Goal: Task Accomplishment & Management: Complete application form

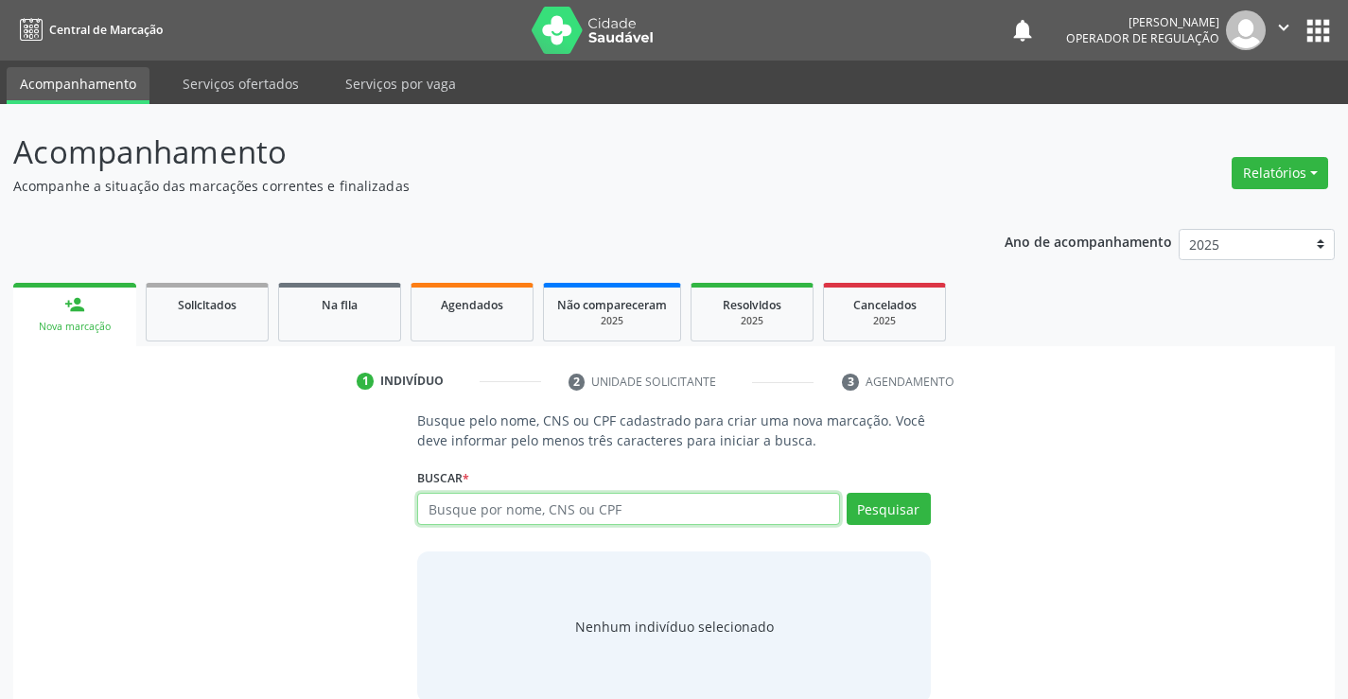
click at [644, 508] on input "text" at bounding box center [628, 509] width 422 height 32
type input "704703761694130"
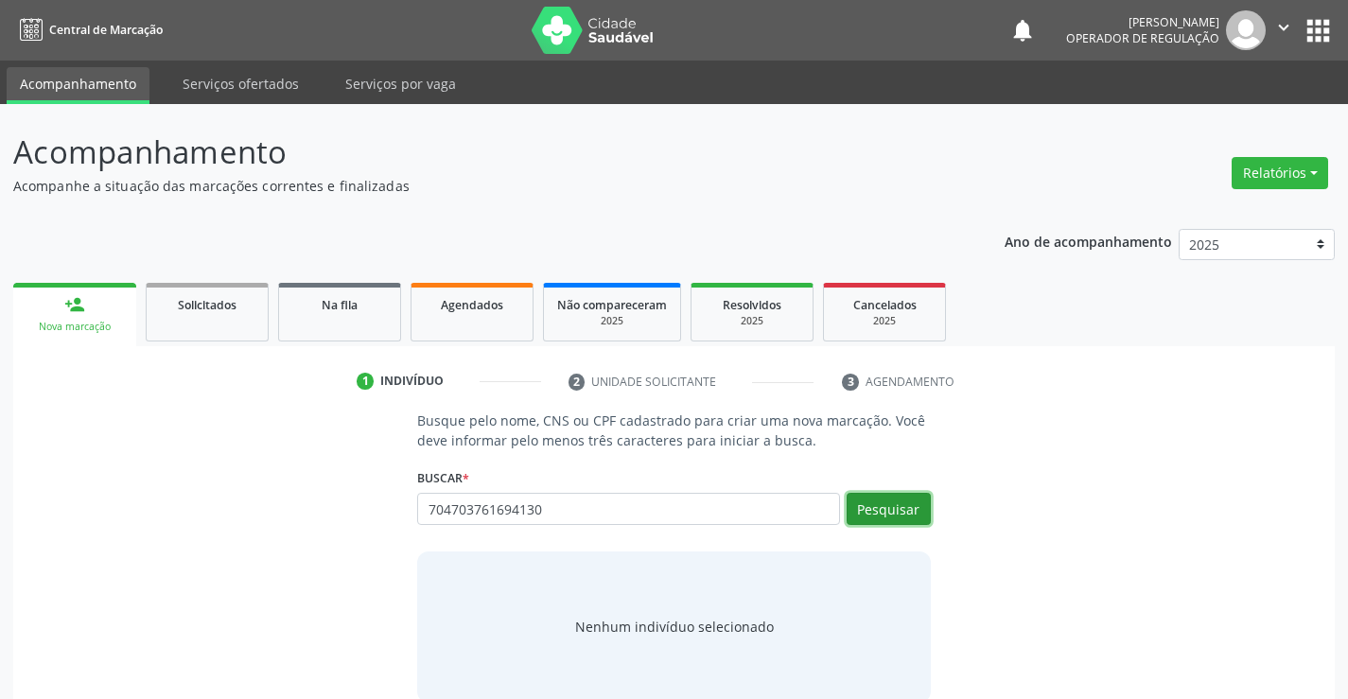
click at [889, 507] on button "Pesquisar" at bounding box center [889, 509] width 84 height 32
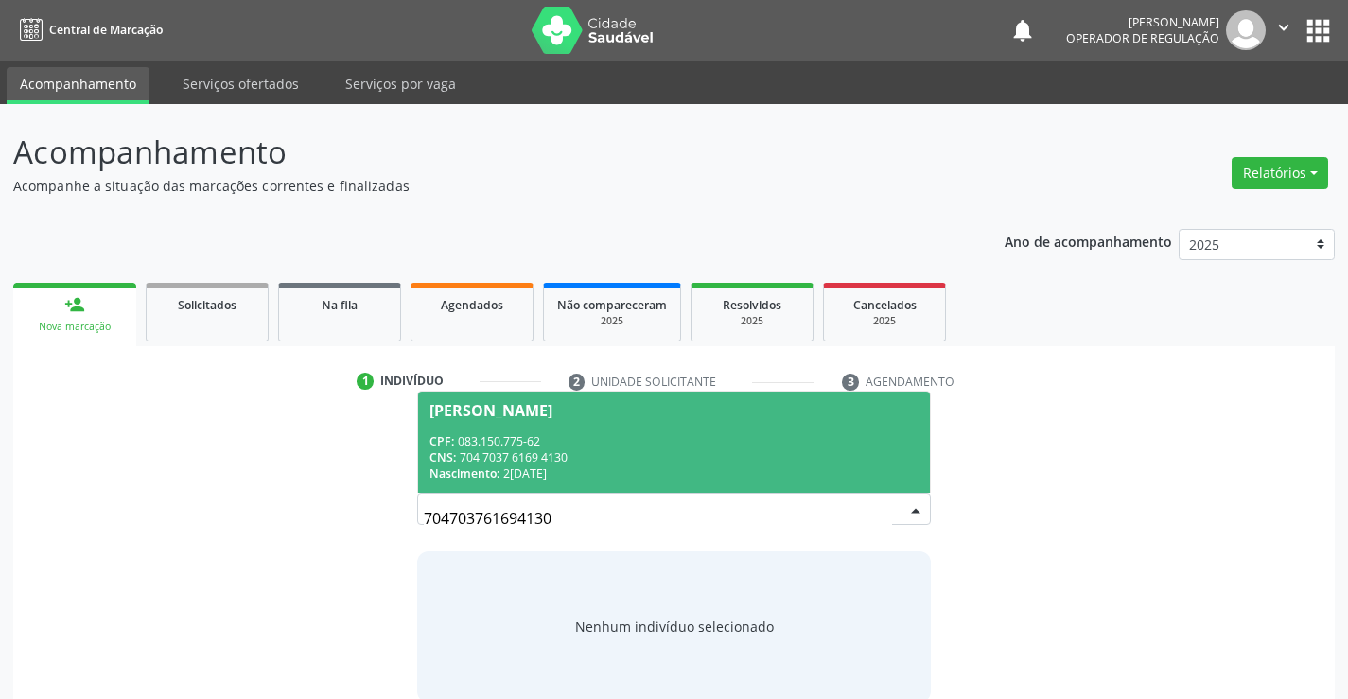
click at [617, 419] on span "Maria Vitória Matos dias CPF: 083.150.775-62 CNS: 704 7037 6169 4130 Nascimento…" at bounding box center [673, 442] width 511 height 101
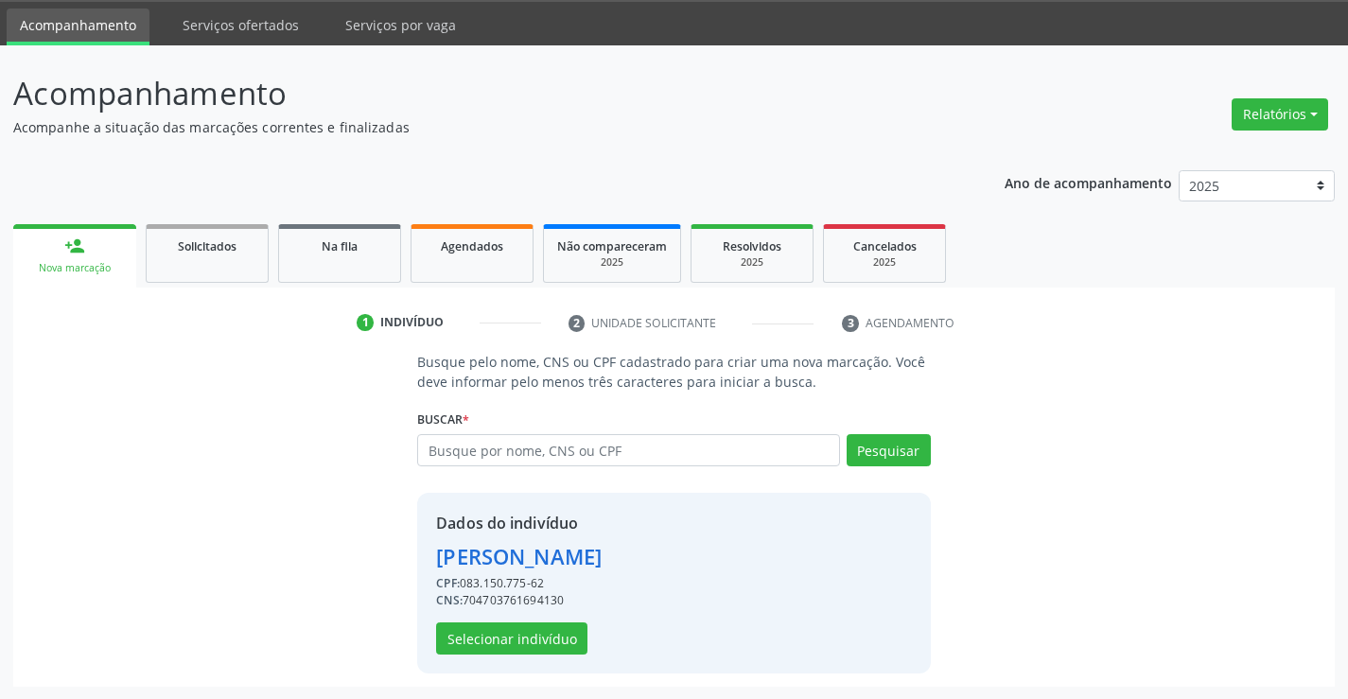
scroll to position [60, 0]
click at [525, 634] on button "Selecionar indivíduo" at bounding box center [511, 638] width 151 height 32
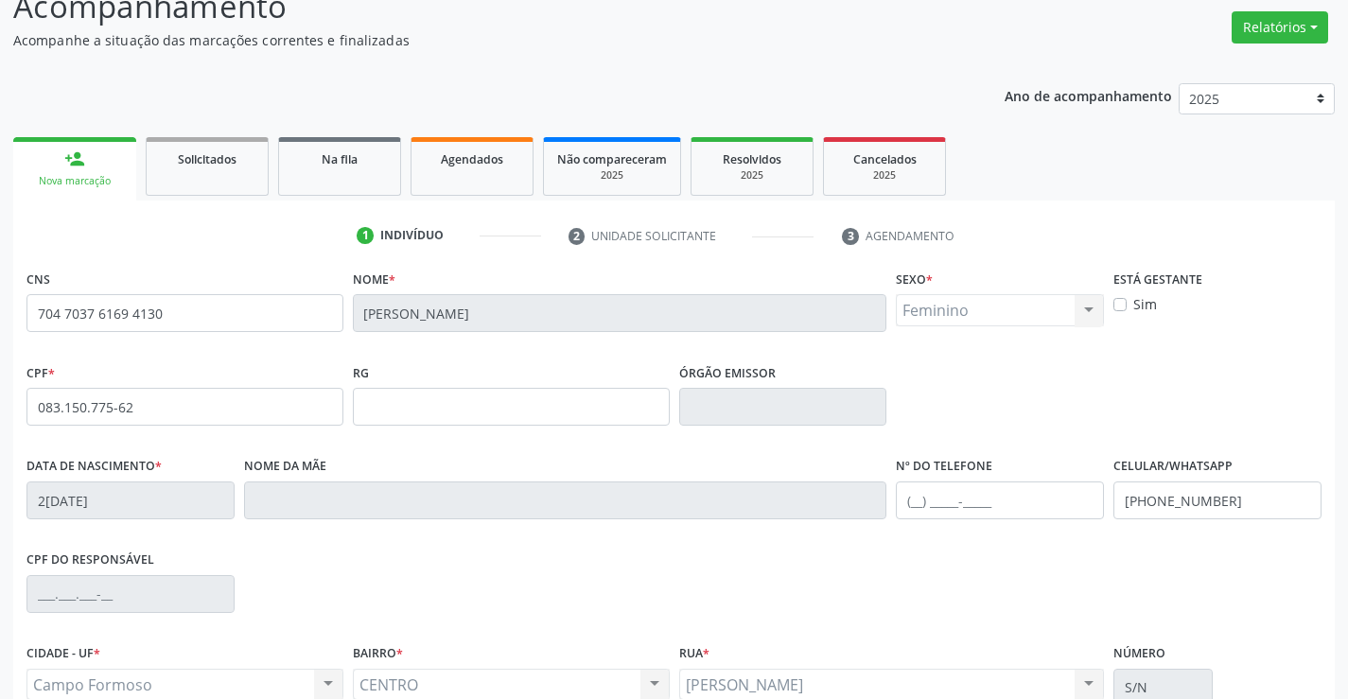
scroll to position [249, 0]
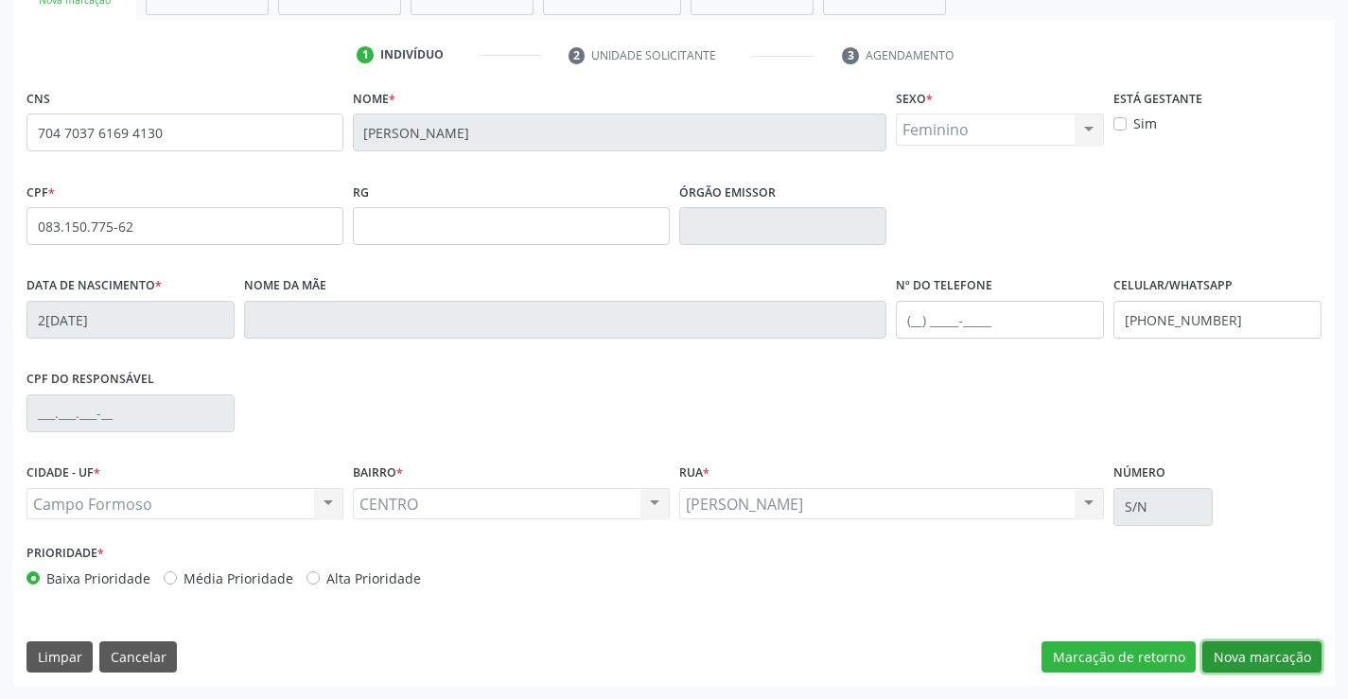
click at [1243, 647] on button "Nova marcação" at bounding box center [1261, 657] width 119 height 32
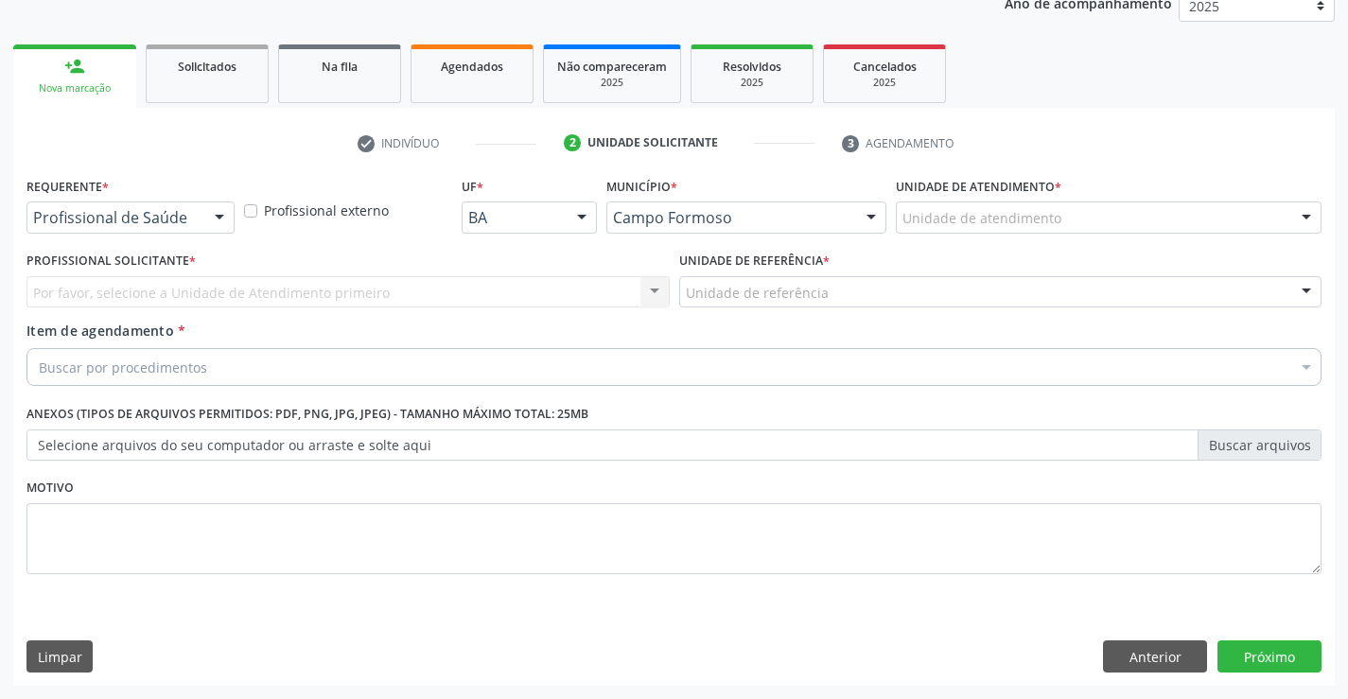
scroll to position [238, 0]
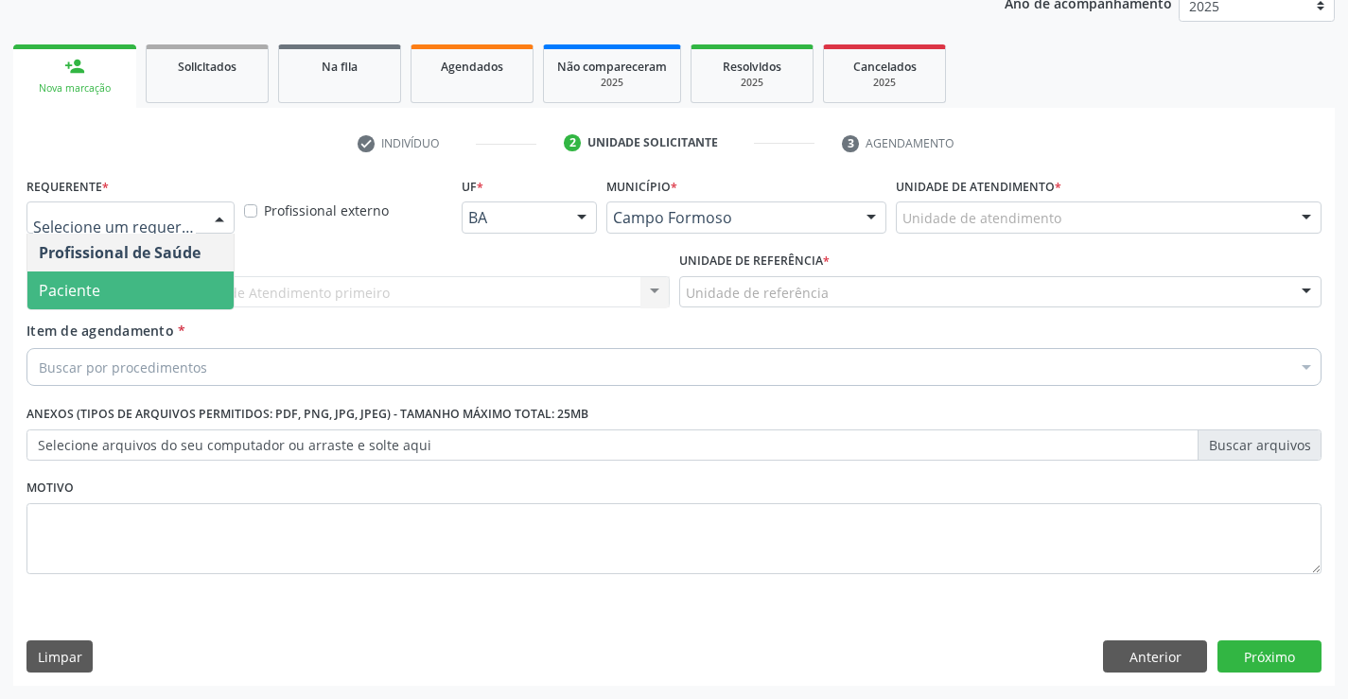
click at [150, 297] on span "Paciente" at bounding box center [130, 291] width 206 height 38
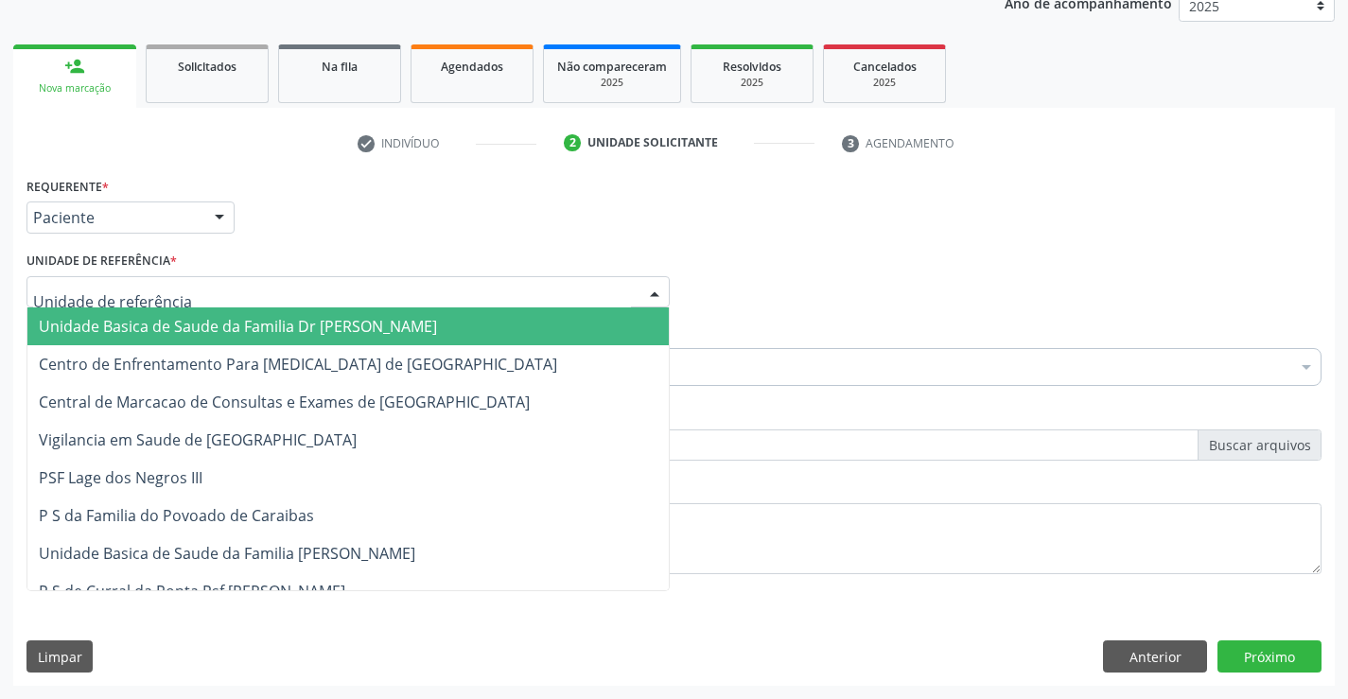
click at [159, 298] on input "text" at bounding box center [332, 302] width 598 height 38
click at [156, 319] on span "Unidade Basica de Saude da Familia Dr [PERSON_NAME]" at bounding box center [238, 326] width 398 height 21
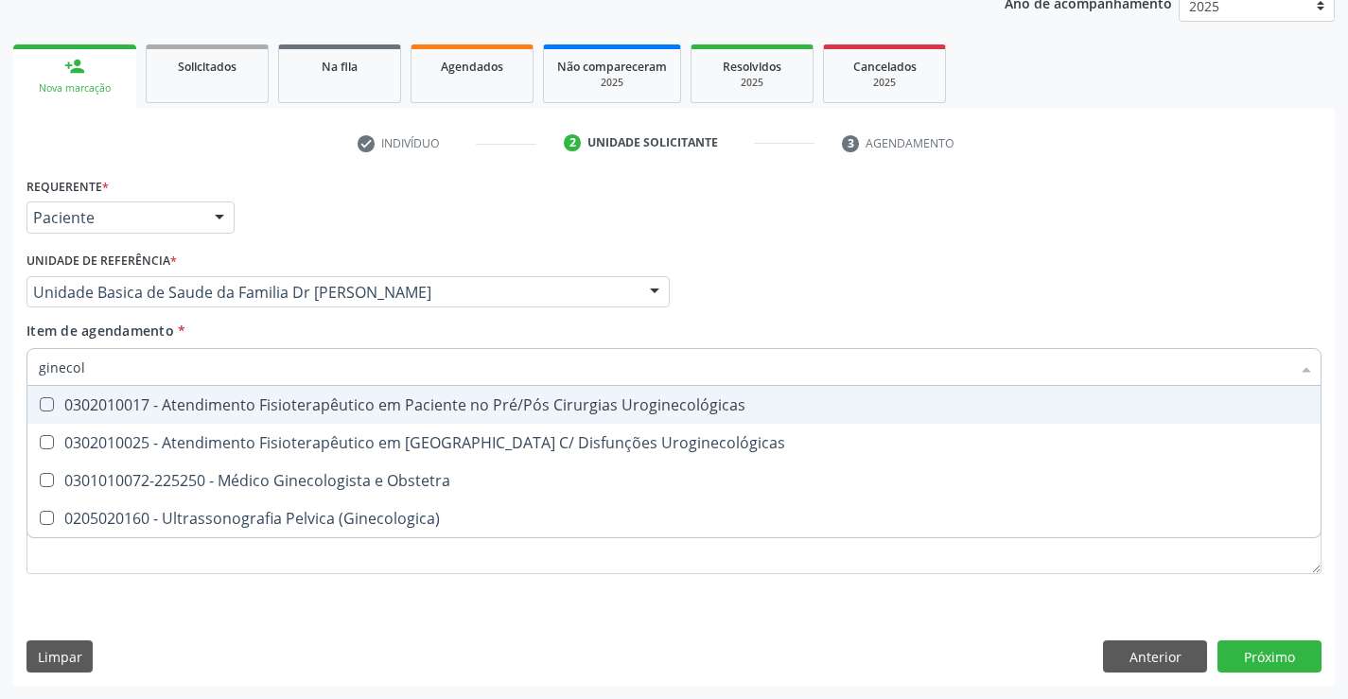
type input "ginecolo"
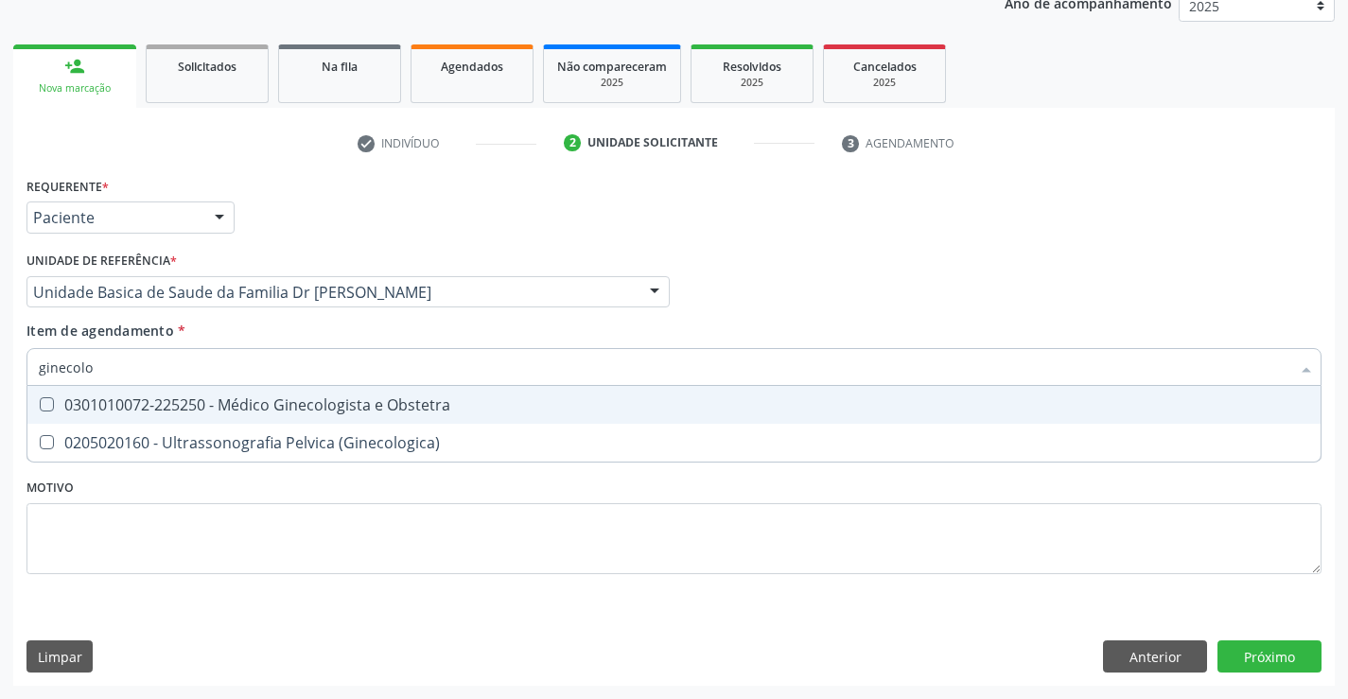
click at [178, 402] on div "0301010072-225250 - Médico Ginecologista e Obstetra" at bounding box center [674, 404] width 1271 height 15
checkbox Obstetra "true"
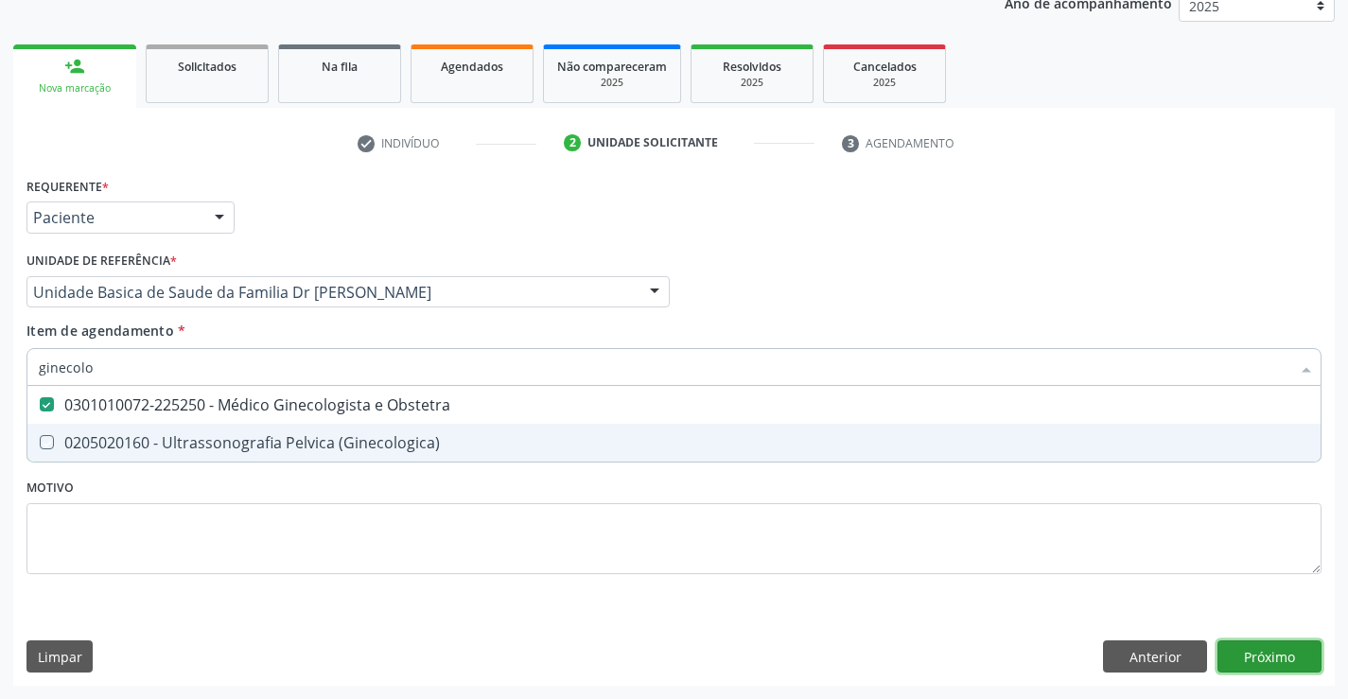
click at [1258, 663] on div "Requerente * Paciente Profissional de Saúde Paciente Nenhum resultado encontrad…" at bounding box center [674, 429] width 1322 height 514
checkbox \(Ginecologica\) "true"
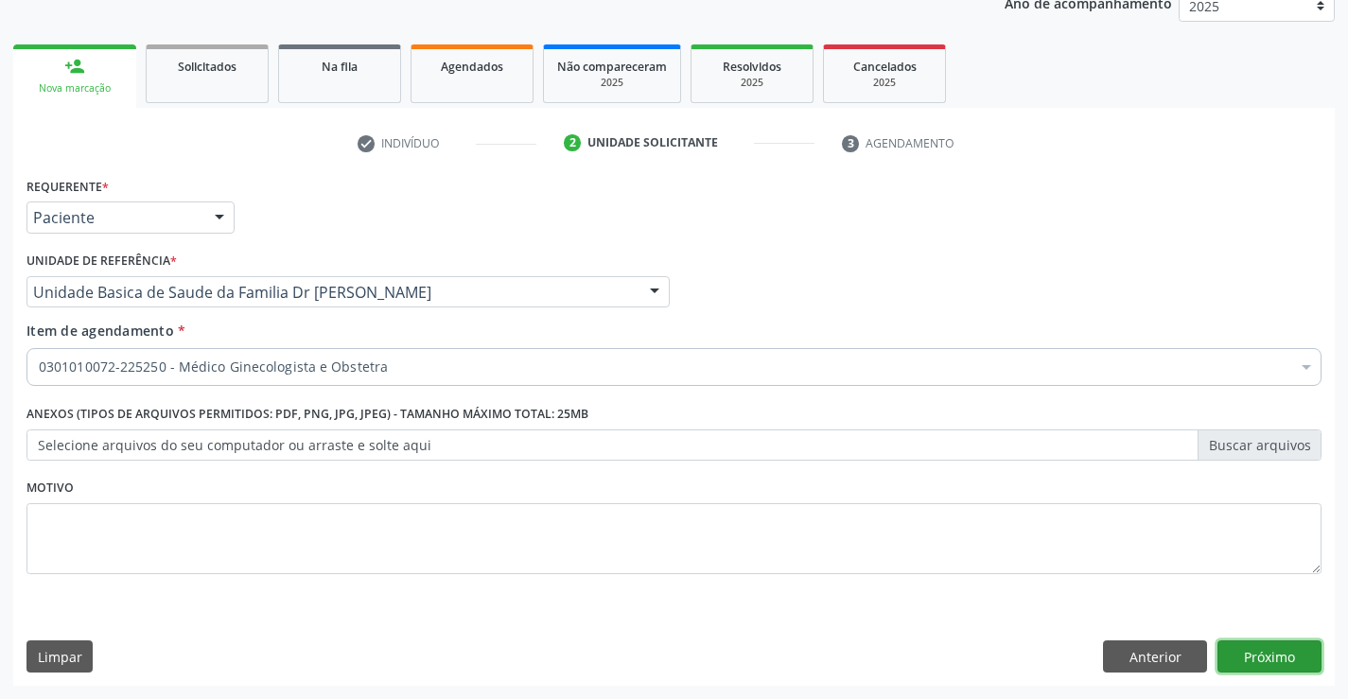
click at [1261, 655] on button "Próximo" at bounding box center [1270, 656] width 104 height 32
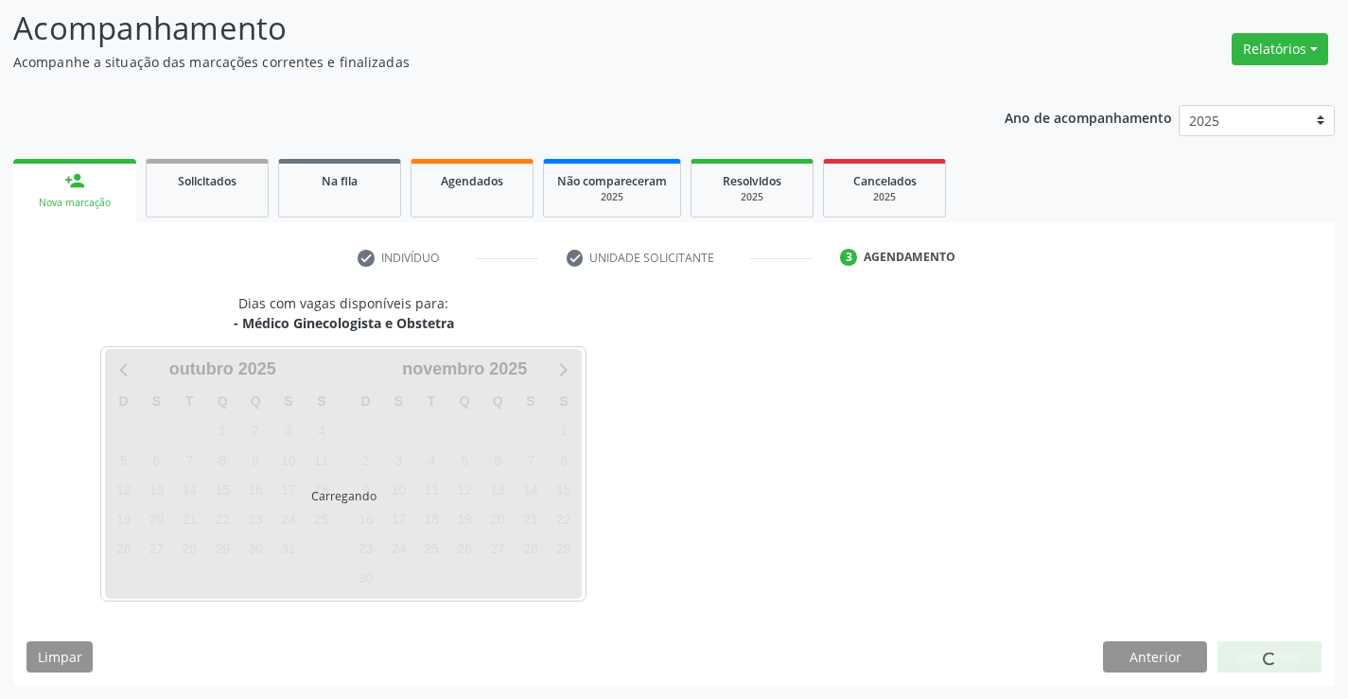
scroll to position [124, 0]
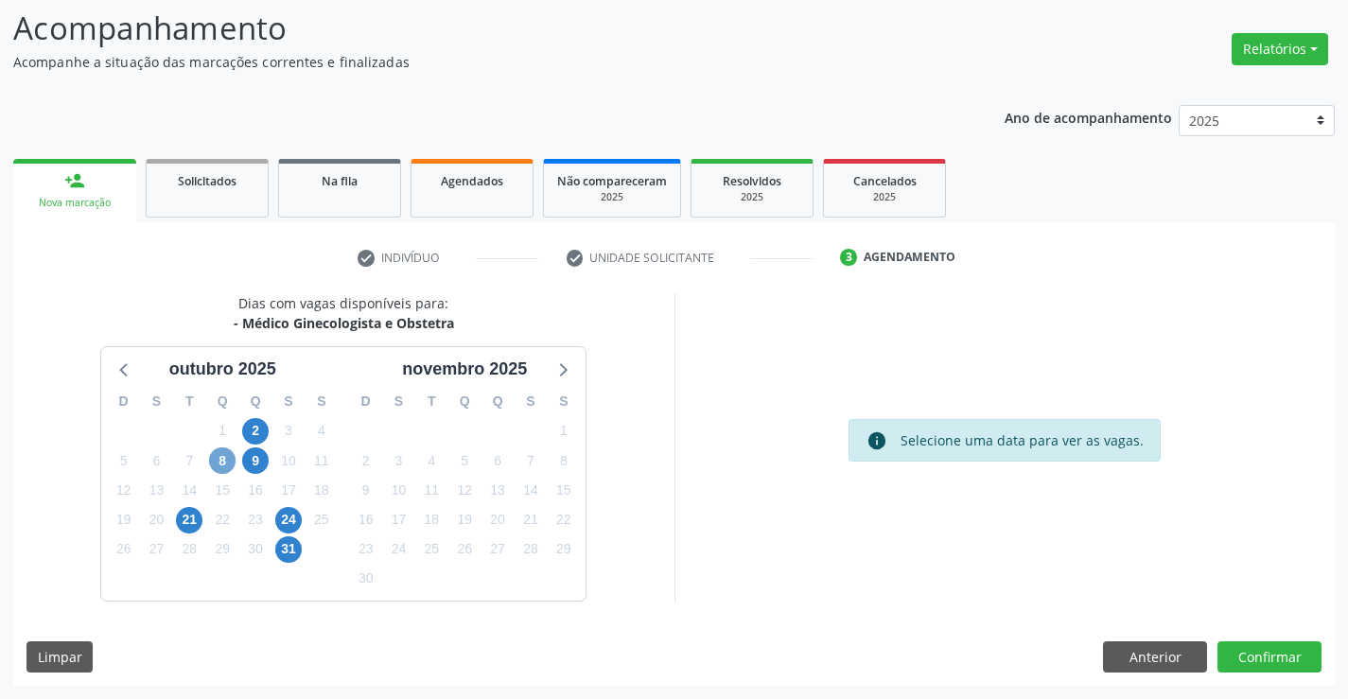
click at [223, 460] on span "8" at bounding box center [222, 460] width 26 height 26
click at [221, 465] on span "8" at bounding box center [222, 460] width 26 height 26
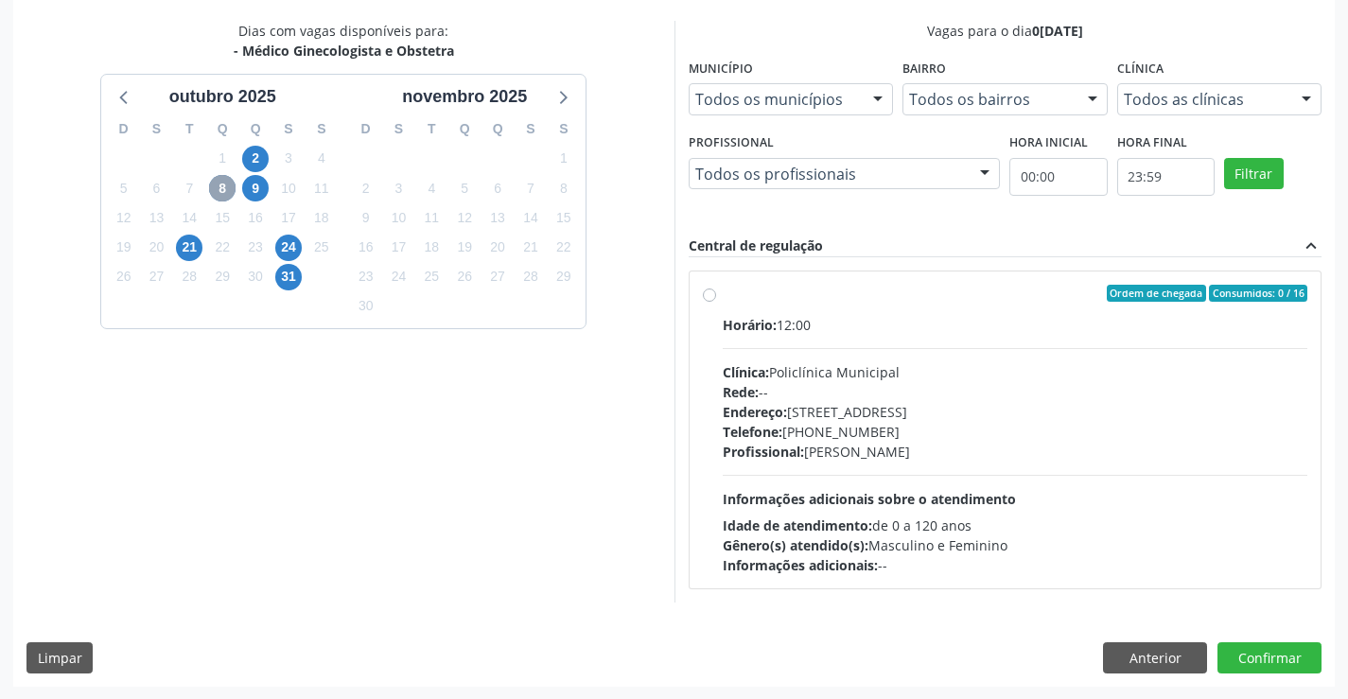
scroll to position [397, 0]
click at [723, 296] on label "Ordem de chegada Consumidos: 0 / 16 Horário: 12:00 Clínica: Policlínica Municip…" at bounding box center [1016, 429] width 586 height 290
click at [709, 296] on input "Ordem de chegada Consumidos: 0 / 16 Horário: 12:00 Clínica: Policlínica Municip…" at bounding box center [709, 292] width 13 height 17
radio input "true"
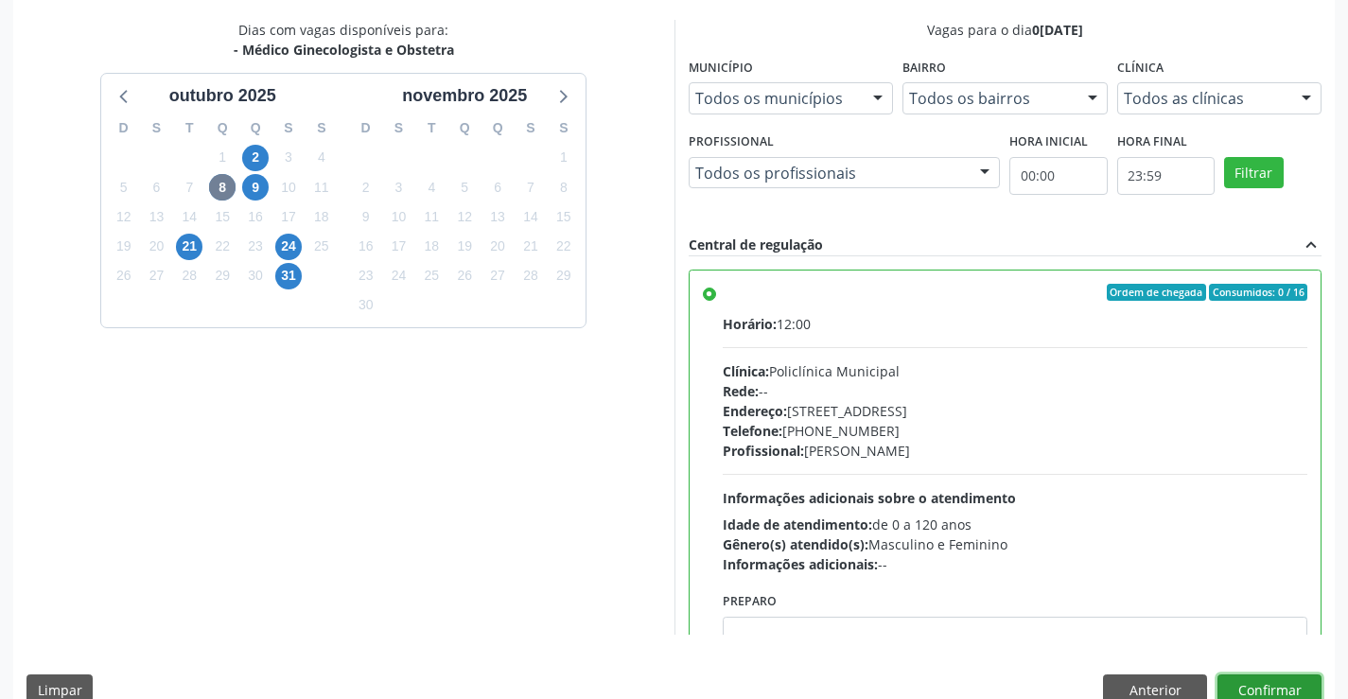
click at [1259, 683] on button "Confirmar" at bounding box center [1270, 691] width 104 height 32
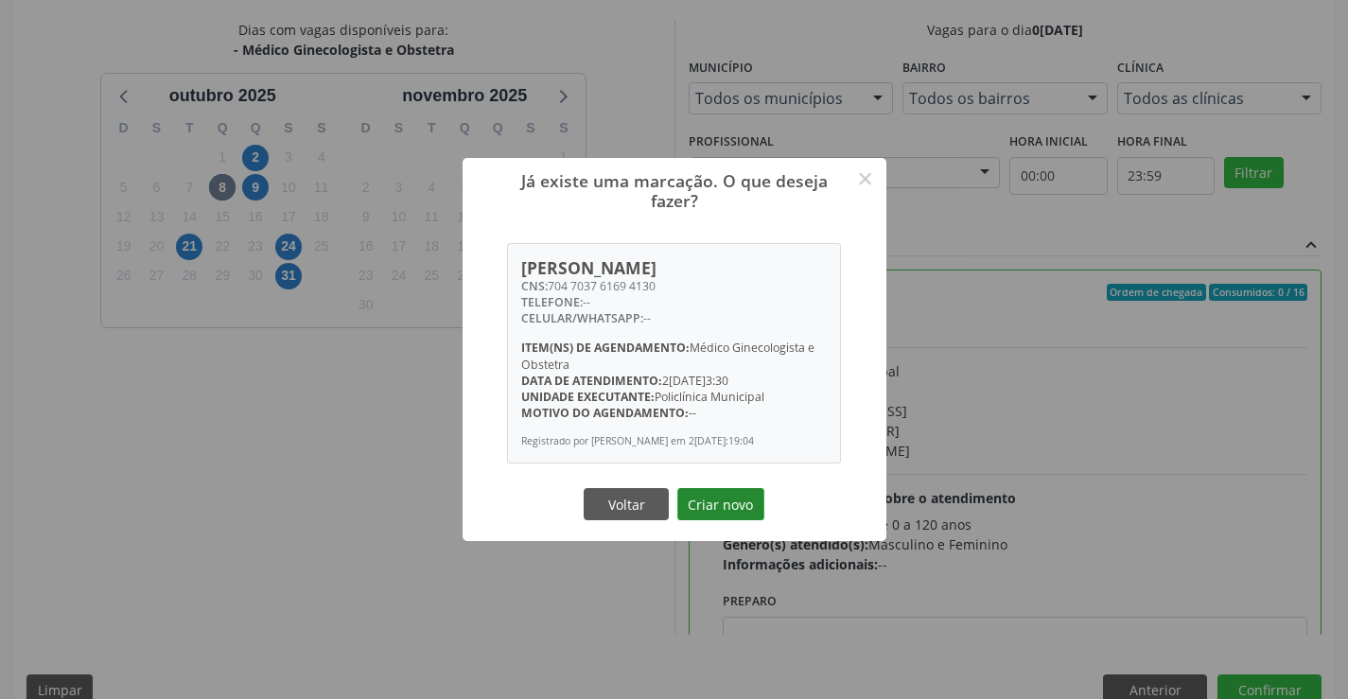
click at [745, 515] on button "Criar novo" at bounding box center [720, 504] width 87 height 32
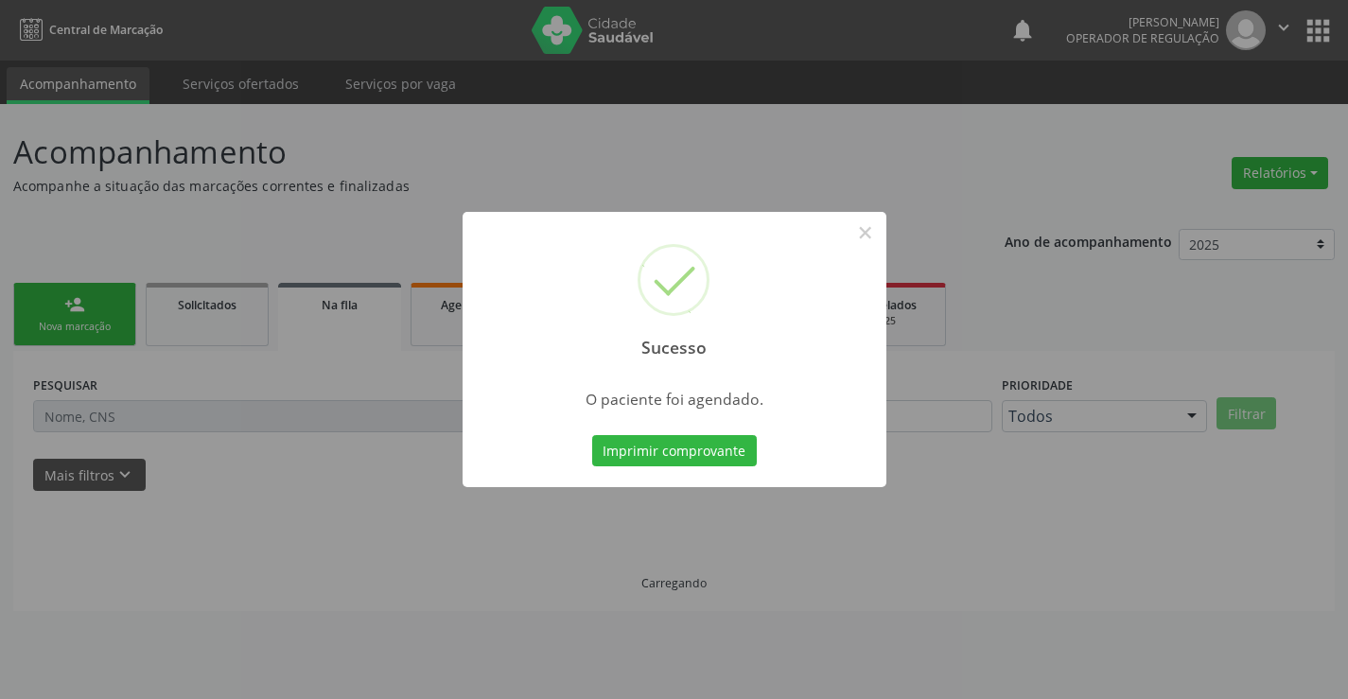
scroll to position [0, 0]
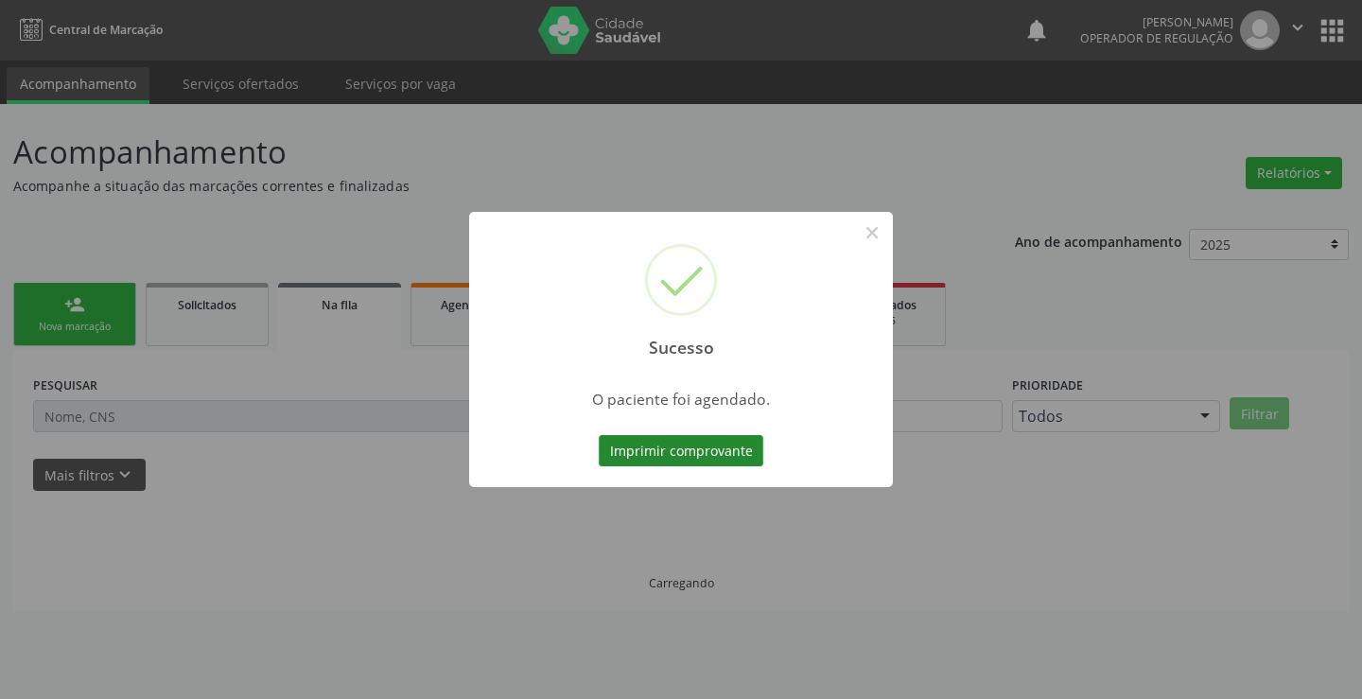
click at [694, 454] on button "Imprimir comprovante" at bounding box center [681, 451] width 165 height 32
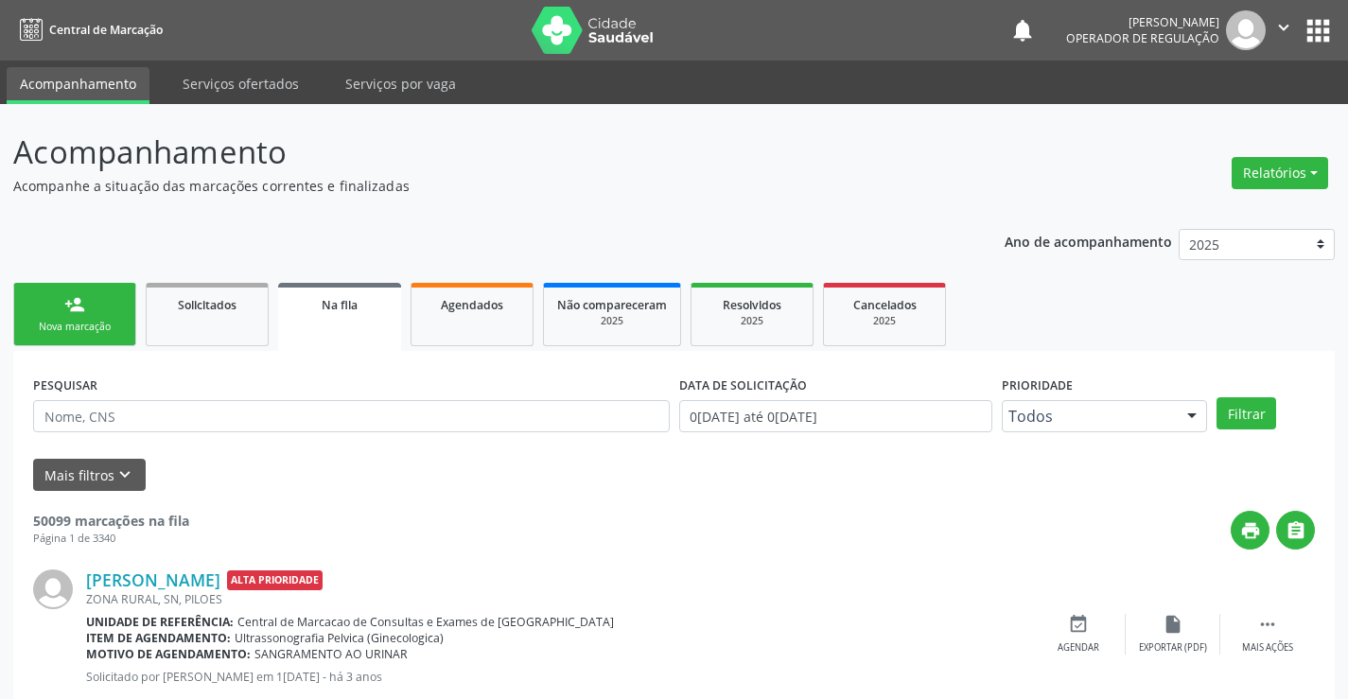
click at [87, 340] on link "person_add Nova marcação" at bounding box center [74, 314] width 123 height 63
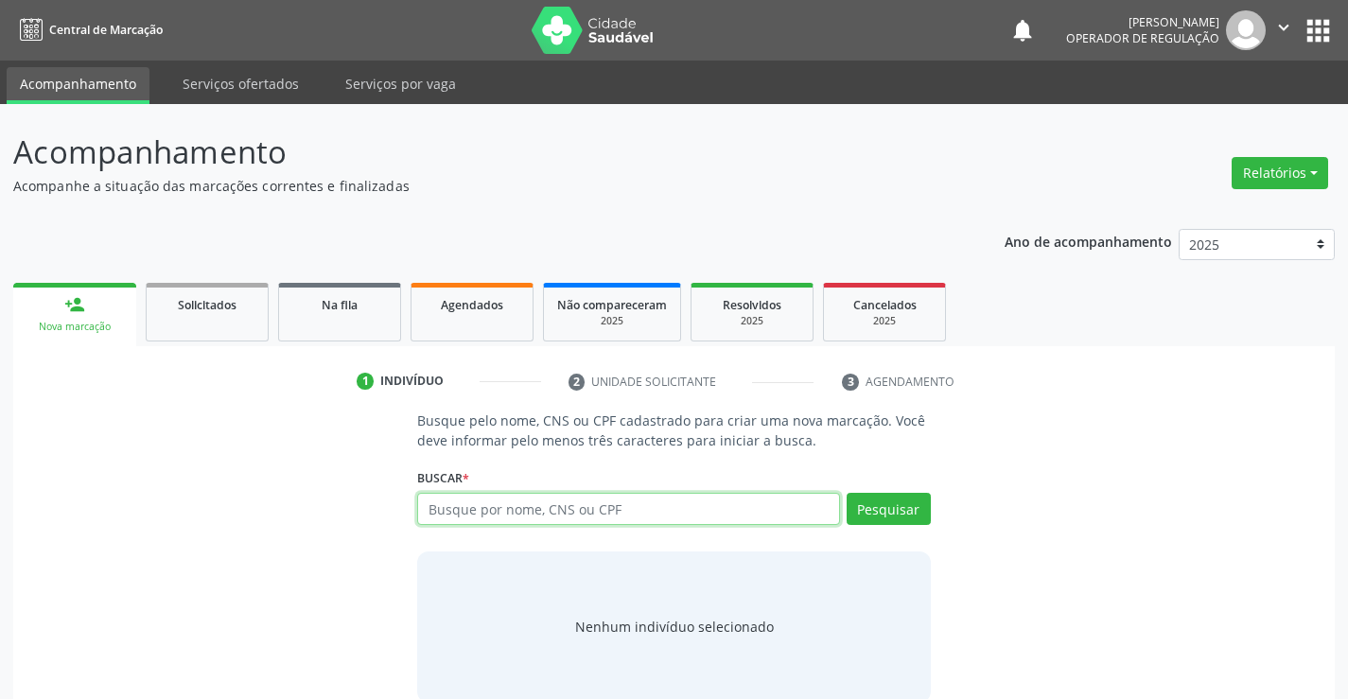
click at [510, 494] on input "text" at bounding box center [628, 509] width 422 height 32
type input "705201496148472"
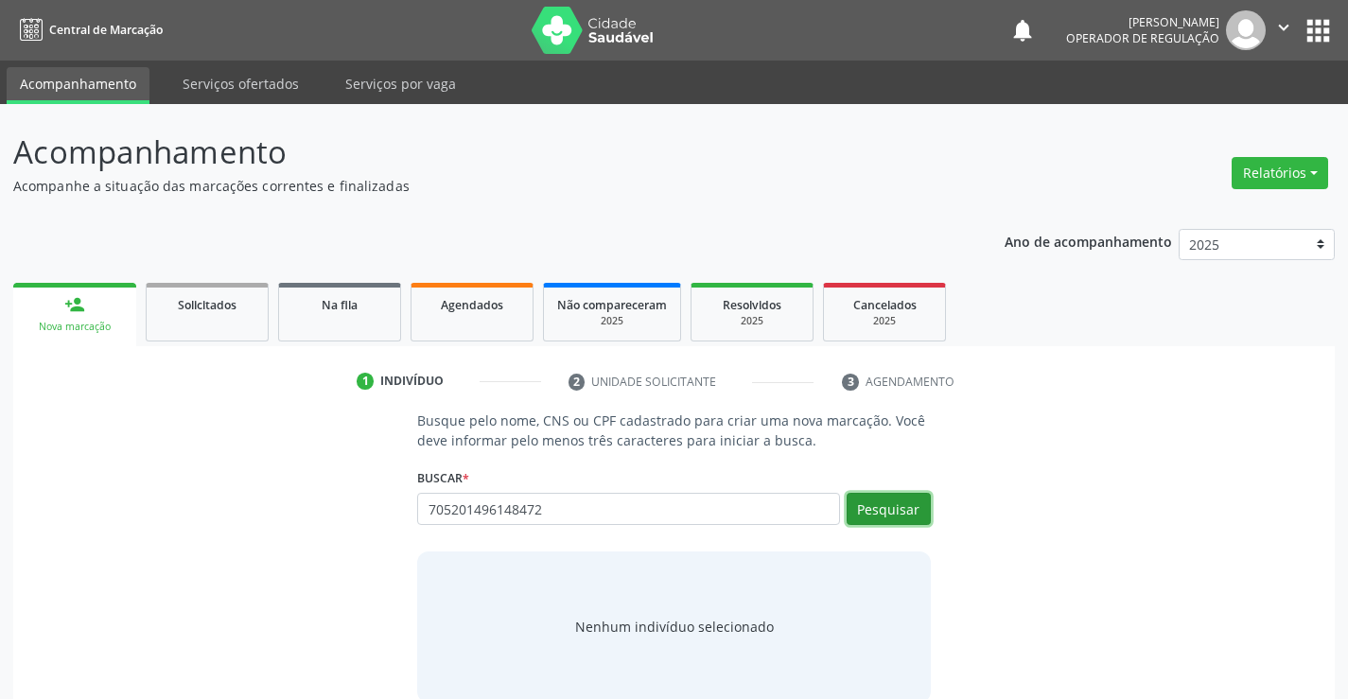
click at [902, 504] on button "Pesquisar" at bounding box center [889, 509] width 84 height 32
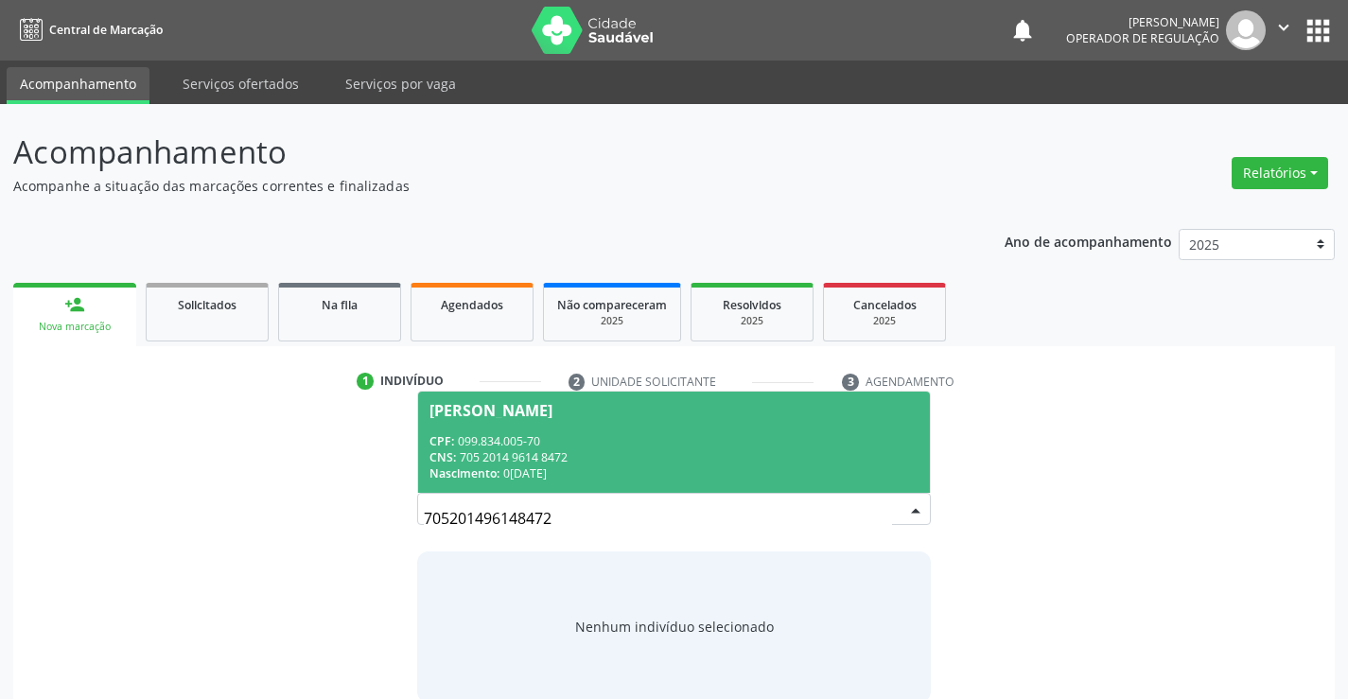
click at [822, 442] on div "CPF: 099.834.005-70" at bounding box center [674, 441] width 488 height 16
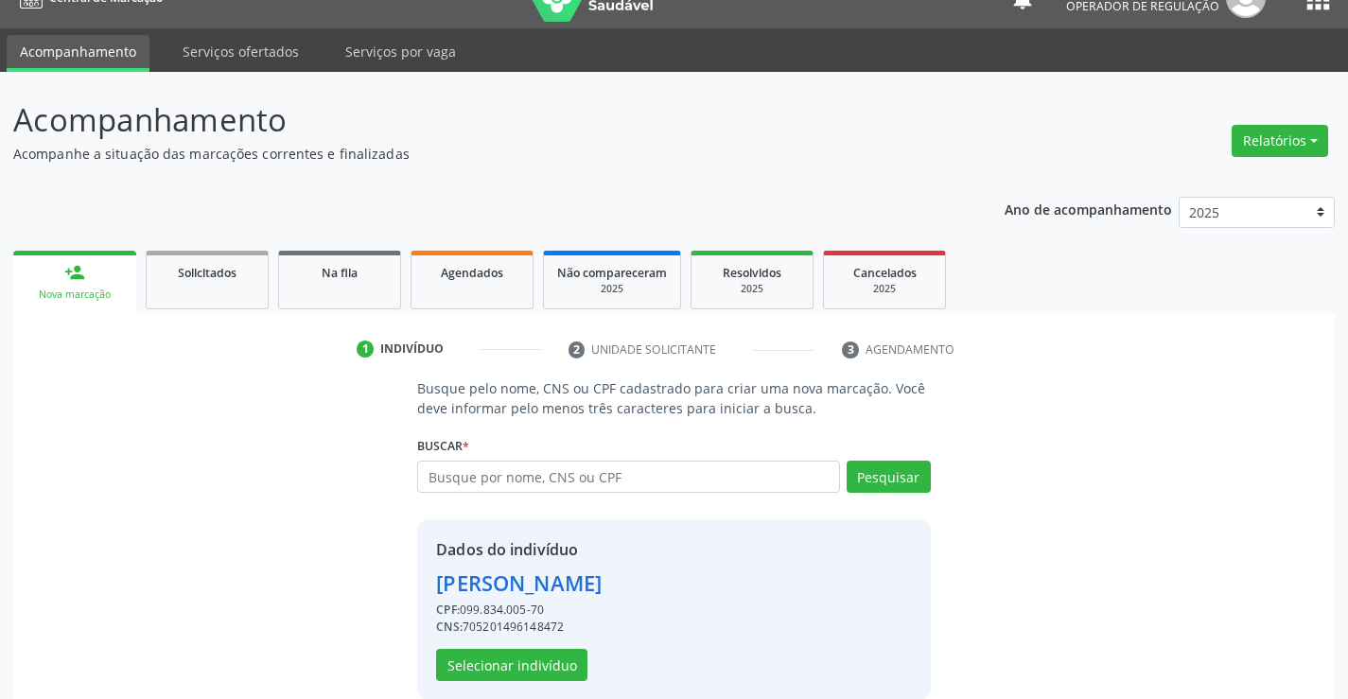
scroll to position [60, 0]
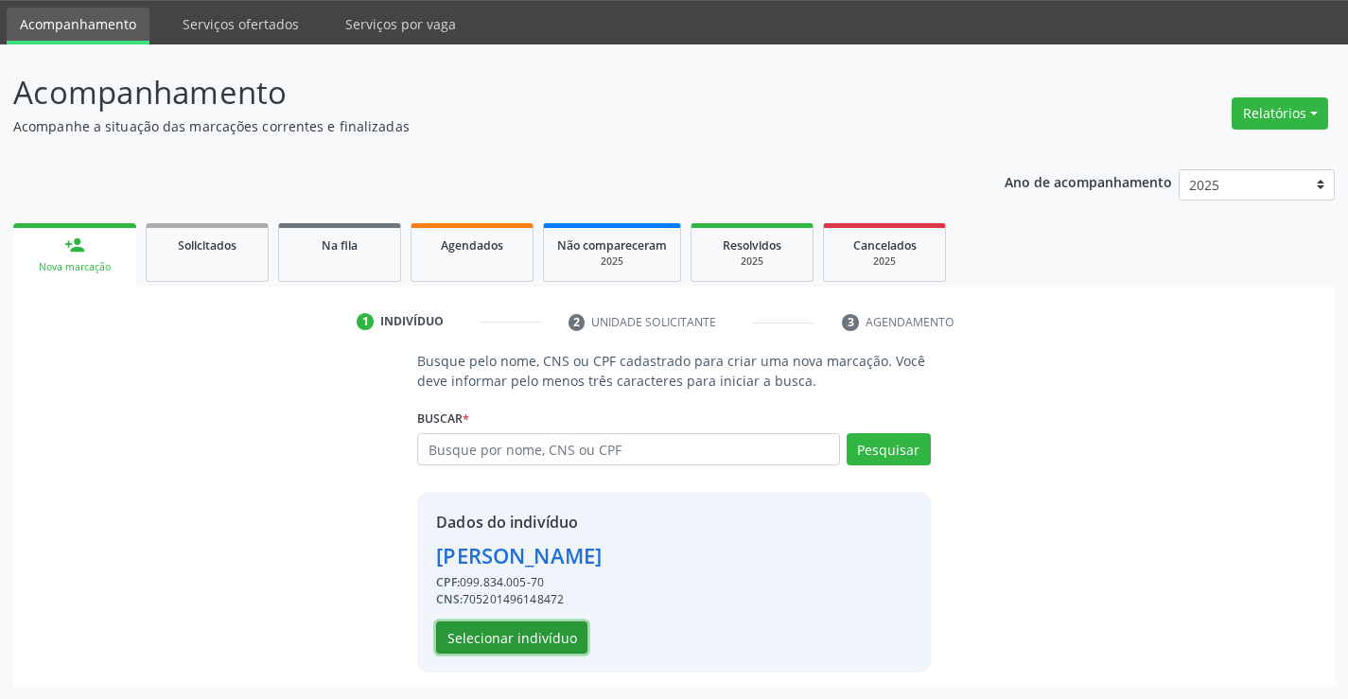
click at [534, 640] on button "Selecionar indivíduo" at bounding box center [511, 638] width 151 height 32
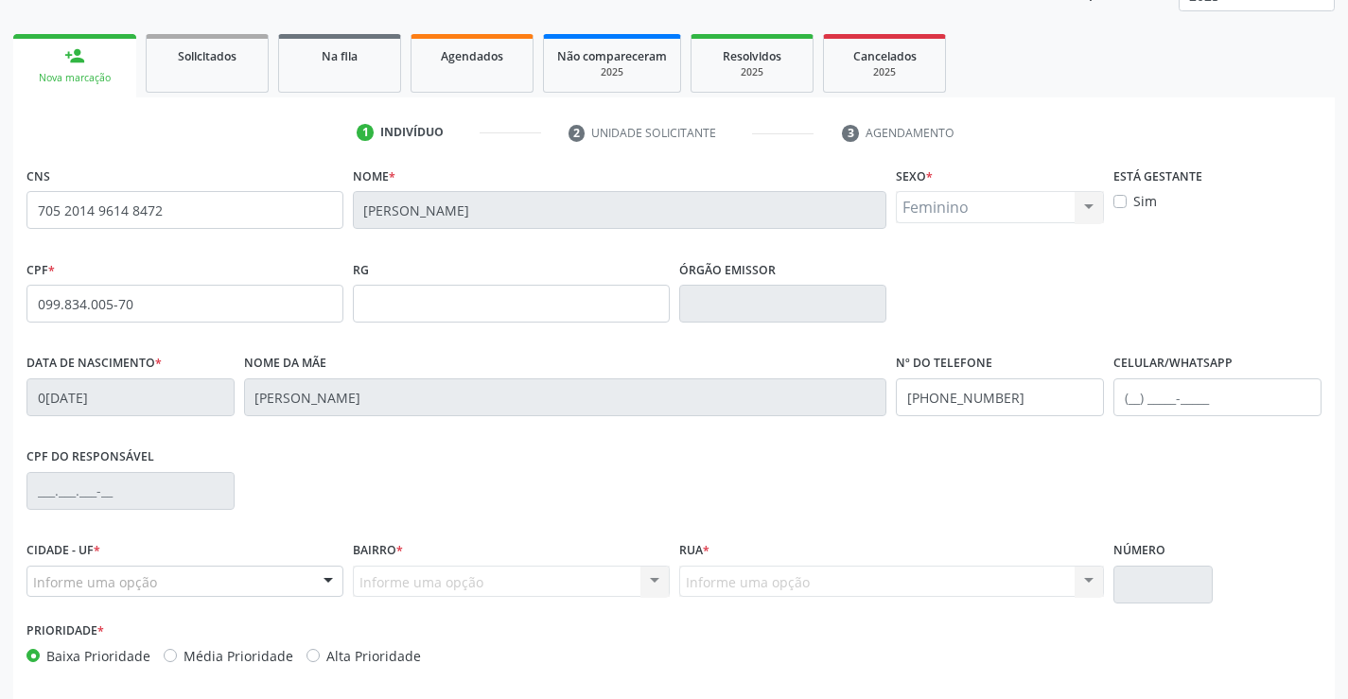
scroll to position [326, 0]
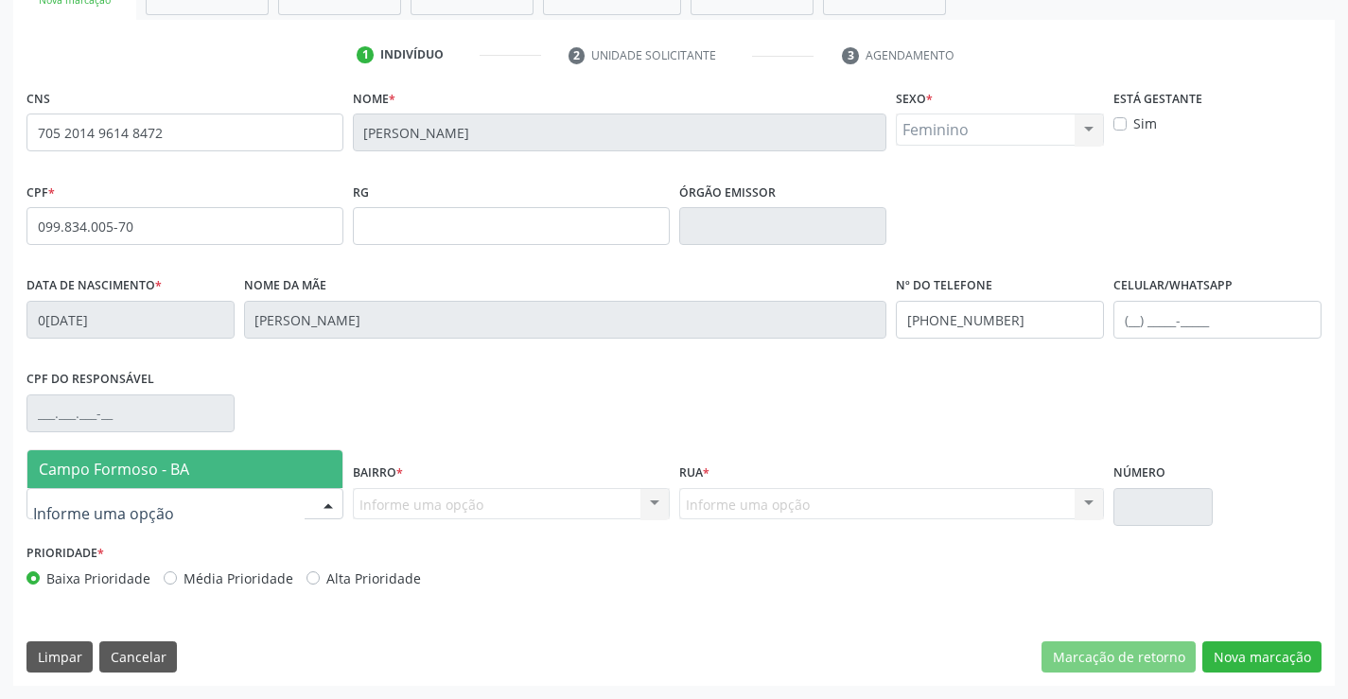
click at [166, 471] on span "Campo Formoso - BA" at bounding box center [114, 469] width 150 height 21
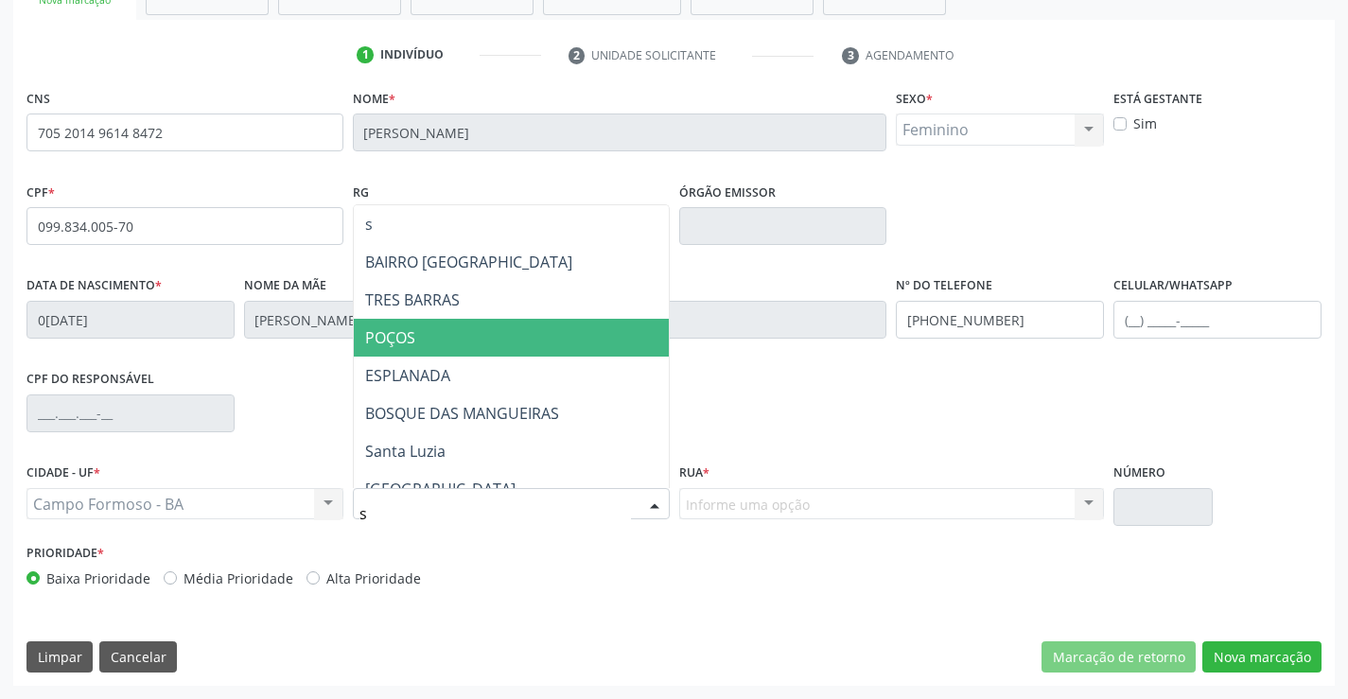
type input "sa"
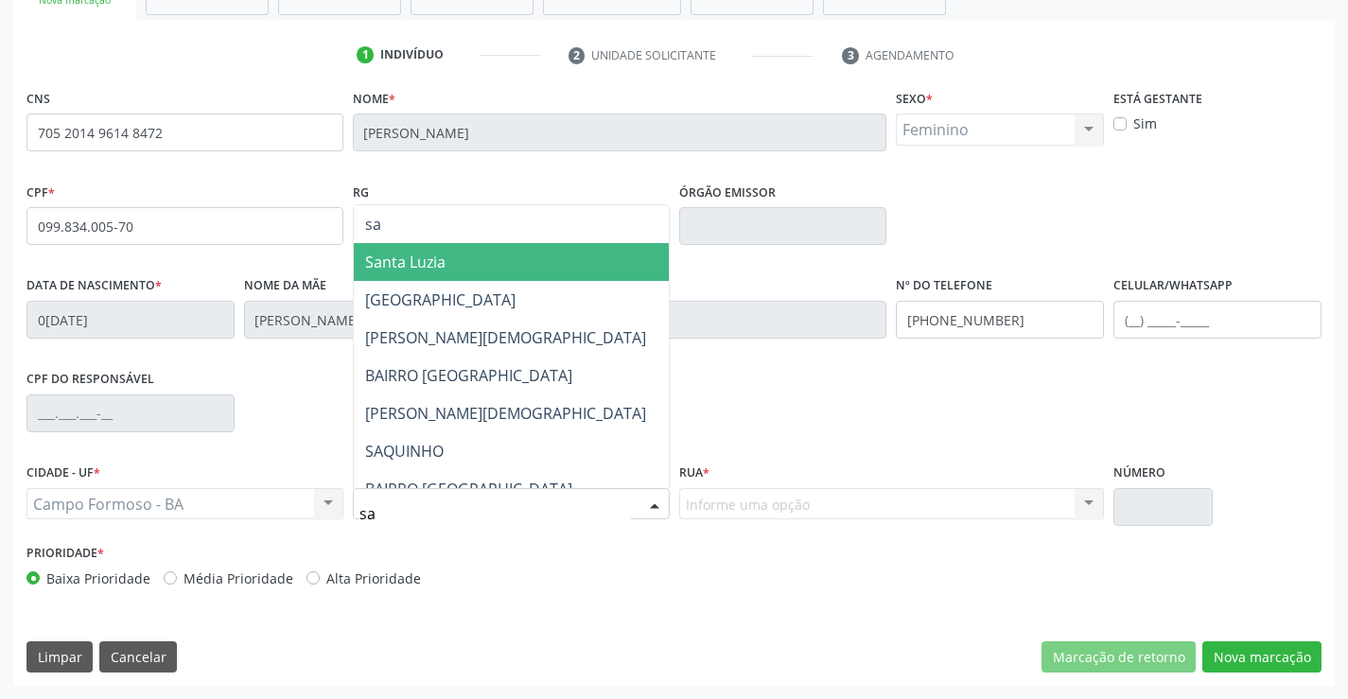
click at [476, 257] on span "Santa Luzia" at bounding box center [534, 262] width 360 height 38
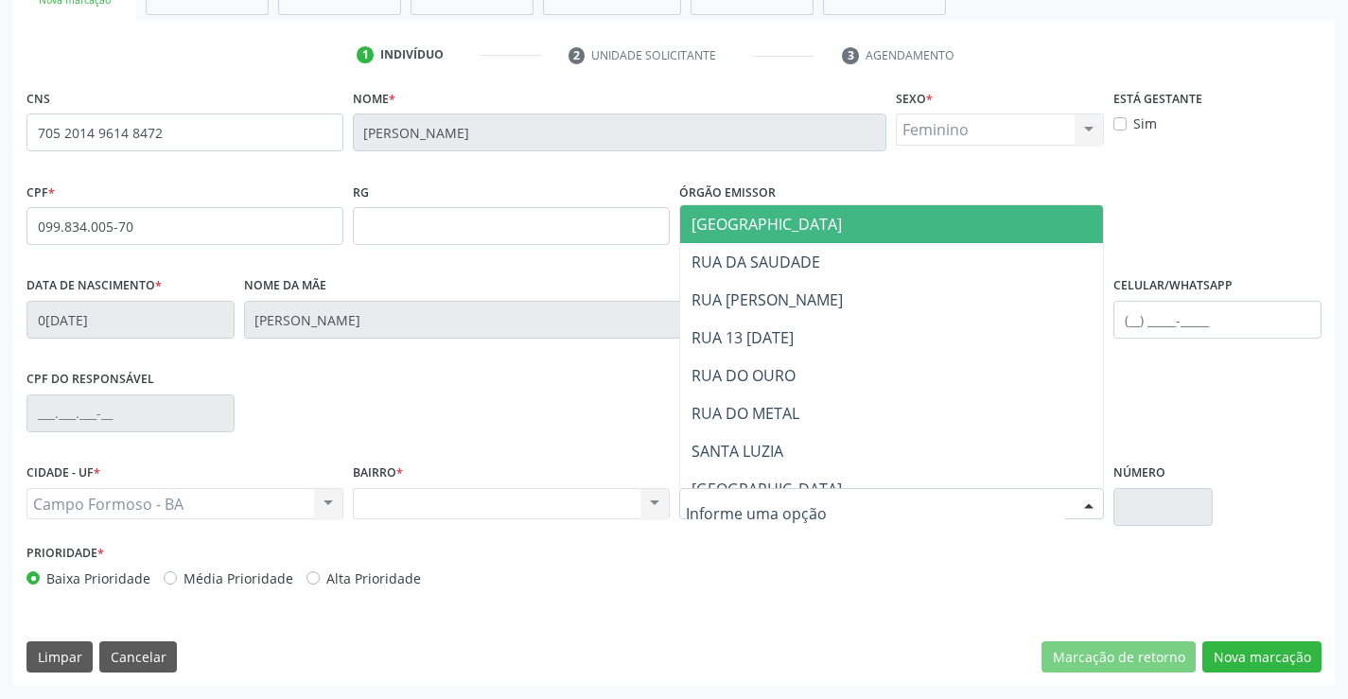
click at [917, 507] on div at bounding box center [892, 504] width 426 height 32
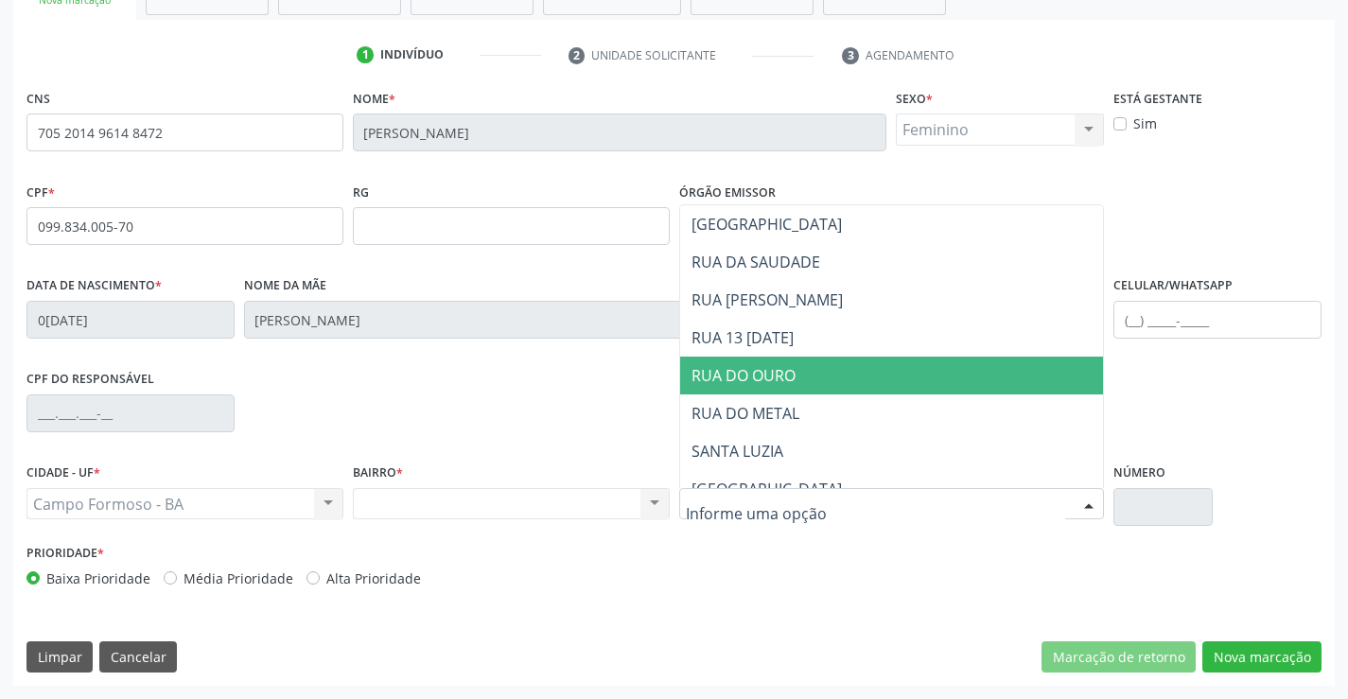
click at [874, 381] on span "RUA DO OURO" at bounding box center [892, 376] width 424 height 38
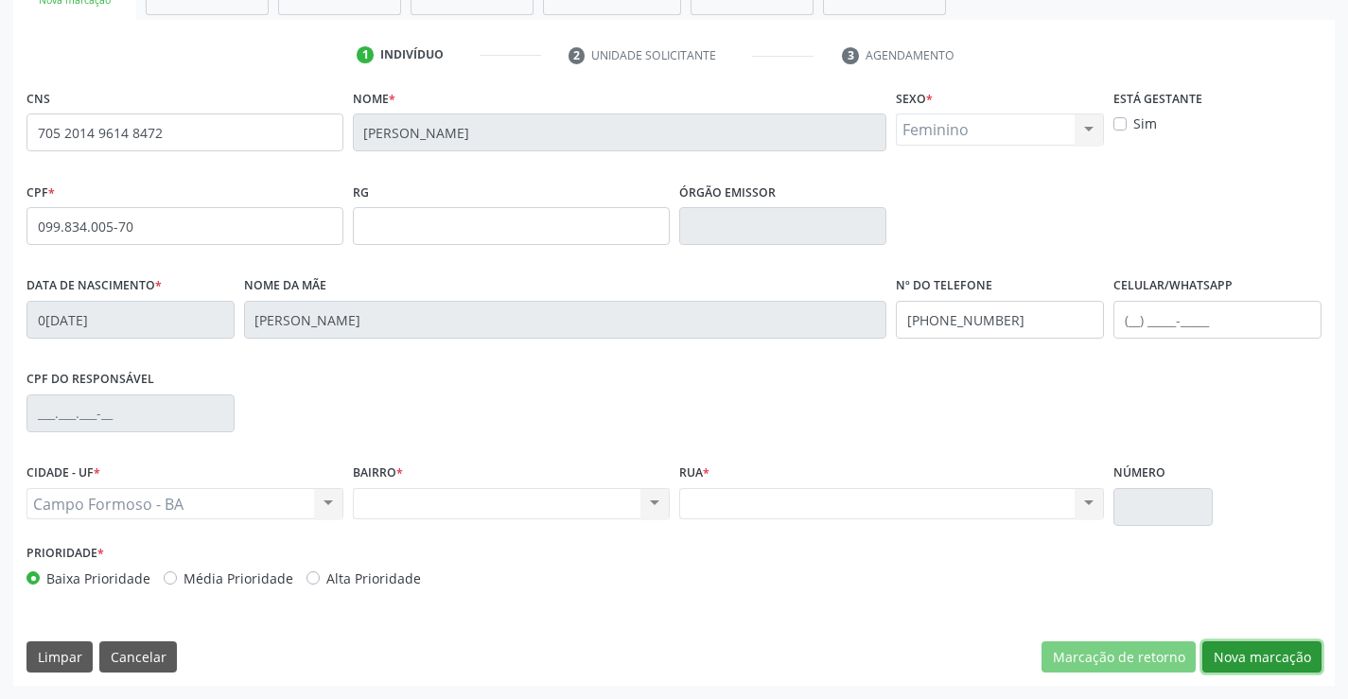
click at [1237, 651] on button "Nova marcação" at bounding box center [1261, 657] width 119 height 32
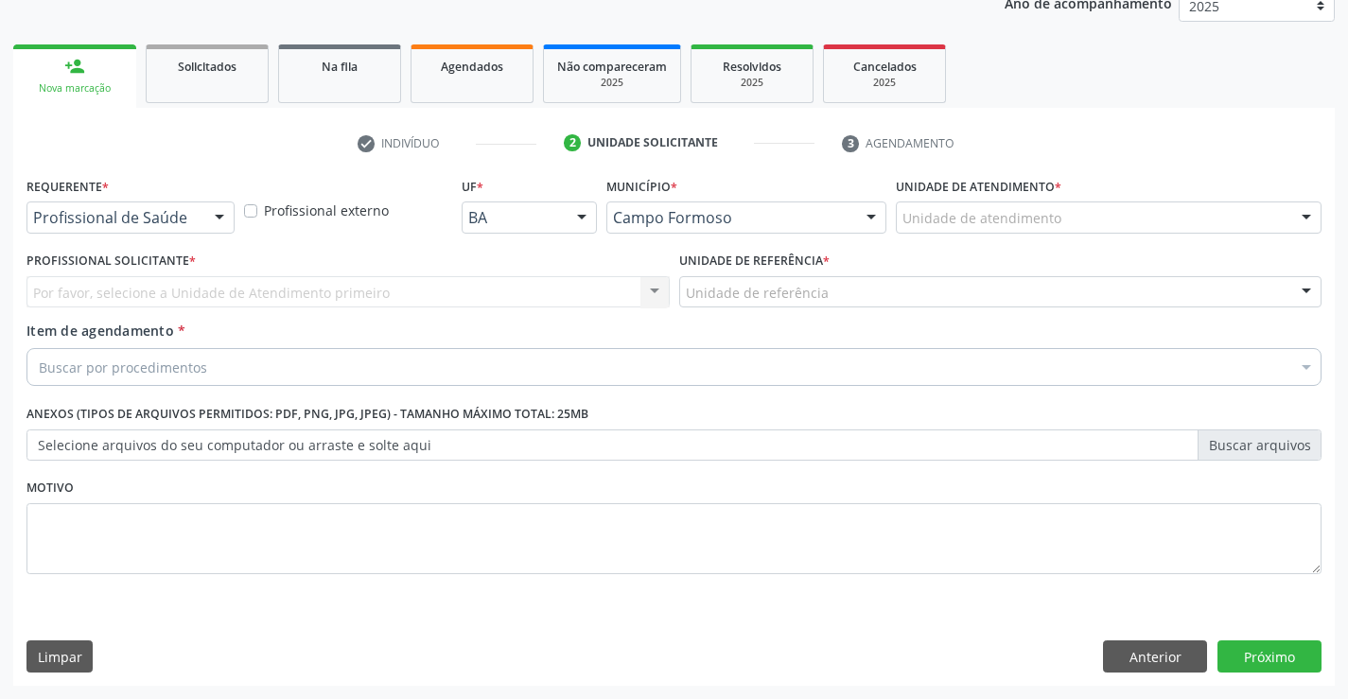
scroll to position [238, 0]
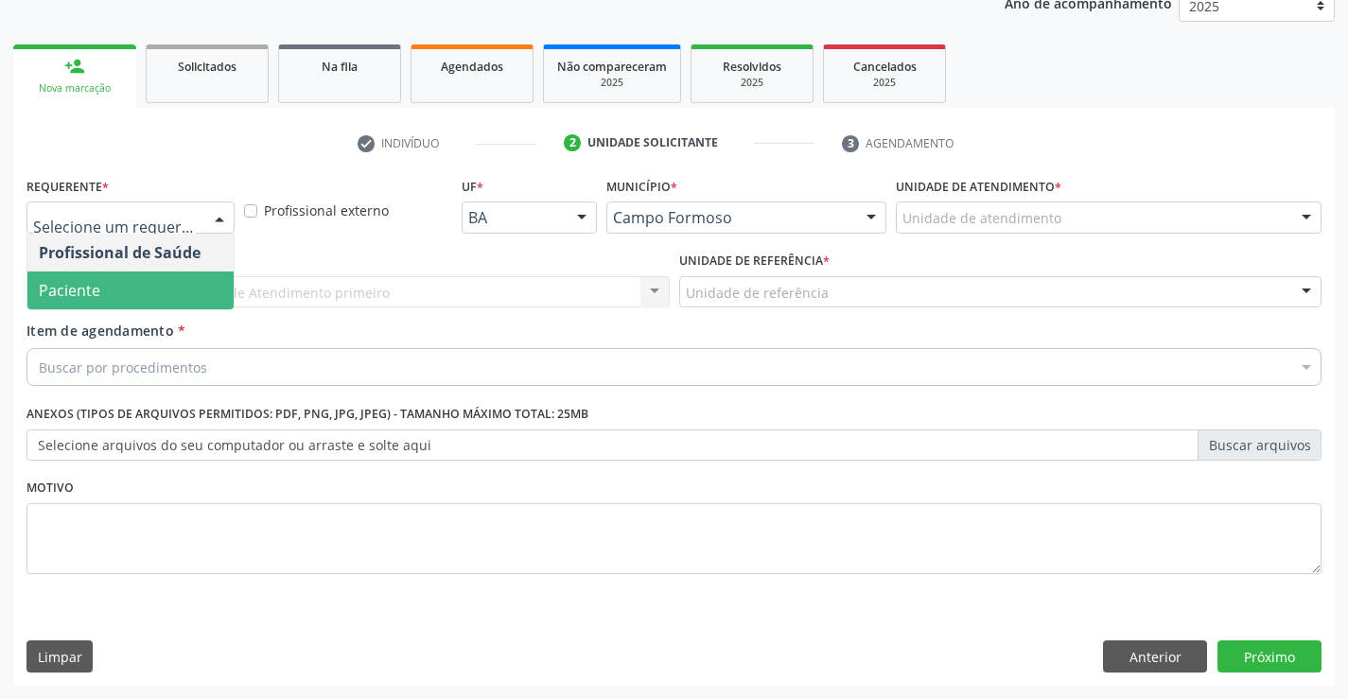
click at [105, 289] on span "Paciente" at bounding box center [130, 291] width 206 height 38
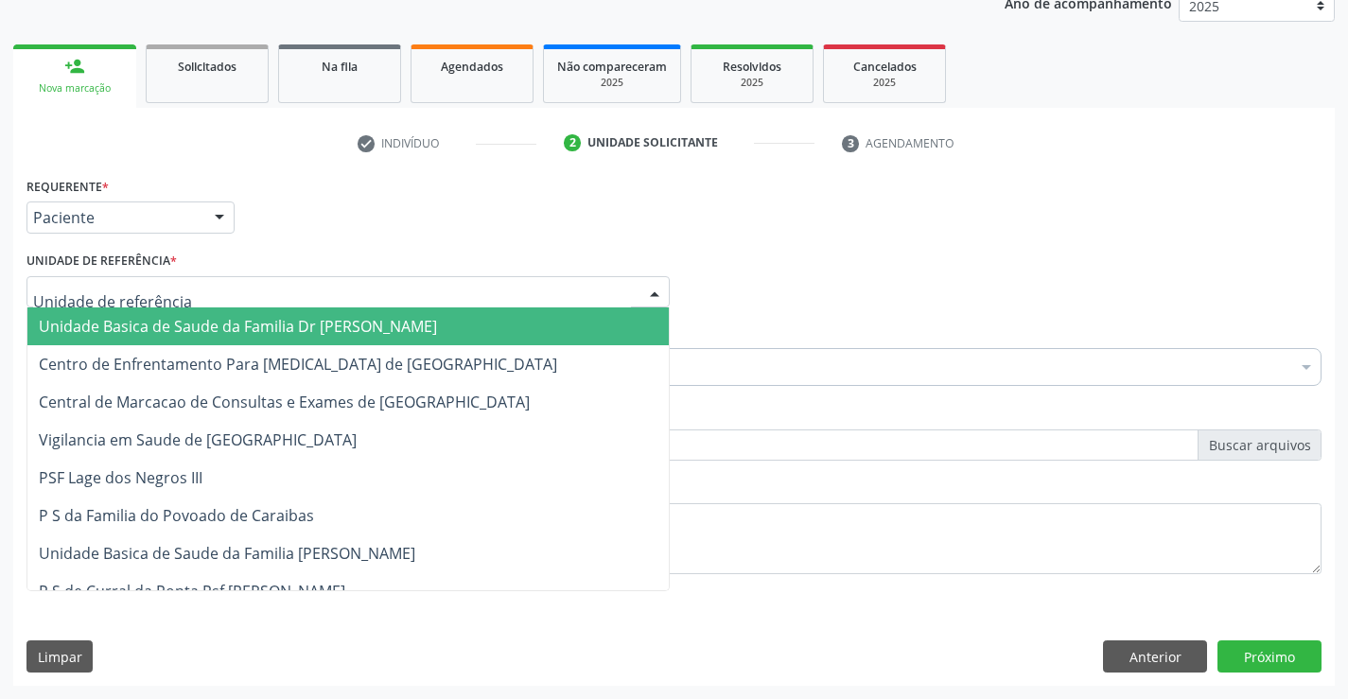
click at [126, 317] on span "Unidade Basica de Saude da Familia Dr [PERSON_NAME]" at bounding box center [238, 326] width 398 height 21
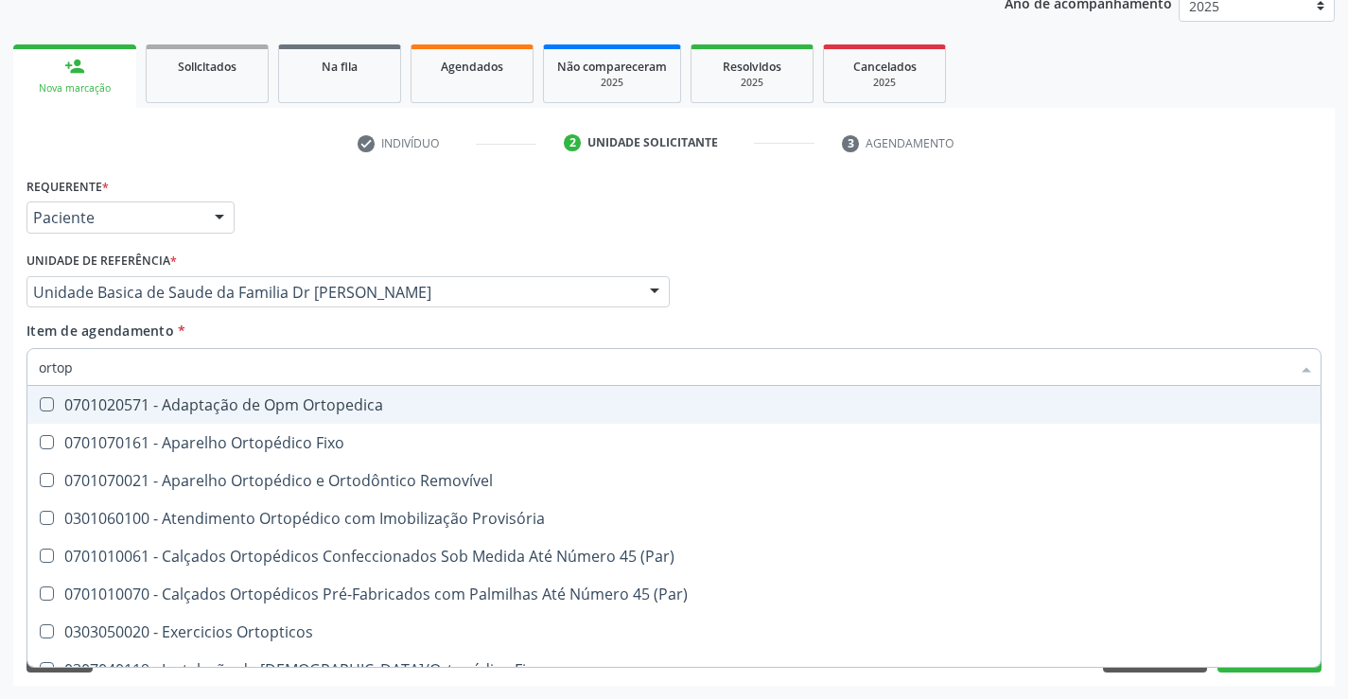
type input "ortope"
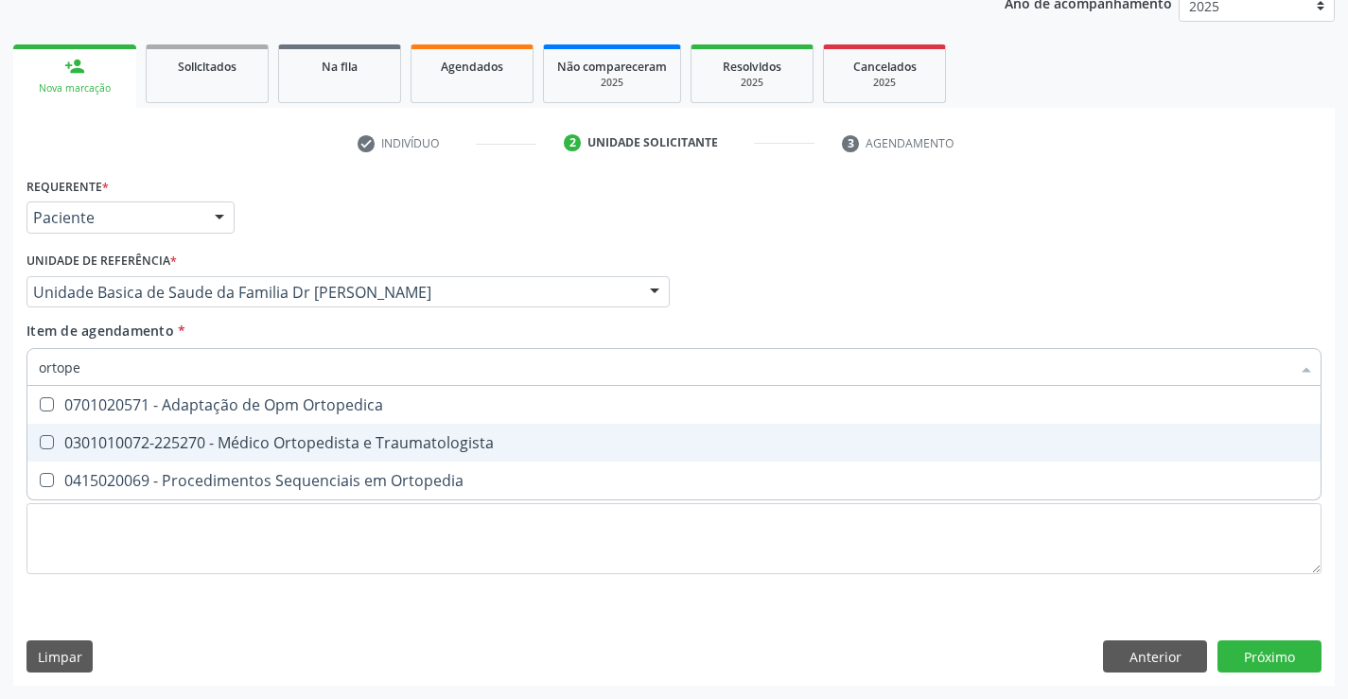
click at [318, 449] on div "0301010072-225270 - Médico Ortopedista e Traumatologista" at bounding box center [674, 442] width 1271 height 15
checkbox Traumatologista "true"
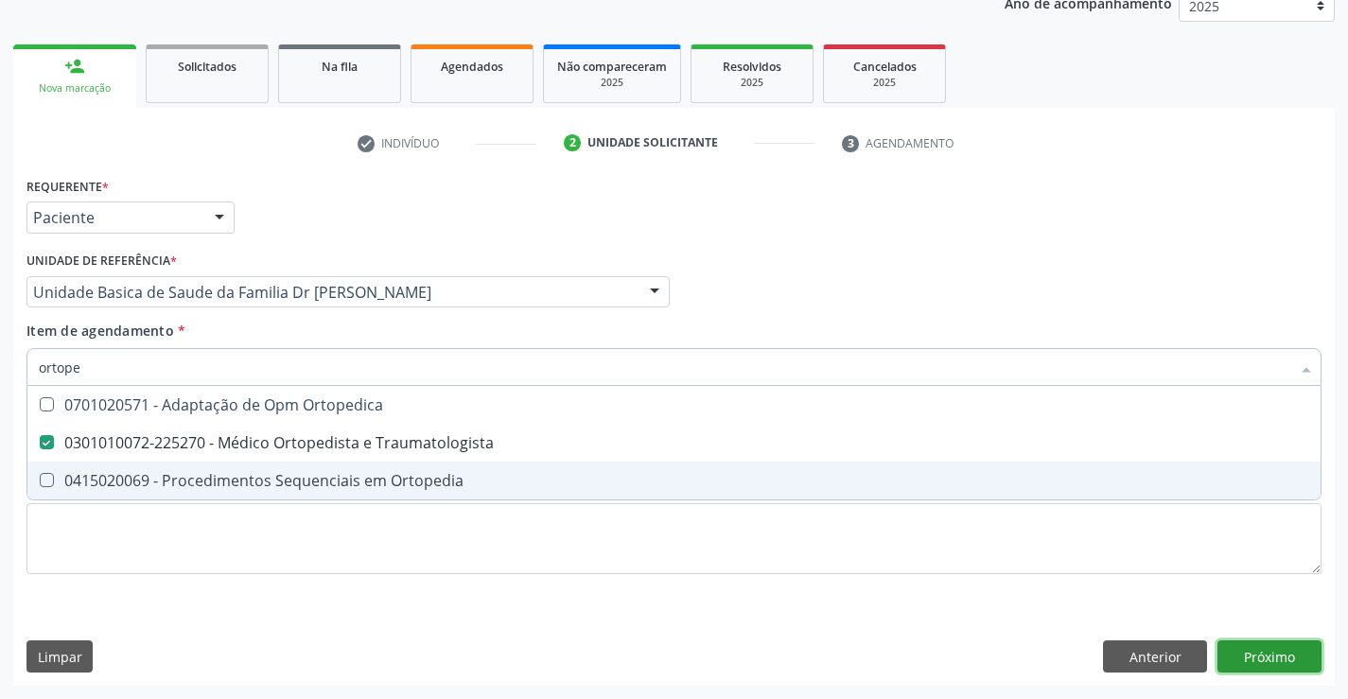
click at [1276, 650] on div "Requerente * Paciente Profissional de Saúde Paciente Nenhum resultado encontrad…" at bounding box center [674, 429] width 1322 height 514
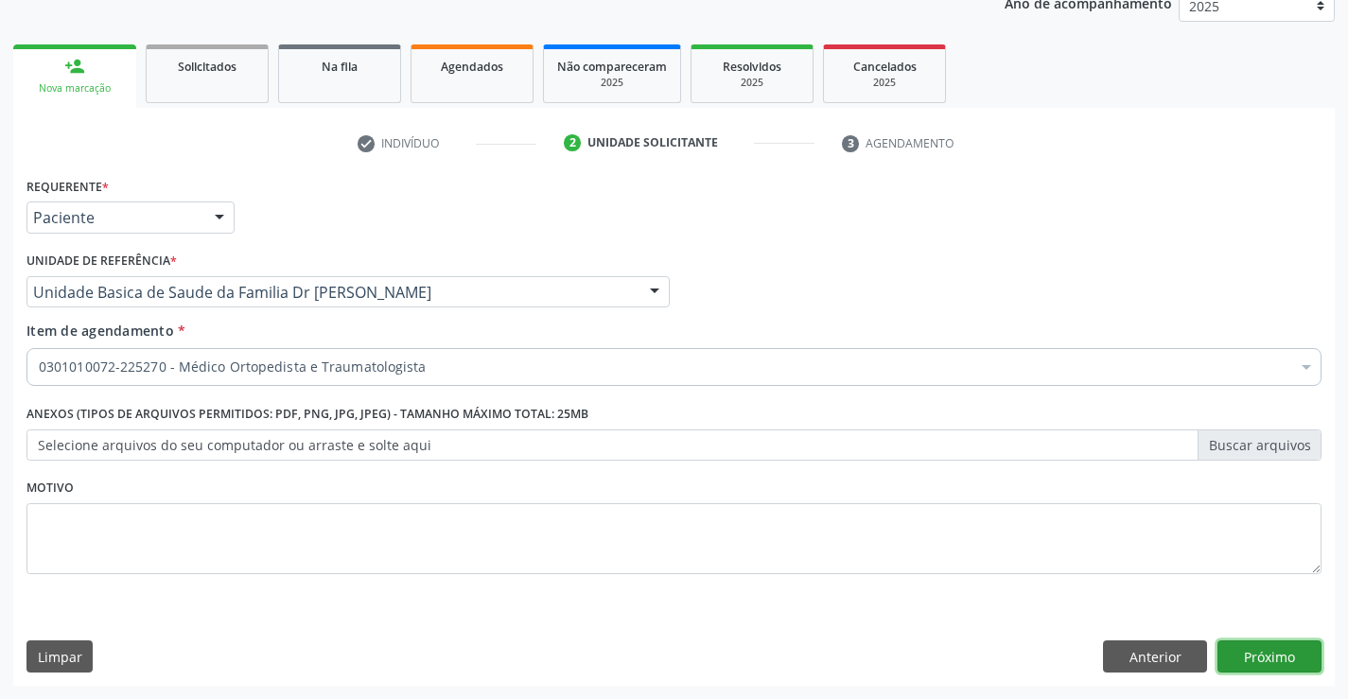
click at [1273, 651] on button "Próximo" at bounding box center [1270, 656] width 104 height 32
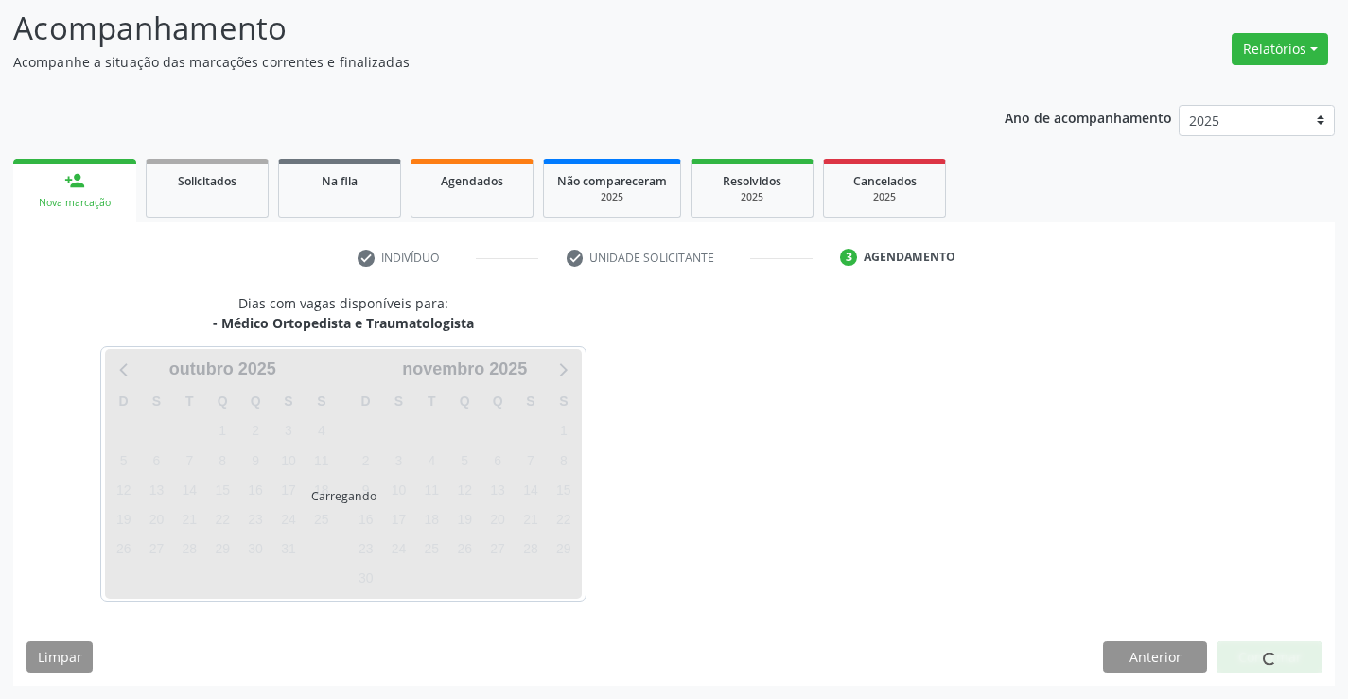
scroll to position [124, 0]
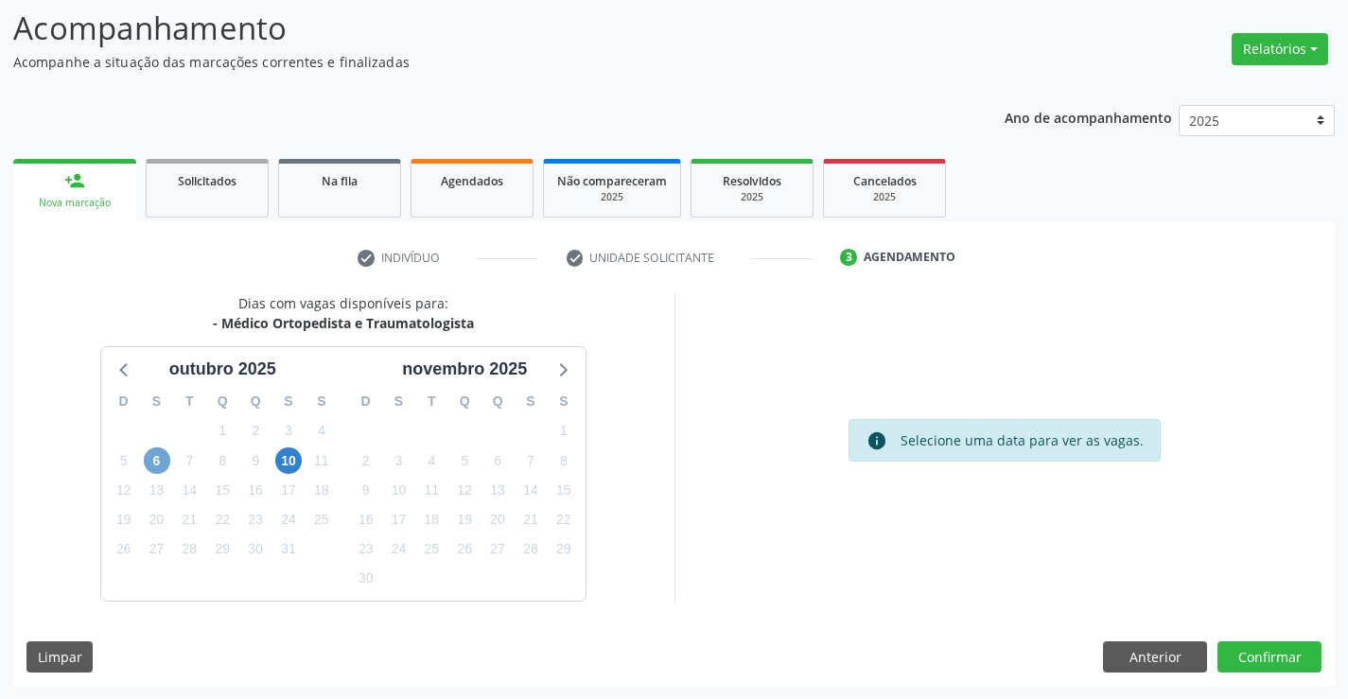
click at [161, 462] on span "6" at bounding box center [157, 460] width 26 height 26
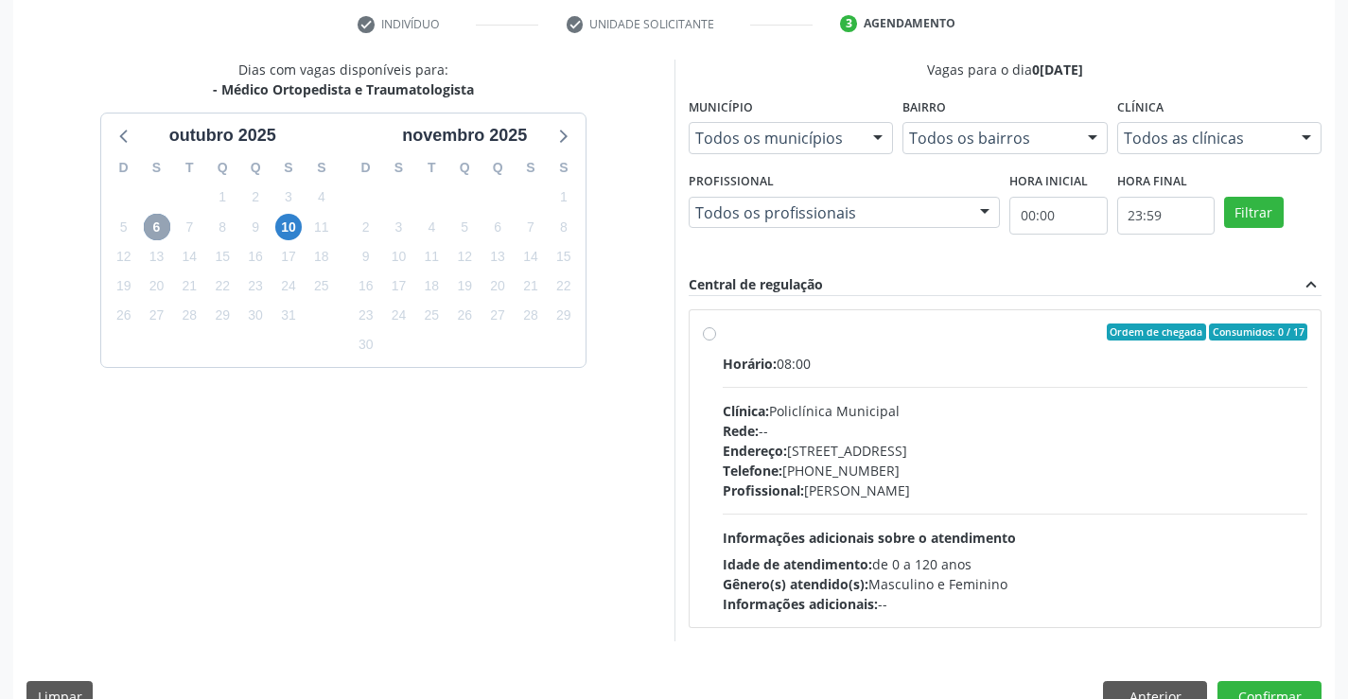
scroll to position [387, 0]
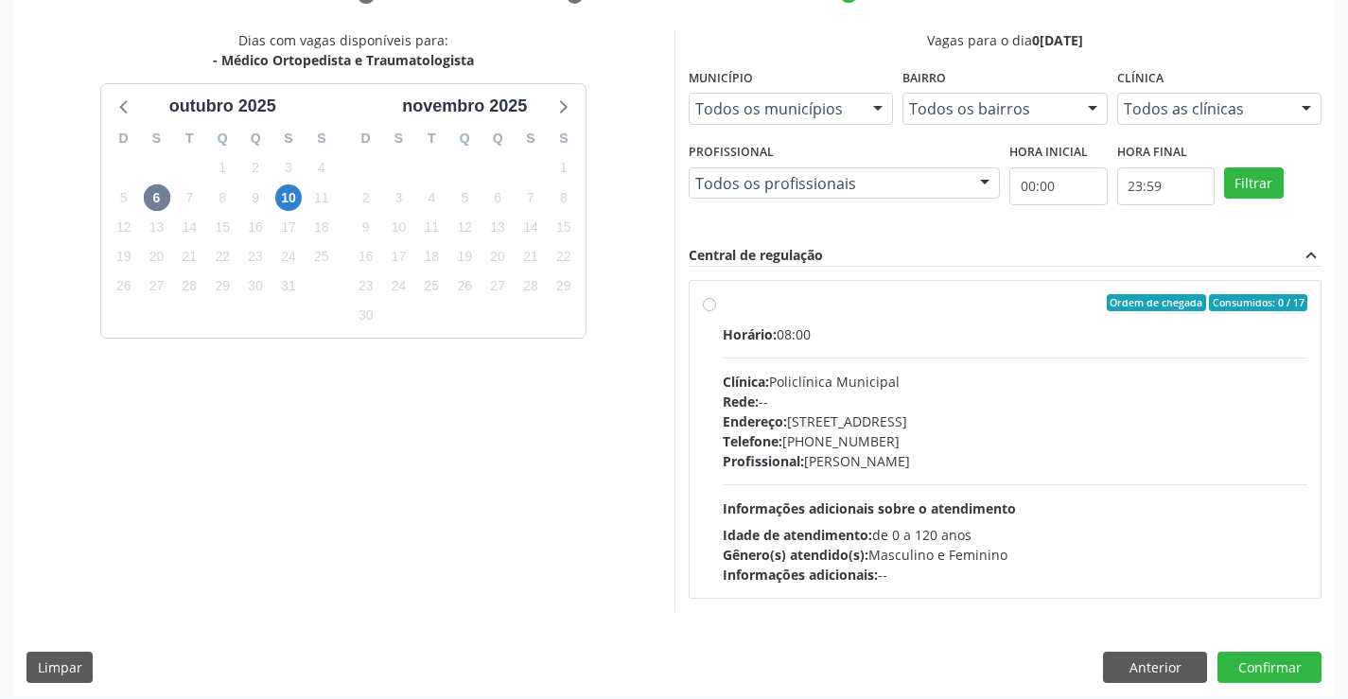
click at [723, 307] on label "Ordem de chegada Consumidos: 0 / 17 Horário: 08:00 Clínica: Policlínica Municip…" at bounding box center [1016, 439] width 586 height 290
click at [712, 307] on input "Ordem de chegada Consumidos: 0 / 17 Horário: 08:00 Clínica: Policlínica Municip…" at bounding box center [709, 302] width 13 height 17
radio input "true"
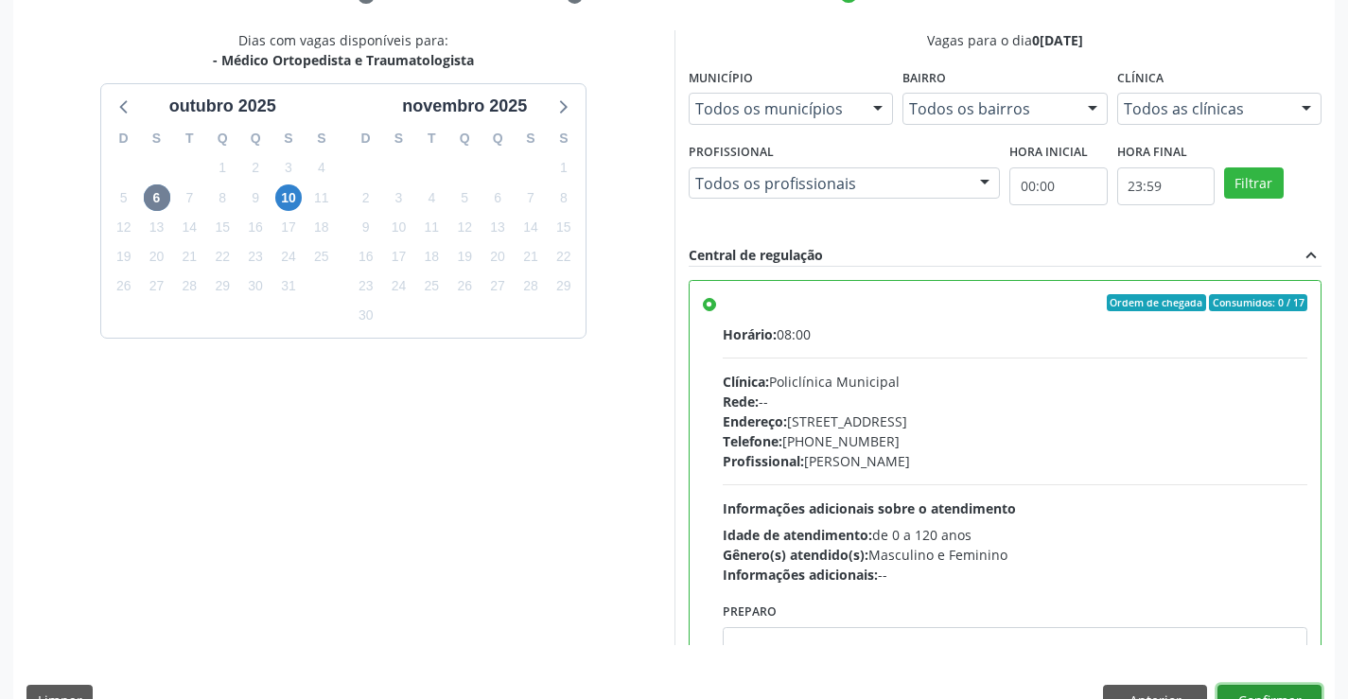
click at [1268, 687] on button "Confirmar" at bounding box center [1270, 701] width 104 height 32
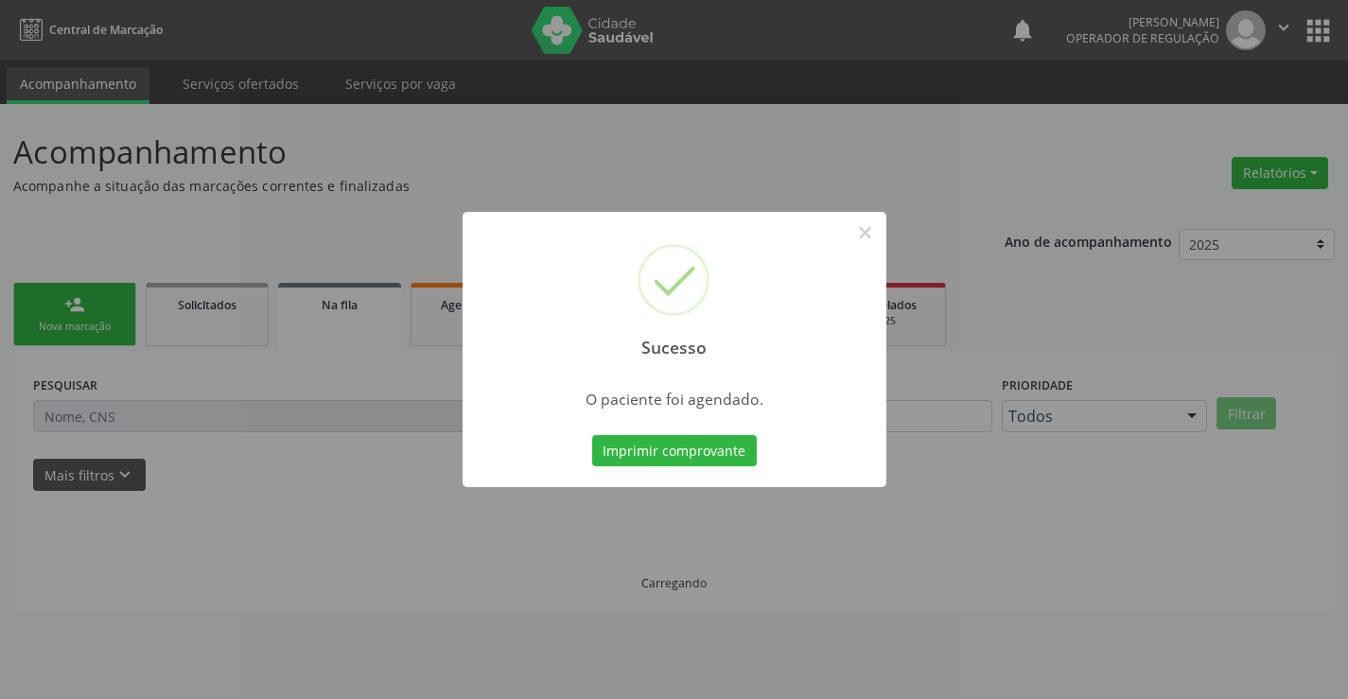
scroll to position [0, 0]
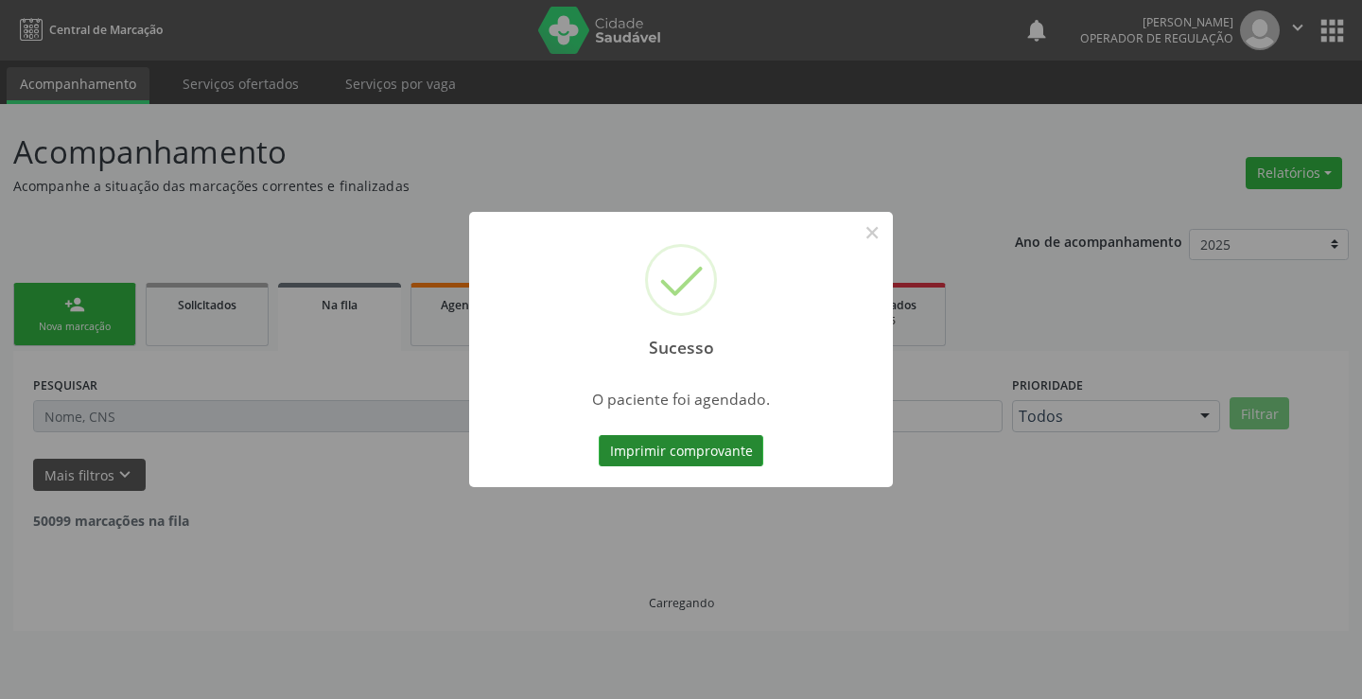
click at [683, 445] on button "Imprimir comprovante" at bounding box center [681, 451] width 165 height 32
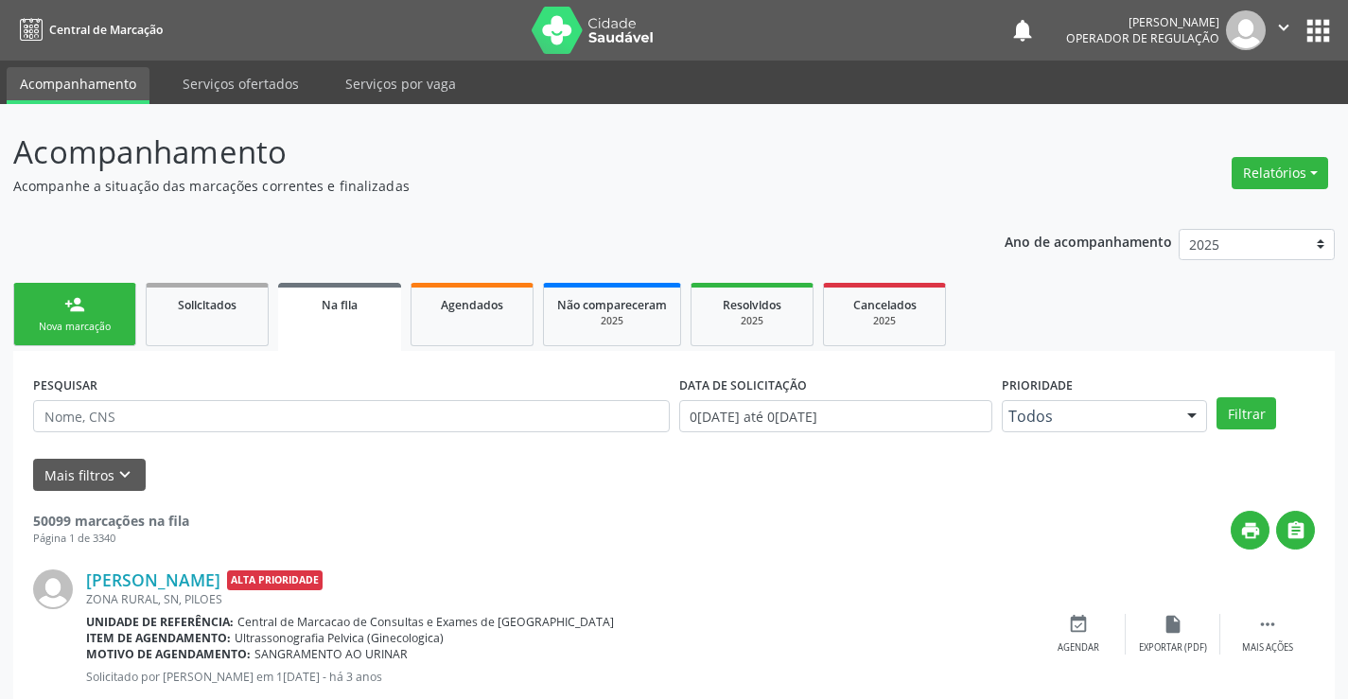
click at [85, 331] on div "Nova marcação" at bounding box center [74, 327] width 95 height 14
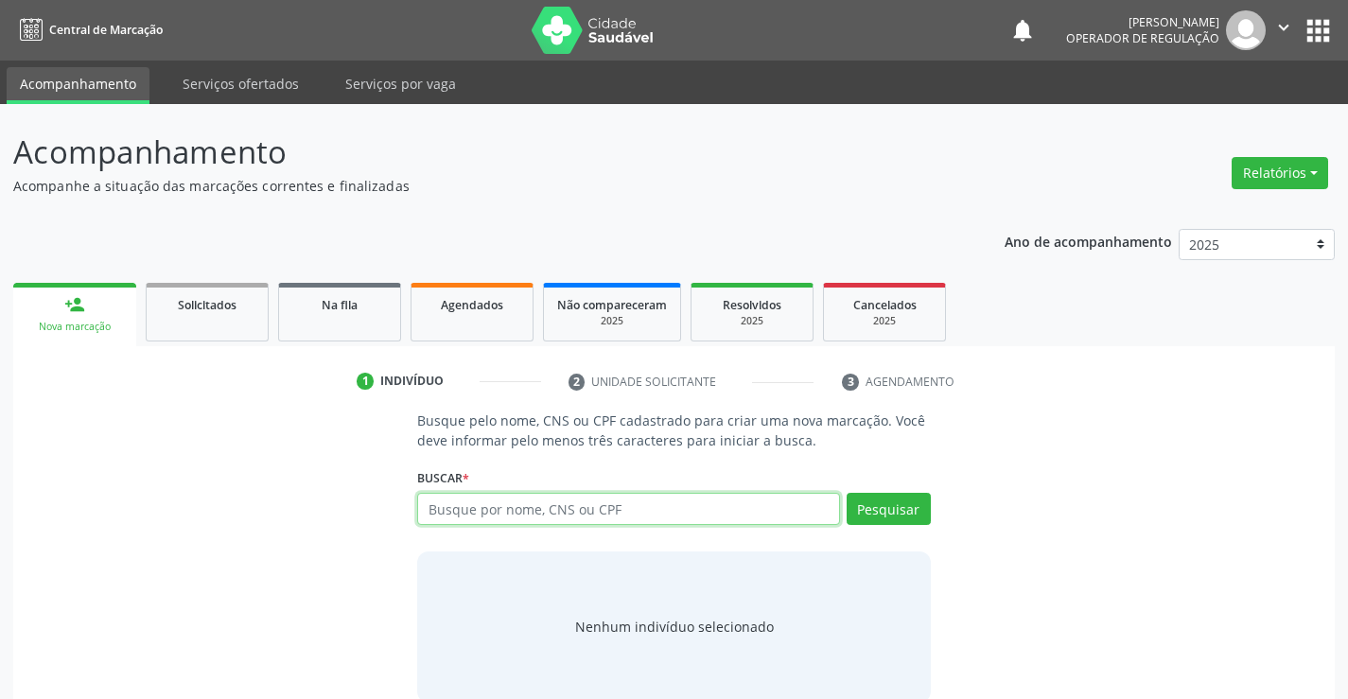
click at [567, 506] on input "text" at bounding box center [628, 509] width 422 height 32
type input "704807088784645"
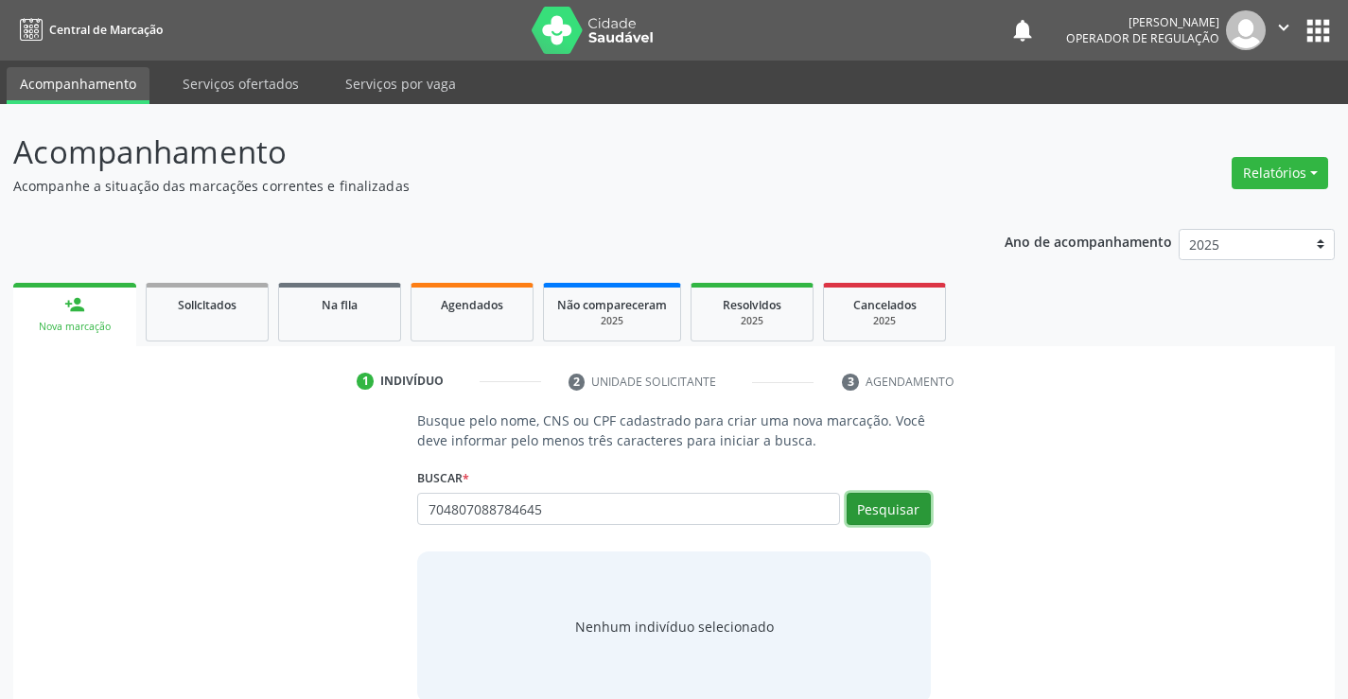
click at [884, 512] on button "Pesquisar" at bounding box center [889, 509] width 84 height 32
type input "704807088784645"
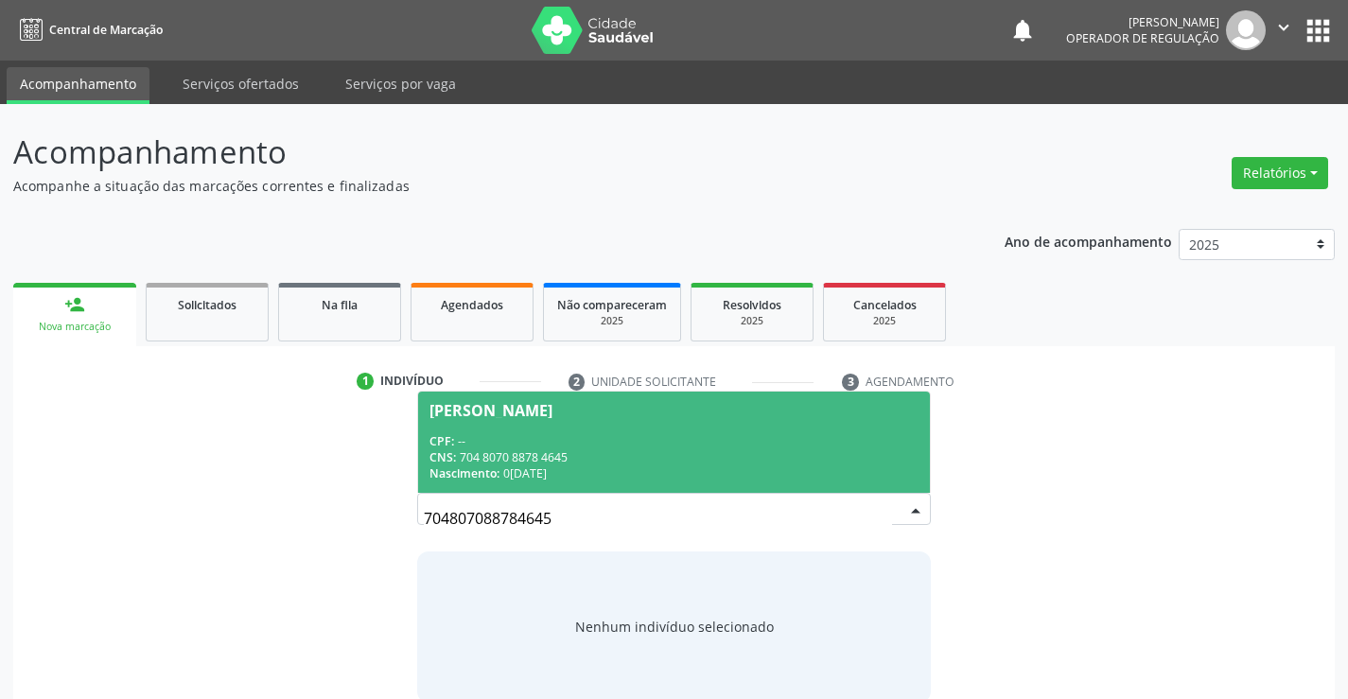
click at [785, 450] on div "CNS: 704 8070 8878 4645" at bounding box center [674, 457] width 488 height 16
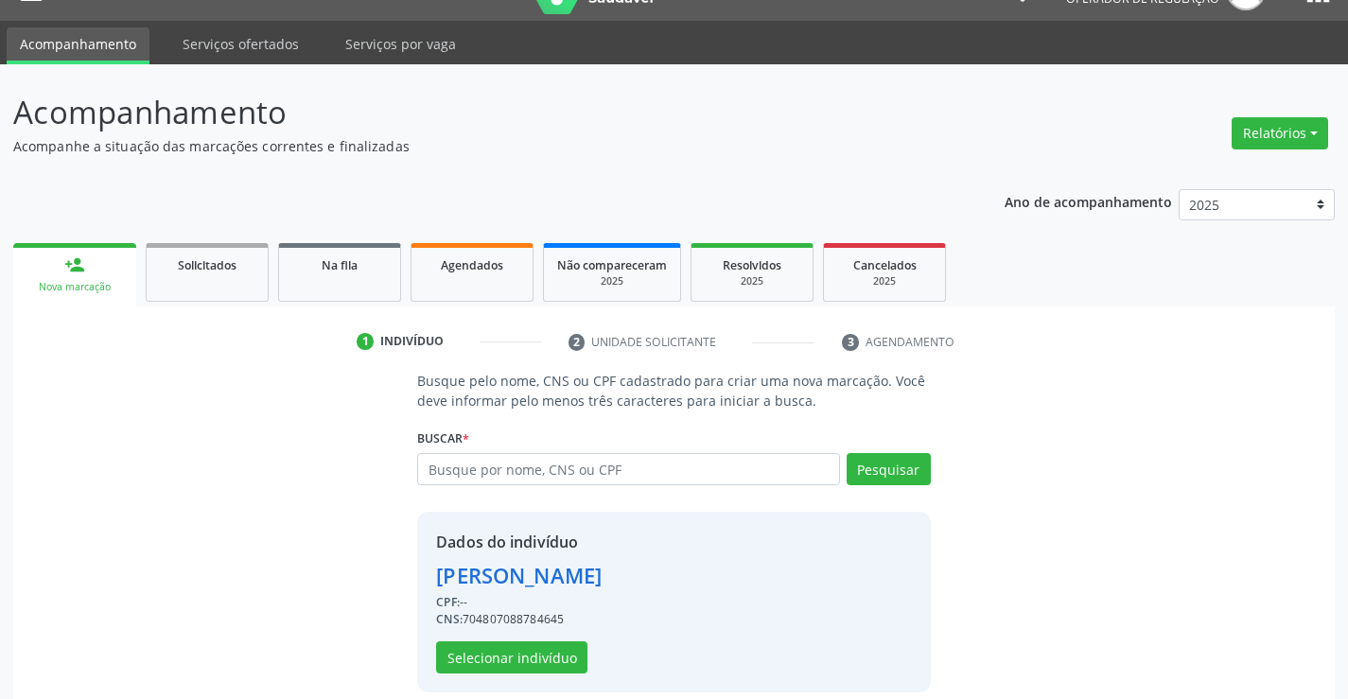
scroll to position [60, 0]
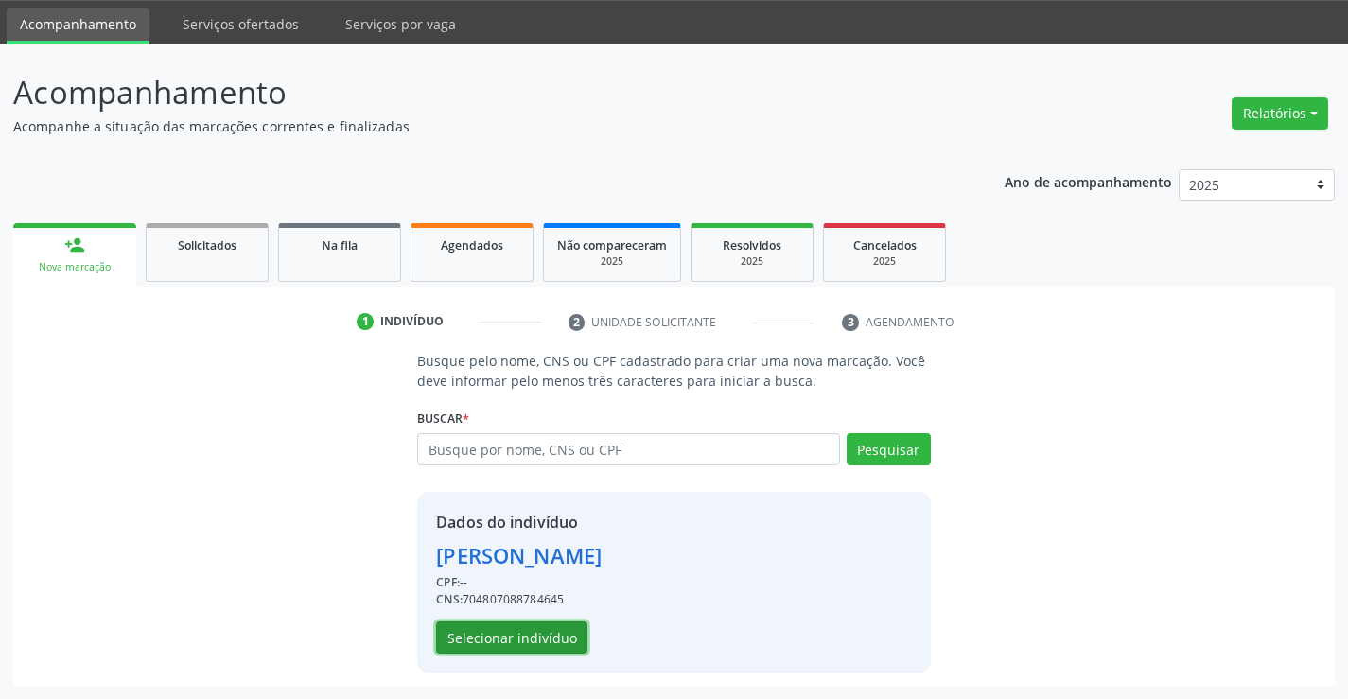
click at [538, 629] on button "Selecionar indivíduo" at bounding box center [511, 638] width 151 height 32
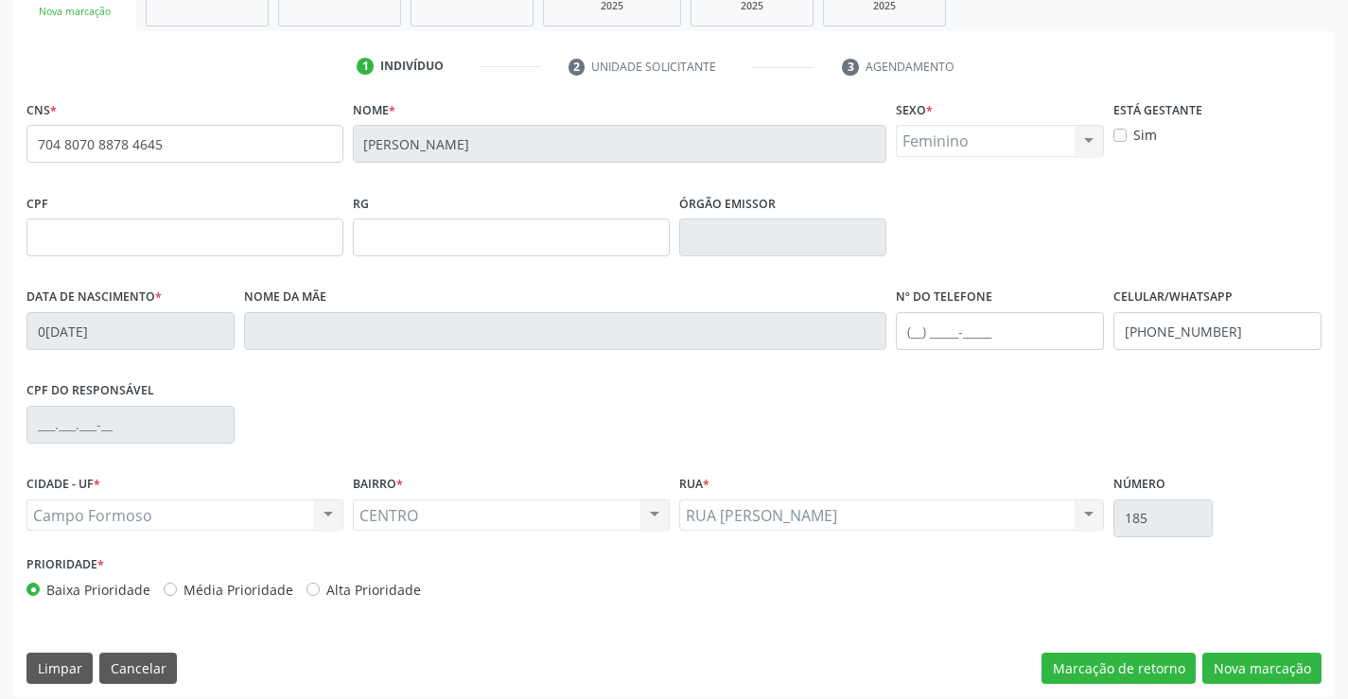
scroll to position [326, 0]
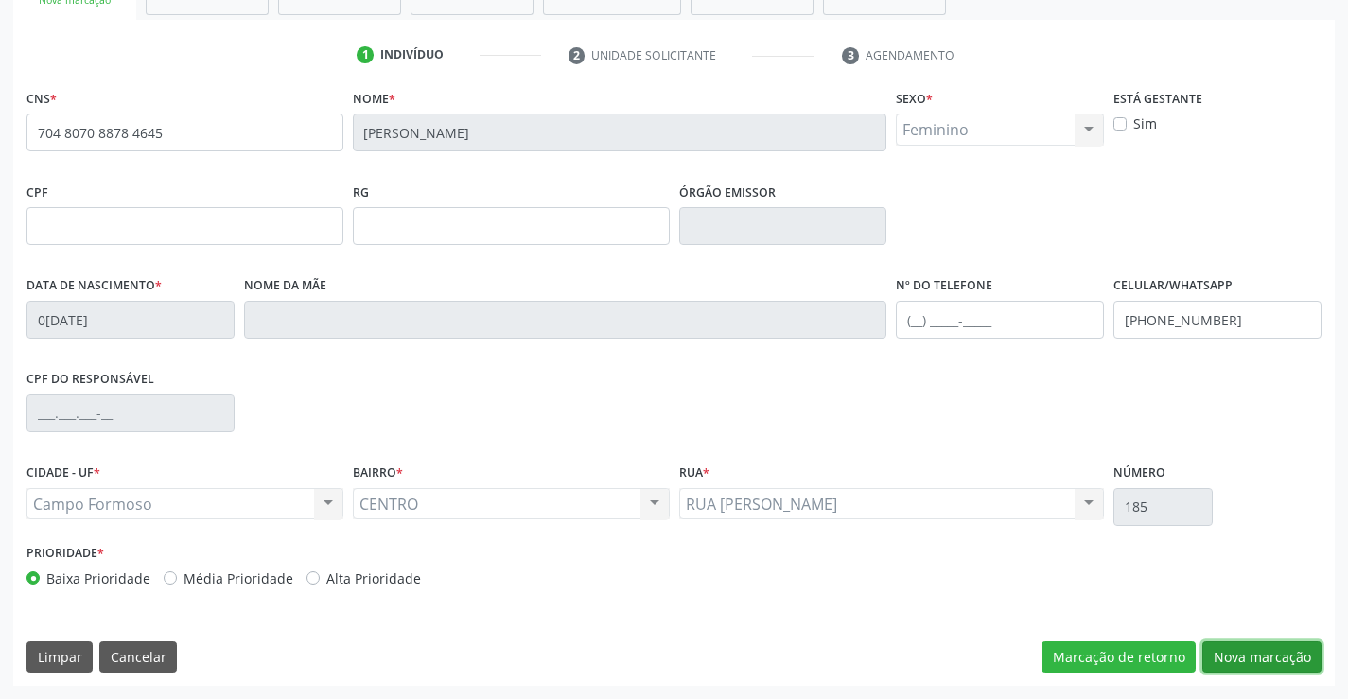
click at [1225, 660] on button "Nova marcação" at bounding box center [1261, 657] width 119 height 32
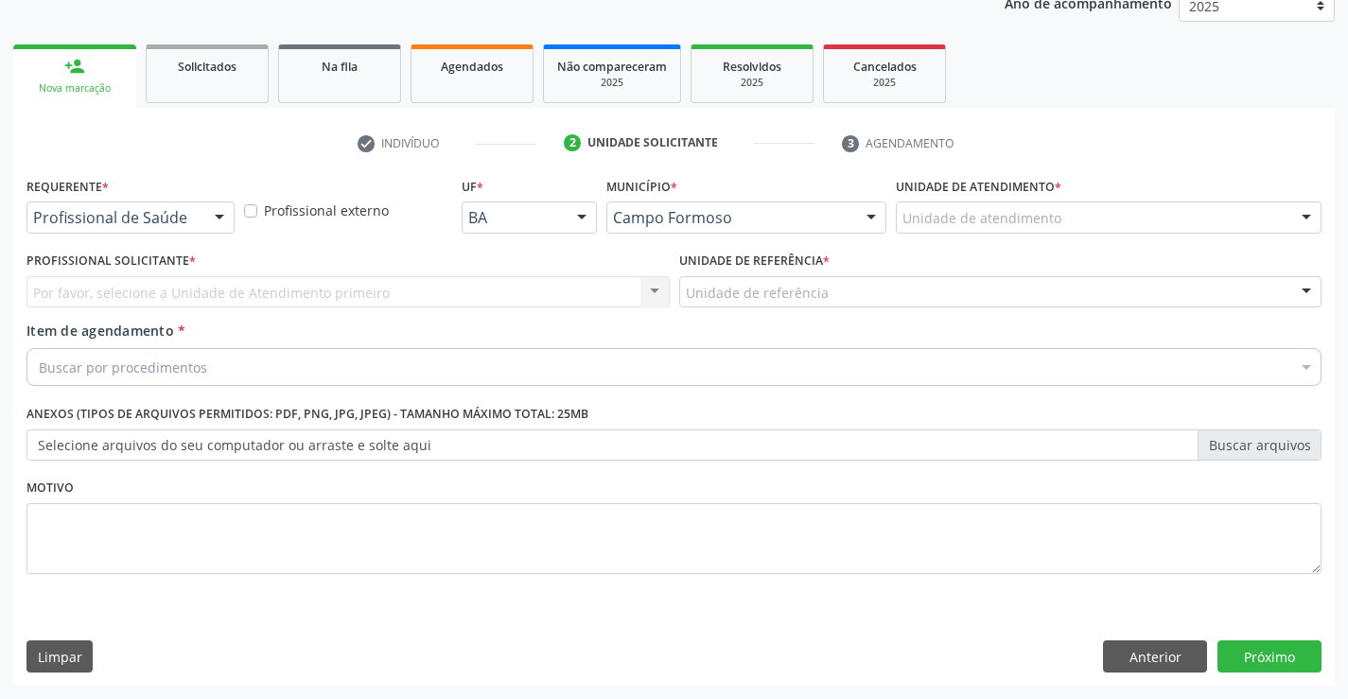
scroll to position [238, 0]
click at [197, 220] on div "Profissional de Saúde" at bounding box center [130, 218] width 208 height 32
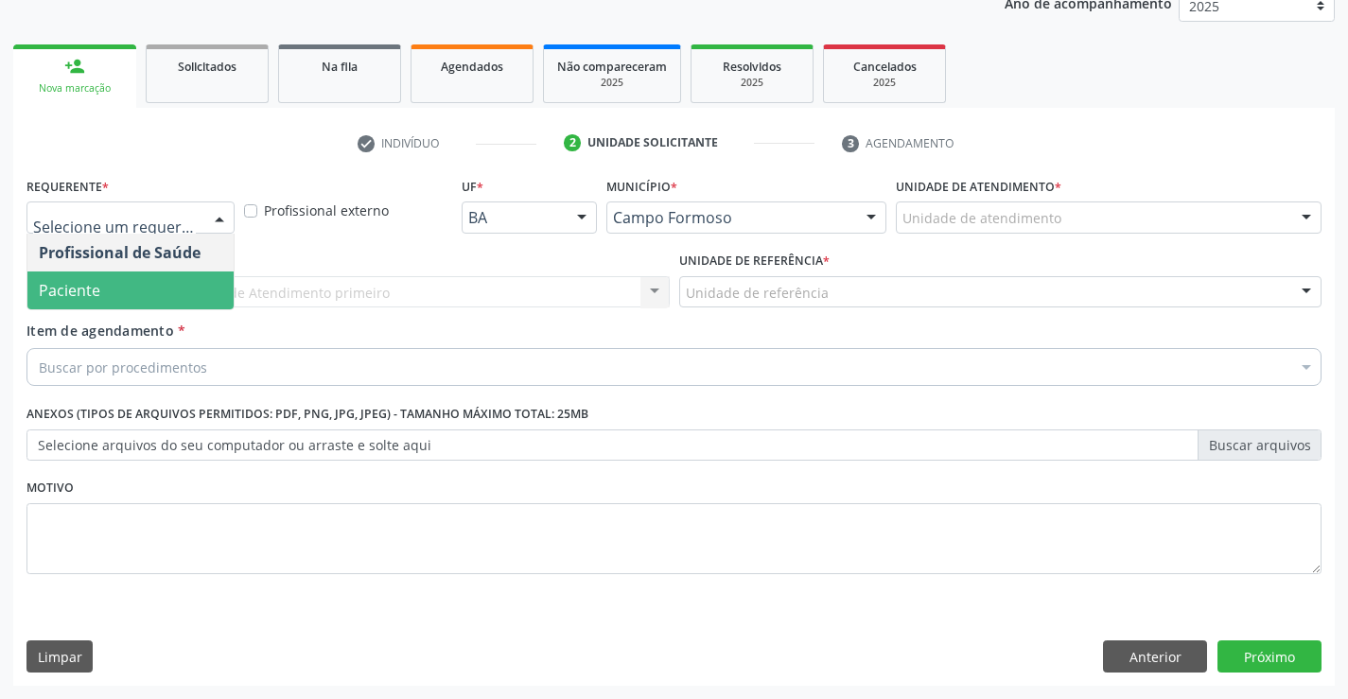
click at [161, 282] on span "Paciente" at bounding box center [130, 291] width 206 height 38
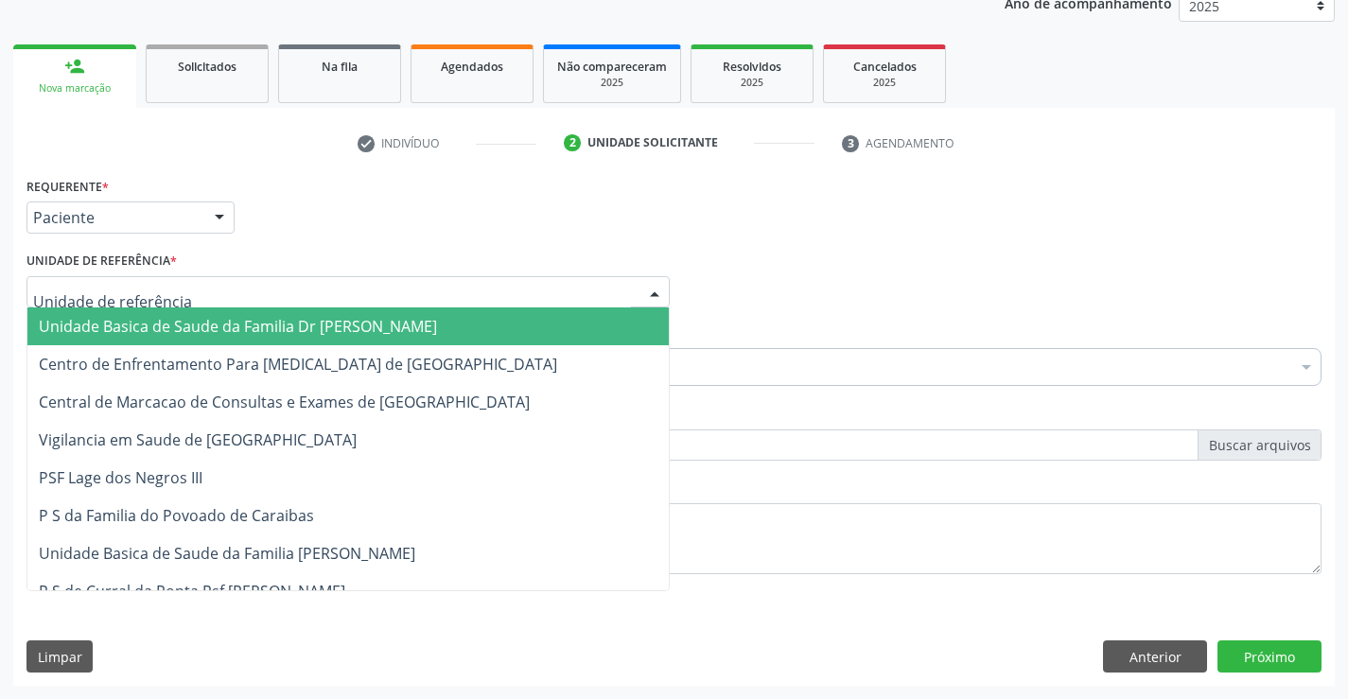
click at [180, 287] on div at bounding box center [347, 292] width 643 height 32
click at [178, 319] on span "Unidade Basica de Saude da Familia Dr [PERSON_NAME]" at bounding box center [238, 326] width 398 height 21
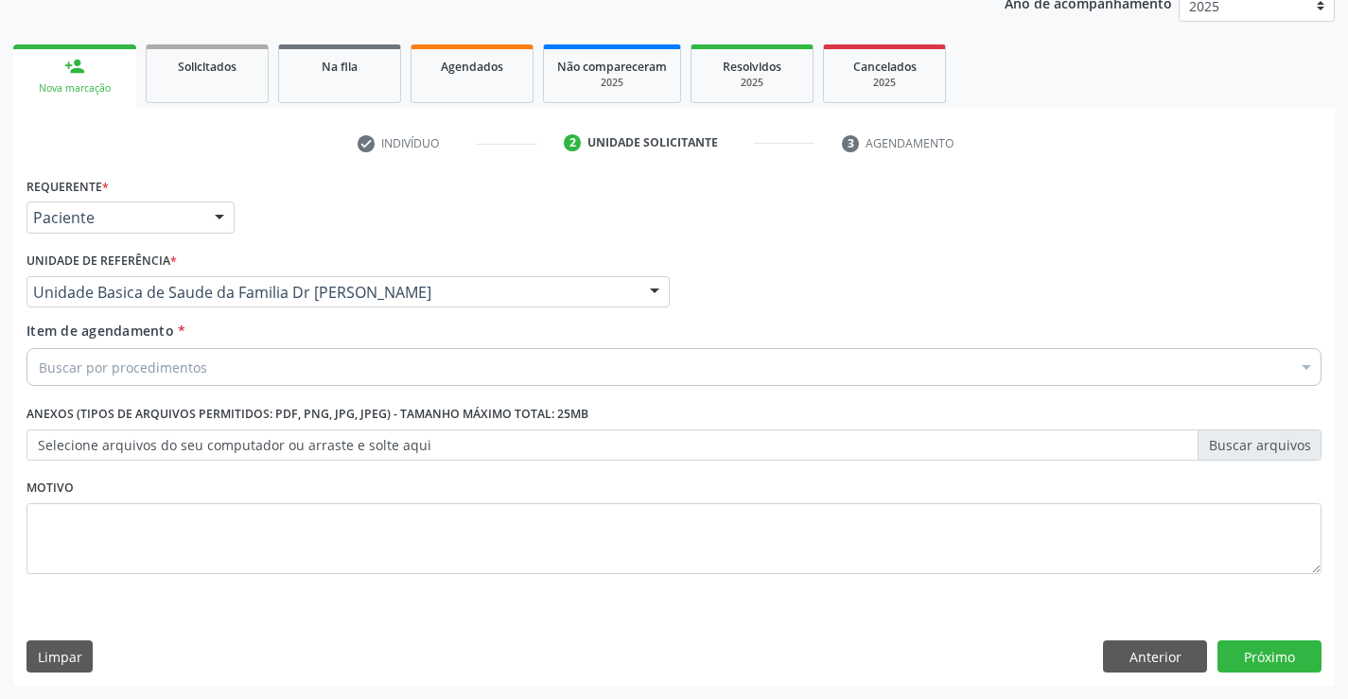
click at [225, 361] on div "Buscar por procedimentos" at bounding box center [673, 367] width 1295 height 38
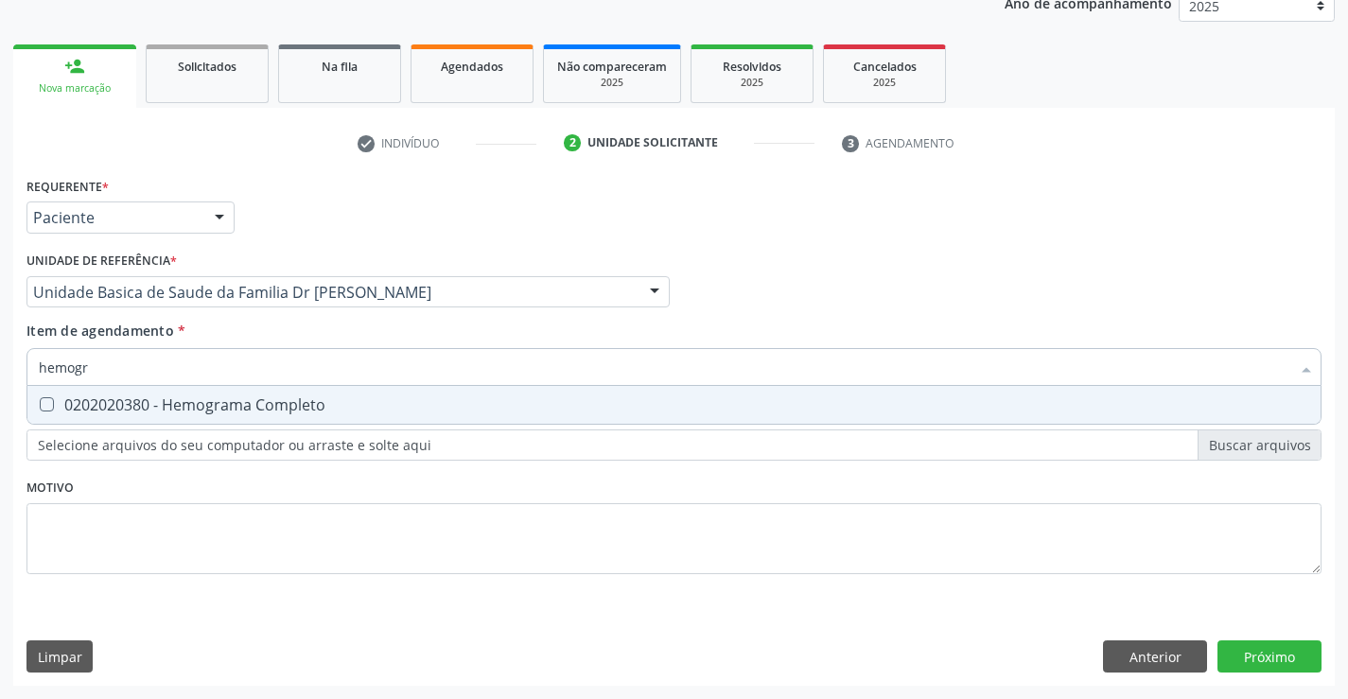
type input "hemogra"
click at [229, 410] on div "0202020380 - Hemograma Completo" at bounding box center [674, 404] width 1271 height 15
checkbox Completo "true"
type input "hemogra"
click at [166, 575] on div "Requerente * Paciente Profissional de Saúde Paciente Nenhum resultado encontrad…" at bounding box center [673, 386] width 1295 height 429
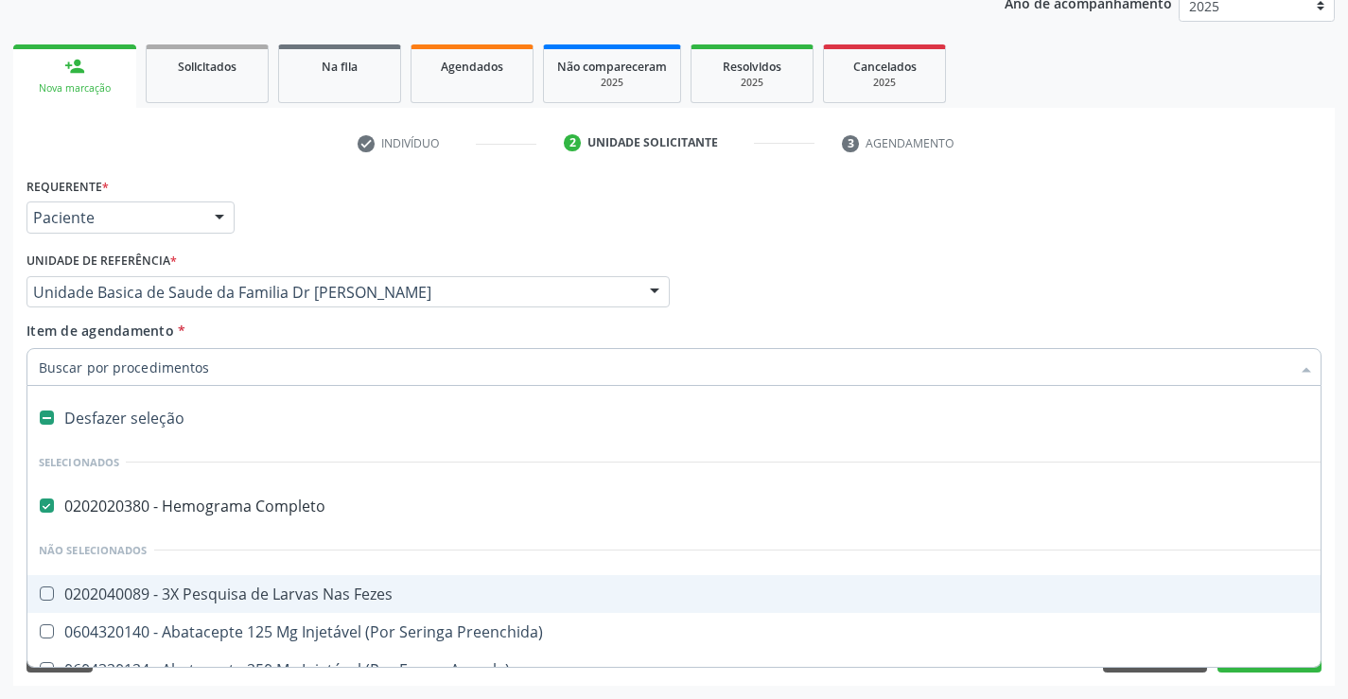
click at [159, 355] on div at bounding box center [673, 367] width 1295 height 38
type input "u"
checkbox Completo "false"
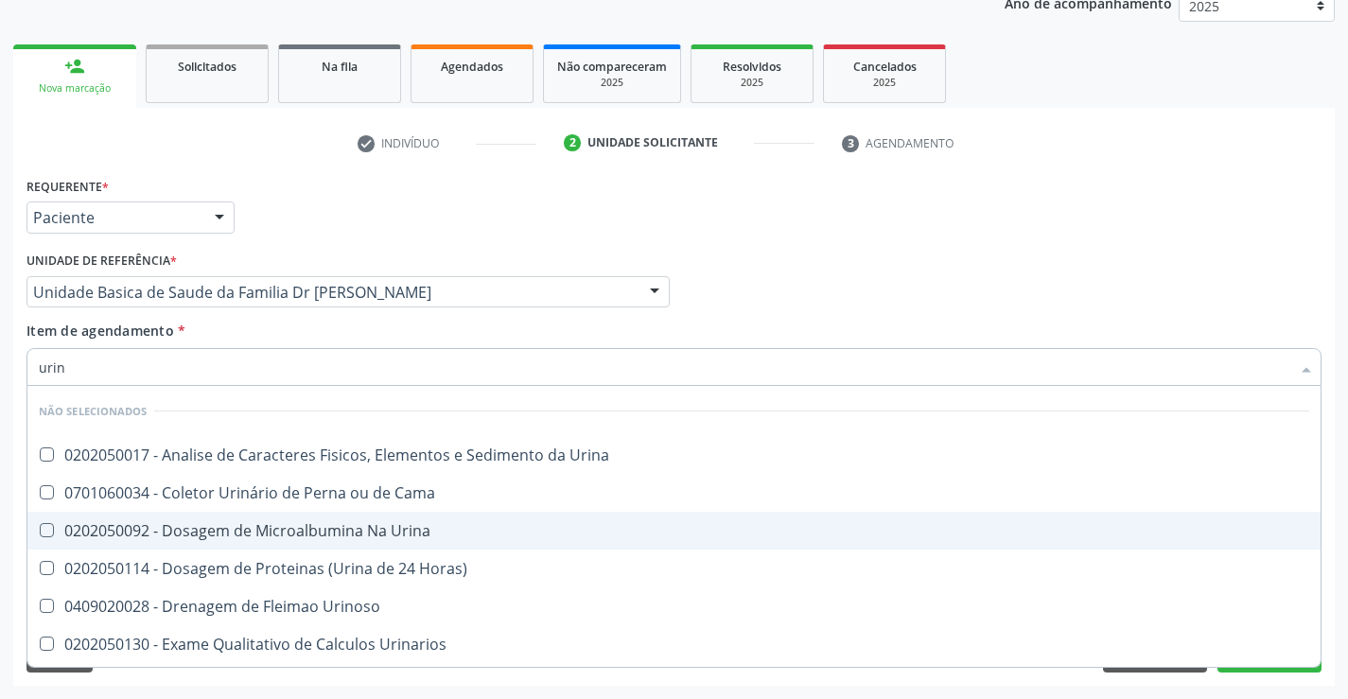
type input "urina"
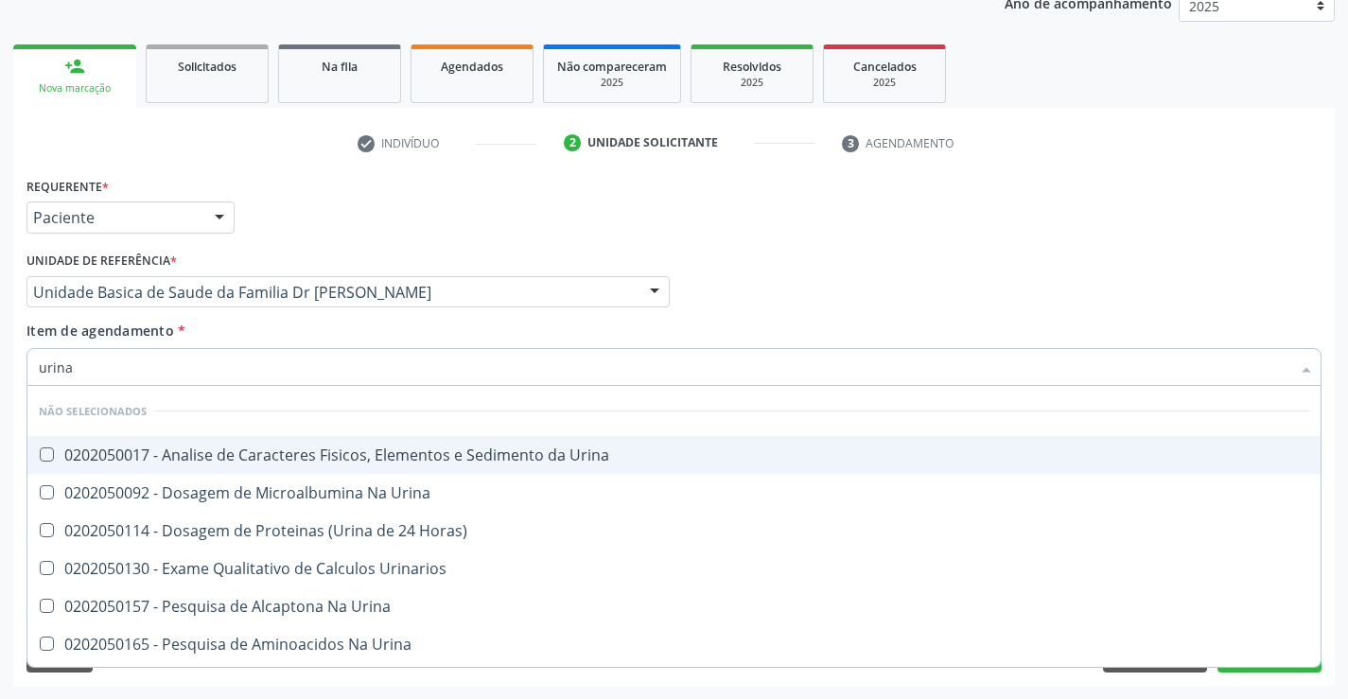
click at [177, 455] on div "0202050017 - Analise de Caracteres Fisicos, Elementos e Sedimento da Urina" at bounding box center [674, 454] width 1271 height 15
checkbox Urina "true"
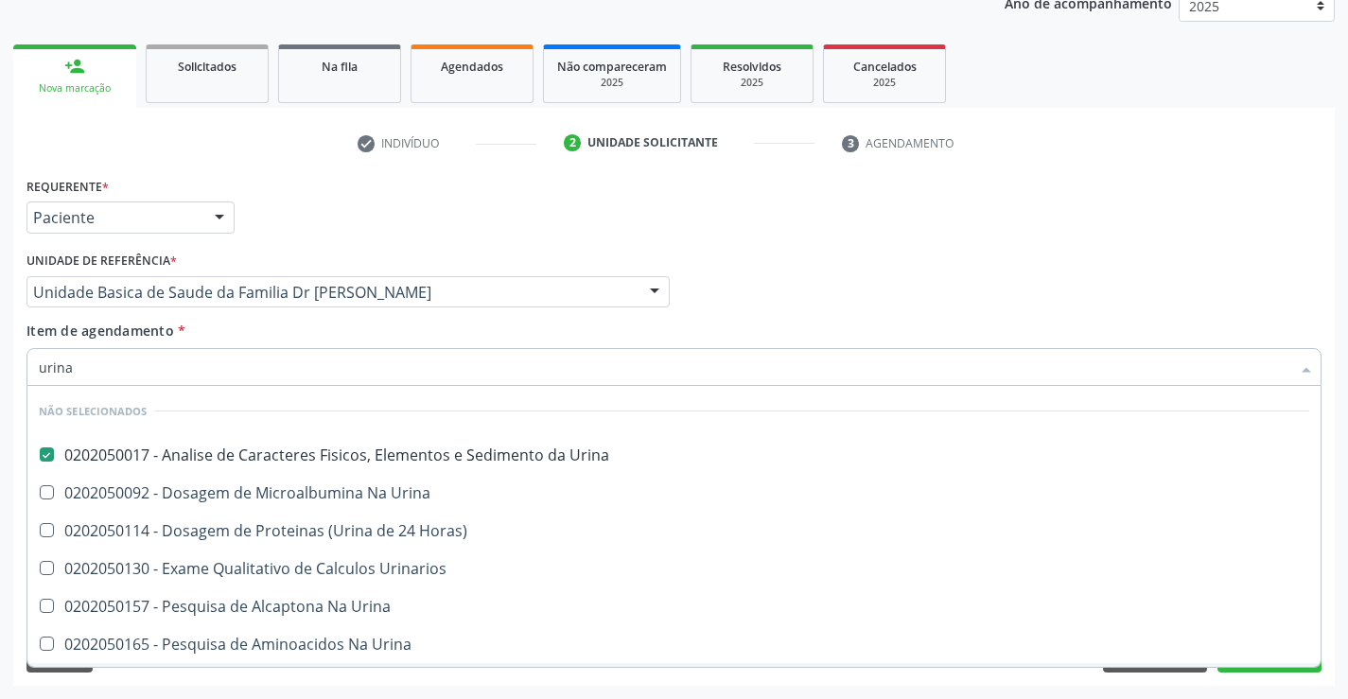
type input "urina"
click at [213, 677] on div "Requerente * Paciente Profissional de Saúde Paciente Nenhum resultado encontrad…" at bounding box center [674, 429] width 1322 height 514
checkbox Urina "true"
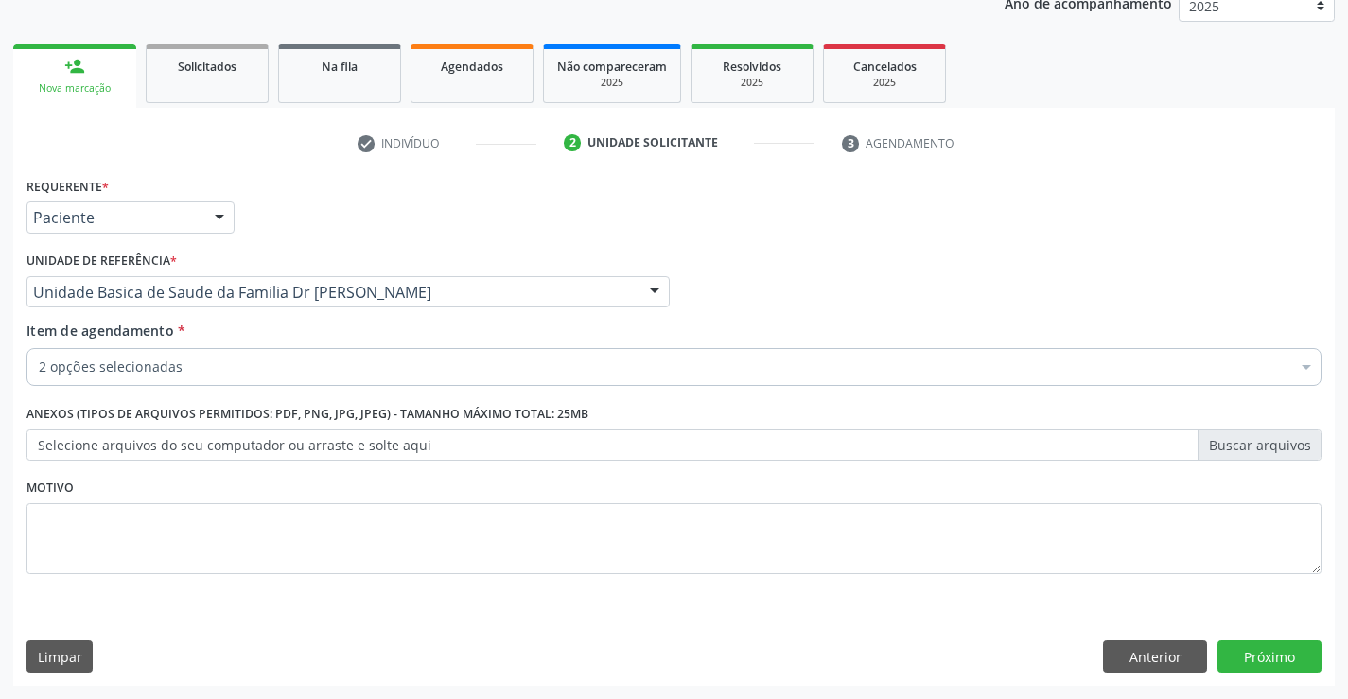
click at [187, 351] on div "2 opções selecionadas" at bounding box center [673, 367] width 1295 height 38
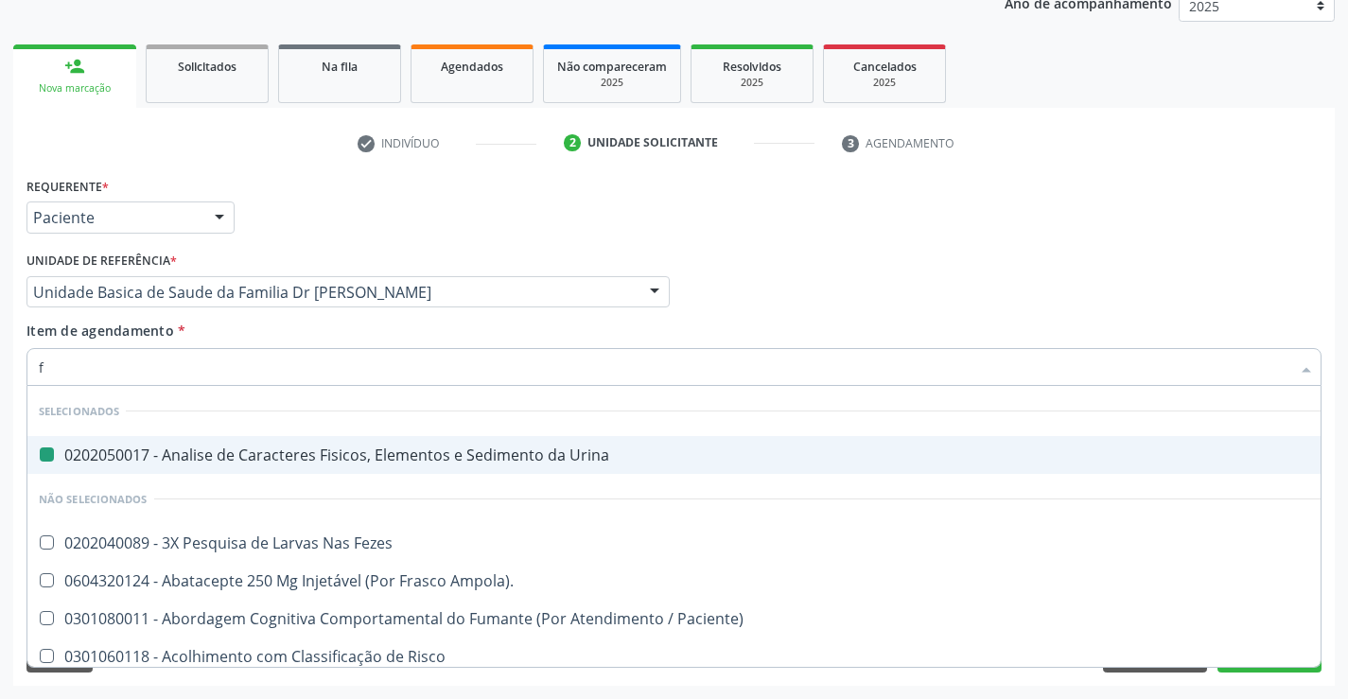
type input "fe"
checkbox Urina "false"
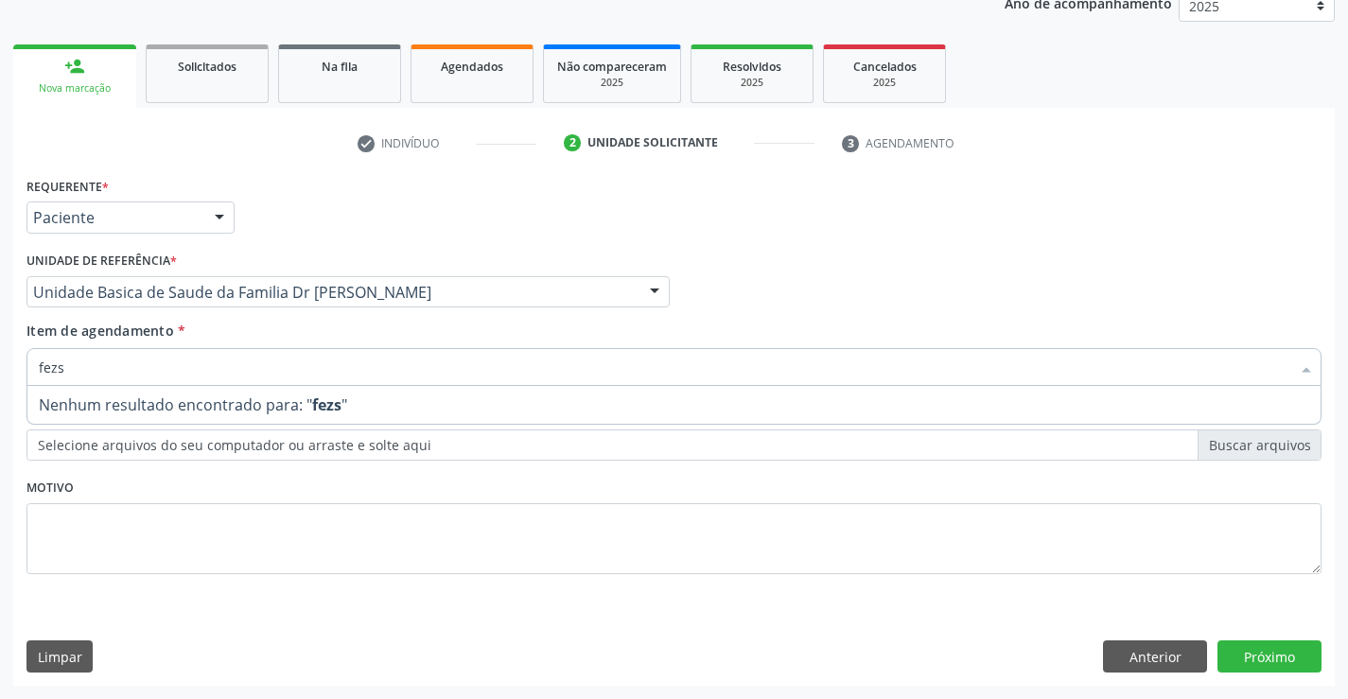
type input "fez"
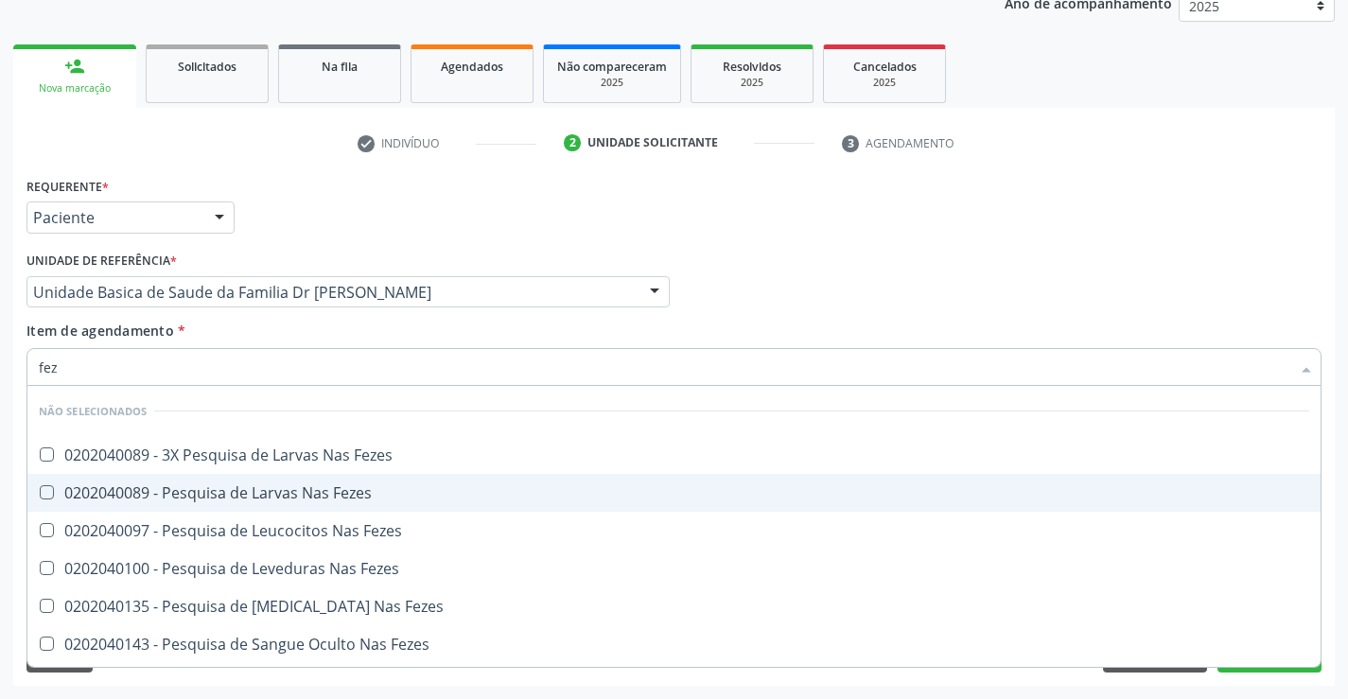
click at [198, 488] on div "0202040089 - Pesquisa de Larvas Nas Fezes" at bounding box center [674, 492] width 1271 height 15
checkbox Fezes "true"
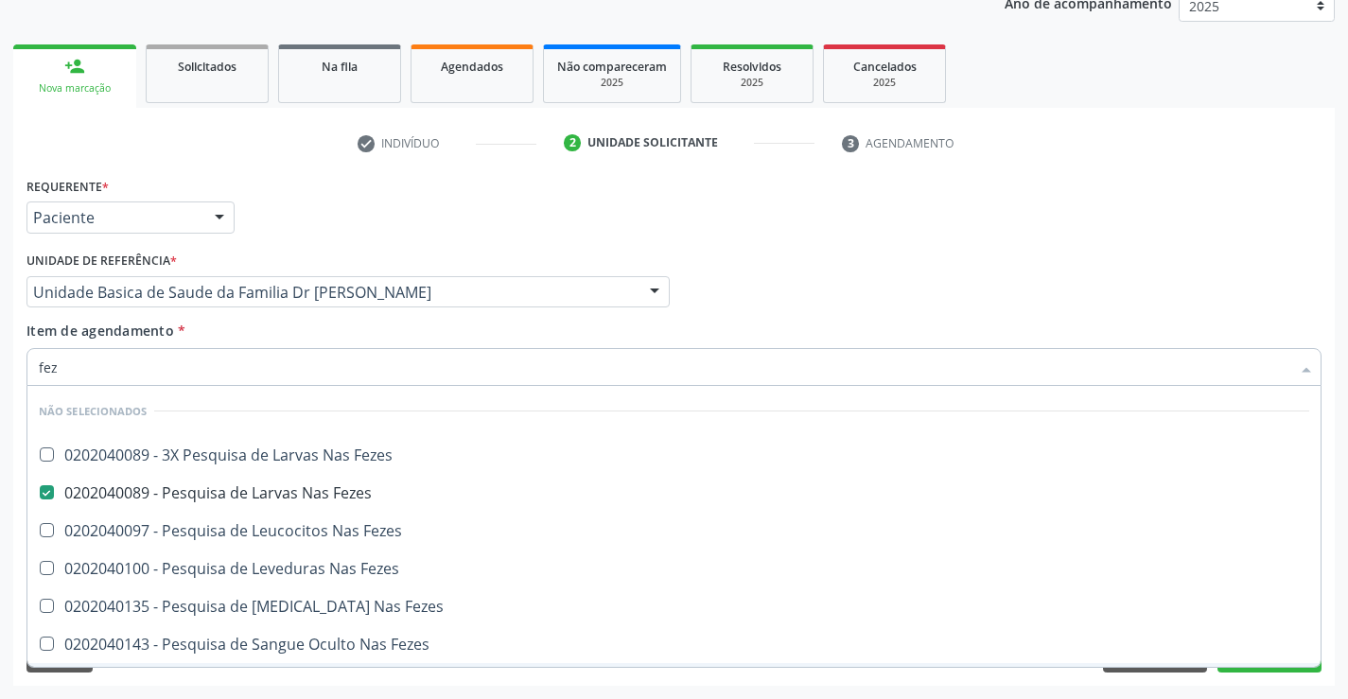
type input "fez"
click at [167, 668] on div "Limpar Anterior Próximo" at bounding box center [673, 656] width 1295 height 32
checkbox Fezes "true"
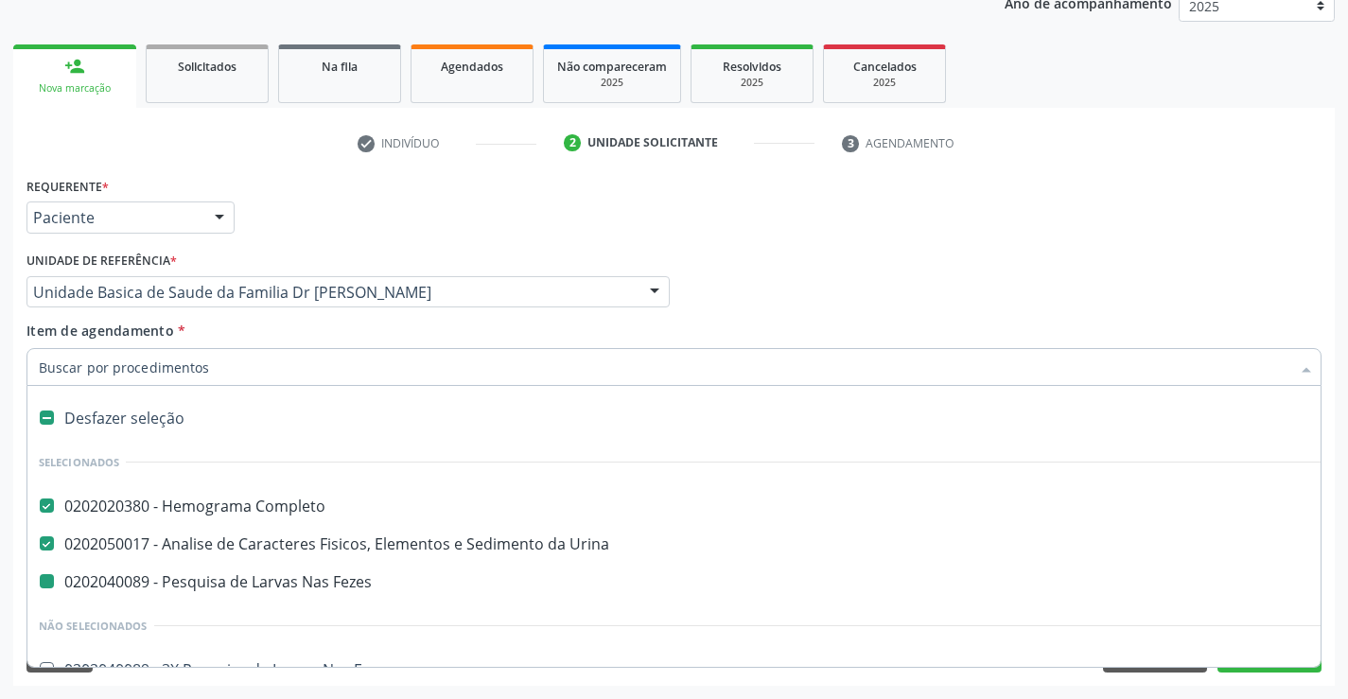
type input "g"
checkbox Fezes "false"
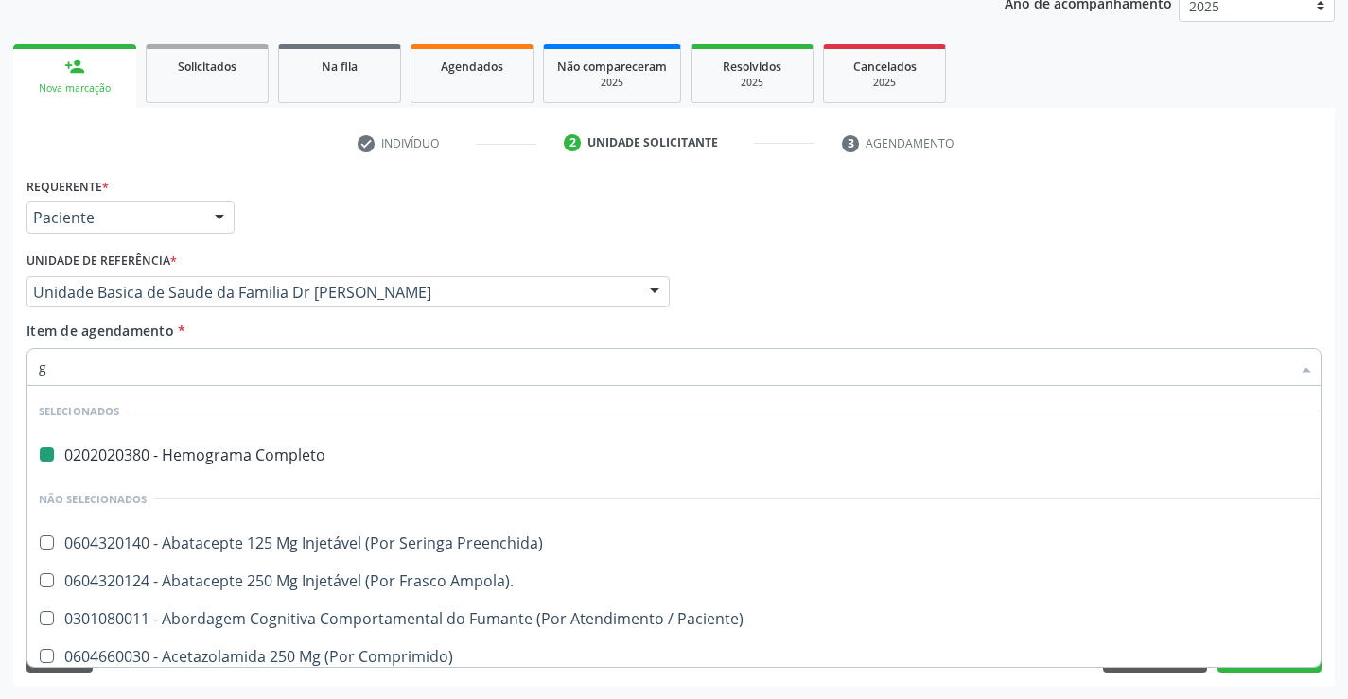
type input "gl"
checkbox Completo "false"
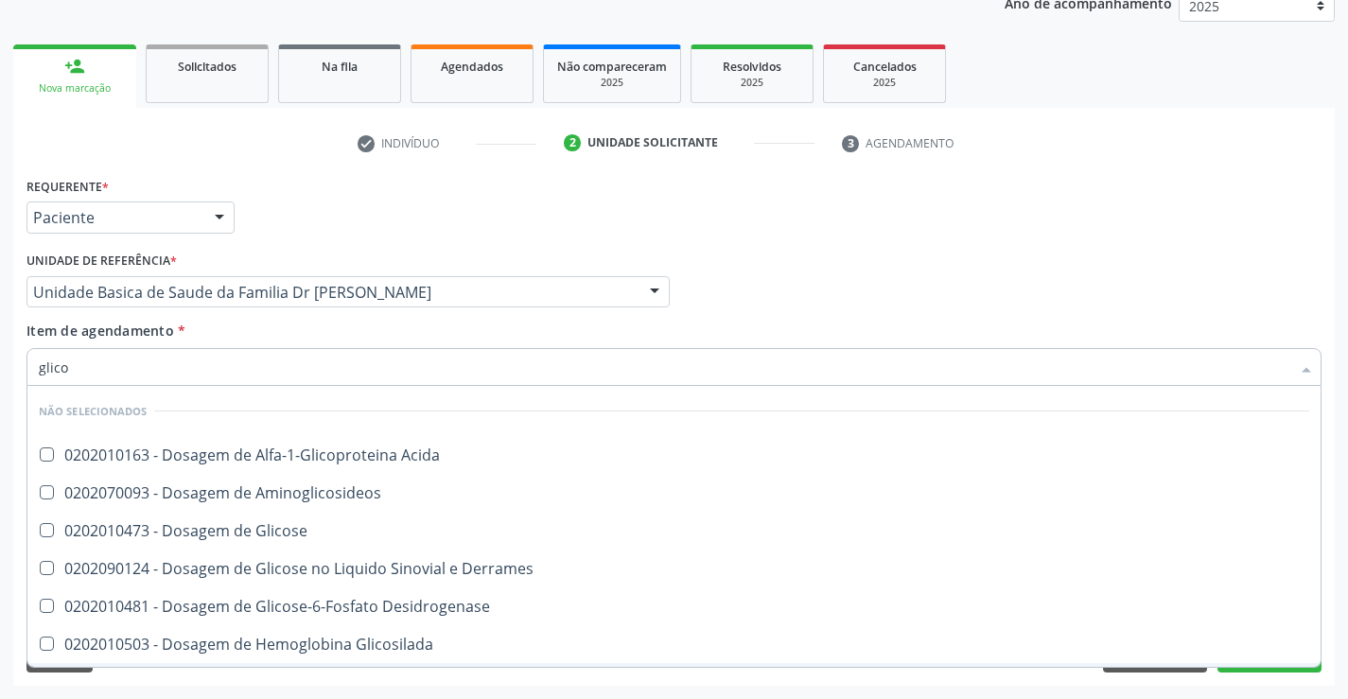
type input "glicos"
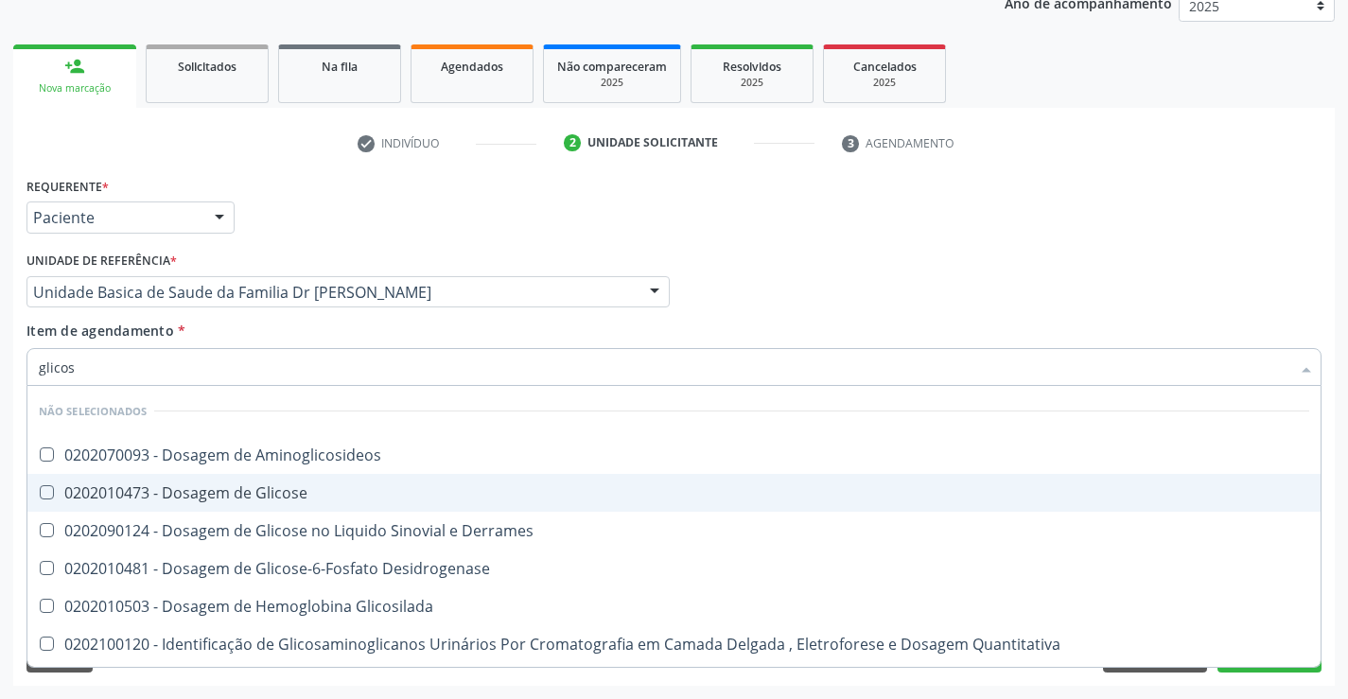
click at [204, 489] on div "0202010473 - Dosagem de Glicose" at bounding box center [674, 492] width 1271 height 15
checkbox Glicose "true"
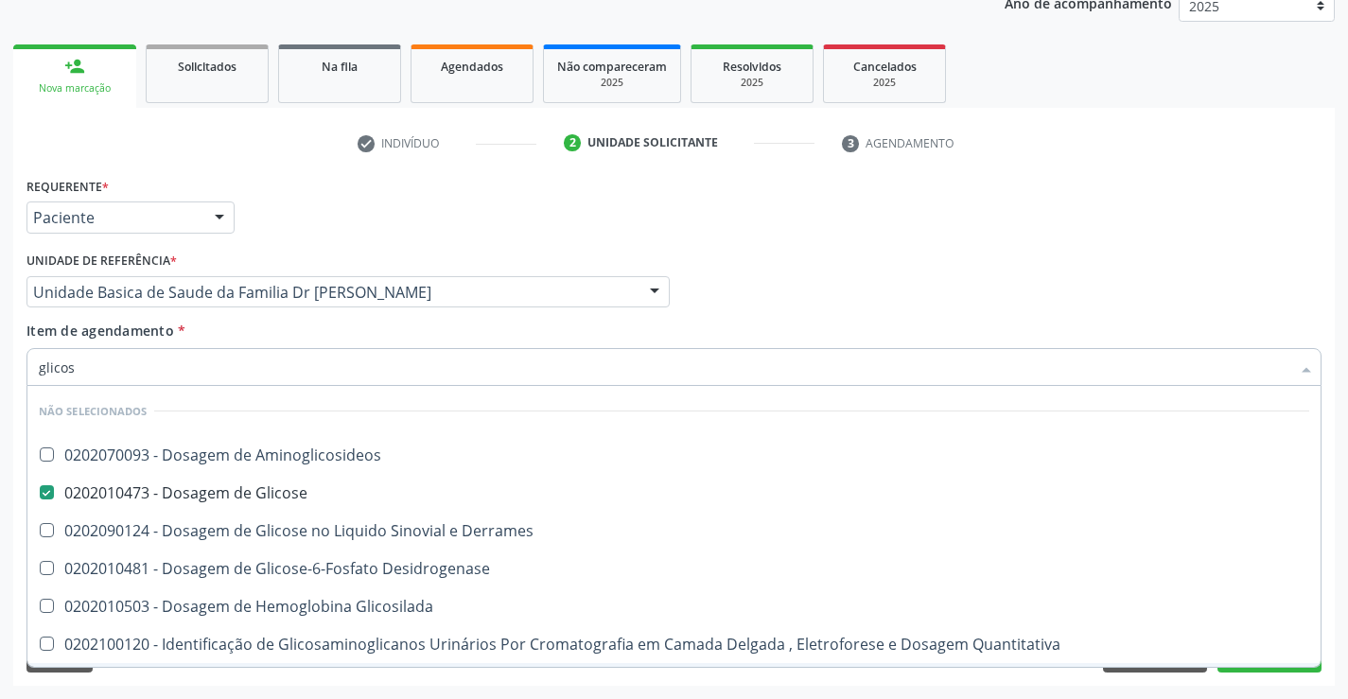
type input "glicos"
click at [203, 672] on div "Limpar Anterior Próximo" at bounding box center [673, 656] width 1295 height 32
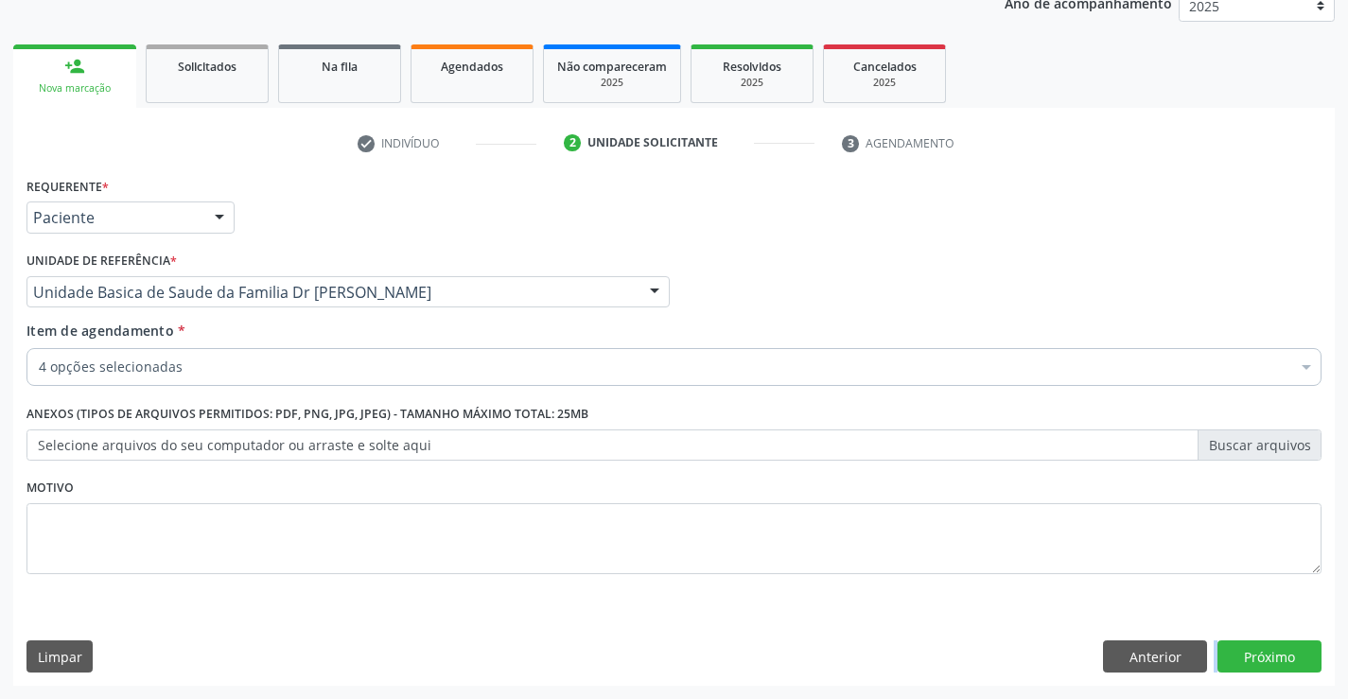
click at [192, 353] on div "4 opções selecionadas" at bounding box center [673, 367] width 1295 height 38
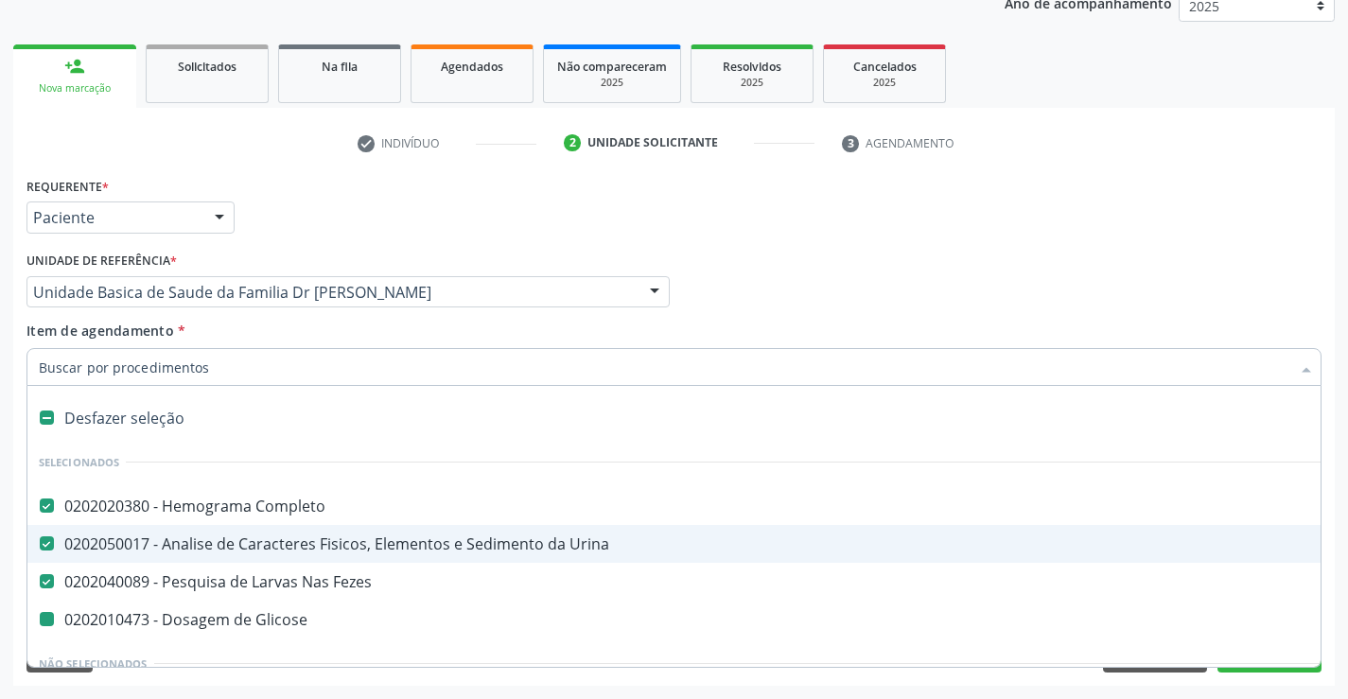
type input "t"
checkbox Glicose "false"
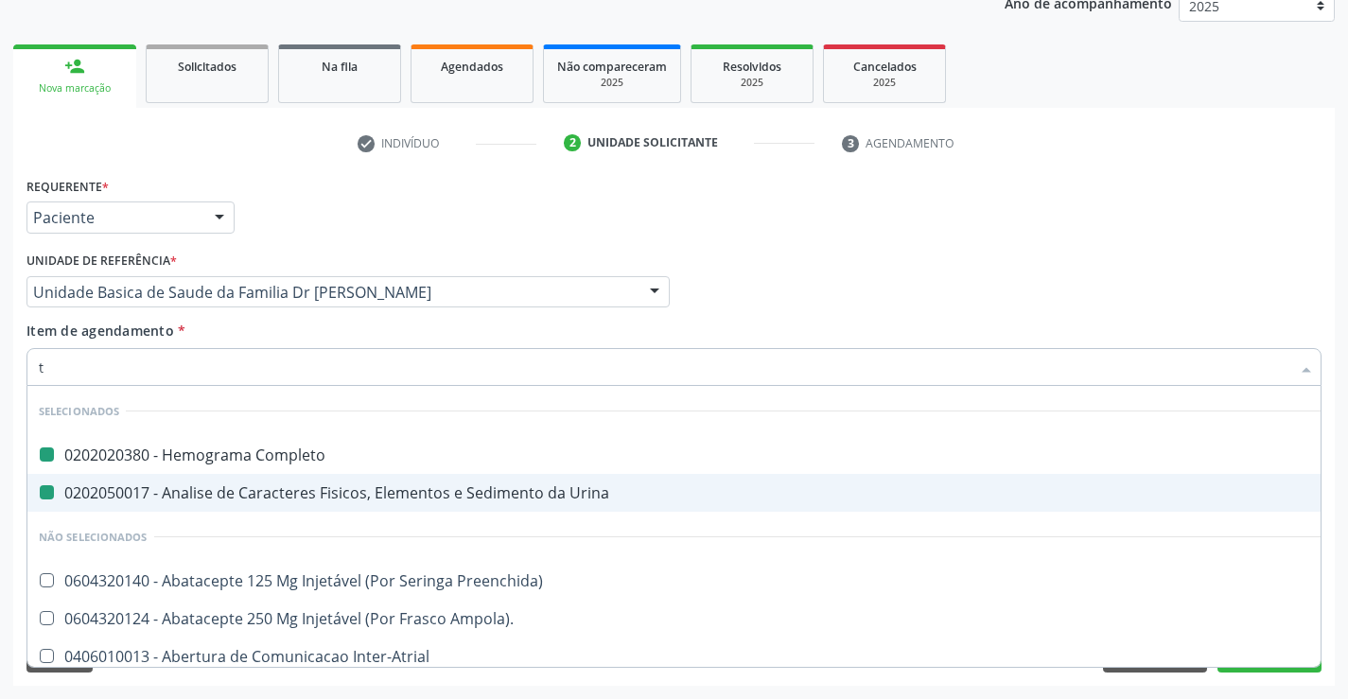
type input "tg"
checkbox Completo "false"
checkbox Urina "false"
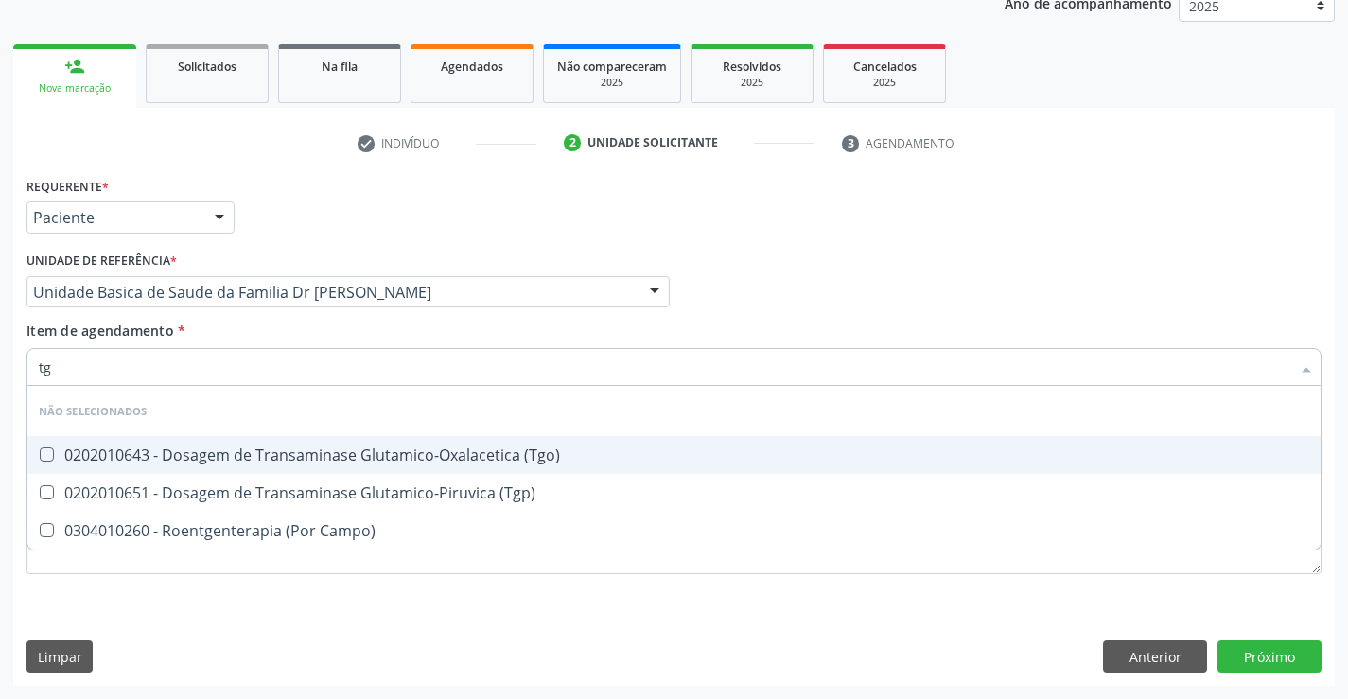
click at [200, 457] on div "0202010643 - Dosagem de Transaminase Glutamico-Oxalacetica (Tgo)" at bounding box center [674, 454] width 1271 height 15
click at [178, 449] on div "0202010643 - Dosagem de Transaminase Glutamico-Oxalacetica (Tgo)" at bounding box center [674, 454] width 1271 height 15
checkbox \(Tgo\) "true"
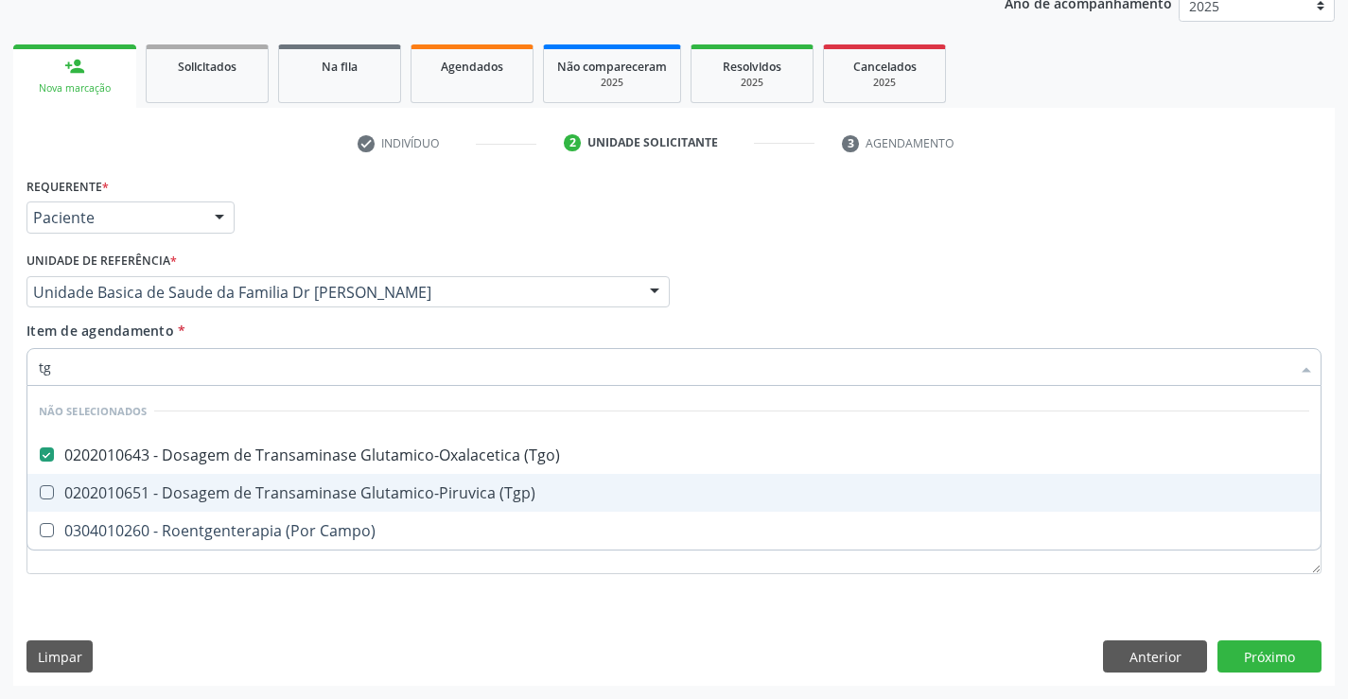
click at [90, 488] on div "0202010651 - Dosagem de Transaminase Glutamico-Piruvica (Tgp)" at bounding box center [674, 492] width 1271 height 15
checkbox \(Tgp\) "true"
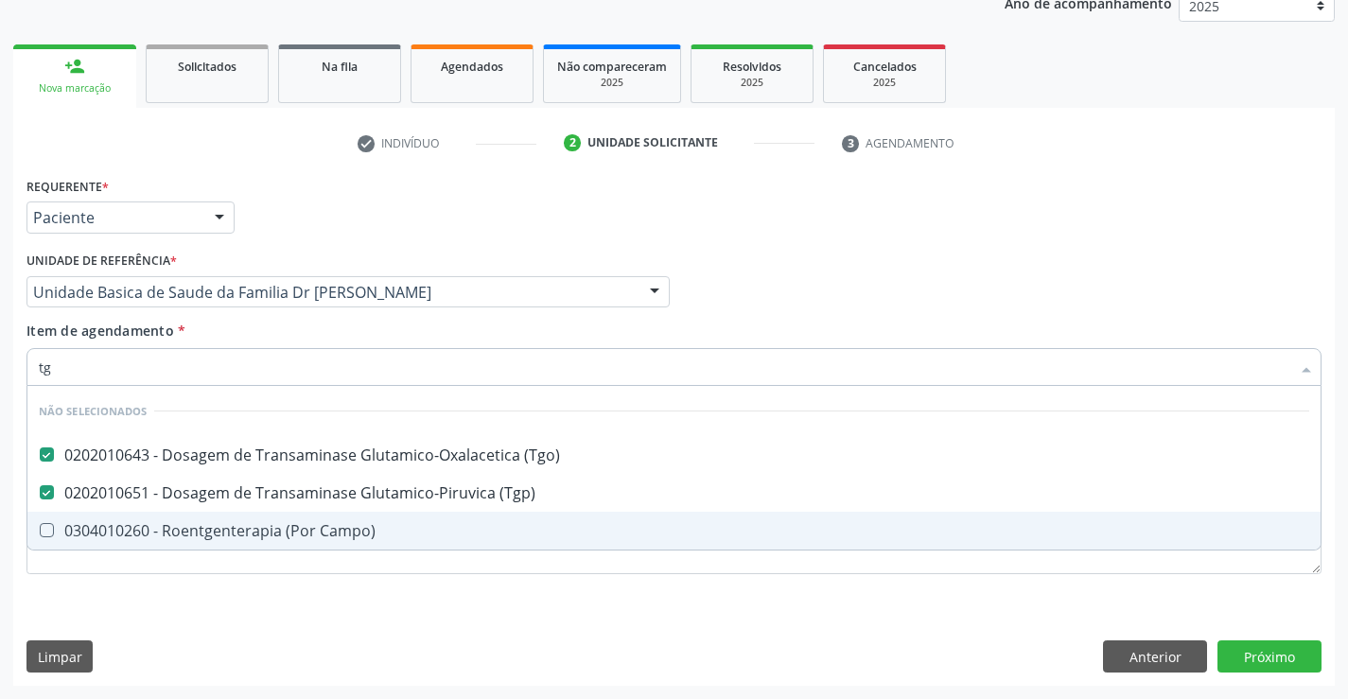
type input "tg"
click at [92, 605] on div "Requerente * Paciente Profissional de Saúde Paciente Nenhum resultado encontrad…" at bounding box center [674, 429] width 1322 height 514
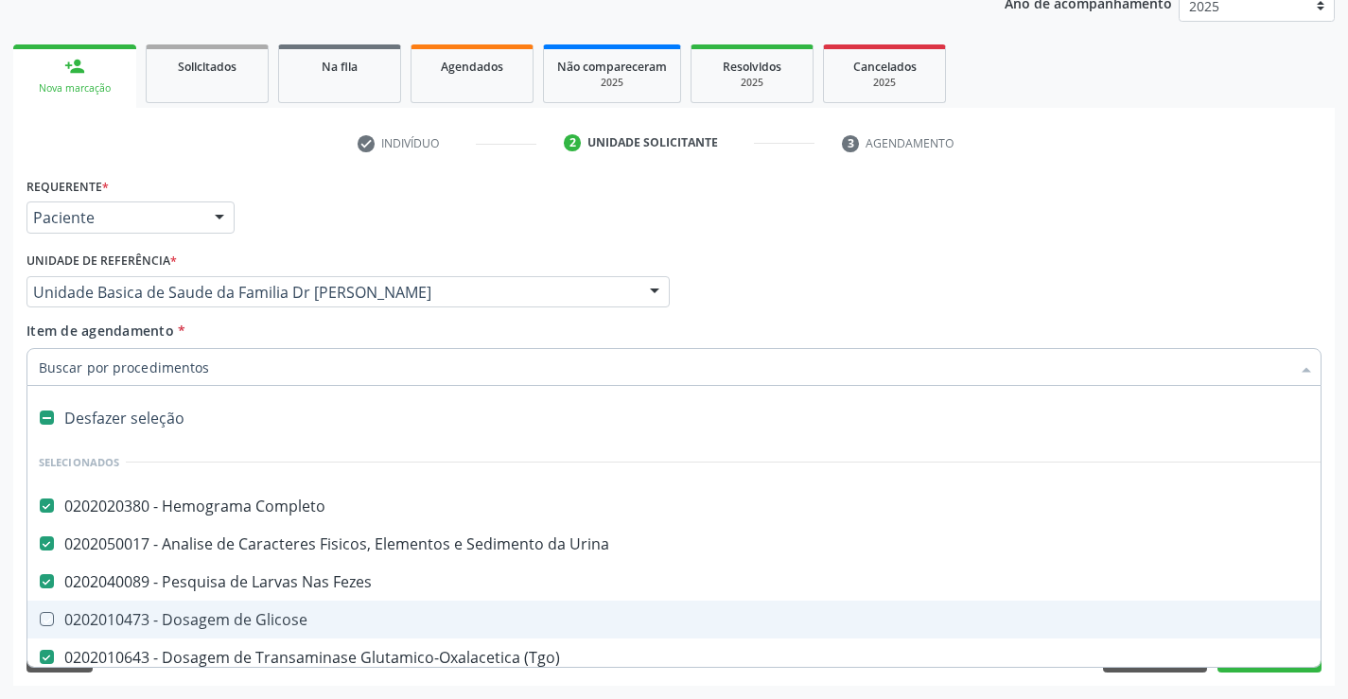
type input "u"
checkbox Glicose "true"
checkbox \(Tgp\) "false"
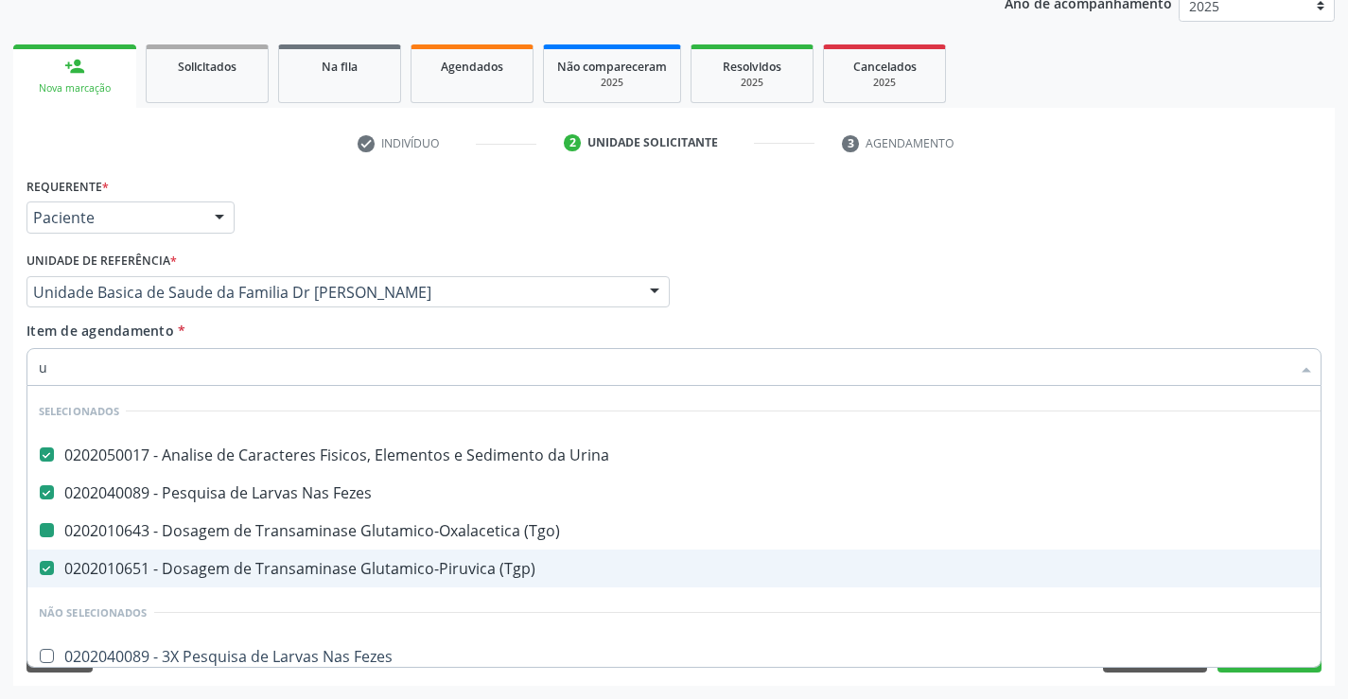
type input "ur"
checkbox \(Tgo\) "false"
checkbox \(Tgp\) "false"
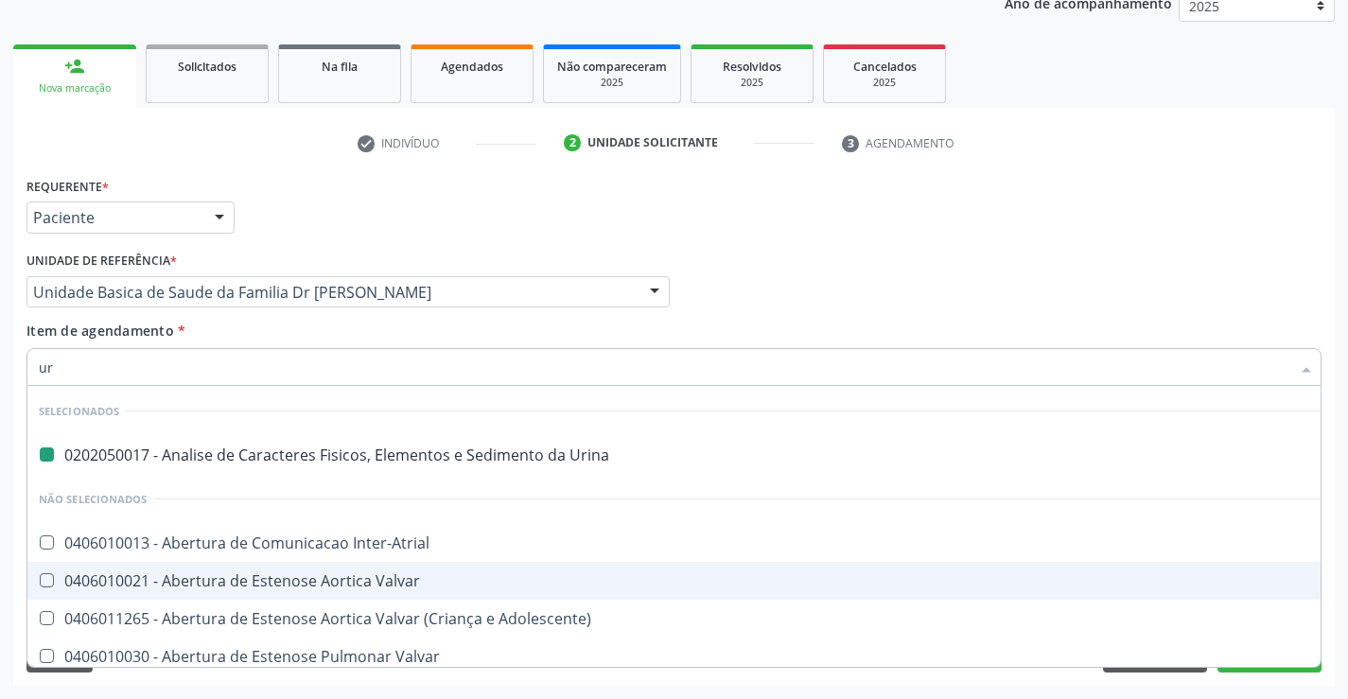
type input "ure"
checkbox Urina "false"
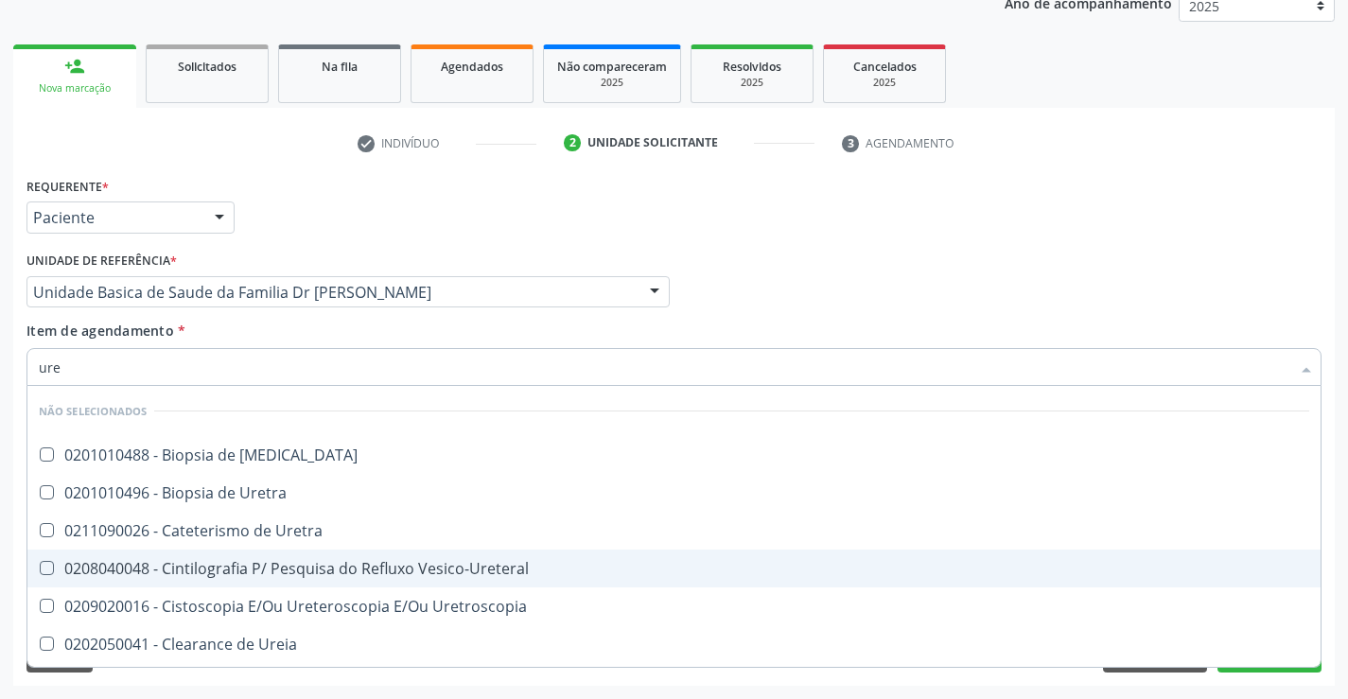
type input "urei"
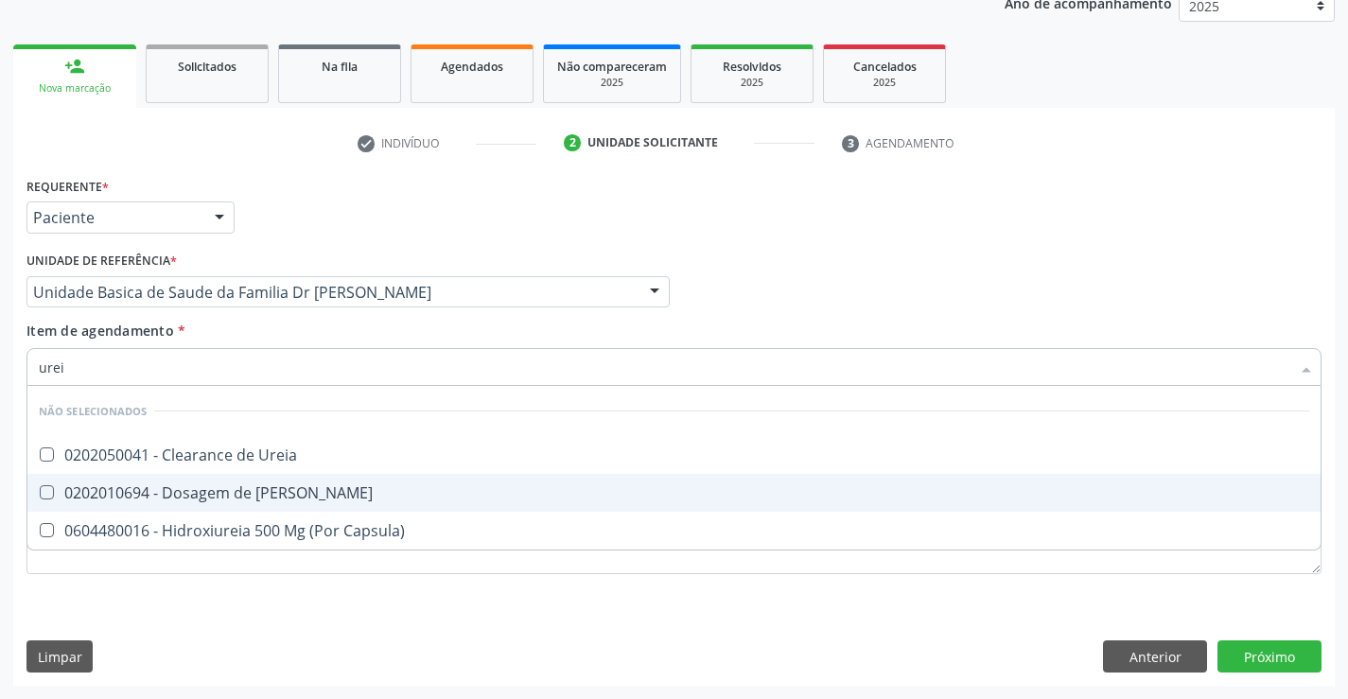
click at [167, 490] on div "0202010694 - Dosagem de [PERSON_NAME]" at bounding box center [674, 492] width 1271 height 15
checkbox Ureia "true"
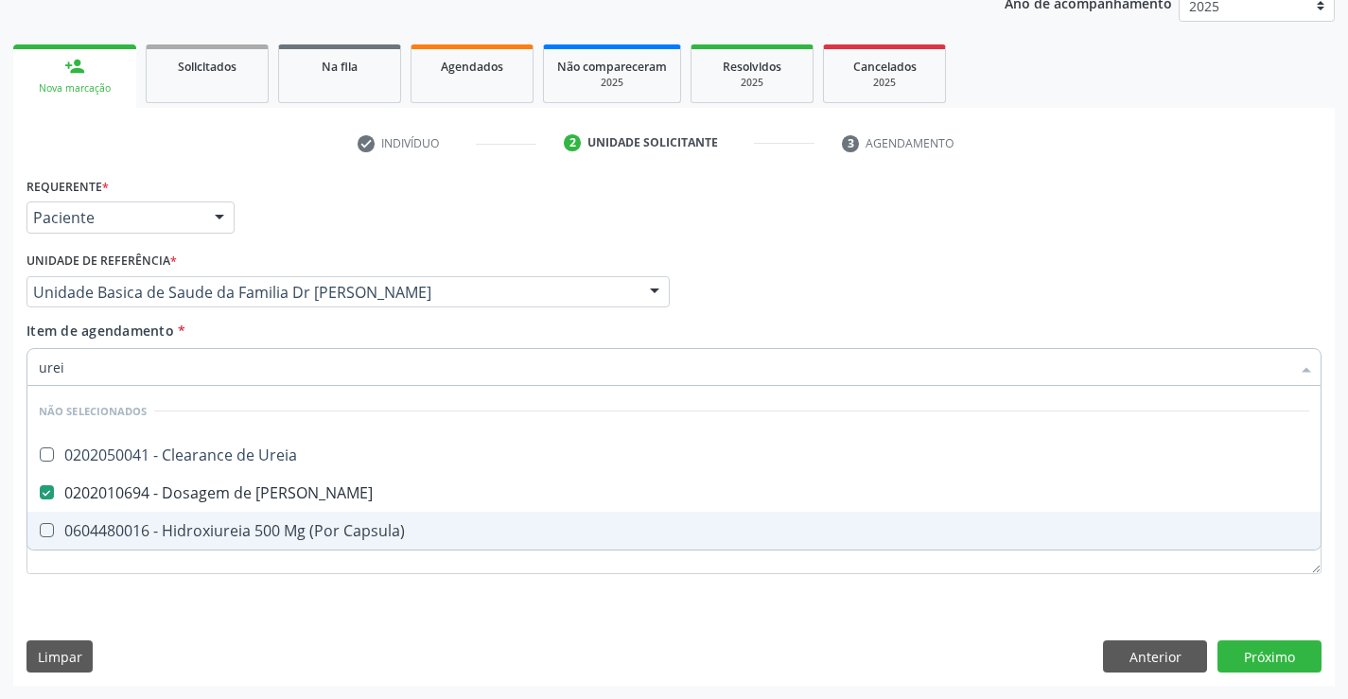
type input "urei"
click at [149, 598] on div "Requerente * Paciente Profissional de Saúde Paciente Nenhum resultado encontrad…" at bounding box center [673, 386] width 1295 height 429
checkbox Ureia "true"
checkbox Capsula\) "true"
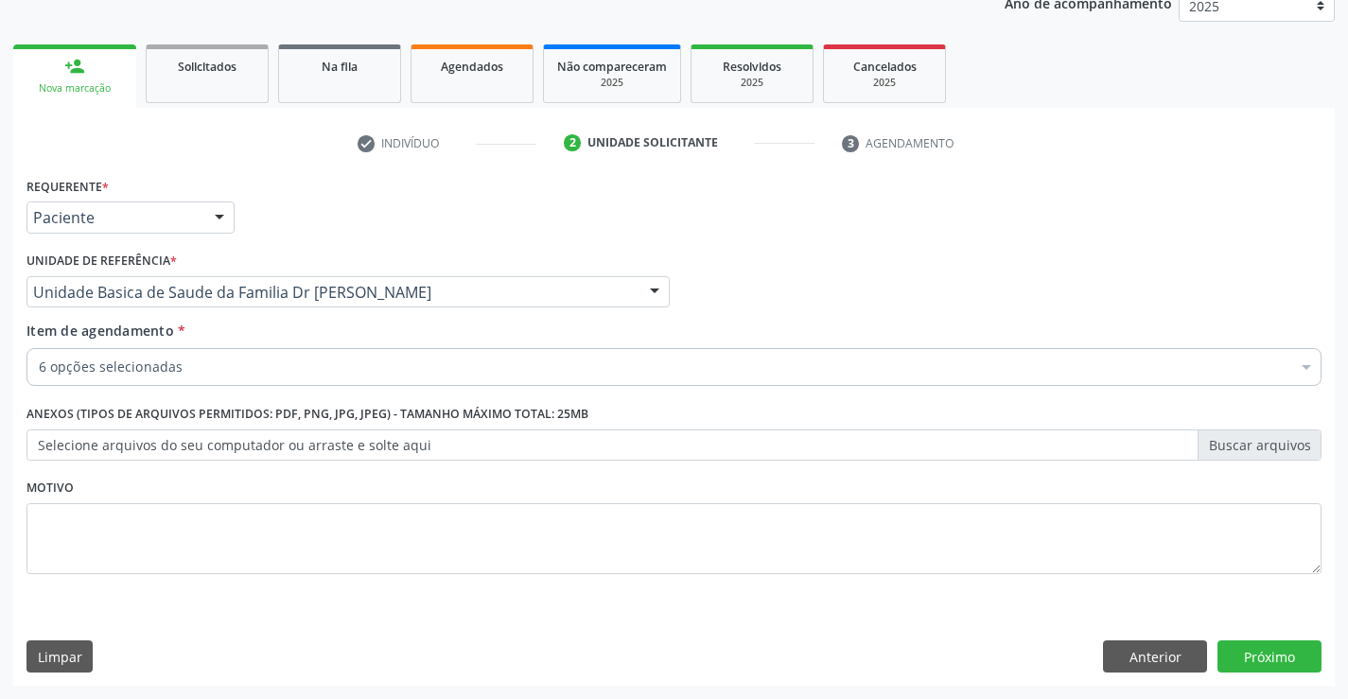
click at [39, 368] on input "Item de agendamento *" at bounding box center [39, 367] width 0 height 38
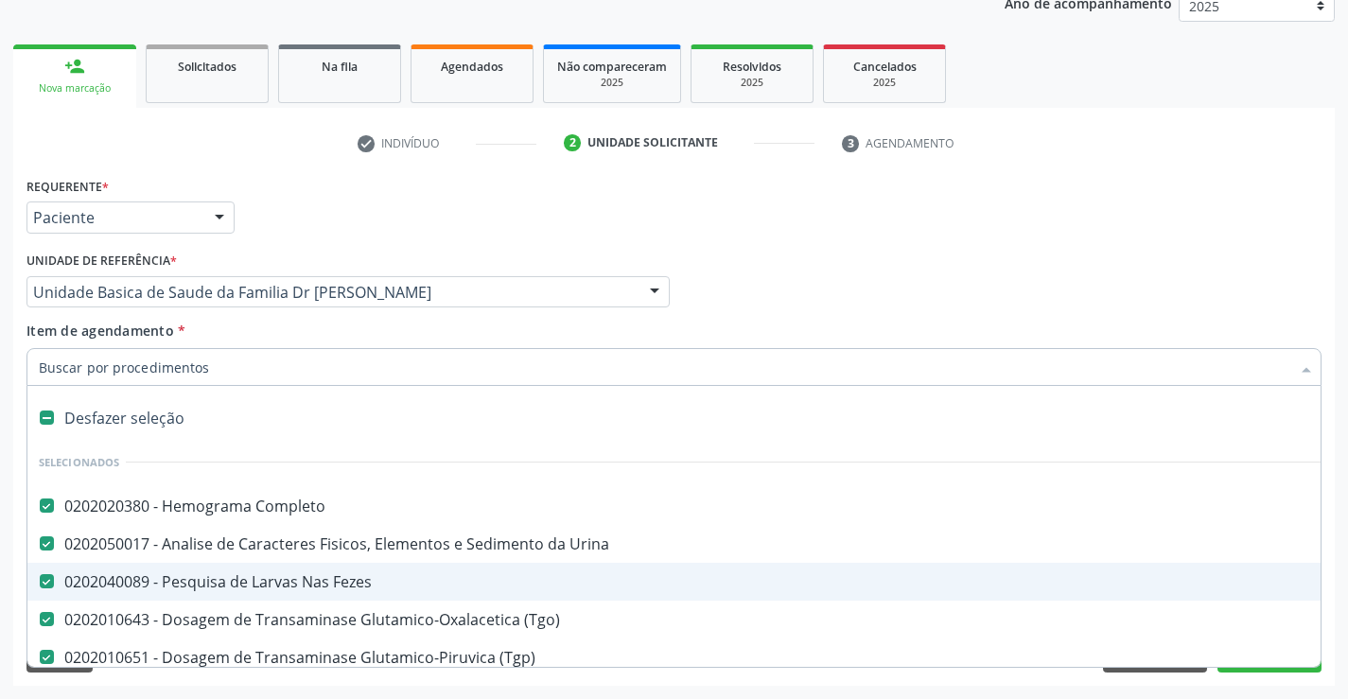
type input "c"
checkbox Ureia "false"
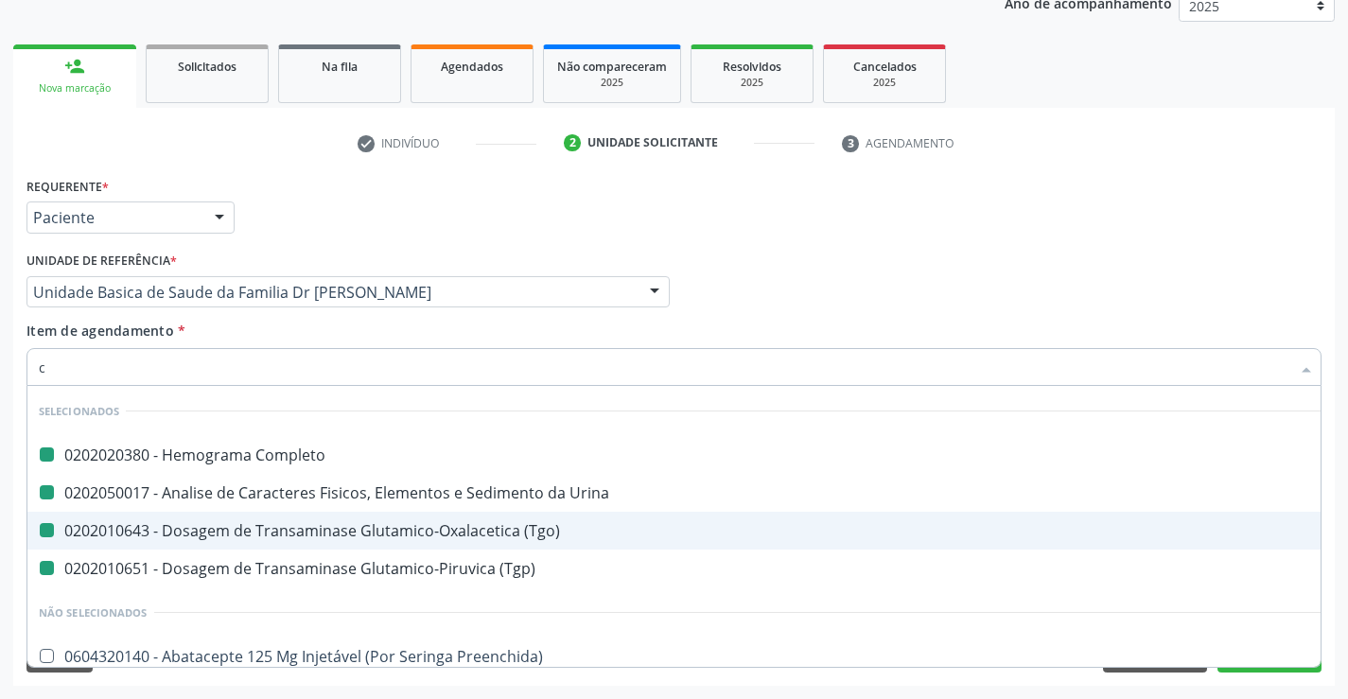
type input "cr"
checkbox Completo "false"
checkbox \(Tgo\) "false"
checkbox Urina "false"
checkbox \(Tgp\) "false"
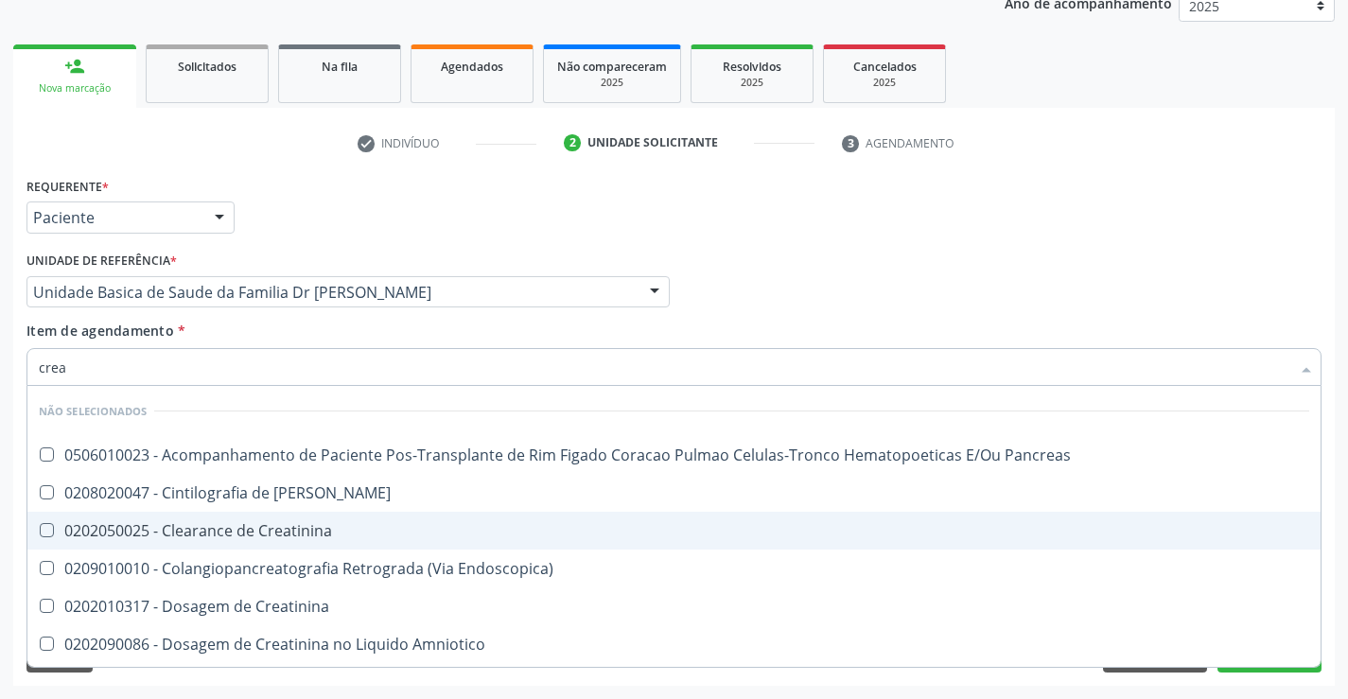
type input "creat"
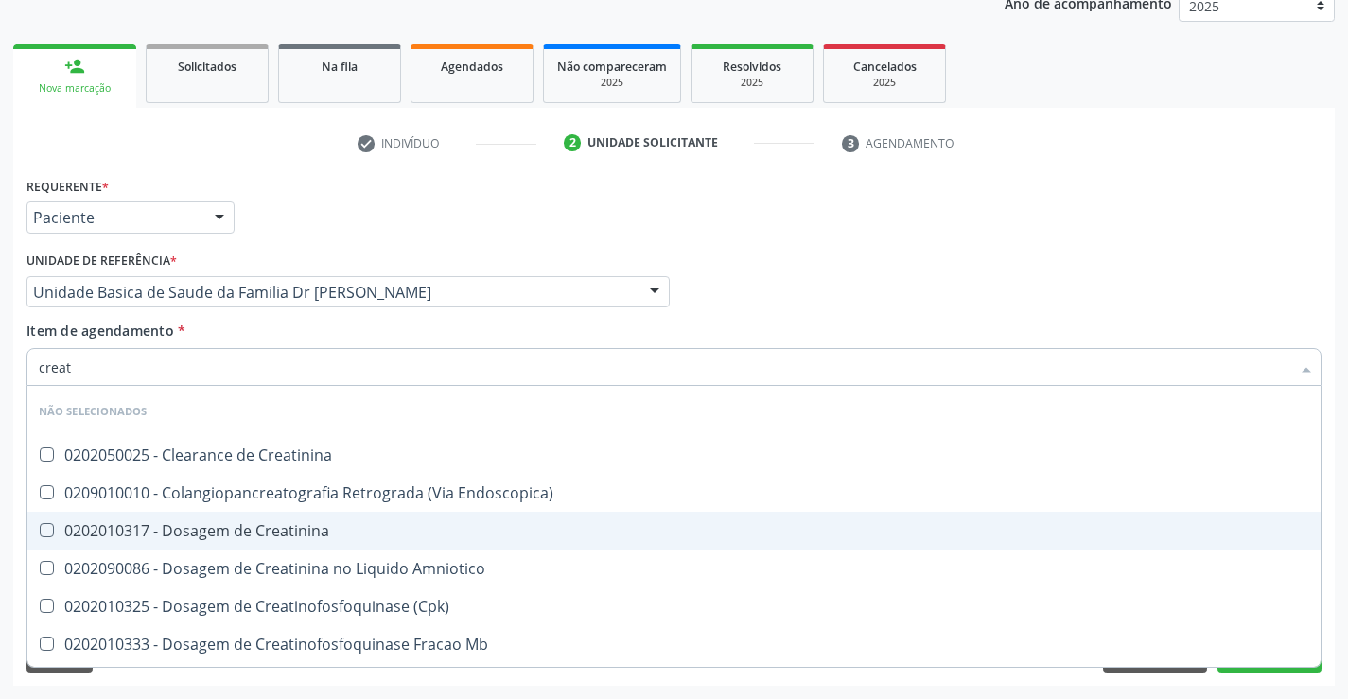
click at [178, 528] on div "0202010317 - Dosagem de Creatinina" at bounding box center [674, 530] width 1271 height 15
checkbox Creatinina "true"
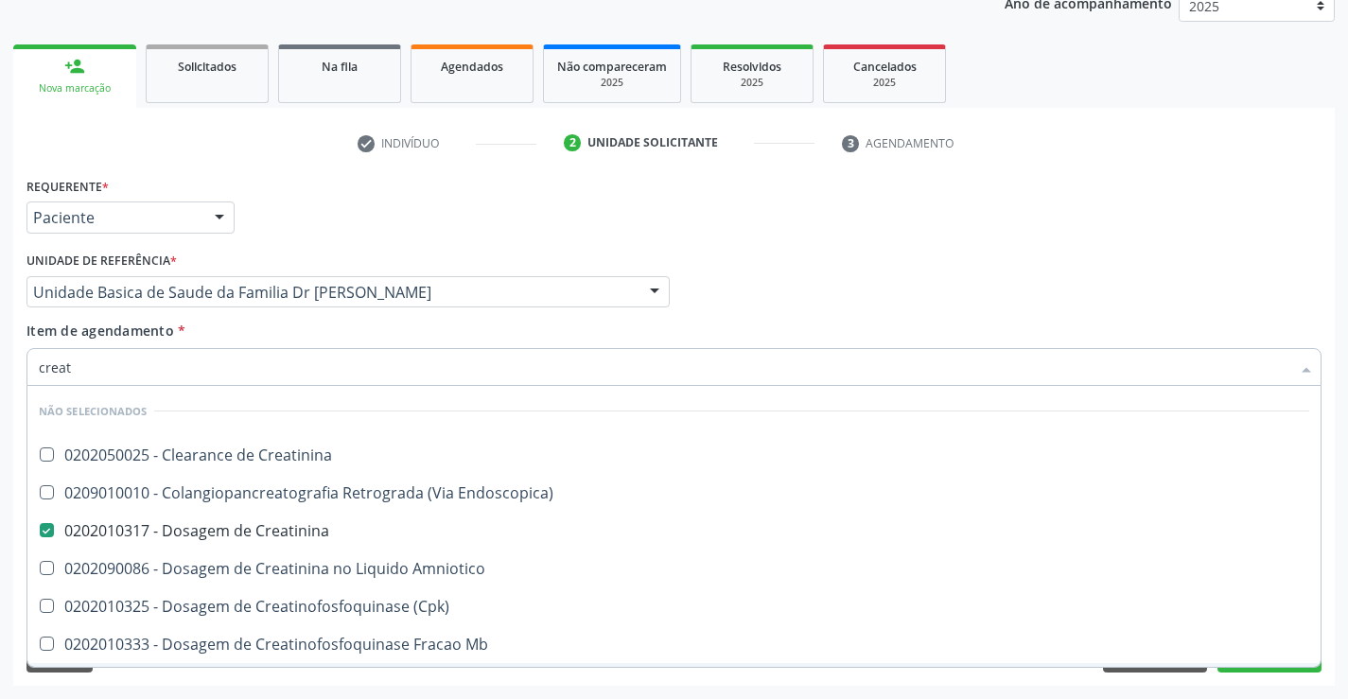
click at [149, 685] on div "Requerente * Paciente Profissional de Saúde Paciente Nenhum resultado encontrad…" at bounding box center [674, 429] width 1322 height 514
checkbox Creatinina "true"
checkbox Endoscopica\) "true"
checkbox Amniotico "true"
checkbox Mb "true"
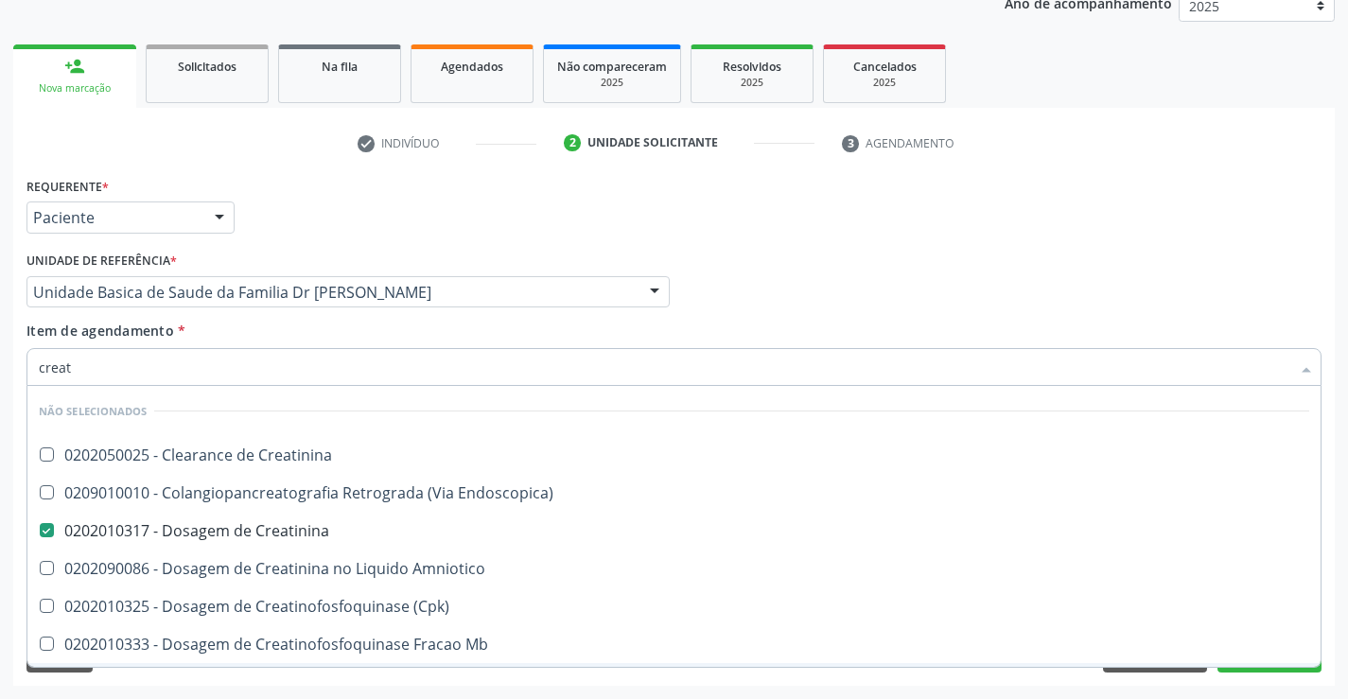
checkbox Oncologia "true"
checkbox \(Cpk\) "true"
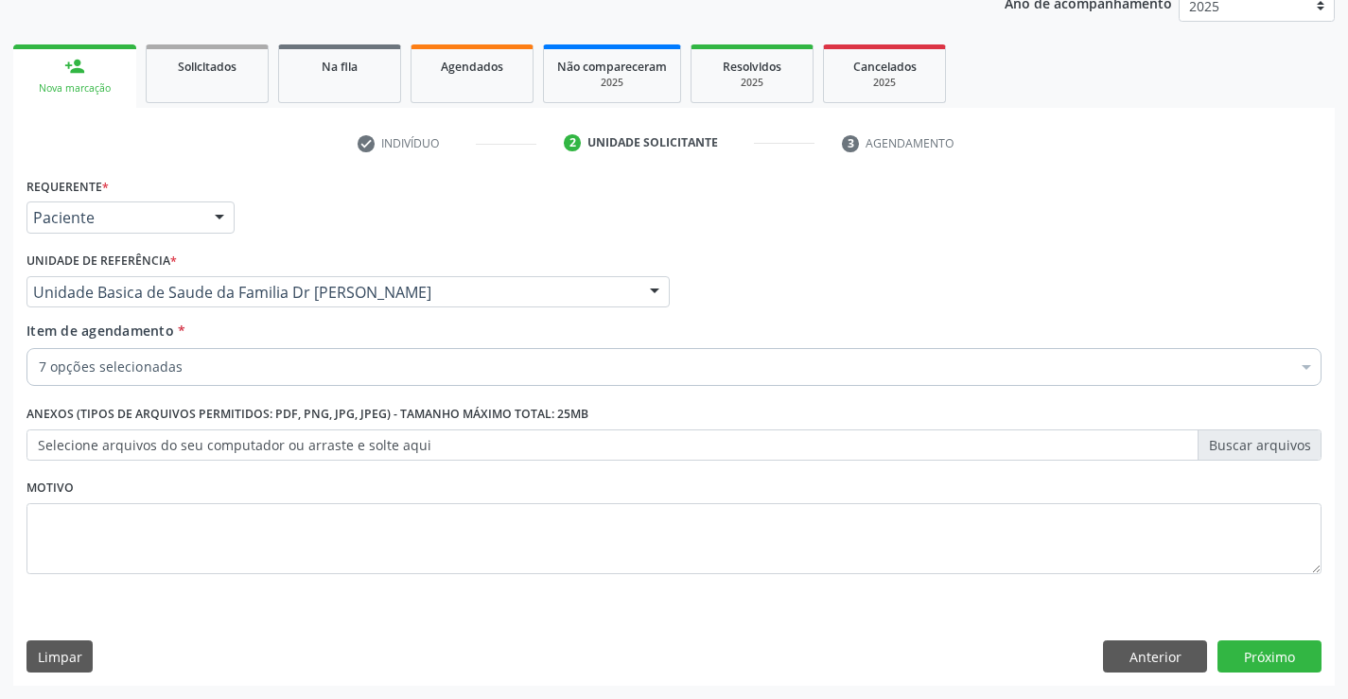
click at [39, 364] on input "Item de agendamento *" at bounding box center [39, 367] width 0 height 38
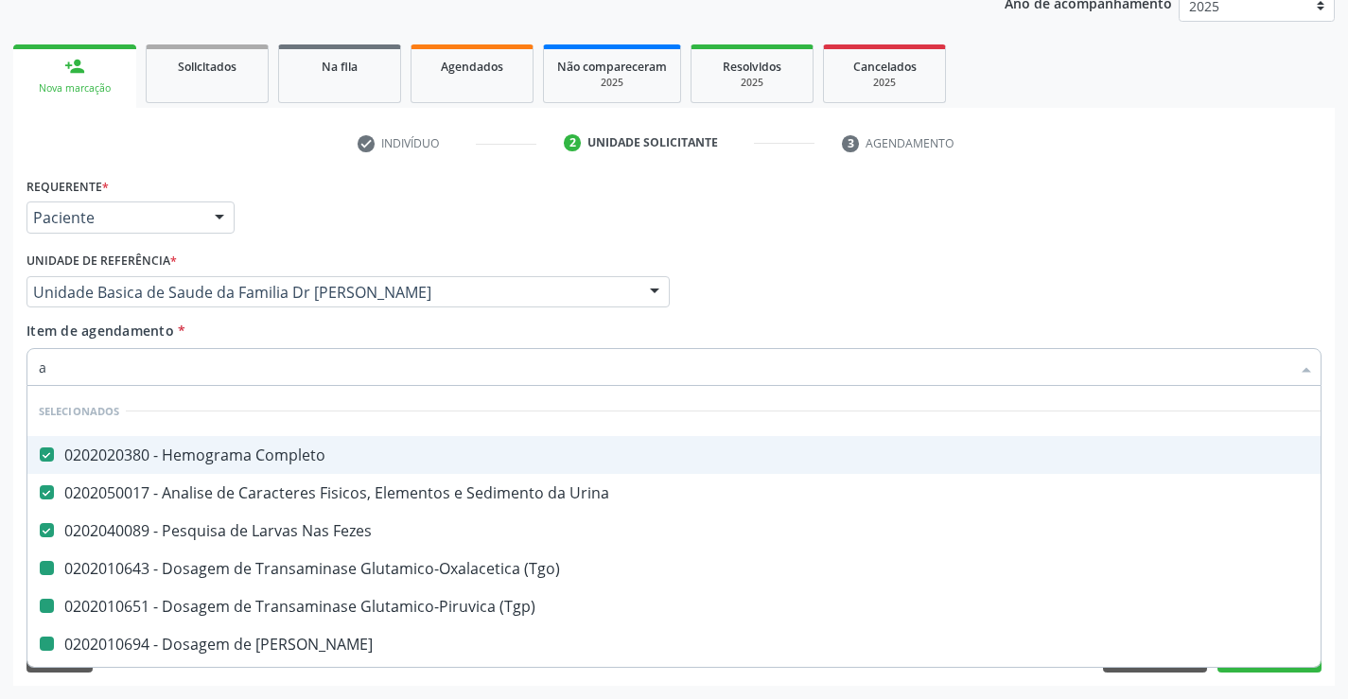
type input "ac"
checkbox \(Tgo\) "false"
checkbox Ureia "false"
checkbox Creatinina "false"
checkbox \(Tgp\) "false"
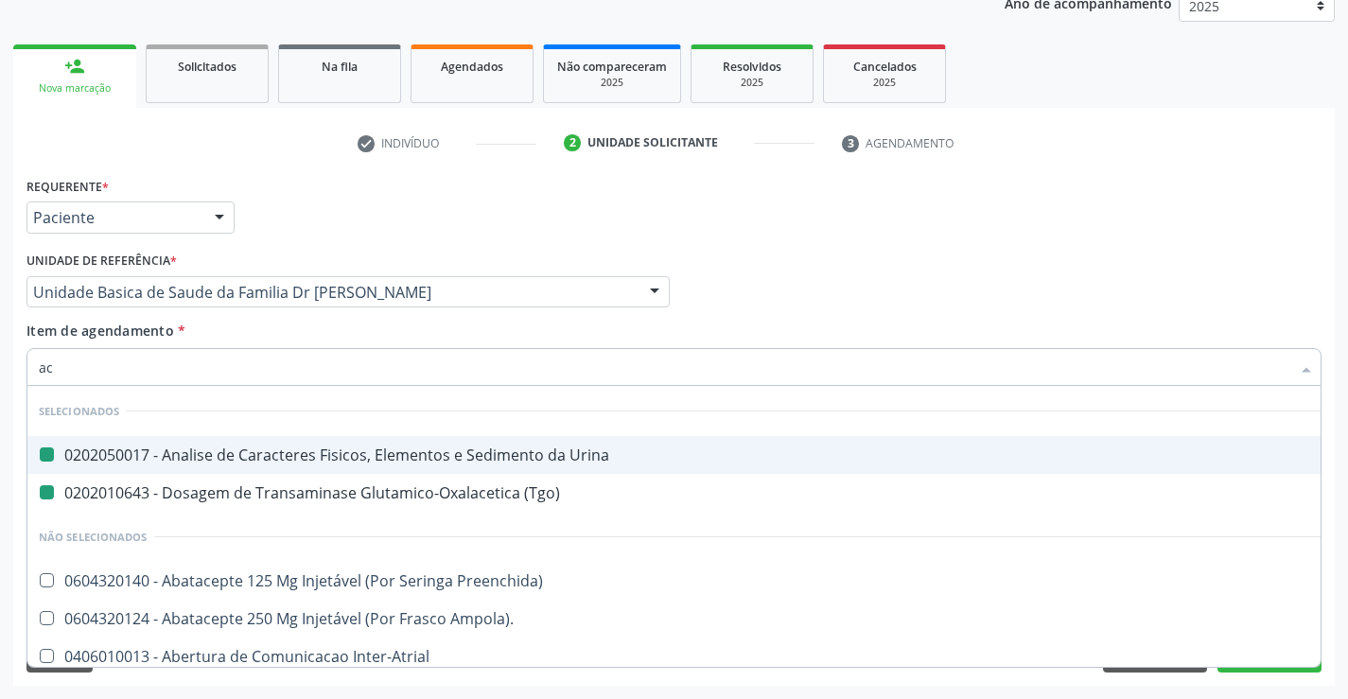
type input "aci"
checkbox Urina "false"
checkbox \(Tgo\) "false"
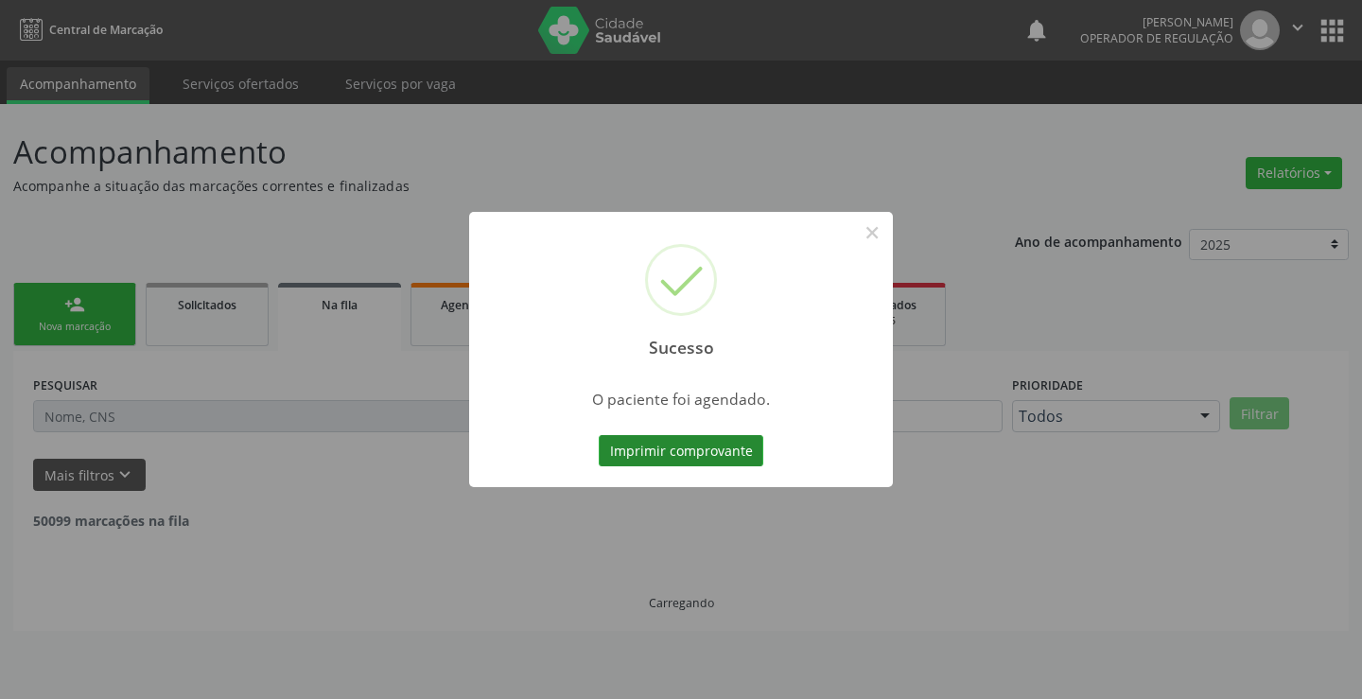
click at [711, 439] on button "Imprimir comprovante" at bounding box center [681, 451] width 165 height 32
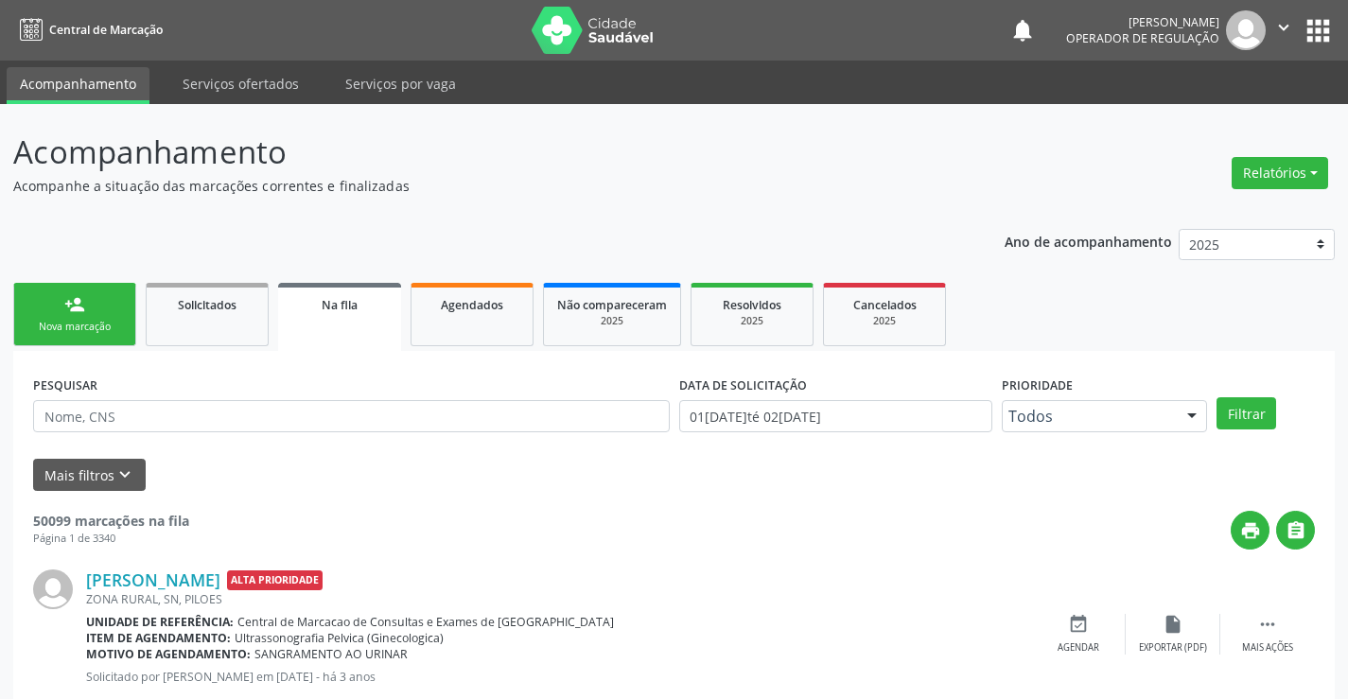
click at [83, 317] on link "person_add Nova marcação" at bounding box center [74, 314] width 123 height 63
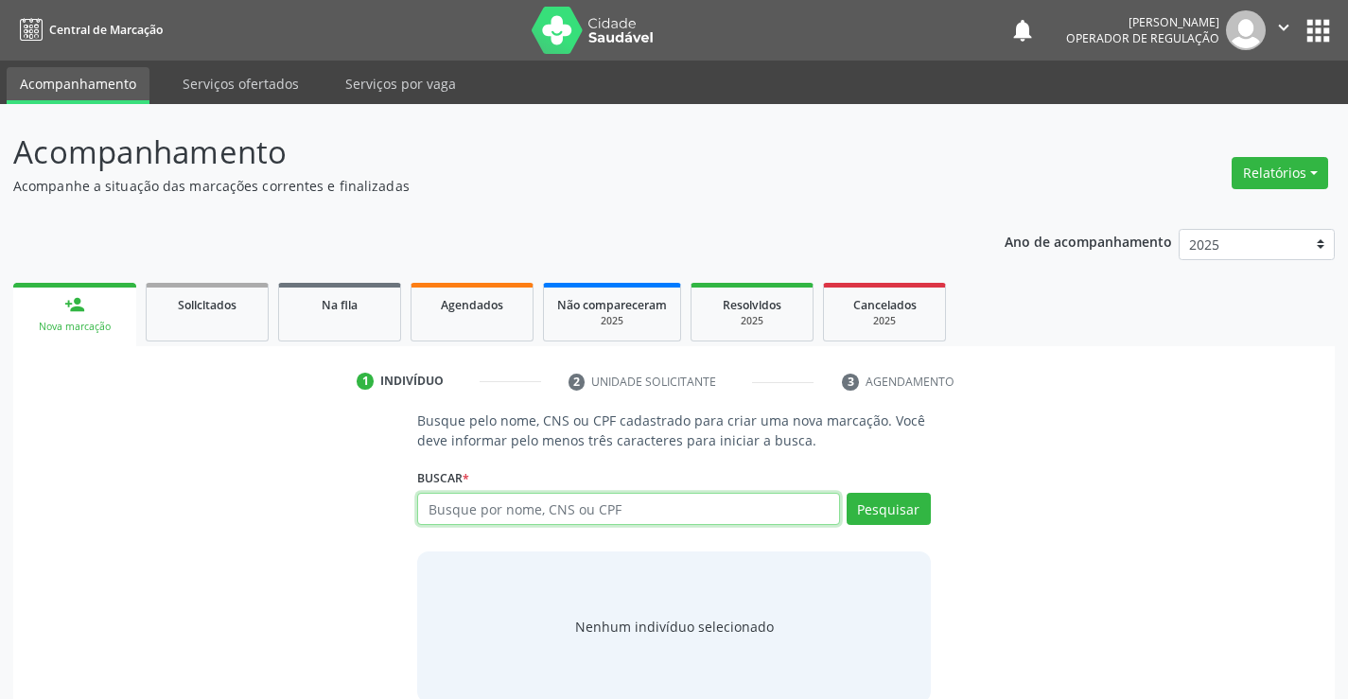
click at [553, 509] on input "text" at bounding box center [628, 509] width 422 height 32
type input "704002864885864"
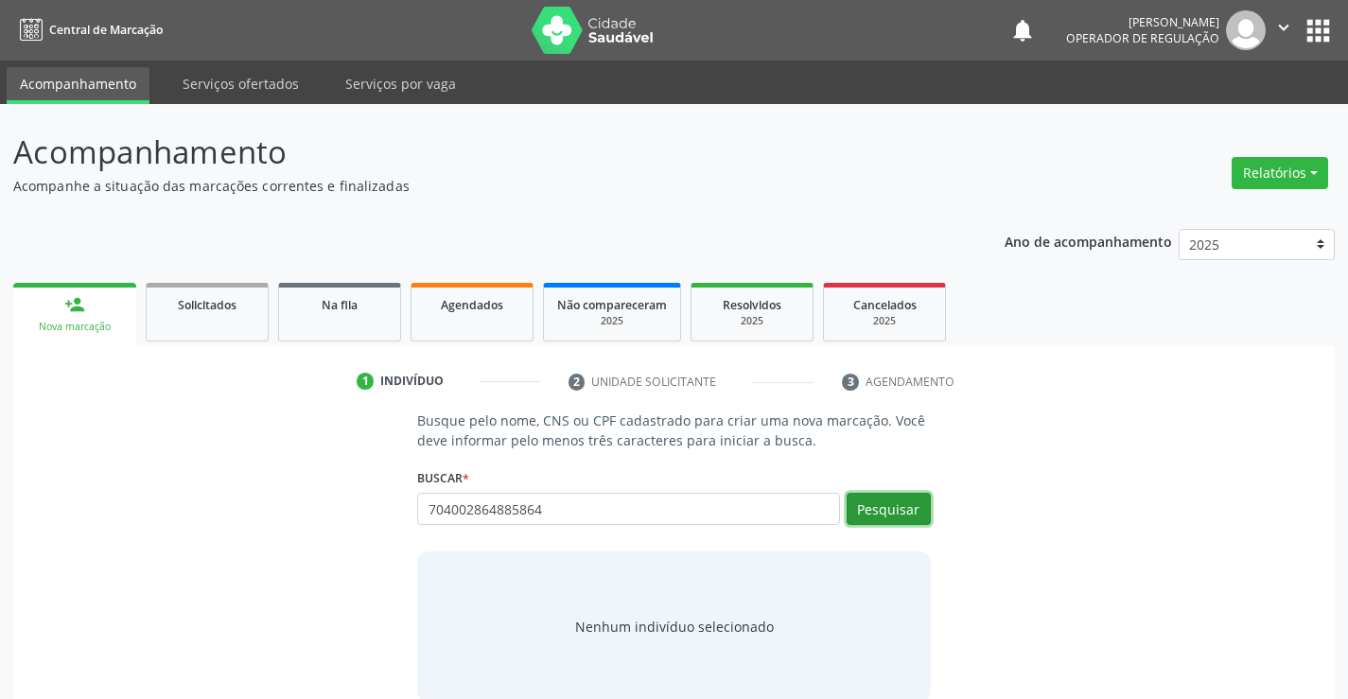
click at [876, 501] on button "Pesquisar" at bounding box center [889, 509] width 84 height 32
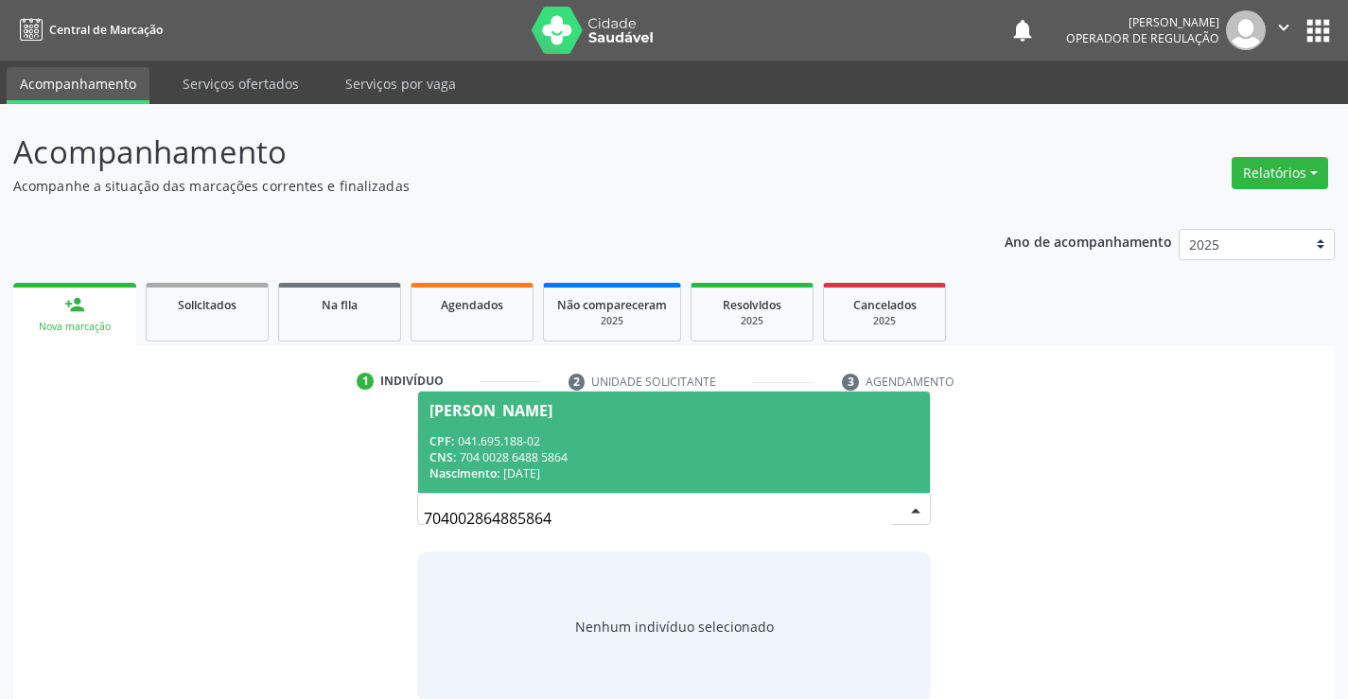
click at [758, 463] on div "CNS: 704 0028 6488 5864" at bounding box center [674, 457] width 488 height 16
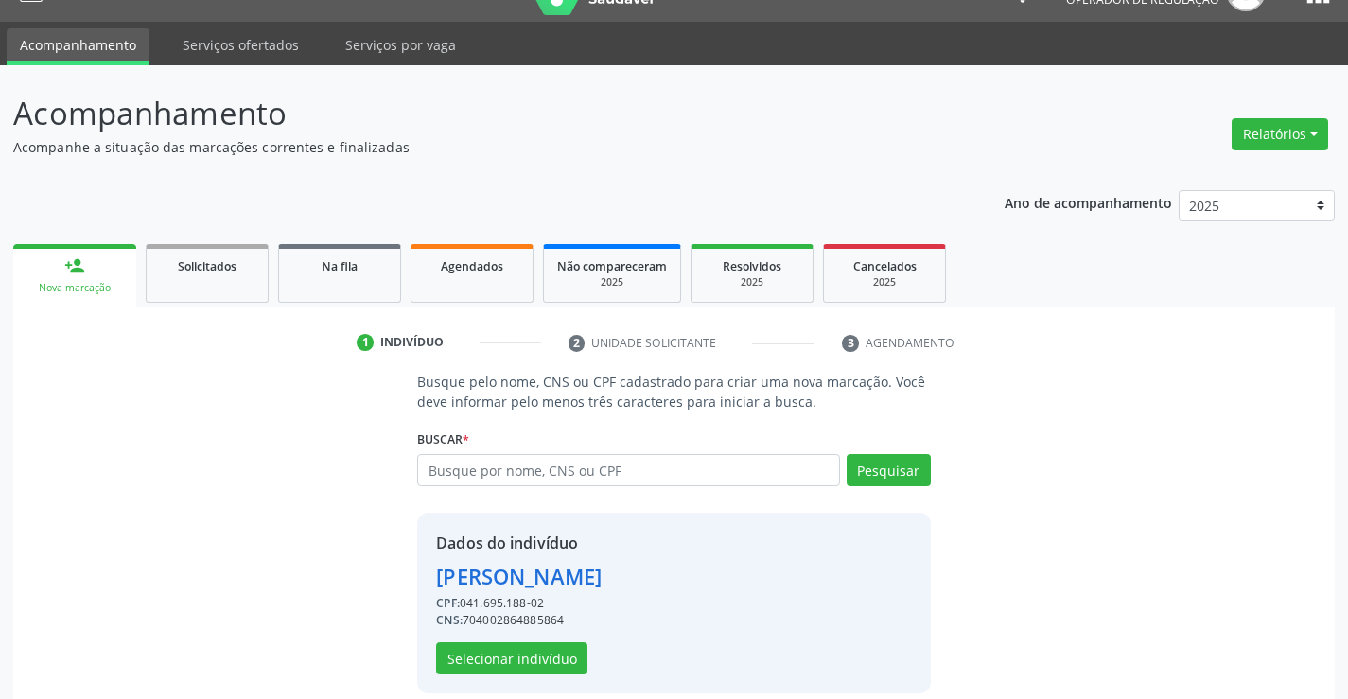
scroll to position [60, 0]
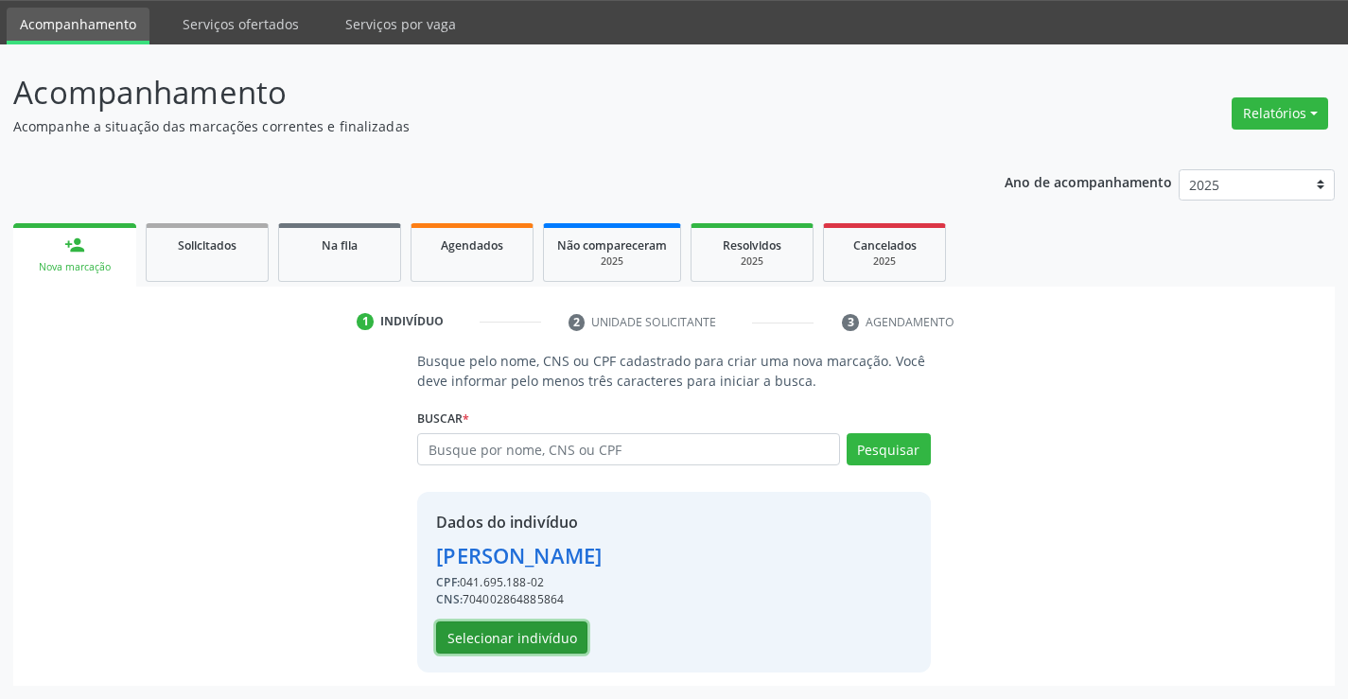
click at [531, 631] on button "Selecionar indivíduo" at bounding box center [511, 638] width 151 height 32
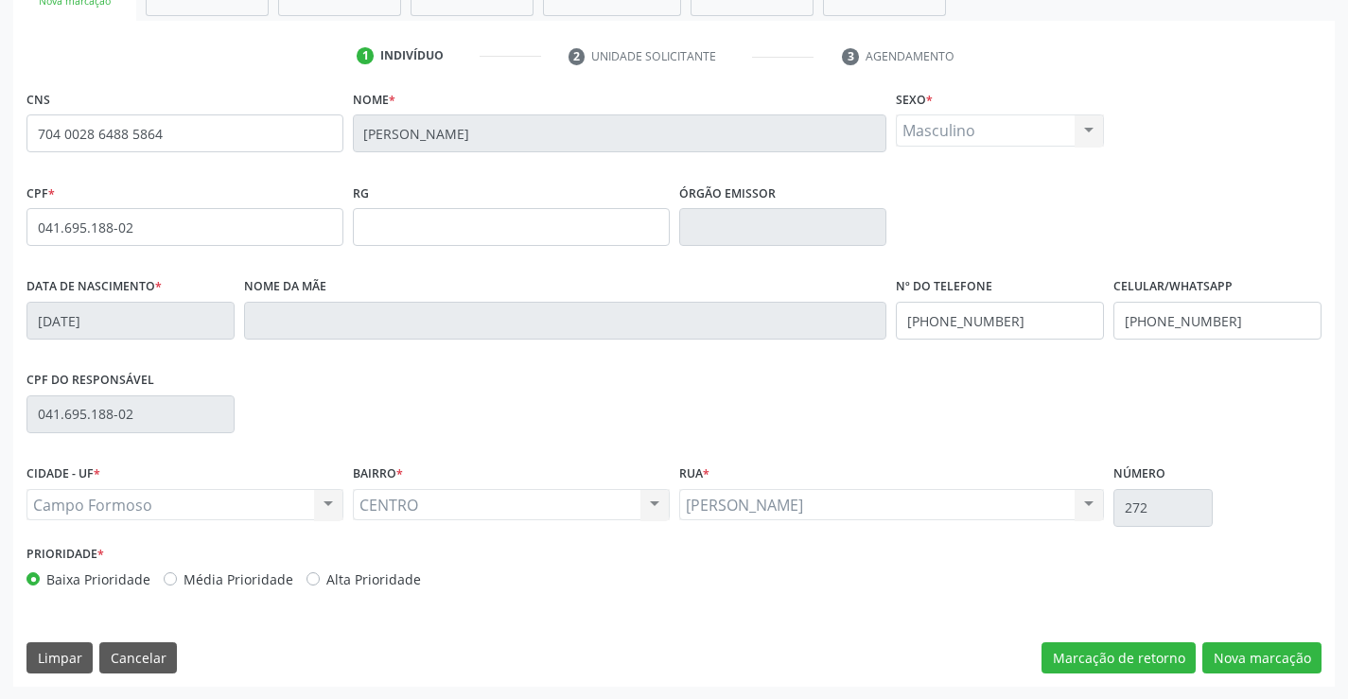
scroll to position [326, 0]
click at [1247, 657] on button "Nova marcação" at bounding box center [1261, 657] width 119 height 32
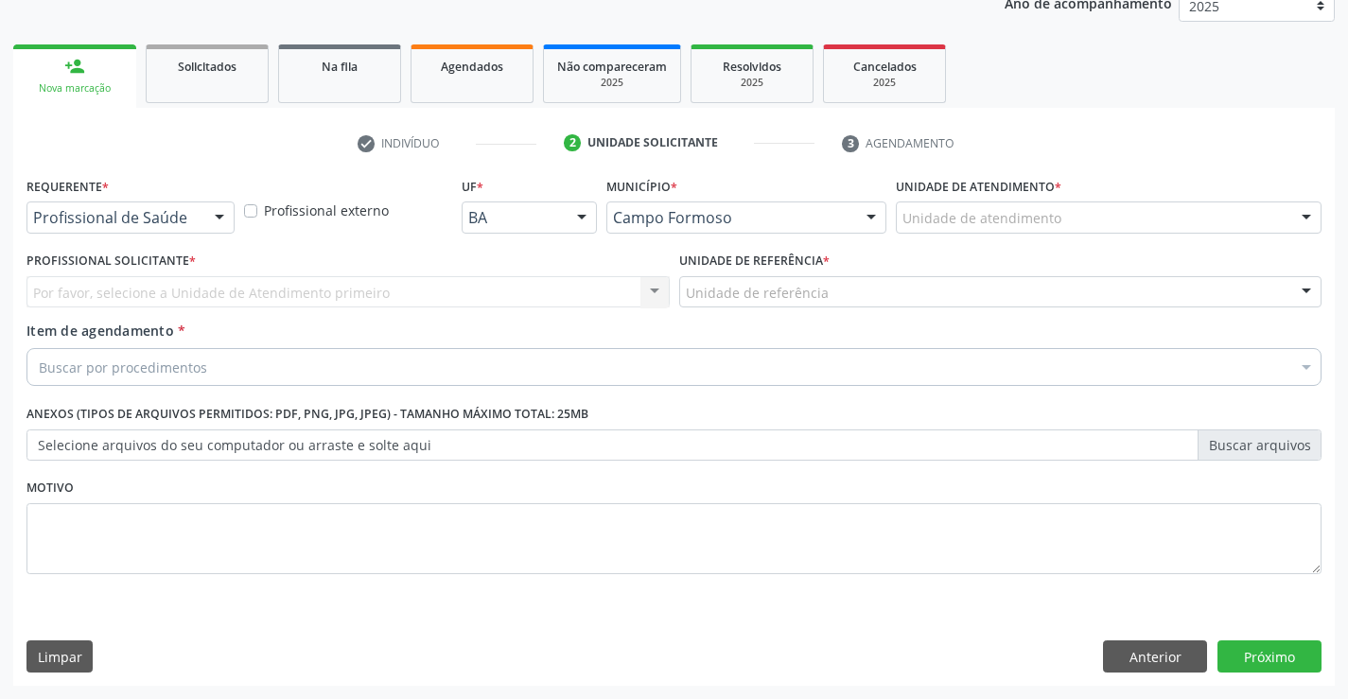
scroll to position [238, 0]
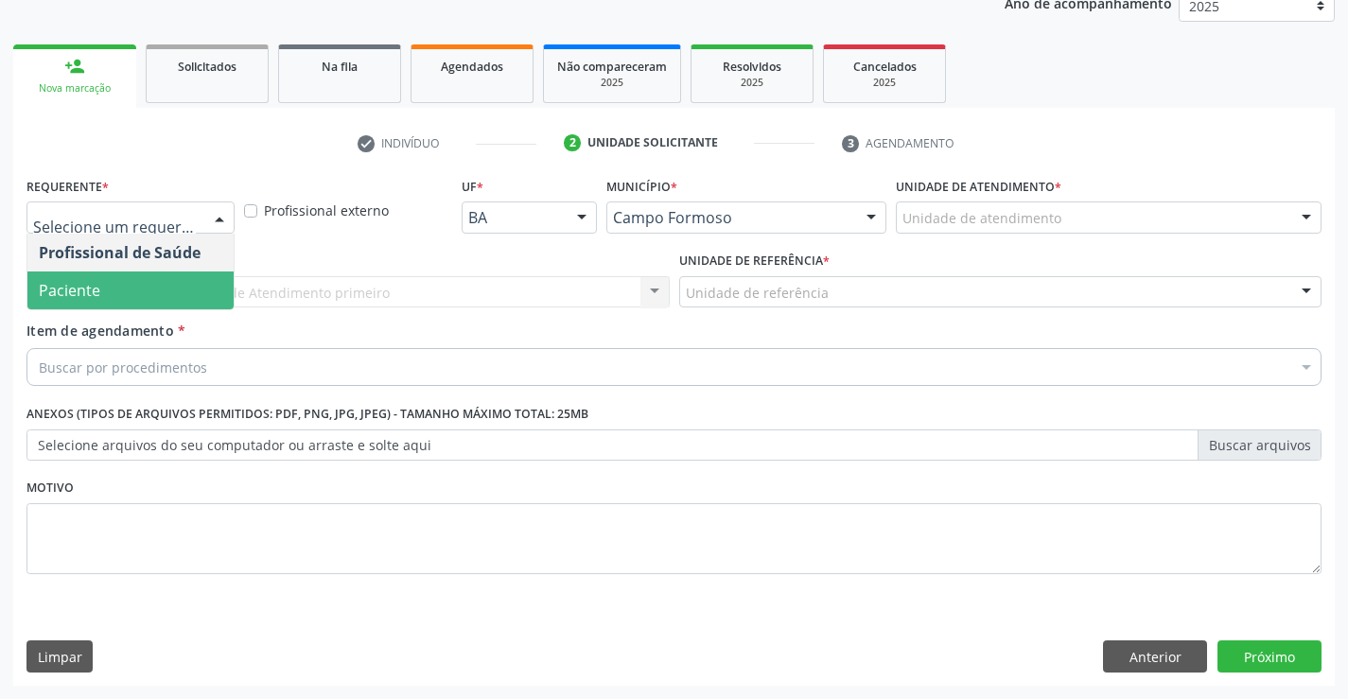
click at [103, 288] on span "Paciente" at bounding box center [130, 291] width 206 height 38
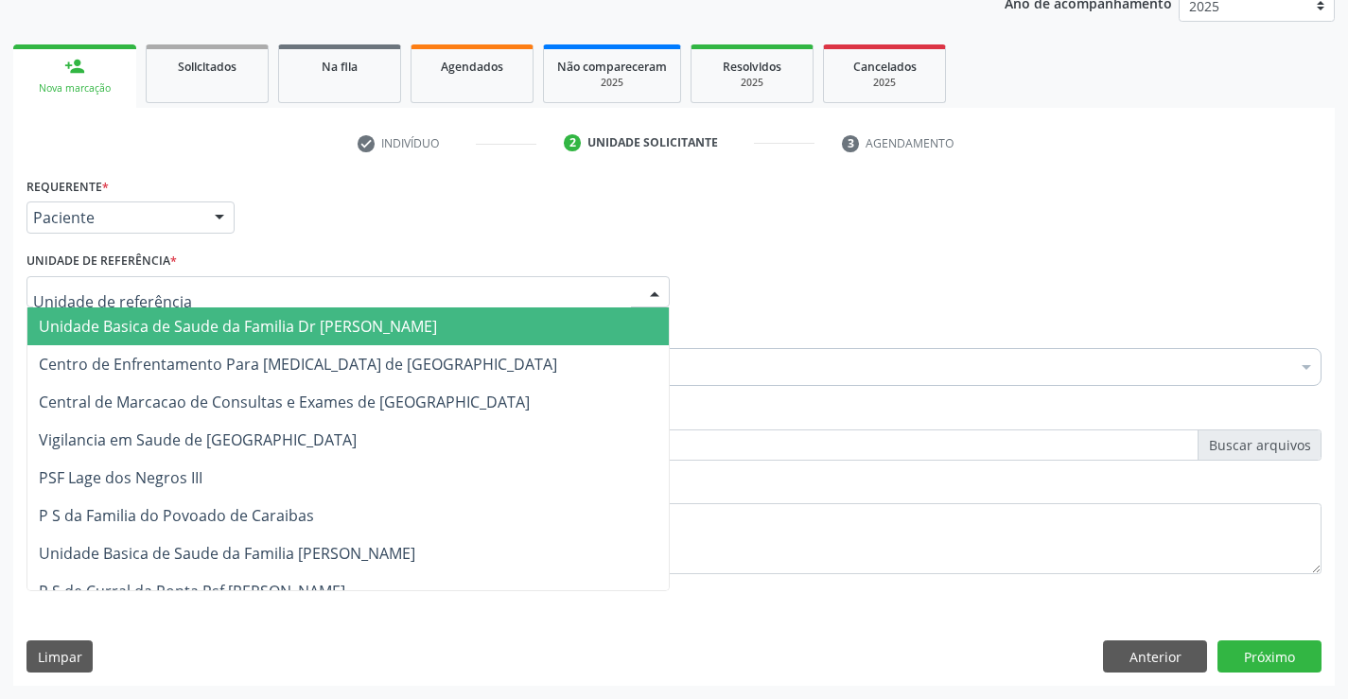
click at [127, 308] on span "Unidade Basica de Saude da Familia Dr [PERSON_NAME]" at bounding box center [347, 326] width 641 height 38
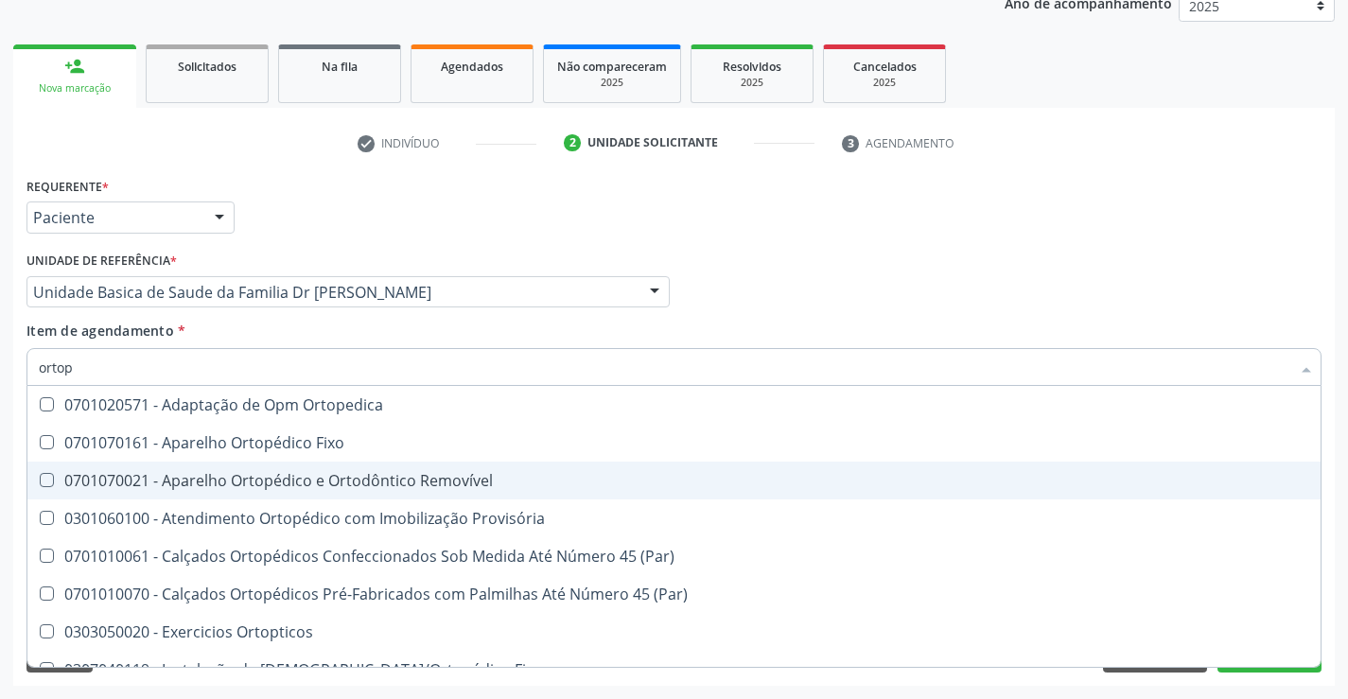
type input "ortope"
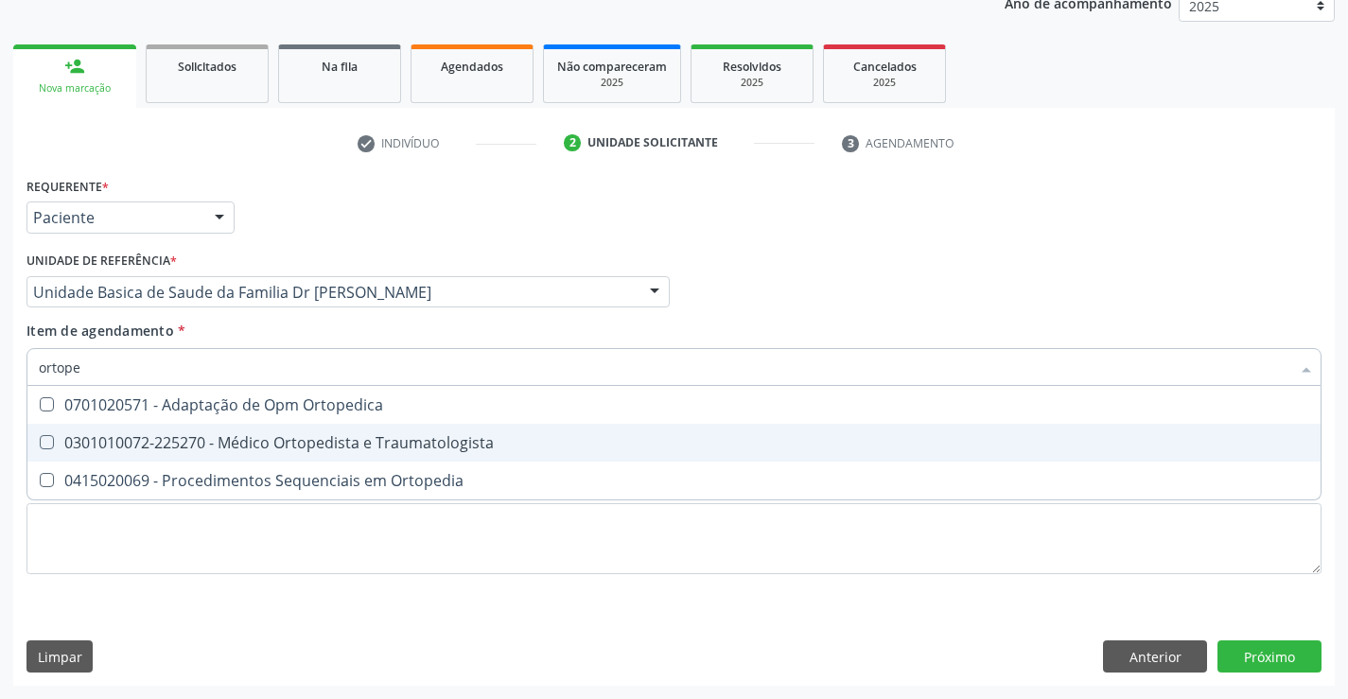
click at [343, 443] on div "0301010072-225270 - Médico Ortopedista e Traumatologista" at bounding box center [674, 442] width 1271 height 15
checkbox Traumatologista "true"
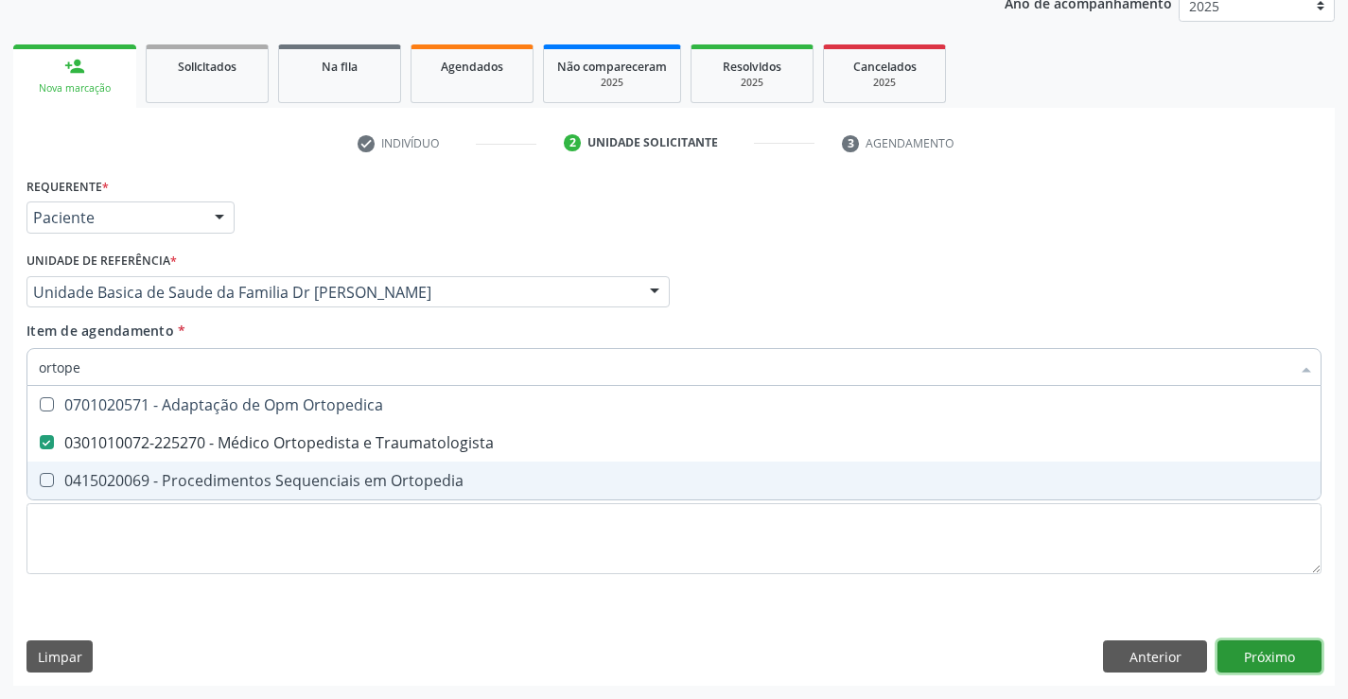
click at [1270, 660] on div "Requerente * Paciente Profissional de Saúde Paciente Nenhum resultado encontrad…" at bounding box center [674, 429] width 1322 height 514
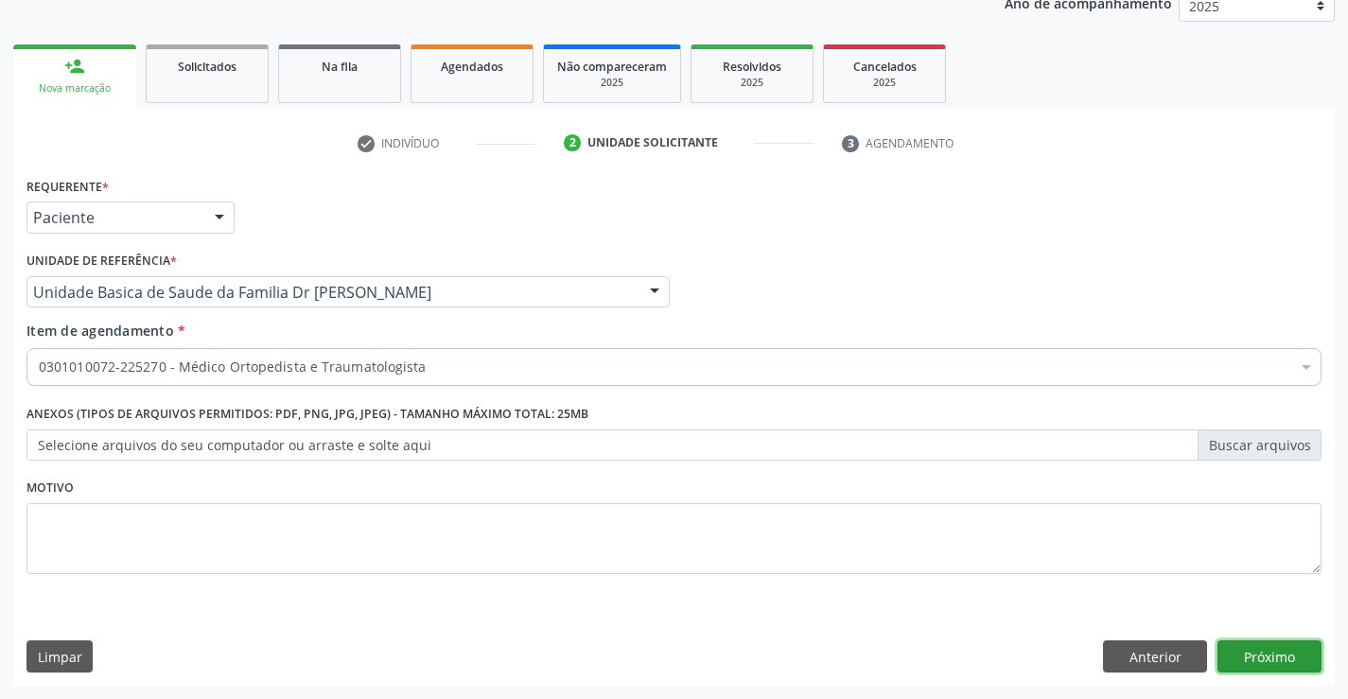
click at [1270, 660] on button "Próximo" at bounding box center [1270, 656] width 104 height 32
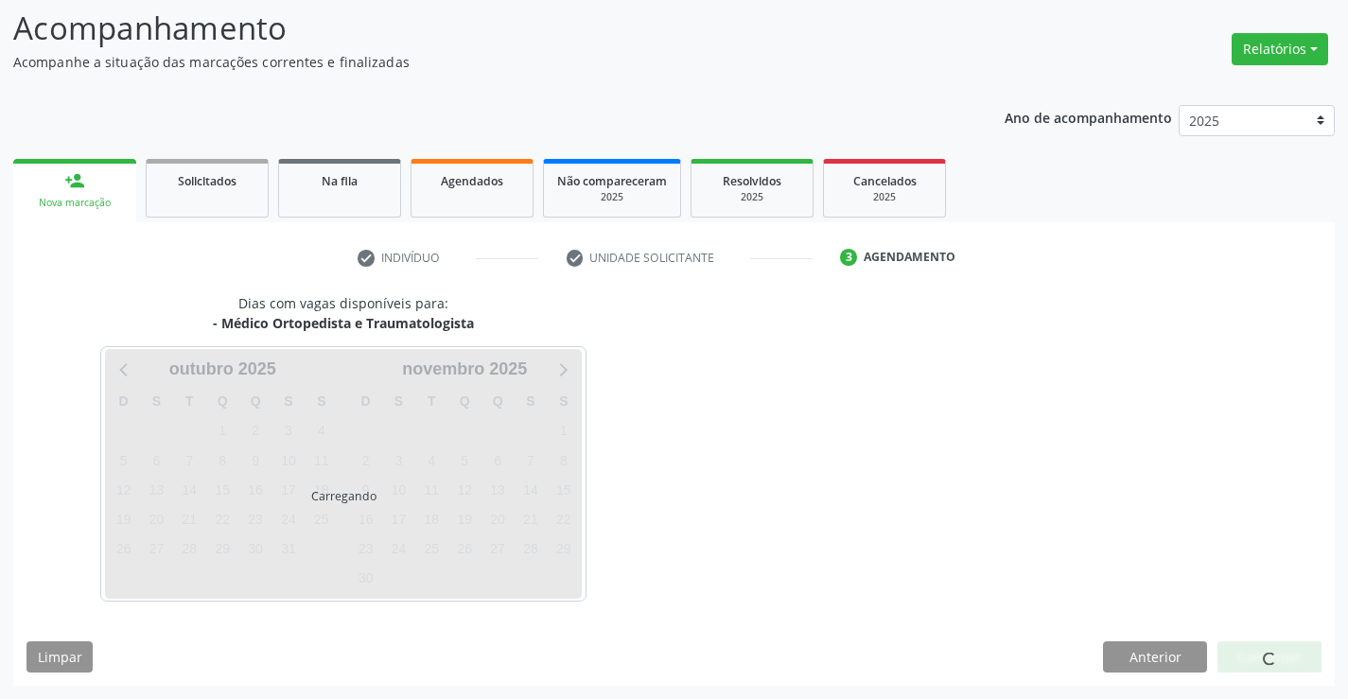
scroll to position [124, 0]
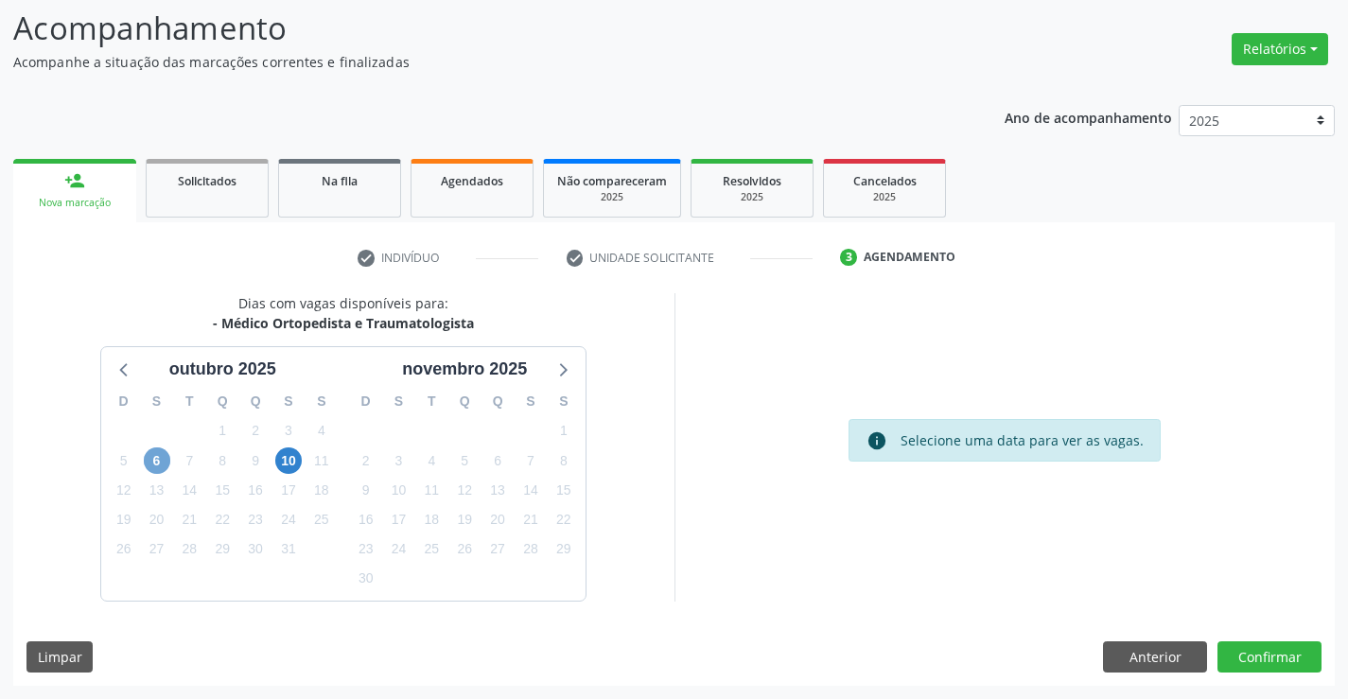
click at [149, 465] on span "6" at bounding box center [157, 460] width 26 height 26
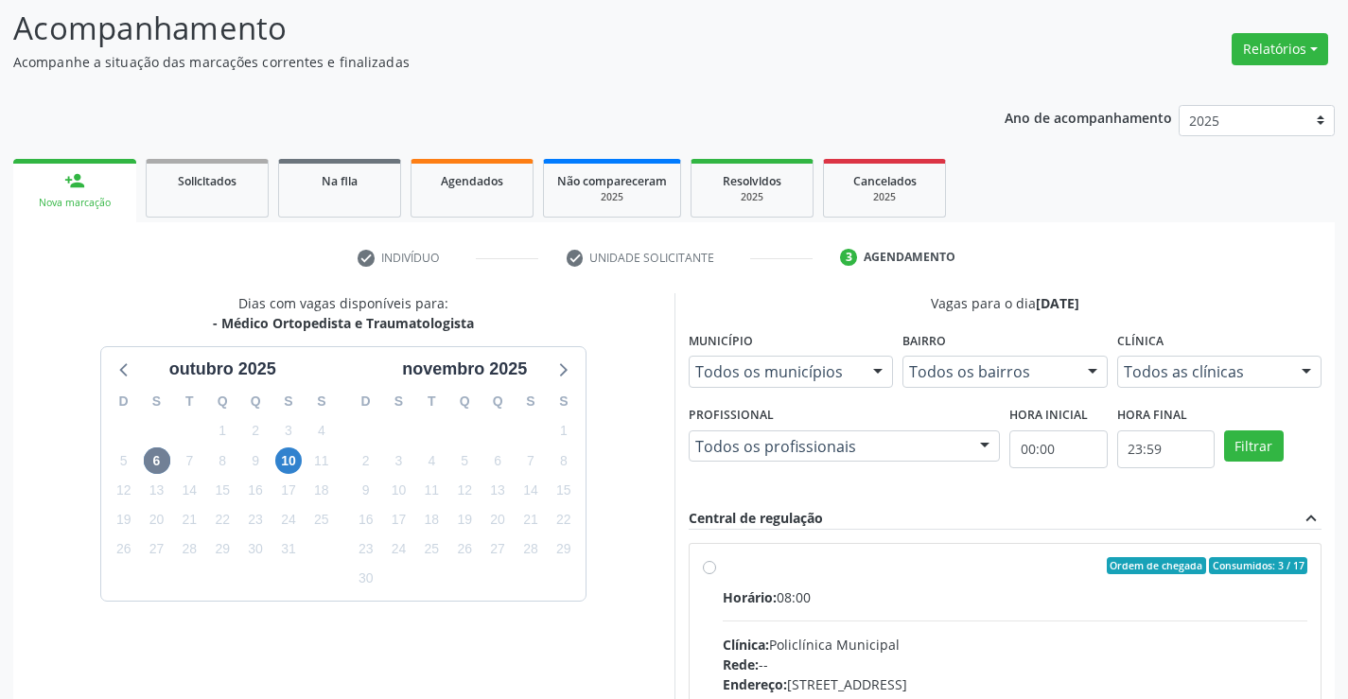
click at [723, 568] on label "Ordem de chegada Consumidos: 3 / 17 Horário: 08:00 Clínica: Policlínica Municip…" at bounding box center [1016, 702] width 586 height 290
click at [713, 568] on input "Ordem de chegada Consumidos: 3 / 17 Horário: 08:00 Clínica: Policlínica Municip…" at bounding box center [709, 565] width 13 height 17
radio input "true"
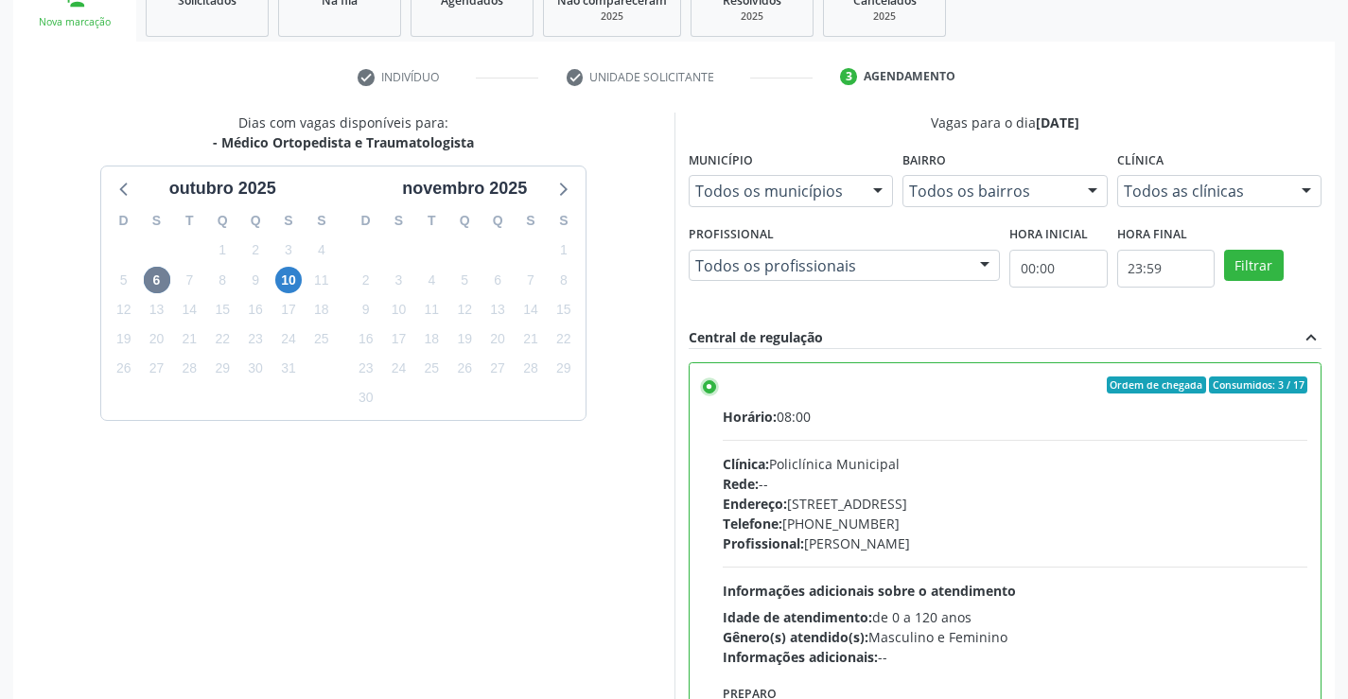
scroll to position [431, 0]
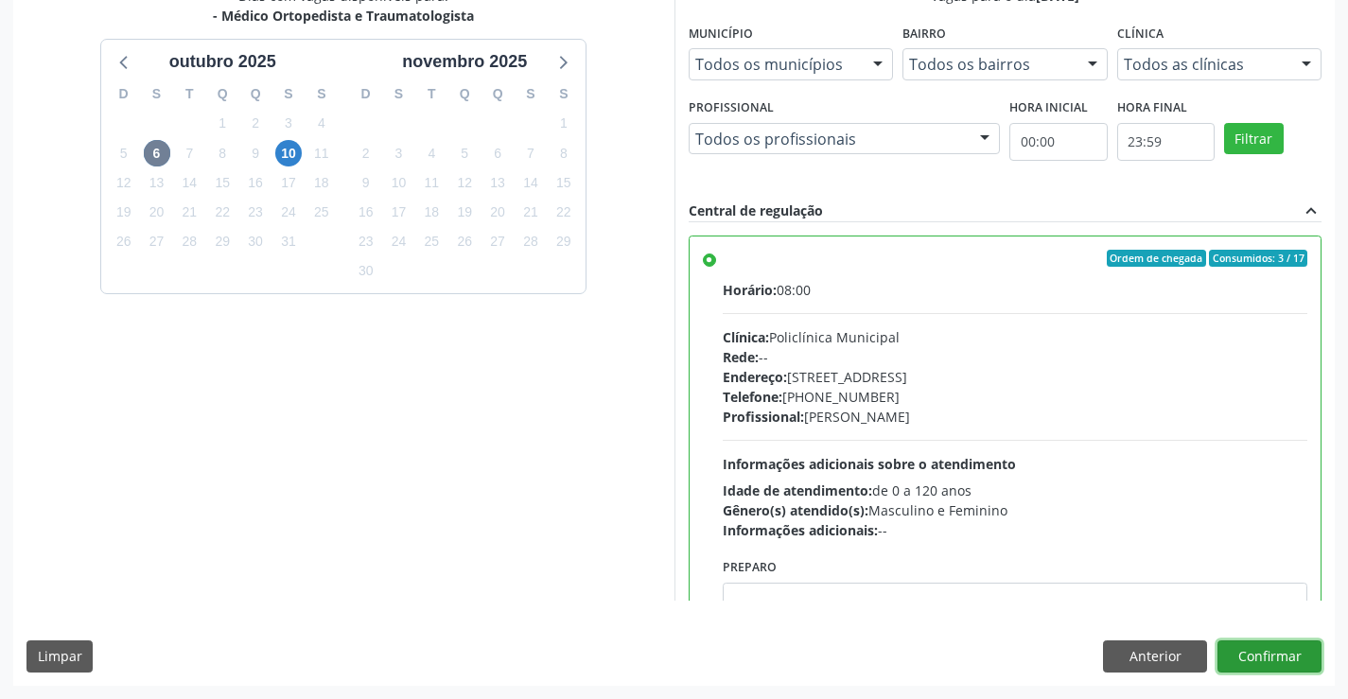
click at [1267, 652] on button "Confirmar" at bounding box center [1270, 656] width 104 height 32
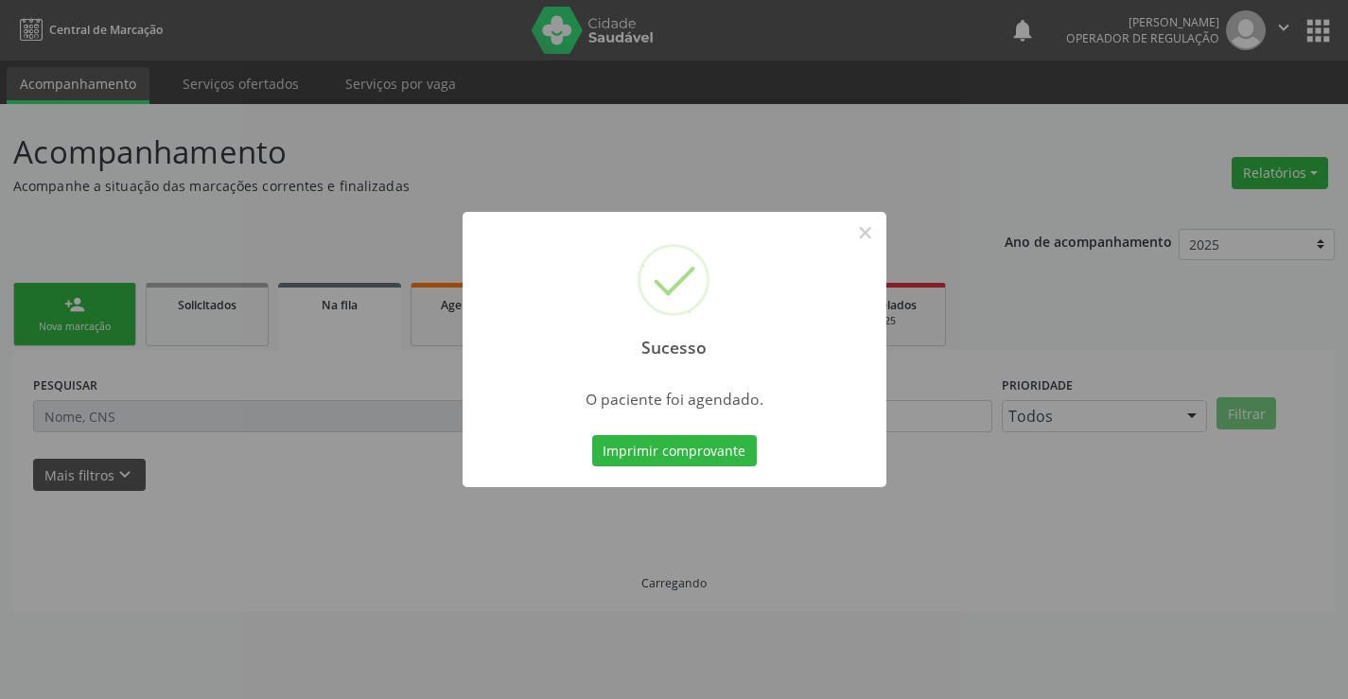
scroll to position [0, 0]
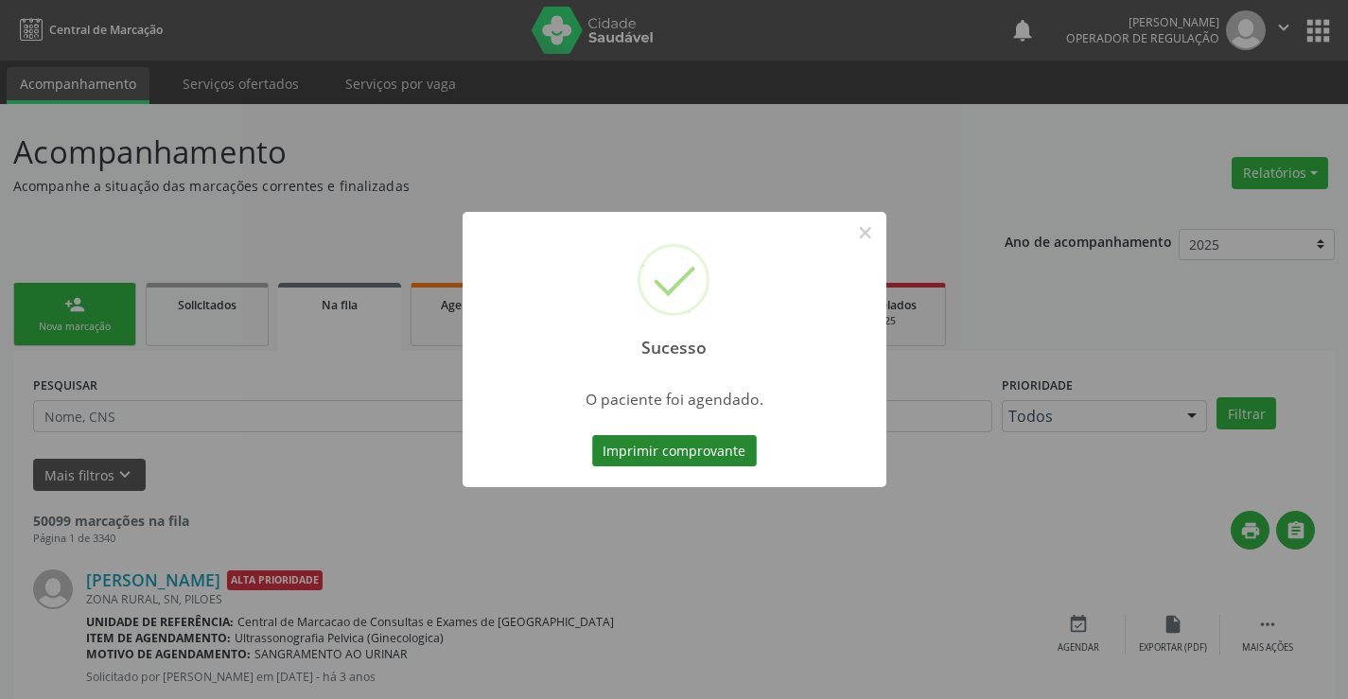
click at [658, 439] on button "Imprimir comprovante" at bounding box center [674, 451] width 165 height 32
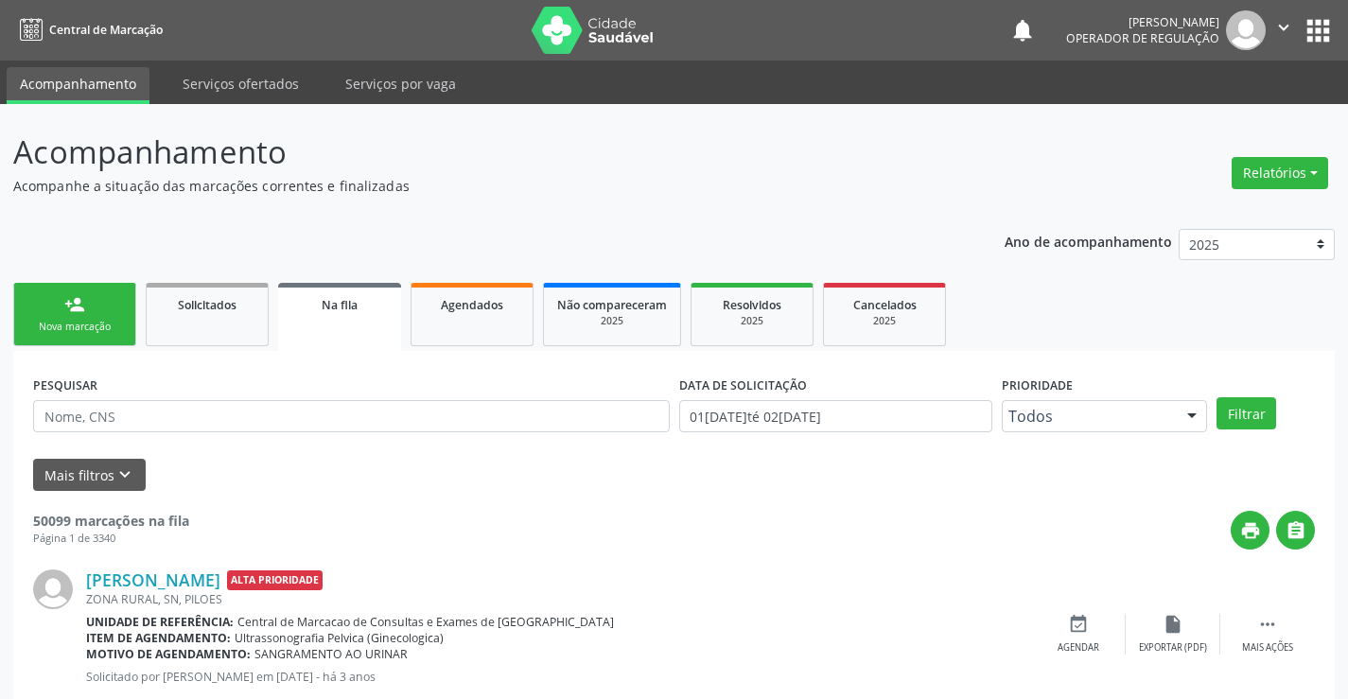
click at [98, 317] on link "person_add Nova marcação" at bounding box center [74, 314] width 123 height 63
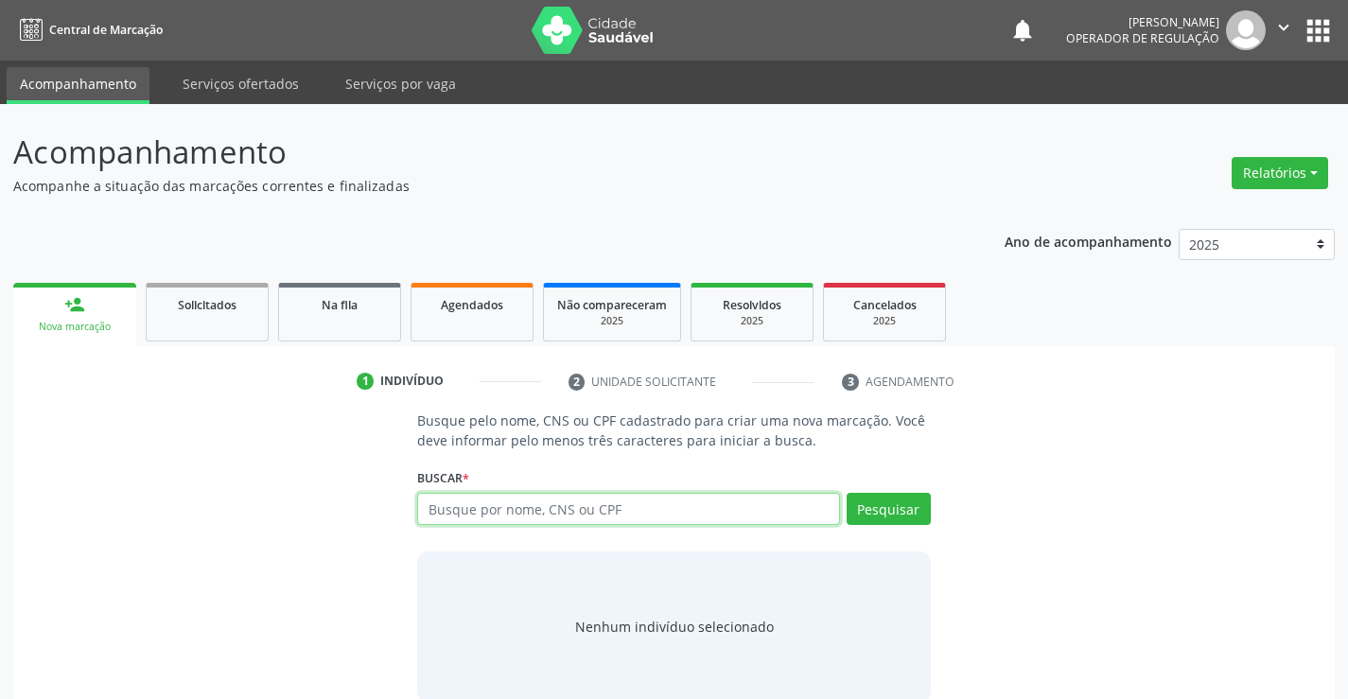
click at [501, 519] on input "text" at bounding box center [628, 509] width 422 height 32
type input "09091197595"
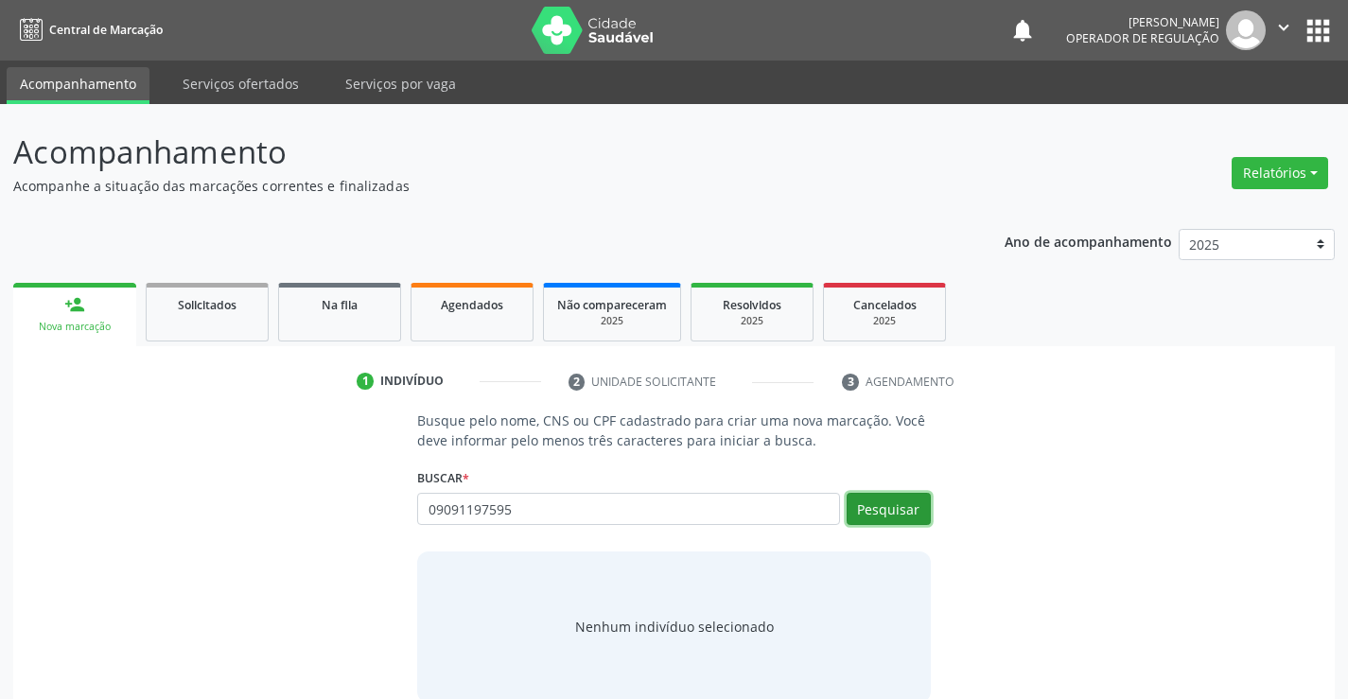
click at [903, 503] on button "Pesquisar" at bounding box center [889, 509] width 84 height 32
type input "09091197595"
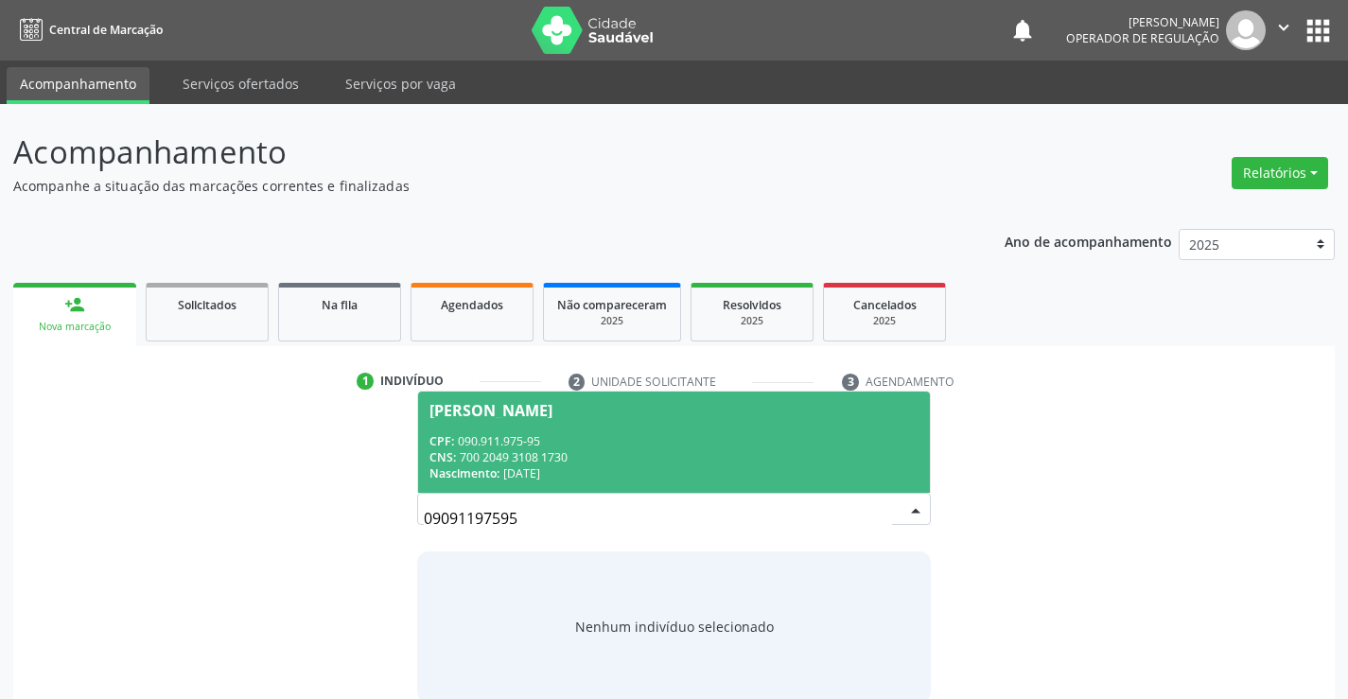
click at [738, 429] on span "Lara Emanuela da Silva CPF: 090.911.975-95 CNS: 700 2049 3108 1730 Nascimento: …" at bounding box center [673, 442] width 511 height 101
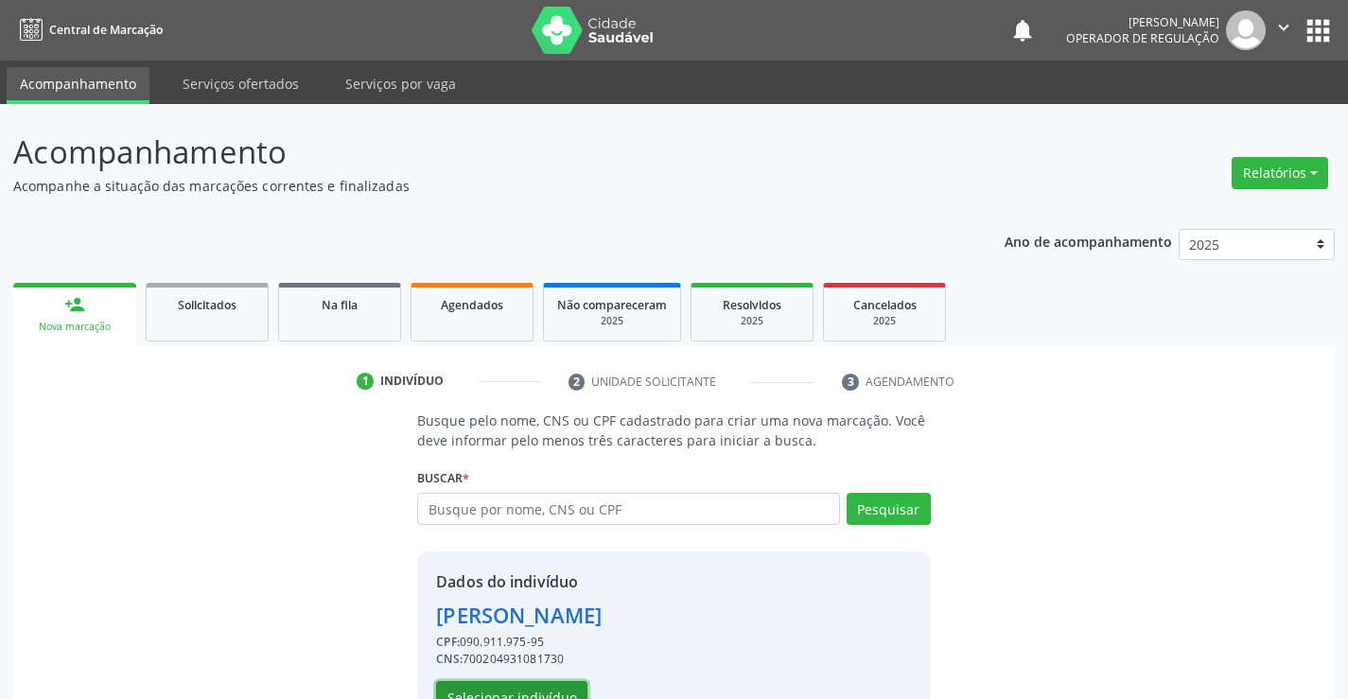
click at [493, 691] on button "Selecionar indivíduo" at bounding box center [511, 697] width 151 height 32
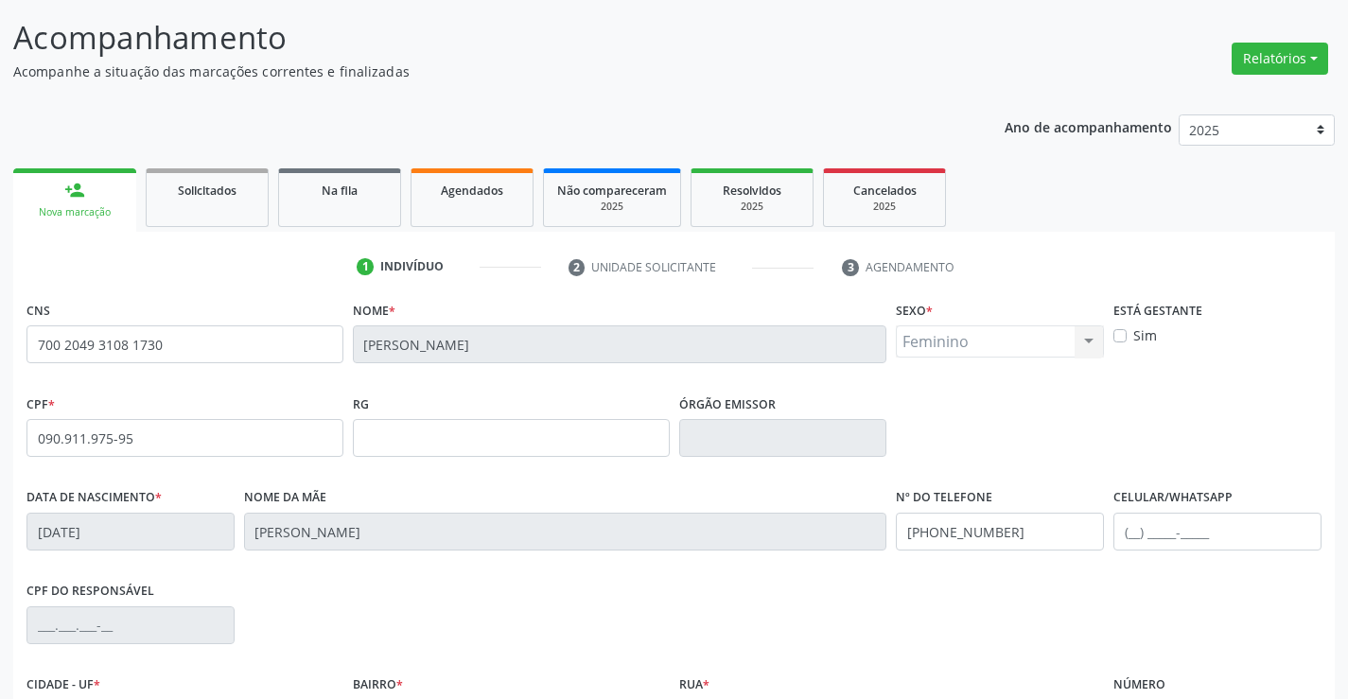
scroll to position [284, 0]
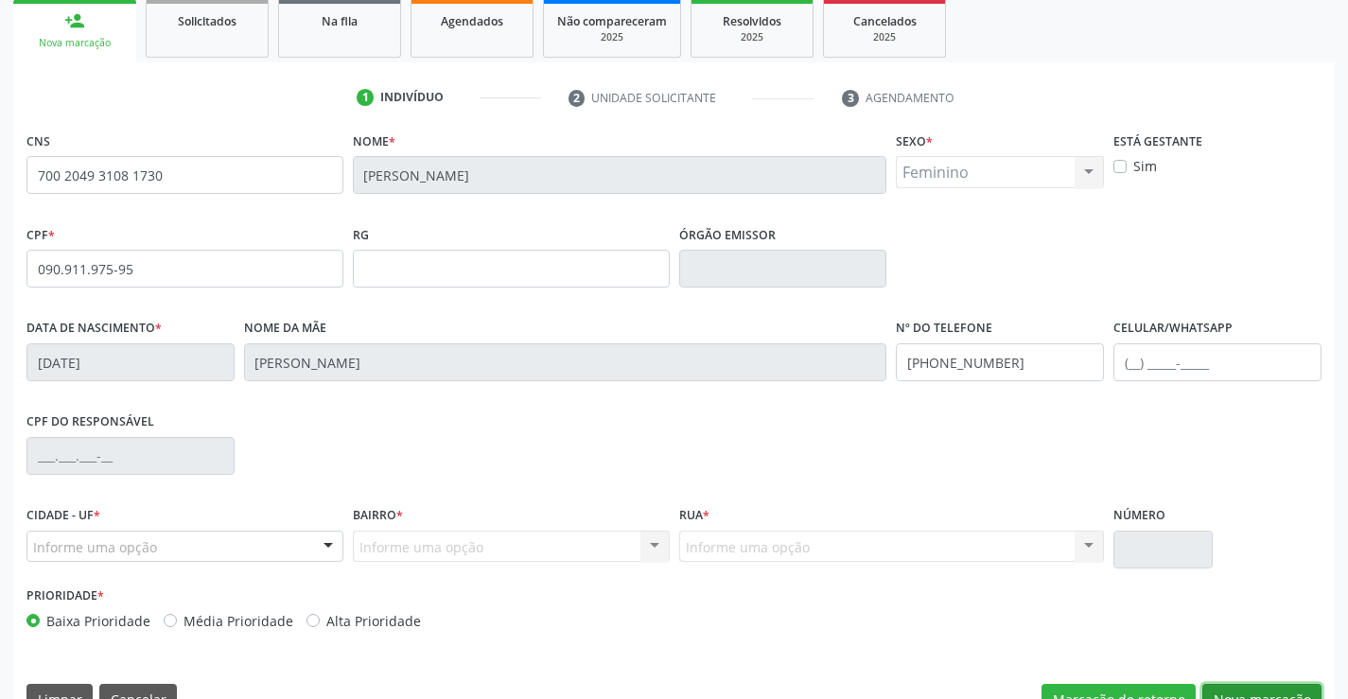
click at [1224, 686] on button "Nova marcação" at bounding box center [1261, 700] width 119 height 32
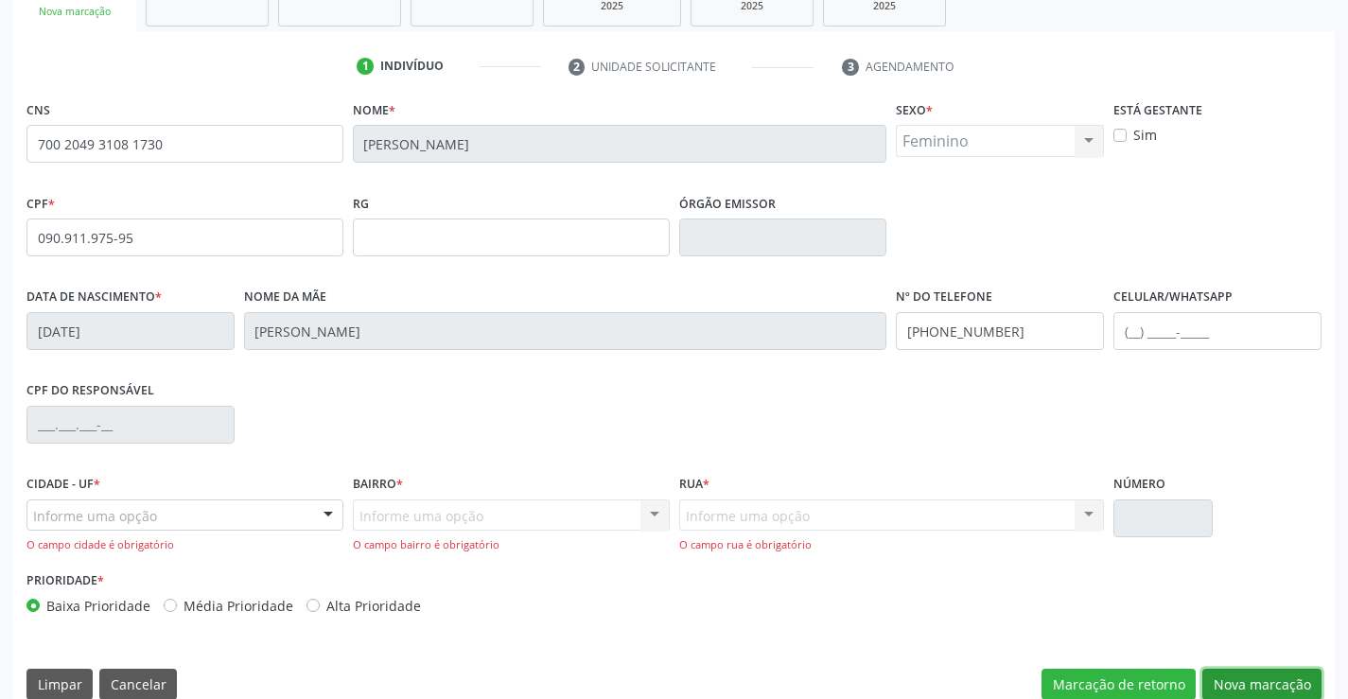
scroll to position [342, 0]
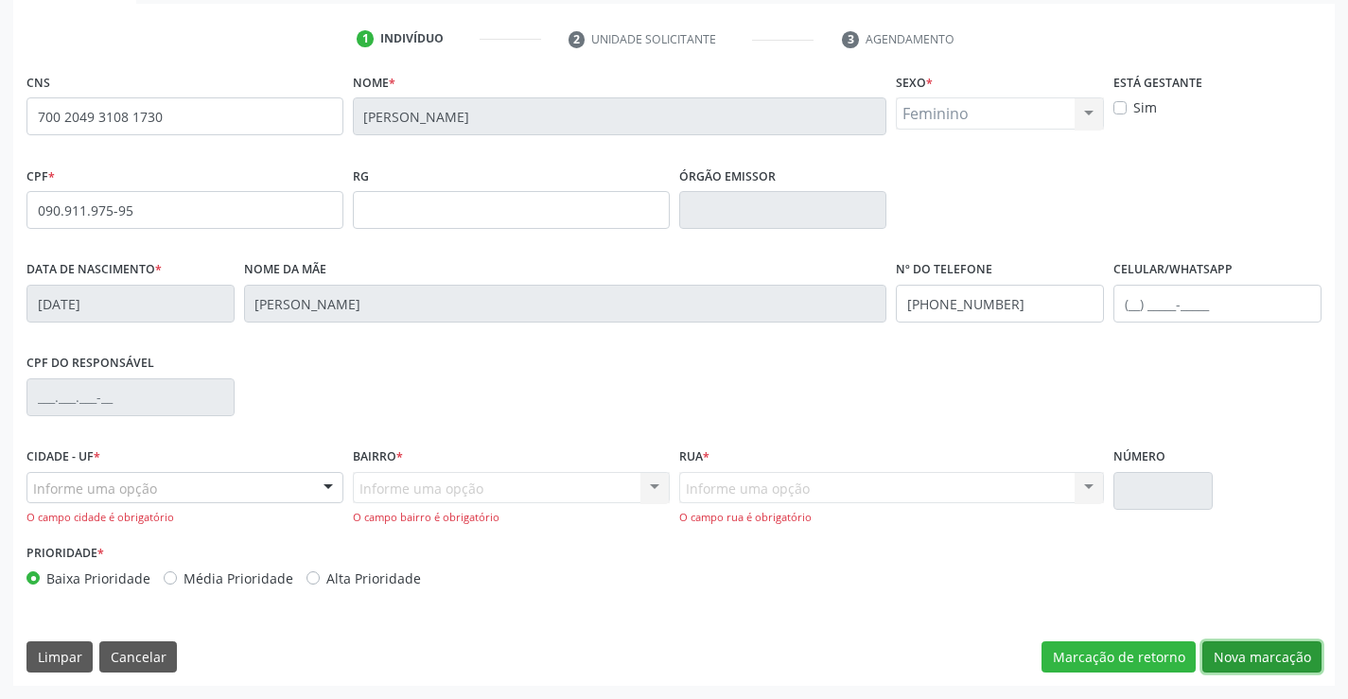
click at [1285, 655] on button "Nova marcação" at bounding box center [1261, 657] width 119 height 32
click at [192, 465] on div "Cidade - UF * Informe uma opção Campo Formoso - BA Nenhum resultado encontrado …" at bounding box center [184, 484] width 317 height 83
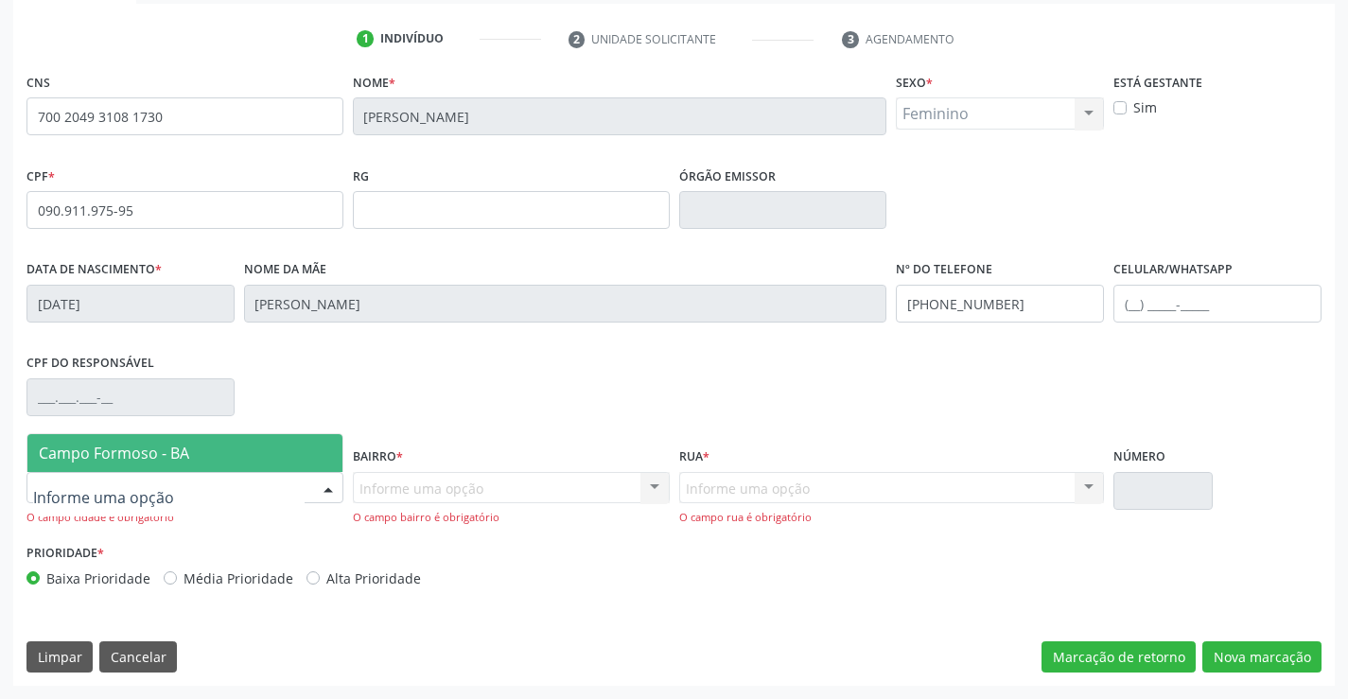
click at [186, 479] on div at bounding box center [184, 488] width 317 height 32
click at [208, 455] on span "Campo Formoso - BA" at bounding box center [184, 453] width 315 height 38
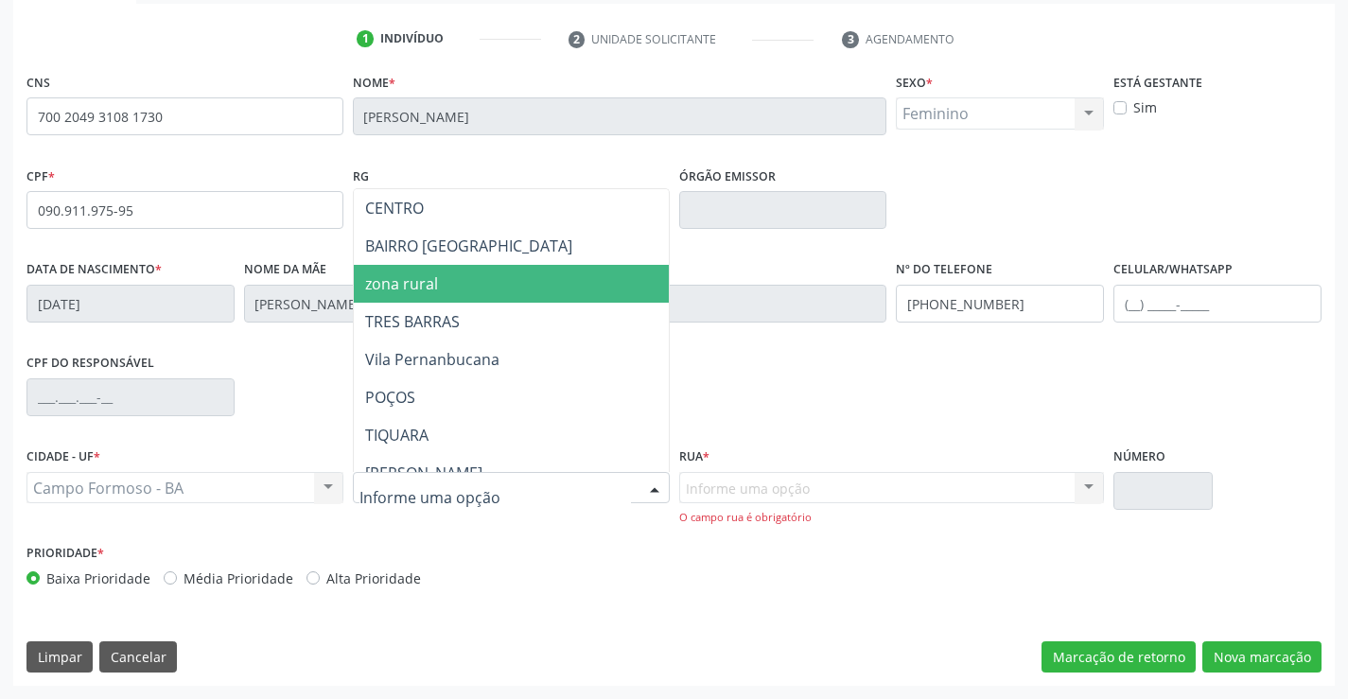
click at [508, 281] on span "zona rural" at bounding box center [558, 284] width 409 height 38
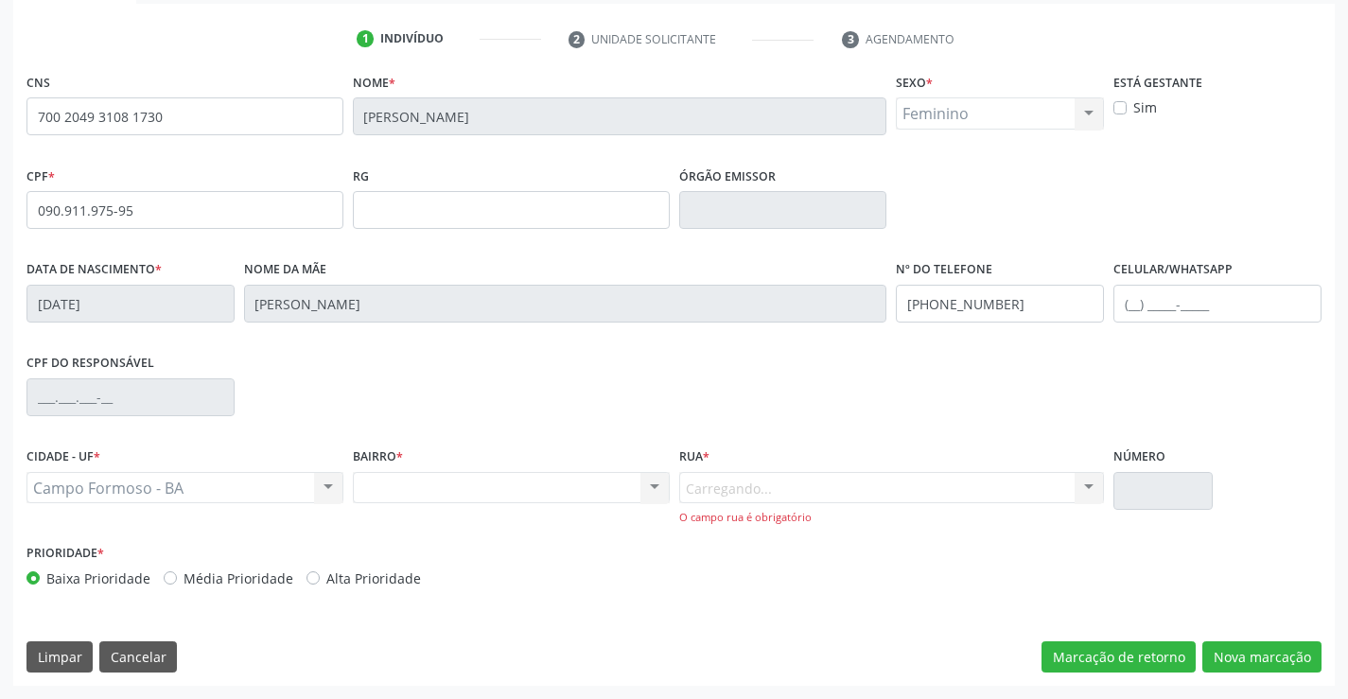
scroll to position [326, 0]
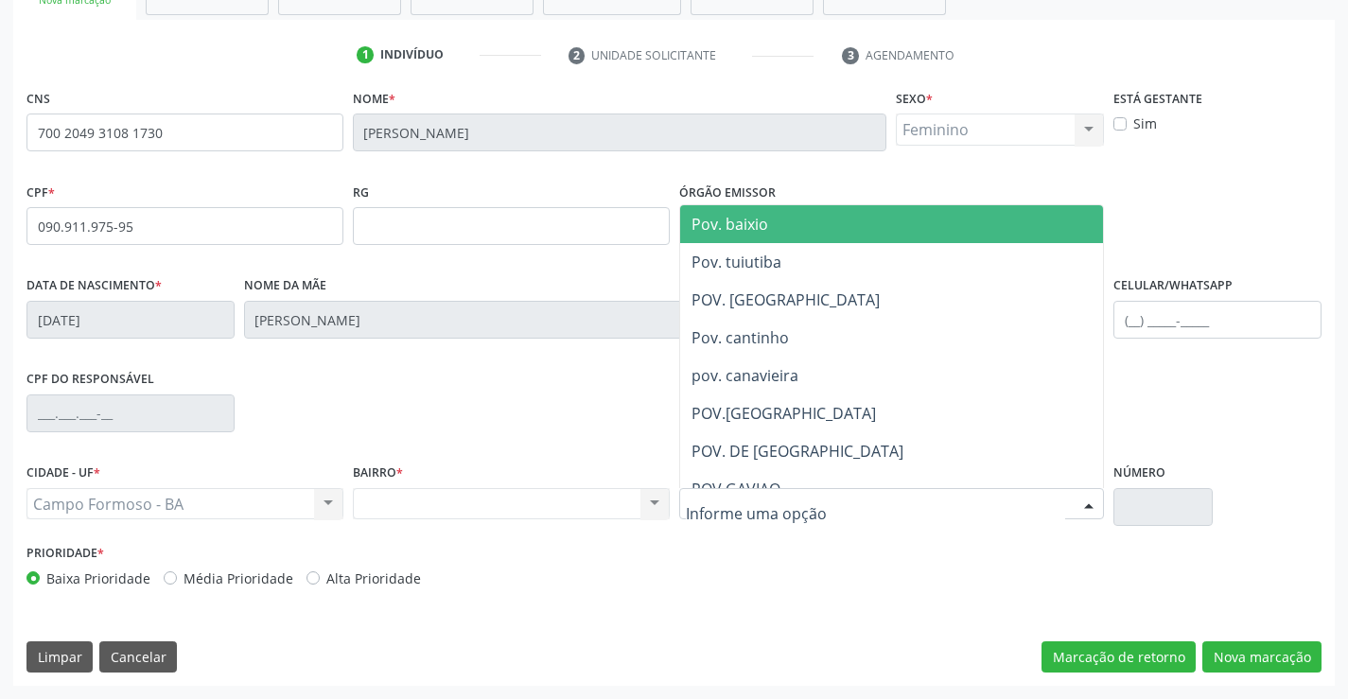
click at [747, 488] on div at bounding box center [892, 504] width 426 height 32
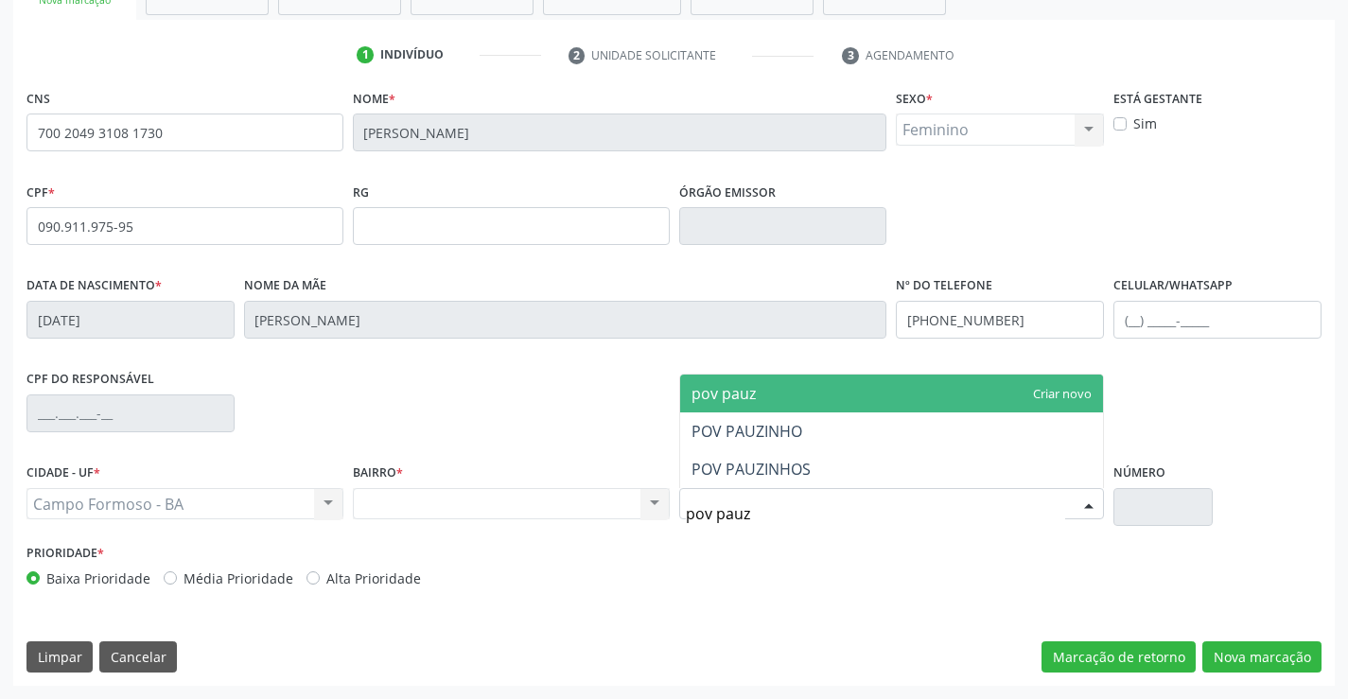
type input "pov pauzi"
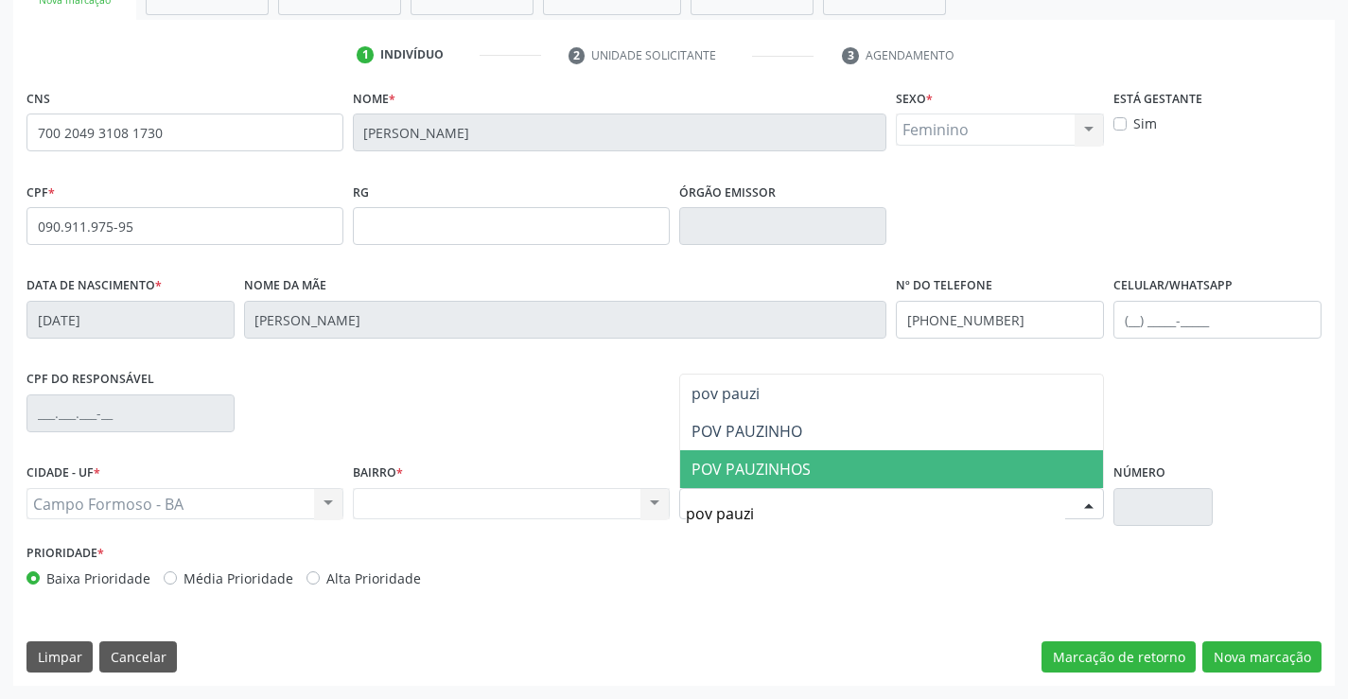
click at [774, 464] on span "POV PAUZINHOS" at bounding box center [751, 469] width 119 height 21
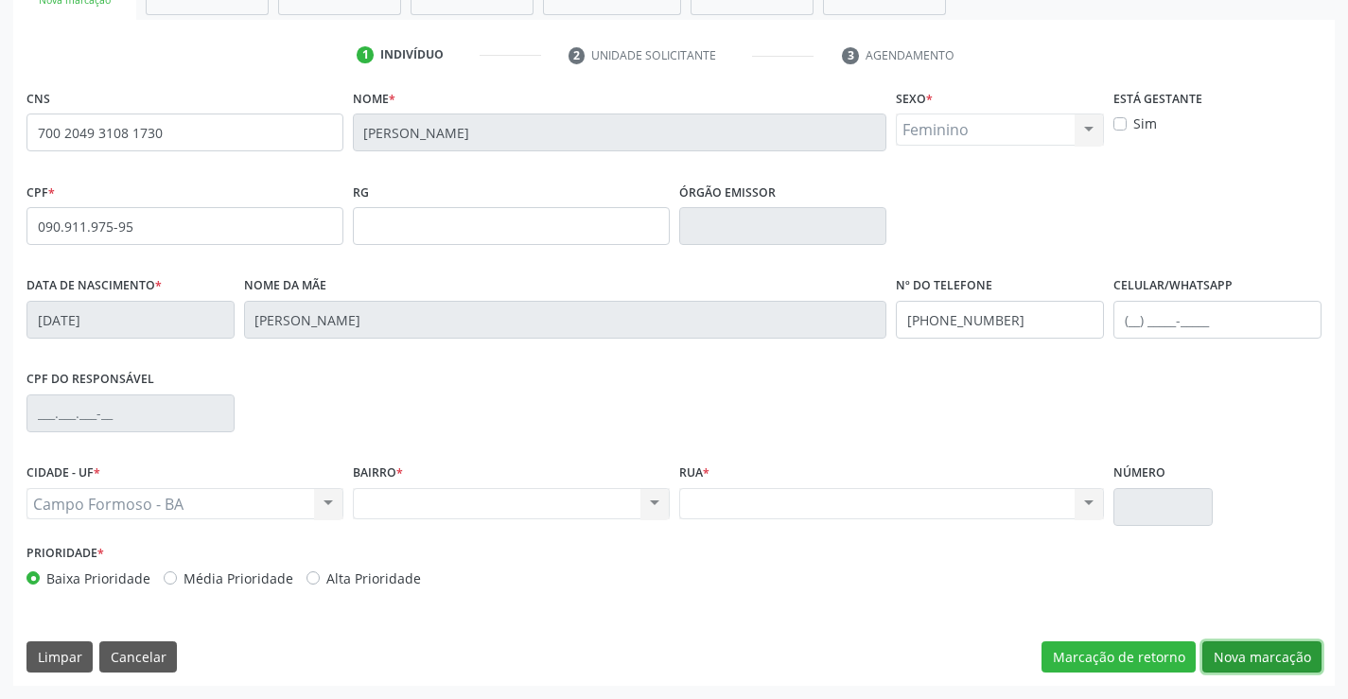
click at [1238, 654] on button "Nova marcação" at bounding box center [1261, 657] width 119 height 32
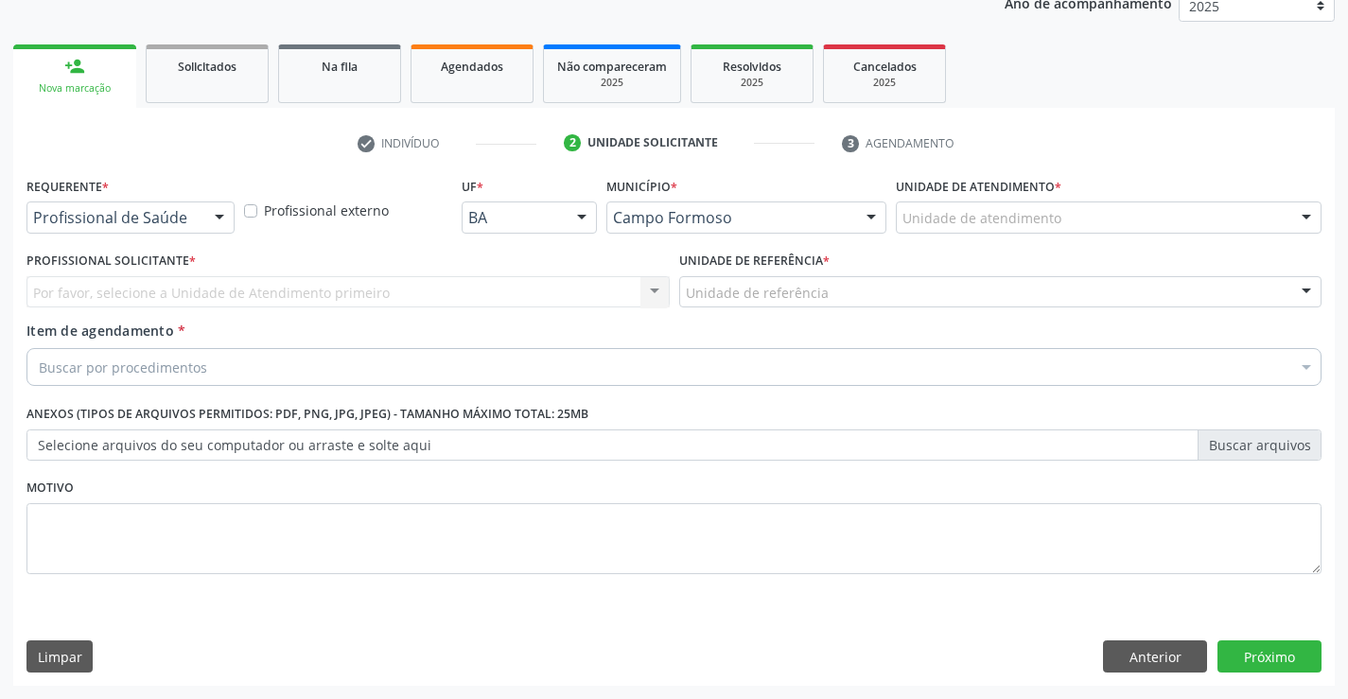
scroll to position [238, 0]
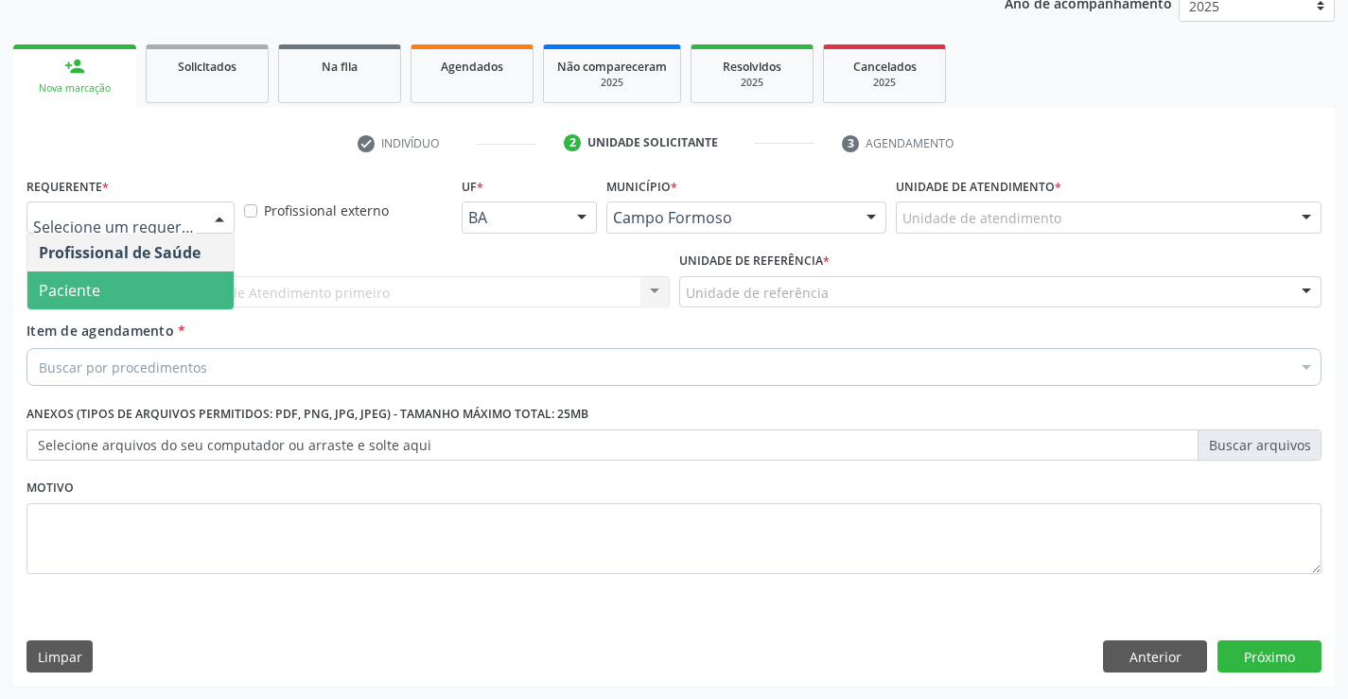
click at [156, 286] on span "Paciente" at bounding box center [130, 291] width 206 height 38
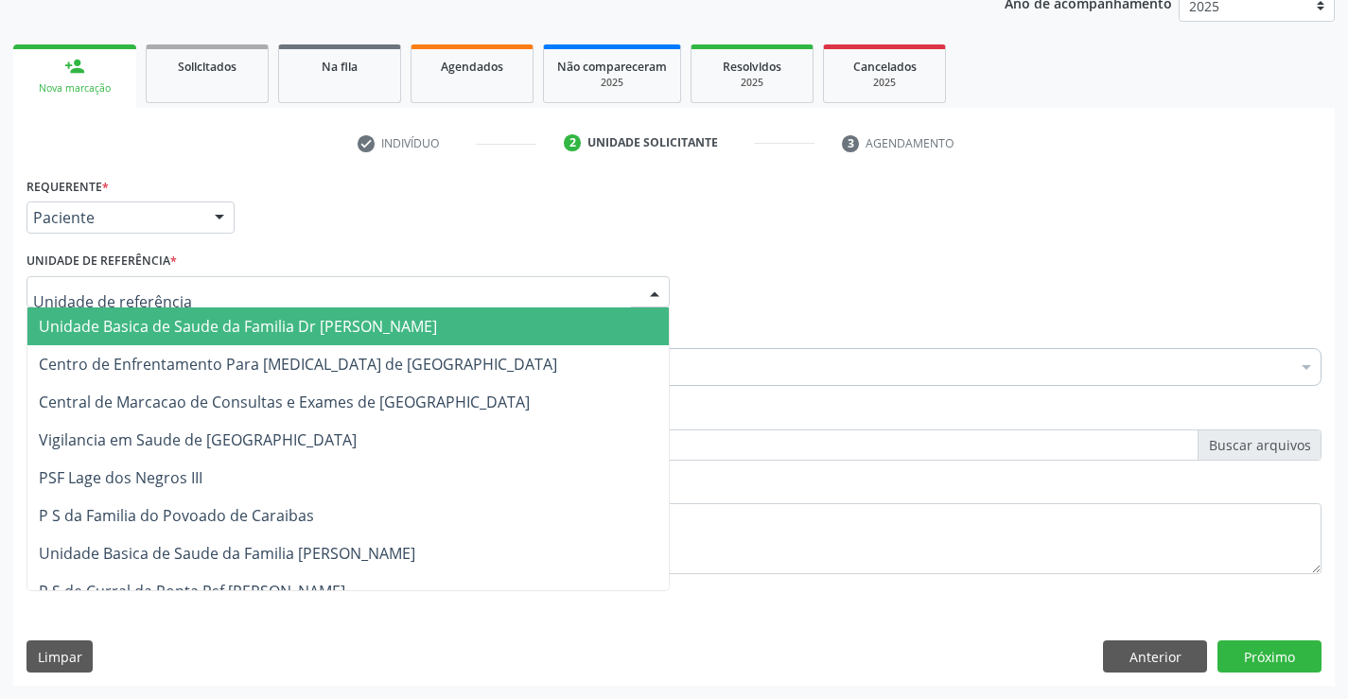
click at [166, 317] on span "Unidade Basica de Saude da Familia Dr [PERSON_NAME]" at bounding box center [238, 326] width 398 height 21
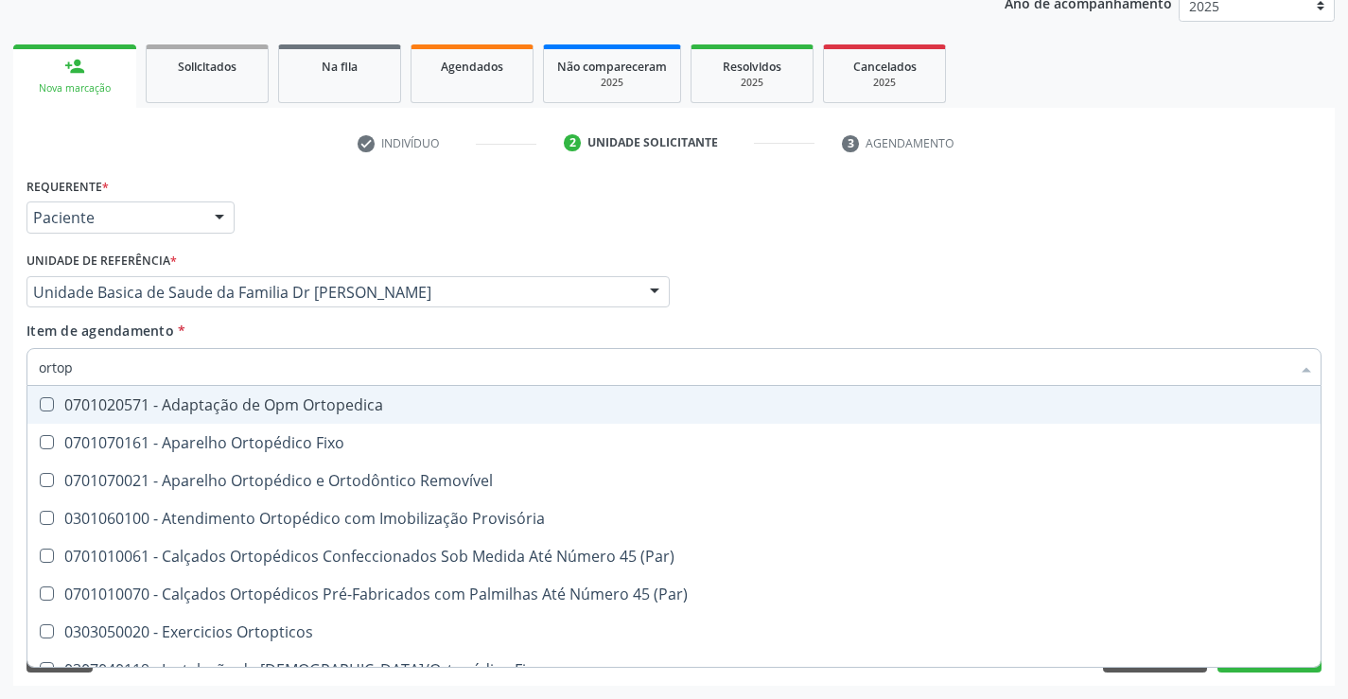
type input "ortope"
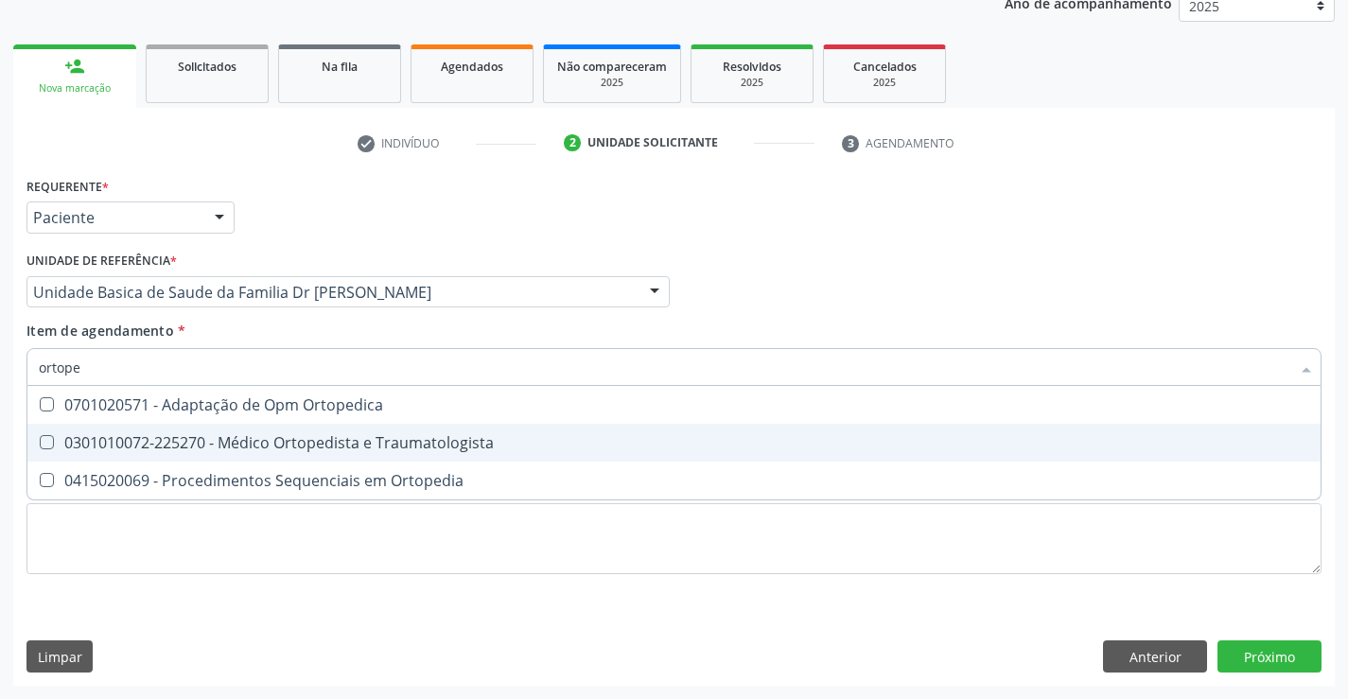
click at [255, 439] on div "0301010072-225270 - Médico Ortopedista e Traumatologista" at bounding box center [674, 442] width 1271 height 15
click at [47, 442] on Traumatologista at bounding box center [47, 442] width 14 height 14
click at [40, 442] on Traumatologista "checkbox" at bounding box center [33, 442] width 12 height 12
click at [47, 442] on Traumatologista at bounding box center [47, 442] width 14 height 14
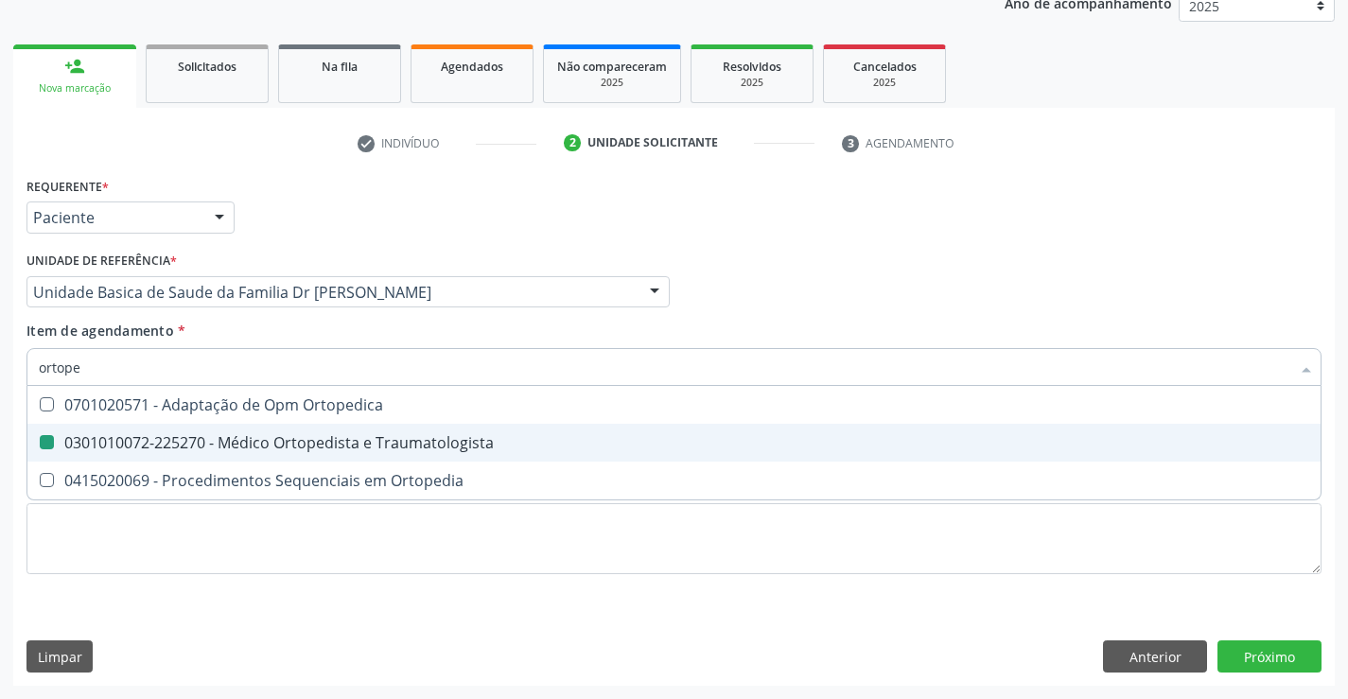
click at [40, 442] on Traumatologista "checkbox" at bounding box center [33, 442] width 12 height 12
click at [182, 443] on div "0301010072-225270 - Médico Ortopedista e Traumatologista" at bounding box center [674, 442] width 1271 height 15
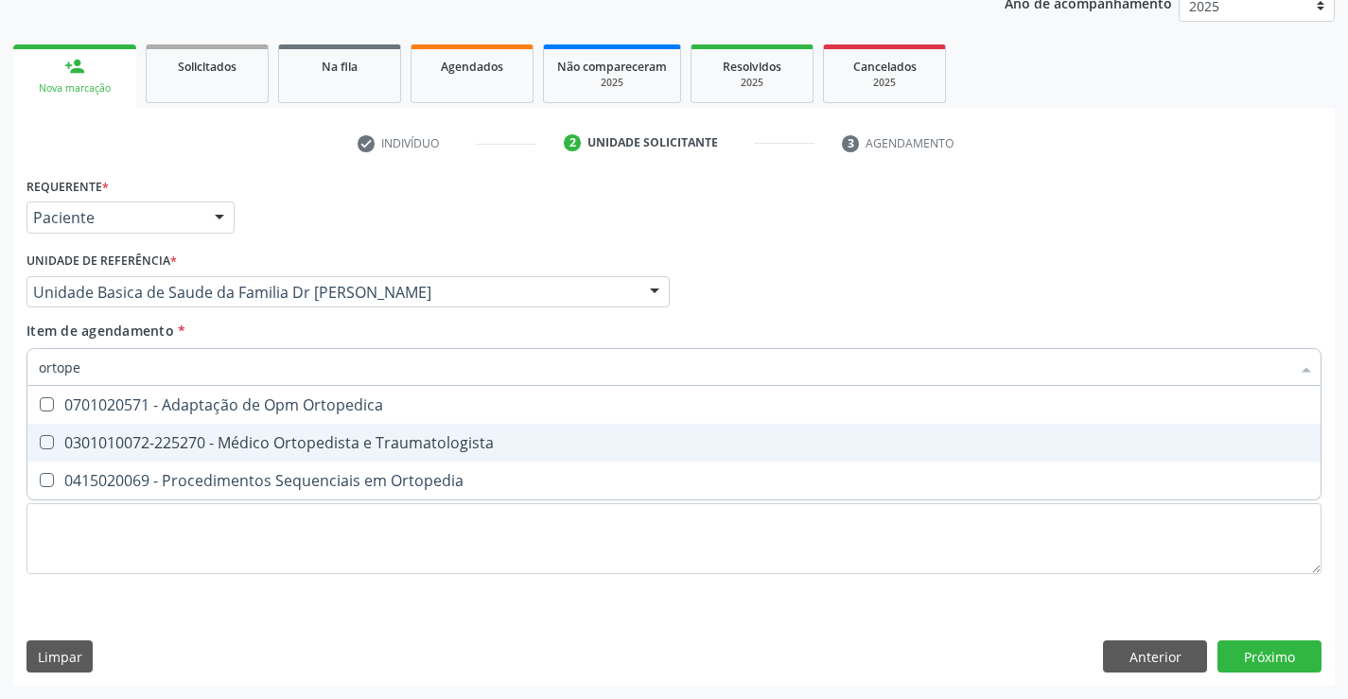
click at [255, 448] on div "0301010072-225270 - Médico Ortopedista e Traumatologista" at bounding box center [674, 442] width 1271 height 15
checkbox Traumatologista "true"
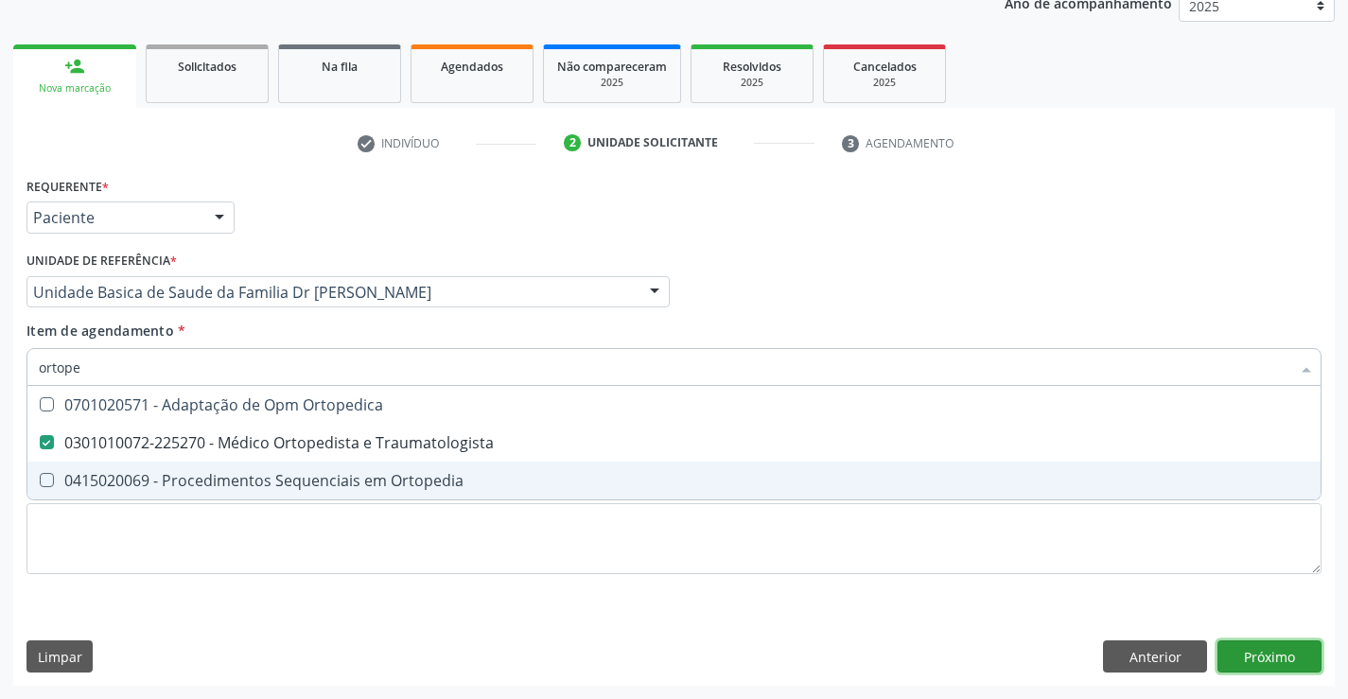
click at [1270, 658] on div "Requerente * Paciente Profissional de Saúde Paciente Nenhum resultado encontrad…" at bounding box center [674, 429] width 1322 height 514
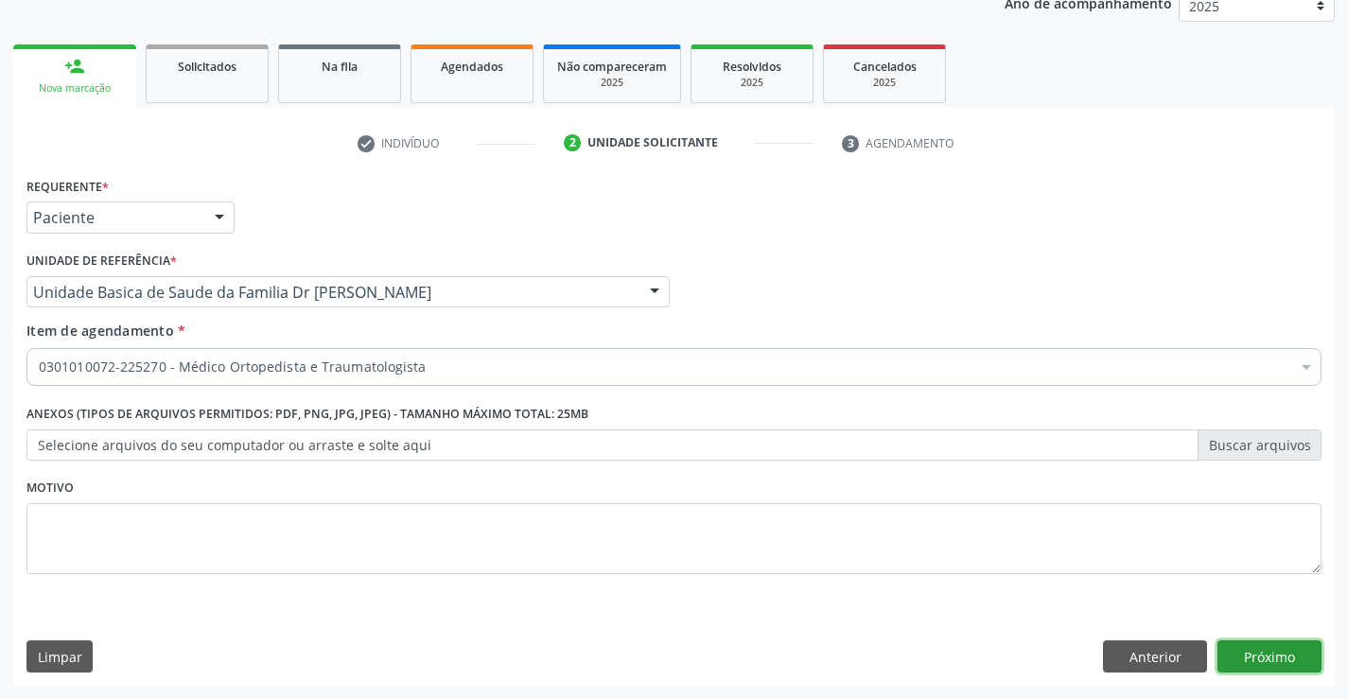
click at [1270, 658] on button "Próximo" at bounding box center [1270, 656] width 104 height 32
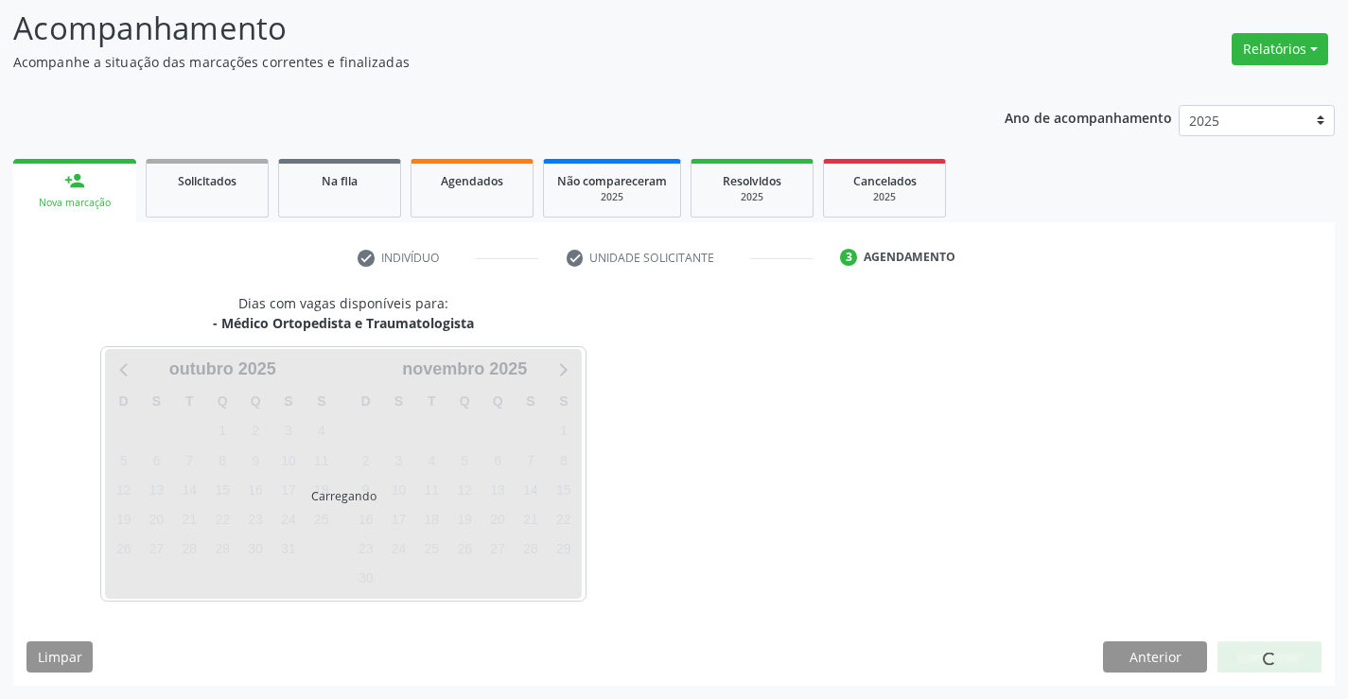
scroll to position [124, 0]
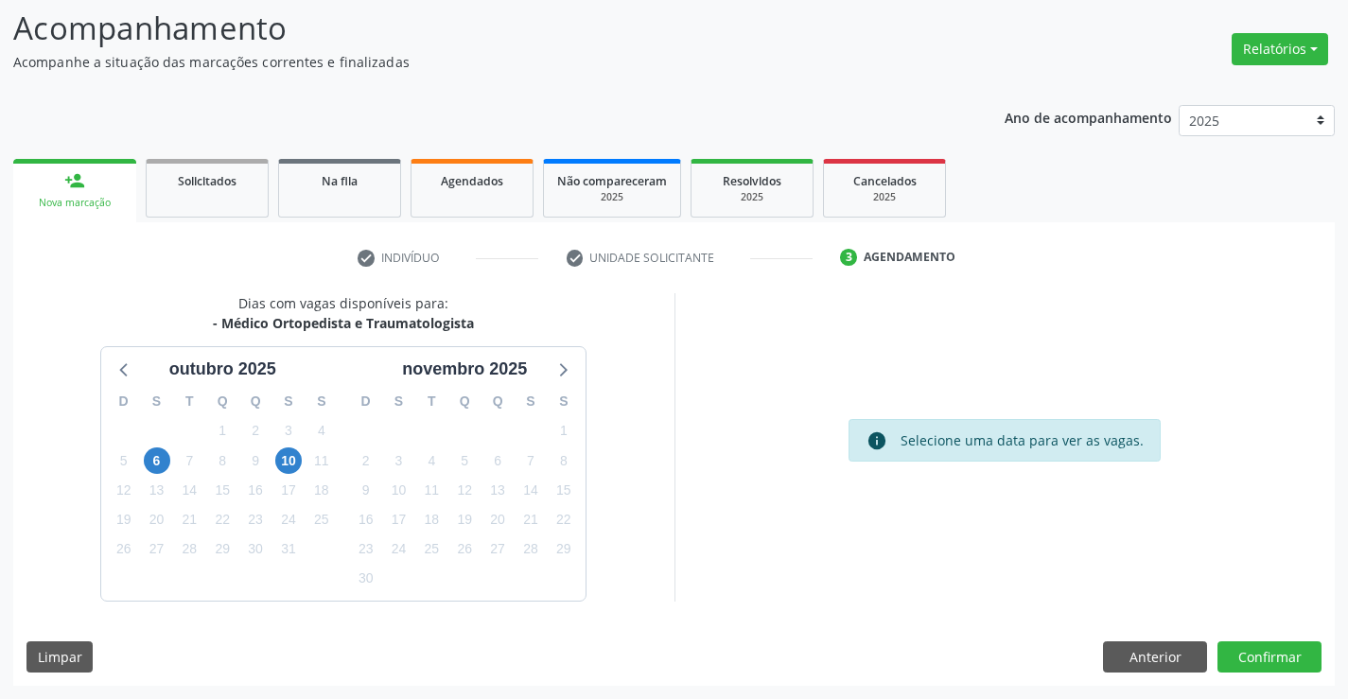
click at [168, 471] on div "6" at bounding box center [157, 461] width 26 height 29
click at [168, 467] on span "6" at bounding box center [157, 460] width 26 height 26
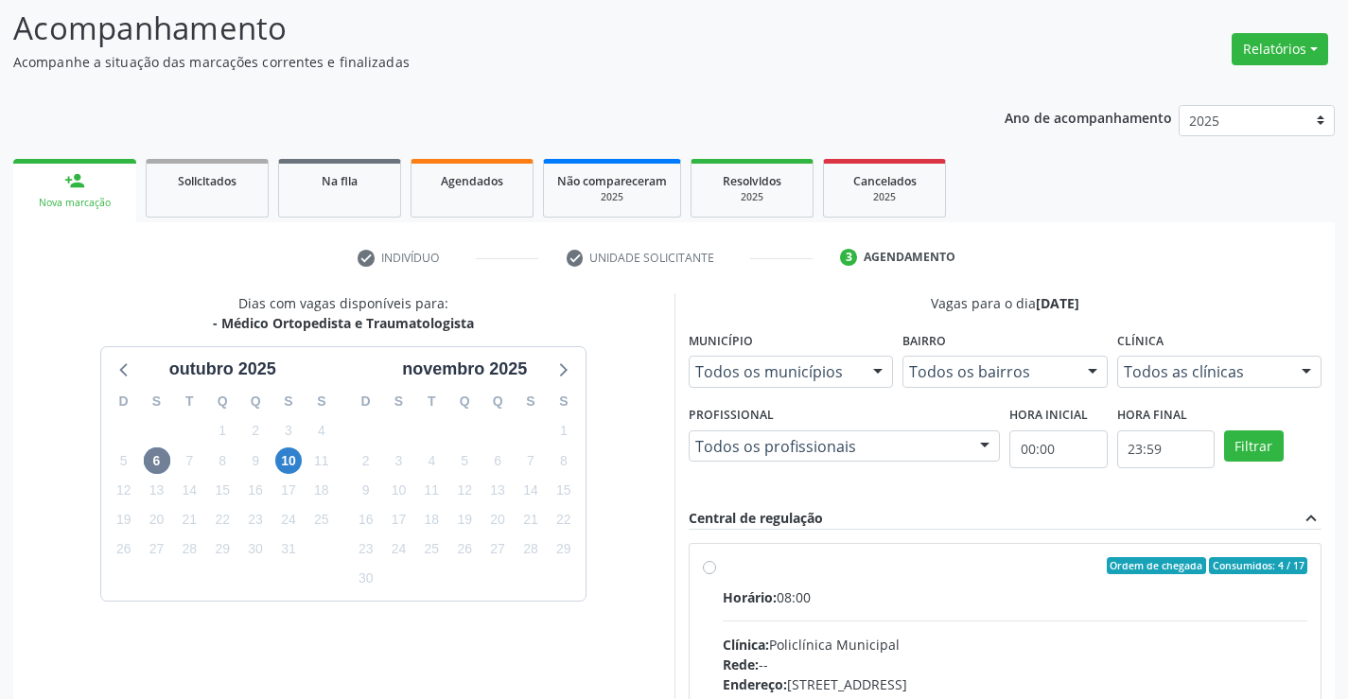
click at [723, 568] on label "Ordem de chegada Consumidos: 4 / 17 Horário: 08:00 Clínica: Policlínica Municip…" at bounding box center [1016, 702] width 586 height 290
click at [705, 568] on input "Ordem de chegada Consumidos: 4 / 17 Horário: 08:00 Clínica: Policlínica Municip…" at bounding box center [709, 565] width 13 height 17
radio input "true"
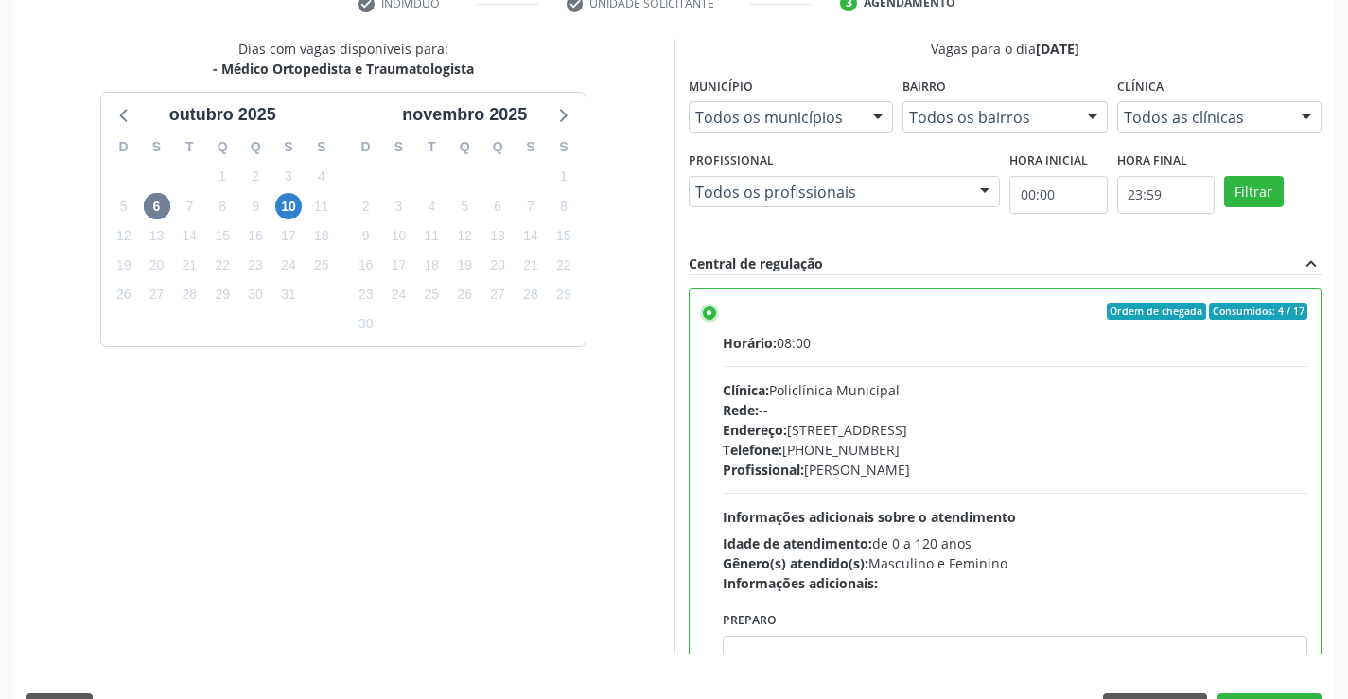
scroll to position [386, 0]
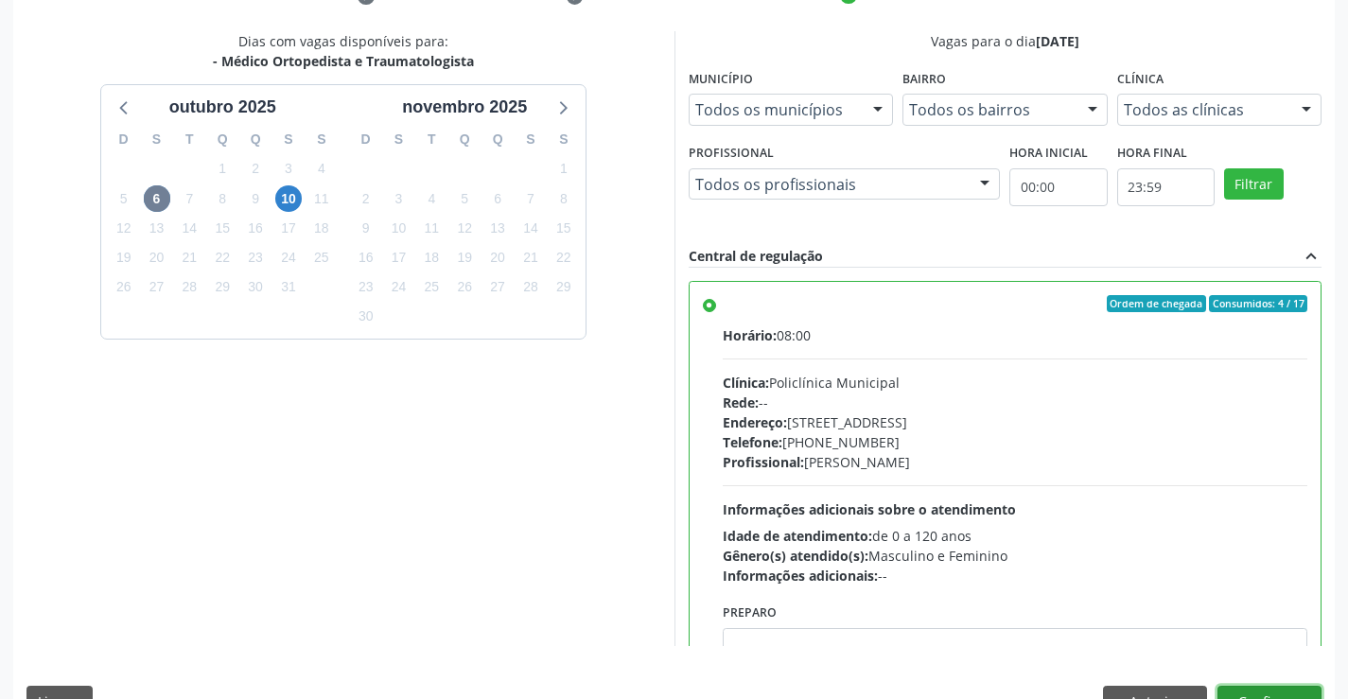
click at [1257, 693] on button "Confirmar" at bounding box center [1270, 702] width 104 height 32
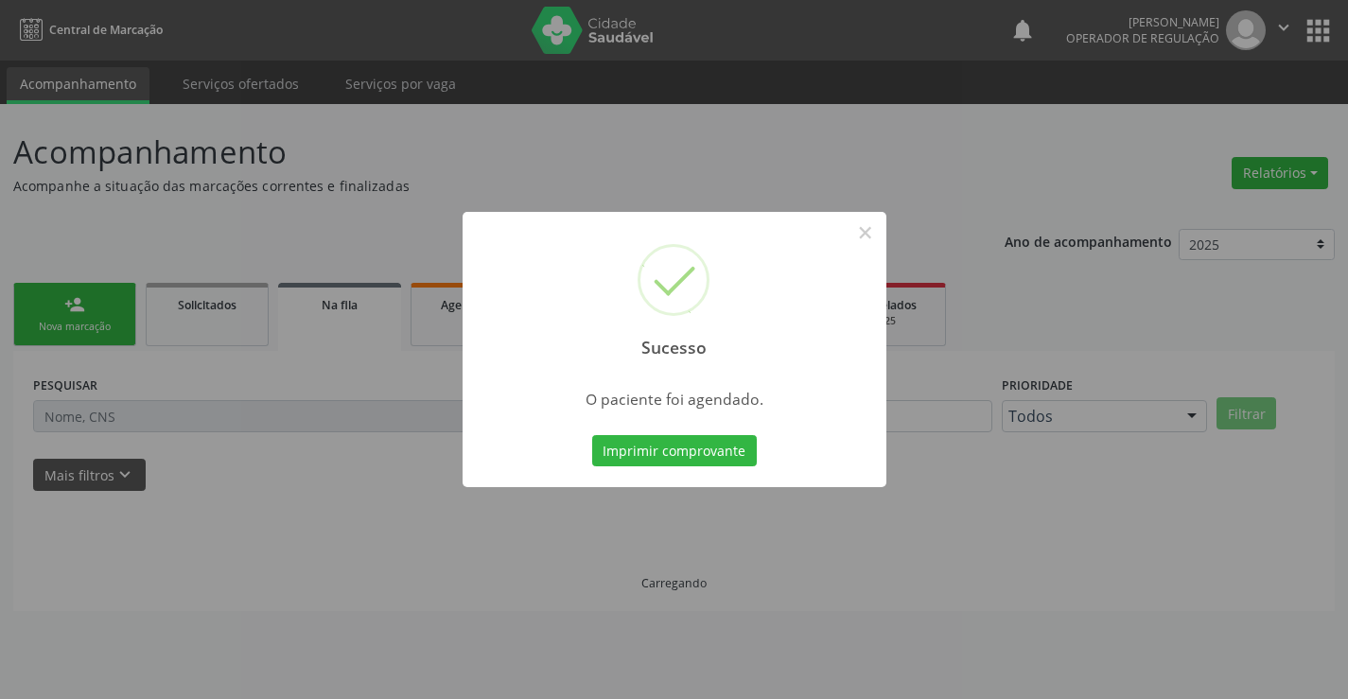
scroll to position [0, 0]
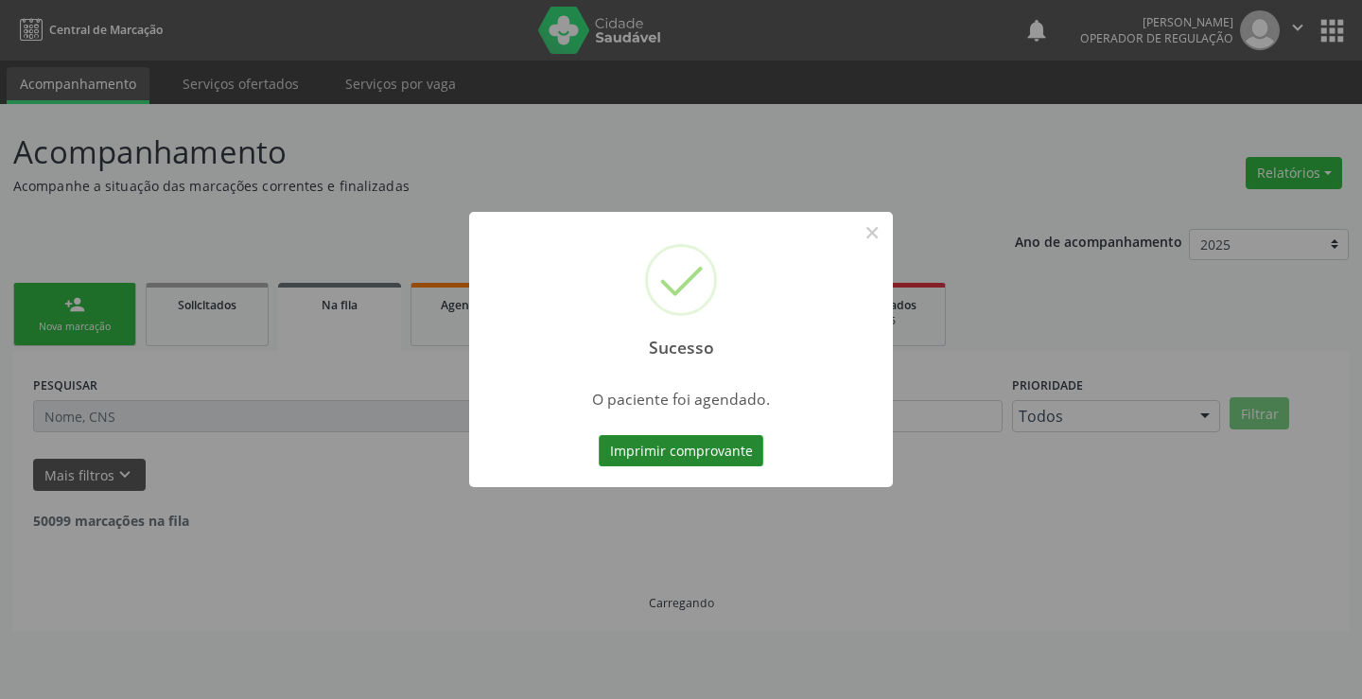
click at [644, 444] on button "Imprimir comprovante" at bounding box center [681, 451] width 165 height 32
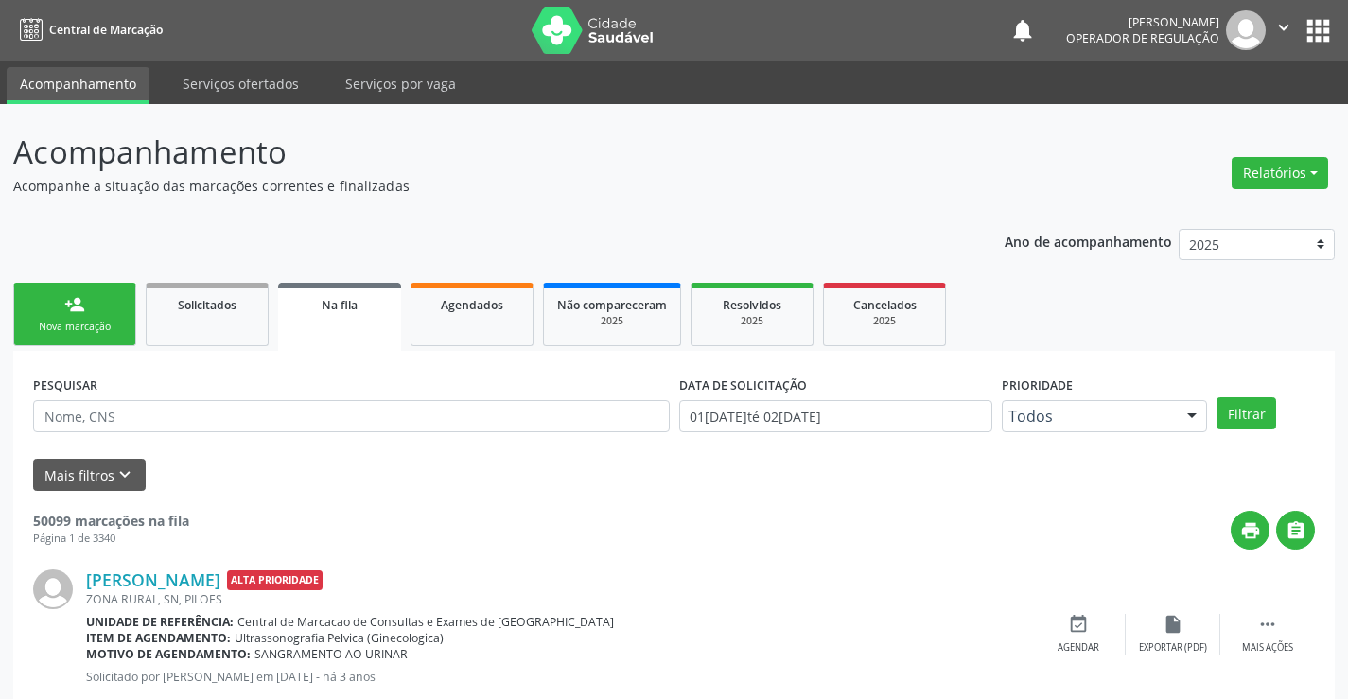
click at [66, 307] on div "person_add" at bounding box center [74, 304] width 21 height 21
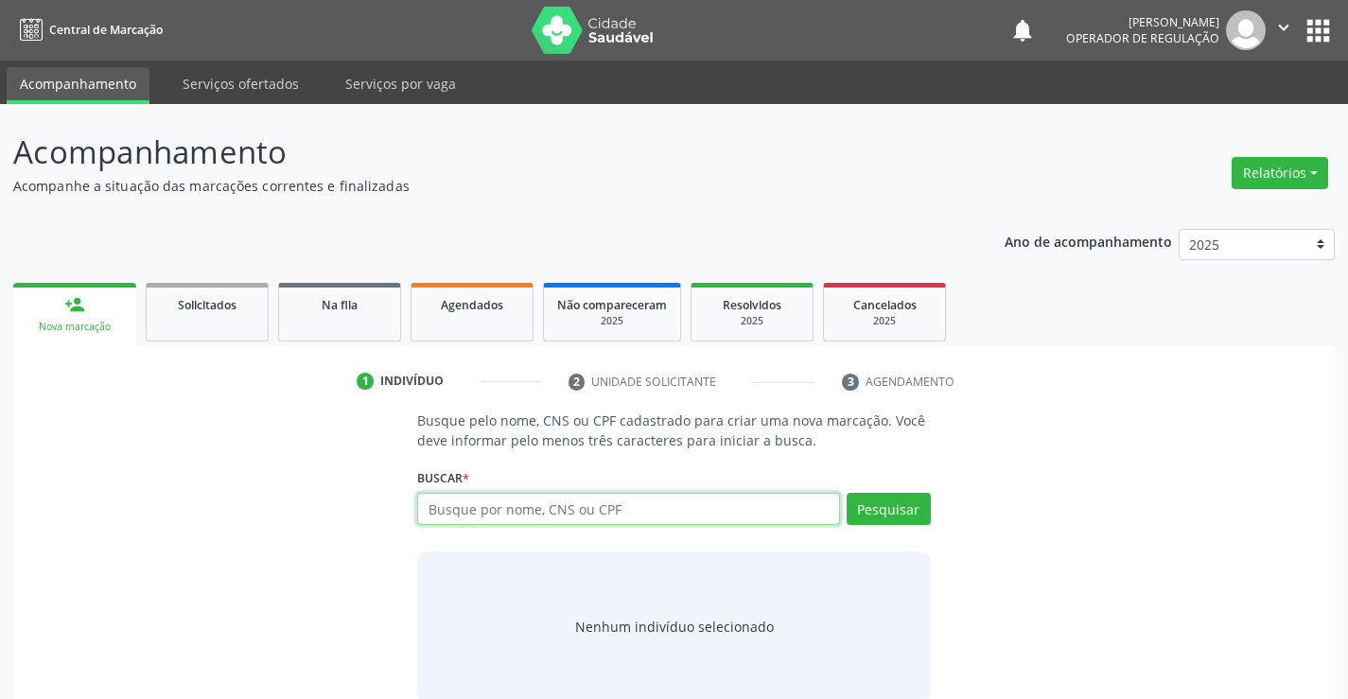
click at [626, 508] on input "text" at bounding box center [628, 509] width 422 height 32
type input "700603929319763"
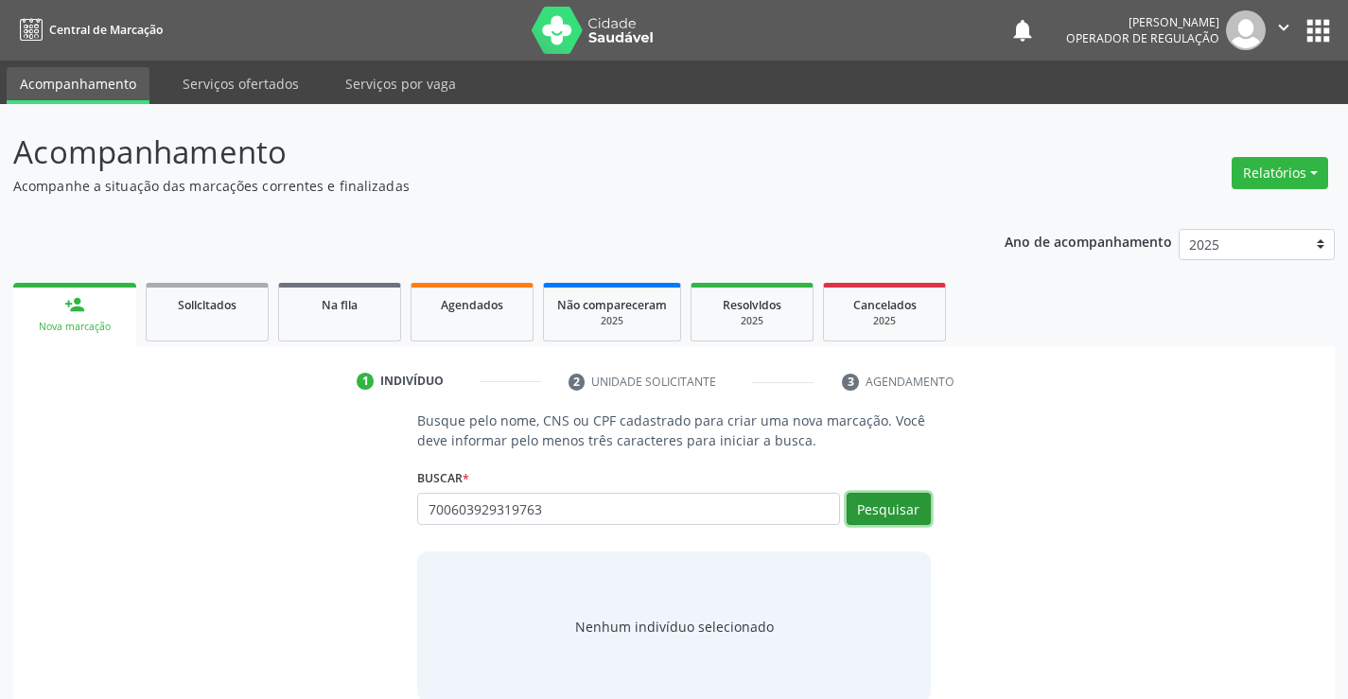
click at [904, 511] on button "Pesquisar" at bounding box center [889, 509] width 84 height 32
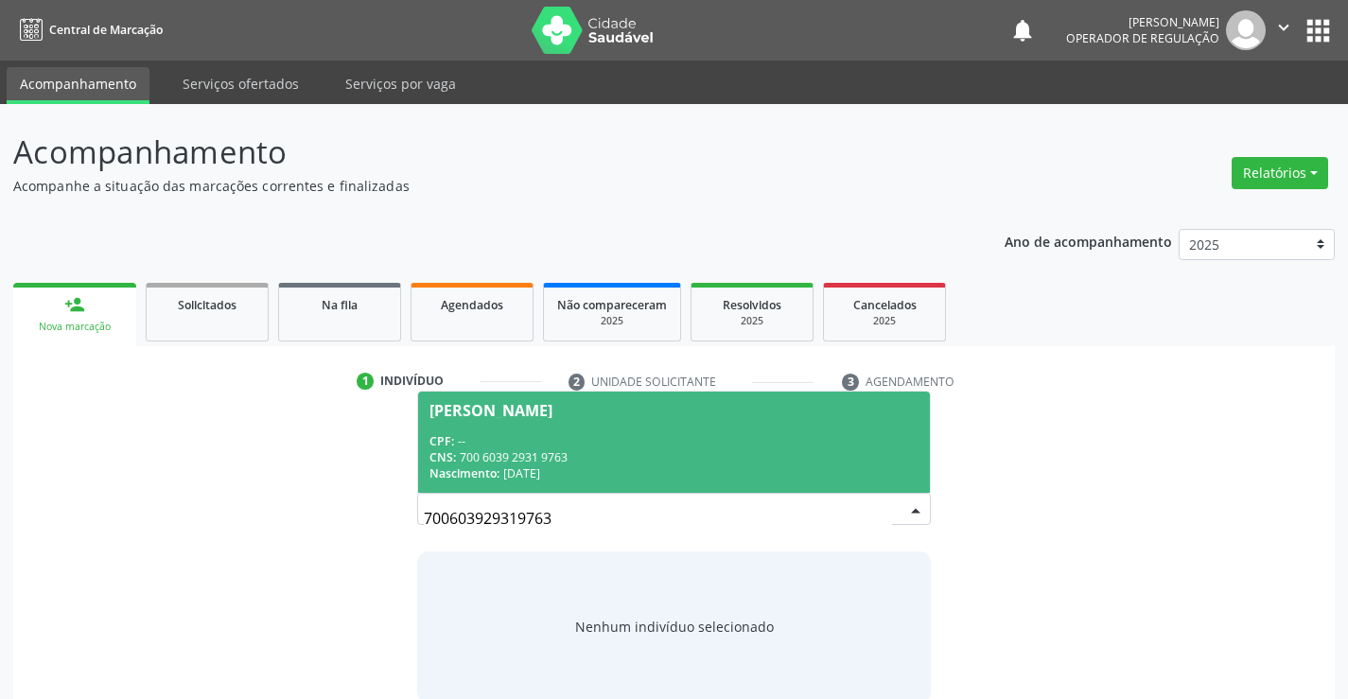
click at [723, 438] on div "CPF: --" at bounding box center [674, 441] width 488 height 16
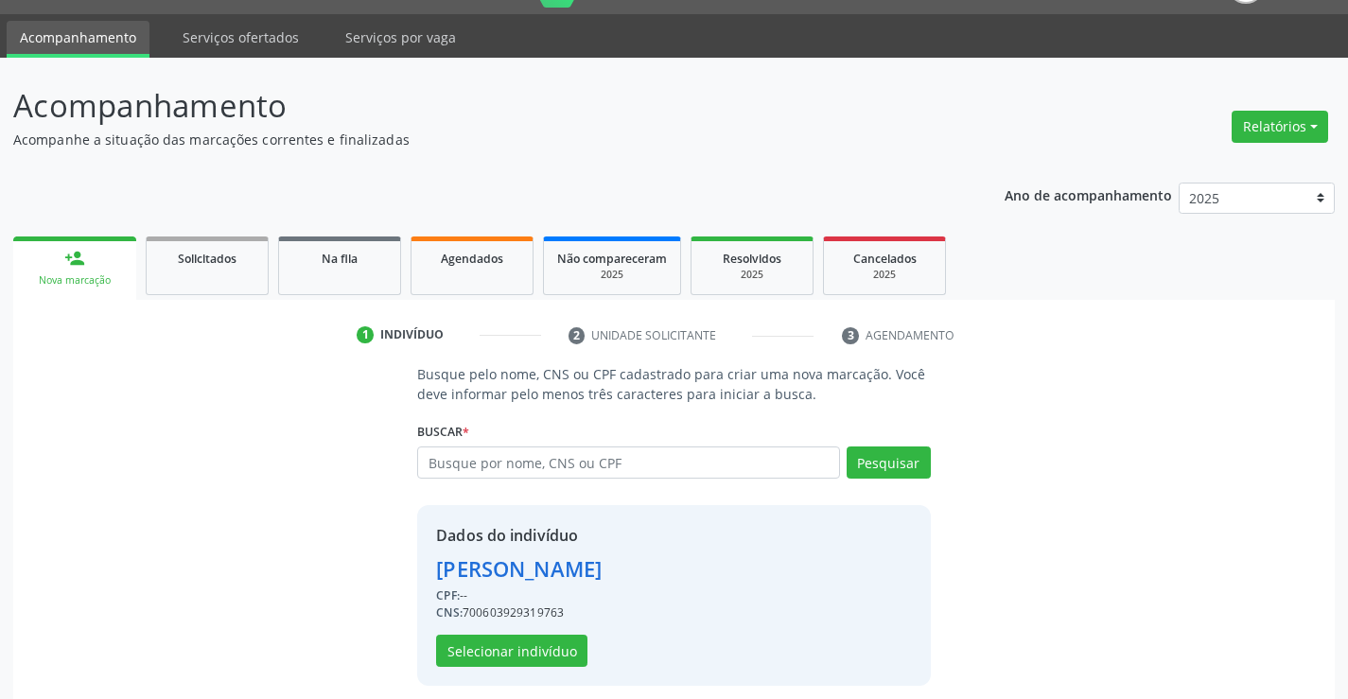
scroll to position [60, 0]
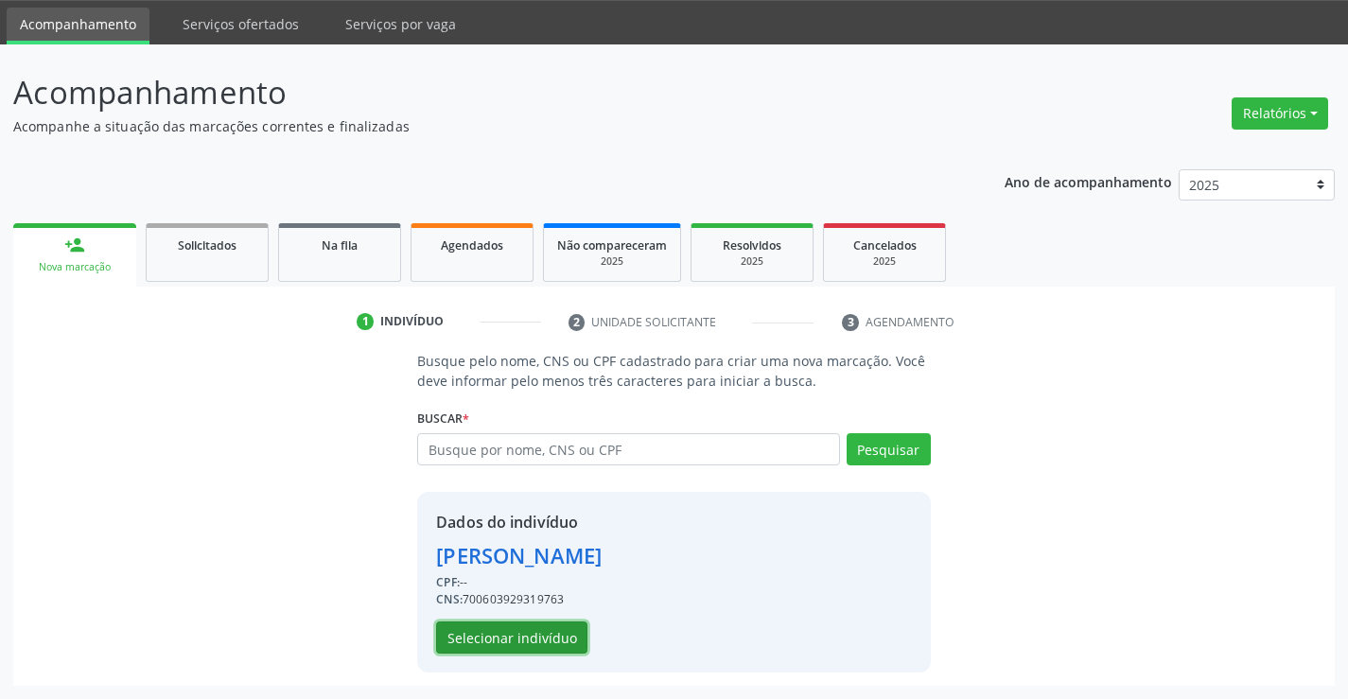
click at [520, 635] on button "Selecionar indivíduo" at bounding box center [511, 638] width 151 height 32
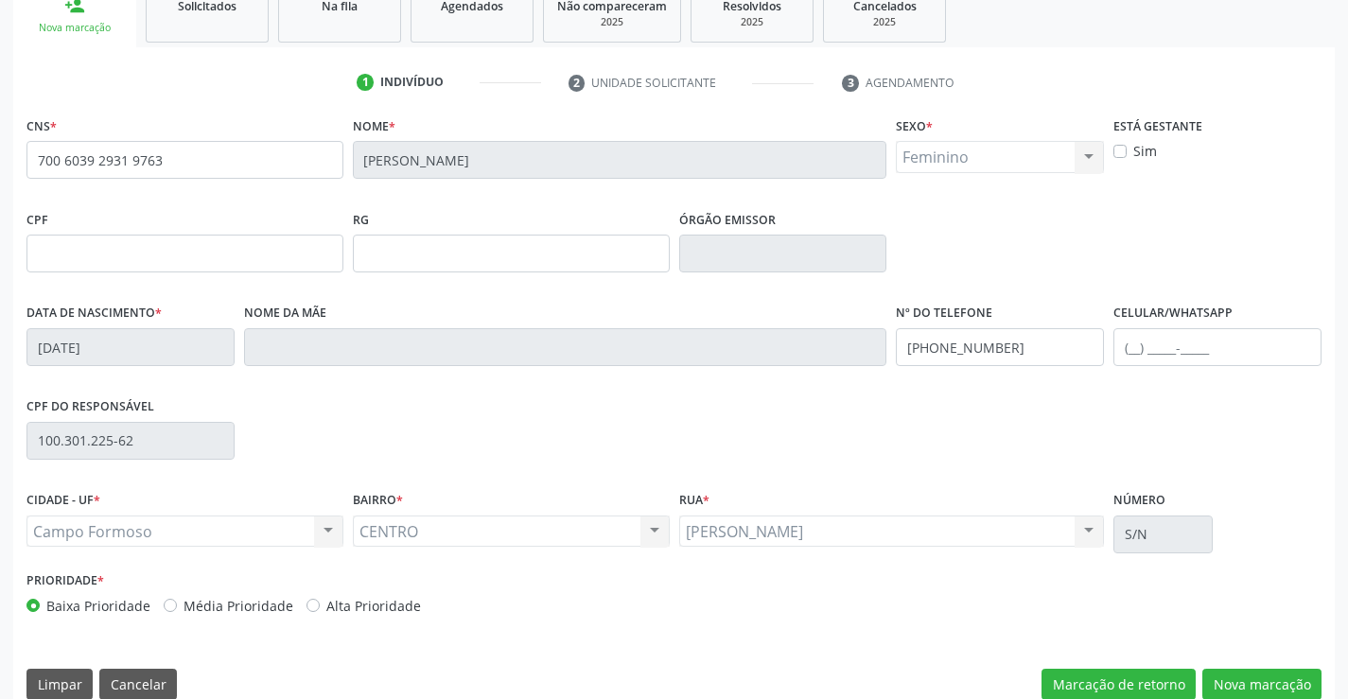
scroll to position [326, 0]
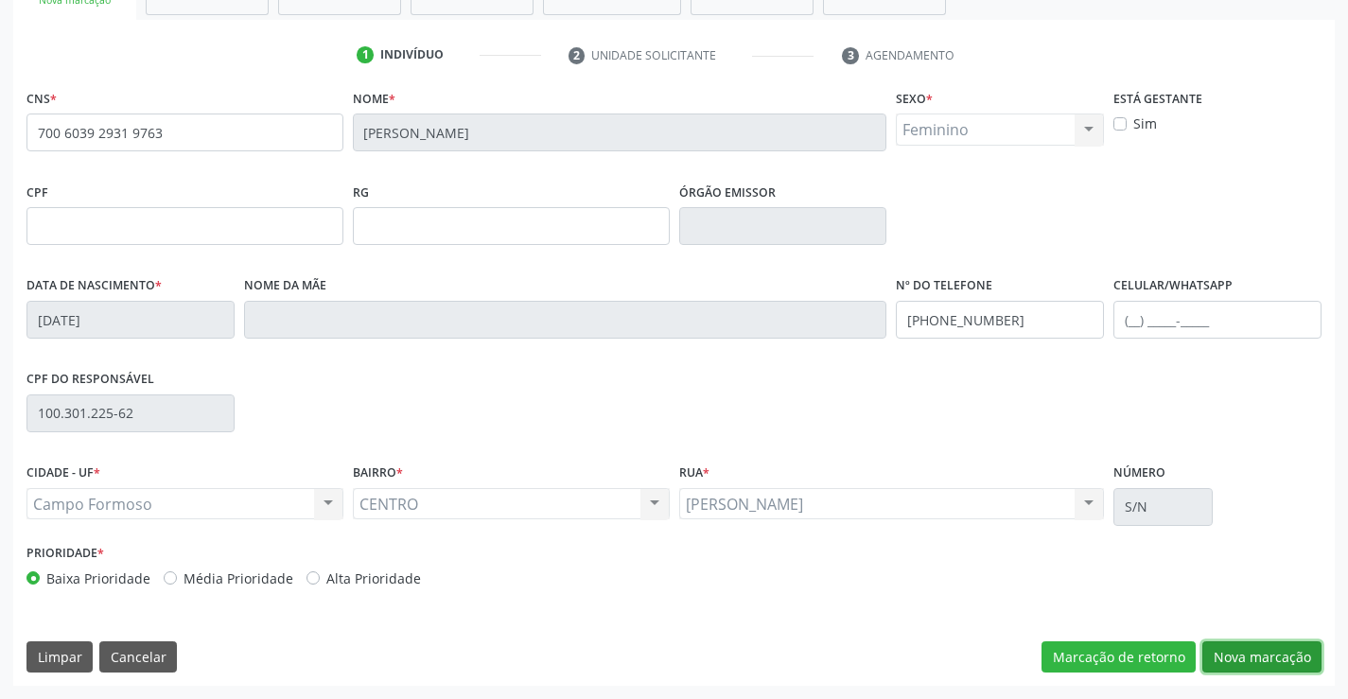
click at [1266, 658] on button "Nova marcação" at bounding box center [1261, 657] width 119 height 32
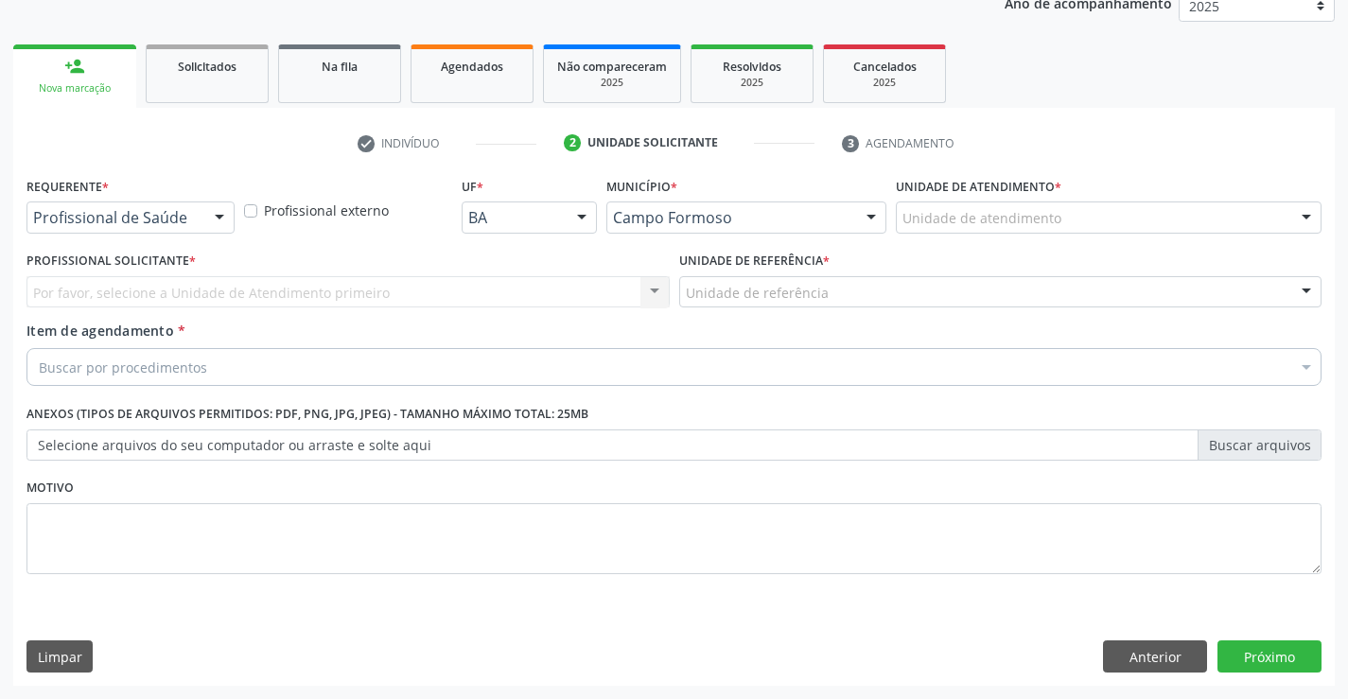
scroll to position [238, 0]
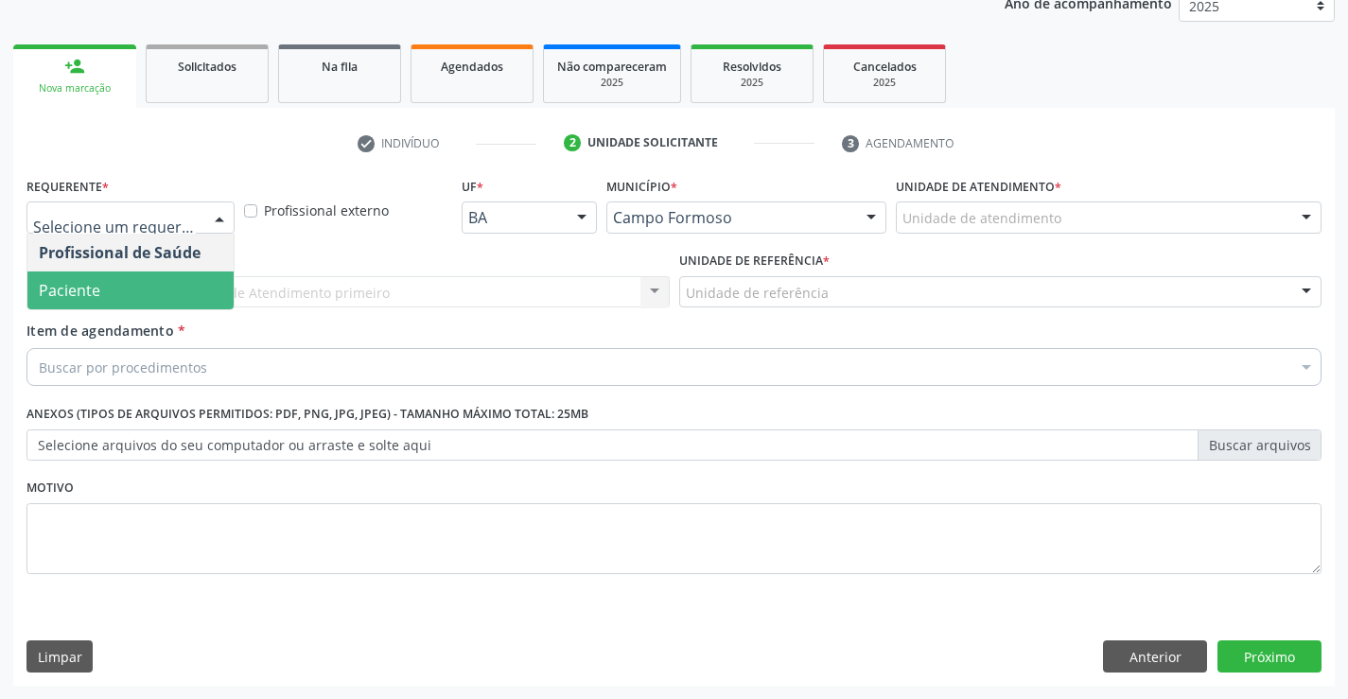
click at [165, 290] on span "Paciente" at bounding box center [130, 291] width 206 height 38
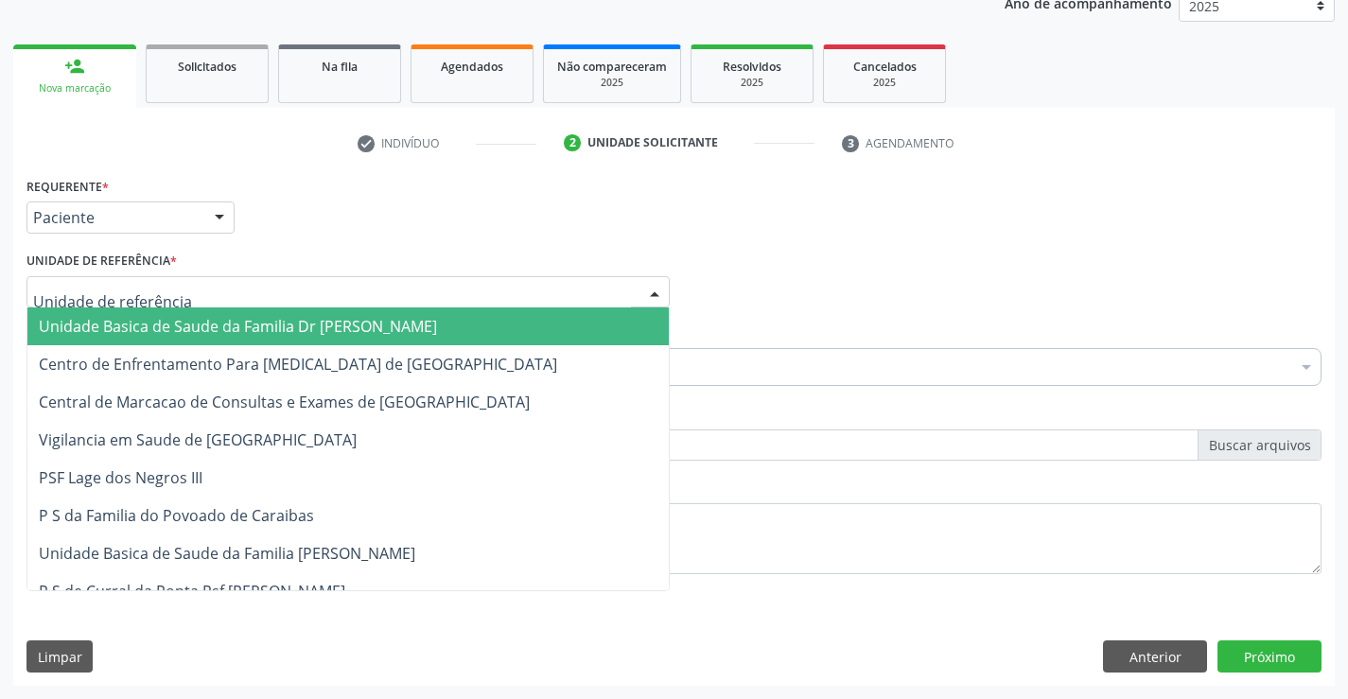
click at [207, 294] on div at bounding box center [347, 292] width 643 height 32
click at [212, 324] on span "Unidade Basica de Saude da Familia Dr [PERSON_NAME]" at bounding box center [238, 326] width 398 height 21
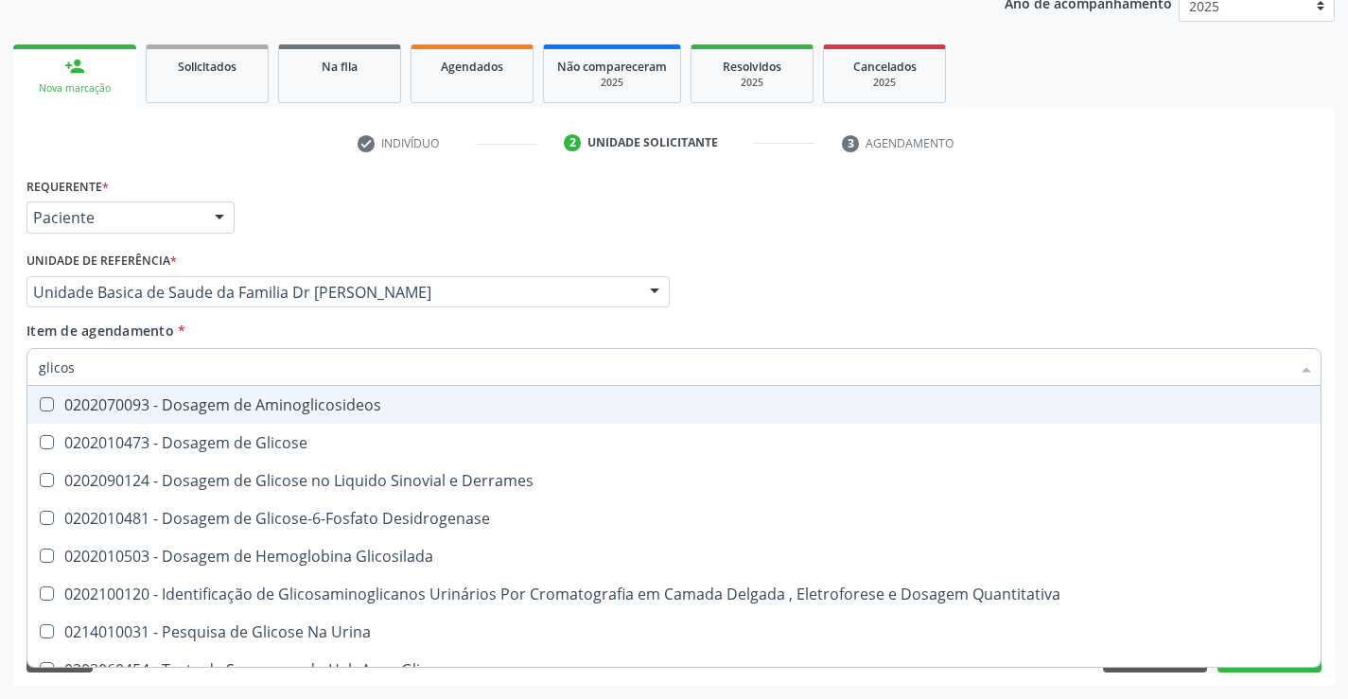
type input "glicose"
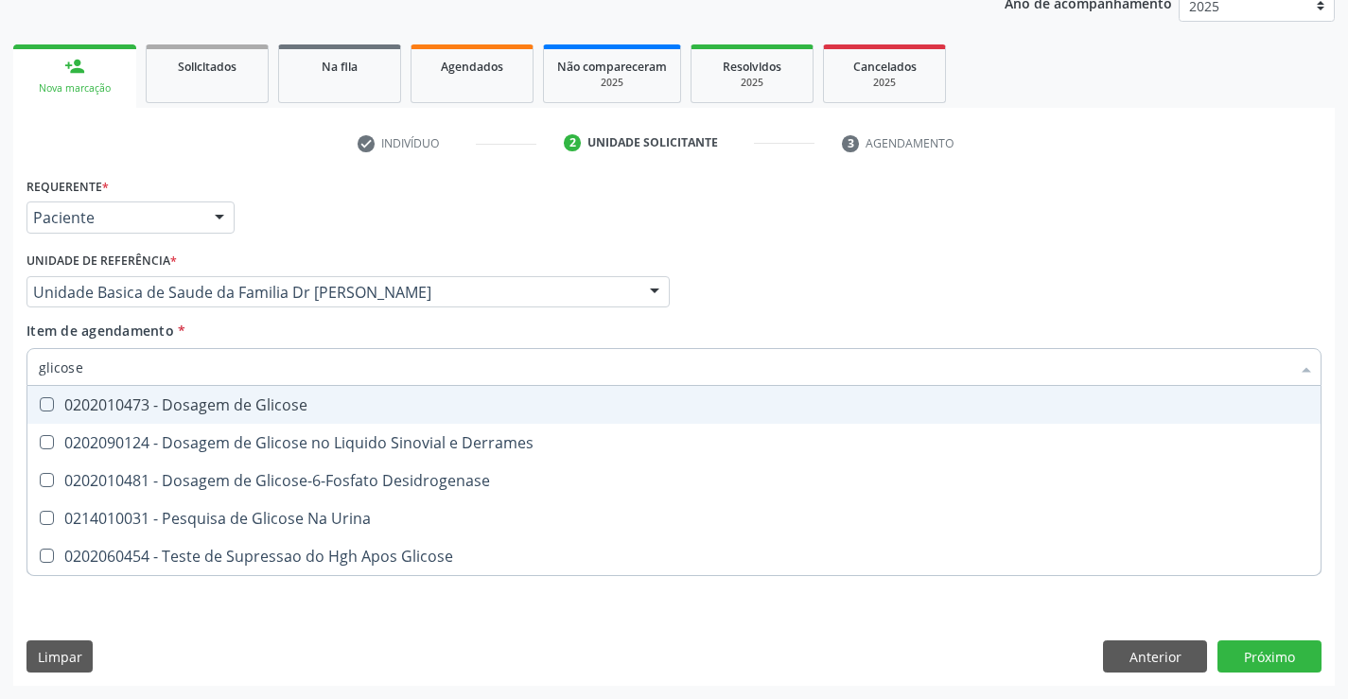
click at [237, 406] on div "0202010473 - Dosagem de Glicose" at bounding box center [674, 404] width 1271 height 15
checkbox Glicose "true"
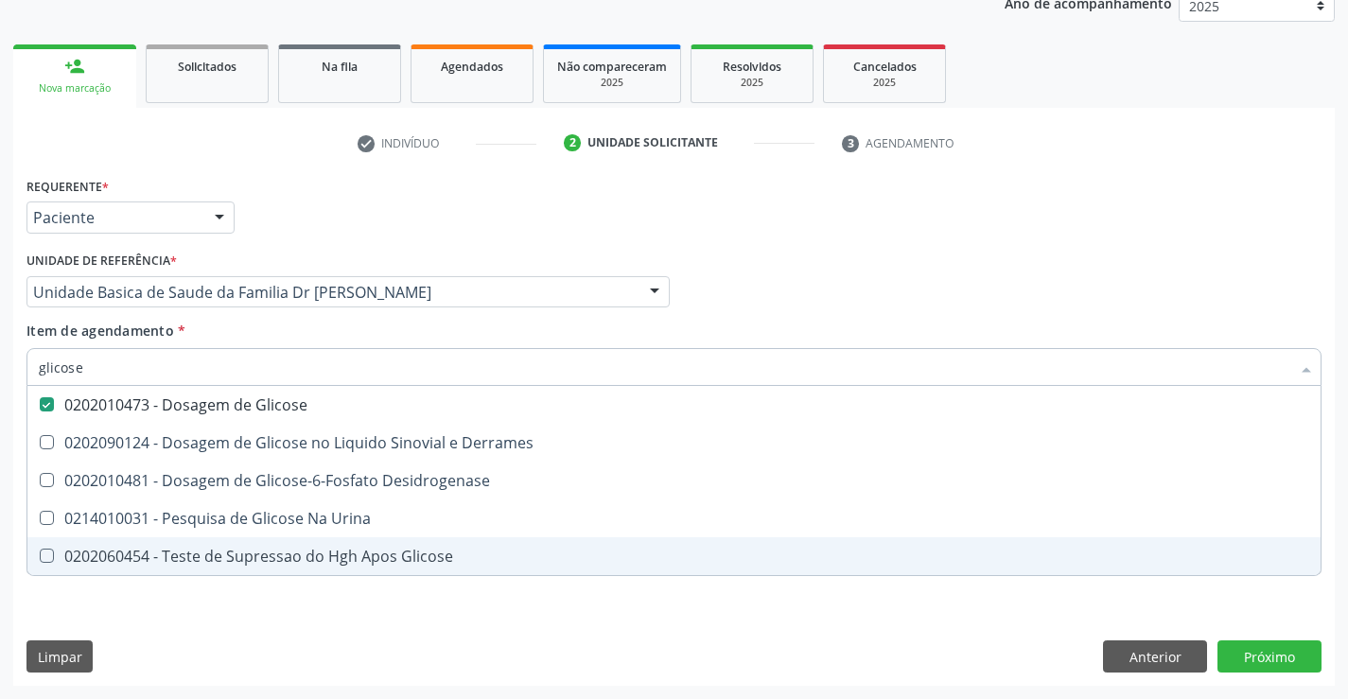
type input "glicose"
click at [188, 625] on div "Requerente * Paciente Profissional de Saúde Paciente Nenhum resultado encontrad…" at bounding box center [674, 429] width 1322 height 514
checkbox Derrames "true"
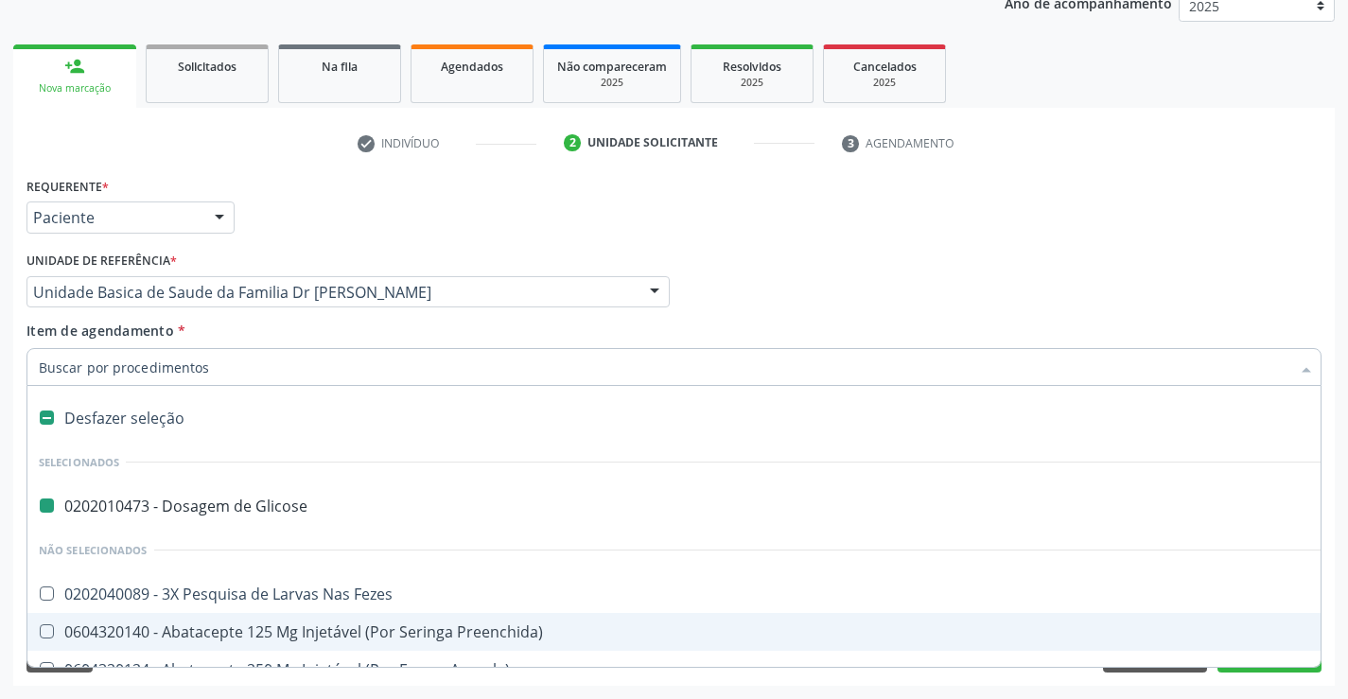
type input "h"
checkbox Glicose "false"
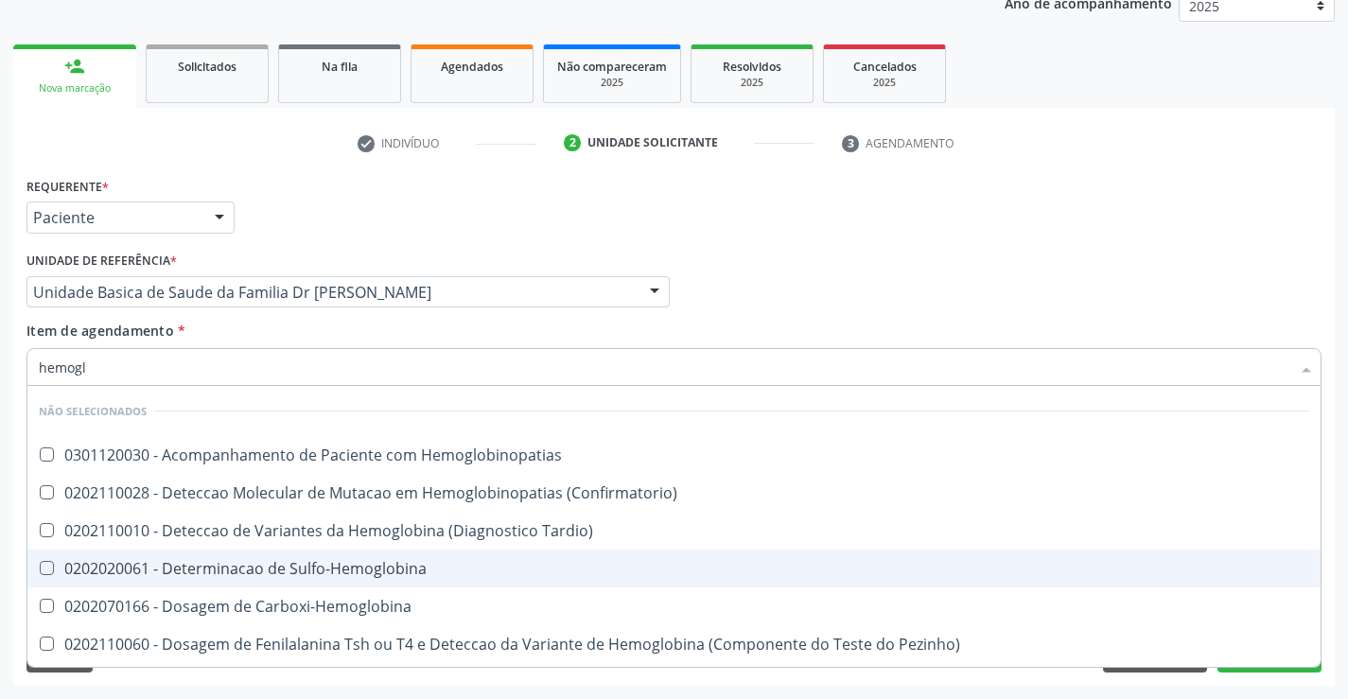
type input "hemoglo"
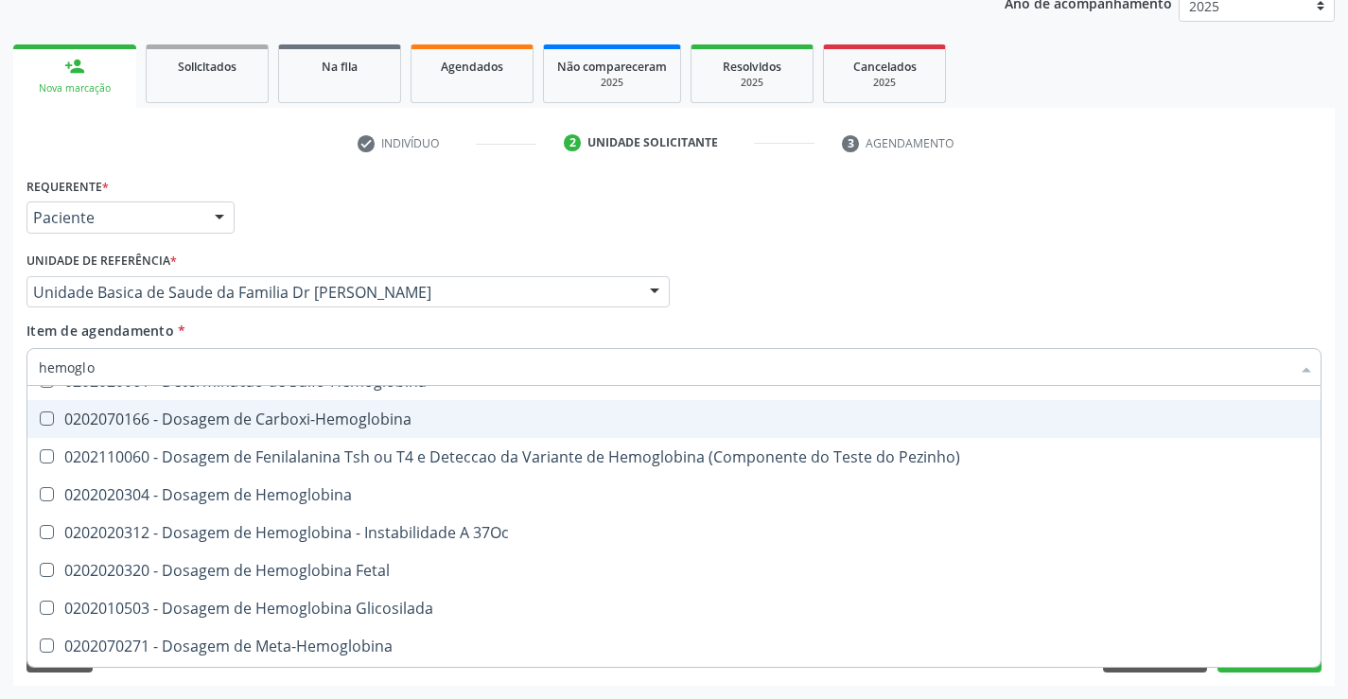
scroll to position [189, 0]
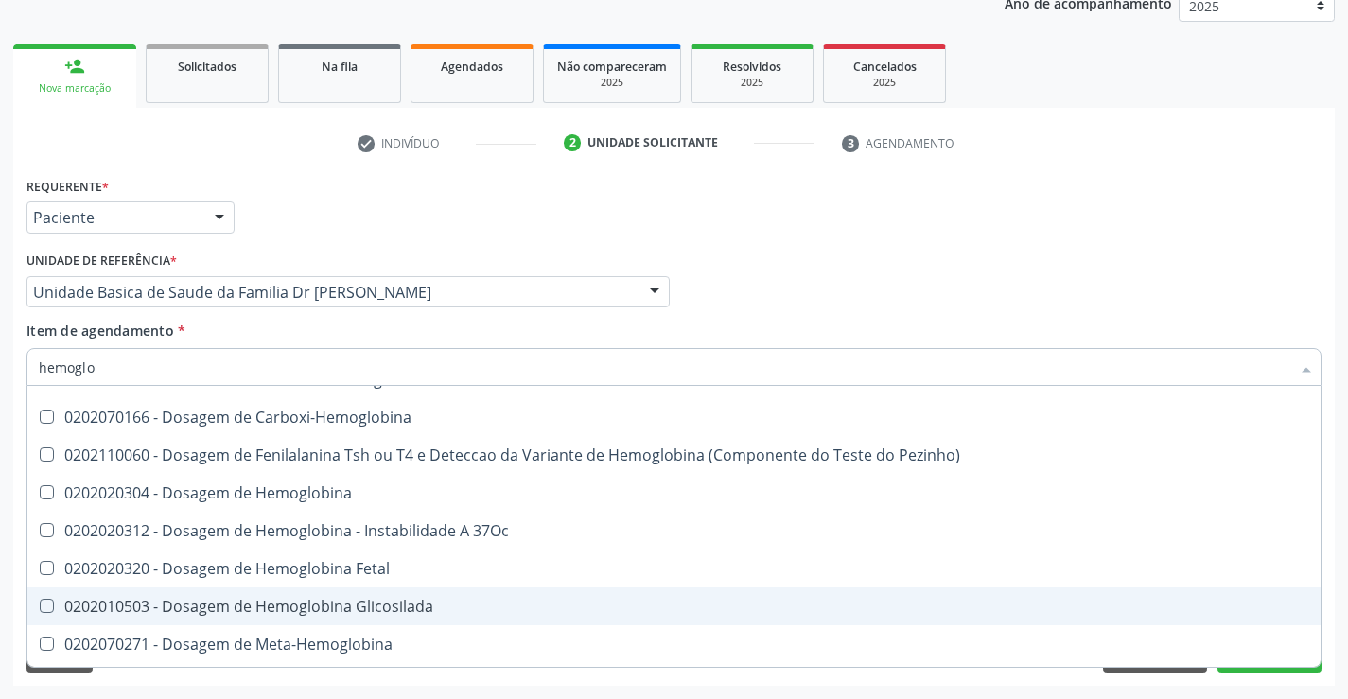
click at [425, 606] on div "0202010503 - Dosagem de Hemoglobina Glicosilada" at bounding box center [674, 606] width 1271 height 15
checkbox Glicosilada "true"
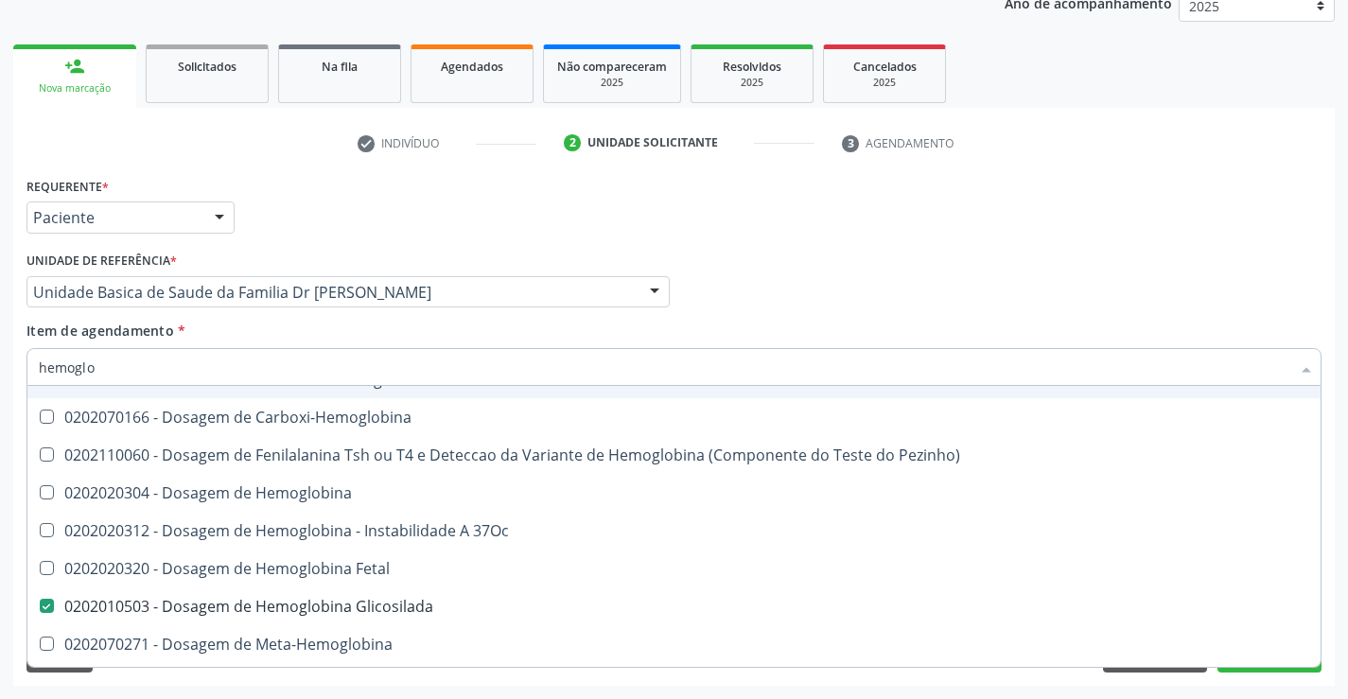
click at [237, 360] on input "hemoglo" at bounding box center [665, 367] width 1252 height 38
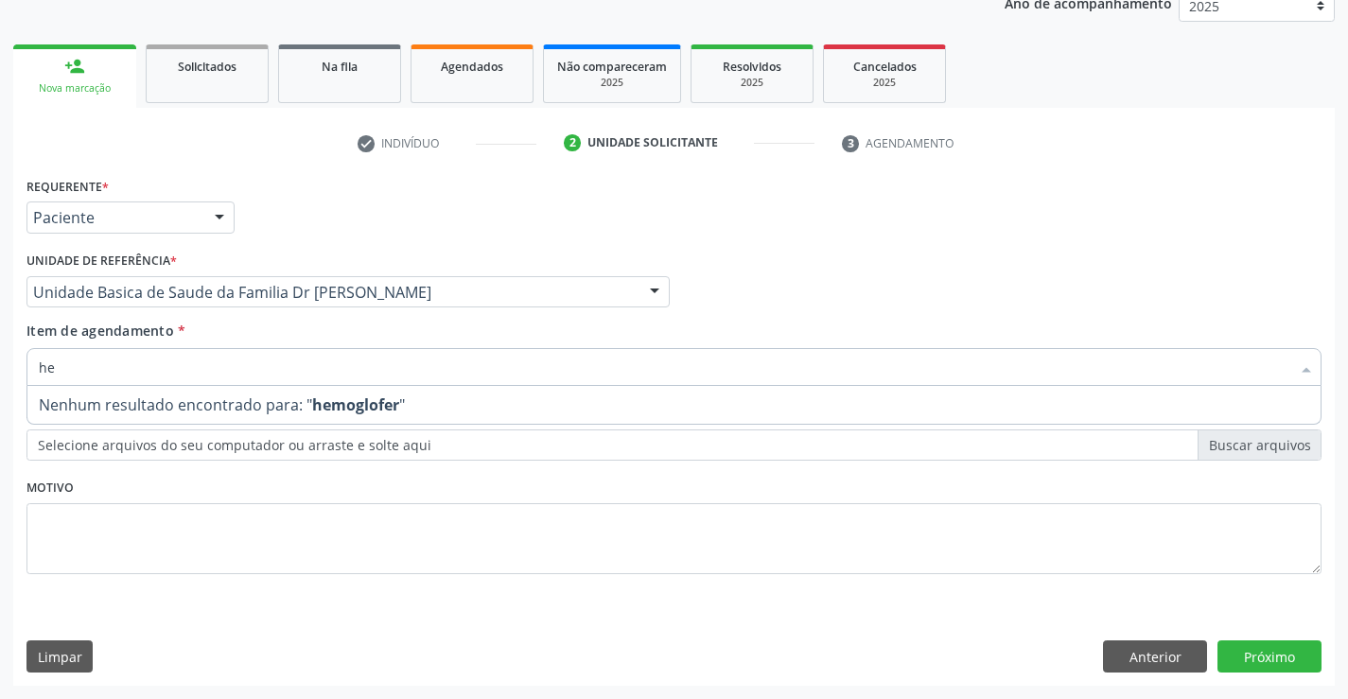
type input "h"
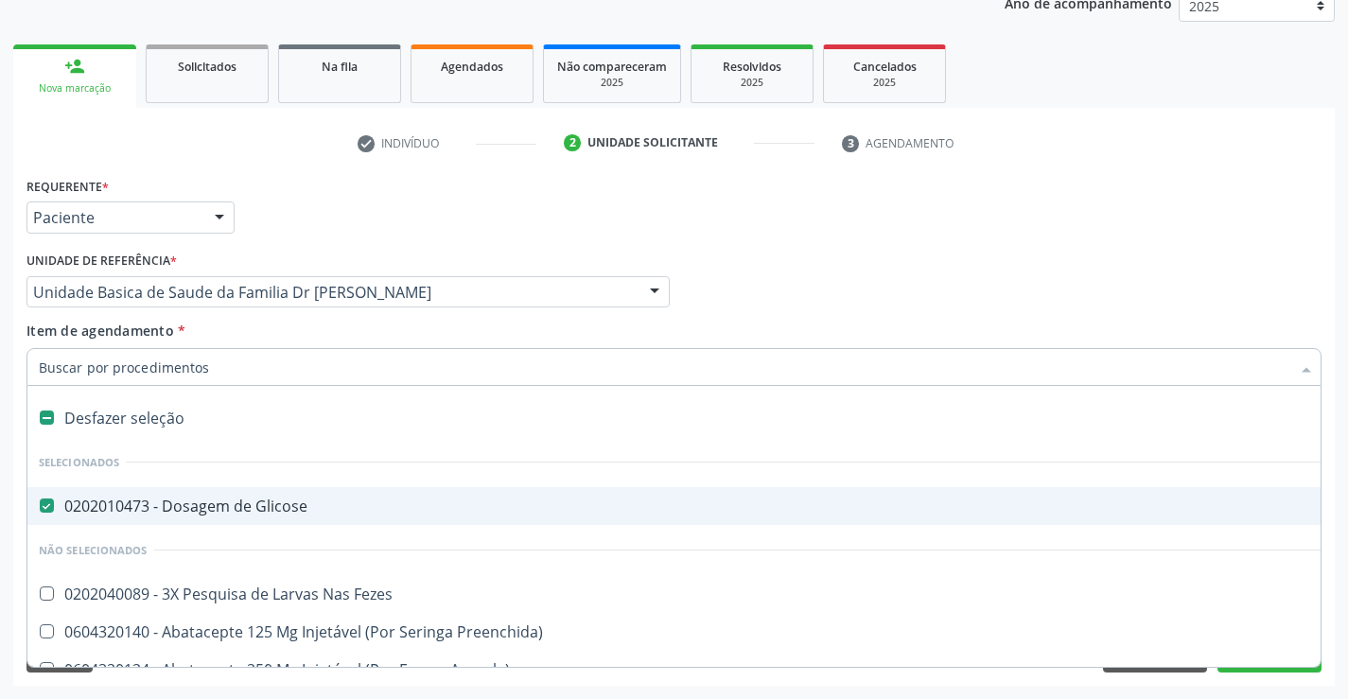
type input "f"
checkbox Glicose "false"
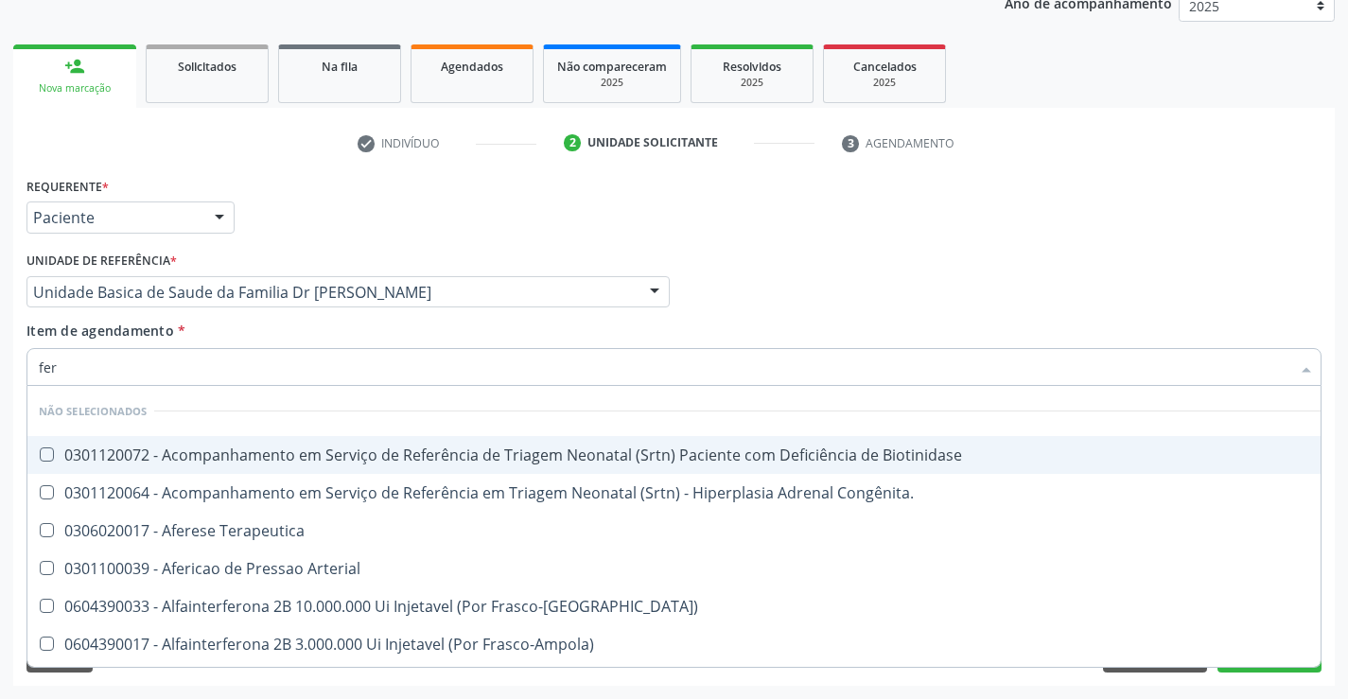
type input "ferr"
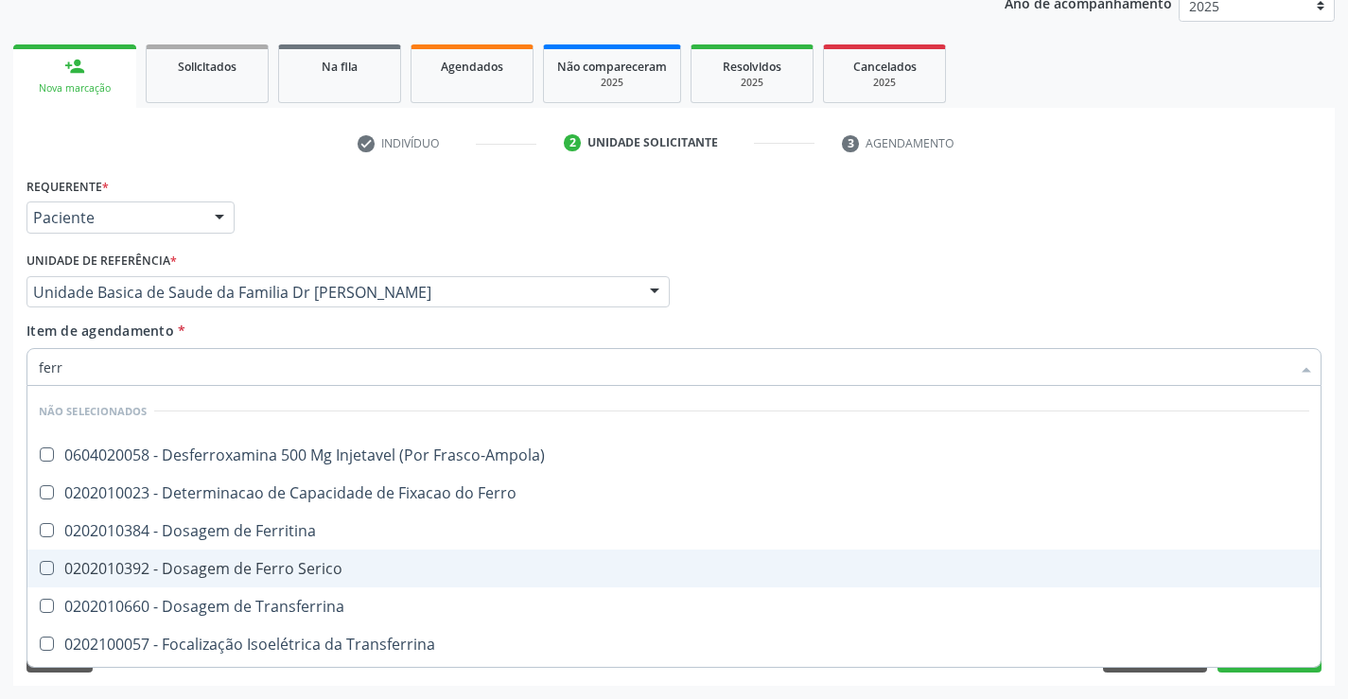
click at [287, 557] on span "0202010392 - Dosagem de Ferro Serico" at bounding box center [673, 569] width 1293 height 38
checkbox Serico "true"
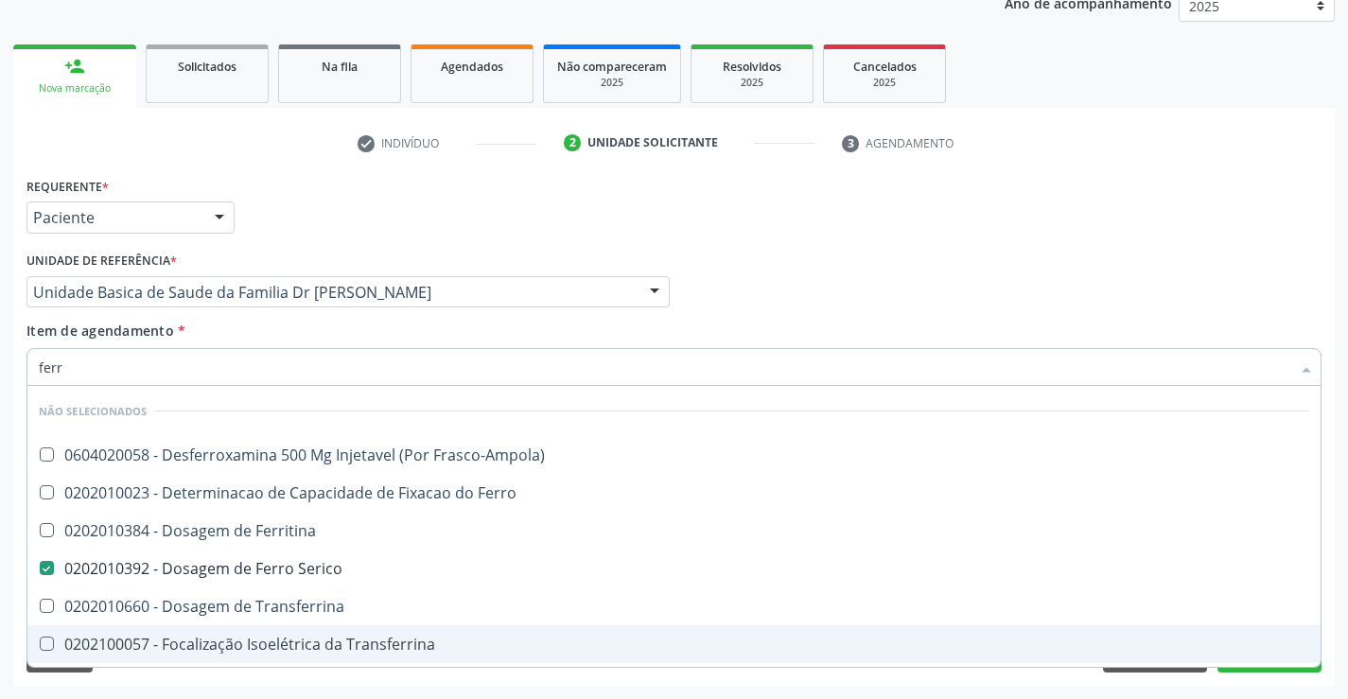
type input "ferr"
click at [192, 680] on div "Requerente * Paciente Profissional de Saúde Paciente Nenhum resultado encontrad…" at bounding box center [674, 429] width 1322 height 514
checkbox Frasco-Ampola\) "true"
checkbox Ferritina "true"
checkbox Ferro "true"
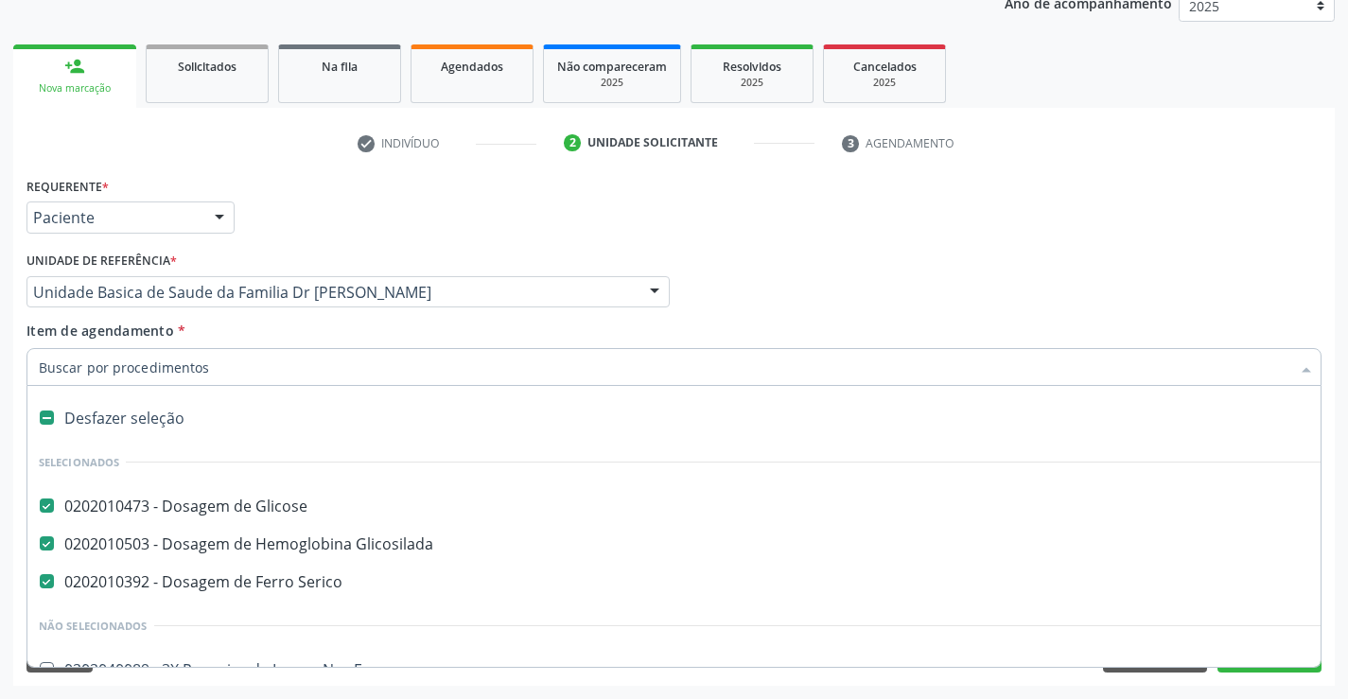
click at [218, 352] on div at bounding box center [673, 367] width 1295 height 38
type input "p"
checkbox Glicose "false"
checkbox Serico "false"
checkbox Glicosilada "false"
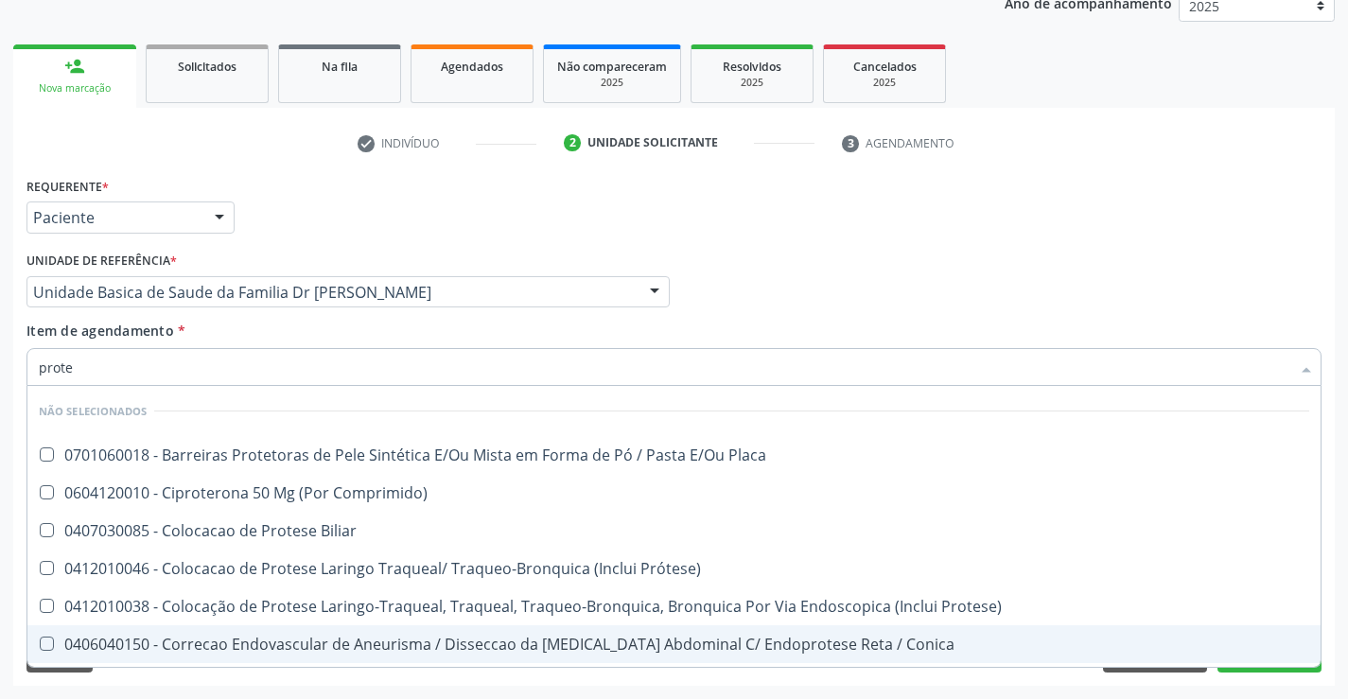
type input "protei"
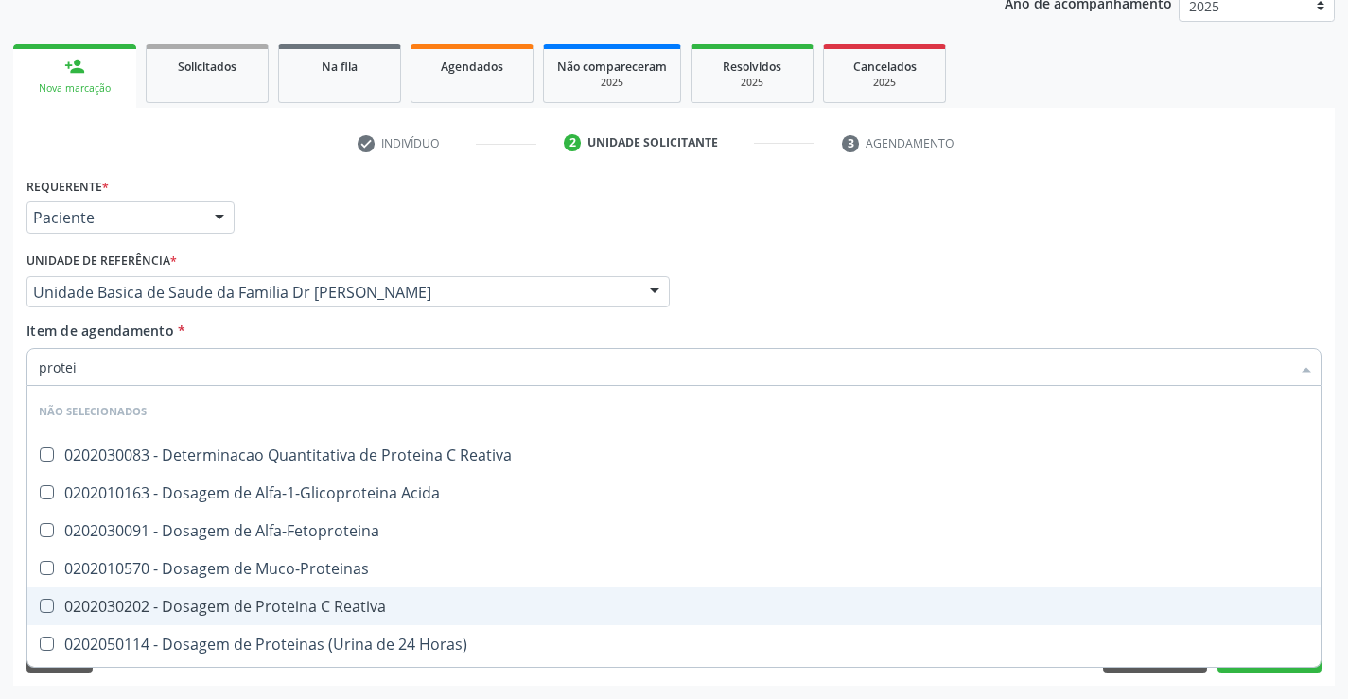
click at [348, 607] on div "0202030202 - Dosagem de Proteina C Reativa" at bounding box center [674, 606] width 1271 height 15
click at [279, 606] on div "0202030202 - Dosagem de Proteina C Reativa" at bounding box center [674, 606] width 1271 height 15
checkbox Reativa "true"
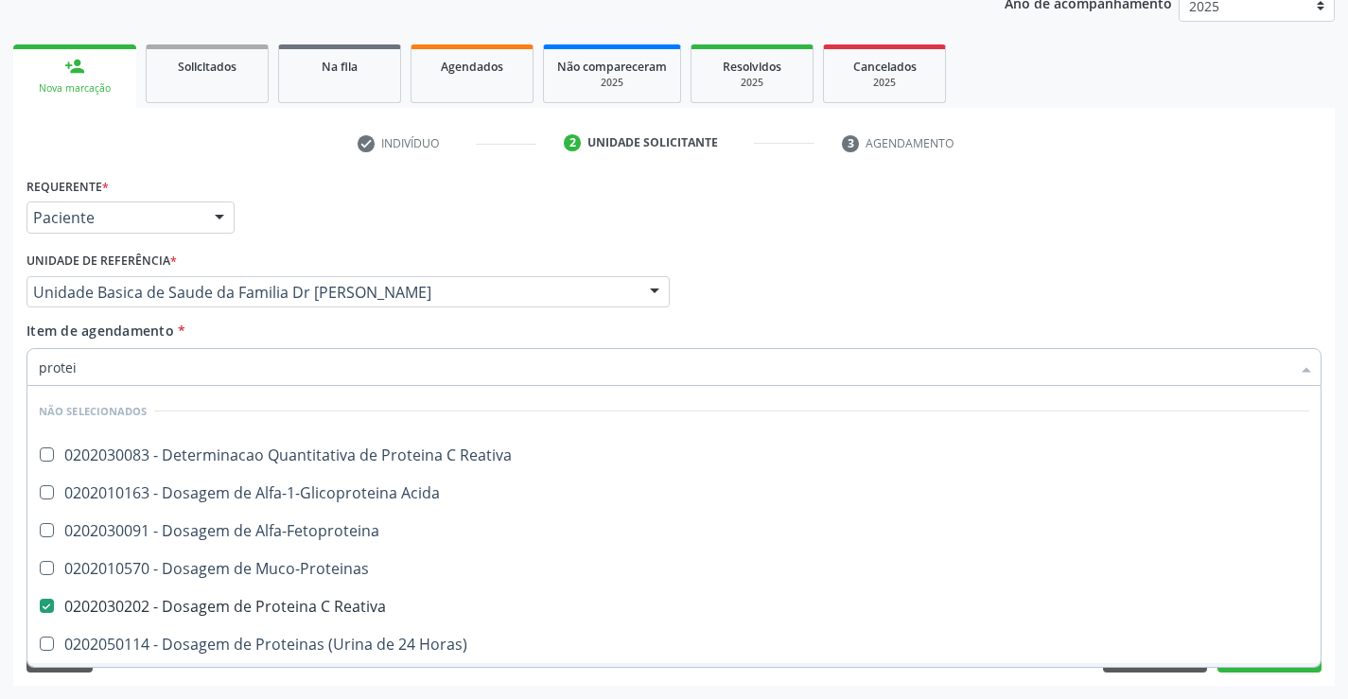
click at [215, 680] on div "Requerente * Paciente Profissional de Saúde Paciente Nenhum resultado encontrad…" at bounding box center [674, 429] width 1322 height 514
checkbox Reativa "true"
checkbox Alfa-Fetoproteina "true"
checkbox Acida "true"
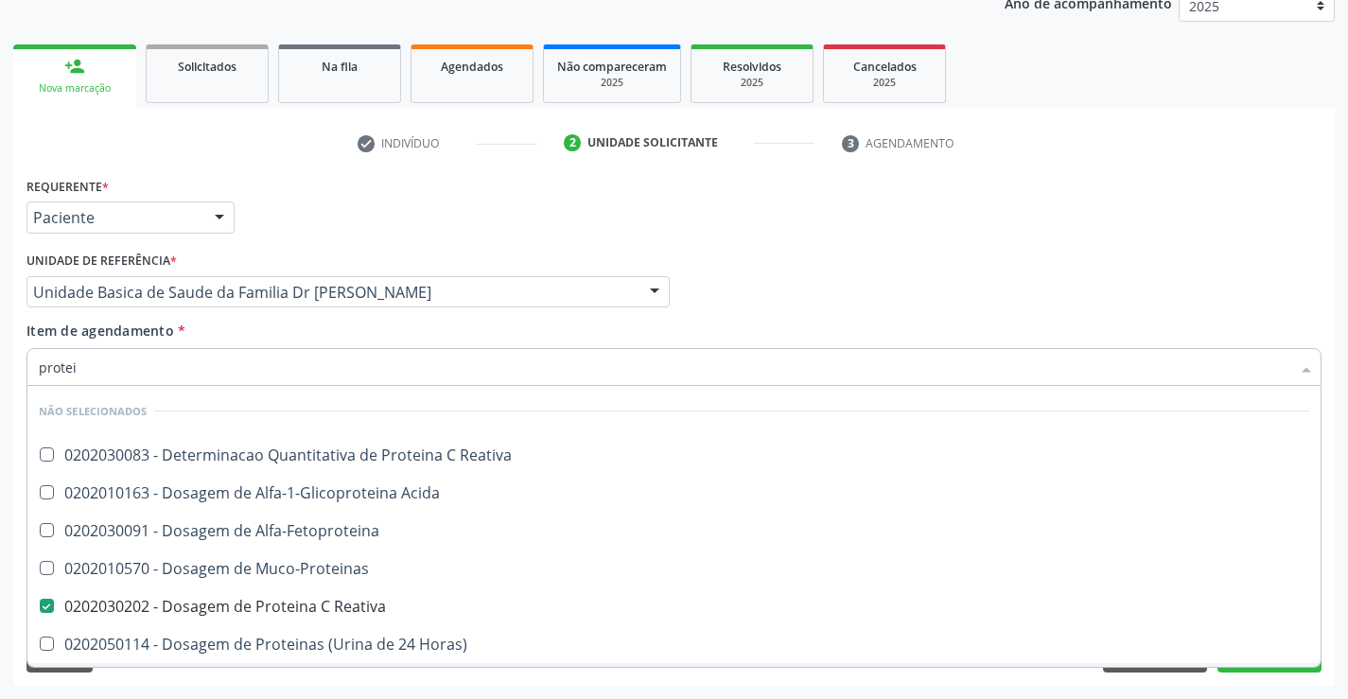
checkbox Muco-Proteinas "true"
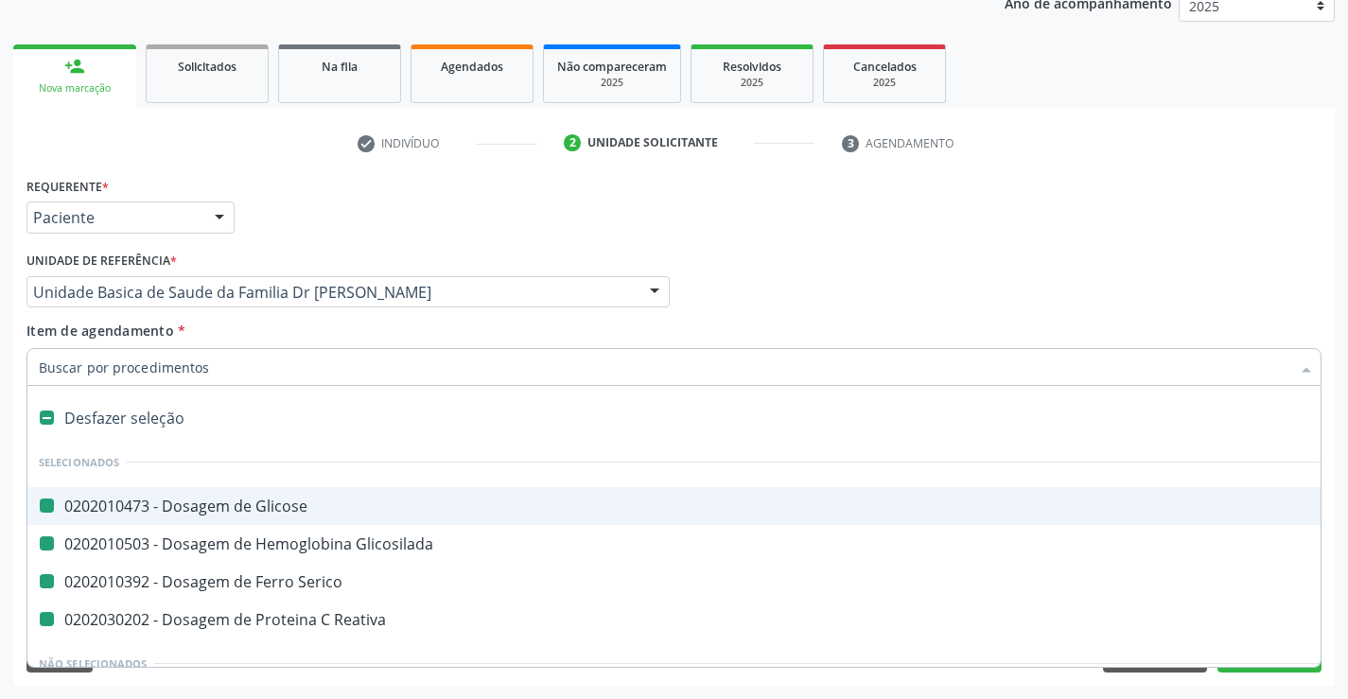
type input "u"
checkbox Glicose "false"
checkbox Serico "false"
checkbox Glicosilada "false"
checkbox Reativa "false"
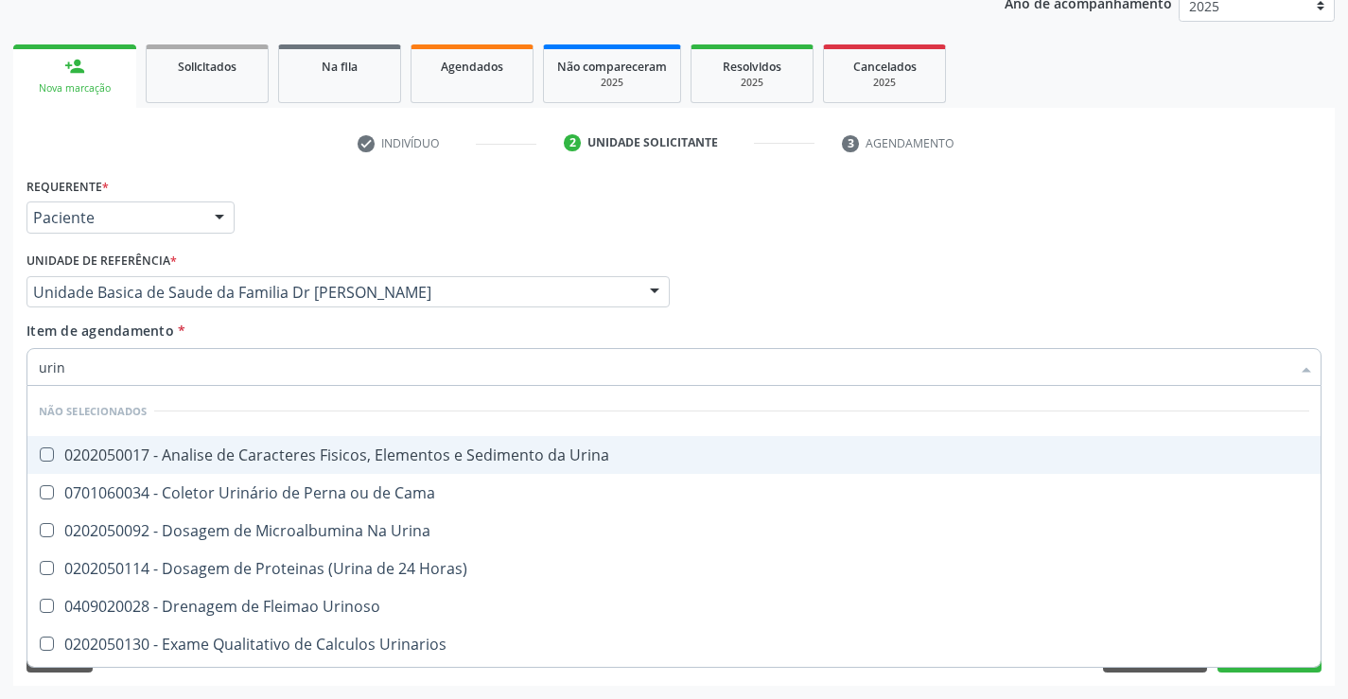
type input "urina"
click at [285, 453] on div "0202050017 - Analise de Caracteres Fisicos, Elementos e Sedimento da Urina" at bounding box center [674, 454] width 1271 height 15
checkbox Urina "true"
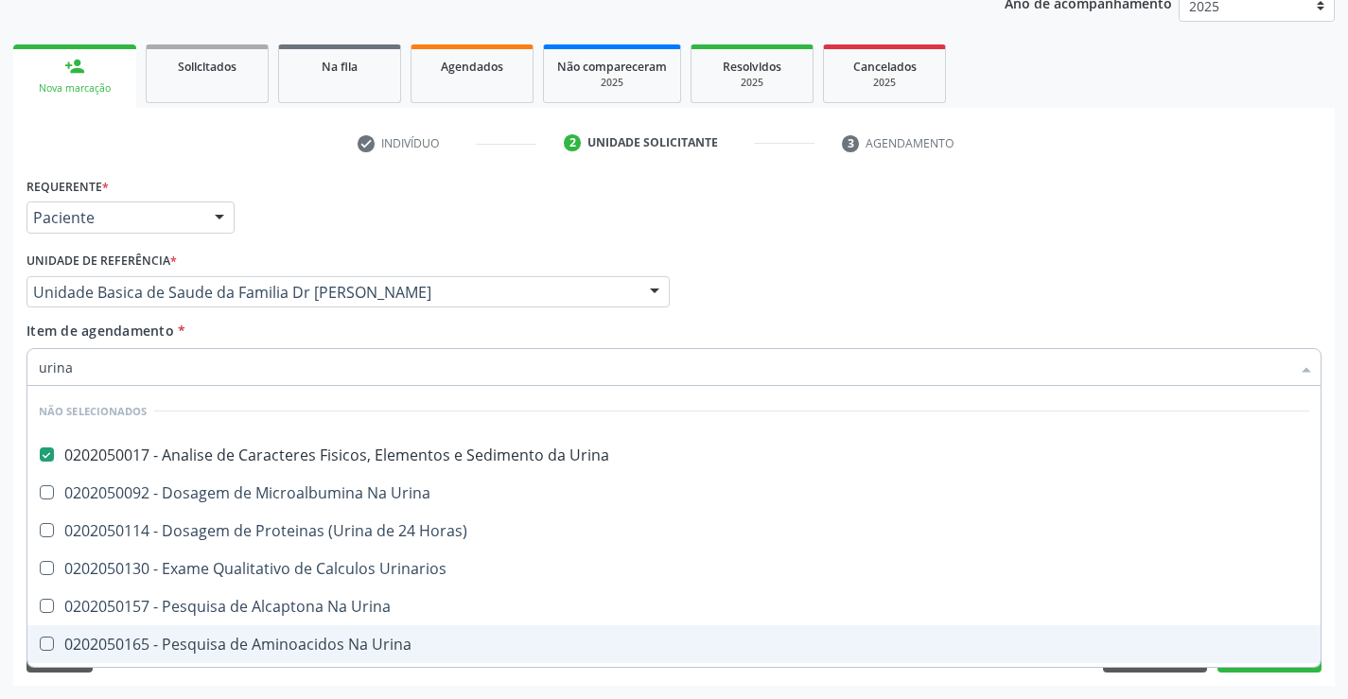
click at [190, 667] on div "Desfazer seleção Não selecionados 0202050017 - Analise de Caracteres Fisicos, E…" at bounding box center [673, 526] width 1295 height 281
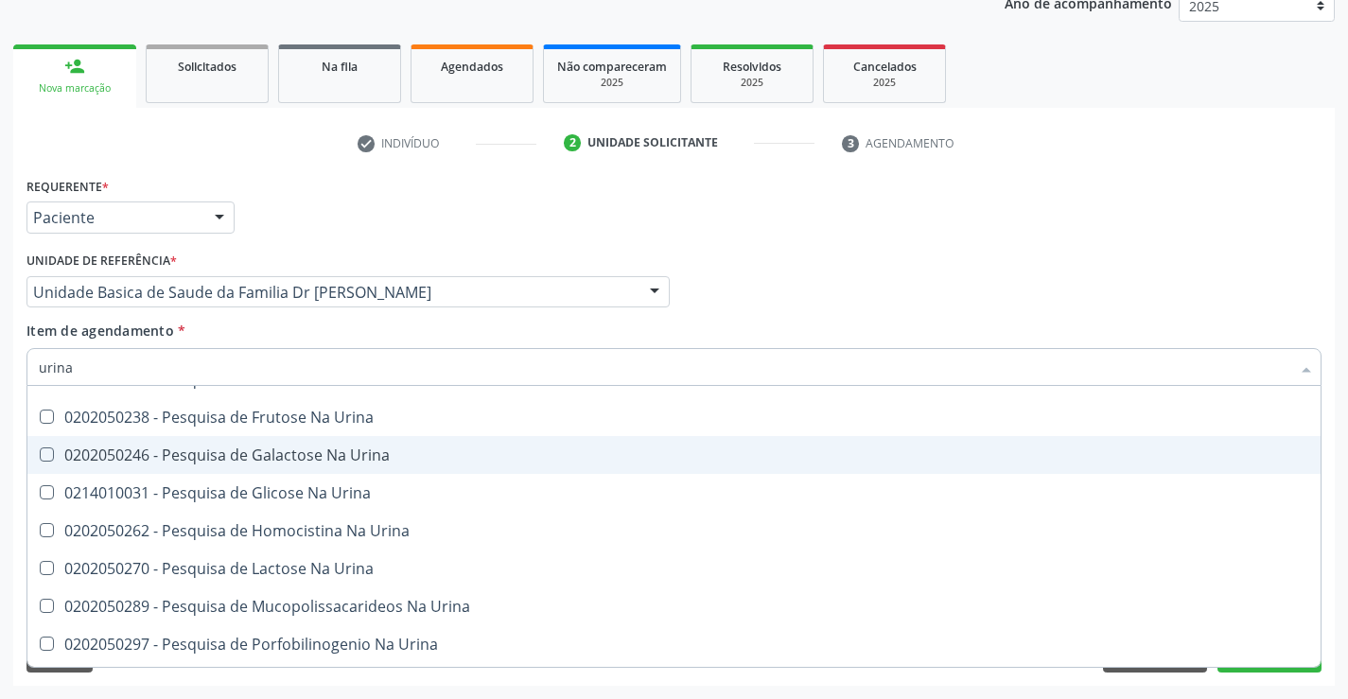
scroll to position [473, 0]
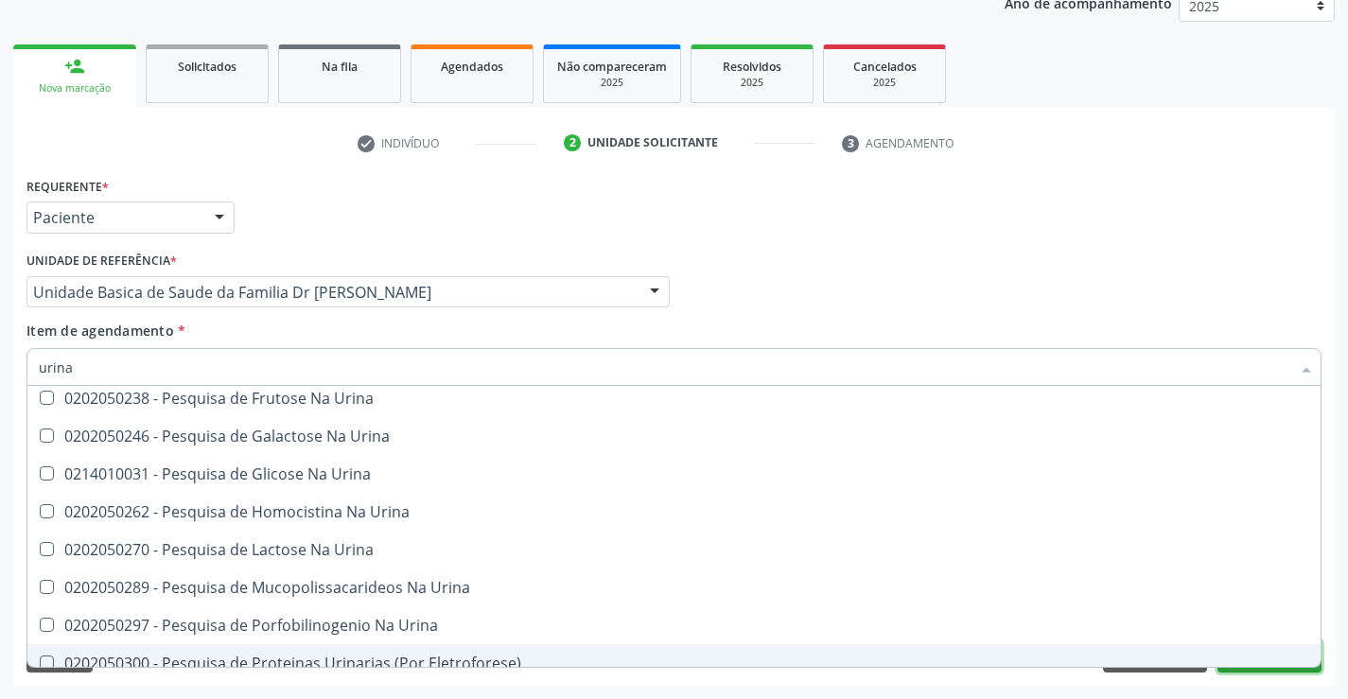
click at [1260, 668] on button "Próximo" at bounding box center [1270, 656] width 104 height 32
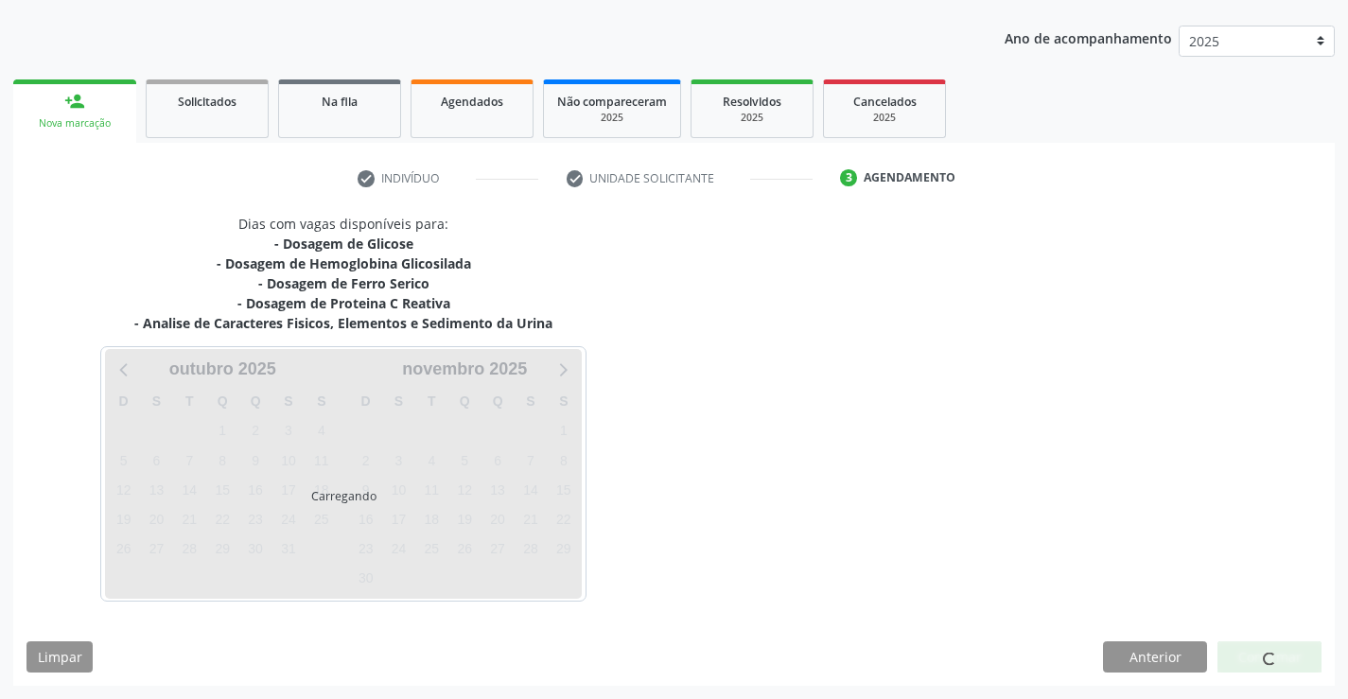
scroll to position [0, 0]
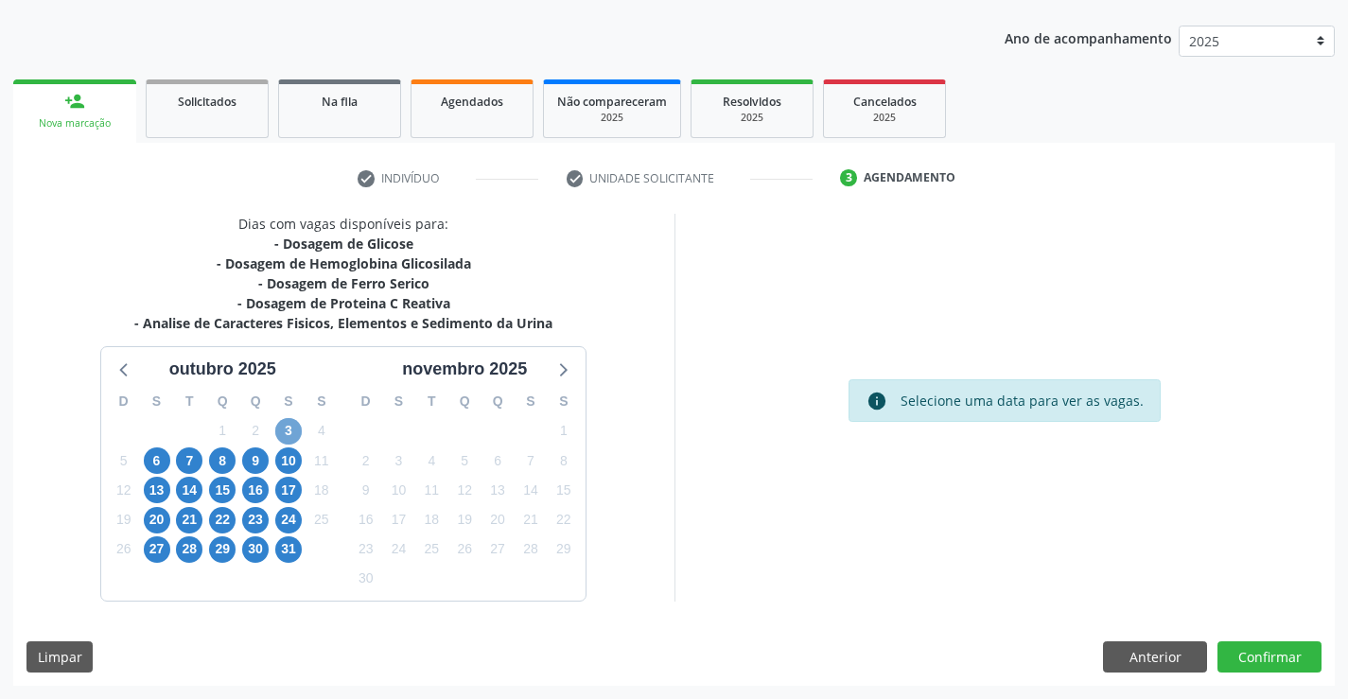
click at [290, 431] on span "3" at bounding box center [288, 431] width 26 height 26
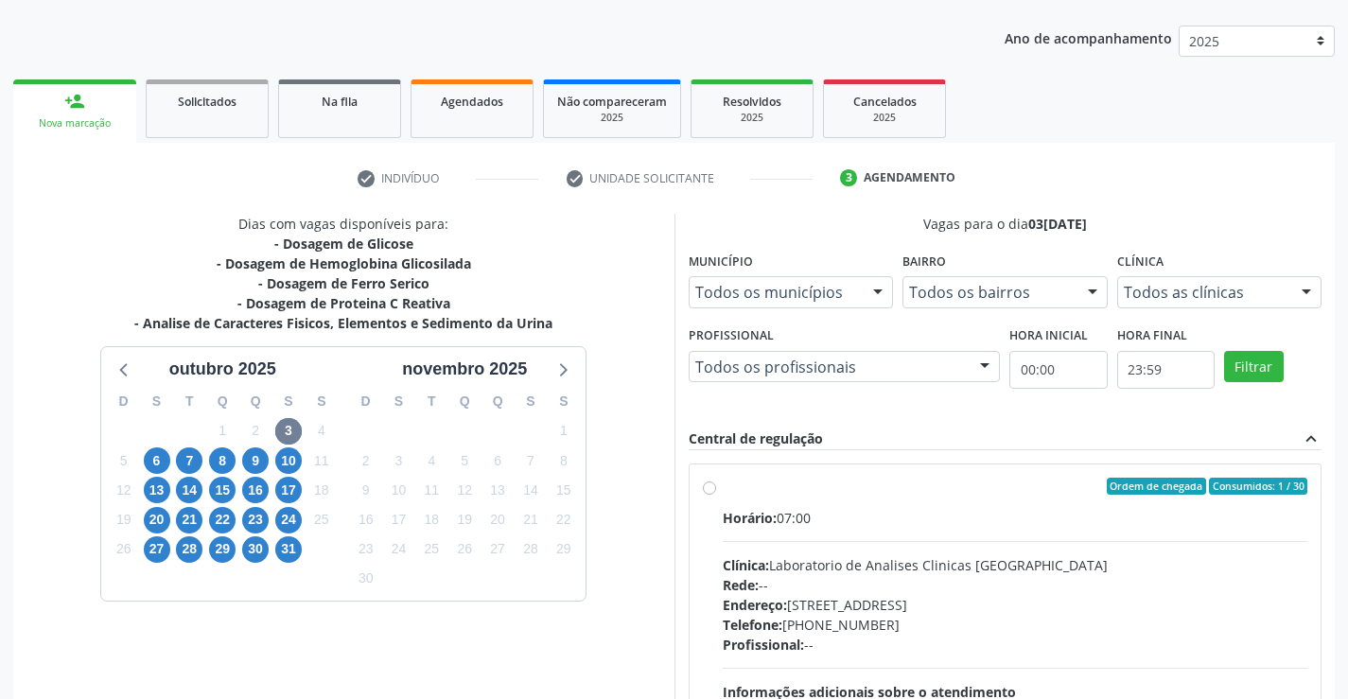
click at [723, 484] on label "Ordem de chegada Consumidos: 1 / 30 Horário: 07:00 Clínica: Laboratorio de Anal…" at bounding box center [1016, 623] width 586 height 290
click at [709, 484] on input "Ordem de chegada Consumidos: 1 / 30 Horário: 07:00 Clínica: Laboratorio de Anal…" at bounding box center [709, 486] width 13 height 17
radio input "true"
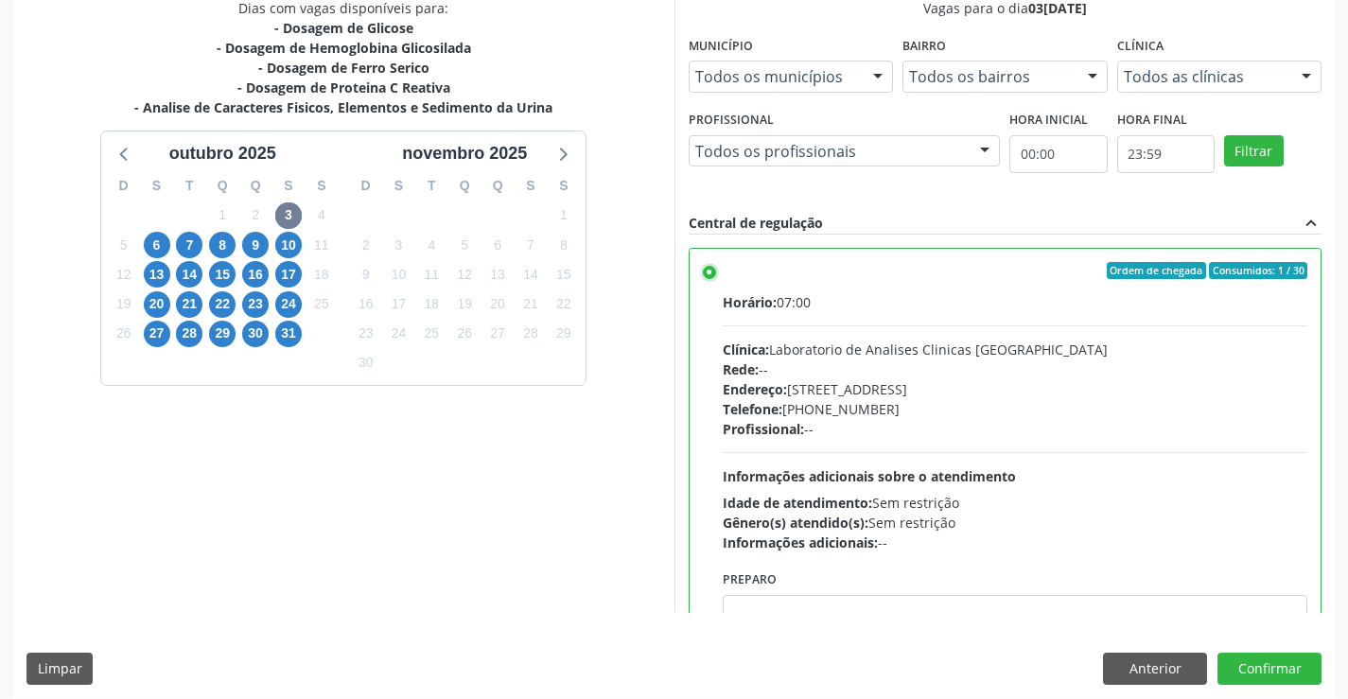
scroll to position [431, 0]
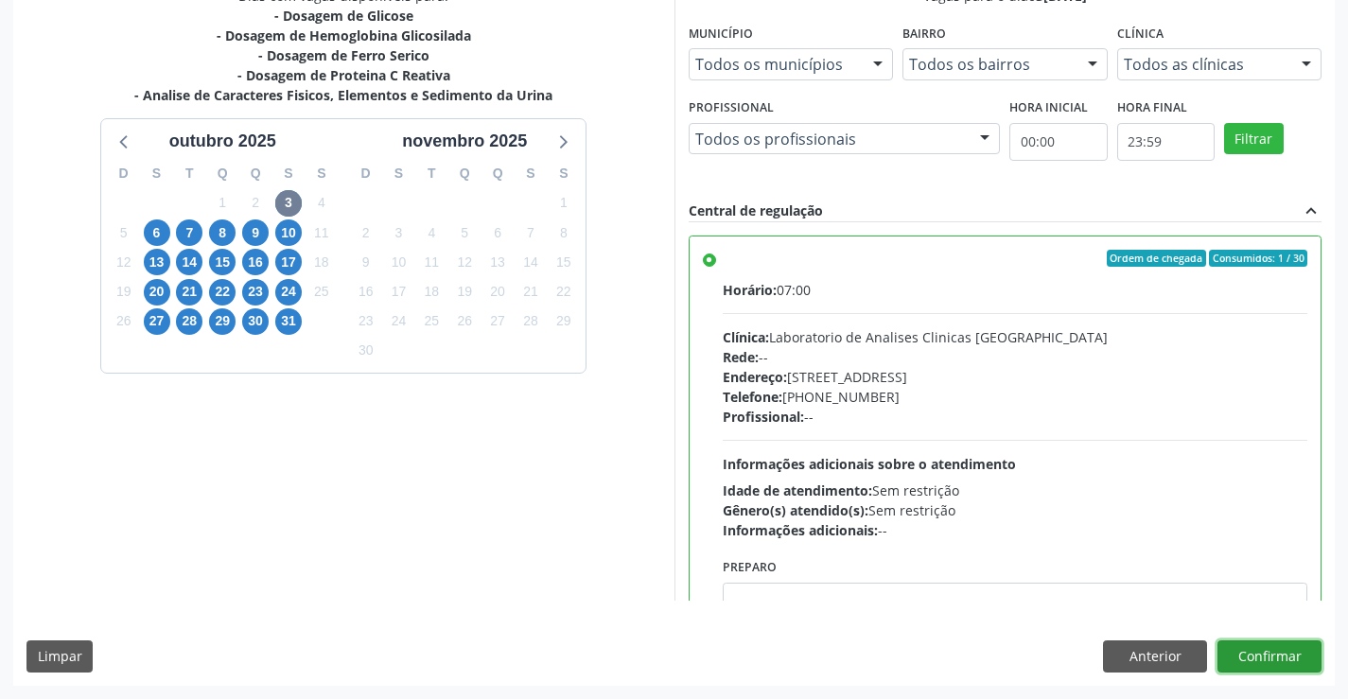
click at [1272, 657] on button "Confirmar" at bounding box center [1270, 656] width 104 height 32
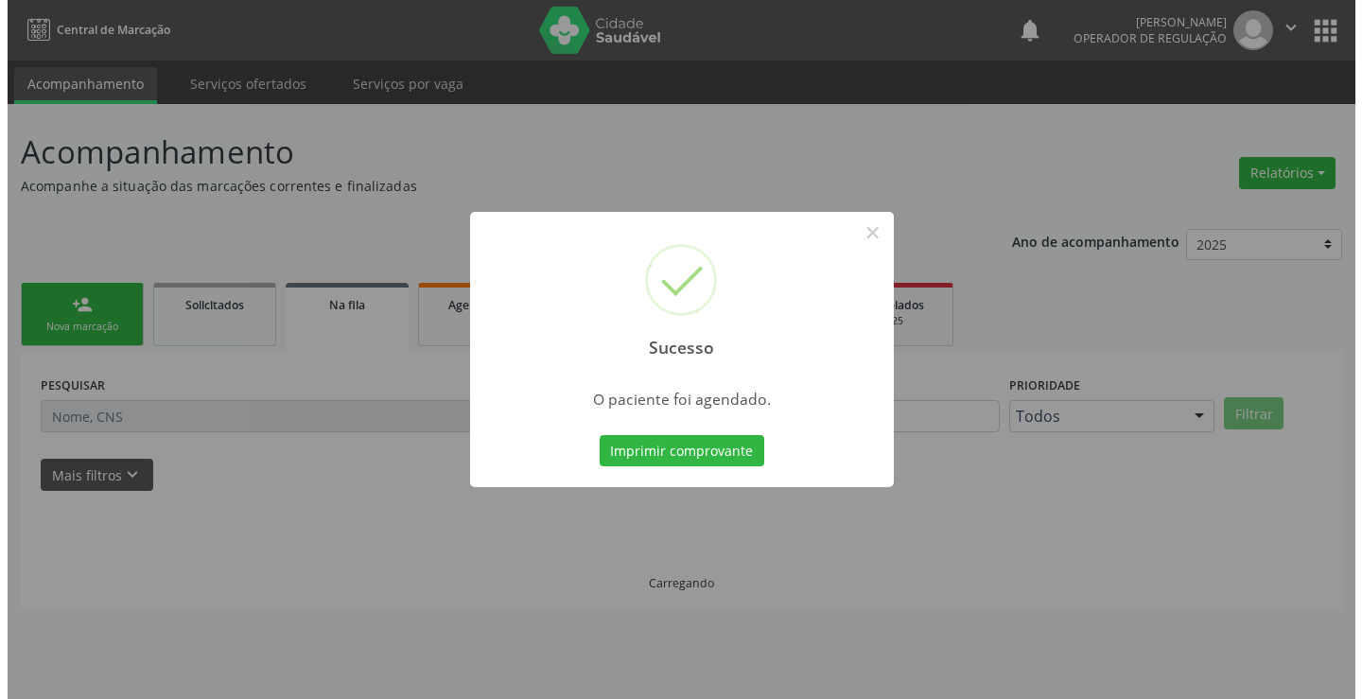
scroll to position [0, 0]
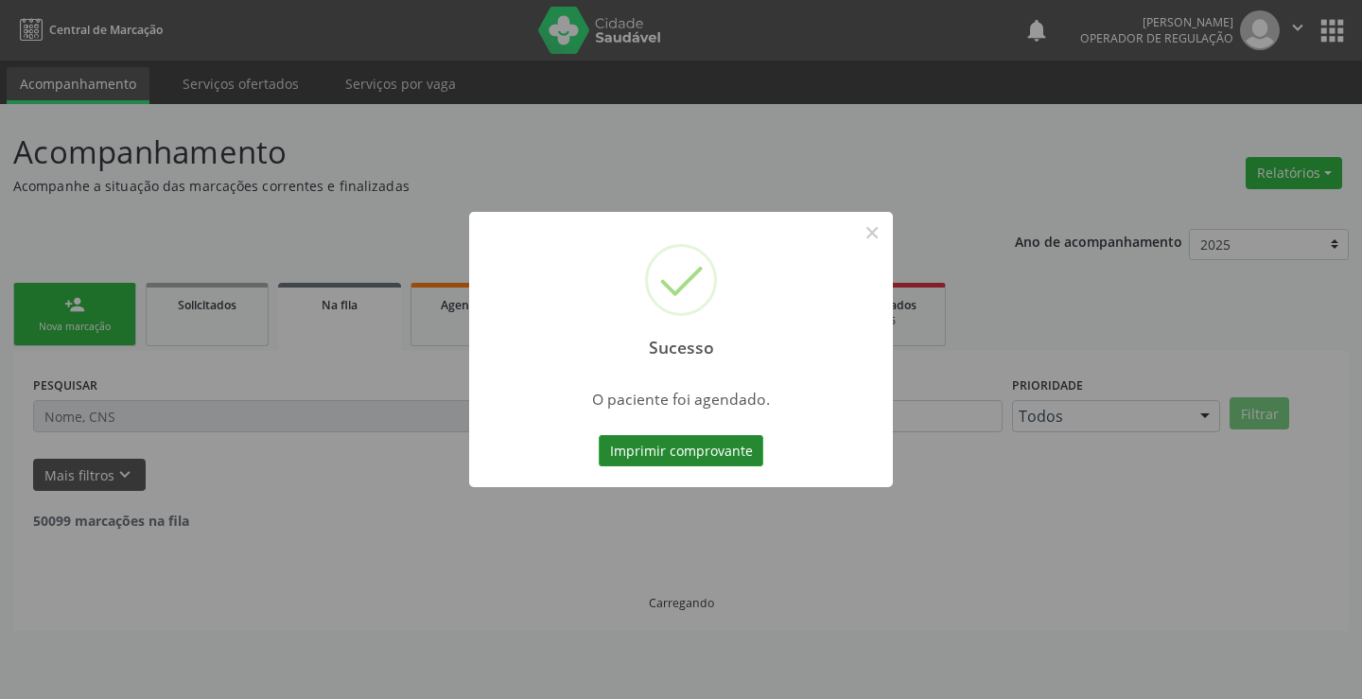
click at [662, 450] on button "Imprimir comprovante" at bounding box center [681, 451] width 165 height 32
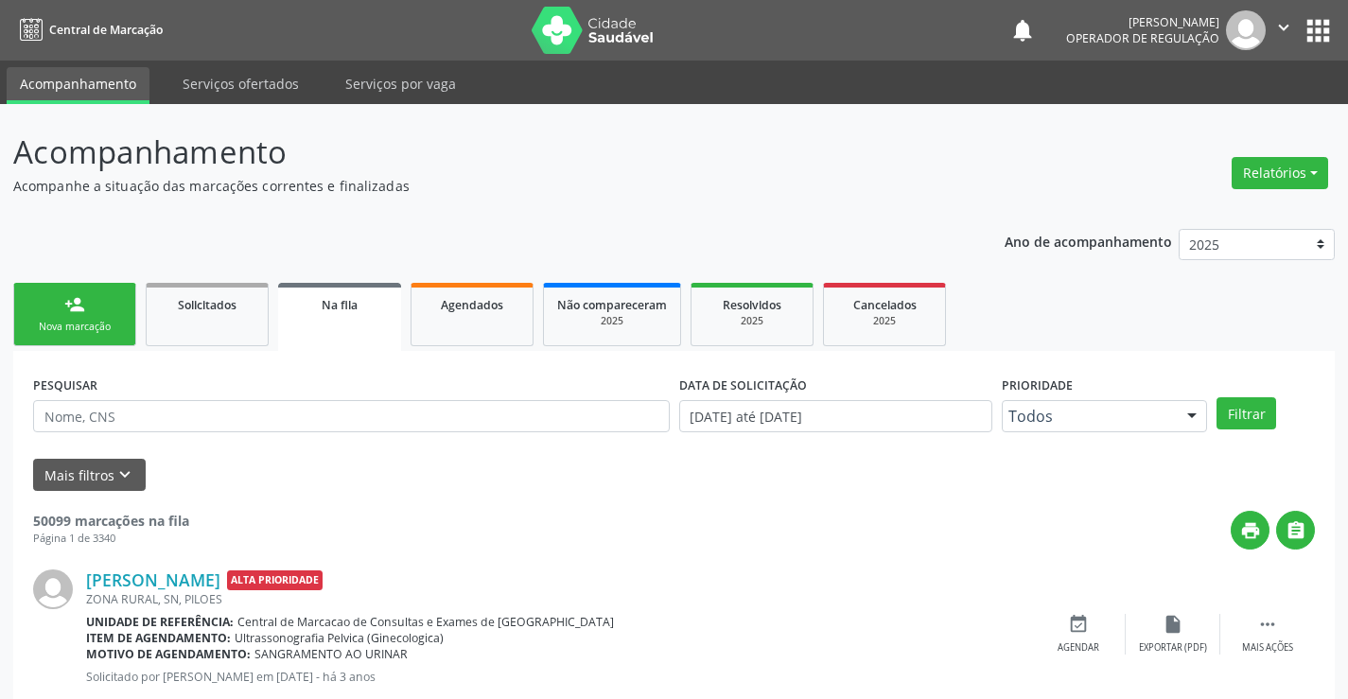
click at [104, 326] on div "Nova marcação" at bounding box center [74, 327] width 95 height 14
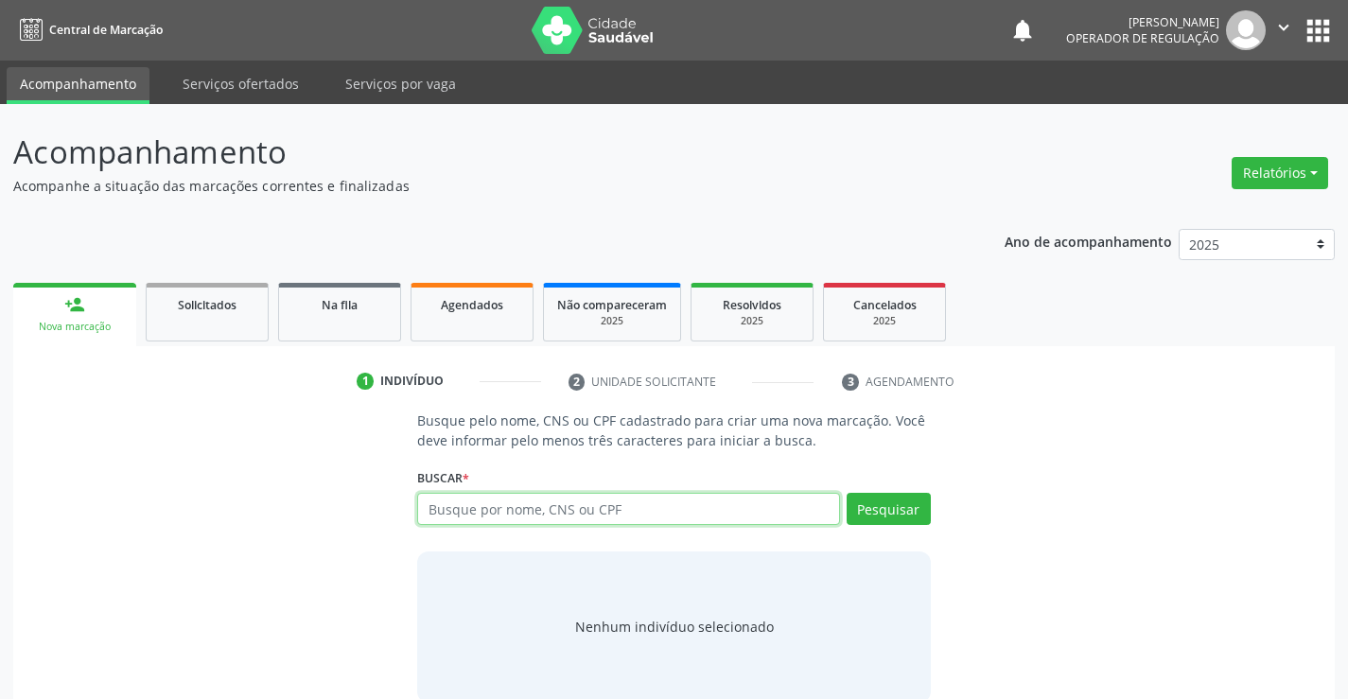
click at [597, 502] on input "text" at bounding box center [628, 509] width 422 height 32
type input "702001334517887"
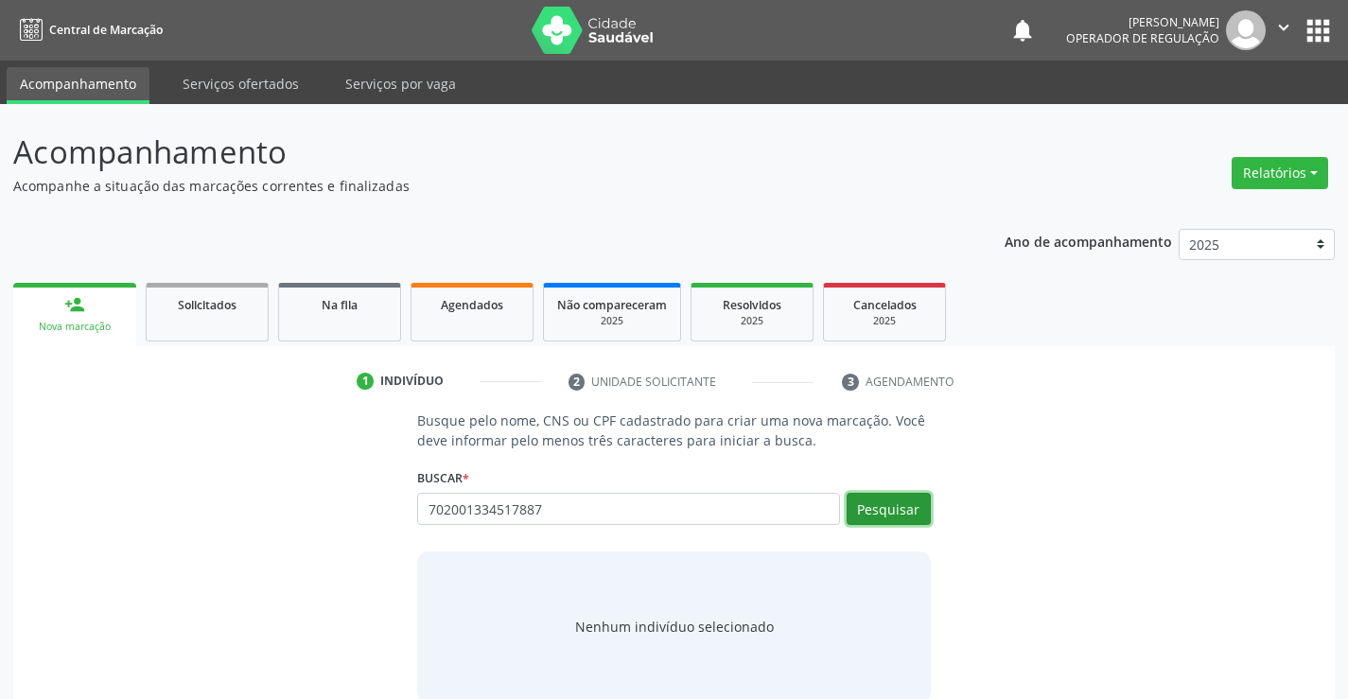
click at [897, 503] on button "Pesquisar" at bounding box center [889, 509] width 84 height 32
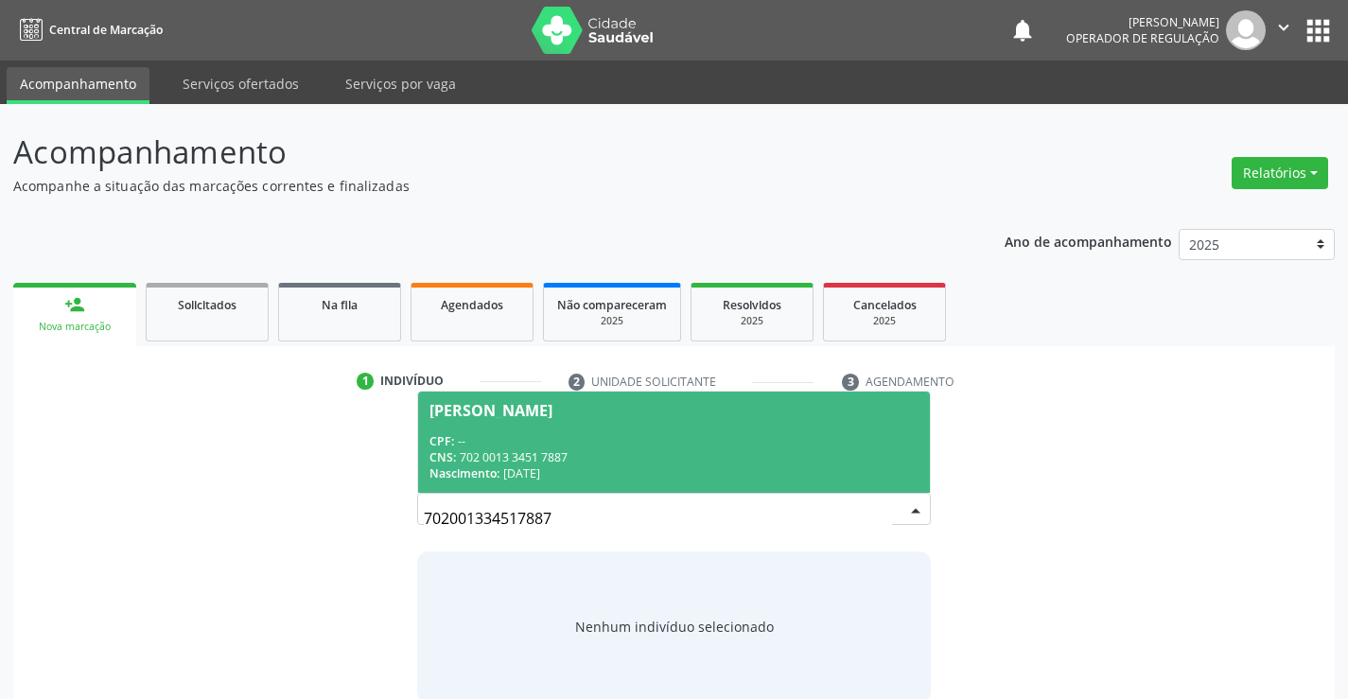
click at [804, 457] on div "CNS: 702 0013 3451 7887" at bounding box center [674, 457] width 488 height 16
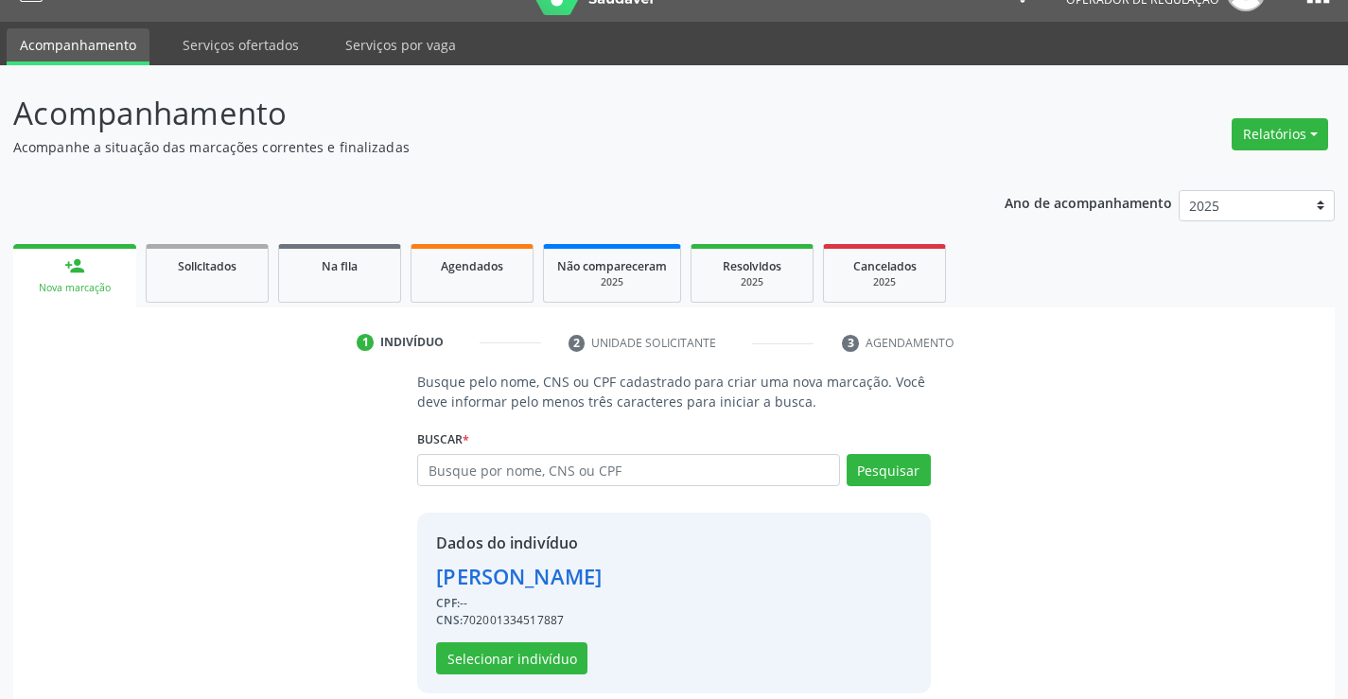
scroll to position [60, 0]
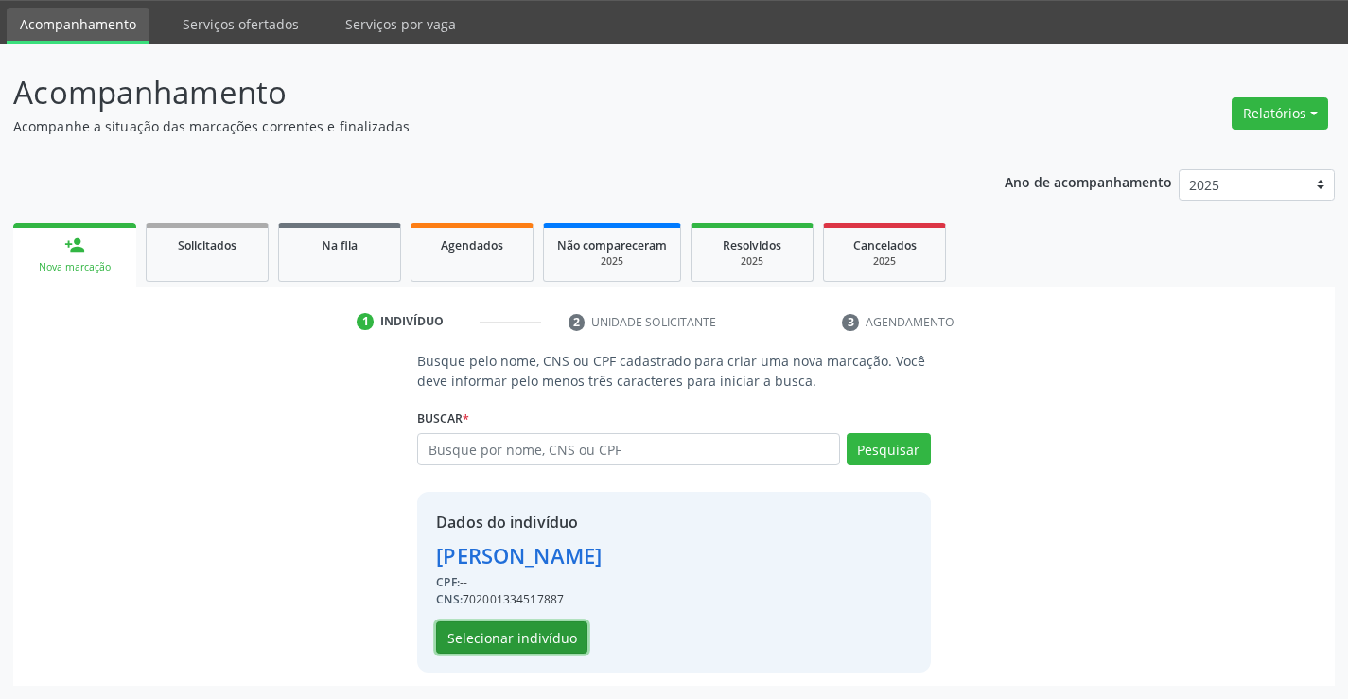
click at [533, 631] on button "Selecionar indivíduo" at bounding box center [511, 638] width 151 height 32
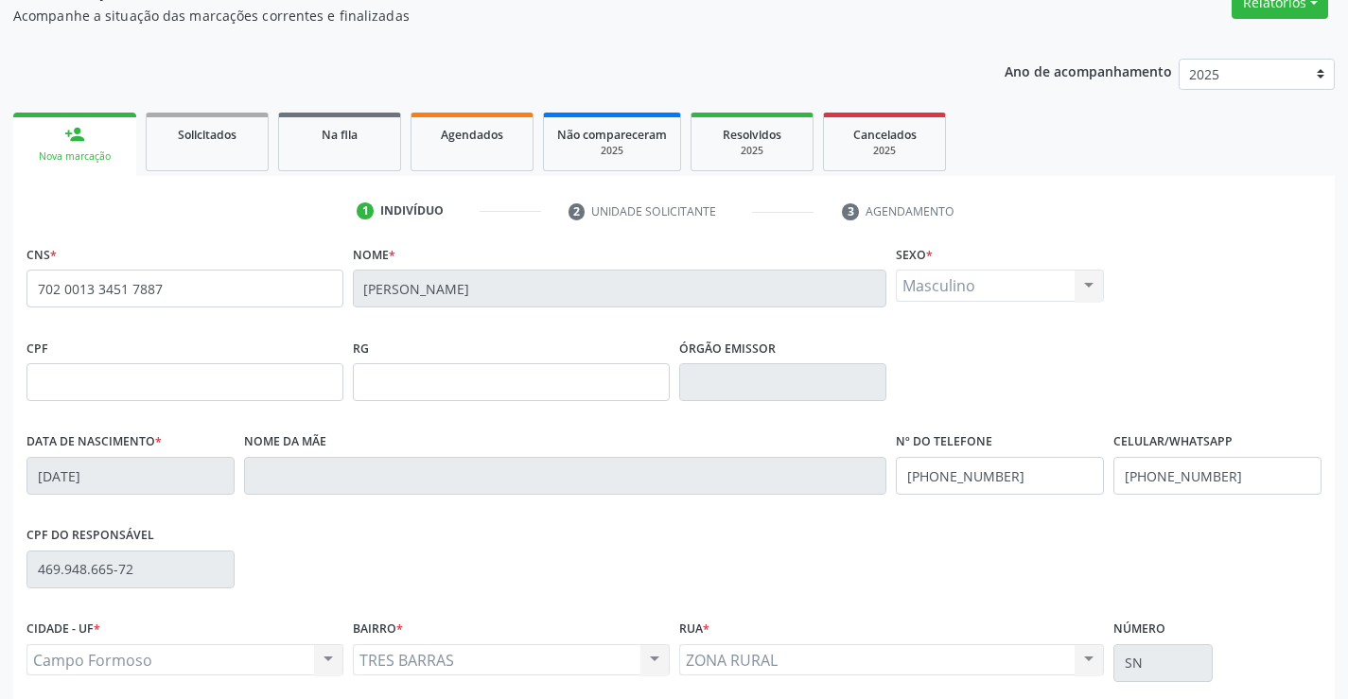
scroll to position [326, 0]
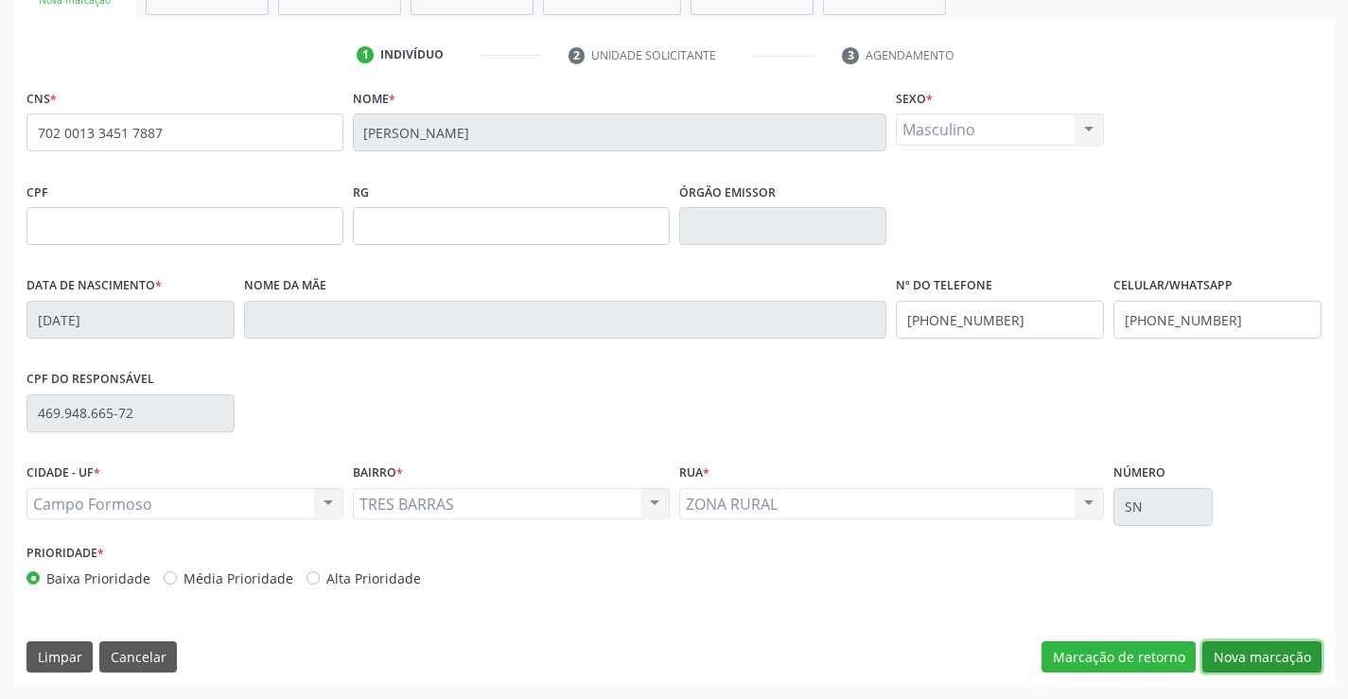
click at [1262, 648] on button "Nova marcação" at bounding box center [1261, 657] width 119 height 32
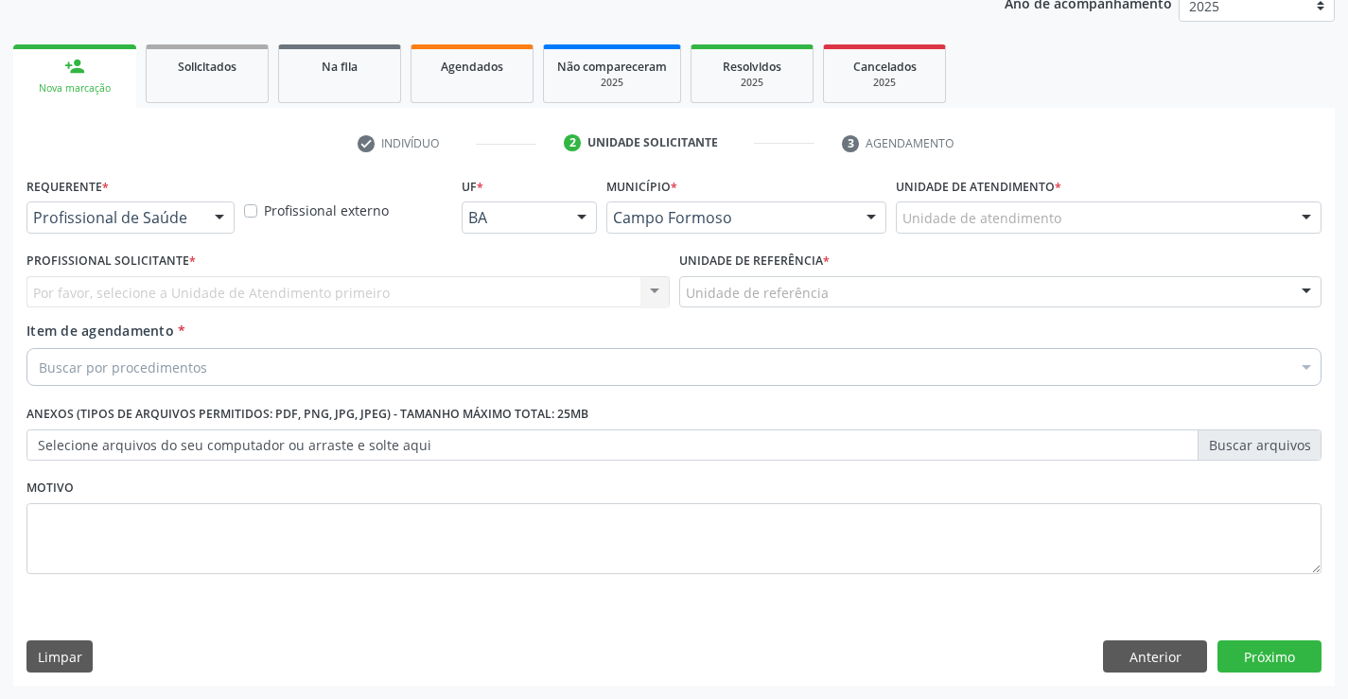
scroll to position [238, 0]
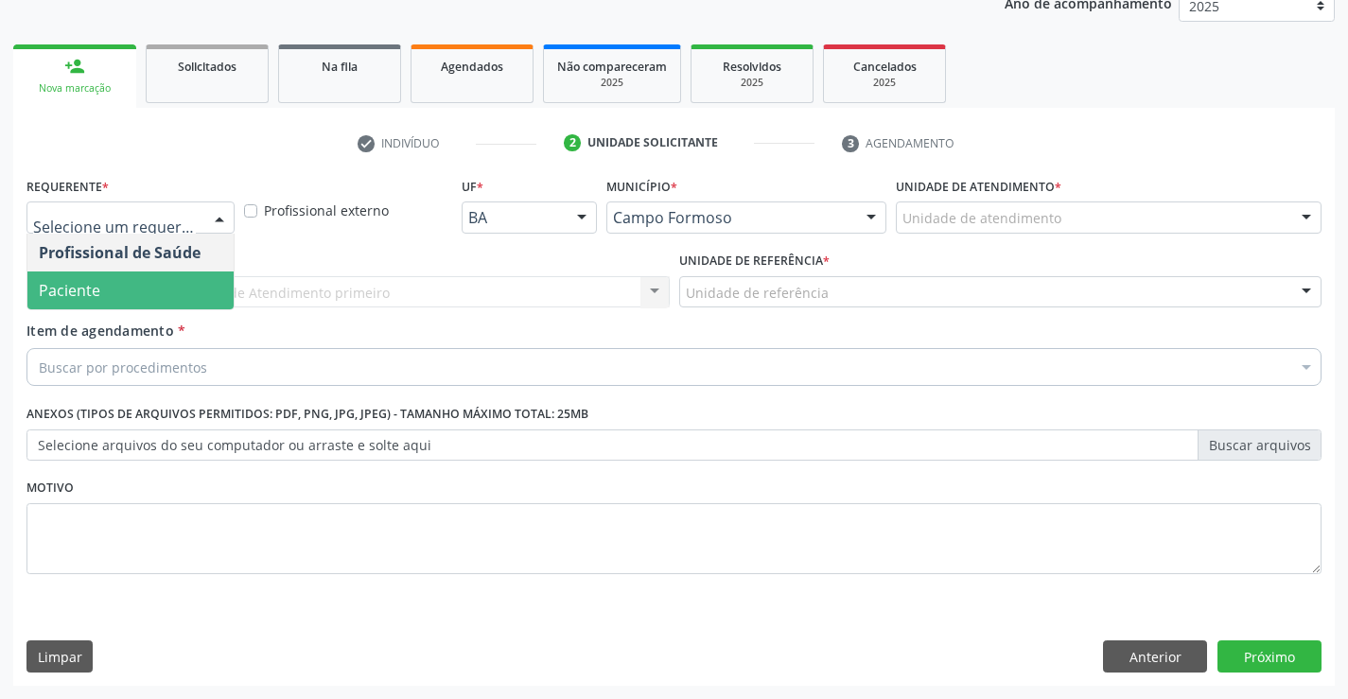
click at [111, 285] on span "Paciente" at bounding box center [130, 291] width 206 height 38
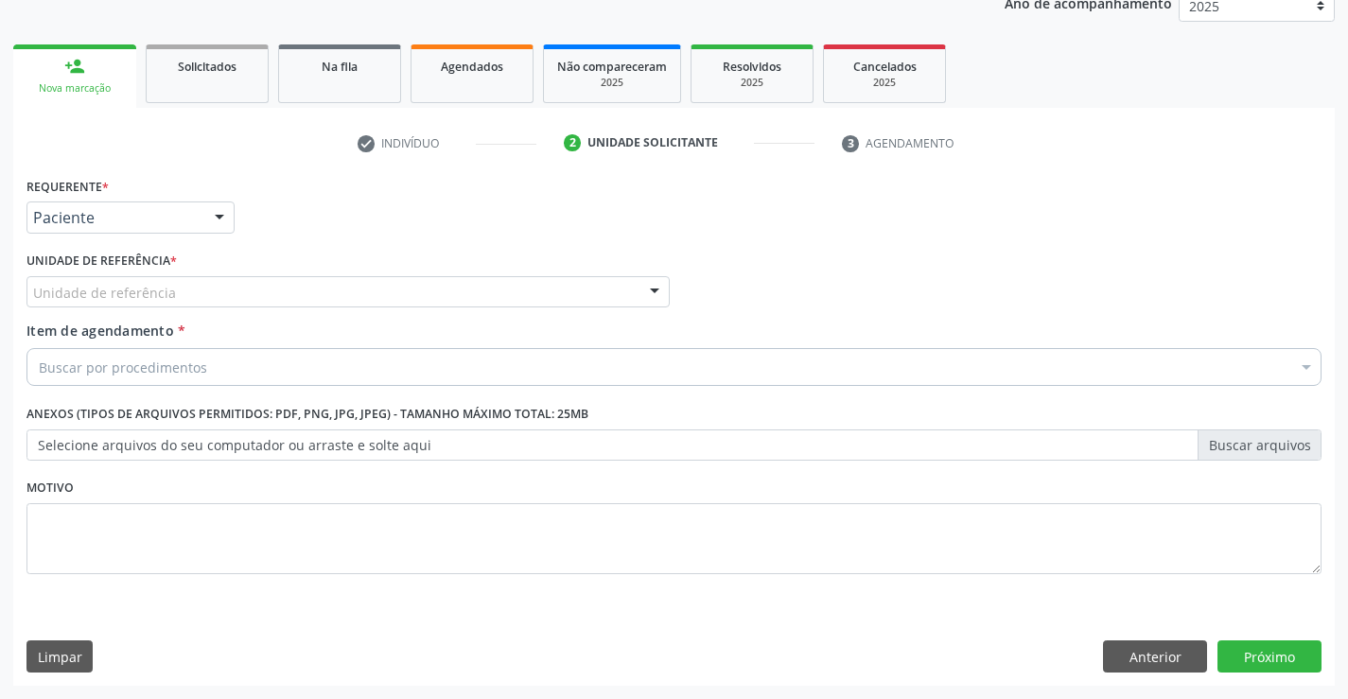
click at [125, 272] on label "Unidade de referência *" at bounding box center [101, 261] width 150 height 29
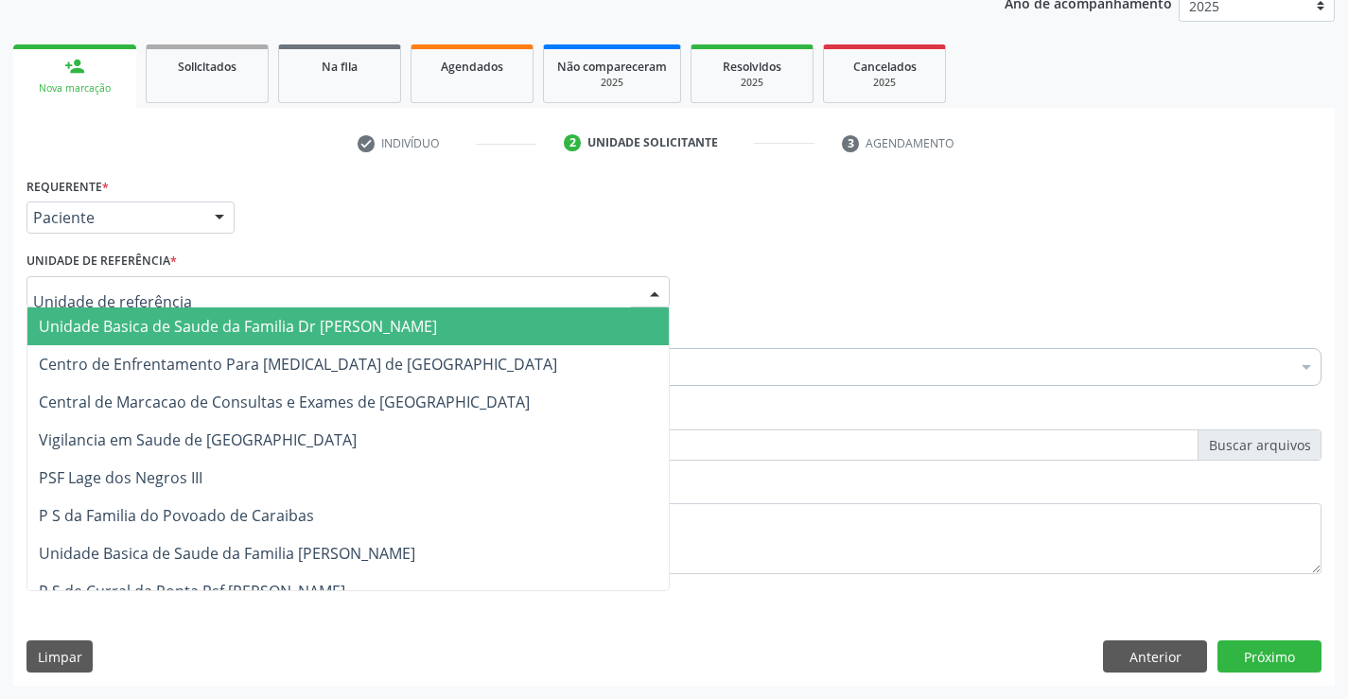
click at [124, 319] on span "Unidade Basica de Saude da Familia Dr [PERSON_NAME]" at bounding box center [238, 326] width 398 height 21
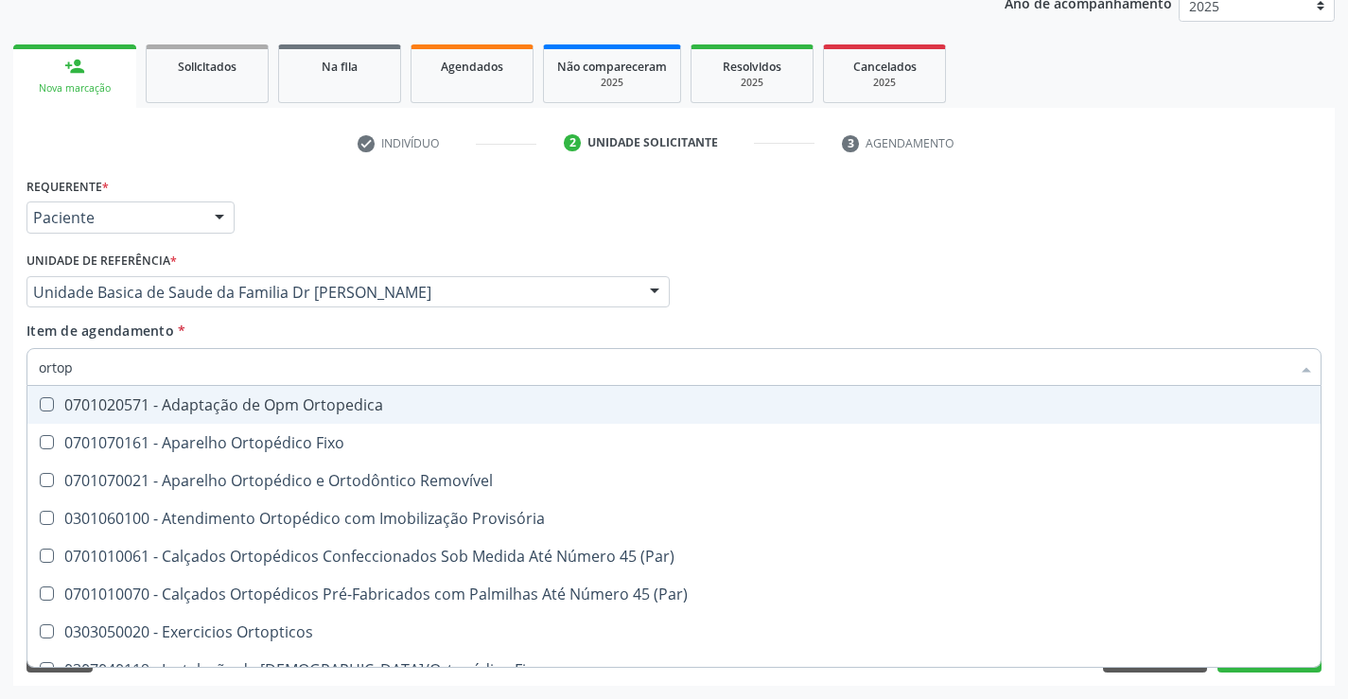
type input "ortope"
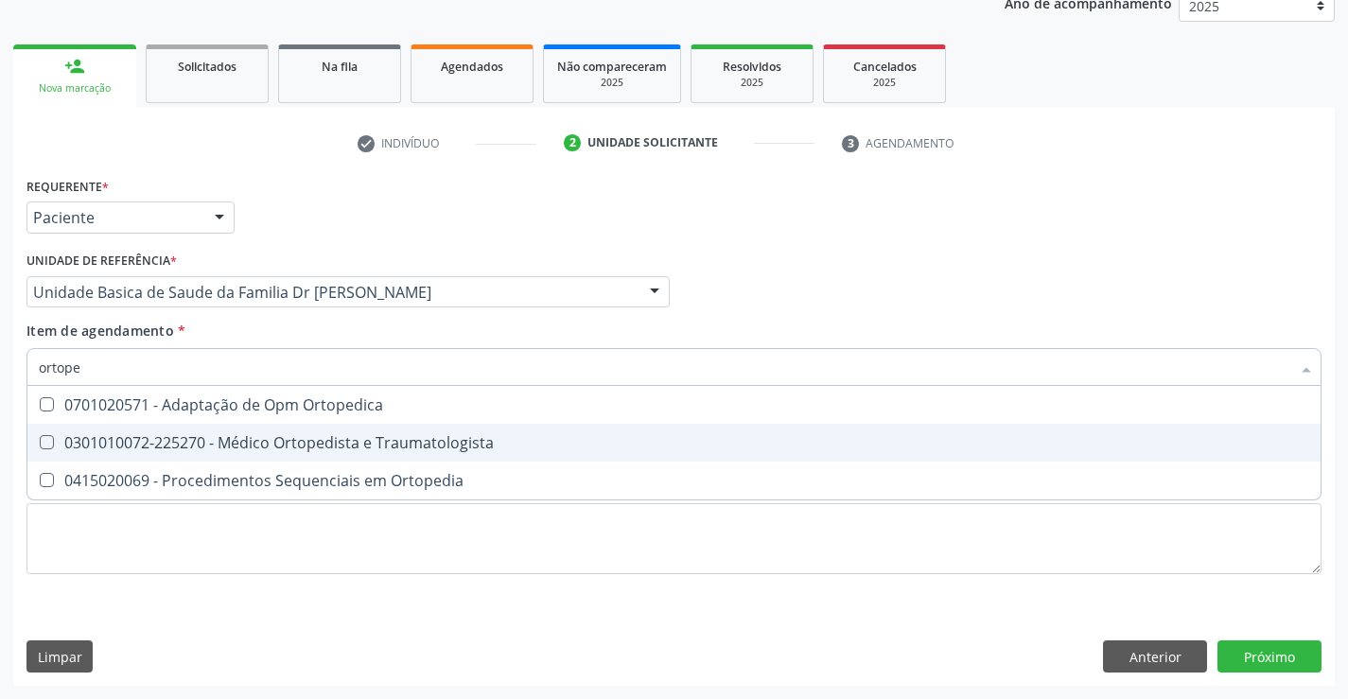
click at [279, 450] on div "0301010072-225270 - Médico Ortopedista e Traumatologista" at bounding box center [674, 442] width 1271 height 15
checkbox Traumatologista "true"
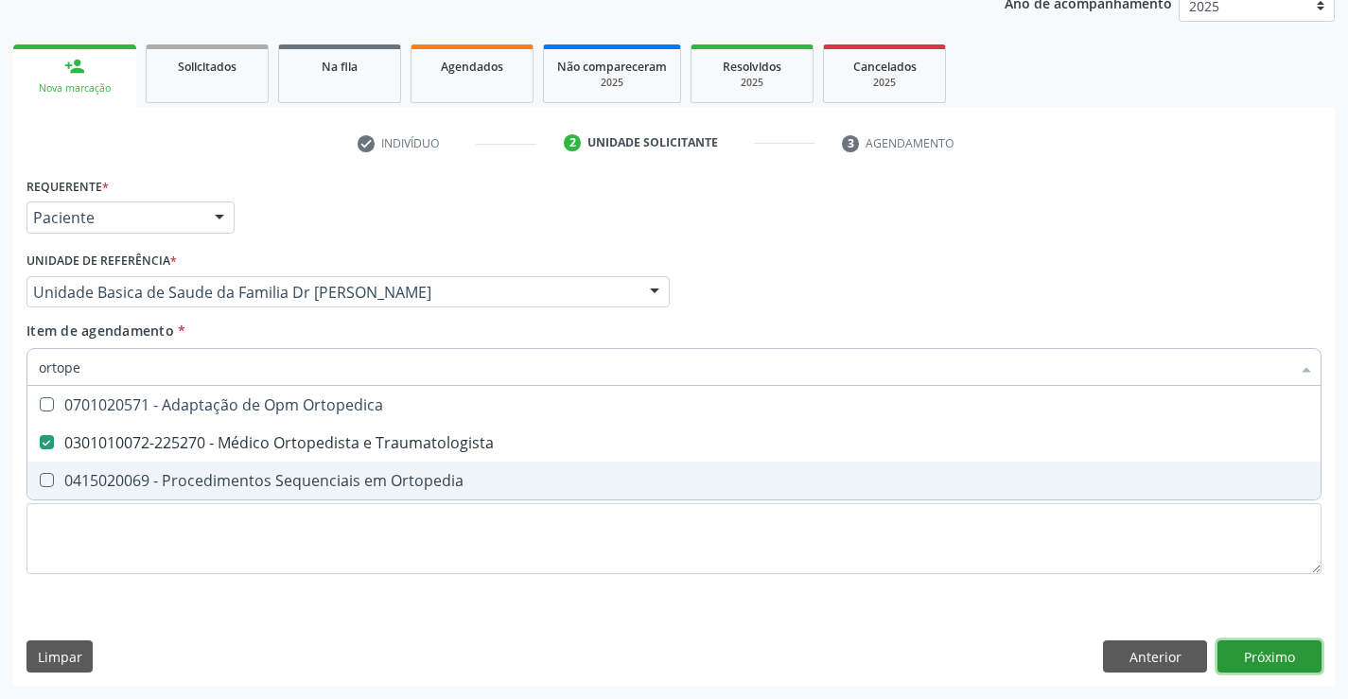
click at [1275, 657] on div "Requerente * Paciente Profissional de Saúde Paciente Nenhum resultado encontrad…" at bounding box center [674, 429] width 1322 height 514
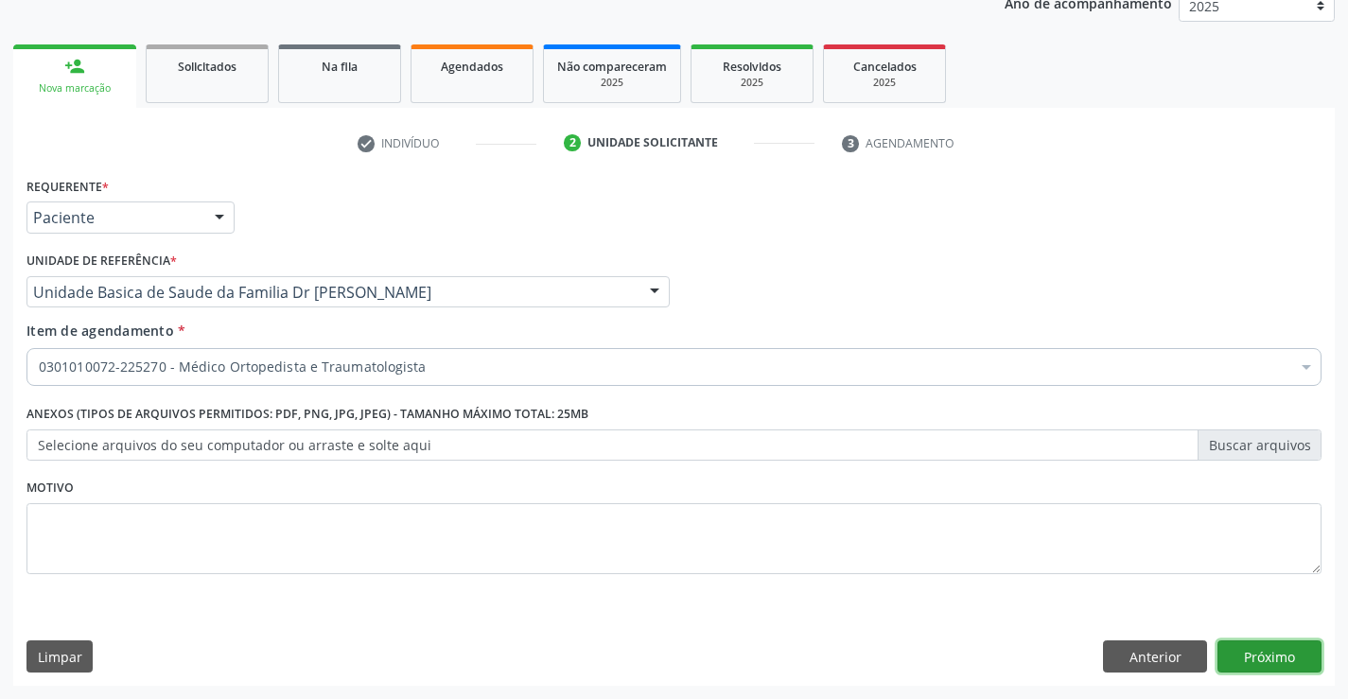
click at [1275, 657] on button "Próximo" at bounding box center [1270, 656] width 104 height 32
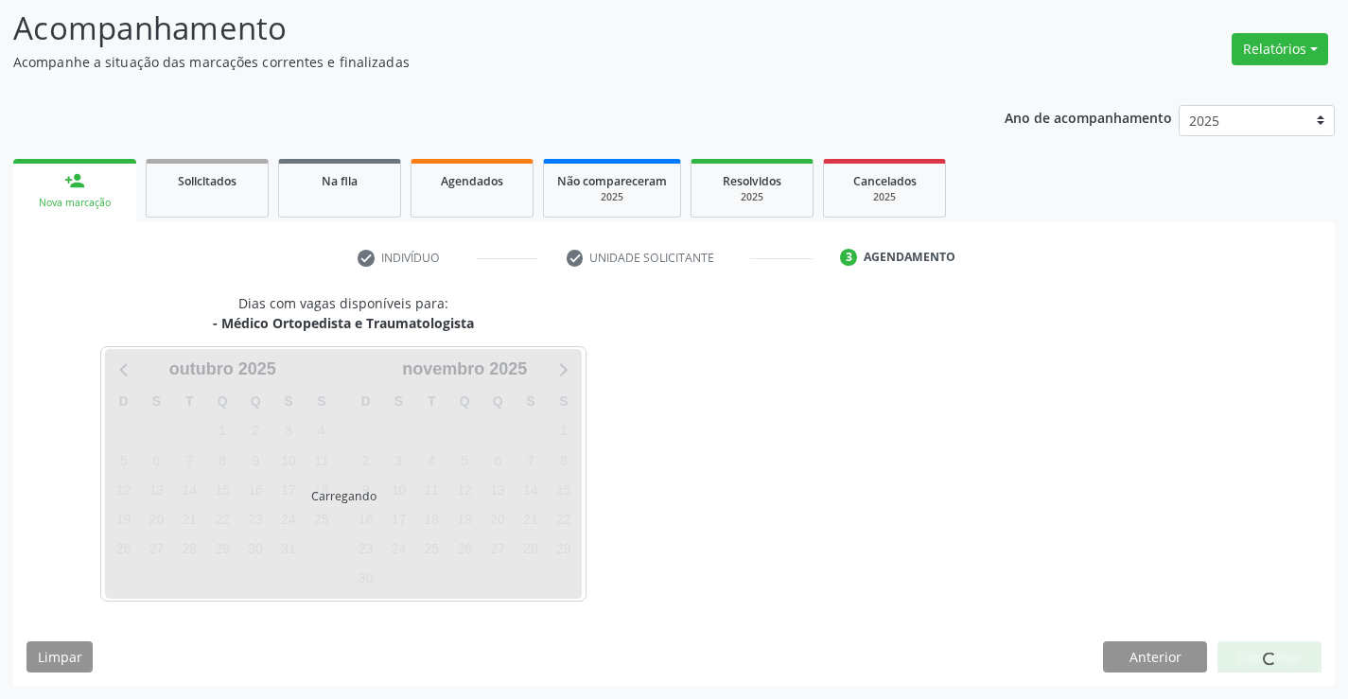
scroll to position [124, 0]
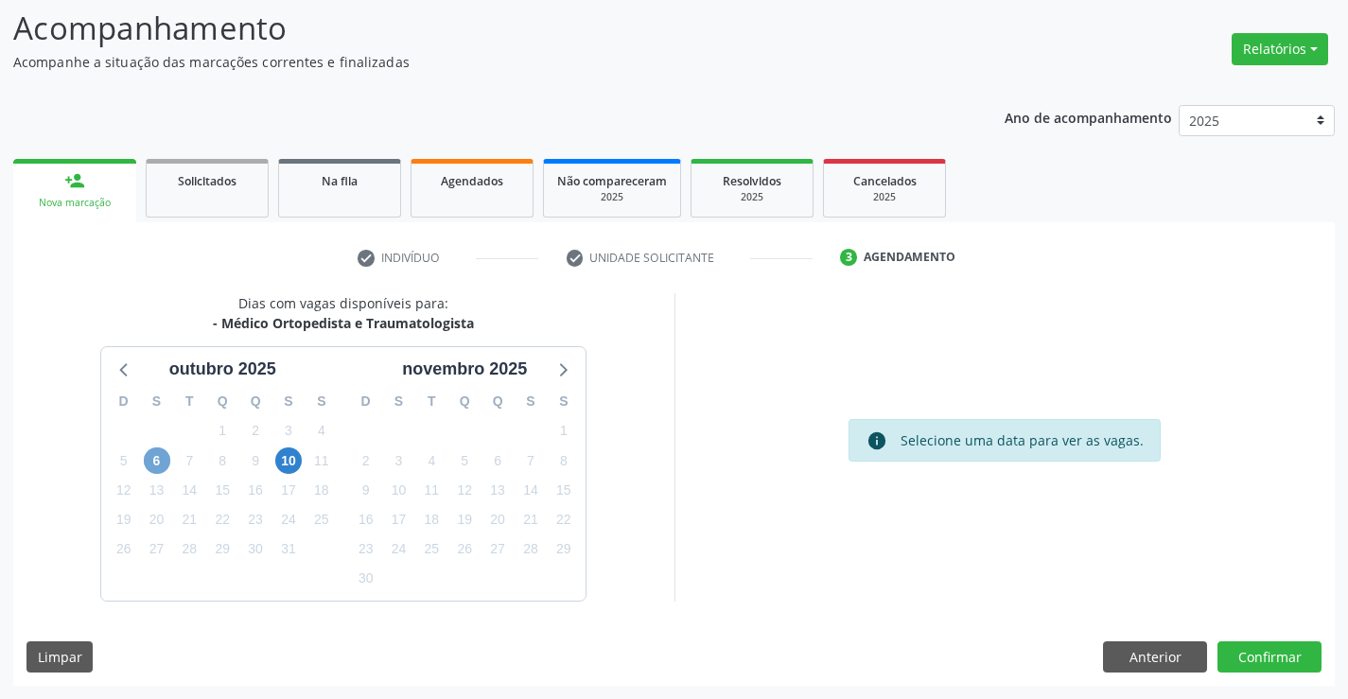
click at [146, 466] on span "6" at bounding box center [157, 460] width 26 height 26
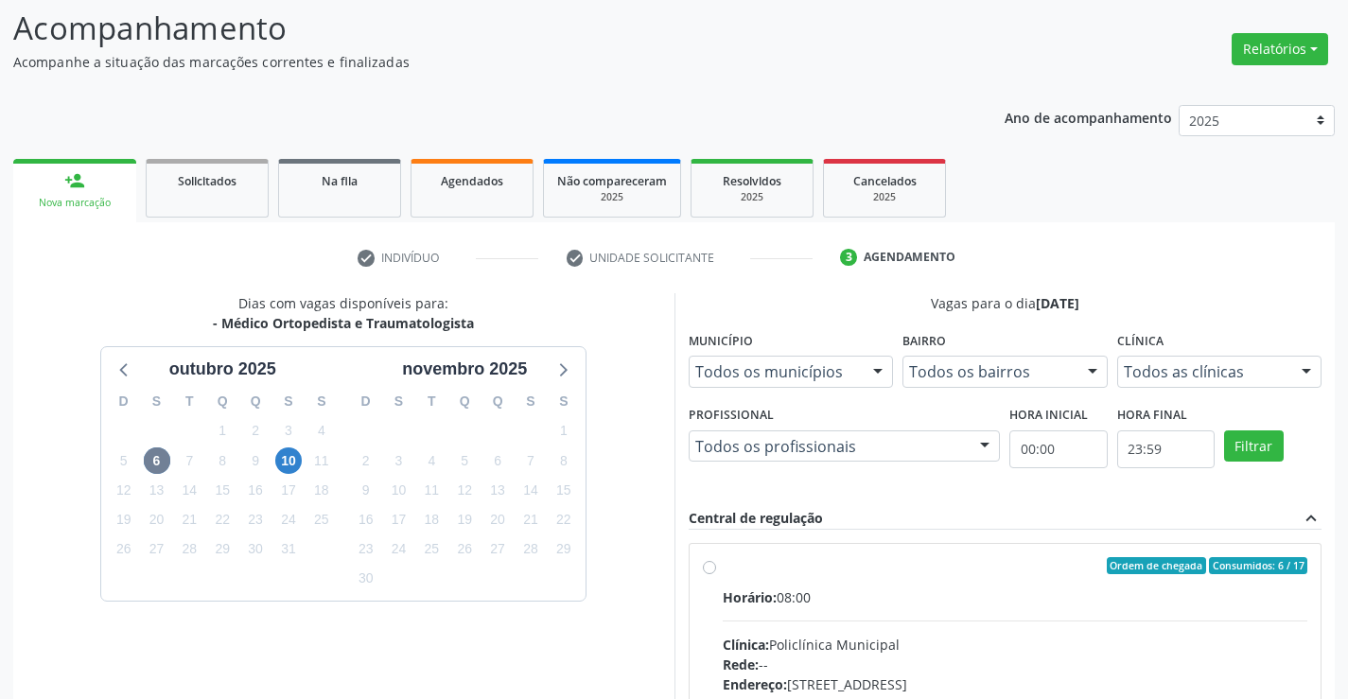
click at [723, 568] on label "Ordem de chegada Consumidos: 6 / 17 Horário: 08:00 Clínica: Policlínica Municip…" at bounding box center [1016, 702] width 586 height 290
click at [710, 568] on input "Ordem de chegada Consumidos: 6 / 17 Horário: 08:00 Clínica: Policlínica Municip…" at bounding box center [709, 565] width 13 height 17
radio input "true"
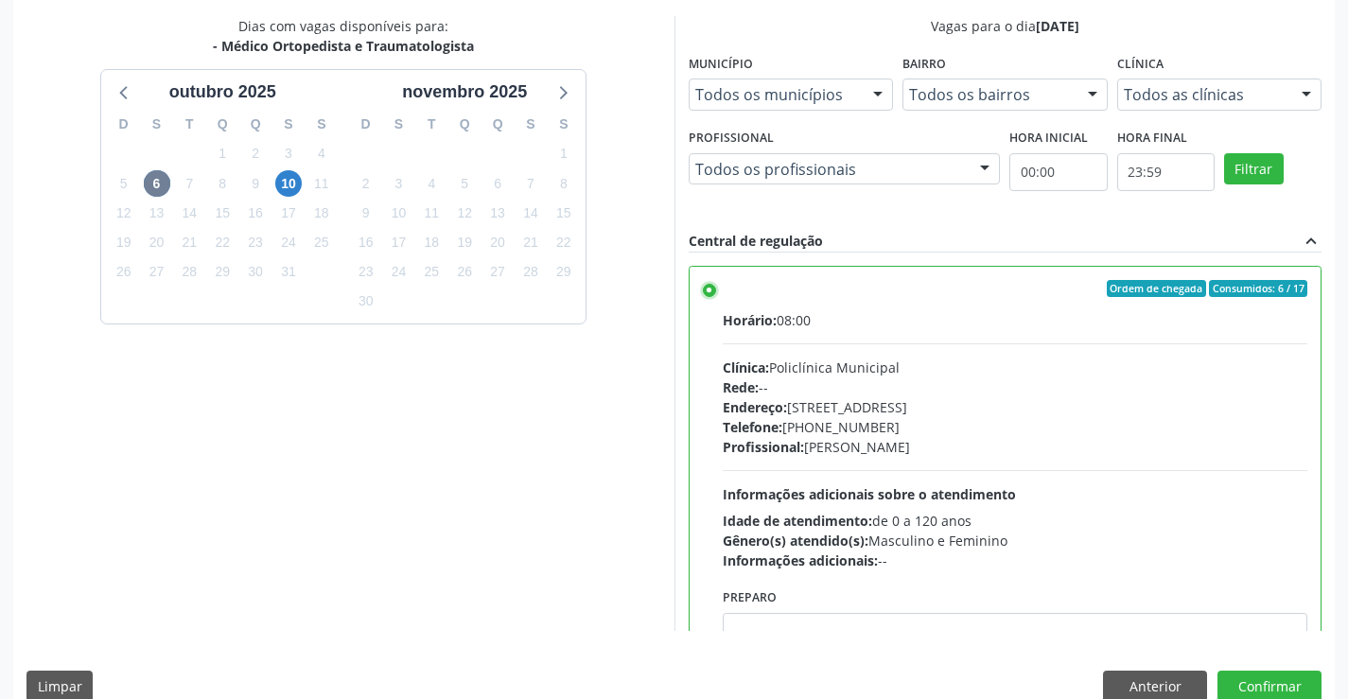
scroll to position [431, 0]
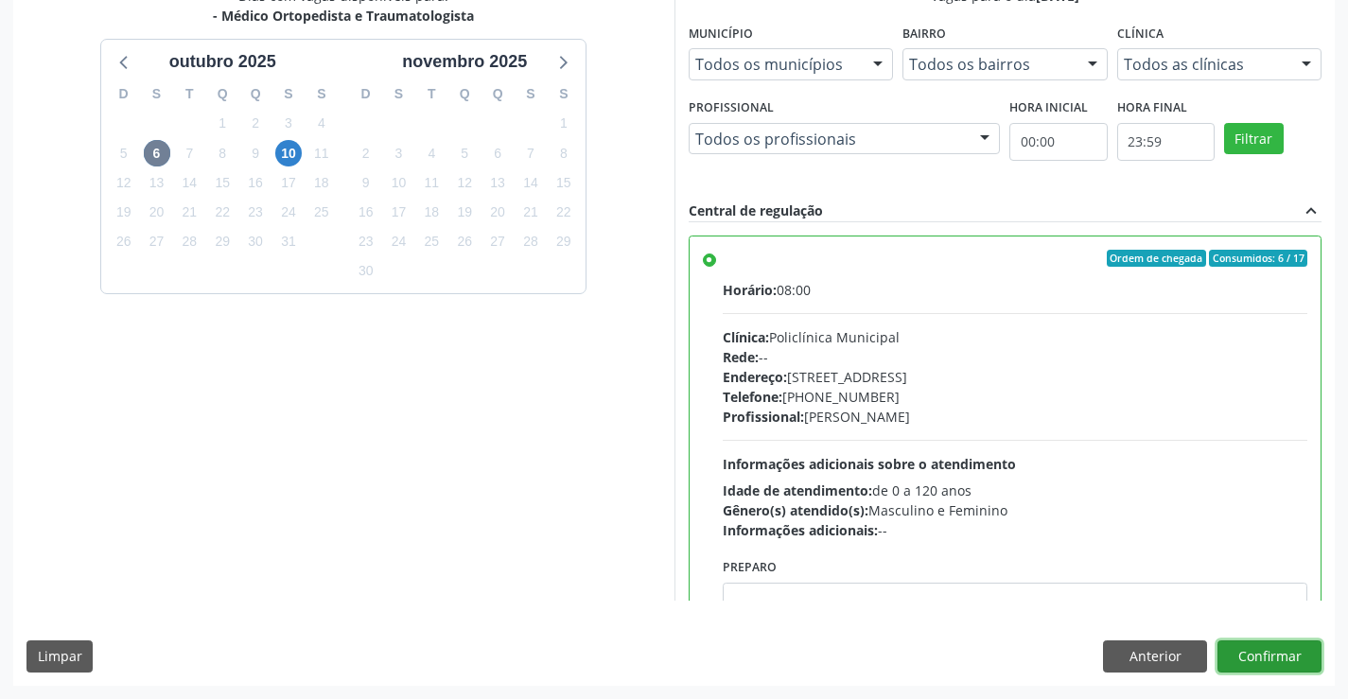
click at [1268, 650] on button "Confirmar" at bounding box center [1270, 656] width 104 height 32
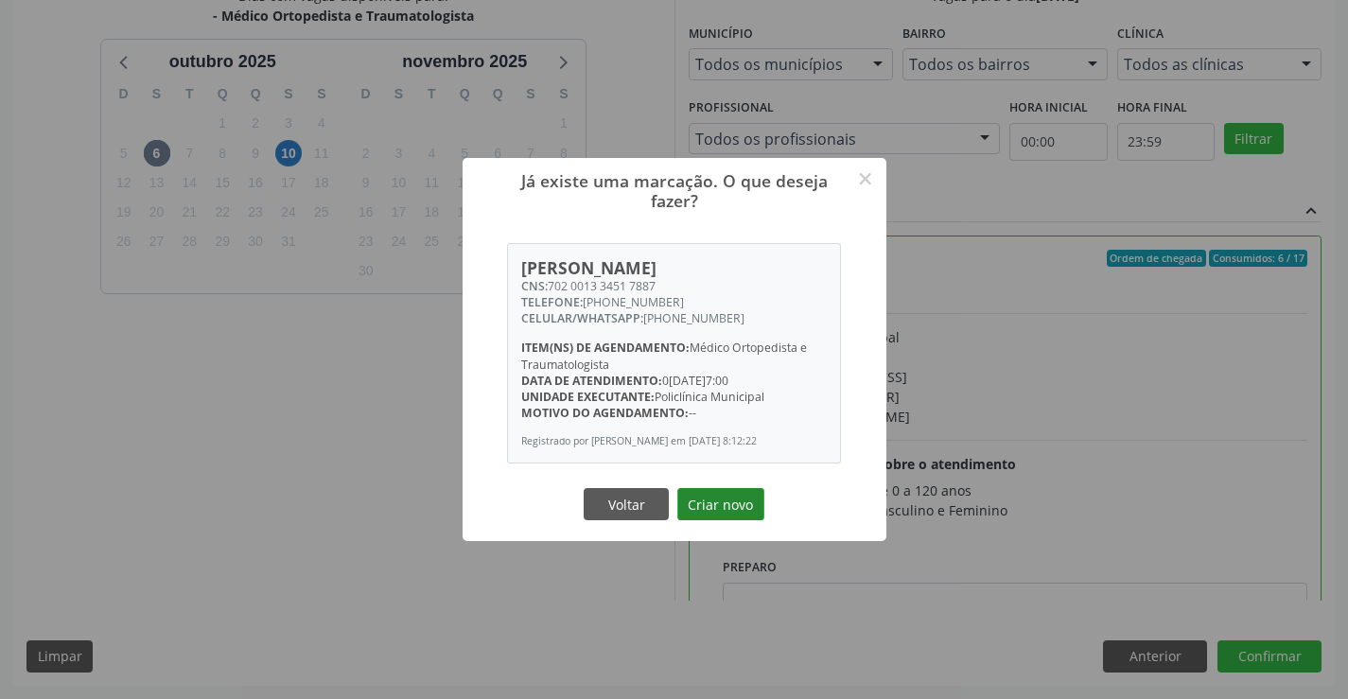
click at [740, 498] on button "Criar novo" at bounding box center [720, 504] width 87 height 32
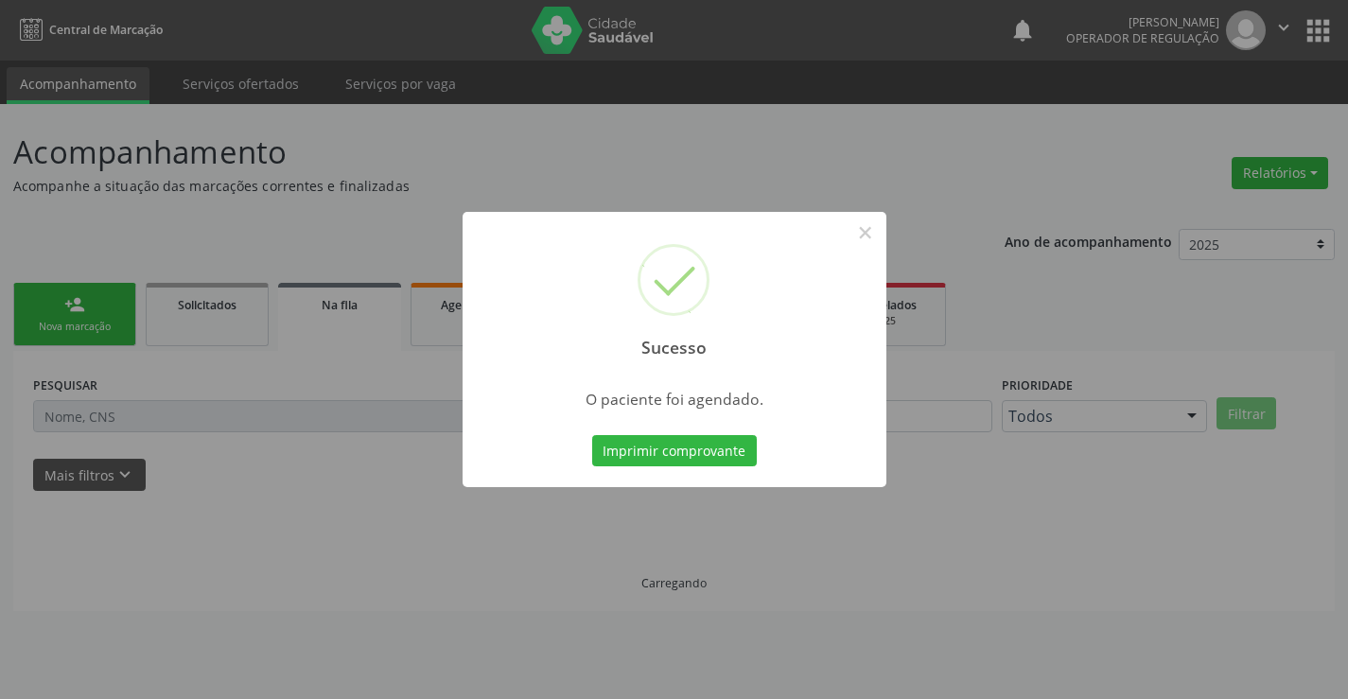
scroll to position [0, 0]
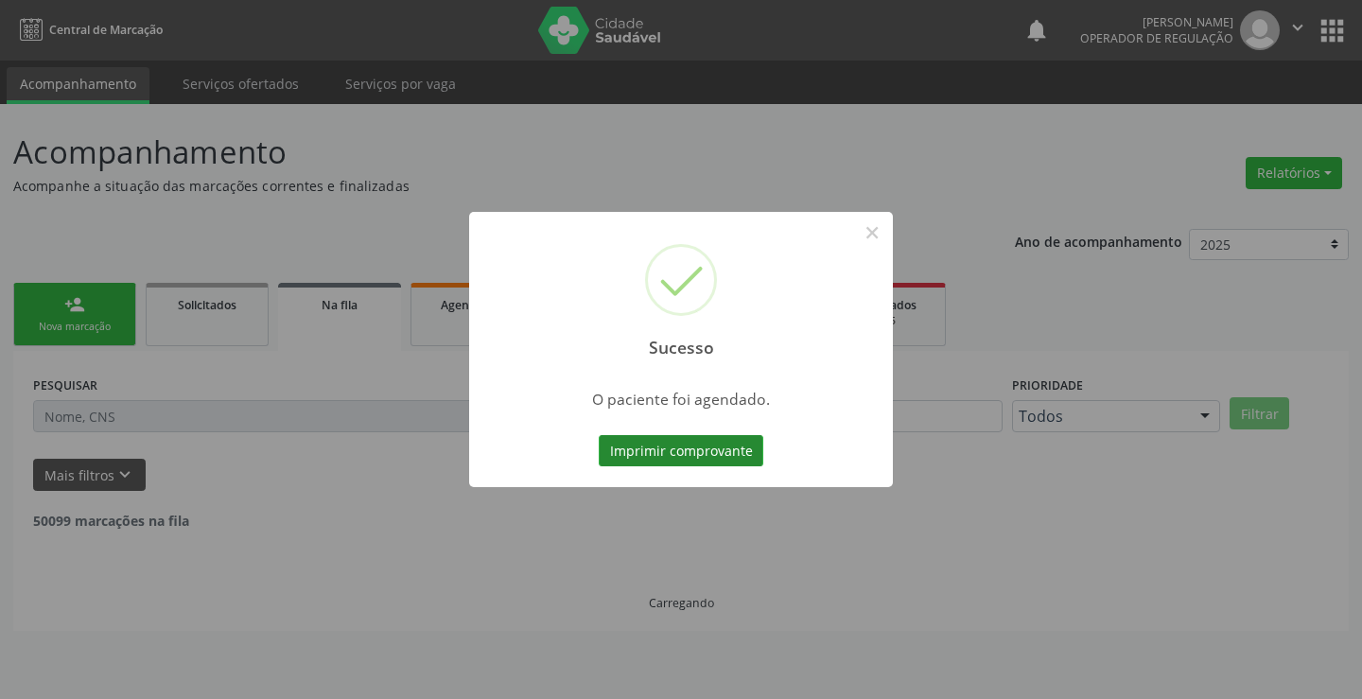
click at [723, 459] on button "Imprimir comprovante" at bounding box center [681, 451] width 165 height 32
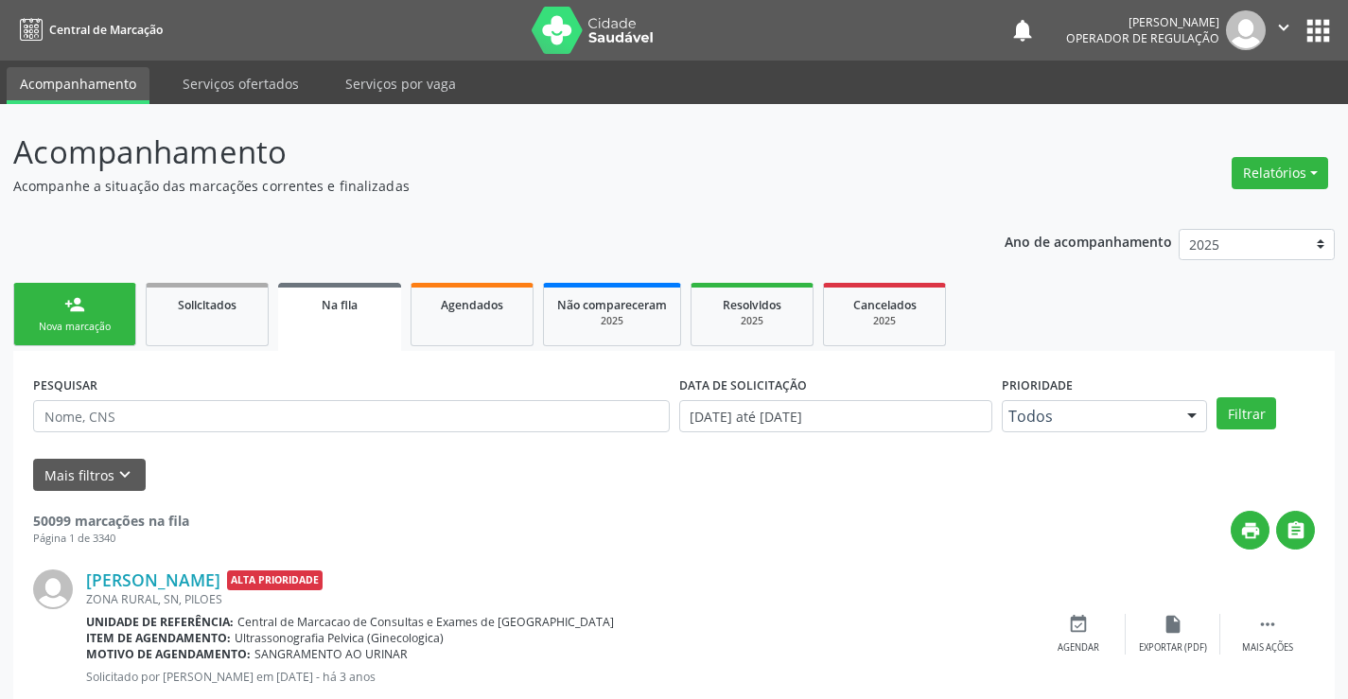
click at [63, 319] on link "person_add Nova marcação" at bounding box center [74, 314] width 123 height 63
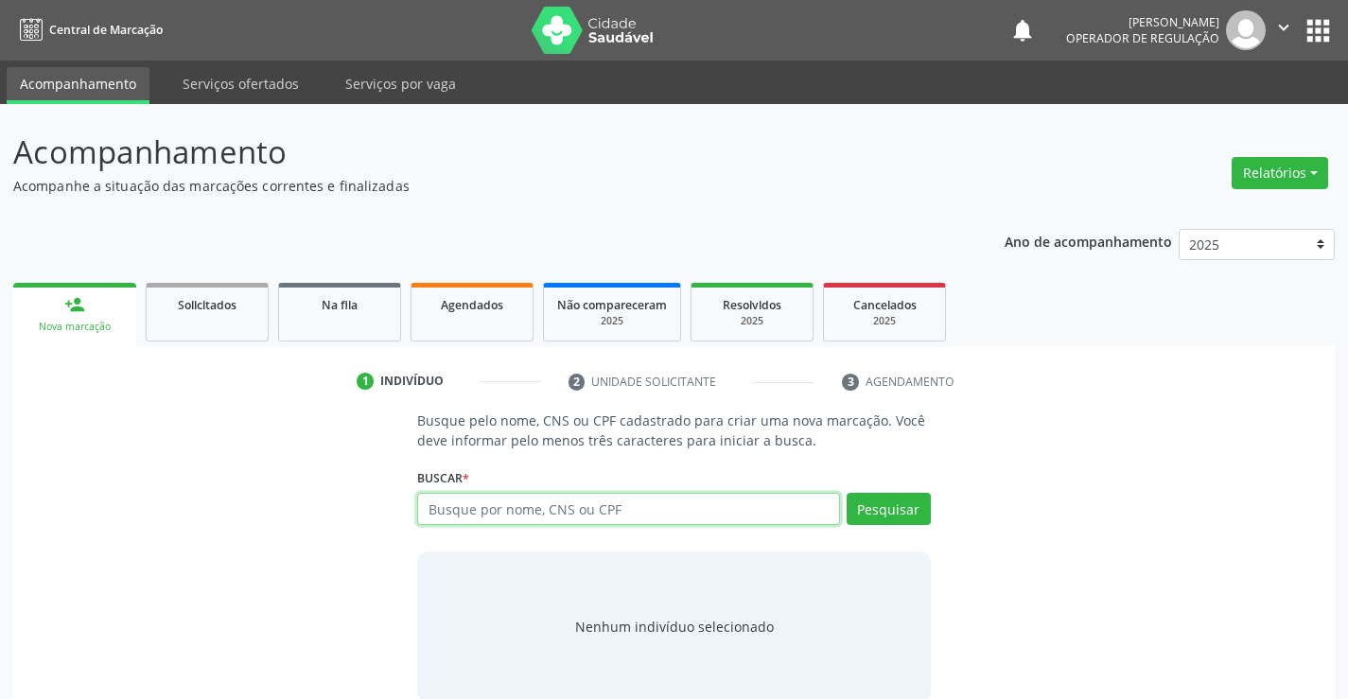
click at [579, 504] on input "text" at bounding box center [628, 509] width 422 height 32
type input "702001334517887"
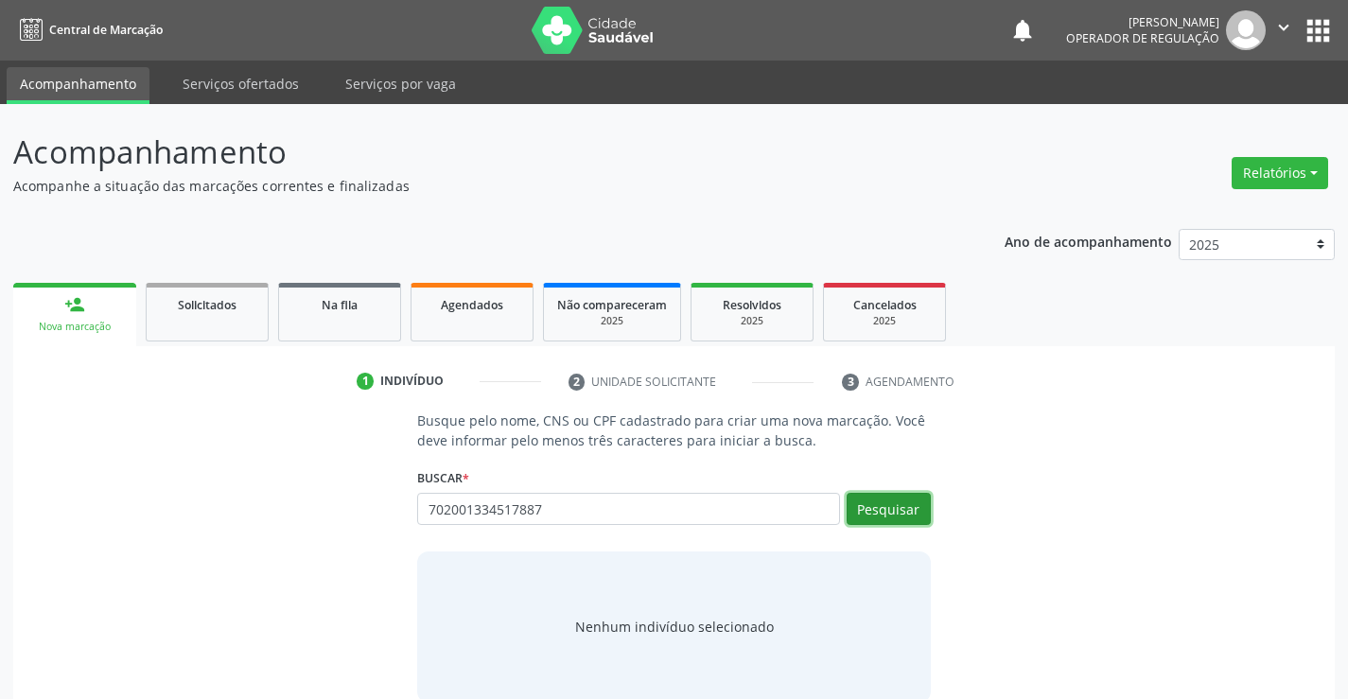
click at [913, 500] on button "Pesquisar" at bounding box center [889, 509] width 84 height 32
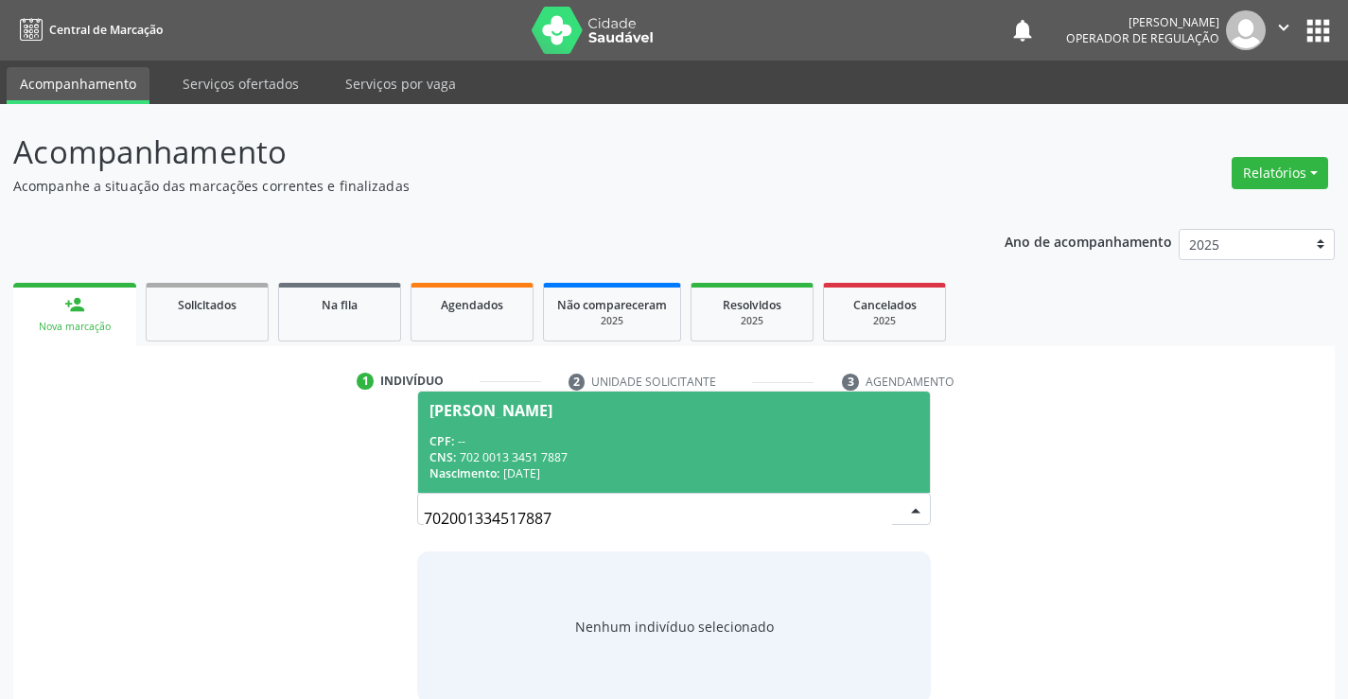
click at [746, 446] on div "CPF: --" at bounding box center [674, 441] width 488 height 16
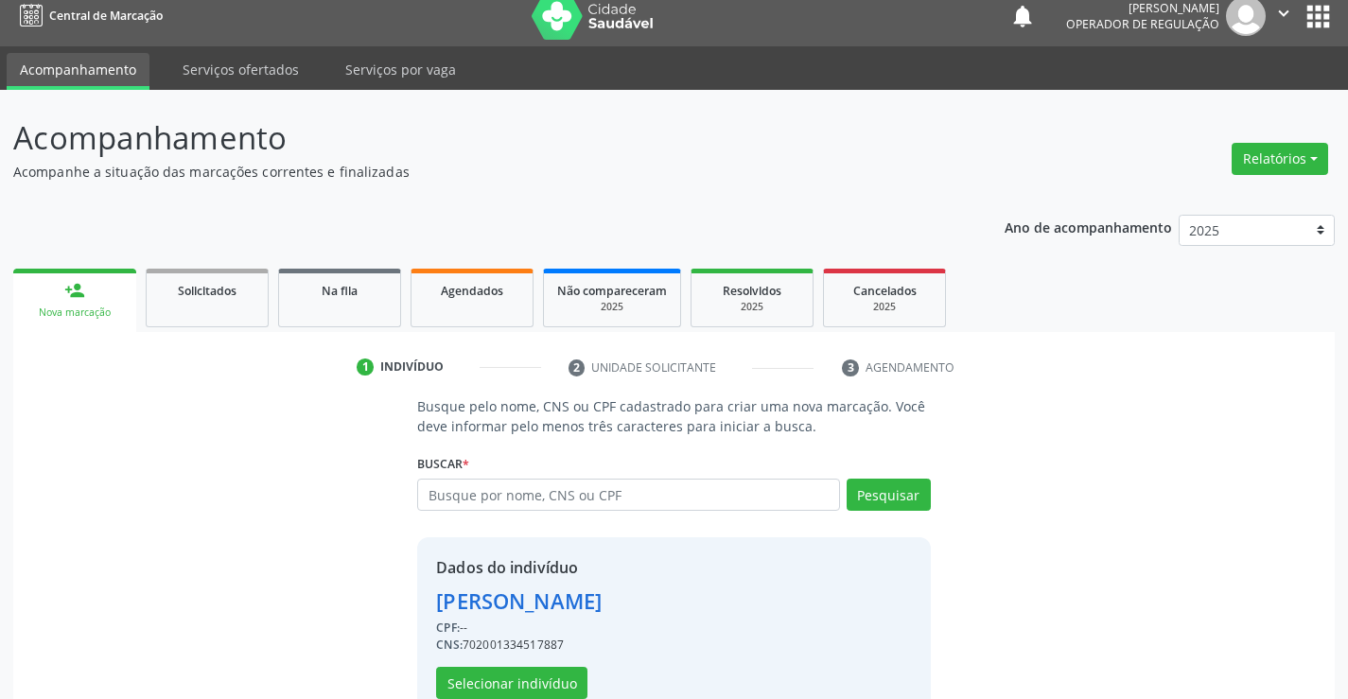
scroll to position [60, 0]
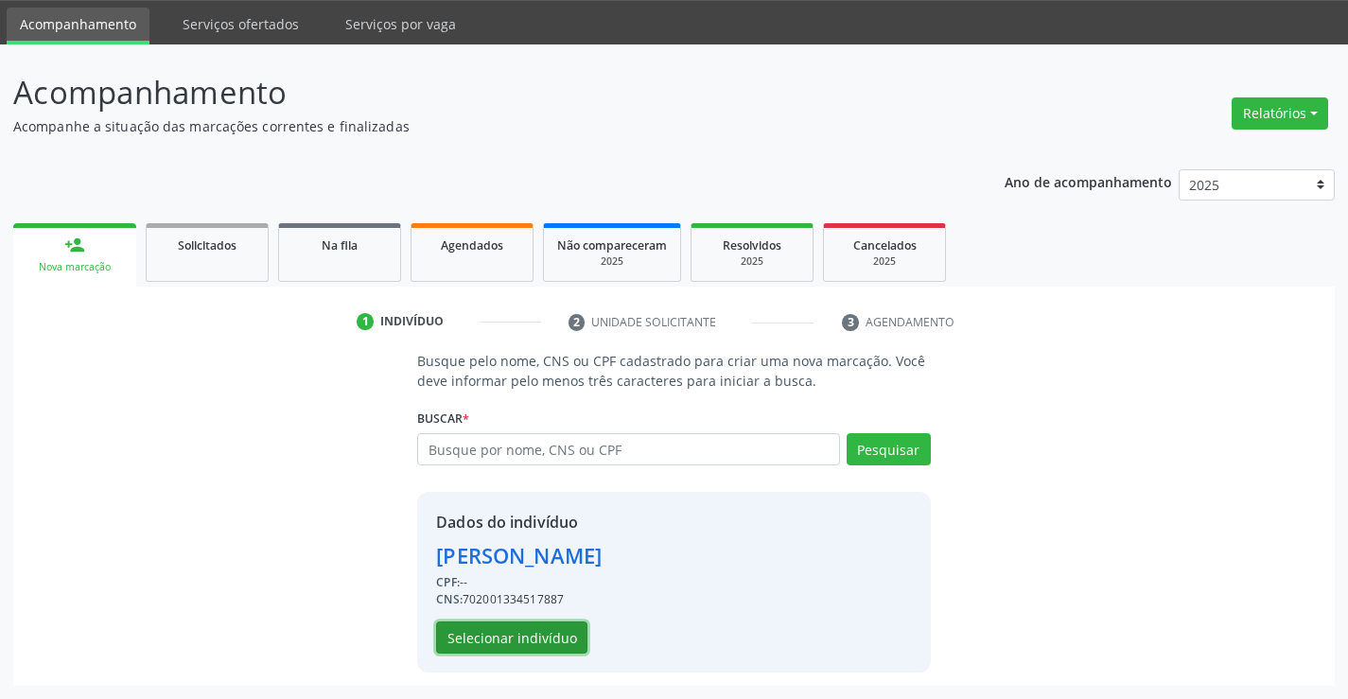
click at [562, 636] on button "Selecionar indivíduo" at bounding box center [511, 638] width 151 height 32
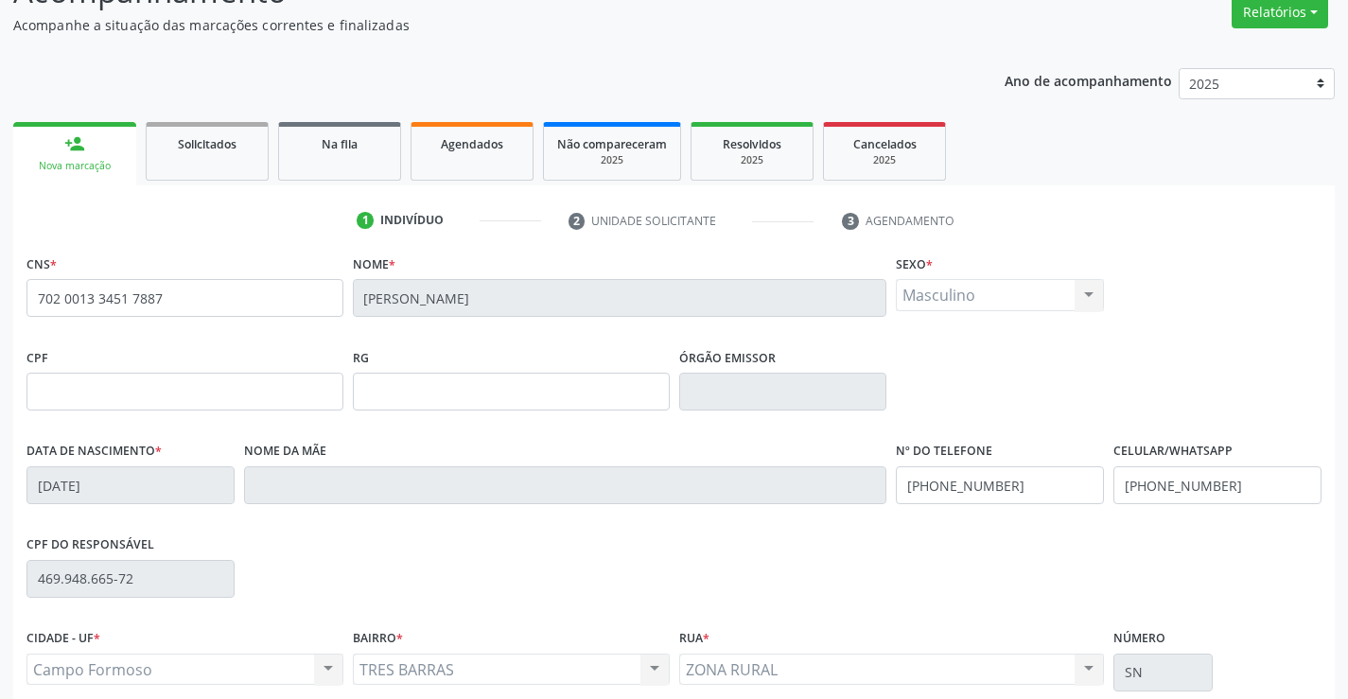
scroll to position [326, 0]
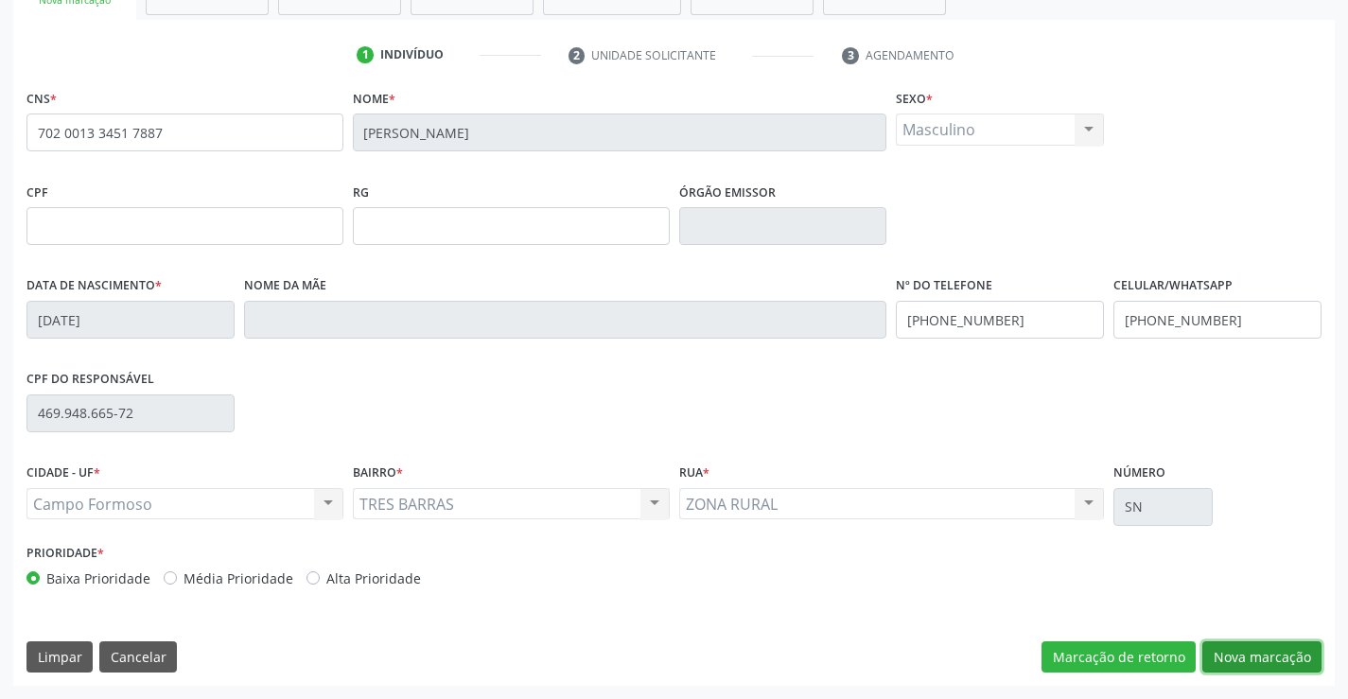
click at [1242, 653] on button "Nova marcação" at bounding box center [1261, 657] width 119 height 32
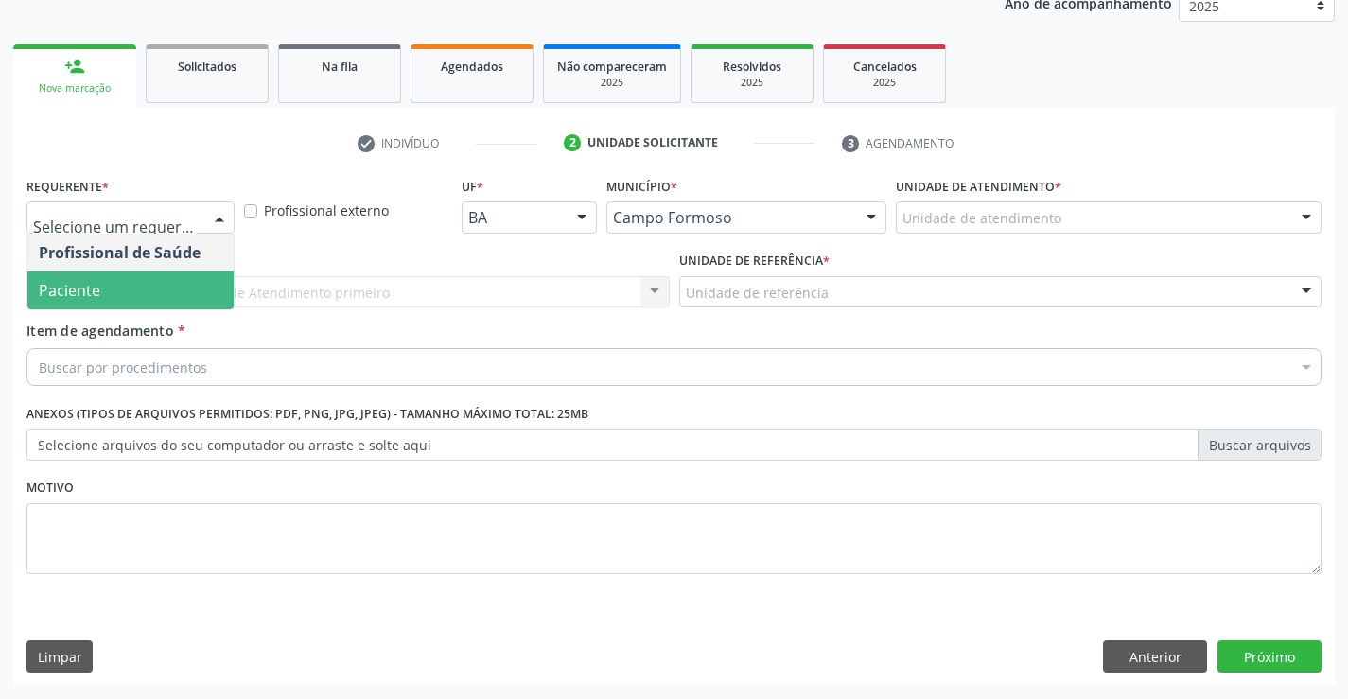
click at [165, 285] on span "Paciente" at bounding box center [130, 291] width 206 height 38
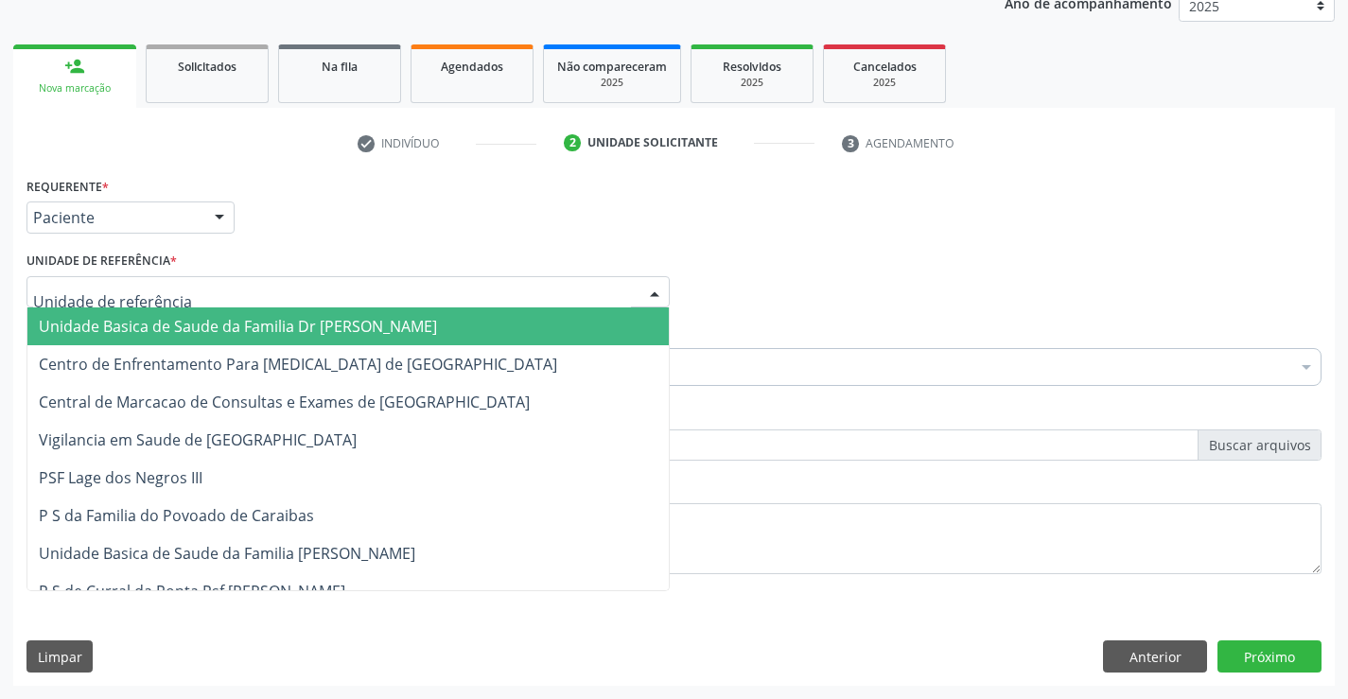
click at [209, 291] on div at bounding box center [347, 292] width 643 height 32
click at [280, 327] on span "Unidade Basica de Saude da Familia Dr [PERSON_NAME]" at bounding box center [238, 326] width 398 height 21
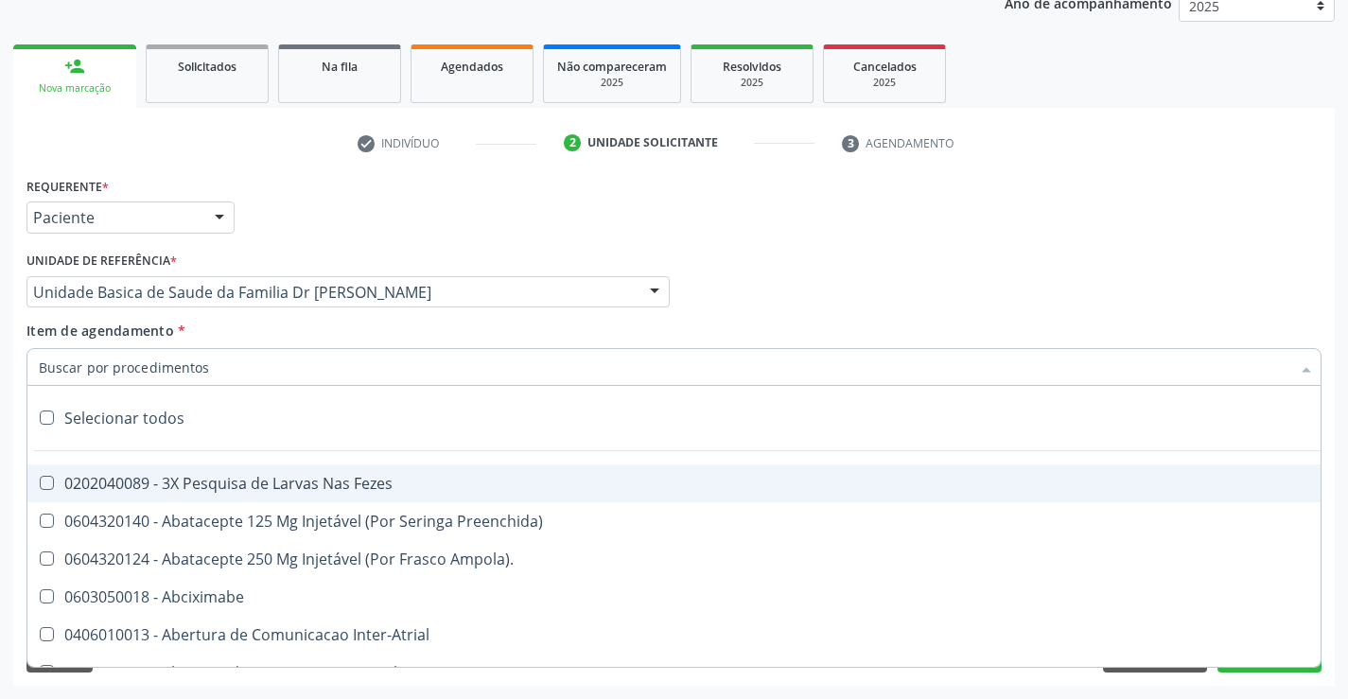
click at [241, 366] on div at bounding box center [673, 367] width 1295 height 38
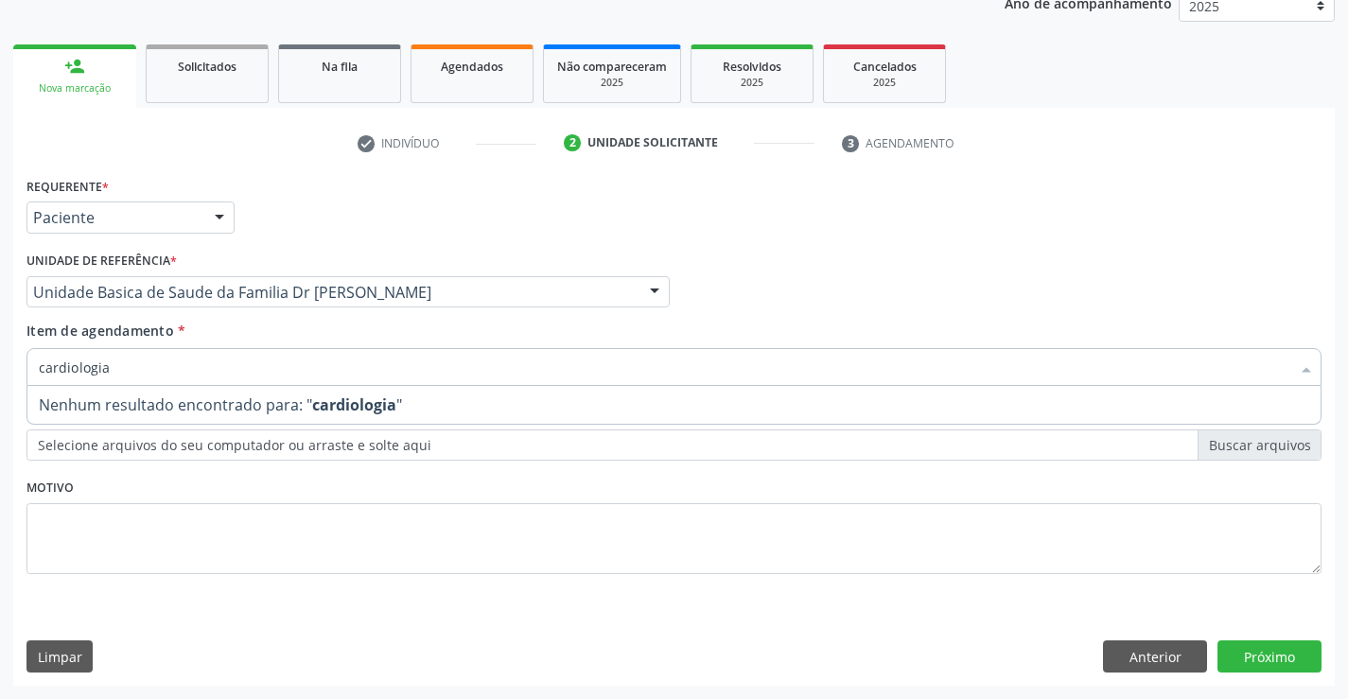
type input "cardiologi"
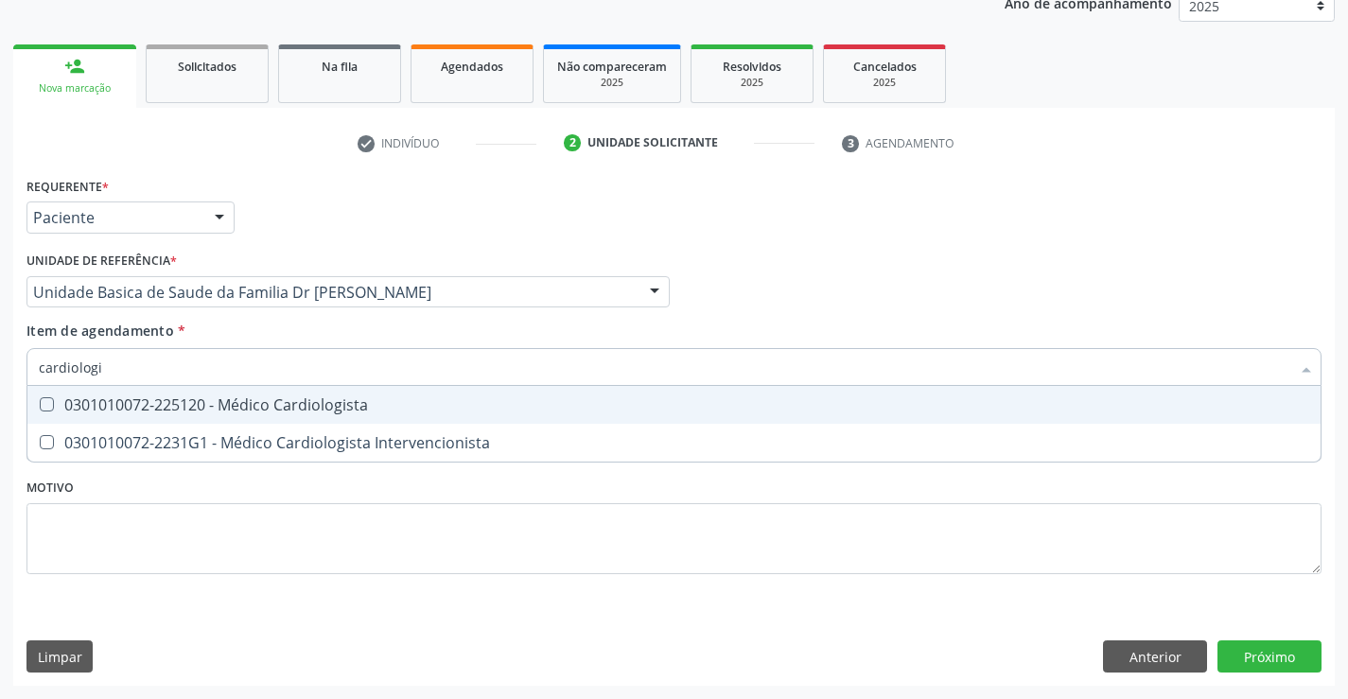
click at [342, 412] on div "0301010072-225120 - Médico Cardiologista" at bounding box center [674, 404] width 1271 height 15
checkbox Cardiologista "true"
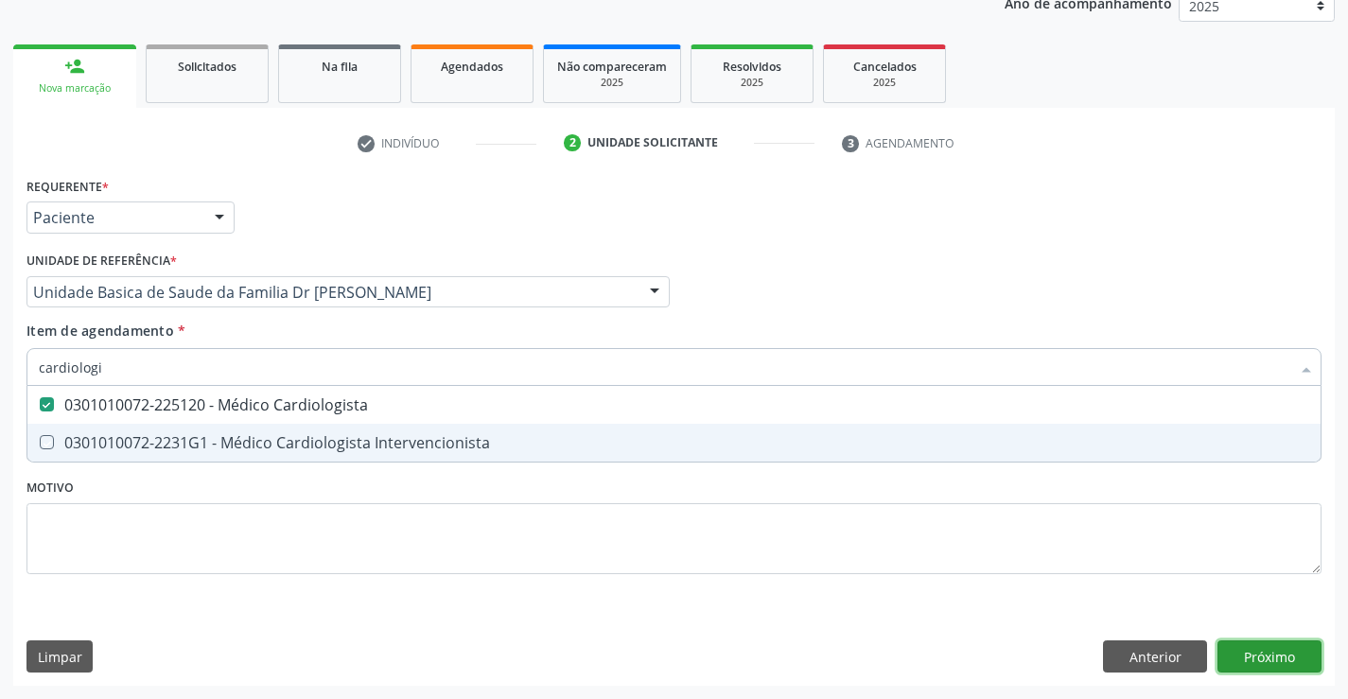
click at [1283, 657] on div "Requerente * Paciente Profissional de Saúde Paciente Nenhum resultado encontrad…" at bounding box center [674, 429] width 1322 height 514
checkbox Intervencionista "true"
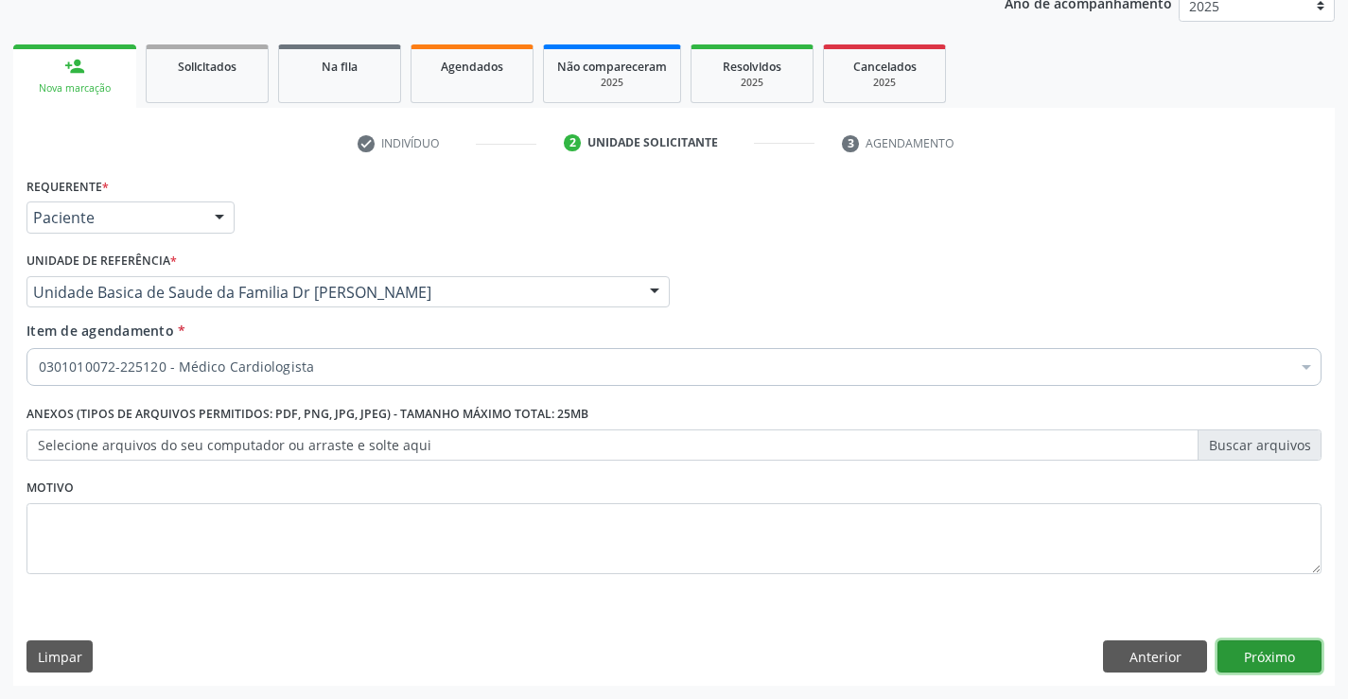
click at [1268, 654] on button "Próximo" at bounding box center [1270, 656] width 104 height 32
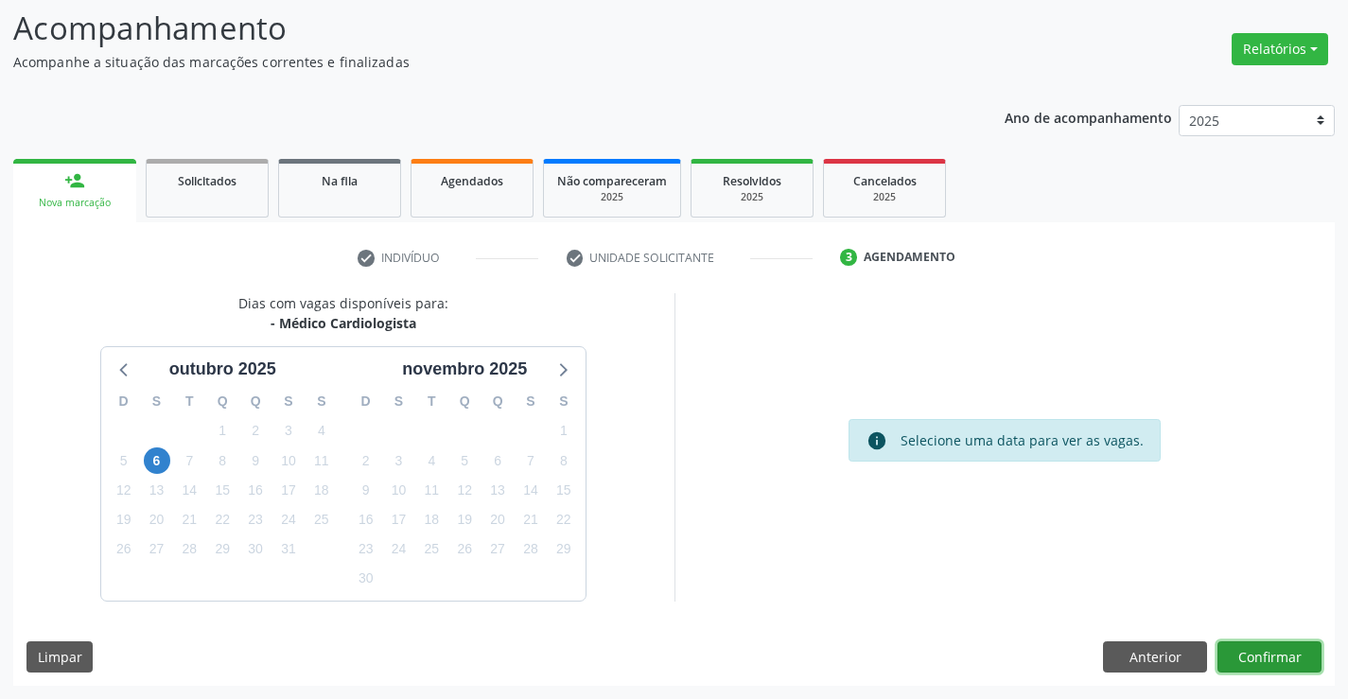
click at [1265, 651] on button "Confirmar" at bounding box center [1270, 657] width 104 height 32
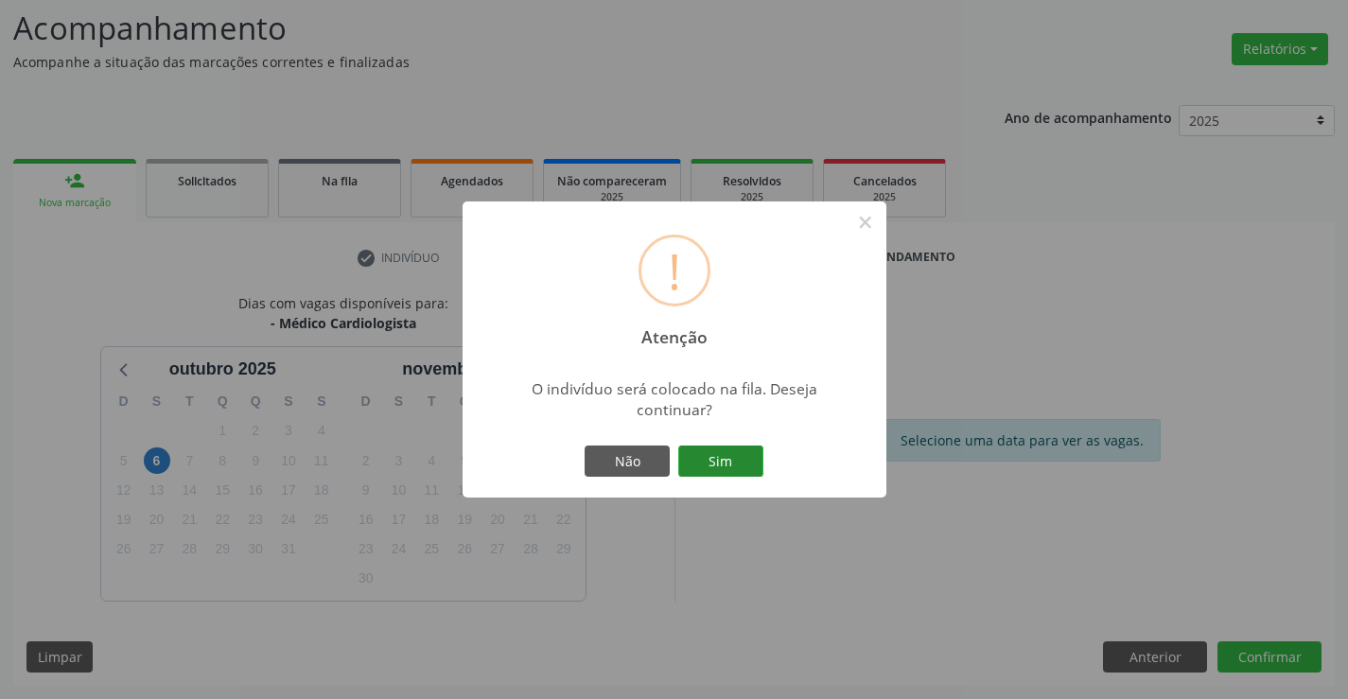
click at [707, 448] on button "Sim" at bounding box center [720, 462] width 85 height 32
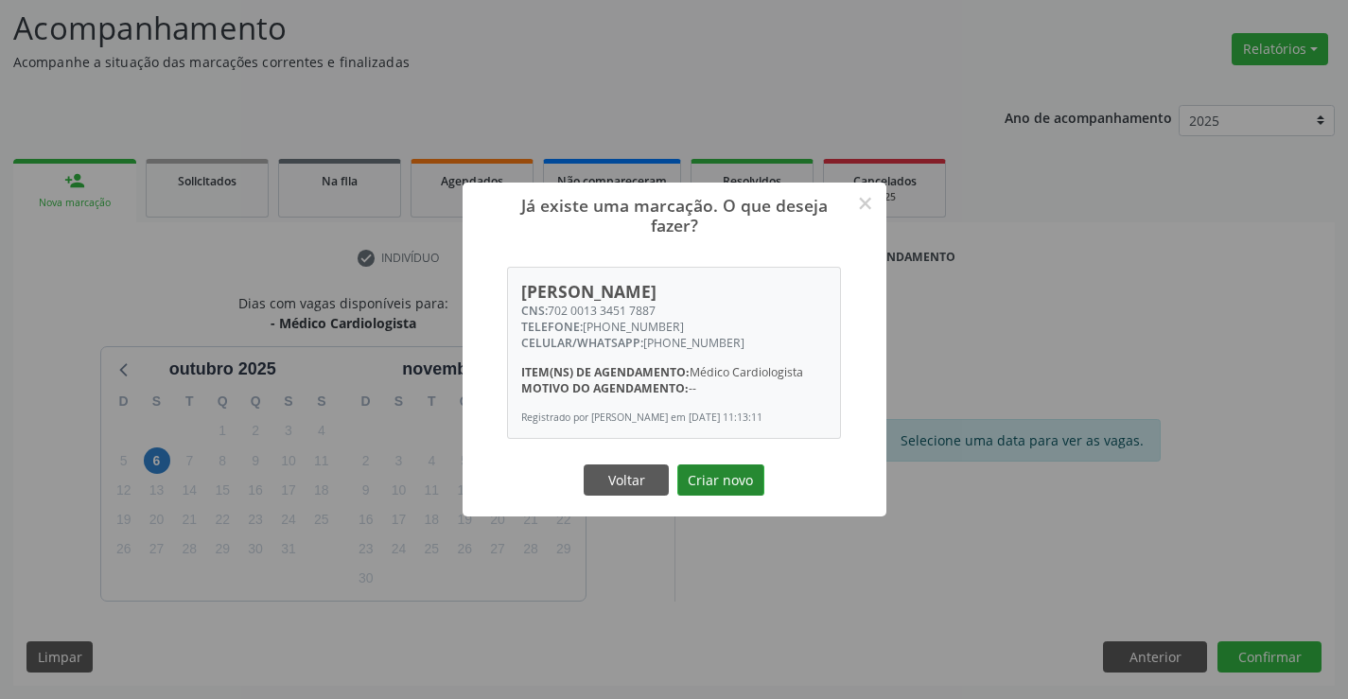
click at [721, 473] on button "Criar novo" at bounding box center [720, 481] width 87 height 32
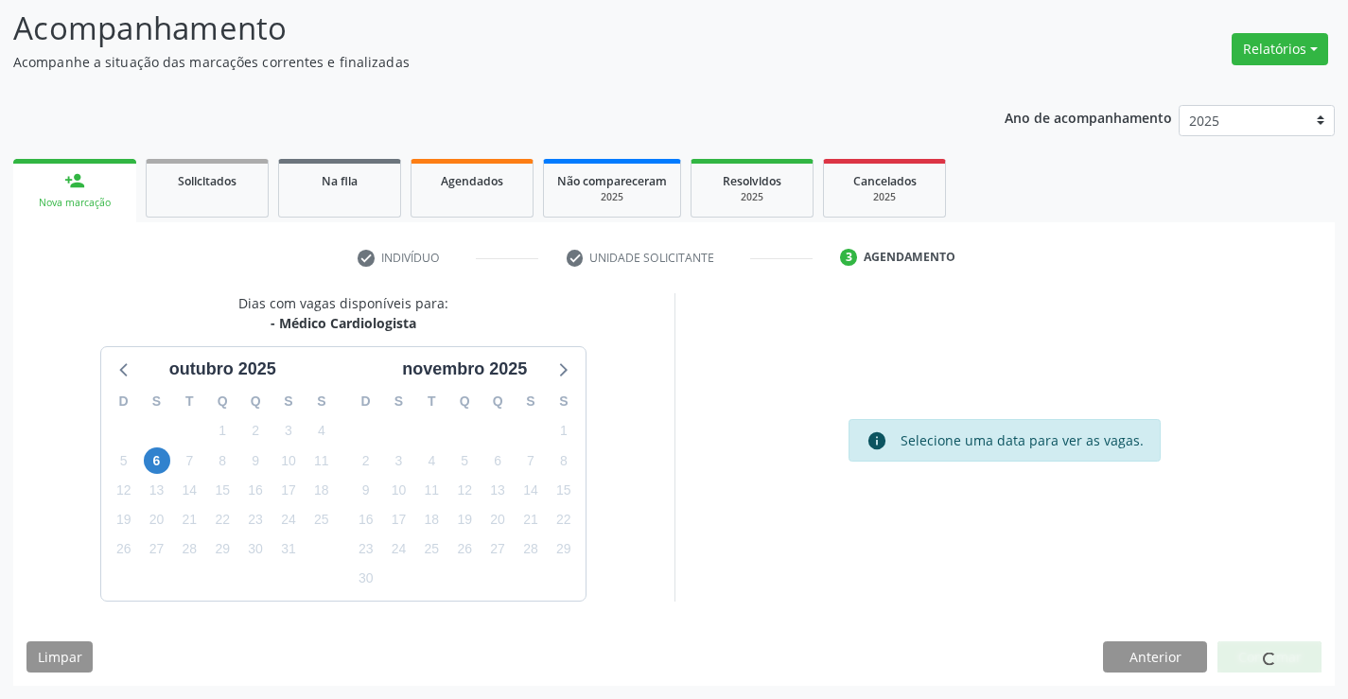
scroll to position [0, 0]
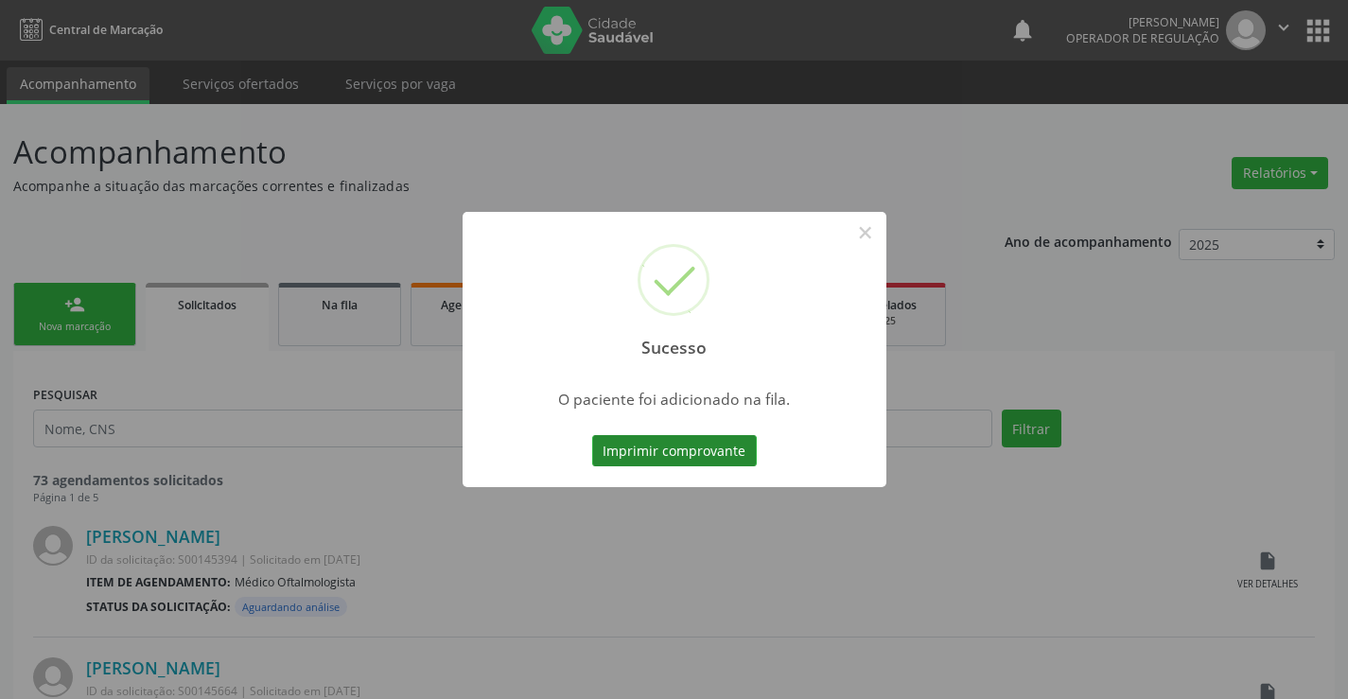
click at [716, 448] on button "Imprimir comprovante" at bounding box center [674, 451] width 165 height 32
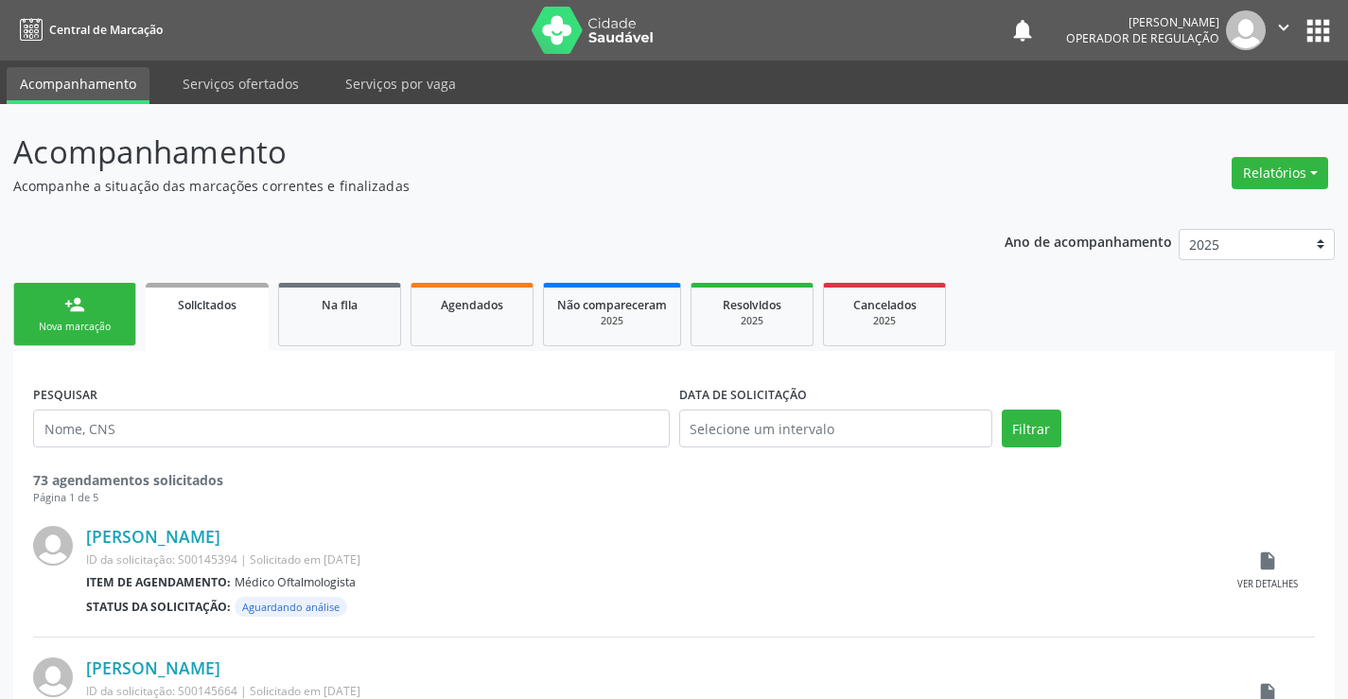
click at [88, 326] on div "Nova marcação" at bounding box center [74, 327] width 95 height 14
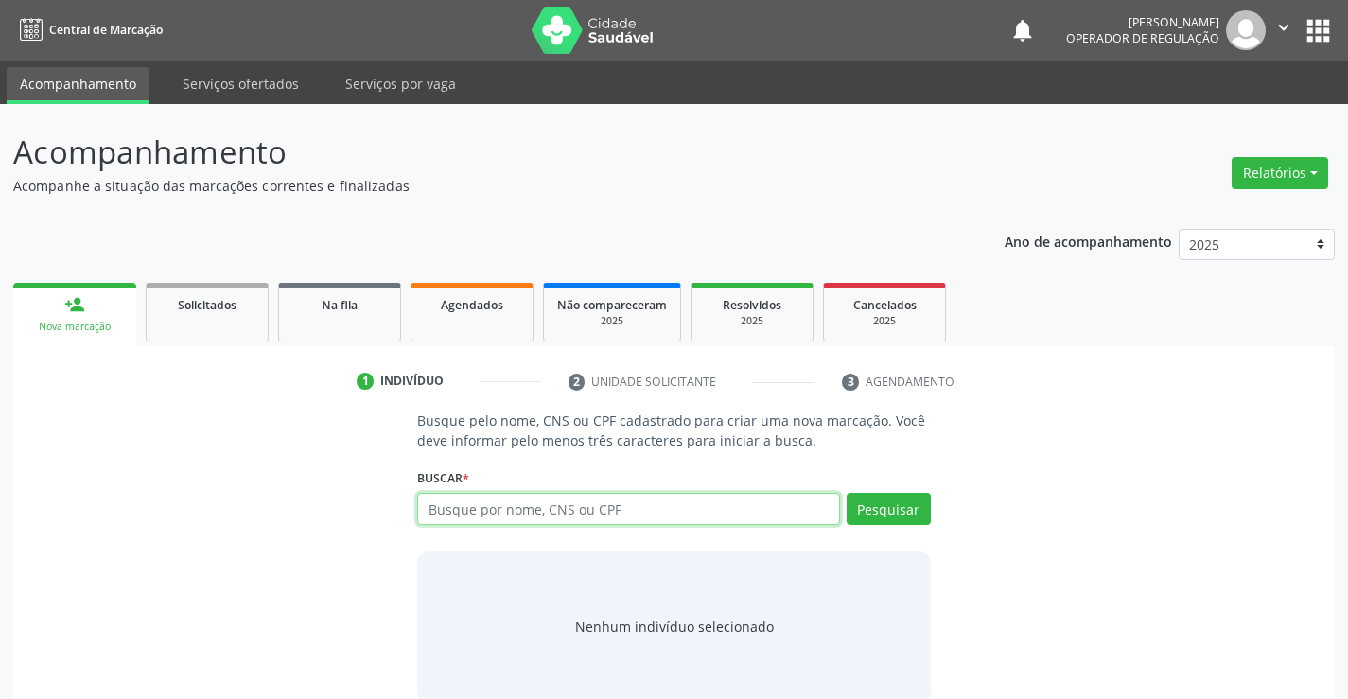
click at [575, 506] on input "text" at bounding box center [628, 509] width 422 height 32
type input "704707795309438"
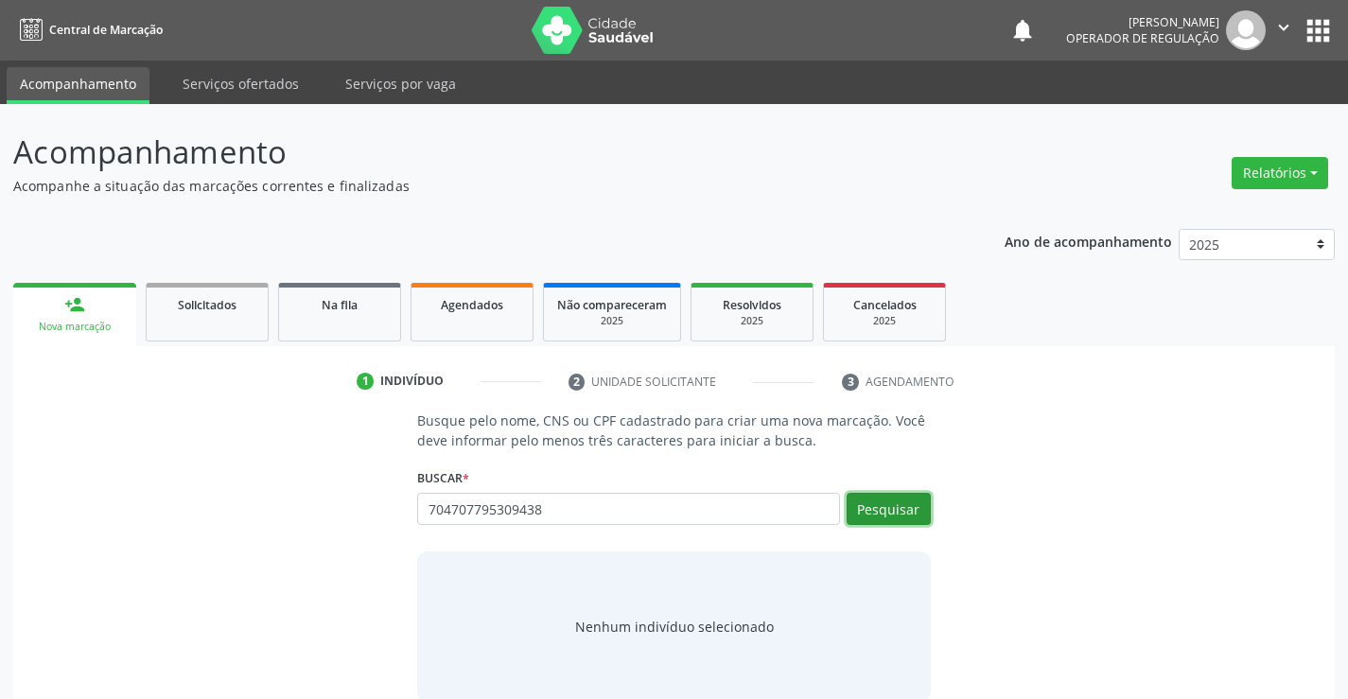
click at [901, 502] on button "Pesquisar" at bounding box center [889, 509] width 84 height 32
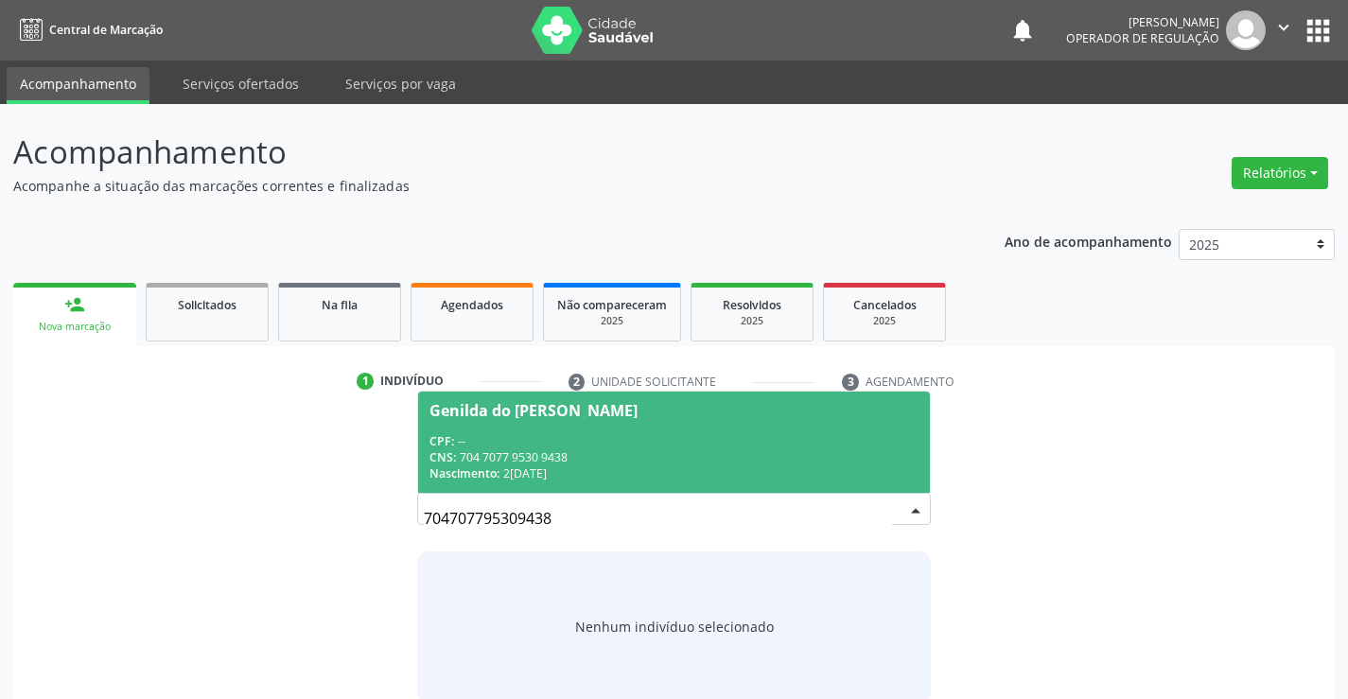
click at [656, 447] on div "CPF: --" at bounding box center [674, 441] width 488 height 16
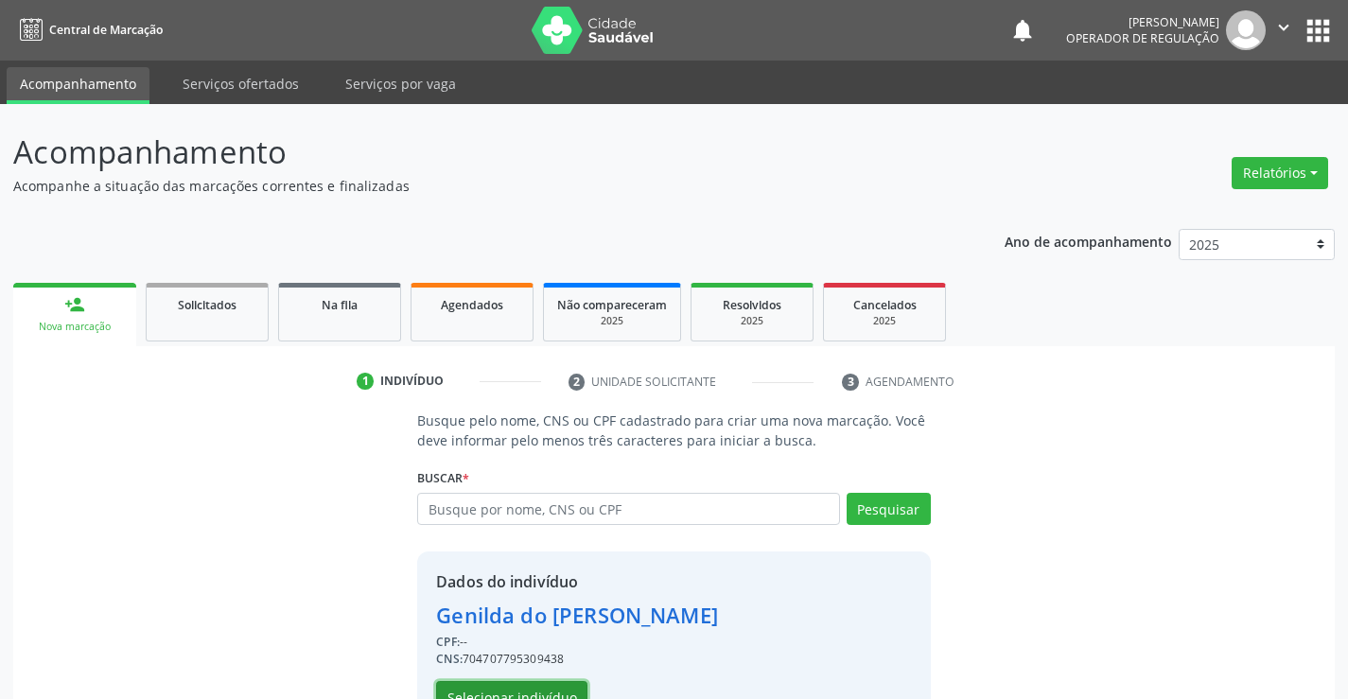
click at [553, 693] on button "Selecionar indivíduo" at bounding box center [511, 697] width 151 height 32
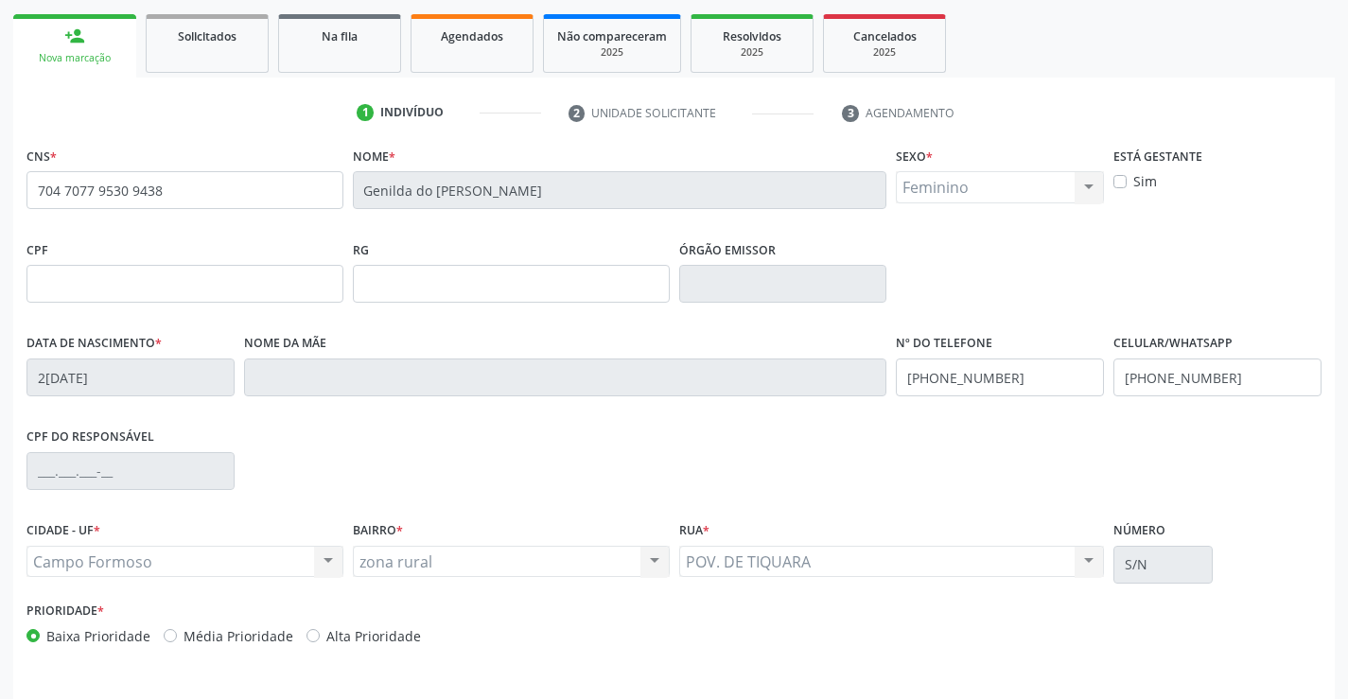
scroll to position [326, 0]
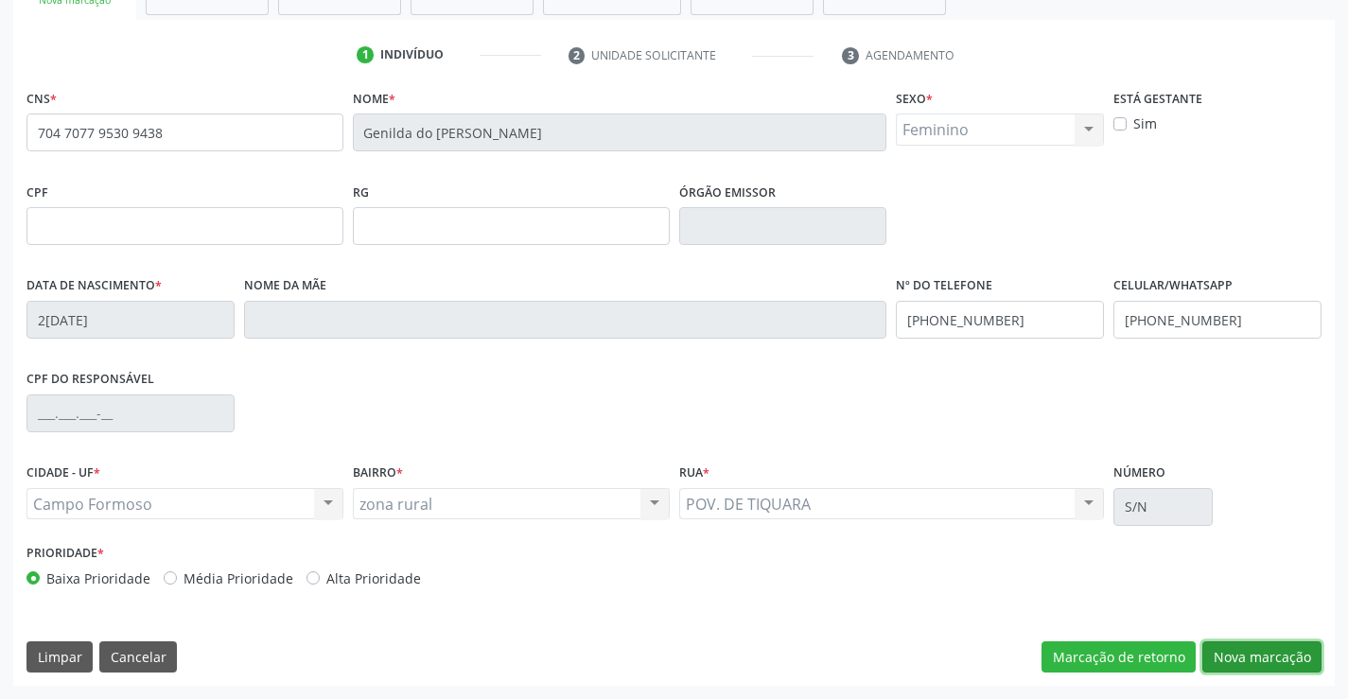
click at [1238, 652] on button "Nova marcação" at bounding box center [1261, 657] width 119 height 32
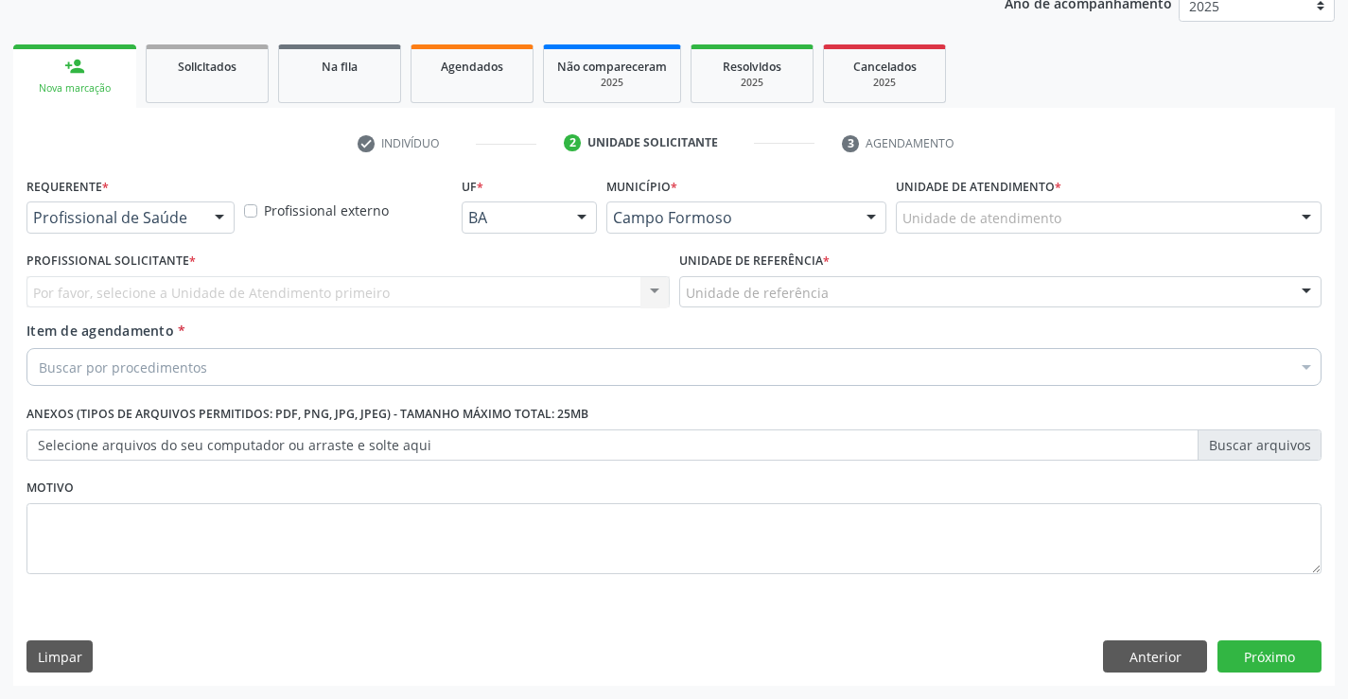
scroll to position [238, 0]
click at [139, 291] on div "Por favor, selecione a Unidade de Atendimento primeiro Nenhum resultado encontr…" at bounding box center [347, 292] width 643 height 32
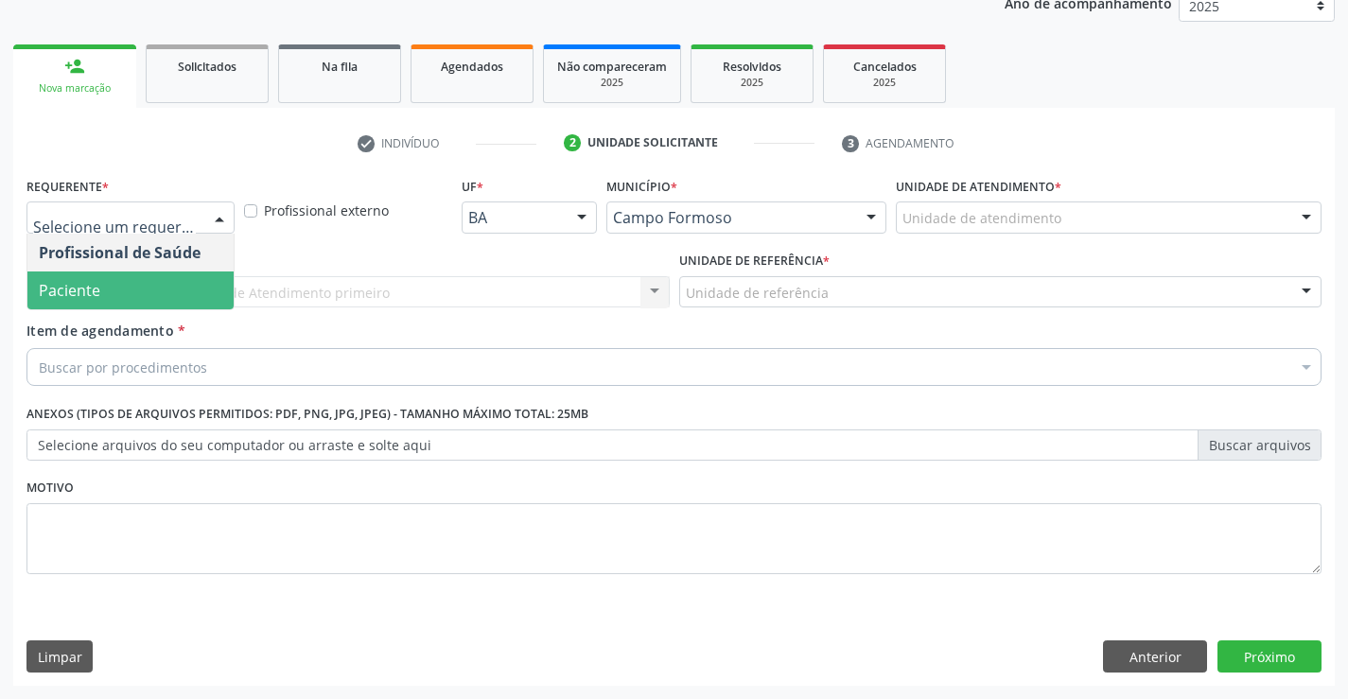
click at [151, 289] on span "Paciente" at bounding box center [130, 291] width 206 height 38
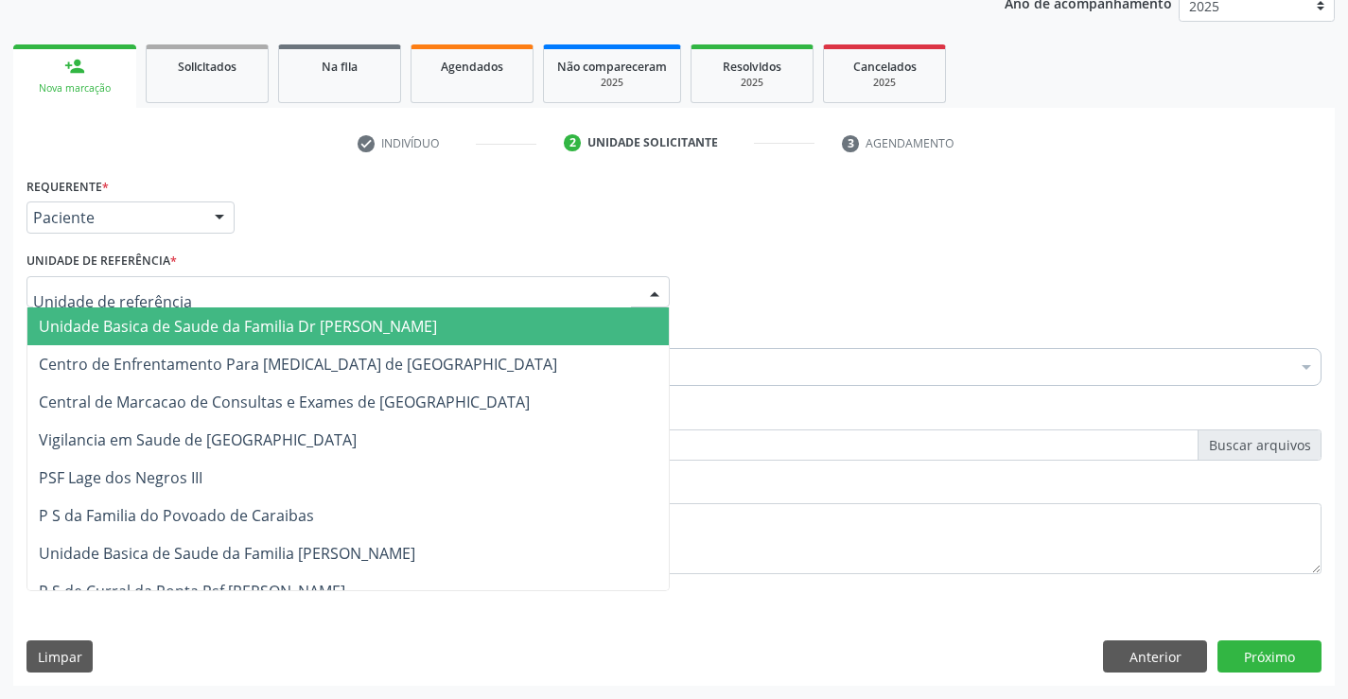
click at [165, 331] on span "Unidade Basica de Saude da Familia Dr [PERSON_NAME]" at bounding box center [238, 326] width 398 height 21
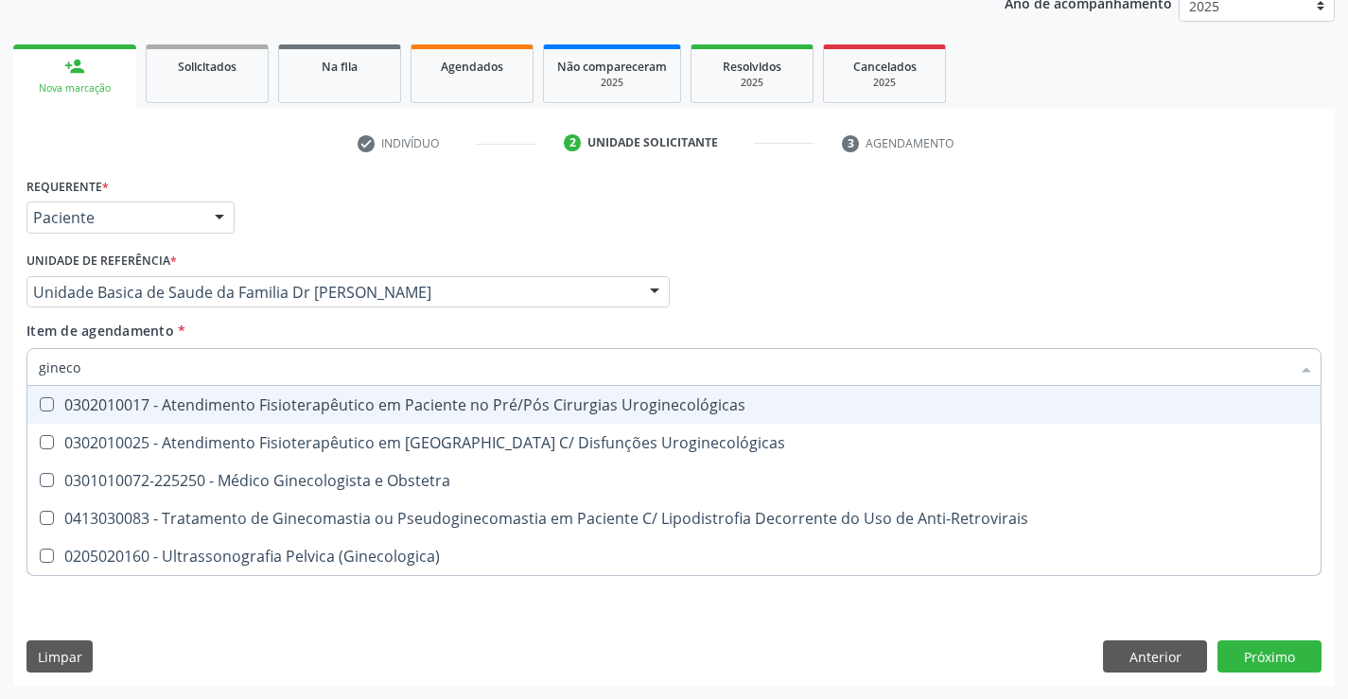
type input "ginecol"
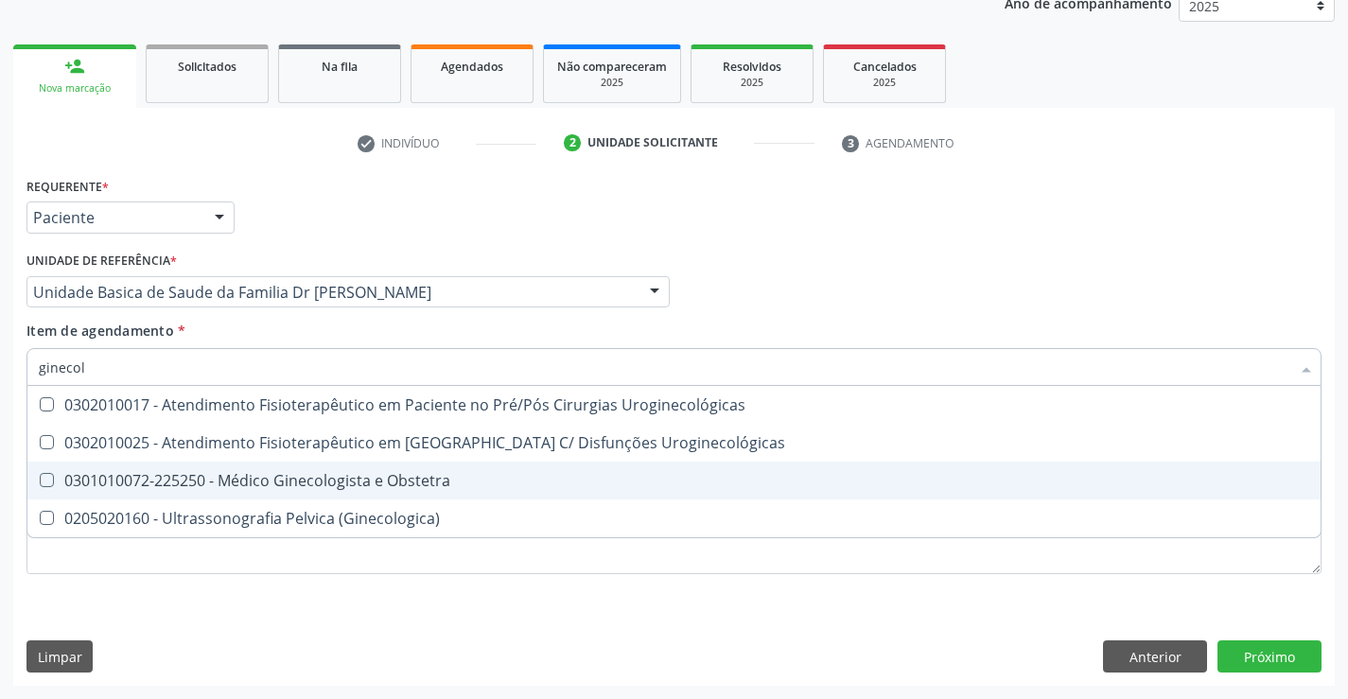
click at [378, 488] on div "0301010072-225250 - Médico Ginecologista e Obstetra" at bounding box center [674, 480] width 1271 height 15
checkbox Obstetra "true"
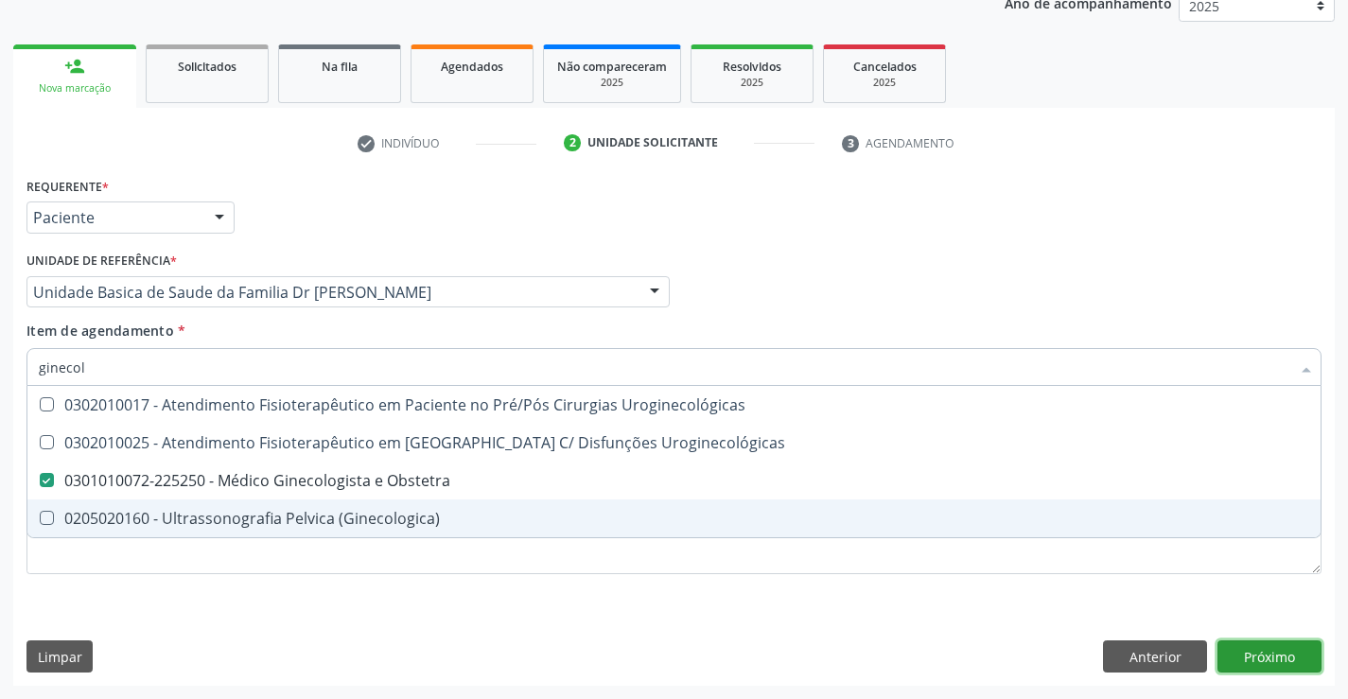
click at [1282, 646] on div "Requerente * Paciente Profissional de Saúde Paciente Nenhum resultado encontrad…" at bounding box center [674, 429] width 1322 height 514
checkbox Uroginecológicas "true"
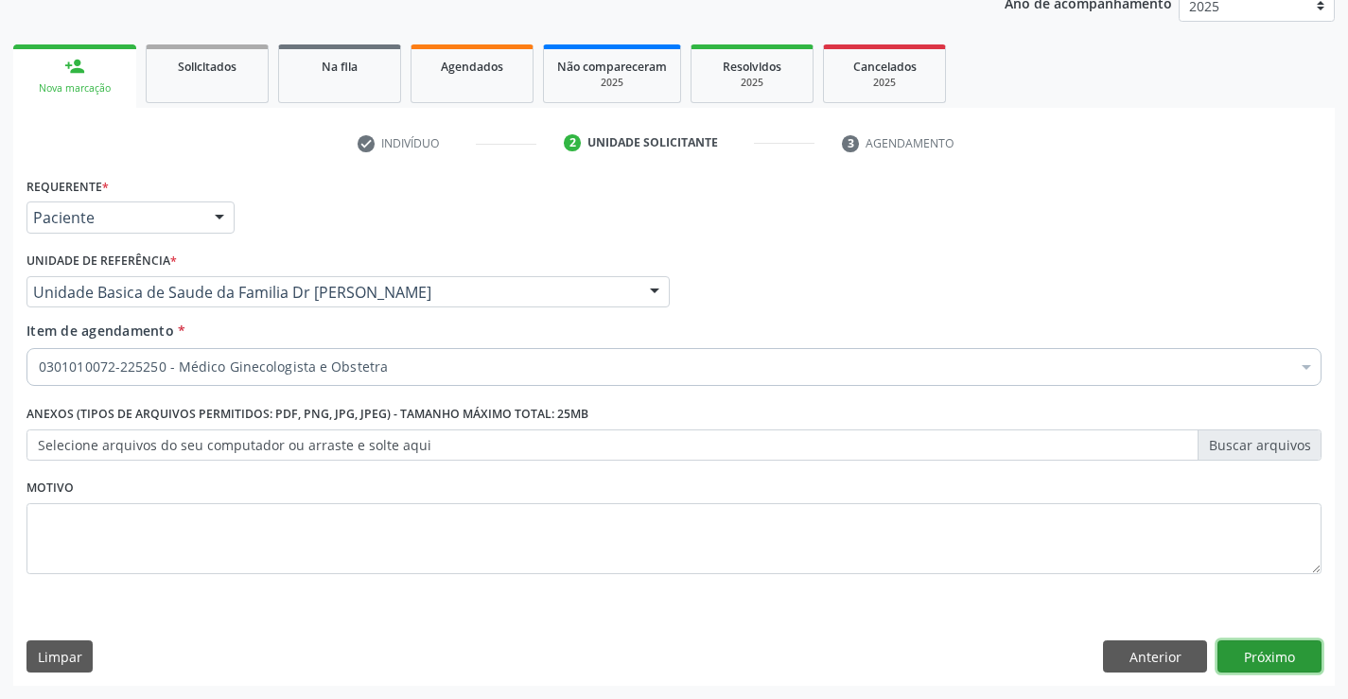
click at [1275, 646] on button "Próximo" at bounding box center [1270, 656] width 104 height 32
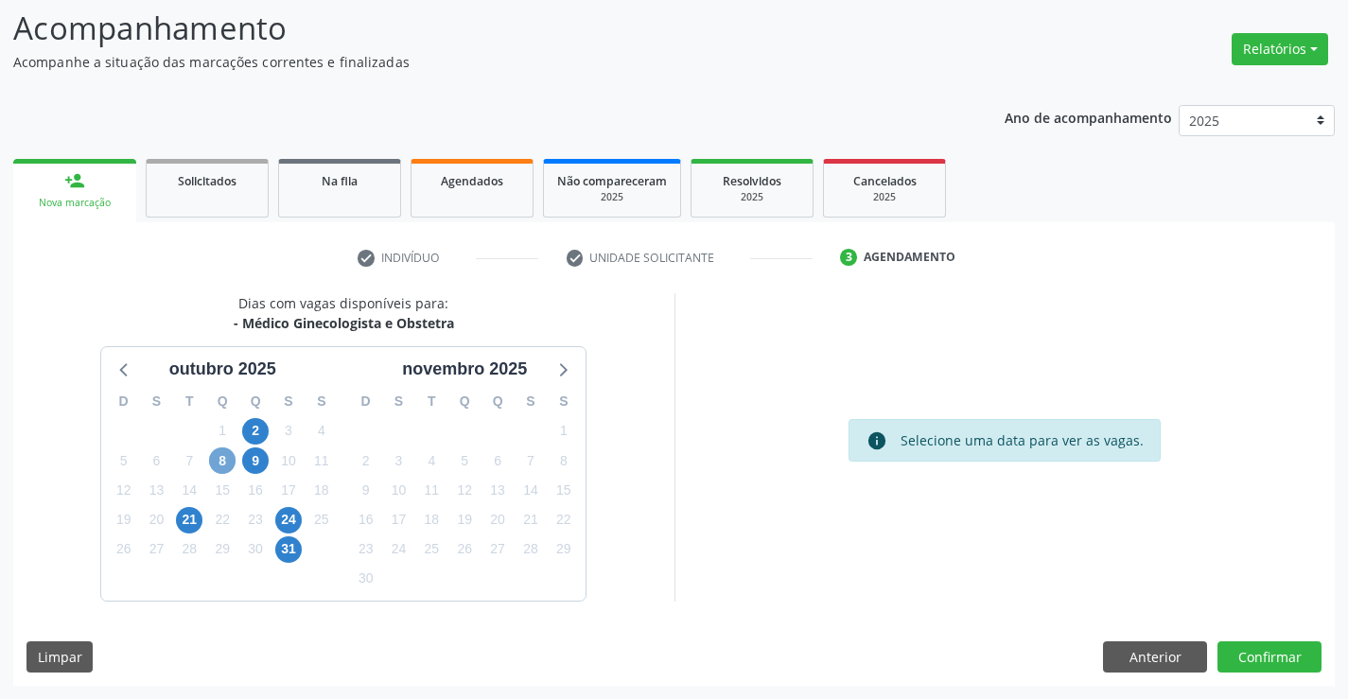
click at [224, 460] on span "8" at bounding box center [222, 460] width 26 height 26
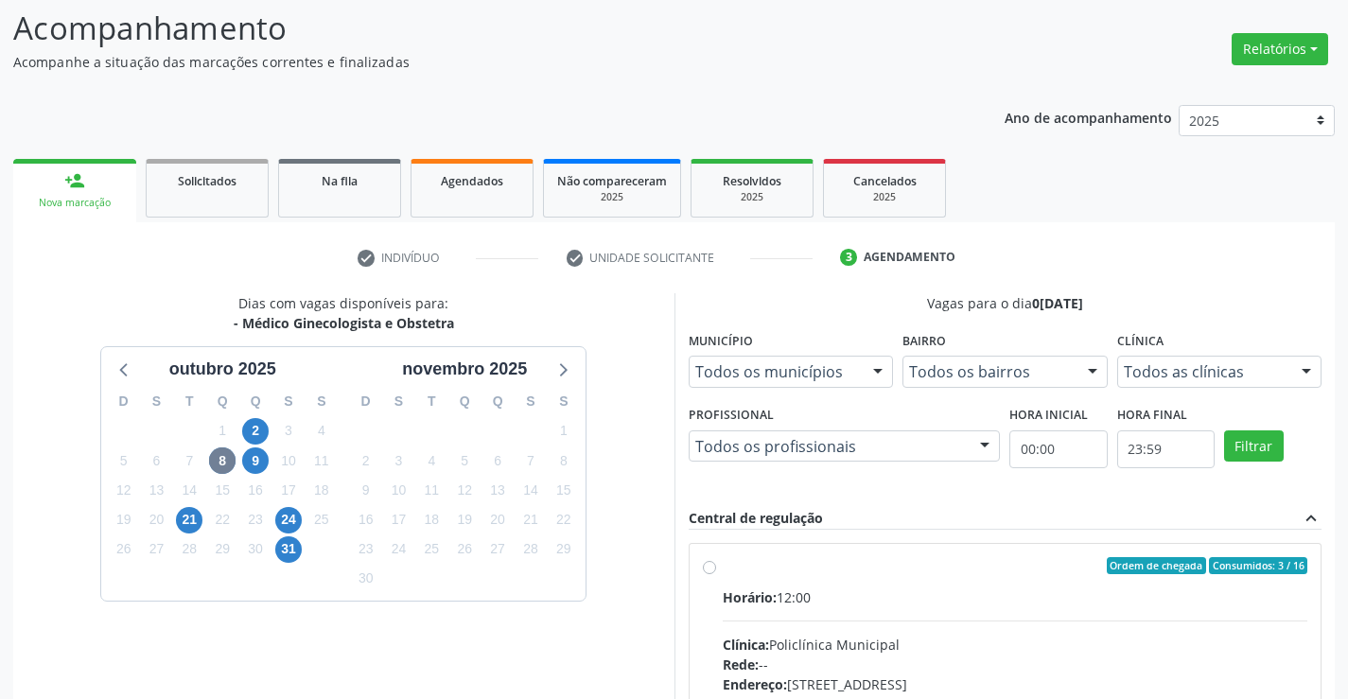
click at [723, 565] on label "Ordem de chegada Consumidos: 3 / 16 Horário: 12:00 Clínica: Policlínica Municip…" at bounding box center [1016, 702] width 586 height 290
click at [715, 565] on input "Ordem de chegada Consumidos: 3 / 16 Horário: 12:00 Clínica: Policlínica Municip…" at bounding box center [709, 565] width 13 height 17
radio input "true"
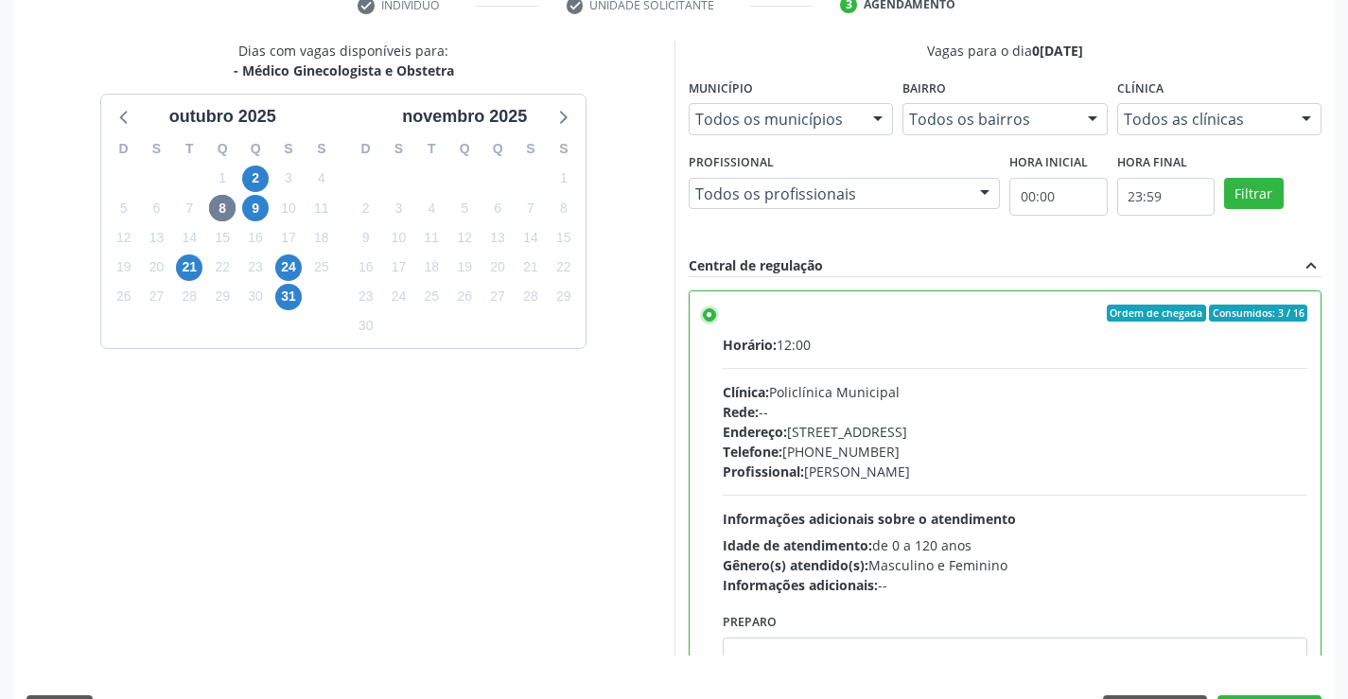
scroll to position [431, 0]
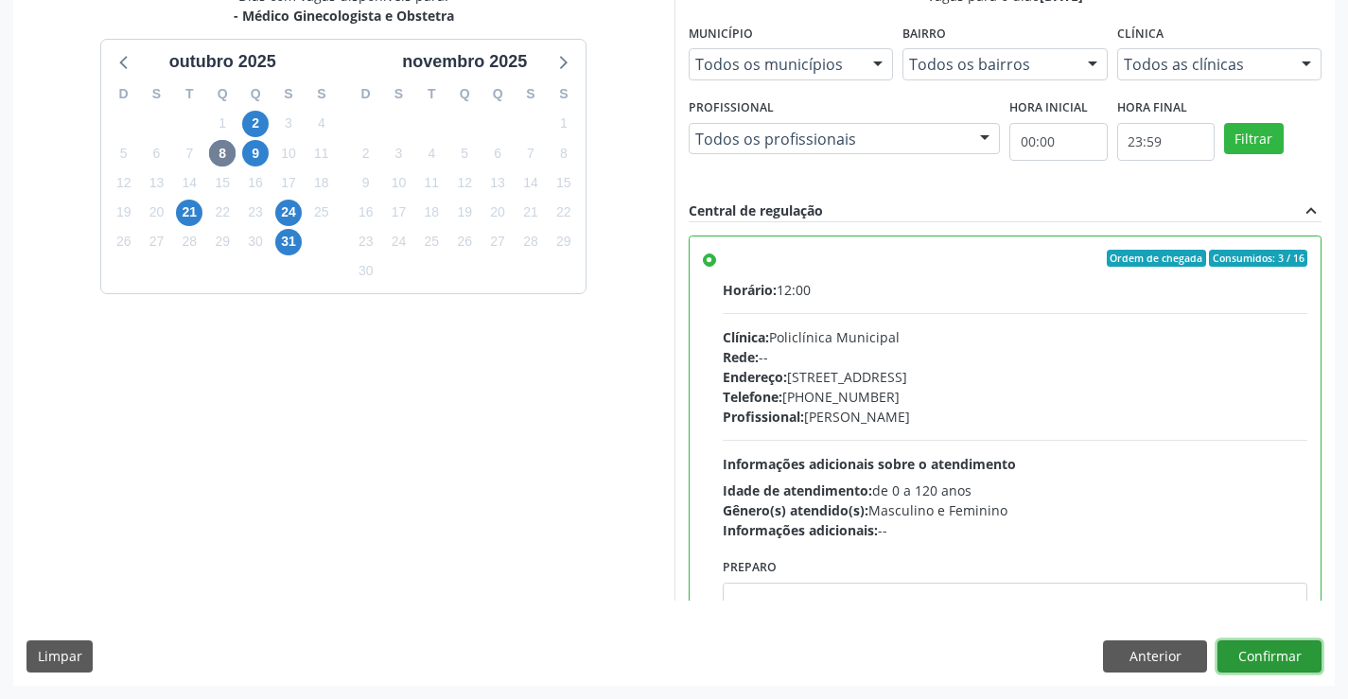
click at [1272, 644] on button "Confirmar" at bounding box center [1270, 656] width 104 height 32
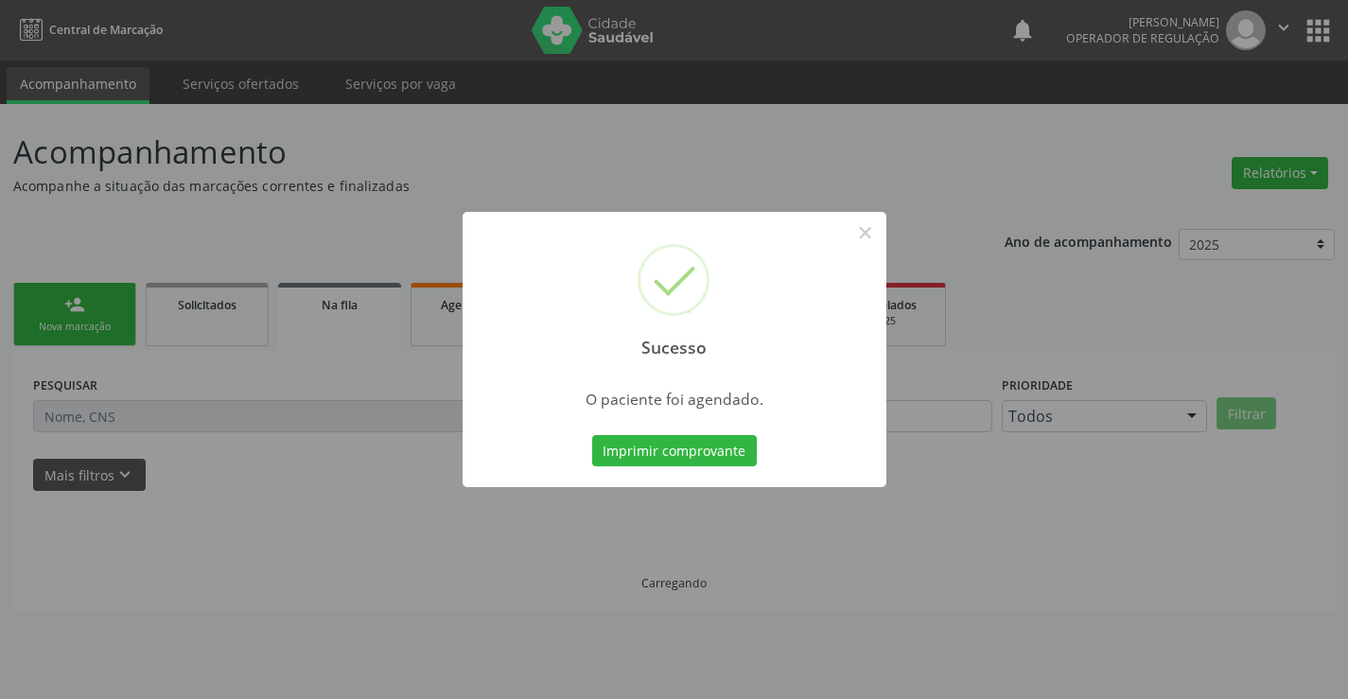
scroll to position [0, 0]
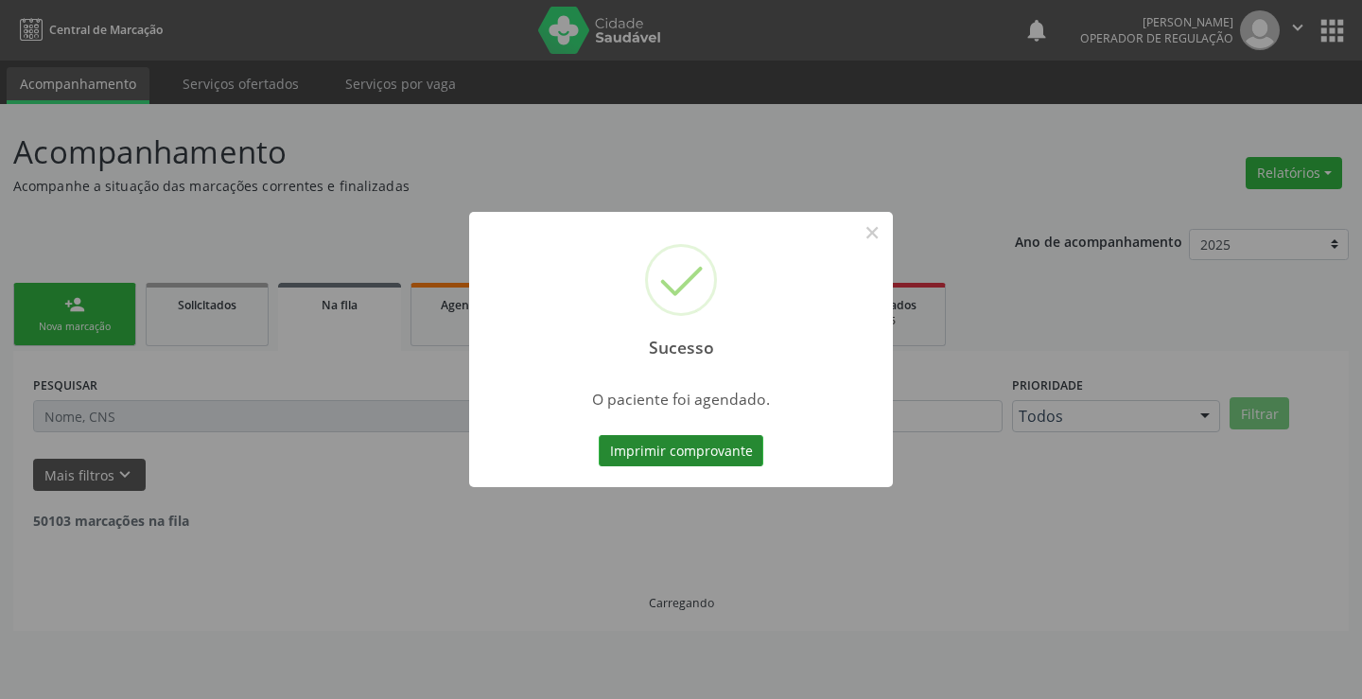
click at [725, 454] on button "Imprimir comprovante" at bounding box center [681, 451] width 165 height 32
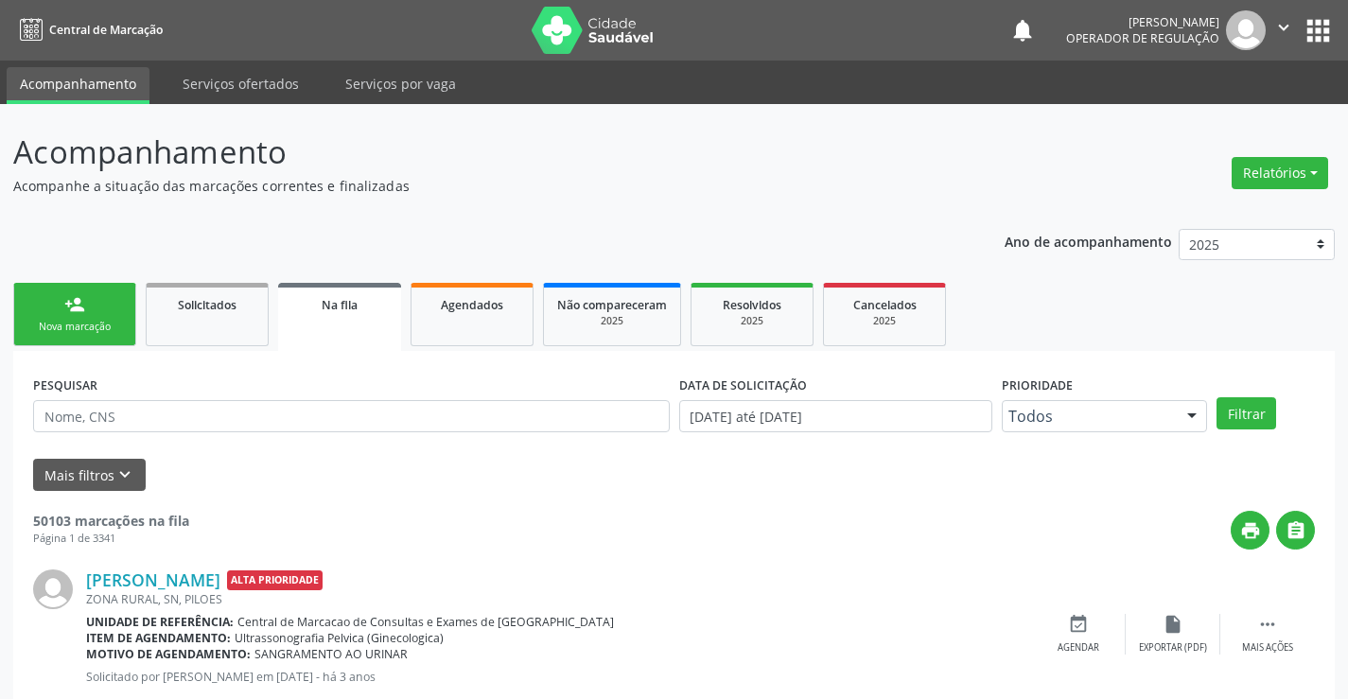
click at [94, 313] on link "person_add Nova marcação" at bounding box center [74, 314] width 123 height 63
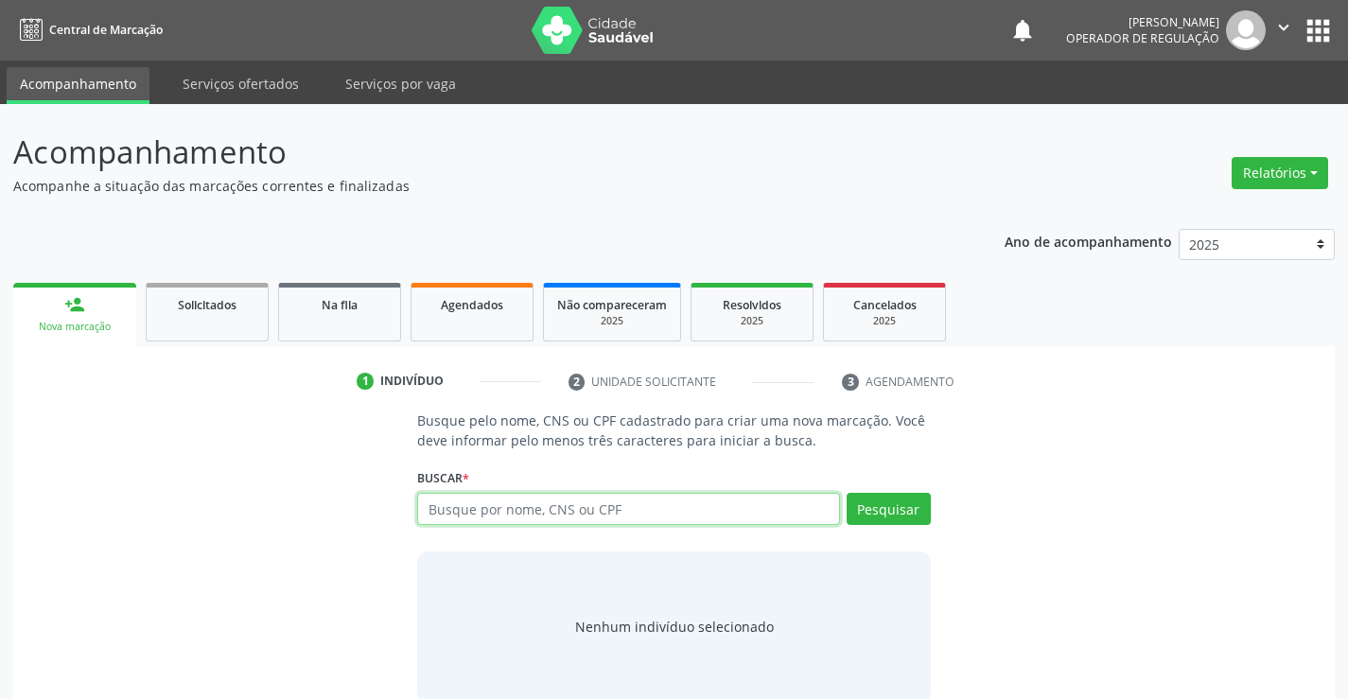
click at [594, 507] on input "text" at bounding box center [628, 509] width 422 height 32
type input "700603424931461"
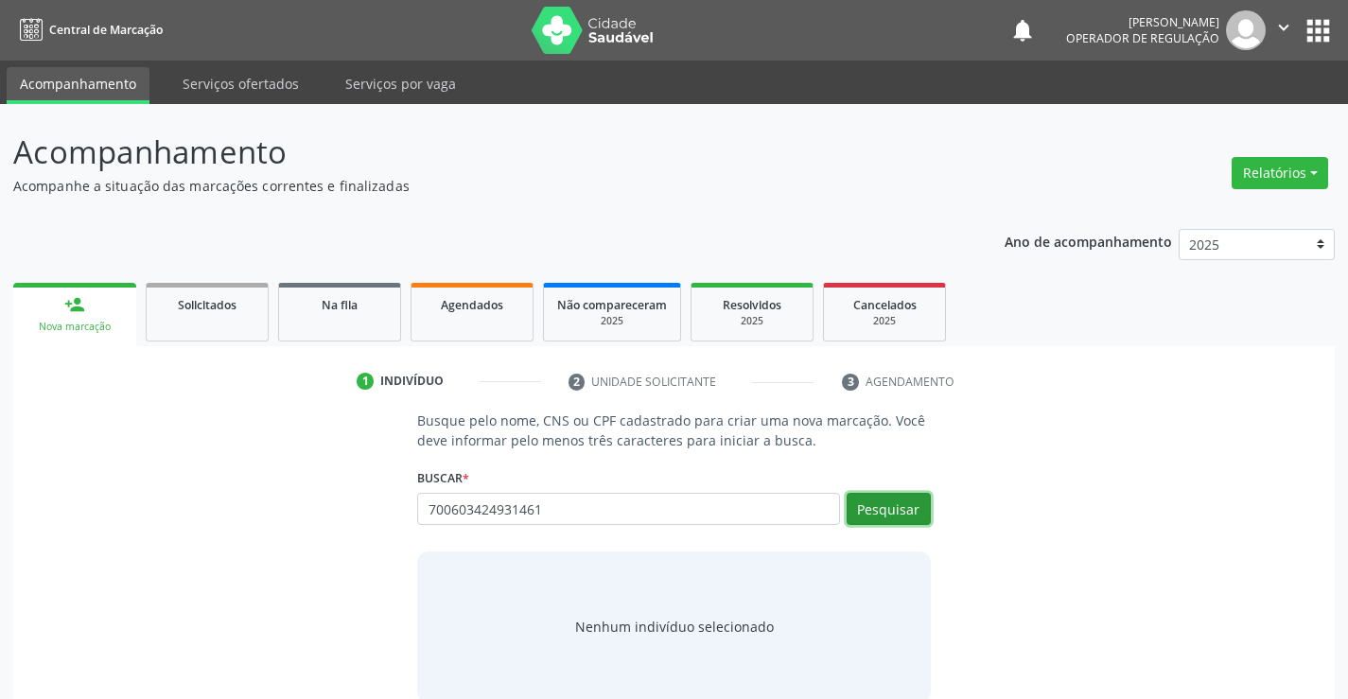
click at [898, 513] on button "Pesquisar" at bounding box center [889, 509] width 84 height 32
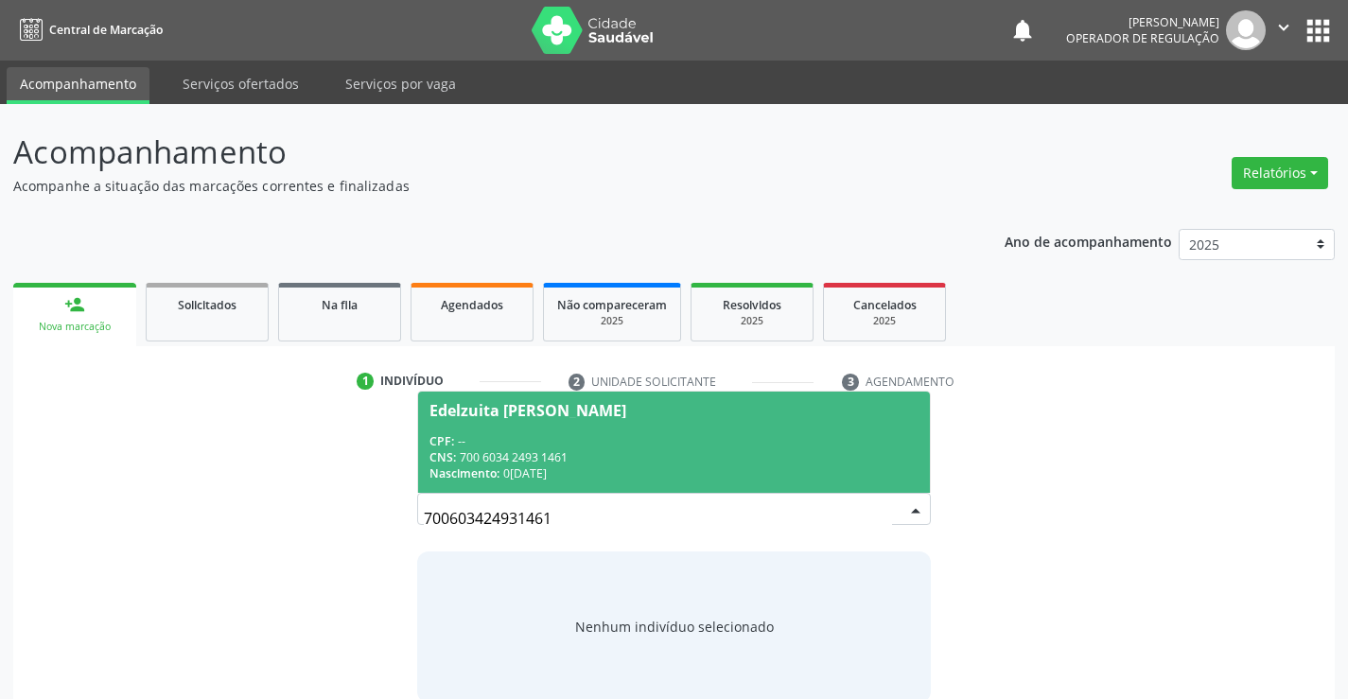
click at [884, 510] on input "700603424931461" at bounding box center [657, 519] width 467 height 38
click at [869, 462] on div "CNS: 700 6034 2493 1461" at bounding box center [674, 457] width 488 height 16
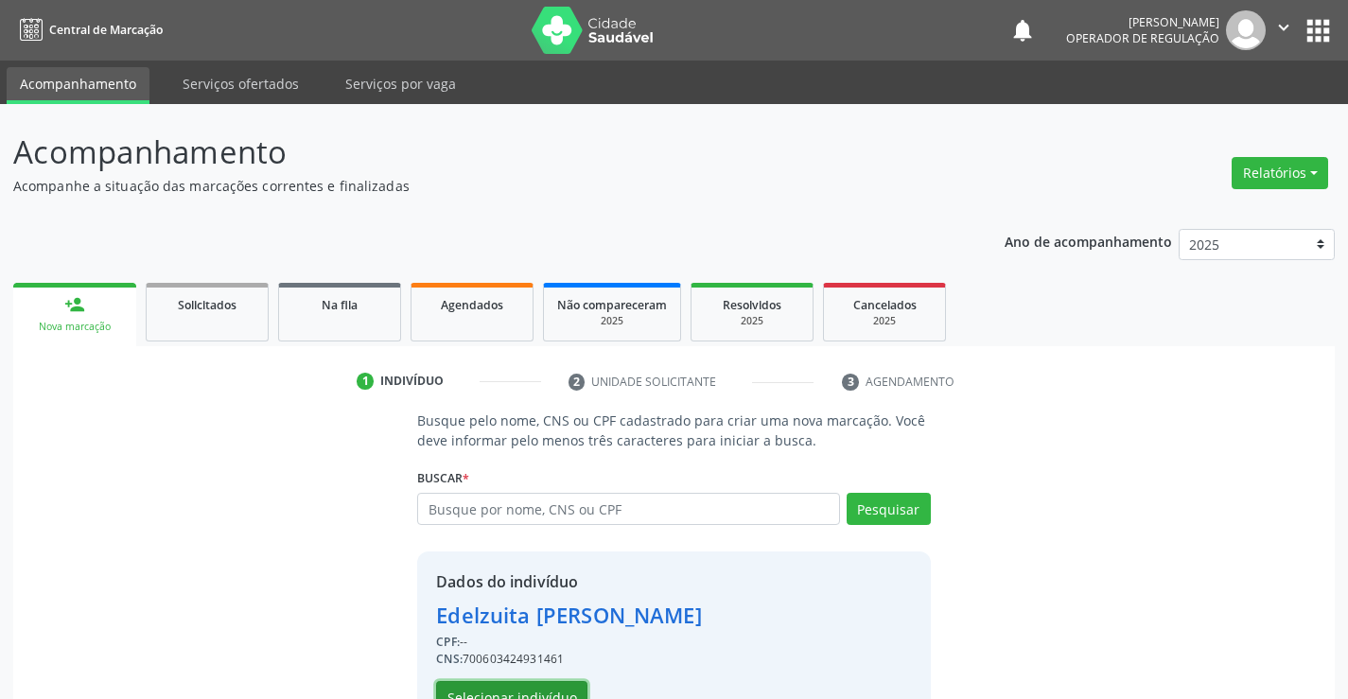
click at [531, 693] on button "Selecionar indivíduo" at bounding box center [511, 697] width 151 height 32
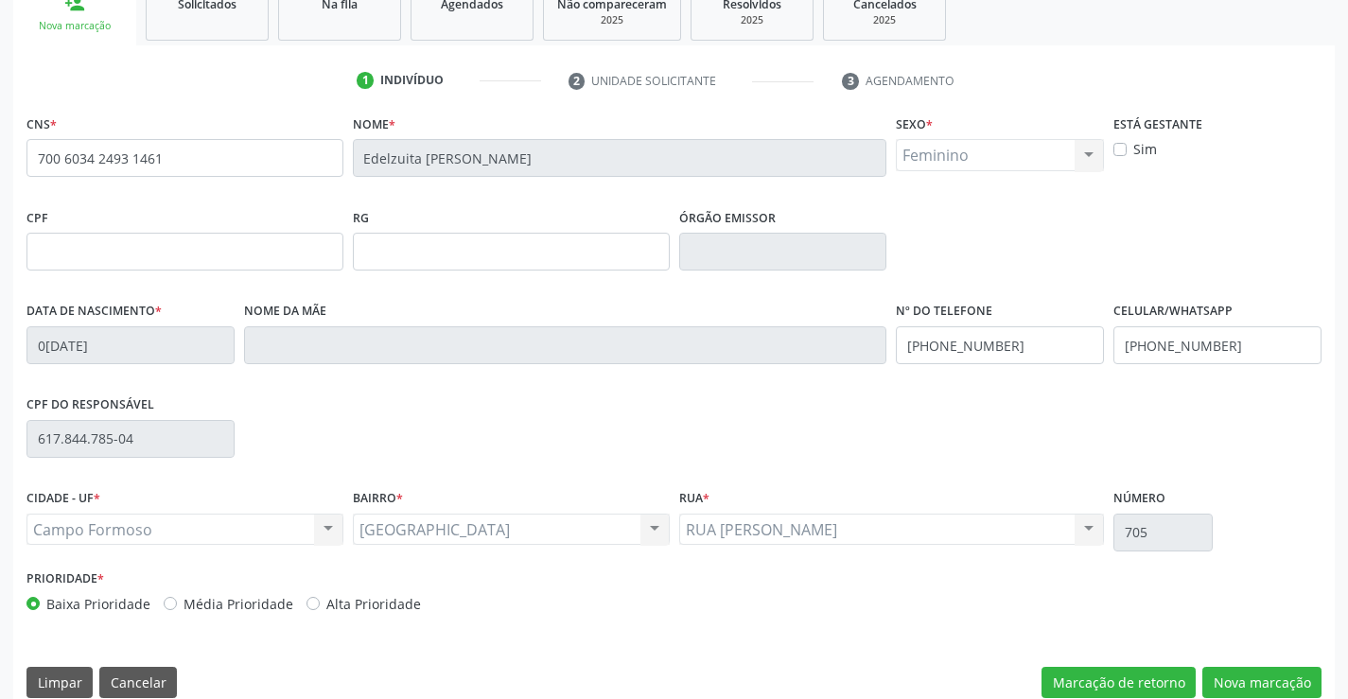
scroll to position [326, 0]
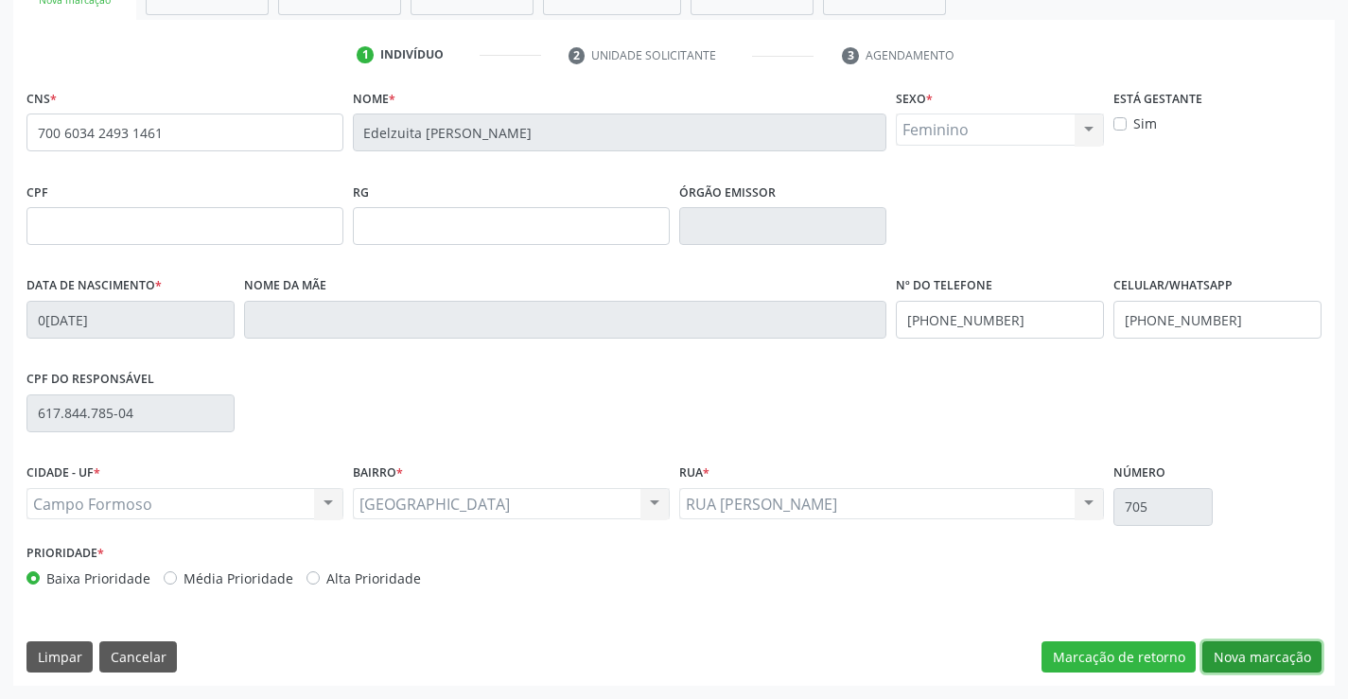
click at [1249, 652] on button "Nova marcação" at bounding box center [1261, 657] width 119 height 32
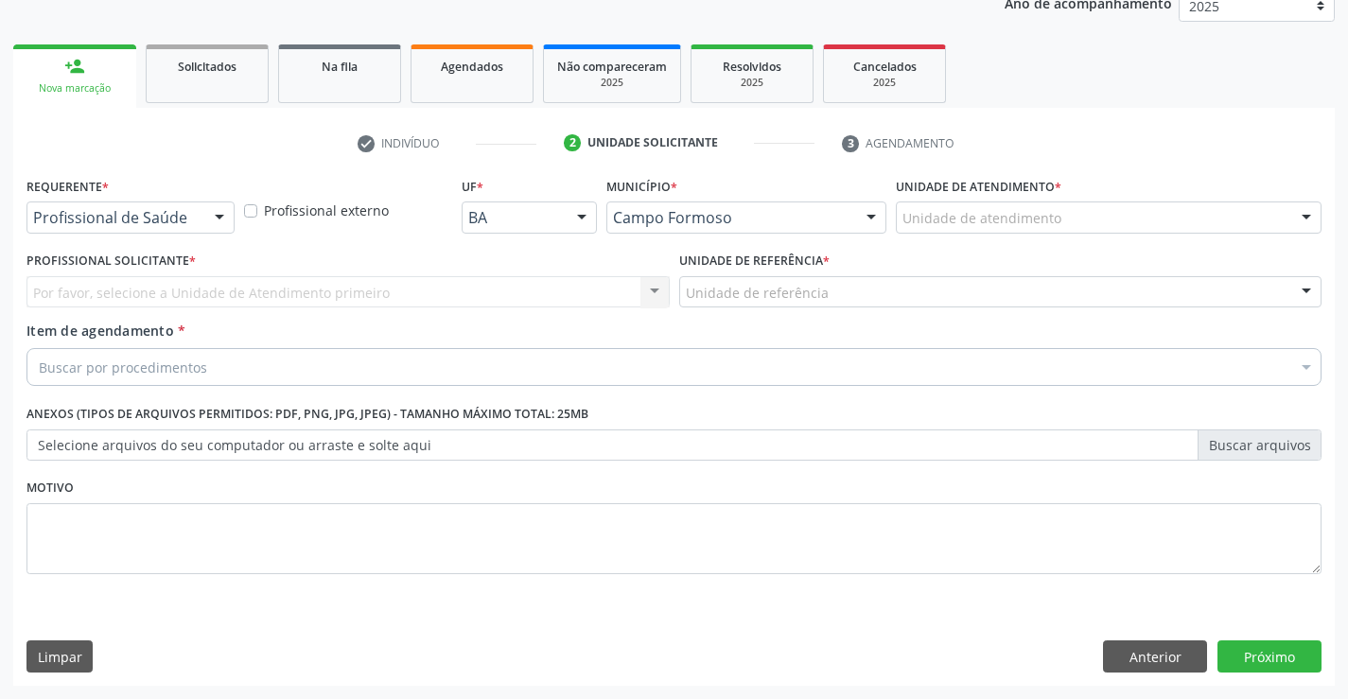
scroll to position [238, 0]
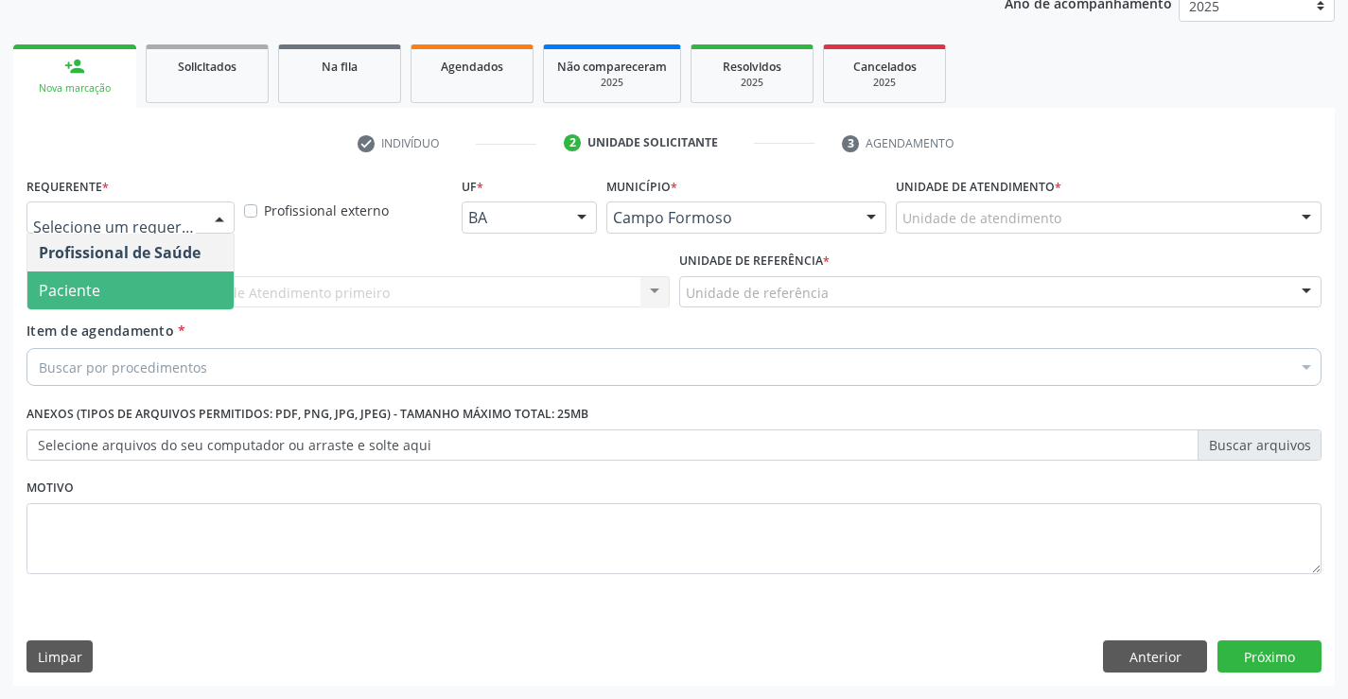
click at [104, 292] on span "Paciente" at bounding box center [130, 291] width 206 height 38
drag, startPoint x: 104, startPoint y: 292, endPoint x: 104, endPoint y: 307, distance: 14.2
click at [100, 292] on span "Paciente" at bounding box center [69, 290] width 61 height 21
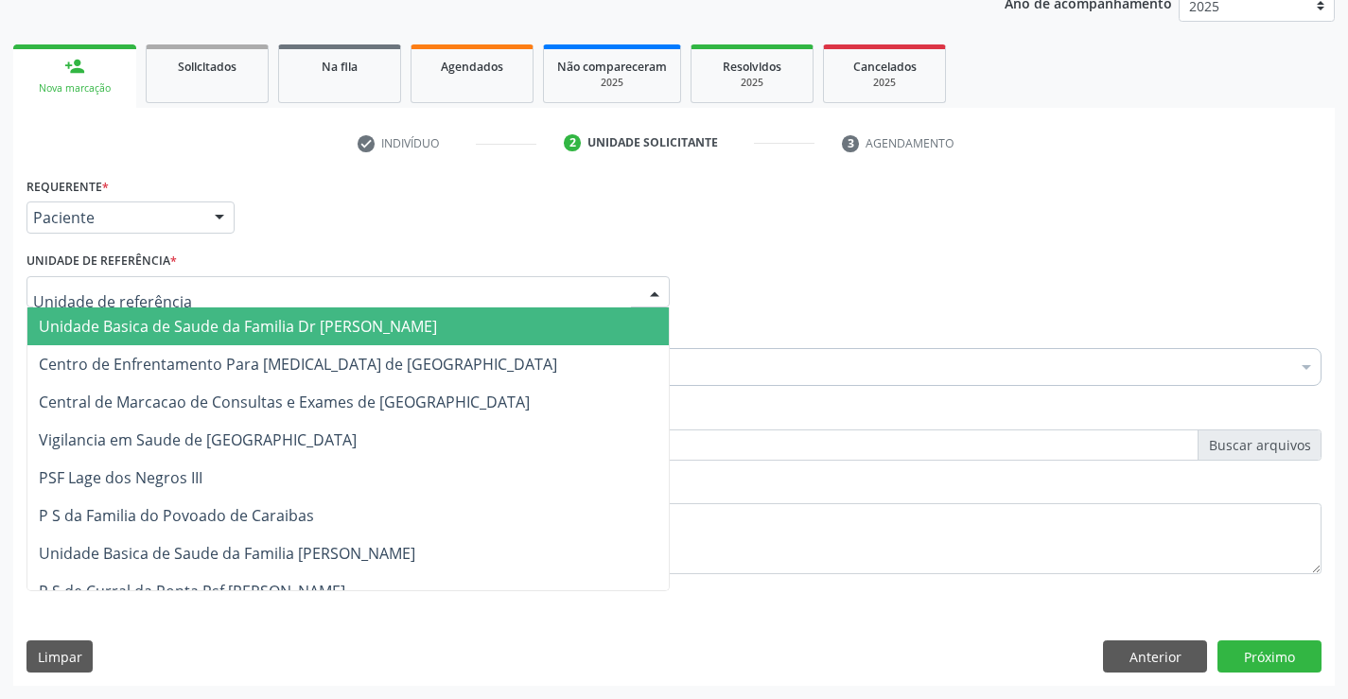
click at [211, 333] on span "Unidade Basica de Saude da Familia Dr [PERSON_NAME]" at bounding box center [238, 326] width 398 height 21
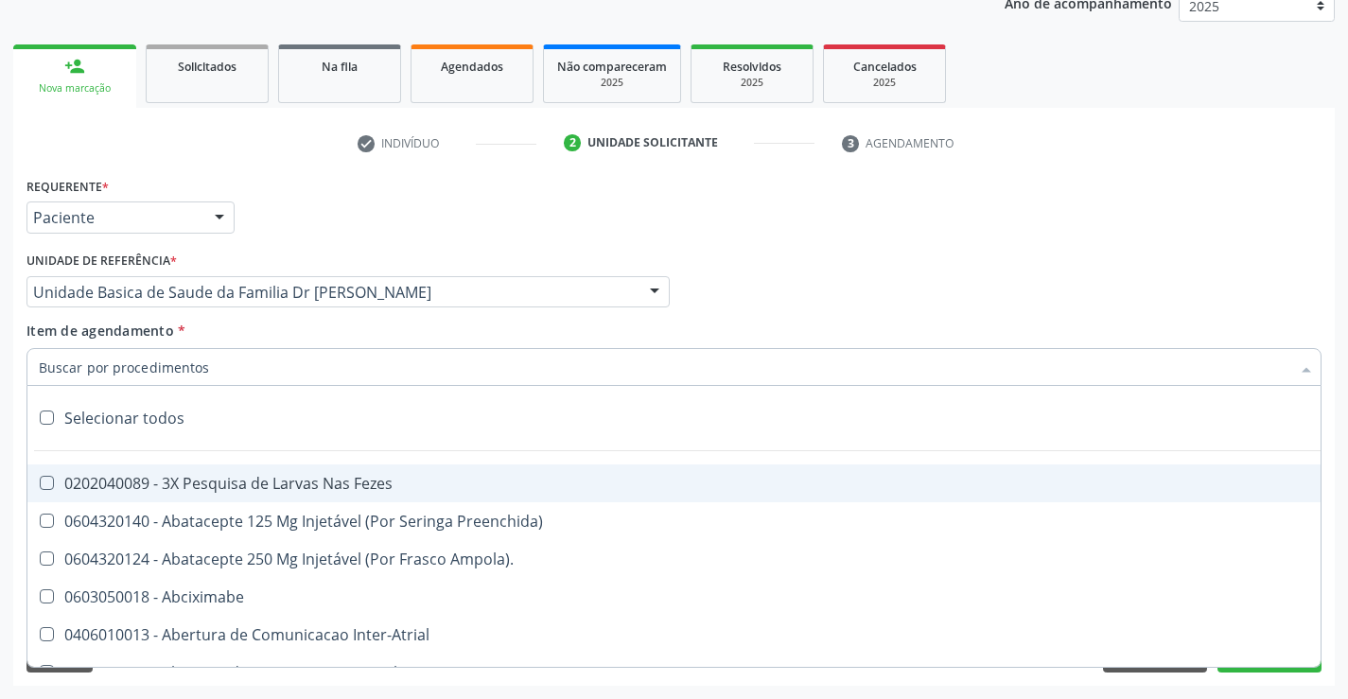
click at [193, 379] on div at bounding box center [673, 367] width 1295 height 38
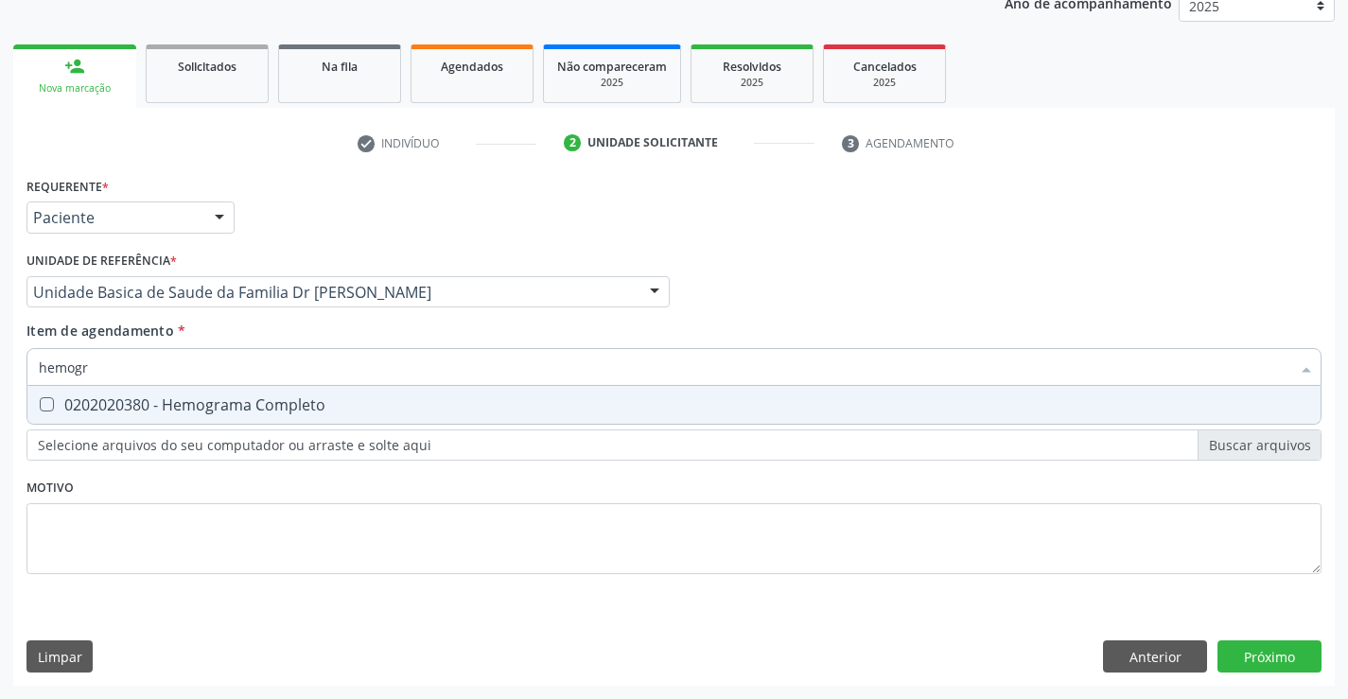
type input "hemogra"
click at [219, 404] on div "0202020380 - Hemograma Completo" at bounding box center [674, 404] width 1271 height 15
checkbox Completo "true"
type input "hemogra"
click at [123, 541] on div "Requerente * Paciente Profissional de Saúde Paciente Nenhum resultado encontrad…" at bounding box center [673, 386] width 1295 height 429
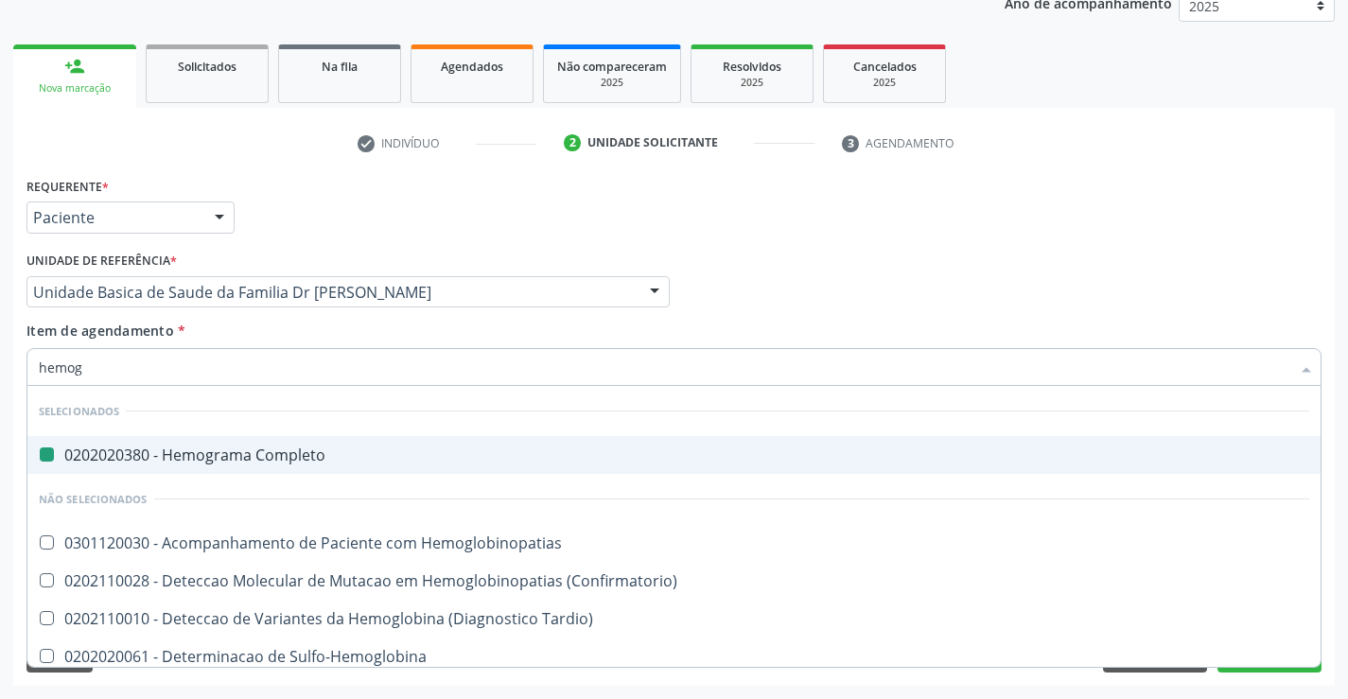
type input "hemogl"
checkbox Completo "false"
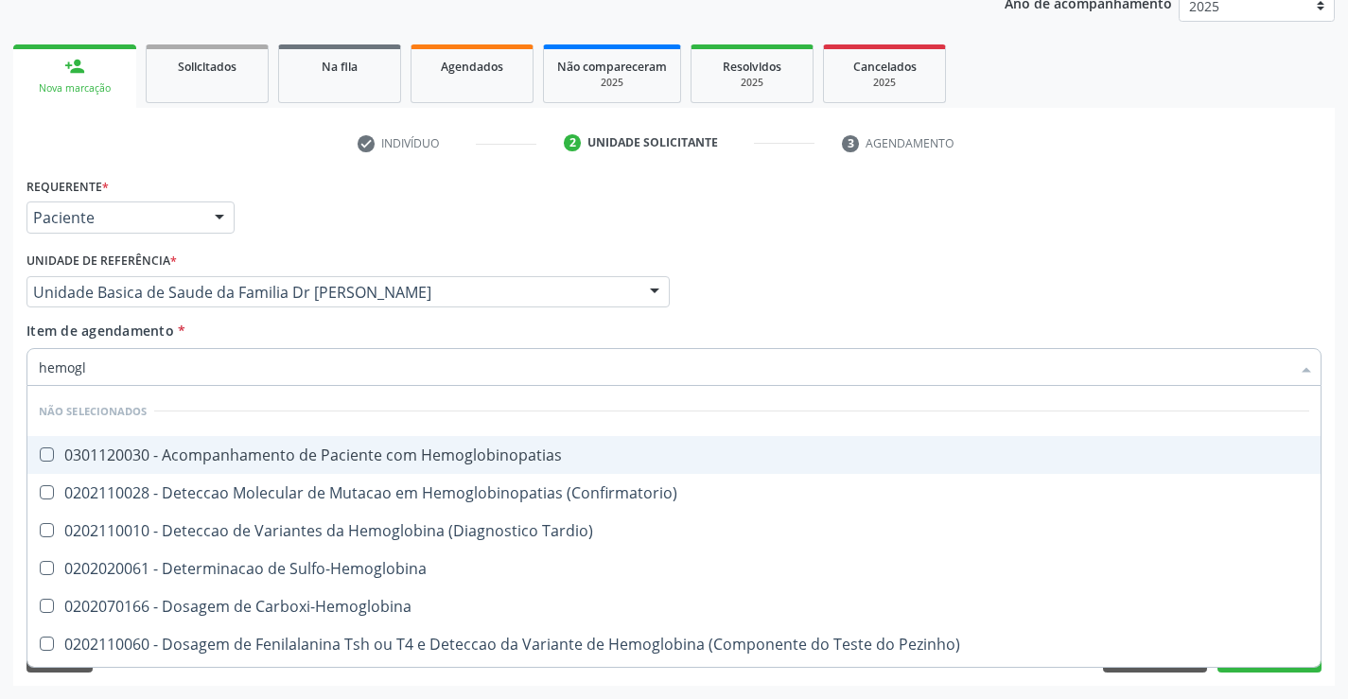
type input "hemoglo"
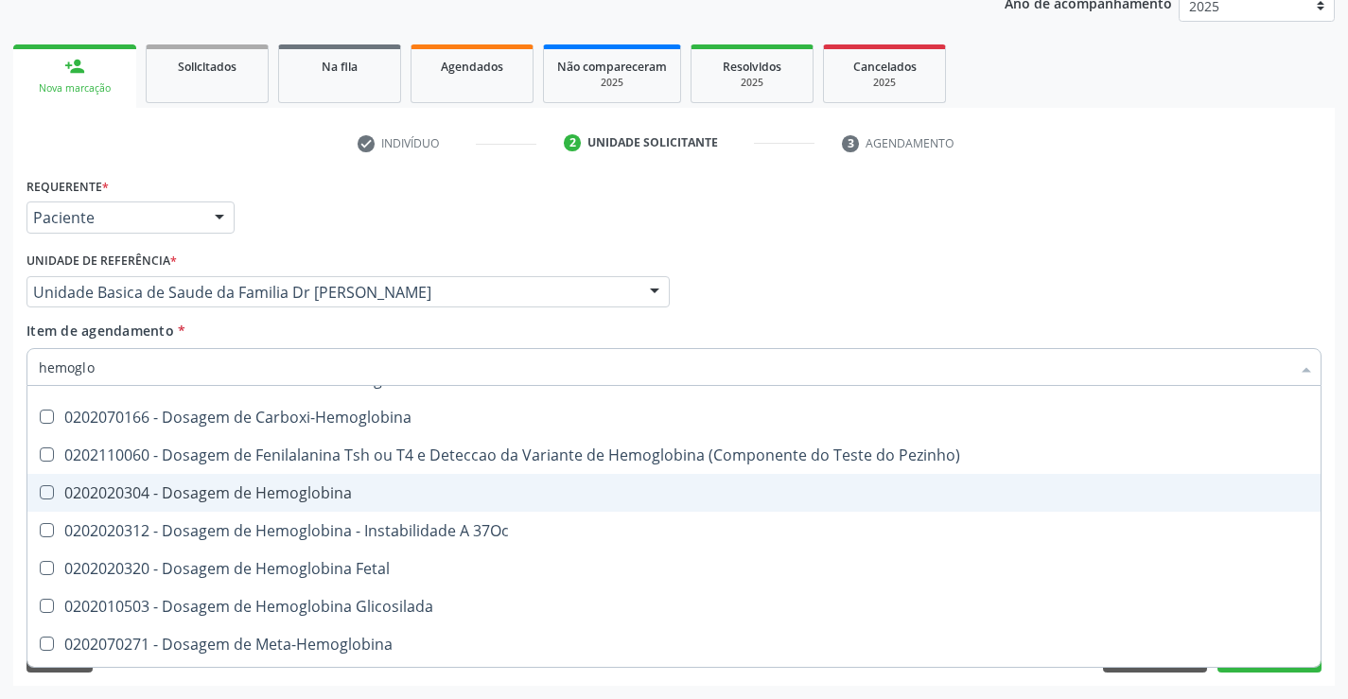
scroll to position [299, 0]
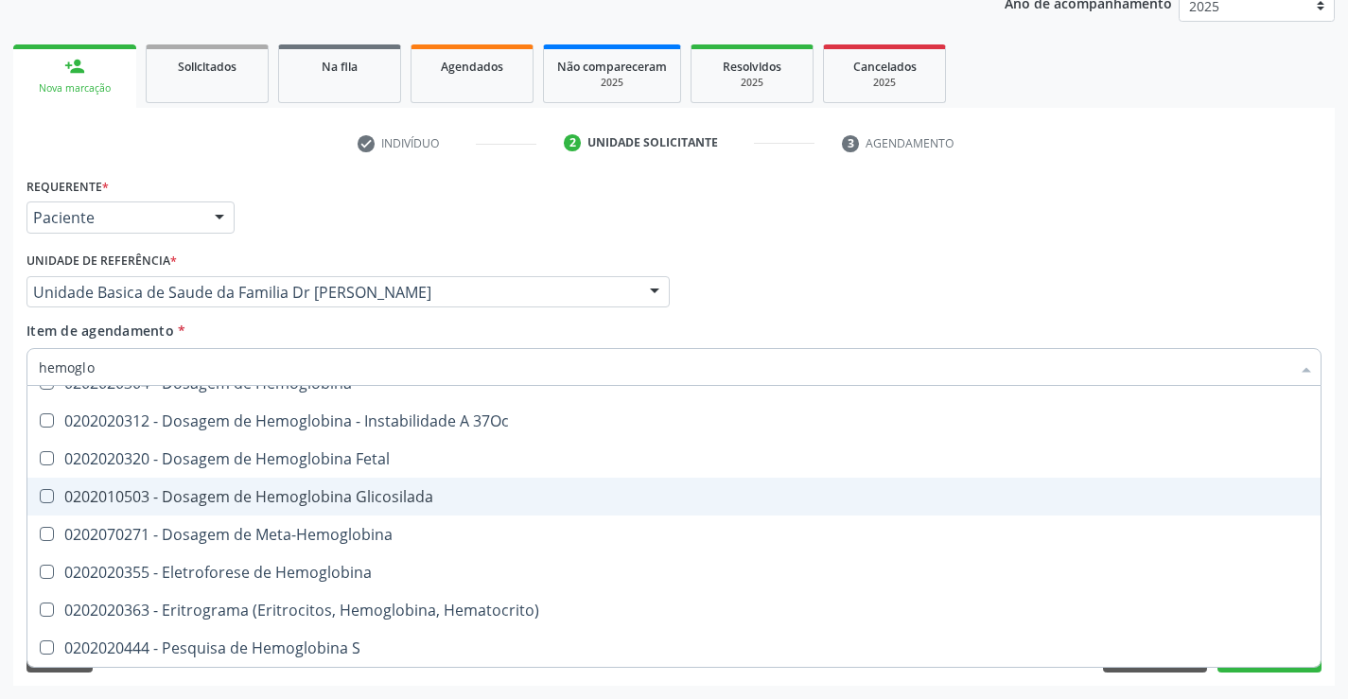
click at [436, 497] on div "0202010503 - Dosagem de Hemoglobina Glicosilada" at bounding box center [674, 496] width 1271 height 15
checkbox Glicosilada "true"
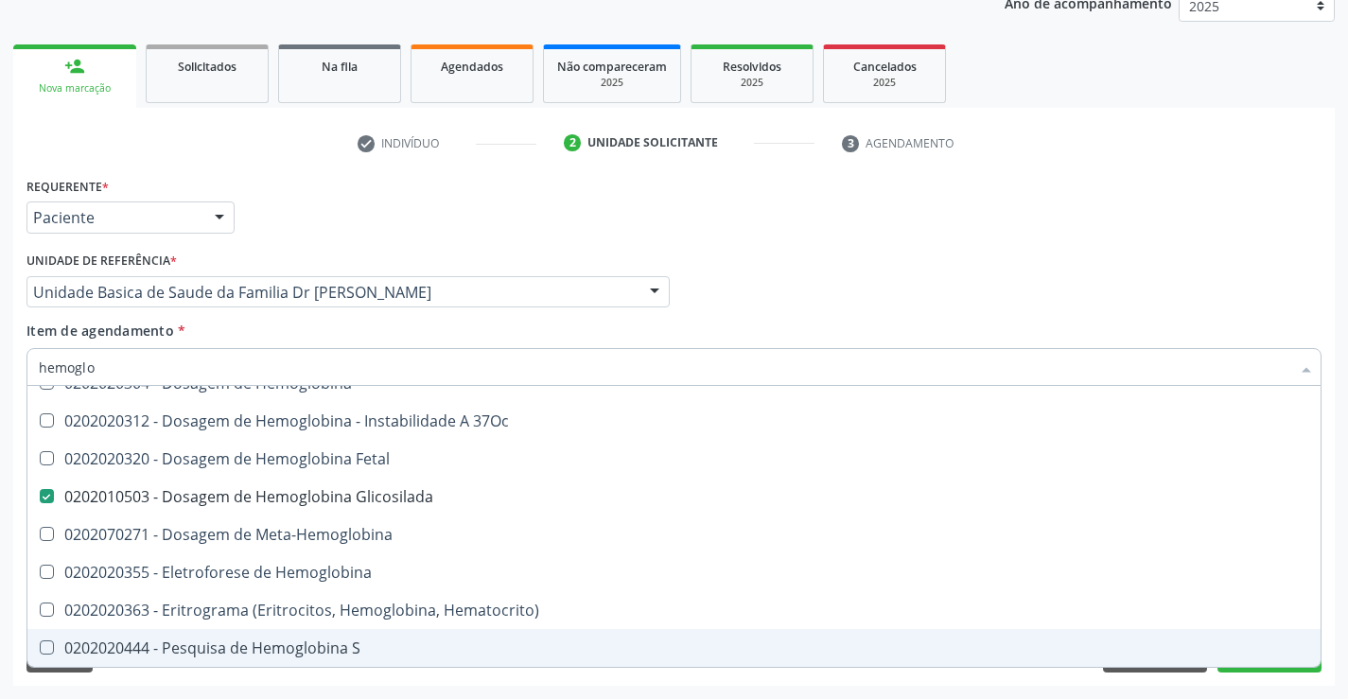
type input "hemoglo"
click at [158, 689] on div "Acompanhamento Acompanhe a situação das marcações correntes e finalizadas Relat…" at bounding box center [674, 282] width 1348 height 833
checkbox Hemoglobinopatias "true"
checkbox Glicosilada "false"
checkbox \(Confirmatorio\) "true"
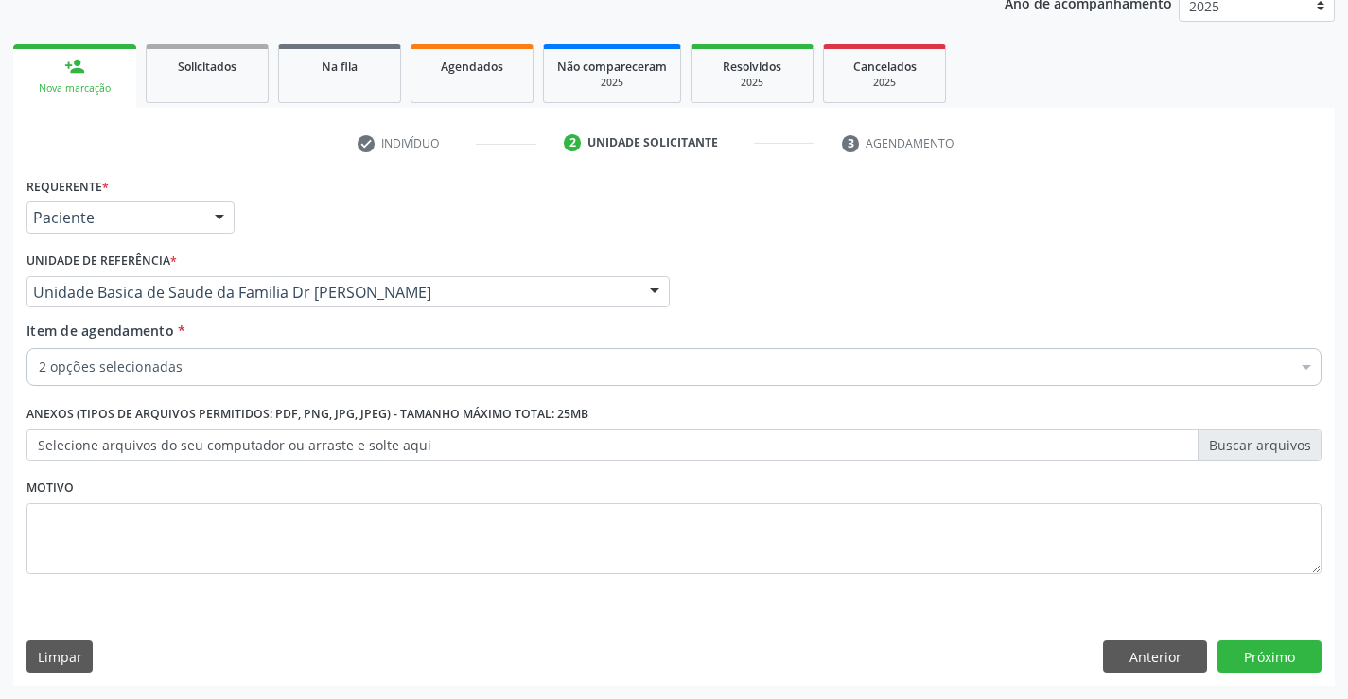
scroll to position [0, 0]
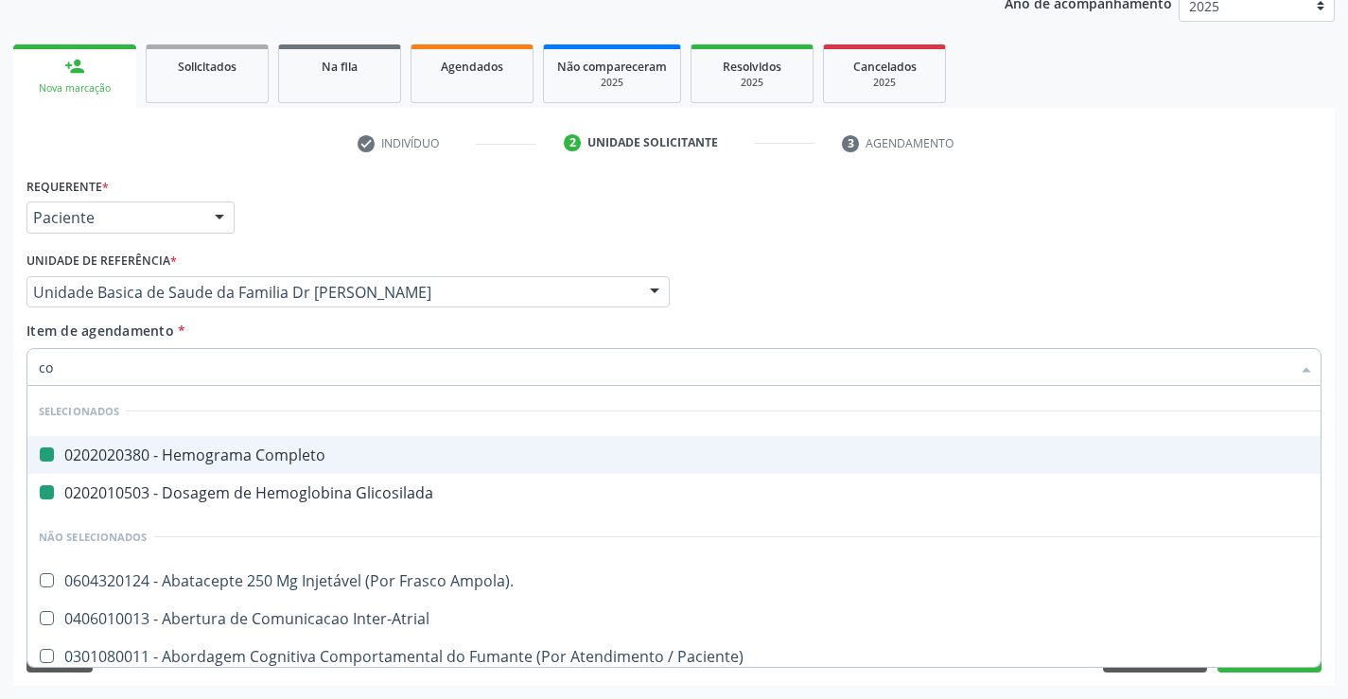
type input "col"
checkbox Completo "false"
checkbox Glicosilada "false"
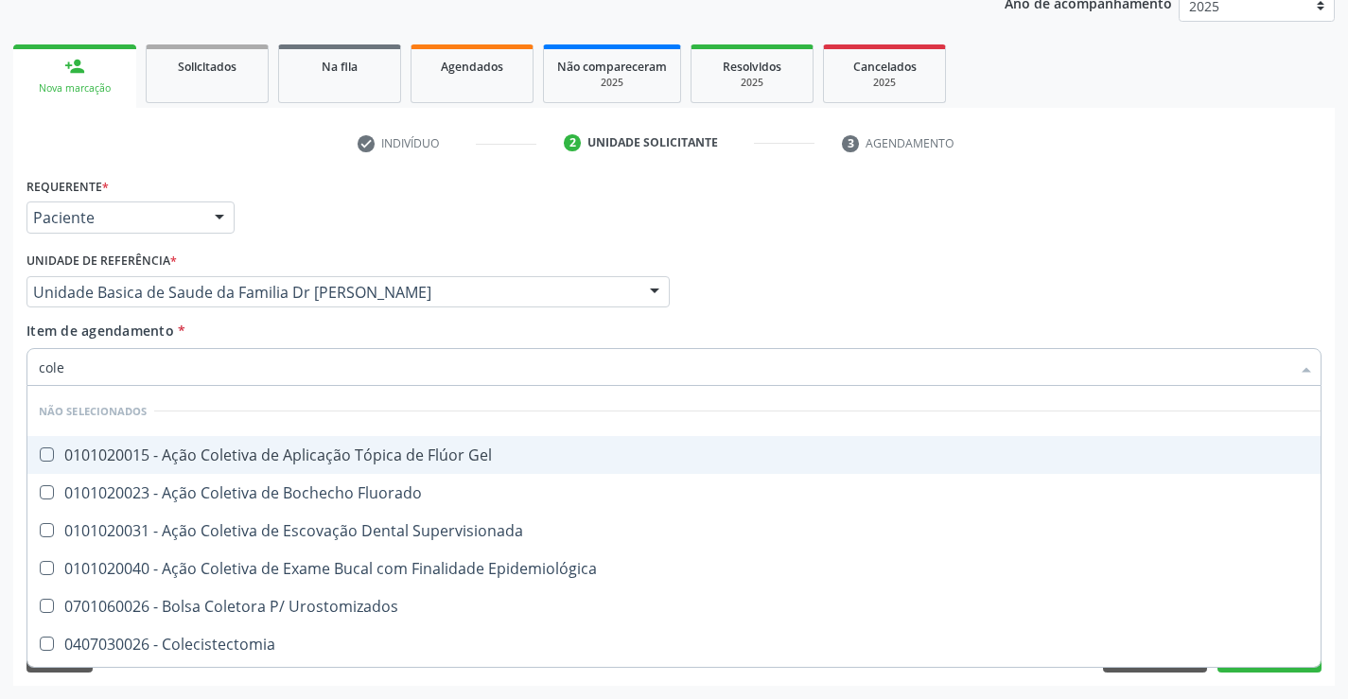
type input "coles"
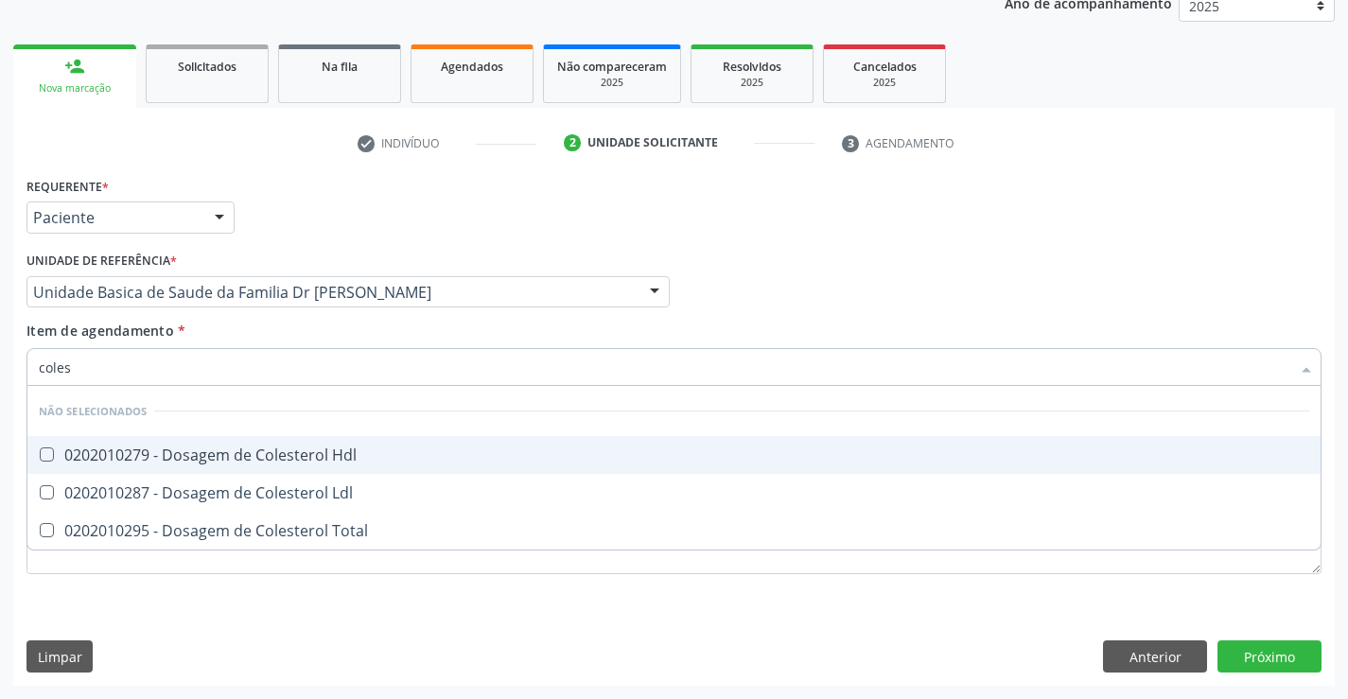
click at [290, 455] on div "0202010279 - Dosagem de Colesterol Hdl" at bounding box center [674, 454] width 1271 height 15
checkbox Hdl "true"
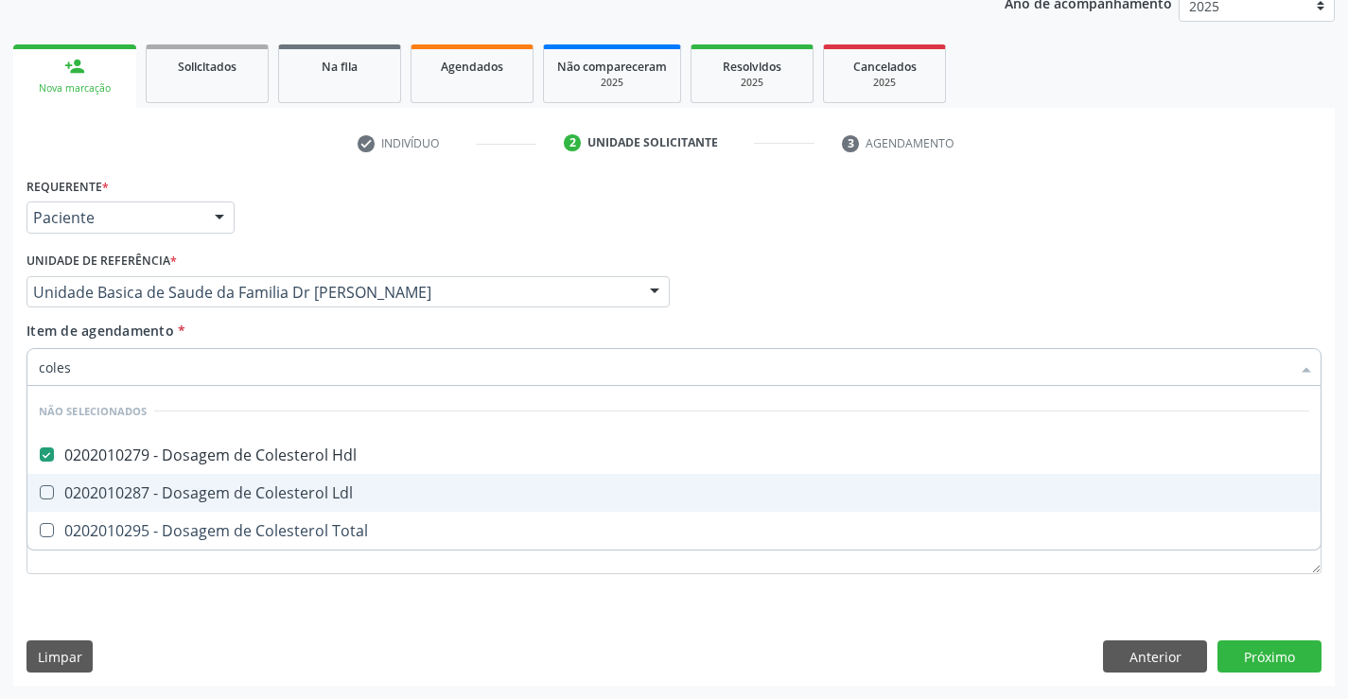
click at [281, 485] on div "0202010287 - Dosagem de Colesterol Ldl" at bounding box center [674, 492] width 1271 height 15
checkbox Ldl "true"
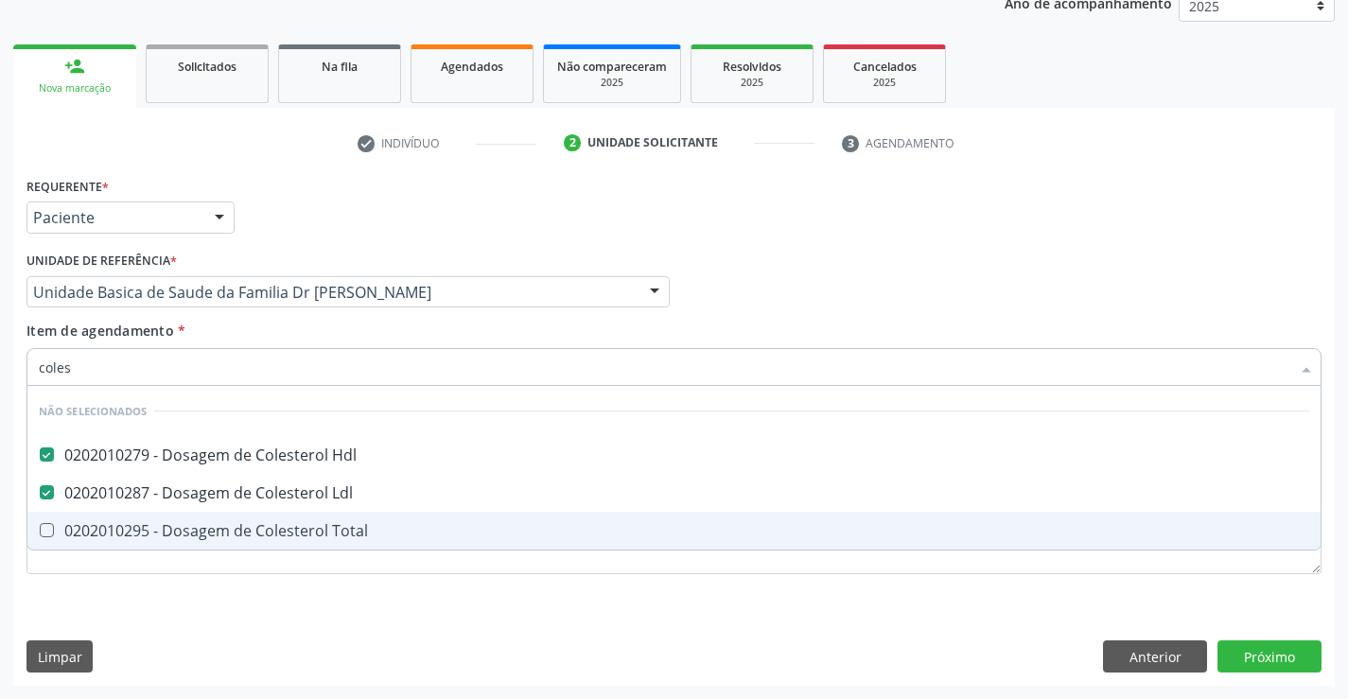
click at [274, 531] on div "0202010295 - Dosagem de Colesterol Total" at bounding box center [674, 530] width 1271 height 15
checkbox Total "true"
click at [257, 594] on div "Requerente * Paciente Profissional de Saúde Paciente Nenhum resultado encontrad…" at bounding box center [673, 386] width 1295 height 429
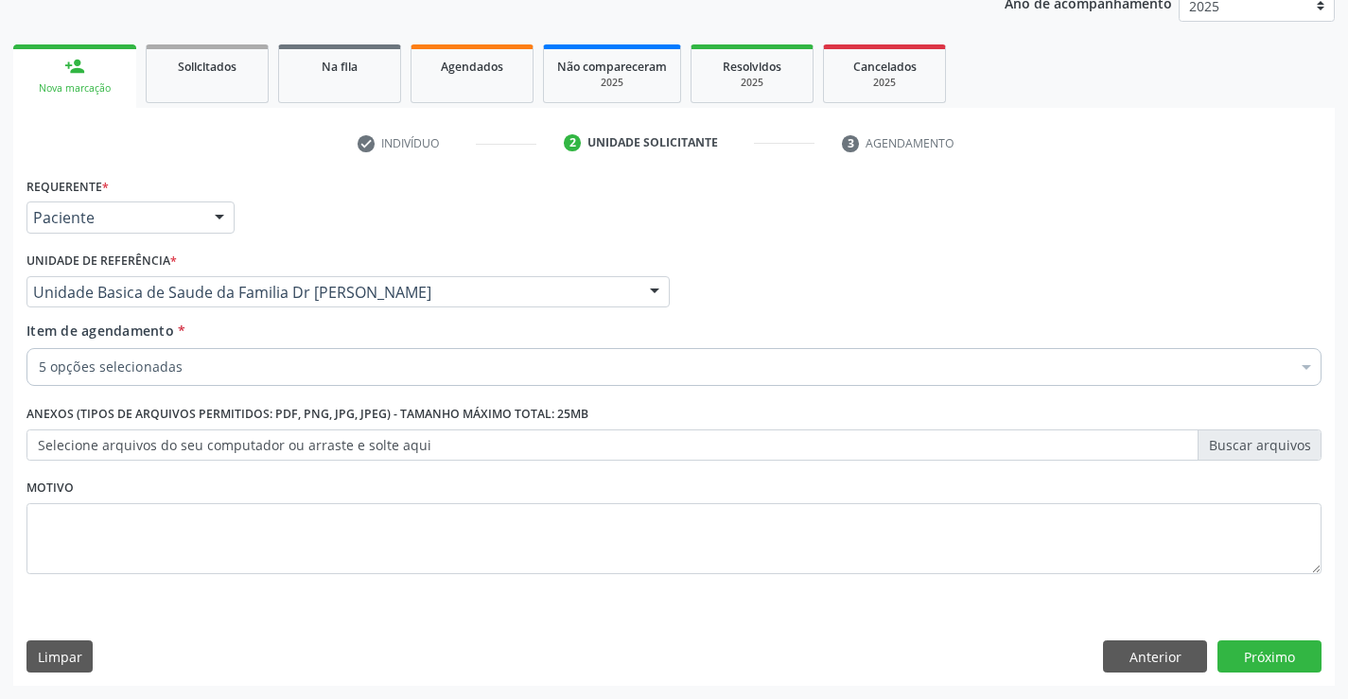
click at [262, 357] on div "5 opções selecionadas" at bounding box center [673, 367] width 1295 height 38
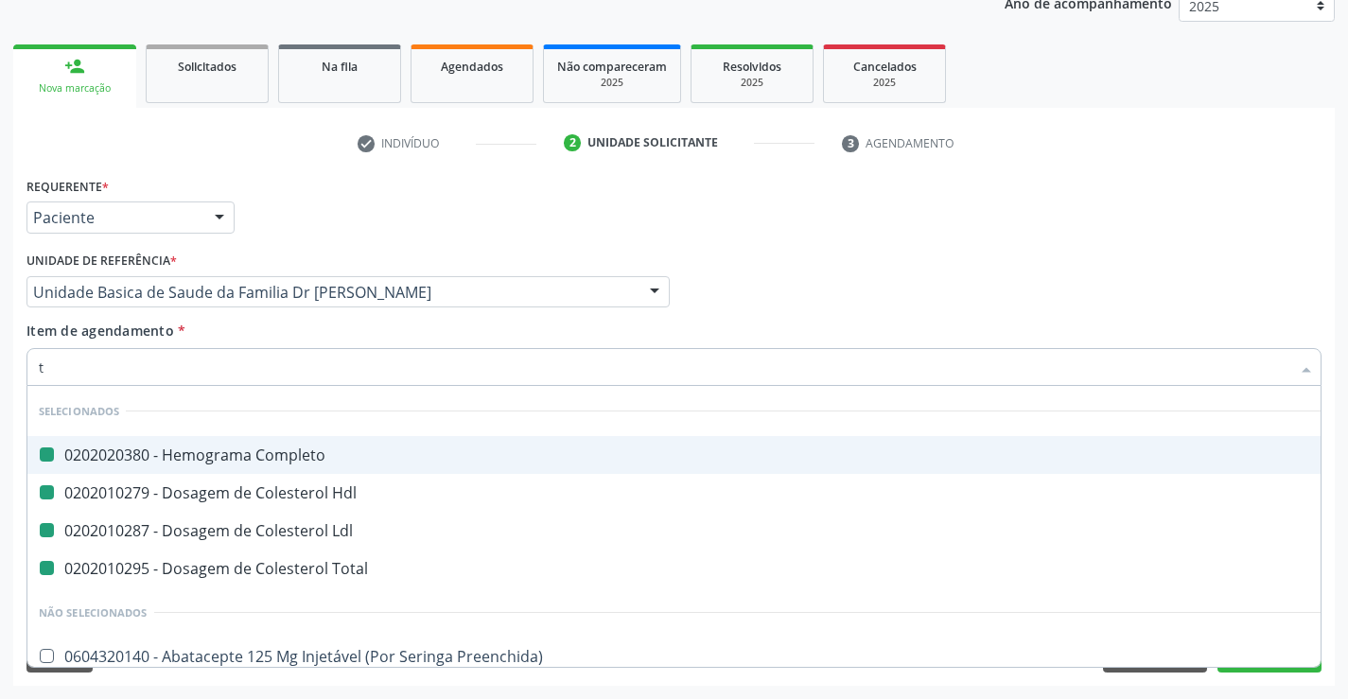
type input "tr"
checkbox Completo "false"
checkbox Hdl "false"
checkbox Ldl "false"
checkbox Total "false"
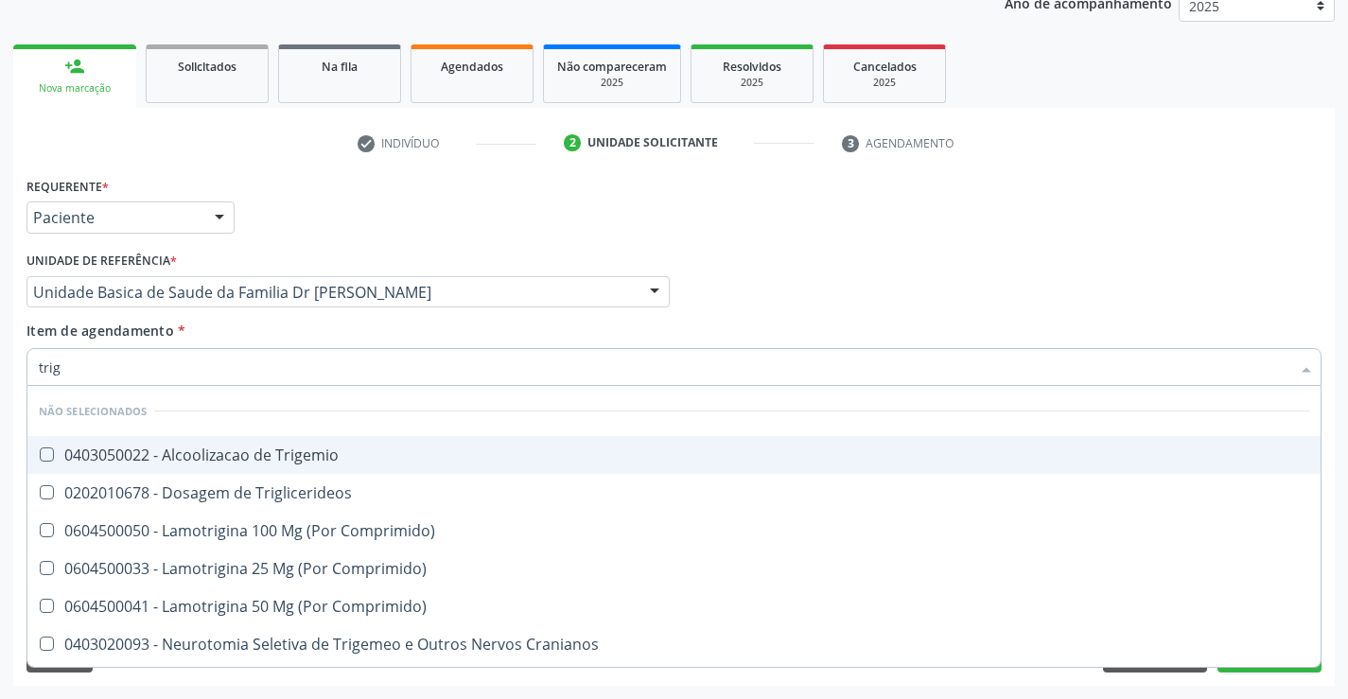
type input "trigl"
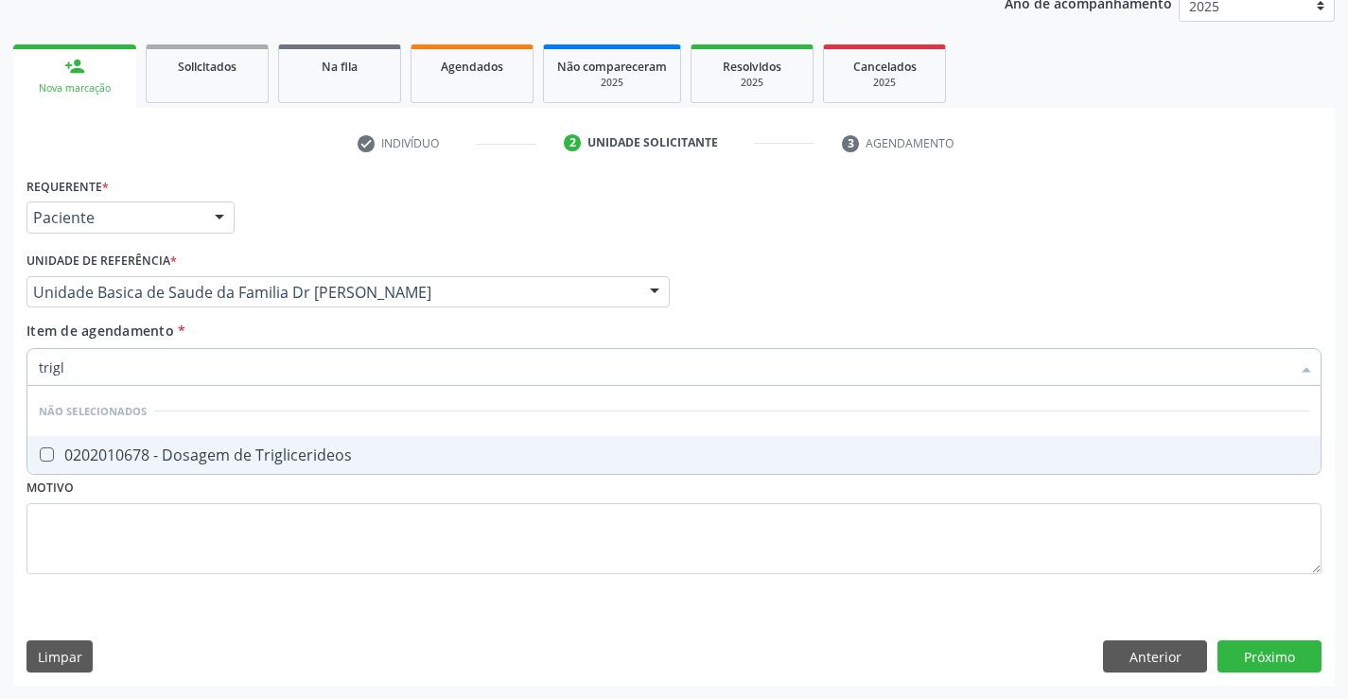
click at [281, 454] on div "0202010678 - Dosagem de Triglicerideos" at bounding box center [674, 454] width 1271 height 15
checkbox Triglicerideos "true"
click at [257, 572] on div "Requerente * Paciente Profissional de Saúde Paciente Nenhum resultado encontrad…" at bounding box center [673, 386] width 1295 height 429
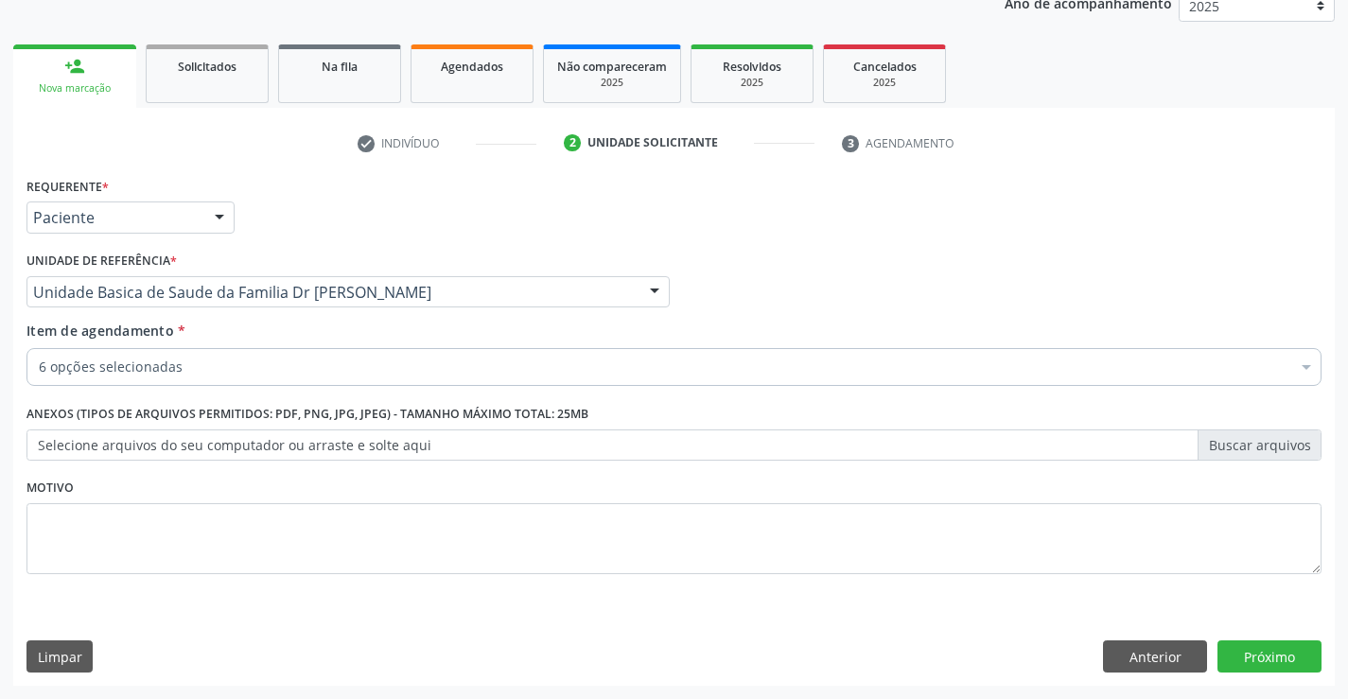
click at [215, 382] on div "6 opções selecionadas" at bounding box center [673, 367] width 1295 height 38
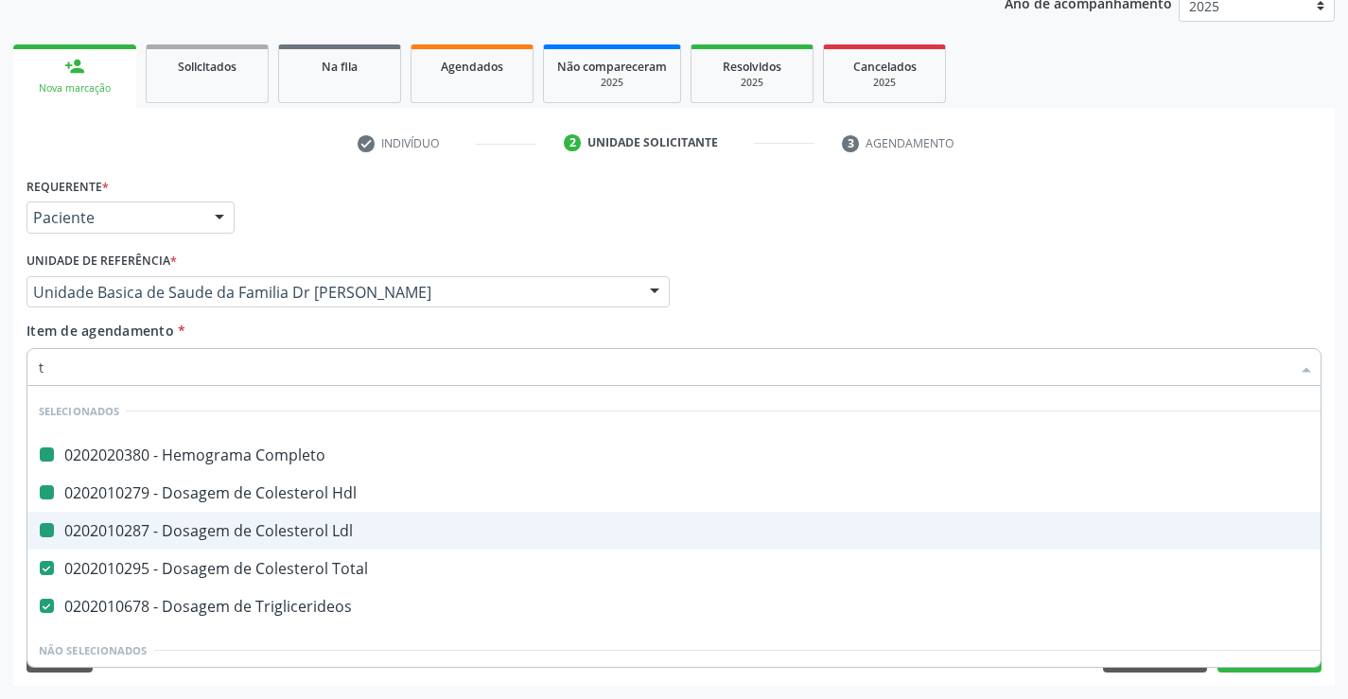
type input "tg"
checkbox Completo "false"
checkbox Hdl "false"
checkbox Ldl "false"
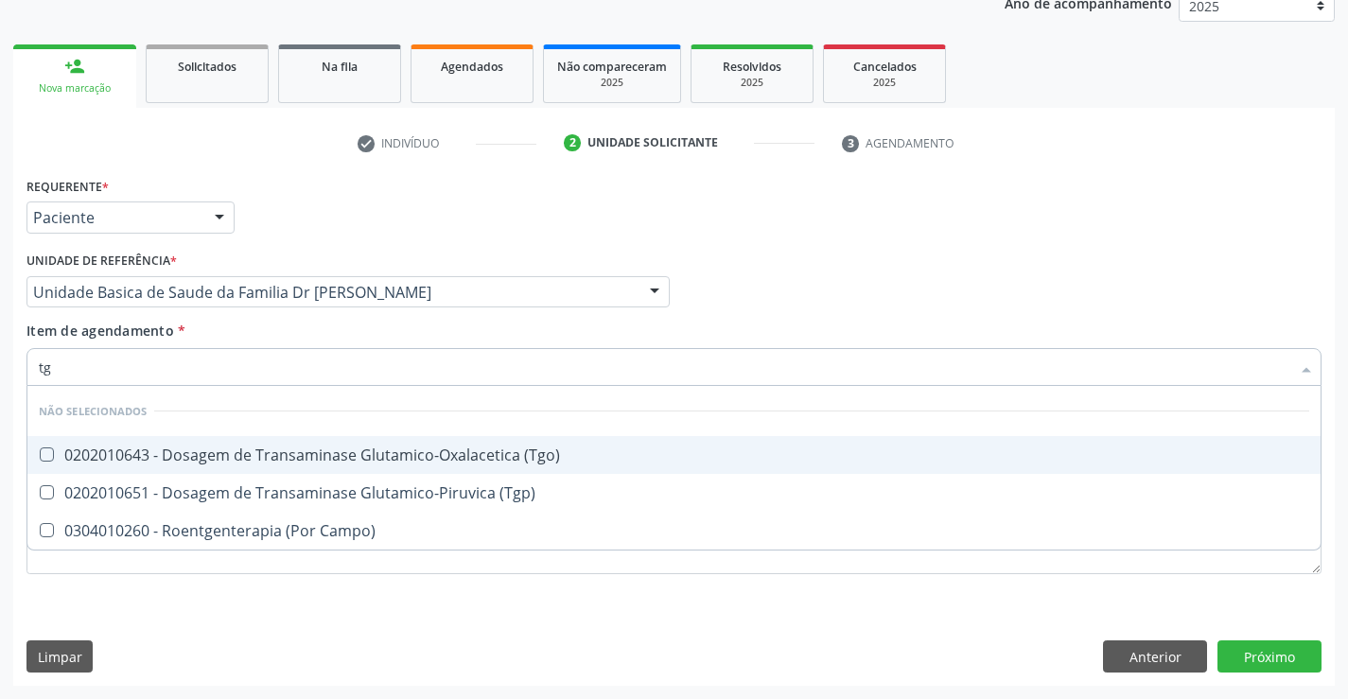
click at [240, 444] on span "0202010643 - Dosagem de Transaminase Glutamico-Oxalacetica (Tgo)" at bounding box center [673, 455] width 1293 height 38
checkbox \(Tgo\) "true"
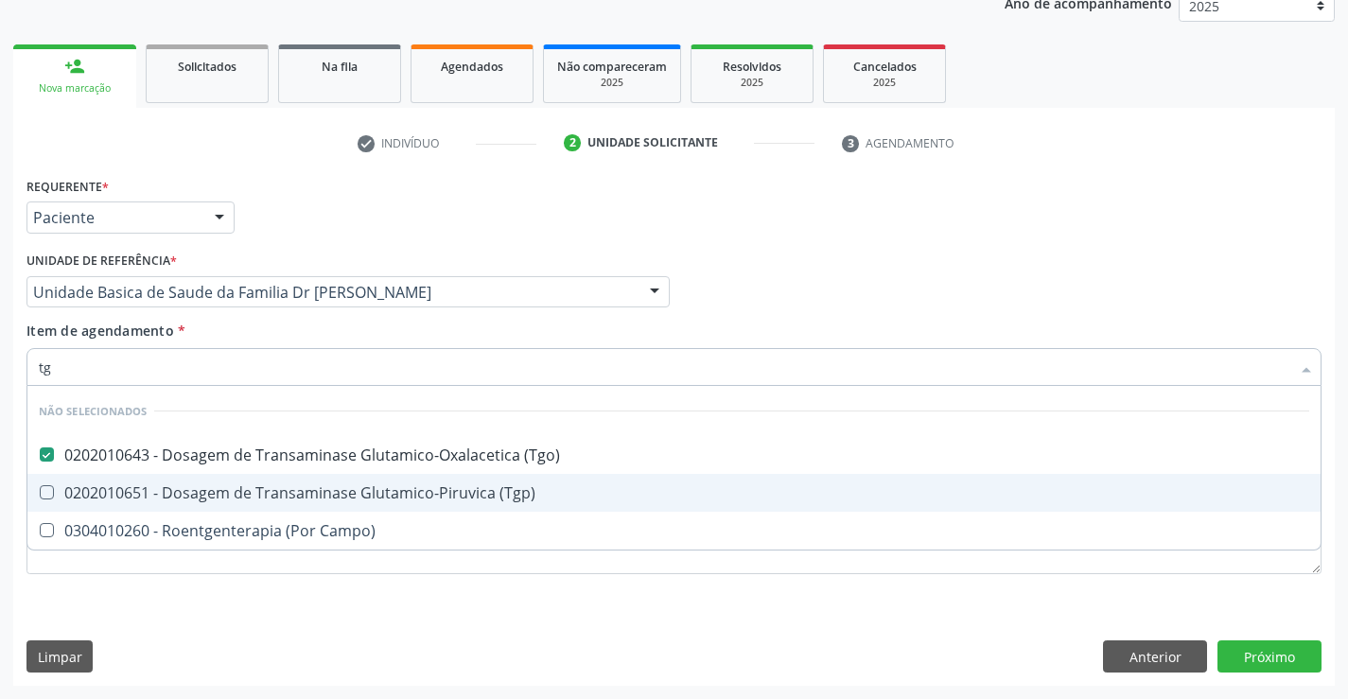
click at [244, 486] on div "0202010651 - Dosagem de Transaminase Glutamico-Piruvica (Tgp)" at bounding box center [674, 492] width 1271 height 15
checkbox \(Tgp\) "true"
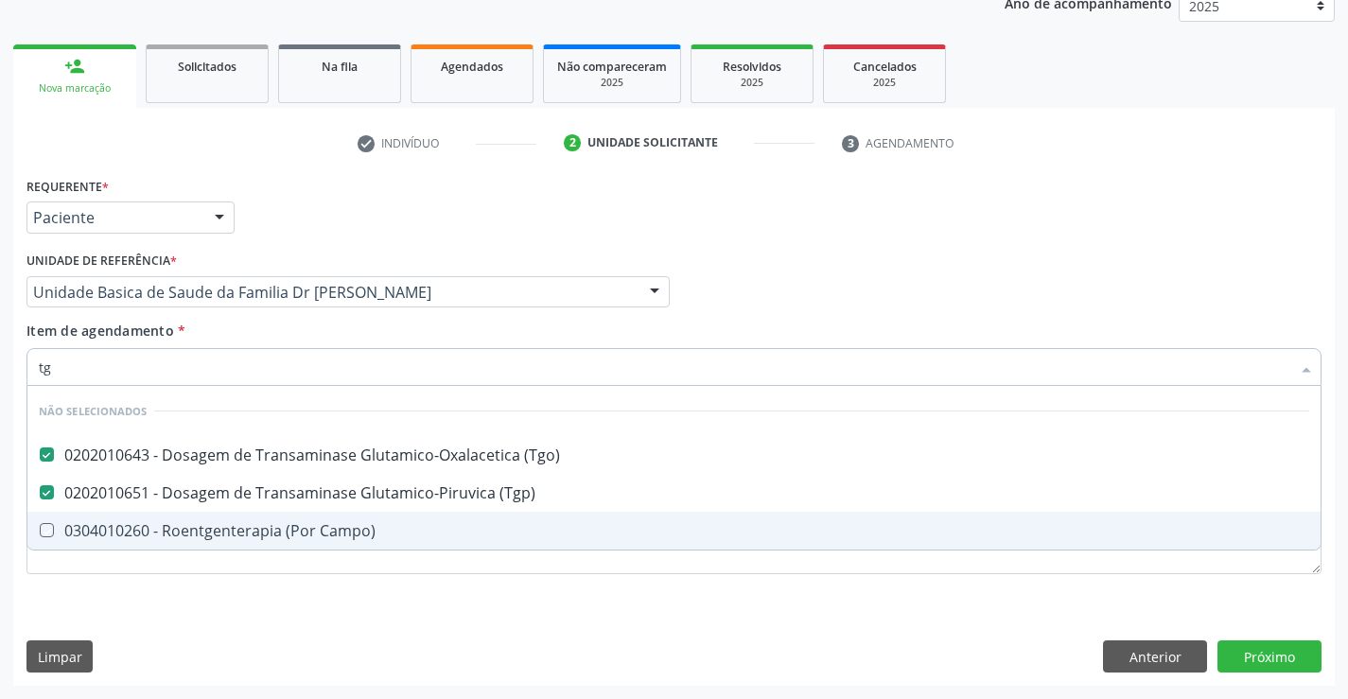
click at [197, 586] on div "Requerente * Paciente Profissional de Saúde Paciente Nenhum resultado encontrad…" at bounding box center [673, 386] width 1295 height 429
checkbox Campo\) "true"
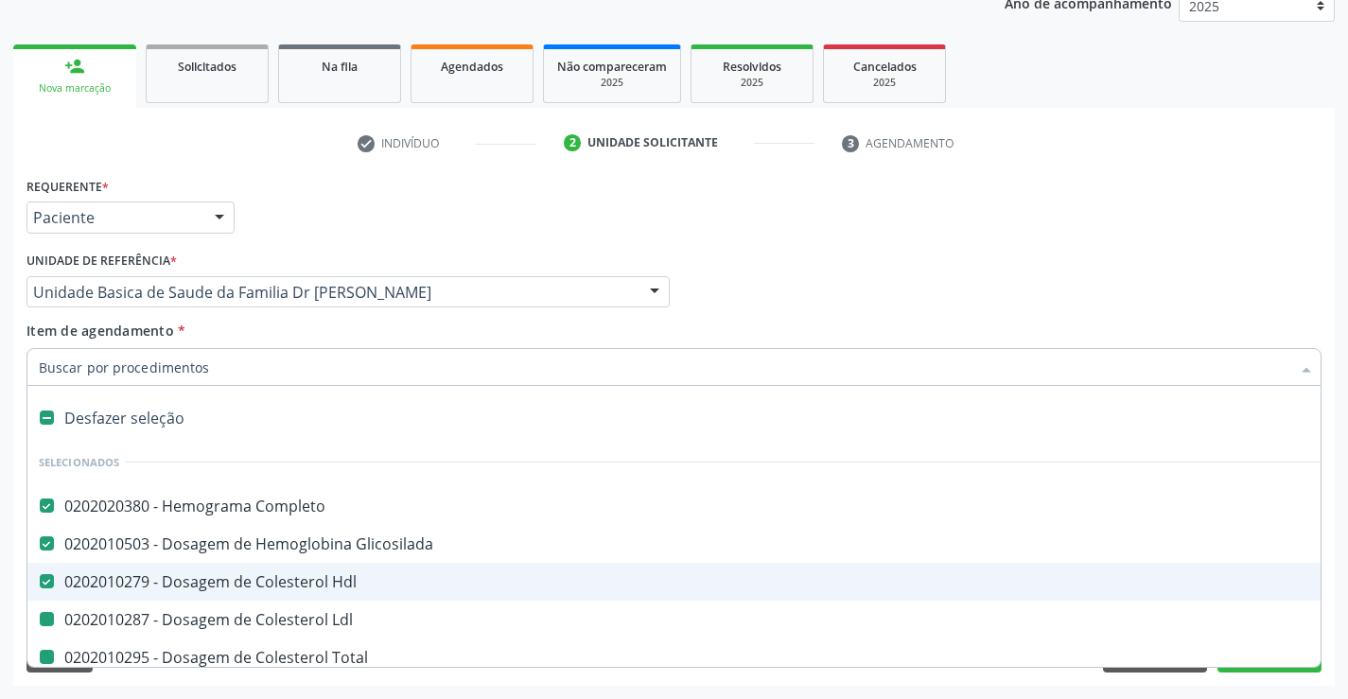
type input "u"
checkbox Ldl "false"
checkbox Total "false"
checkbox Triglicerideos "false"
checkbox \(Tgo\) "false"
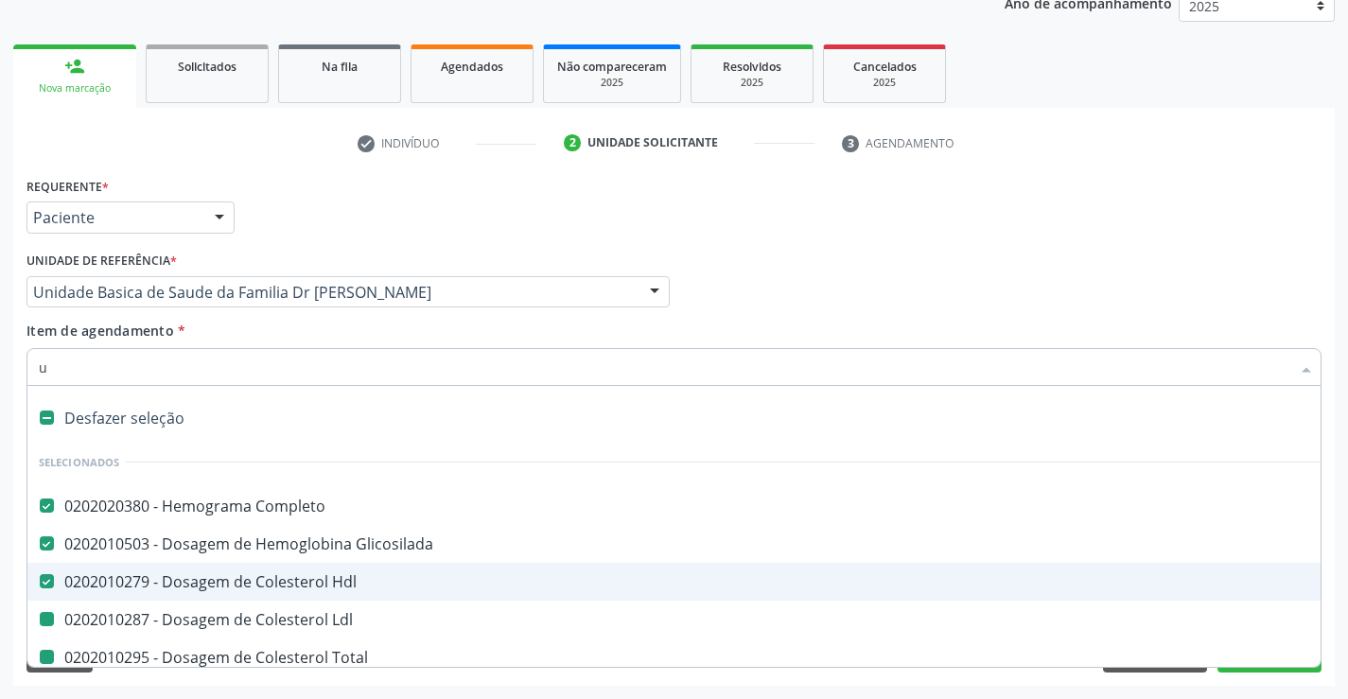
checkbox \(Tgp\) "false"
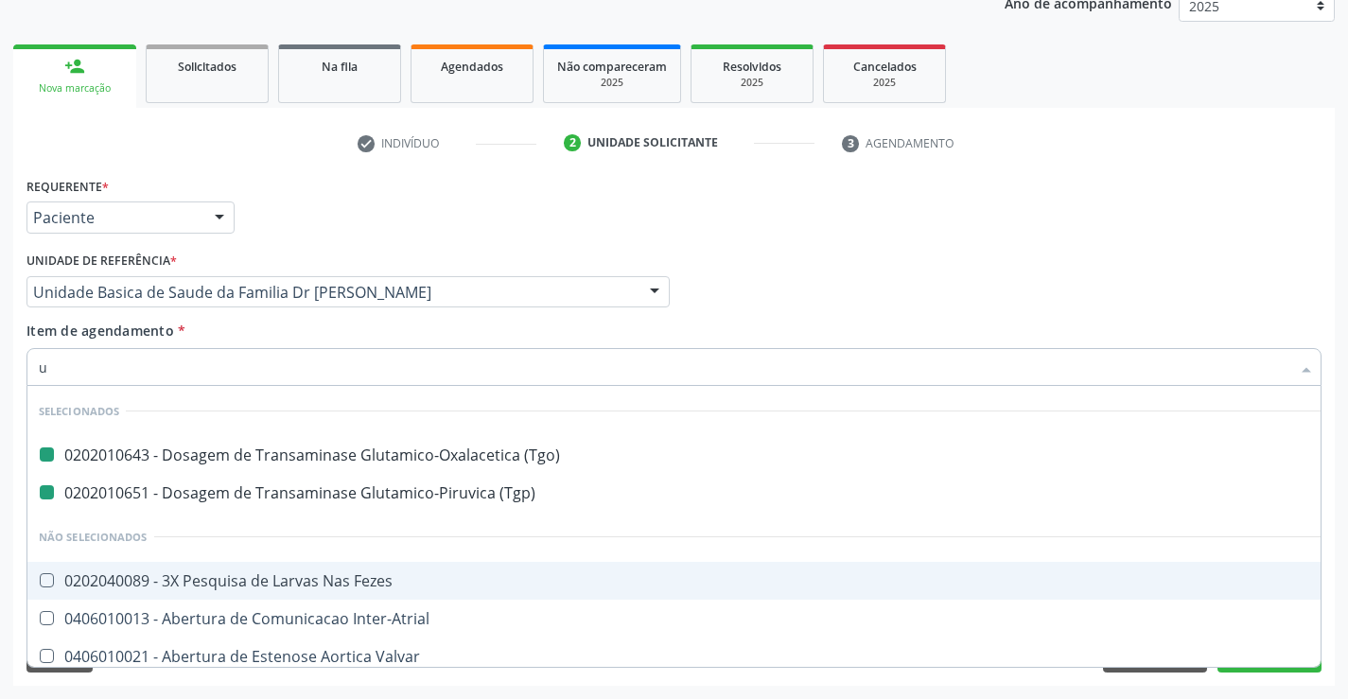
type input "ur"
checkbox \(Tgo\) "false"
checkbox \(Tgp\) "false"
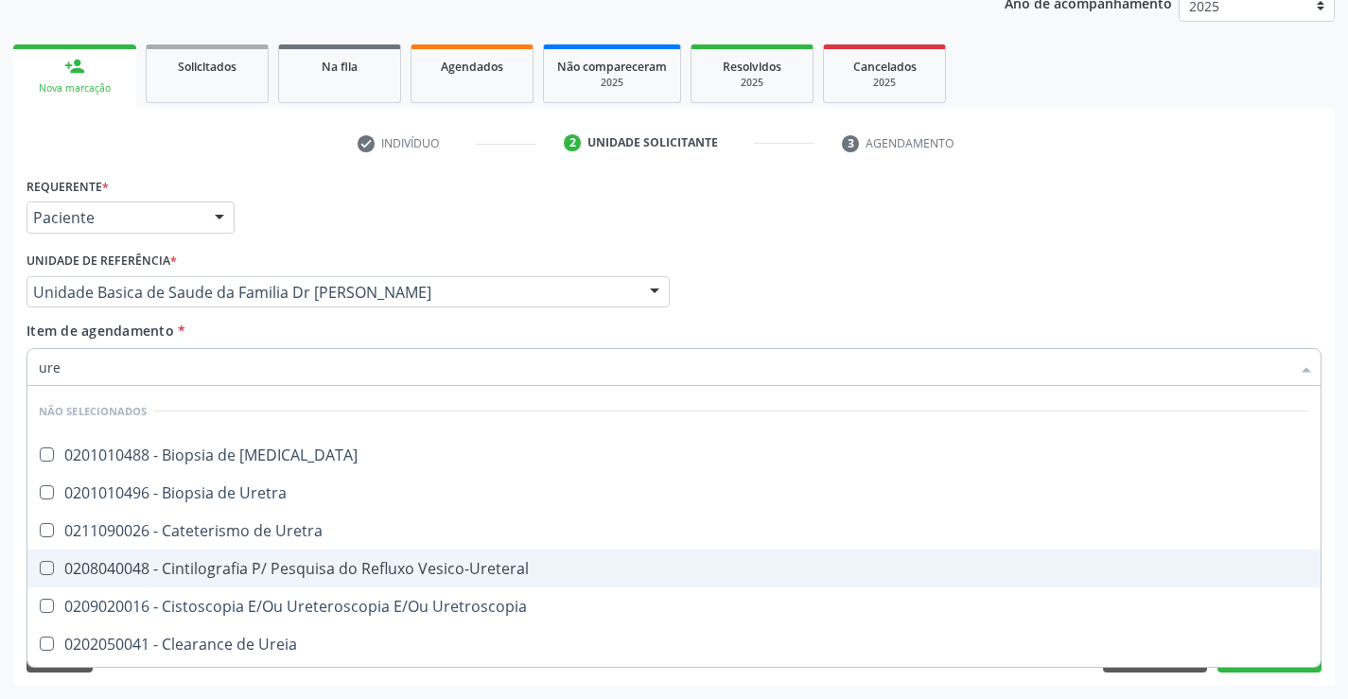
type input "urei"
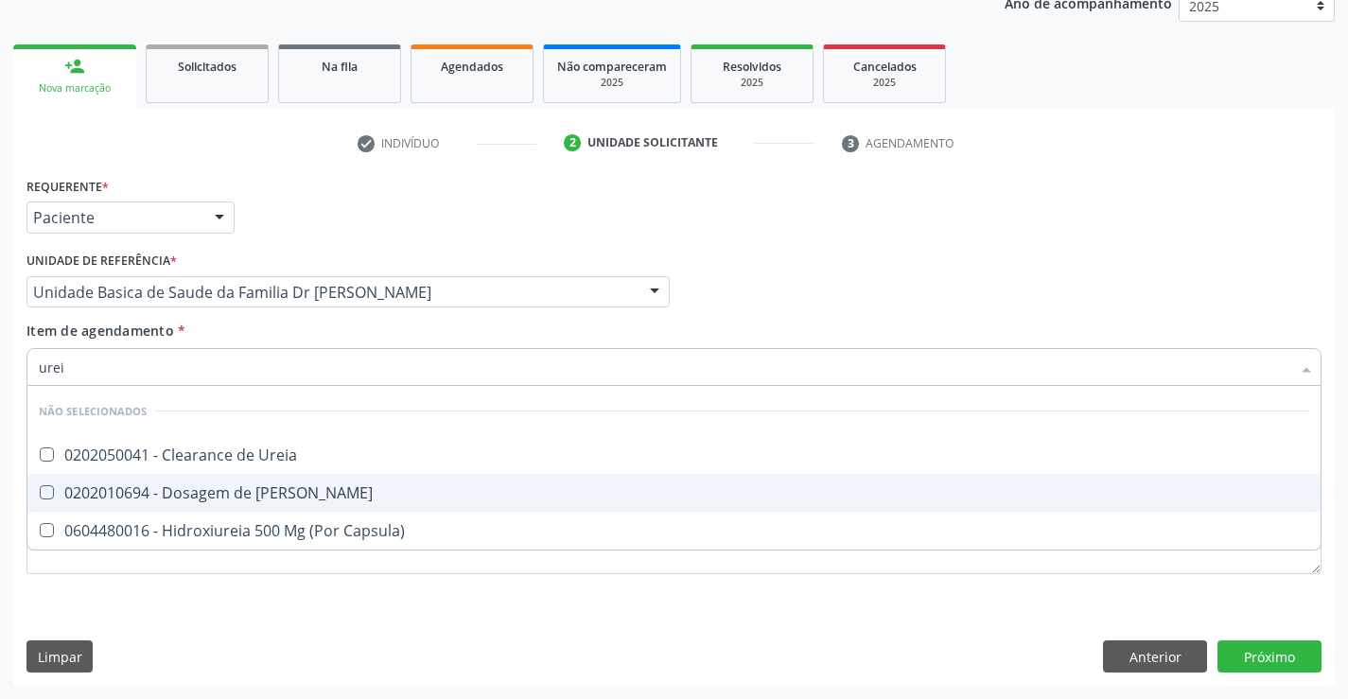
click at [236, 490] on div "0202010694 - Dosagem de Ureia" at bounding box center [674, 492] width 1271 height 15
checkbox Ureia "true"
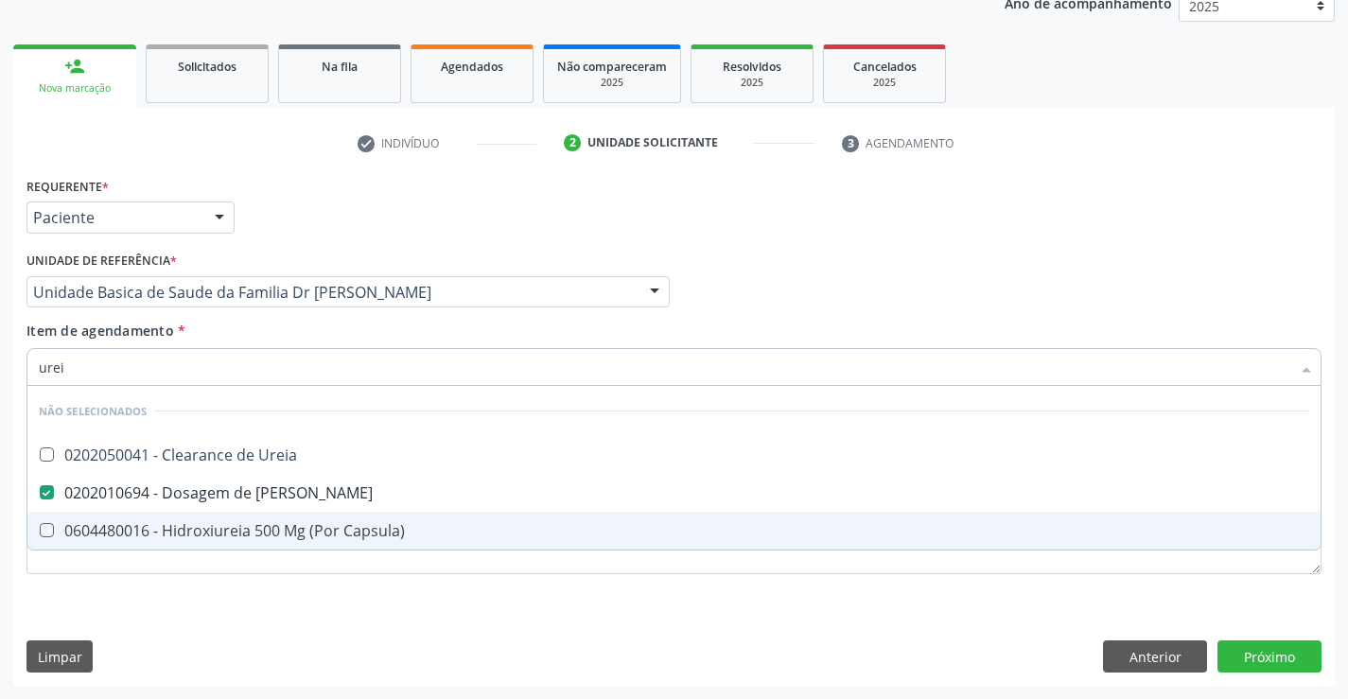
click at [206, 620] on div "Requerente * Paciente Profissional de Saúde Paciente Nenhum resultado encontrad…" at bounding box center [674, 429] width 1322 height 514
checkbox Ureia "true"
checkbox Capsula\) "true"
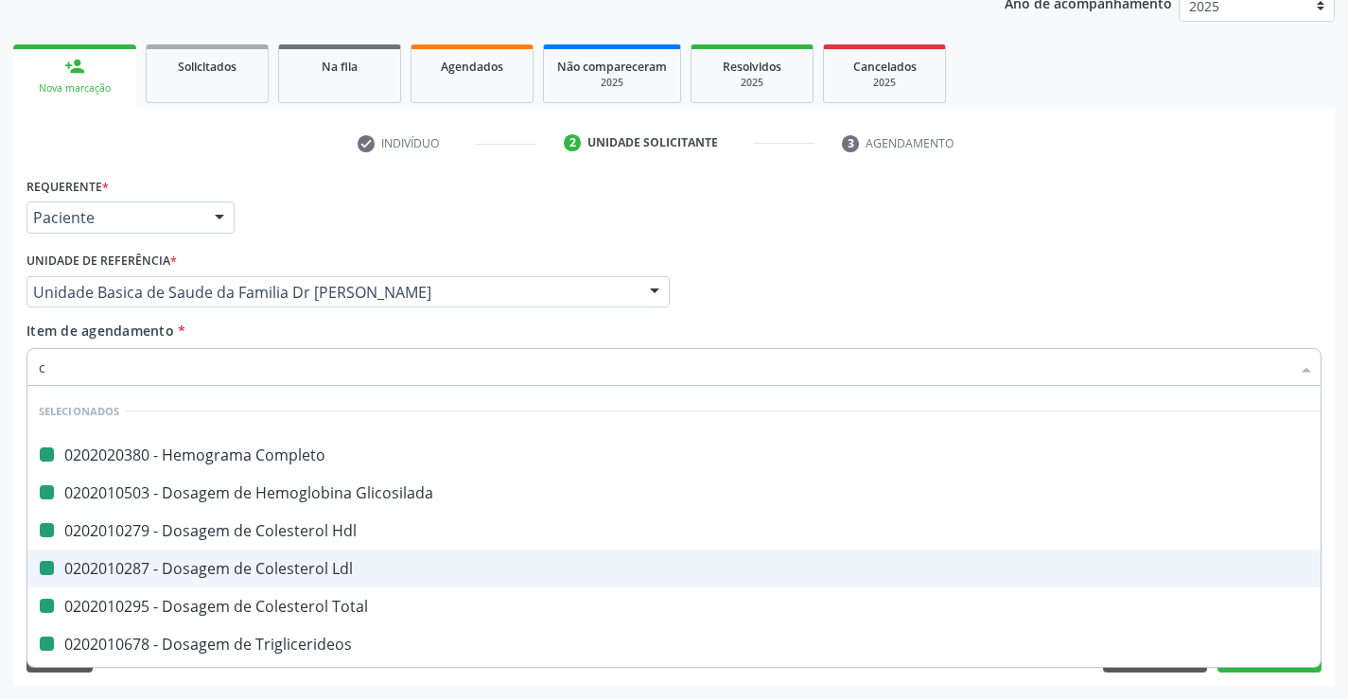
type input "cr"
checkbox Completo "false"
checkbox Glicosilada "false"
checkbox Hdl "false"
checkbox Ldl "false"
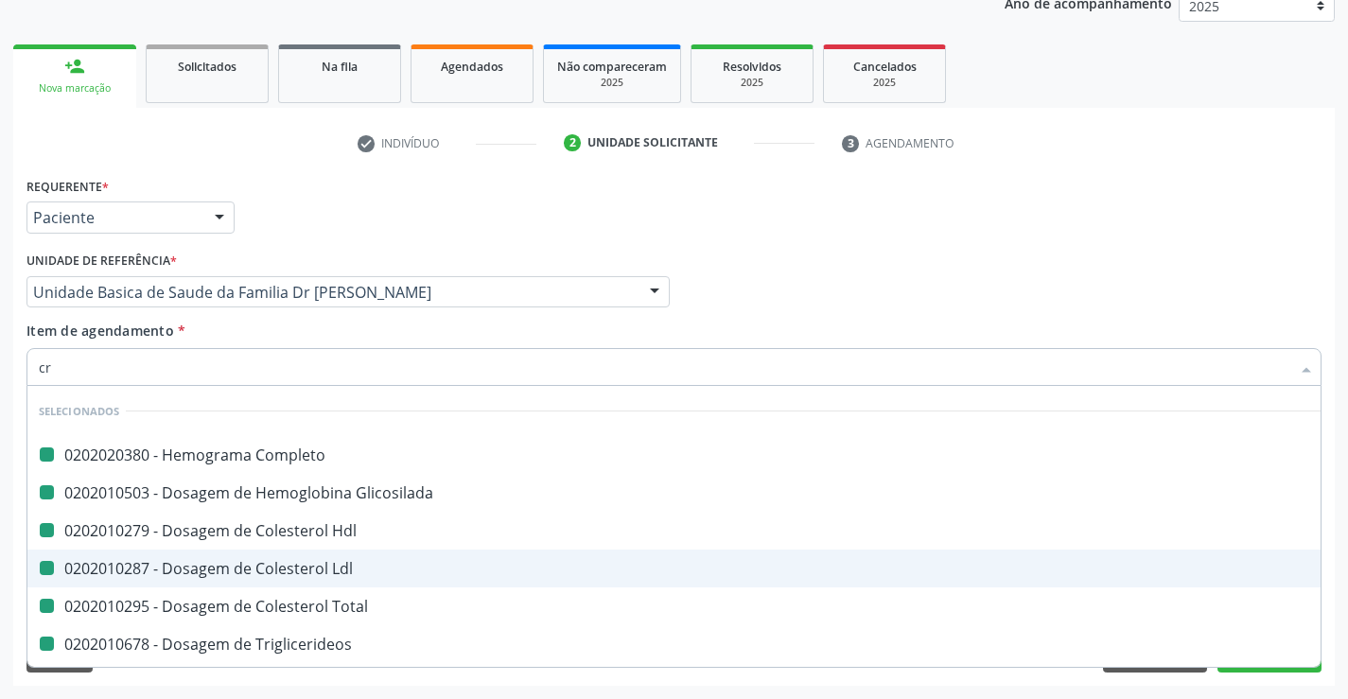
checkbox Total "false"
checkbox Triglicerideos "false"
checkbox \(Tgo\) "false"
checkbox \(Tgp\) "false"
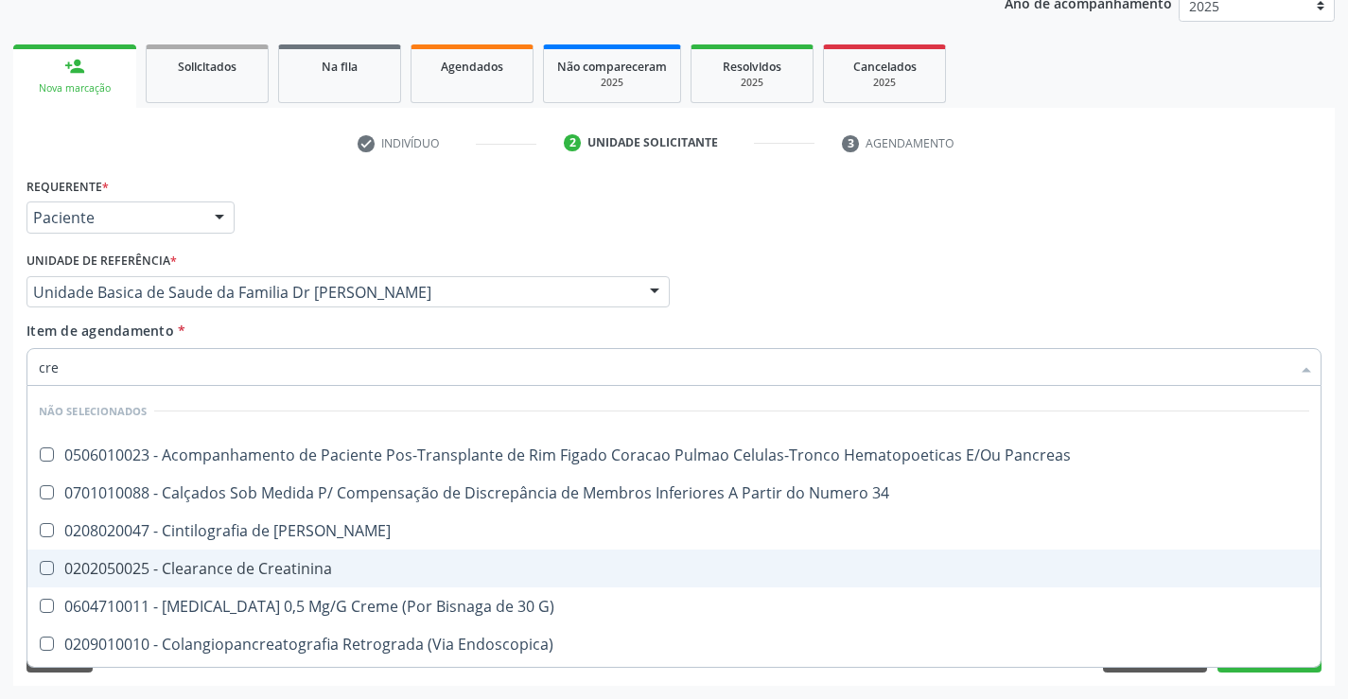
type input "crea"
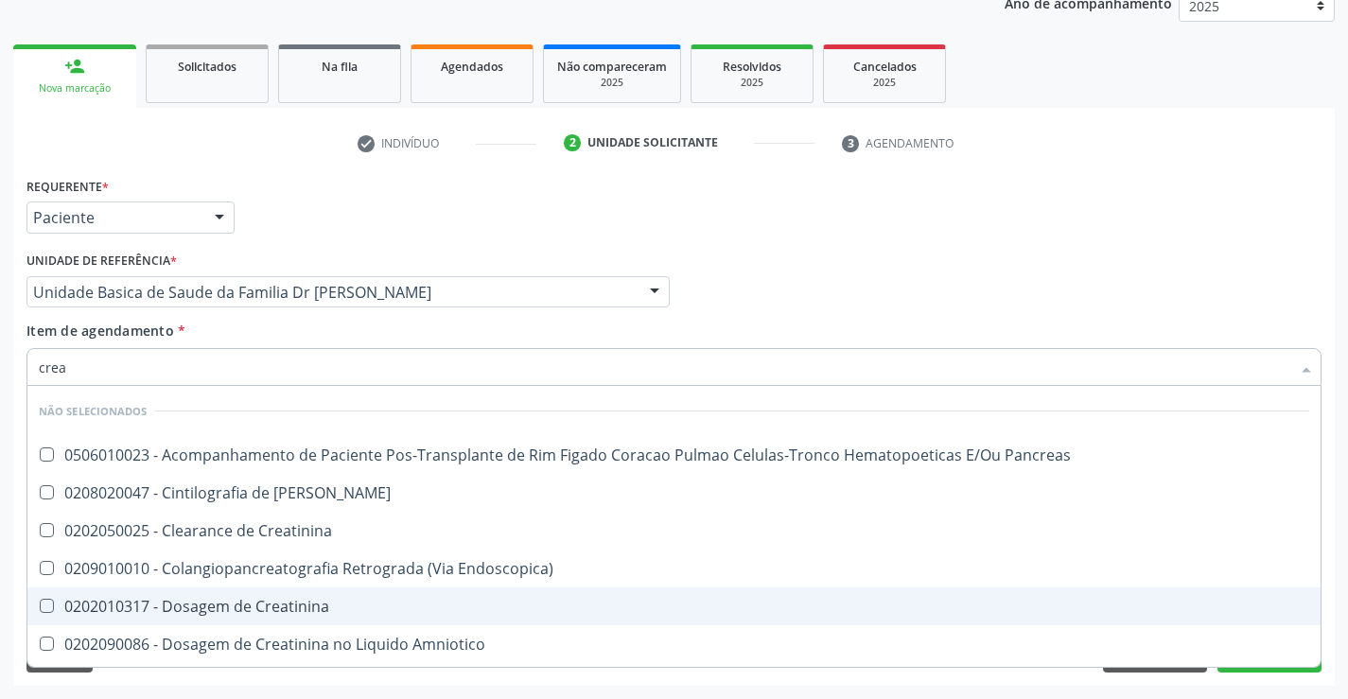
click at [278, 602] on div "0202010317 - Dosagem de Creatinina" at bounding box center [674, 606] width 1271 height 15
checkbox Creatinina "true"
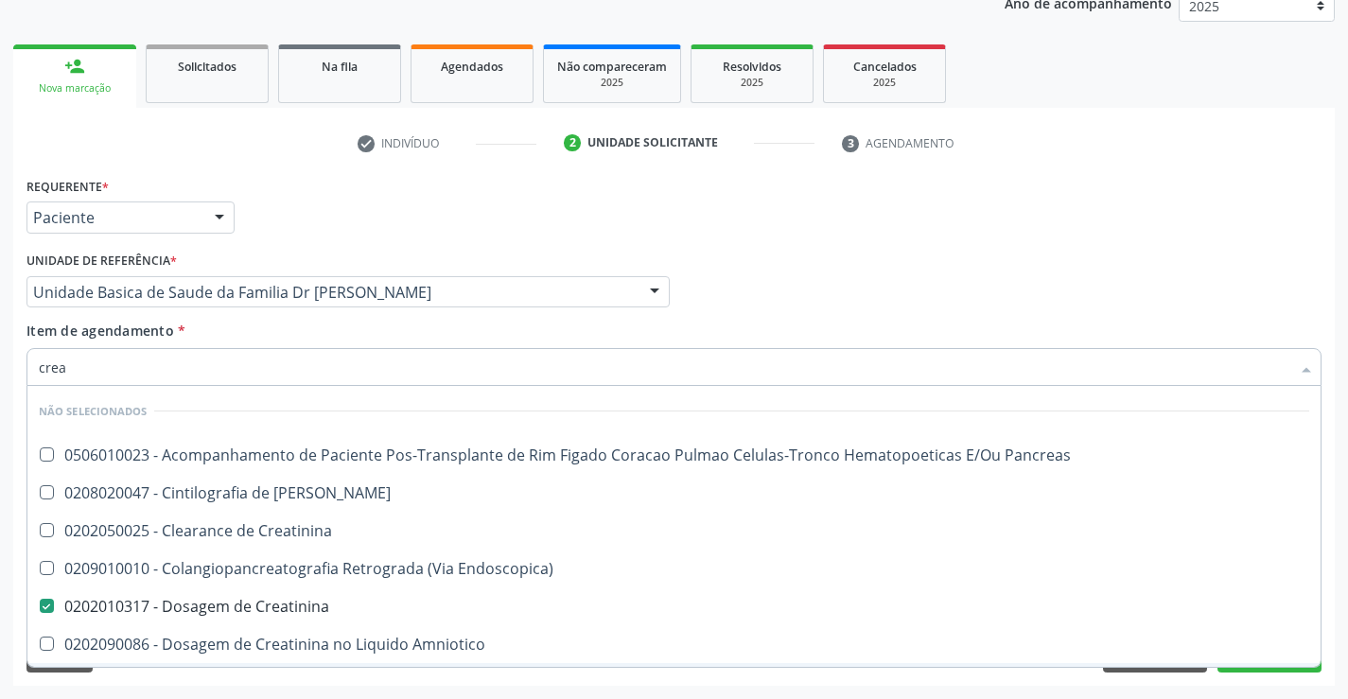
click at [245, 676] on div "Requerente * Paciente Profissional de Saúde Paciente Nenhum resultado encontrad…" at bounding box center [674, 429] width 1322 height 514
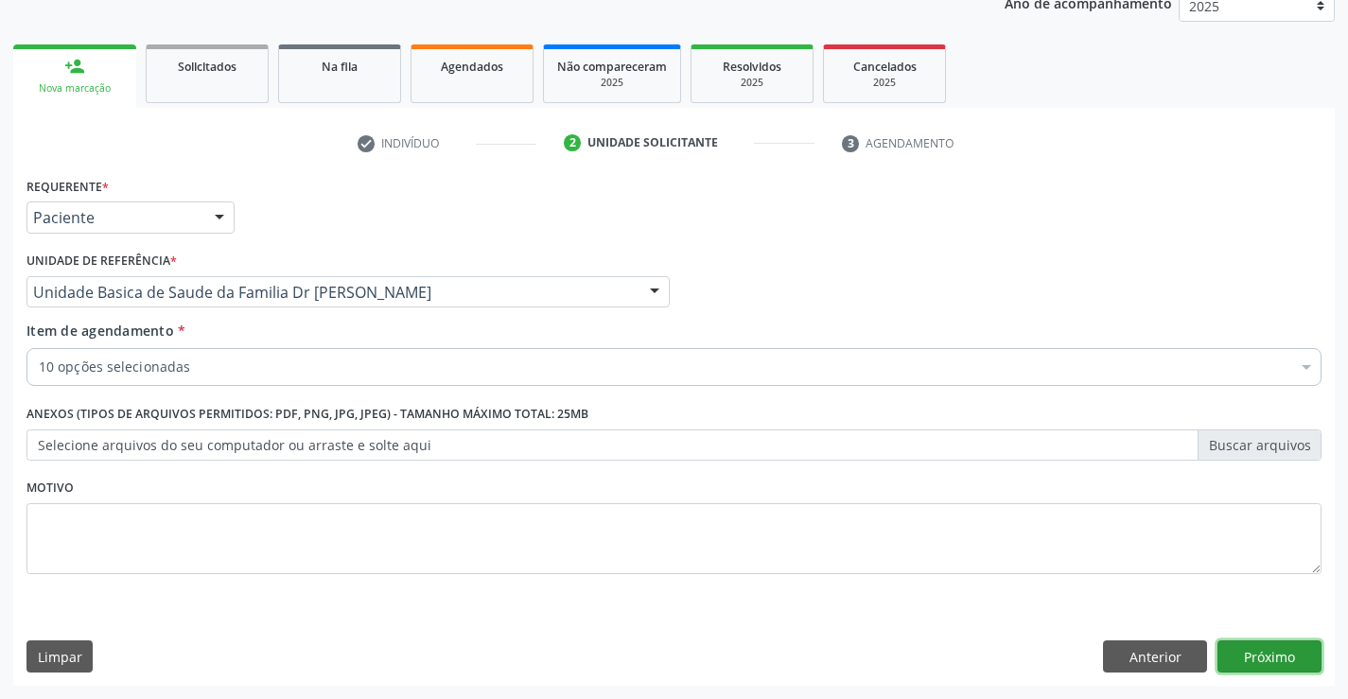
click at [1263, 653] on button "Próximo" at bounding box center [1270, 656] width 104 height 32
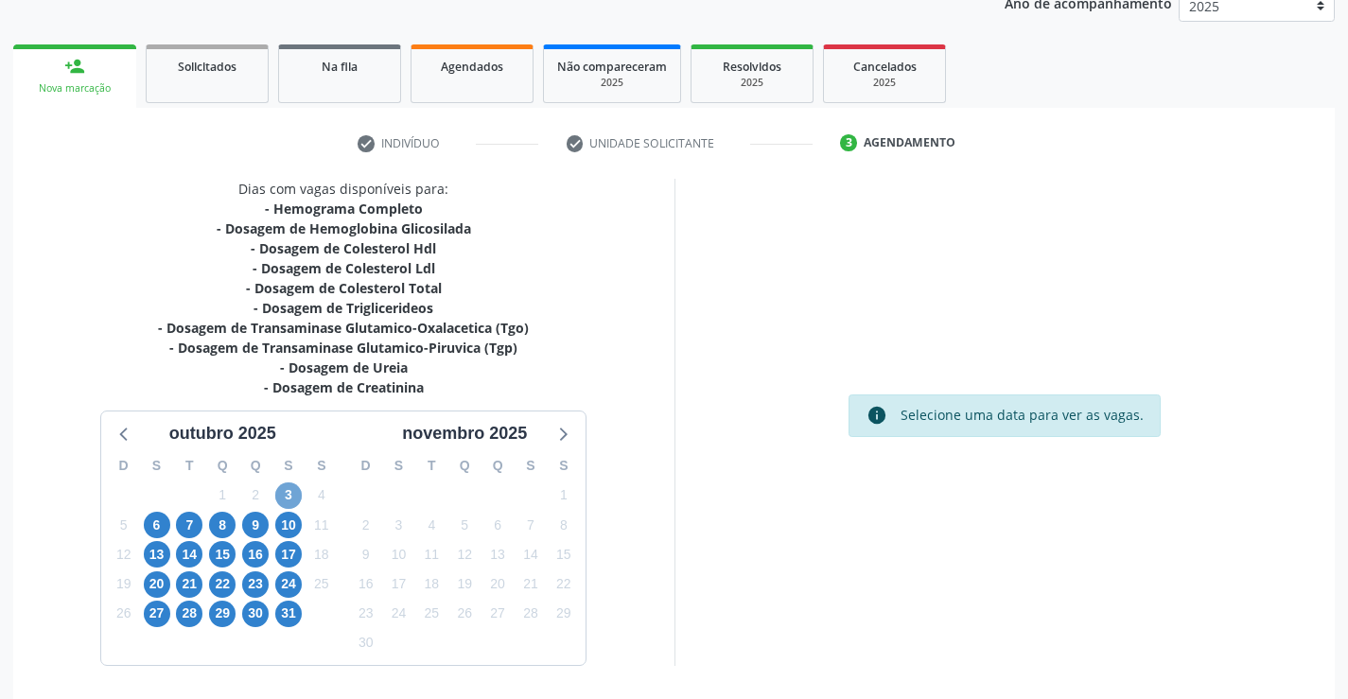
click at [293, 502] on span "3" at bounding box center [288, 496] width 26 height 26
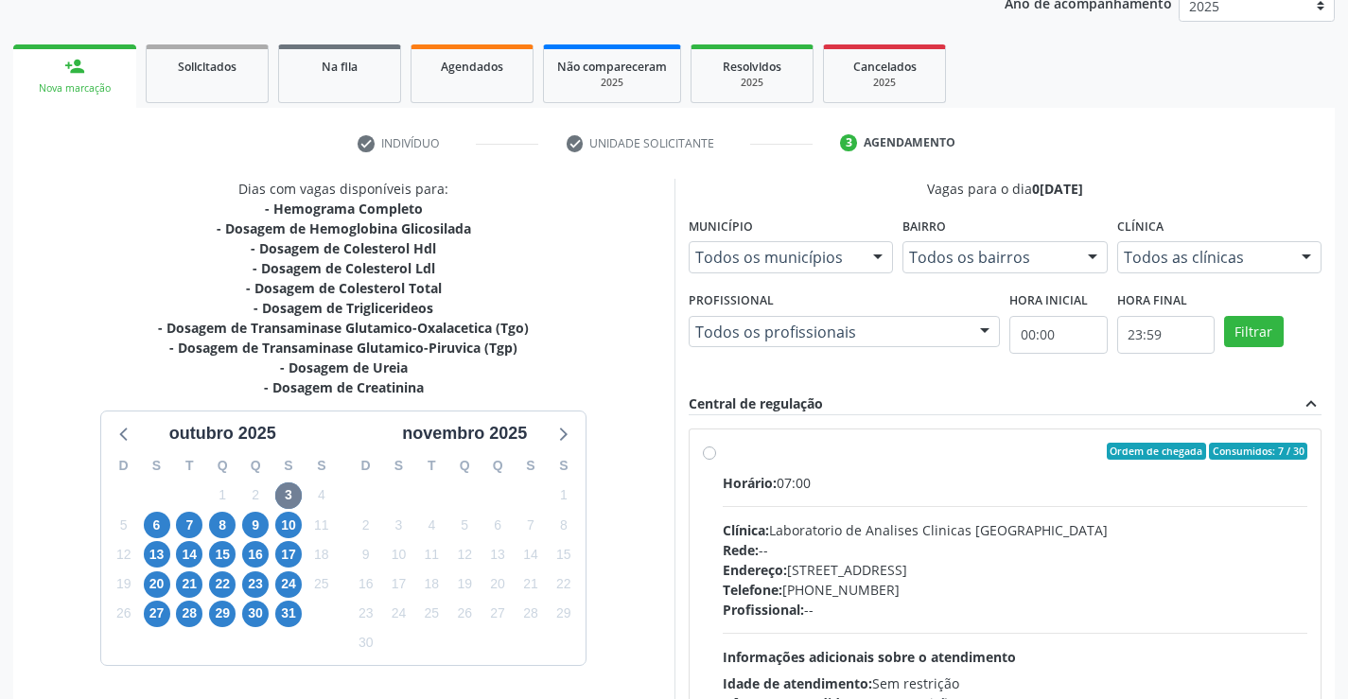
click at [723, 450] on label "Ordem de chegada Consumidos: 7 / 30 Horário: 07:00 Clínica: Laboratorio de Anal…" at bounding box center [1016, 588] width 586 height 290
click at [711, 450] on input "Ordem de chegada Consumidos: 7 / 30 Horário: 07:00 Clínica: Laboratorio de Anal…" at bounding box center [709, 451] width 13 height 17
radio input "true"
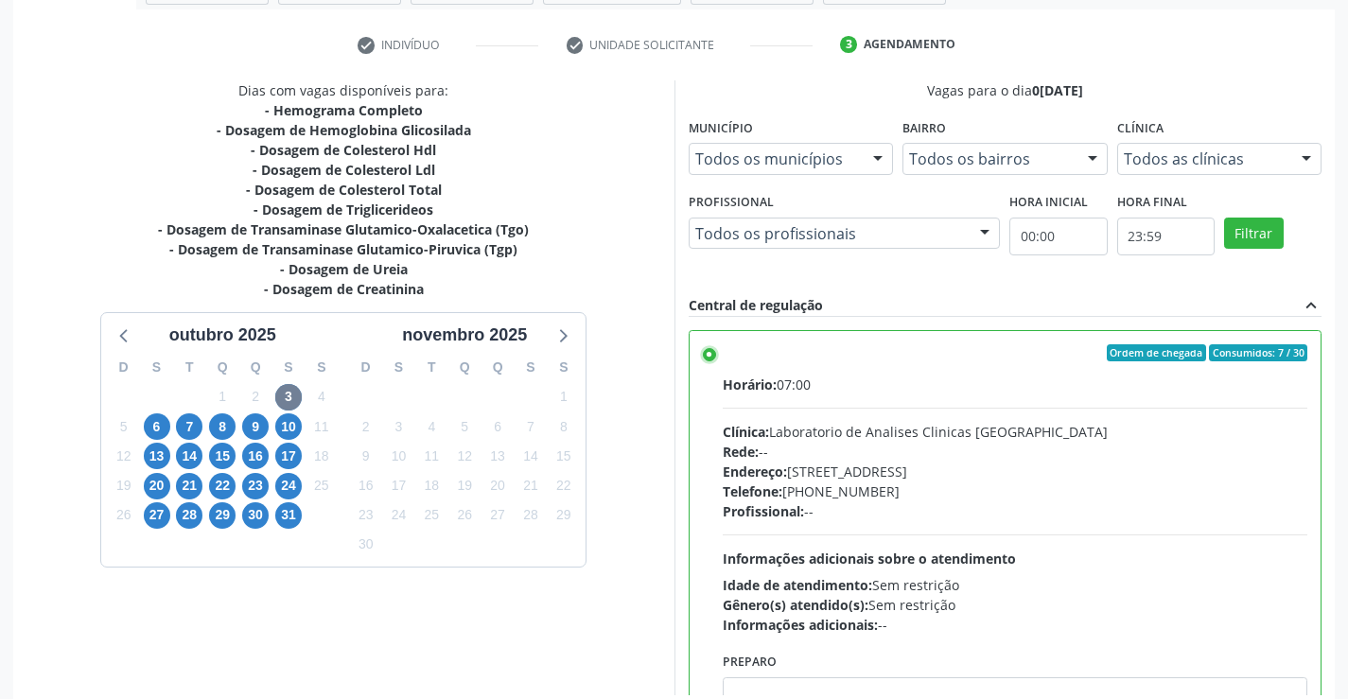
scroll to position [431, 0]
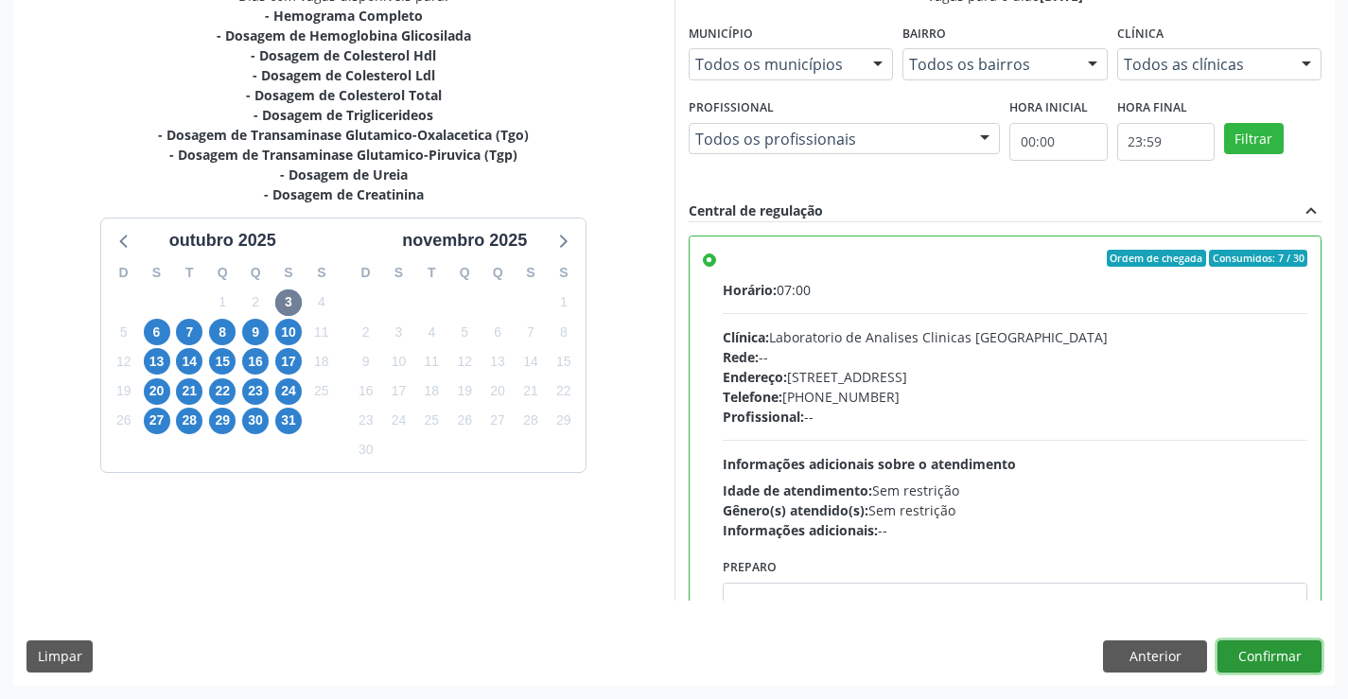
click at [1276, 654] on button "Confirmar" at bounding box center [1270, 656] width 104 height 32
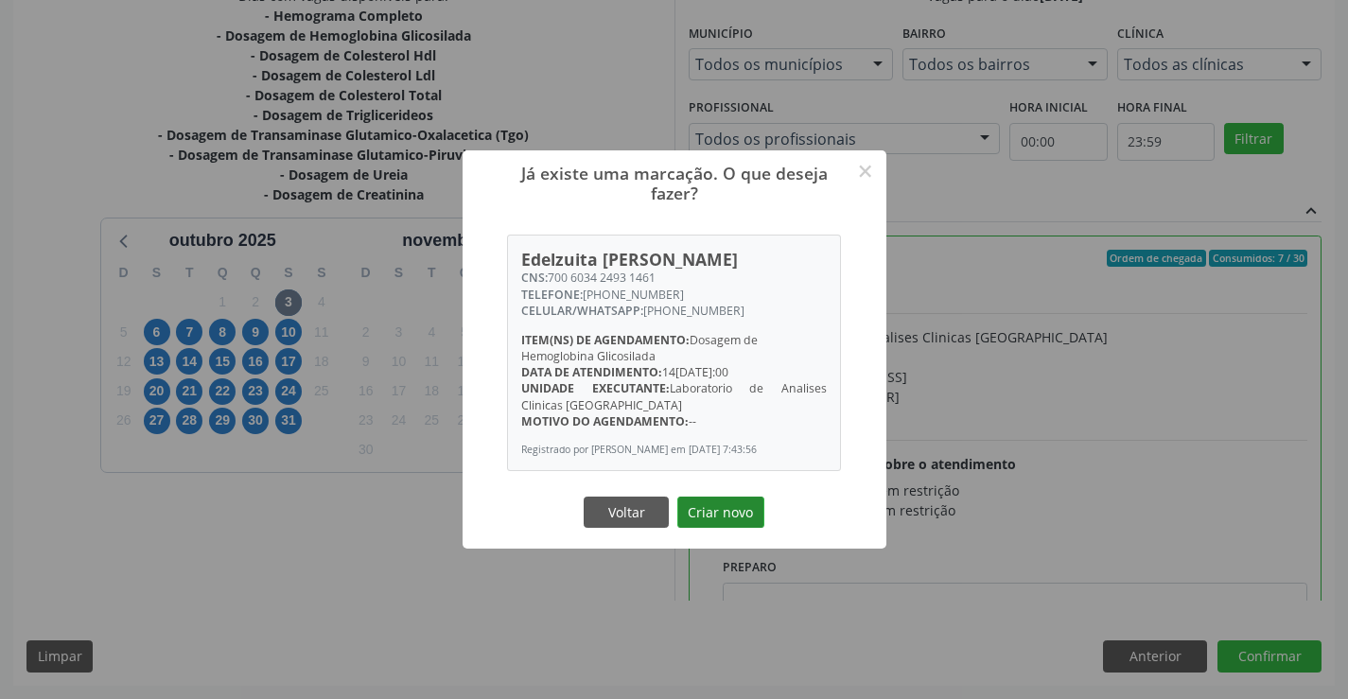
click at [738, 516] on button "Criar novo" at bounding box center [720, 513] width 87 height 32
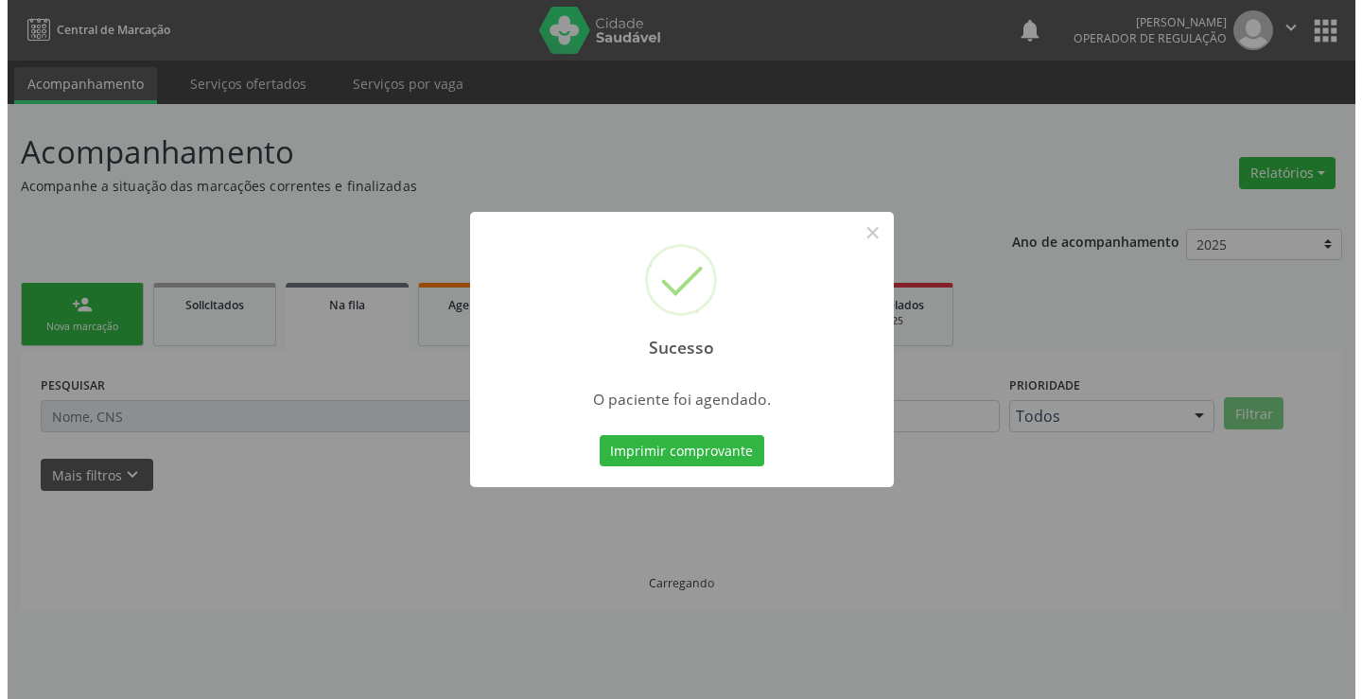
scroll to position [0, 0]
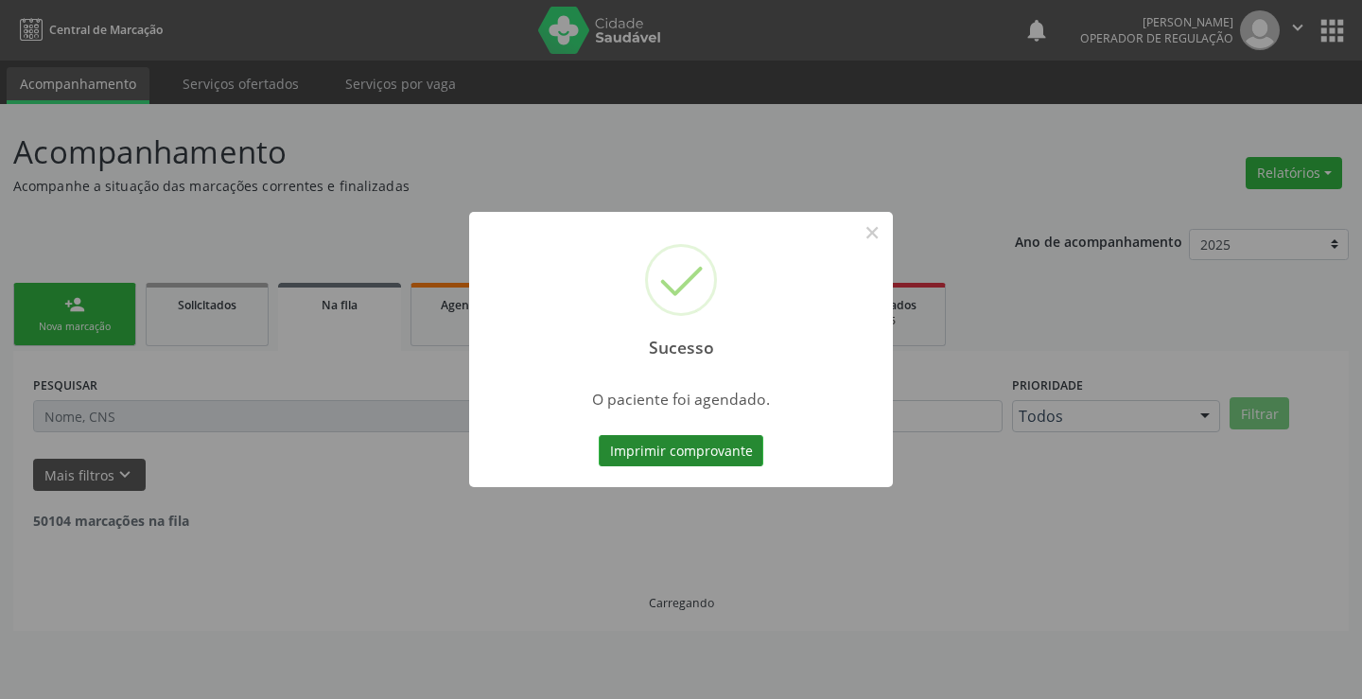
click at [698, 450] on button "Imprimir comprovante" at bounding box center [681, 451] width 165 height 32
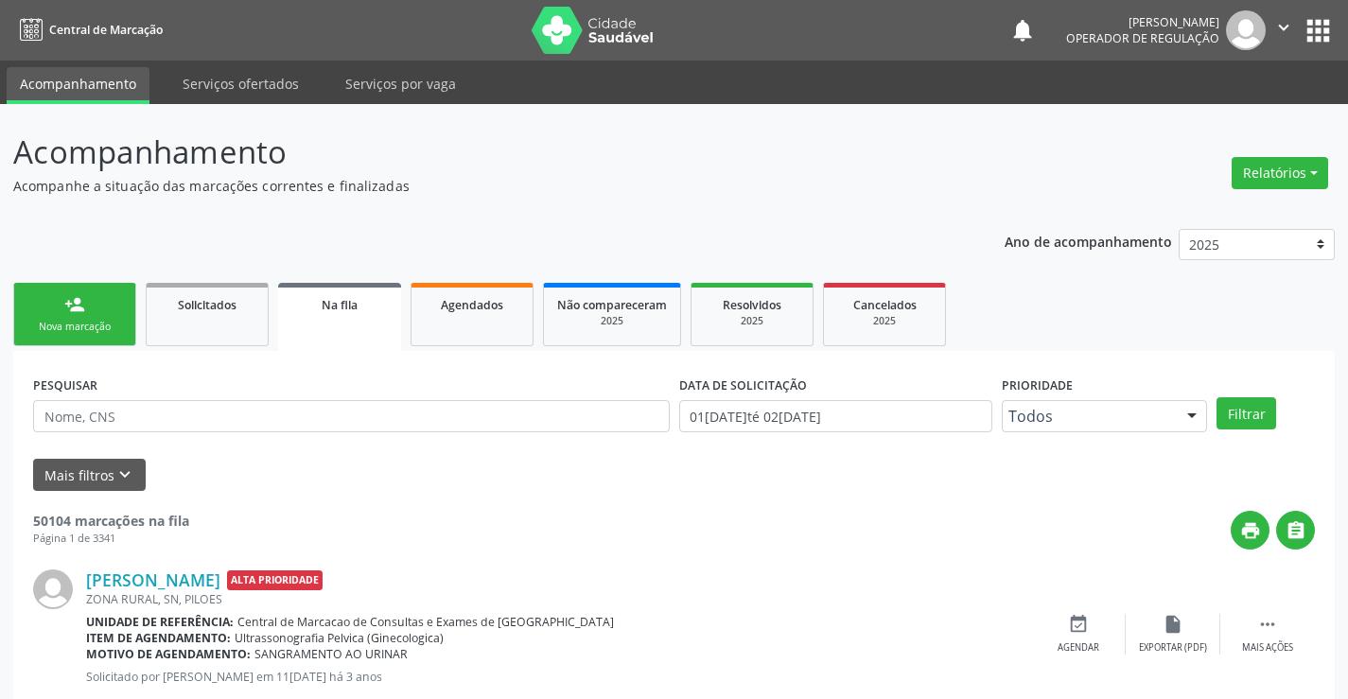
click at [99, 326] on div "Nova marcação" at bounding box center [74, 327] width 95 height 14
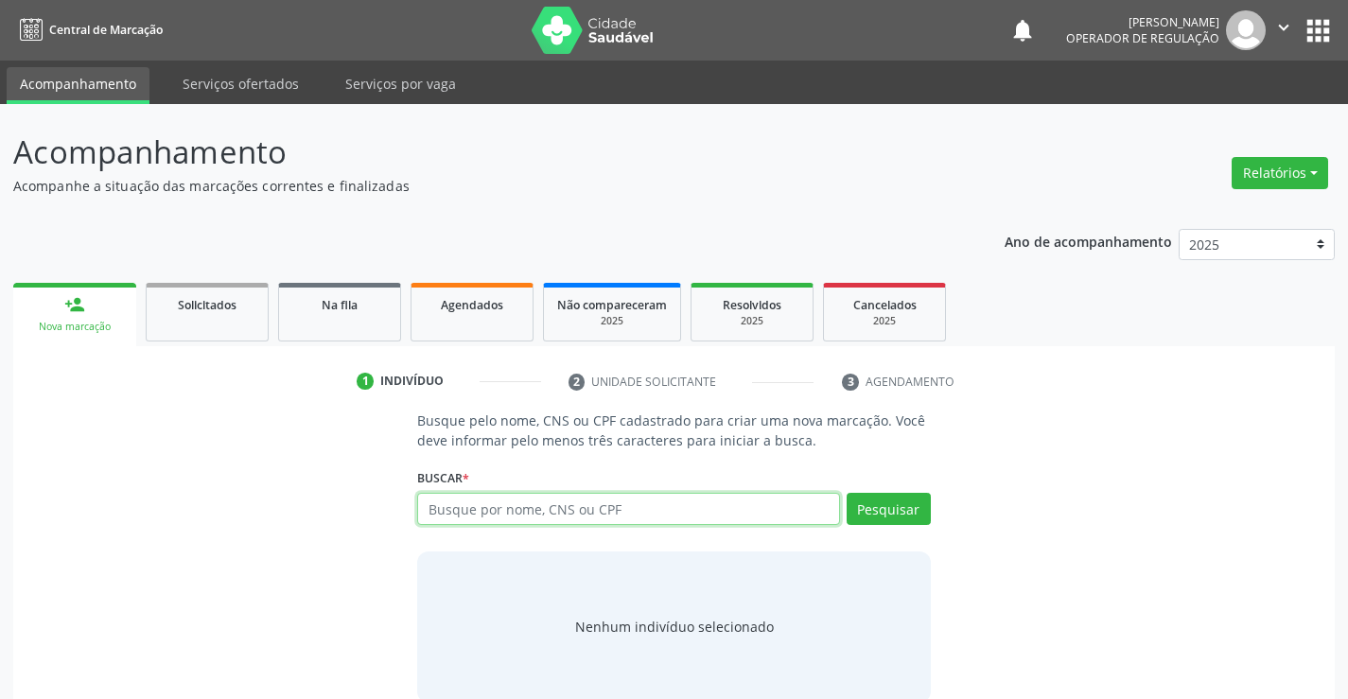
click at [532, 510] on input "text" at bounding box center [628, 509] width 422 height 32
type input "700603424931461"
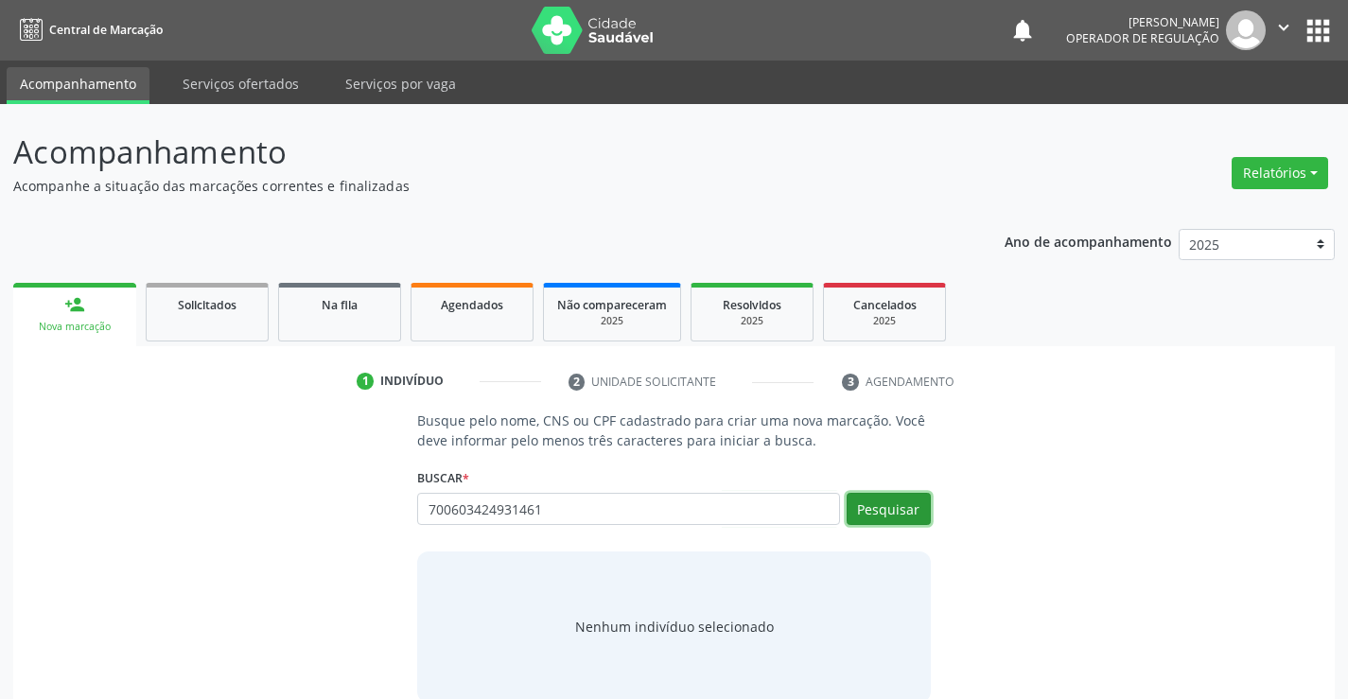
click at [869, 510] on button "Pesquisar" at bounding box center [889, 509] width 84 height 32
type input "700603424931461"
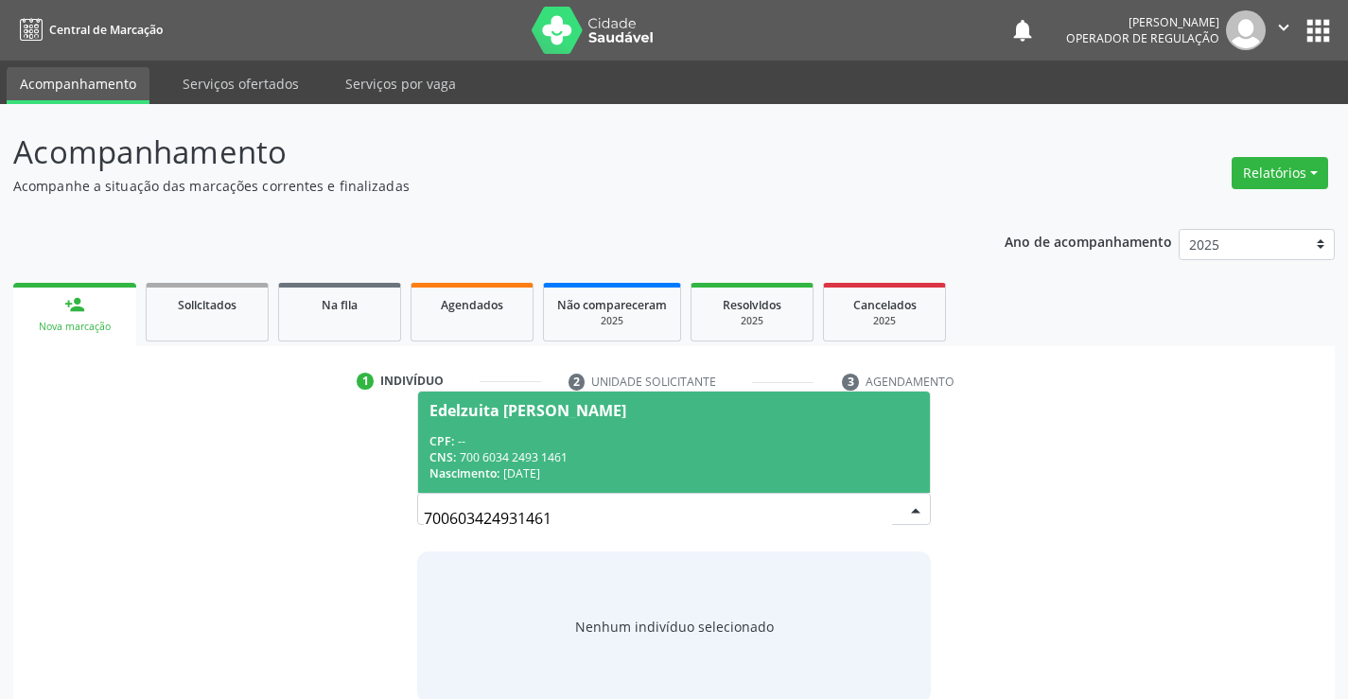
click at [717, 435] on div "CPF: --" at bounding box center [674, 441] width 488 height 16
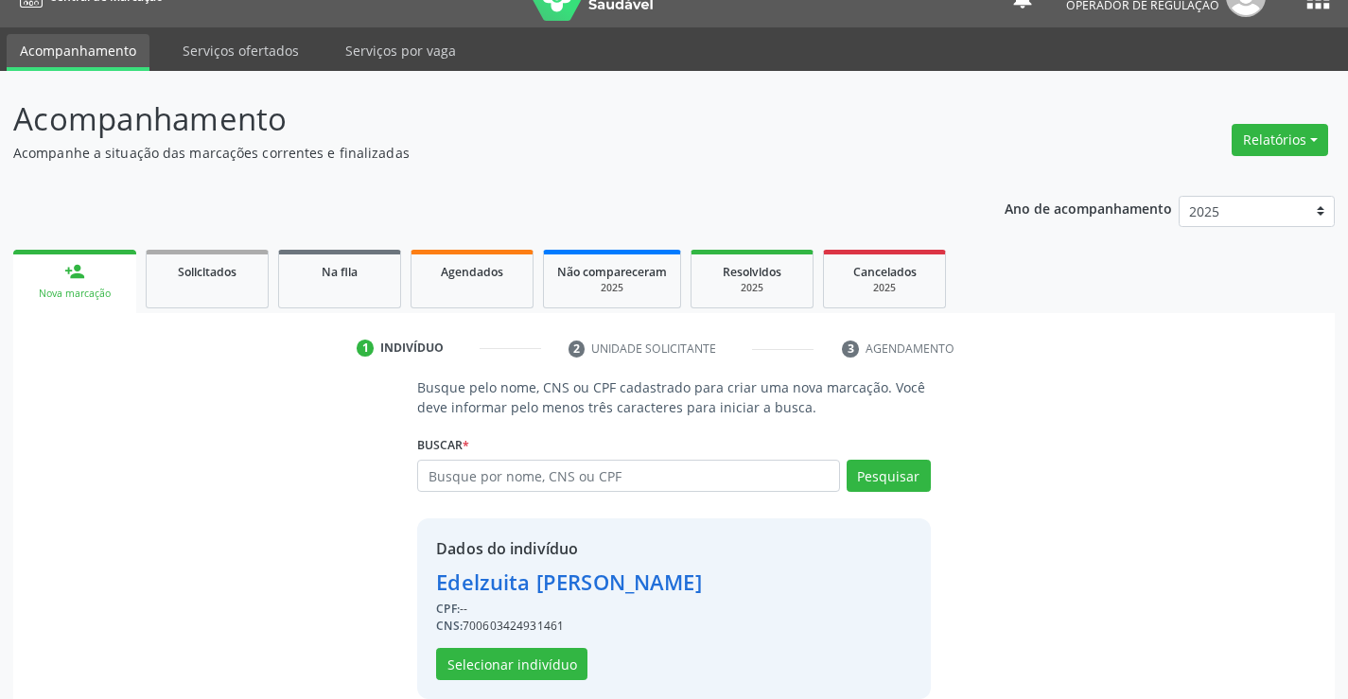
scroll to position [60, 0]
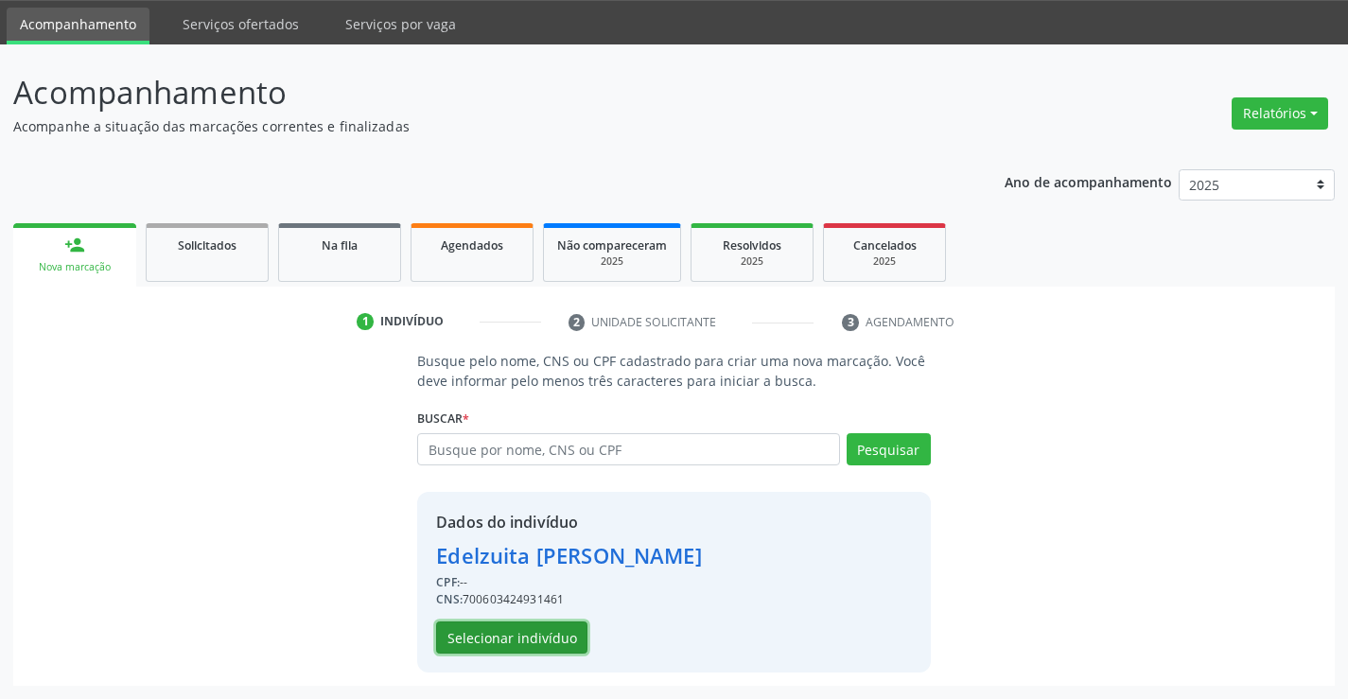
click at [543, 632] on button "Selecionar indivíduo" at bounding box center [511, 638] width 151 height 32
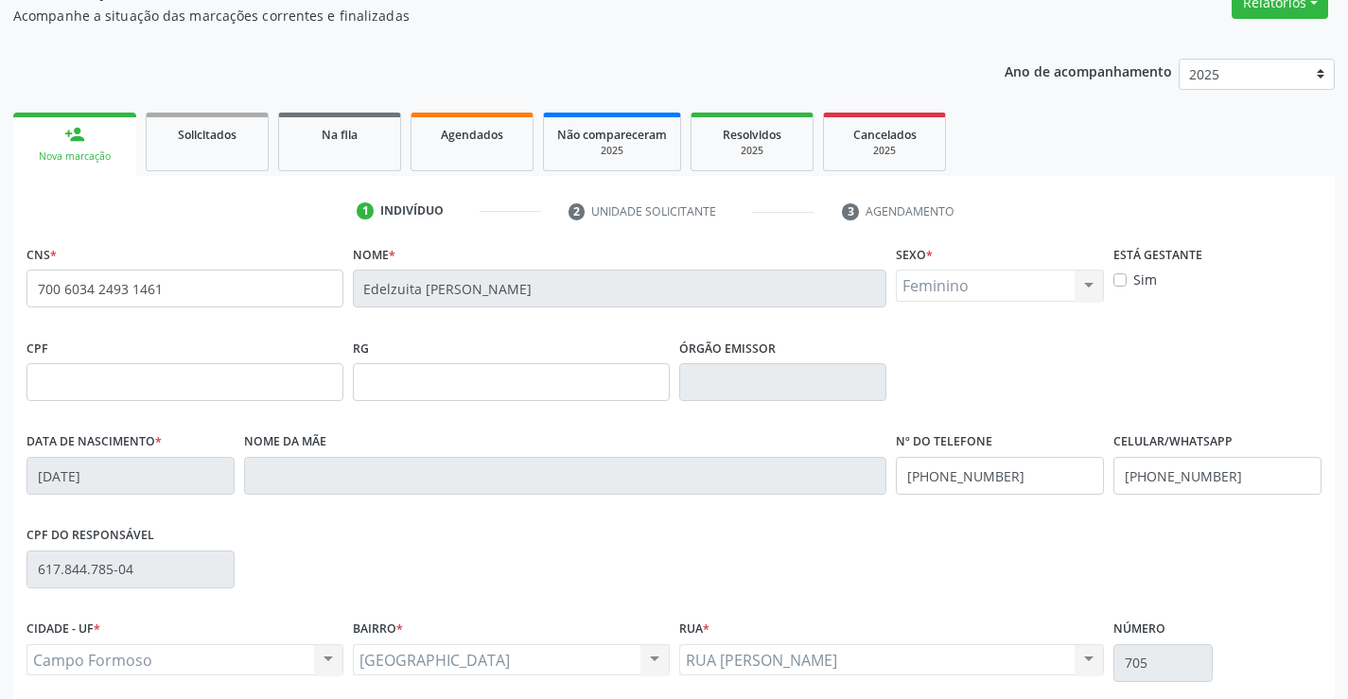
scroll to position [326, 0]
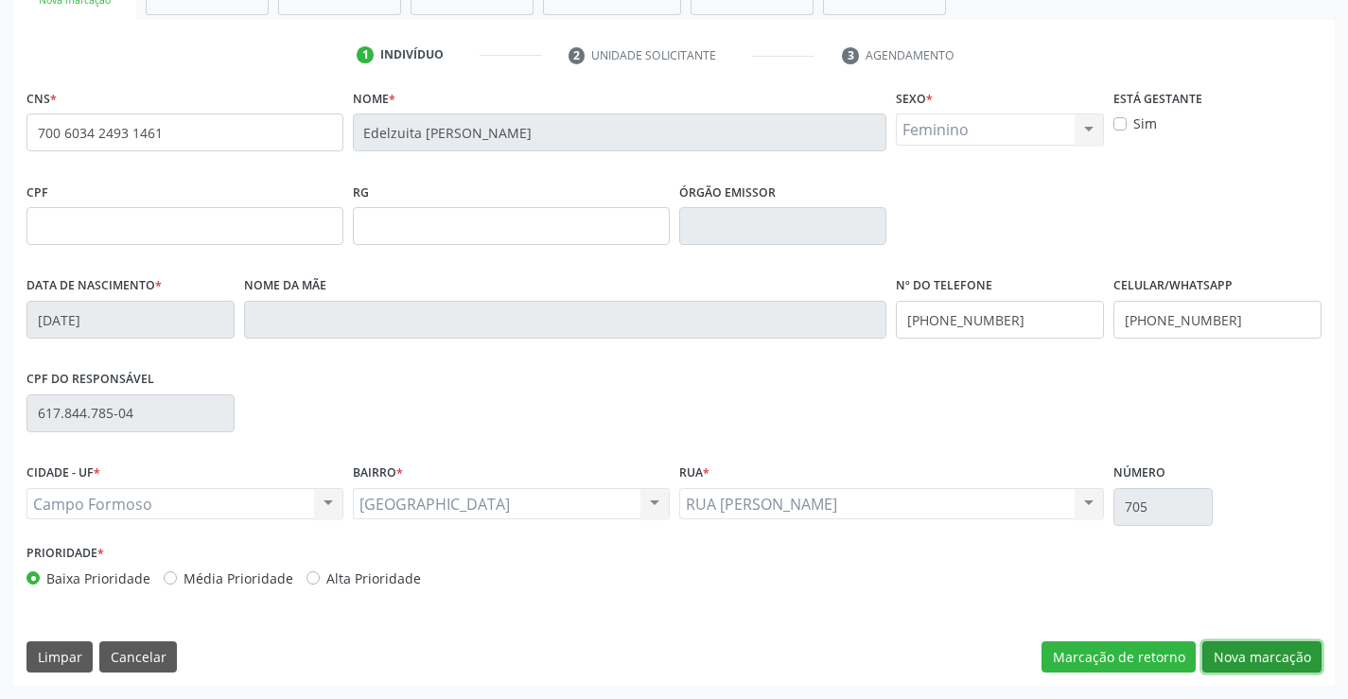
click at [1256, 654] on button "Nova marcação" at bounding box center [1261, 657] width 119 height 32
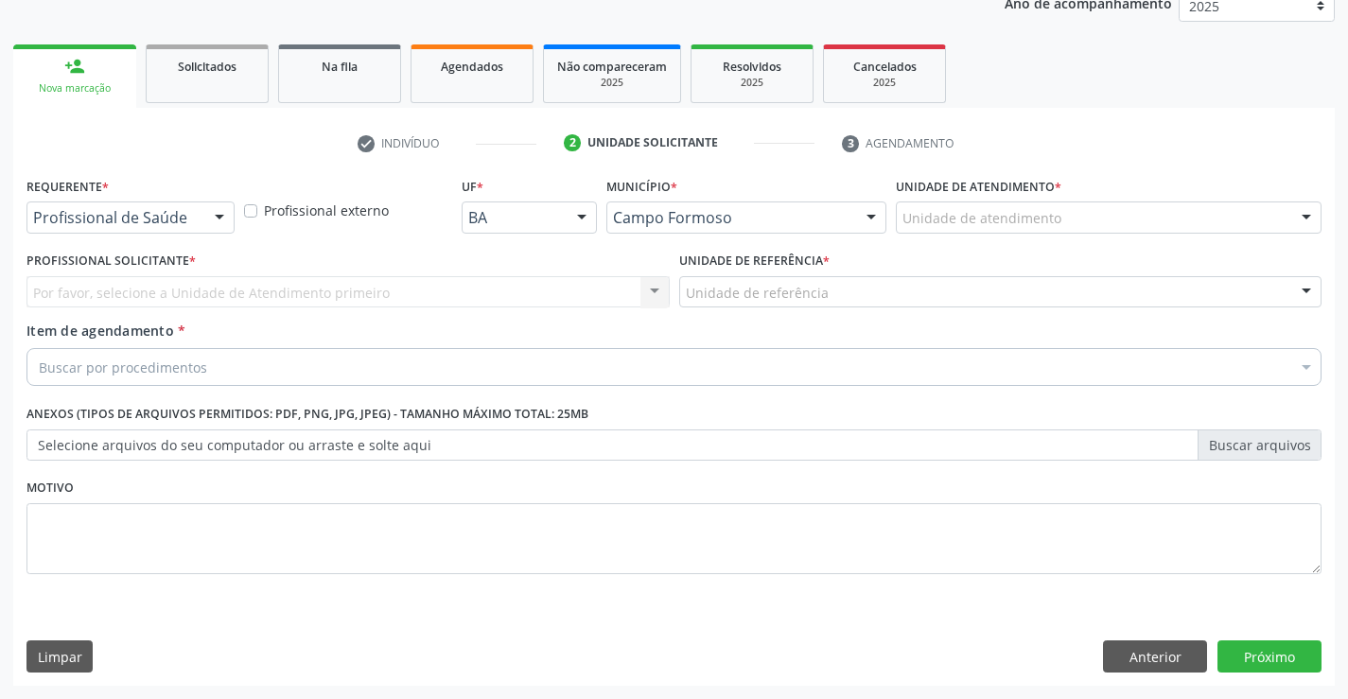
scroll to position [238, 0]
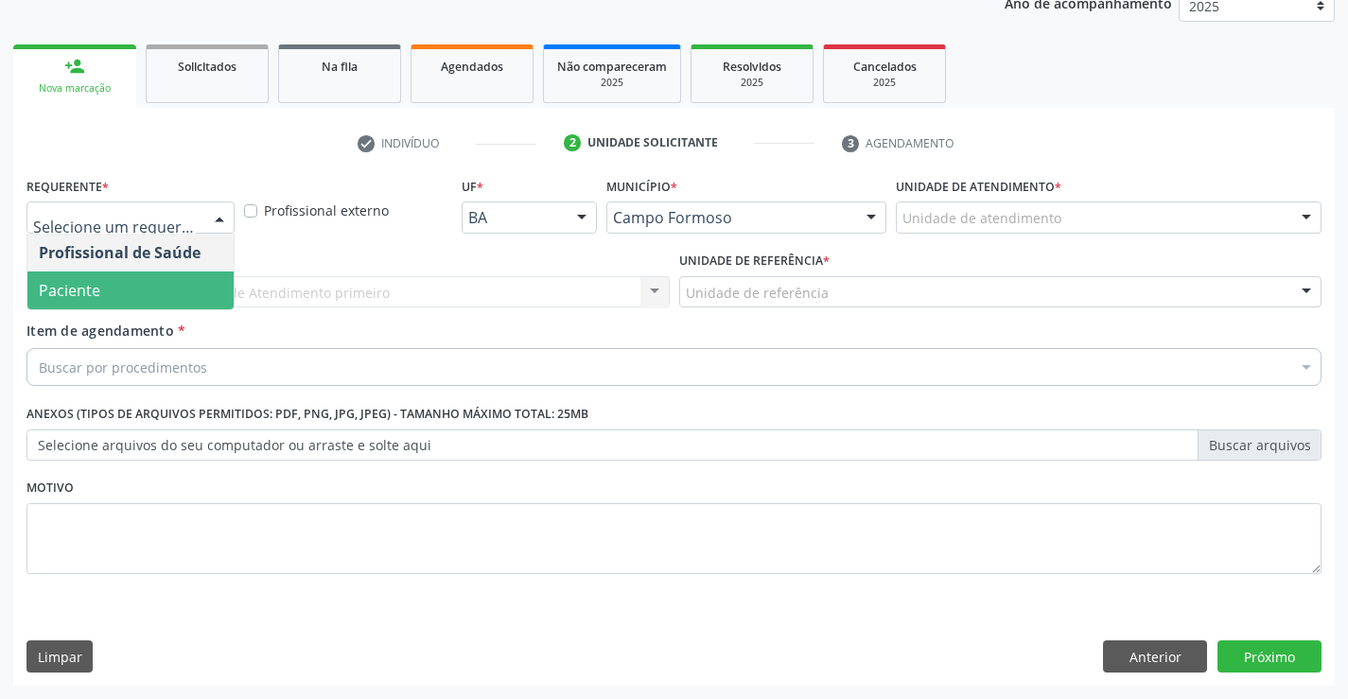
click at [172, 293] on span "Paciente" at bounding box center [130, 291] width 206 height 38
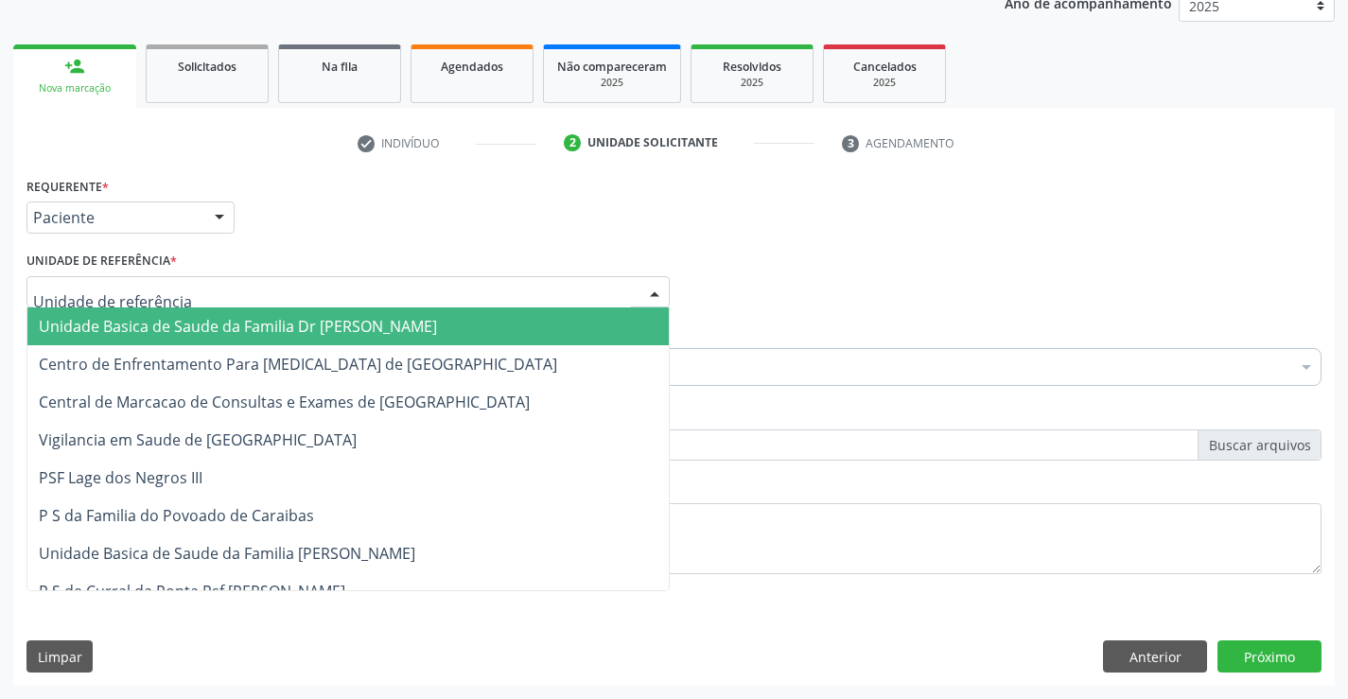
drag, startPoint x: 182, startPoint y: 287, endPoint x: 192, endPoint y: 307, distance: 22.4
click at [183, 287] on div at bounding box center [347, 292] width 643 height 32
click at [192, 313] on span "Unidade Basica de Saude da Familia Dr [PERSON_NAME]" at bounding box center [347, 326] width 641 height 38
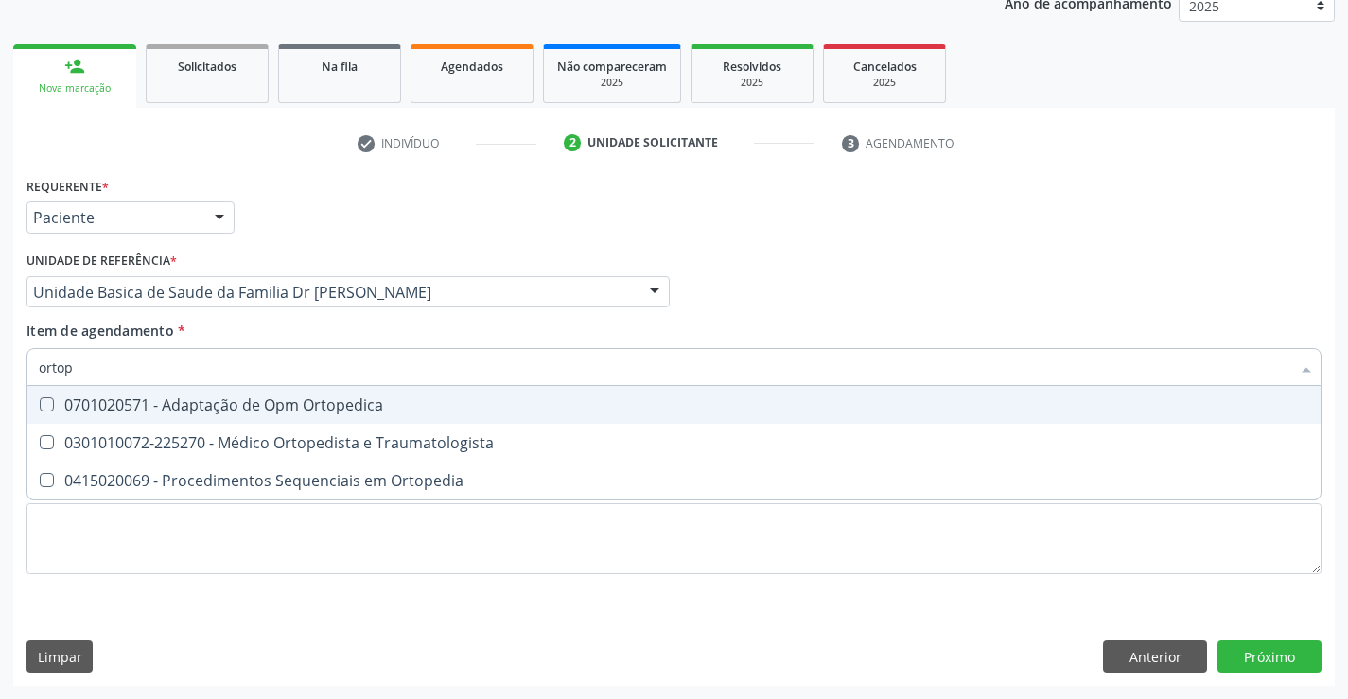
type input "ortope"
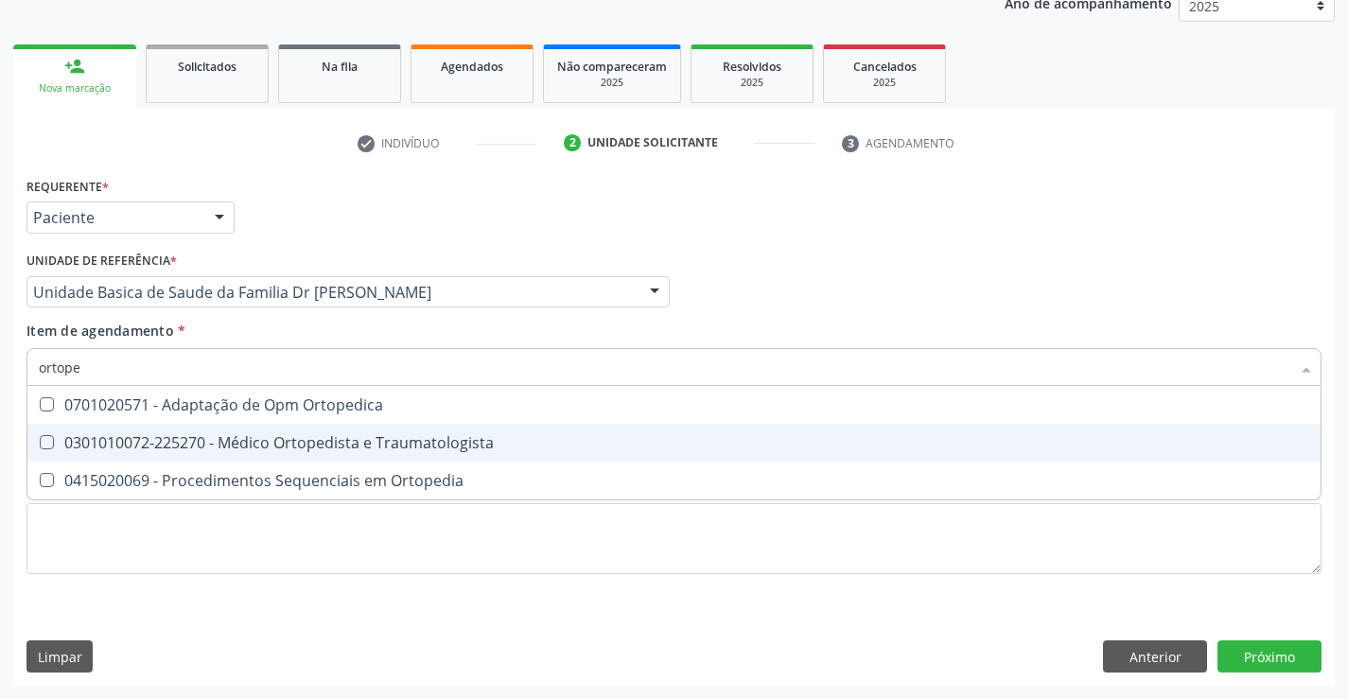
click at [293, 450] on div "0301010072-225270 - Médico Ortopedista e Traumatologista" at bounding box center [674, 442] width 1271 height 15
checkbox Traumatologista "true"
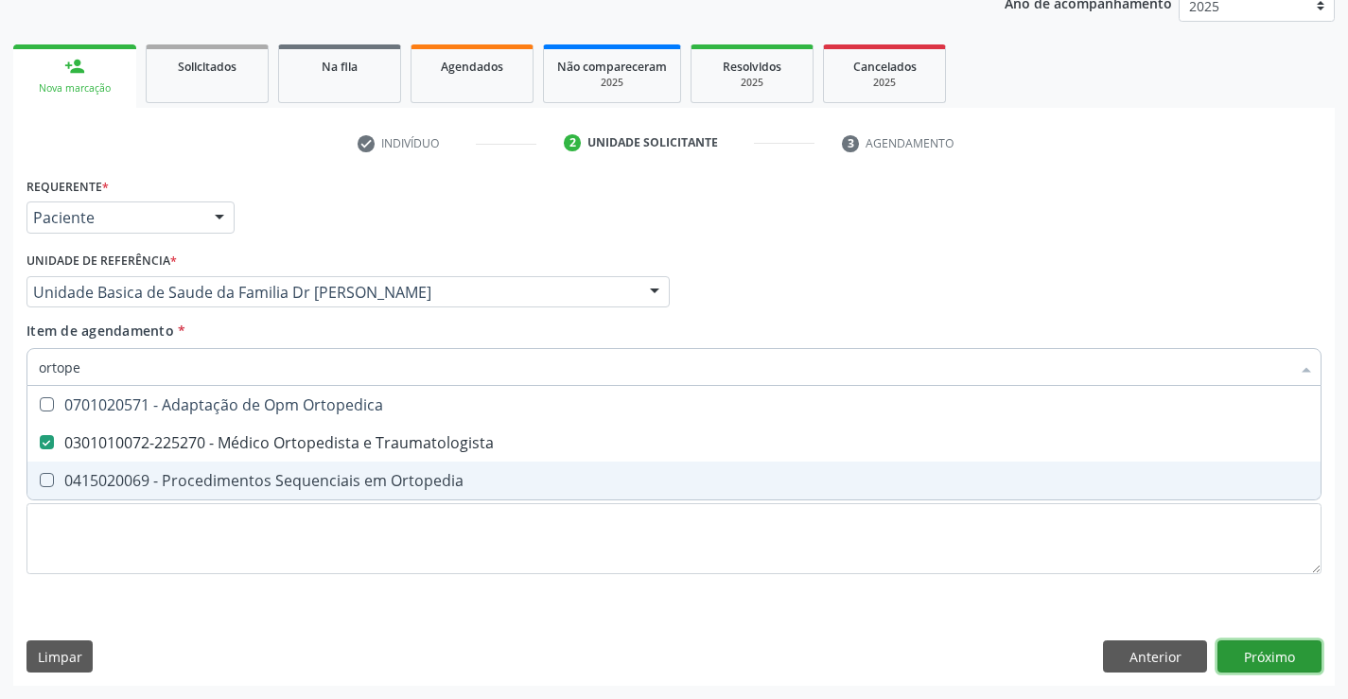
click at [1262, 667] on div "Requerente * Paciente Profissional de Saúde Paciente Nenhum resultado encontrad…" at bounding box center [674, 429] width 1322 height 514
click at [1262, 500] on div "Desfazer seleção 0701020571 - Adaptação de Opm Ortopedica 0301010072-225270 - M…" at bounding box center [673, 443] width 1295 height 114
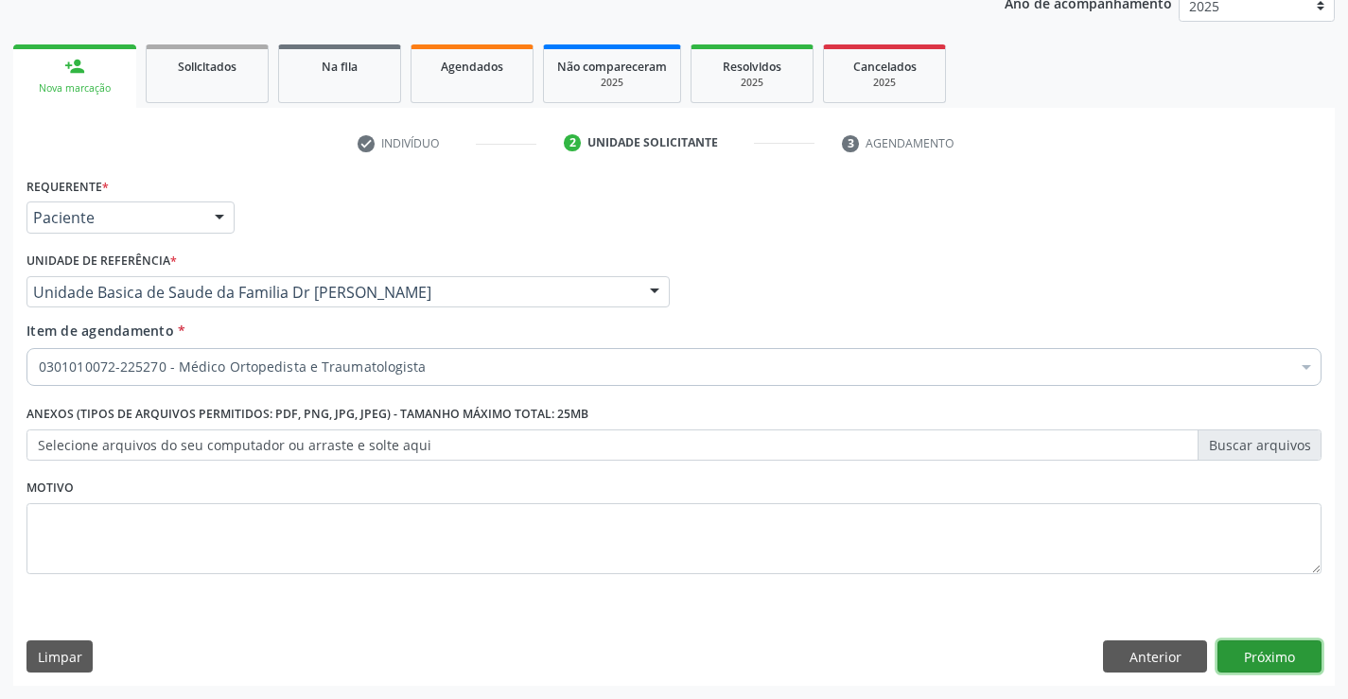
click at [1263, 651] on button "Próximo" at bounding box center [1270, 656] width 104 height 32
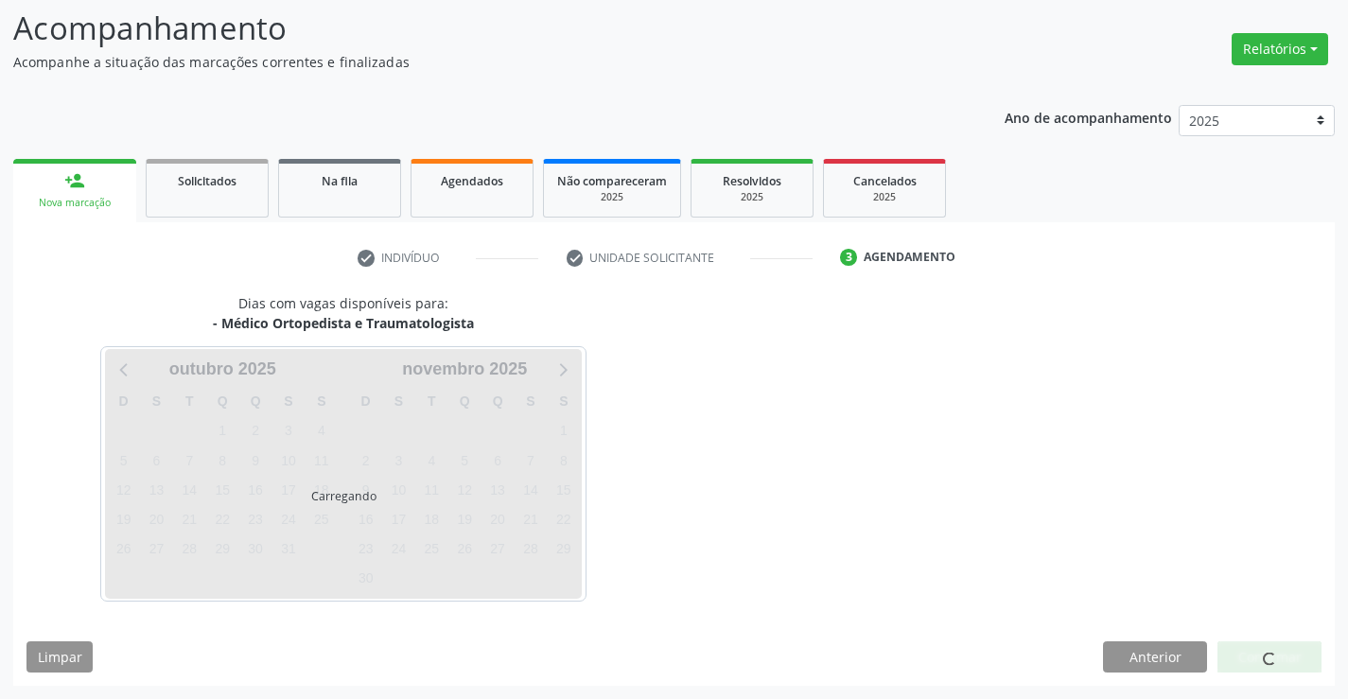
scroll to position [124, 0]
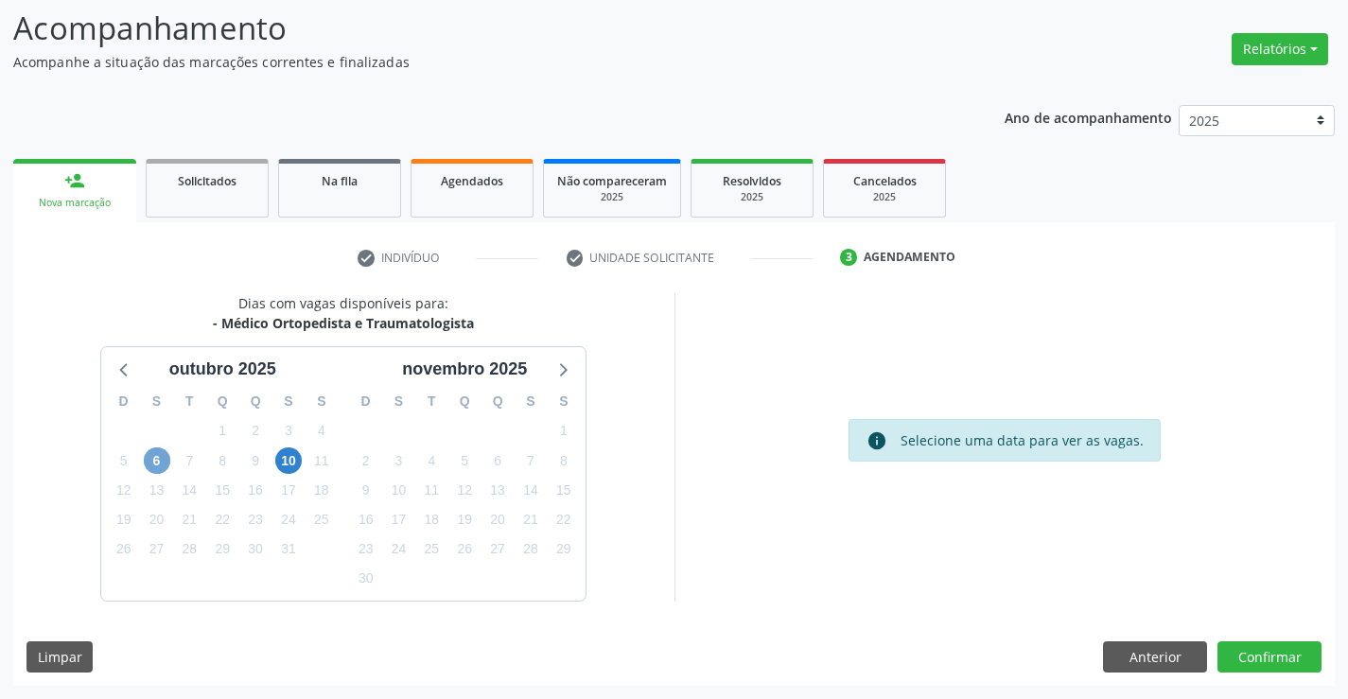
click at [157, 464] on span "6" at bounding box center [157, 460] width 26 height 26
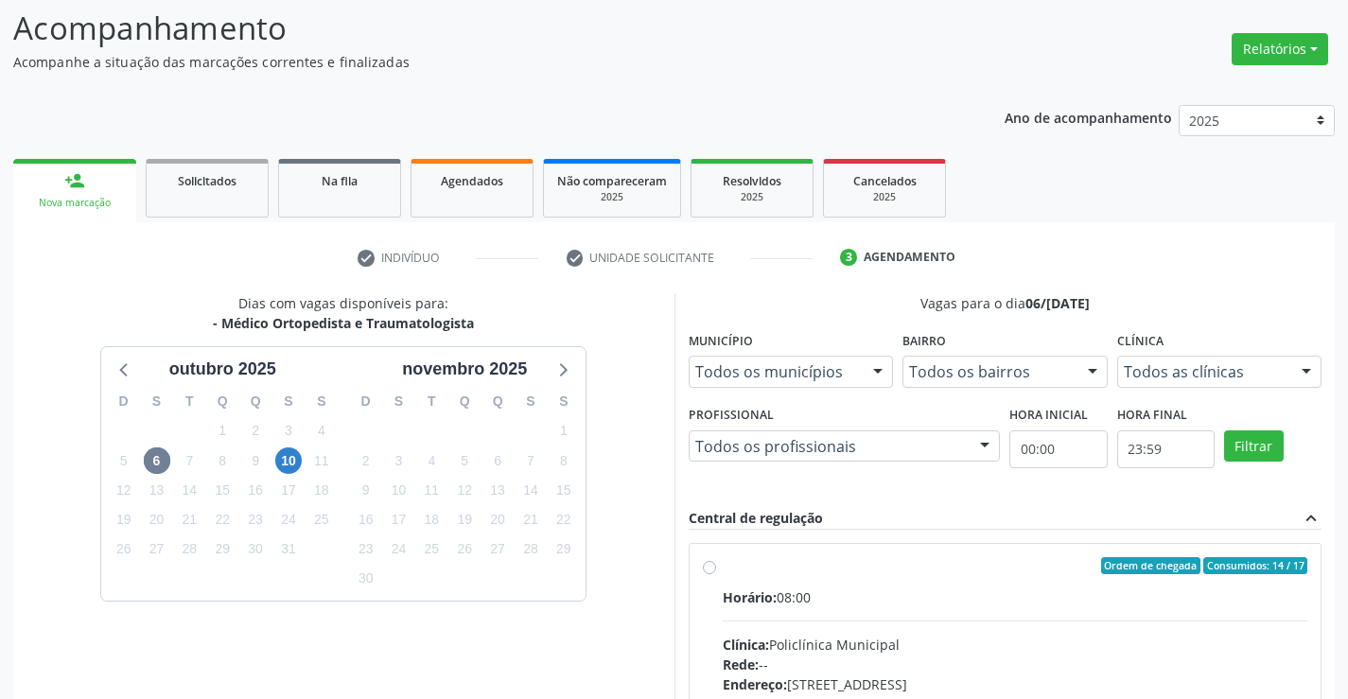
click at [723, 571] on label "Ordem de chegada Consumidos: 14 / 17 Horário: 08:00 Clínica: Policlínica Munici…" at bounding box center [1016, 702] width 586 height 290
click at [714, 571] on input "Ordem de chegada Consumidos: 14 / 17 Horário: 08:00 Clínica: Policlínica Munici…" at bounding box center [709, 565] width 13 height 17
radio input "true"
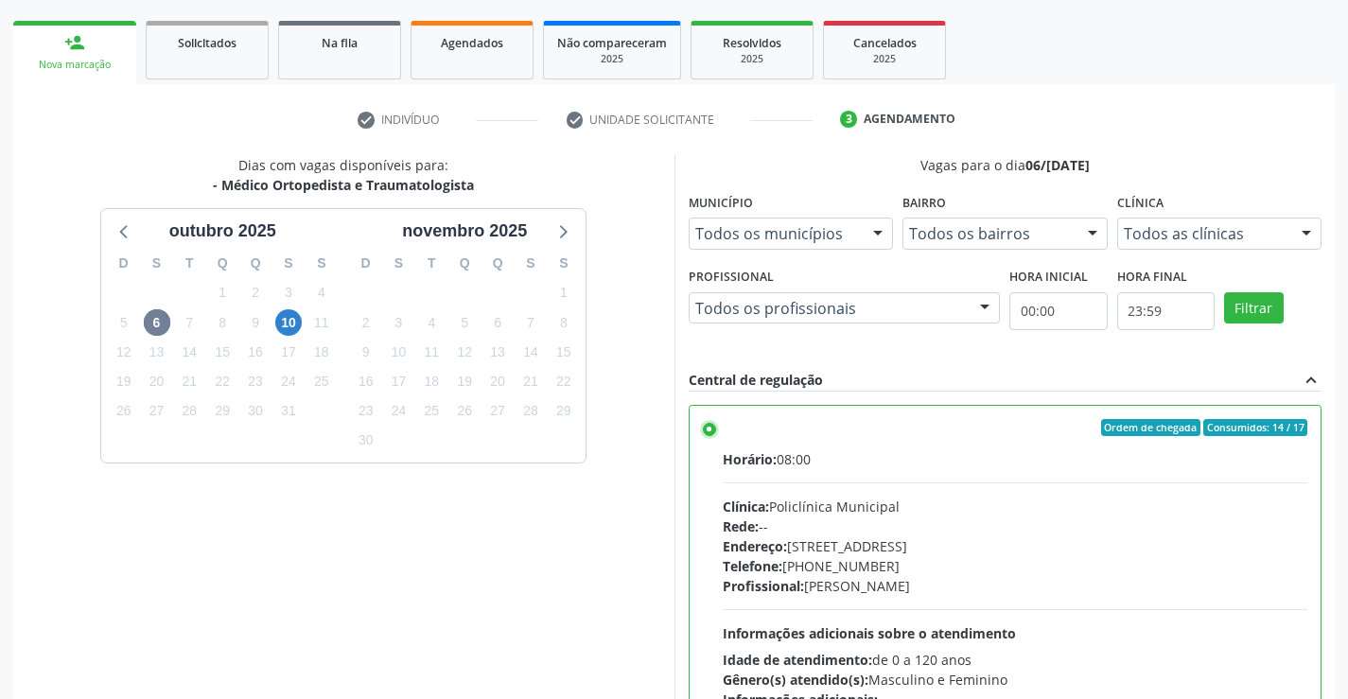
scroll to position [431, 0]
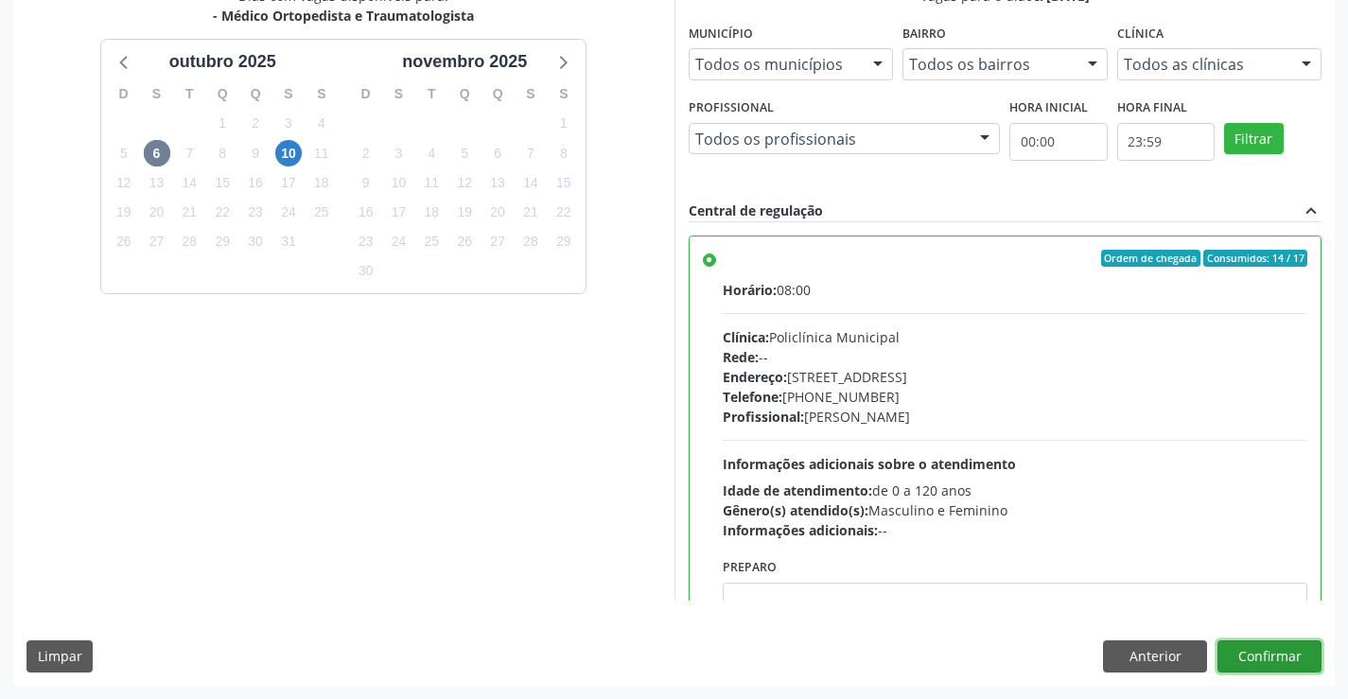
click at [1266, 654] on button "Confirmar" at bounding box center [1270, 656] width 104 height 32
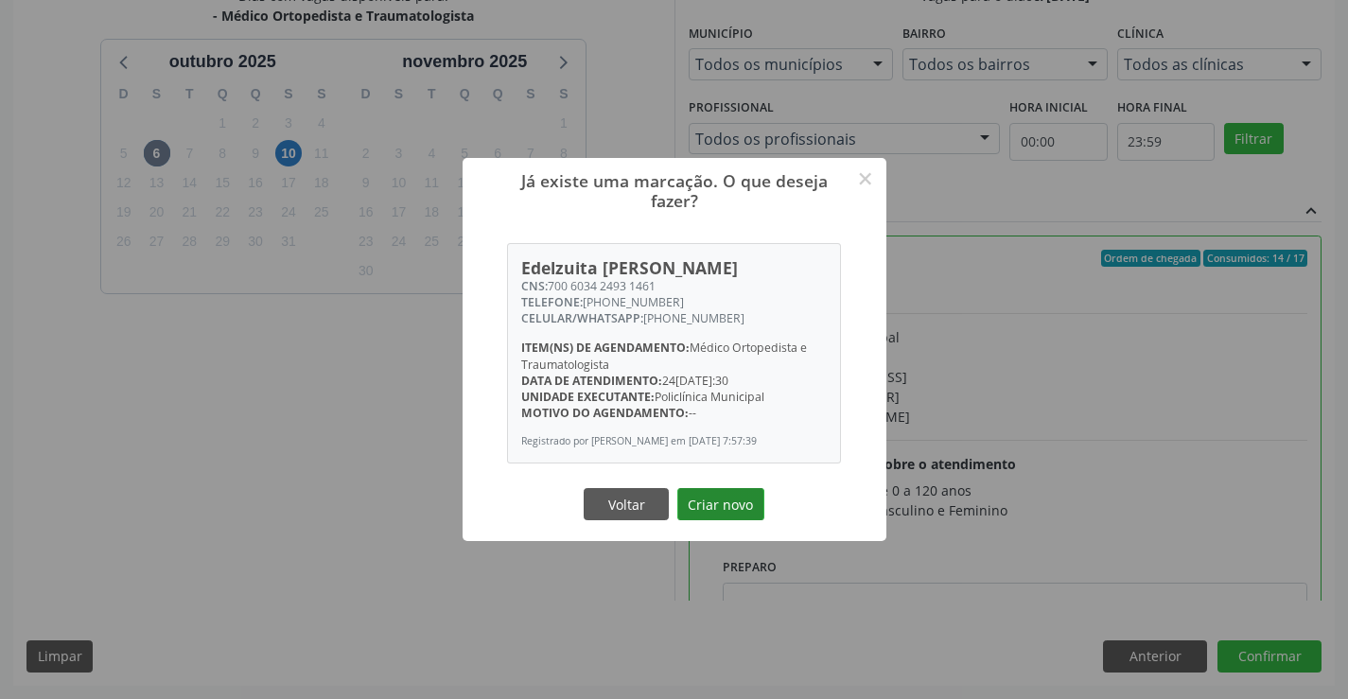
click at [750, 500] on button "Criar novo" at bounding box center [720, 504] width 87 height 32
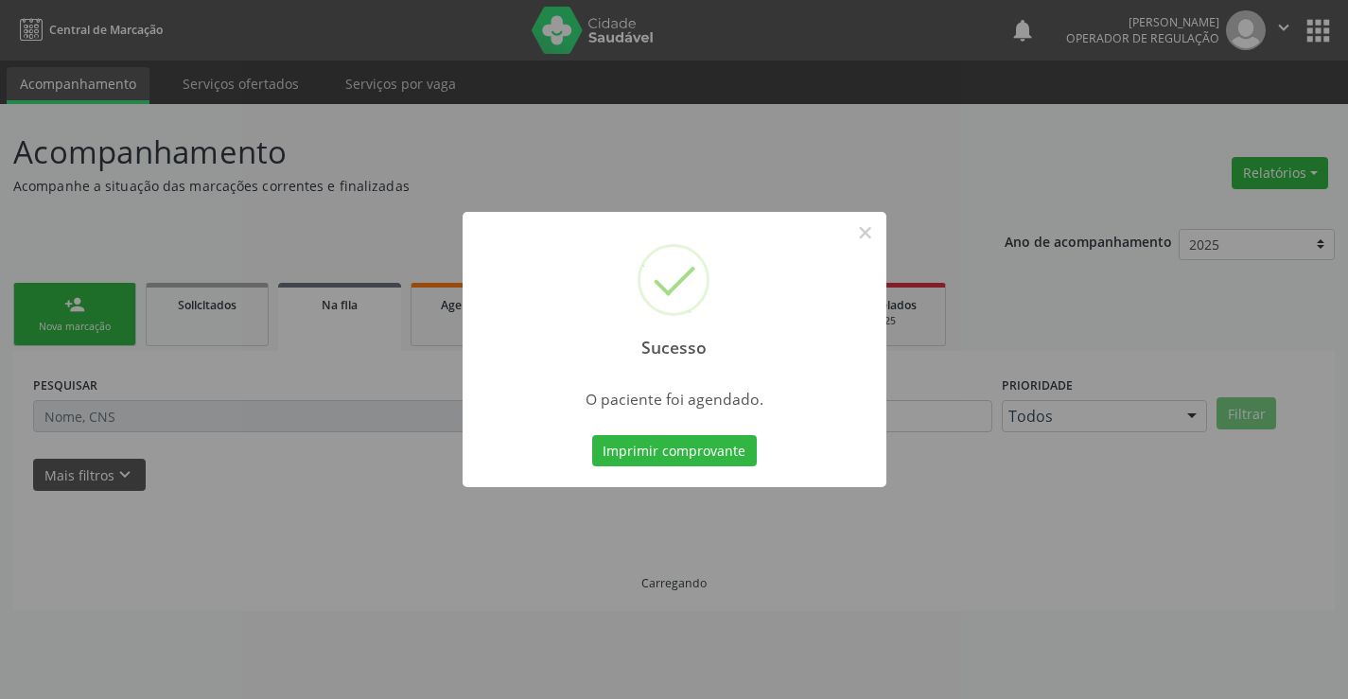
scroll to position [0, 0]
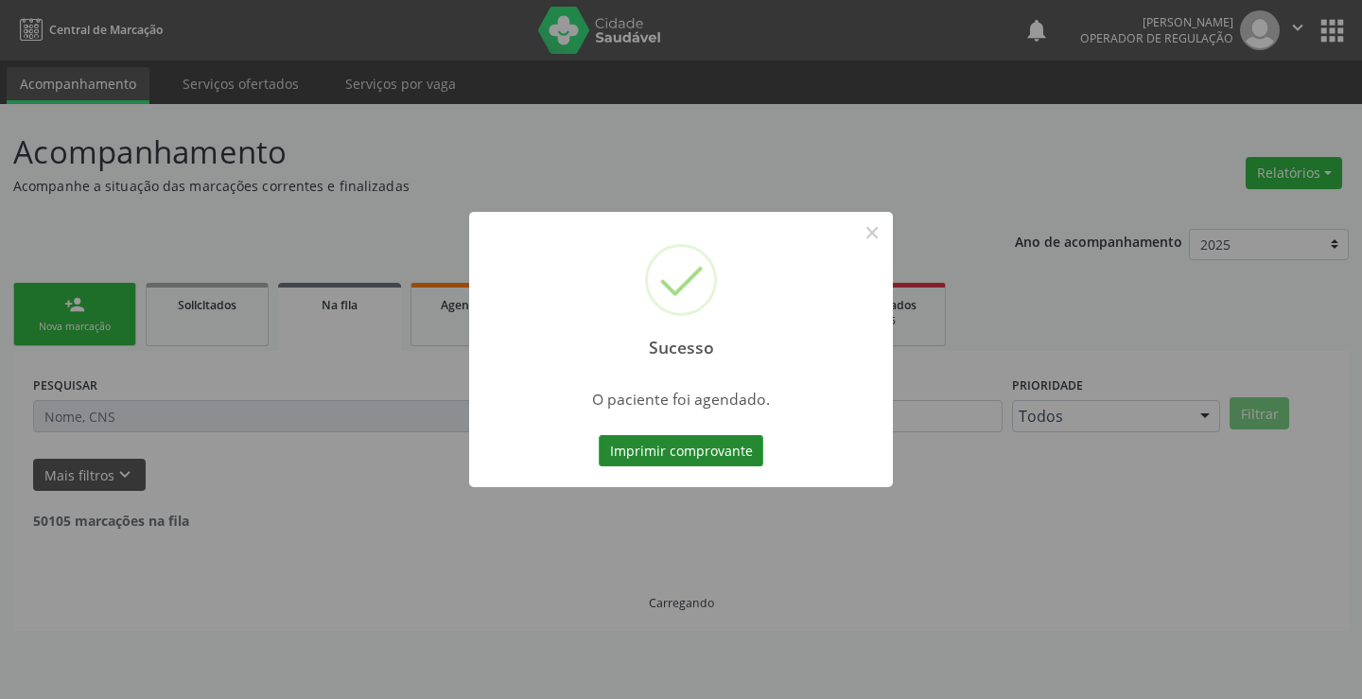
click at [679, 447] on button "Imprimir comprovante" at bounding box center [681, 451] width 165 height 32
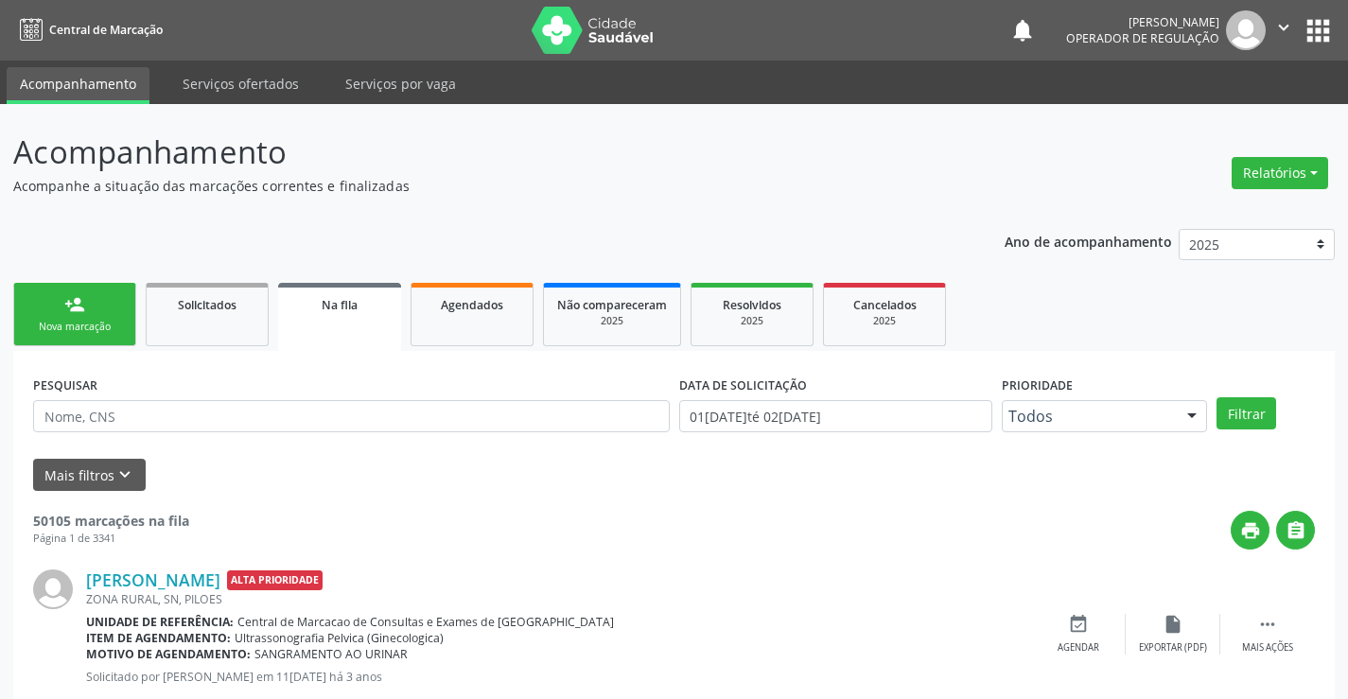
click at [93, 311] on link "person_add Nova marcação" at bounding box center [74, 314] width 123 height 63
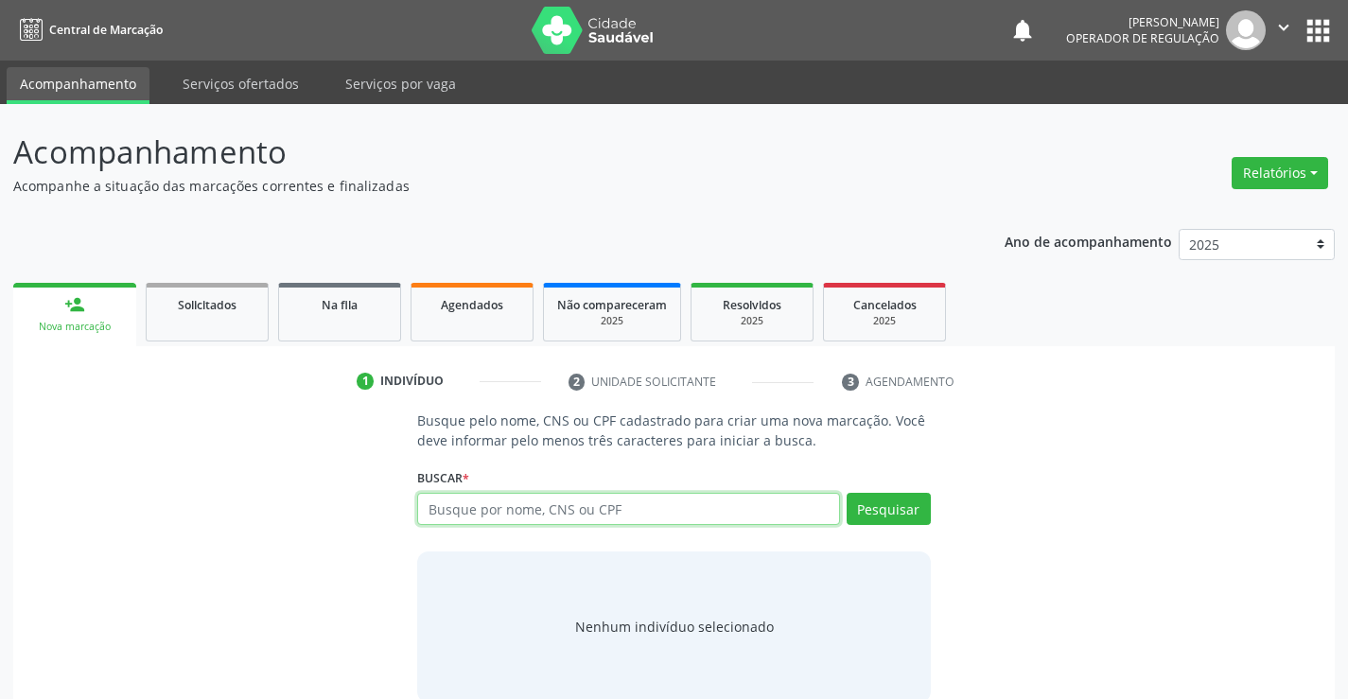
click at [511, 513] on input "text" at bounding box center [628, 509] width 422 height 32
type input "700003291109508"
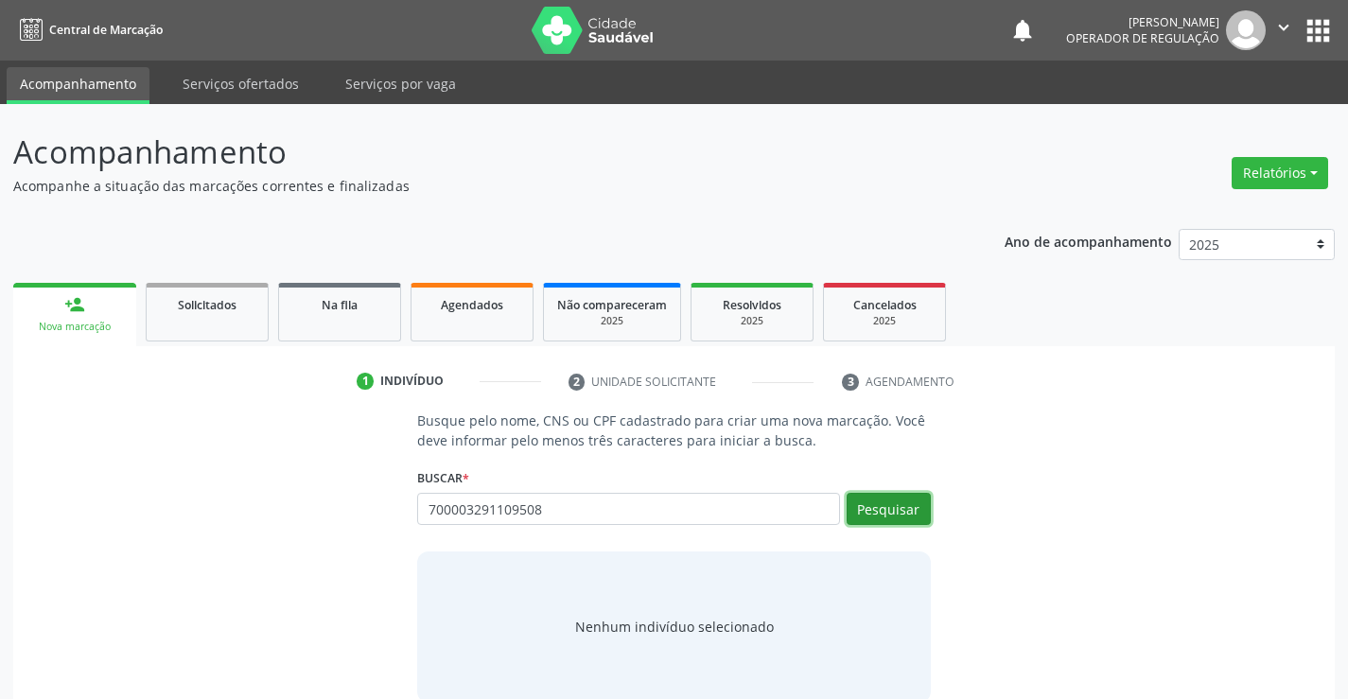
click at [904, 509] on button "Pesquisar" at bounding box center [889, 509] width 84 height 32
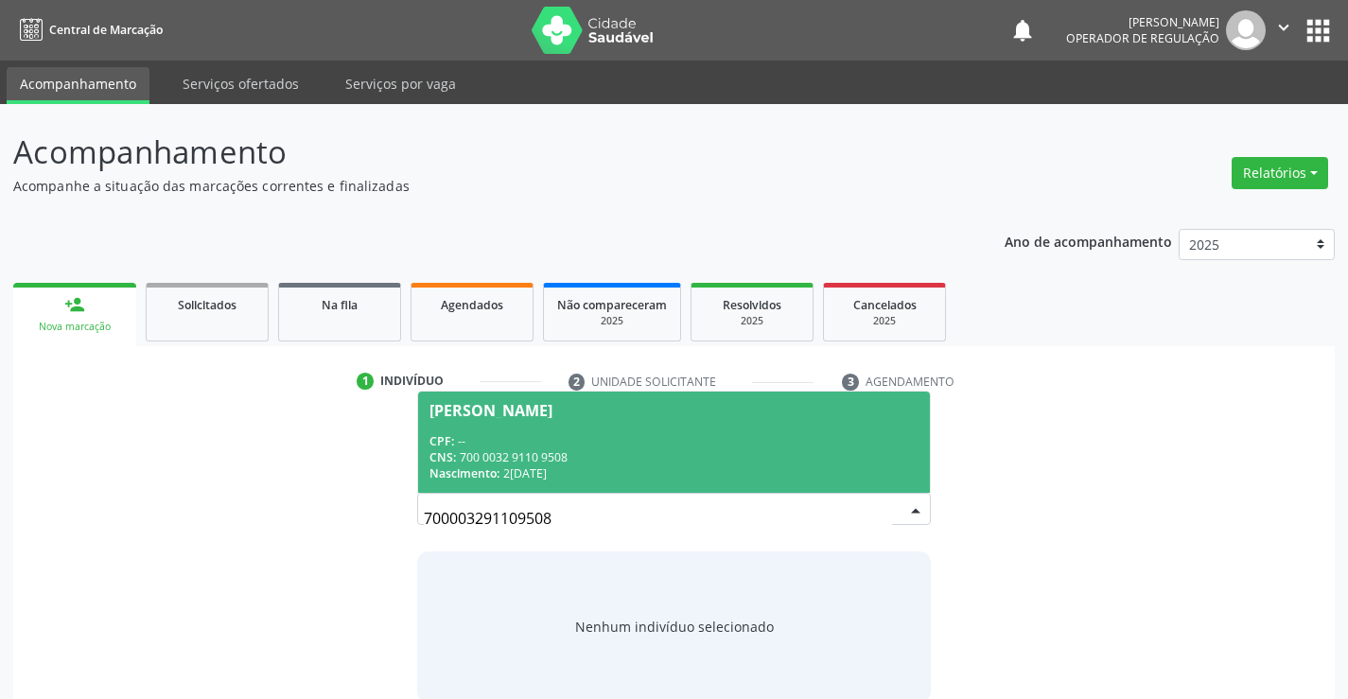
click at [550, 443] on div "CPF: --" at bounding box center [674, 441] width 488 height 16
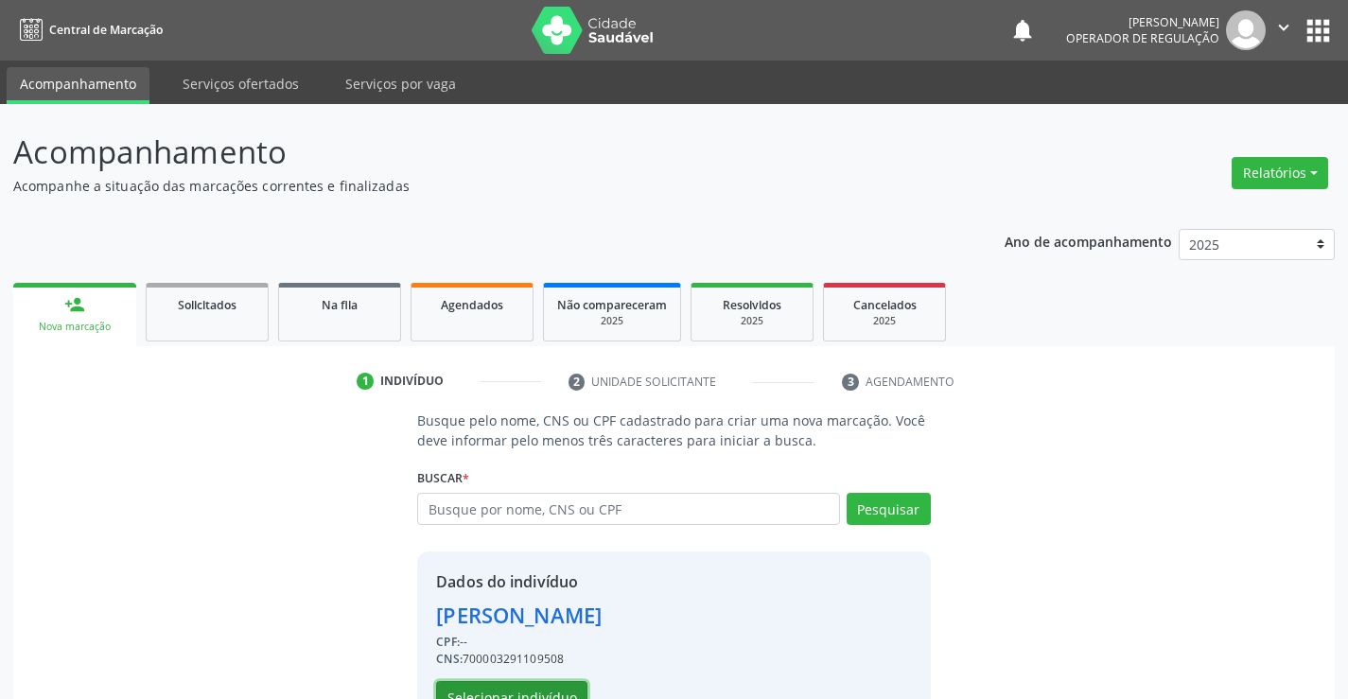
click at [517, 688] on button "Selecionar indivíduo" at bounding box center [511, 697] width 151 height 32
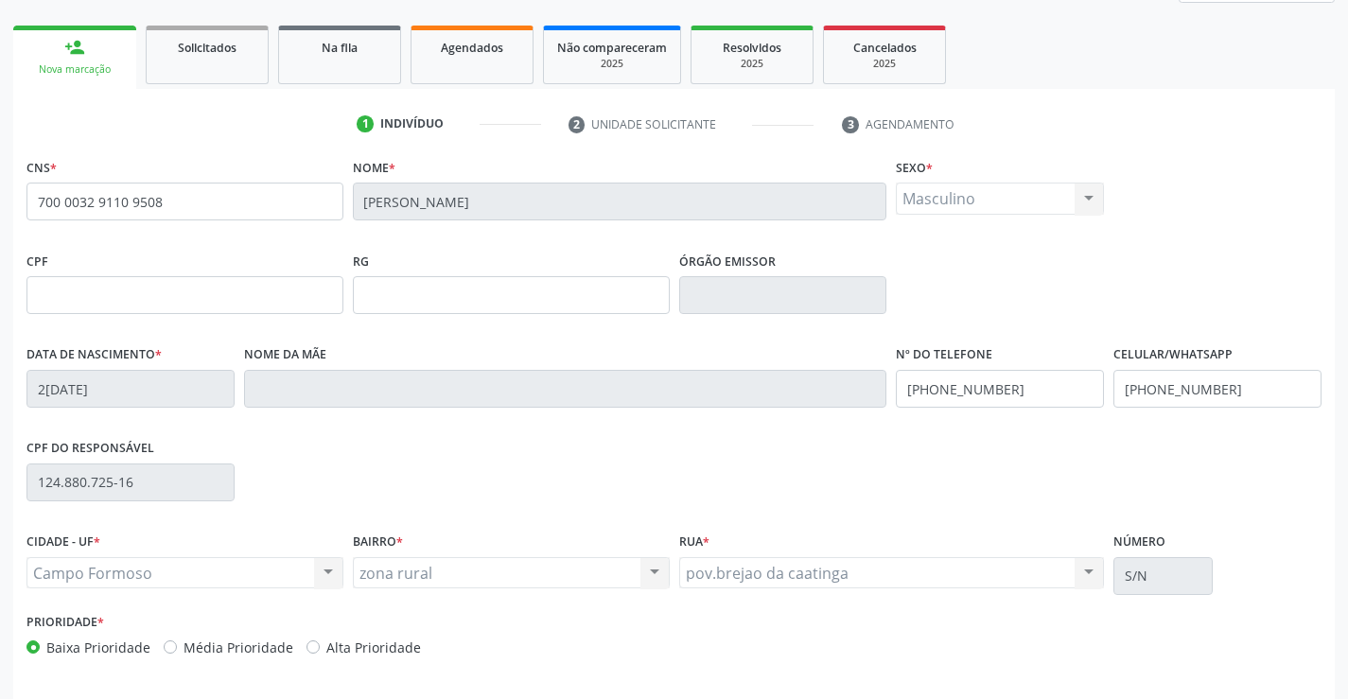
scroll to position [284, 0]
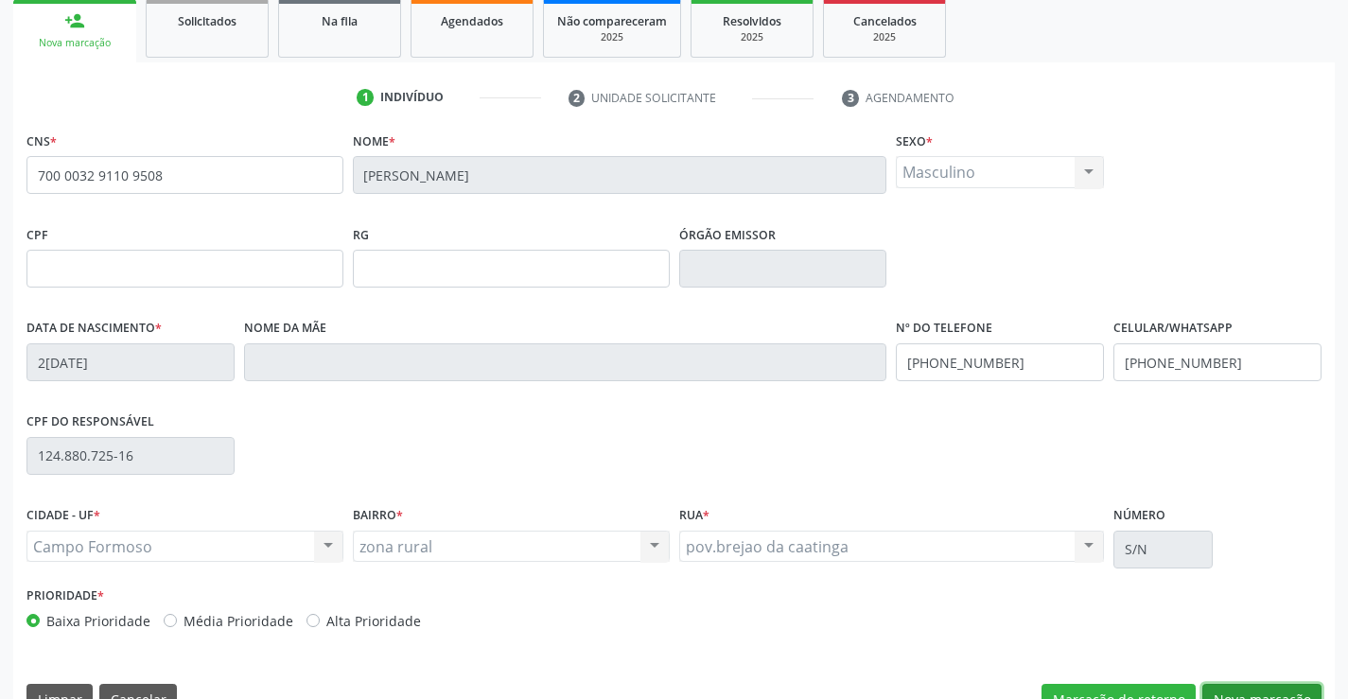
click at [1238, 687] on button "Nova marcação" at bounding box center [1261, 700] width 119 height 32
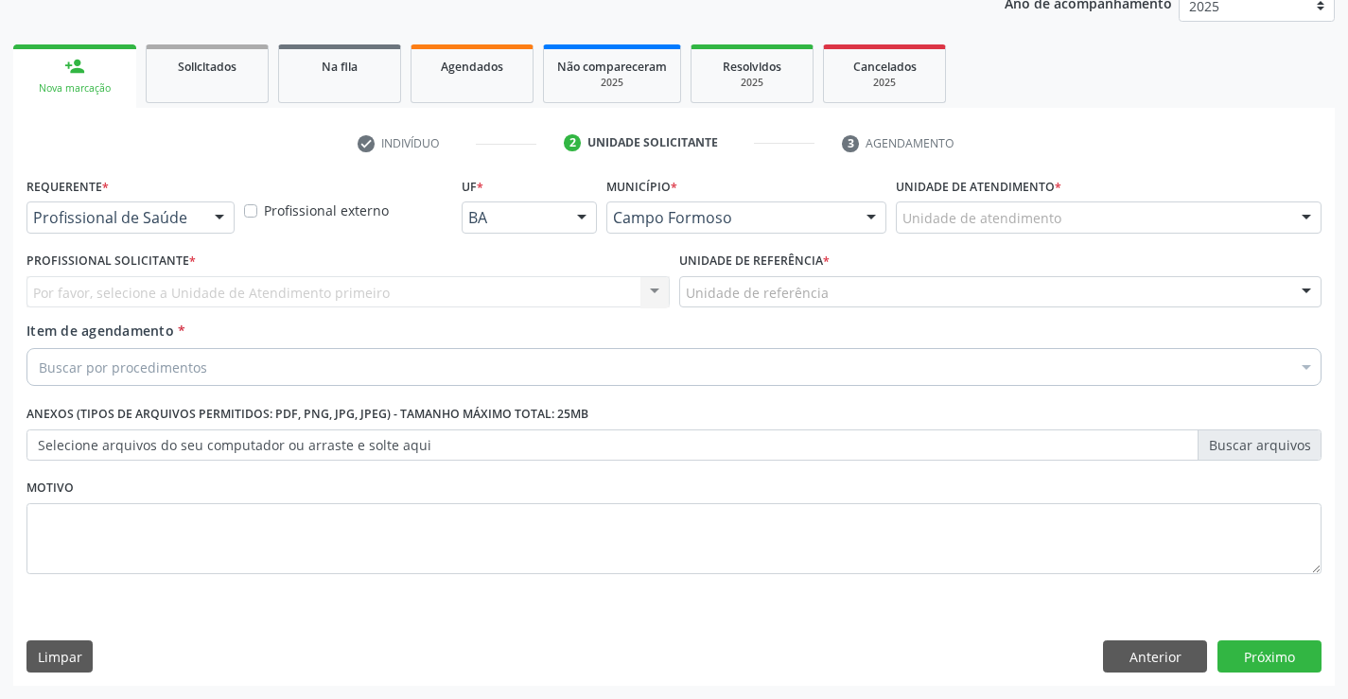
scroll to position [238, 0]
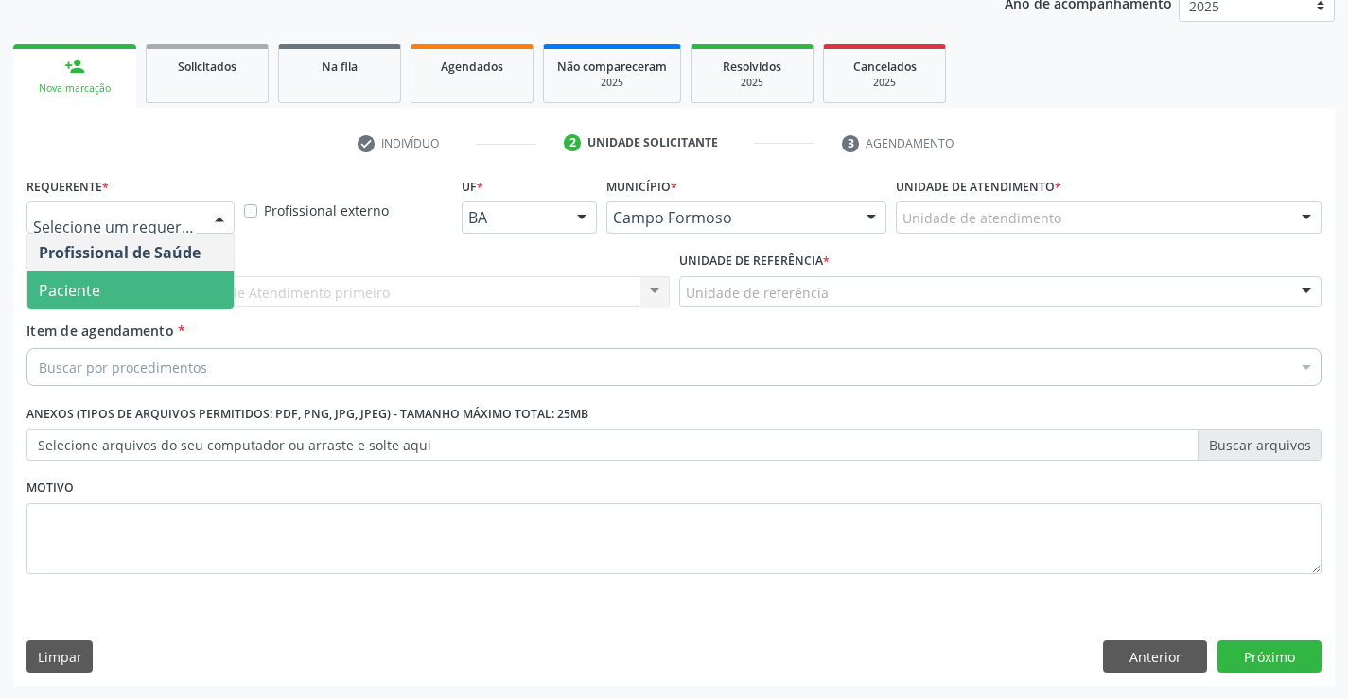
click at [100, 288] on span "Paciente" at bounding box center [130, 291] width 206 height 38
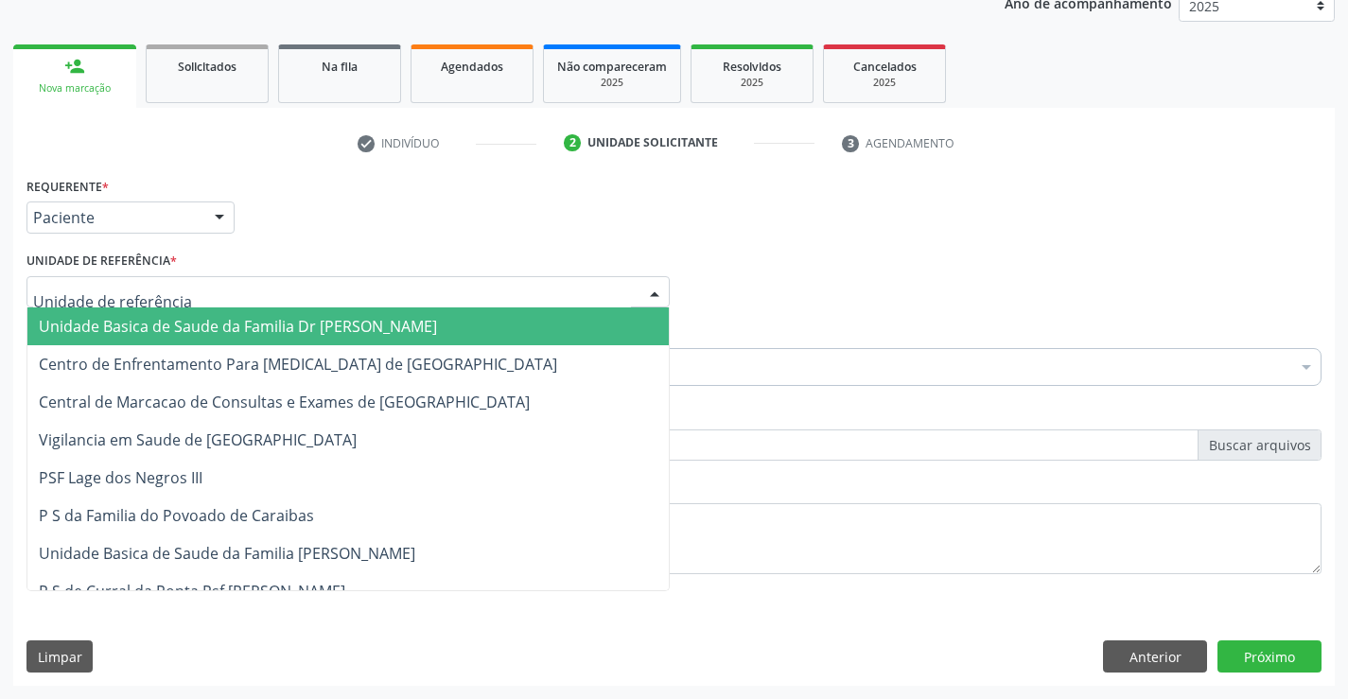
click at [109, 329] on span "Unidade Basica de Saude da Familia Dr [PERSON_NAME]" at bounding box center [238, 326] width 398 height 21
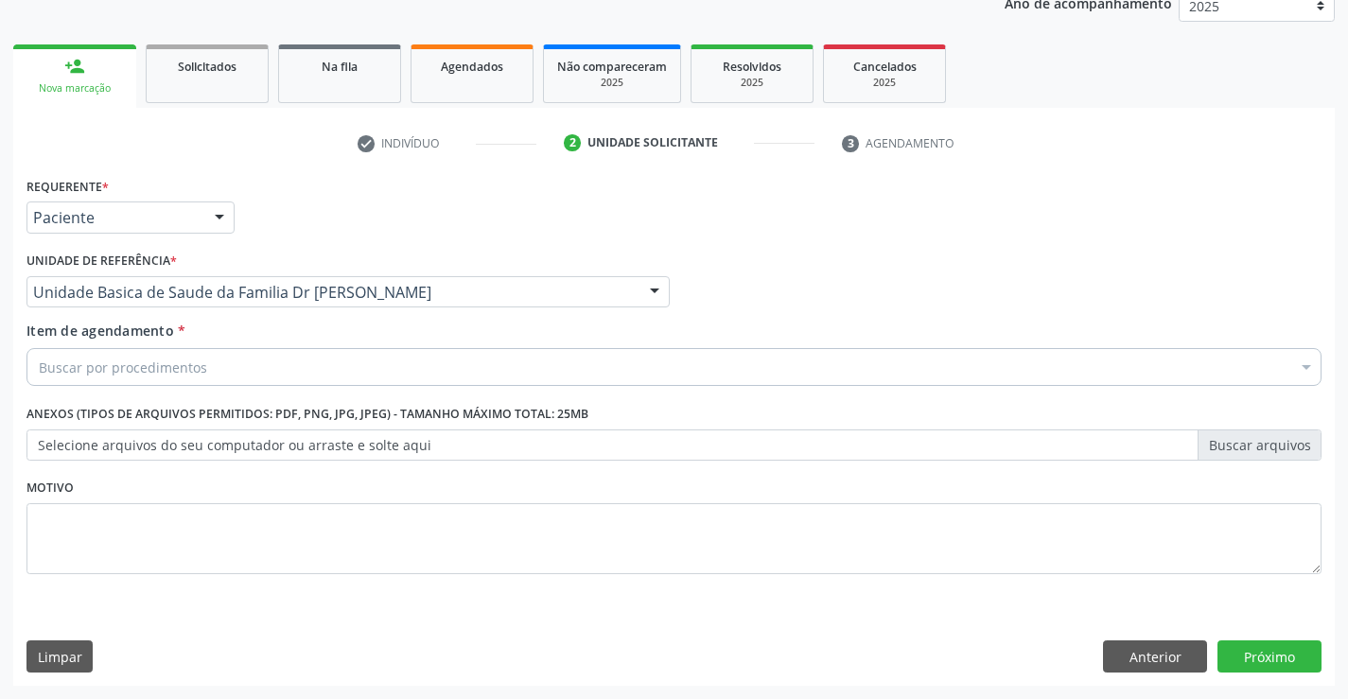
click at [109, 329] on span "Unidade Basica de Saude da Familia Dr [PERSON_NAME]" at bounding box center [249, 326] width 420 height 21
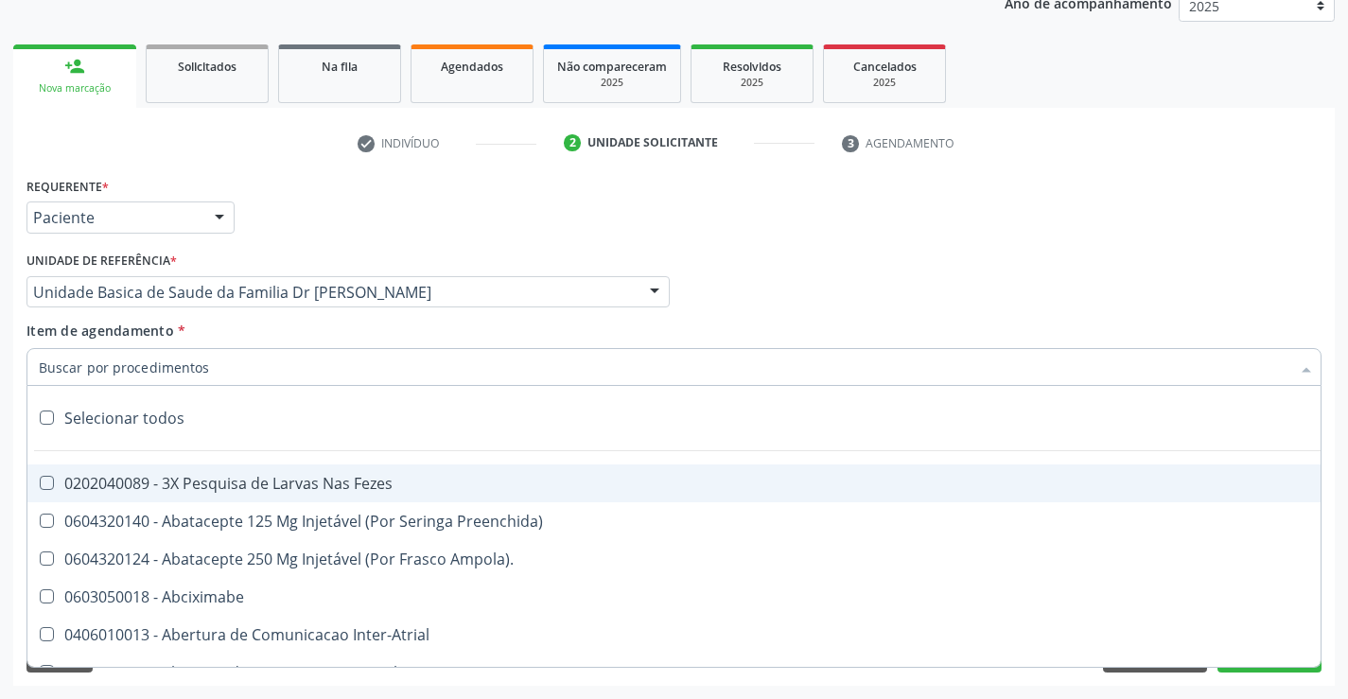
click at [106, 363] on input "Item de agendamento *" at bounding box center [665, 367] width 1252 height 38
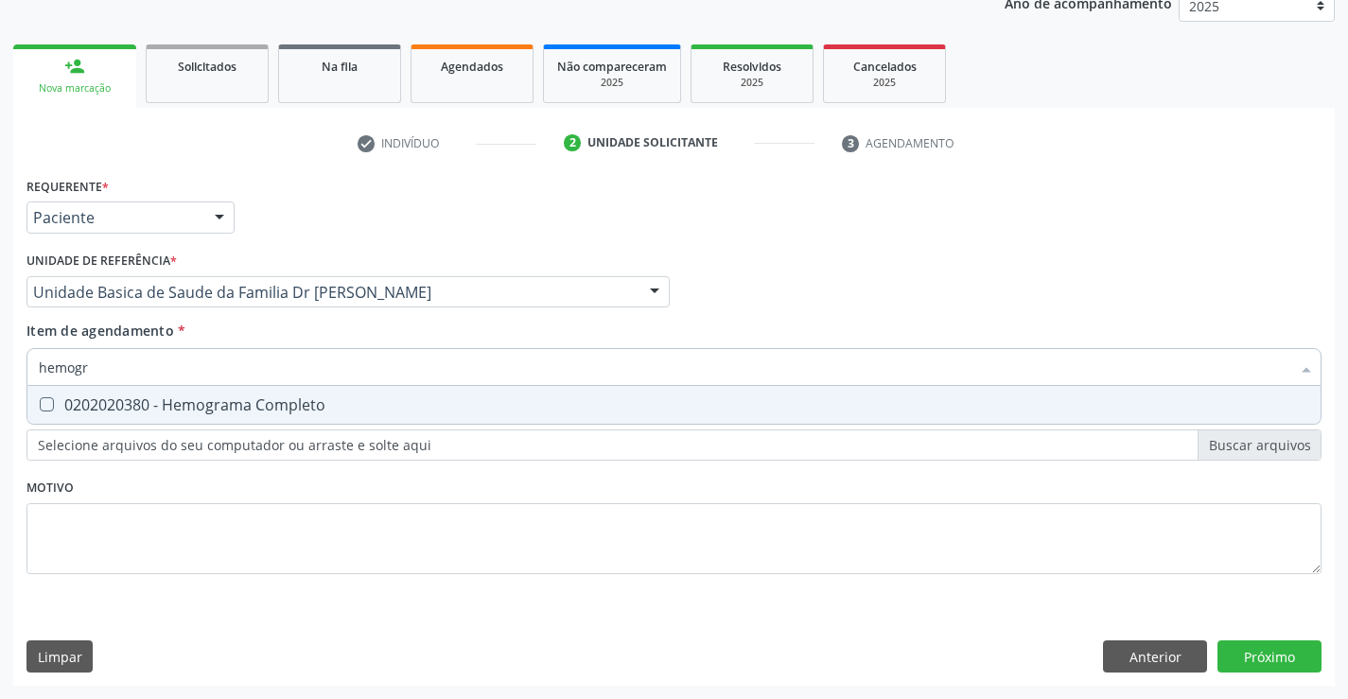
type input "hemogra"
click at [131, 394] on span "0202020380 - Hemograma Completo" at bounding box center [673, 405] width 1293 height 38
checkbox Completo "true"
type input "hemogra"
click at [104, 524] on div "Requerente * Paciente Profissional de Saúde Paciente Nenhum resultado encontrad…" at bounding box center [673, 386] width 1295 height 429
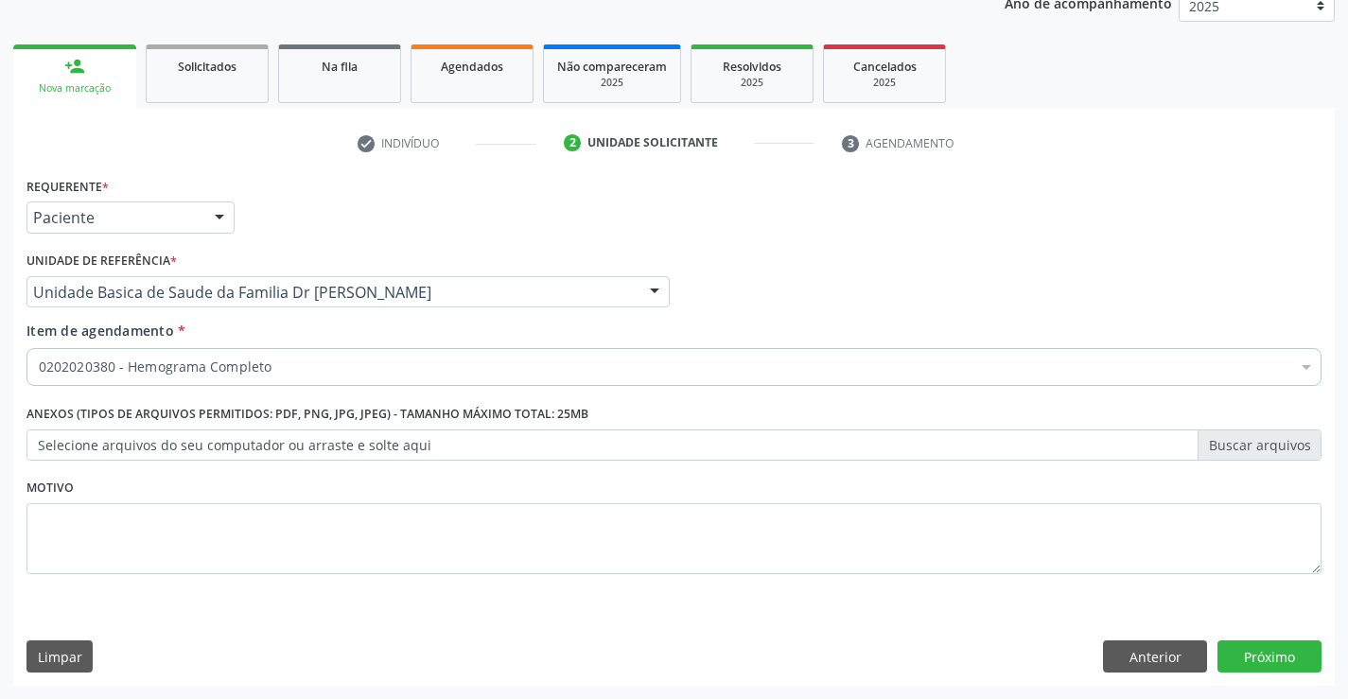
click at [187, 357] on div "0202020380 - Hemograma Completo" at bounding box center [673, 367] width 1295 height 38
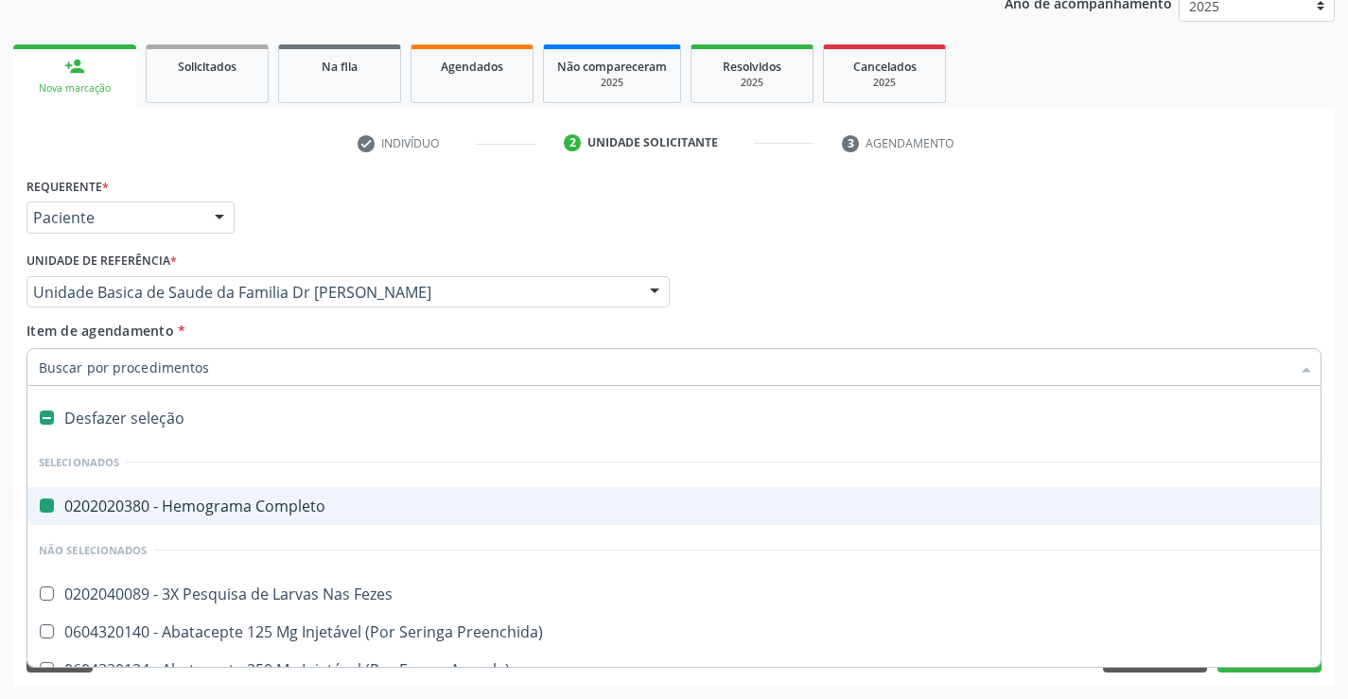
type input "f"
checkbox Completo "false"
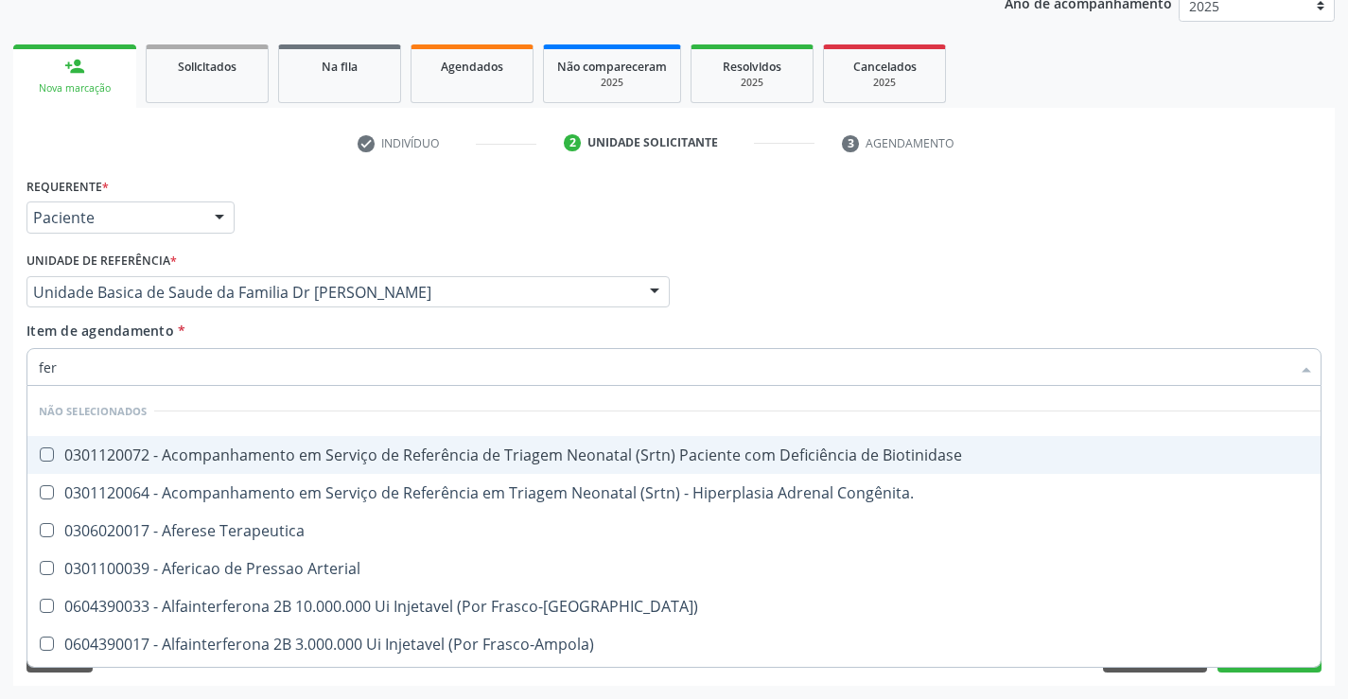
type input "ferr"
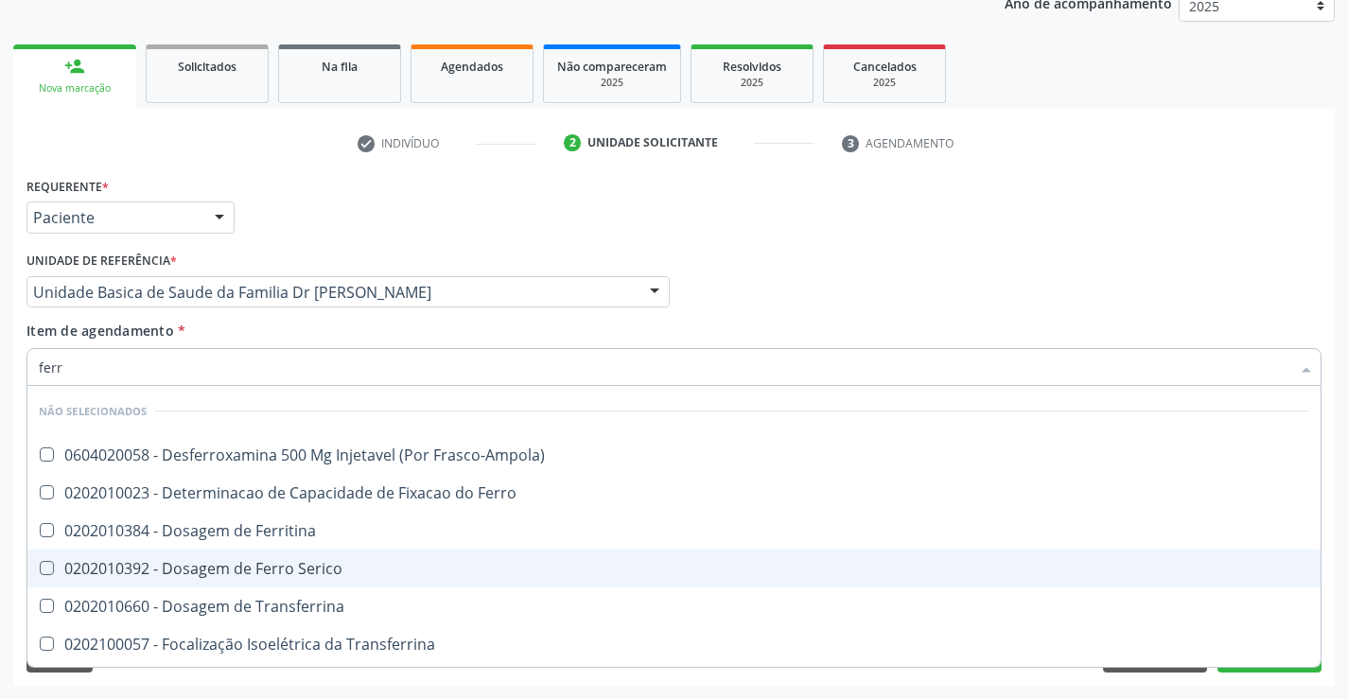
click at [215, 568] on div "0202010392 - Dosagem de Ferro Serico" at bounding box center [674, 568] width 1271 height 15
checkbox Serico "true"
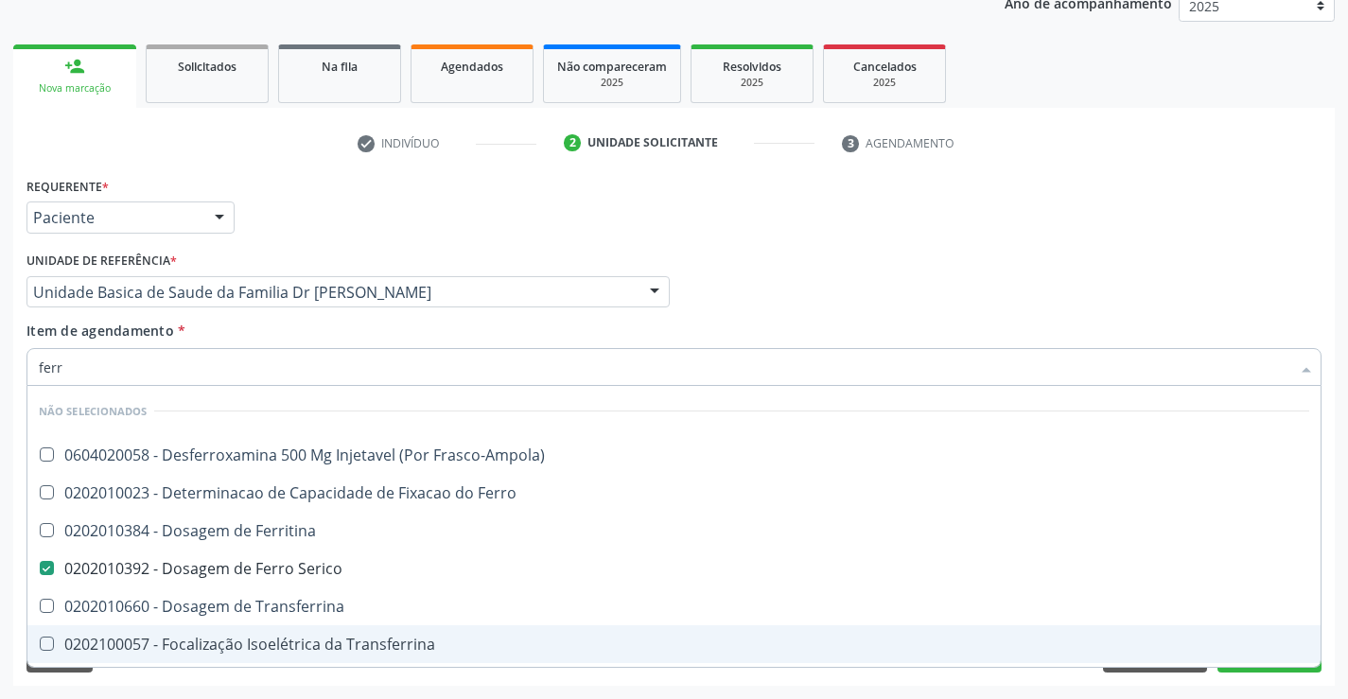
type input "ferr"
click at [85, 678] on div "Requerente * Paciente Profissional de Saúde Paciente Nenhum resultado encontrad…" at bounding box center [674, 429] width 1322 height 514
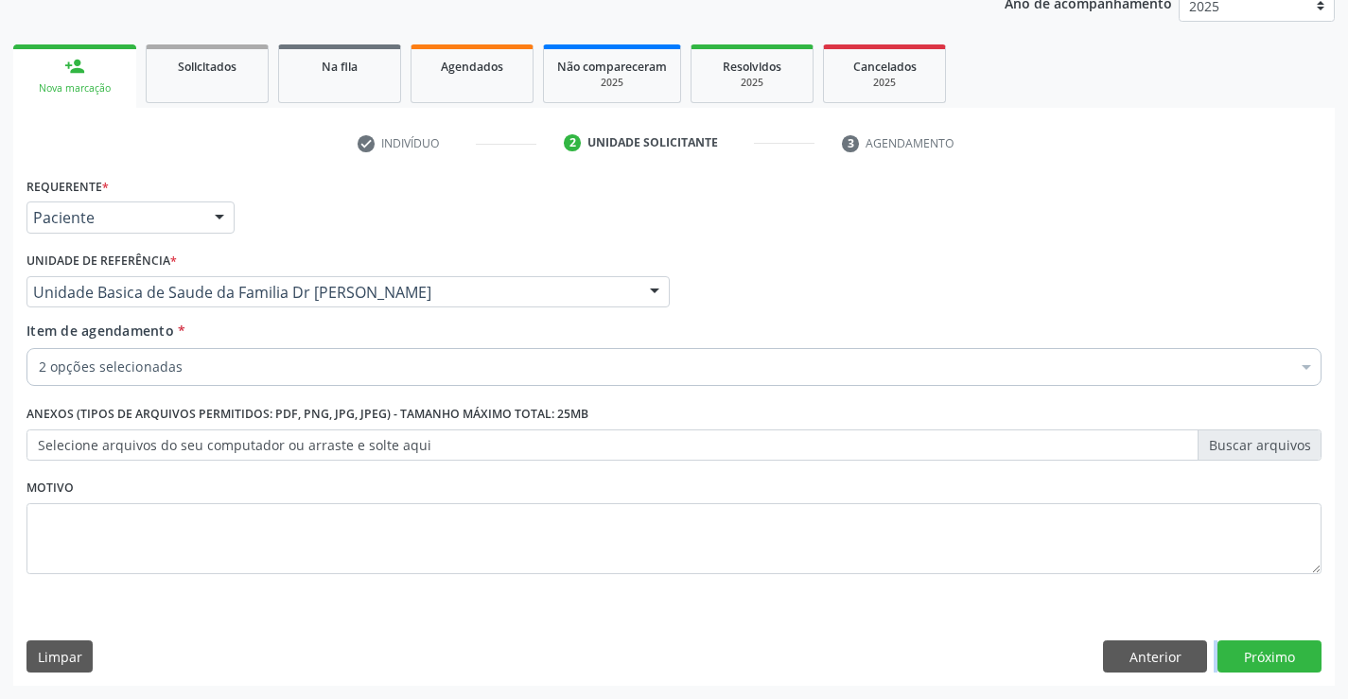
click at [158, 348] on div "2 opções selecionadas" at bounding box center [673, 367] width 1295 height 38
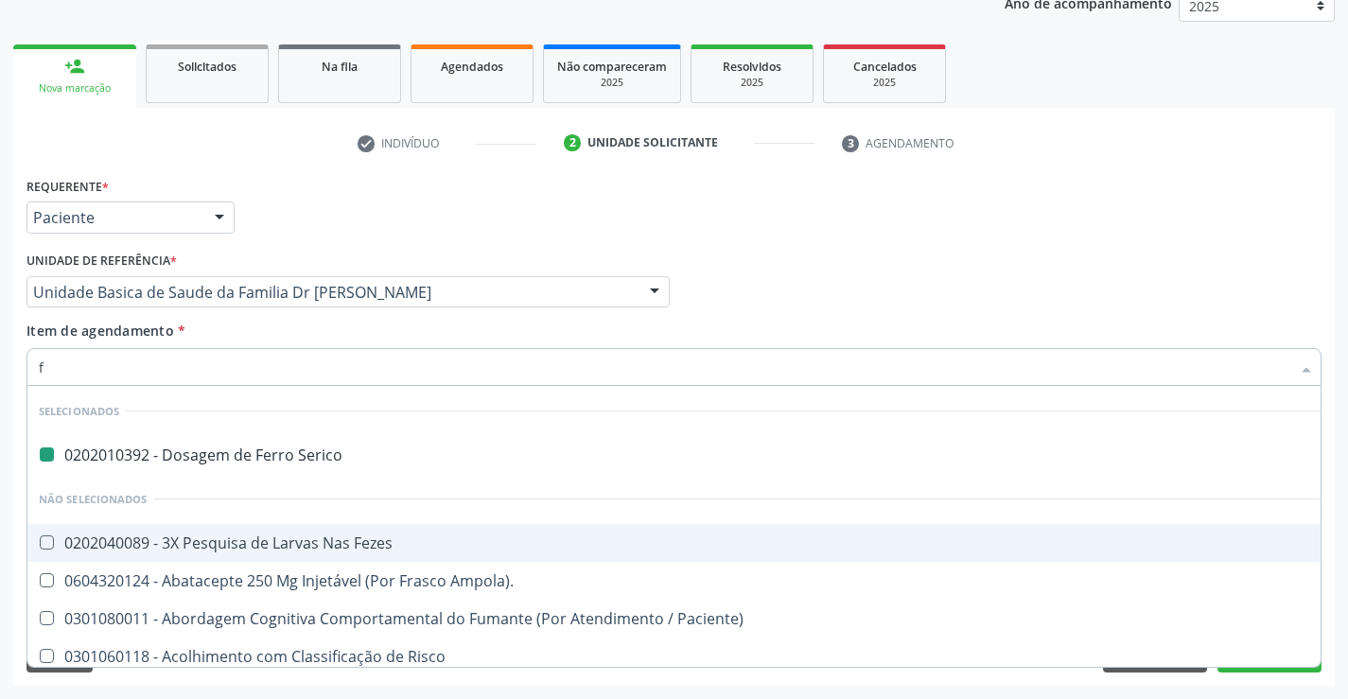
type input "fa"
checkbox Serico "false"
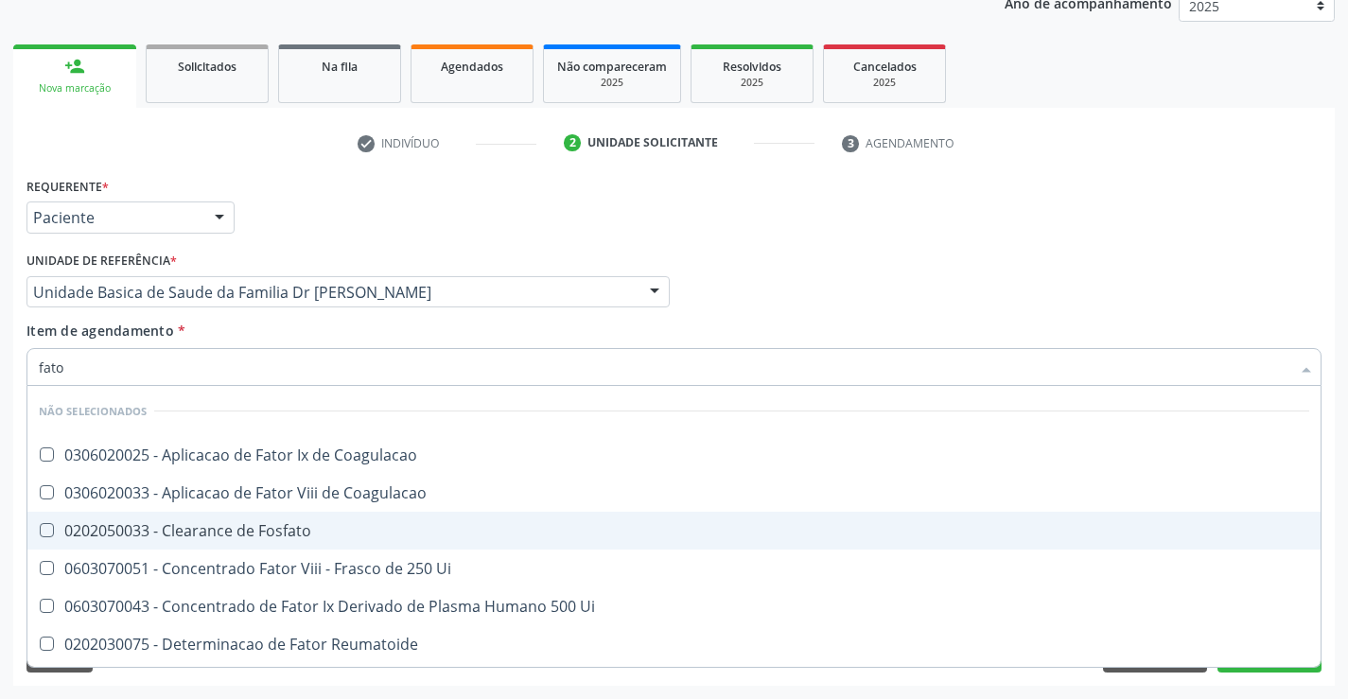
type input "fator"
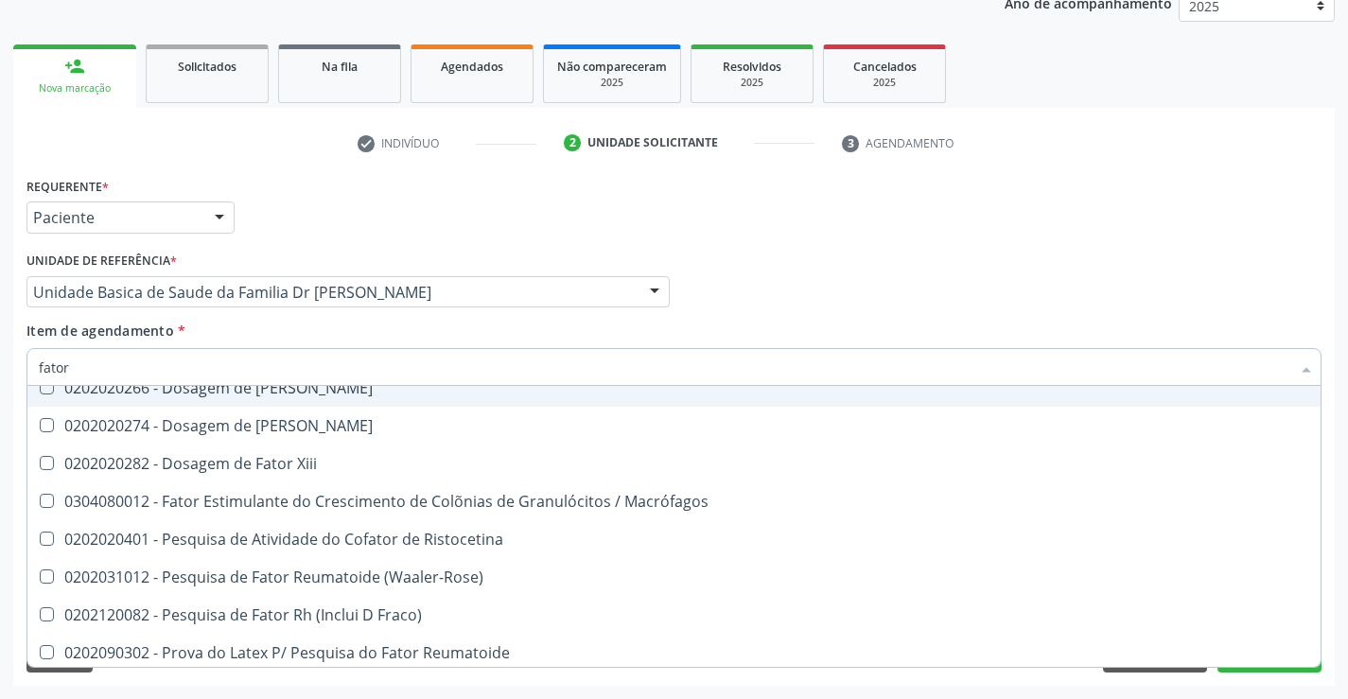
scroll to position [564, 0]
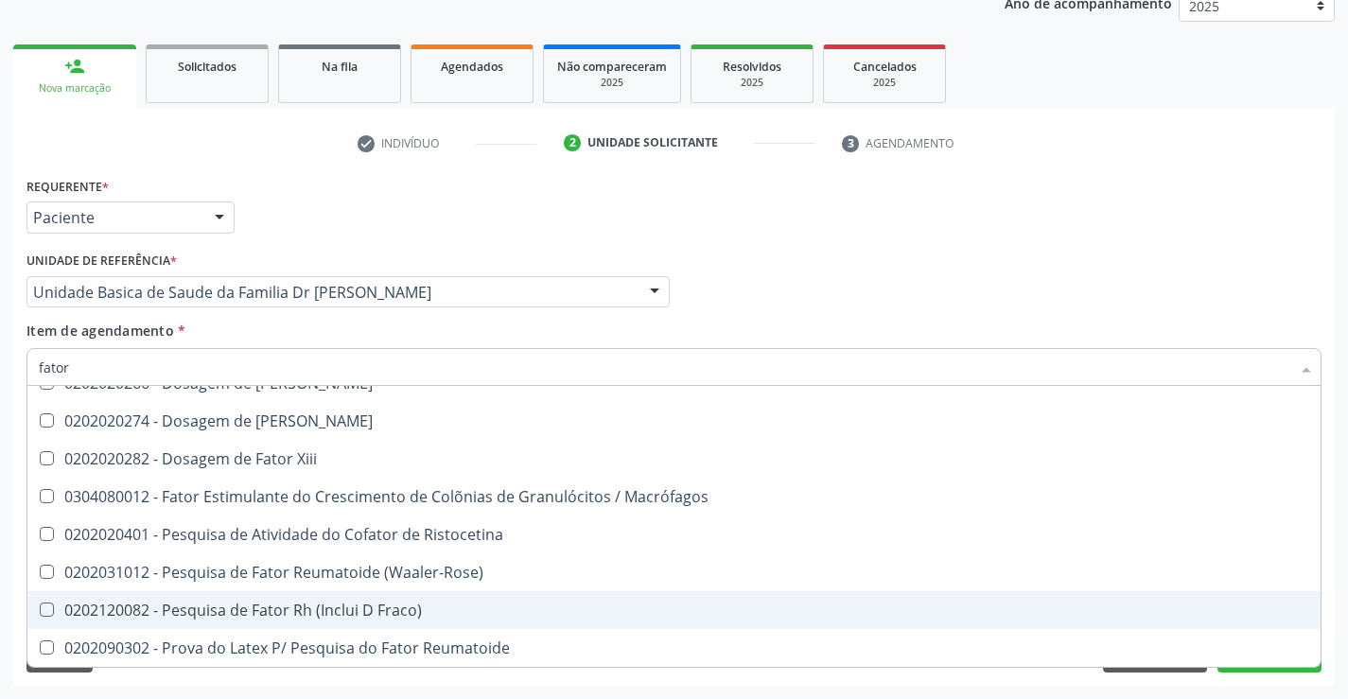
click at [385, 609] on div "0202120082 - Pesquisa de Fator Rh (Inclui D Fraco)" at bounding box center [674, 610] width 1271 height 15
checkbox Fraco\) "true"
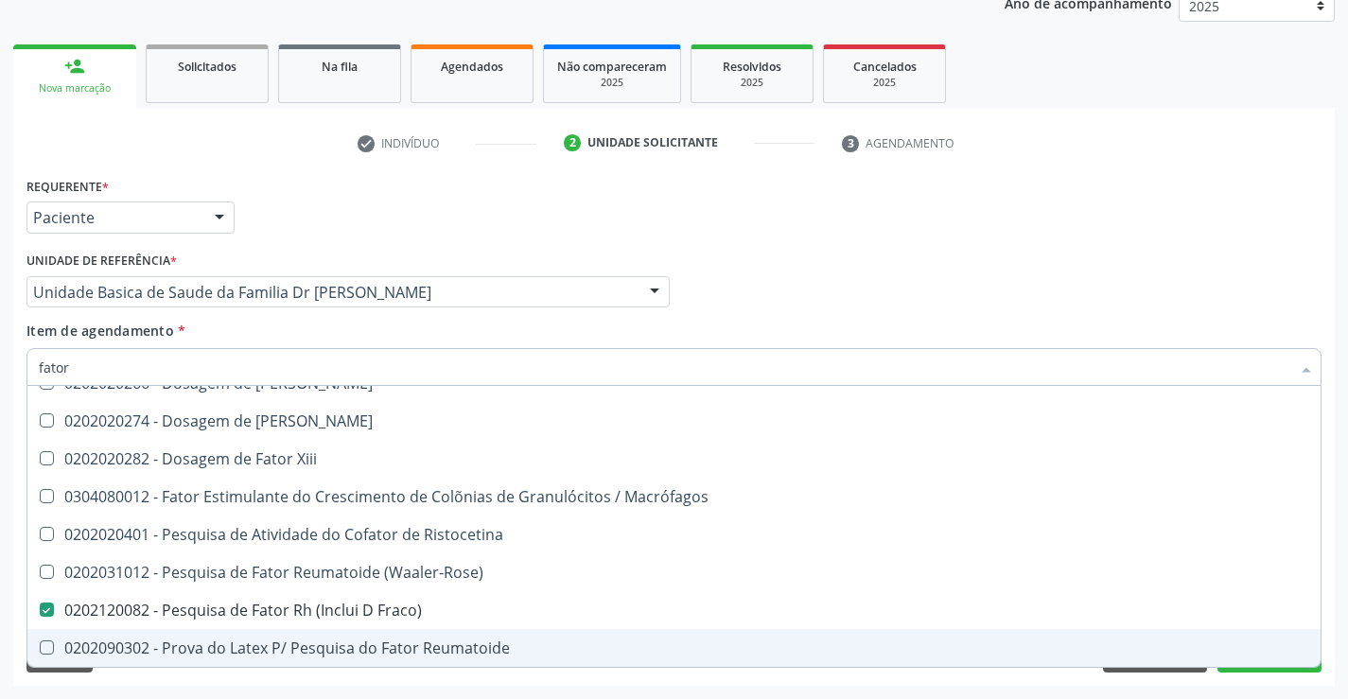
type input "fator"
click at [228, 676] on div "Requerente * Paciente Profissional de Saúde Paciente Nenhum resultado encontrad…" at bounding box center [674, 429] width 1322 height 514
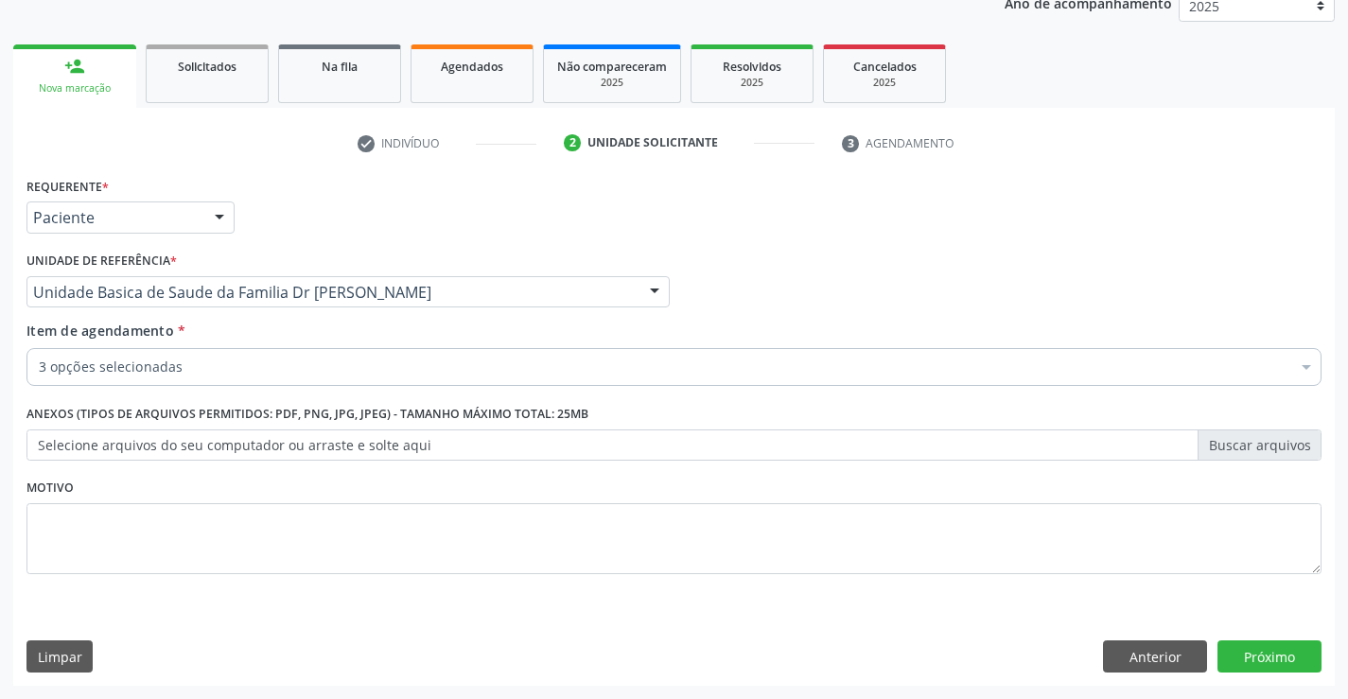
scroll to position [0, 0]
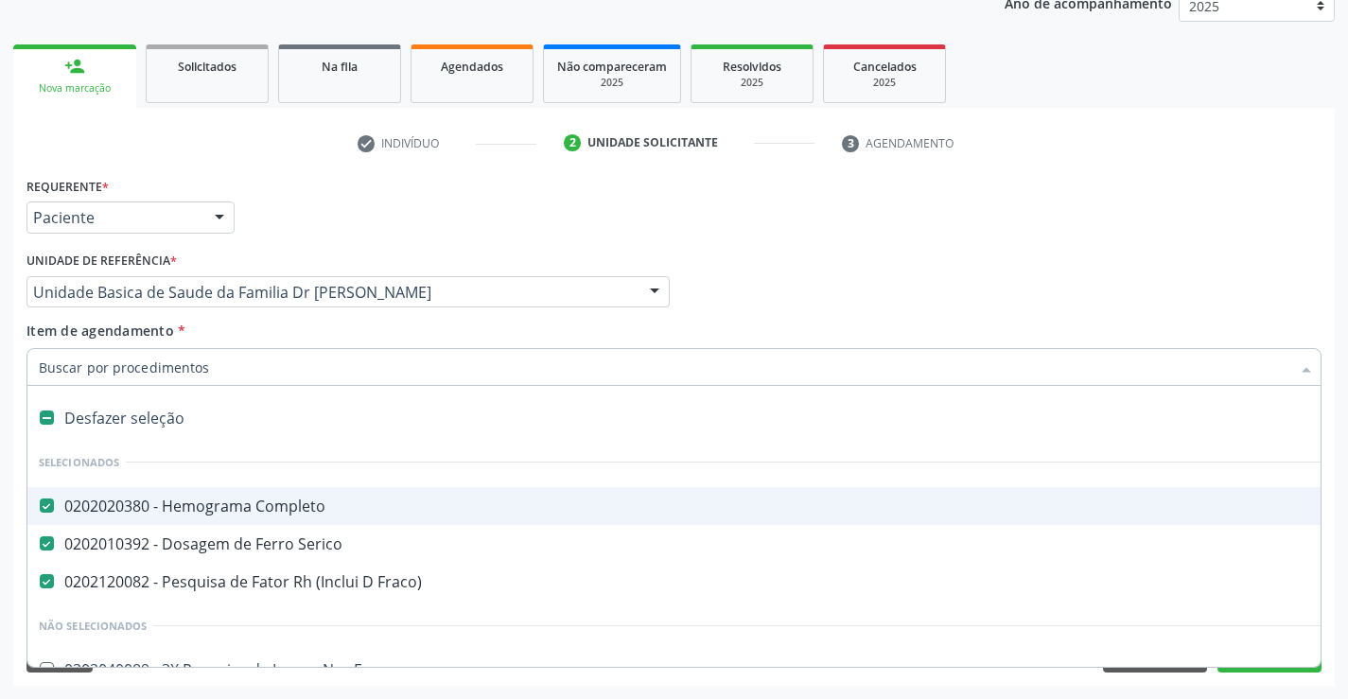
click at [231, 357] on div at bounding box center [673, 367] width 1295 height 38
type input "b"
checkbox Completo "false"
checkbox Fraco\) "false"
checkbox Serico "false"
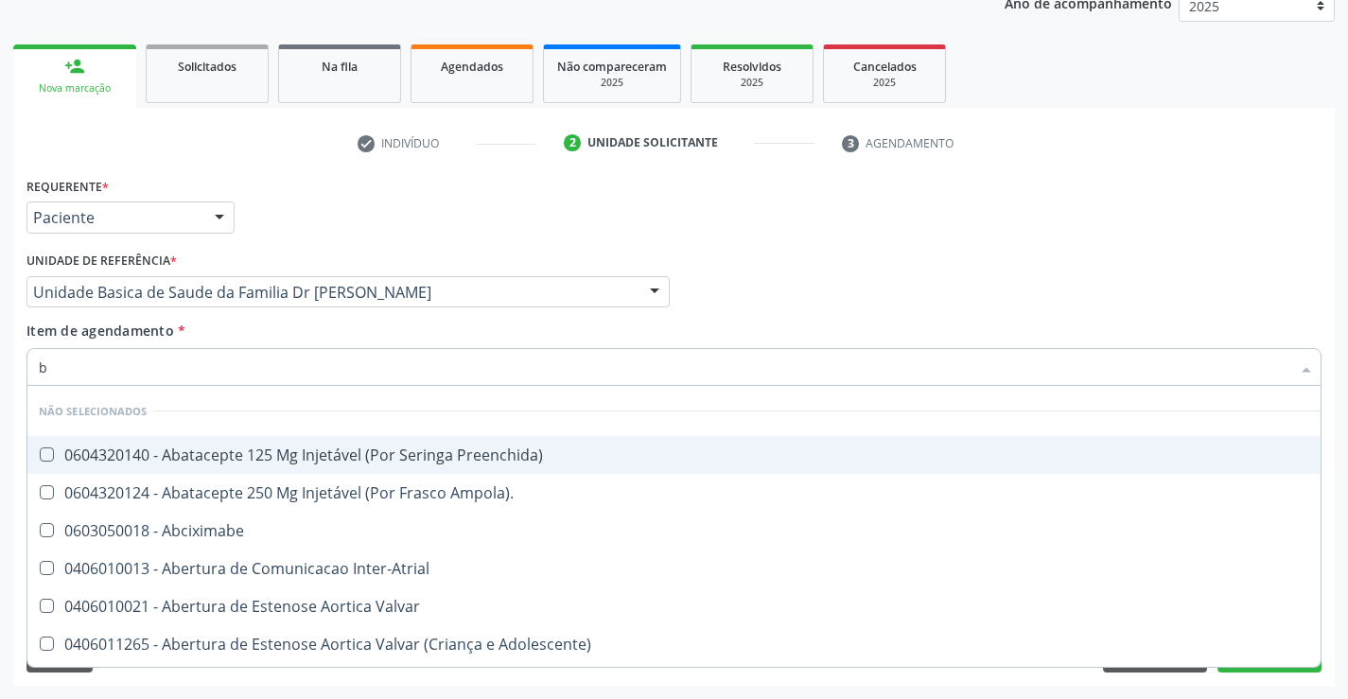
type input "bo"
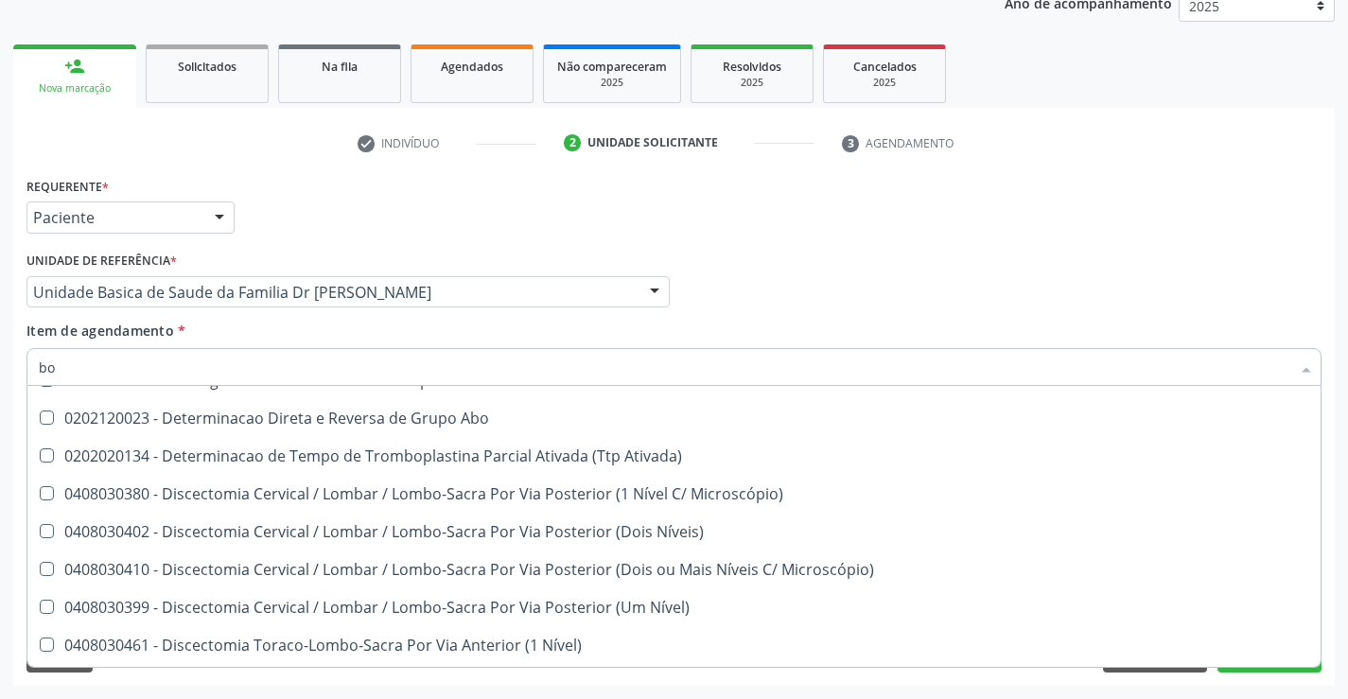
scroll to position [1325, 0]
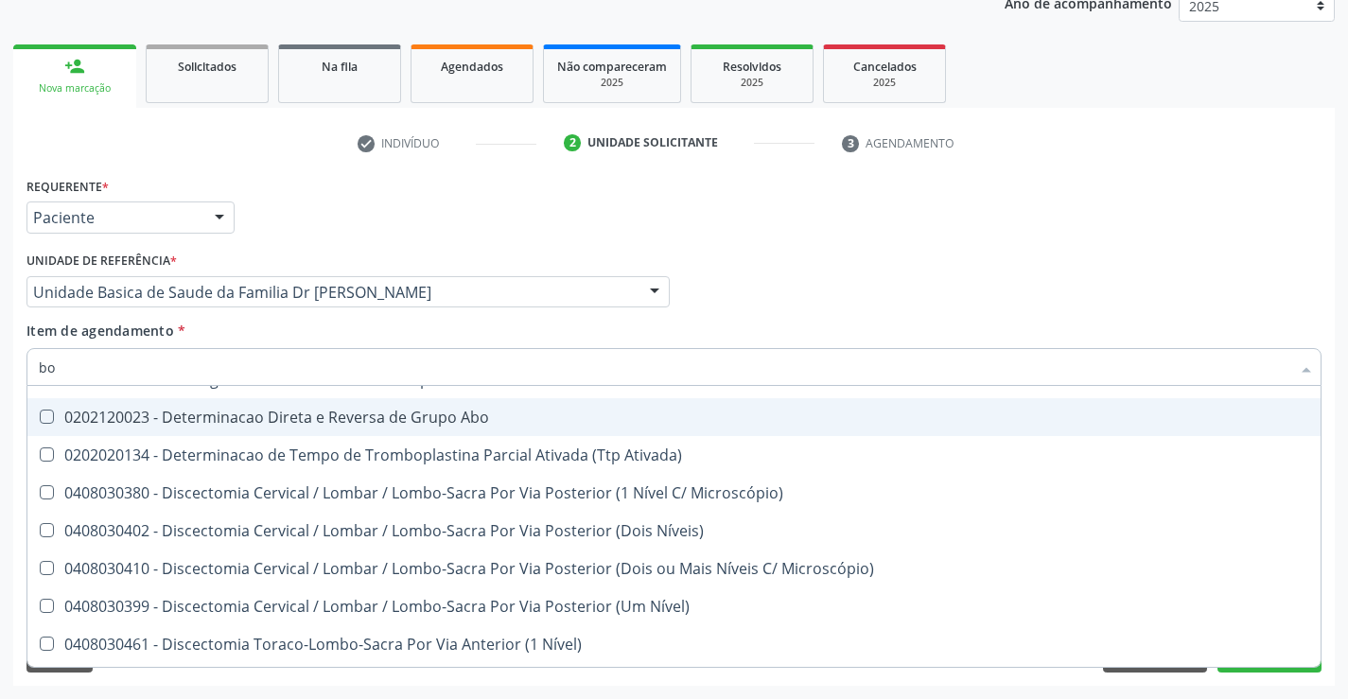
click at [473, 416] on div "0202120023 - Determinacao Direta e Reversa de Grupo Abo" at bounding box center [674, 417] width 1271 height 15
checkbox Abo "true"
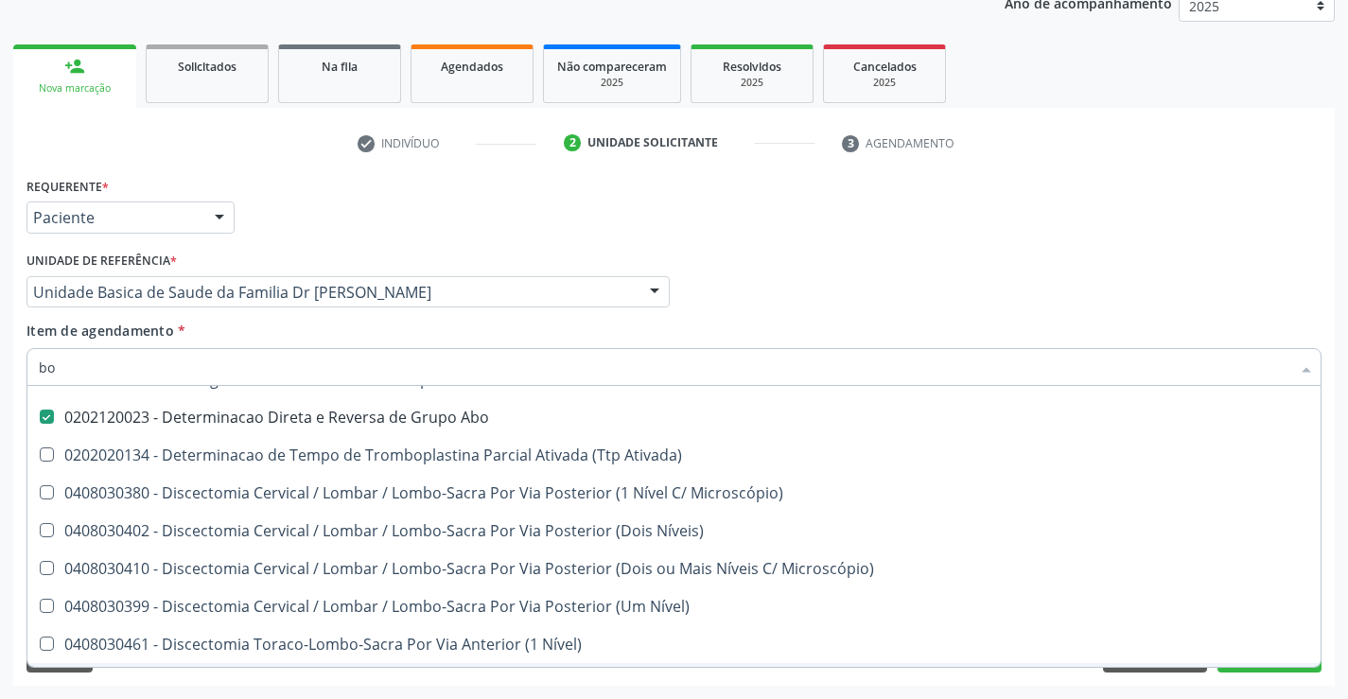
type input "bo"
click at [307, 680] on div "Requerente * Paciente Profissional de Saúde Paciente Nenhum resultado encontrad…" at bounding box center [674, 429] width 1322 height 514
checkbox Paciente\) "true"
checkbox Niveis "true"
checkbox Voz "true"
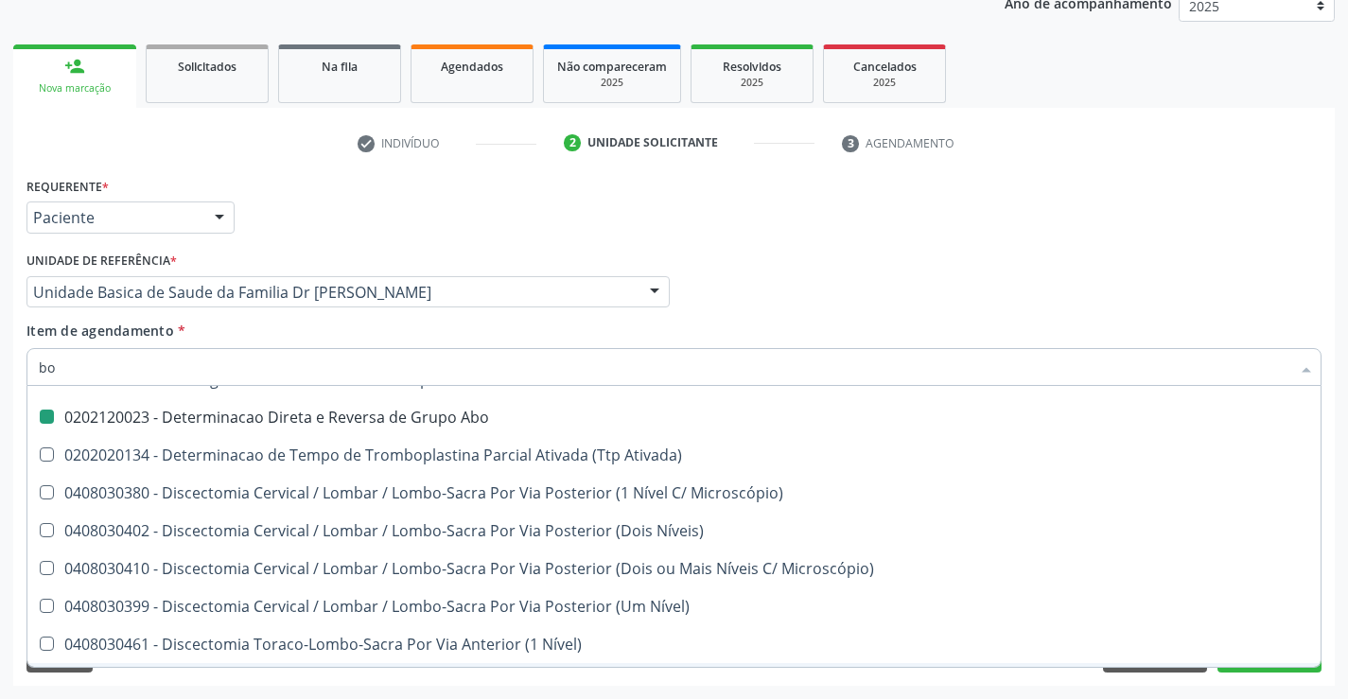
checkbox Abo "false"
checkbox Nível "true"
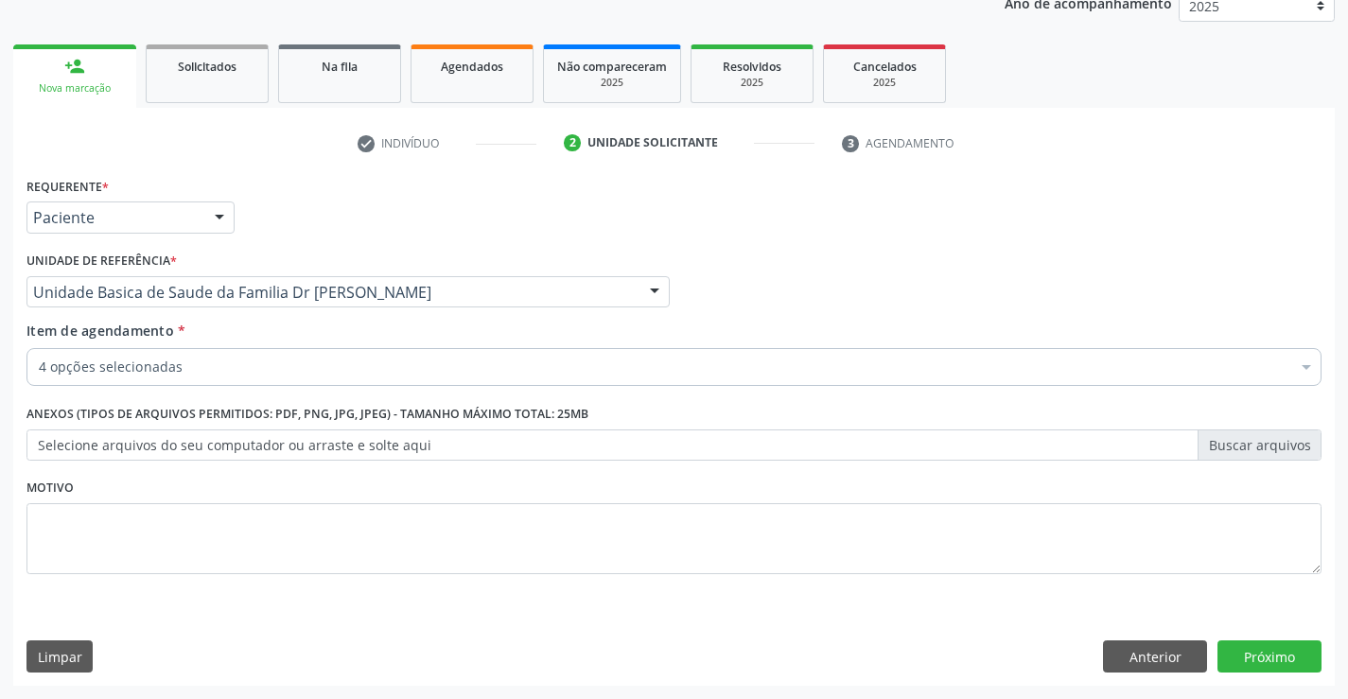
scroll to position [0, 0]
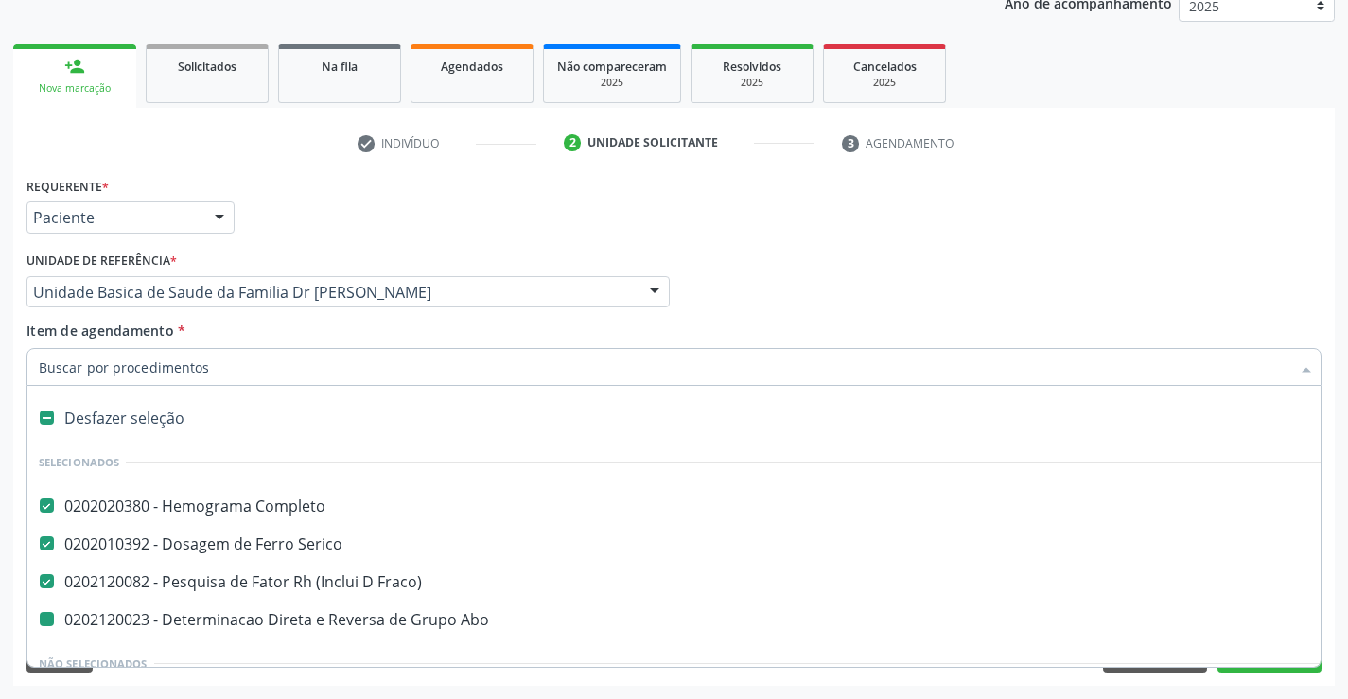
type input "f"
checkbox Abo "false"
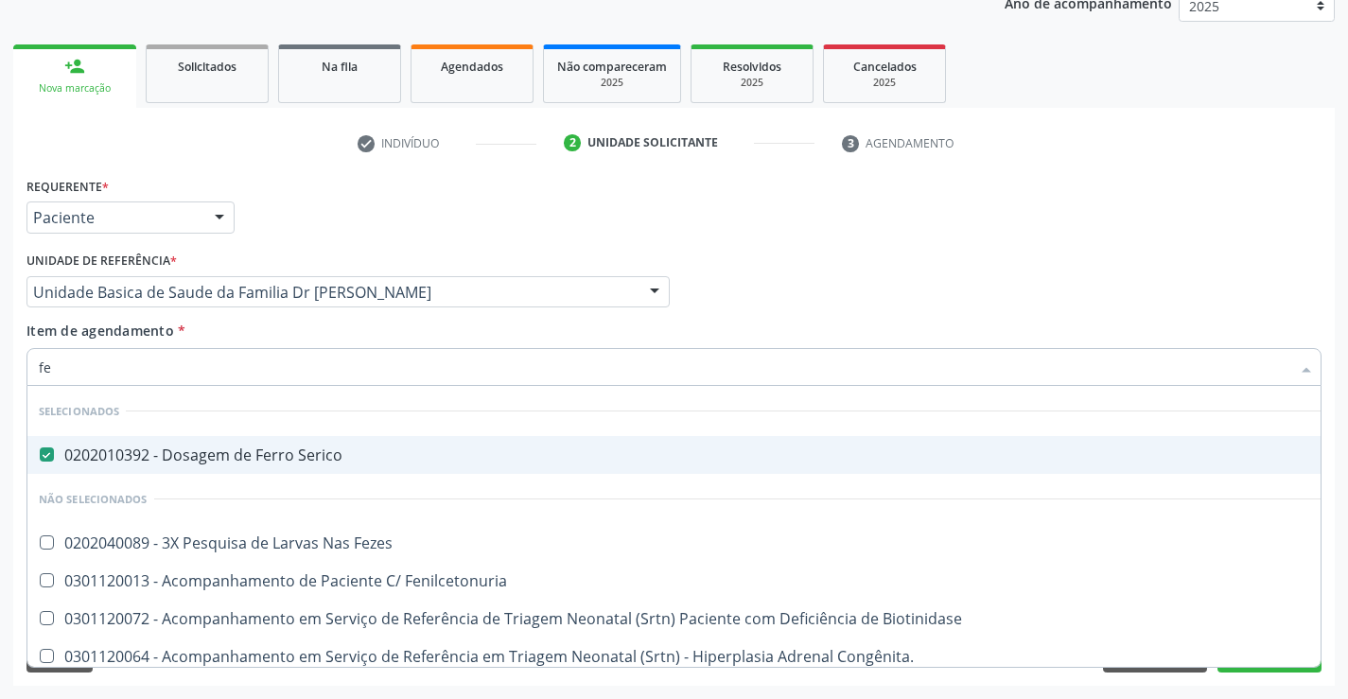
type input "fez"
checkbox Serico "false"
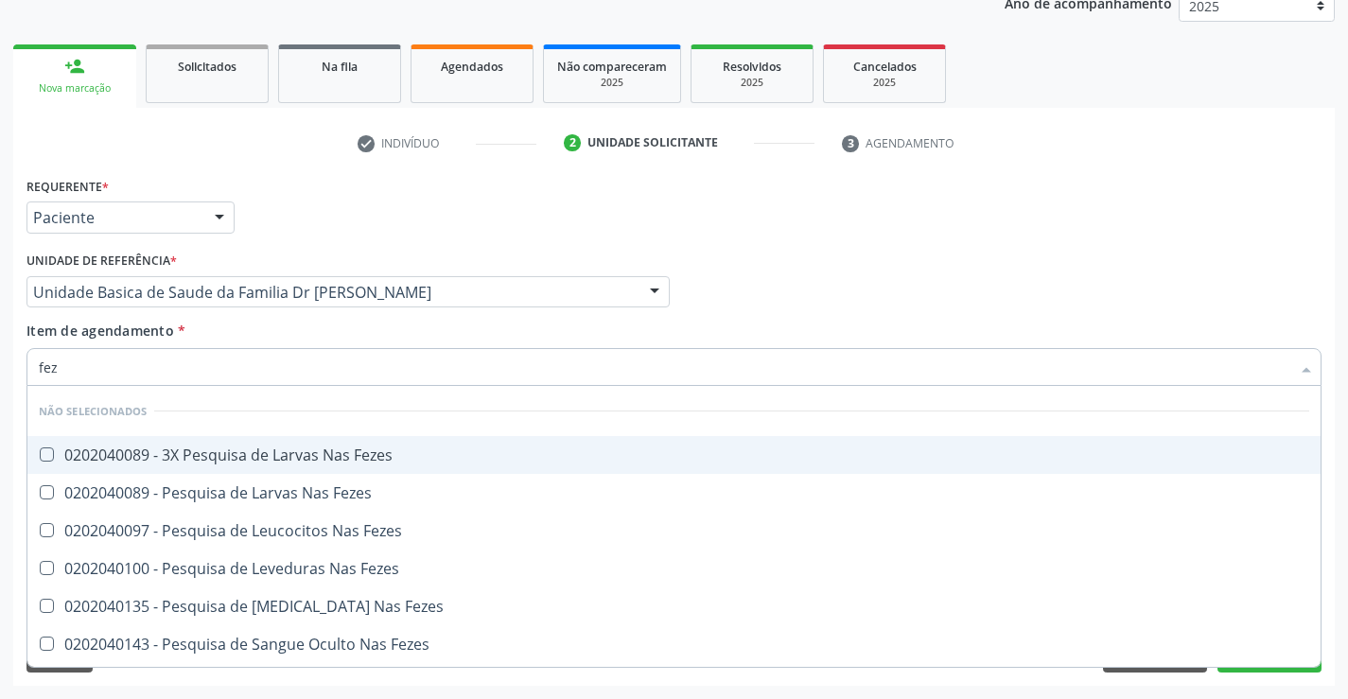
type input "feze"
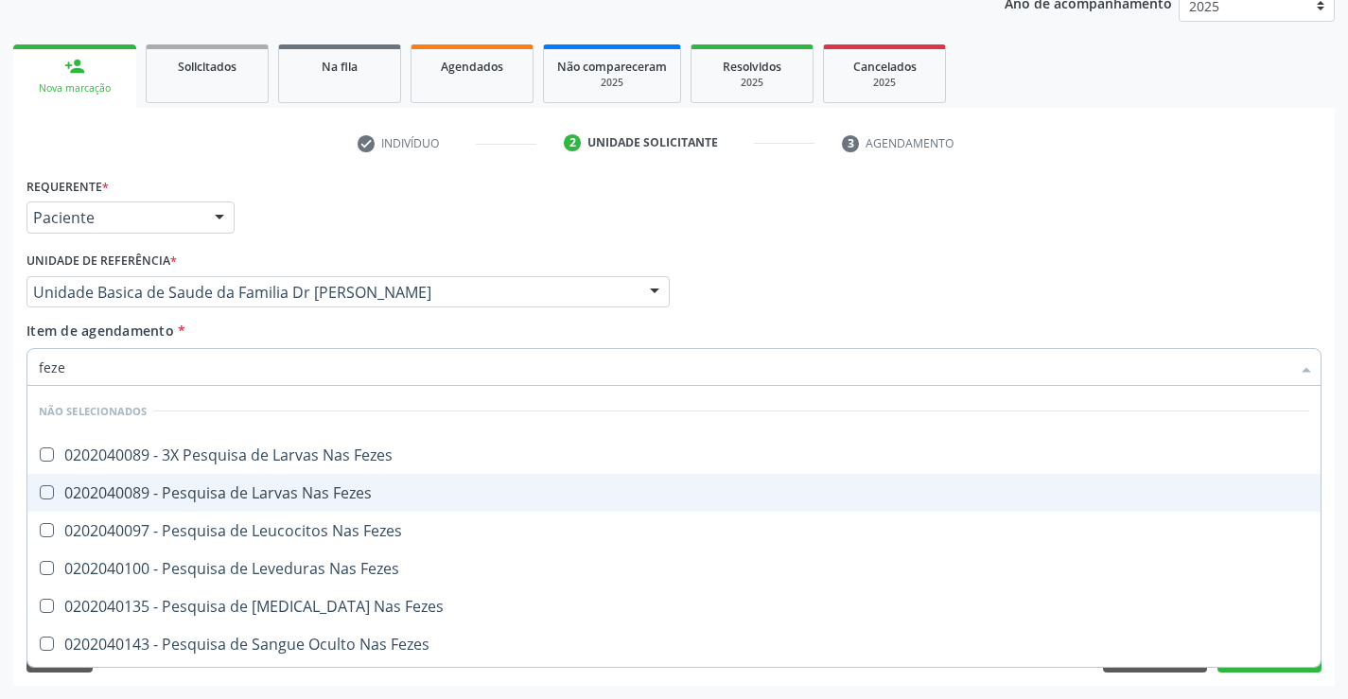
click at [298, 482] on span "0202040089 - Pesquisa de Larvas Nas Fezes" at bounding box center [673, 493] width 1293 height 38
checkbox Fezes "true"
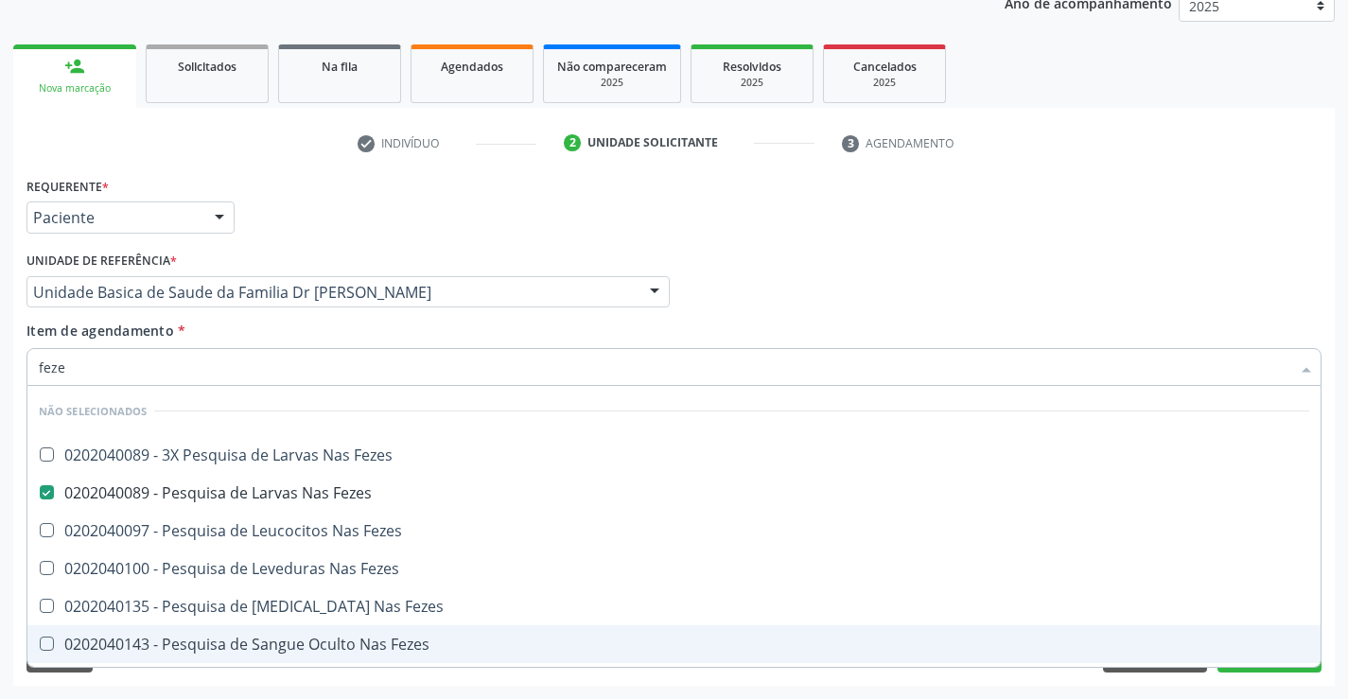
type input "feze"
click at [242, 687] on div "Acompanhamento Acompanhe a situação das marcações correntes e finalizadas Relat…" at bounding box center [674, 282] width 1348 height 833
checkbox Fezes "true"
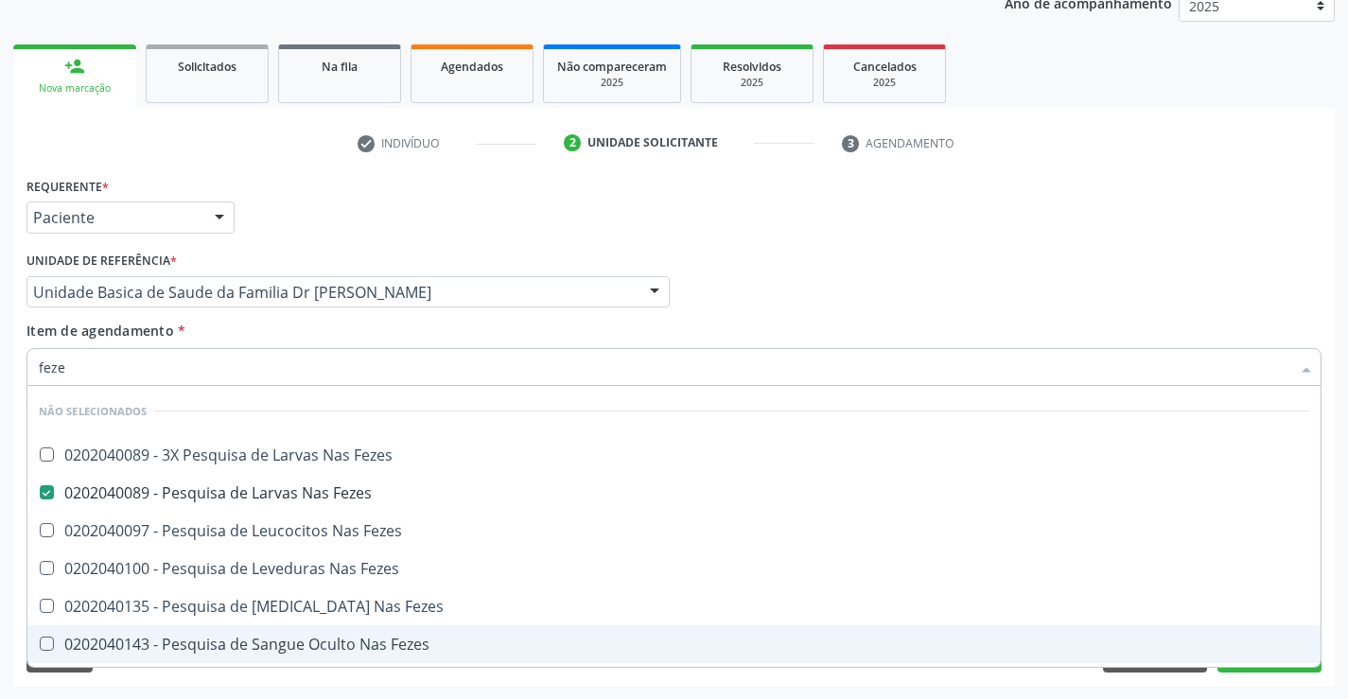
checkbox Fezes "true"
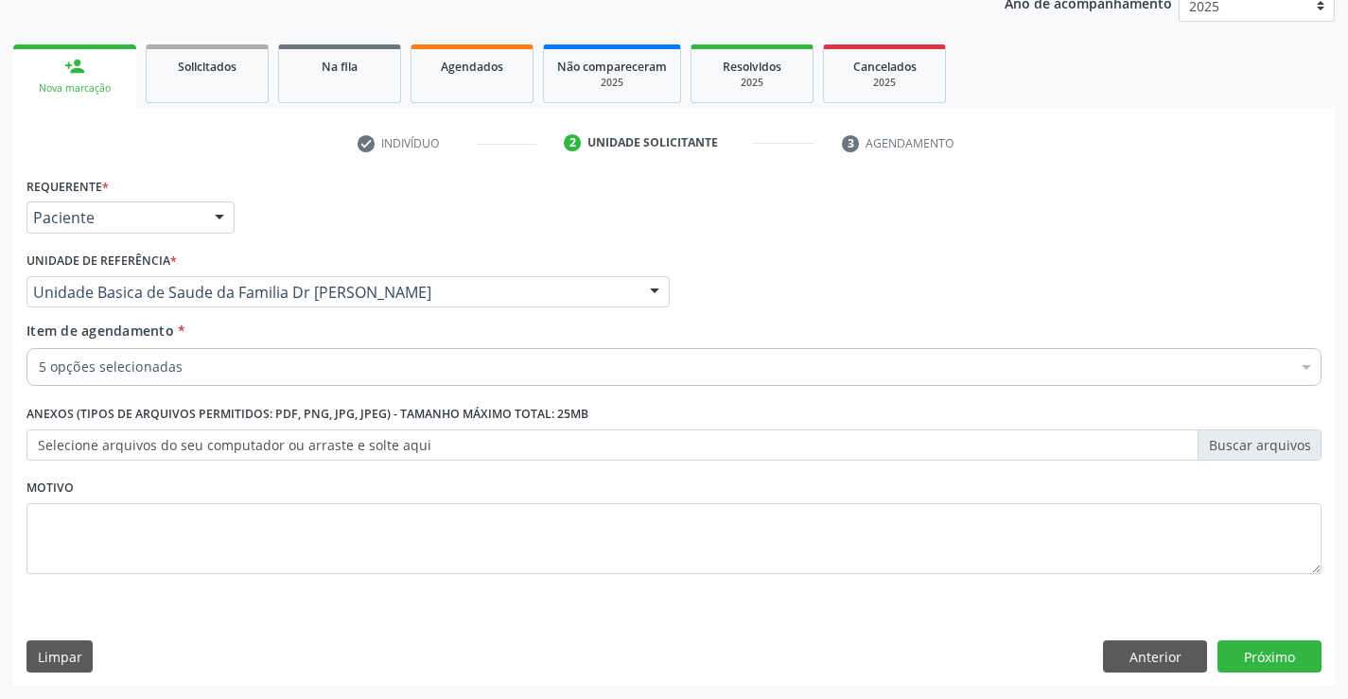
scroll to position [73, 0]
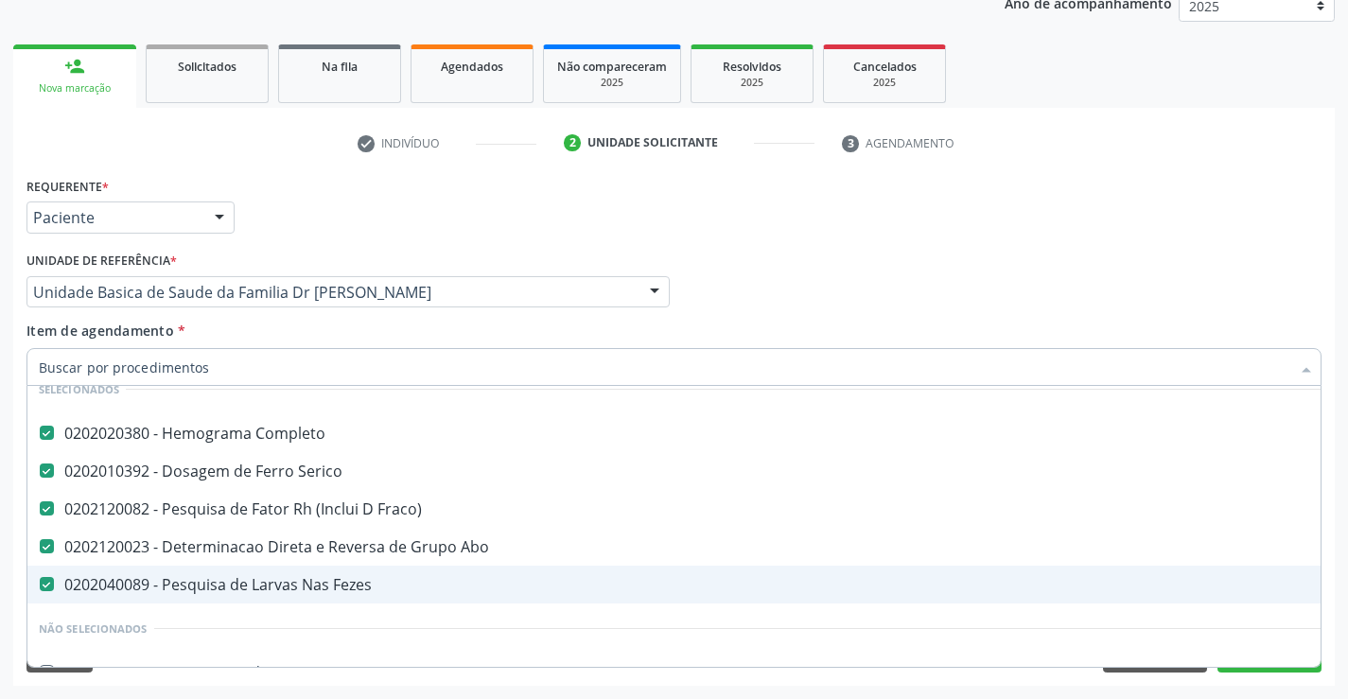
click at [272, 579] on div "0202040089 - Pesquisa de Larvas Nas Fezes" at bounding box center [775, 584] width 1473 height 15
checkbox Fezes "false"
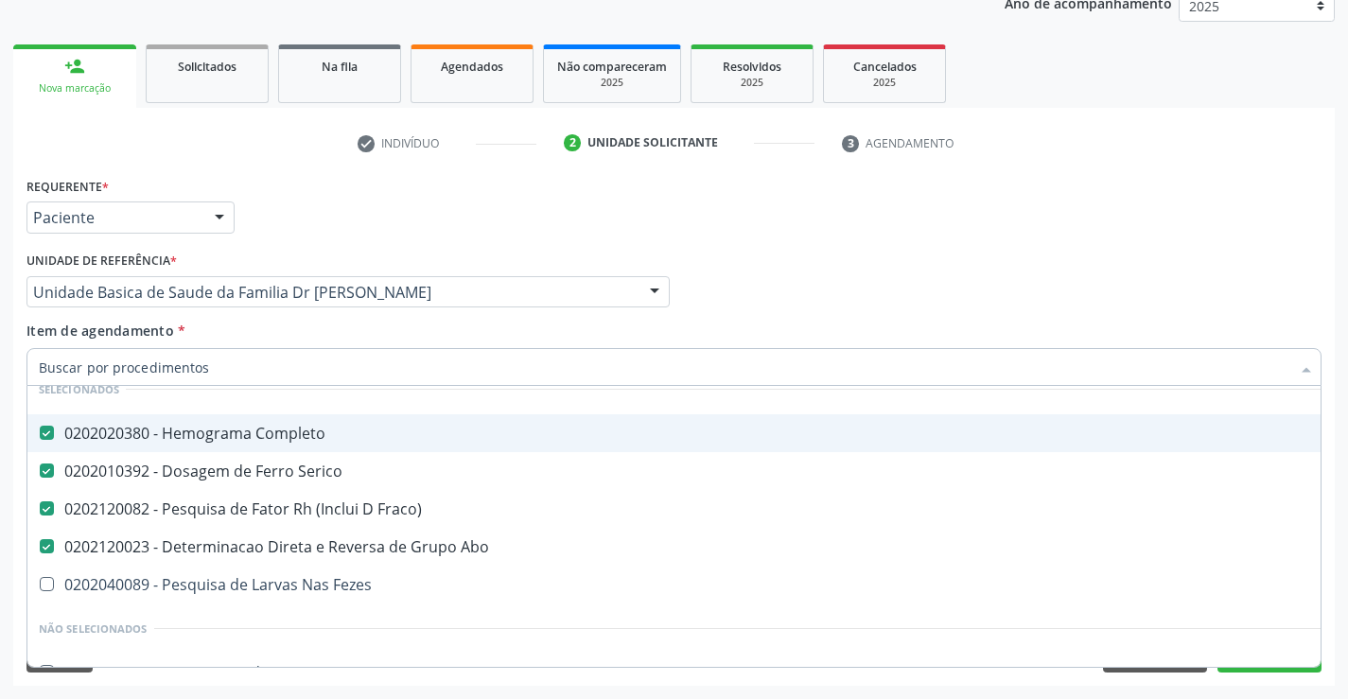
click at [237, 364] on input "Item de agendamento *" at bounding box center [665, 367] width 1252 height 38
type input "f"
checkbox Fraco\) "false"
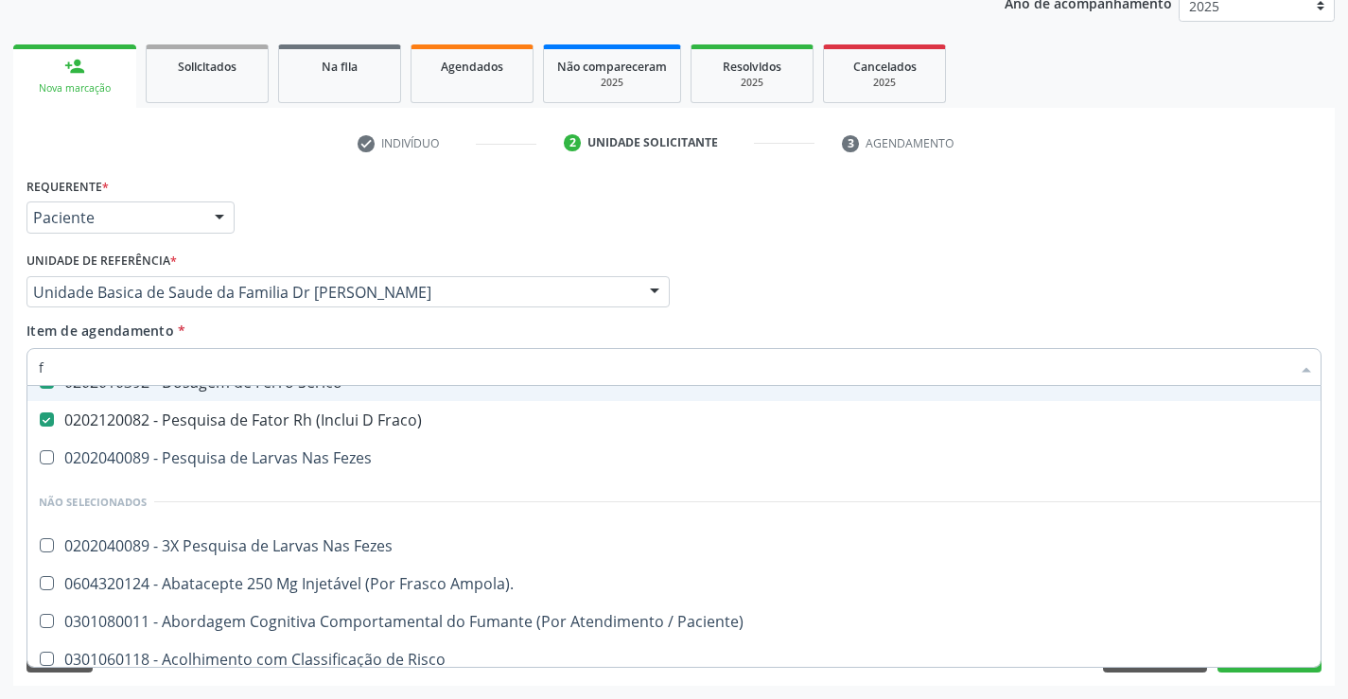
scroll to position [22, 0]
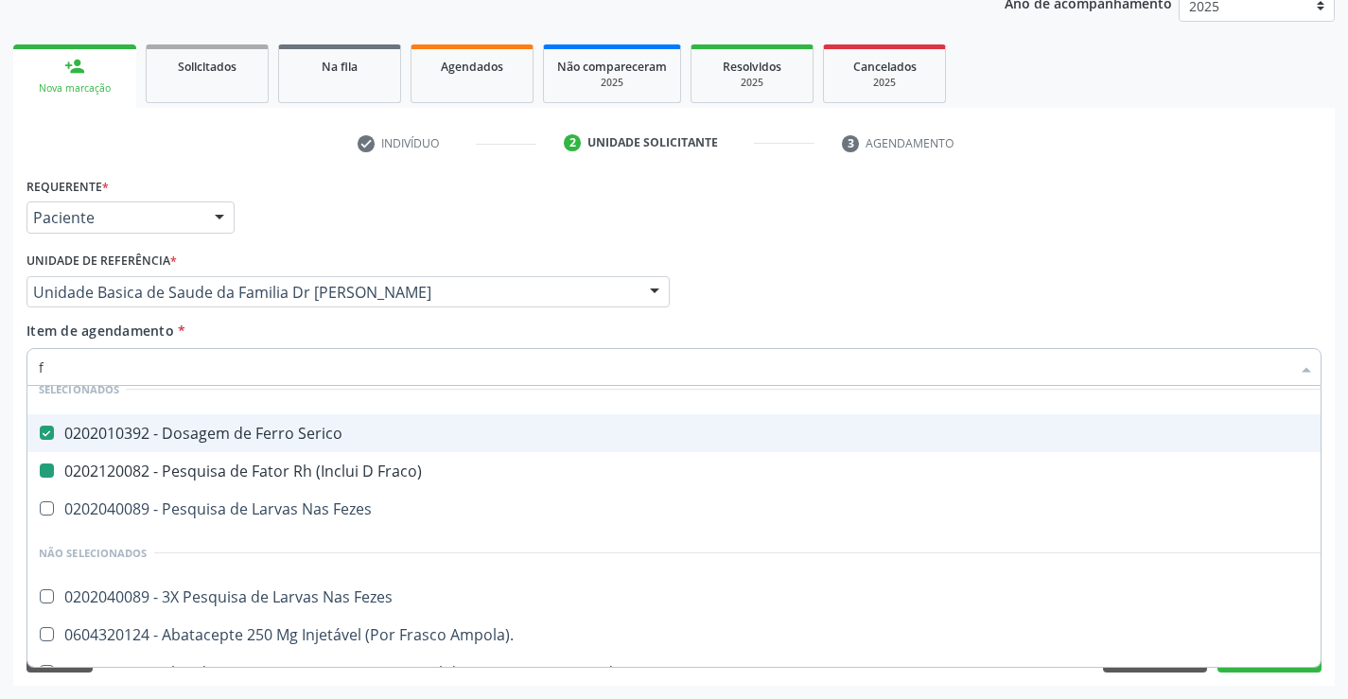
type input "fe"
checkbox Fraco\) "false"
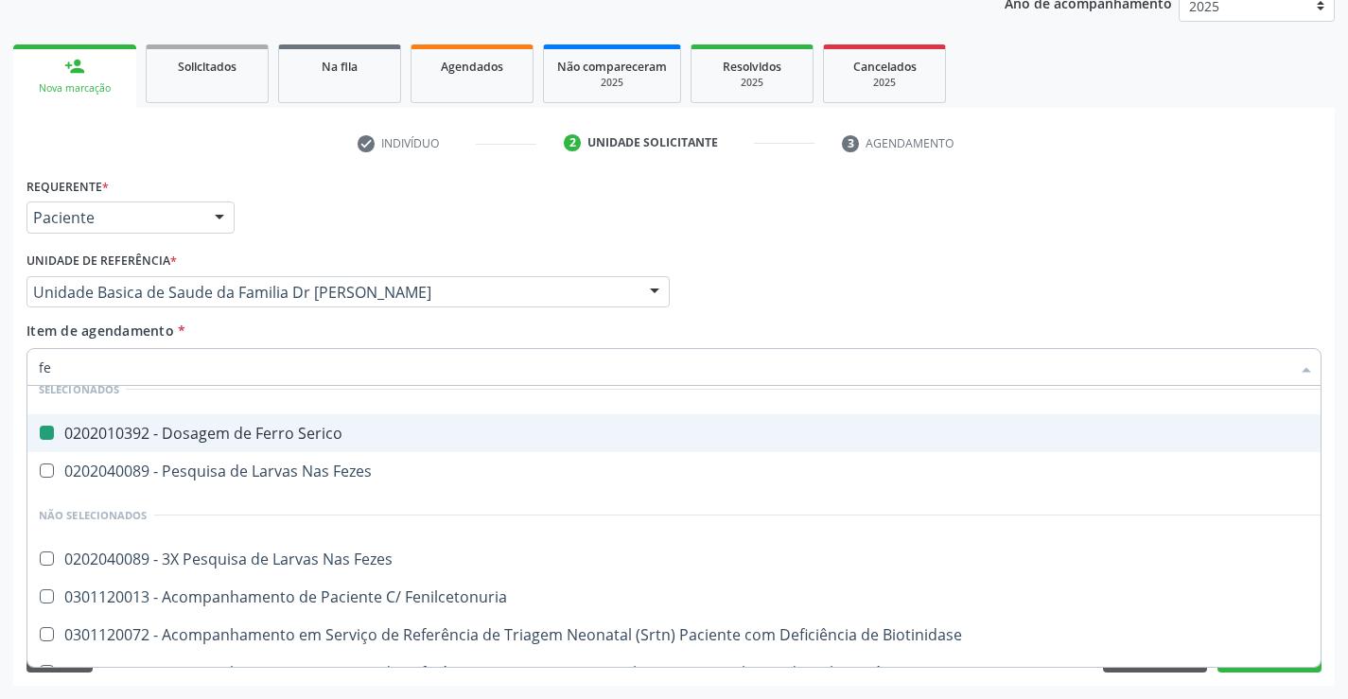
type input "fez"
checkbox Serico "false"
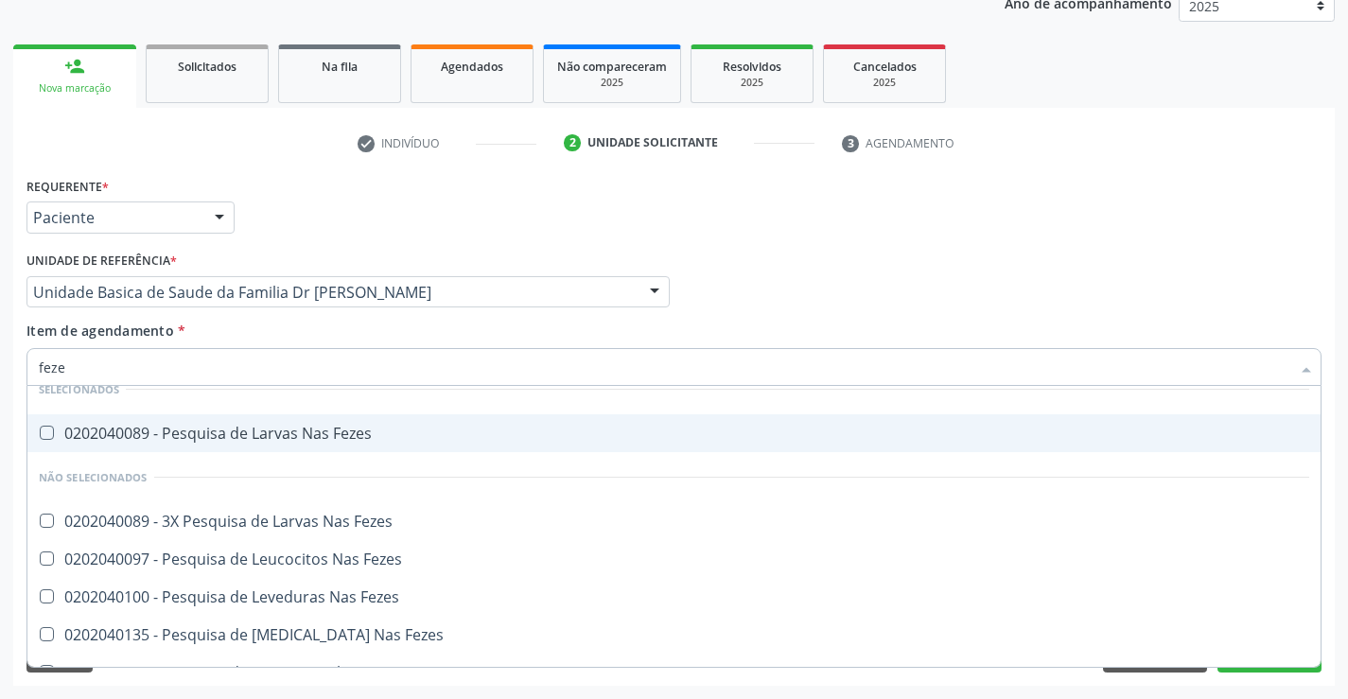
type input "fezes"
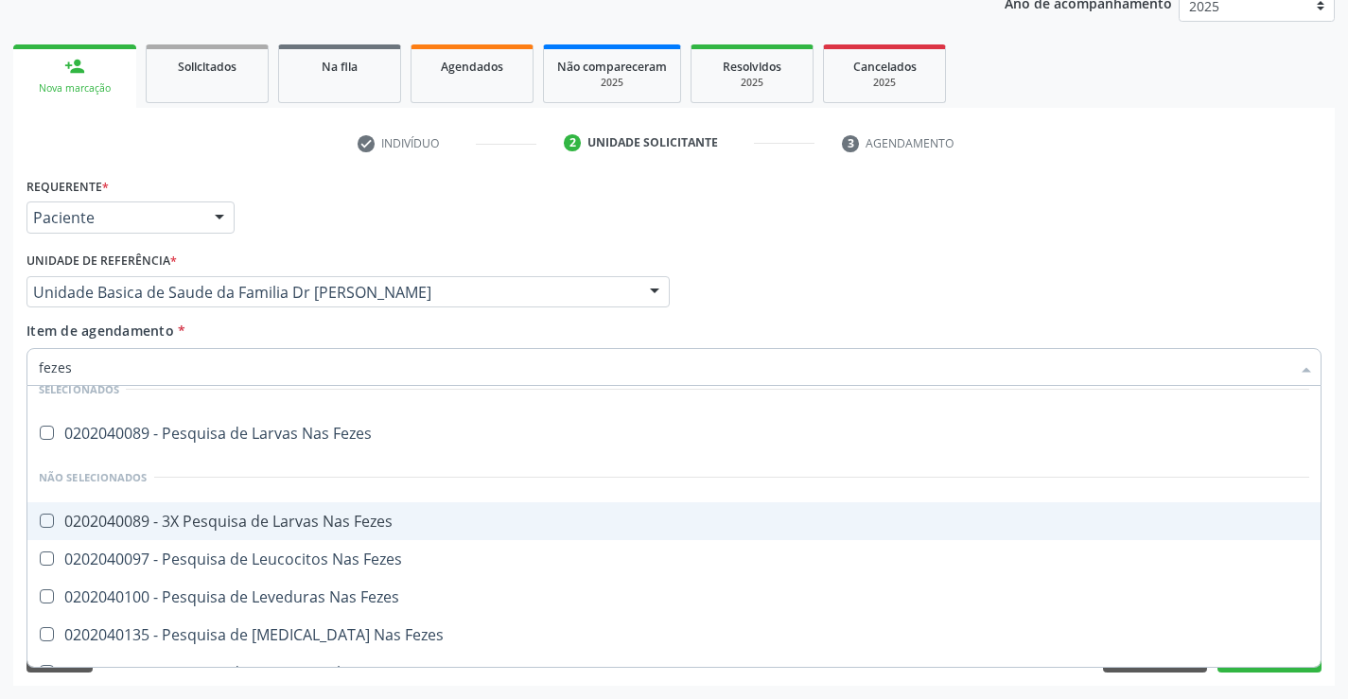
click at [299, 520] on div "0202040089 - 3X Pesquisa de Larvas Nas Fezes" at bounding box center [674, 521] width 1271 height 15
checkbox Fezes "true"
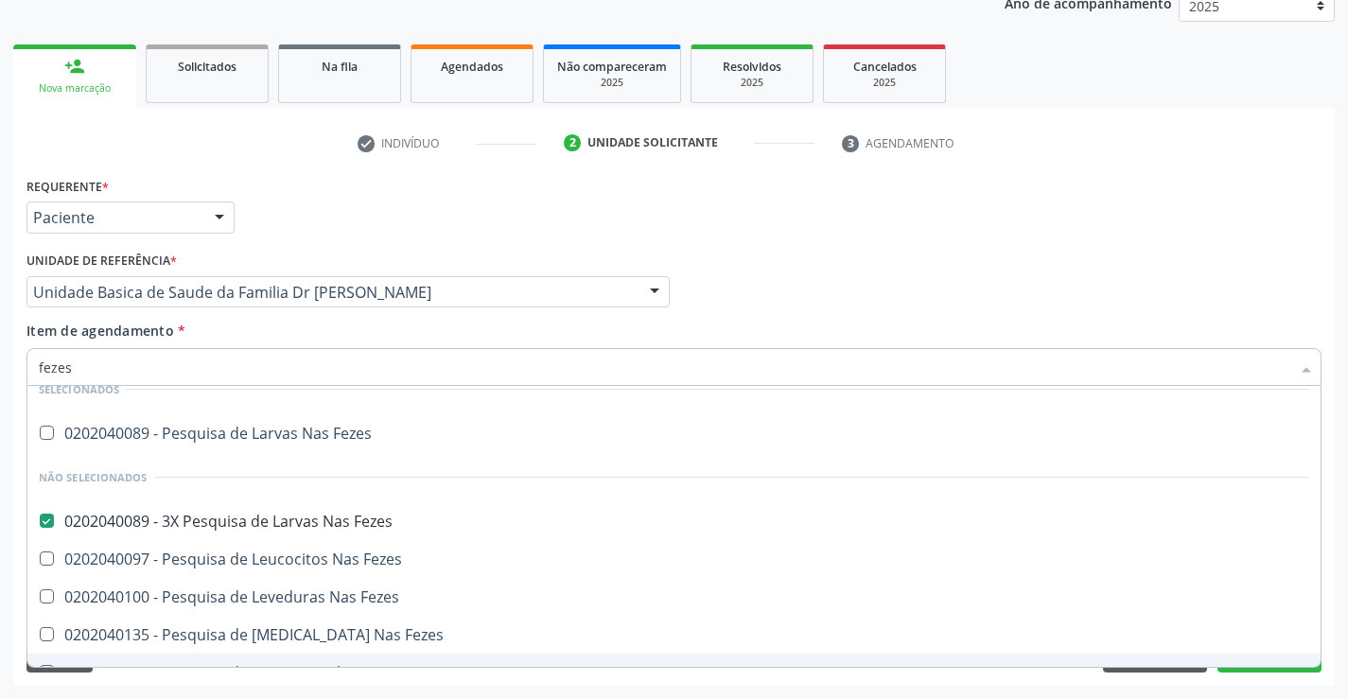
click at [282, 667] on div "Desfazer seleção Selecionados 0202040089 - Pesquisa de Larvas Nas Fezes Não sel…" at bounding box center [673, 526] width 1295 height 281
type input "fezes"
click at [231, 666] on div "Requerente * Paciente Profissional de Saúde Paciente Nenhum resultado encontrad…" at bounding box center [674, 429] width 1322 height 514
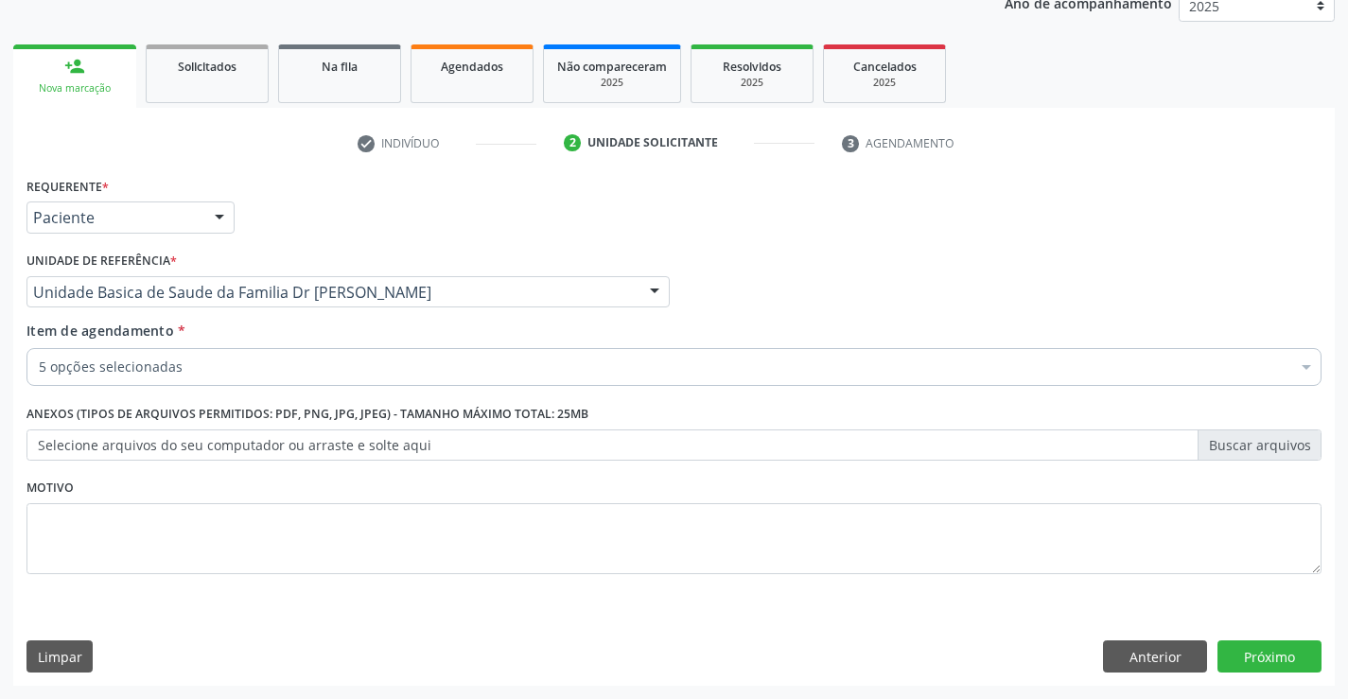
checkbox Completo "true"
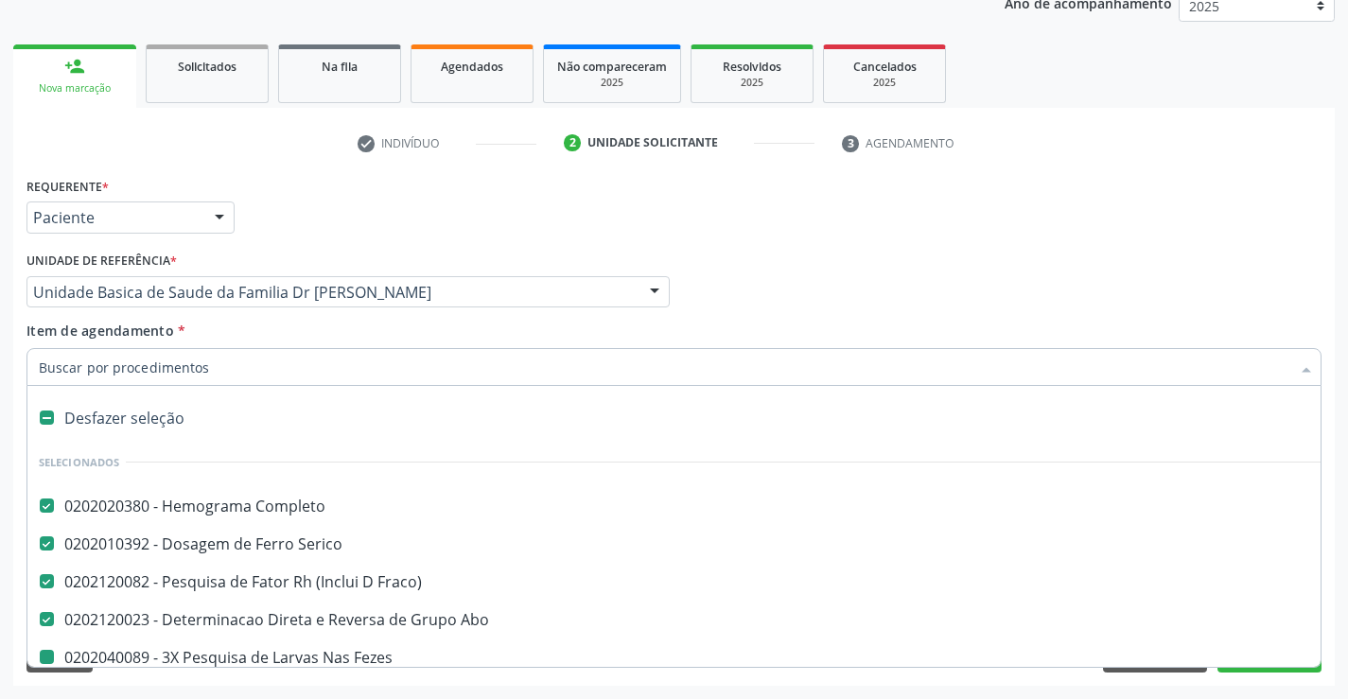
type input "t"
checkbox Fezes "false"
type input "tr"
checkbox Completo "false"
checkbox Fraco\) "false"
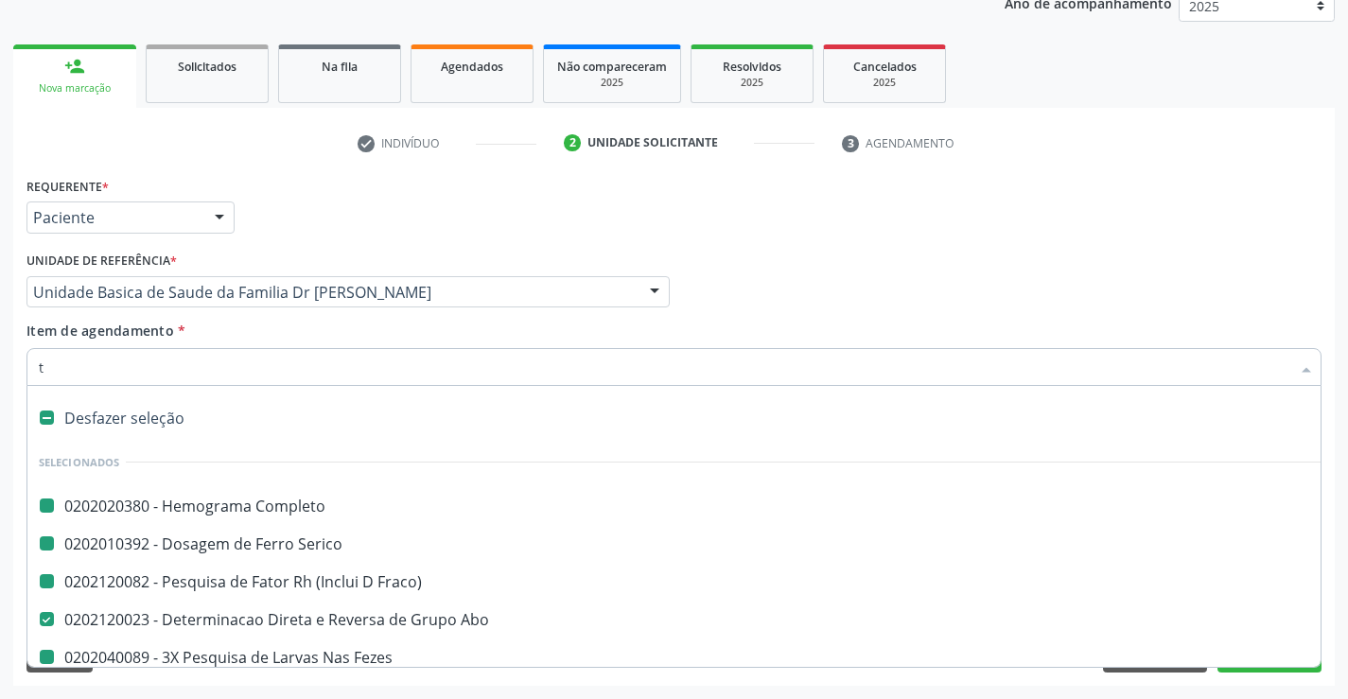
checkbox Serico "false"
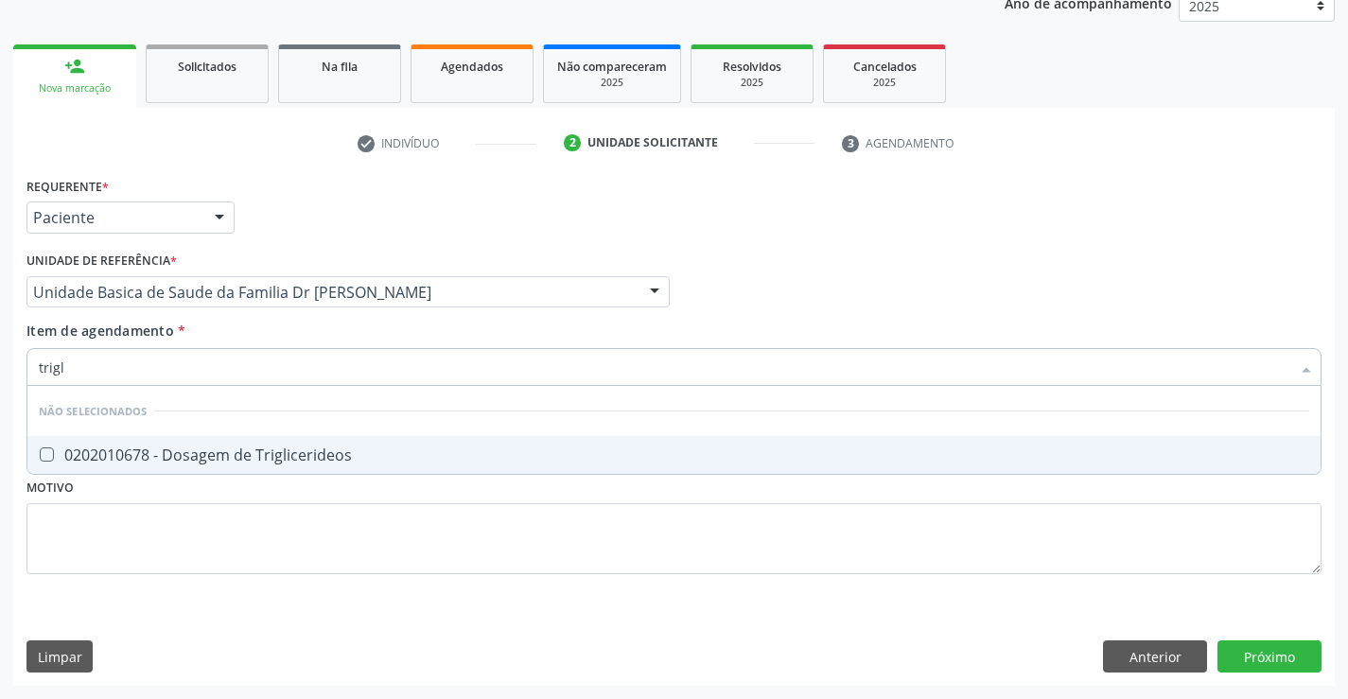
type input "trigli"
click at [259, 450] on div "0202010678 - Dosagem de Triglicerideos" at bounding box center [674, 454] width 1271 height 15
checkbox Triglicerideos "false"
type input "trigli"
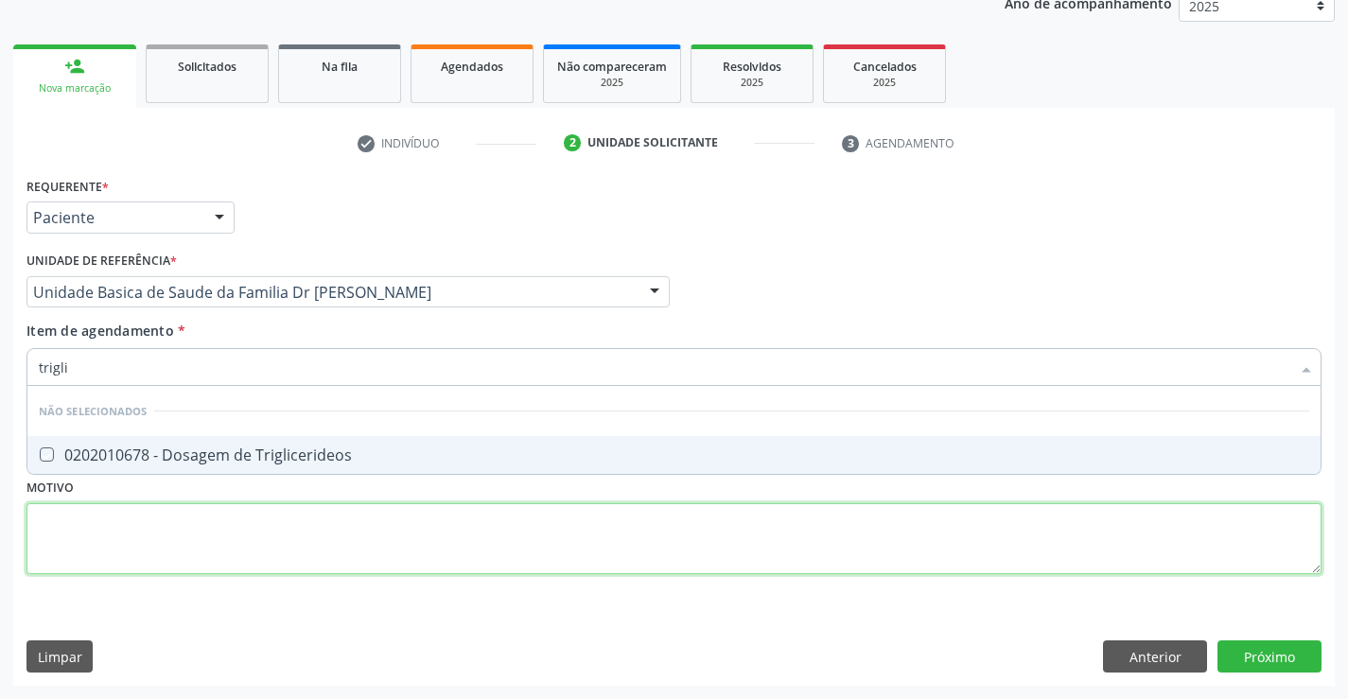
click at [190, 554] on div "Requerente * Paciente Profissional de Saúde Paciente Nenhum resultado encontrad…" at bounding box center [673, 386] width 1295 height 429
checkbox Triglicerideos "true"
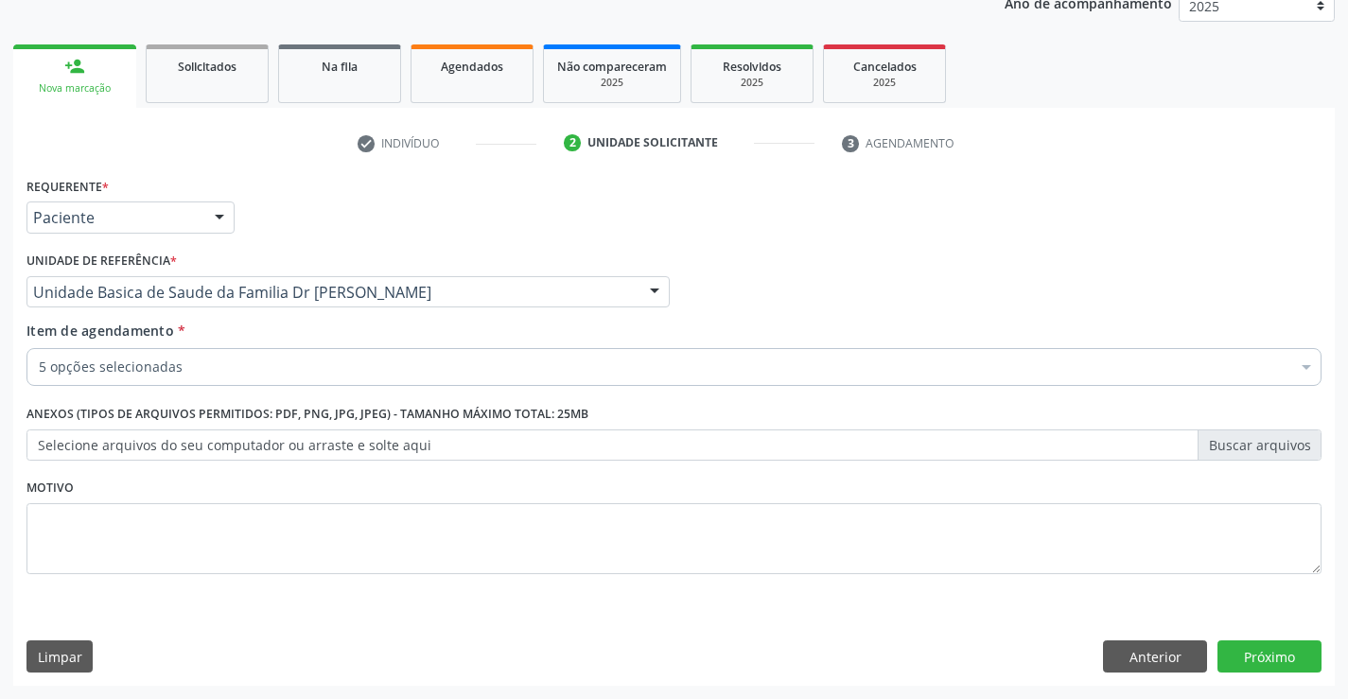
click at [39, 374] on input "Item de agendamento *" at bounding box center [39, 367] width 0 height 38
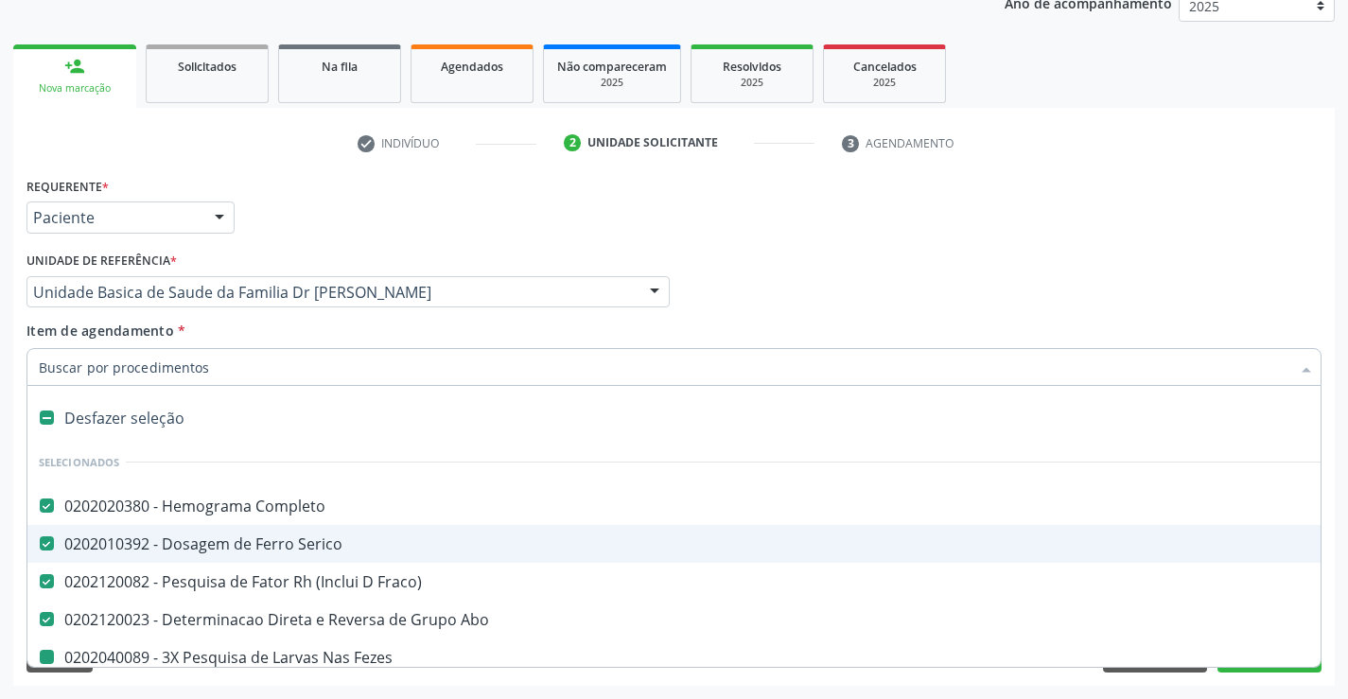
type input "g"
checkbox Fezes "false"
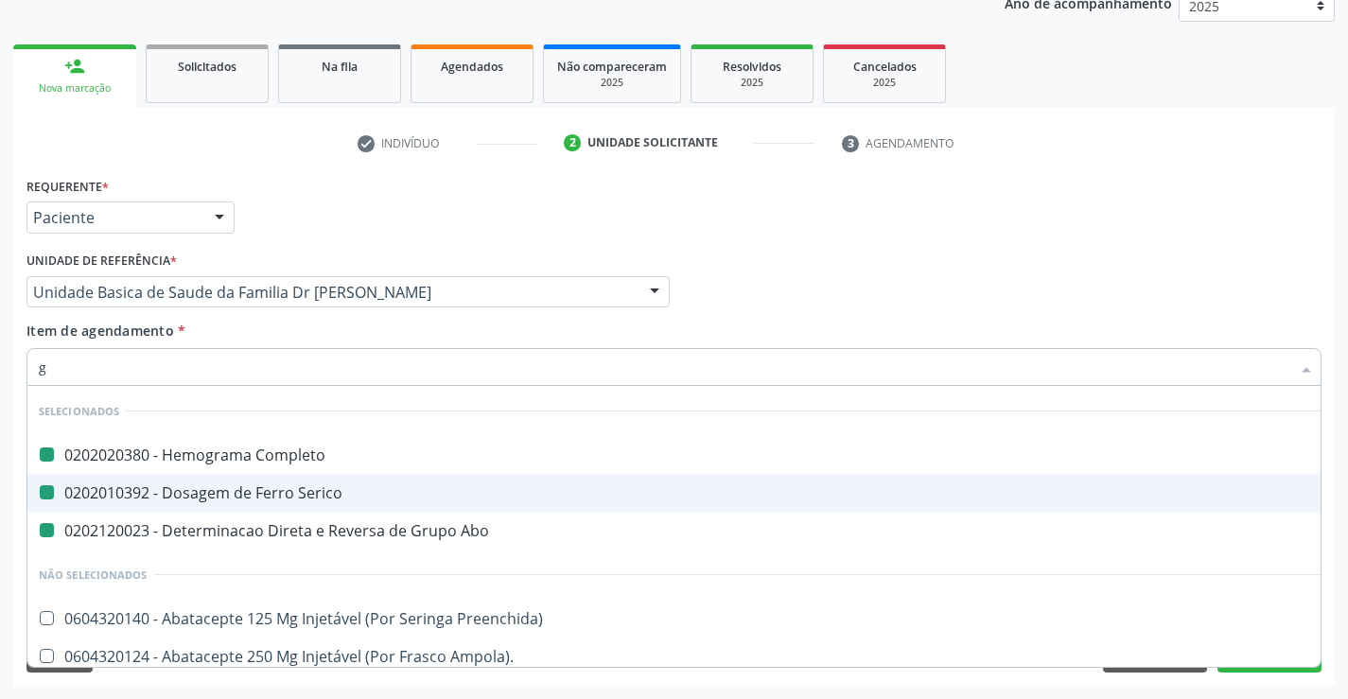
type input "gl"
checkbox Completo "false"
checkbox Serico "false"
checkbox Abo "false"
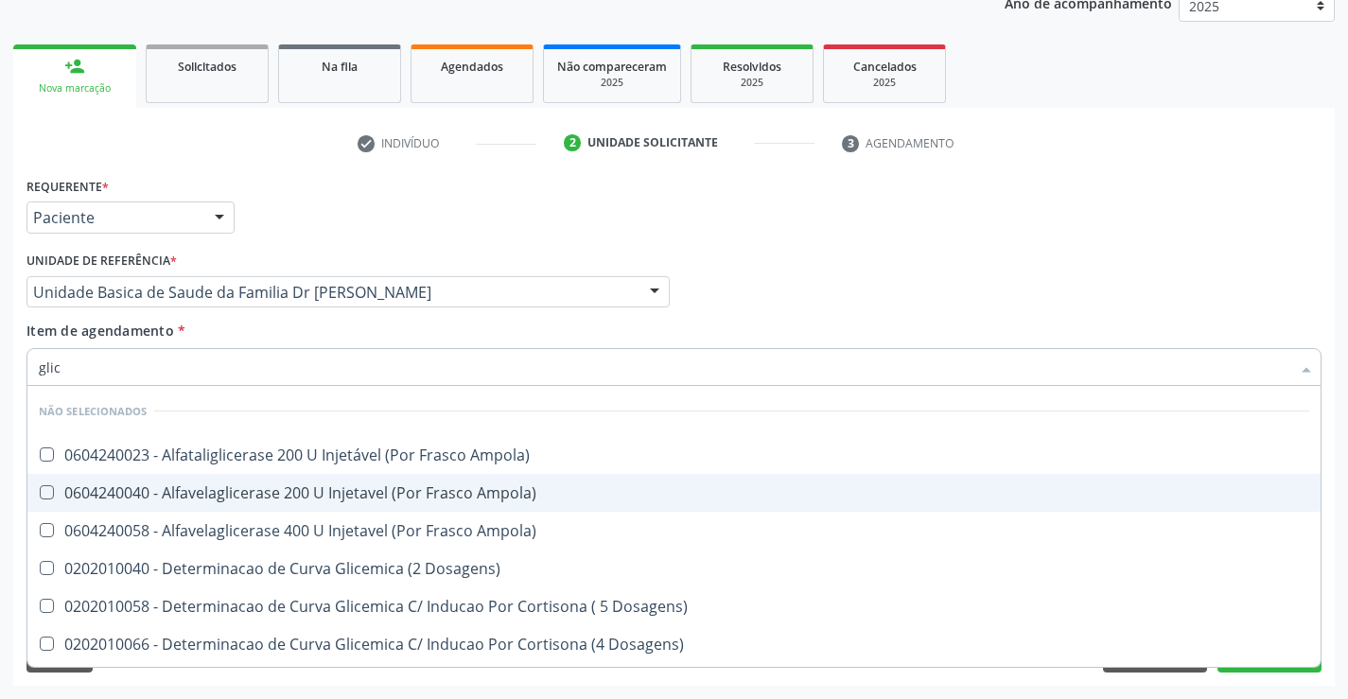
type input "glico"
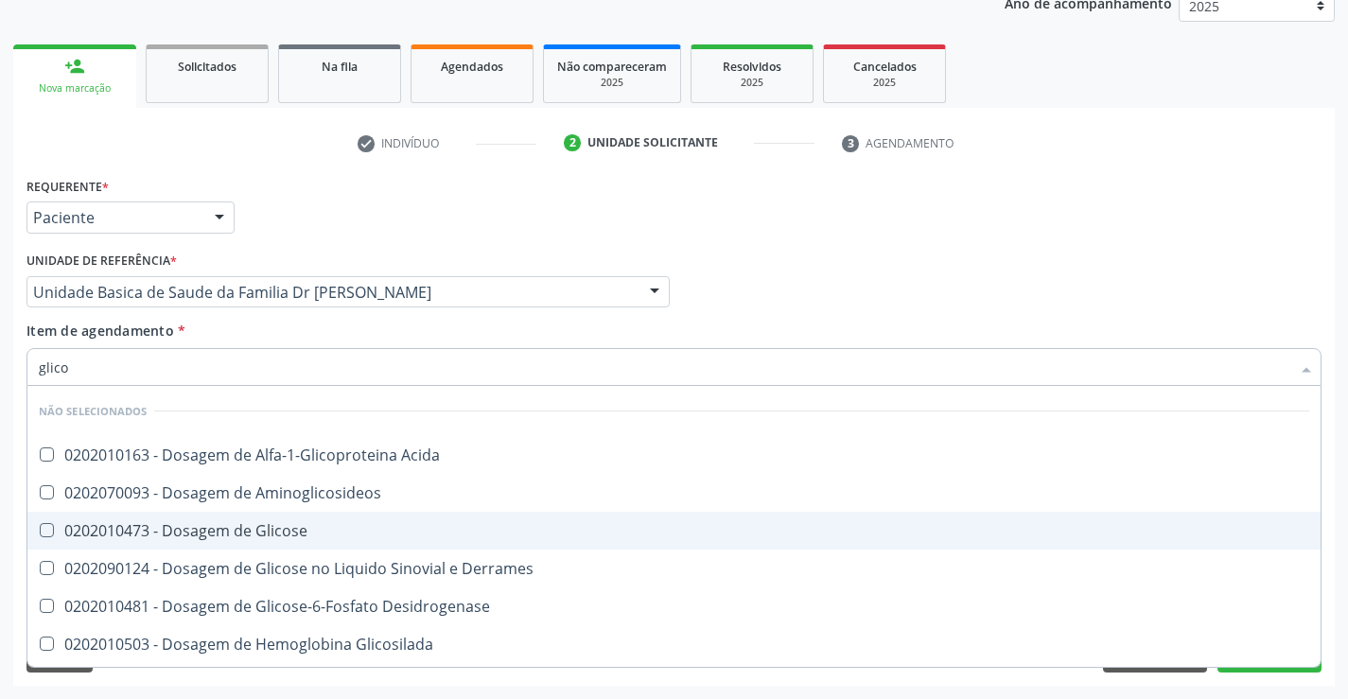
click at [269, 525] on div "0202010473 - Dosagem de Glicose" at bounding box center [674, 530] width 1271 height 15
checkbox Glicose "true"
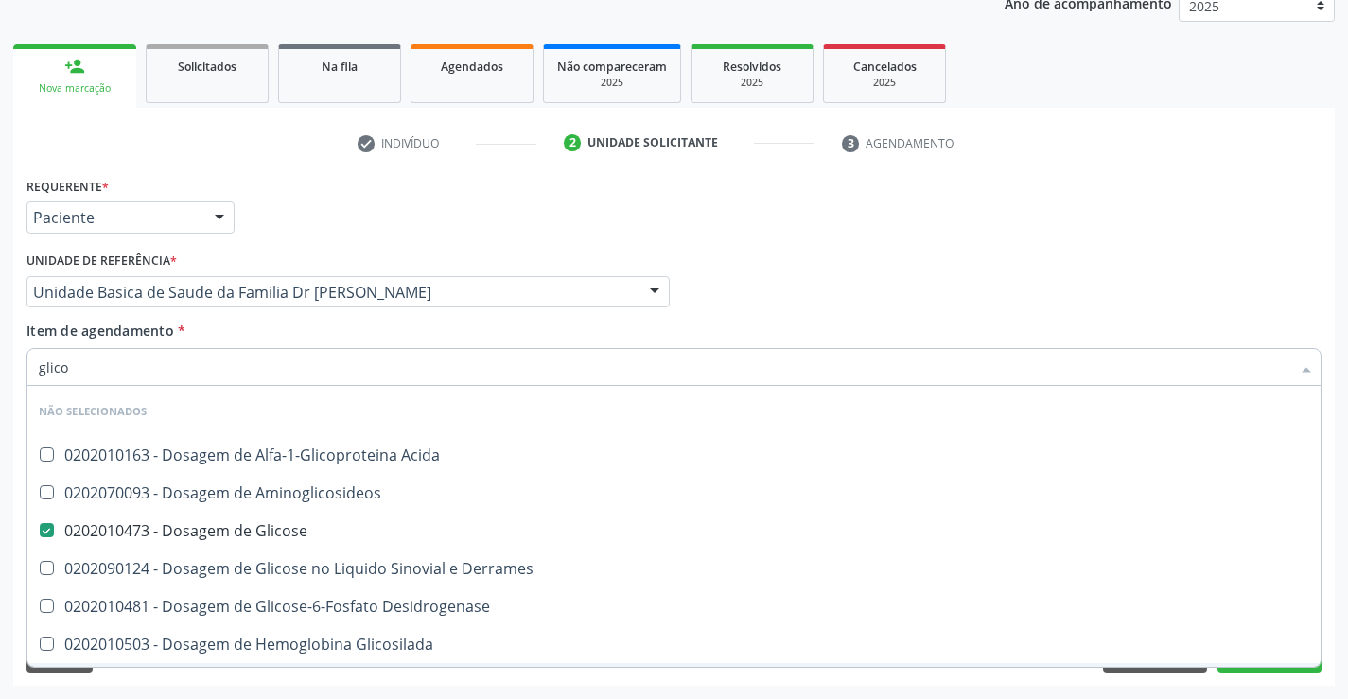
click at [251, 686] on div "Acompanhamento Acompanhe a situação das marcações correntes e finalizadas Relat…" at bounding box center [674, 282] width 1348 height 833
checkbox Acida "true"
checkbox Aminoglicosideos "true"
checkbox Desidrogenase "true"
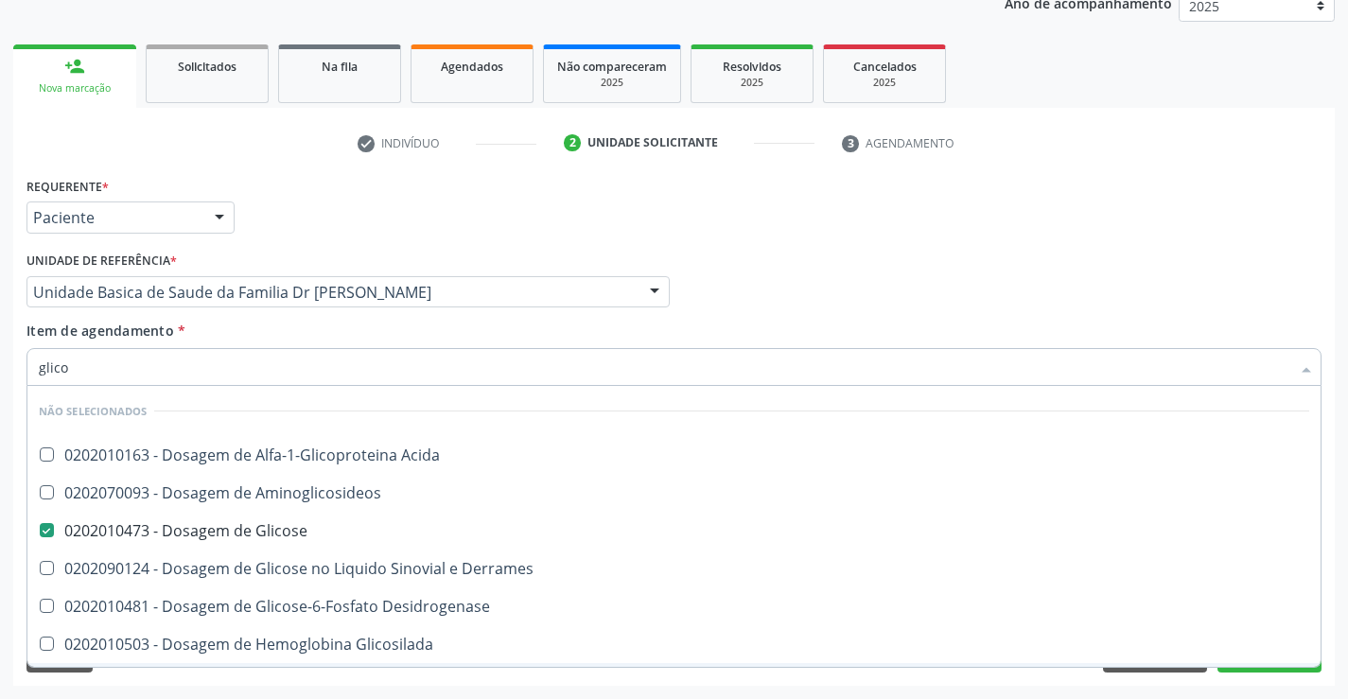
checkbox Glicosilada "true"
checkbox Derrames "true"
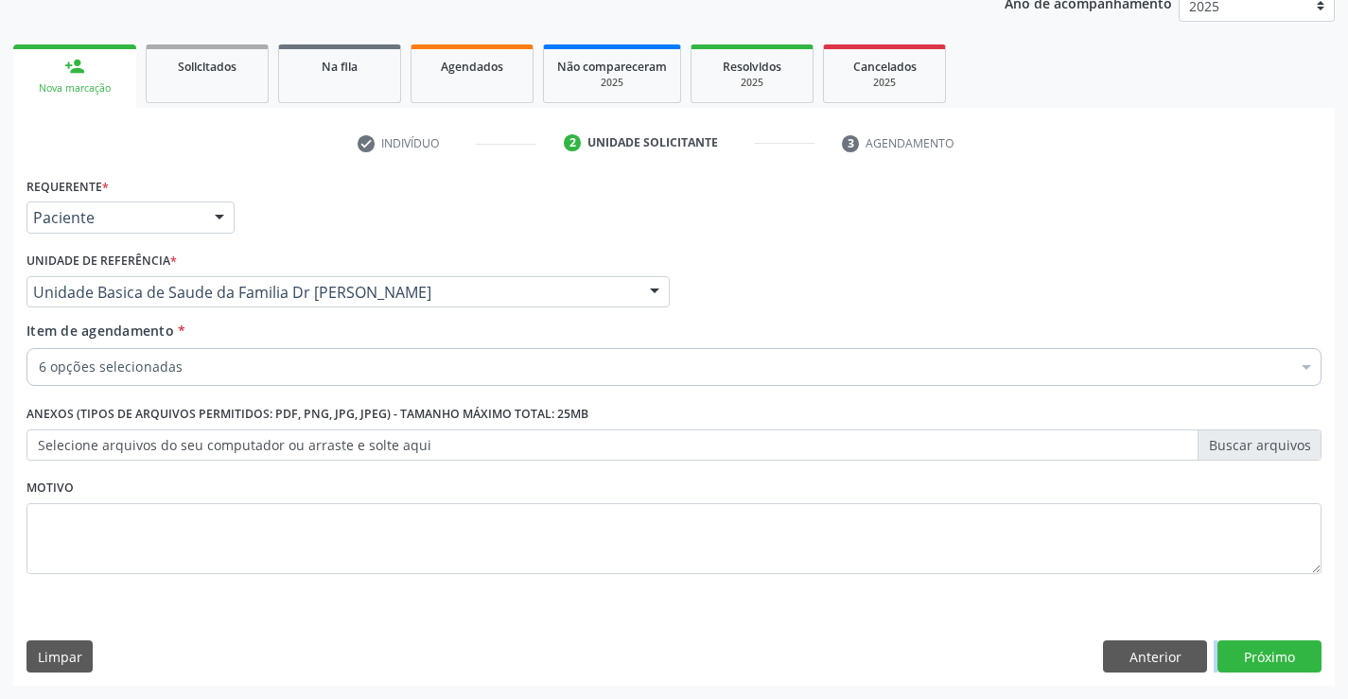
scroll to position [111, 0]
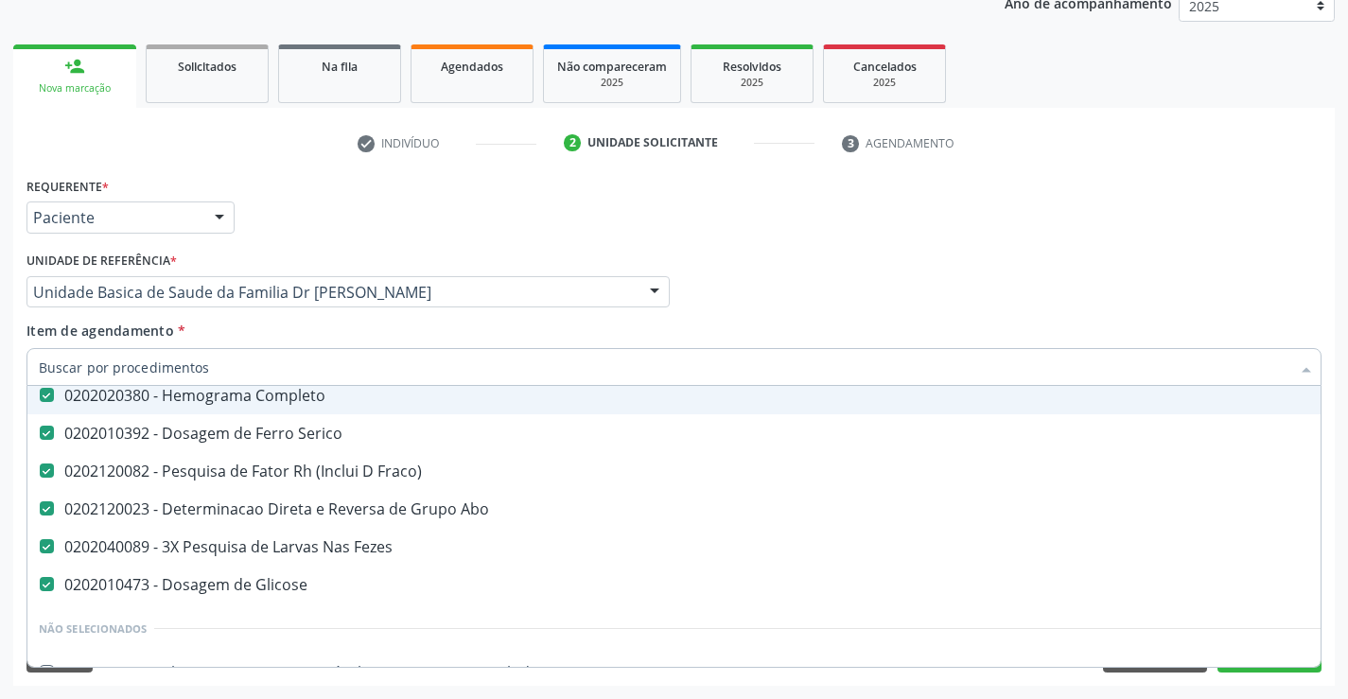
type input "c"
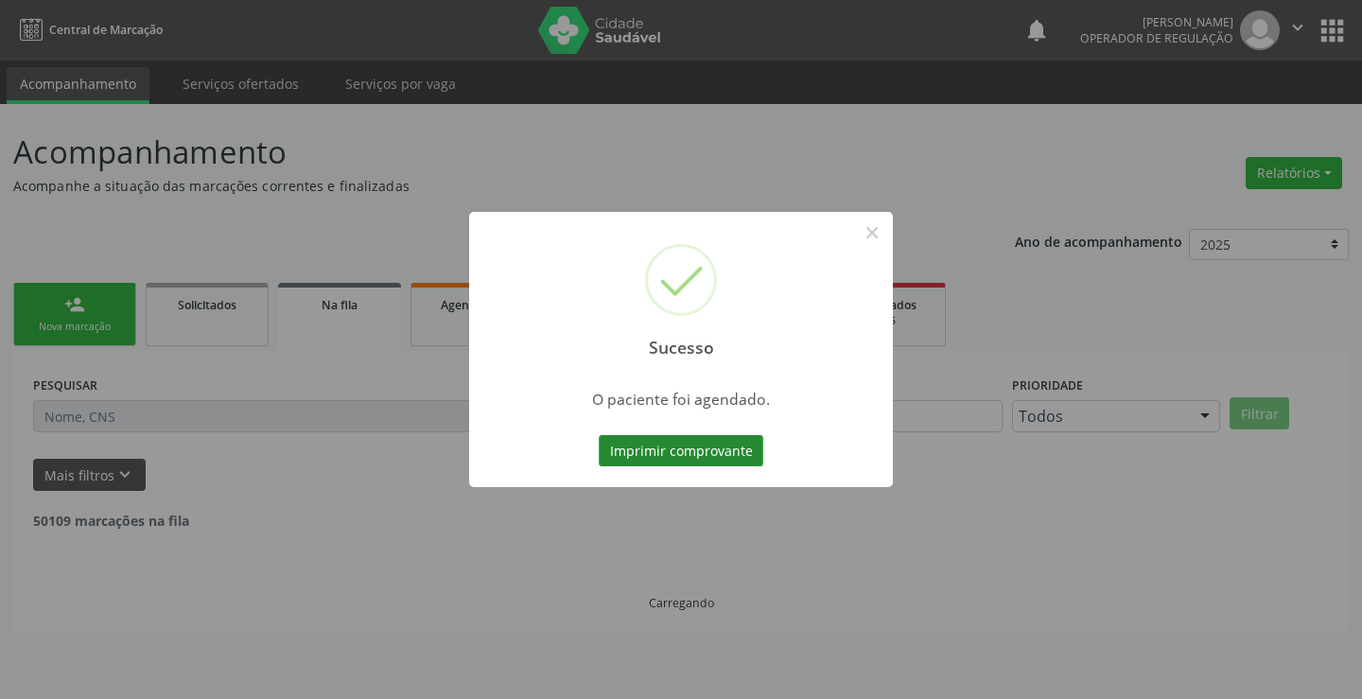
click at [677, 452] on button "Imprimir comprovante" at bounding box center [681, 451] width 165 height 32
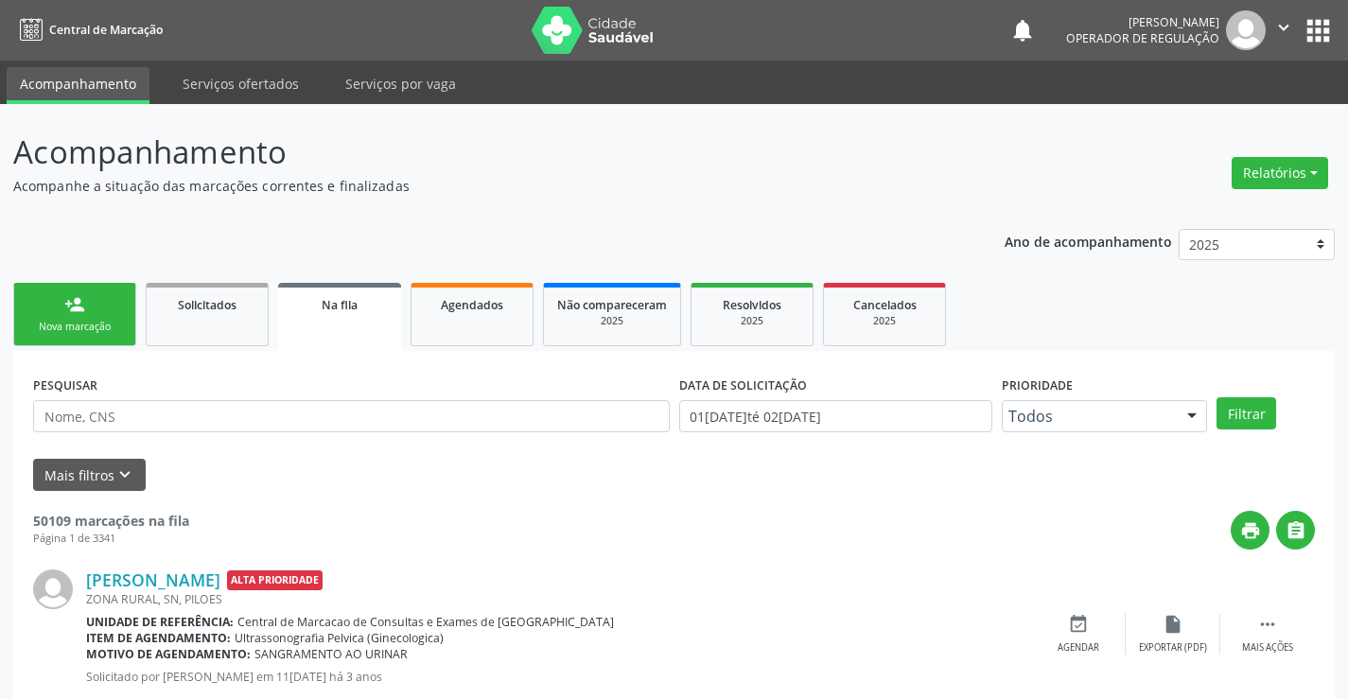
click at [52, 309] on link "person_add Nova marcação" at bounding box center [74, 314] width 123 height 63
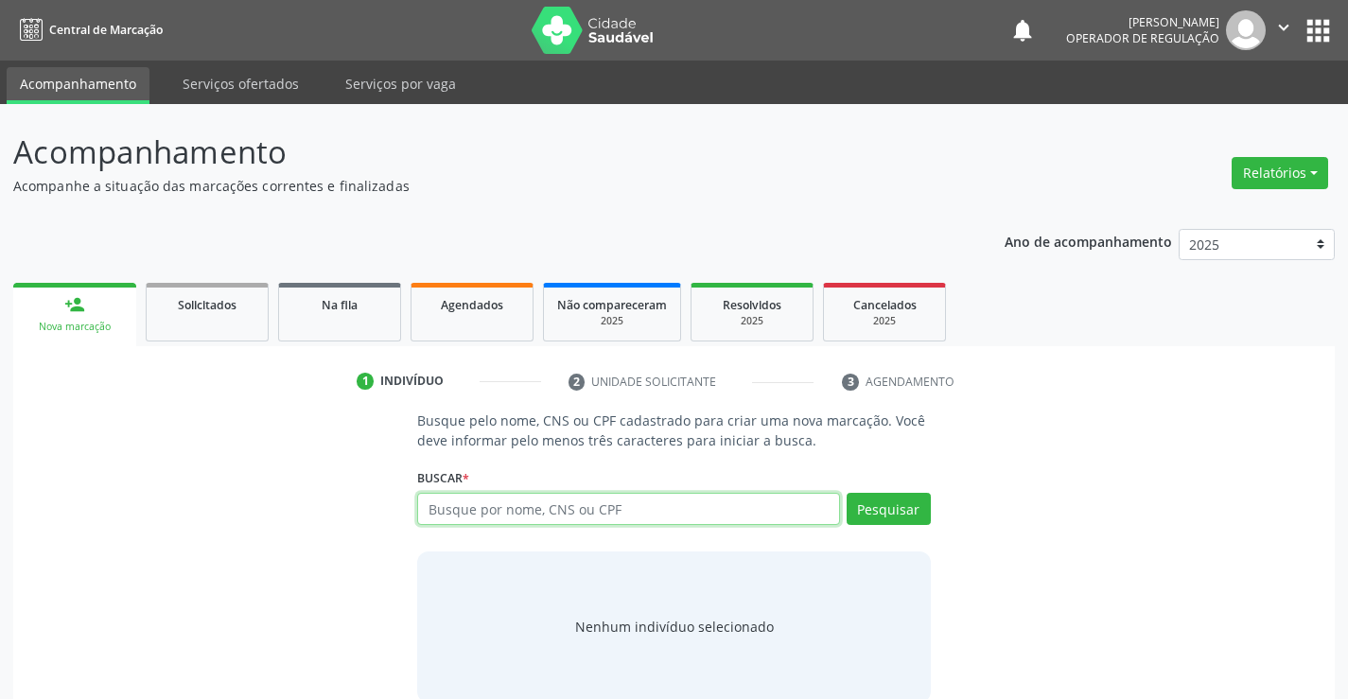
click at [641, 506] on input "text" at bounding box center [628, 509] width 422 height 32
type input "700000565784204"
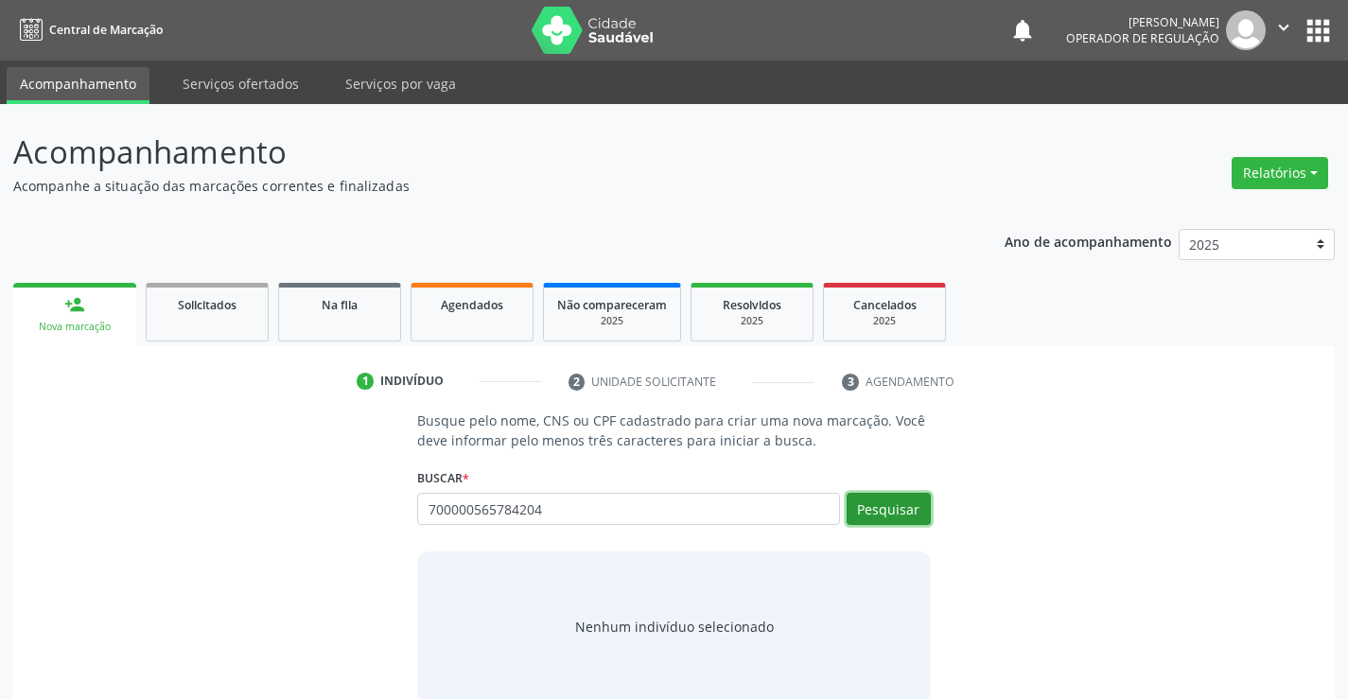
click at [902, 512] on button "Pesquisar" at bounding box center [889, 509] width 84 height 32
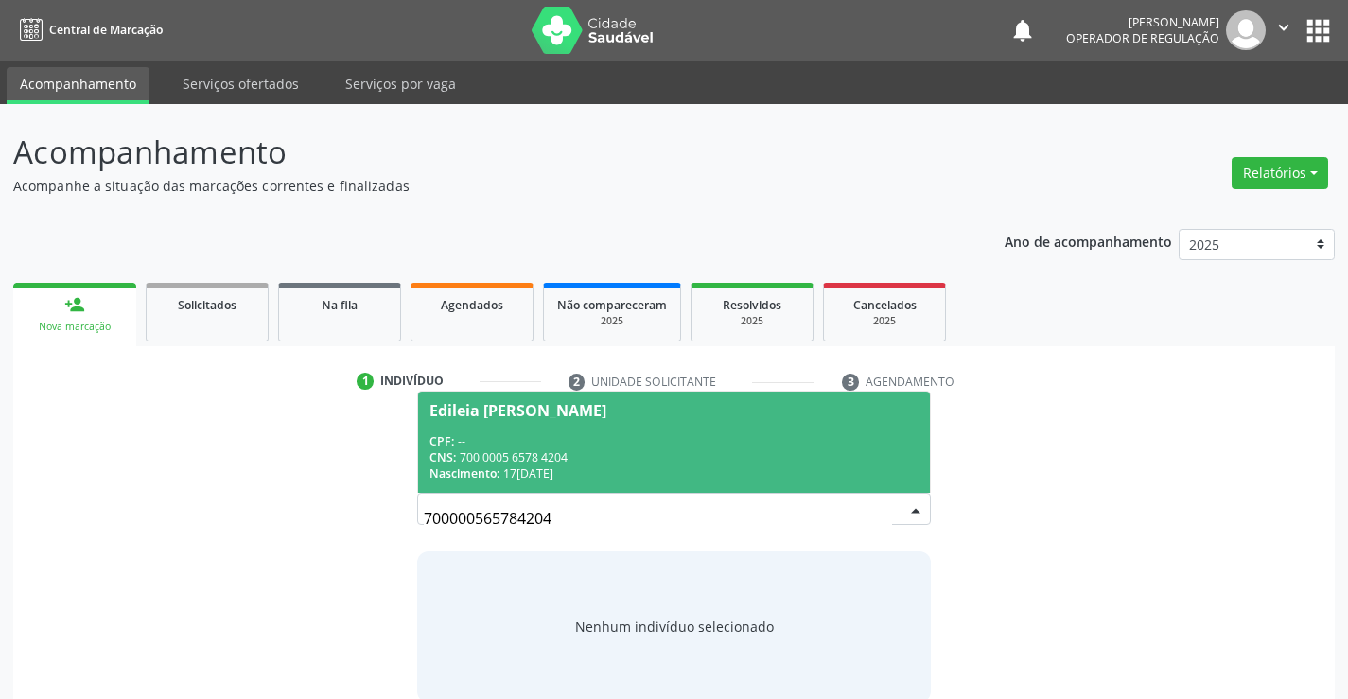
click at [698, 428] on span "Edileia [PERSON_NAME] CPF: -- CNS: 700 0005 6578 4204 Nascimento: 17[DATE]" at bounding box center [673, 442] width 511 height 101
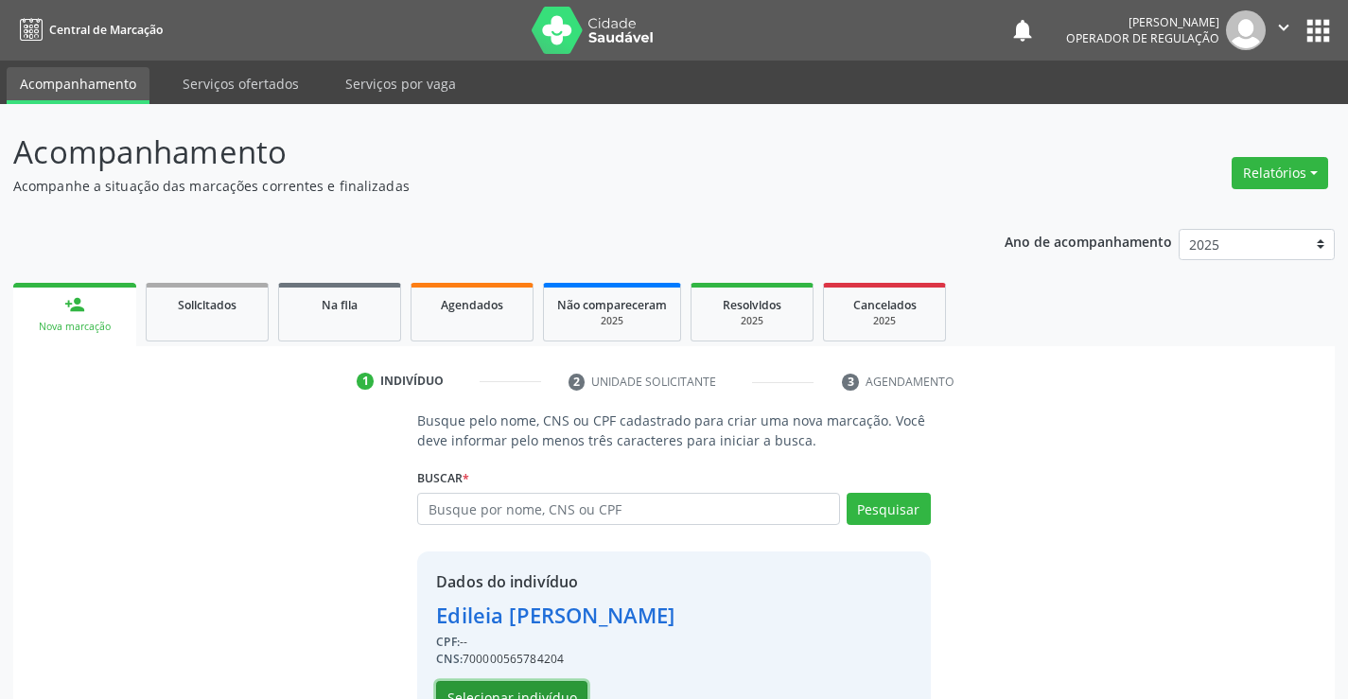
click at [504, 690] on button "Selecionar indivíduo" at bounding box center [511, 697] width 151 height 32
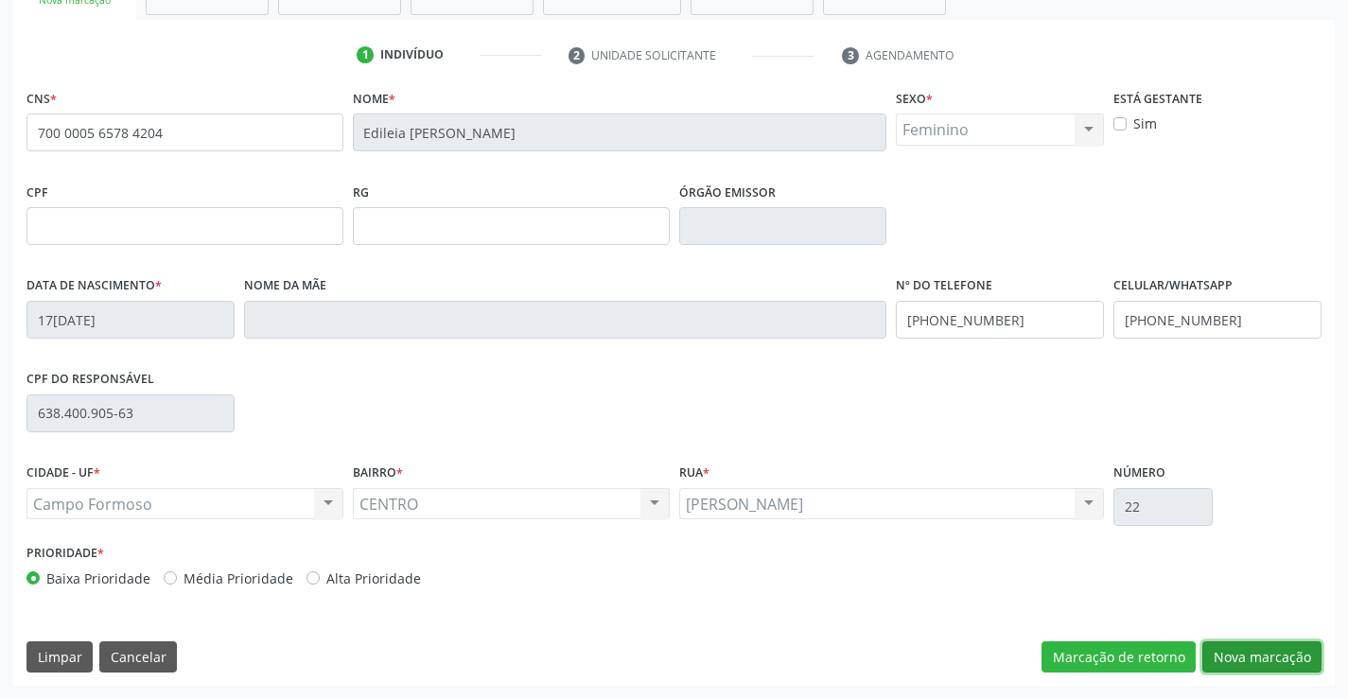
click at [1235, 652] on button "Nova marcação" at bounding box center [1261, 657] width 119 height 32
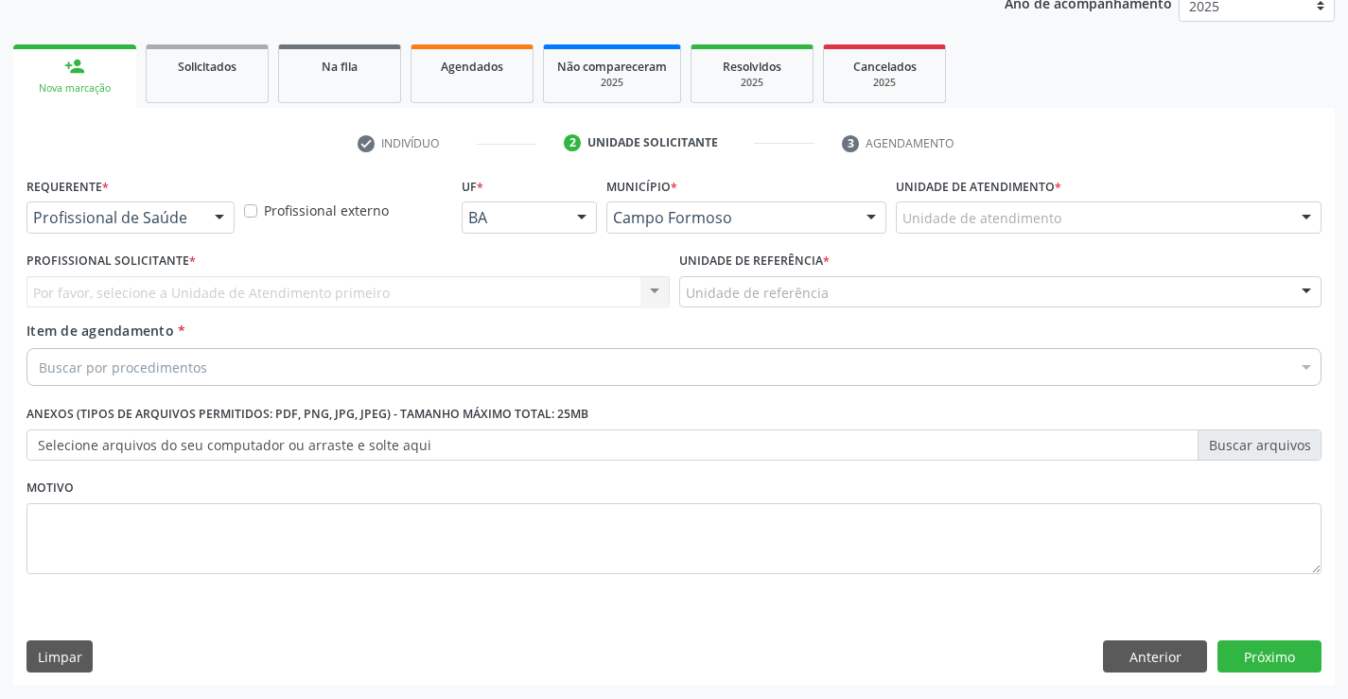
scroll to position [238, 0]
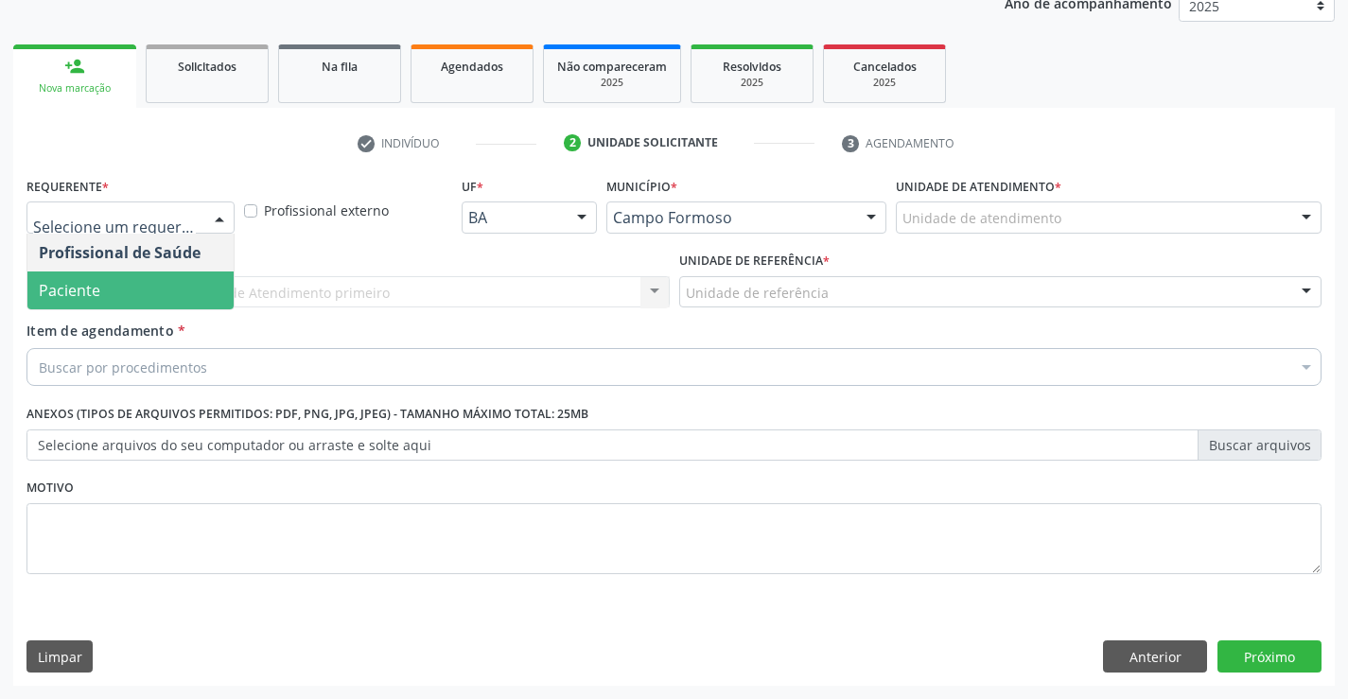
click at [142, 280] on span "Paciente" at bounding box center [130, 291] width 206 height 38
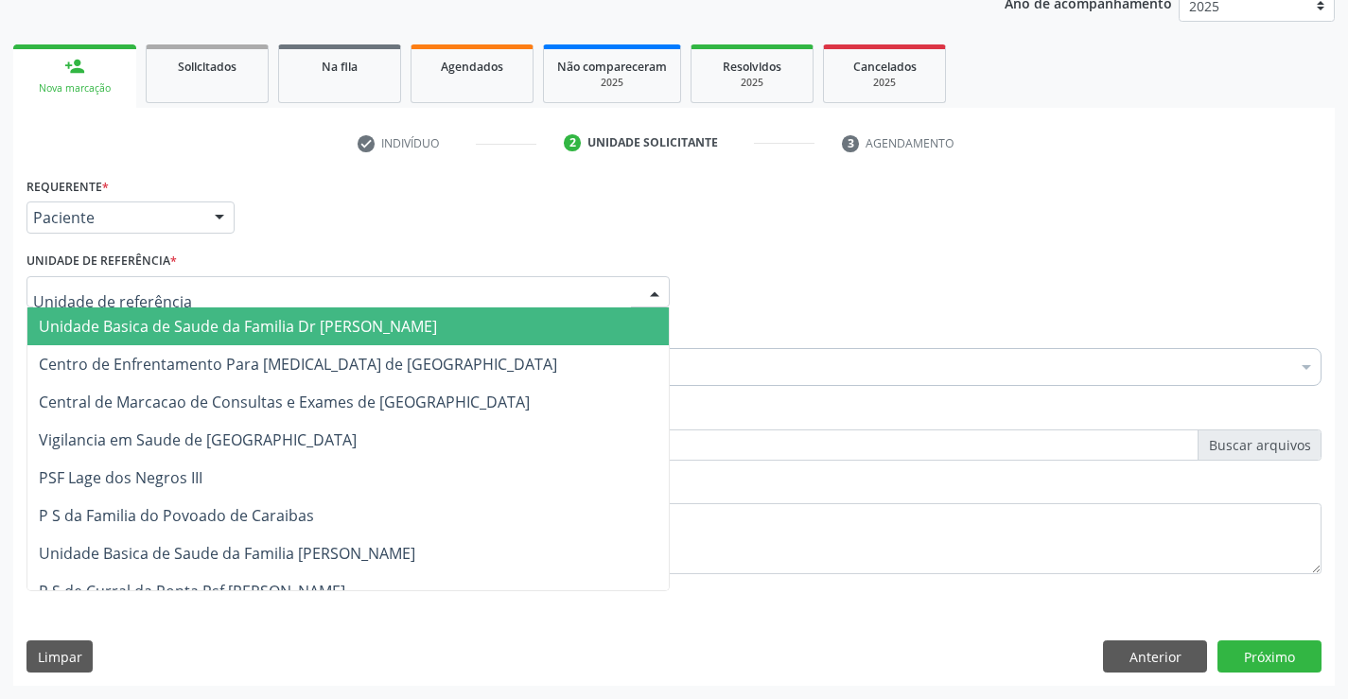
click at [156, 295] on input "text" at bounding box center [332, 302] width 598 height 38
click at [150, 315] on span "Unidade Basica de Saude da Familia Dr [PERSON_NAME]" at bounding box center [347, 326] width 641 height 38
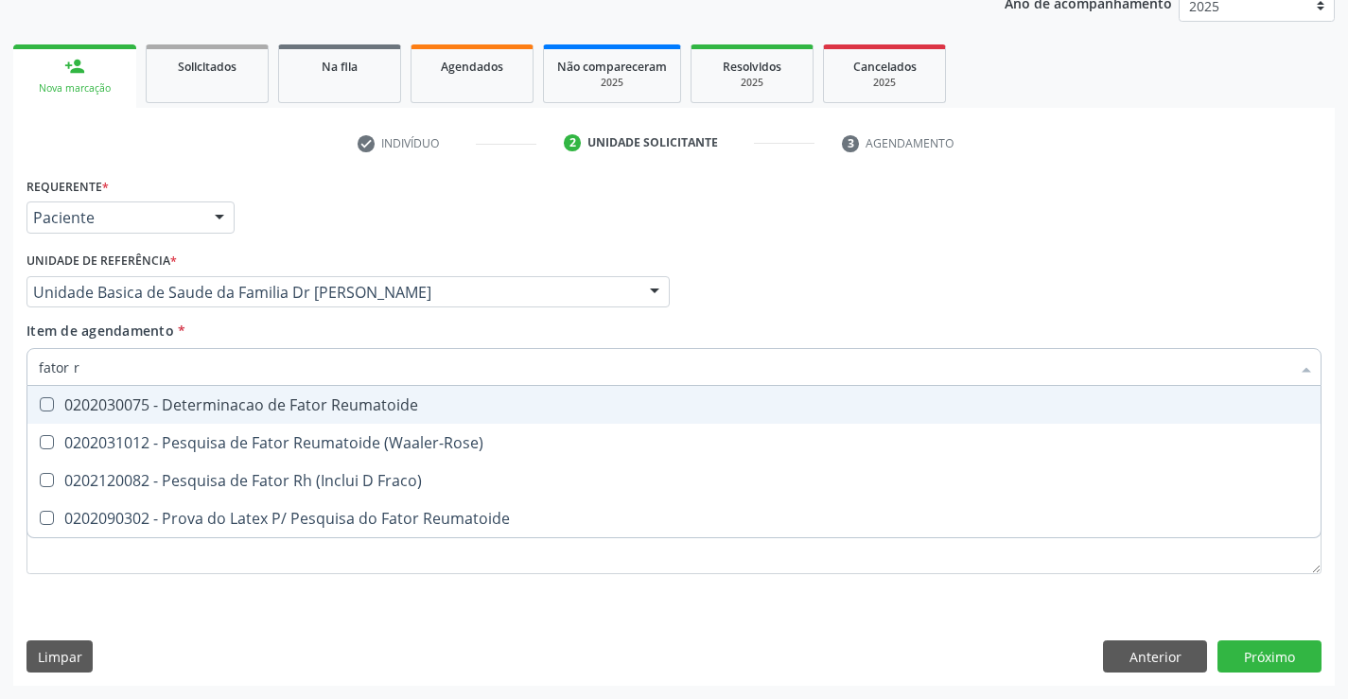
type input "fator re"
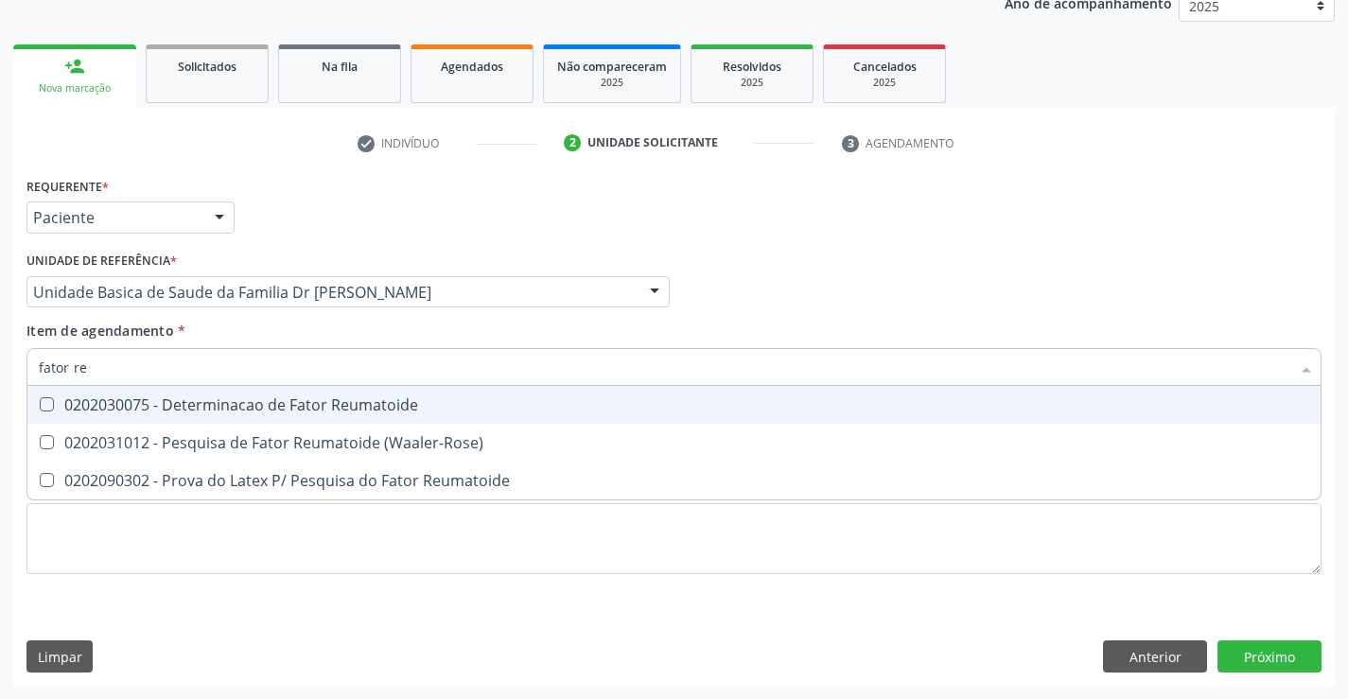
click at [273, 409] on div "0202030075 - Determinacao de Fator Reumatoide" at bounding box center [674, 404] width 1271 height 15
checkbox Reumatoide "true"
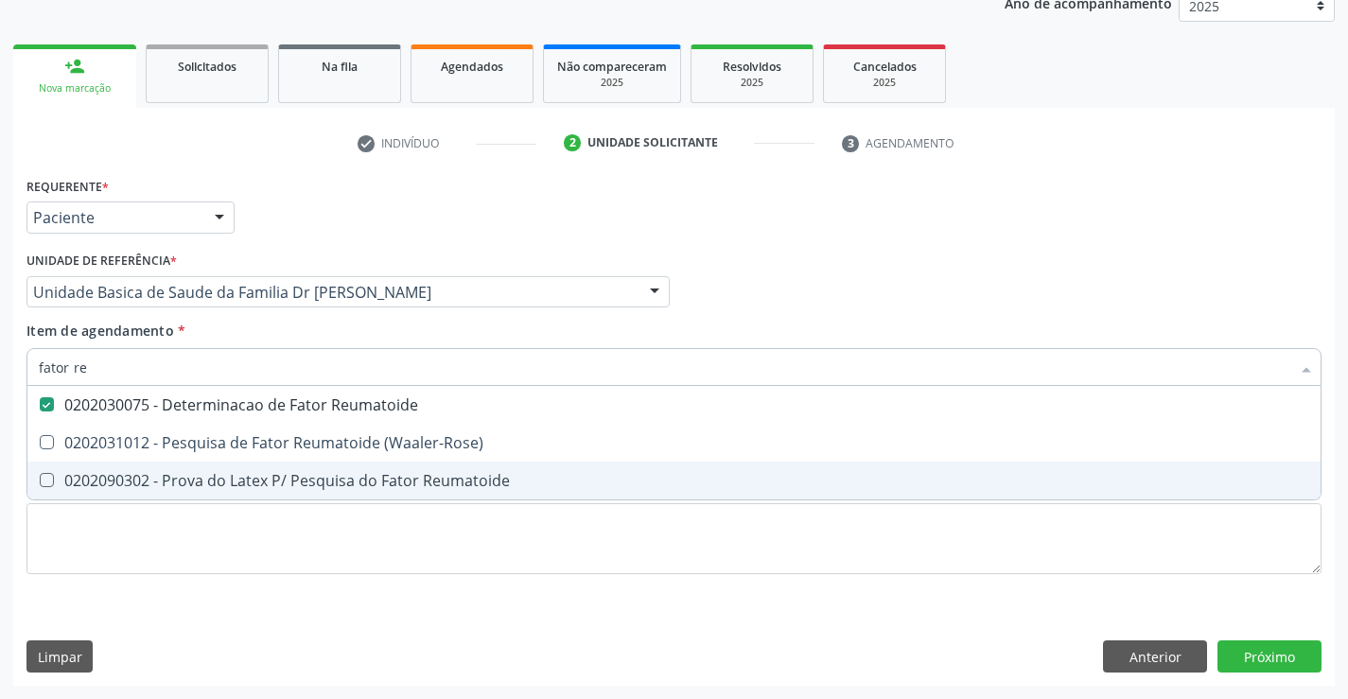
type input "fator re"
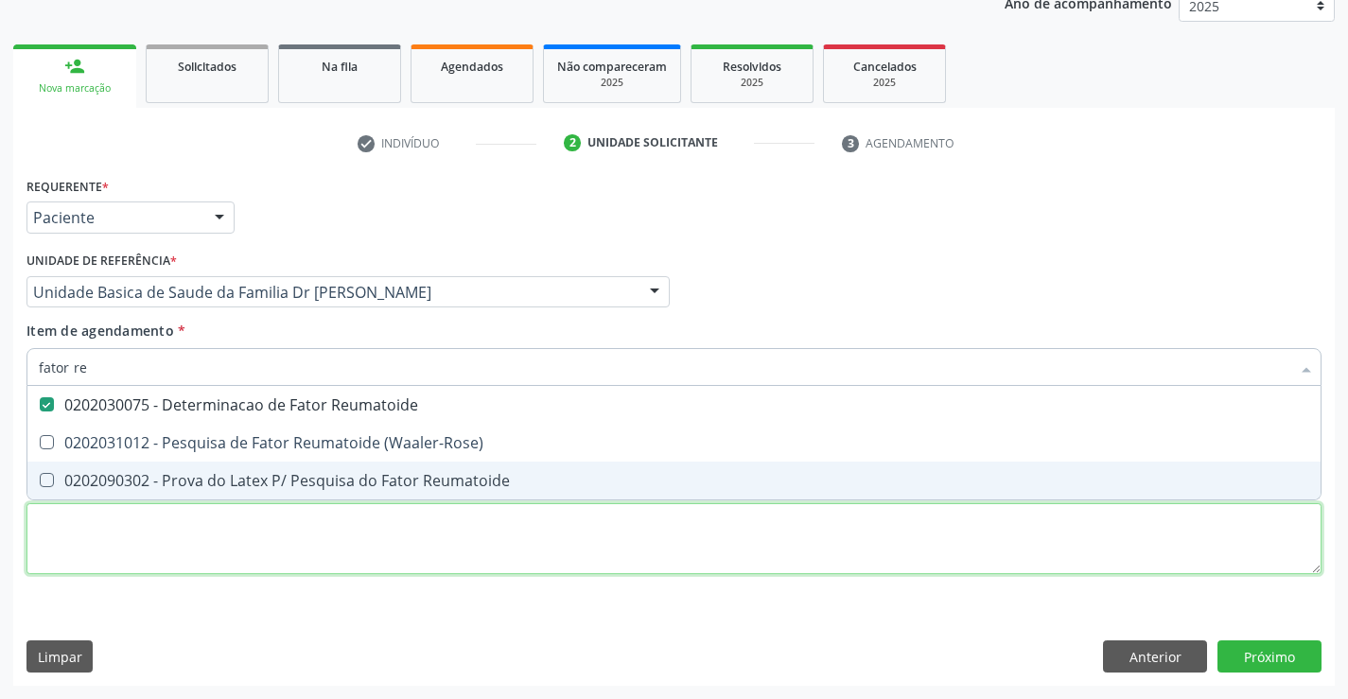
click at [245, 572] on div "Requerente * Paciente Profissional de Saúde Paciente Nenhum resultado encontrad…" at bounding box center [673, 386] width 1295 height 429
checkbox \(Waaler-Rose\) "true"
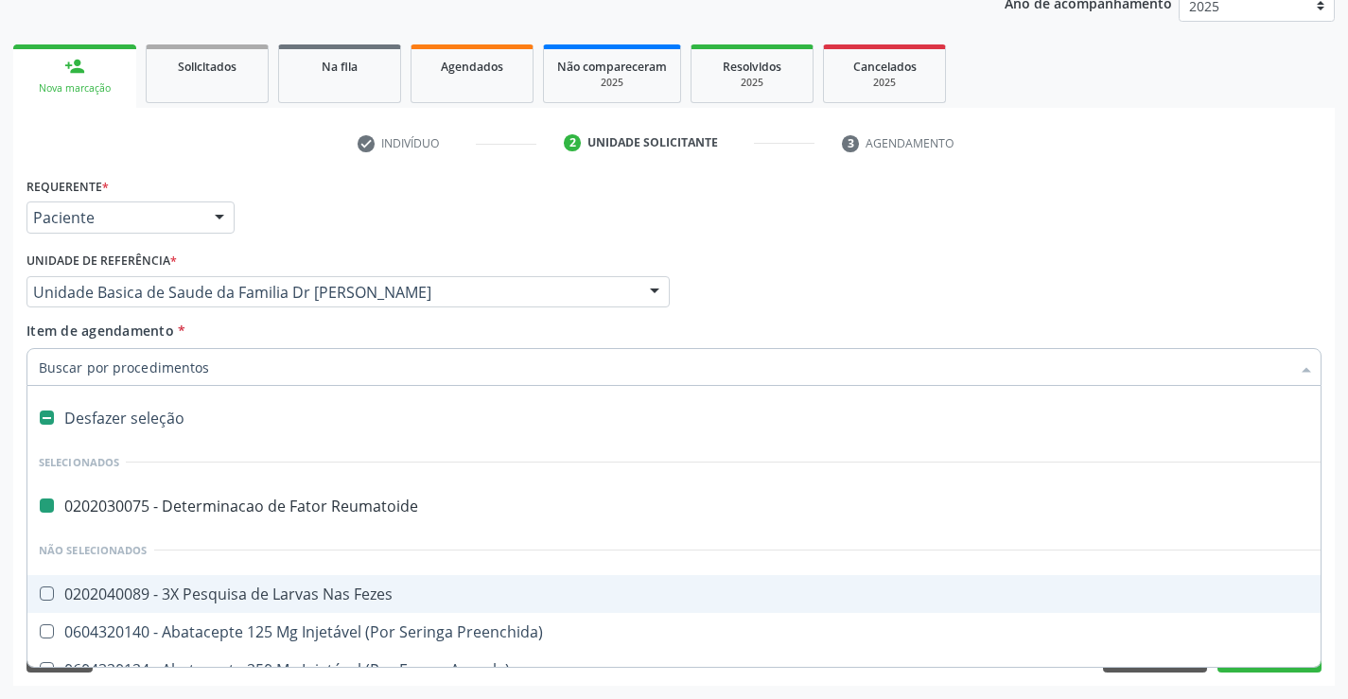
type input "v"
checkbox Reumatoide "false"
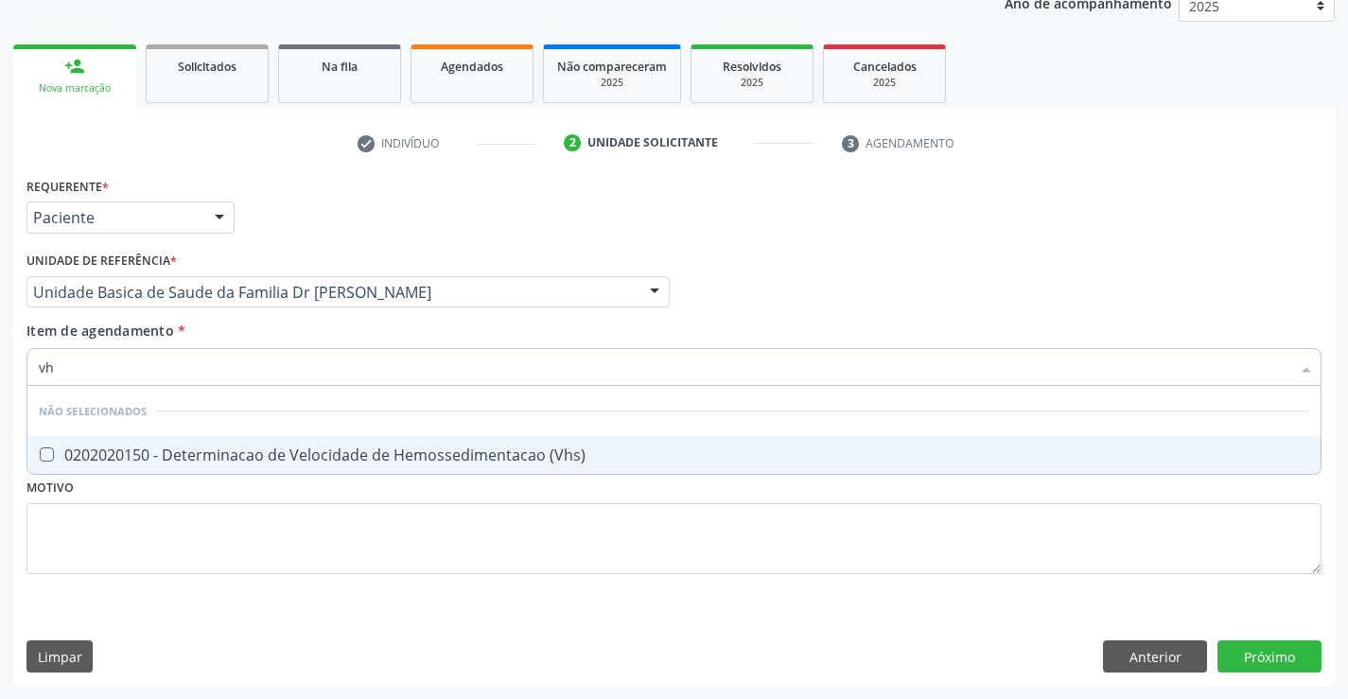
type input "vhs"
click at [276, 452] on div "0202020150 - Determinacao de Velocidade de Hemossedimentacao (Vhs)" at bounding box center [674, 454] width 1271 height 15
checkbox \(Vhs\) "true"
click at [214, 626] on div "Requerente * Paciente Profissional de Saúde Paciente Nenhum resultado encontrad…" at bounding box center [674, 429] width 1322 height 514
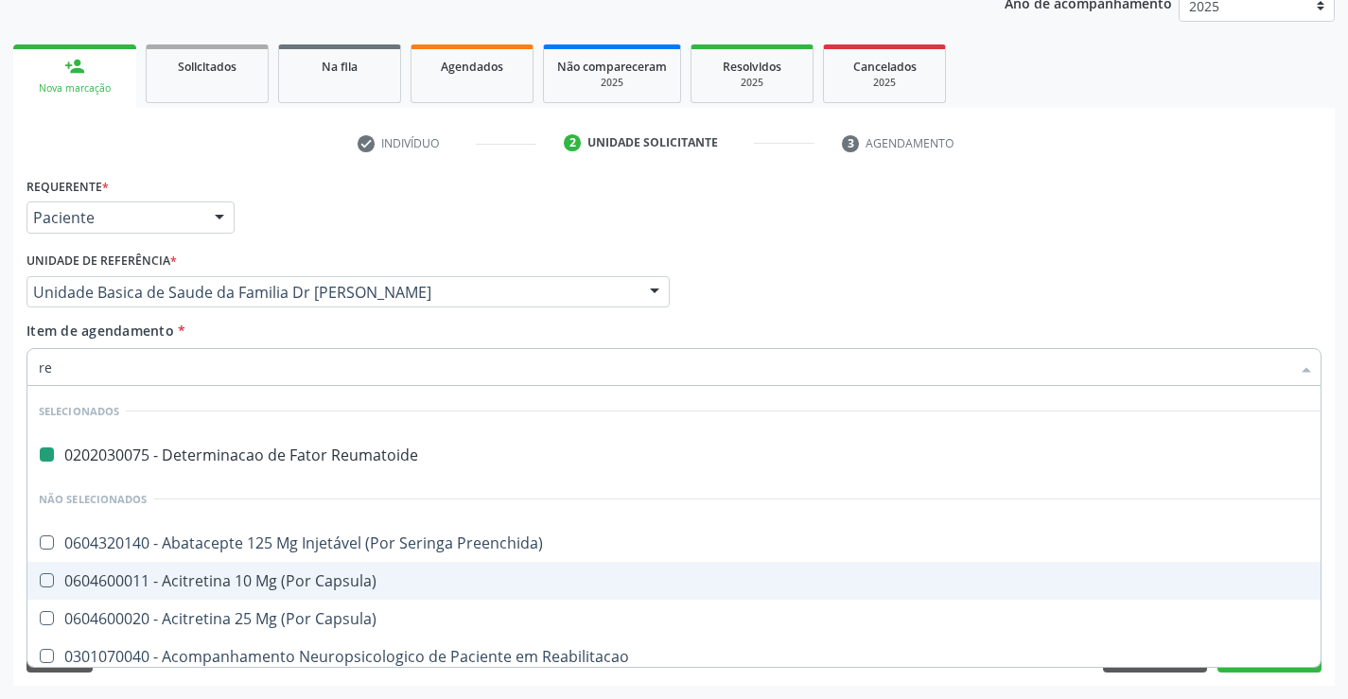
type input "rea"
checkbox Reumatoide "false"
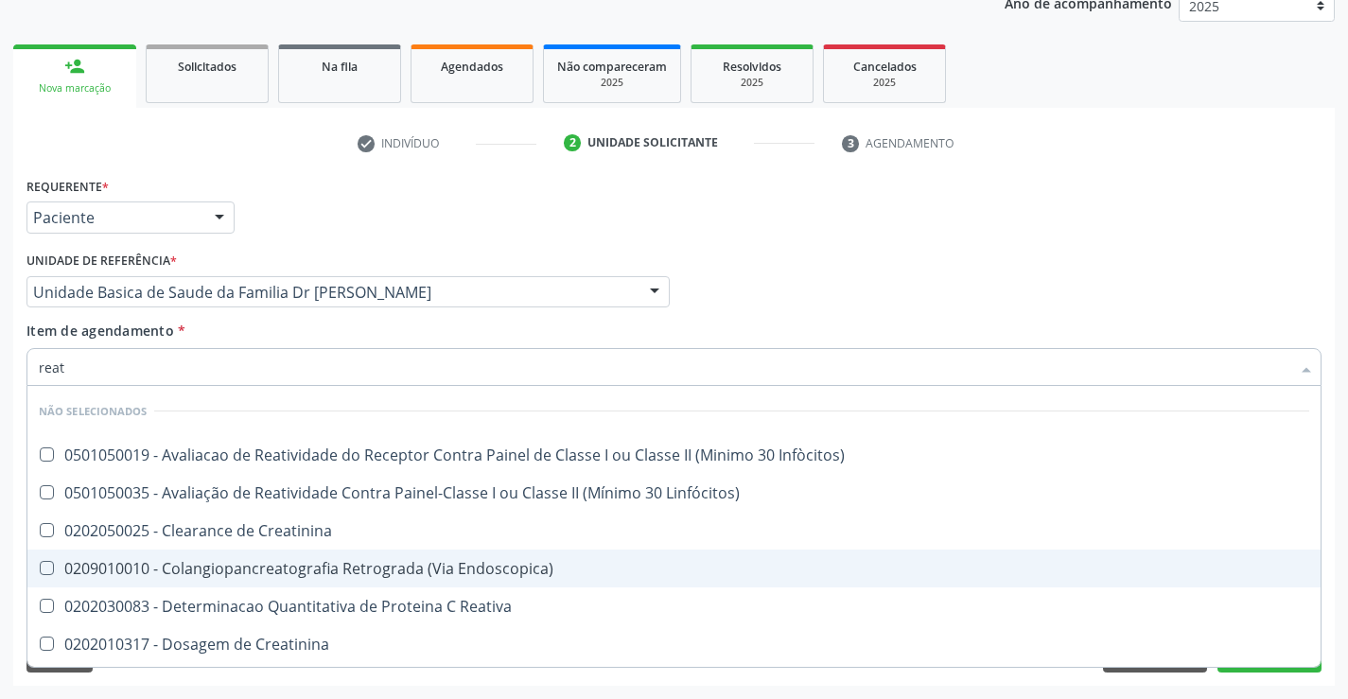
type input "reati"
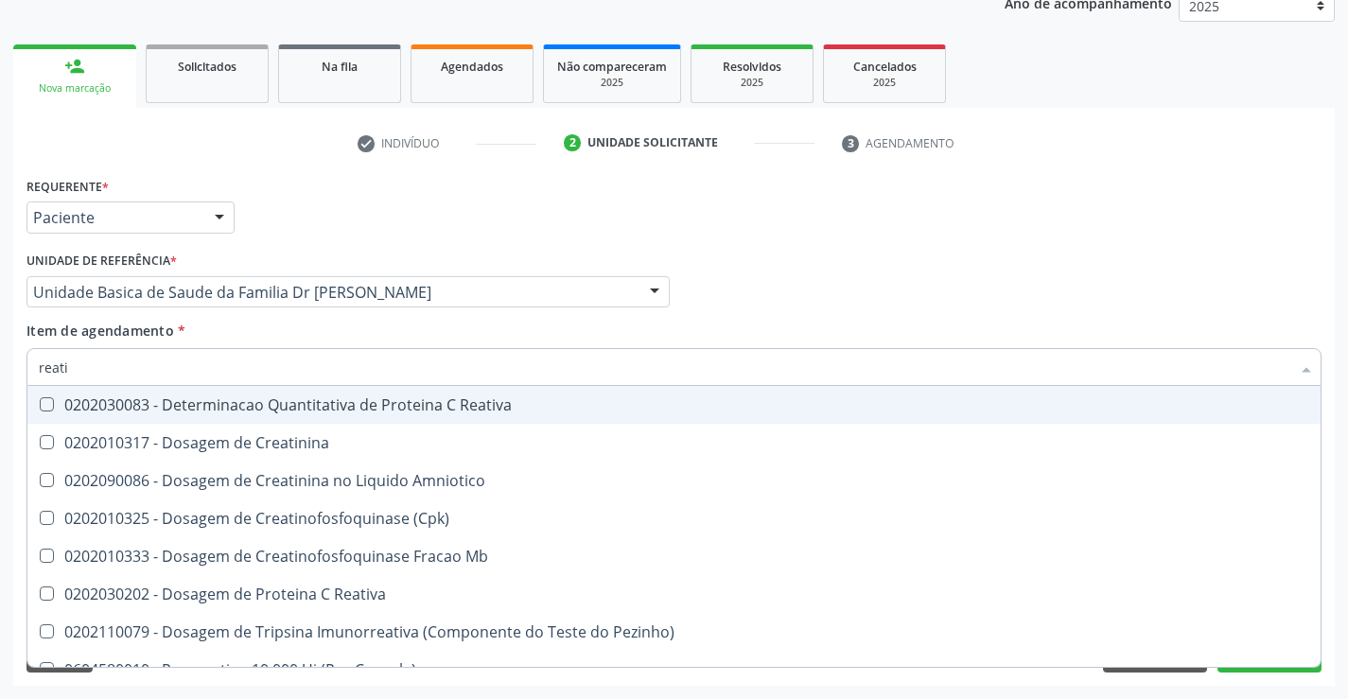
scroll to position [189, 0]
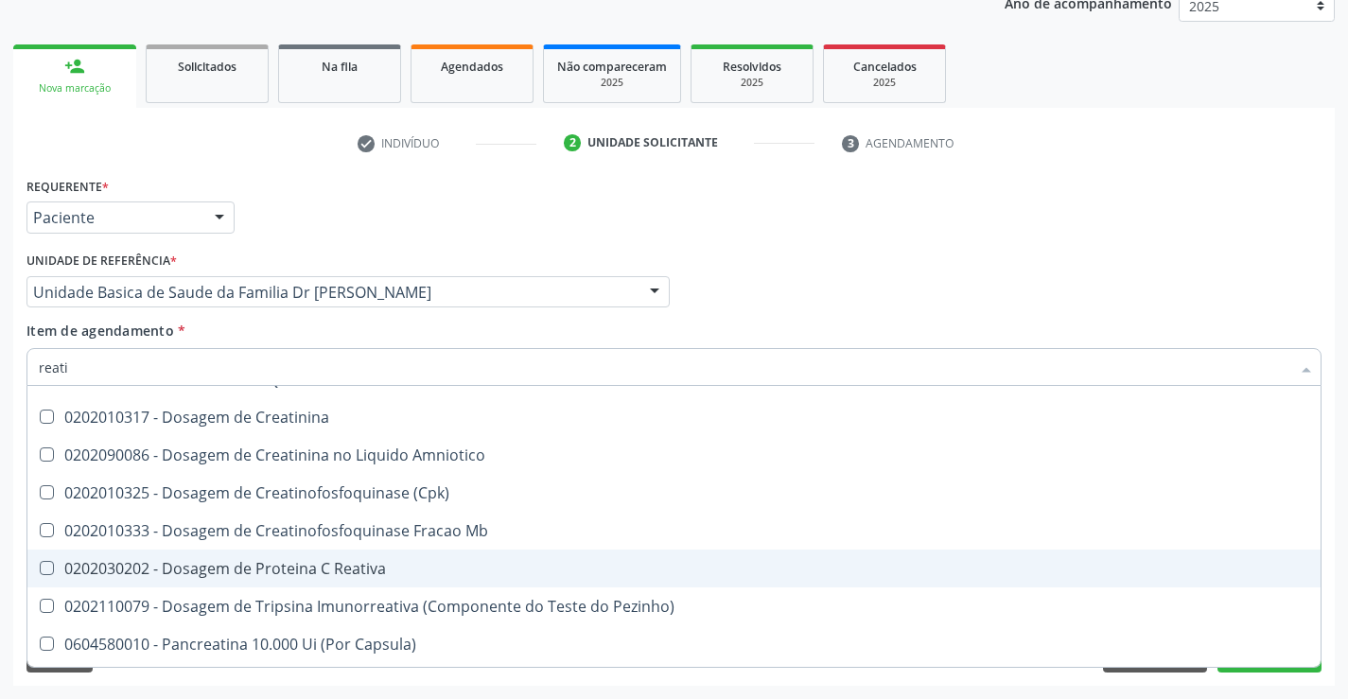
click at [347, 571] on div "0202030202 - Dosagem de Proteina C Reativa" at bounding box center [674, 568] width 1271 height 15
checkbox Reativa "true"
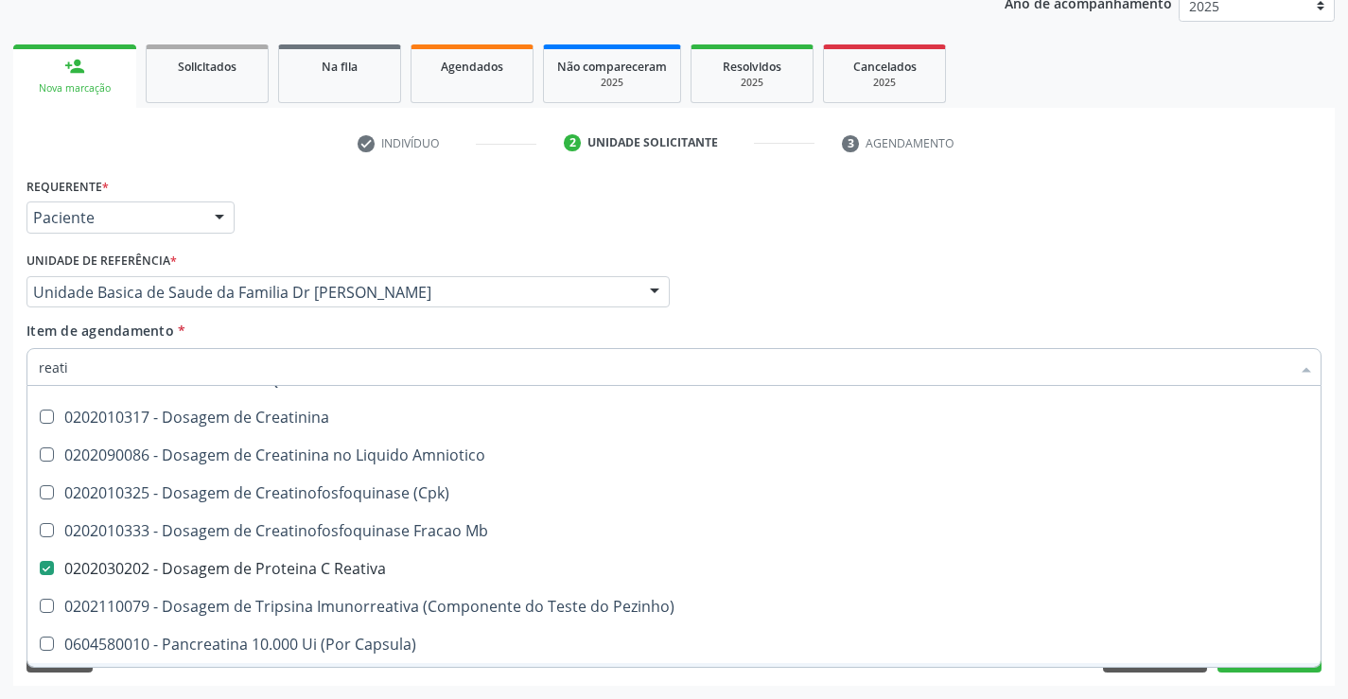
click at [281, 683] on div "Requerente * Paciente Profissional de Saúde Paciente Nenhum resultado encontrad…" at bounding box center [674, 429] width 1322 height 514
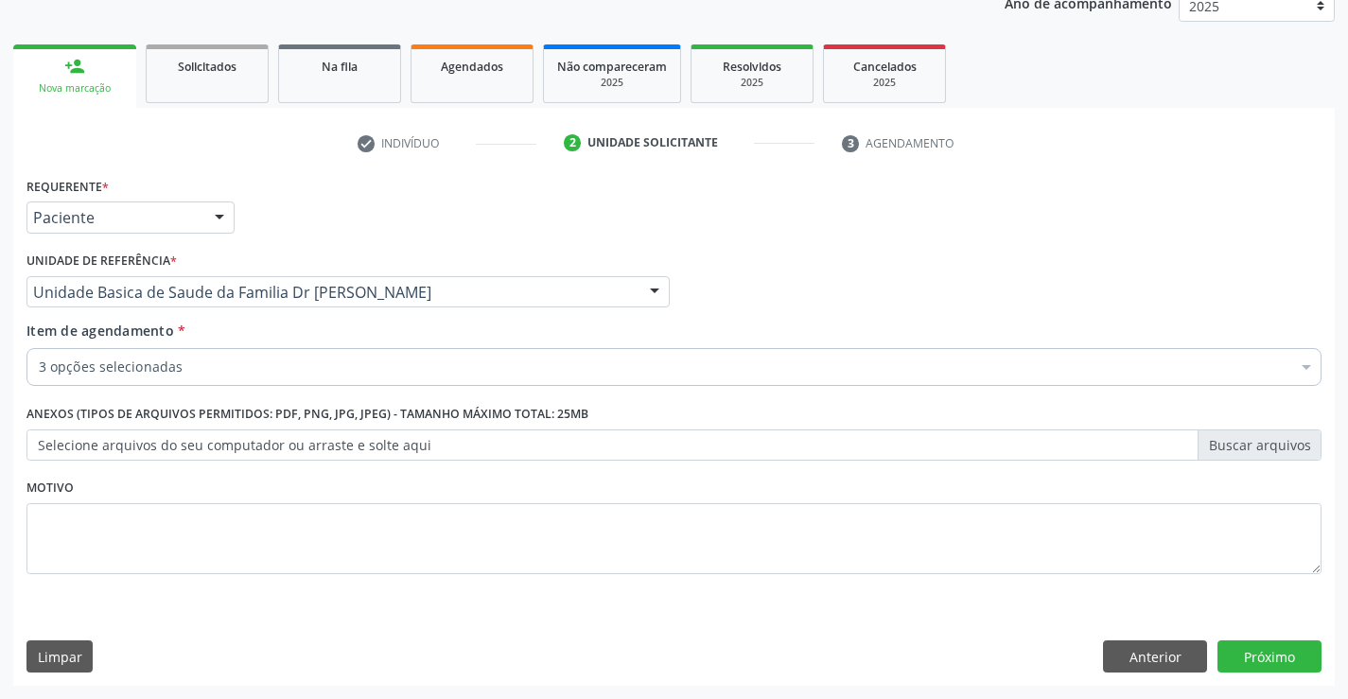
scroll to position [0, 0]
click at [1255, 646] on button "Próximo" at bounding box center [1270, 656] width 104 height 32
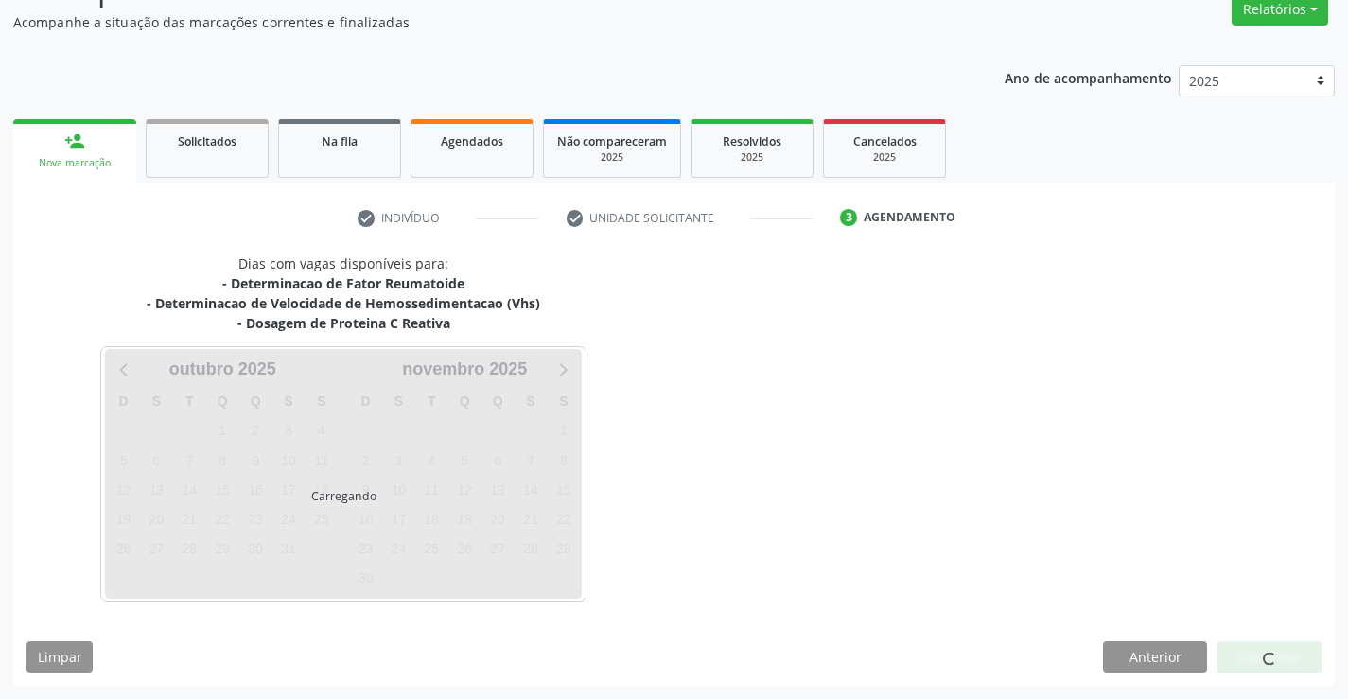
scroll to position [164, 0]
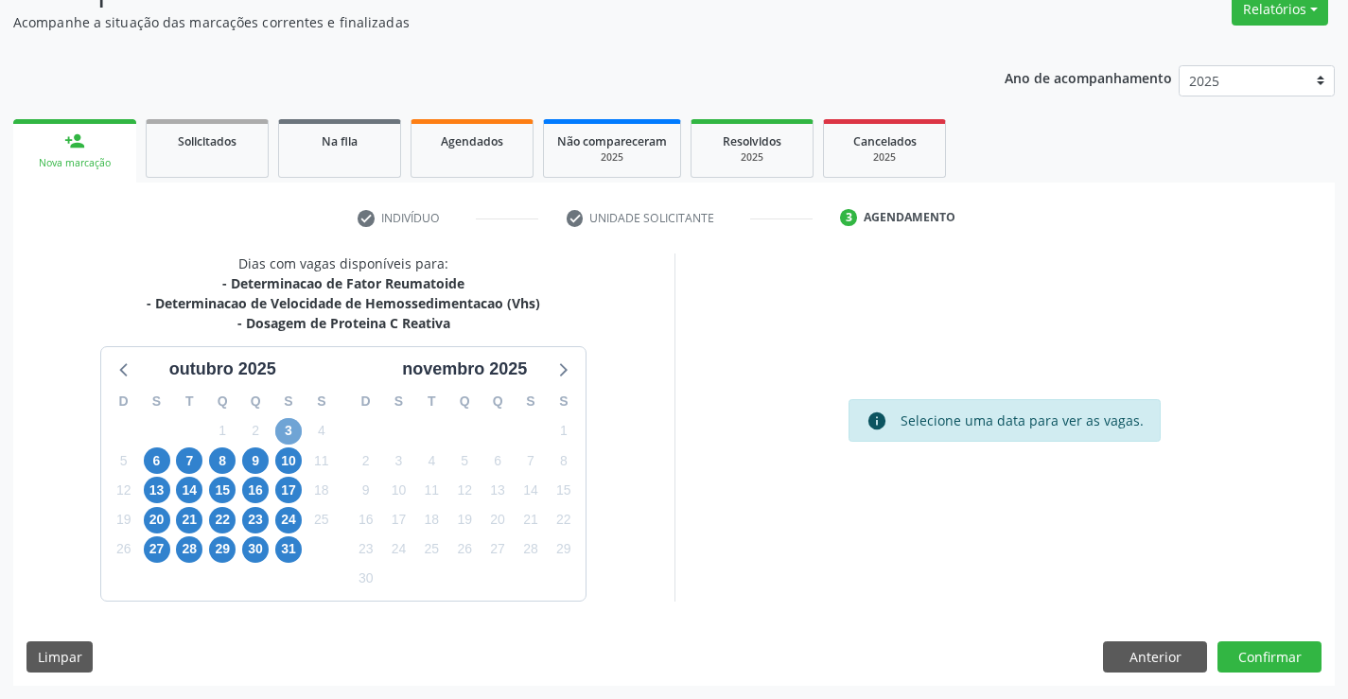
click at [287, 432] on span "3" at bounding box center [288, 431] width 26 height 26
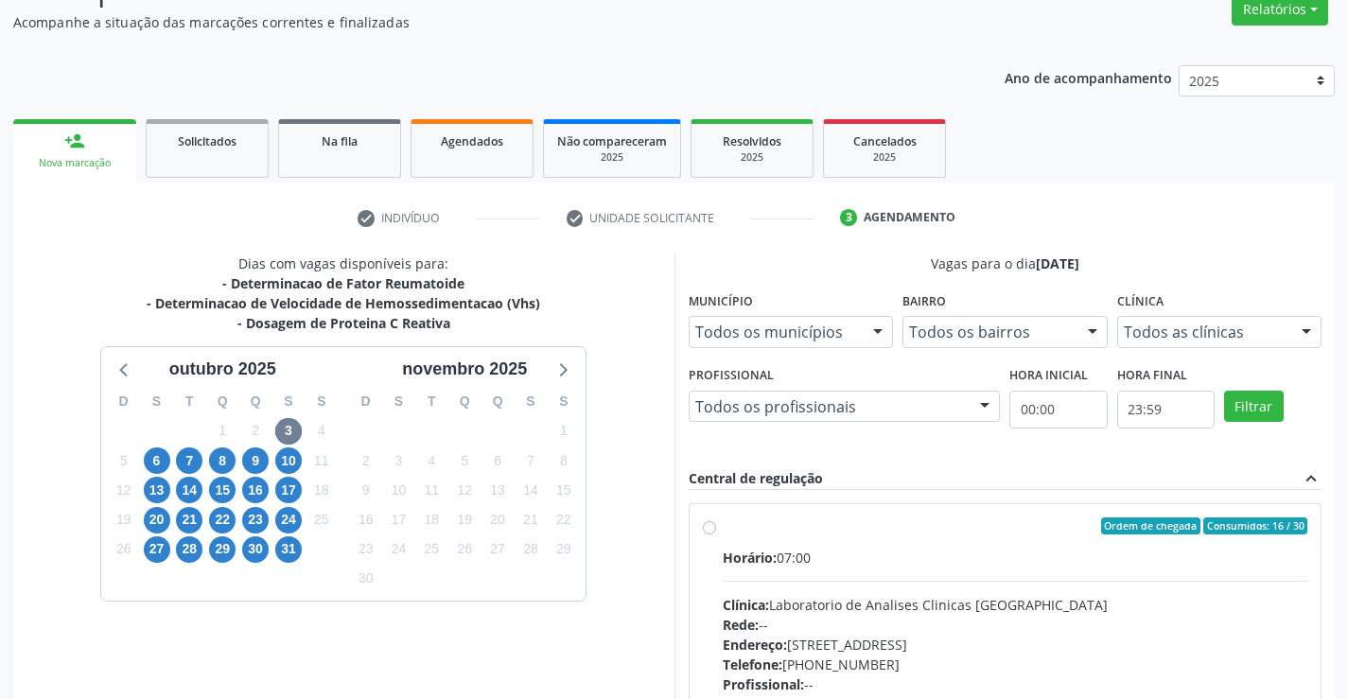
click at [723, 522] on label "Ordem de chegada Consumidos: 16 / 30 Horário: 07:00 Clínica: Laboratorio de Ana…" at bounding box center [1016, 663] width 586 height 290
click at [707, 522] on input "Ordem de chegada Consumidos: 16 / 30 Horário: 07:00 Clínica: Laboratorio de Ana…" at bounding box center [709, 526] width 13 height 17
radio input "true"
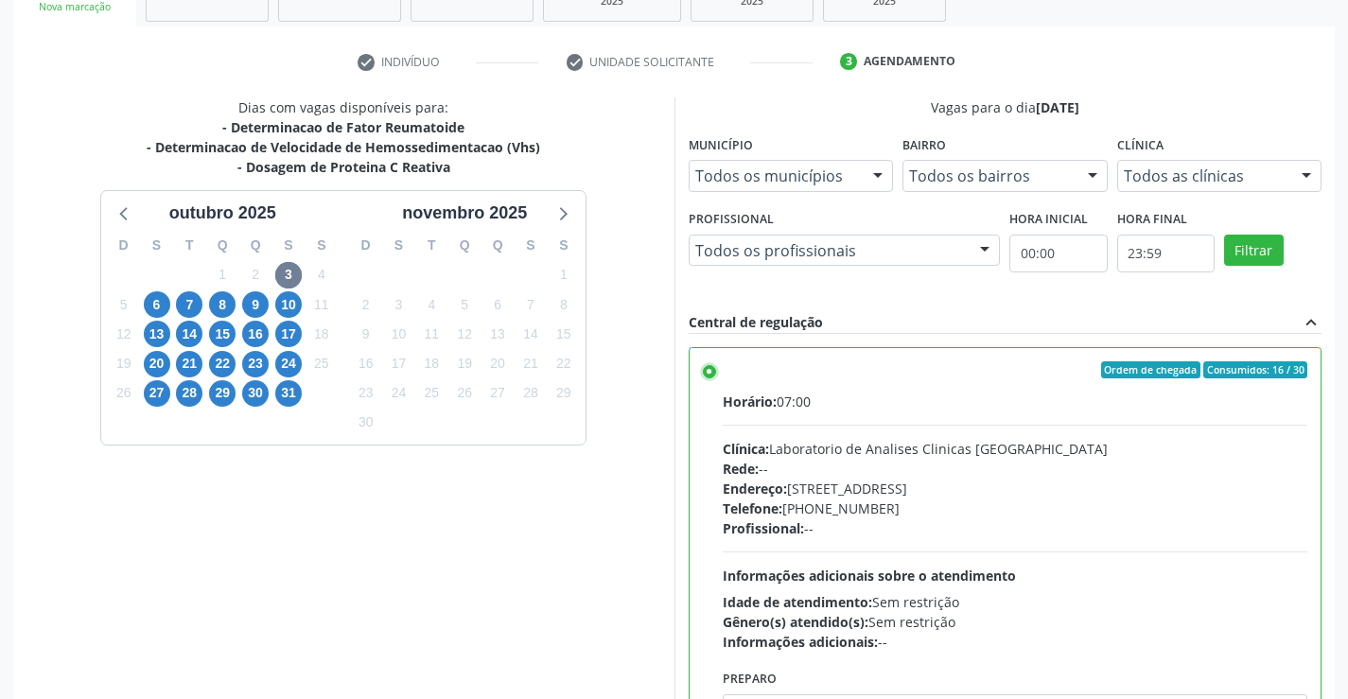
scroll to position [431, 0]
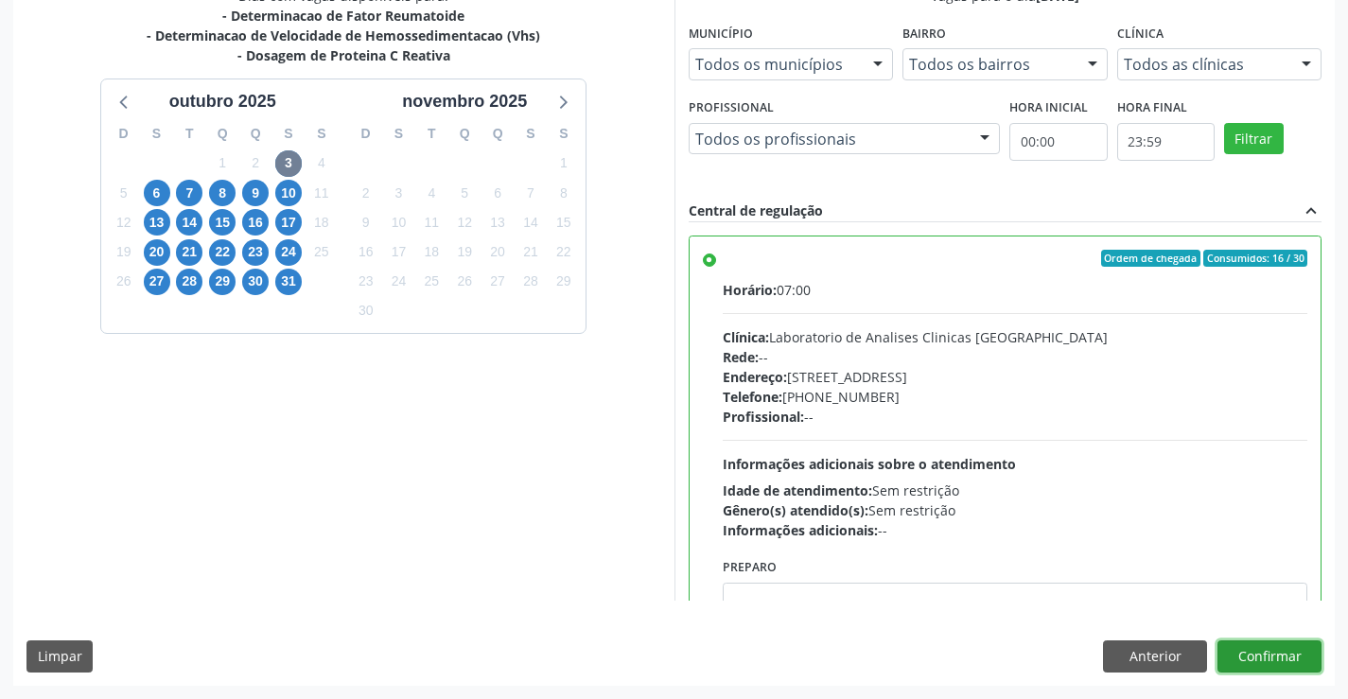
click at [1257, 657] on button "Confirmar" at bounding box center [1270, 656] width 104 height 32
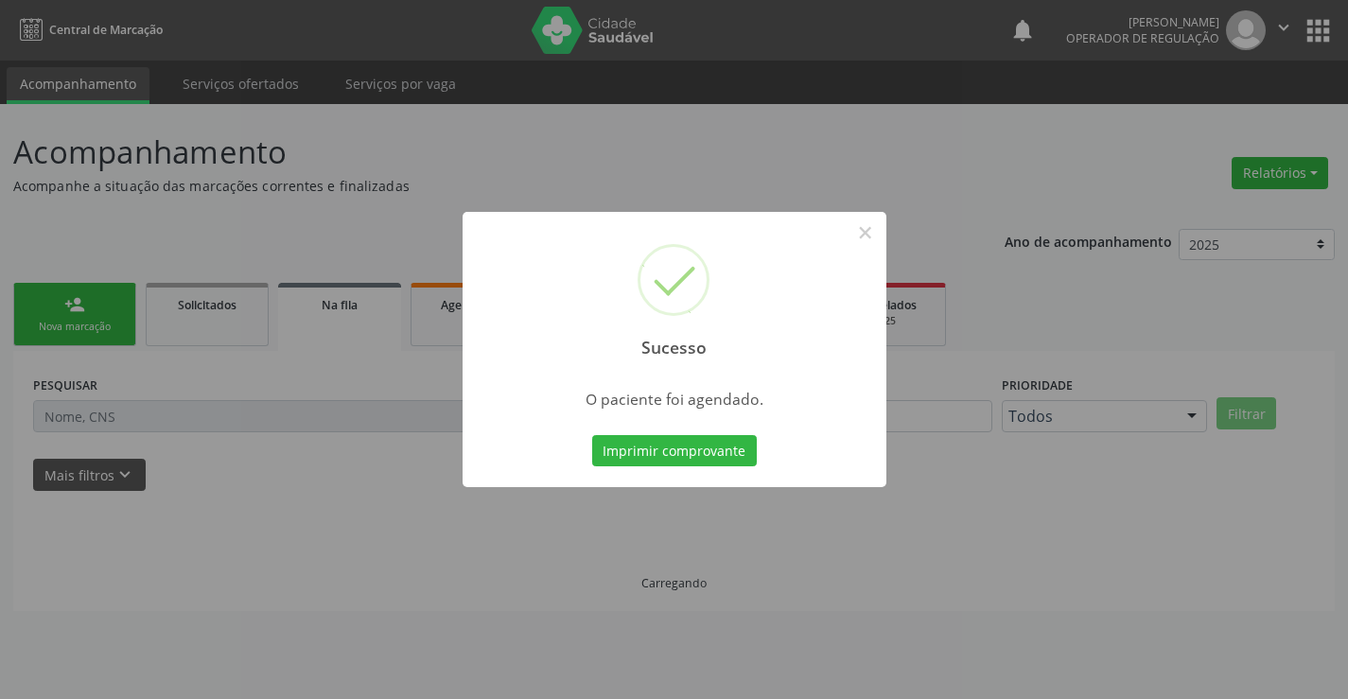
scroll to position [0, 0]
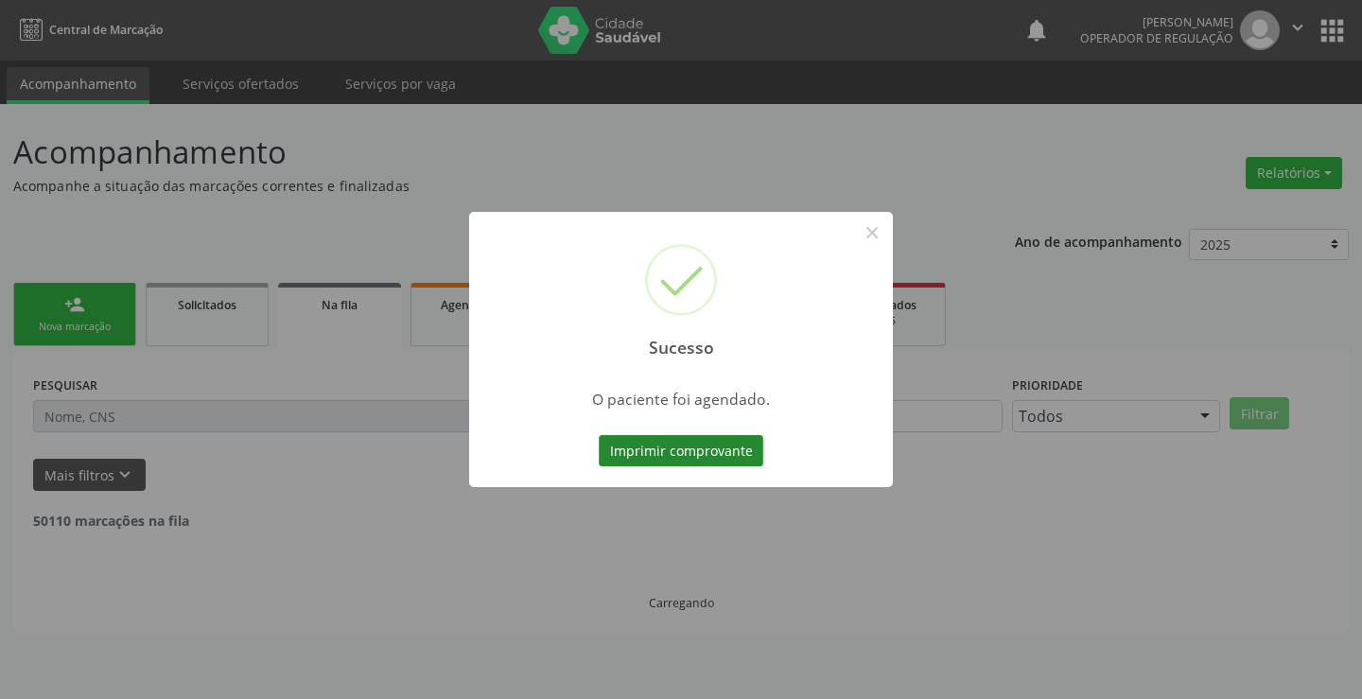
click at [658, 447] on button "Imprimir comprovante" at bounding box center [681, 451] width 165 height 32
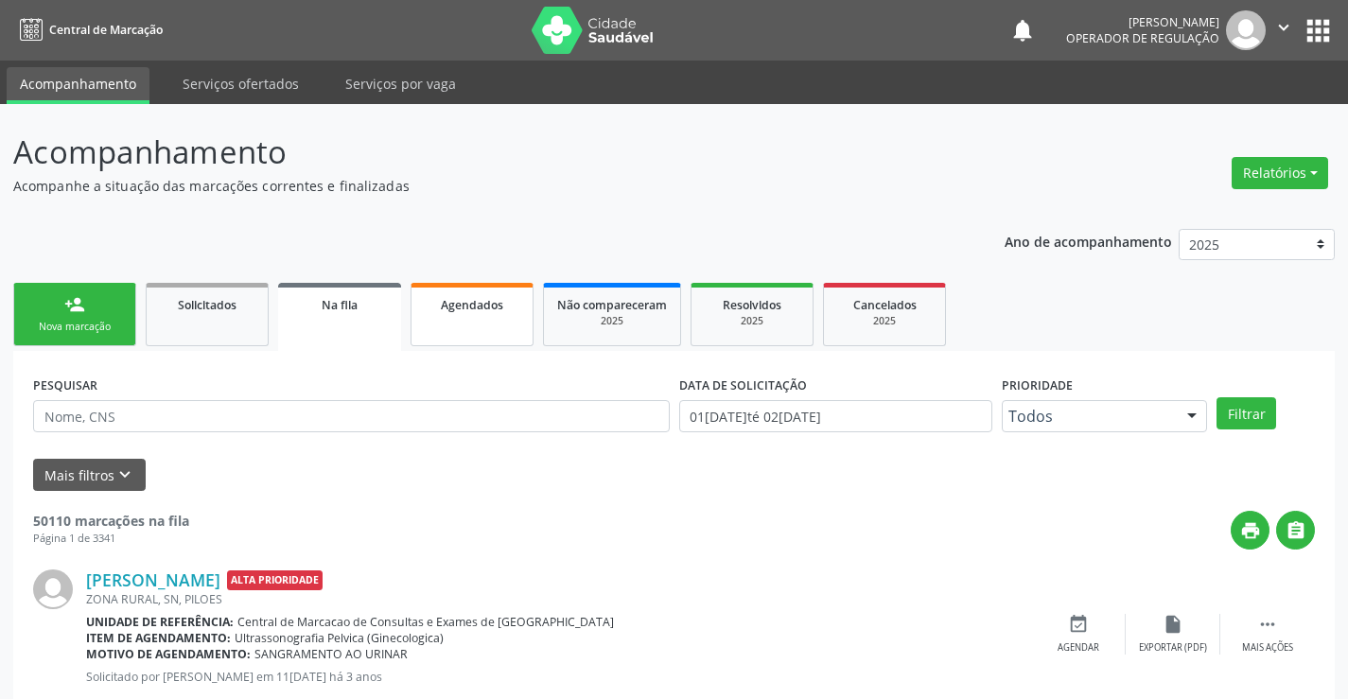
click at [483, 328] on link "Agendados" at bounding box center [472, 314] width 123 height 63
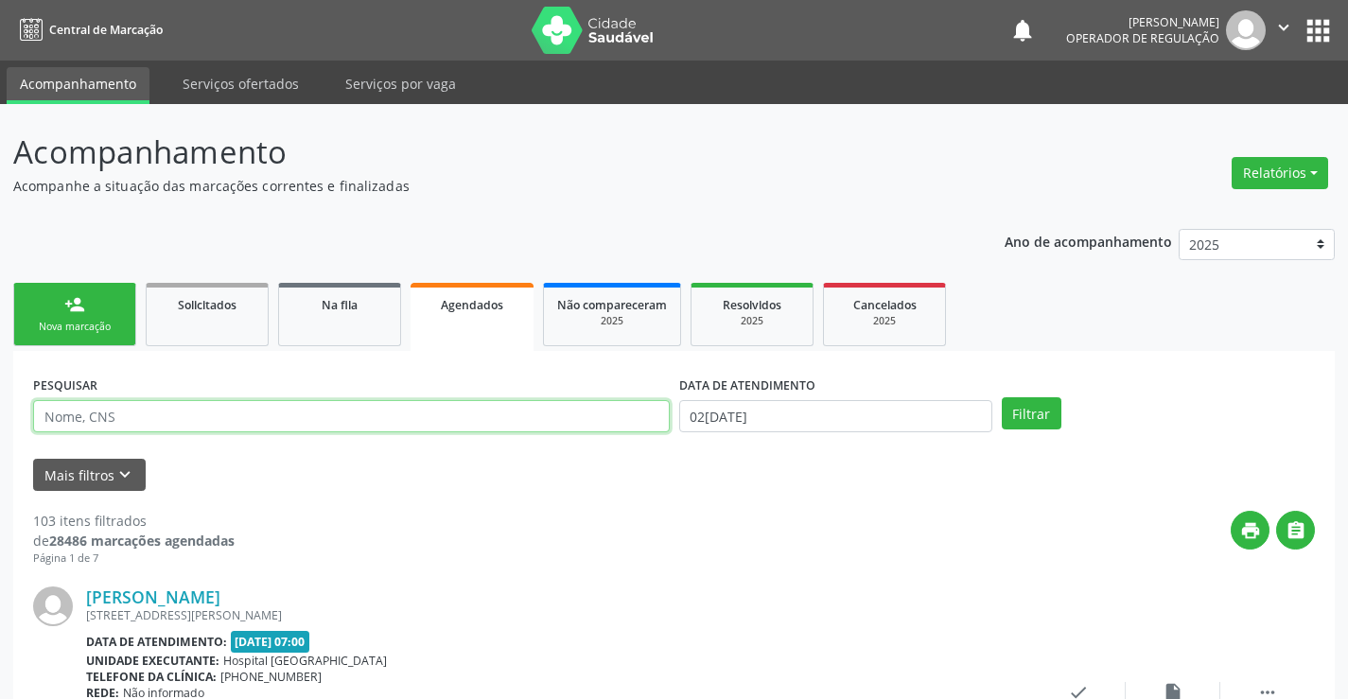
click at [262, 423] on input "text" at bounding box center [351, 416] width 637 height 32
click at [466, 314] on link "Agendados" at bounding box center [472, 317] width 123 height 68
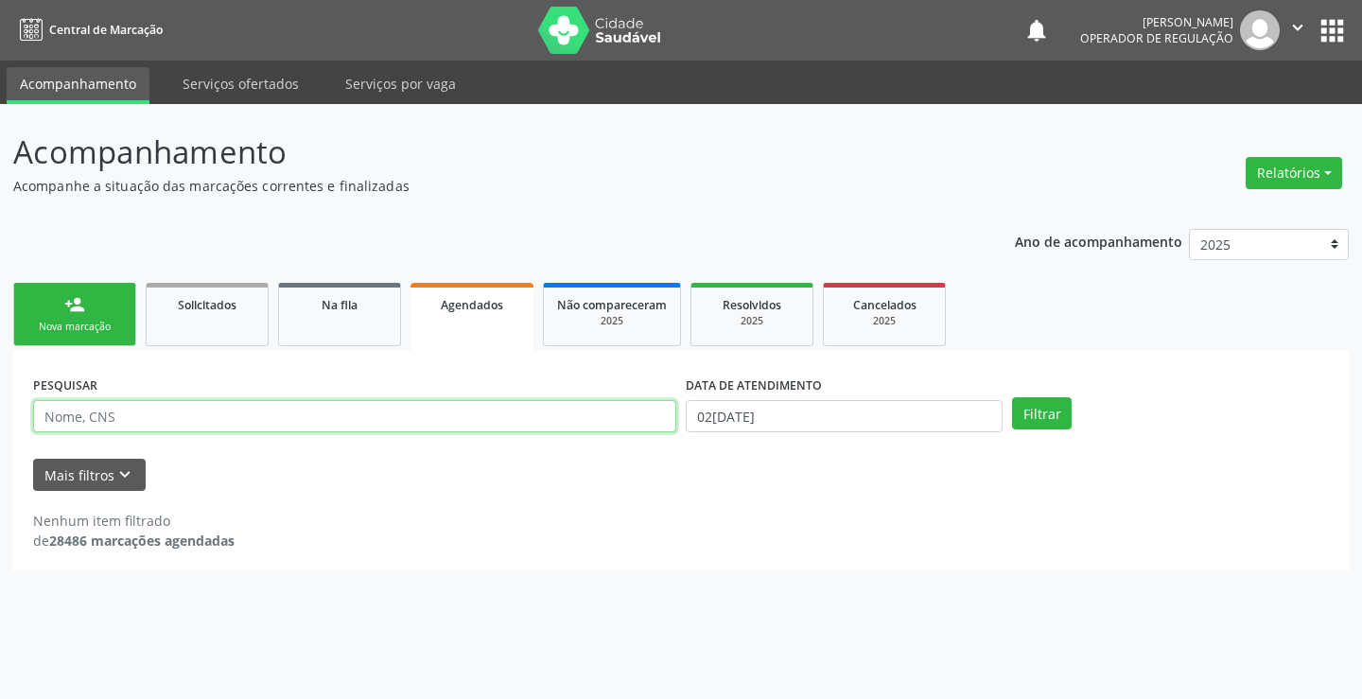
click at [302, 407] on input "text" at bounding box center [354, 416] width 643 height 32
type input "700000565784204"
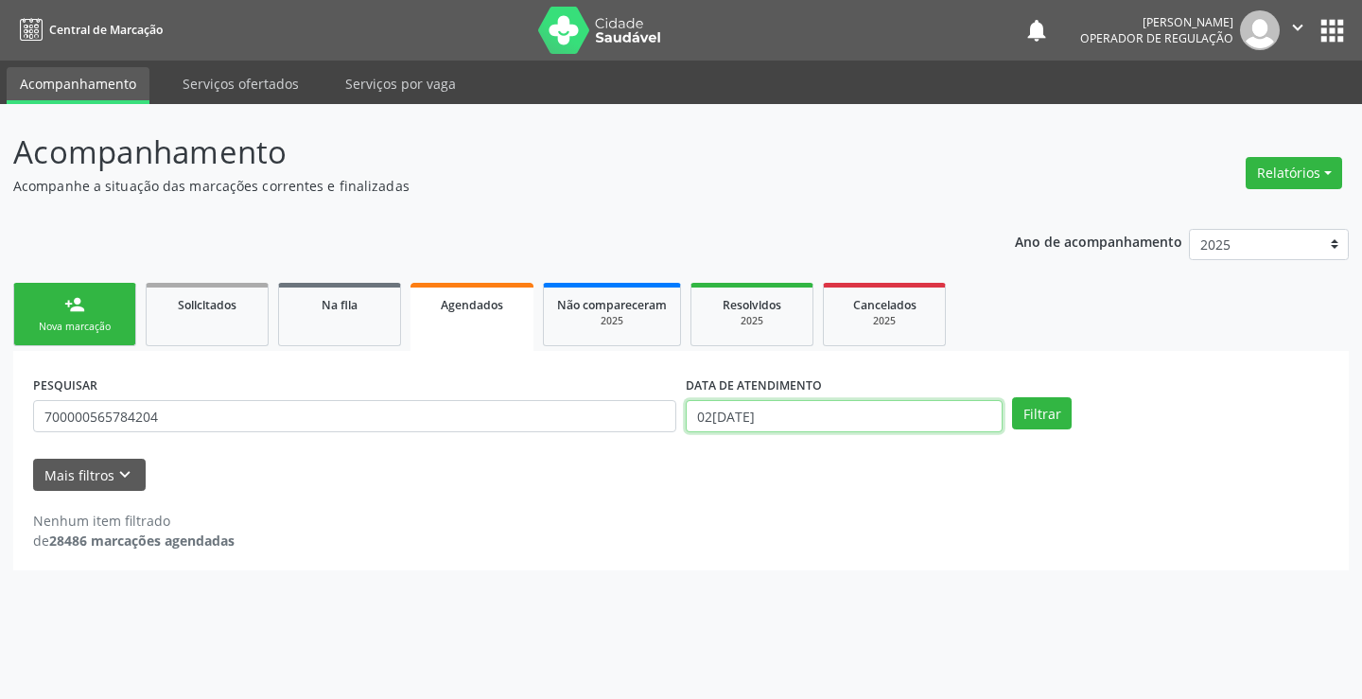
click at [932, 427] on input "02/10/2025" at bounding box center [844, 416] width 317 height 32
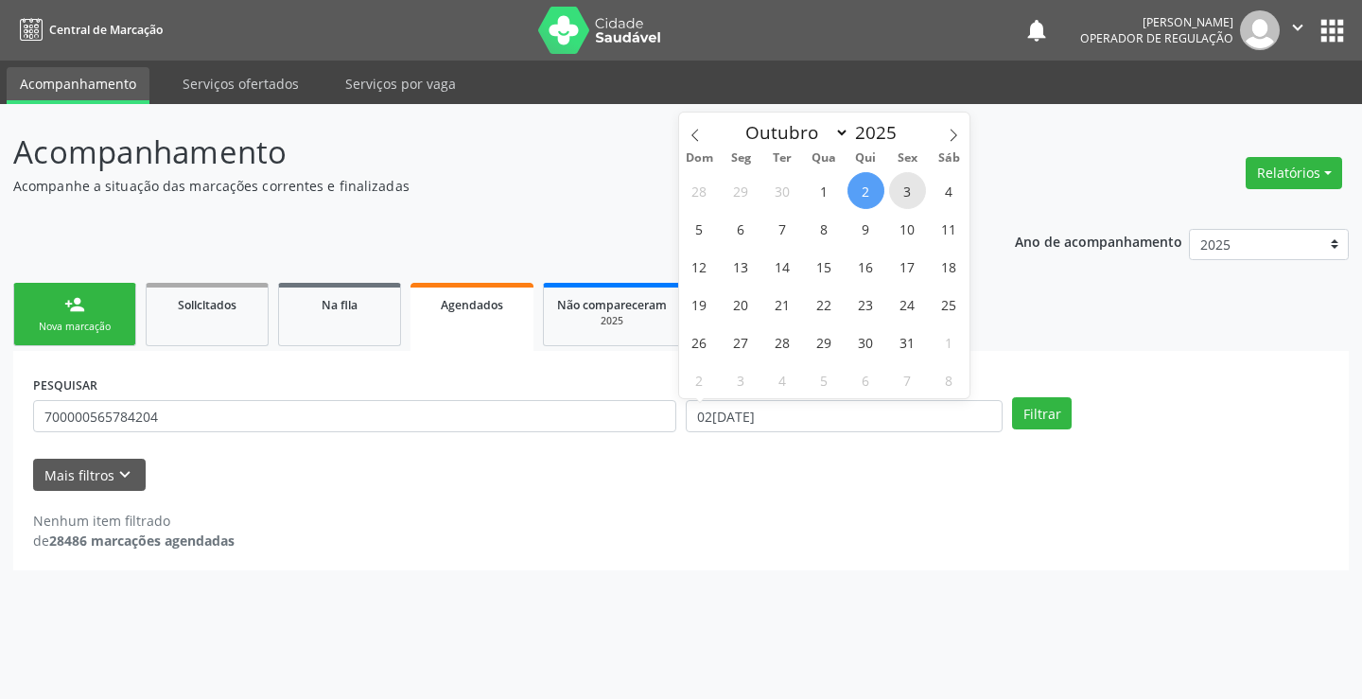
click at [913, 202] on span "3" at bounding box center [907, 190] width 37 height 37
type input "03/10/2025"
click at [913, 202] on span "3" at bounding box center [907, 190] width 37 height 37
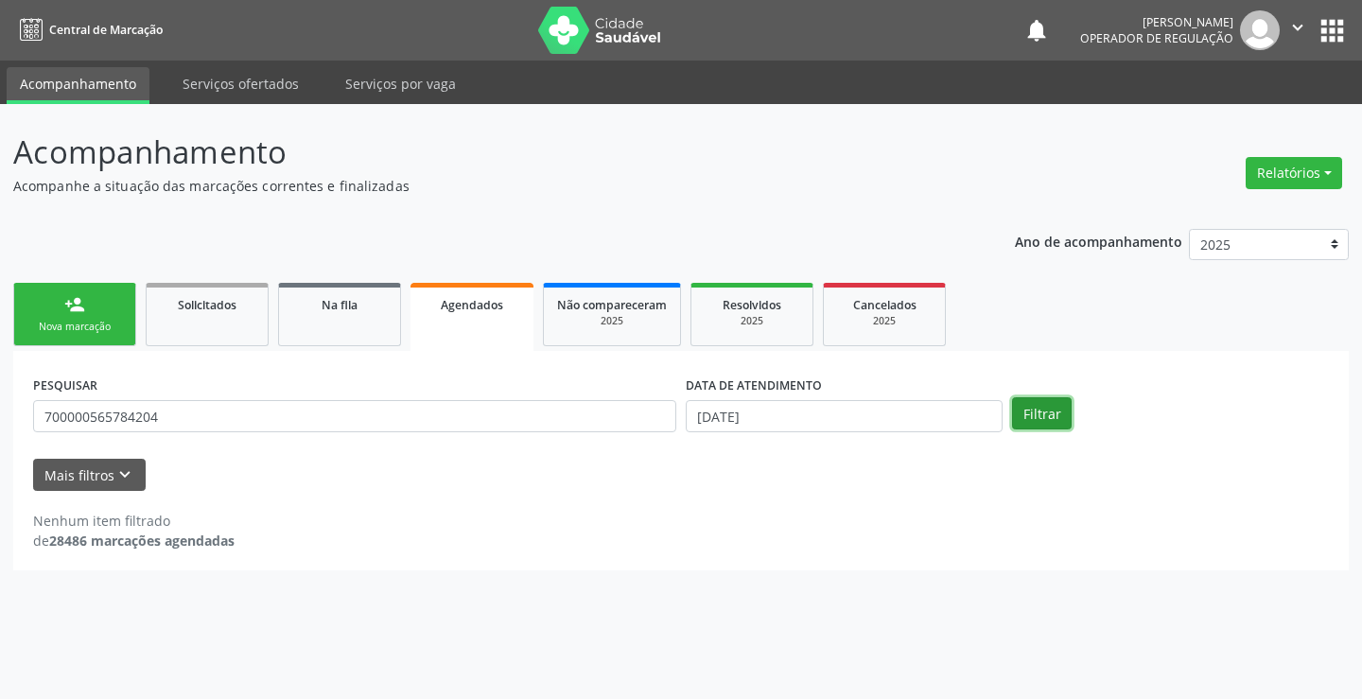
click at [1044, 423] on button "Filtrar" at bounding box center [1042, 413] width 60 height 32
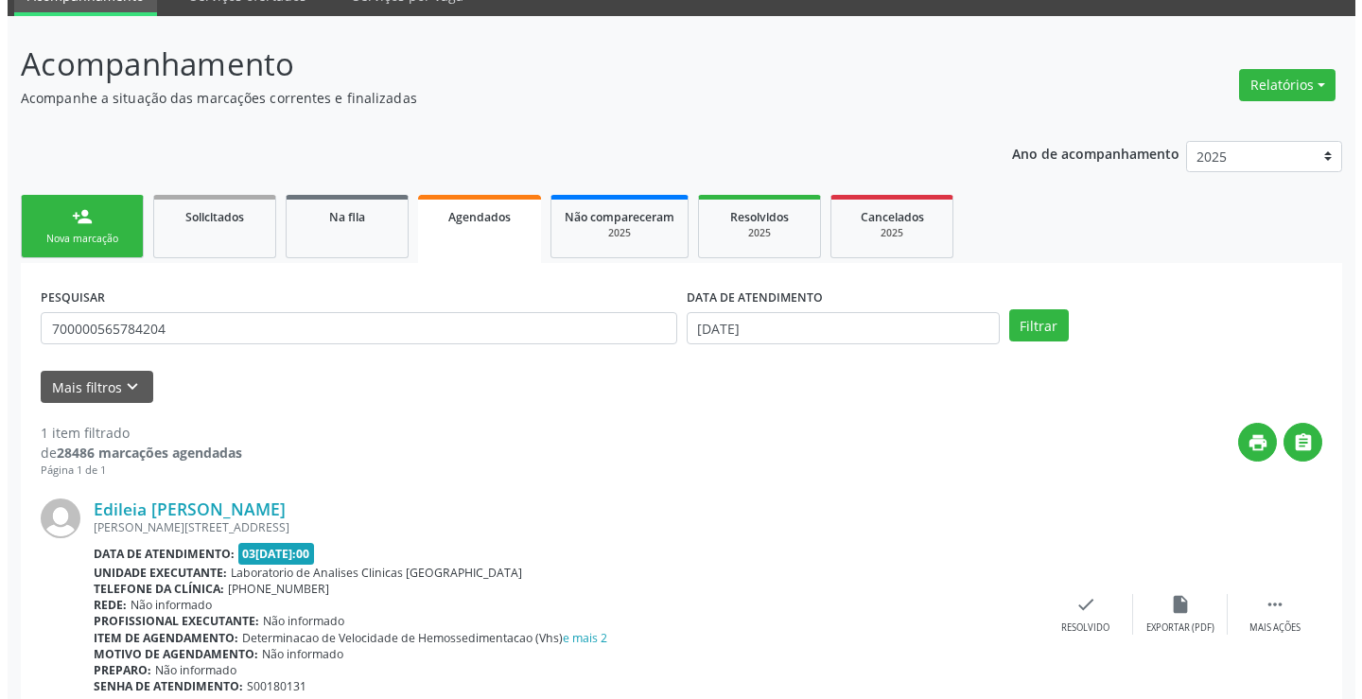
scroll to position [172, 0]
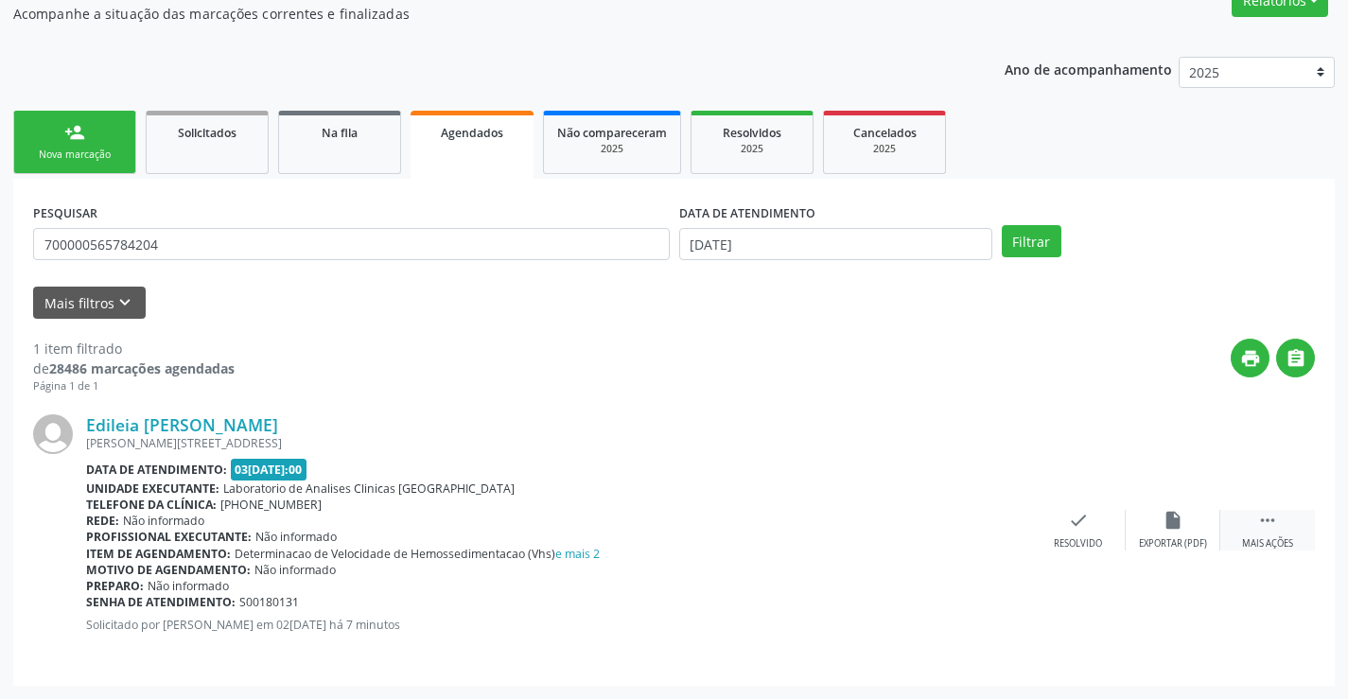
click at [1266, 510] on icon "" at bounding box center [1267, 520] width 21 height 21
click at [981, 533] on div "cancel Cancelar" at bounding box center [984, 530] width 95 height 41
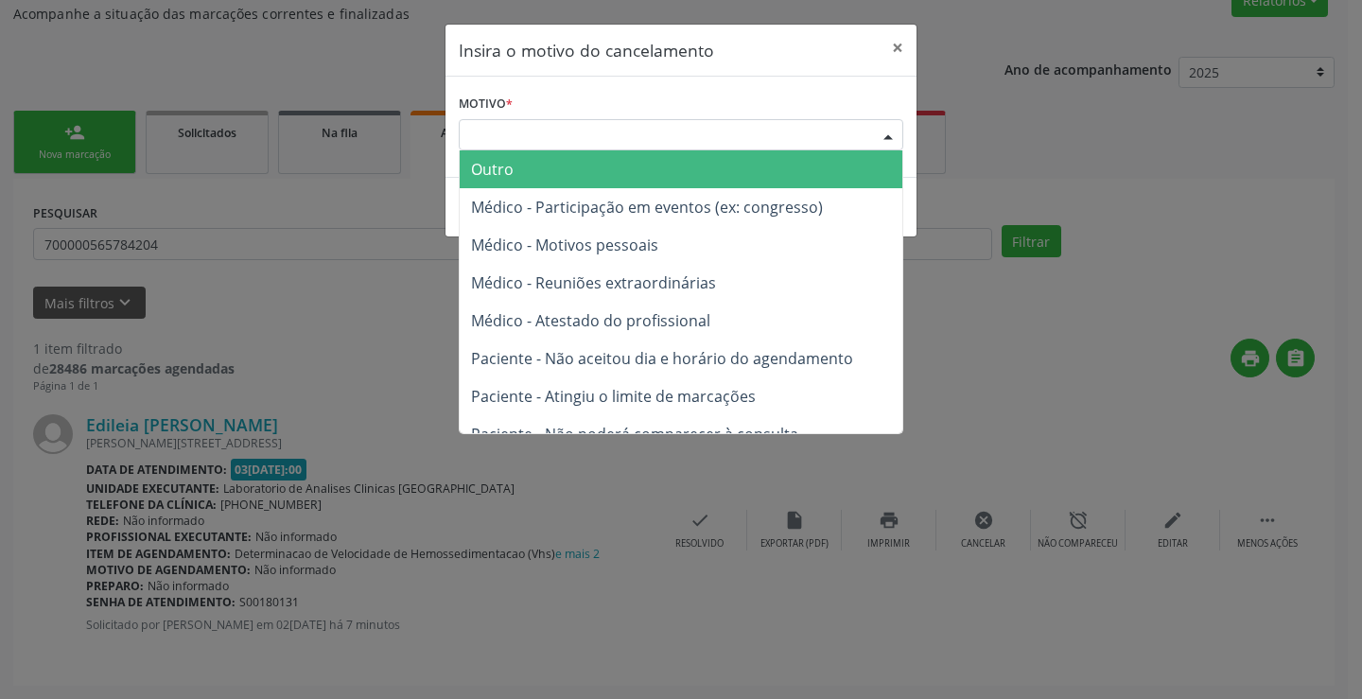
click at [640, 123] on div "Escolha o motivo" at bounding box center [681, 135] width 445 height 32
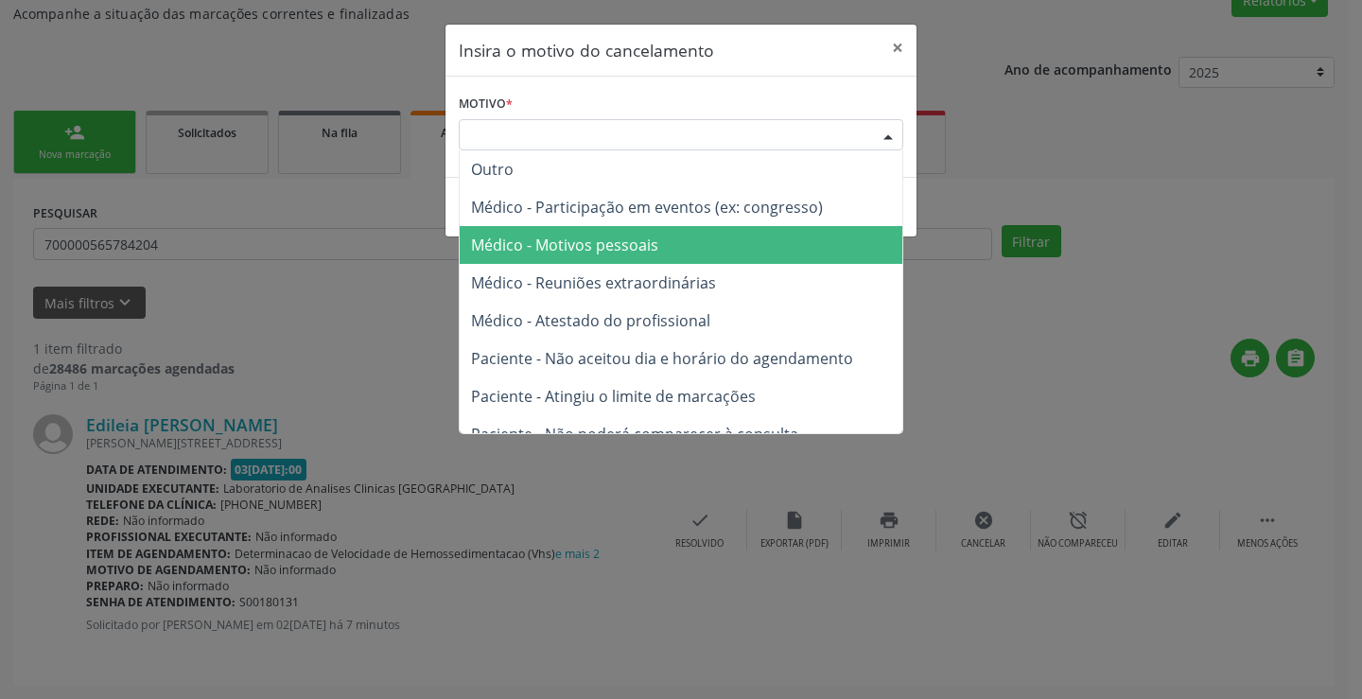
click at [614, 247] on span "Médico - Motivos pessoais" at bounding box center [564, 245] width 187 height 21
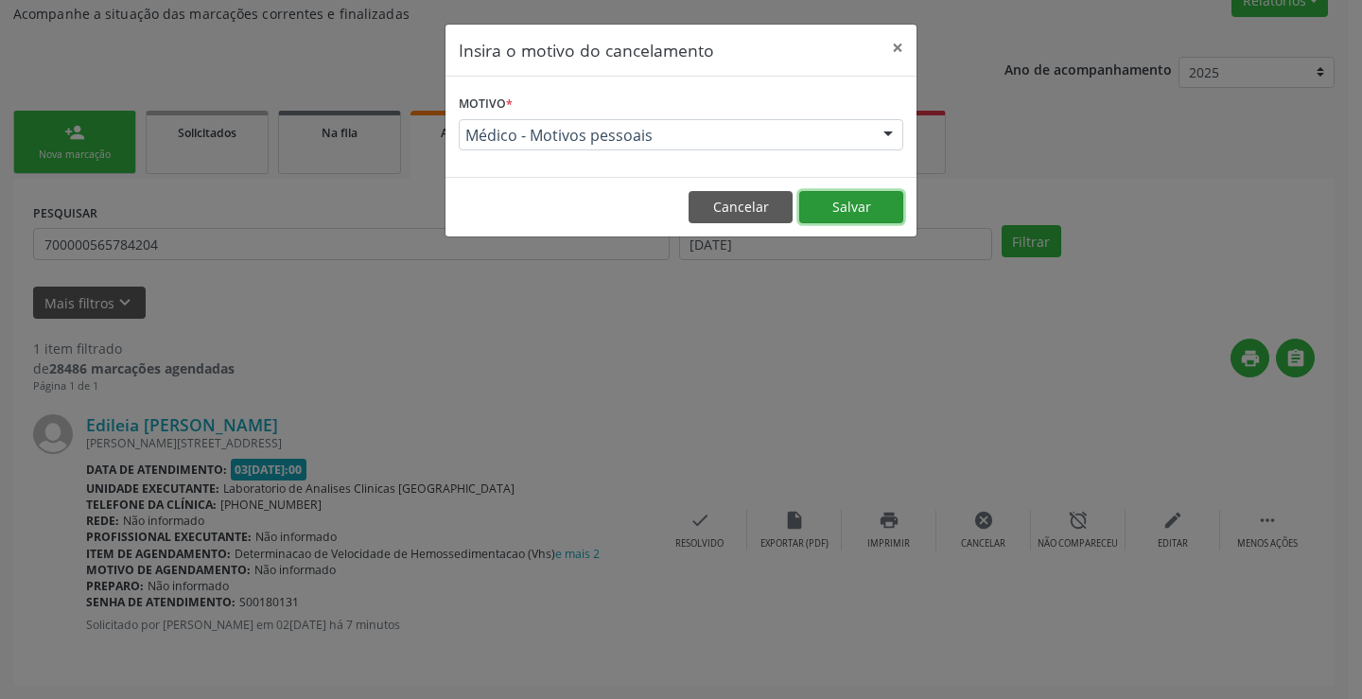
click at [855, 195] on button "Salvar" at bounding box center [851, 207] width 104 height 32
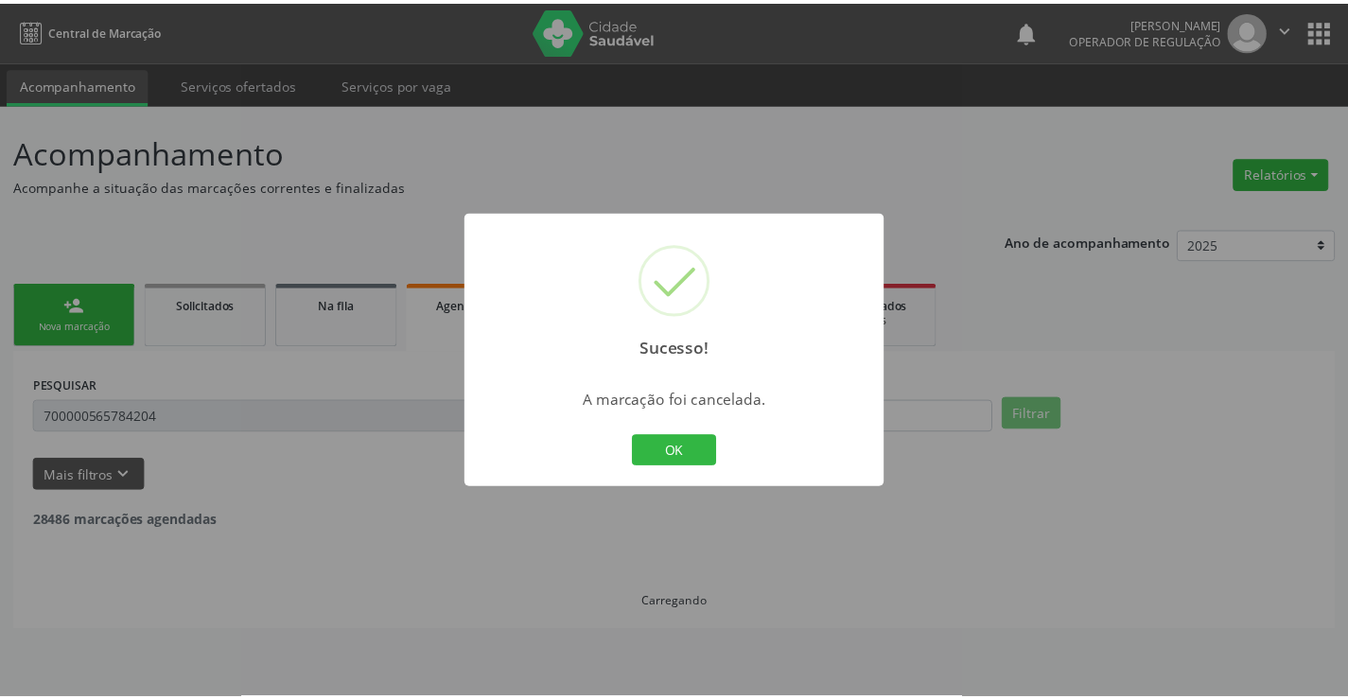
scroll to position [0, 0]
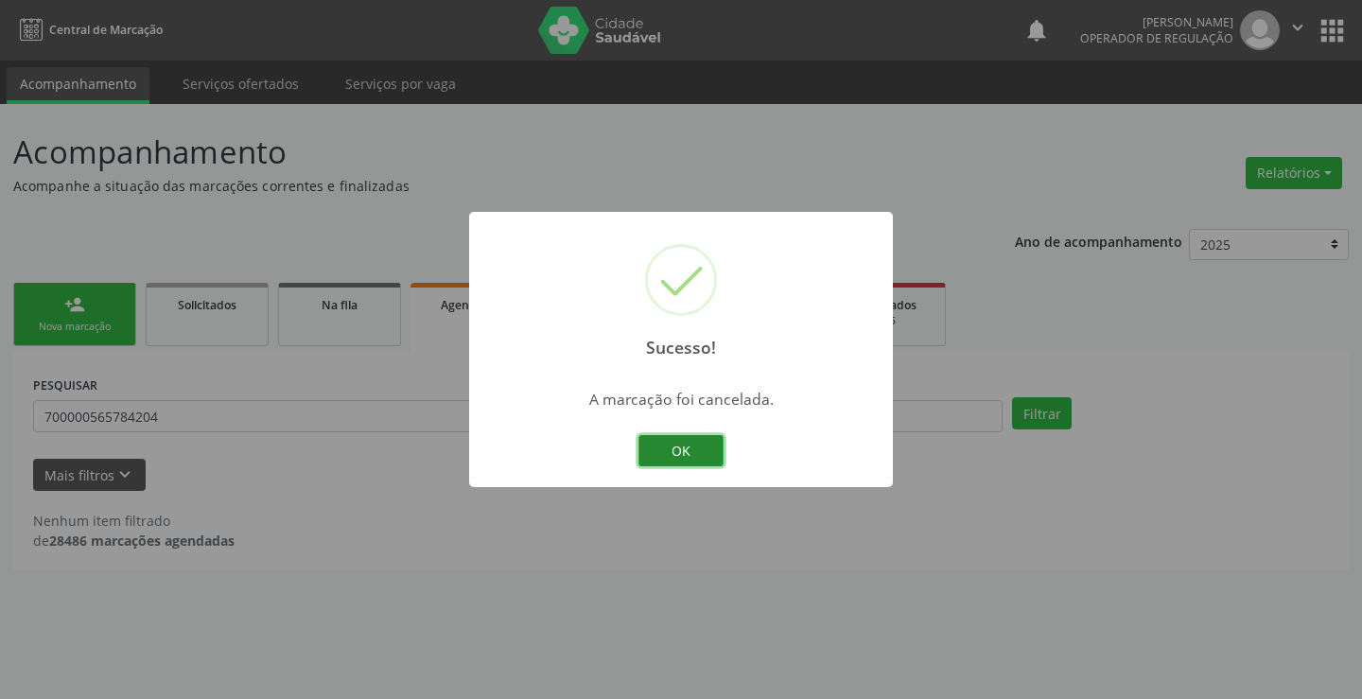
click at [689, 449] on button "OK" at bounding box center [681, 451] width 85 height 32
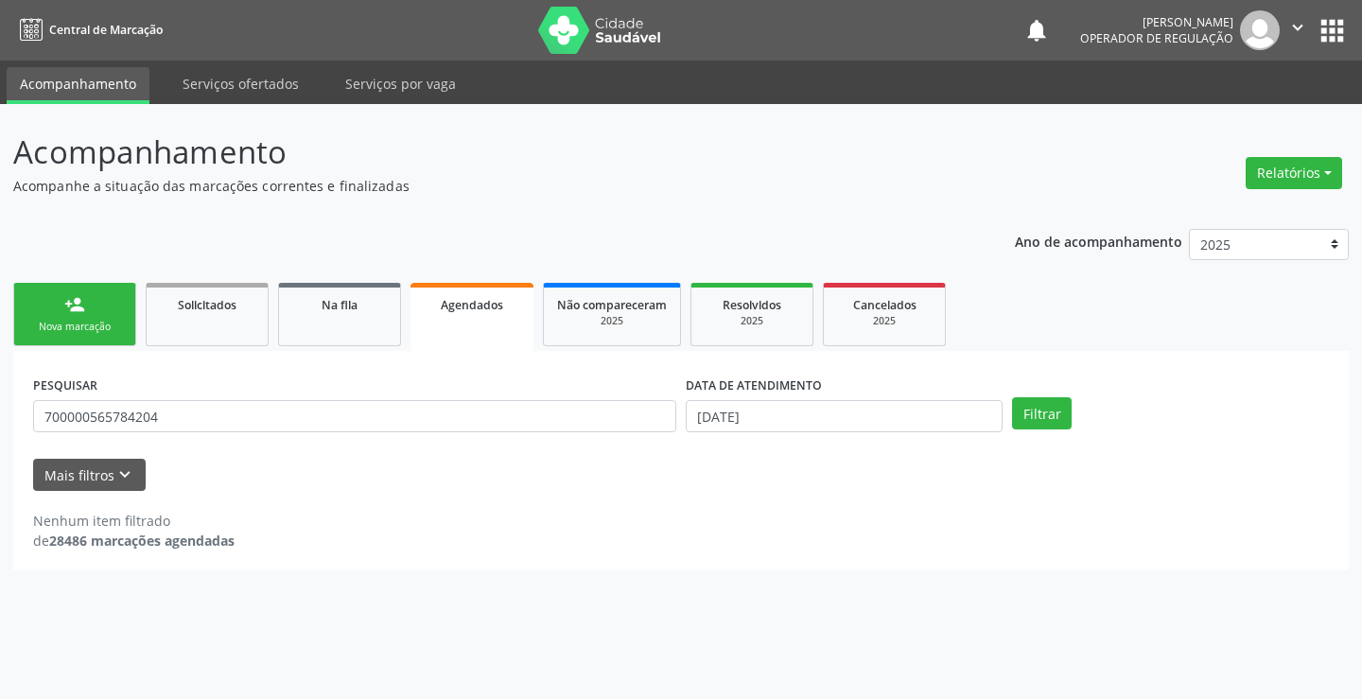
click at [482, 323] on link "Agendados" at bounding box center [472, 317] width 123 height 68
click at [339, 312] on span "Na fila" at bounding box center [340, 305] width 36 height 16
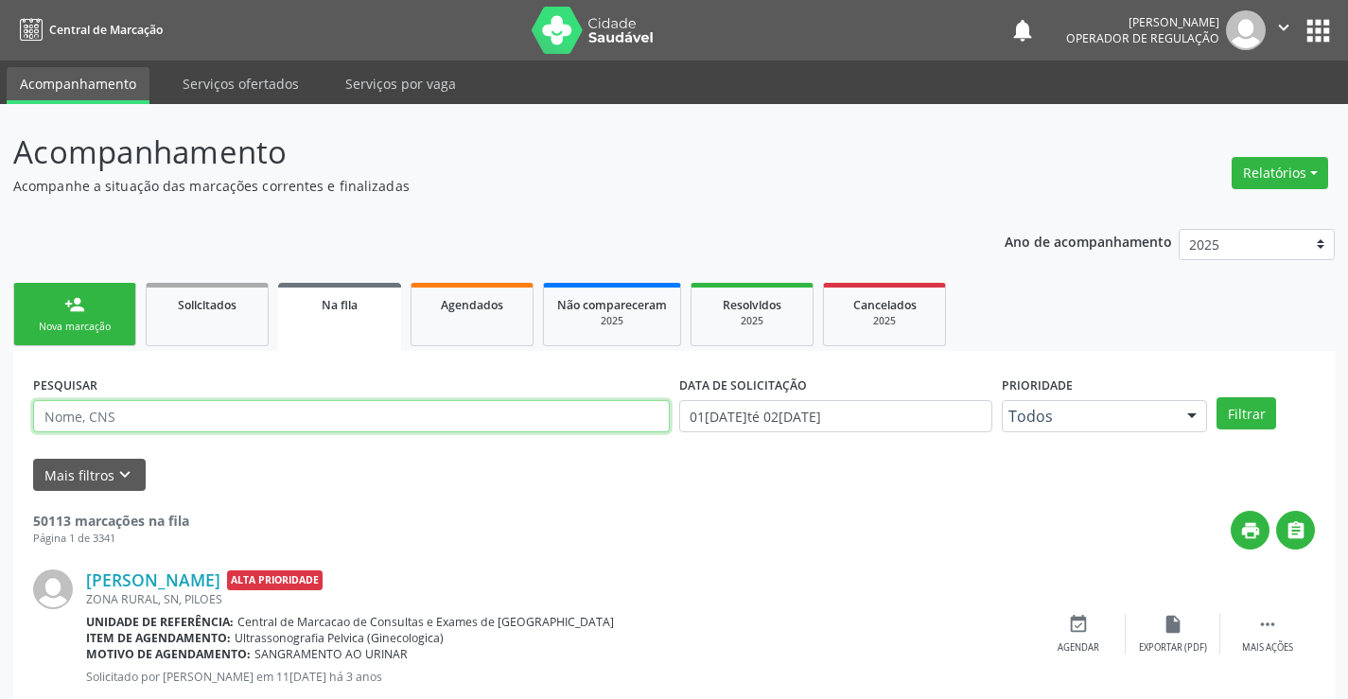
click at [190, 406] on input "text" at bounding box center [351, 416] width 637 height 32
type input "700000565784204"
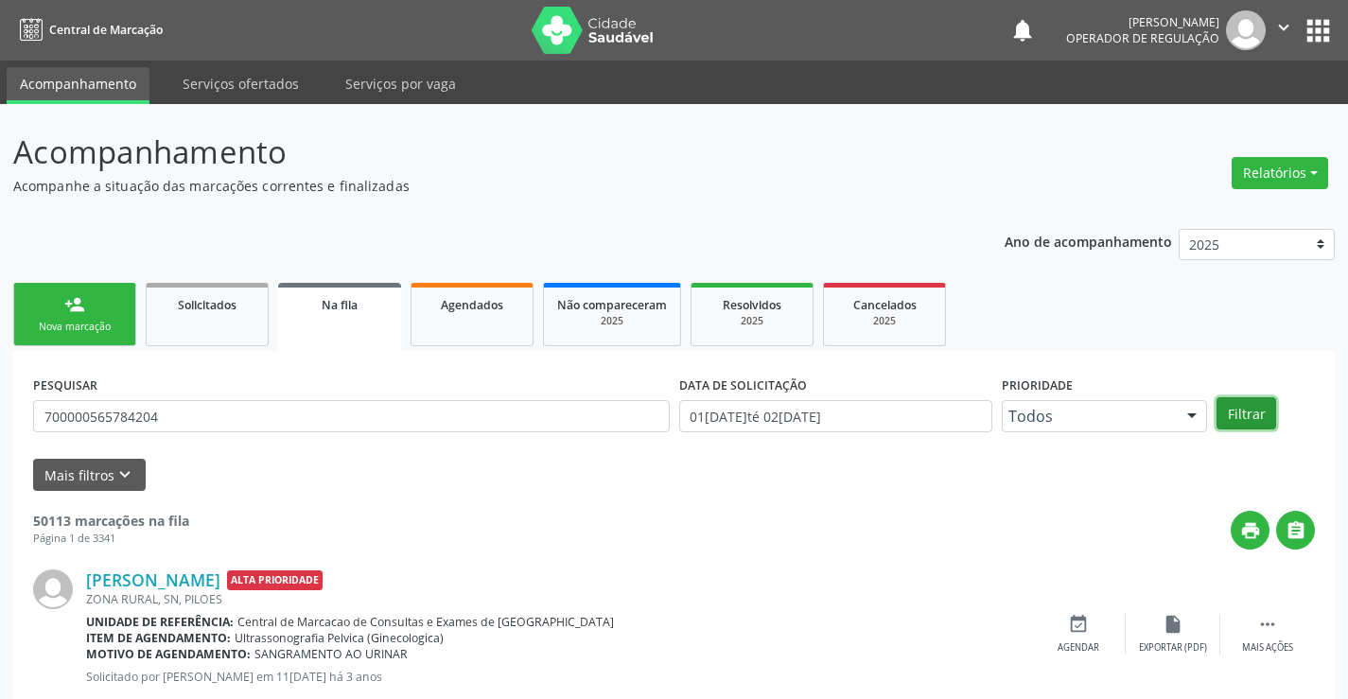
click at [1237, 418] on button "Filtrar" at bounding box center [1247, 413] width 60 height 32
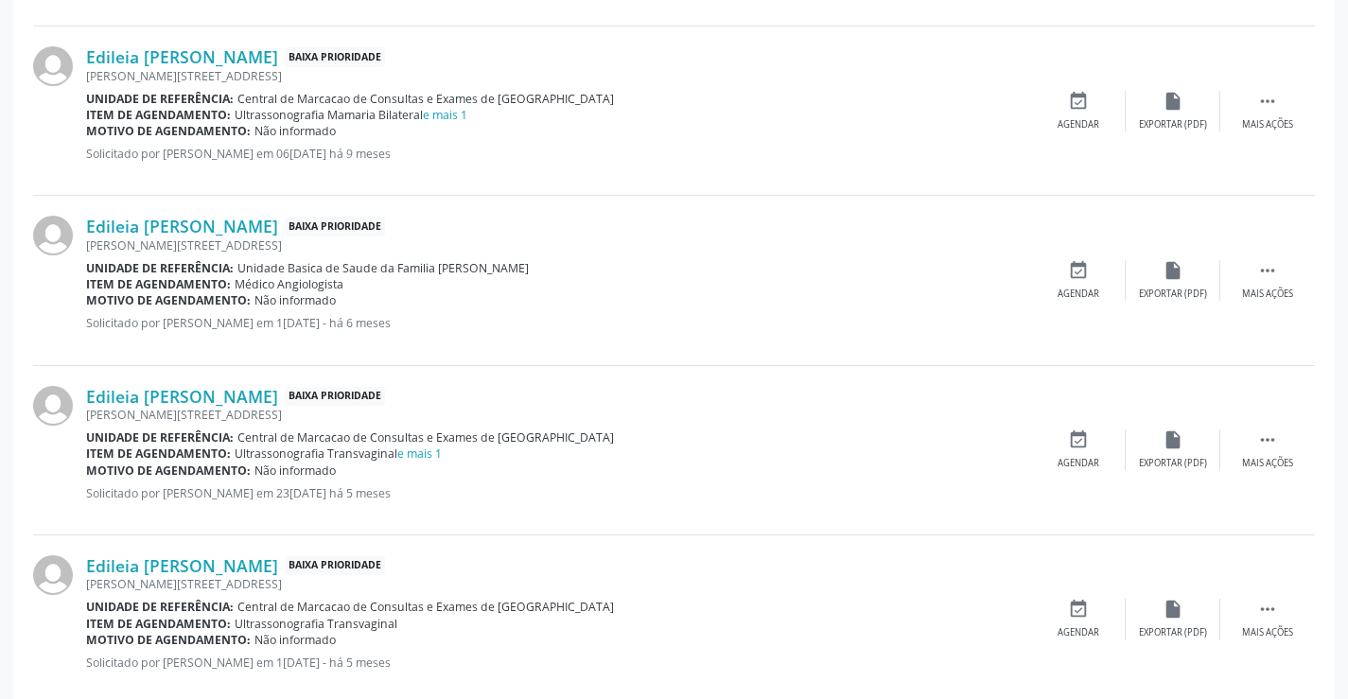
scroll to position [747, 0]
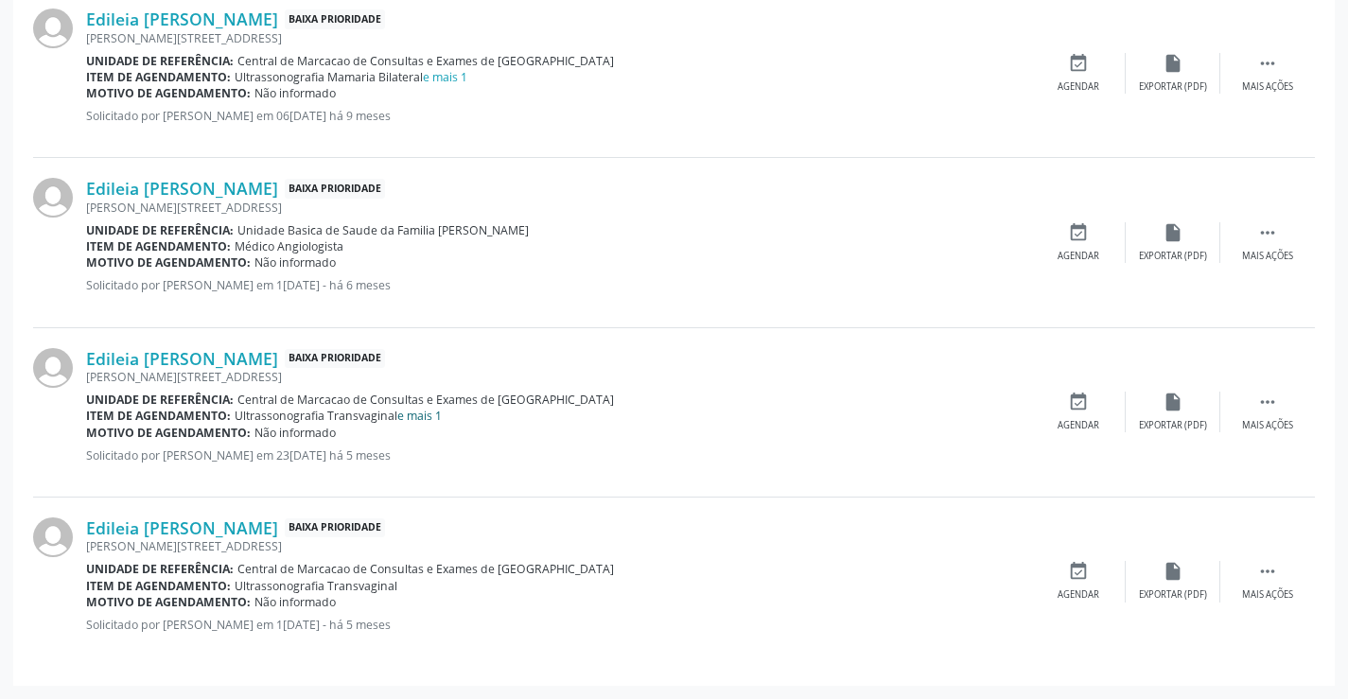
click at [408, 418] on link "e mais 1" at bounding box center [419, 416] width 44 height 16
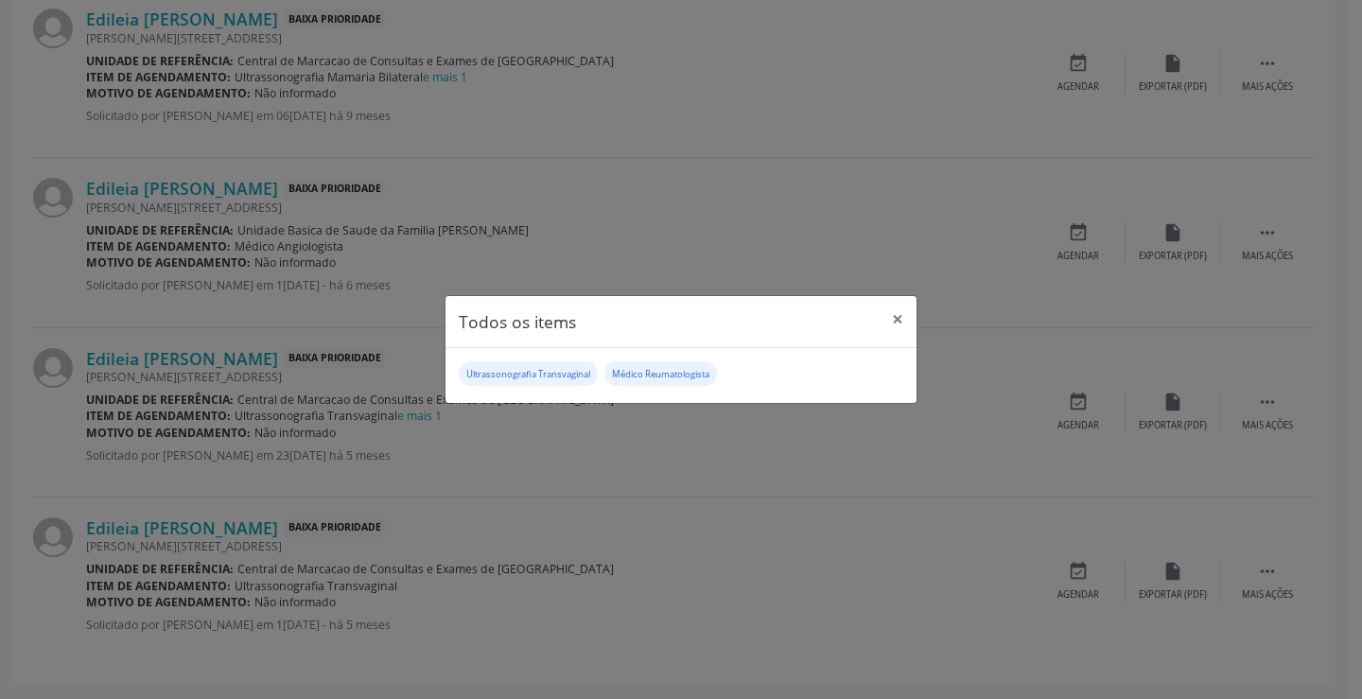
click at [652, 483] on div "Todos os items × Ultrassonografia Transvaginal Médico Reumatologista" at bounding box center [681, 349] width 1362 height 699
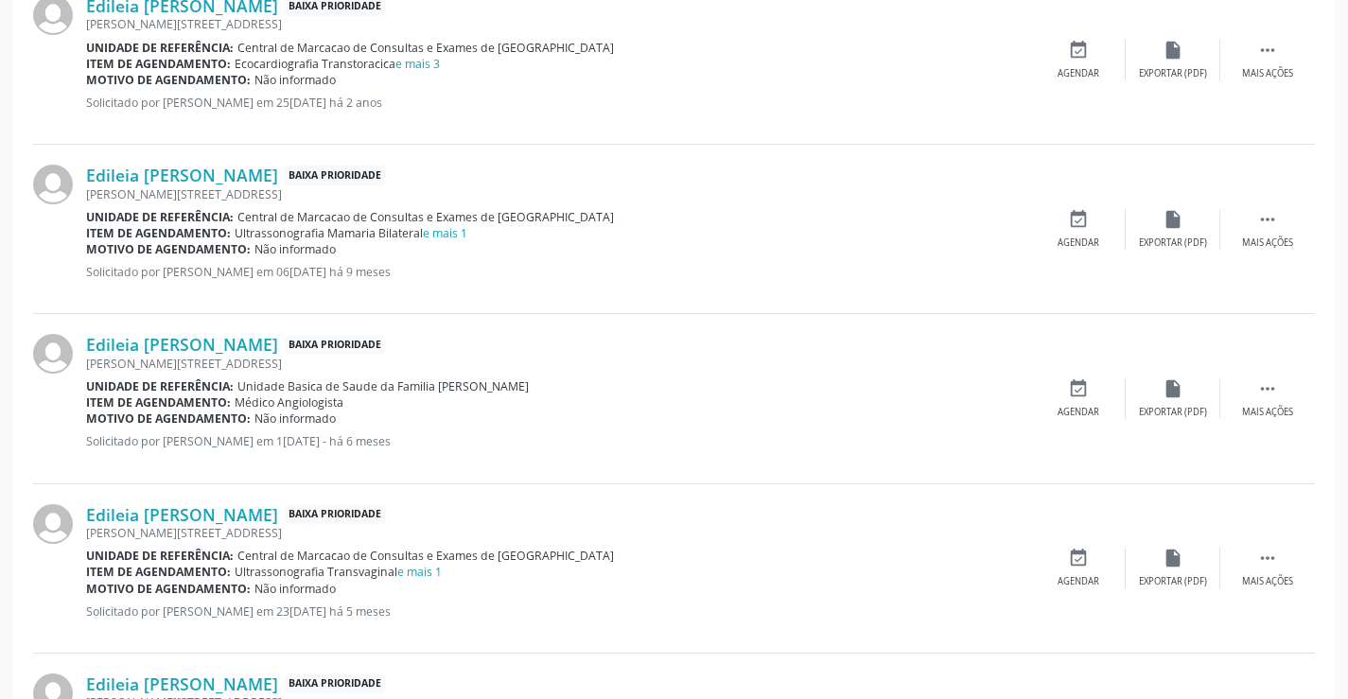
scroll to position [558, 0]
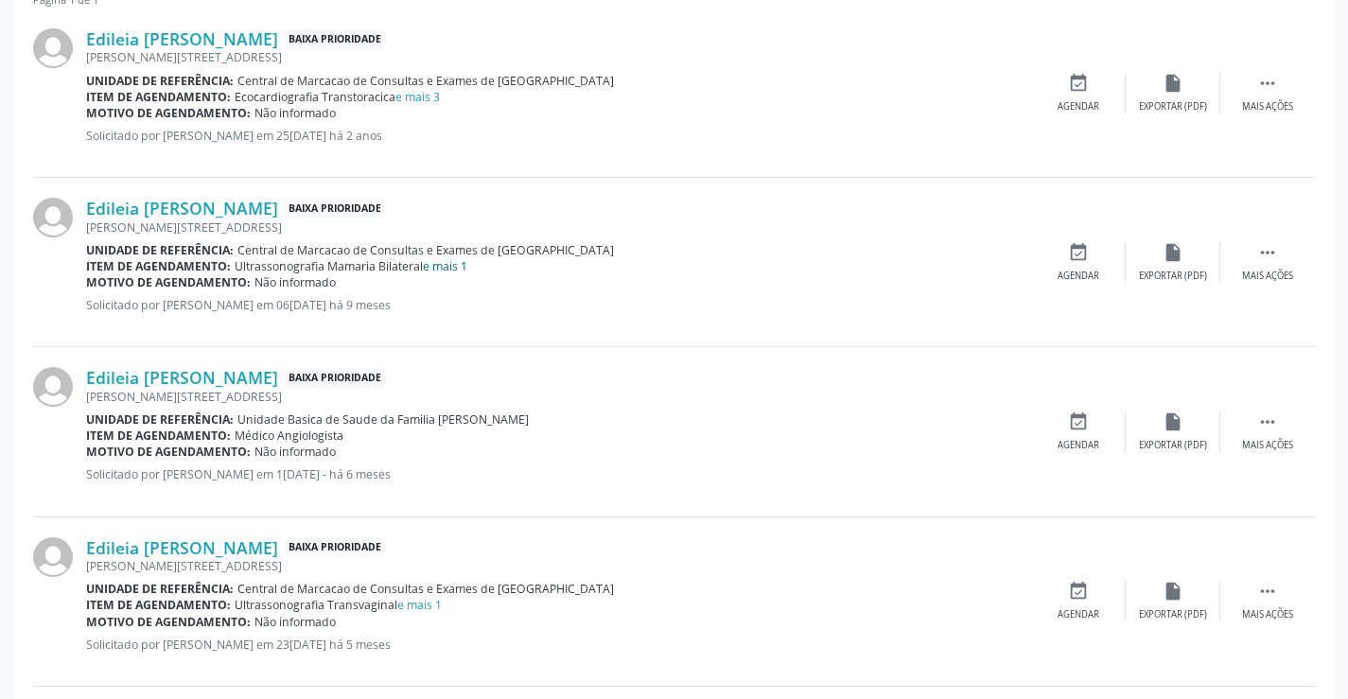
click at [460, 270] on link "e mais 1" at bounding box center [445, 266] width 44 height 16
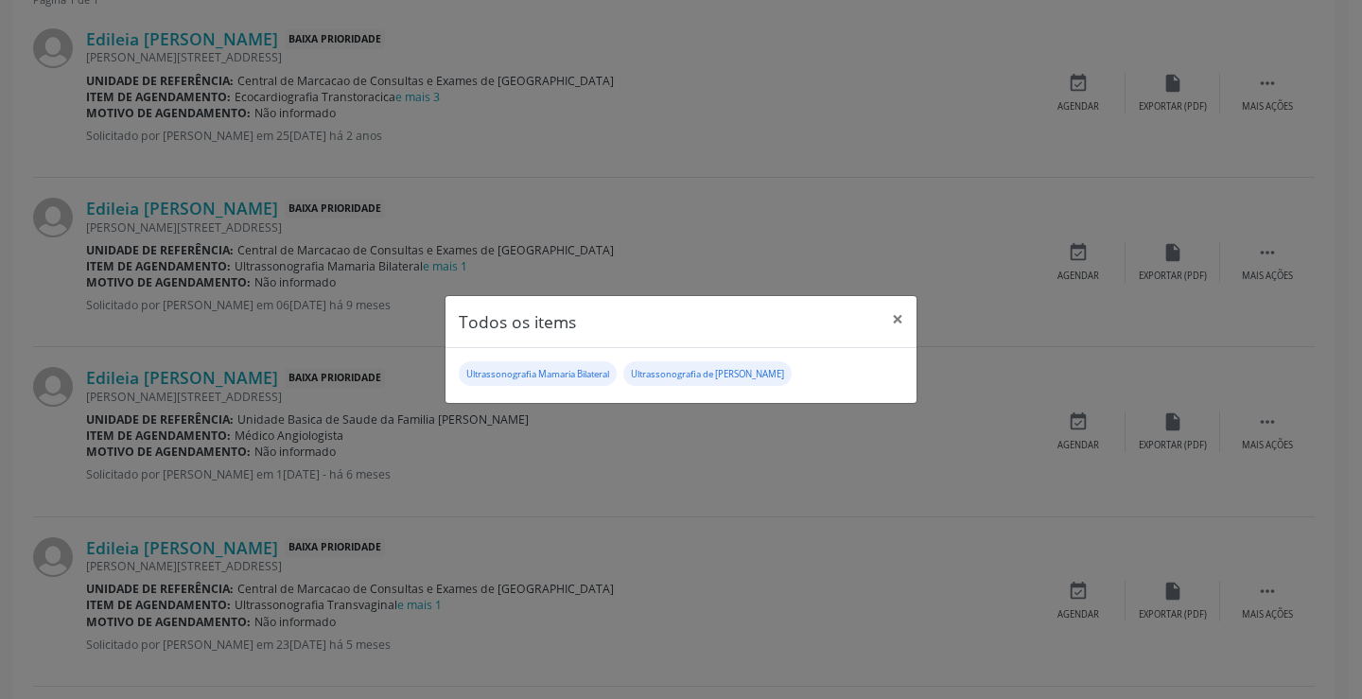
click at [650, 238] on div "Todos os items × Ultrassonografia Mamaria Bilateral Ultrassonografia de Tireoide" at bounding box center [681, 349] width 1362 height 699
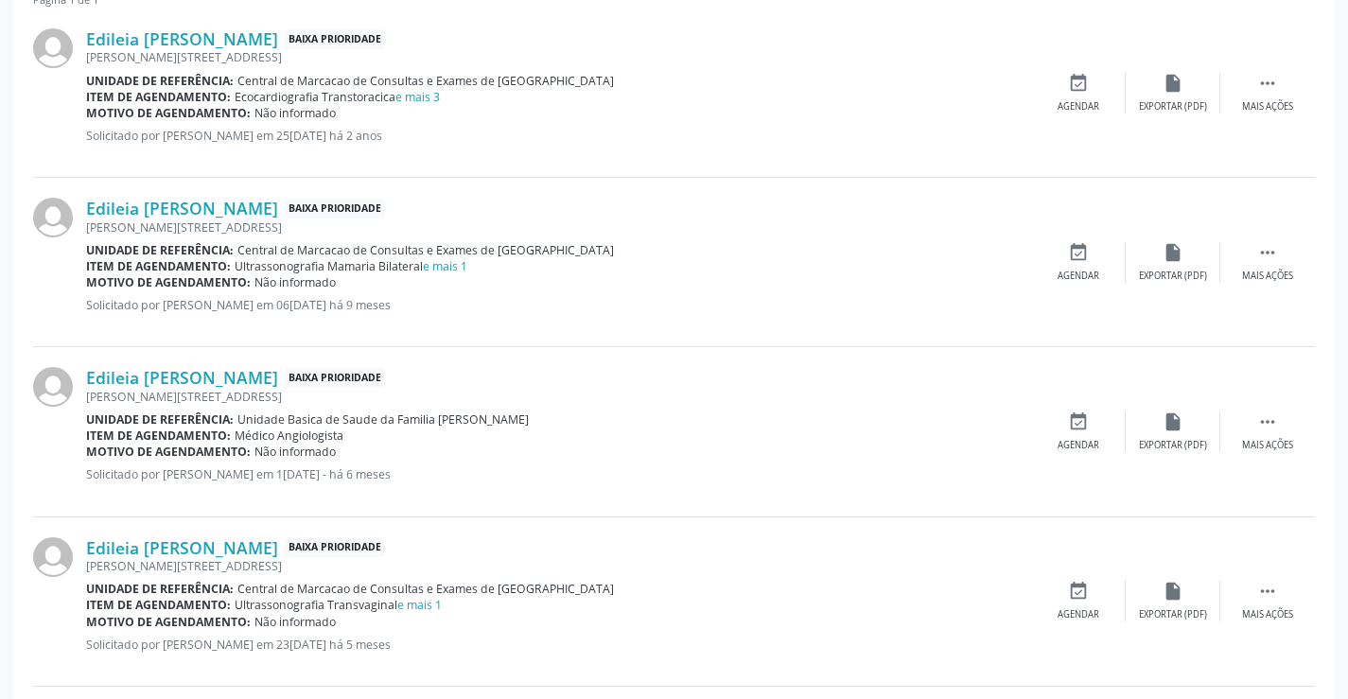
scroll to position [464, 0]
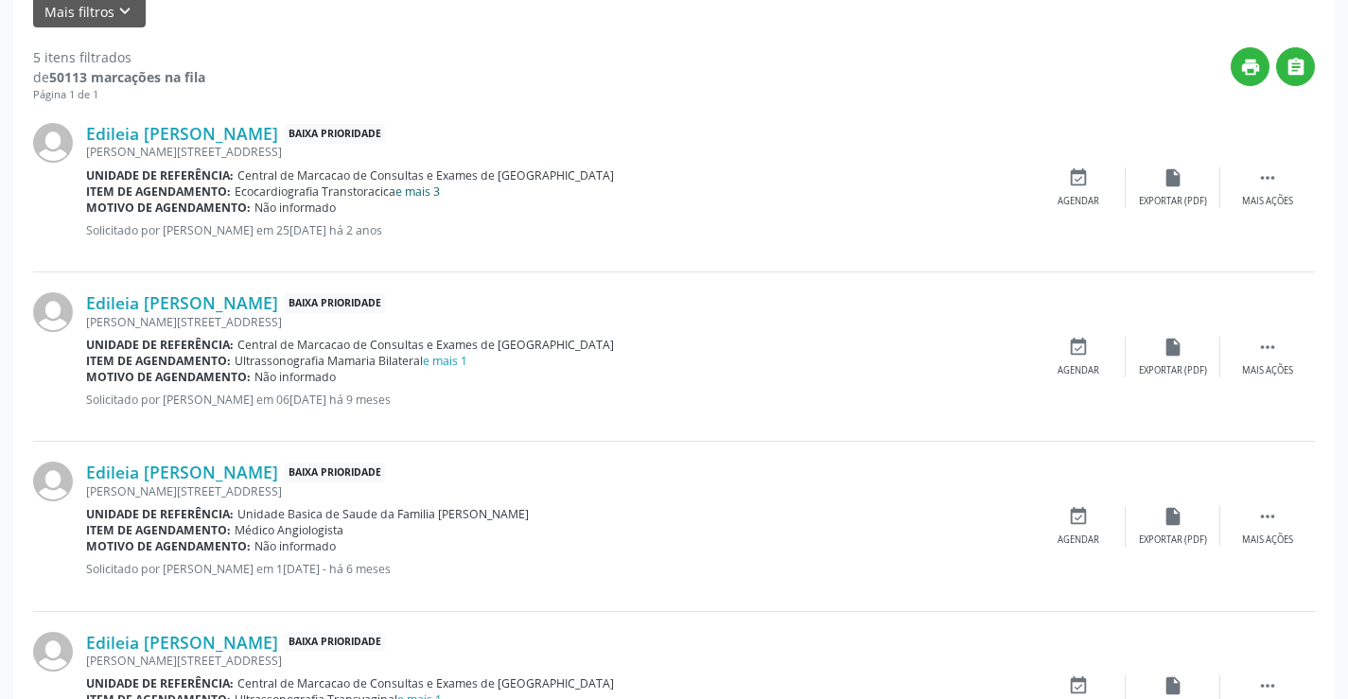
click at [430, 192] on link "e mais 3" at bounding box center [417, 192] width 44 height 16
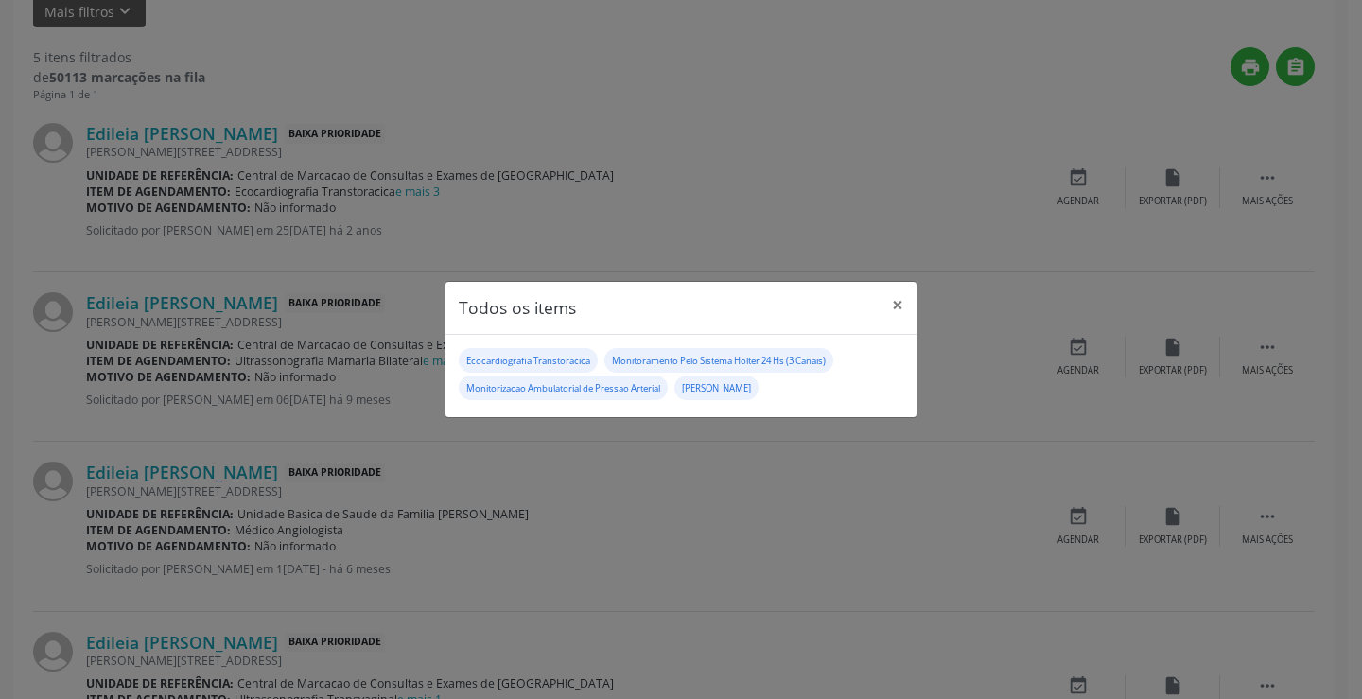
click at [663, 473] on div "Todos os items × Ecocardiografia Transtoracica Monitoramento Pelo Sistema Holte…" at bounding box center [681, 349] width 1362 height 699
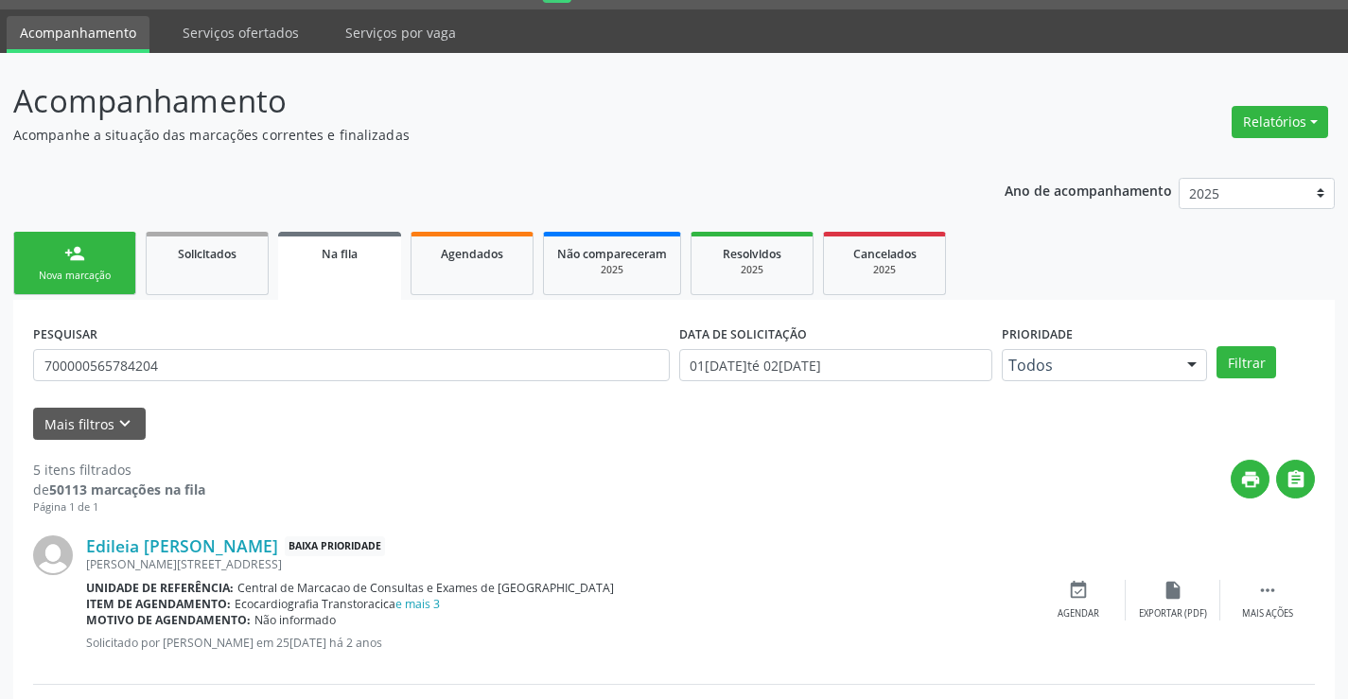
scroll to position [0, 0]
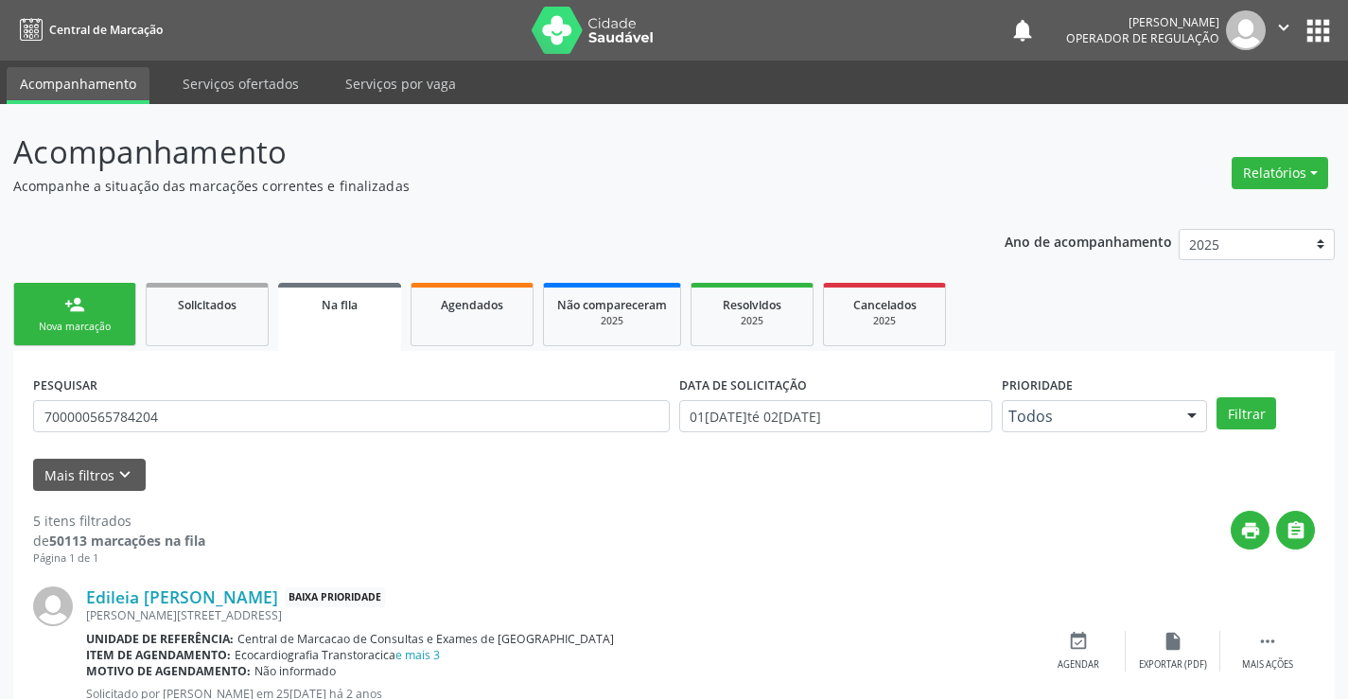
click at [98, 320] on div "Nova marcação" at bounding box center [74, 327] width 95 height 14
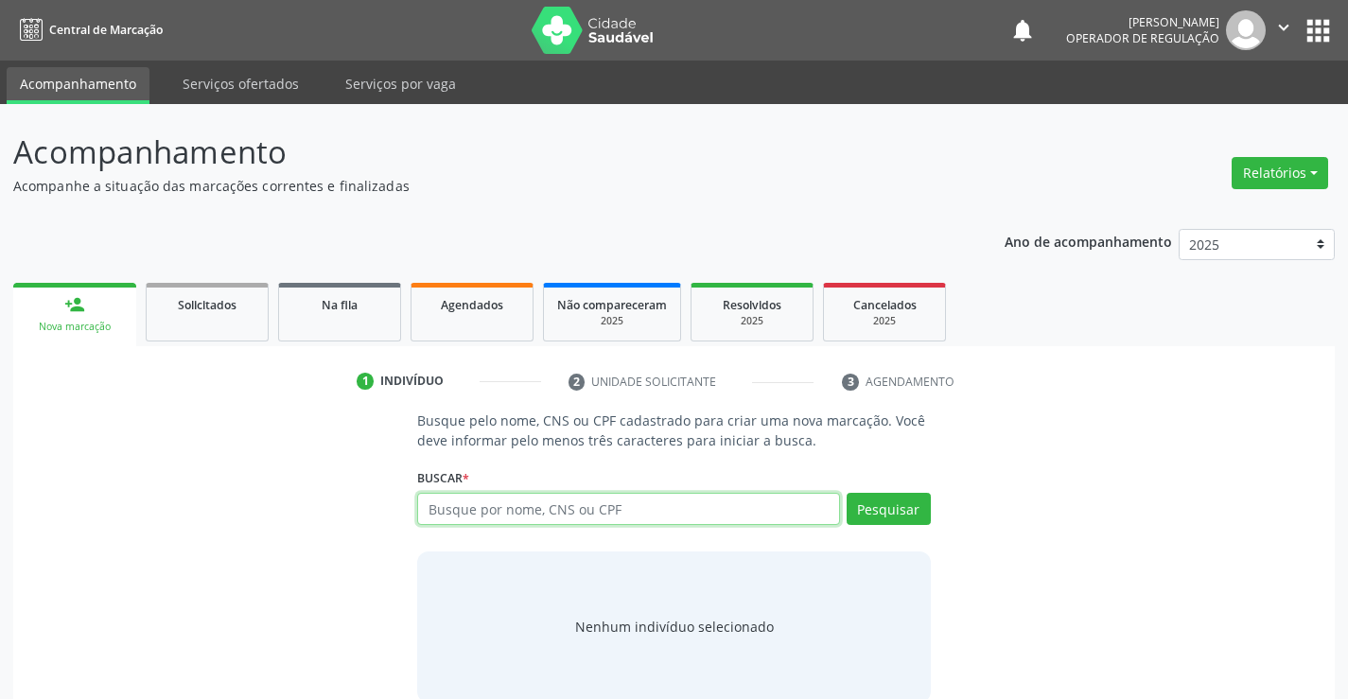
click at [576, 518] on input "text" at bounding box center [628, 509] width 422 height 32
type input "700003704372506"
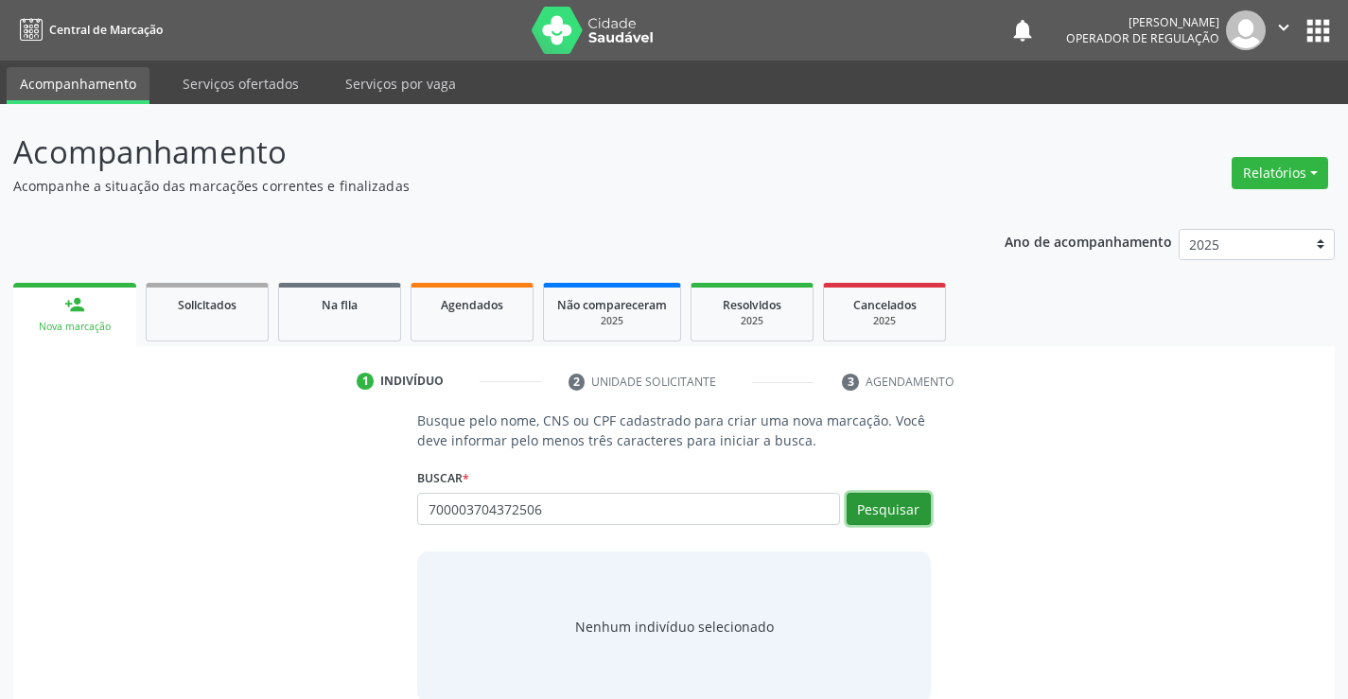
click at [876, 508] on button "Pesquisar" at bounding box center [889, 509] width 84 height 32
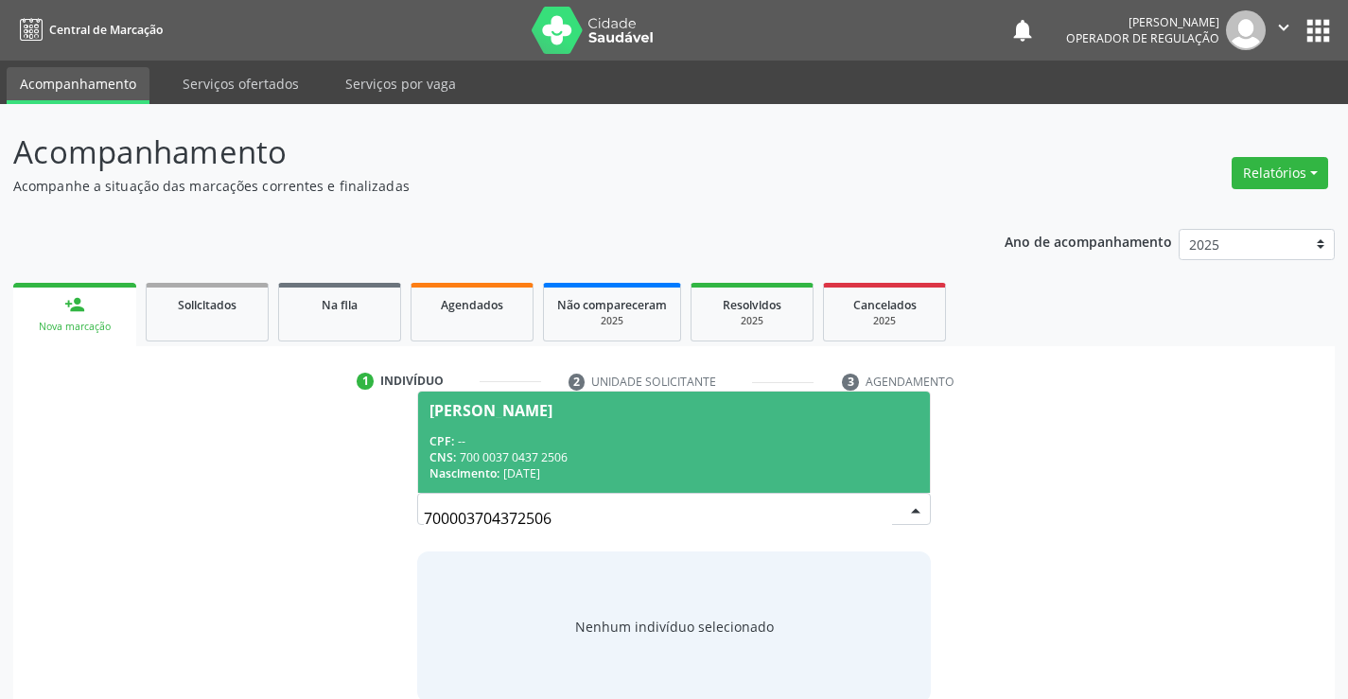
click at [742, 461] on div "CNS: 700 0037 0437 2506" at bounding box center [674, 457] width 488 height 16
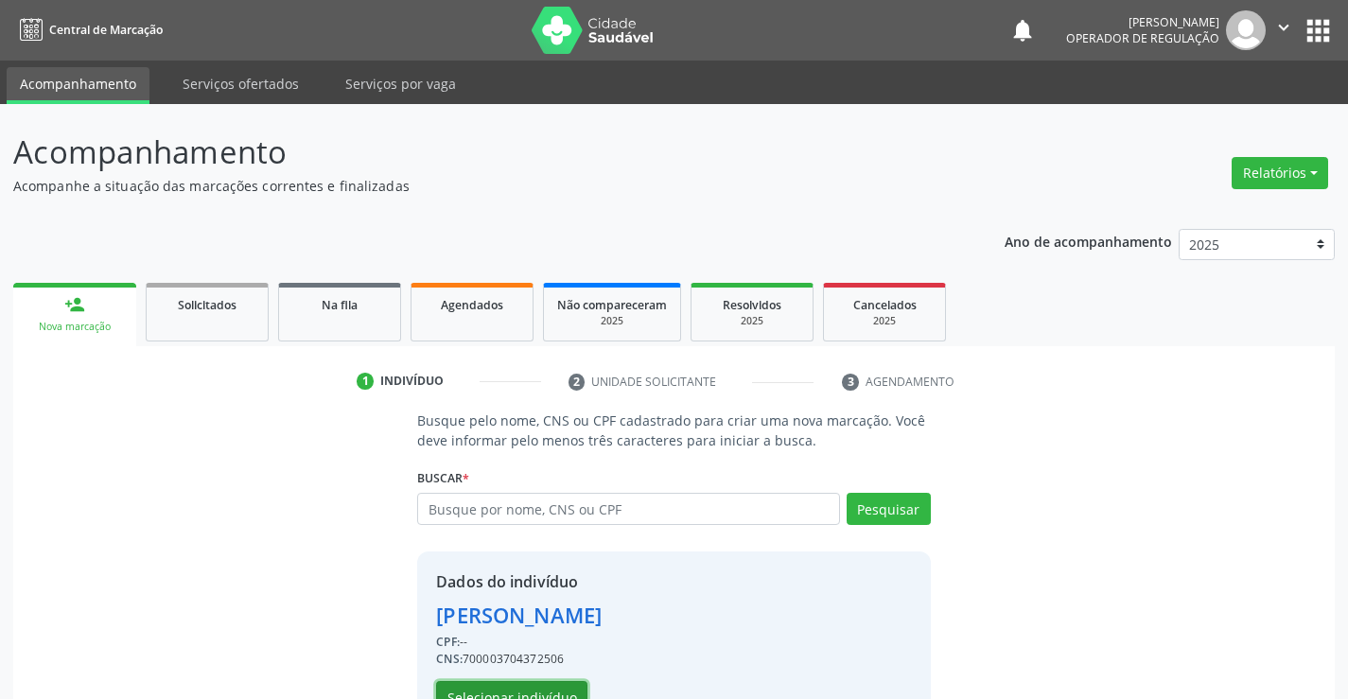
click at [552, 695] on button "Selecionar indivíduo" at bounding box center [511, 697] width 151 height 32
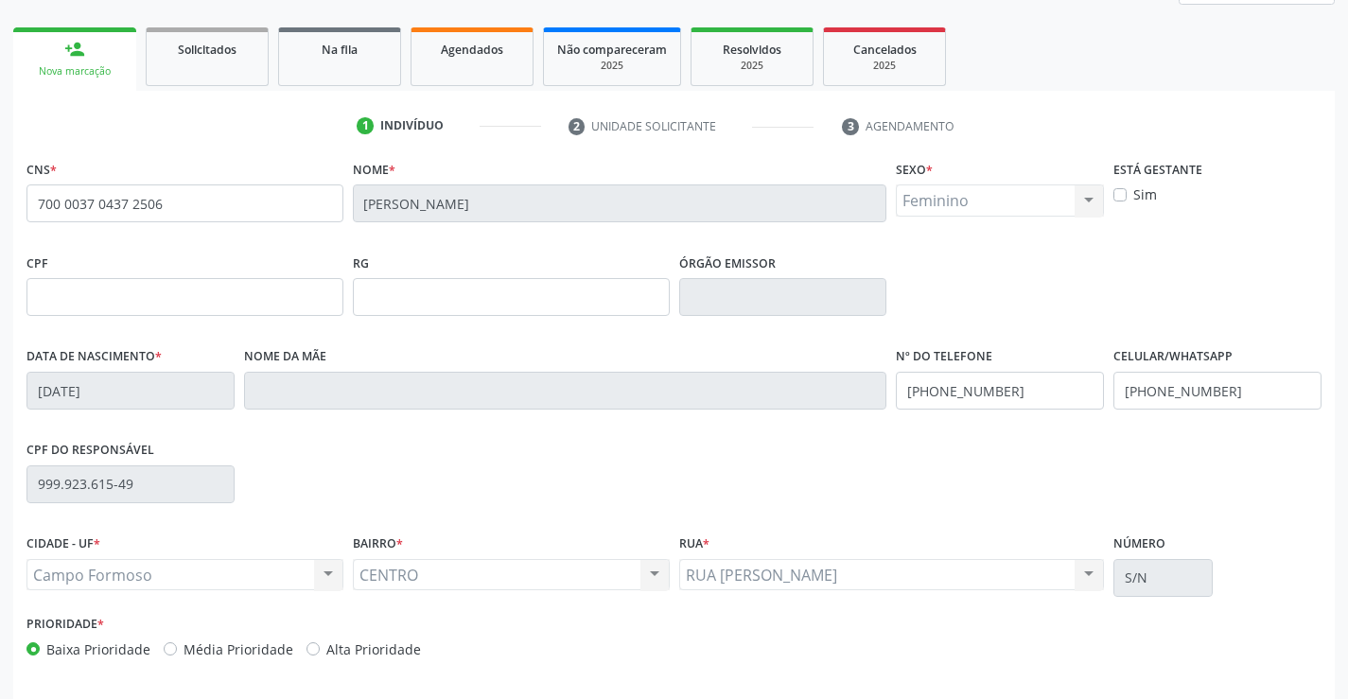
scroll to position [326, 0]
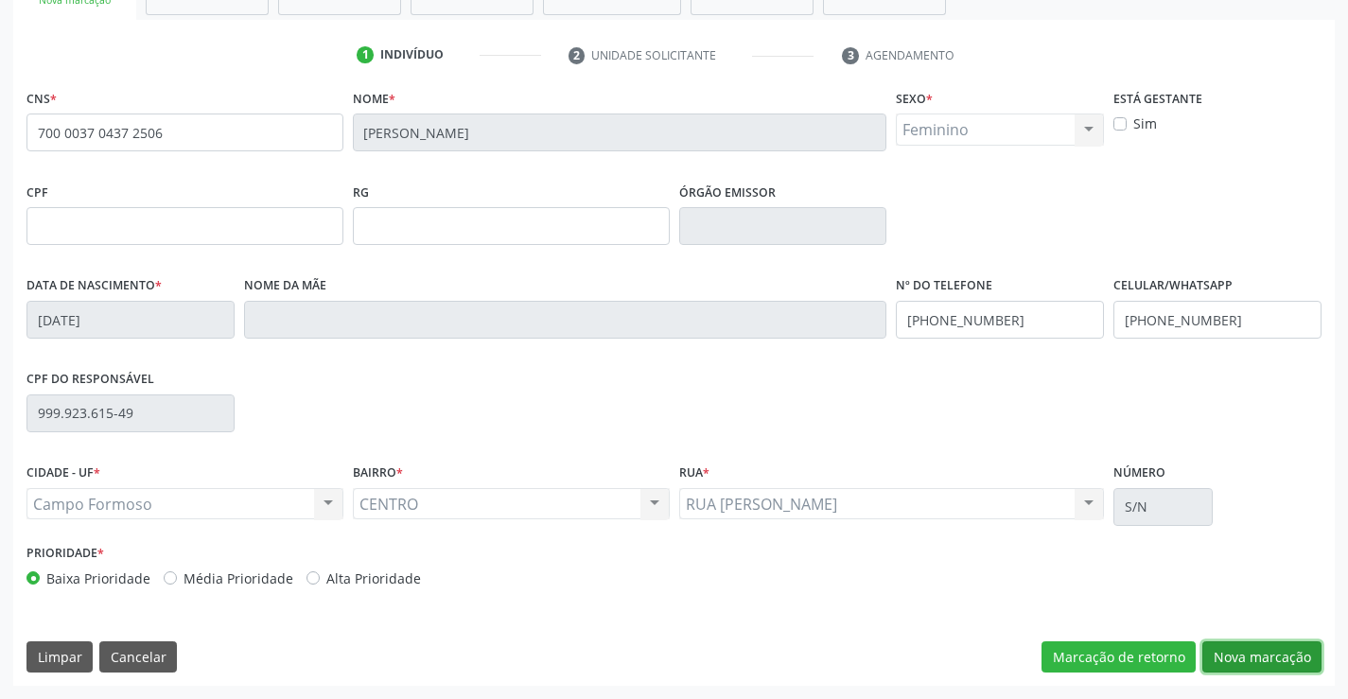
click at [1257, 658] on button "Nova marcação" at bounding box center [1261, 657] width 119 height 32
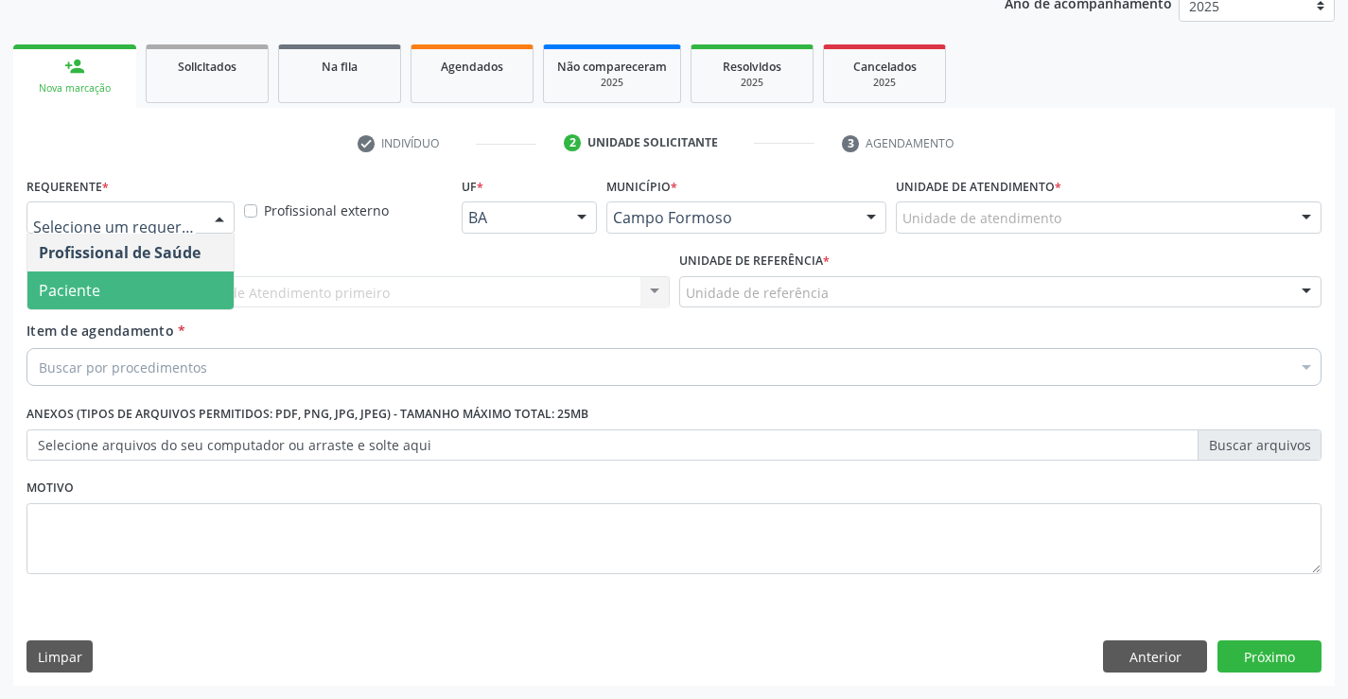
click at [137, 282] on span "Paciente" at bounding box center [130, 291] width 206 height 38
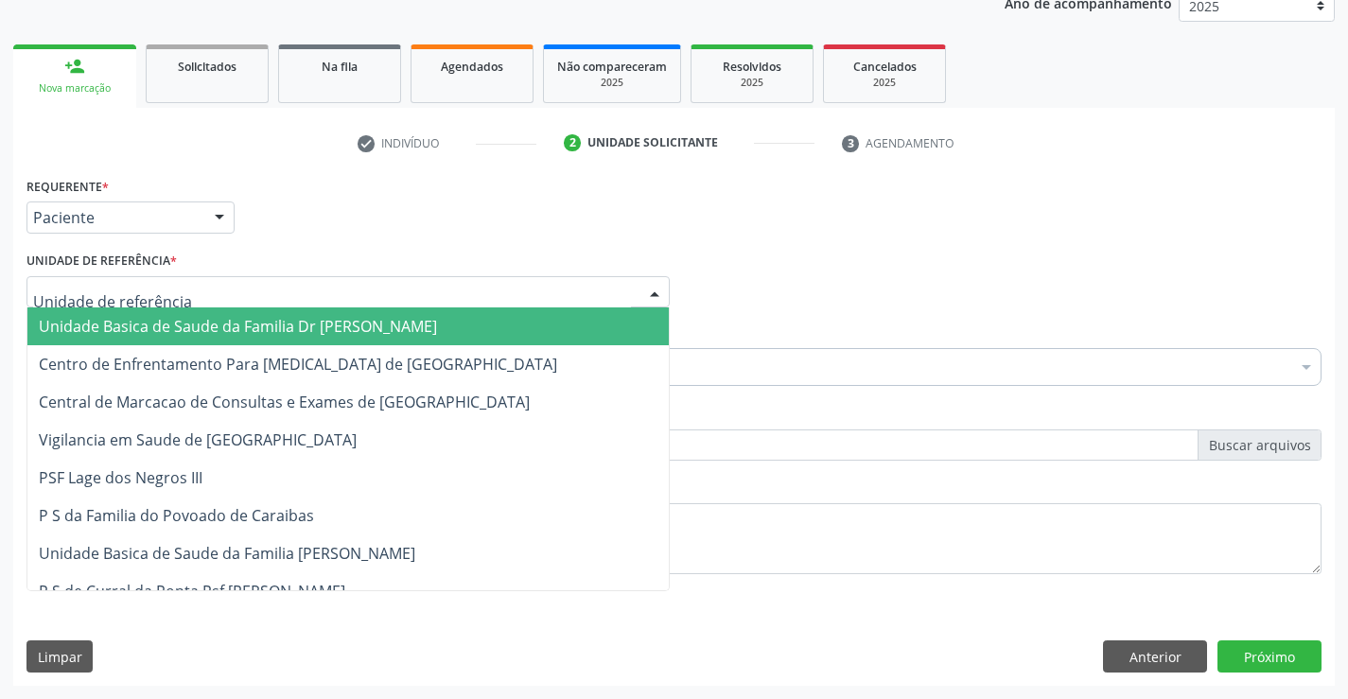
click at [145, 321] on span "Unidade Basica de Saude da Familia Dr [PERSON_NAME]" at bounding box center [238, 326] width 398 height 21
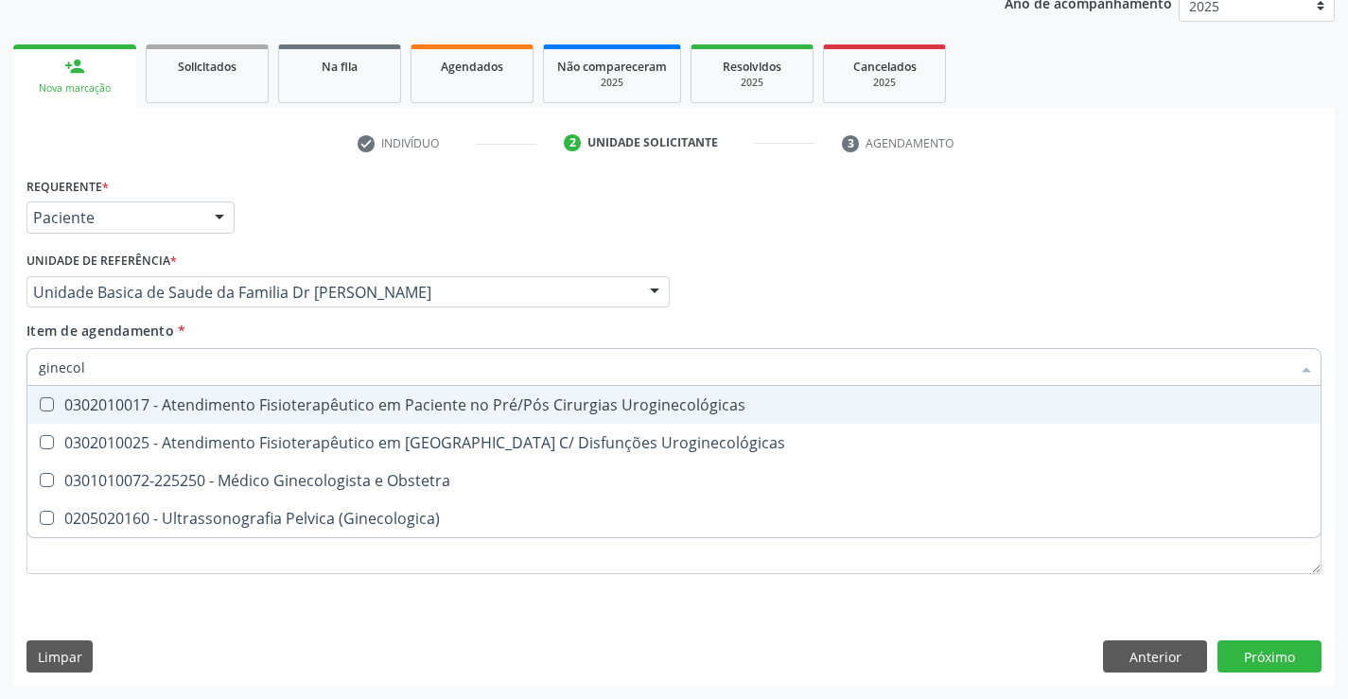
type input "ginecolo"
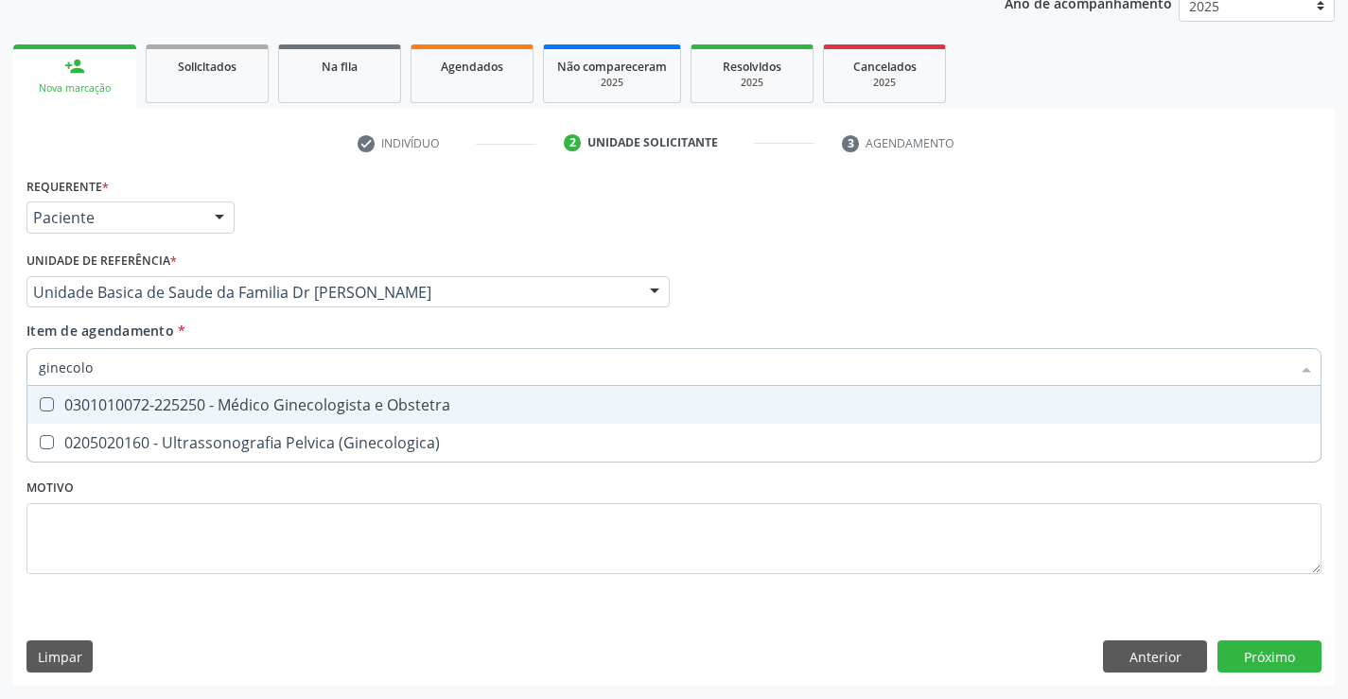
click at [290, 405] on div "0301010072-225250 - Médico Ginecologista e Obstetra" at bounding box center [674, 404] width 1271 height 15
checkbox Obstetra "true"
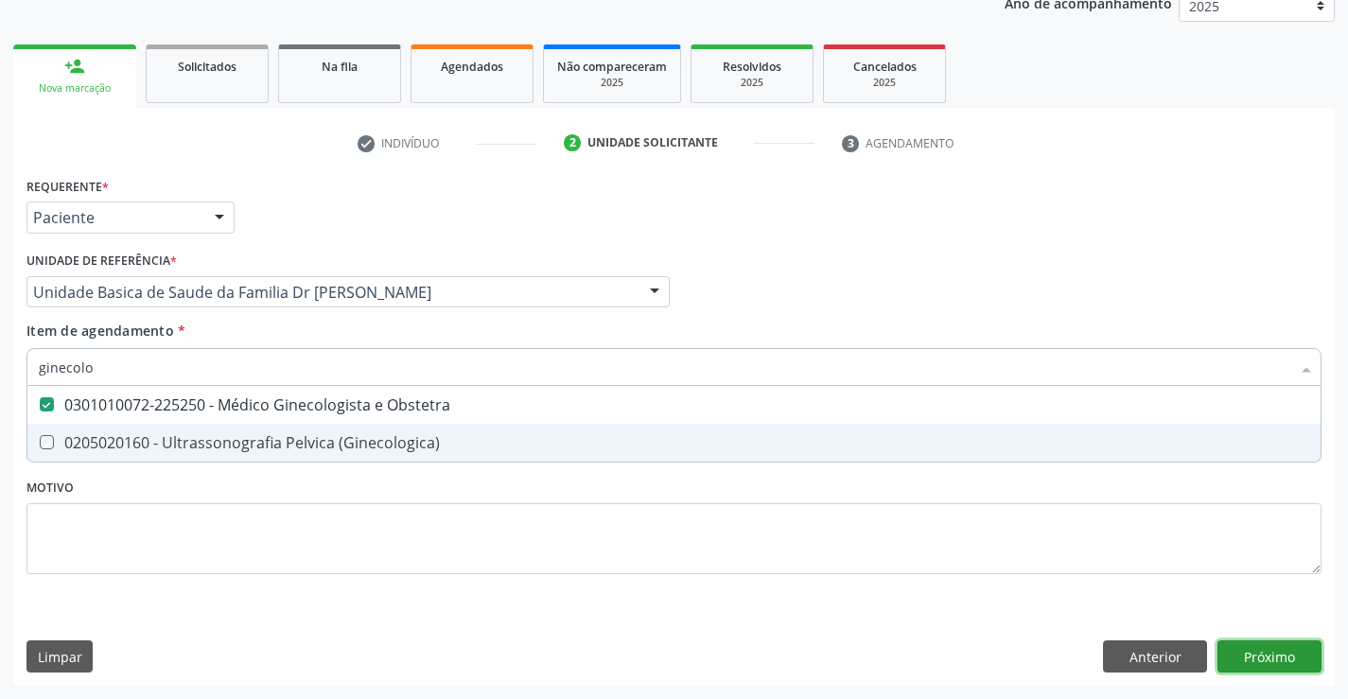
click at [1256, 661] on div "Requerente * Paciente Profissional de Saúde Paciente Nenhum resultado encontrad…" at bounding box center [674, 429] width 1322 height 514
checkbox \(Ginecologica\) "true"
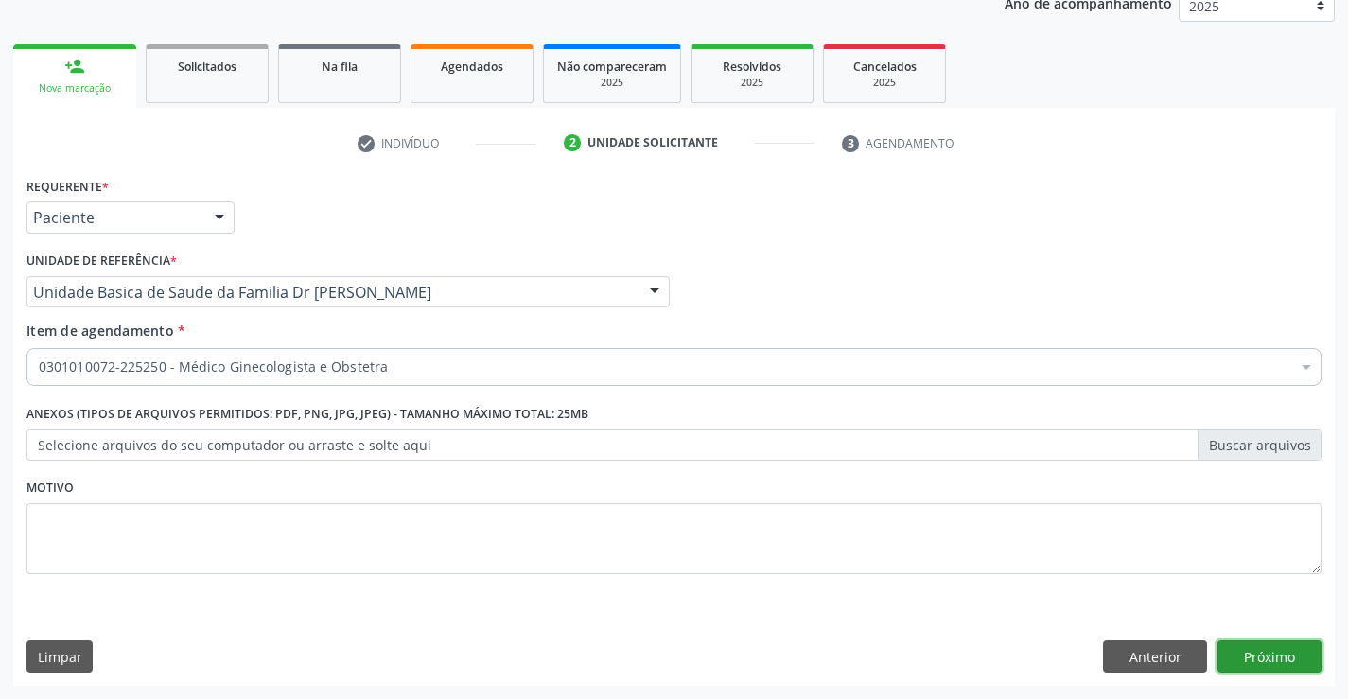
click at [1256, 661] on button "Próximo" at bounding box center [1270, 656] width 104 height 32
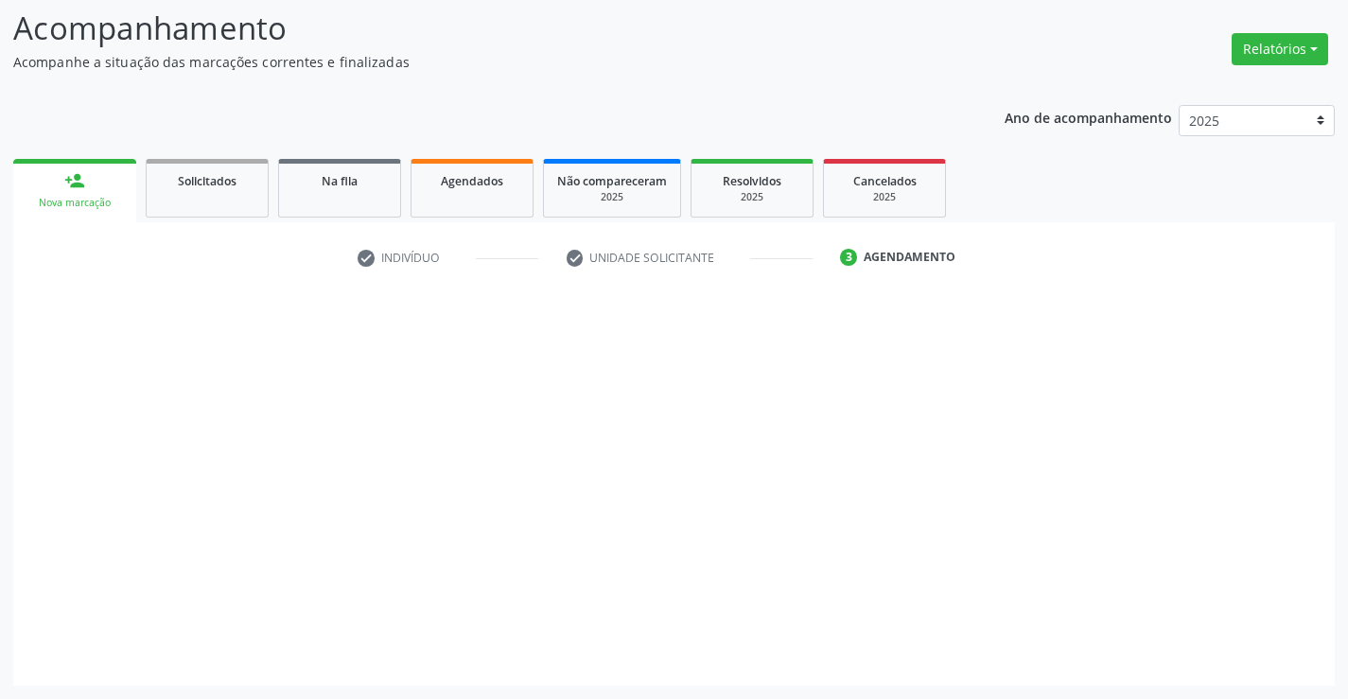
scroll to position [124, 0]
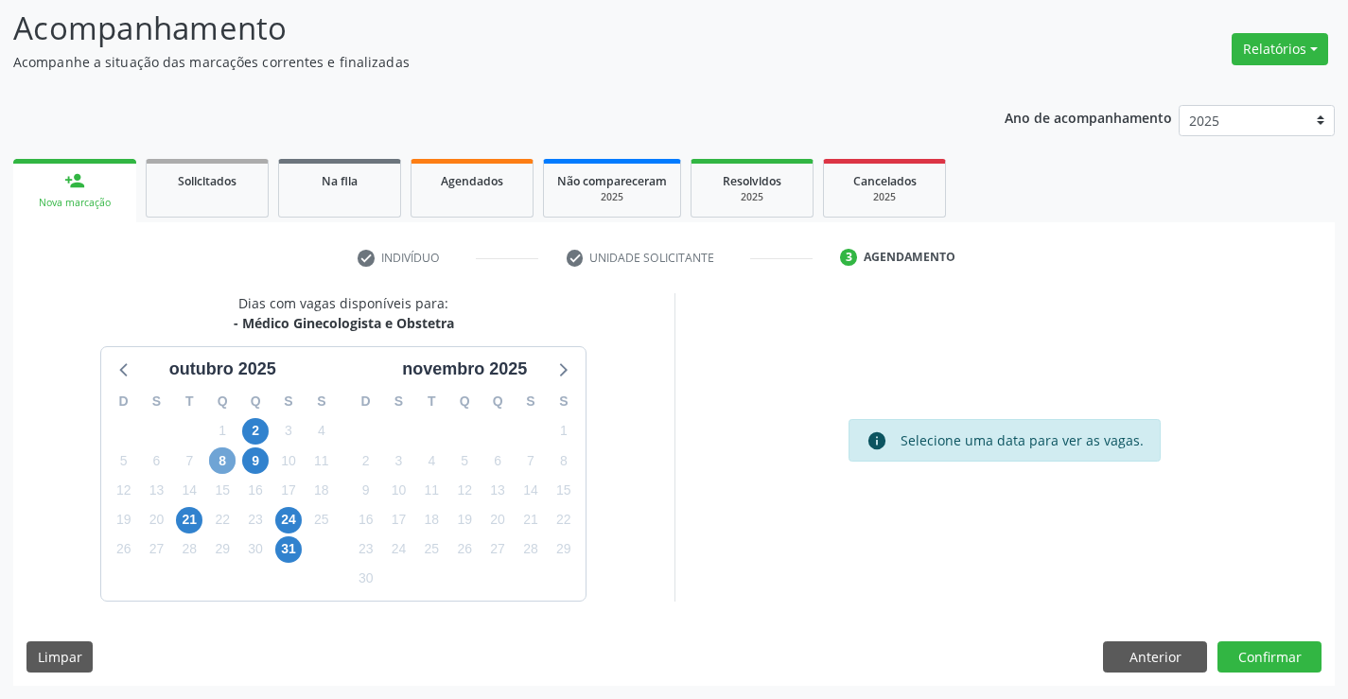
click at [223, 466] on span "8" at bounding box center [222, 460] width 26 height 26
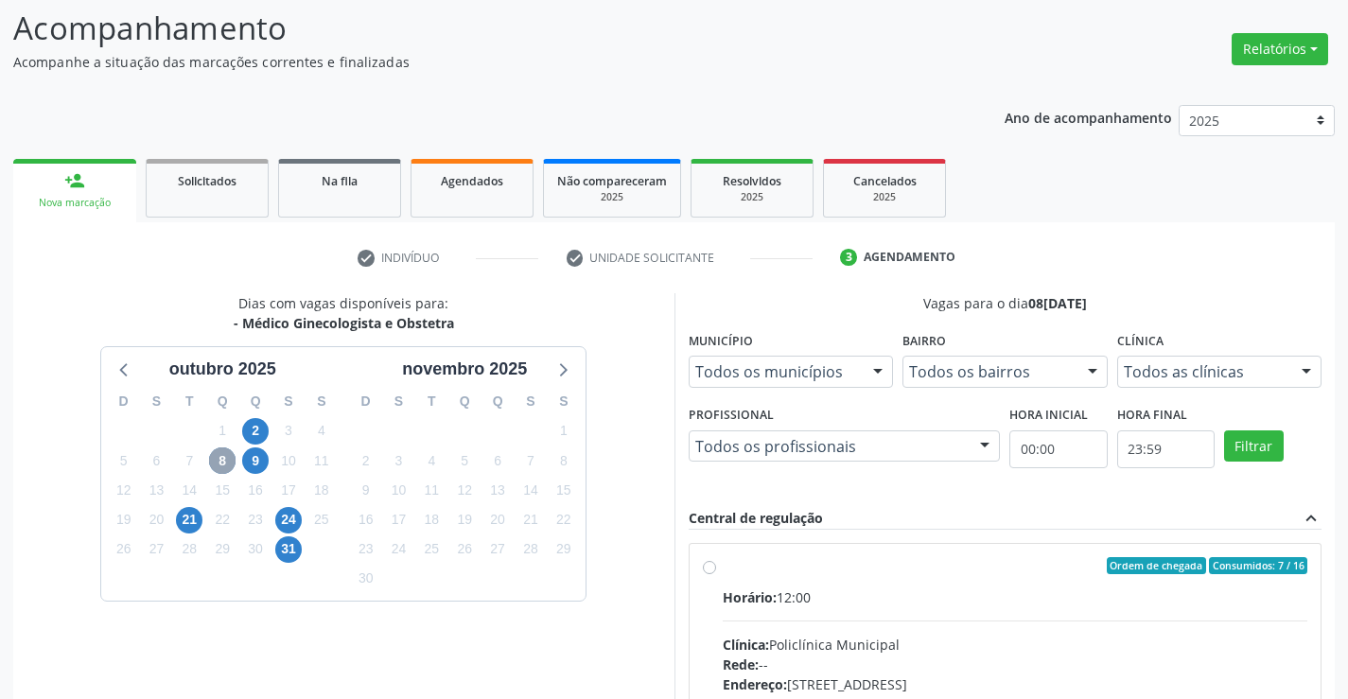
scroll to position [219, 0]
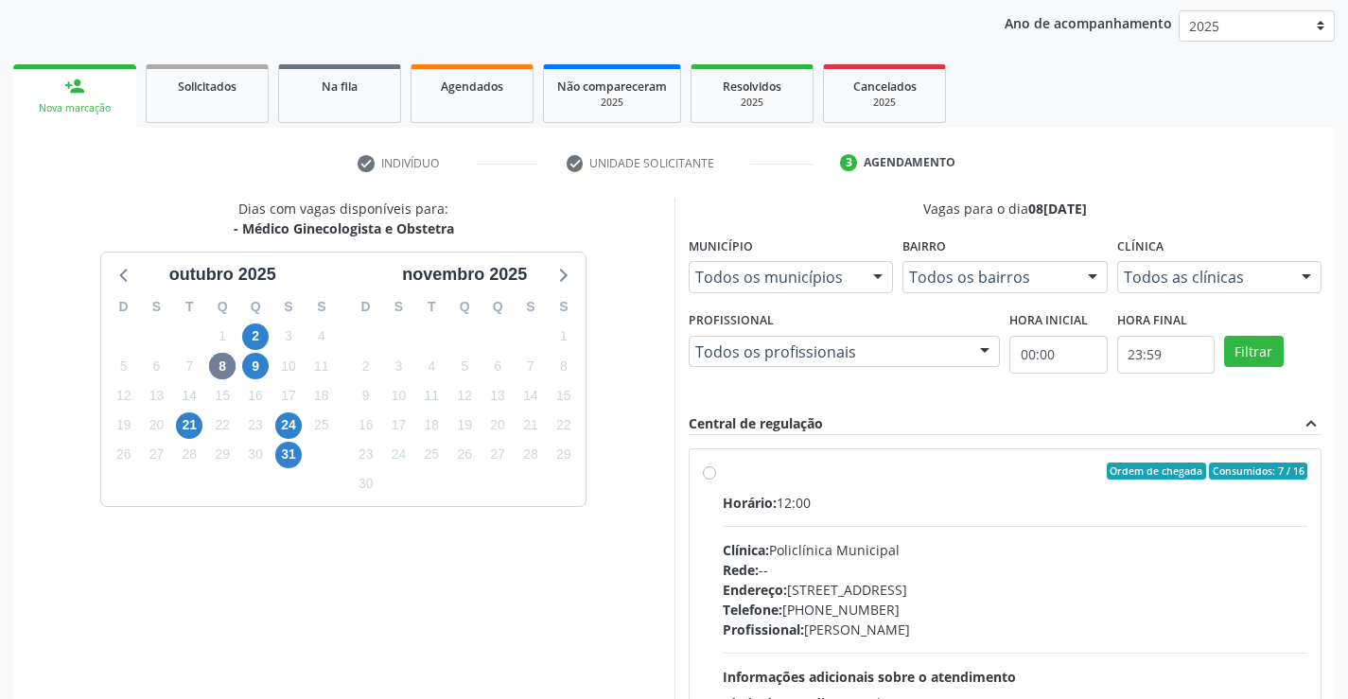
click at [723, 476] on label "Ordem de chegada Consumidos: 7 / 16 Horário: 12:00 Clínica: Policlínica Municip…" at bounding box center [1016, 608] width 586 height 290
click at [711, 476] on input "Ordem de chegada Consumidos: 7 / 16 Horário: 12:00 Clínica: Policlínica Municip…" at bounding box center [709, 471] width 13 height 17
radio input "true"
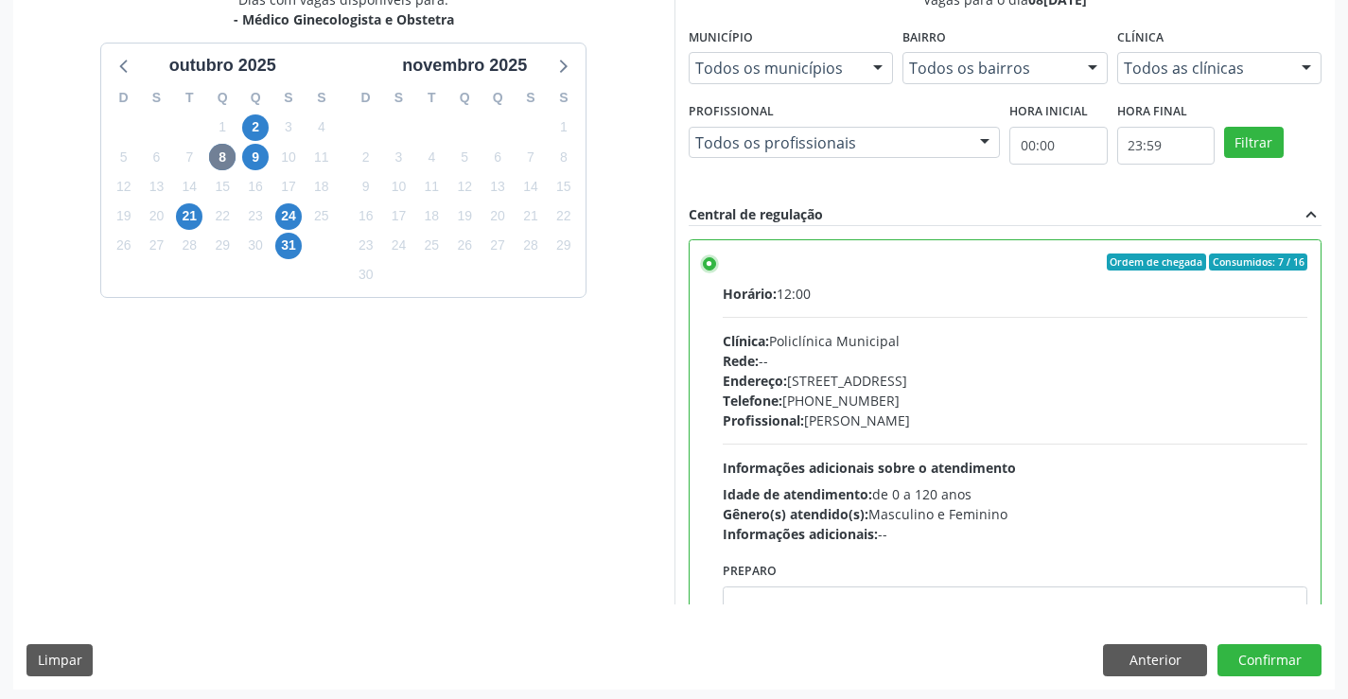
scroll to position [431, 0]
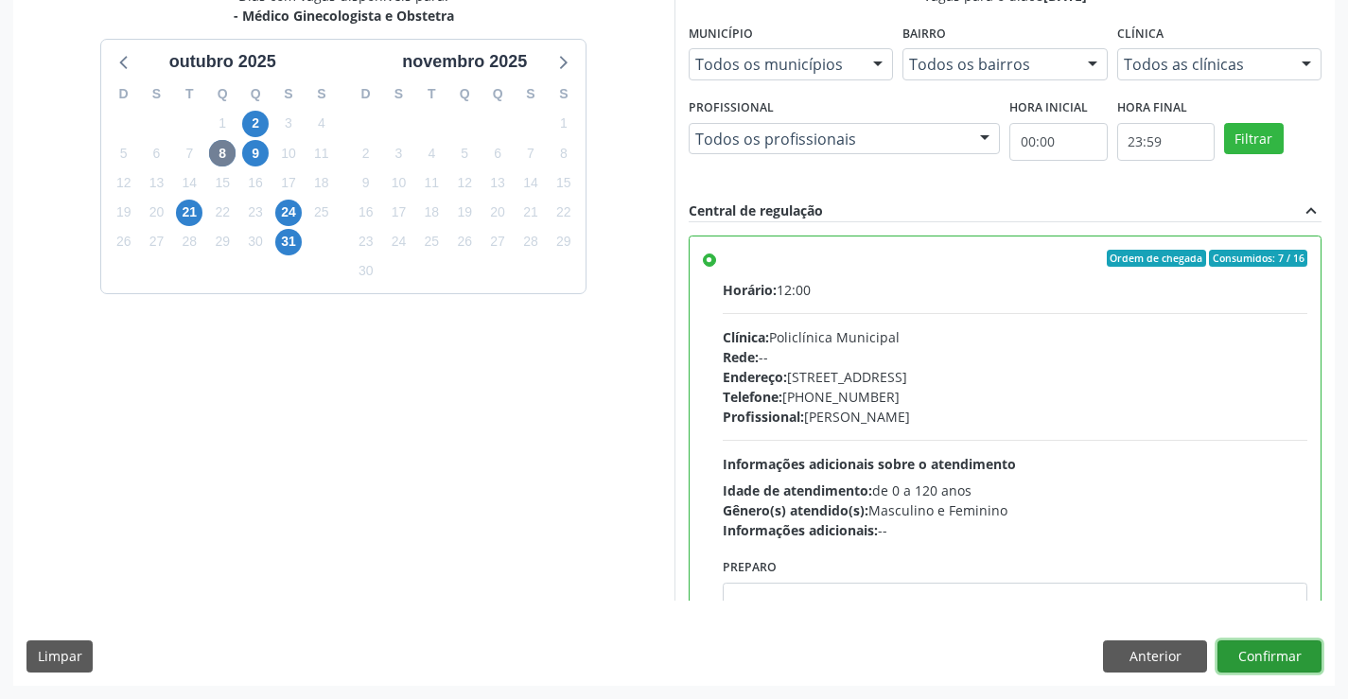
click at [1280, 651] on button "Confirmar" at bounding box center [1270, 656] width 104 height 32
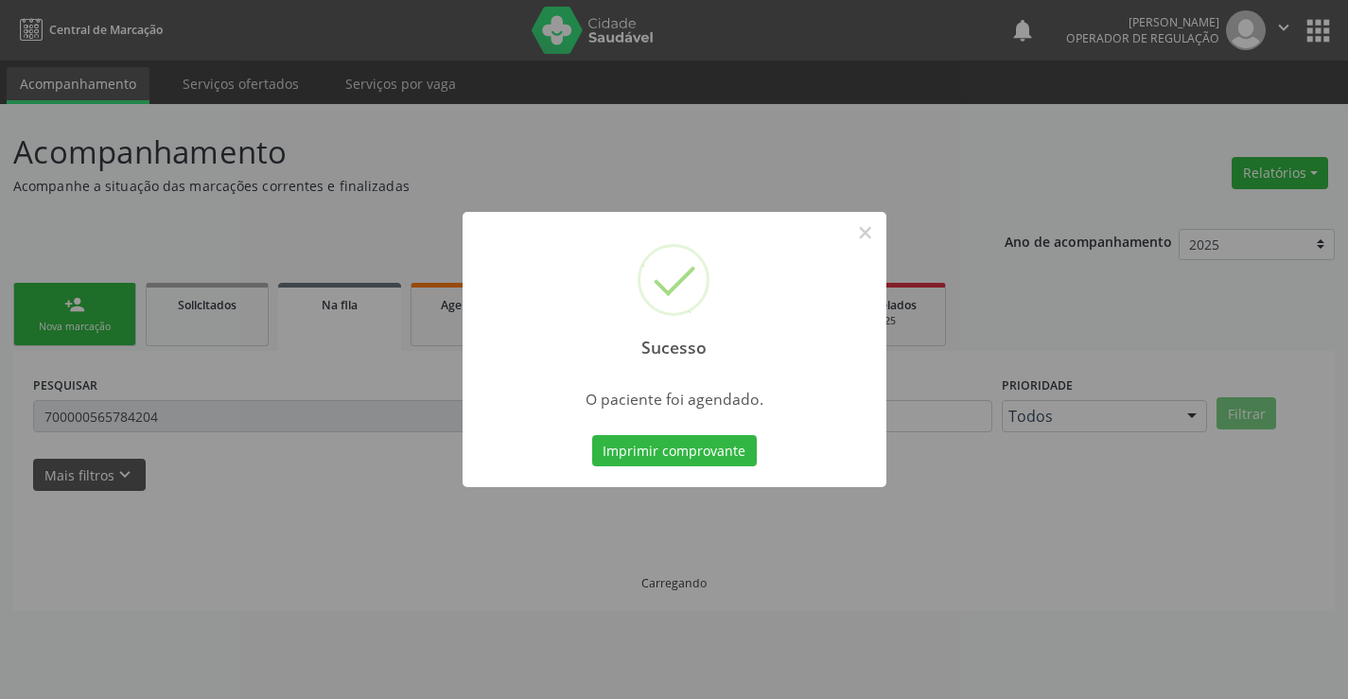
scroll to position [0, 0]
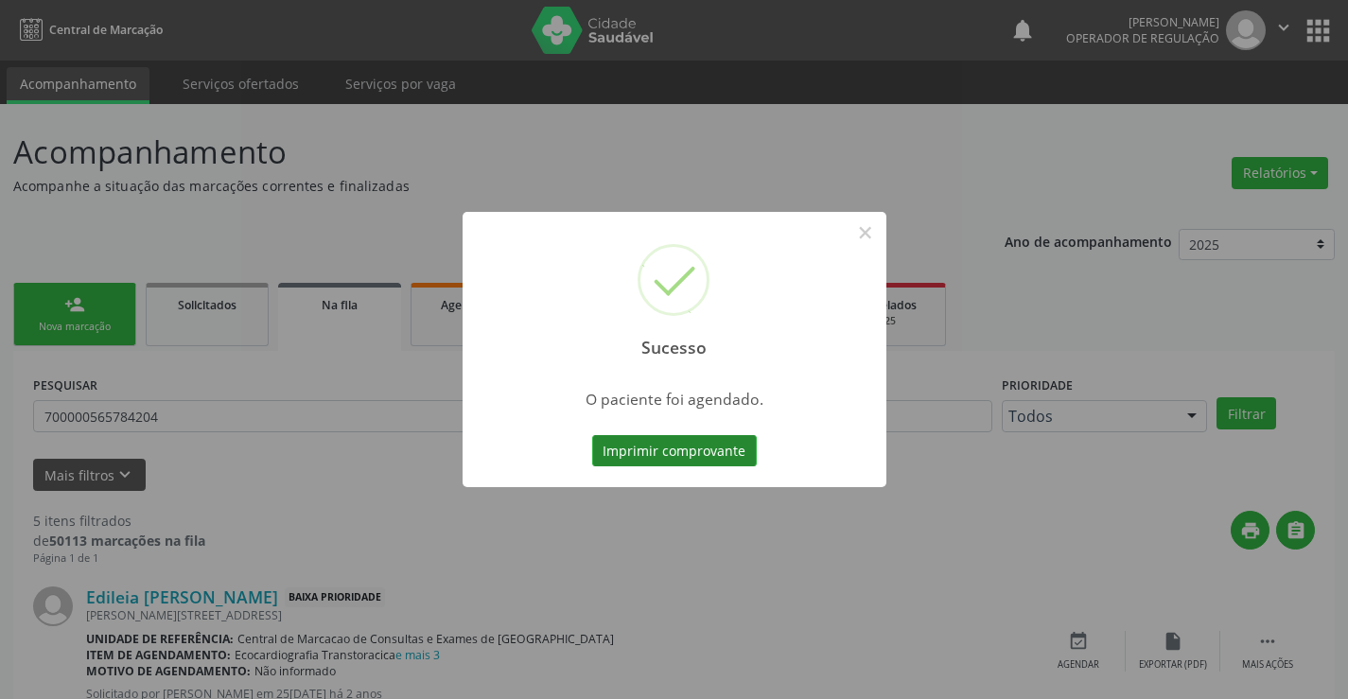
click at [656, 447] on button "Imprimir comprovante" at bounding box center [674, 451] width 165 height 32
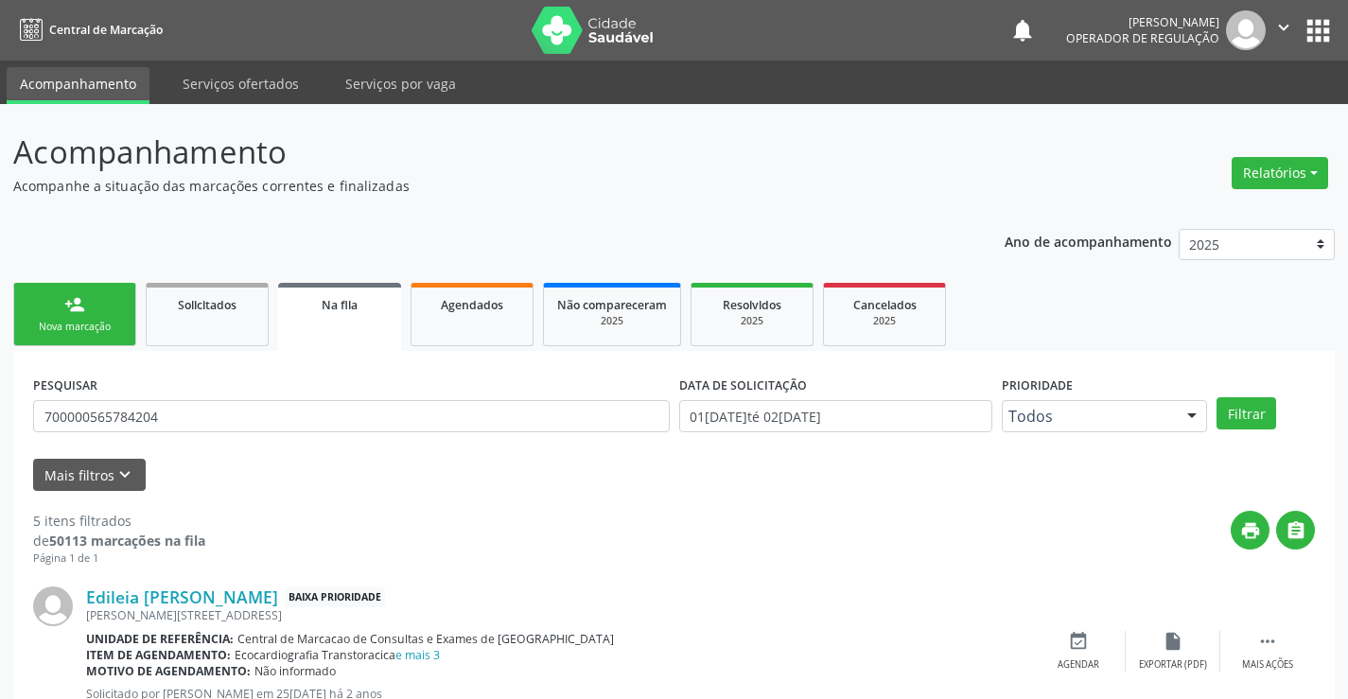
click at [111, 291] on link "person_add Nova marcação" at bounding box center [74, 314] width 123 height 63
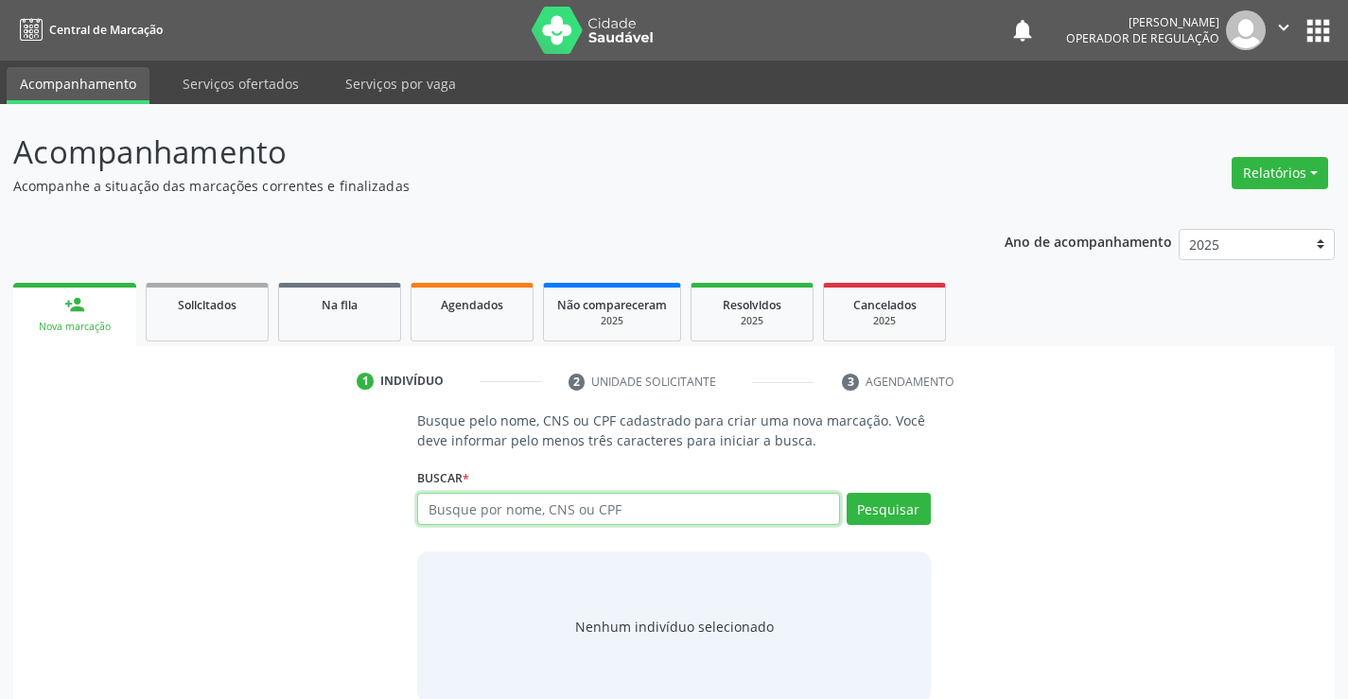
click at [570, 502] on input "text" at bounding box center [628, 509] width 422 height 32
type input "700003704372506"
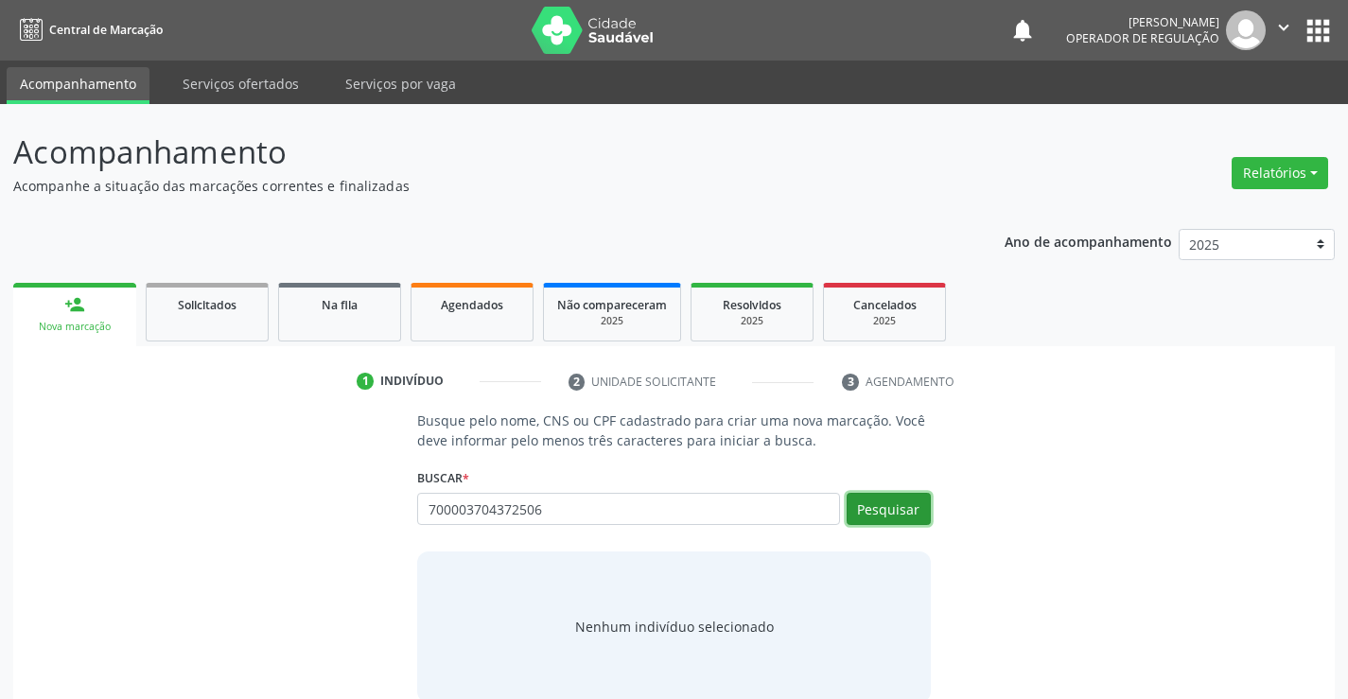
click at [897, 507] on button "Pesquisar" at bounding box center [889, 509] width 84 height 32
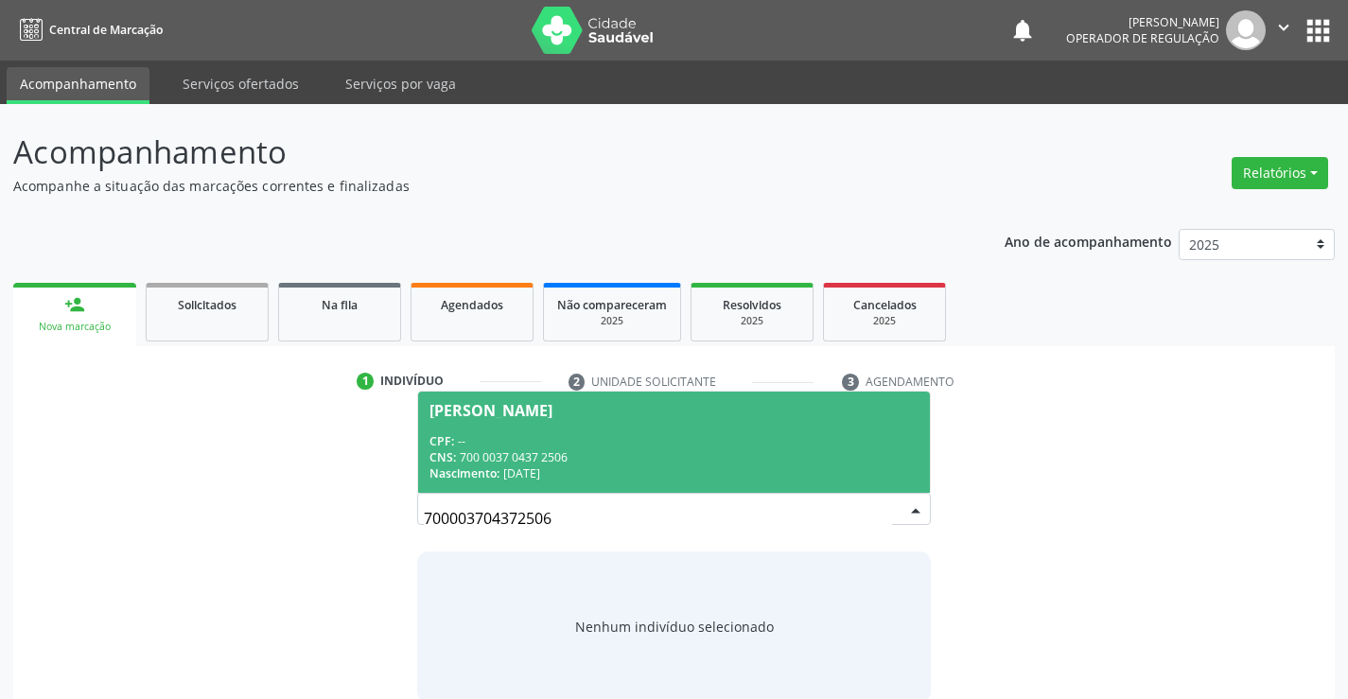
click at [788, 444] on div "CPF: --" at bounding box center [674, 441] width 488 height 16
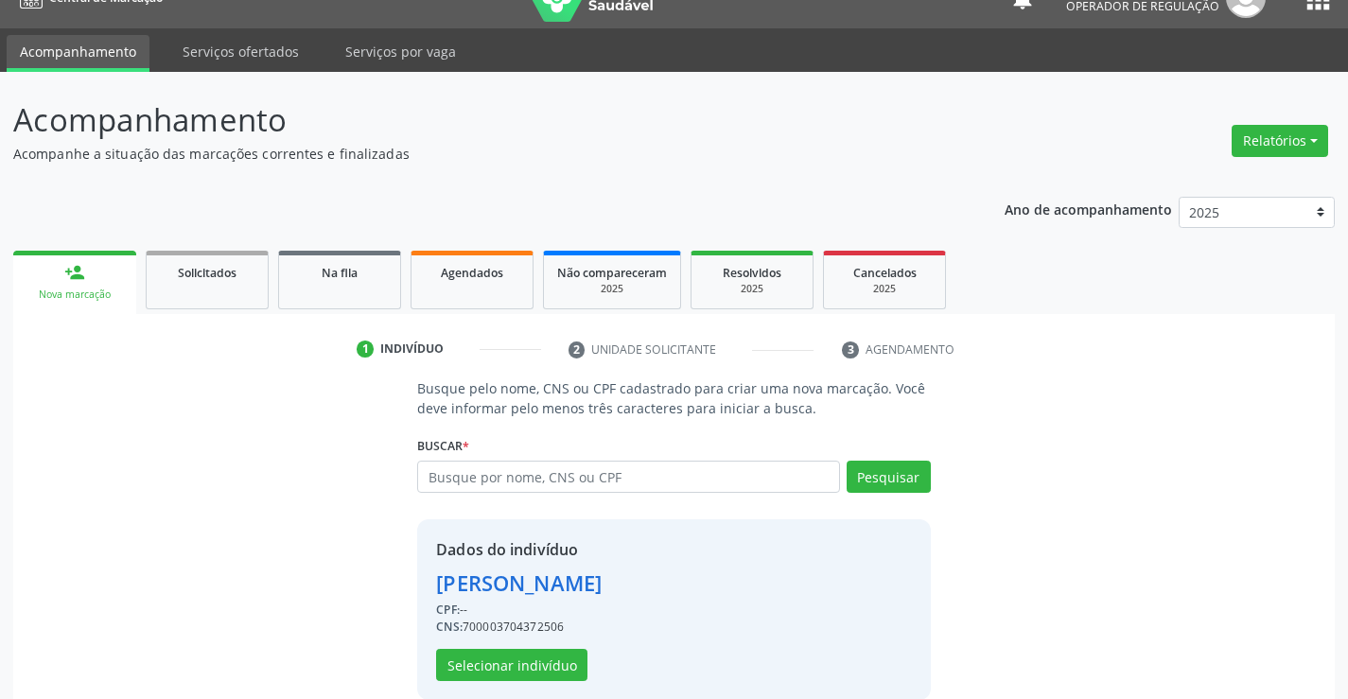
scroll to position [60, 0]
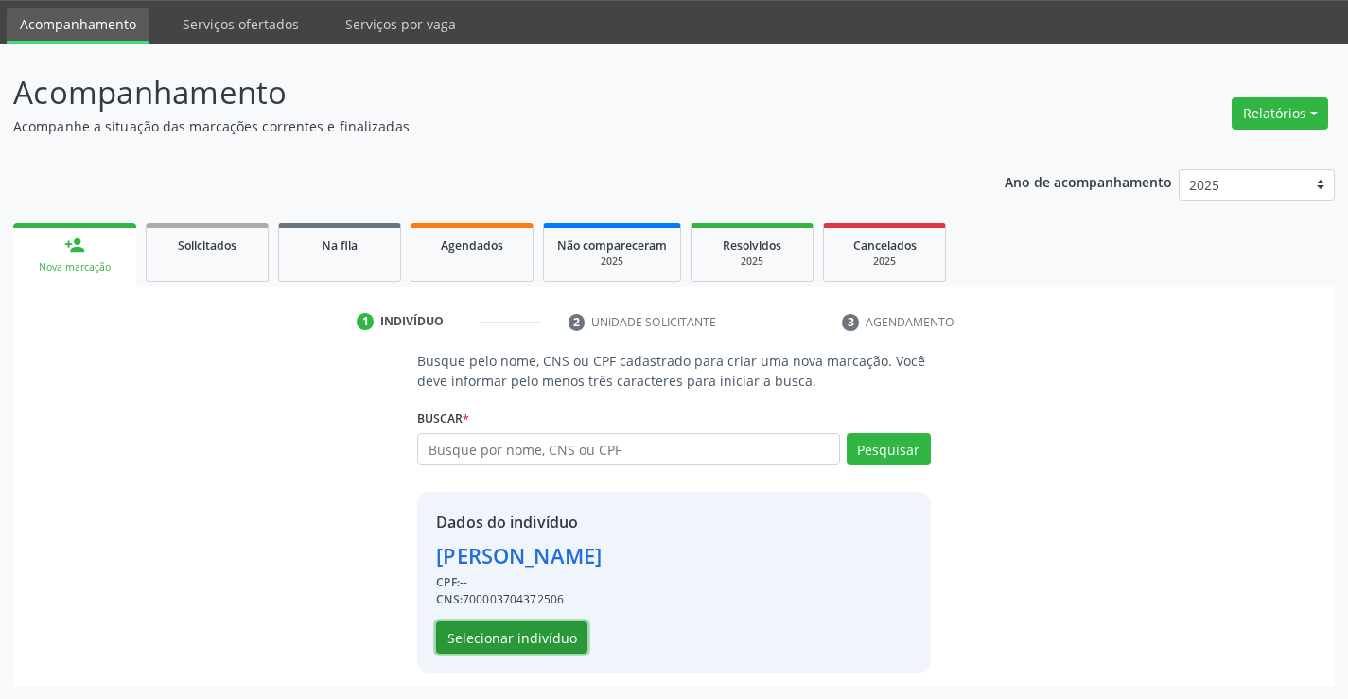
click at [527, 633] on button "Selecionar indivíduo" at bounding box center [511, 638] width 151 height 32
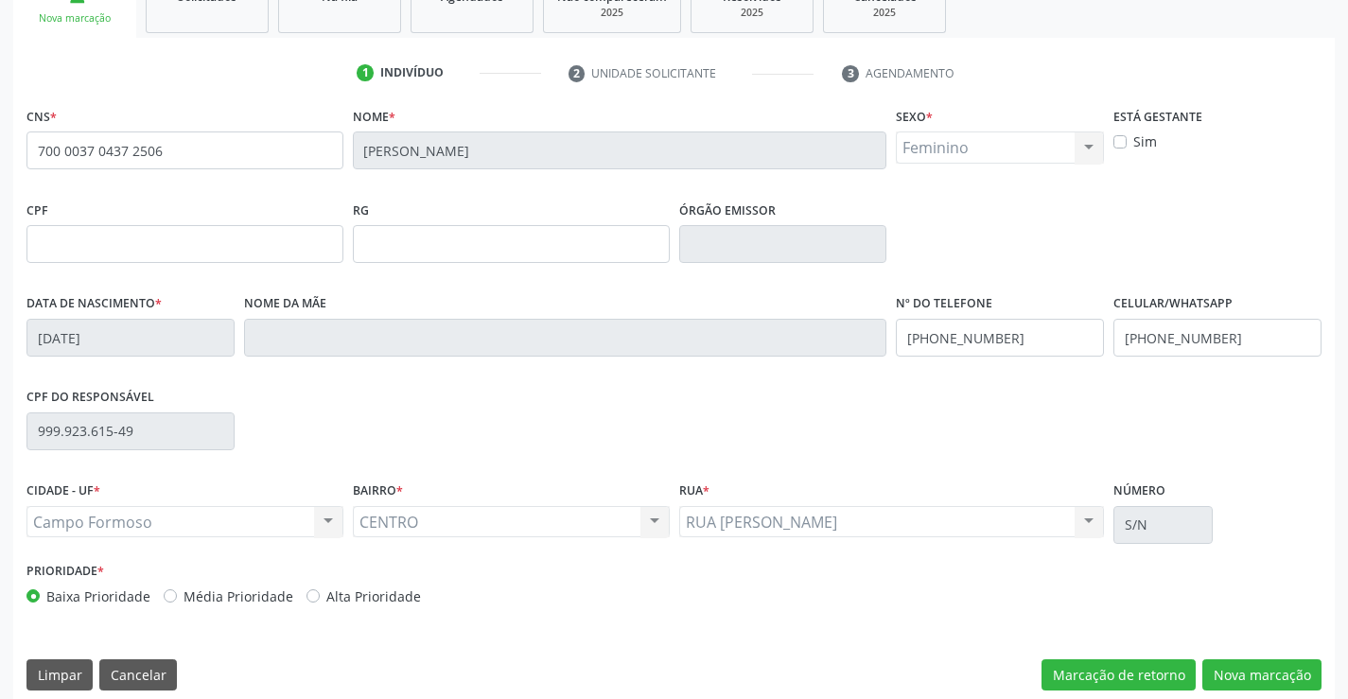
scroll to position [326, 0]
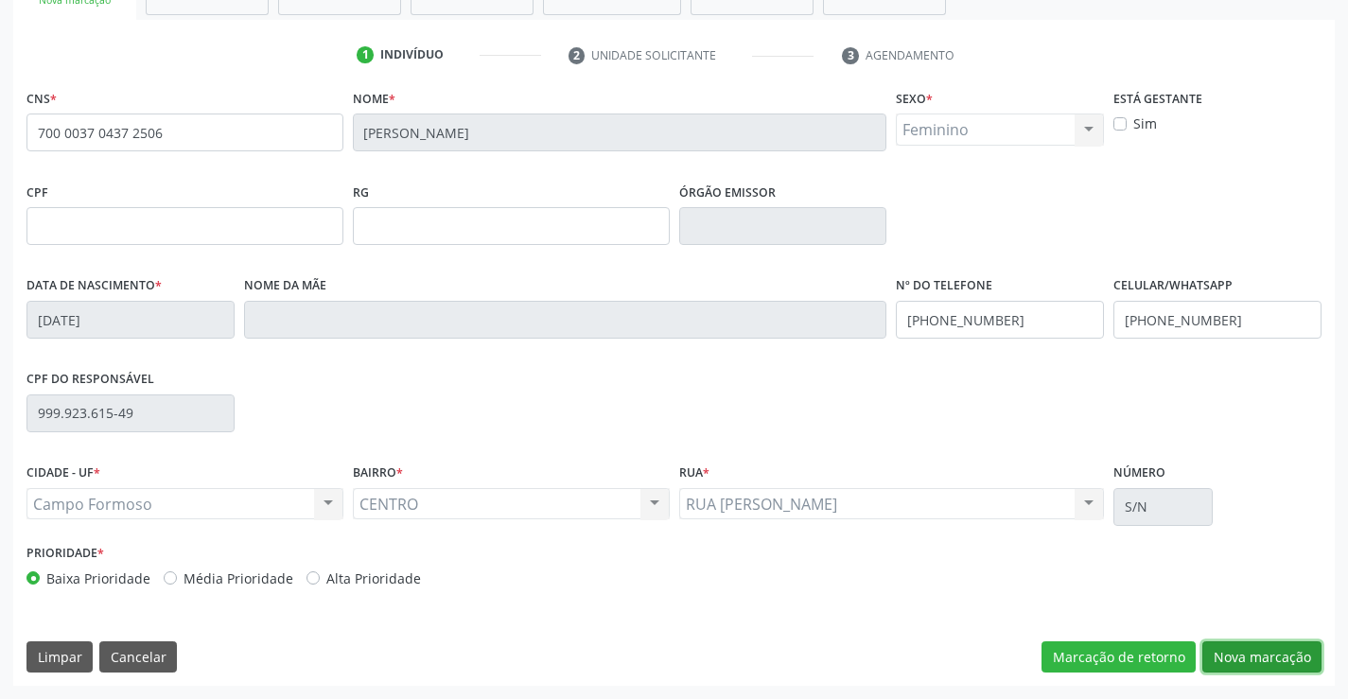
click at [1250, 651] on button "Nova marcação" at bounding box center [1261, 657] width 119 height 32
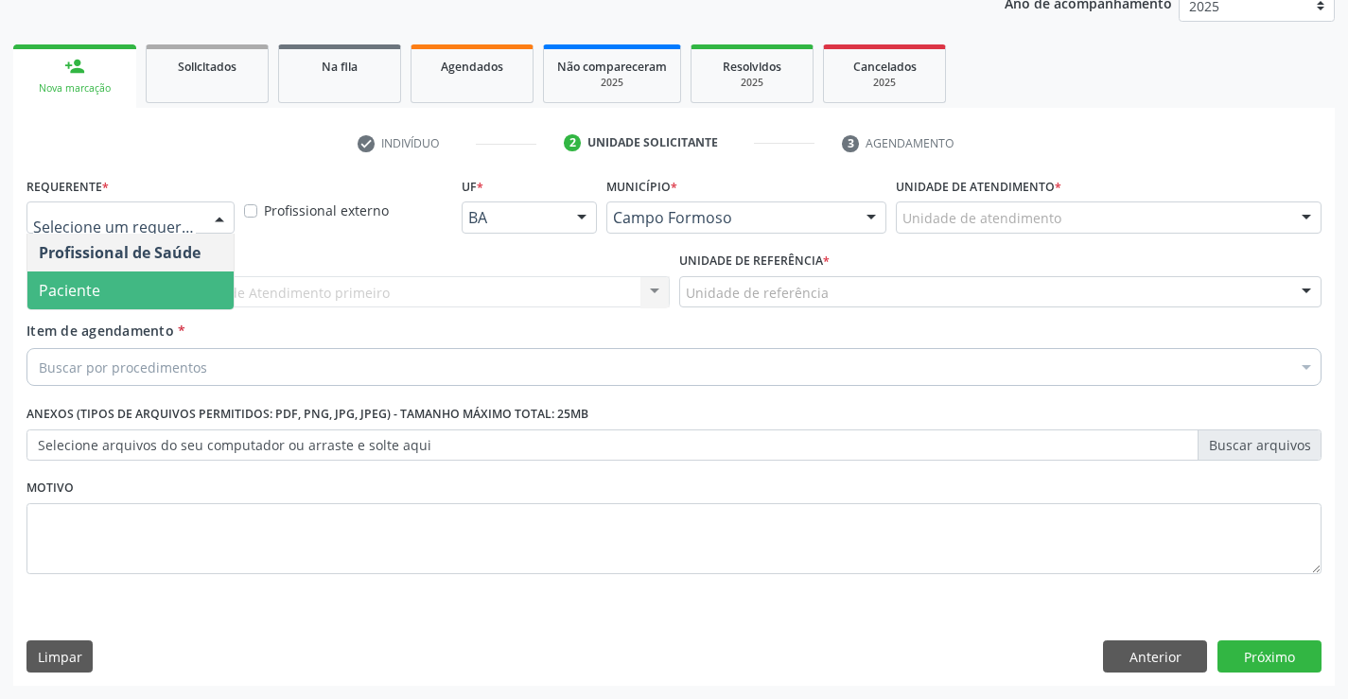
click at [153, 280] on span "Paciente" at bounding box center [130, 291] width 206 height 38
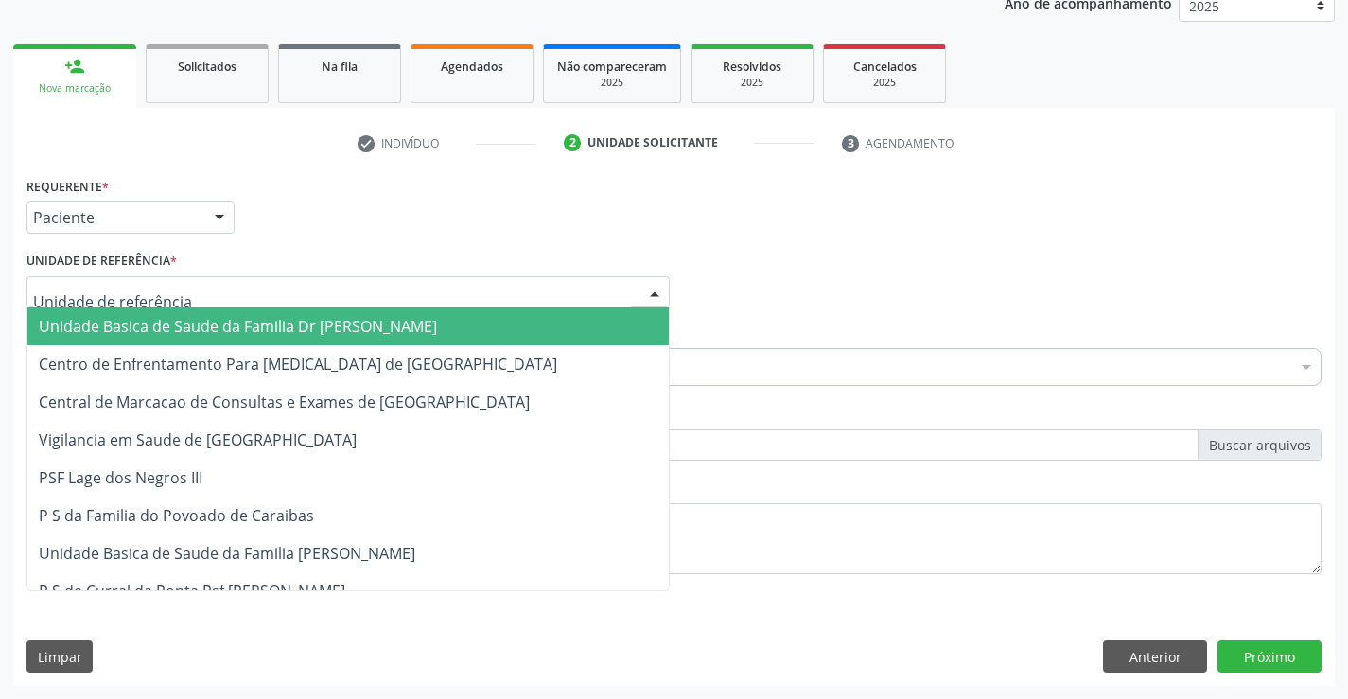
click at [150, 305] on input "text" at bounding box center [332, 302] width 598 height 38
click at [145, 331] on span "Unidade Basica de Saude da Familia Dr [PERSON_NAME]" at bounding box center [238, 326] width 398 height 21
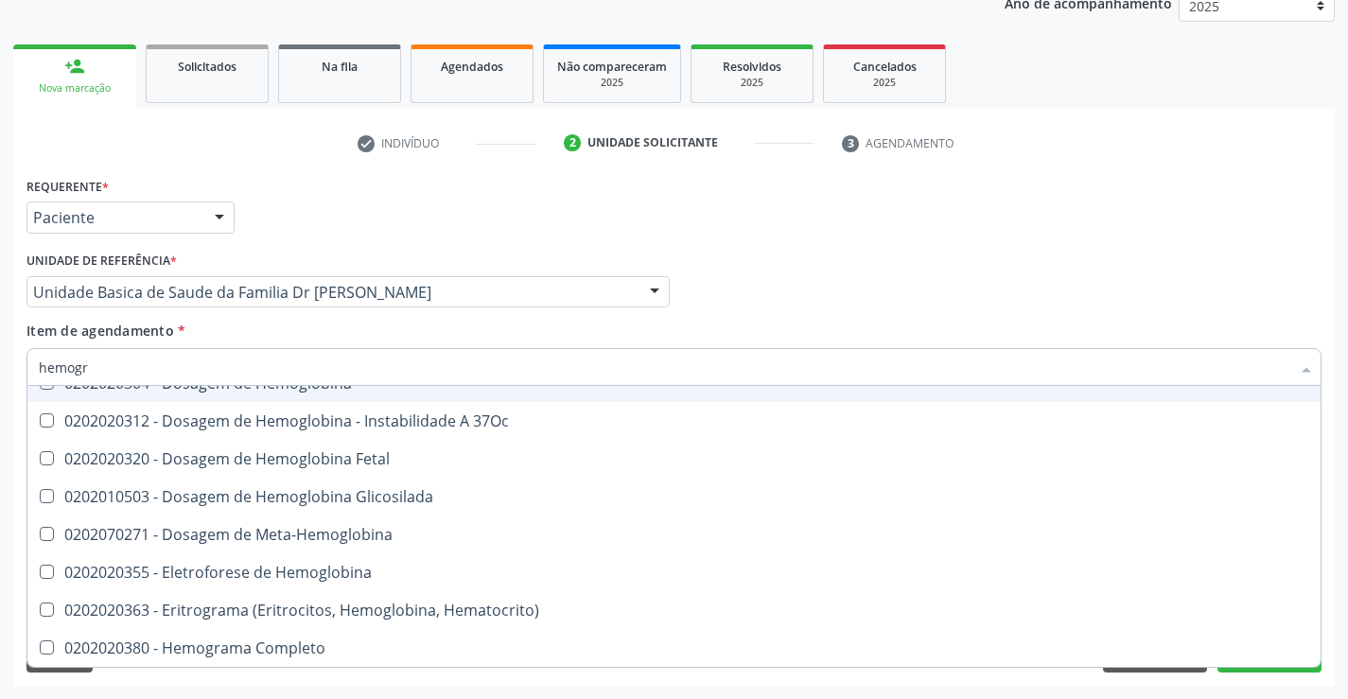
scroll to position [0, 0]
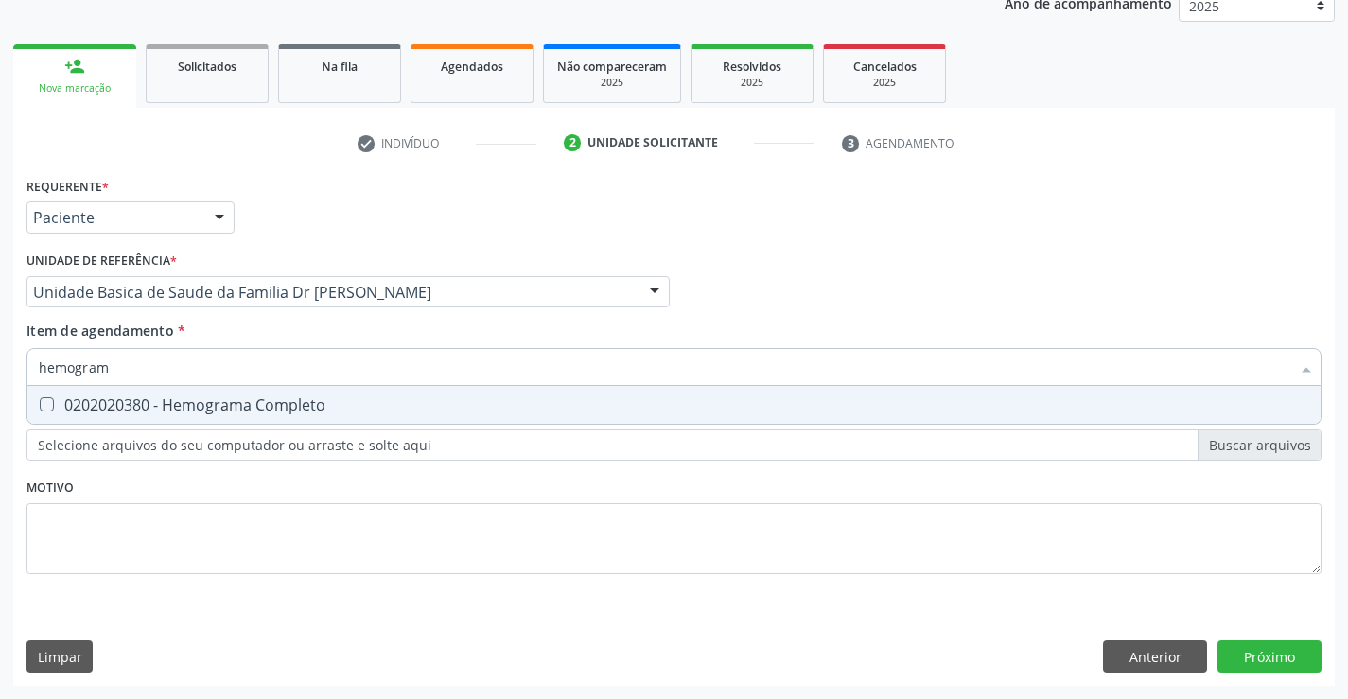
type input "hemograma"
click at [284, 405] on div "0202020380 - Hemograma Completo" at bounding box center [674, 404] width 1271 height 15
checkbox Completo "true"
click at [220, 509] on div "Requerente * Paciente Profissional de Saúde Paciente Nenhum resultado encontrad…" at bounding box center [673, 386] width 1295 height 429
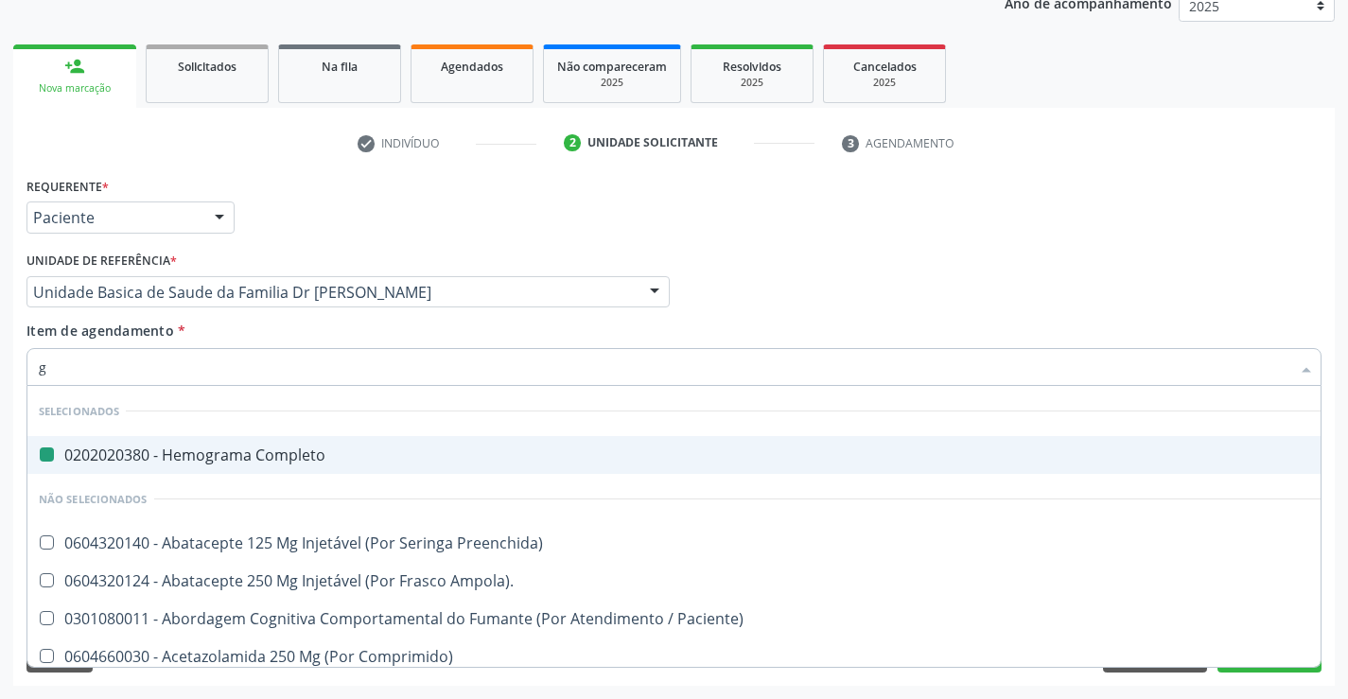
type input "gl"
checkbox Completo "false"
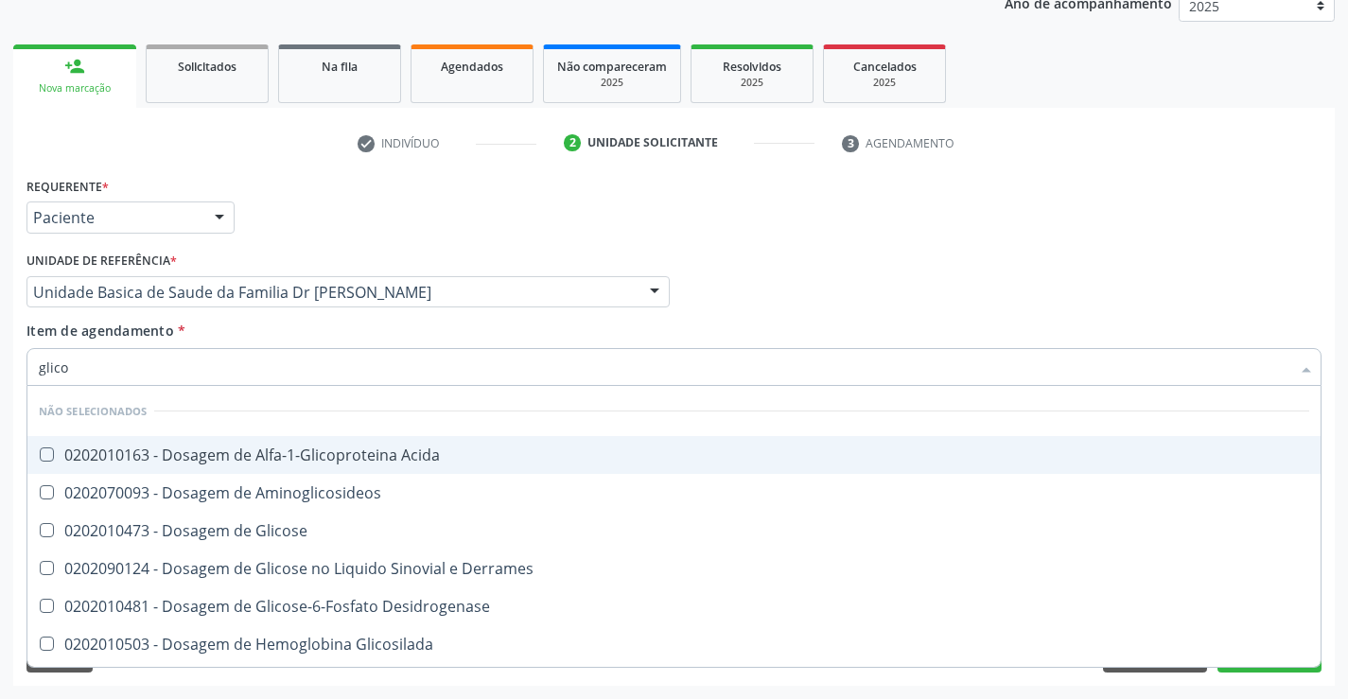
type input "glicos"
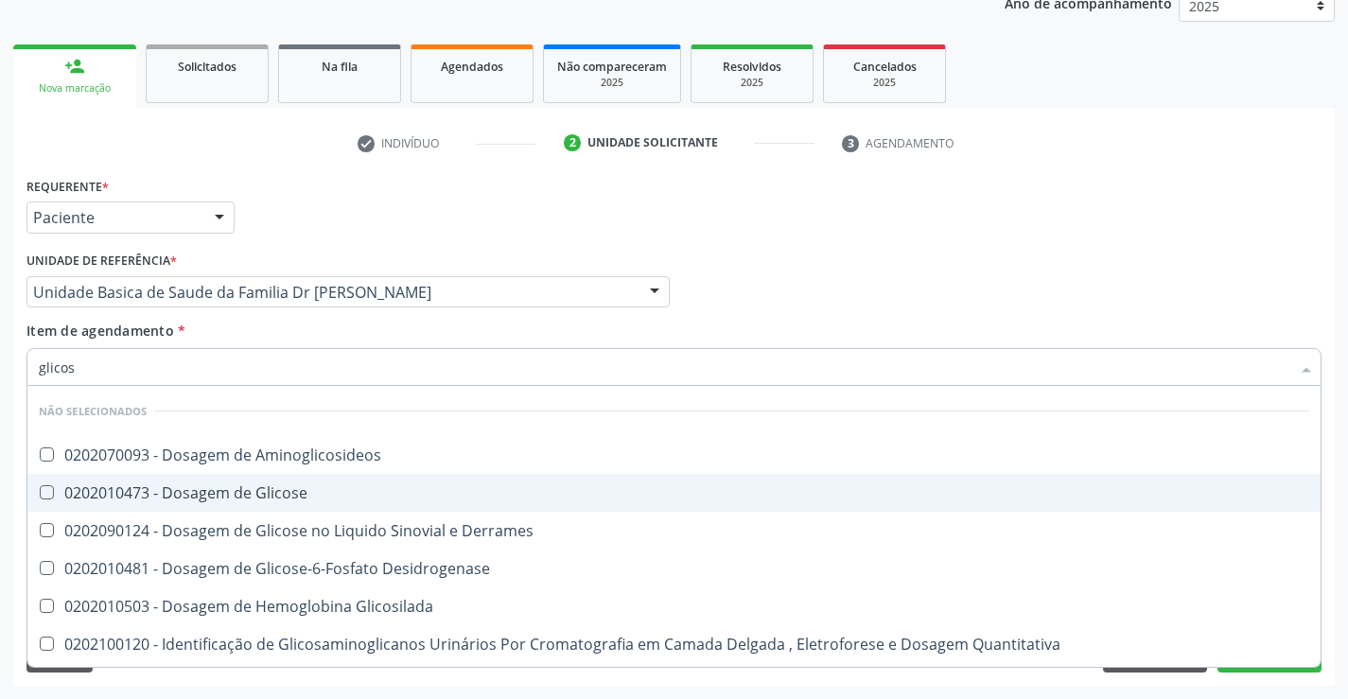
click at [256, 482] on span "0202010473 - Dosagem de Glicose" at bounding box center [673, 493] width 1293 height 38
checkbox Glicose "true"
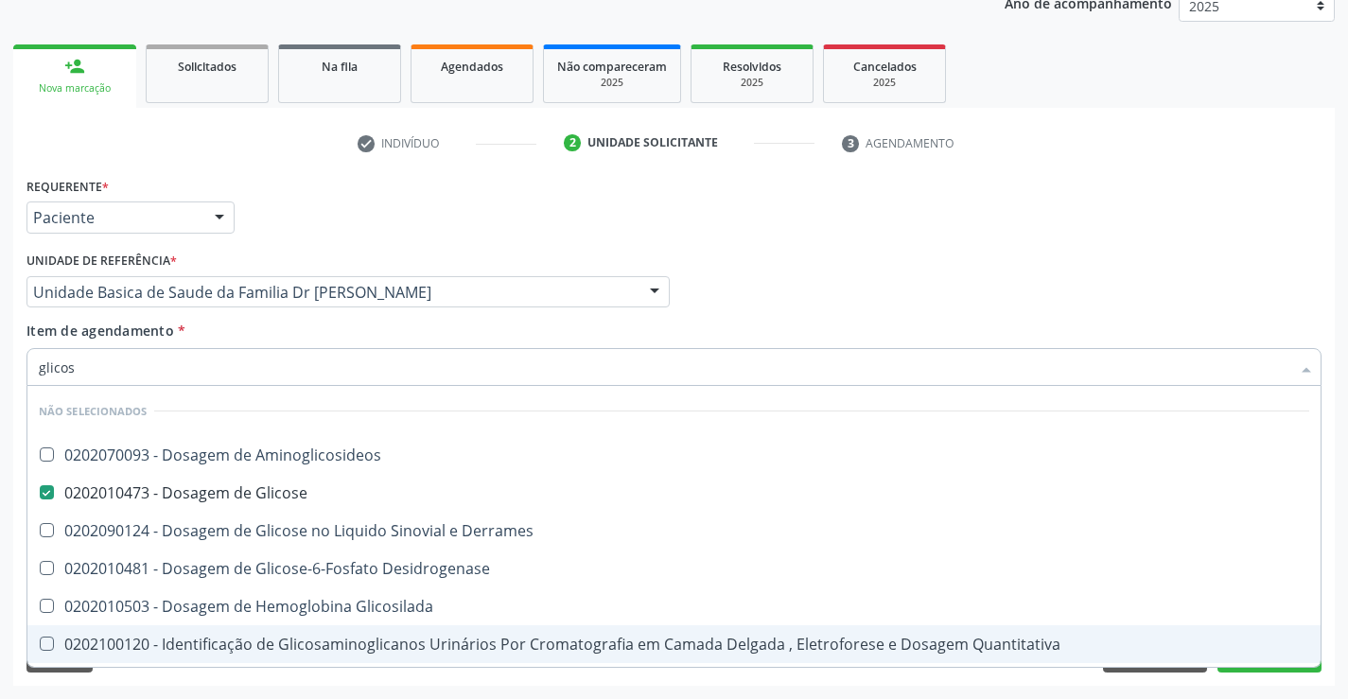
type input "glicos"
click at [182, 678] on div "Requerente * Paciente Profissional de Saúde Paciente Nenhum resultado encontrad…" at bounding box center [674, 429] width 1322 height 514
checkbox Aminoglicosideos "true"
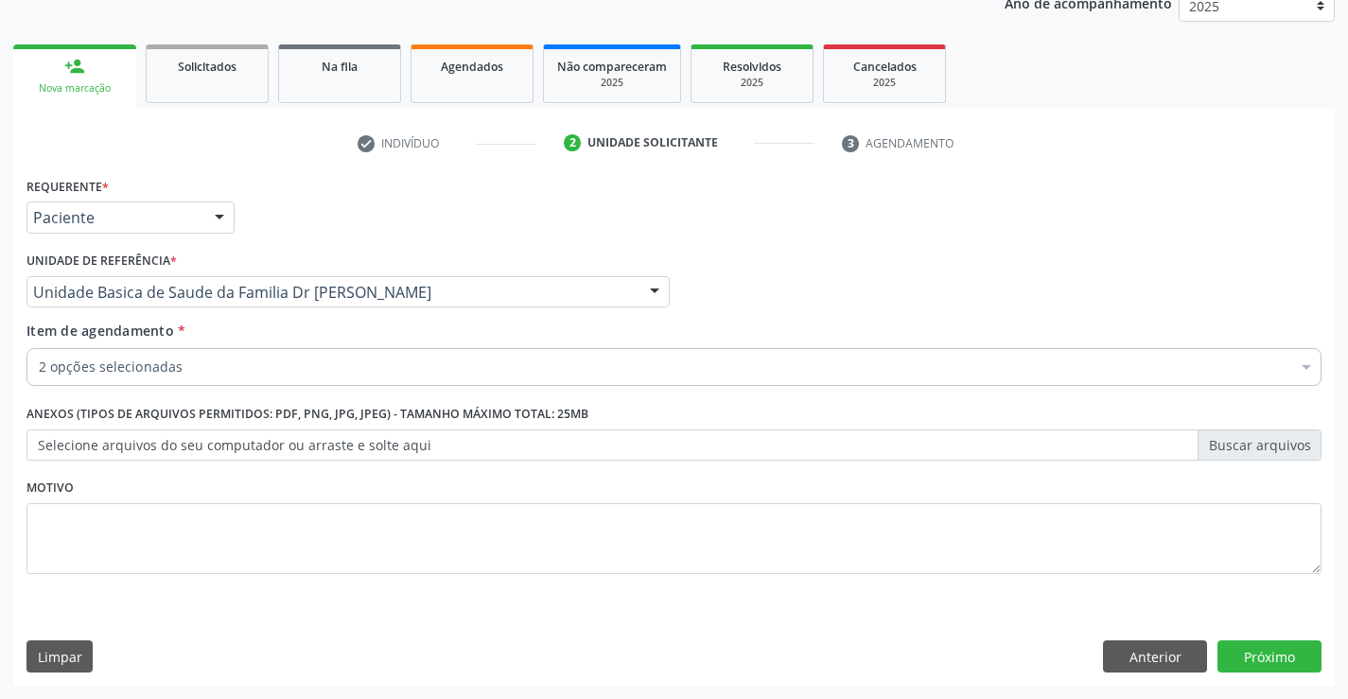
click at [39, 368] on input "Item de agendamento *" at bounding box center [39, 367] width 0 height 38
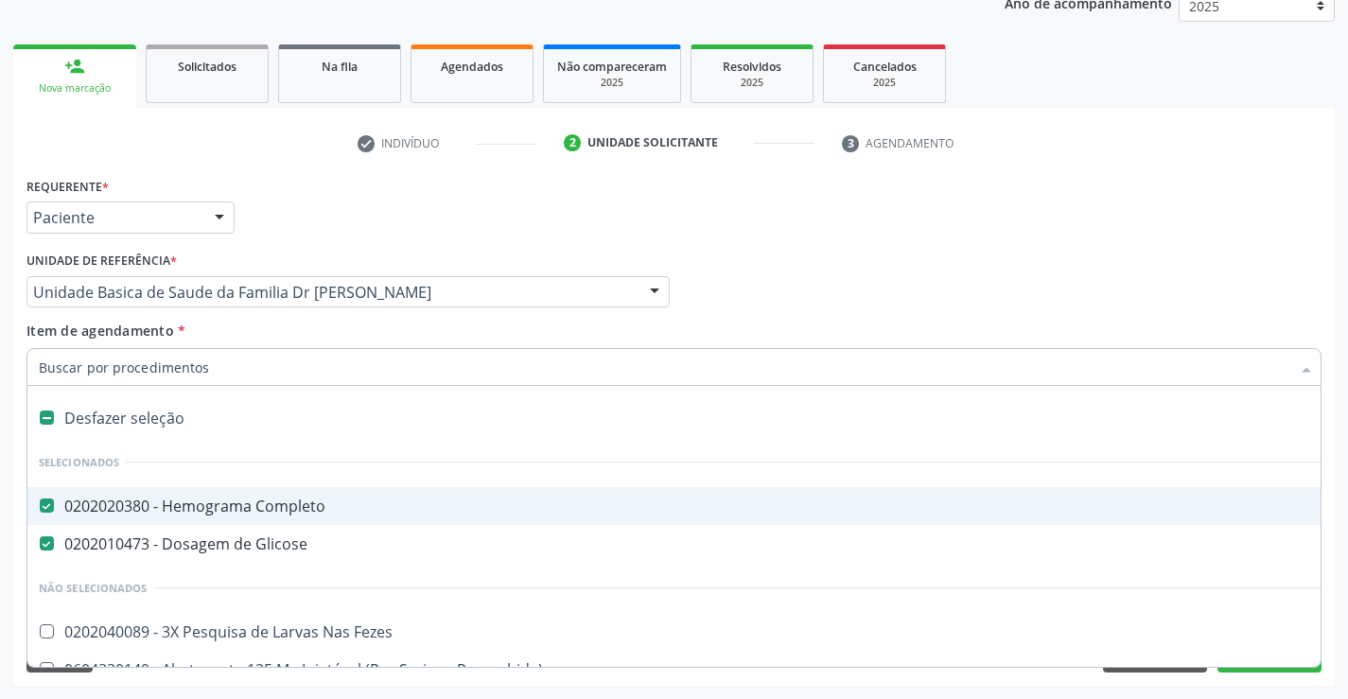
click at [231, 368] on input "Item de agendamento *" at bounding box center [665, 367] width 1252 height 38
type input "f"
checkbox Completo "false"
checkbox Glicose "false"
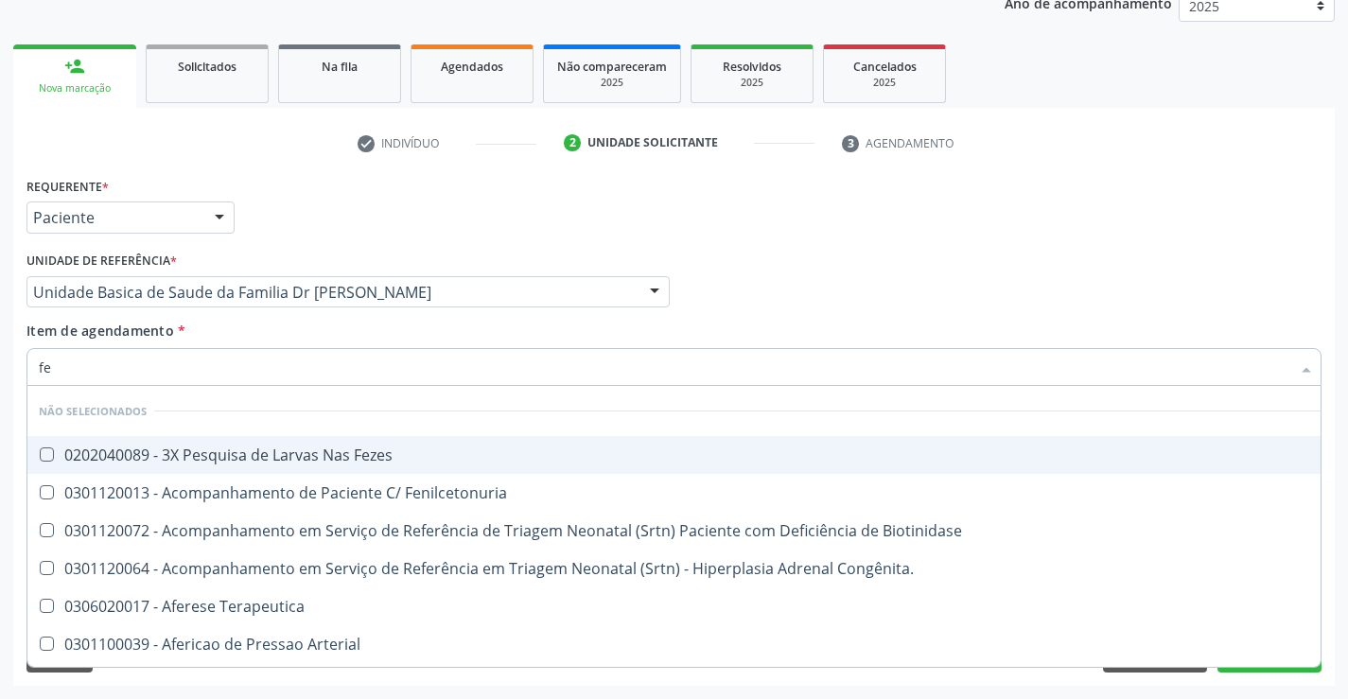
type input "fez"
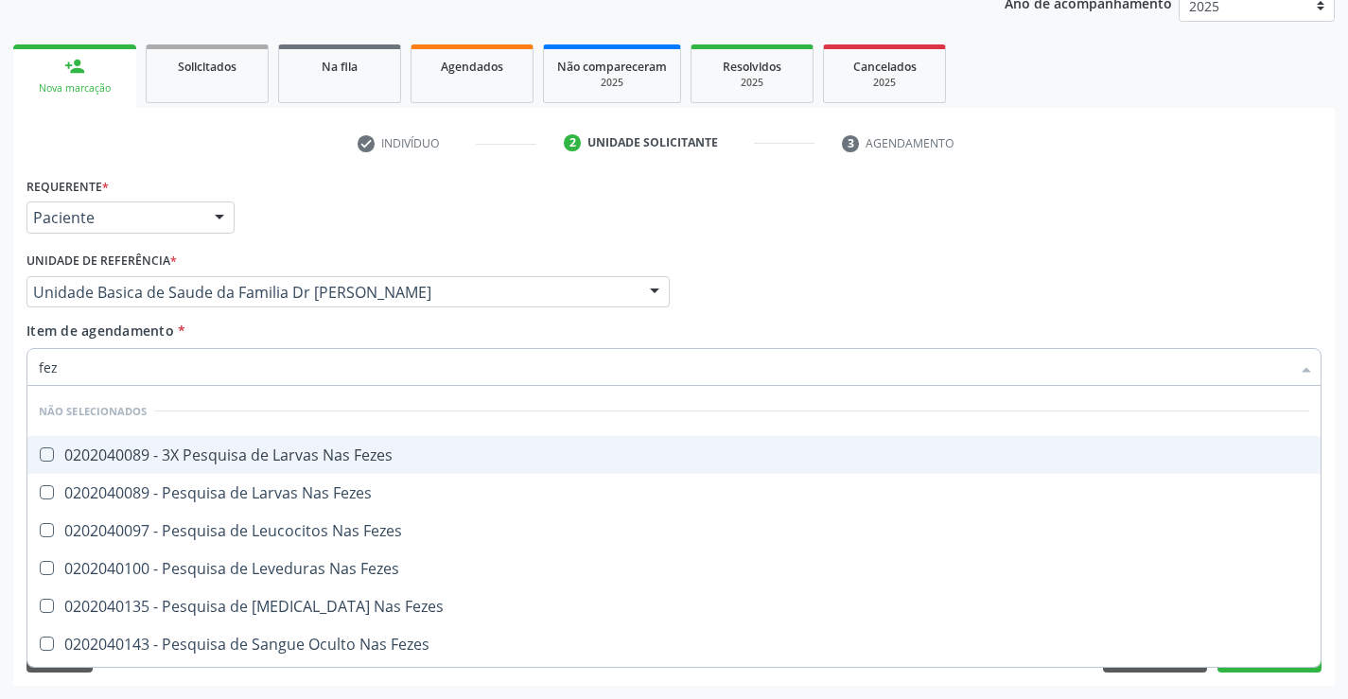
click at [333, 455] on div "0202040089 - 3X Pesquisa de Larvas Nas Fezes" at bounding box center [674, 454] width 1271 height 15
checkbox Fezes "true"
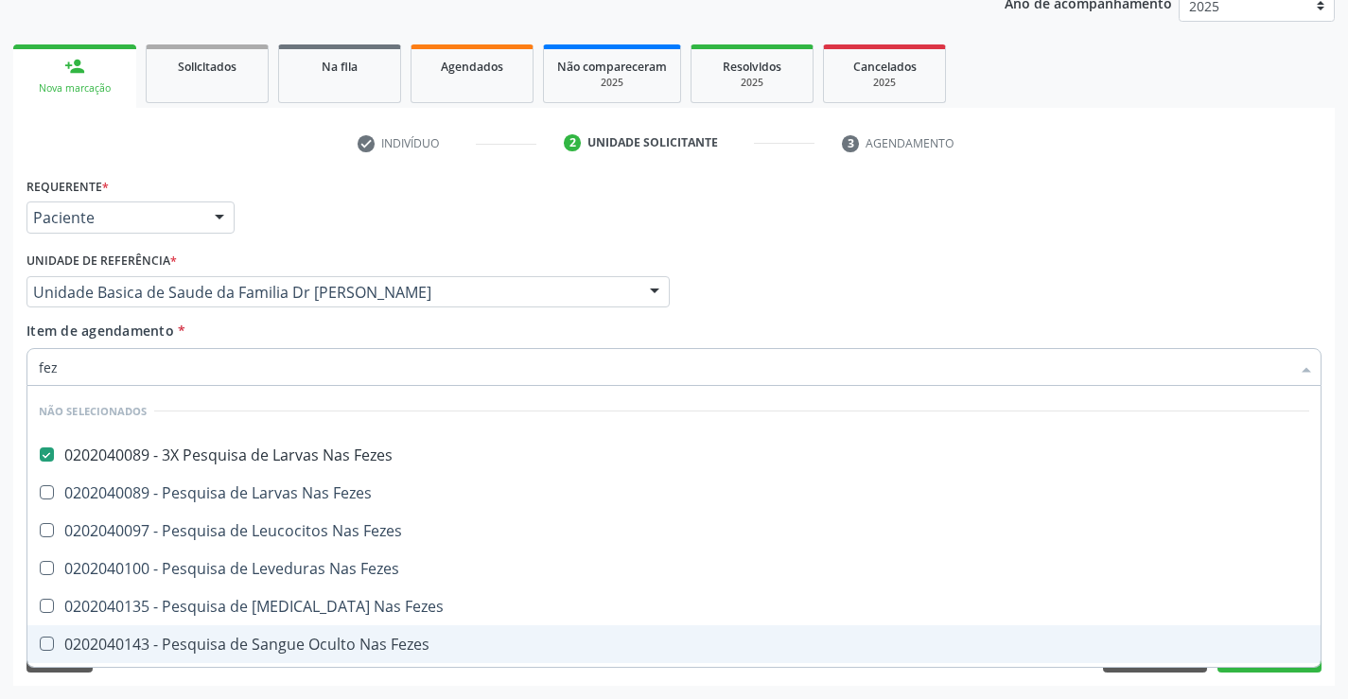
type input "fez"
click at [216, 682] on div "Requerente * Paciente Profissional de Saúde Paciente Nenhum resultado encontrad…" at bounding box center [674, 429] width 1322 height 514
checkbox Fezes "true"
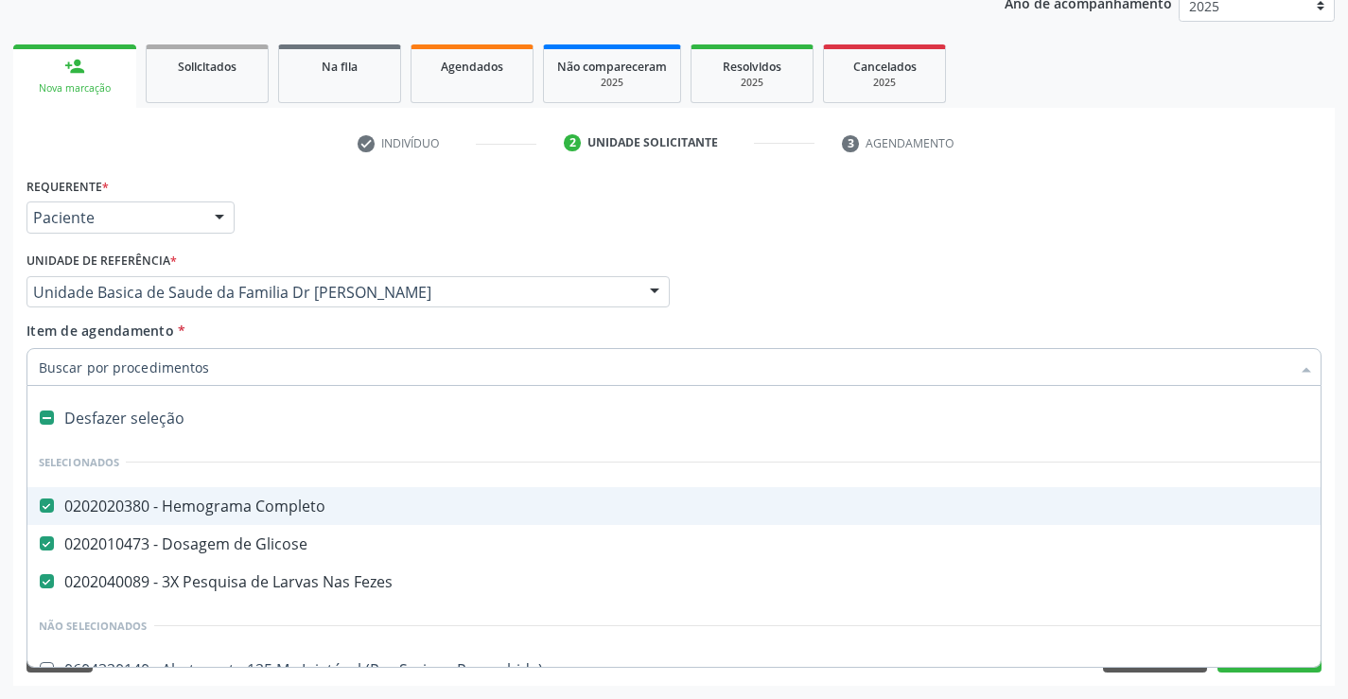
click at [228, 357] on div at bounding box center [673, 367] width 1295 height 38
type input "t"
checkbox Fezes "false"
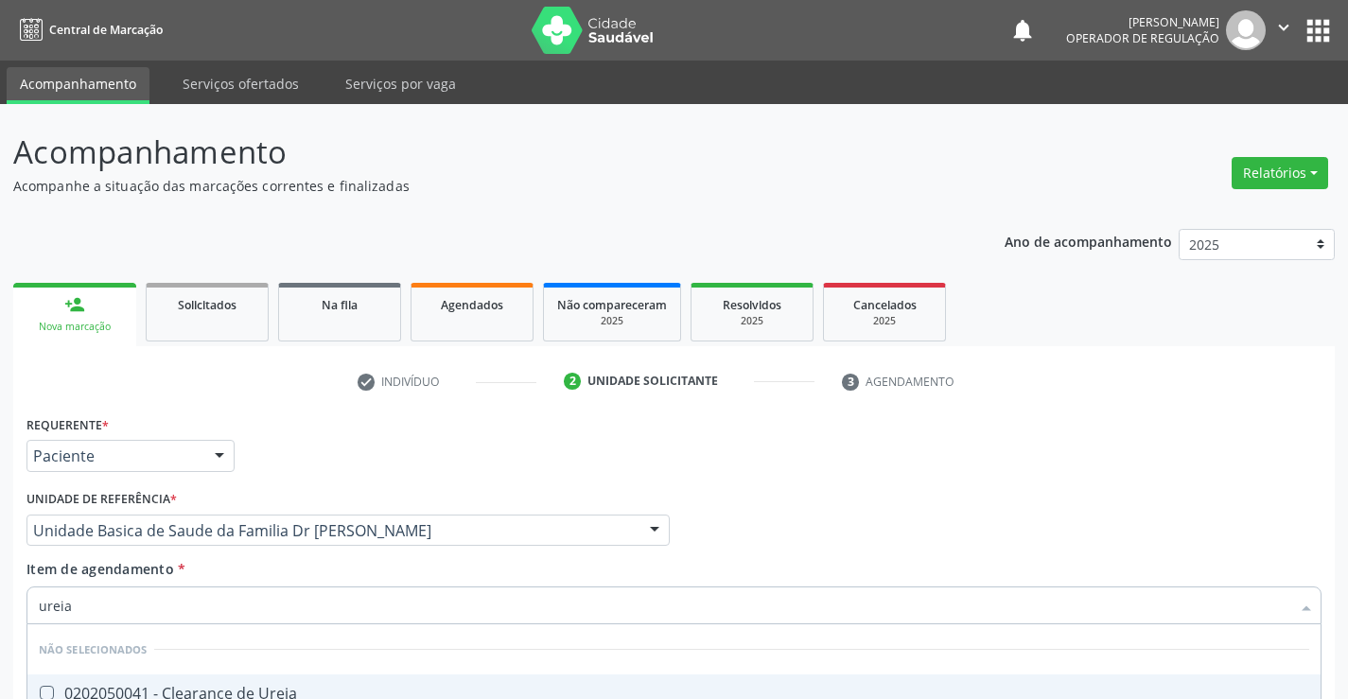
scroll to position [238, 0]
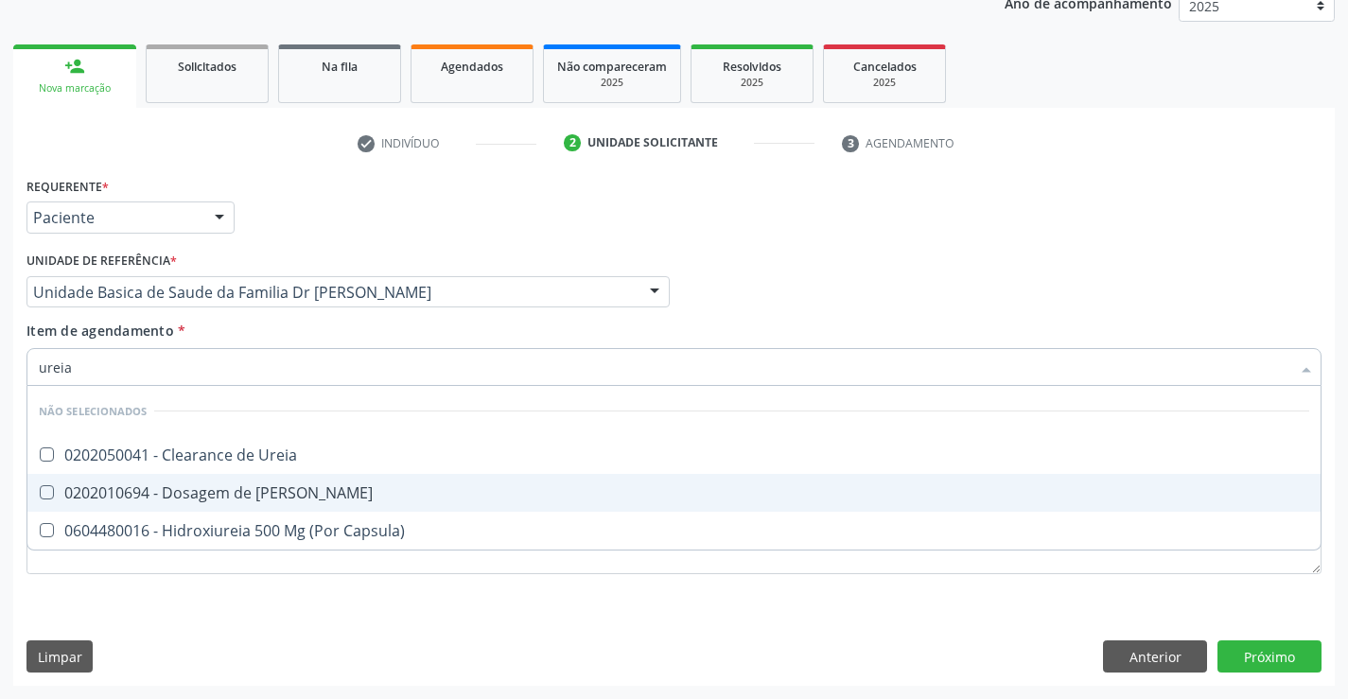
click at [260, 495] on div "0202010694 - Dosagem de [PERSON_NAME]" at bounding box center [674, 492] width 1271 height 15
checkbox Ureia "true"
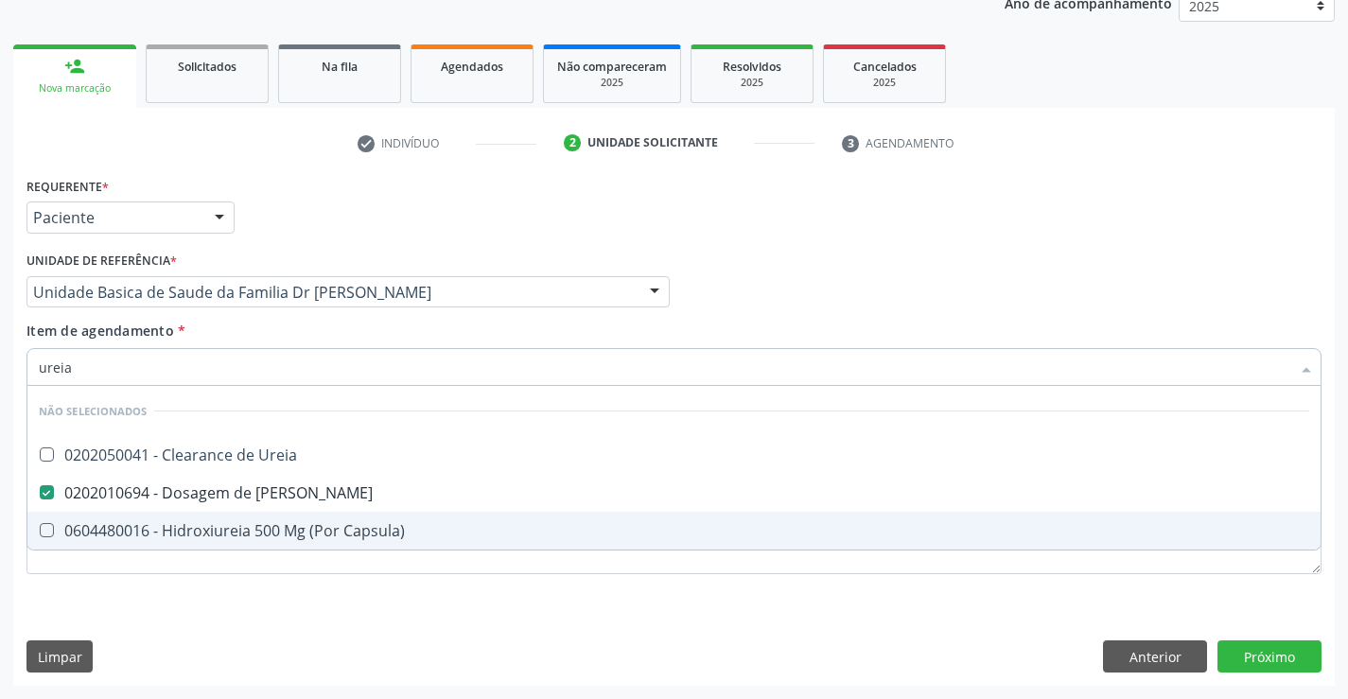
type input "ureia"
click at [215, 623] on div "Requerente * Paciente Profissional de Saúde Paciente Nenhum resultado encontrad…" at bounding box center [674, 429] width 1322 height 514
checkbox Ureia "true"
checkbox Capsula\) "true"
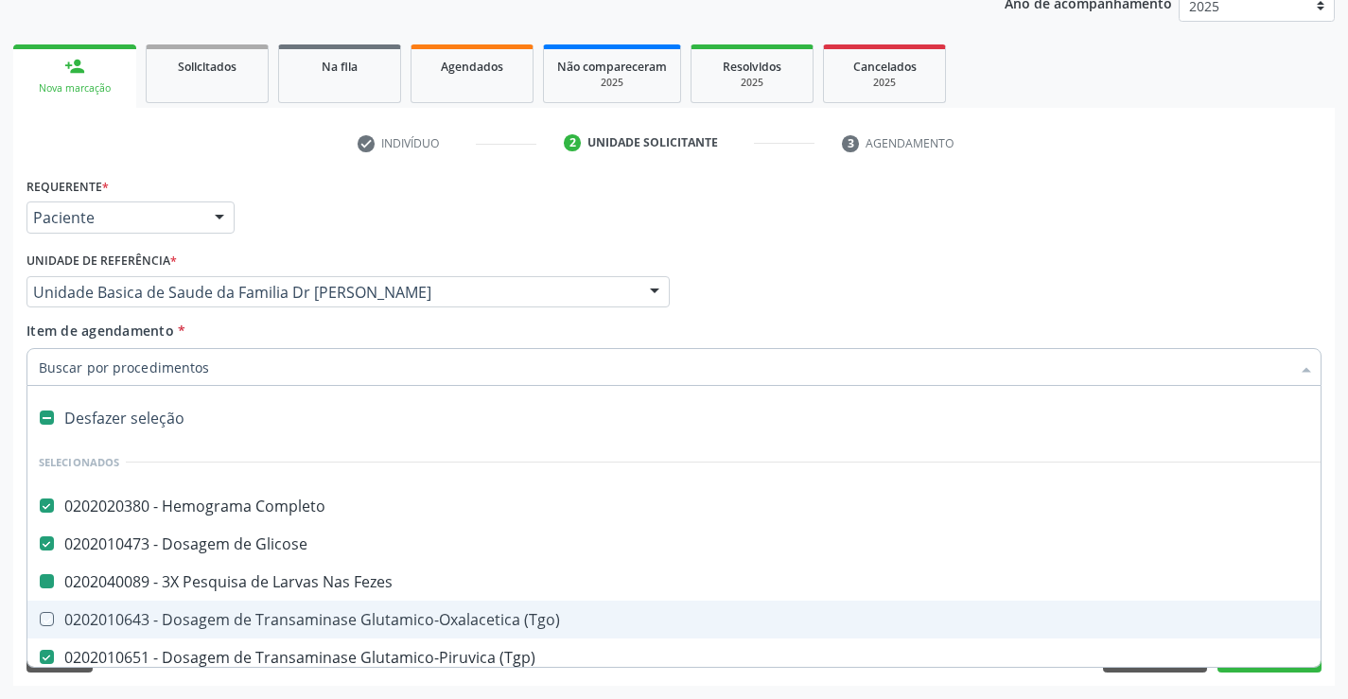
type input "c"
checkbox Fezes "false"
checkbox \(Tgo\) "true"
checkbox Ureia "false"
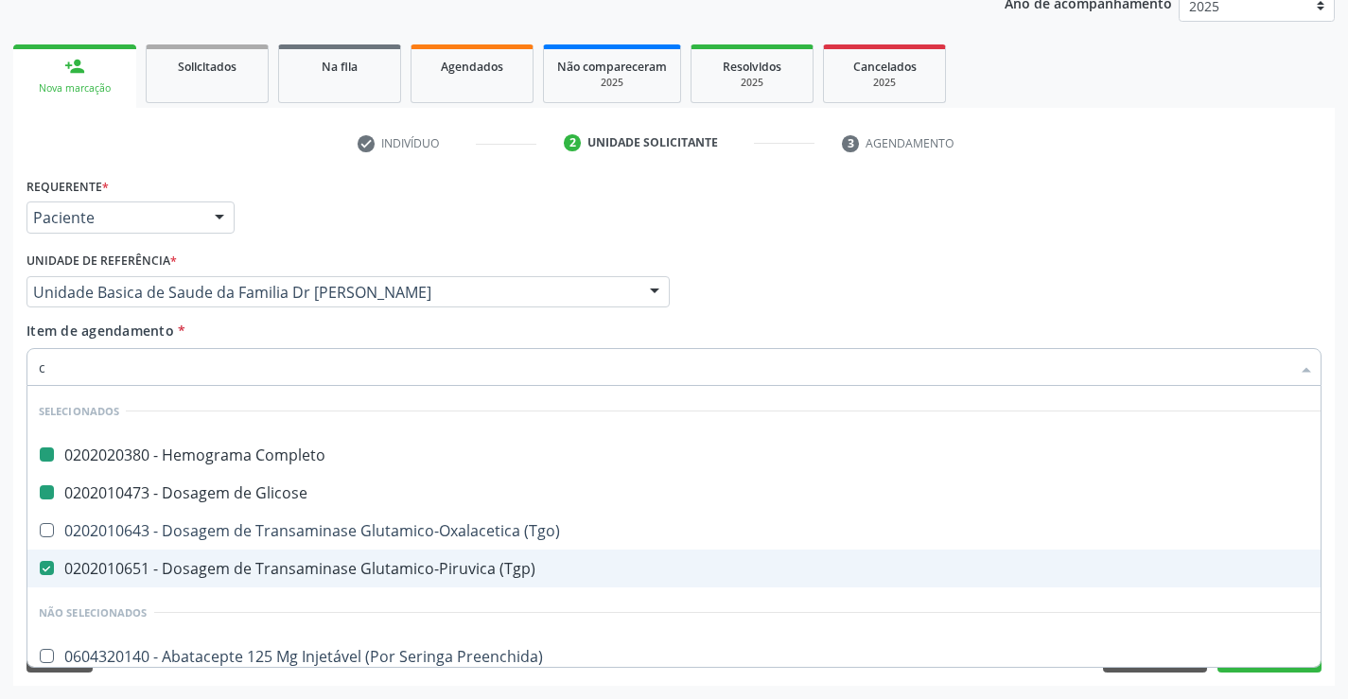
type input "cr"
checkbox Completo "false"
checkbox Glicose "false"
checkbox \(Tgp\) "false"
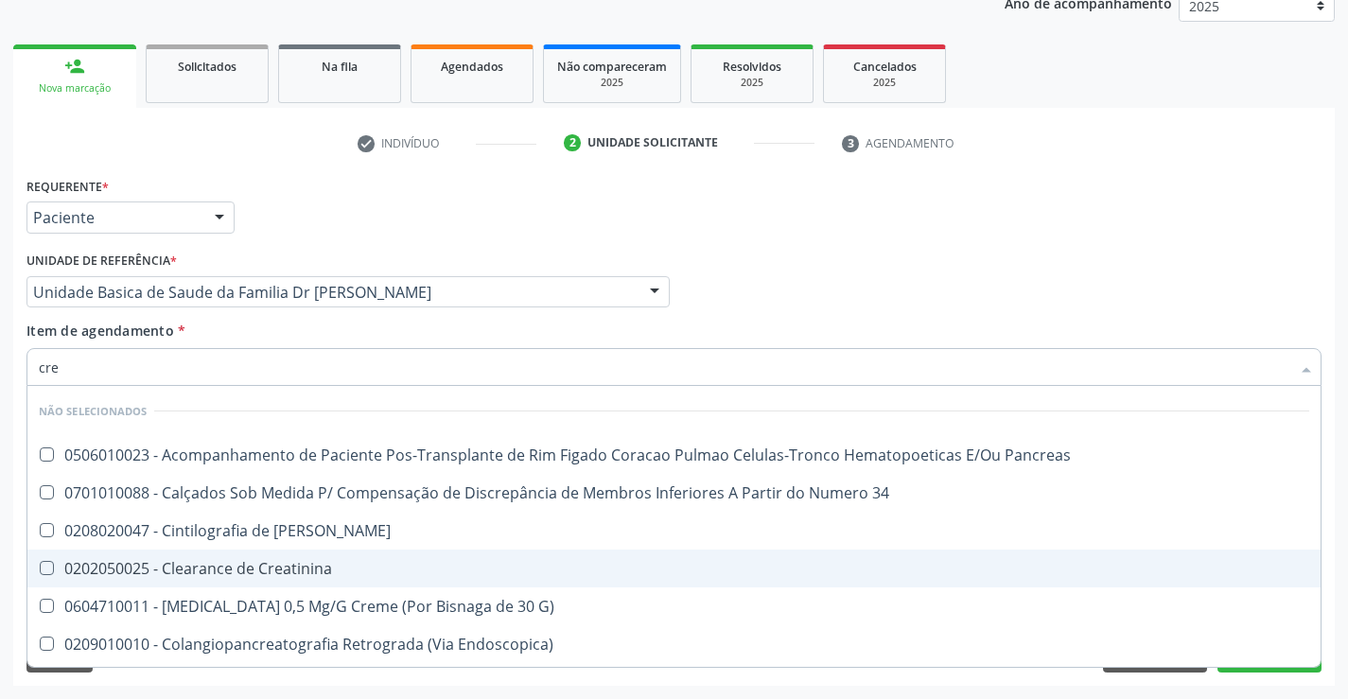
type input "crea"
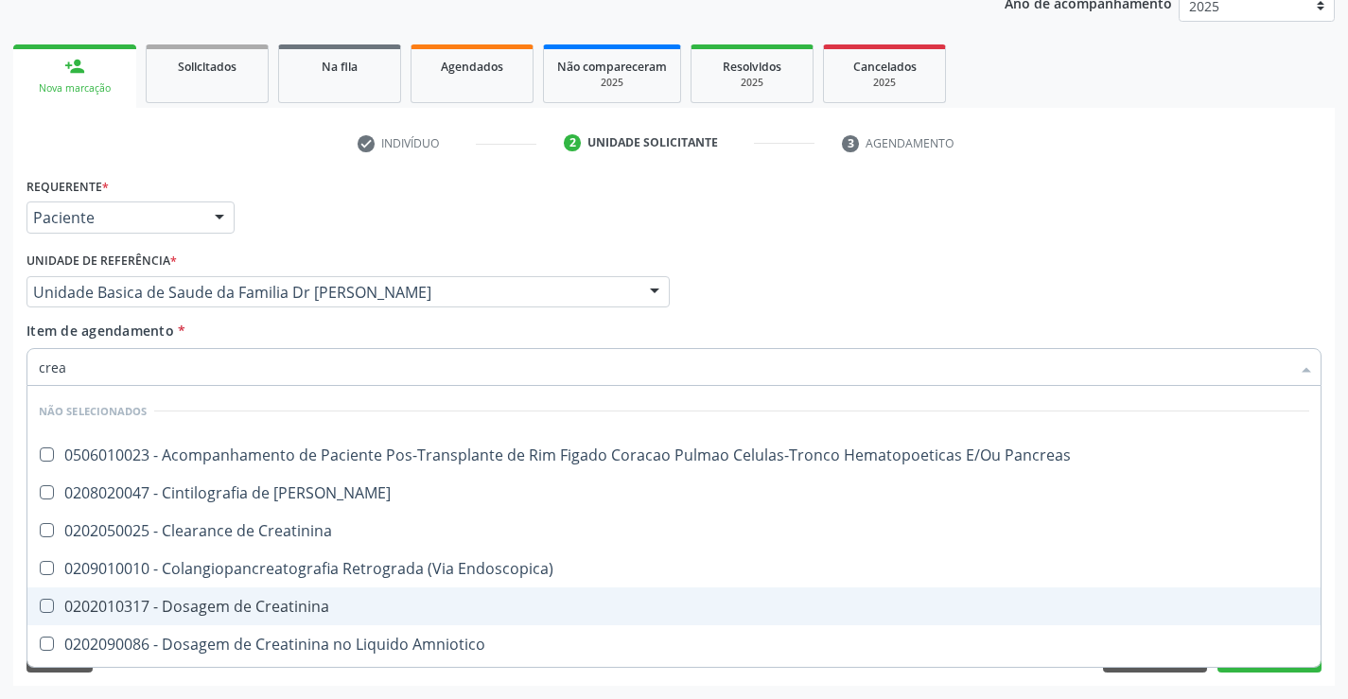
click at [275, 600] on div "0202010317 - Dosagem de Creatinina" at bounding box center [674, 606] width 1271 height 15
checkbox Creatinina "true"
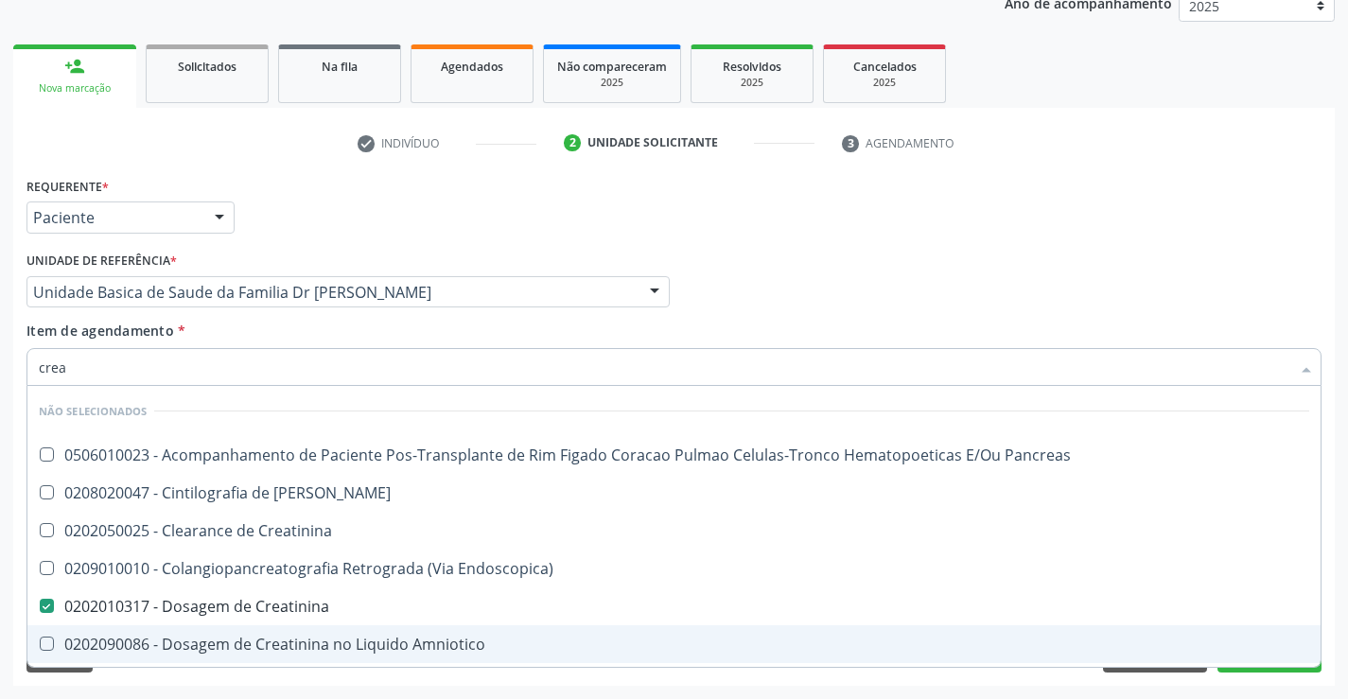
type input "crea"
click at [243, 686] on div "Acompanhamento Acompanhe a situação das marcações correntes e finalizadas Relat…" at bounding box center [674, 282] width 1348 height 833
checkbox Pancreas "true"
checkbox Creatinina "true"
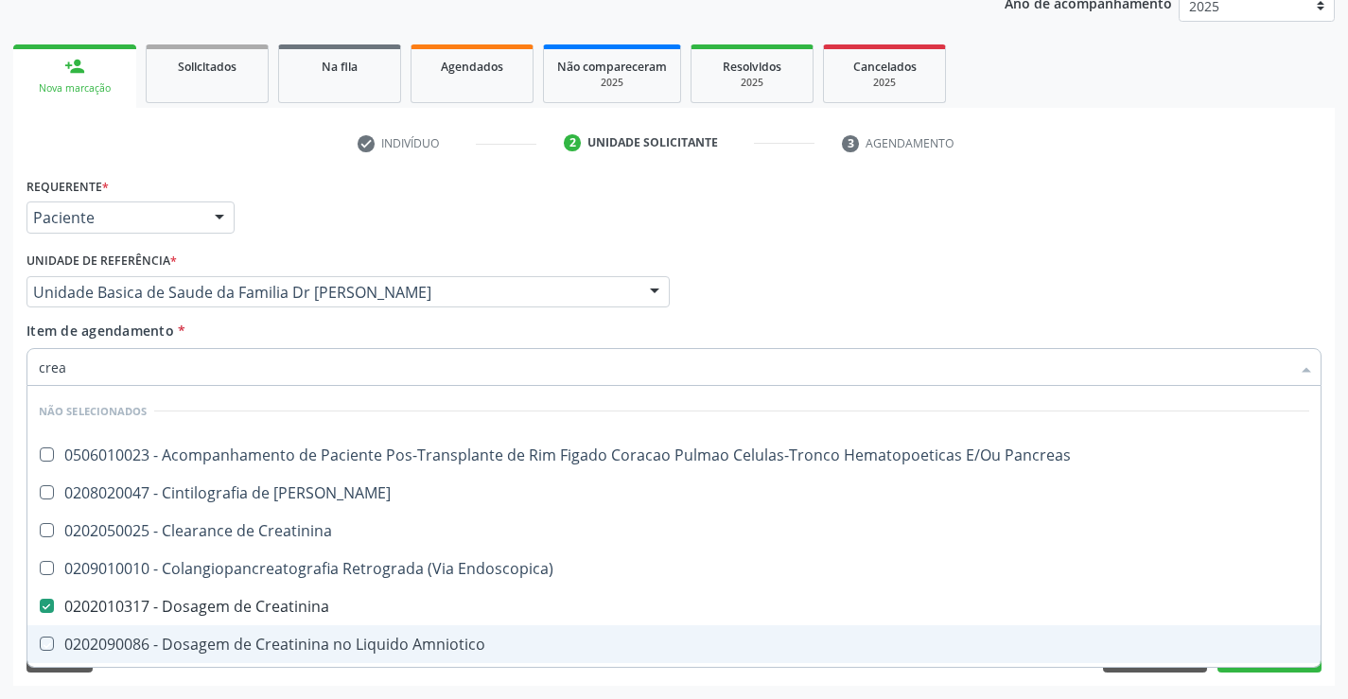
checkbox Endoscopica\) "true"
checkbox Amniotico "true"
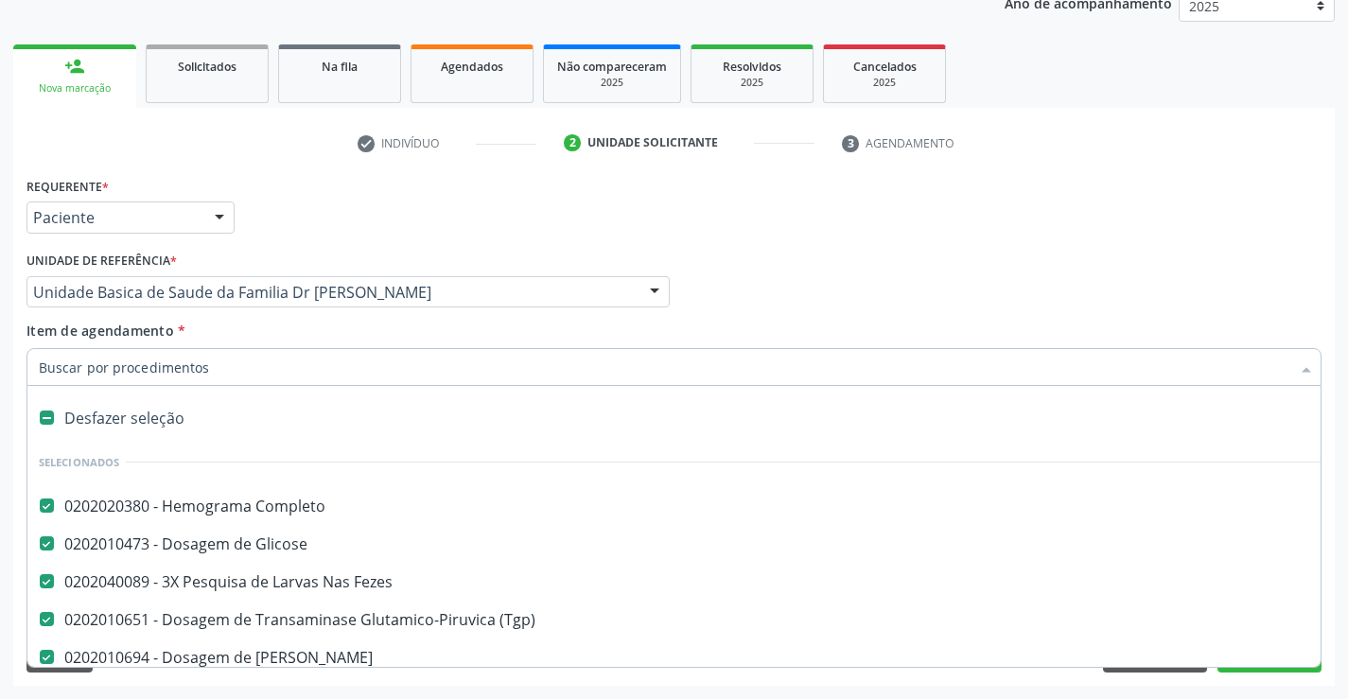
type input "c"
checkbox Creatinina "false"
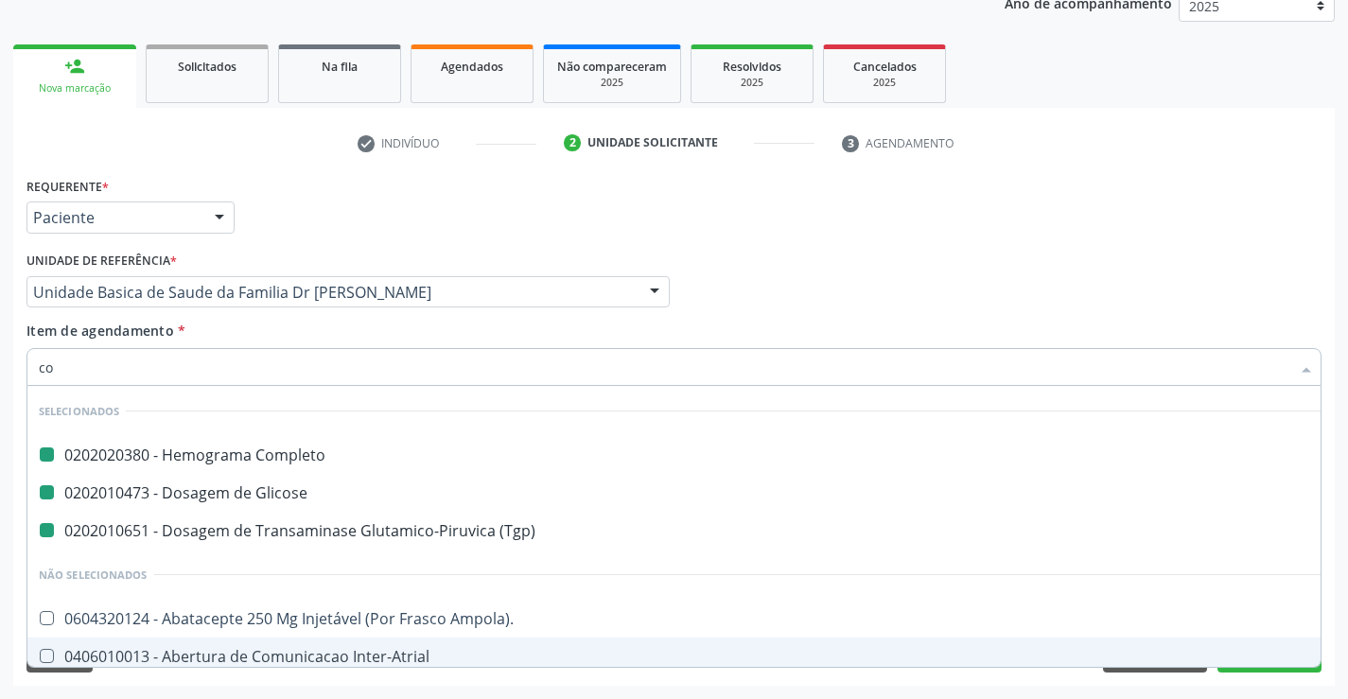
type input "col"
checkbox Completo "false"
checkbox Glicose "false"
checkbox \(Tgp\) "false"
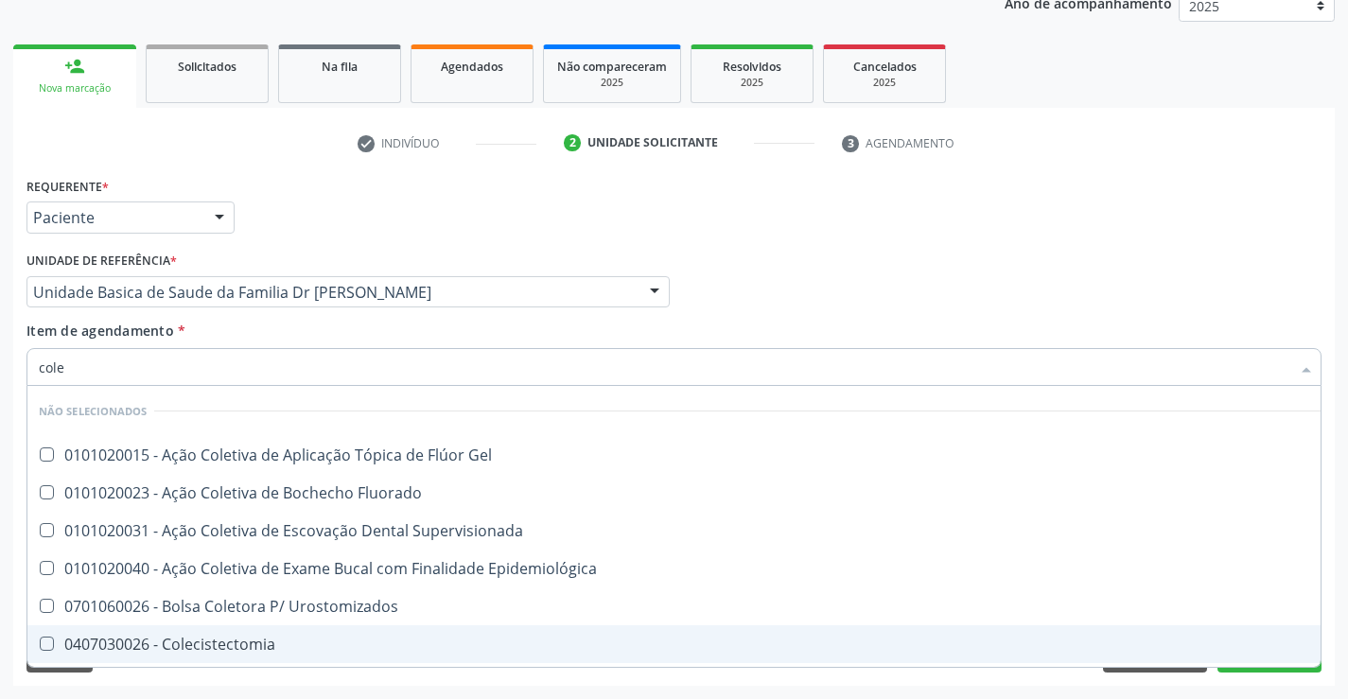
type input "coles"
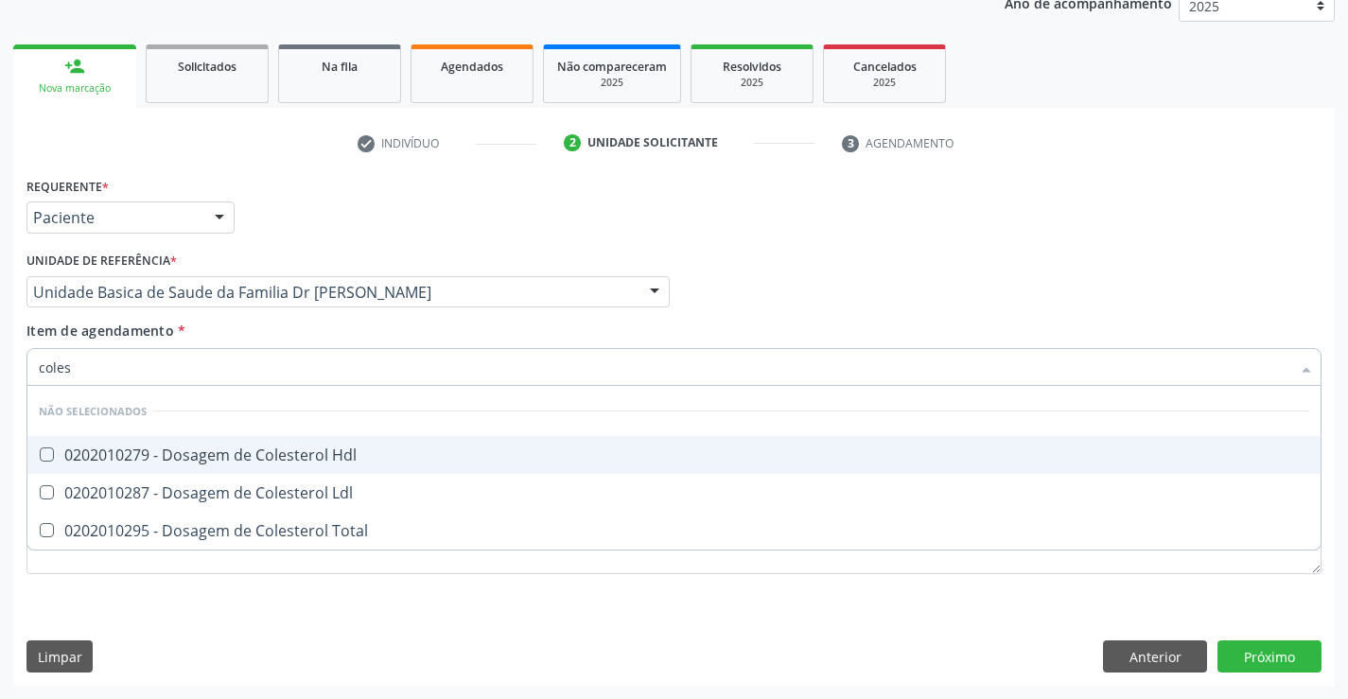
click at [263, 452] on div "0202010279 - Dosagem de Colesterol Hdl" at bounding box center [674, 454] width 1271 height 15
checkbox Hdl "true"
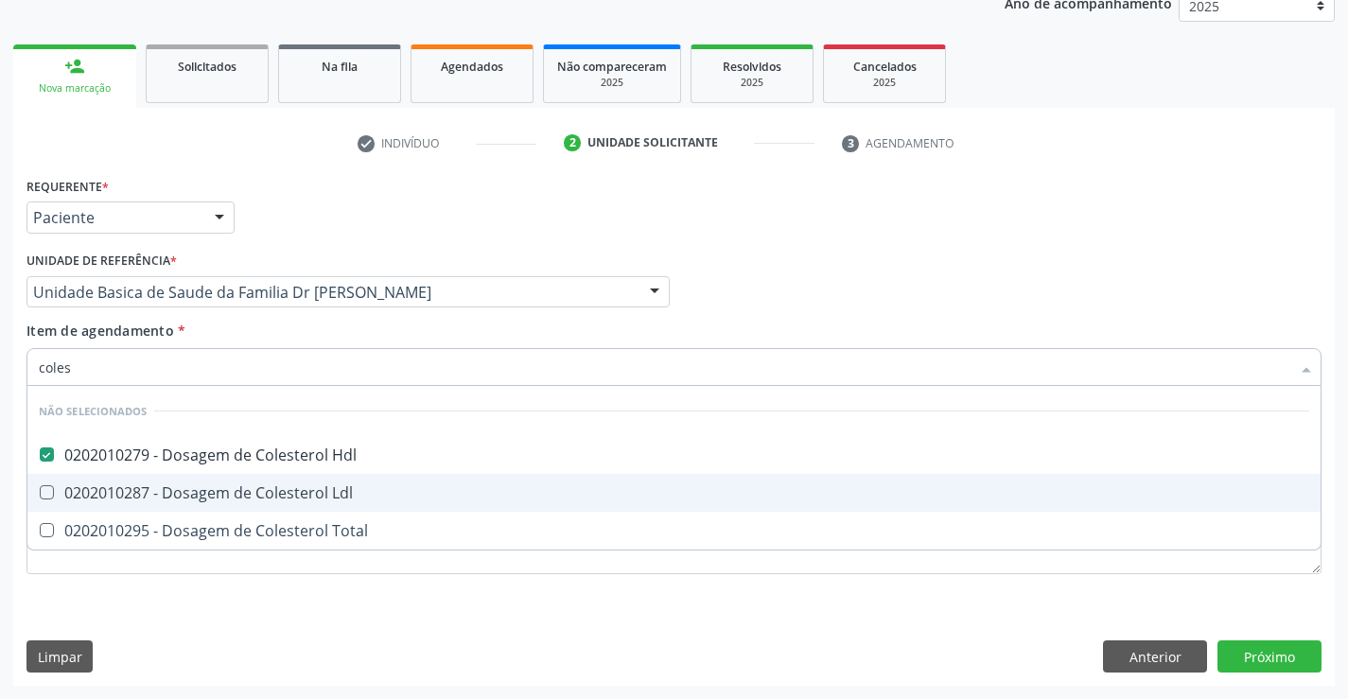
click at [255, 487] on div "0202010287 - Dosagem de Colesterol Ldl" at bounding box center [674, 492] width 1271 height 15
checkbox Ldl "true"
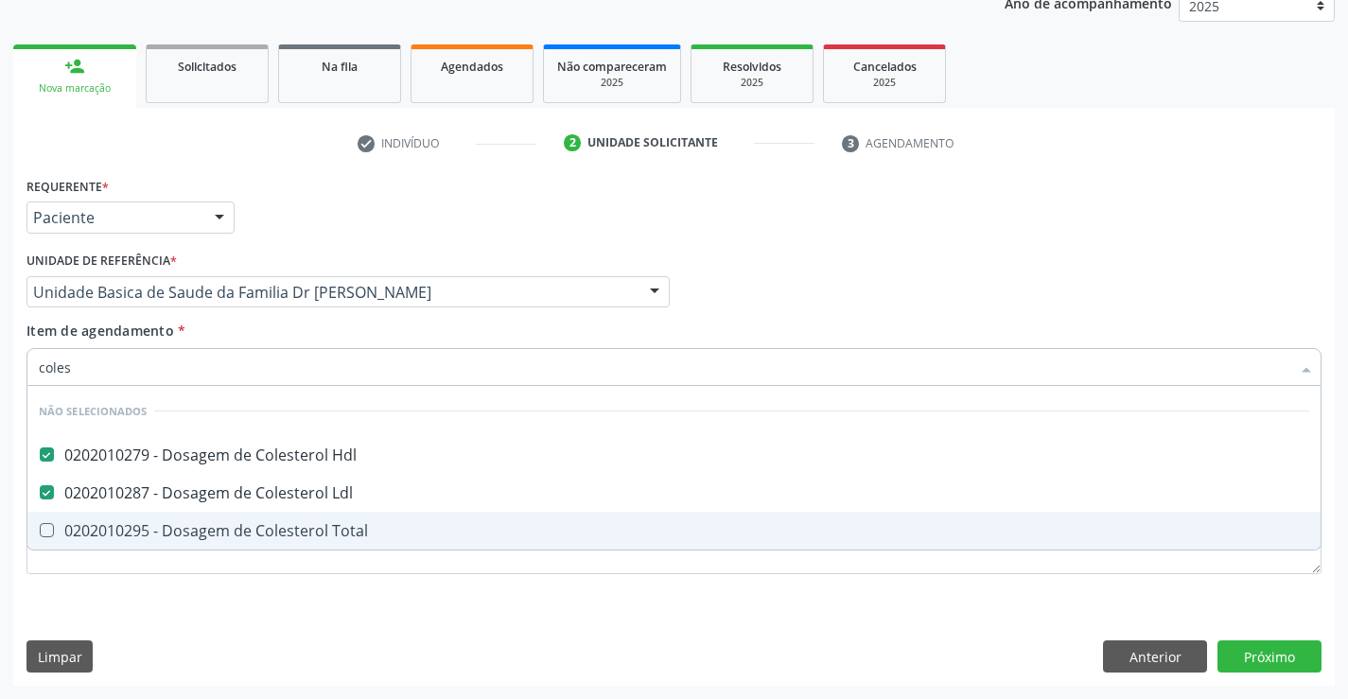
click at [252, 528] on div "0202010295 - Dosagem de Colesterol Total" at bounding box center [674, 530] width 1271 height 15
click at [240, 584] on div "Requerente * Paciente Profissional de Saúde Paciente Nenhum resultado encontrad…" at bounding box center [673, 386] width 1295 height 429
click at [240, 538] on div "0202010295 - Dosagem de Colesterol Total" at bounding box center [674, 530] width 1271 height 15
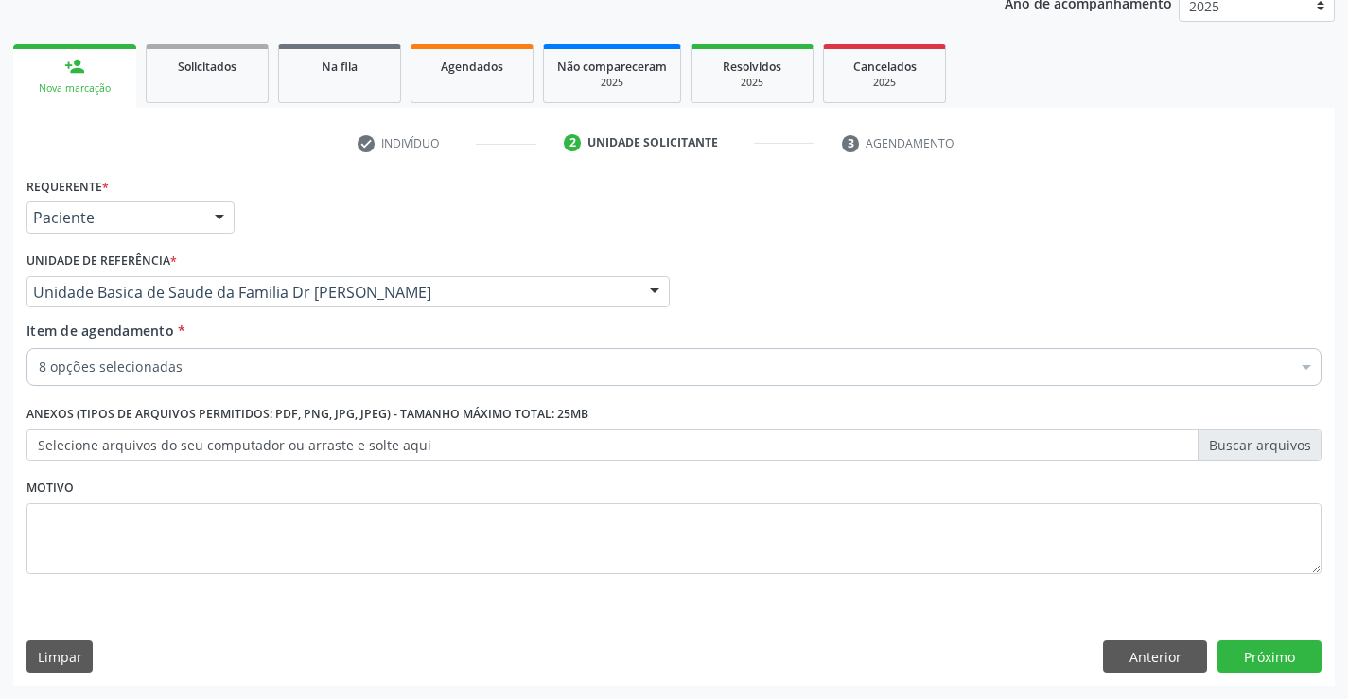
checkbox Fezes "false"
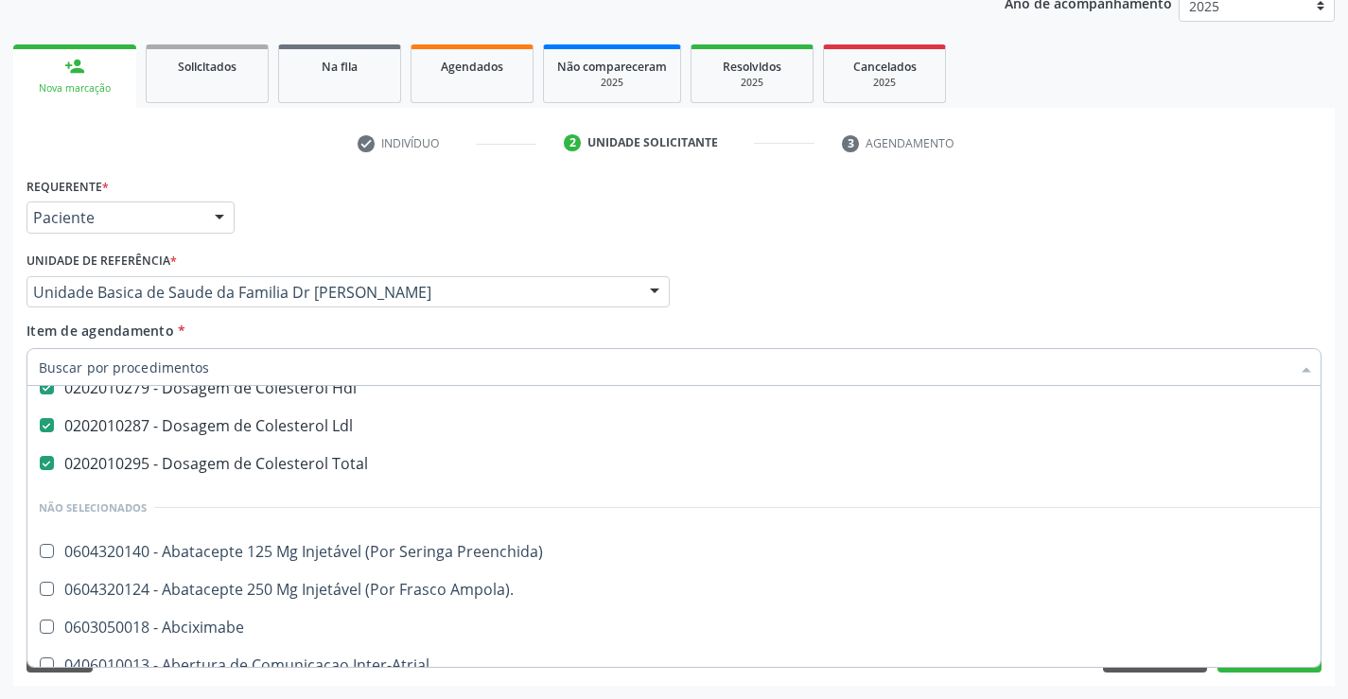
scroll to position [378, 0]
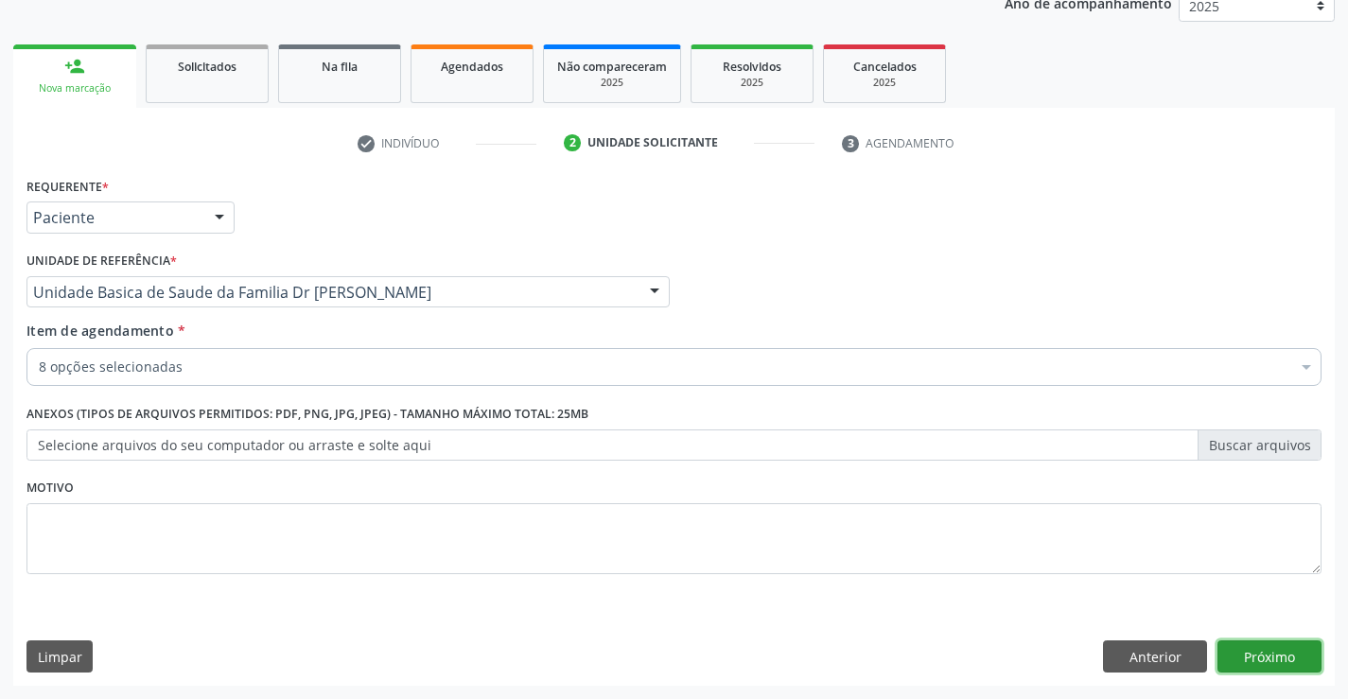
click at [1265, 670] on button "Próximo" at bounding box center [1270, 656] width 104 height 32
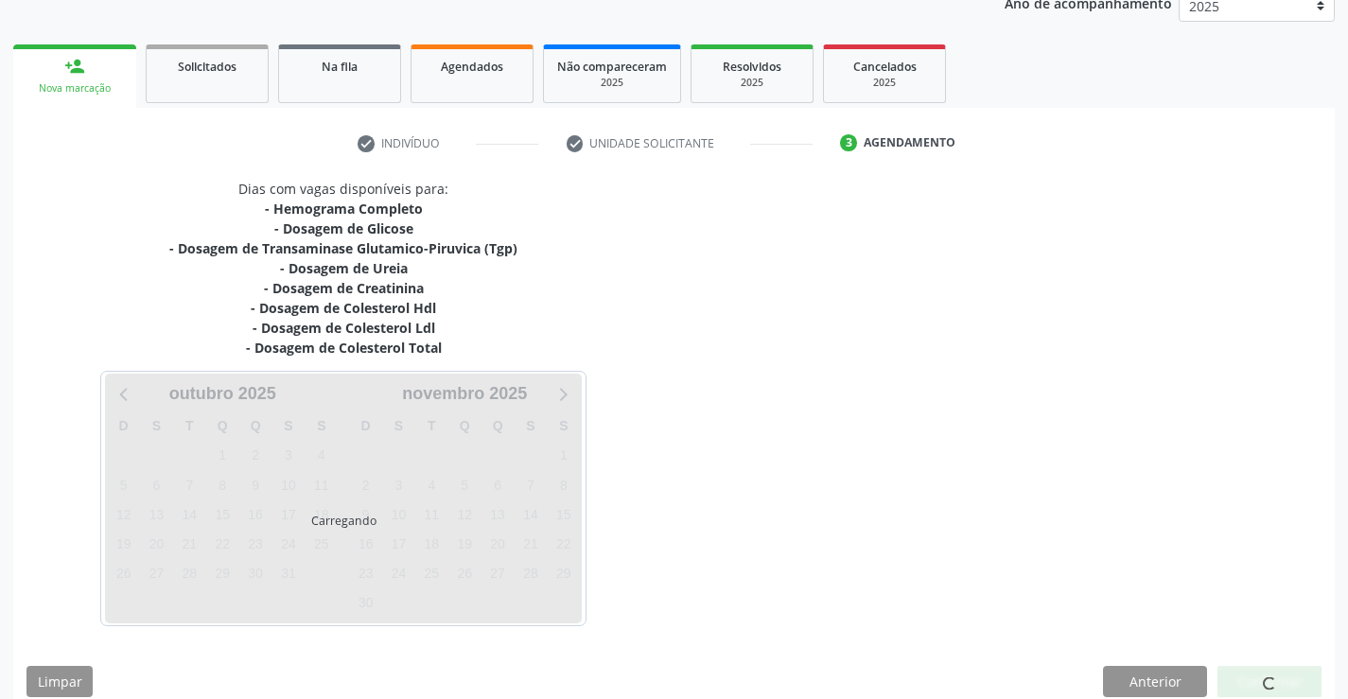
scroll to position [0, 0]
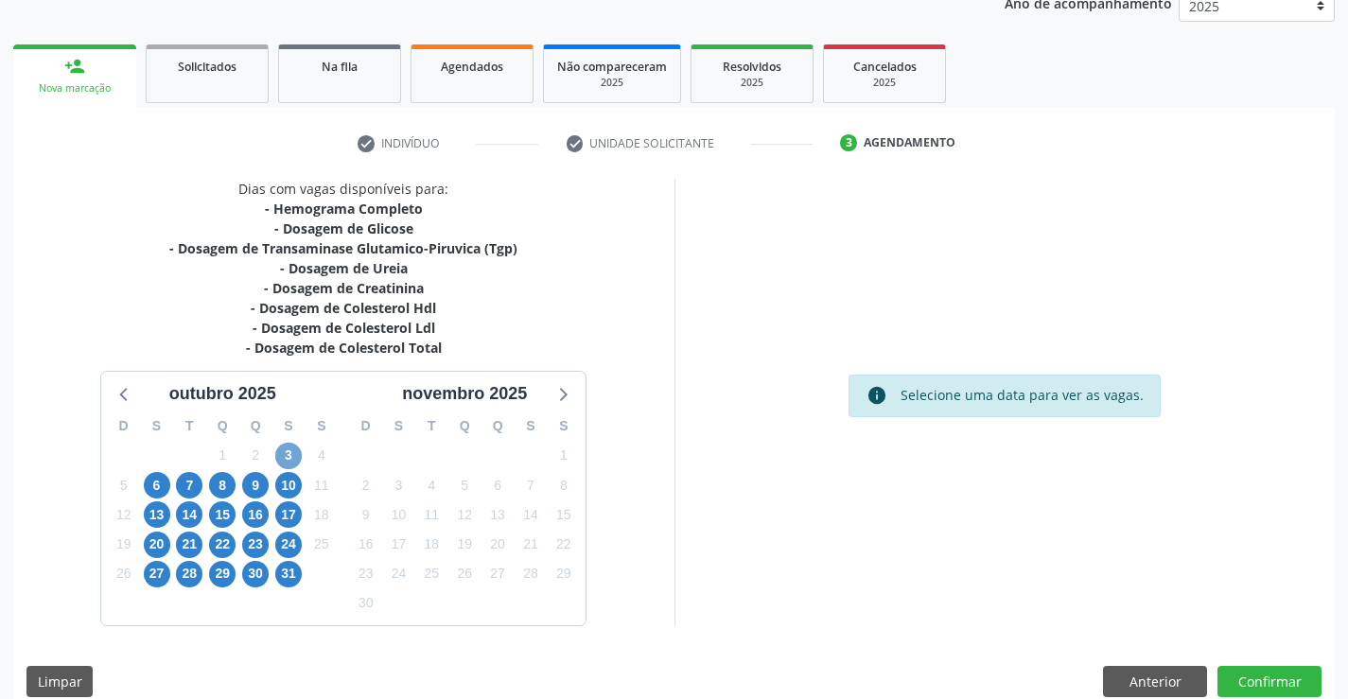
click at [285, 450] on span "3" at bounding box center [288, 456] width 26 height 26
click at [284, 450] on span "3" at bounding box center [288, 456] width 26 height 26
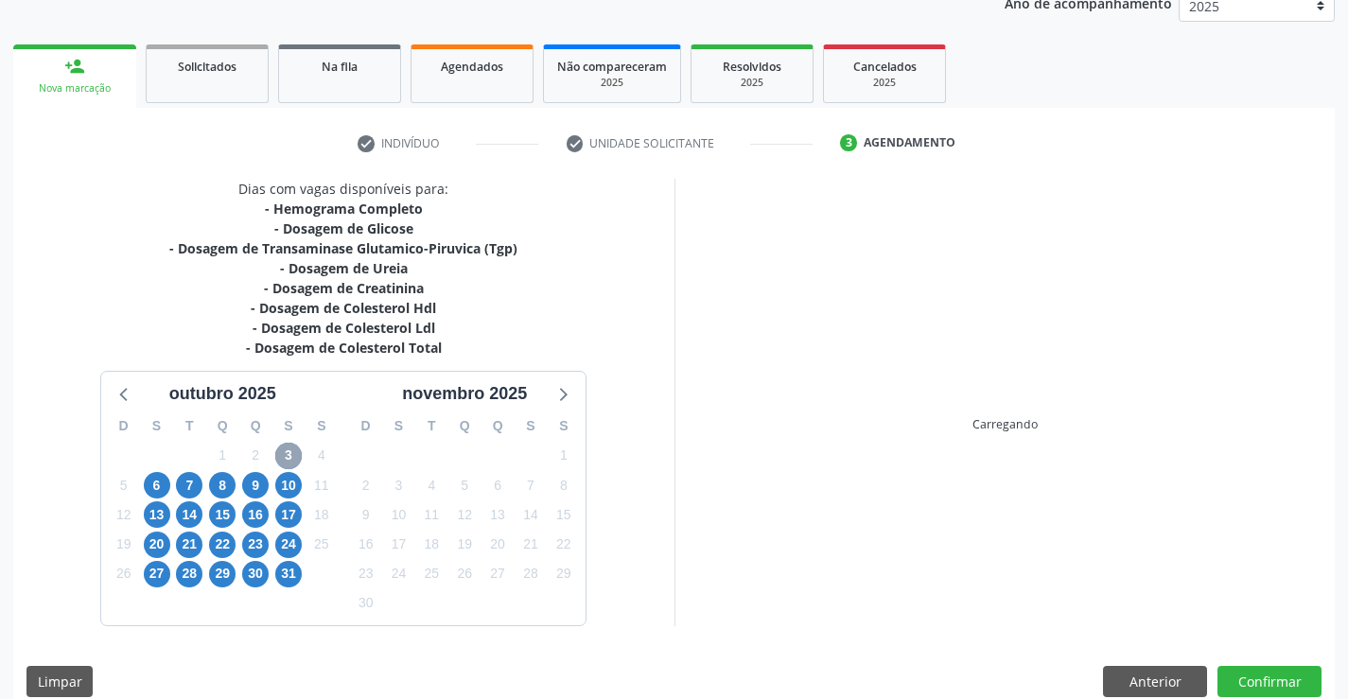
click at [284, 450] on span "3" at bounding box center [288, 456] width 26 height 26
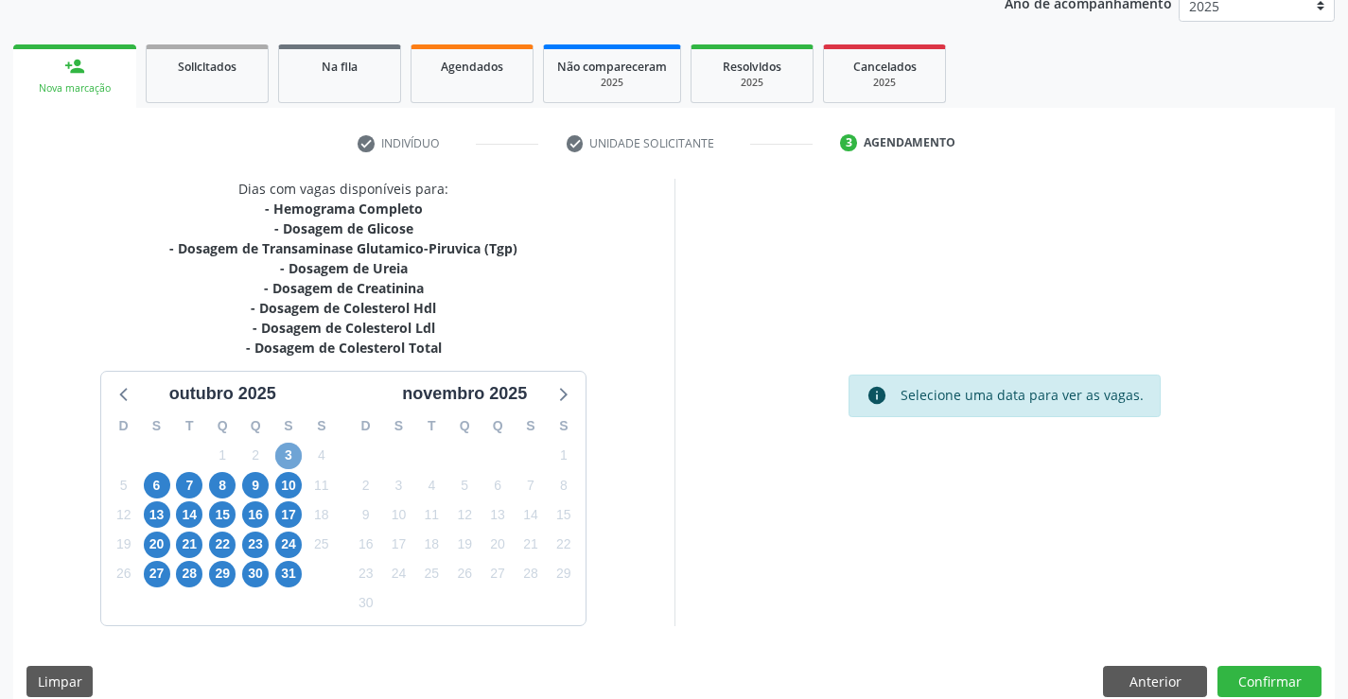
click at [284, 450] on span "3" at bounding box center [288, 456] width 26 height 26
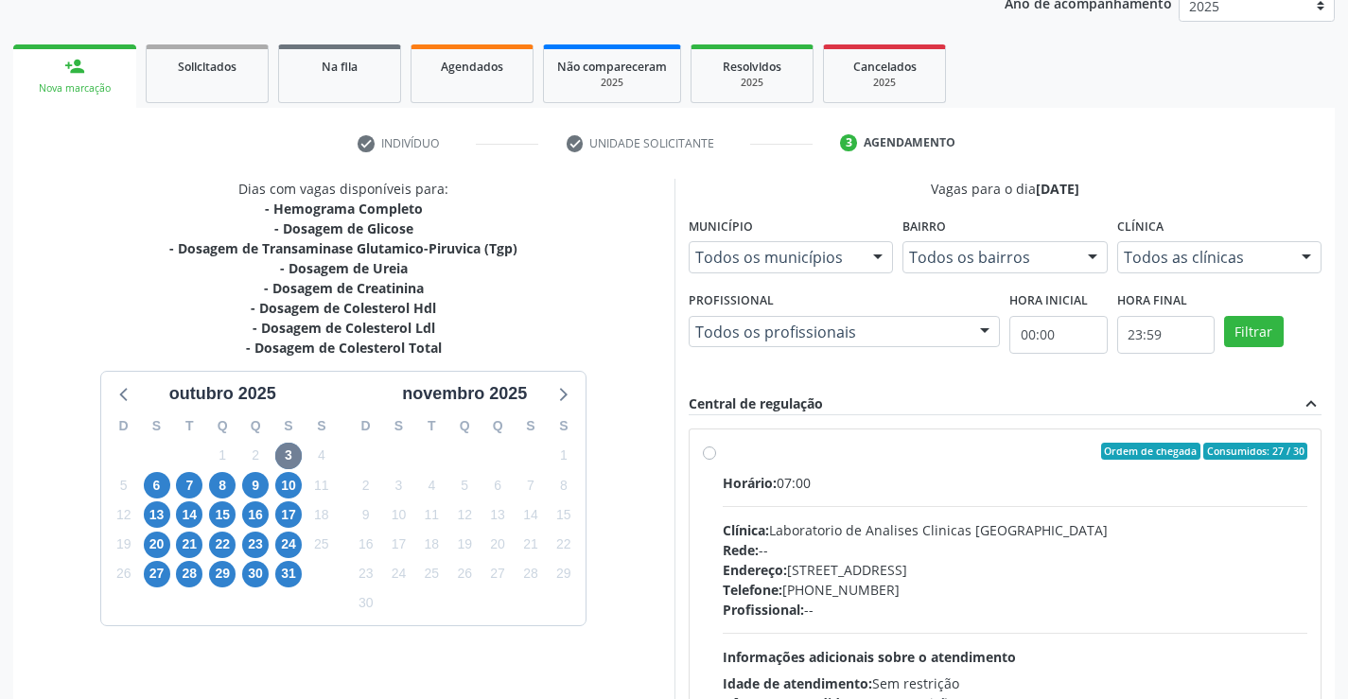
click at [723, 453] on label "Ordem de chegada Consumidos: 27 / 30 Horário: 07:00 Clínica: Laboratorio de Ana…" at bounding box center [1016, 588] width 586 height 290
click at [710, 453] on input "Ordem de chegada Consumidos: 27 / 30 Horário: 07:00 Clínica: Laboratorio de Ana…" at bounding box center [709, 451] width 13 height 17
radio input "true"
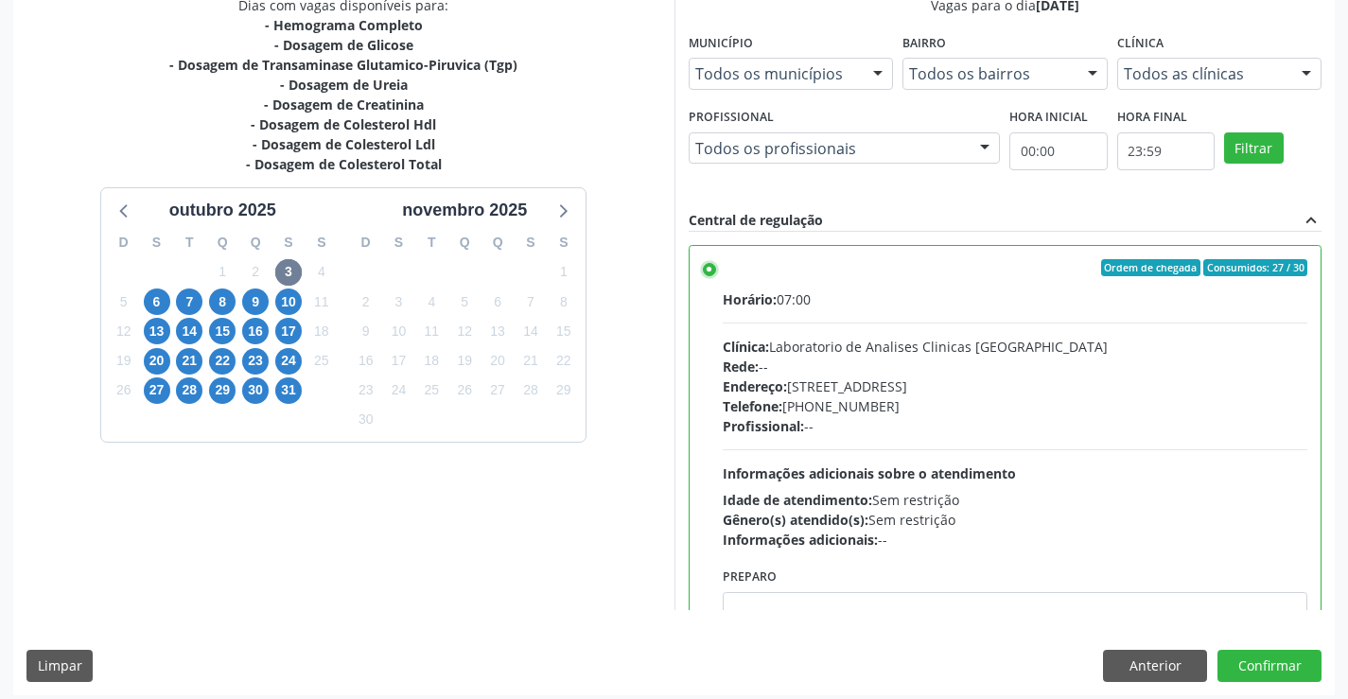
scroll to position [431, 0]
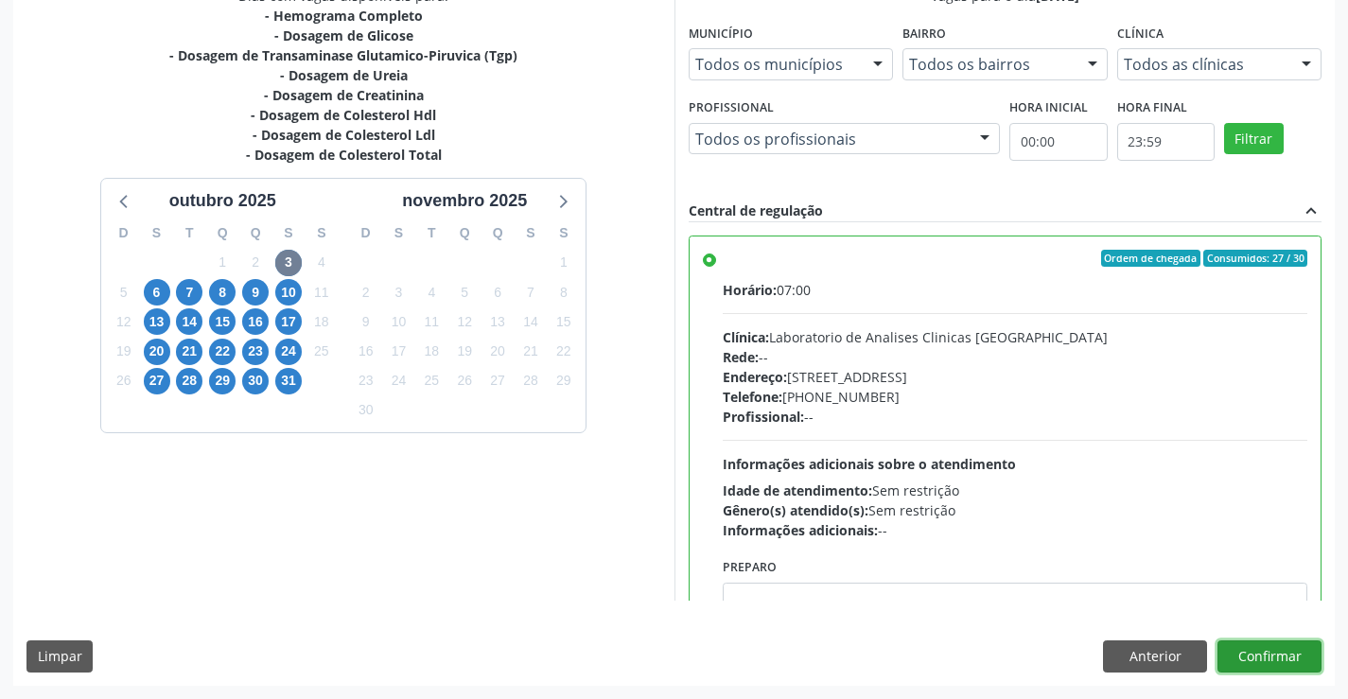
click at [1271, 657] on button "Confirmar" at bounding box center [1270, 656] width 104 height 32
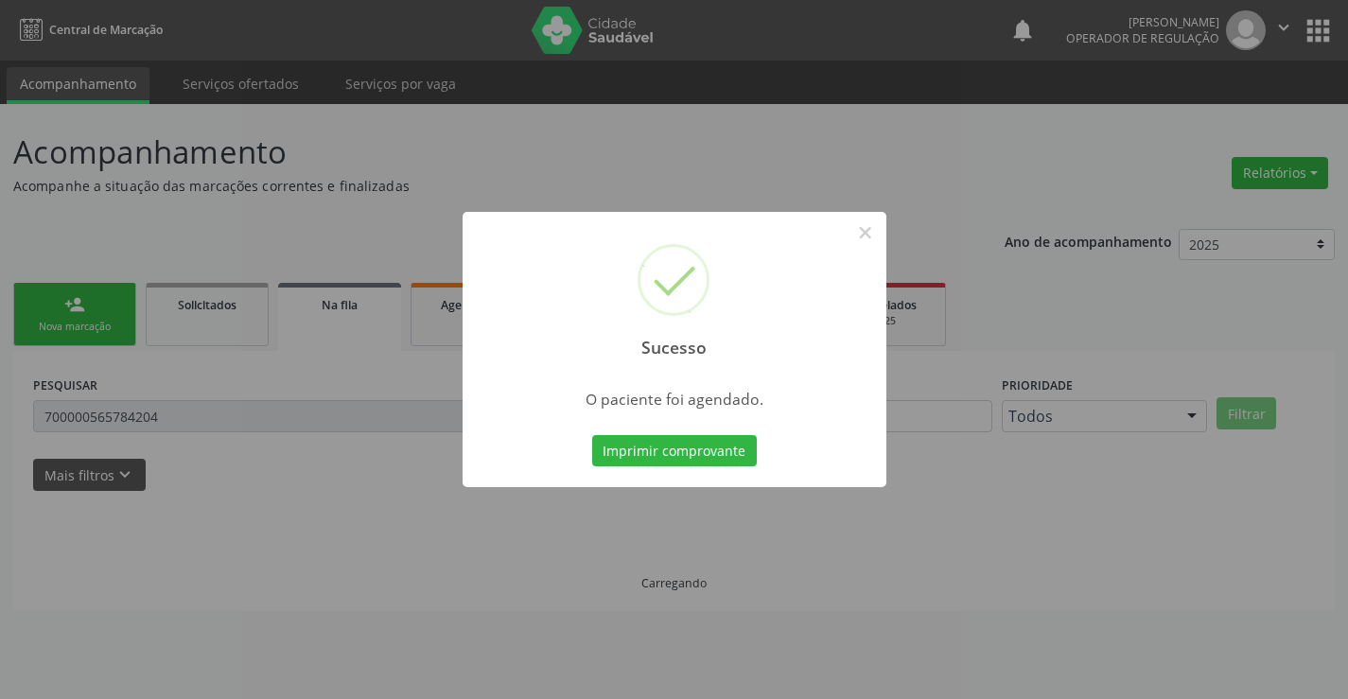
scroll to position [0, 0]
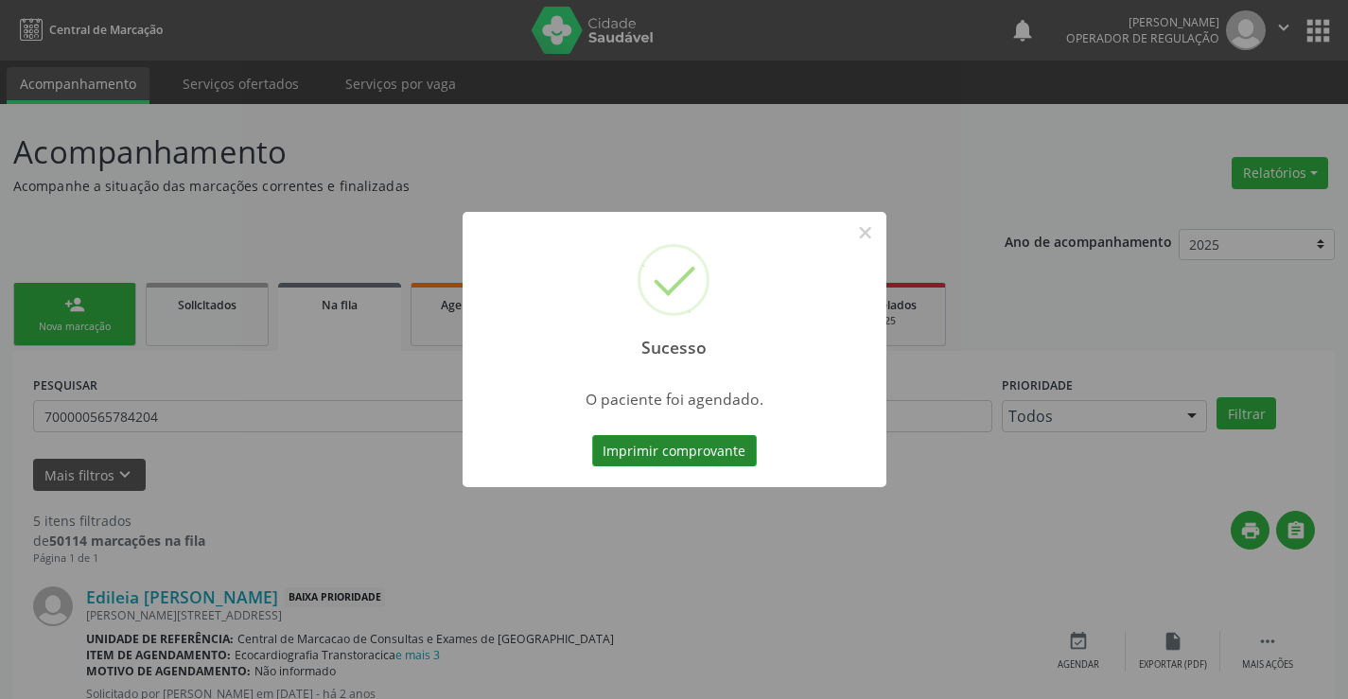
click at [717, 446] on button "Imprimir comprovante" at bounding box center [674, 451] width 165 height 32
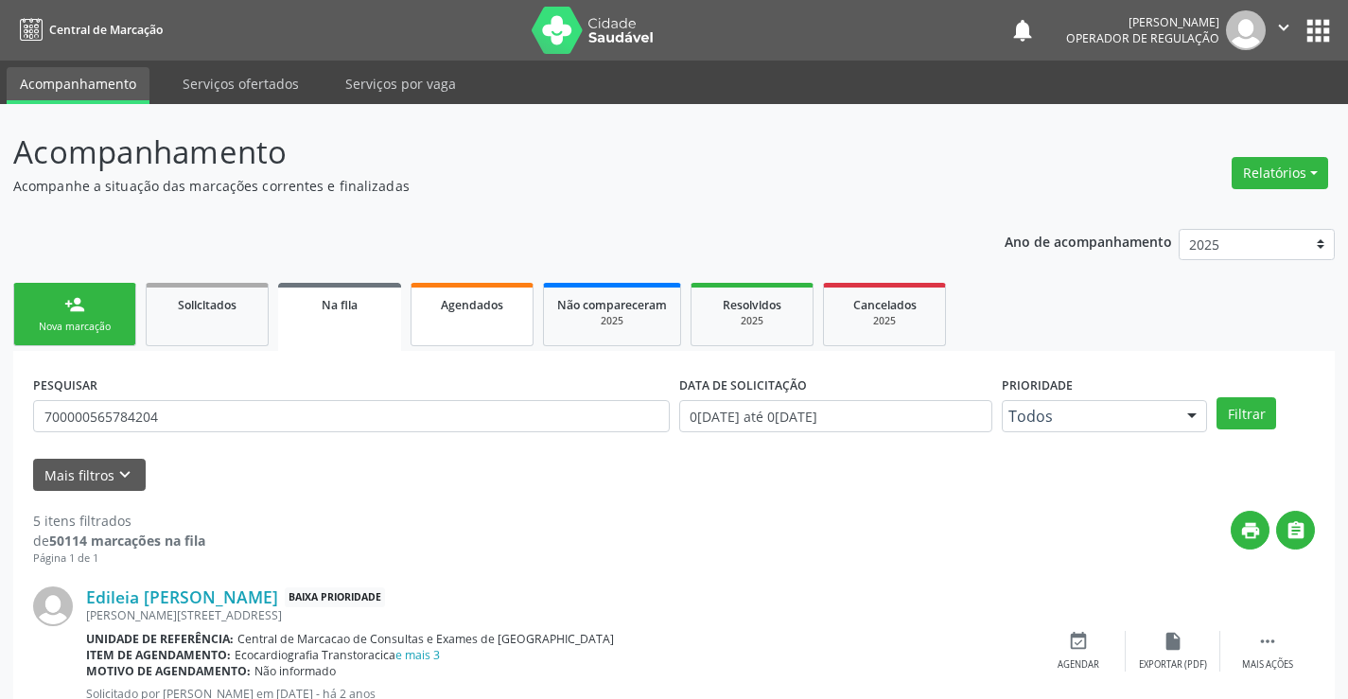
click at [483, 311] on span "Agendados" at bounding box center [472, 305] width 62 height 16
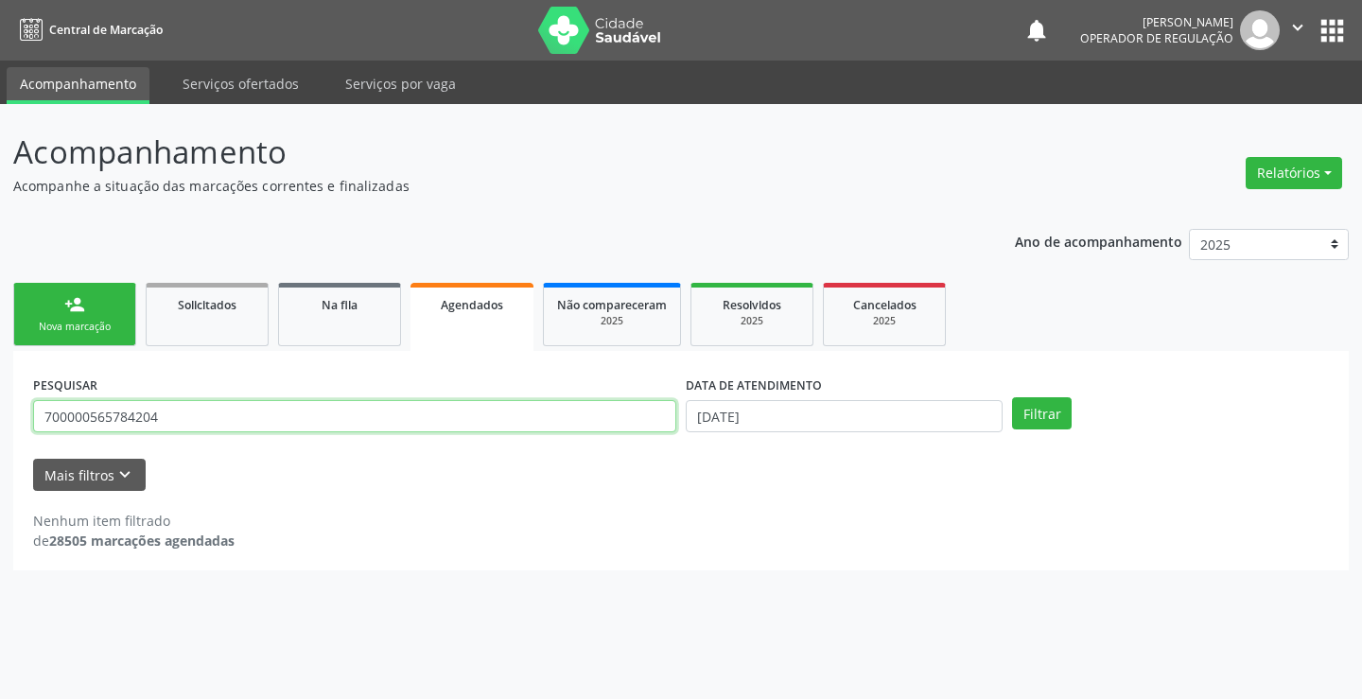
click at [412, 410] on input "700000565784204" at bounding box center [354, 416] width 643 height 32
type input "7"
type input "700003704372506"
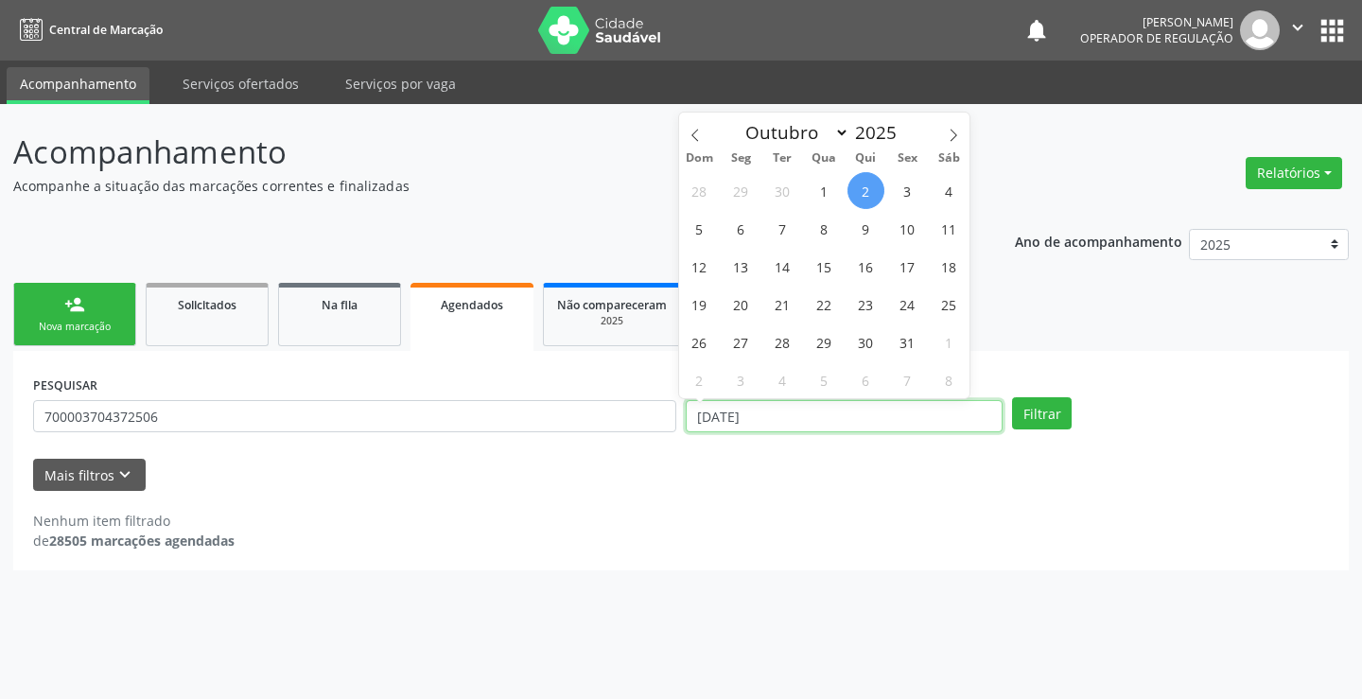
click at [843, 415] on input "02/10/2025" at bounding box center [844, 416] width 317 height 32
click at [904, 195] on span "3" at bounding box center [907, 190] width 37 height 37
type input "03/10/2025"
click at [904, 195] on span "3" at bounding box center [907, 190] width 37 height 37
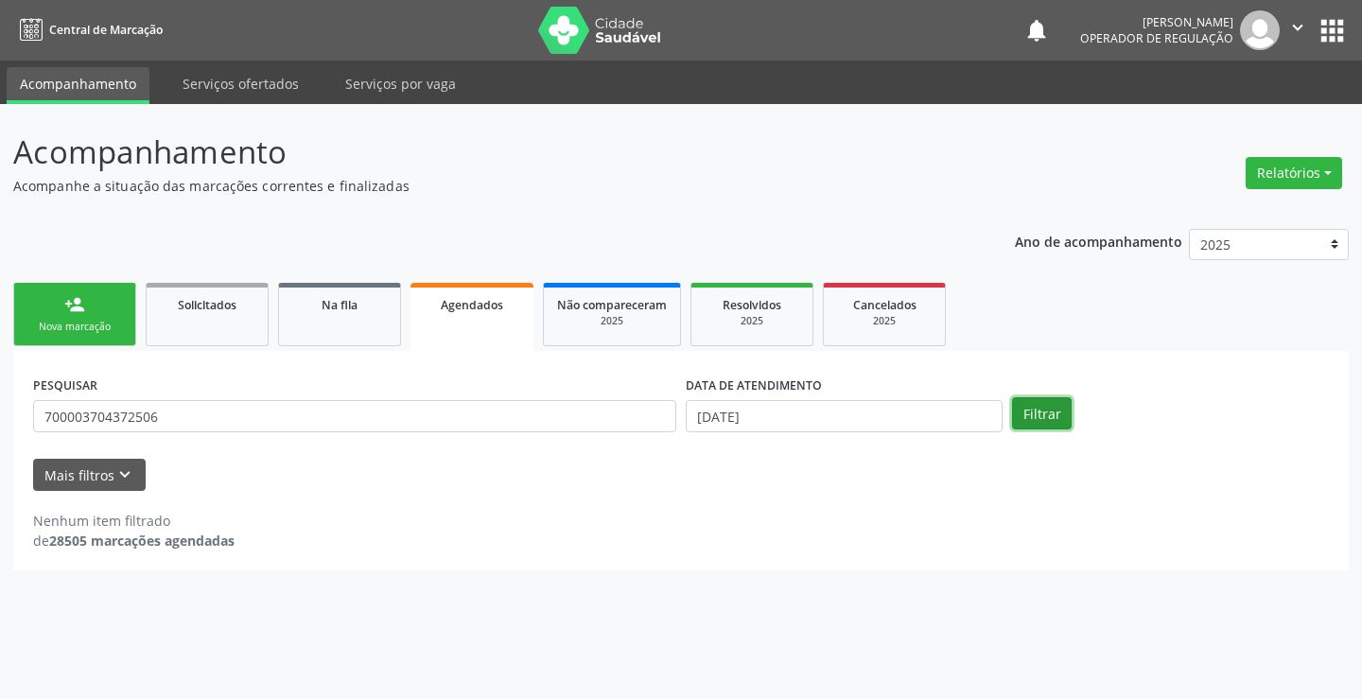
click at [1046, 410] on button "Filtrar" at bounding box center [1042, 413] width 60 height 32
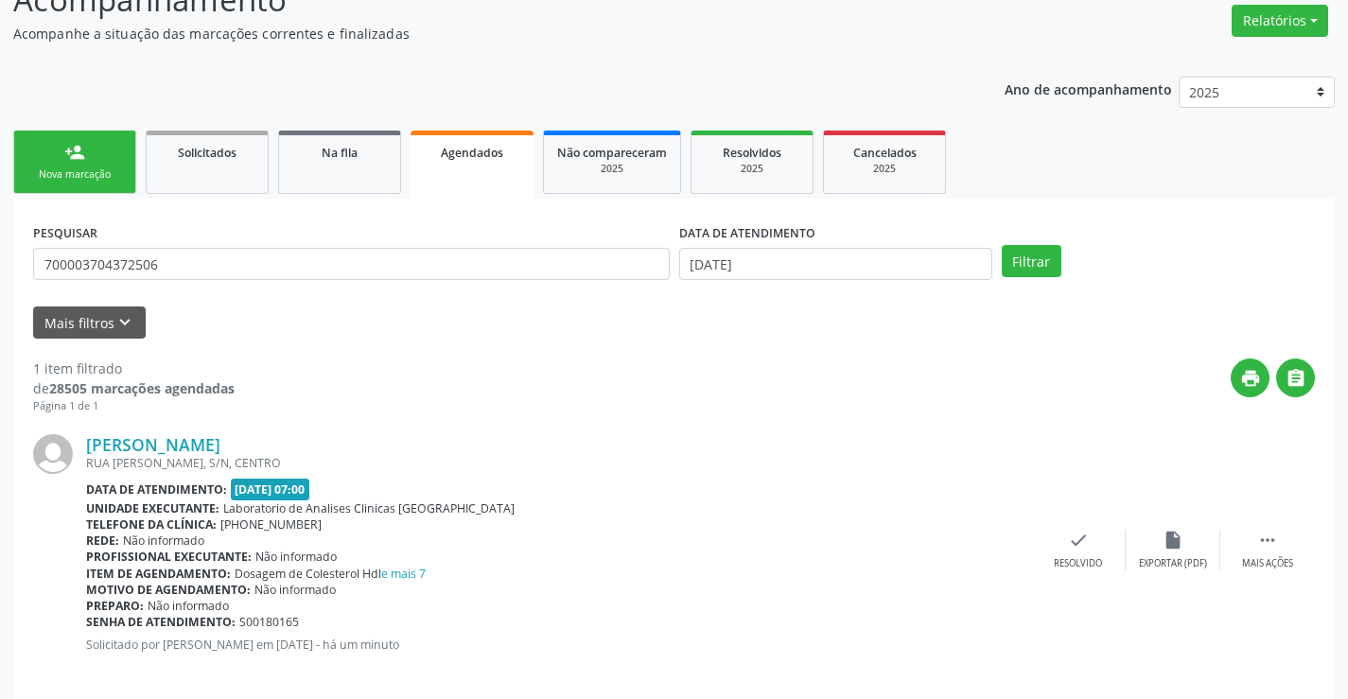
scroll to position [172, 0]
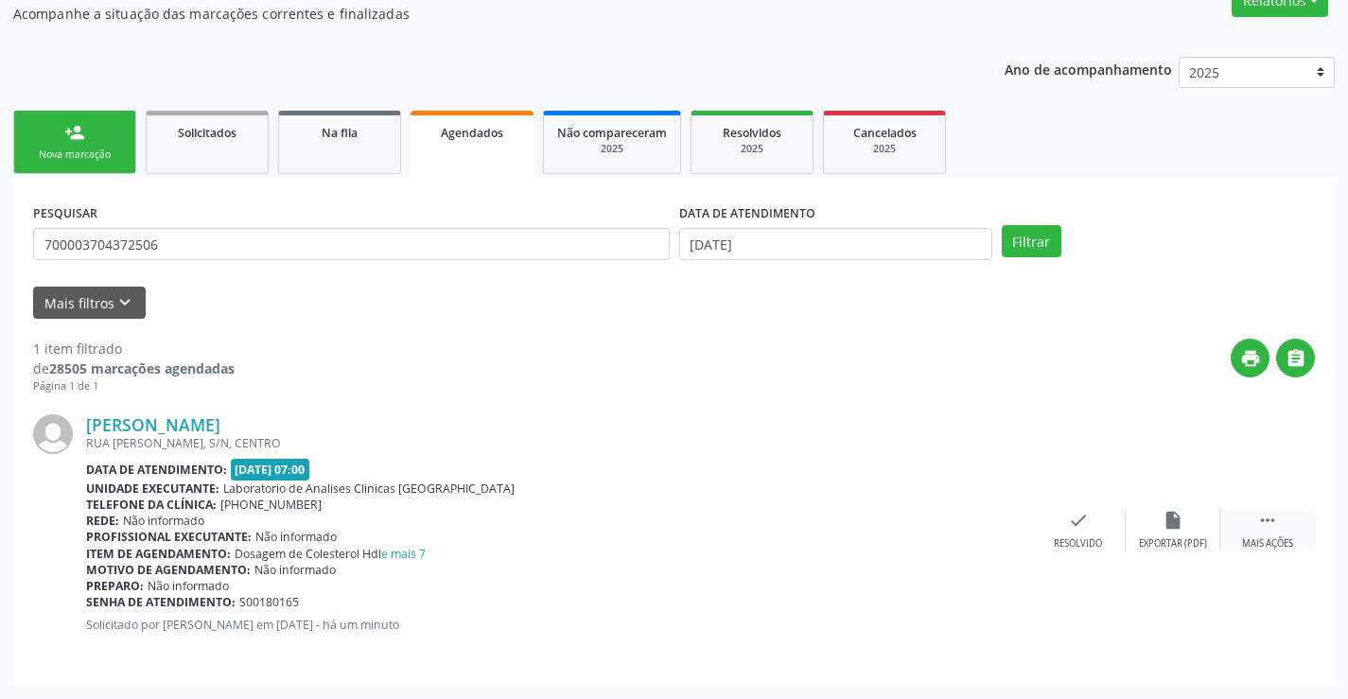
click at [1275, 524] on icon "" at bounding box center [1267, 520] width 21 height 21
click at [1161, 530] on div "edit Editar" at bounding box center [1173, 530] width 95 height 41
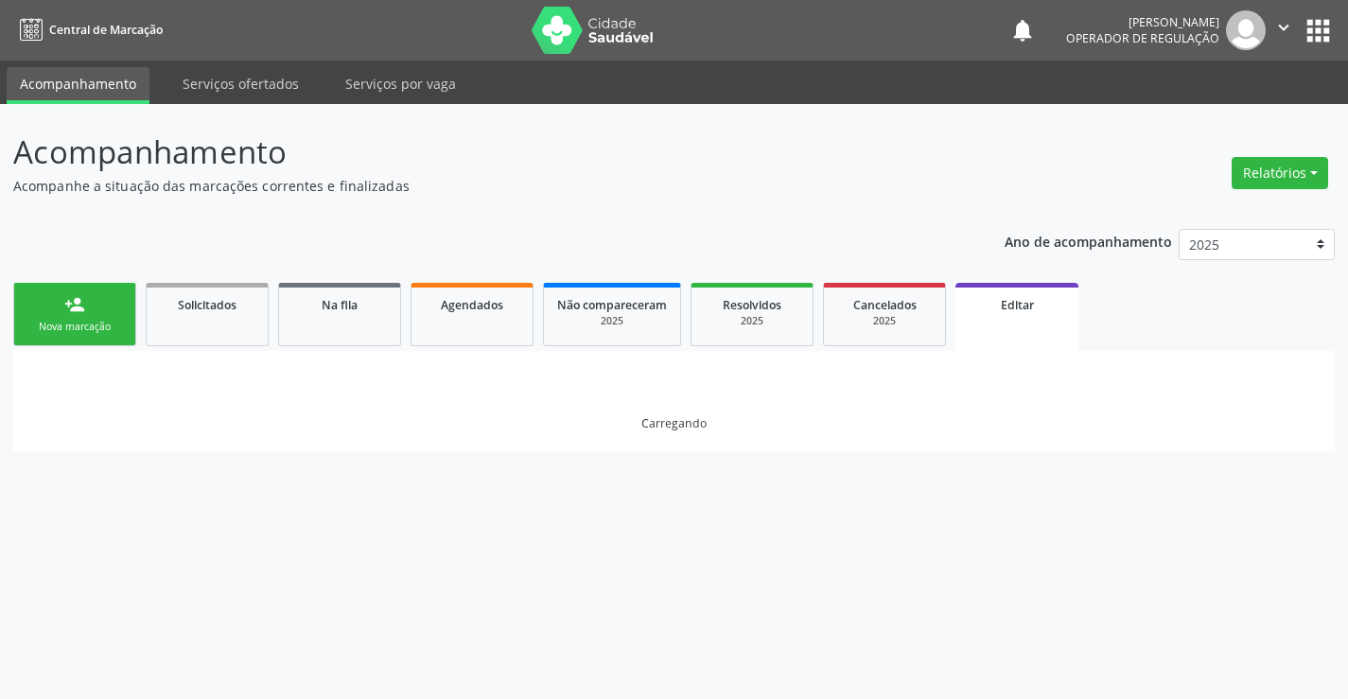
click at [1161, 530] on div "Acompanhamento Acompanhe a situação das marcações correntes e finalizadas Relat…" at bounding box center [674, 401] width 1348 height 595
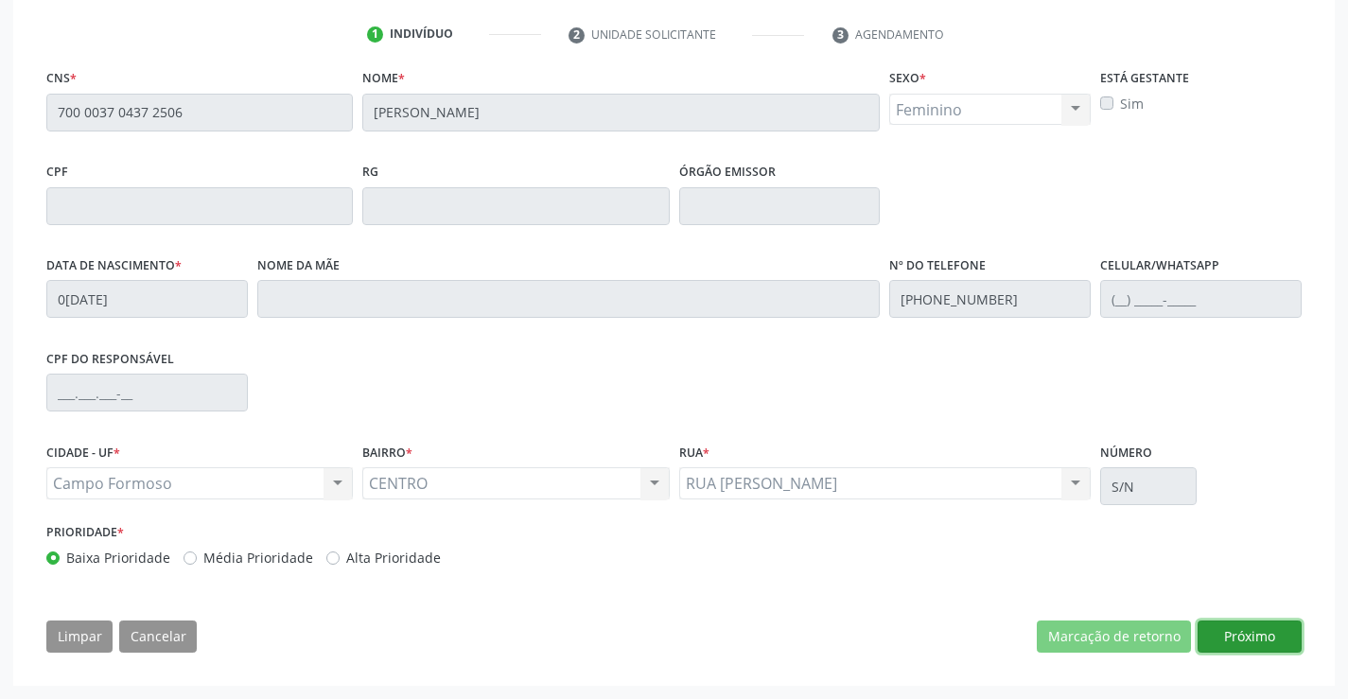
click at [1233, 645] on button "Próximo" at bounding box center [1250, 637] width 104 height 32
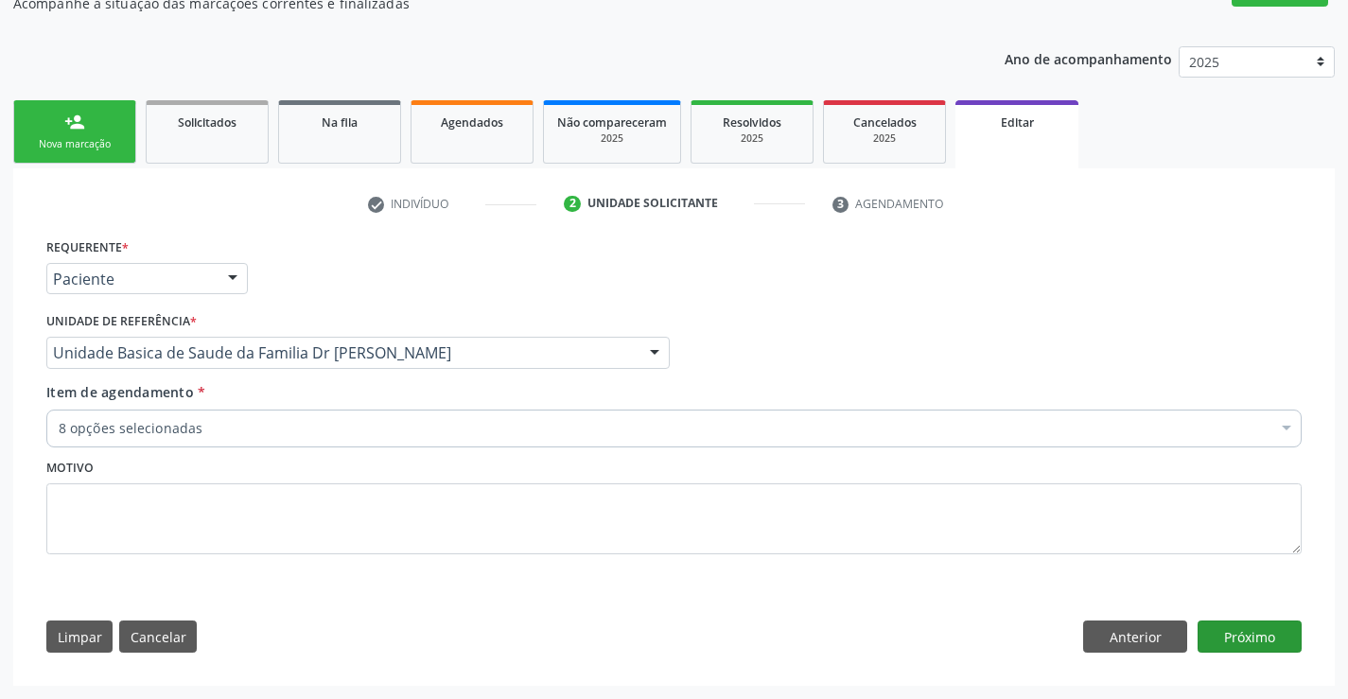
scroll to position [183, 0]
click at [211, 286] on div "Paciente" at bounding box center [147, 279] width 202 height 32
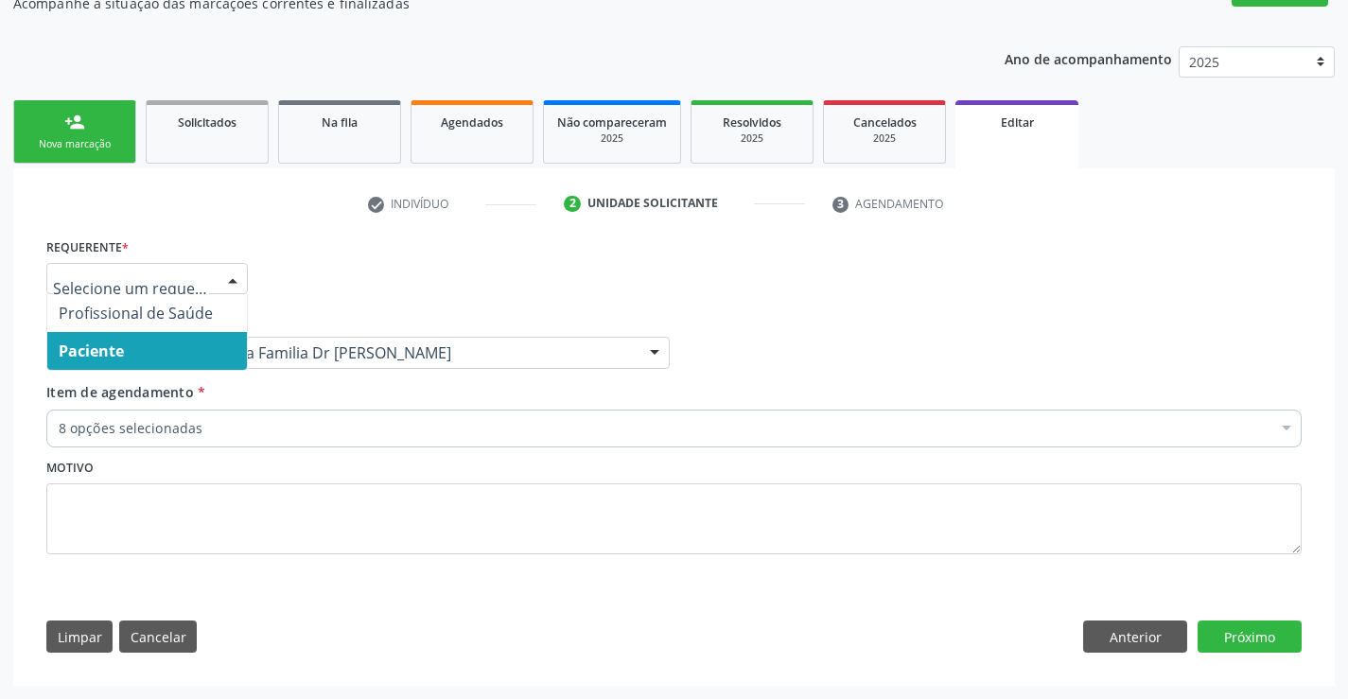
click at [199, 340] on span "Paciente" at bounding box center [147, 351] width 200 height 38
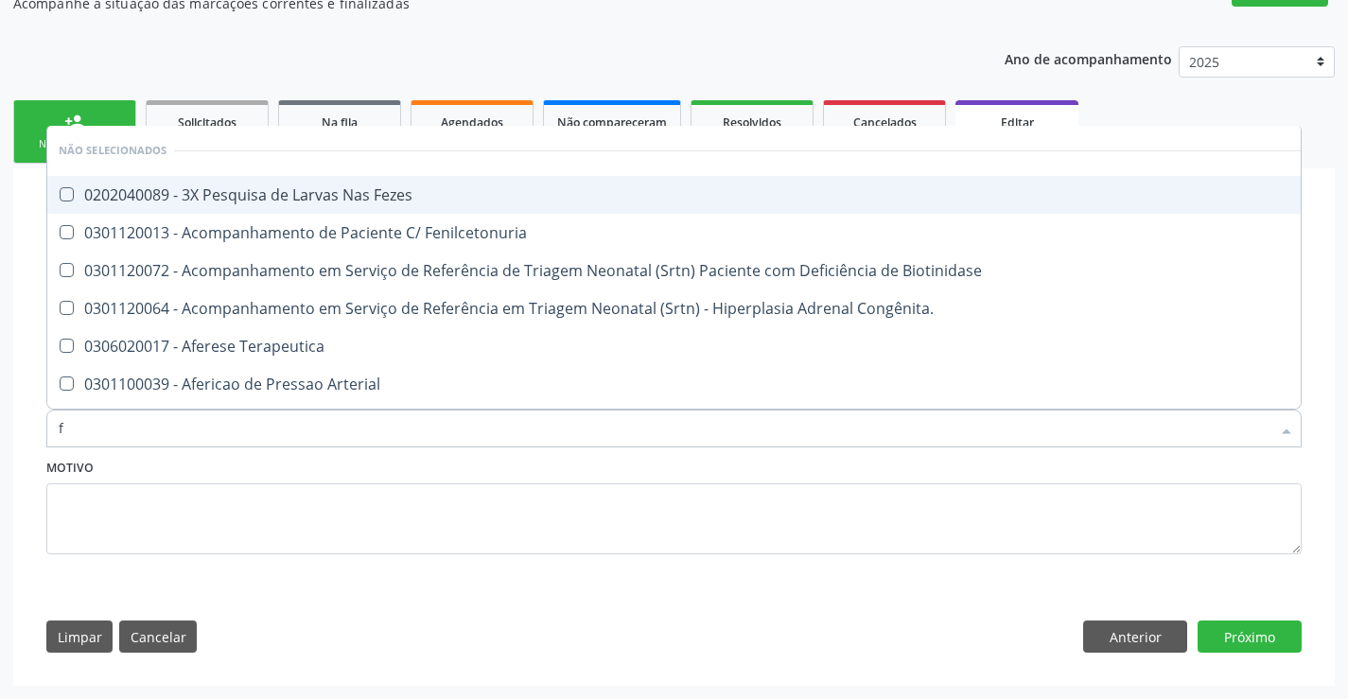
type input "fe"
checkbox Fezes "false"
checkbox Fenilcetonuria "false"
checkbox Biotinidase "false"
checkbox Congênita\ "false"
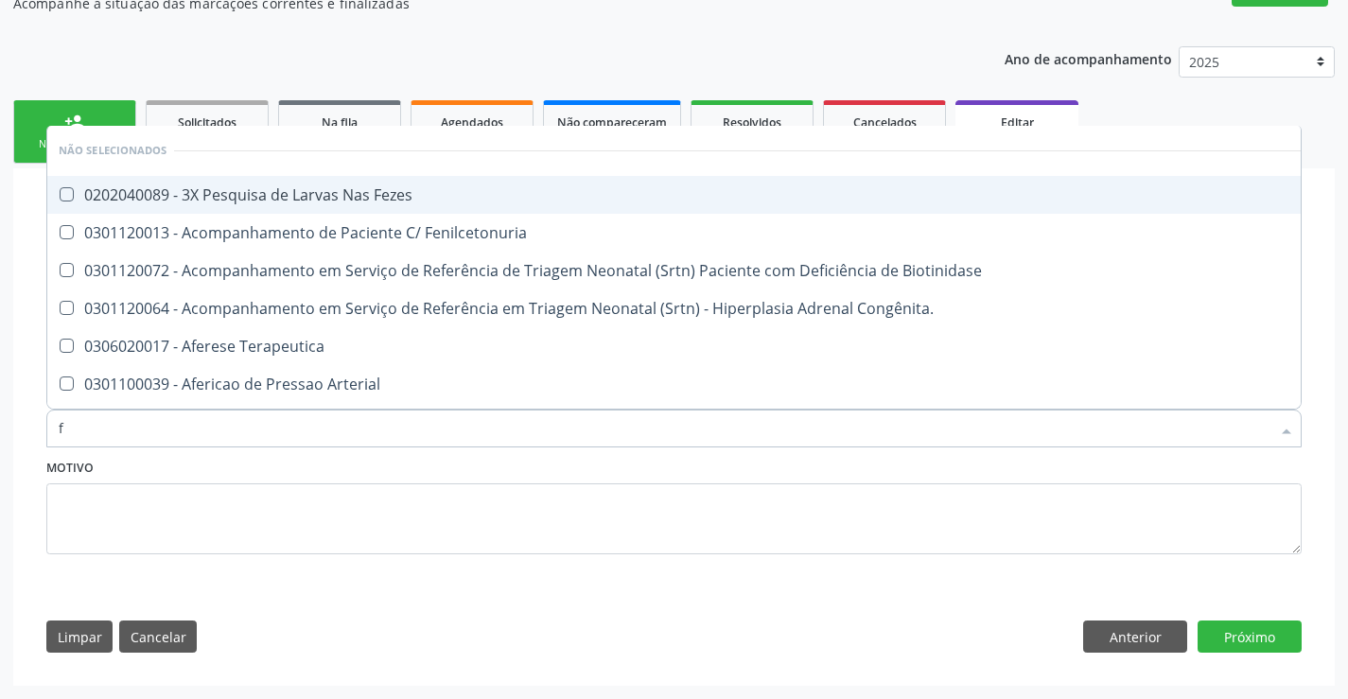
checkbox Terapeutica "false"
checkbox Arterial "false"
checkbox Frasco-Ampola\) "false"
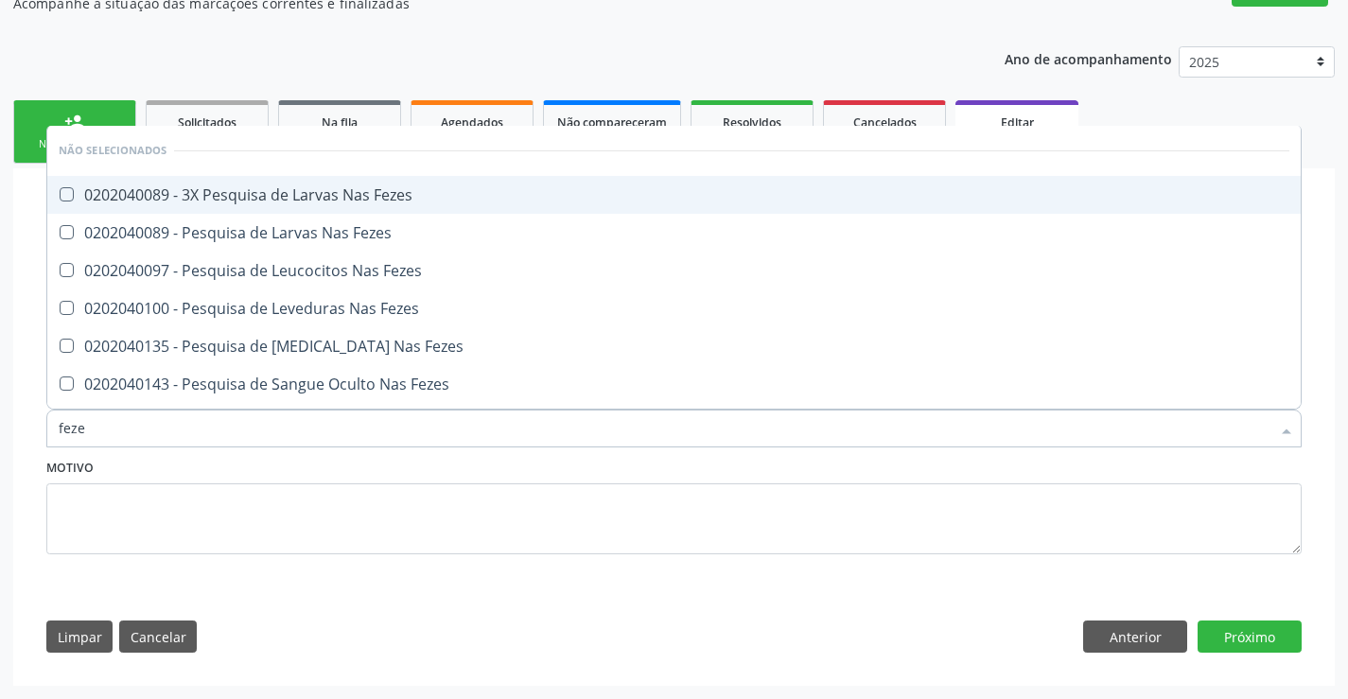
type input "fezes"
click at [311, 193] on div "0202040089 - 3X Pesquisa de Larvas Nas Fezes" at bounding box center [674, 194] width 1231 height 15
checkbox Fezes "true"
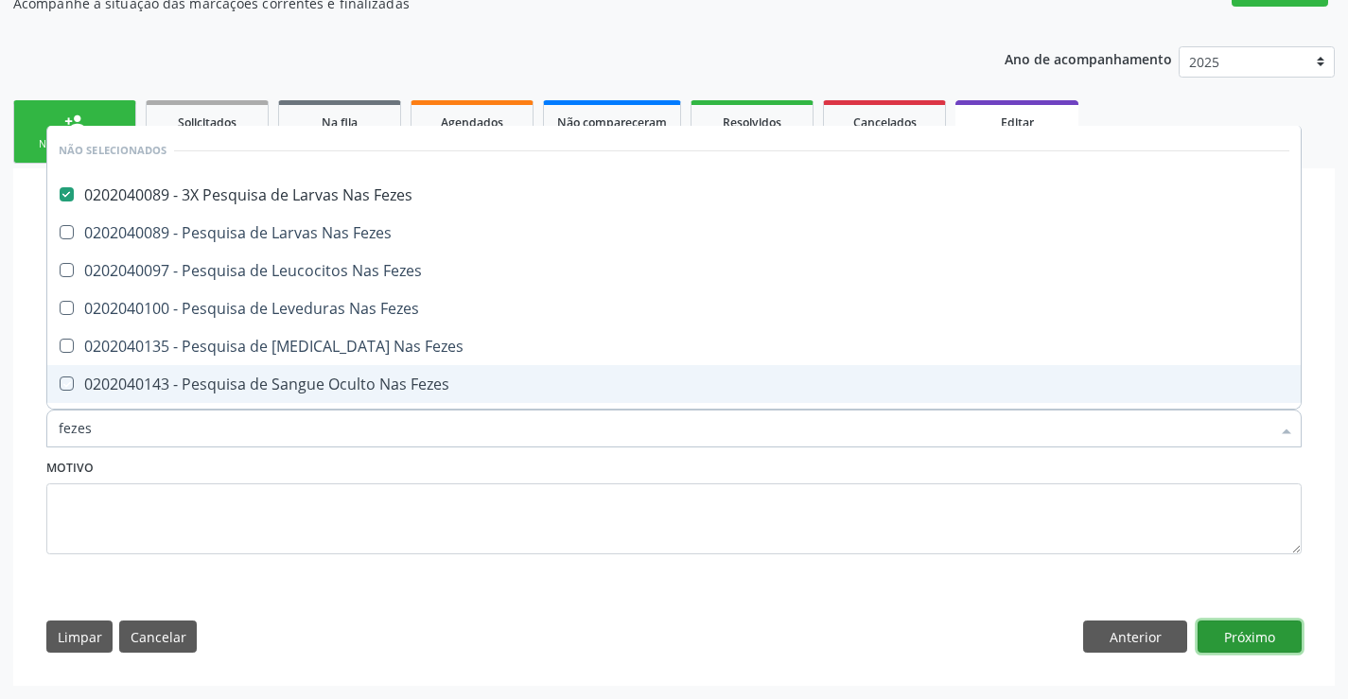
click at [1253, 644] on button "Próximo" at bounding box center [1250, 637] width 104 height 32
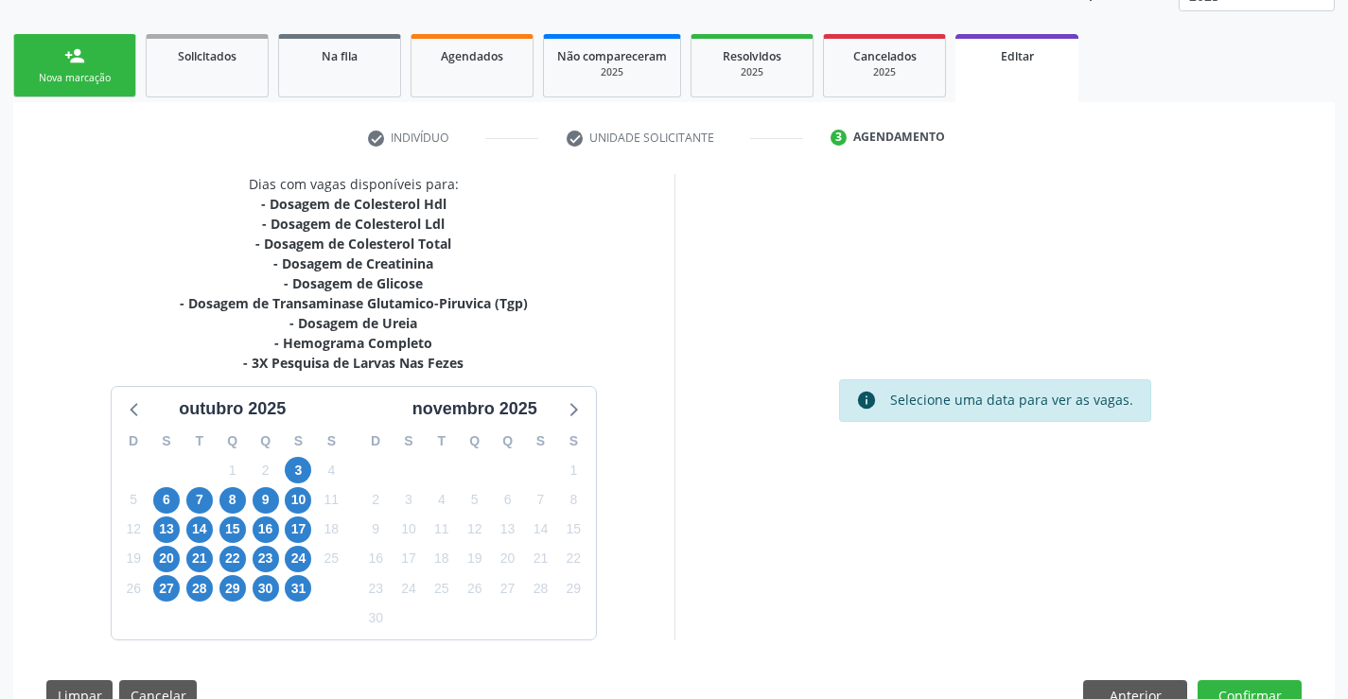
scroll to position [307, 0]
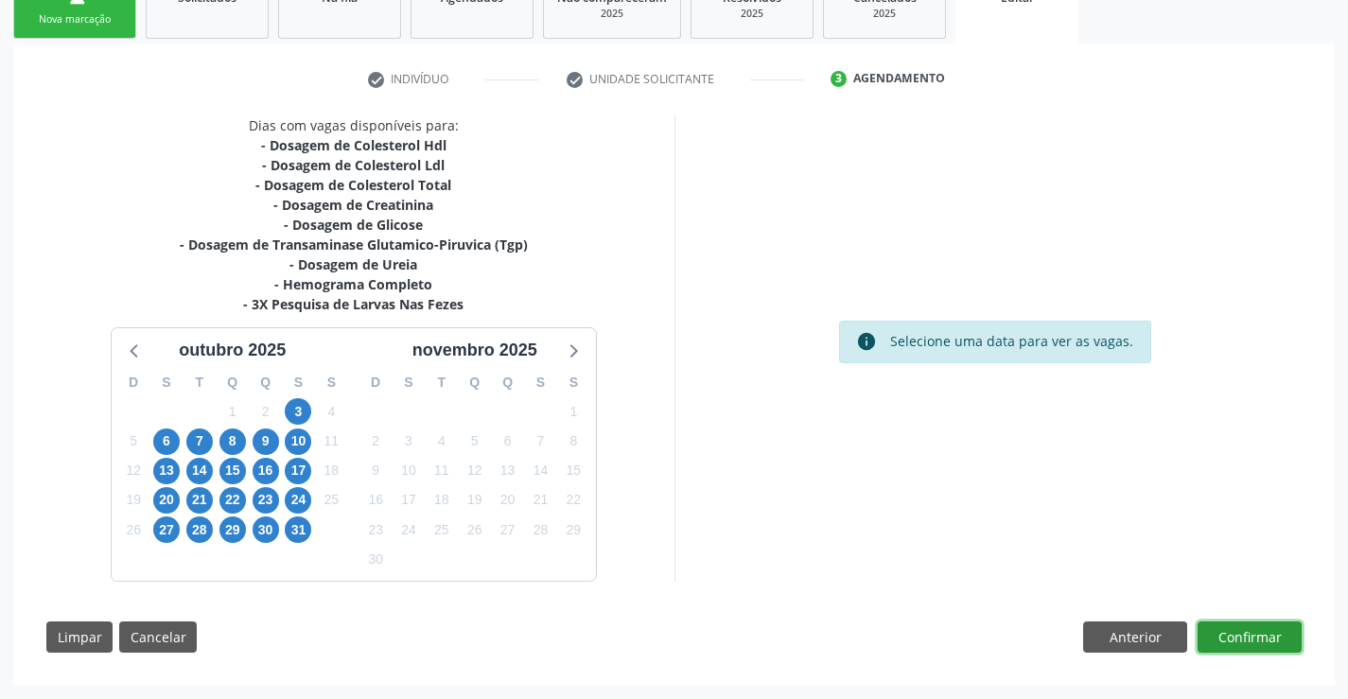
click at [1255, 640] on button "Confirmar" at bounding box center [1250, 638] width 104 height 32
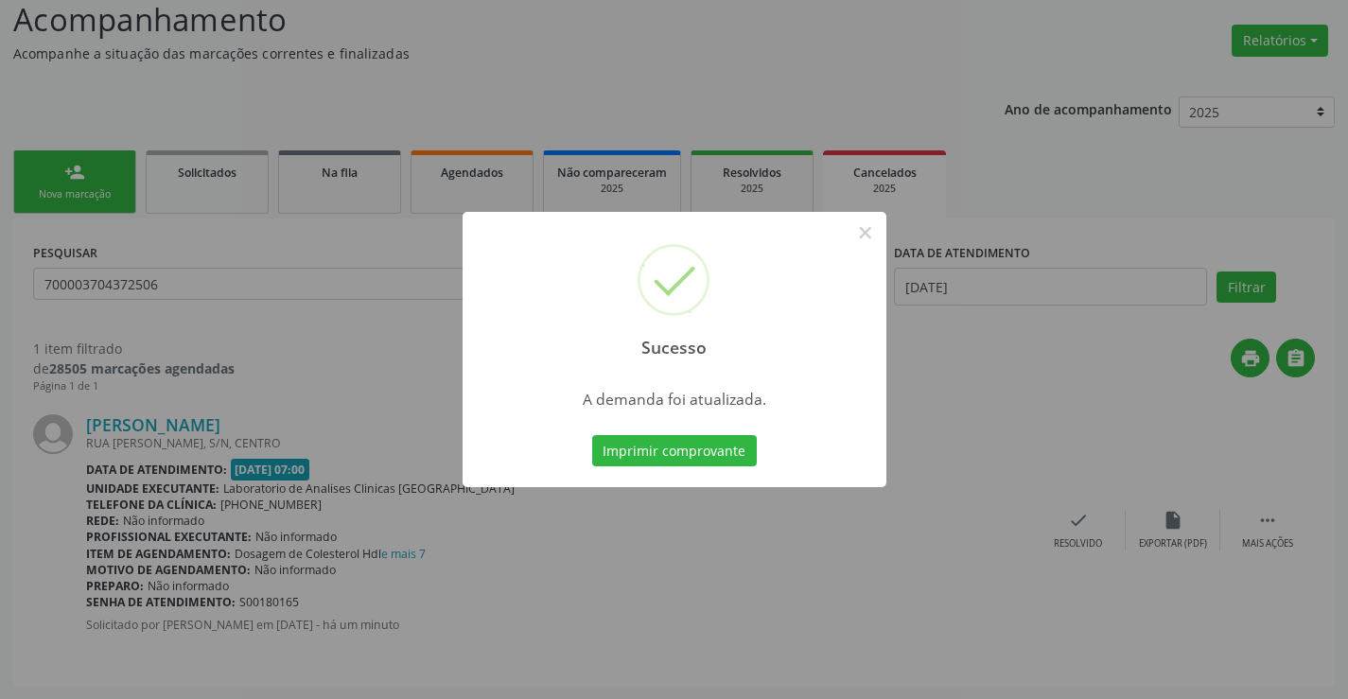
scroll to position [0, 0]
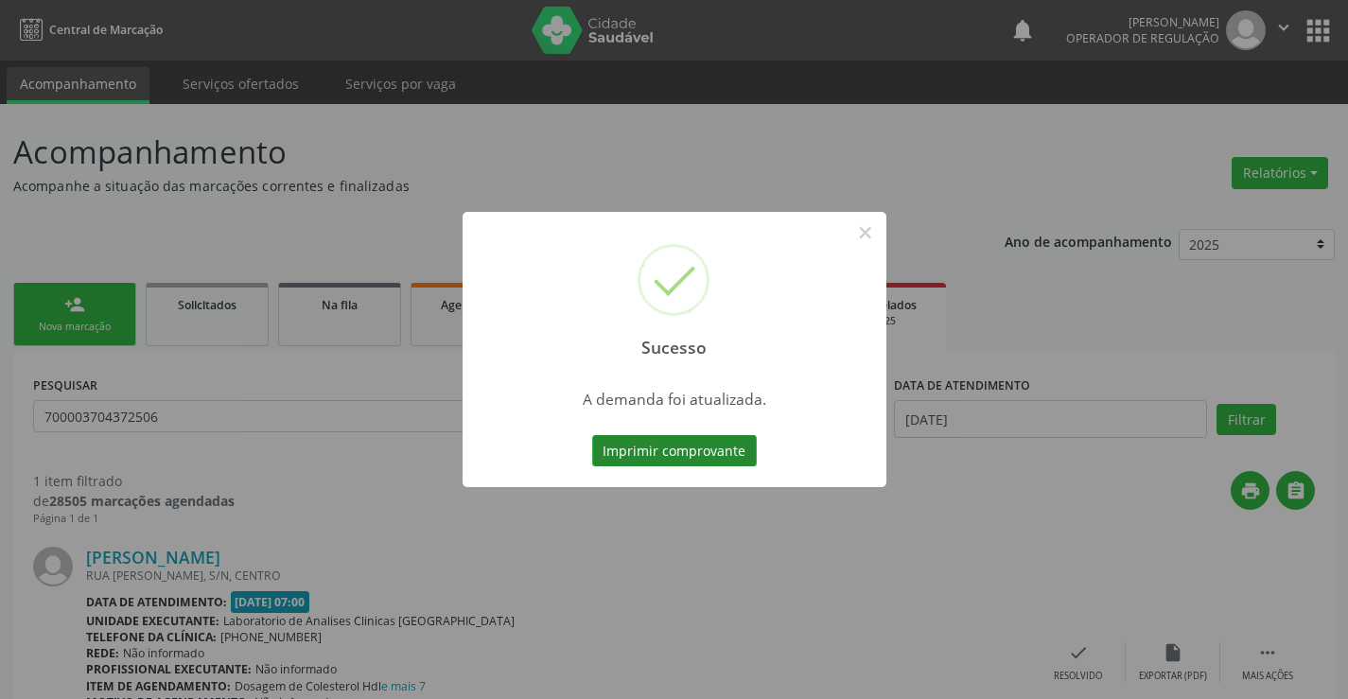
click at [687, 447] on button "Imprimir comprovante" at bounding box center [674, 451] width 165 height 32
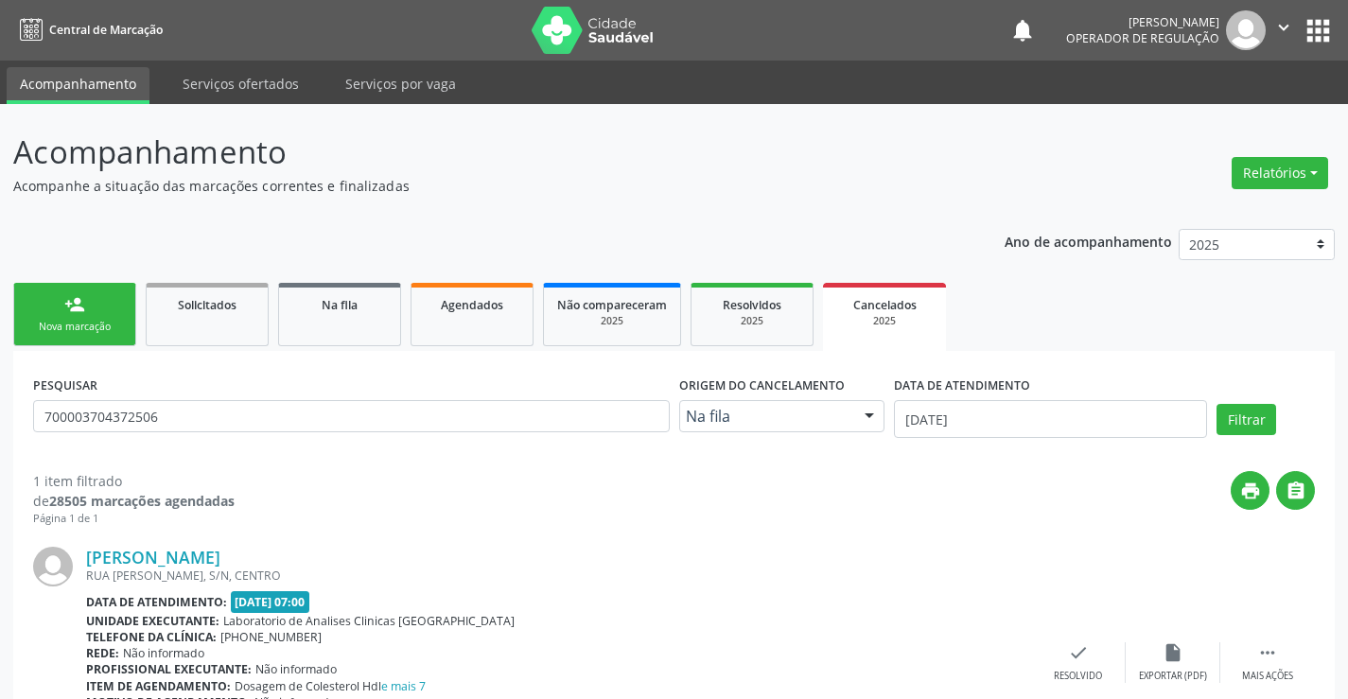
click at [80, 325] on div "Nova marcação" at bounding box center [74, 327] width 95 height 14
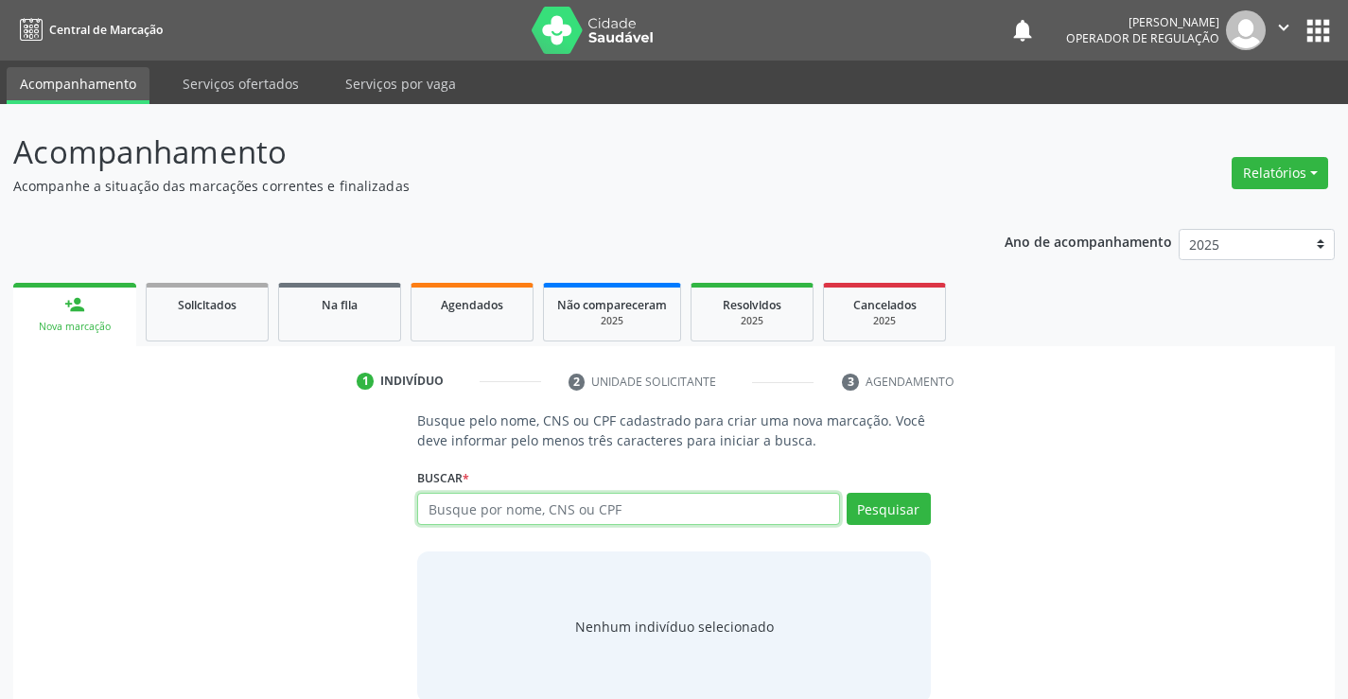
click at [548, 505] on input "text" at bounding box center [628, 509] width 422 height 32
type input "709000853029219"
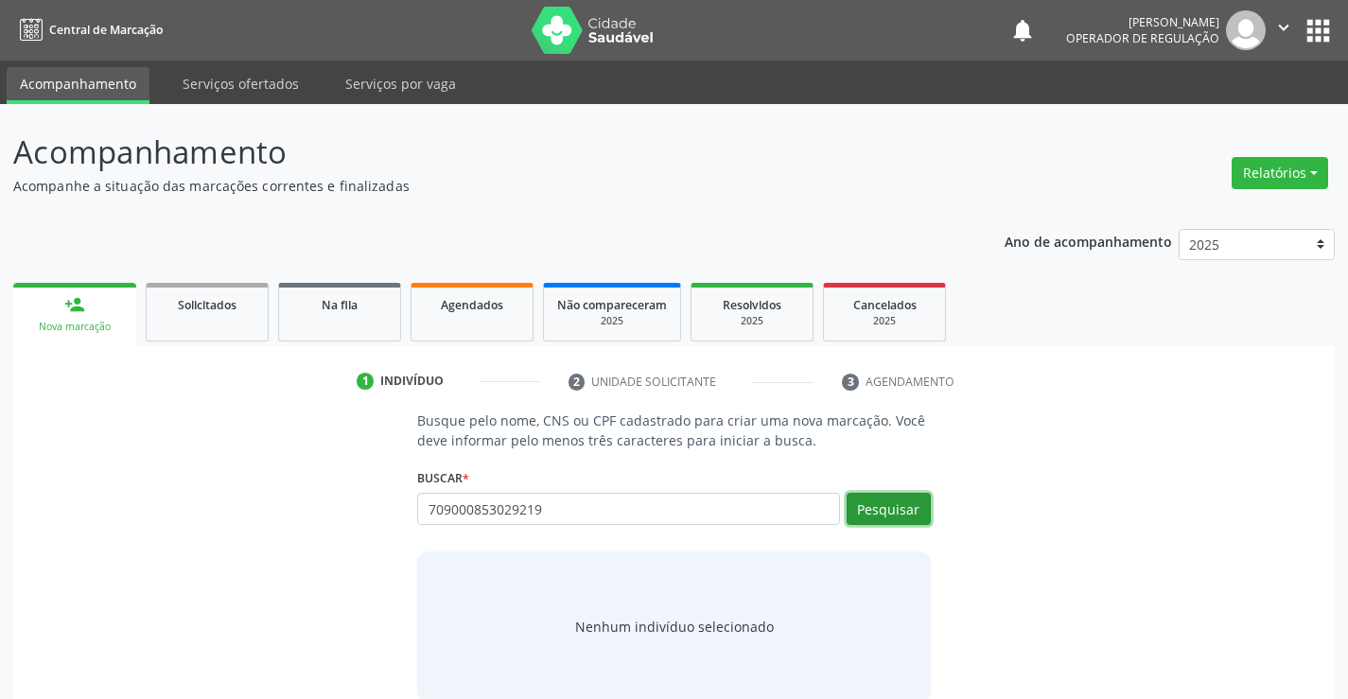
click at [900, 514] on button "Pesquisar" at bounding box center [889, 509] width 84 height 32
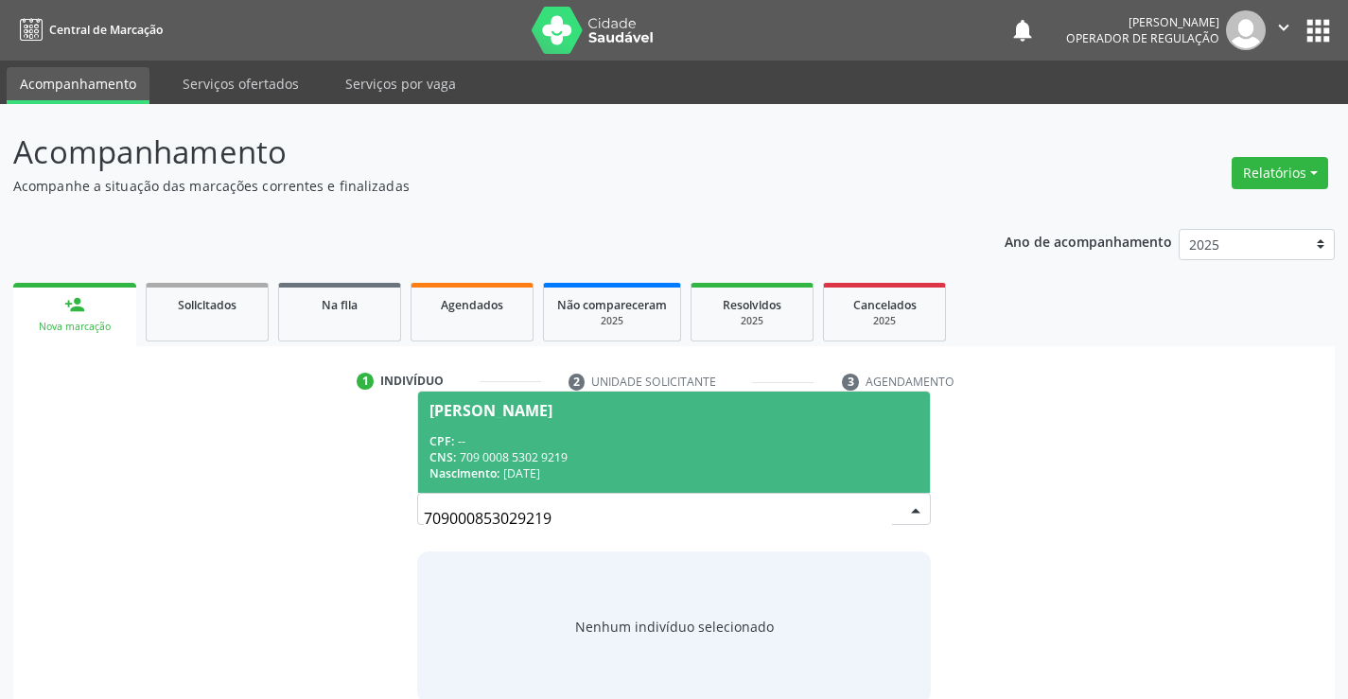
click at [549, 441] on div "CPF: --" at bounding box center [674, 441] width 488 height 16
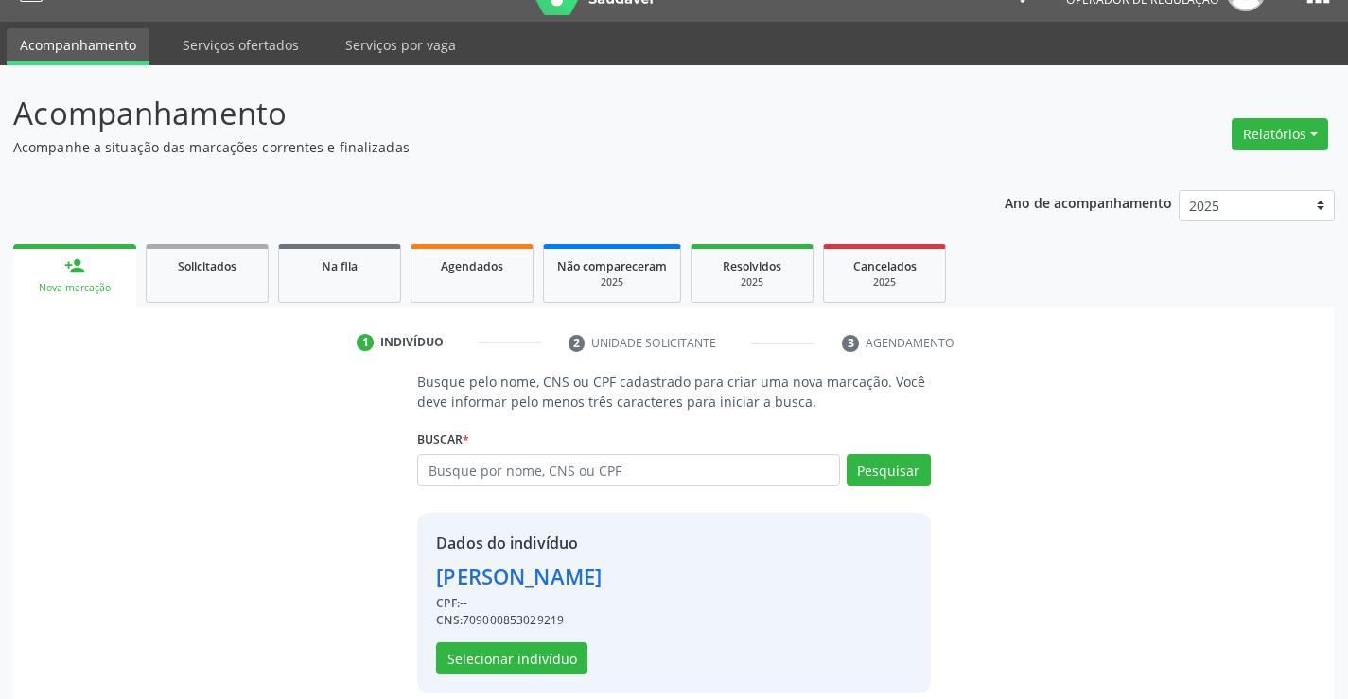
scroll to position [60, 0]
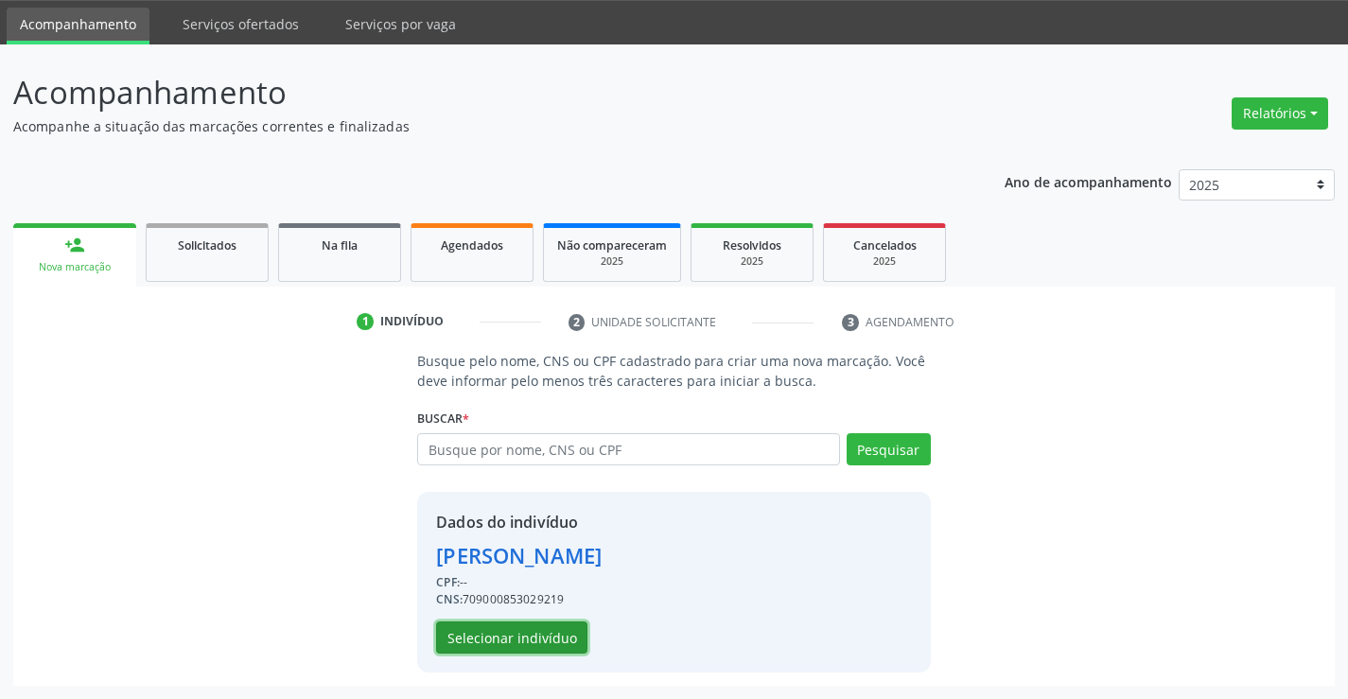
click at [535, 633] on button "Selecionar indivíduo" at bounding box center [511, 638] width 151 height 32
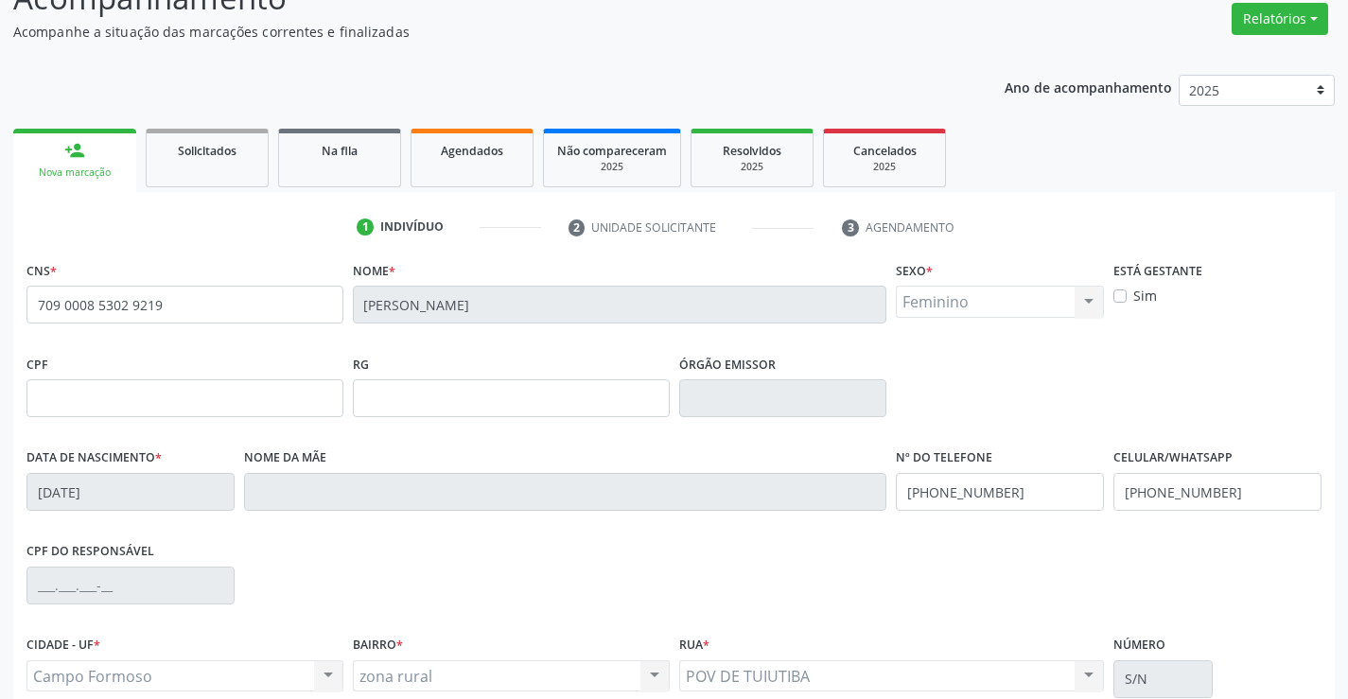
scroll to position [326, 0]
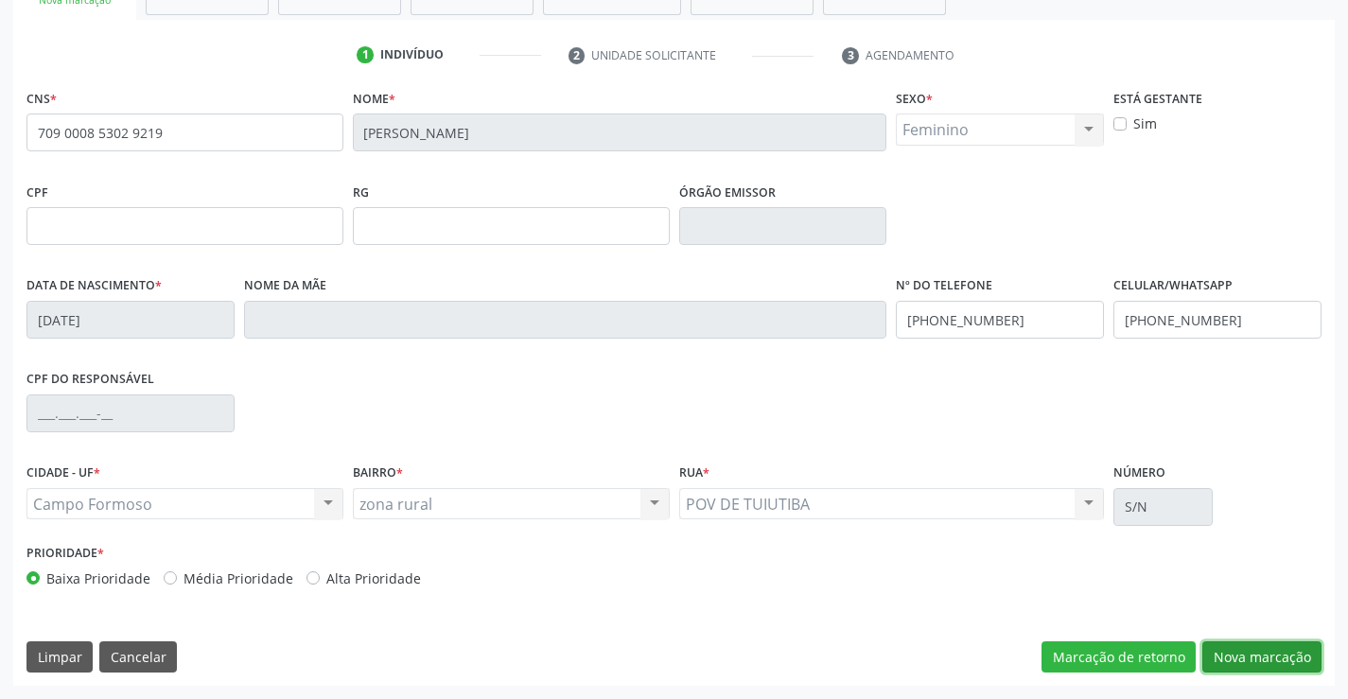
click at [1270, 654] on button "Nova marcação" at bounding box center [1261, 657] width 119 height 32
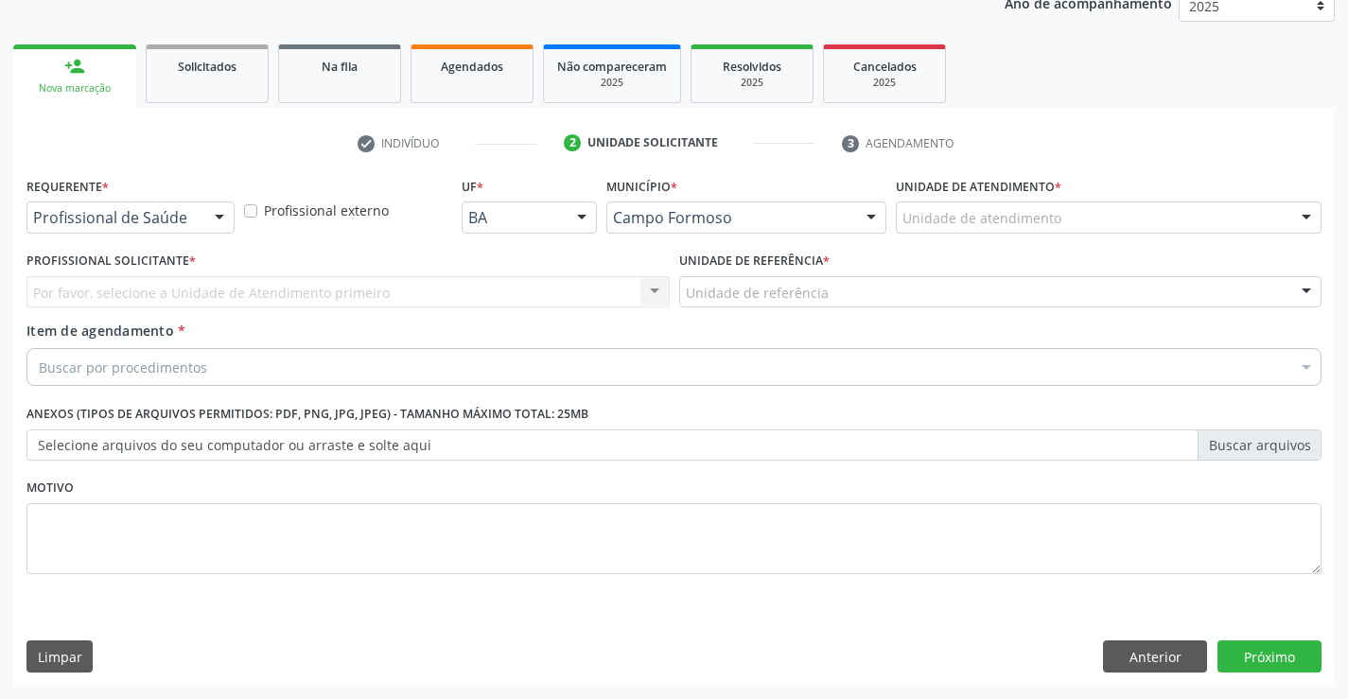
scroll to position [238, 0]
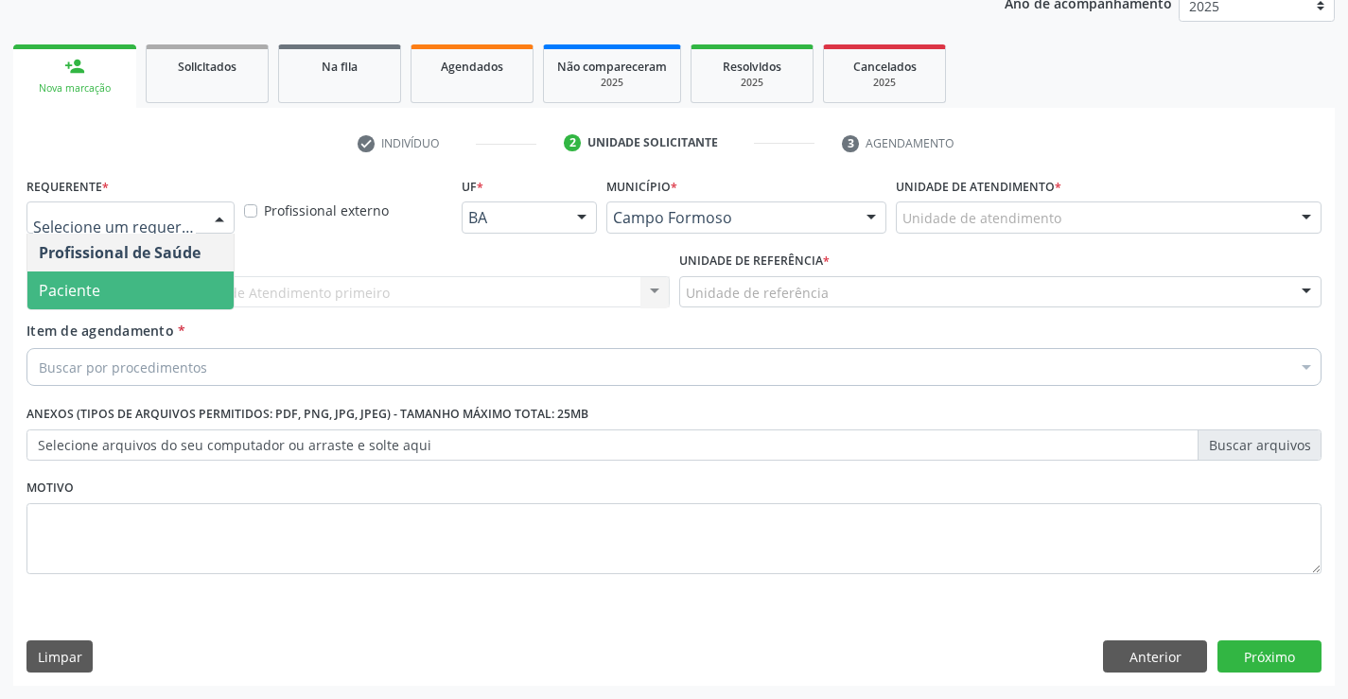
click at [114, 290] on span "Paciente" at bounding box center [130, 291] width 206 height 38
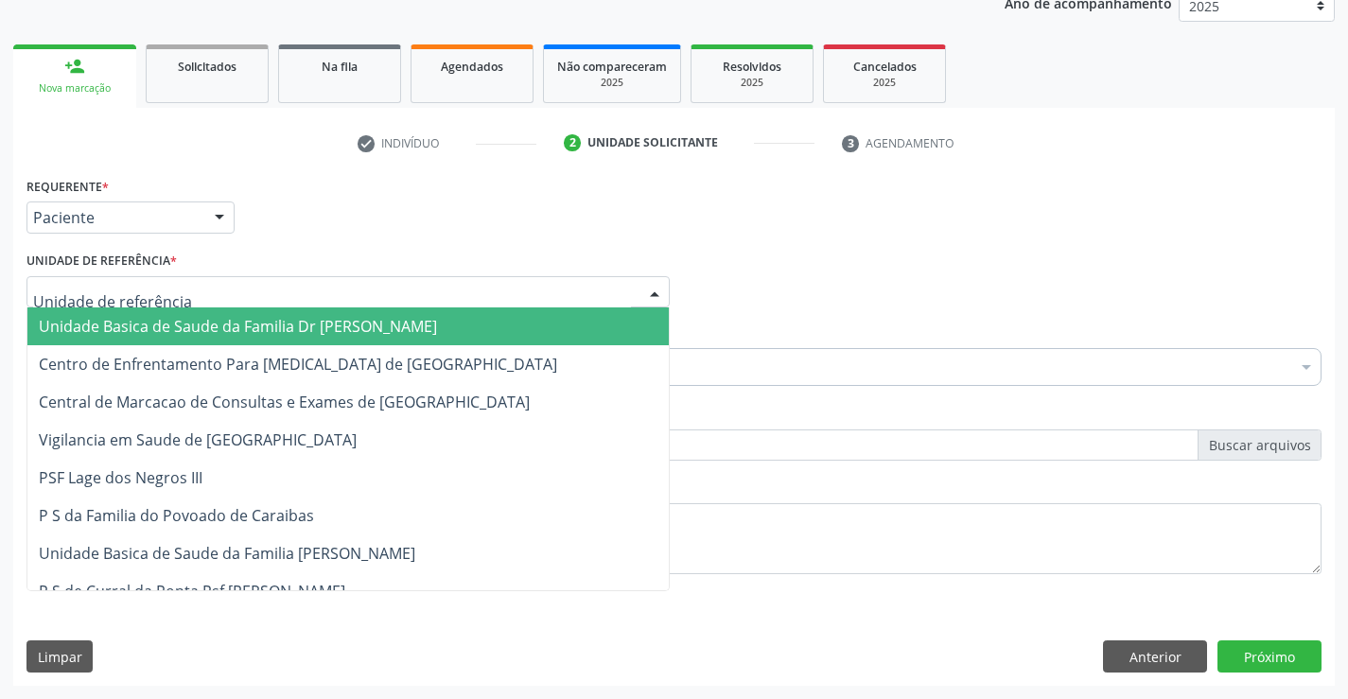
click at [152, 328] on span "Unidade Basica de Saude da Familia Dr [PERSON_NAME]" at bounding box center [238, 326] width 398 height 21
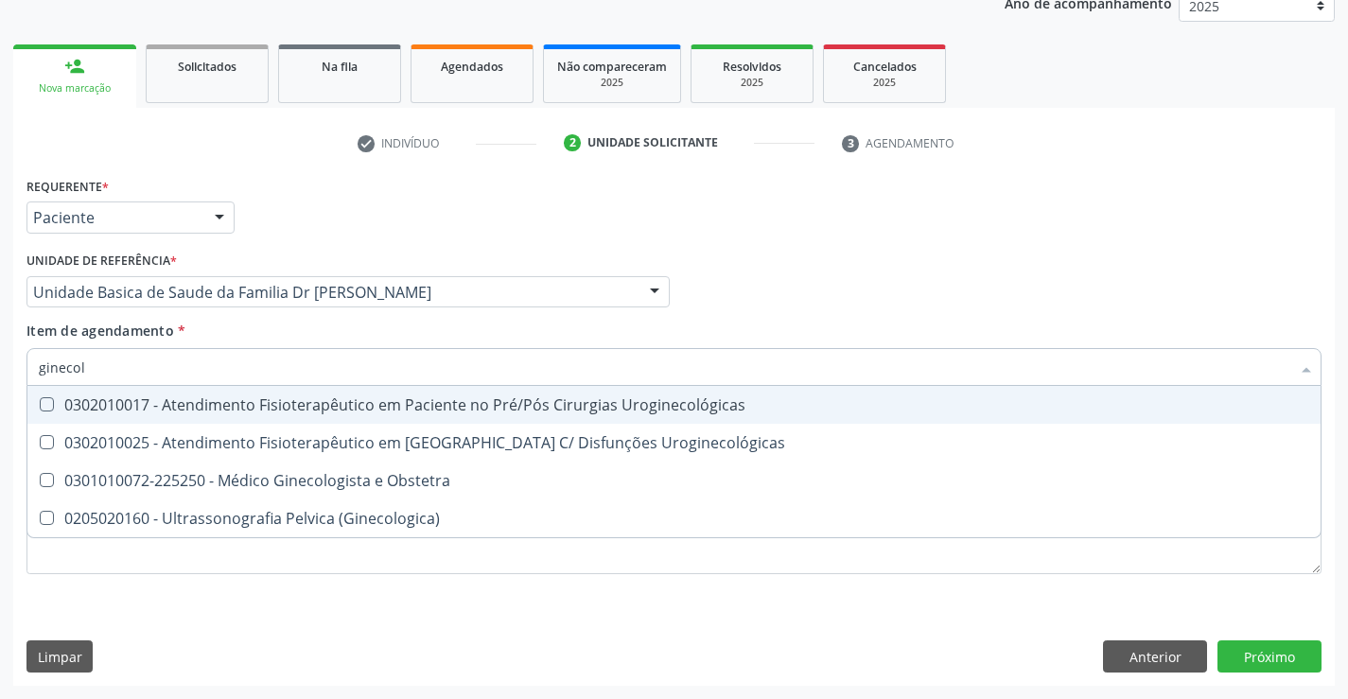
type input "ginecolo"
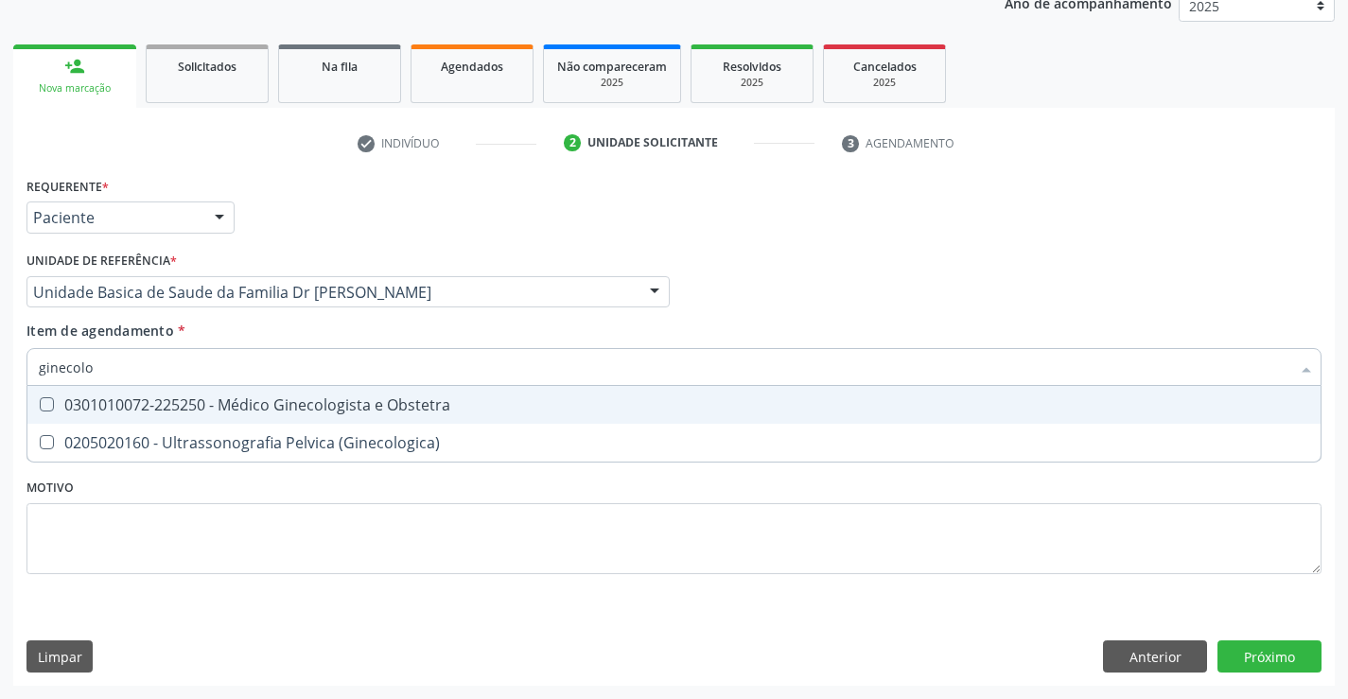
click at [319, 401] on div "0301010072-225250 - Médico Ginecologista e Obstetra" at bounding box center [674, 404] width 1271 height 15
checkbox Obstetra "true"
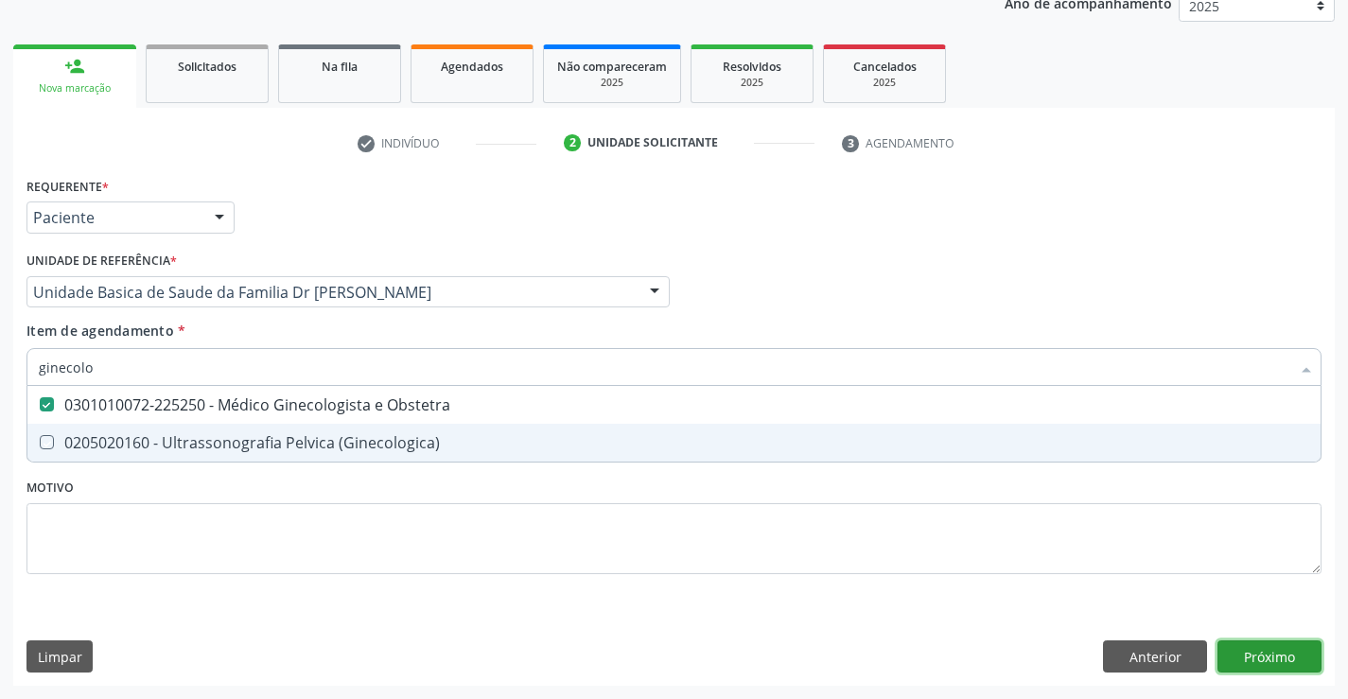
click at [1291, 648] on div "Requerente * Paciente Profissional de Saúde Paciente Nenhum resultado encontrad…" at bounding box center [674, 429] width 1322 height 514
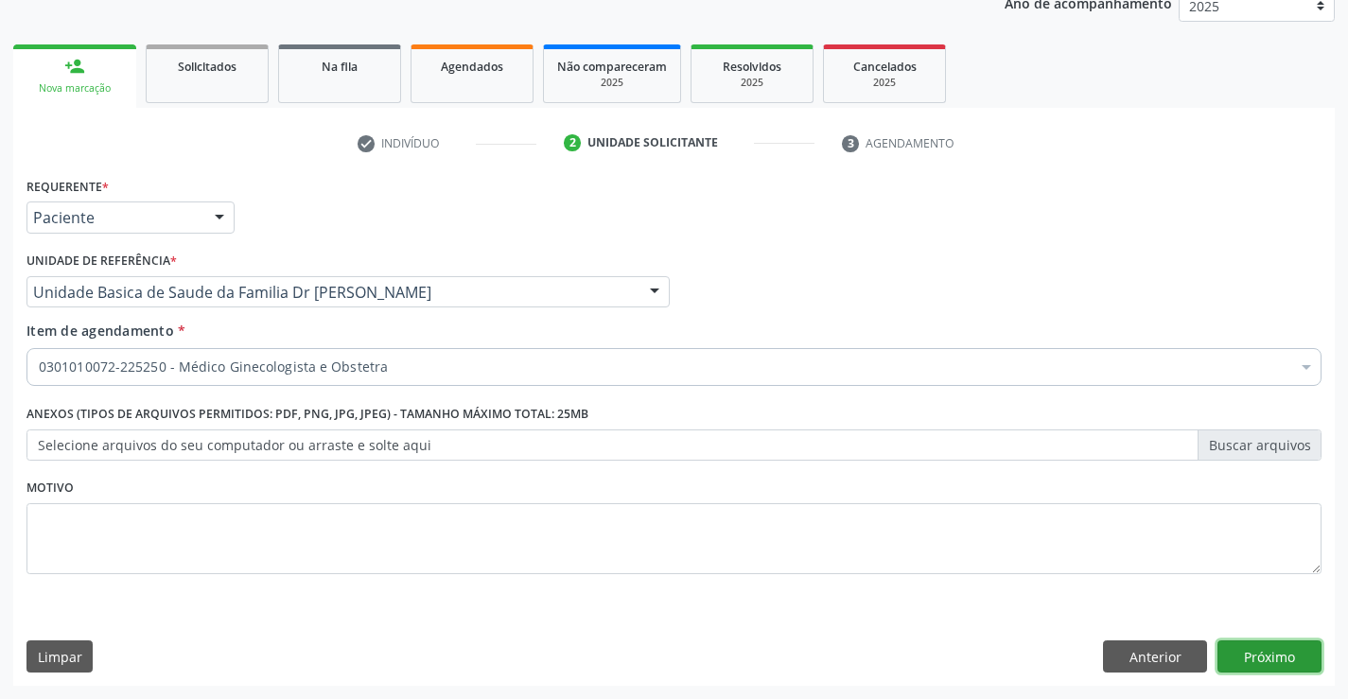
checkbox Obstetra "true"
click at [1284, 650] on button "Próximo" at bounding box center [1270, 656] width 104 height 32
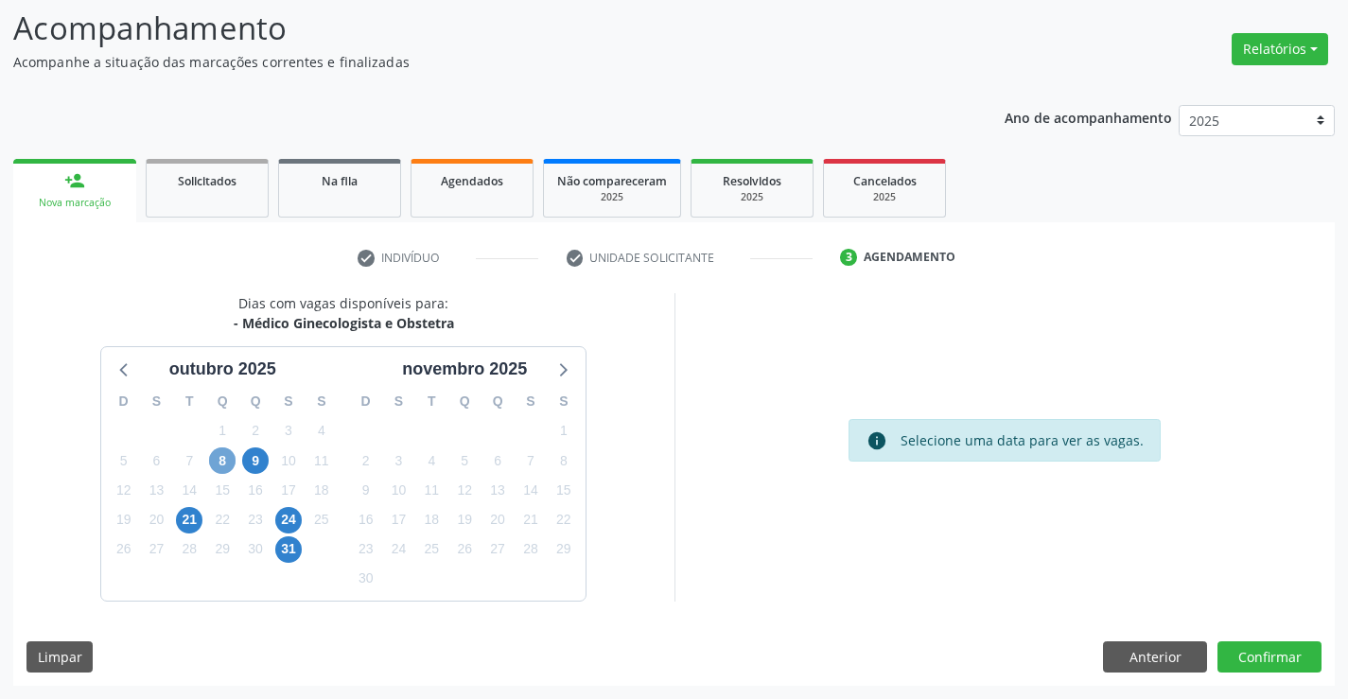
click at [226, 457] on span "8" at bounding box center [222, 460] width 26 height 26
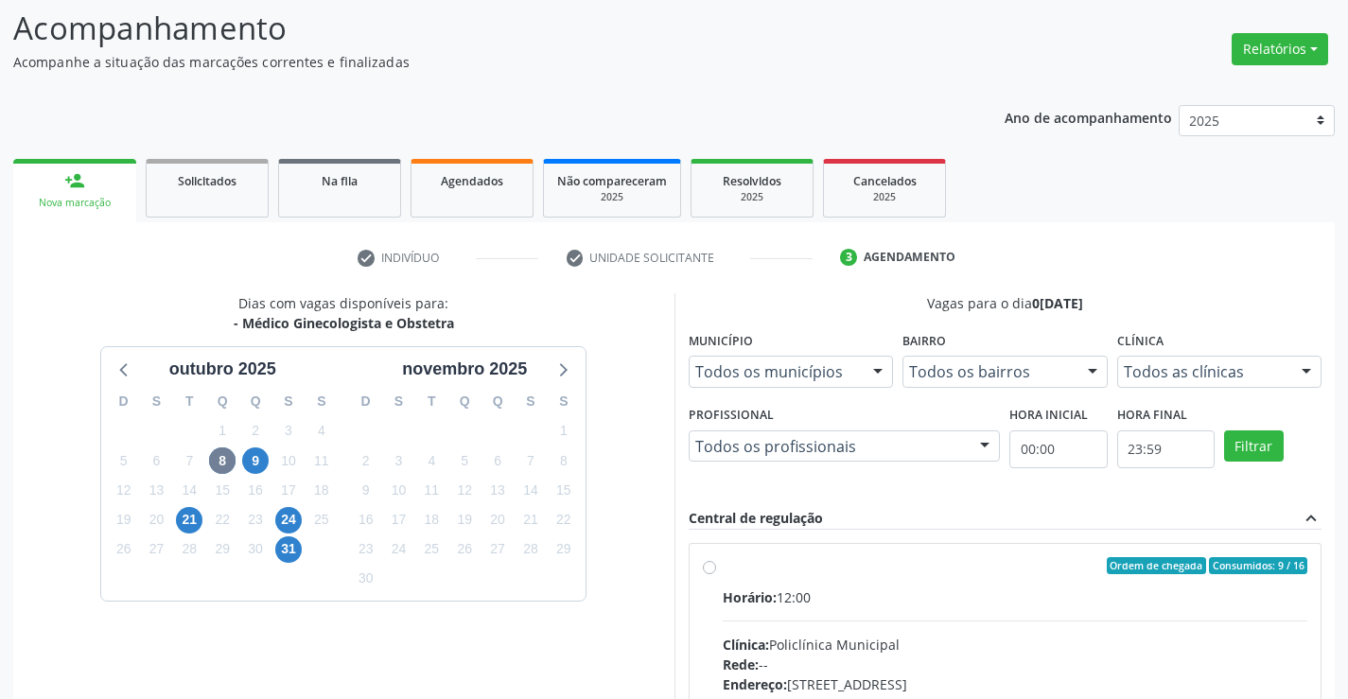
click at [723, 568] on label "Ordem de chegada Consumidos: 9 / 16 Horário: 12:00 Clínica: Policlínica Municip…" at bounding box center [1016, 702] width 586 height 290
click at [711, 568] on input "Ordem de chegada Consumidos: 9 / 16 Horário: 12:00 Clínica: Policlínica Municip…" at bounding box center [709, 565] width 13 height 17
radio input "true"
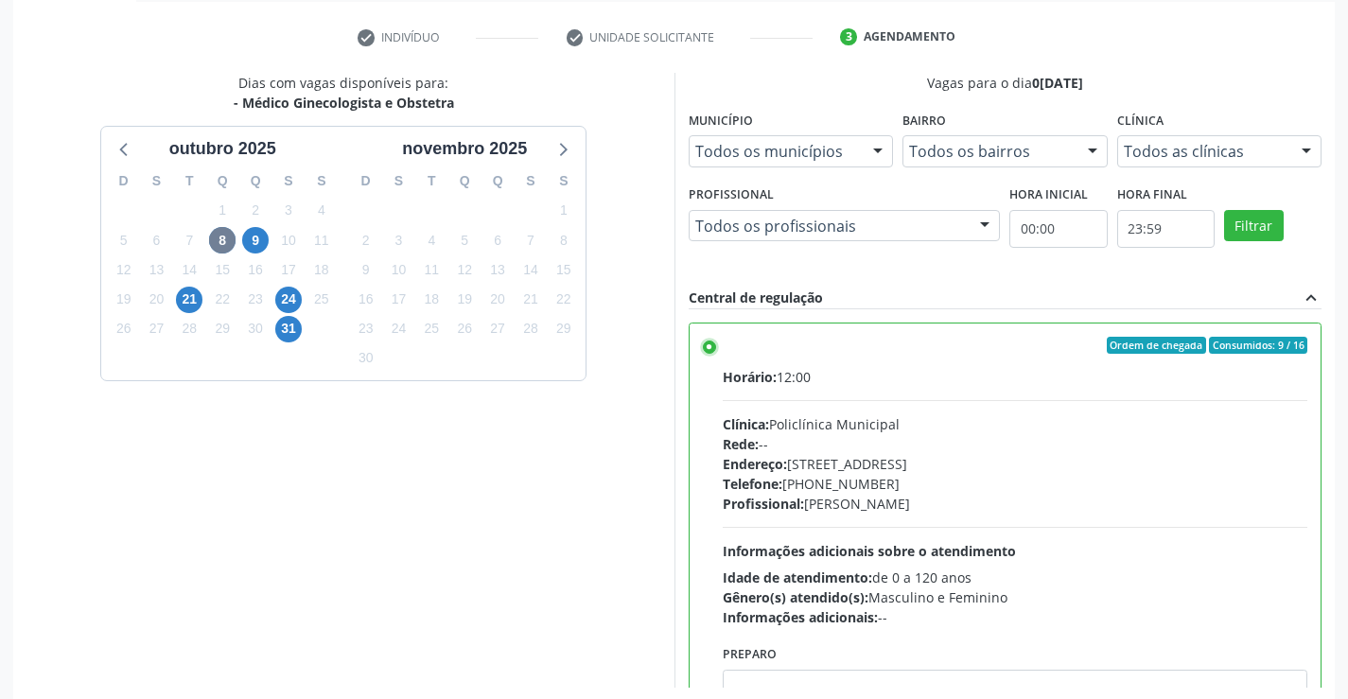
scroll to position [431, 0]
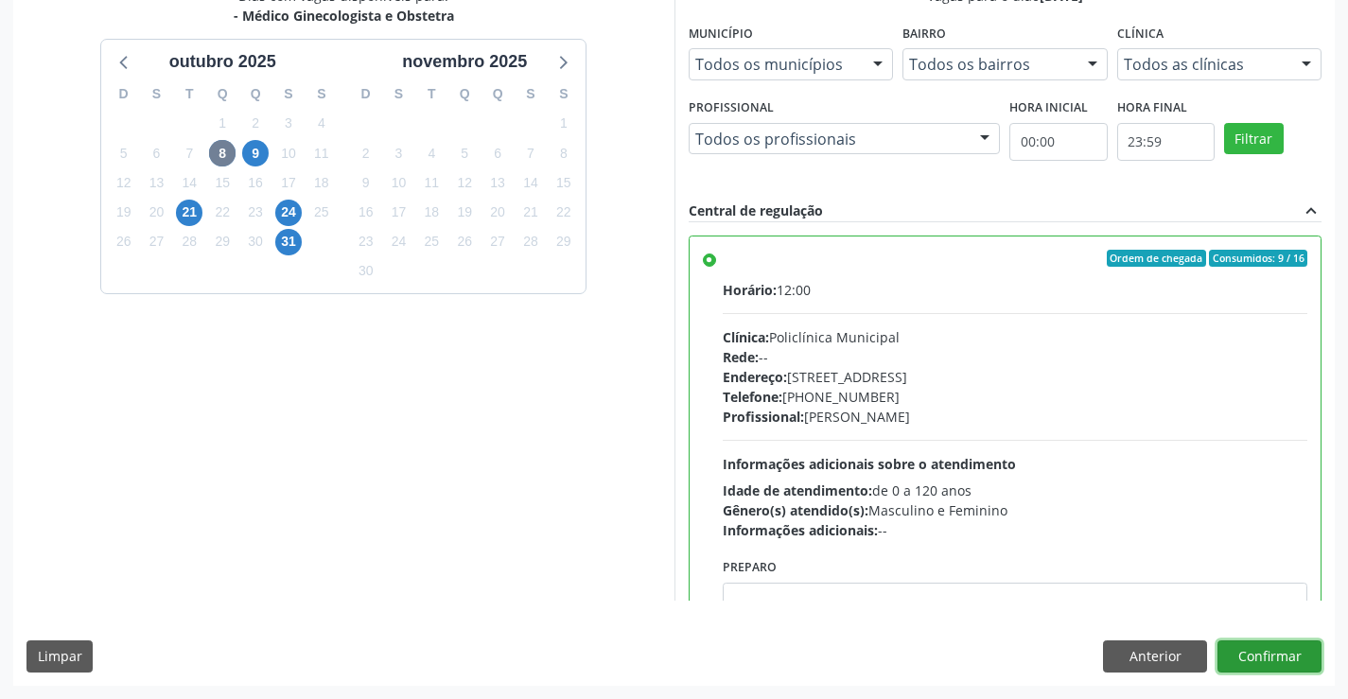
click at [1277, 653] on button "Confirmar" at bounding box center [1270, 656] width 104 height 32
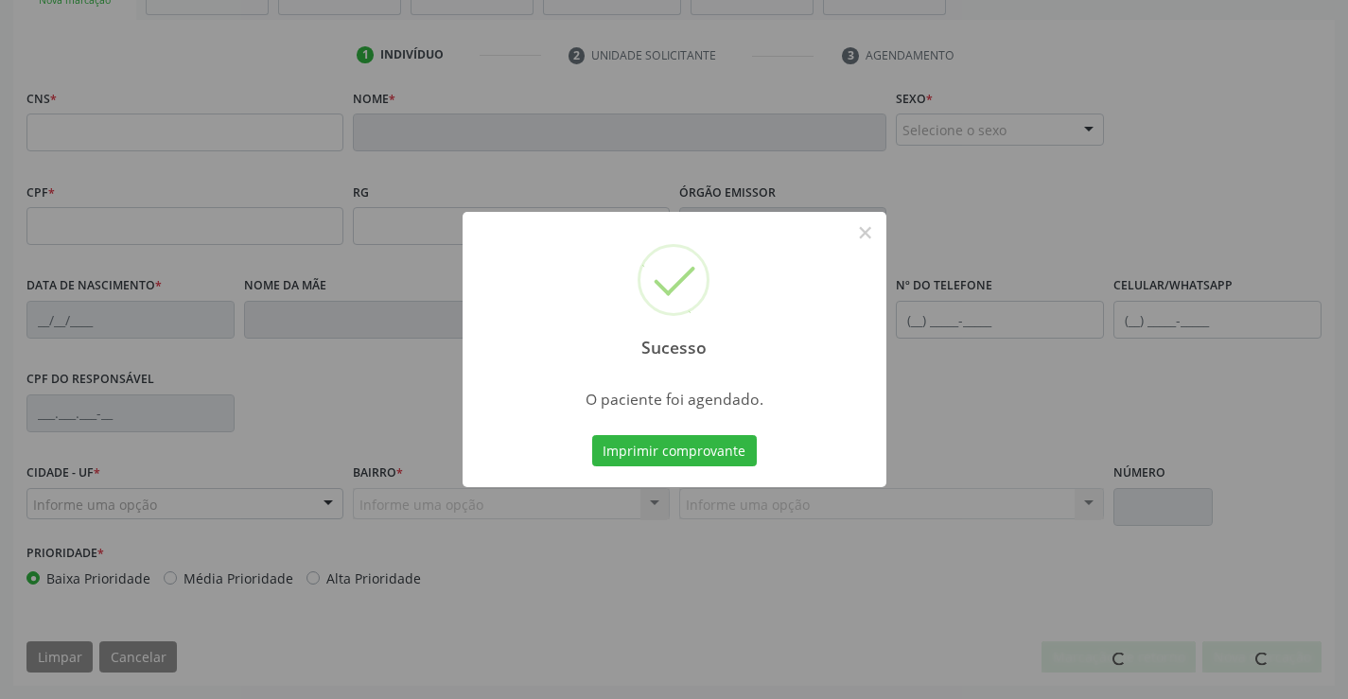
scroll to position [326, 0]
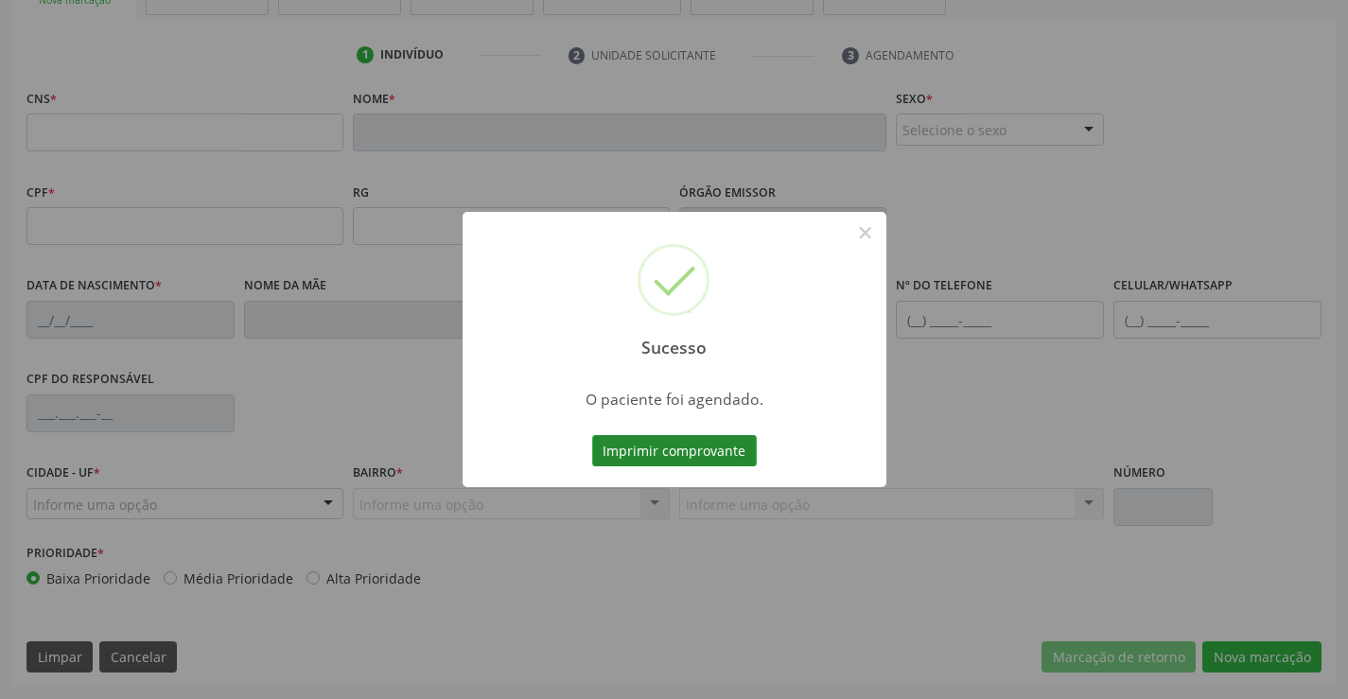
click at [677, 447] on button "Imprimir comprovante" at bounding box center [674, 451] width 165 height 32
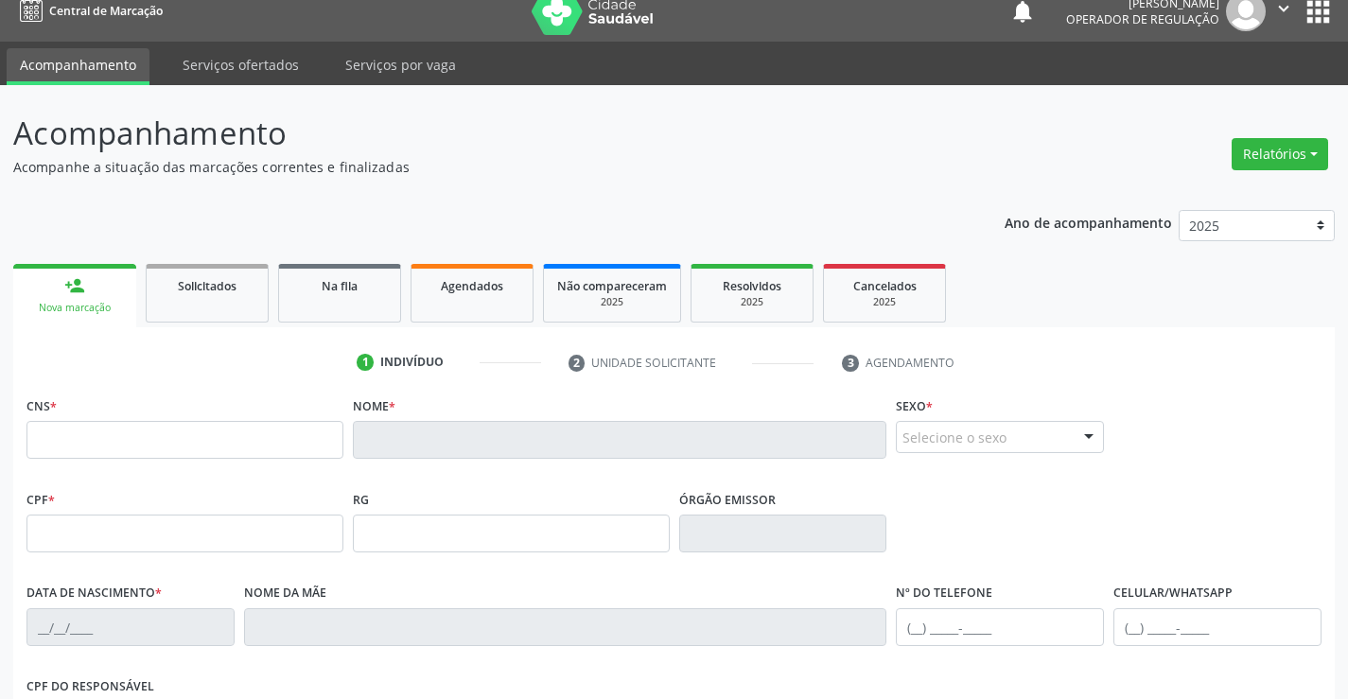
scroll to position [0, 0]
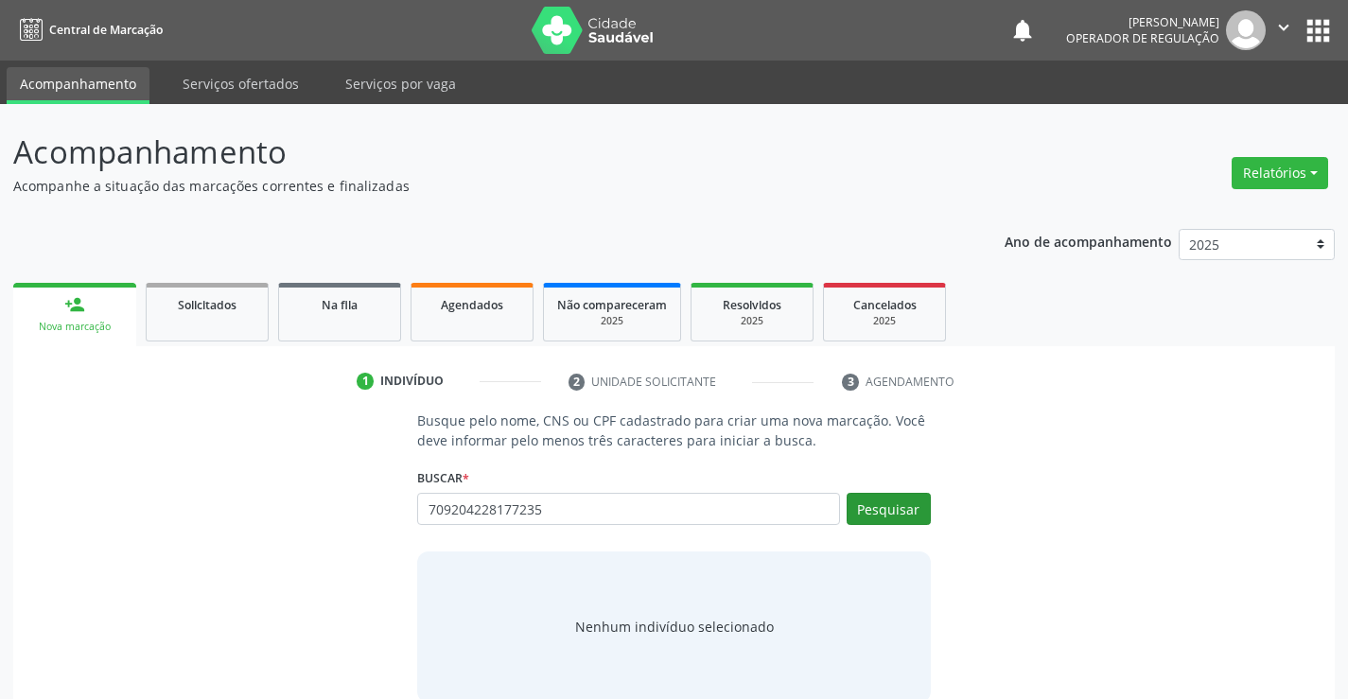
type input "709204228177235"
click at [905, 512] on button "Pesquisar" at bounding box center [889, 509] width 84 height 32
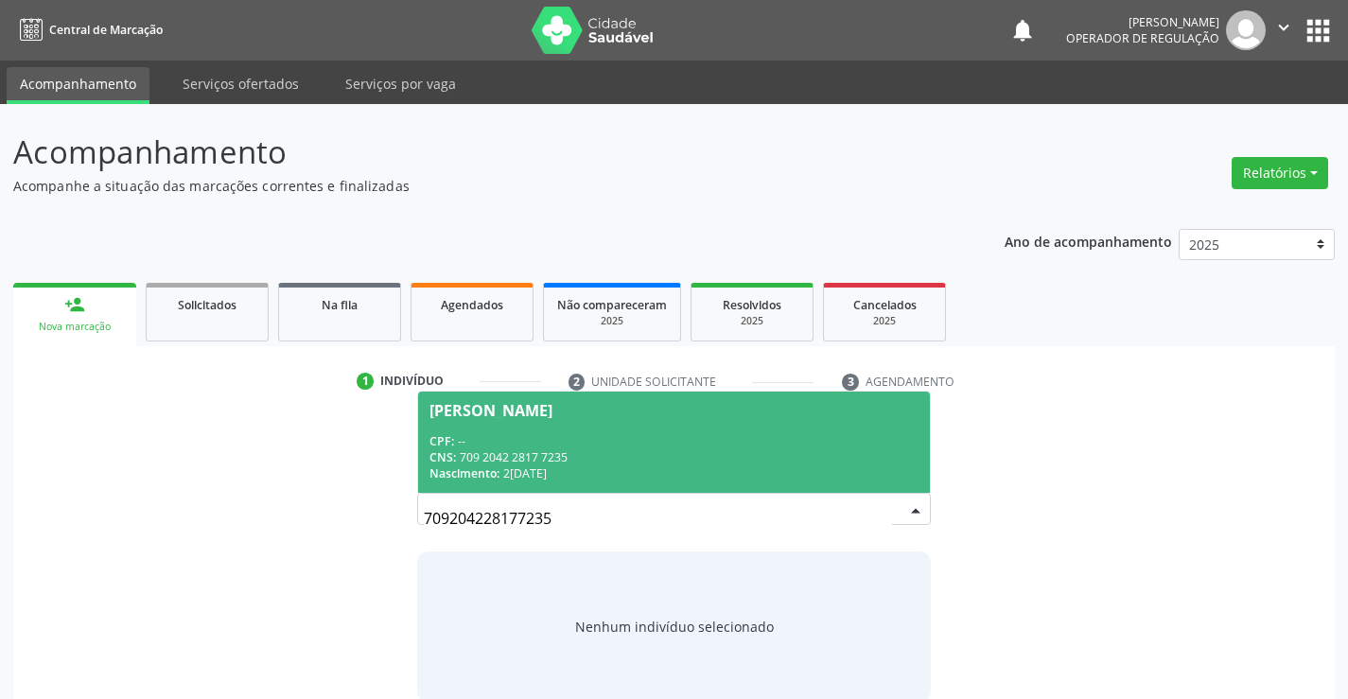
click at [801, 445] on div "CPF: --" at bounding box center [674, 441] width 488 height 16
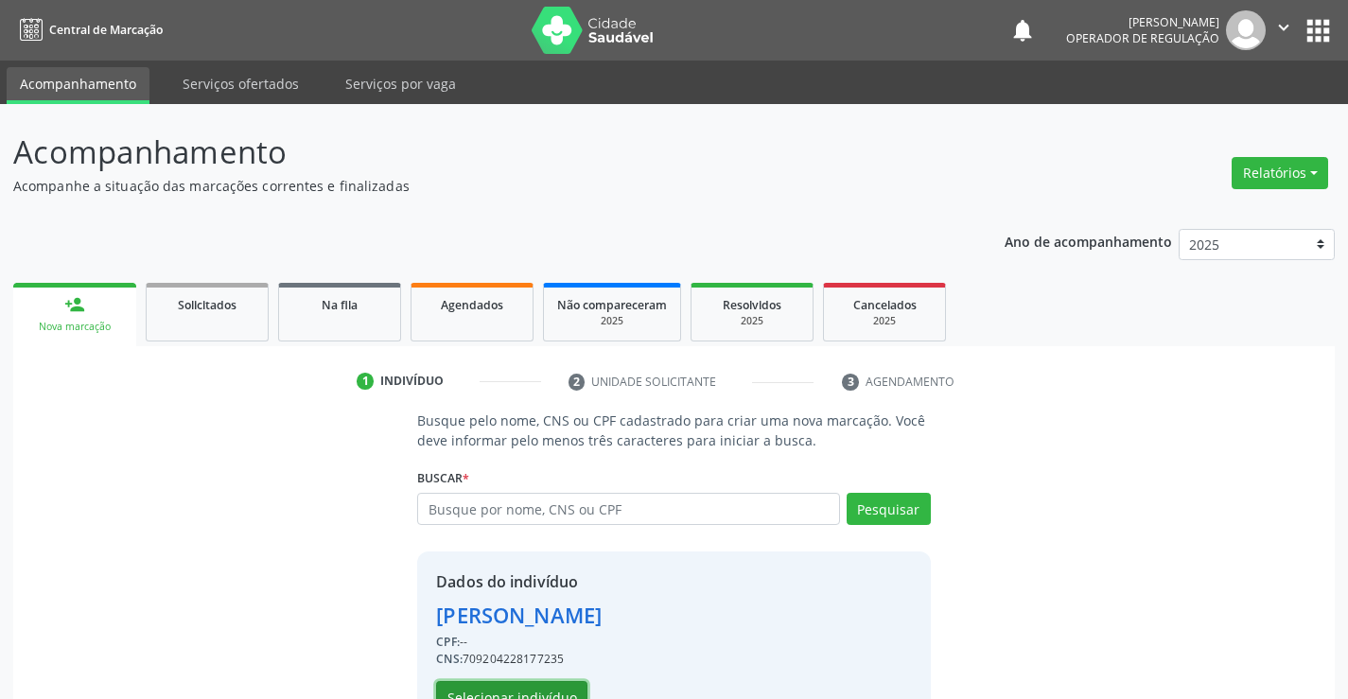
click at [541, 691] on button "Selecionar indivíduo" at bounding box center [511, 697] width 151 height 32
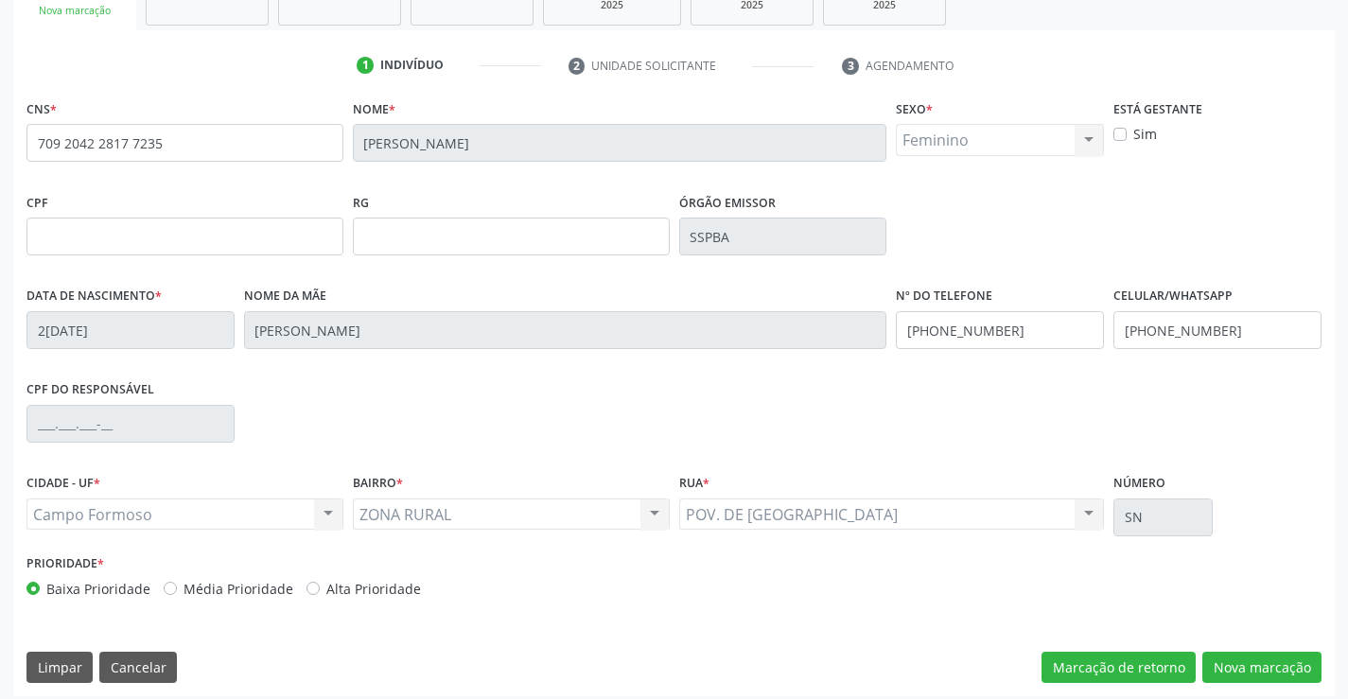
scroll to position [326, 0]
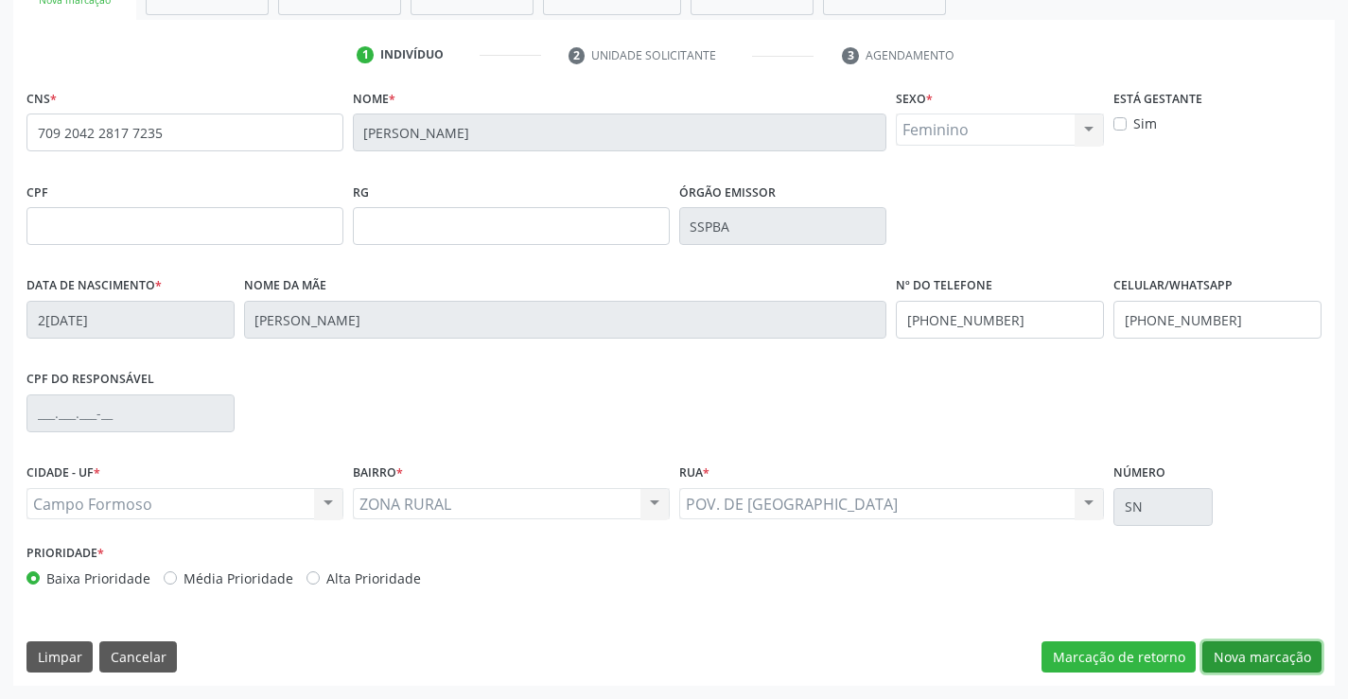
click at [1272, 658] on button "Nova marcação" at bounding box center [1261, 657] width 119 height 32
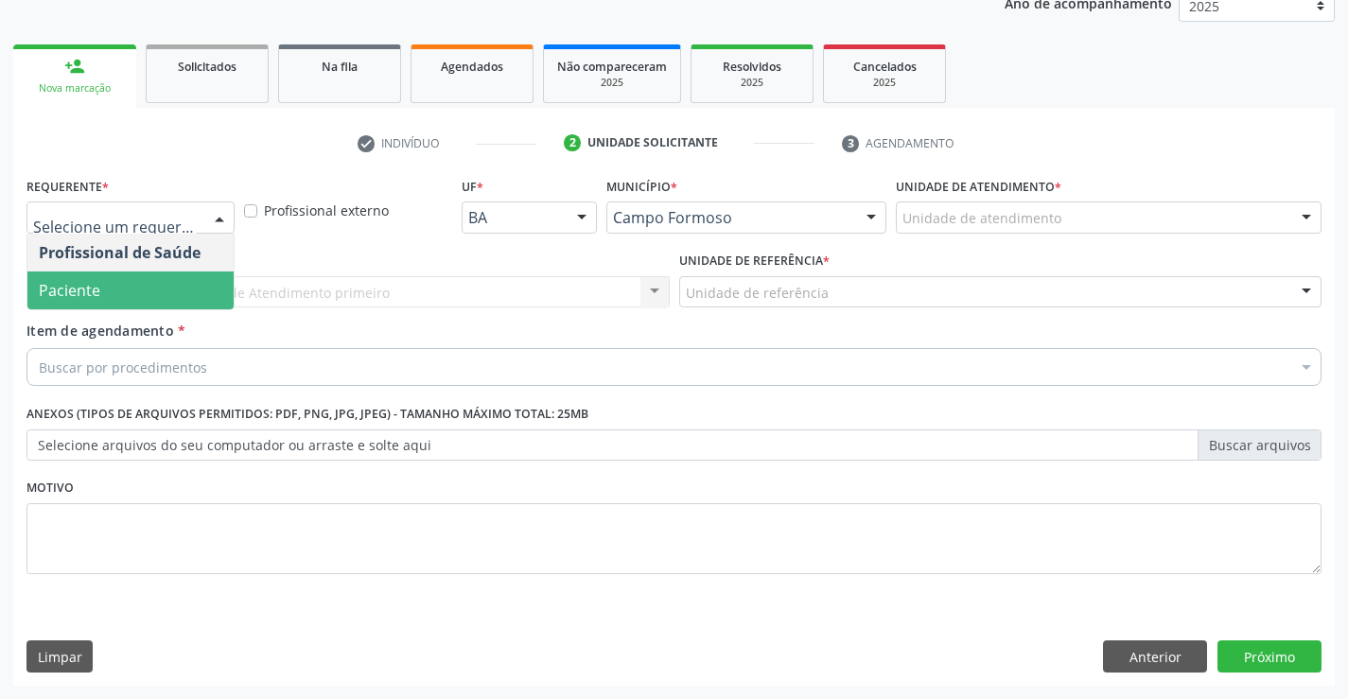
click at [124, 304] on span "Paciente" at bounding box center [130, 291] width 206 height 38
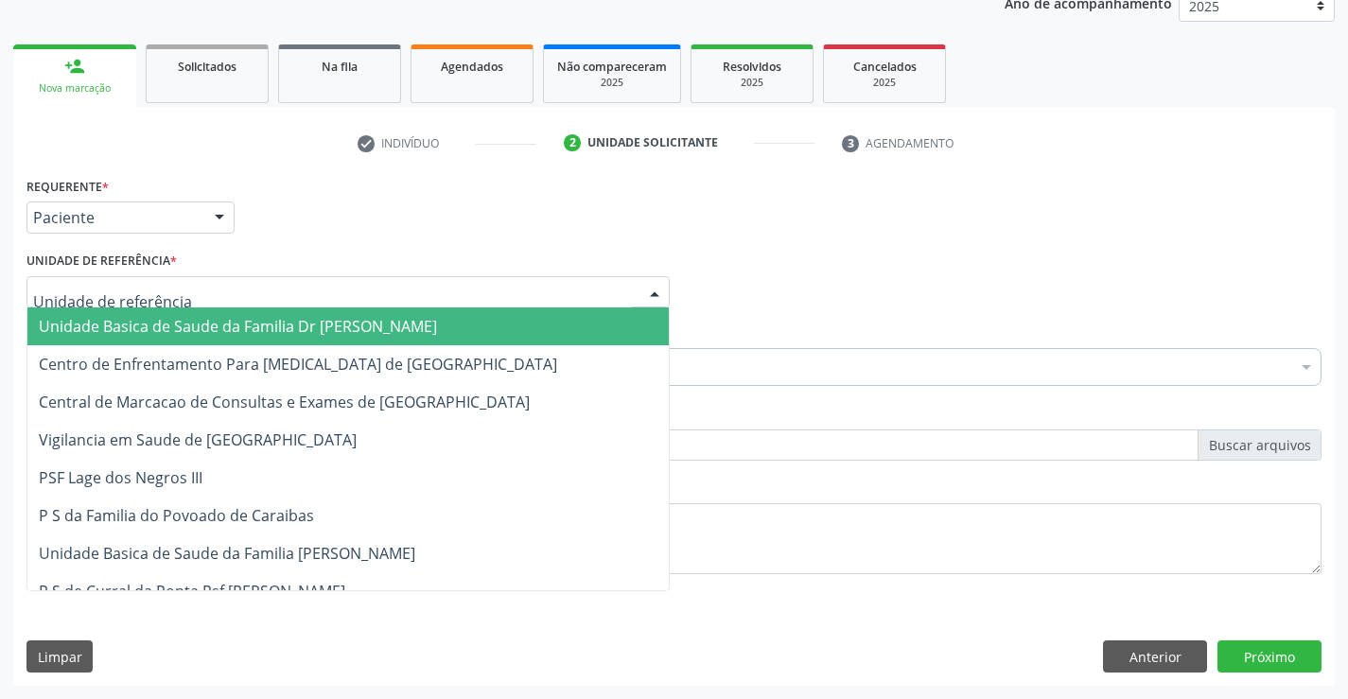
click at [135, 315] on span "Unidade Basica de Saude da Familia Dr [PERSON_NAME]" at bounding box center [347, 326] width 641 height 38
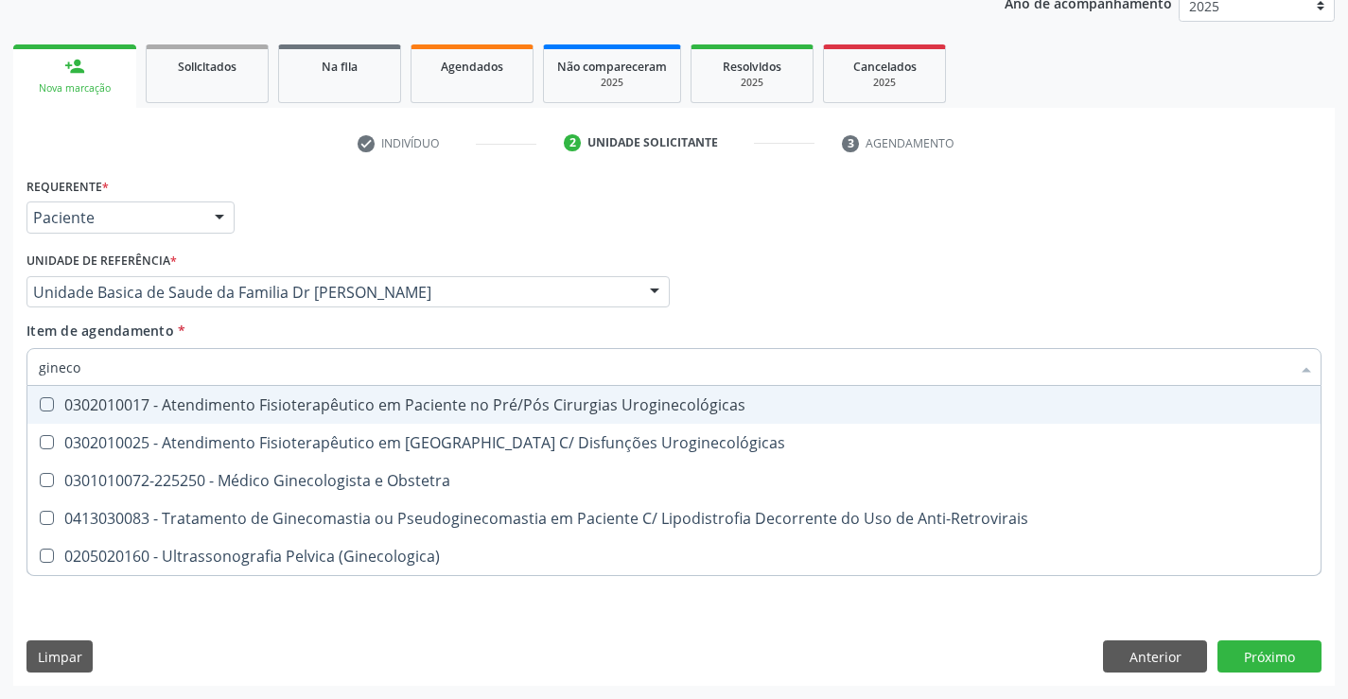
type input "ginecol"
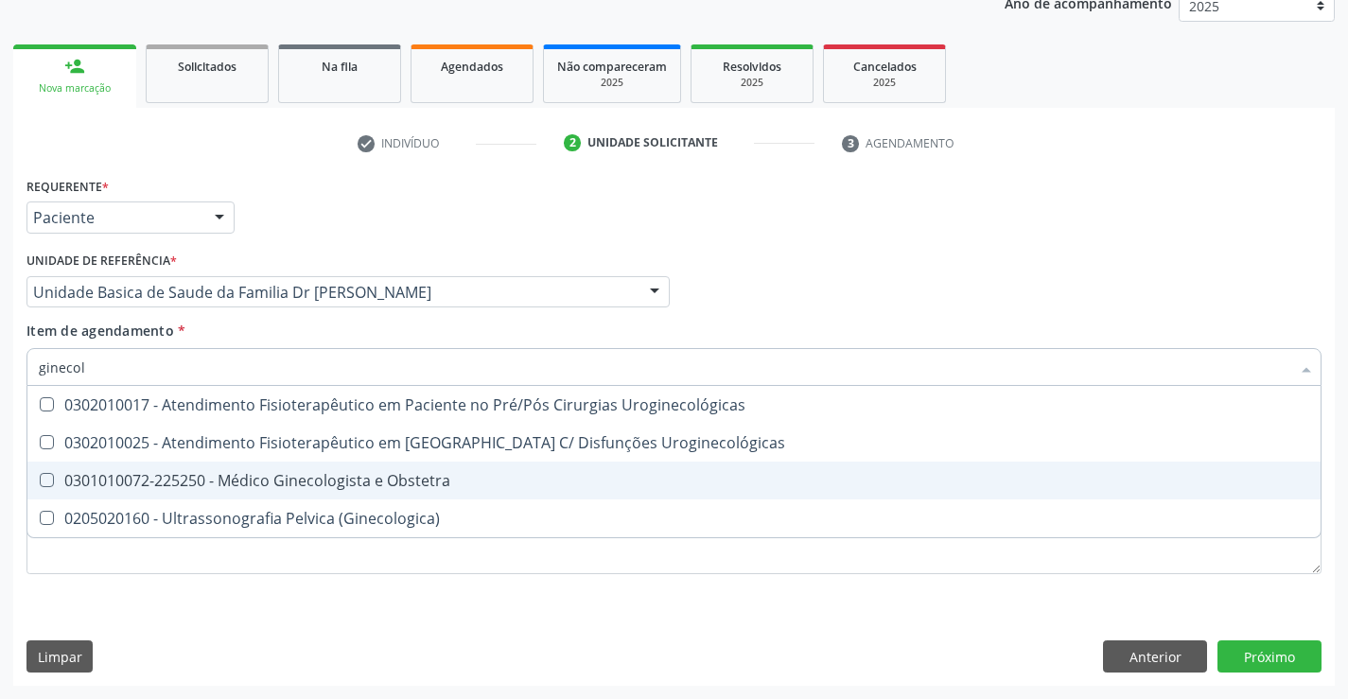
click at [385, 484] on div "0301010072-225250 - Médico Ginecologista e Obstetra" at bounding box center [674, 480] width 1271 height 15
checkbox Obstetra "true"
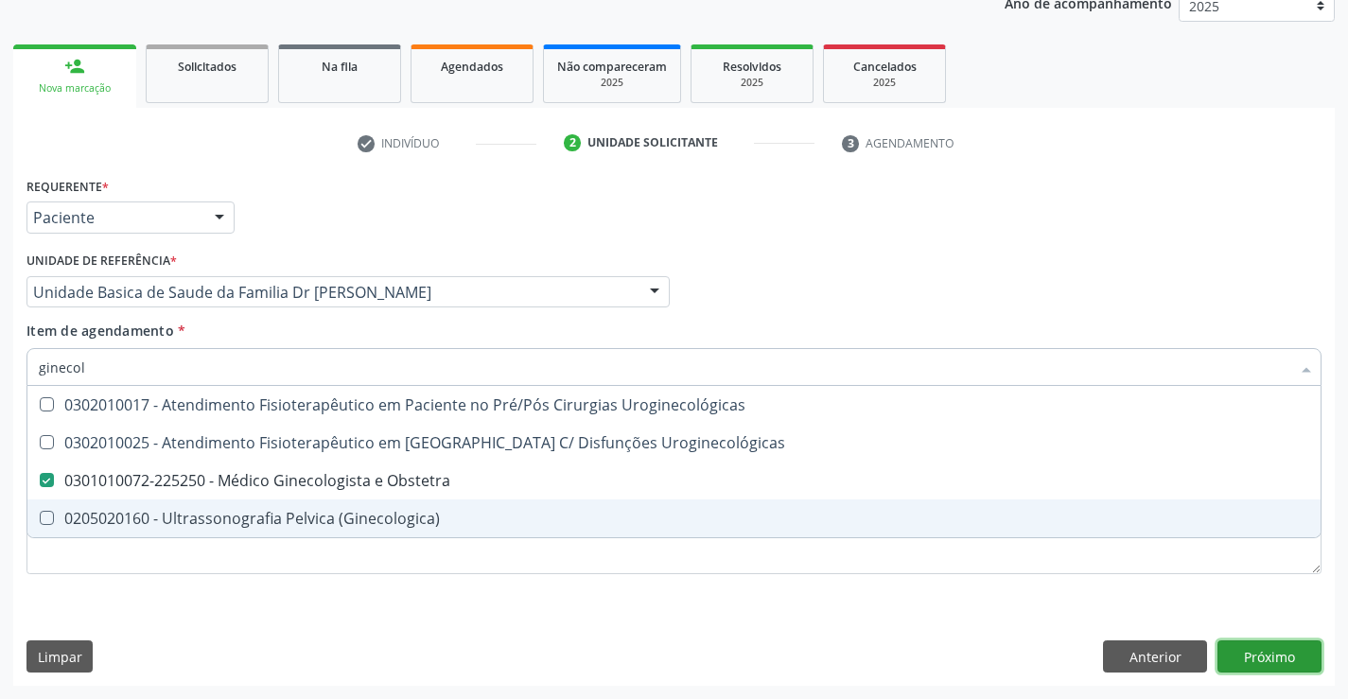
click at [1264, 655] on div "Requerente * Paciente Profissional de Saúde Paciente Nenhum resultado encontrad…" at bounding box center [674, 429] width 1322 height 514
checkbox Uroginecológicas "true"
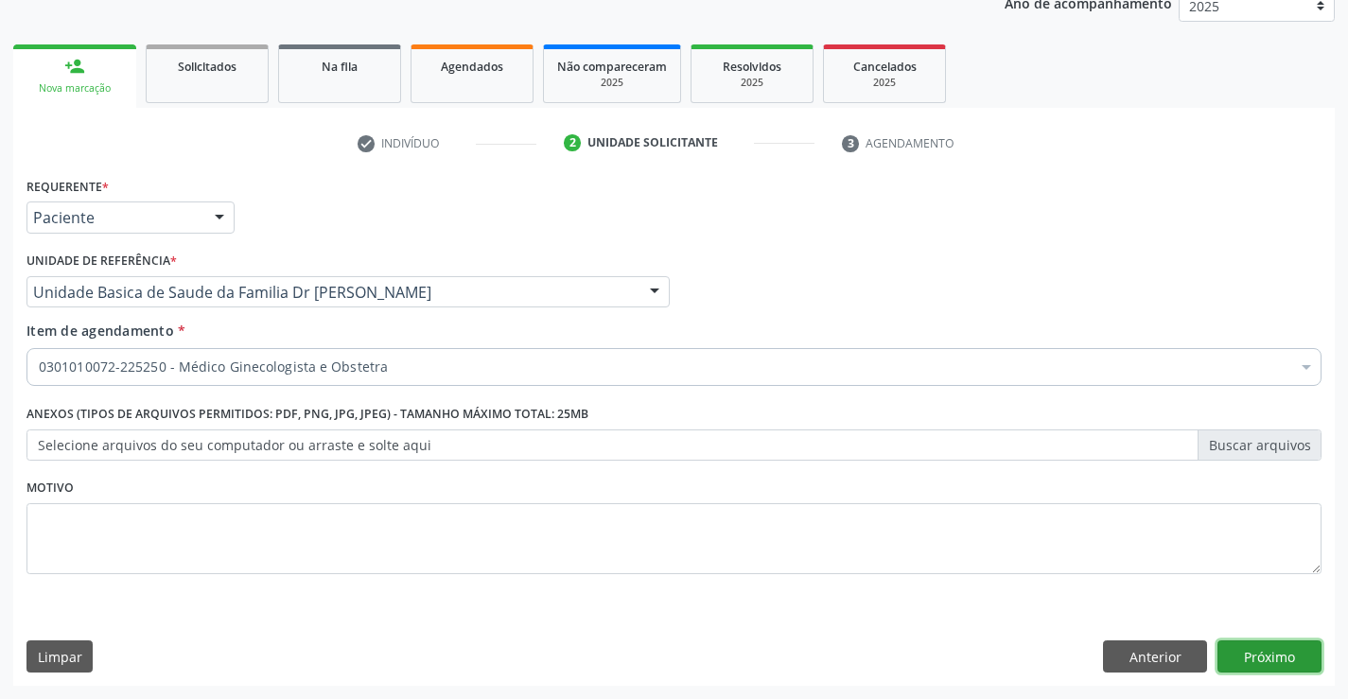
click at [1281, 650] on button "Próximo" at bounding box center [1270, 656] width 104 height 32
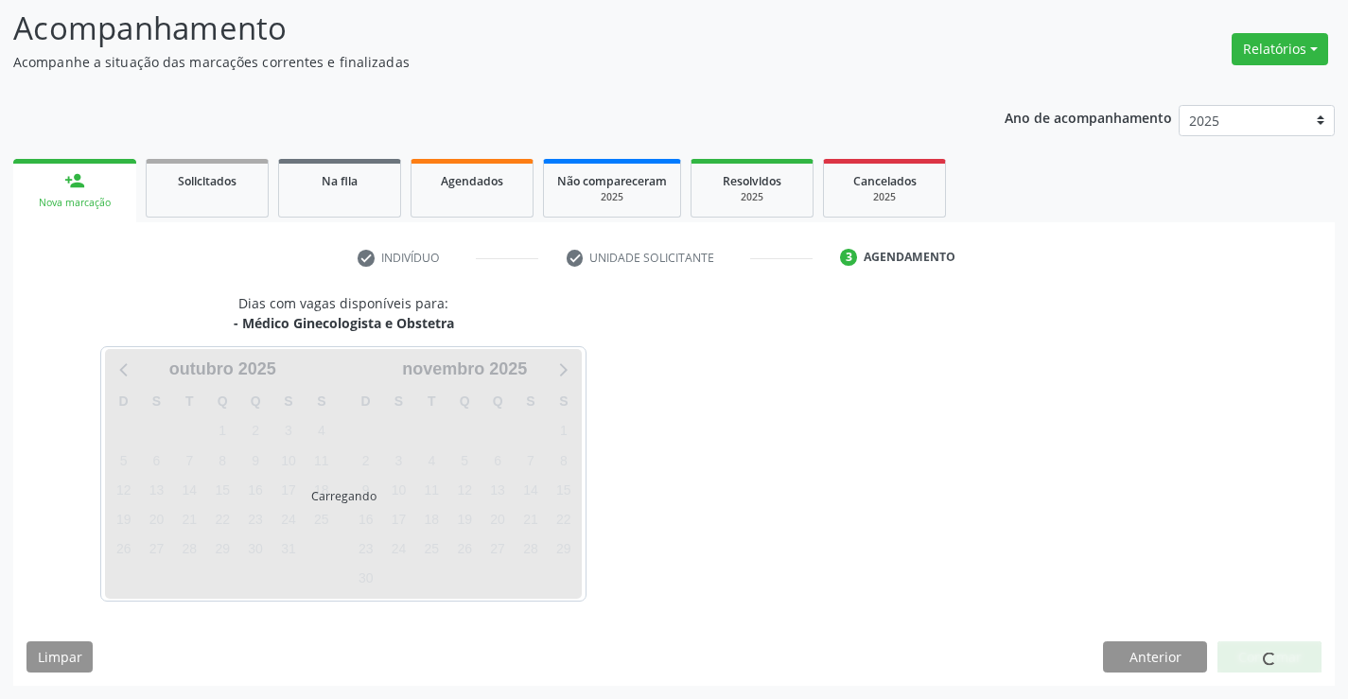
scroll to position [124, 0]
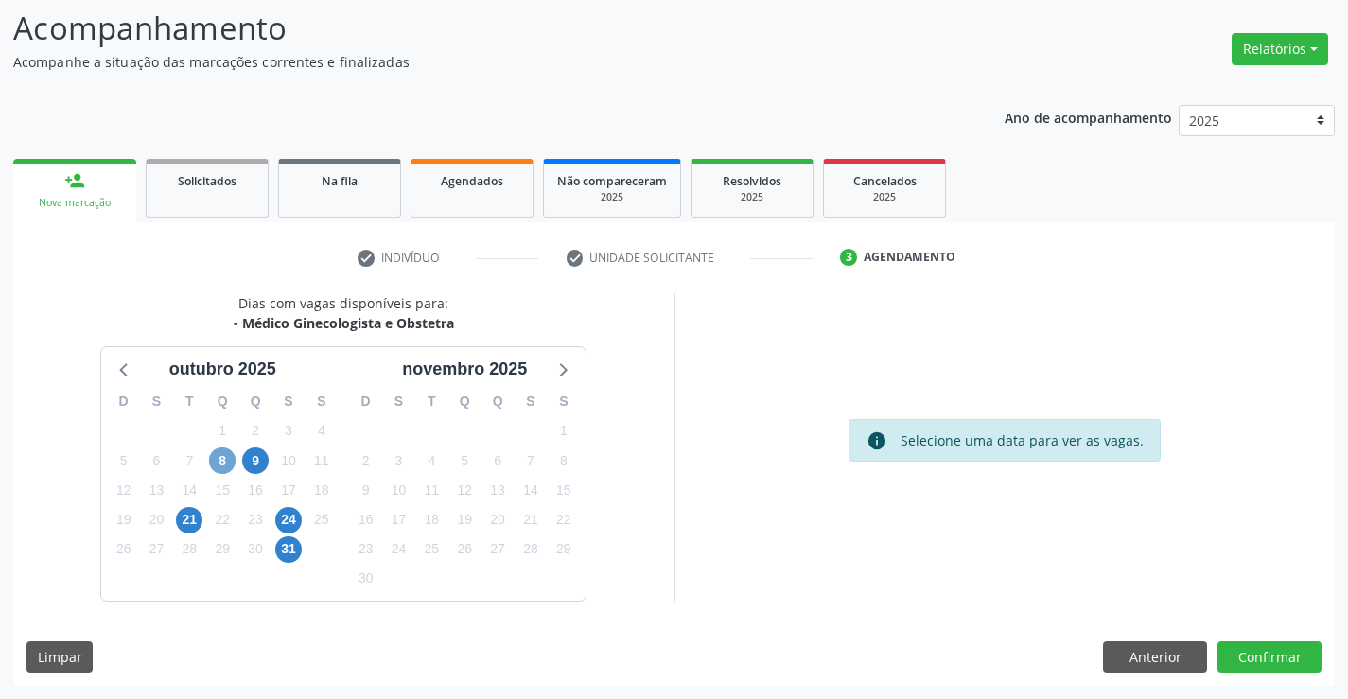
click at [219, 465] on span "8" at bounding box center [222, 460] width 26 height 26
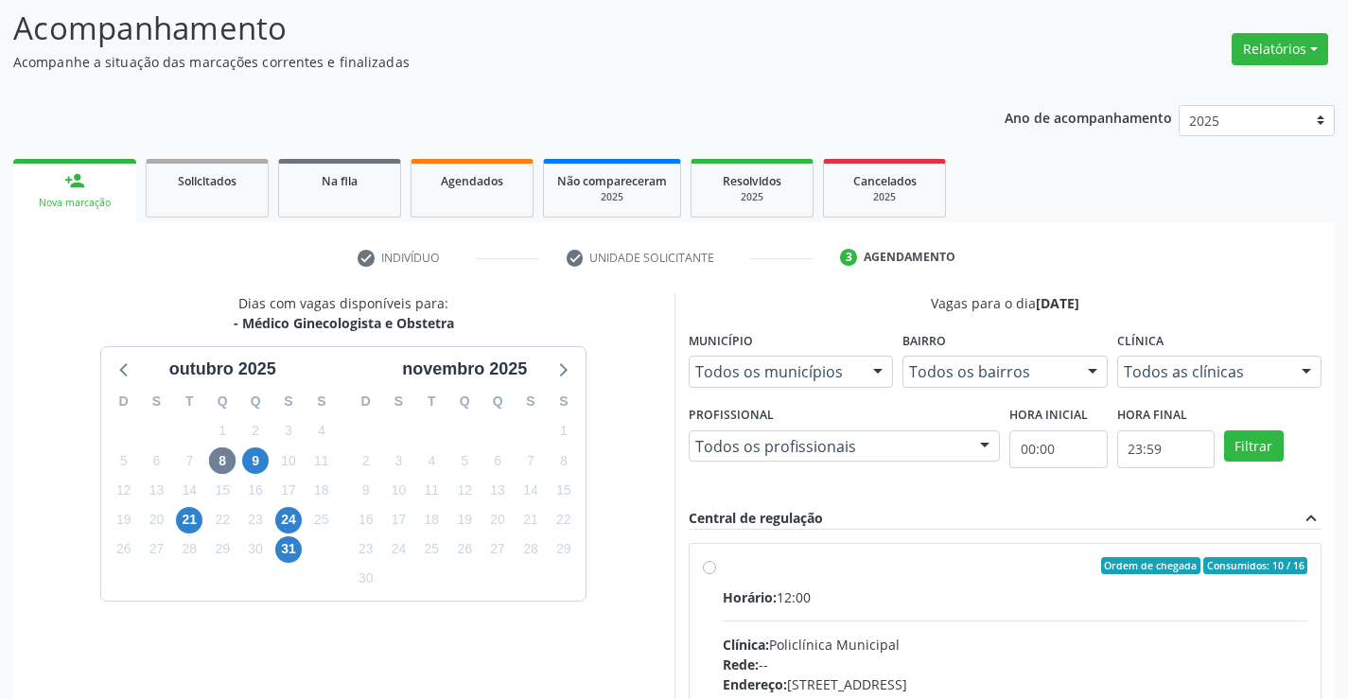
click at [723, 572] on label "Ordem de chegada Consumidos: 10 / 16 Horário: 12:00 Clínica: Policlínica Munici…" at bounding box center [1016, 702] width 586 height 290
click at [714, 572] on input "Ordem de chegada Consumidos: 10 / 16 Horário: 12:00 Clínica: Policlínica Munici…" at bounding box center [709, 565] width 13 height 17
radio input "true"
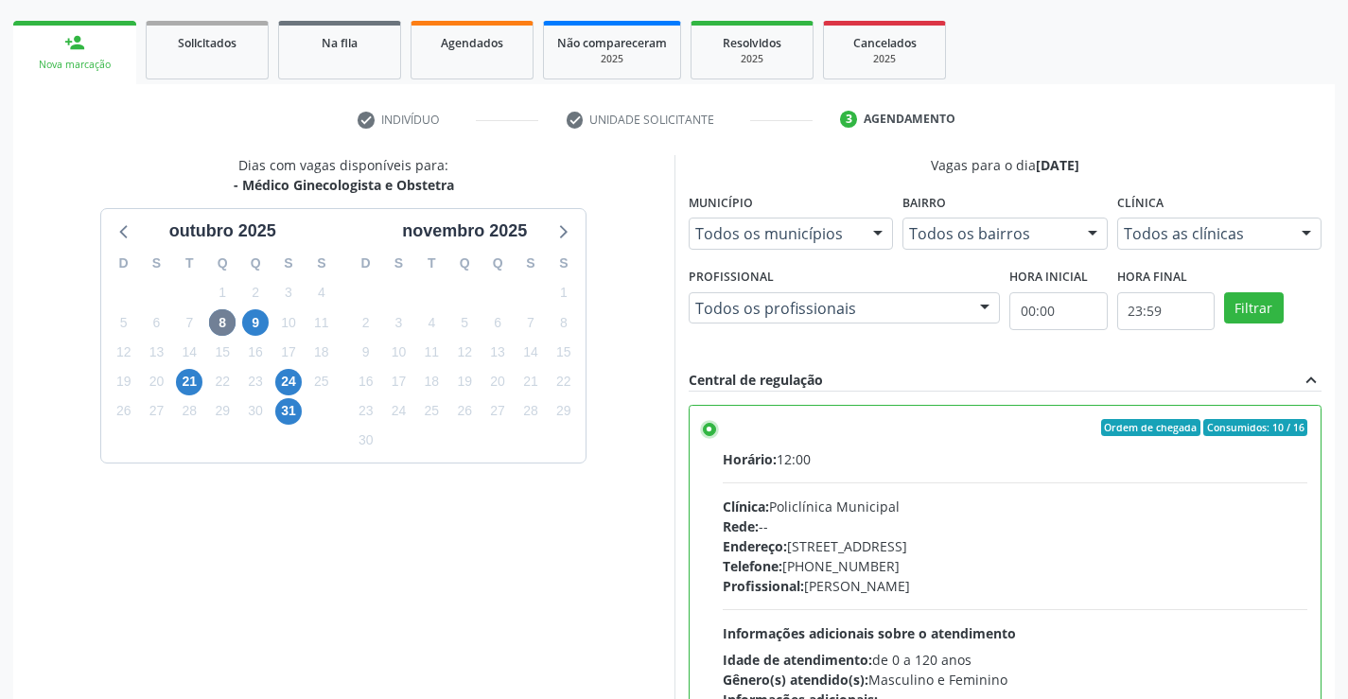
scroll to position [431, 0]
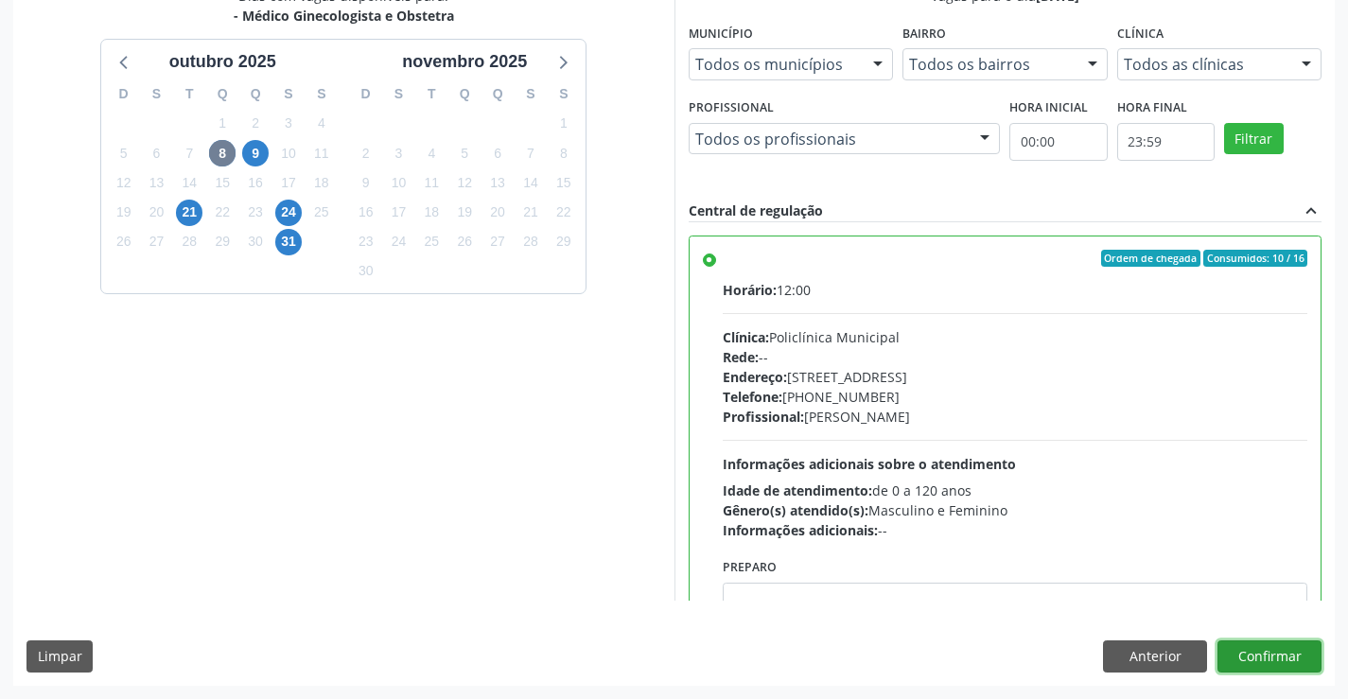
click at [1279, 658] on button "Confirmar" at bounding box center [1270, 656] width 104 height 32
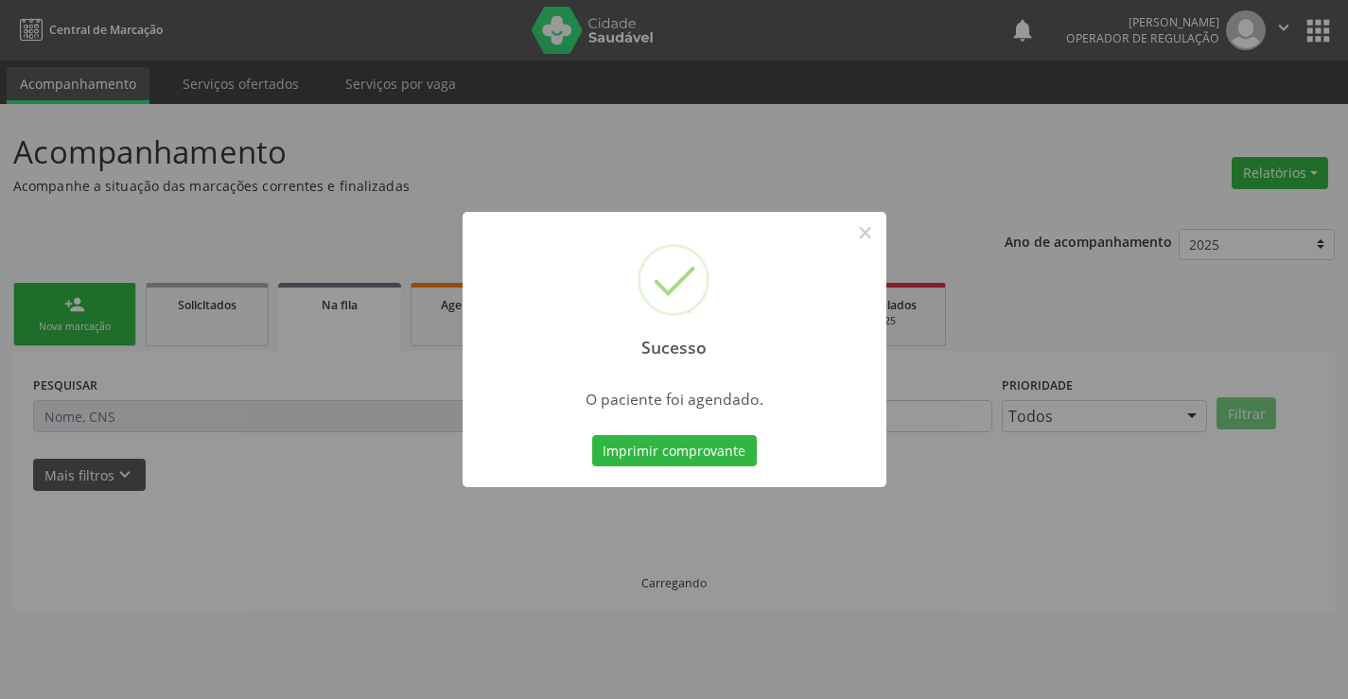
scroll to position [0, 0]
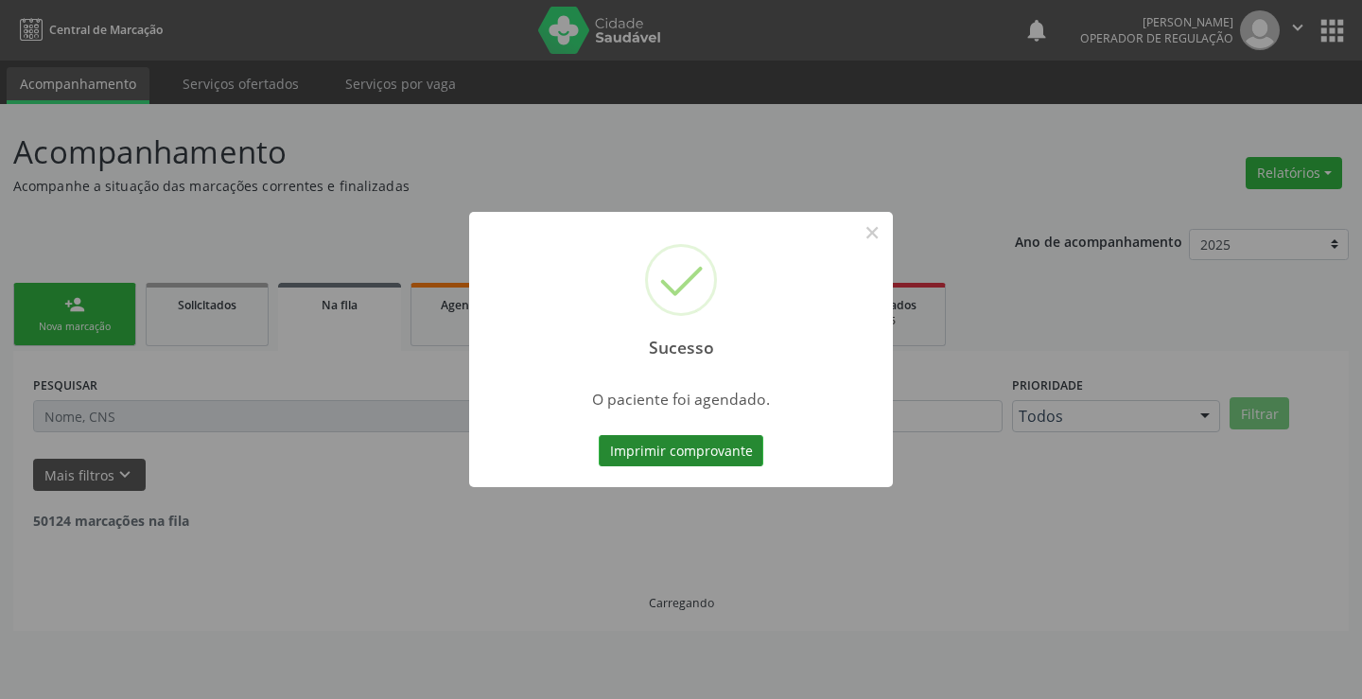
click at [700, 442] on button "Imprimir comprovante" at bounding box center [681, 451] width 165 height 32
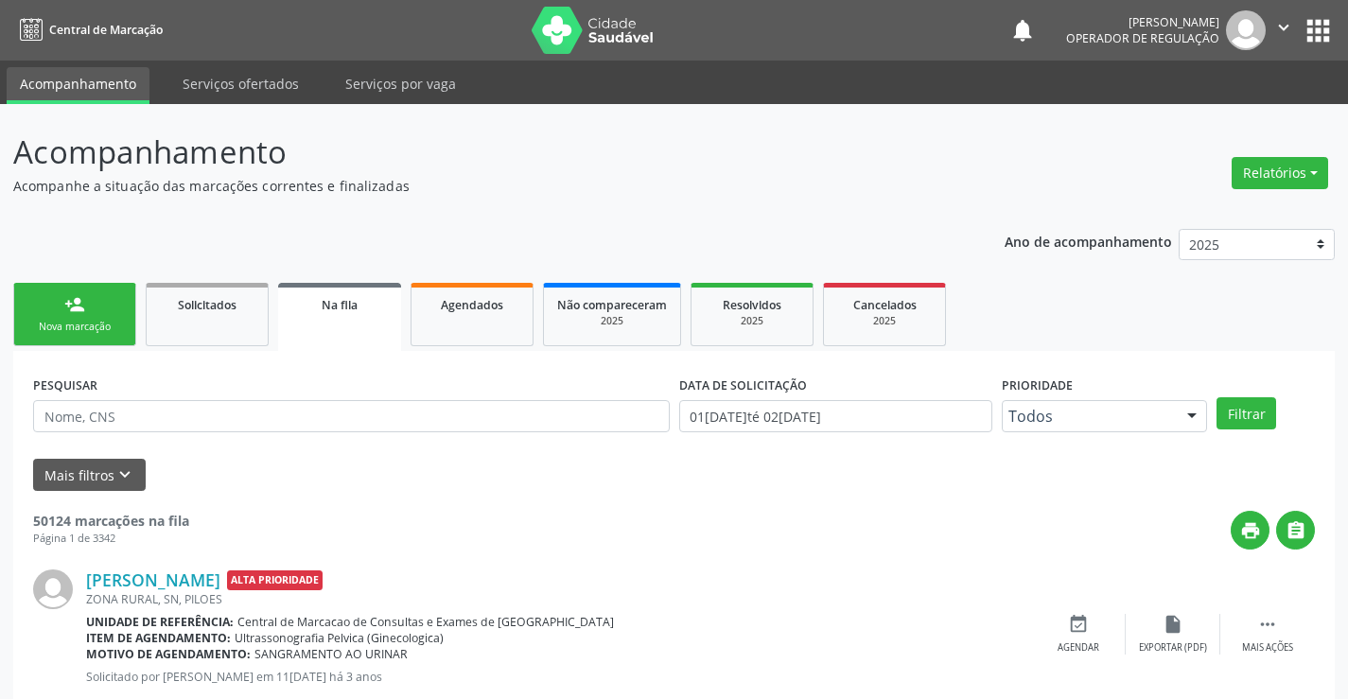
click at [100, 301] on link "person_add Nova marcação" at bounding box center [74, 314] width 123 height 63
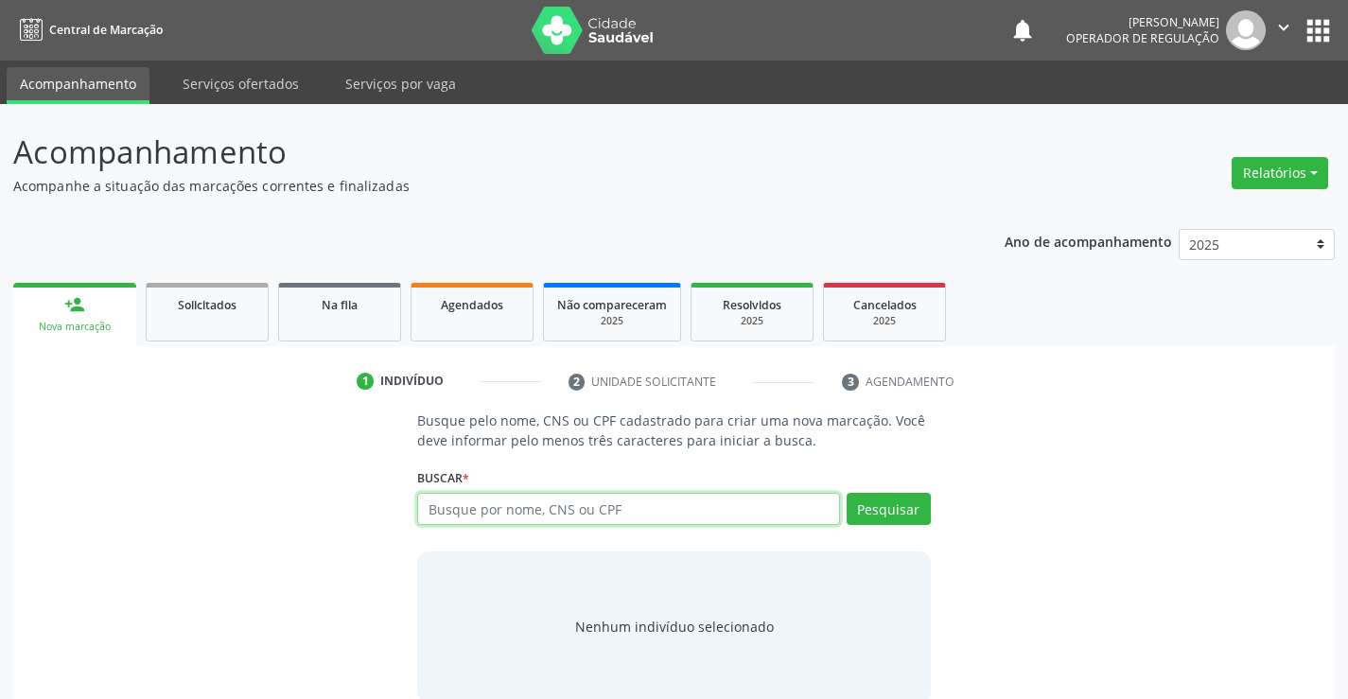
click at [549, 516] on input "text" at bounding box center [628, 509] width 422 height 32
type input "709204228177235"
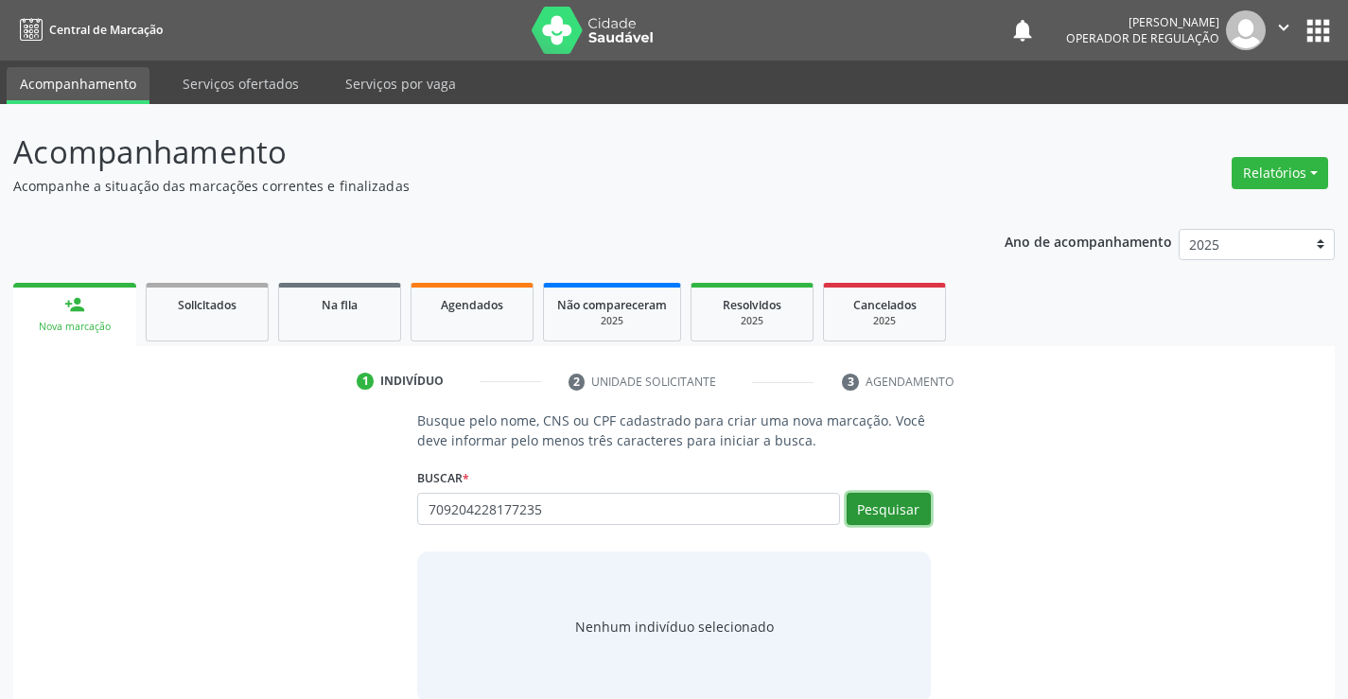
click at [907, 505] on button "Pesquisar" at bounding box center [889, 509] width 84 height 32
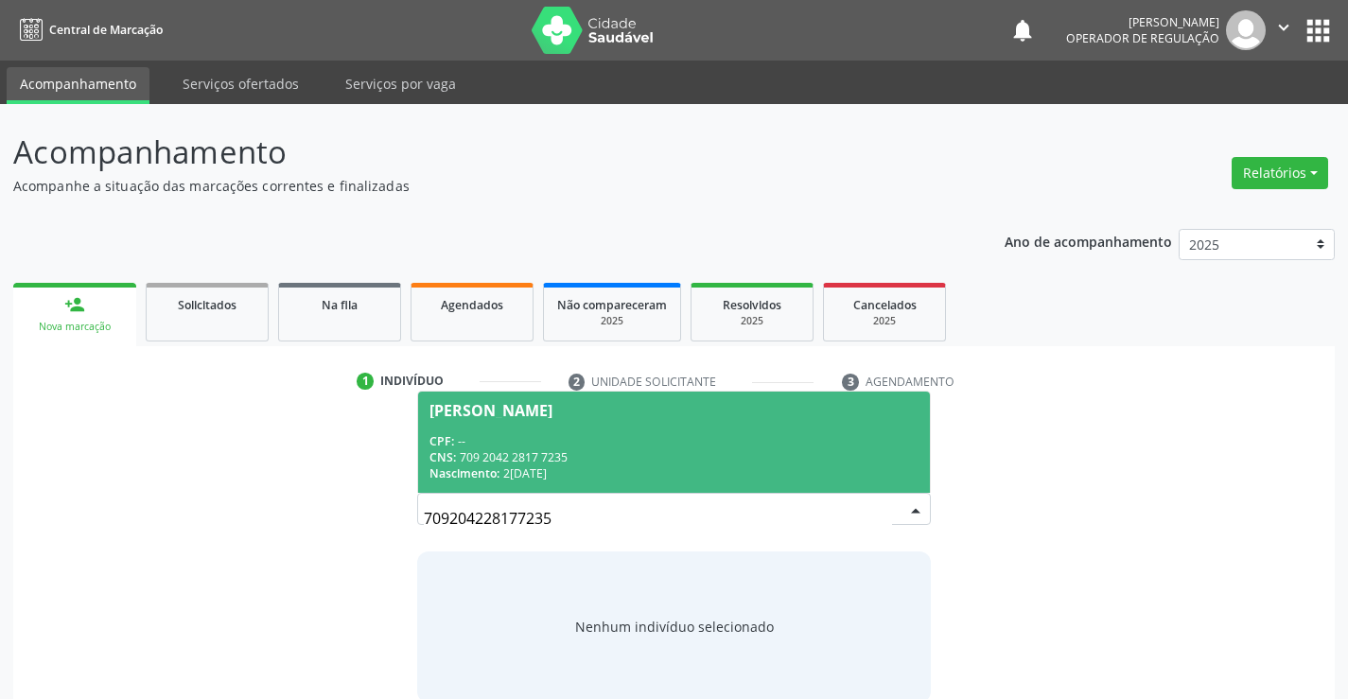
click at [698, 438] on div "CPF: --" at bounding box center [674, 441] width 488 height 16
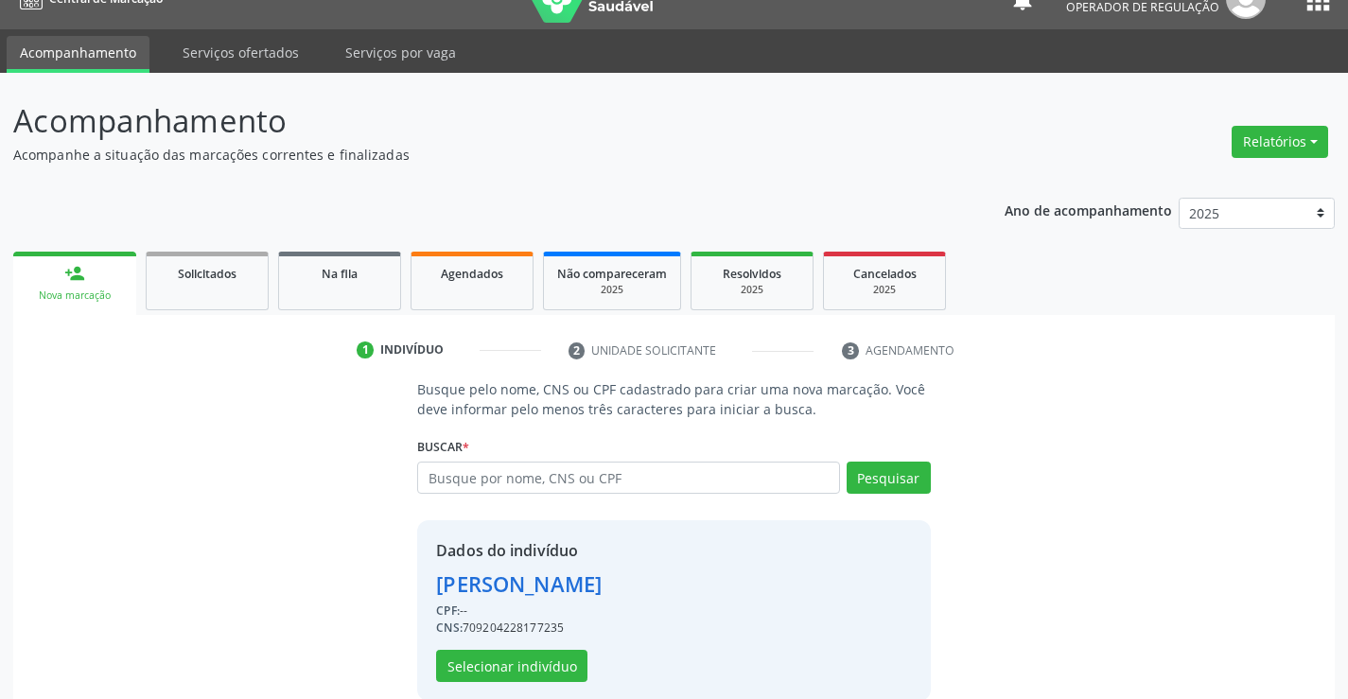
scroll to position [60, 0]
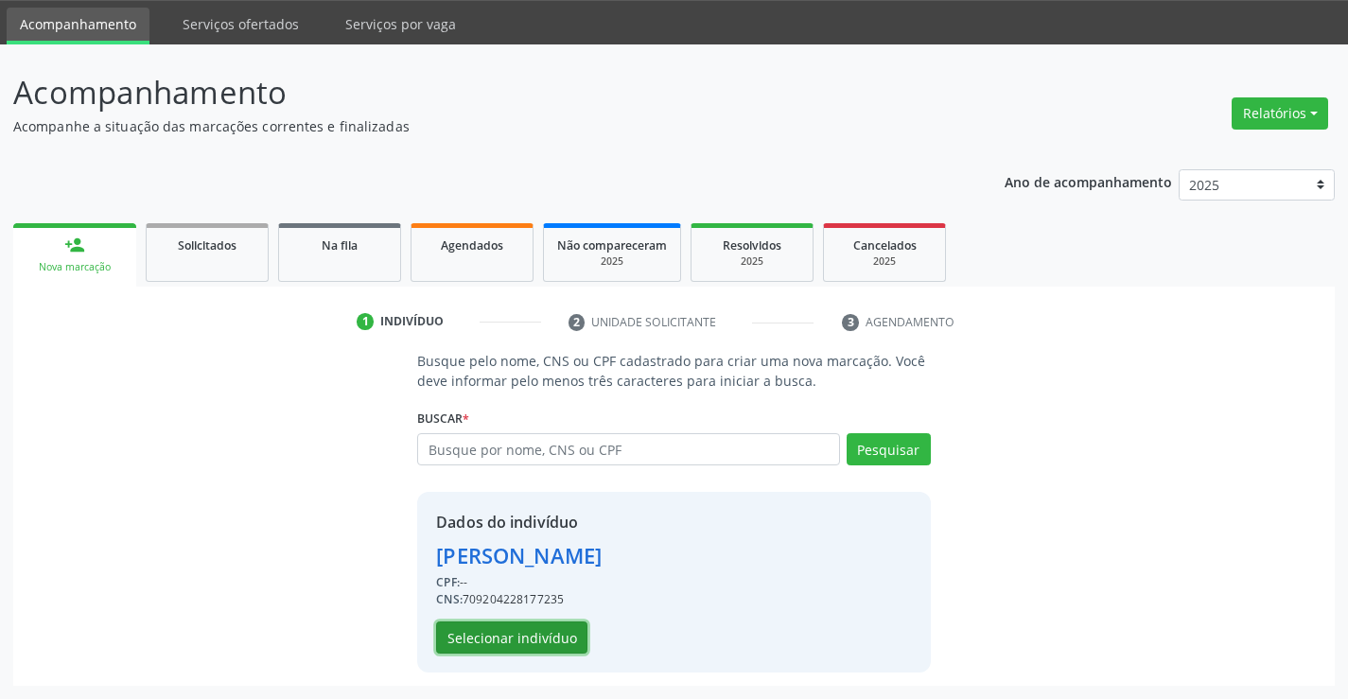
click at [535, 630] on button "Selecionar indivíduo" at bounding box center [511, 638] width 151 height 32
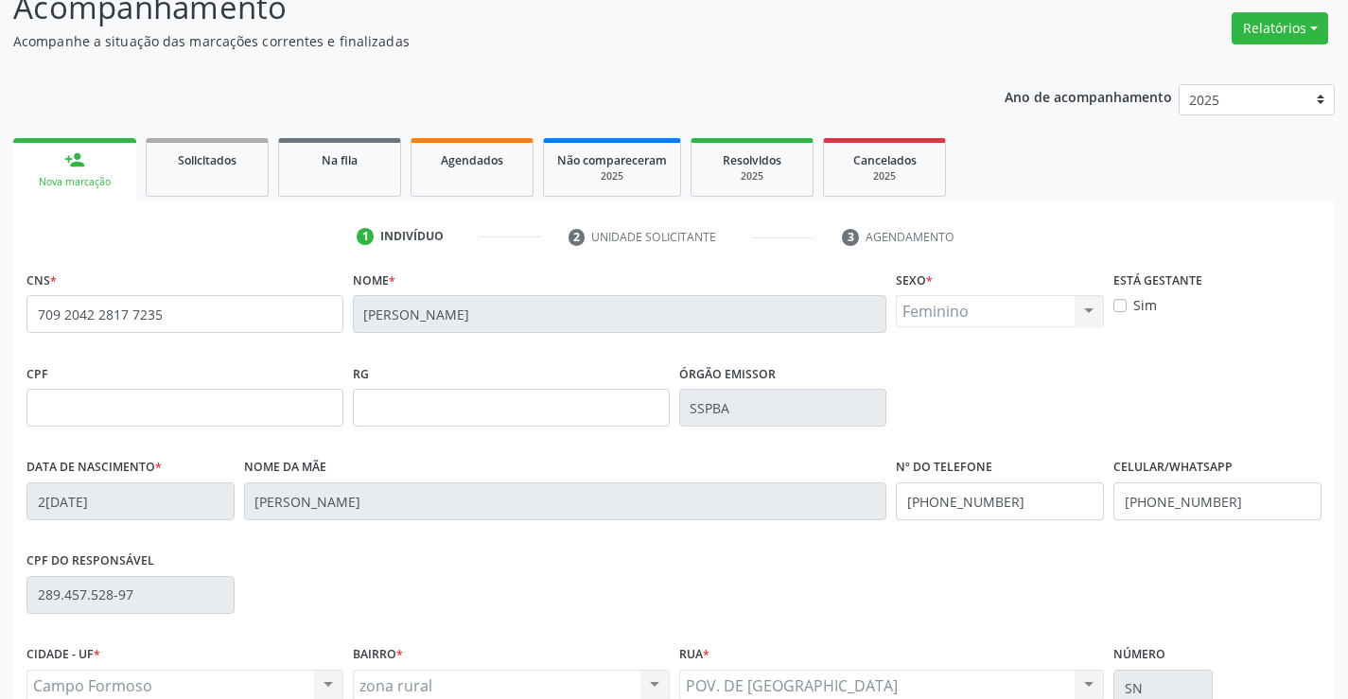
scroll to position [326, 0]
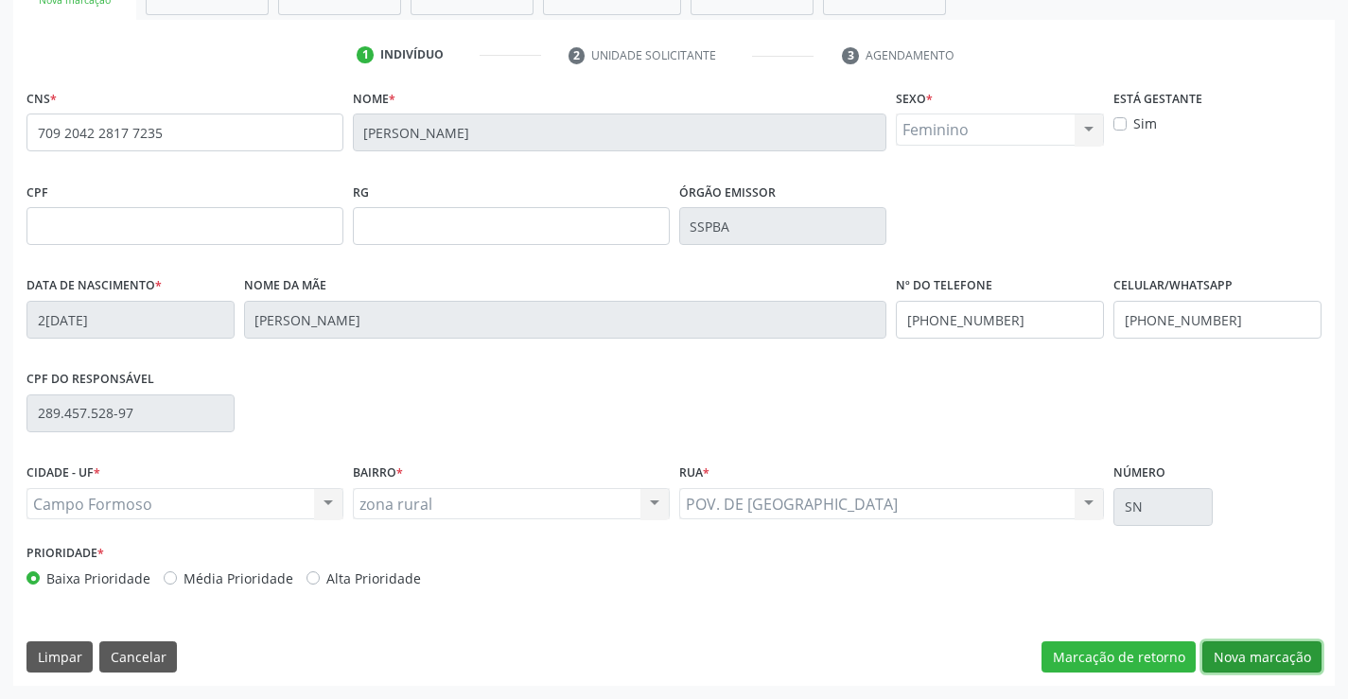
click at [1256, 662] on button "Nova marcação" at bounding box center [1261, 657] width 119 height 32
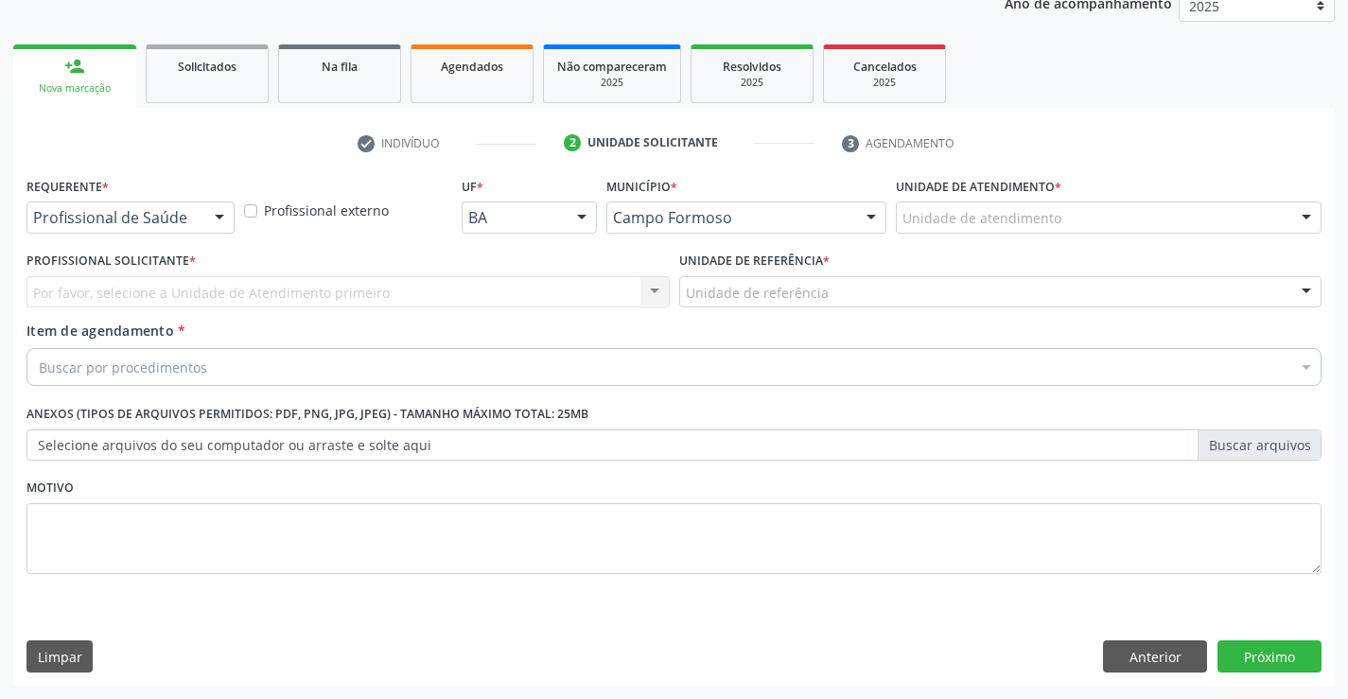
scroll to position [238, 0]
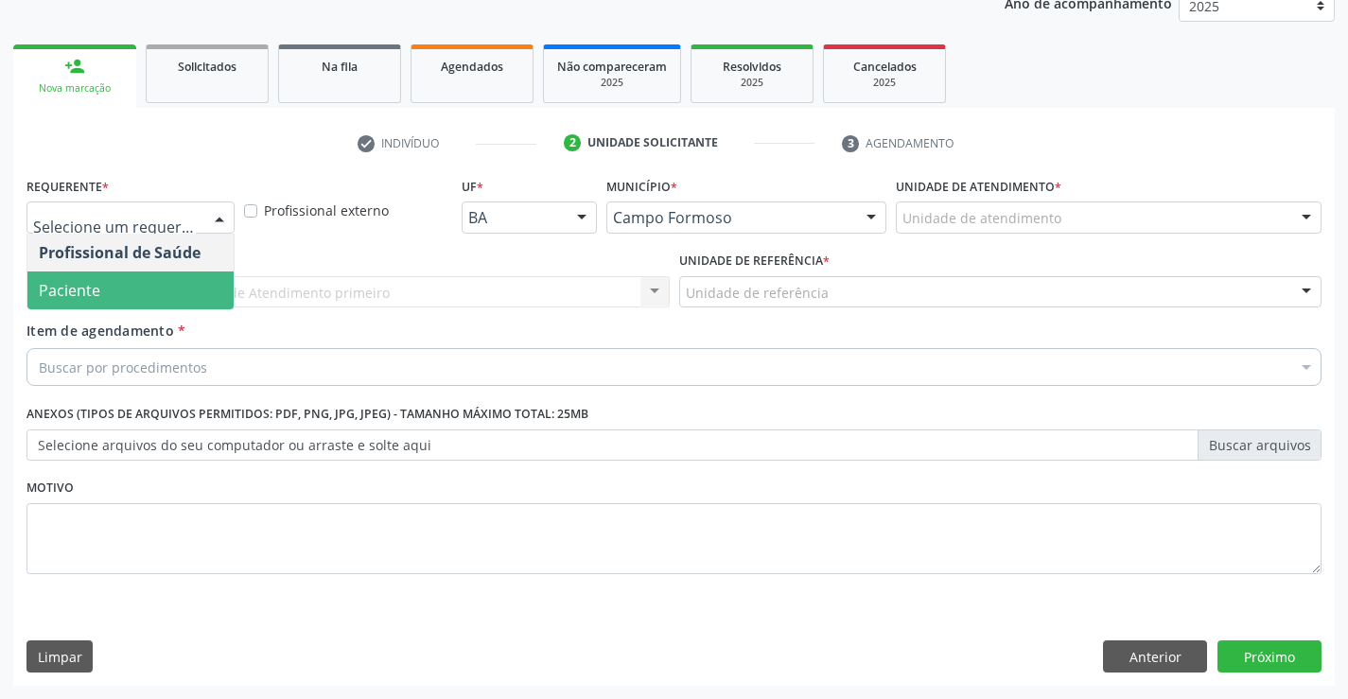
click at [146, 286] on span "Paciente" at bounding box center [130, 291] width 206 height 38
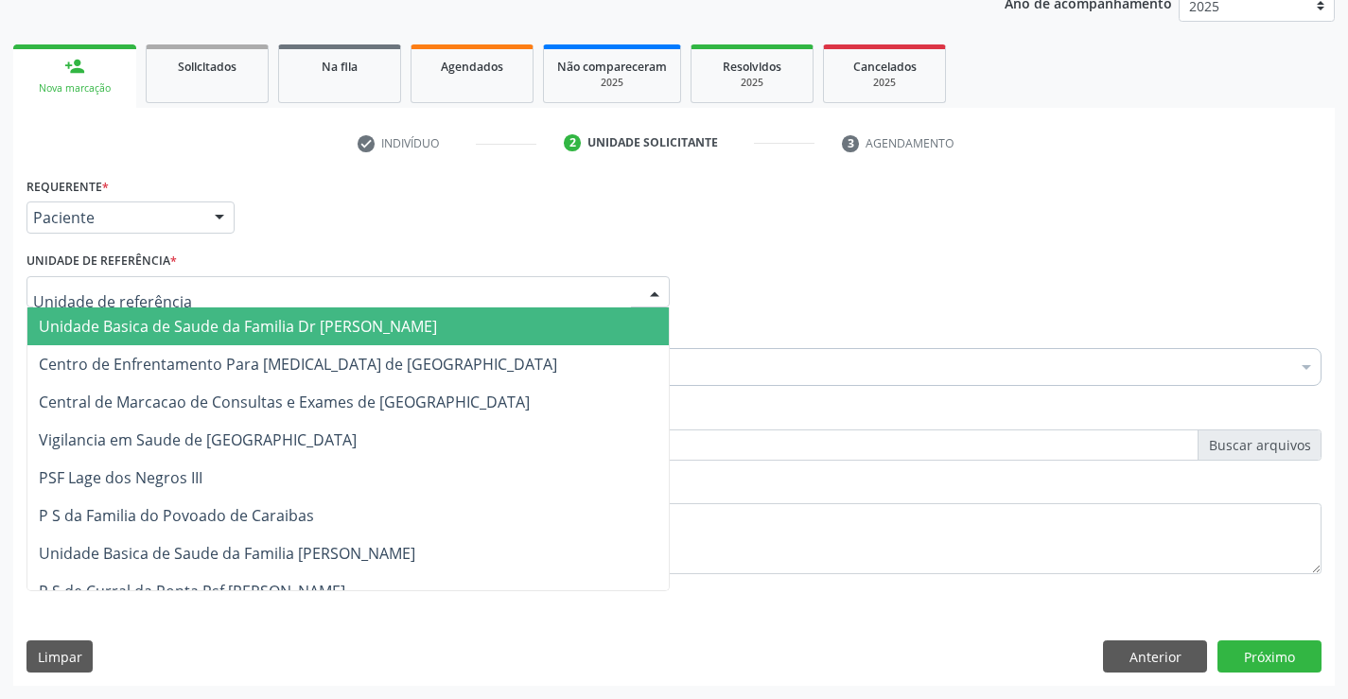
click at [184, 310] on span "Unidade Basica de Saude da Familia Dr [PERSON_NAME]" at bounding box center [347, 326] width 641 height 38
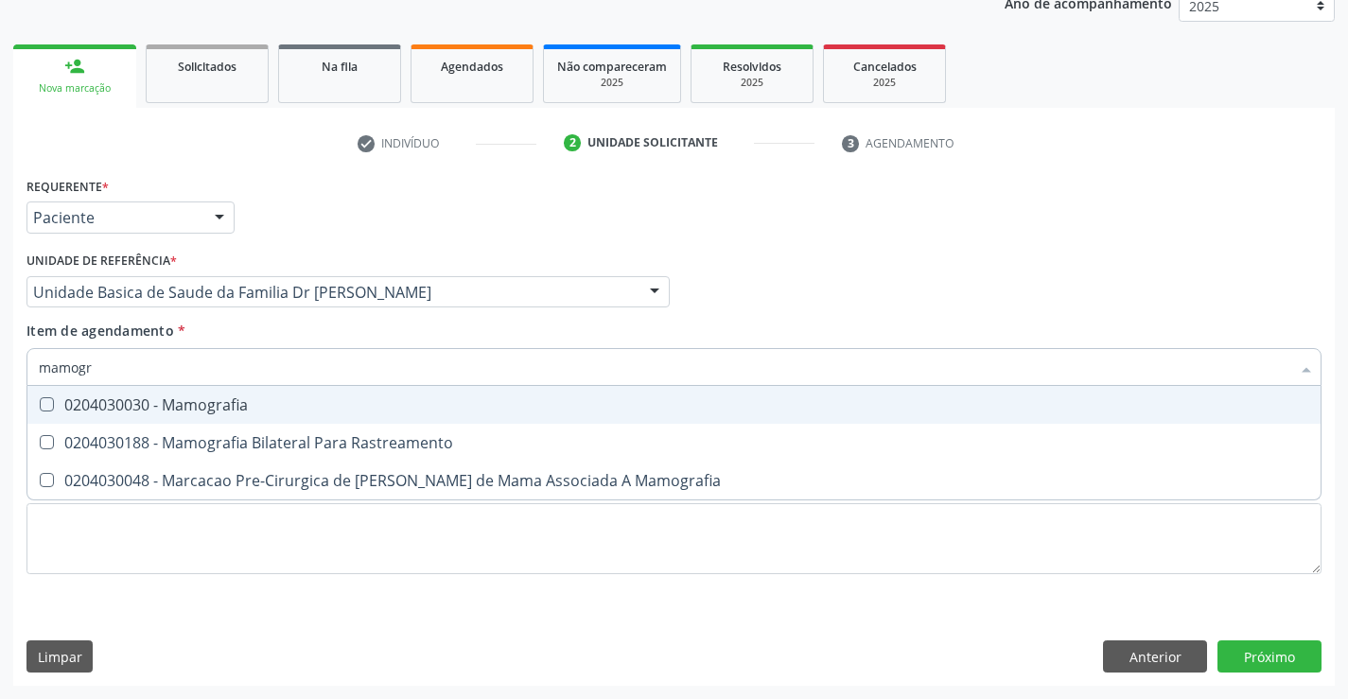
type input "mamogra"
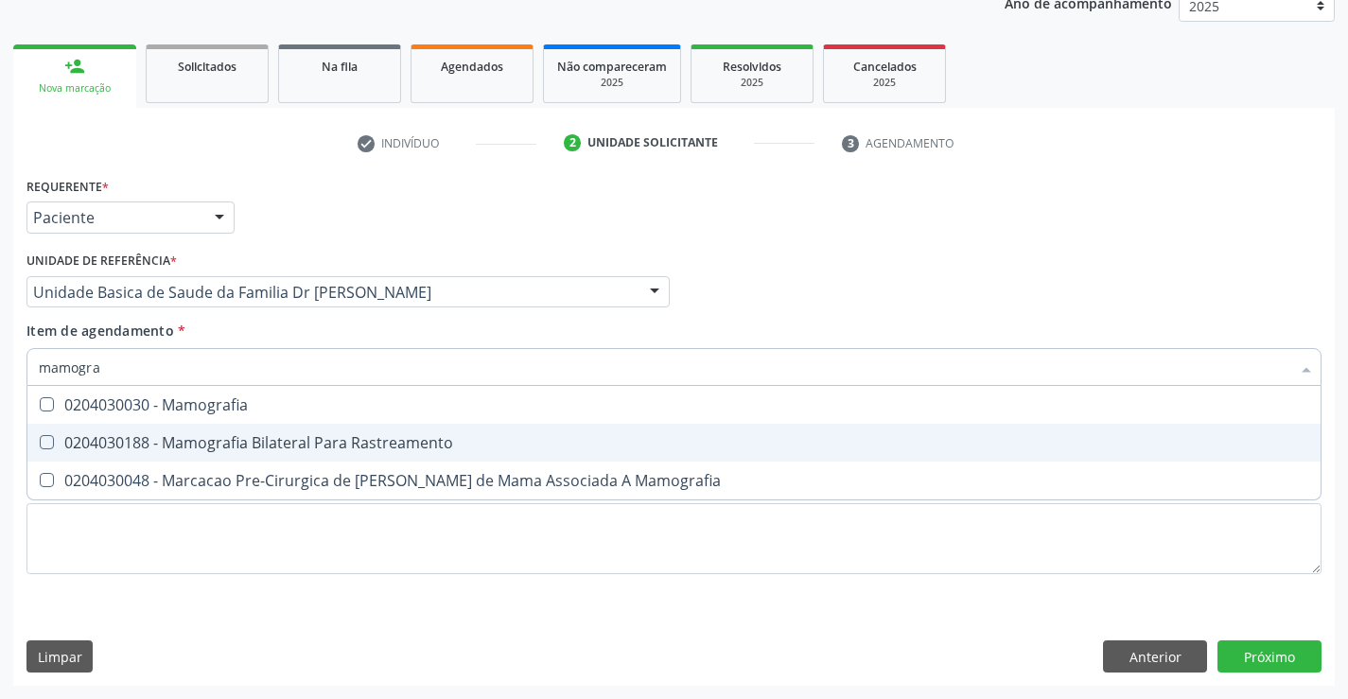
click at [336, 435] on div "0204030188 - Mamografia Bilateral Para Rastreamento" at bounding box center [674, 442] width 1271 height 15
checkbox Rastreamento "true"
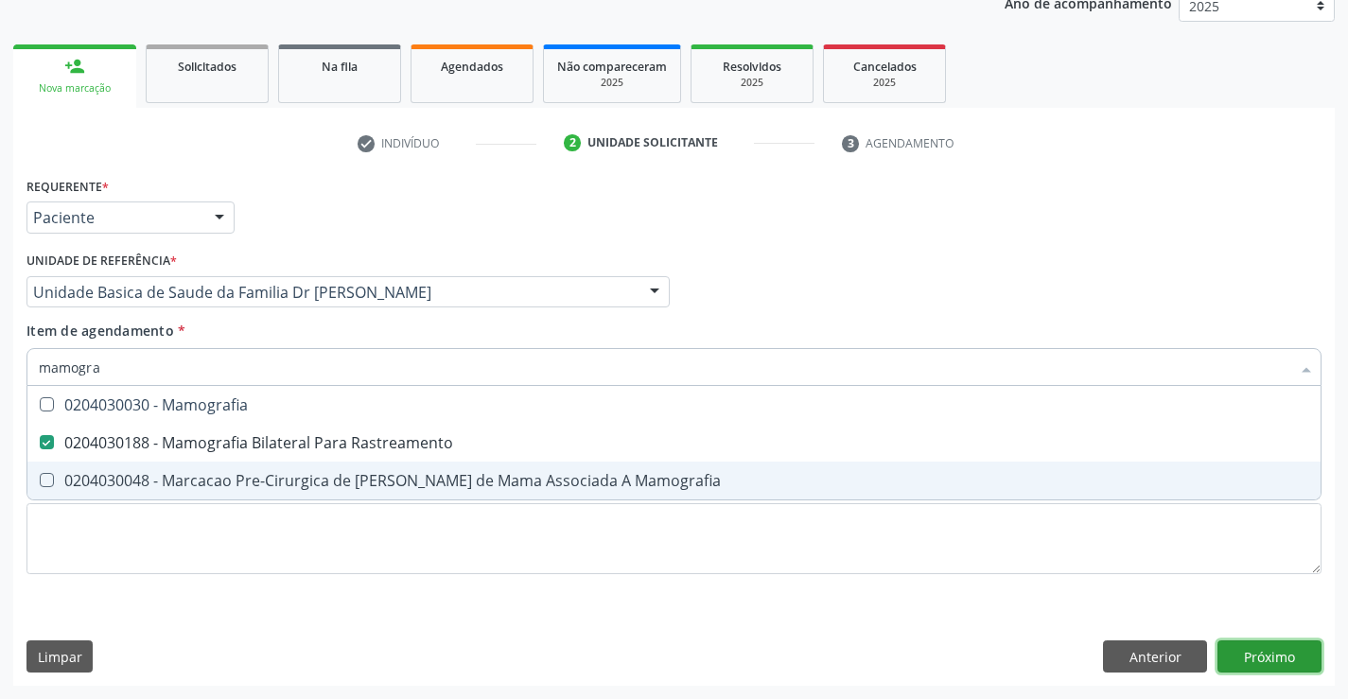
click at [1292, 658] on div "Requerente * Paciente Profissional de Saúde Paciente Nenhum resultado encontrad…" at bounding box center [674, 429] width 1322 height 514
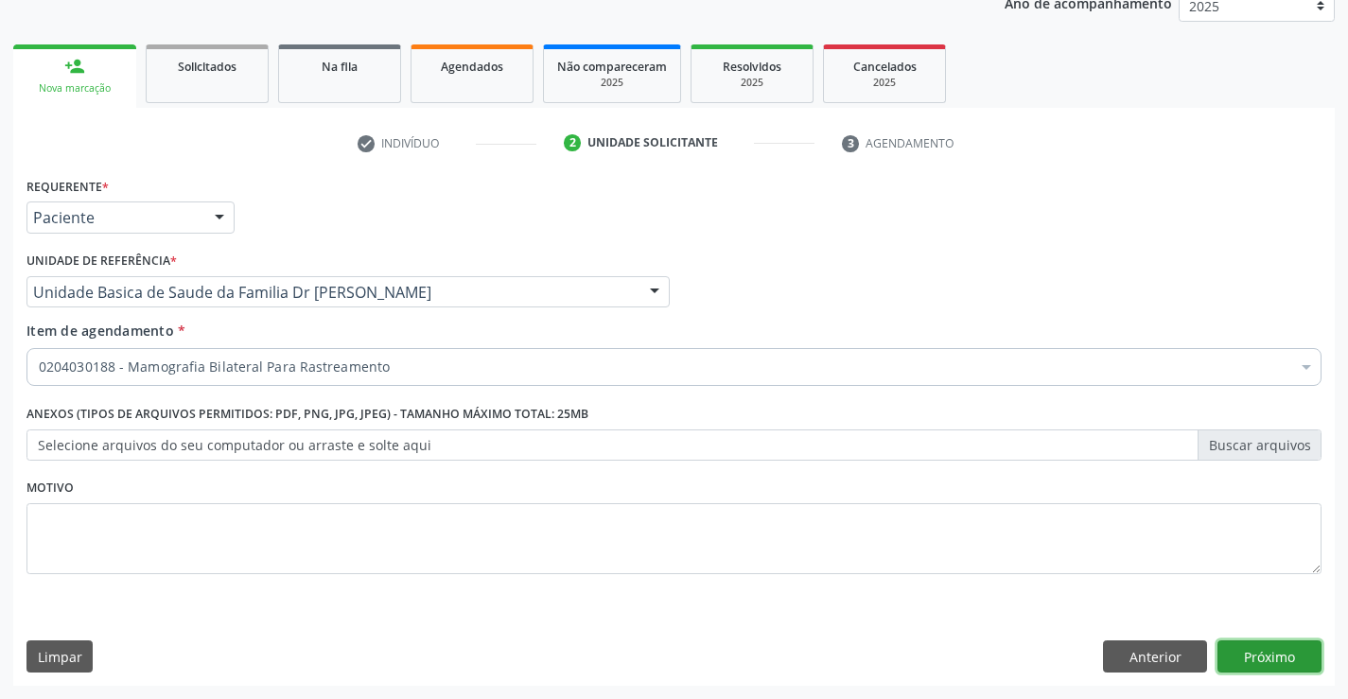
click at [1246, 661] on button "Próximo" at bounding box center [1270, 656] width 104 height 32
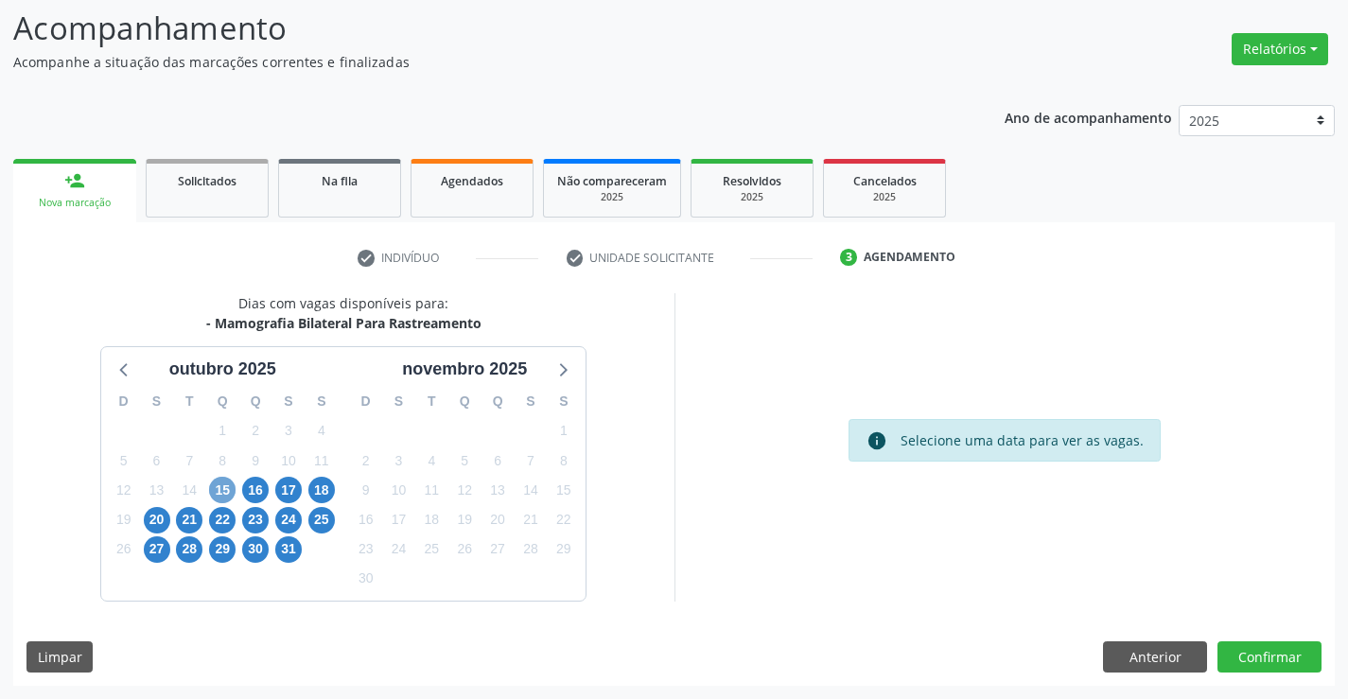
click at [216, 493] on span "15" at bounding box center [222, 490] width 26 height 26
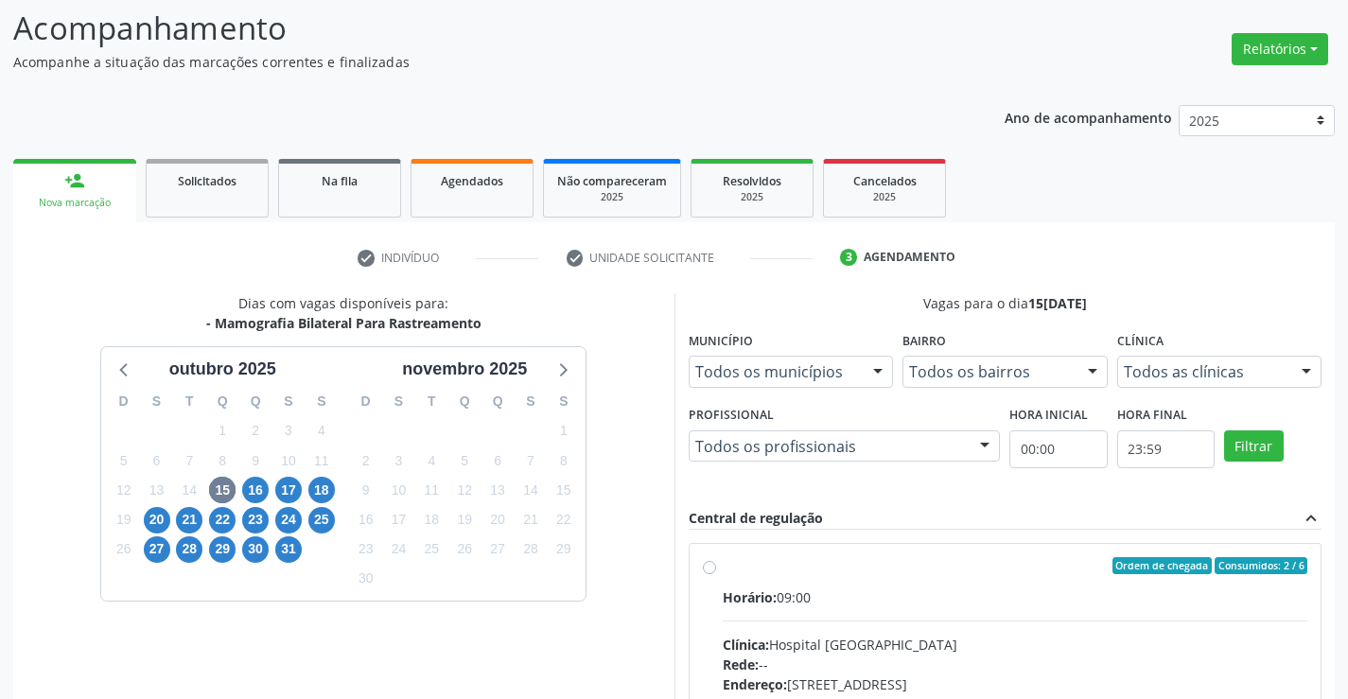
click at [723, 570] on label "Ordem de chegada Consumidos: 2 / 6 Horário: 09:00 Clínica: Hospital Sao Francis…" at bounding box center [1016, 702] width 586 height 290
click at [706, 570] on input "Ordem de chegada Consumidos: 2 / 6 Horário: 09:00 Clínica: Hospital Sao Francis…" at bounding box center [709, 565] width 13 height 17
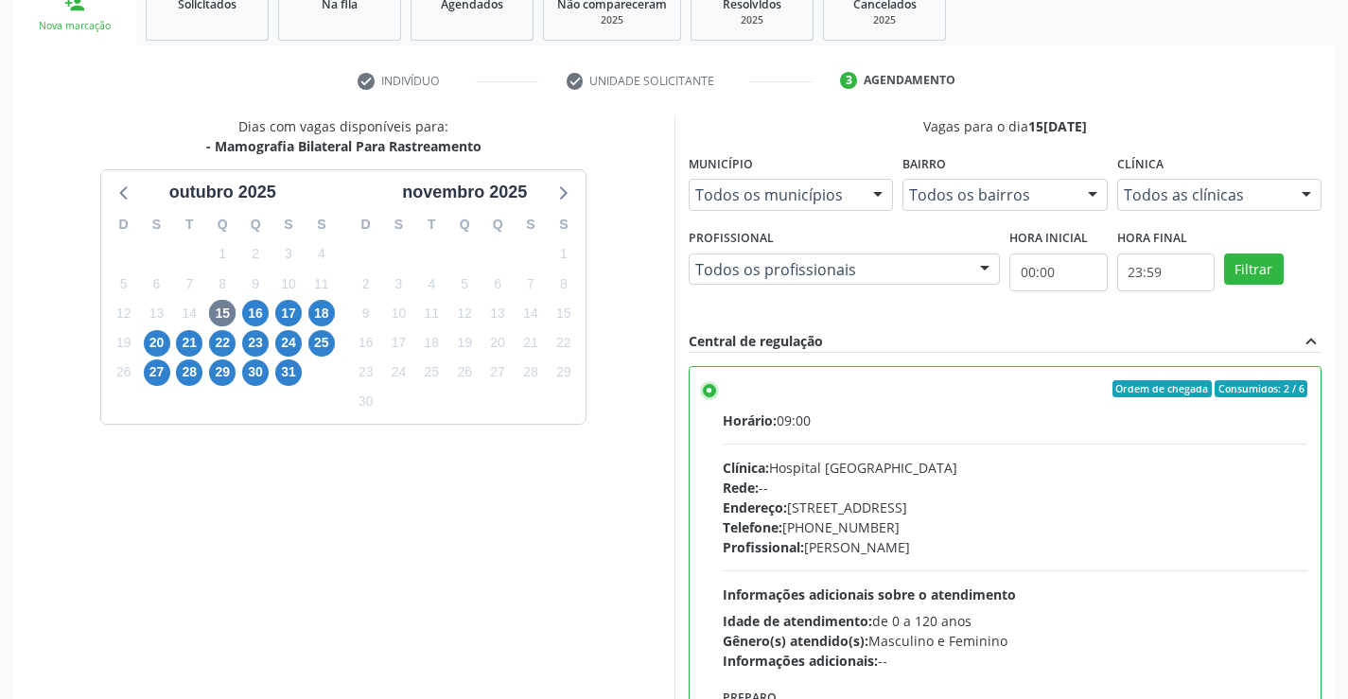
scroll to position [431, 0]
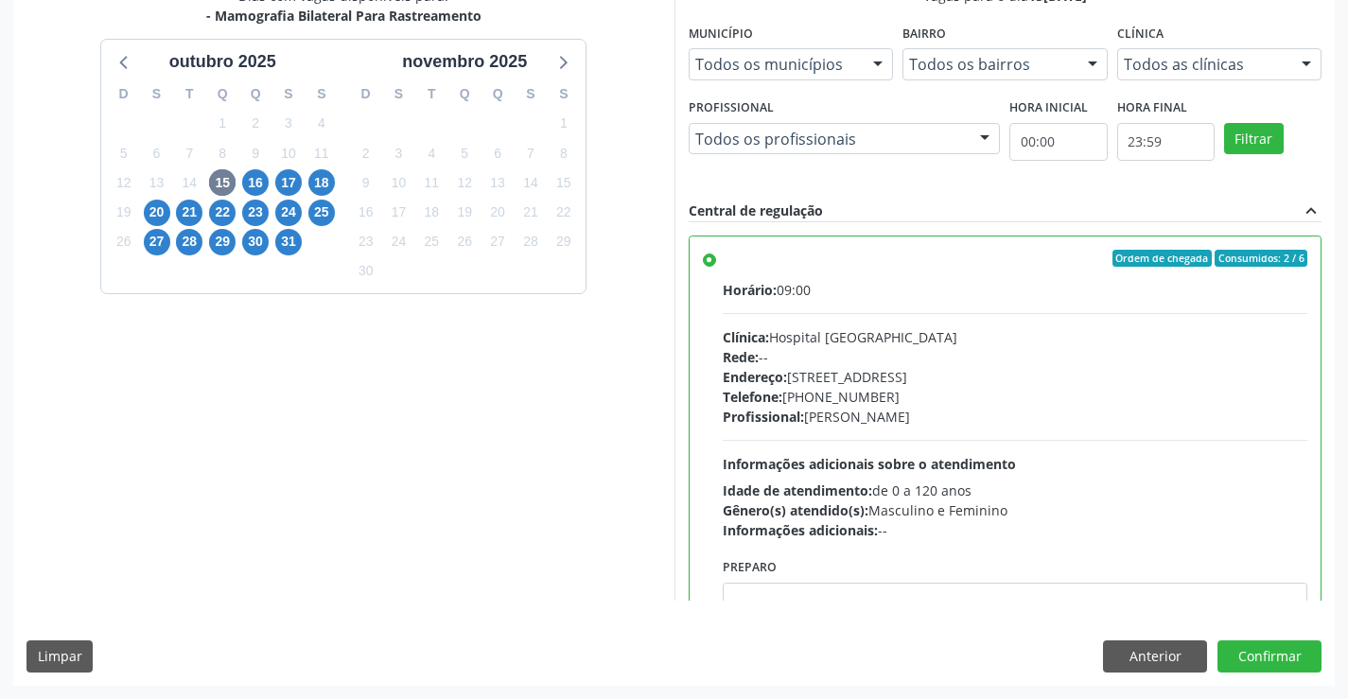
click at [723, 259] on label "Ordem de chegada Consumidos: 2 / 6 Horário: 09:00 Clínica: Hospital Sao Francis…" at bounding box center [1016, 395] width 586 height 290
click at [711, 259] on input "Ordem de chegada Consumidos: 2 / 6 Horário: 09:00 Clínica: Hospital Sao Francis…" at bounding box center [709, 258] width 13 height 17
click at [53, 655] on button "Limpar" at bounding box center [59, 656] width 66 height 32
radio input "false"
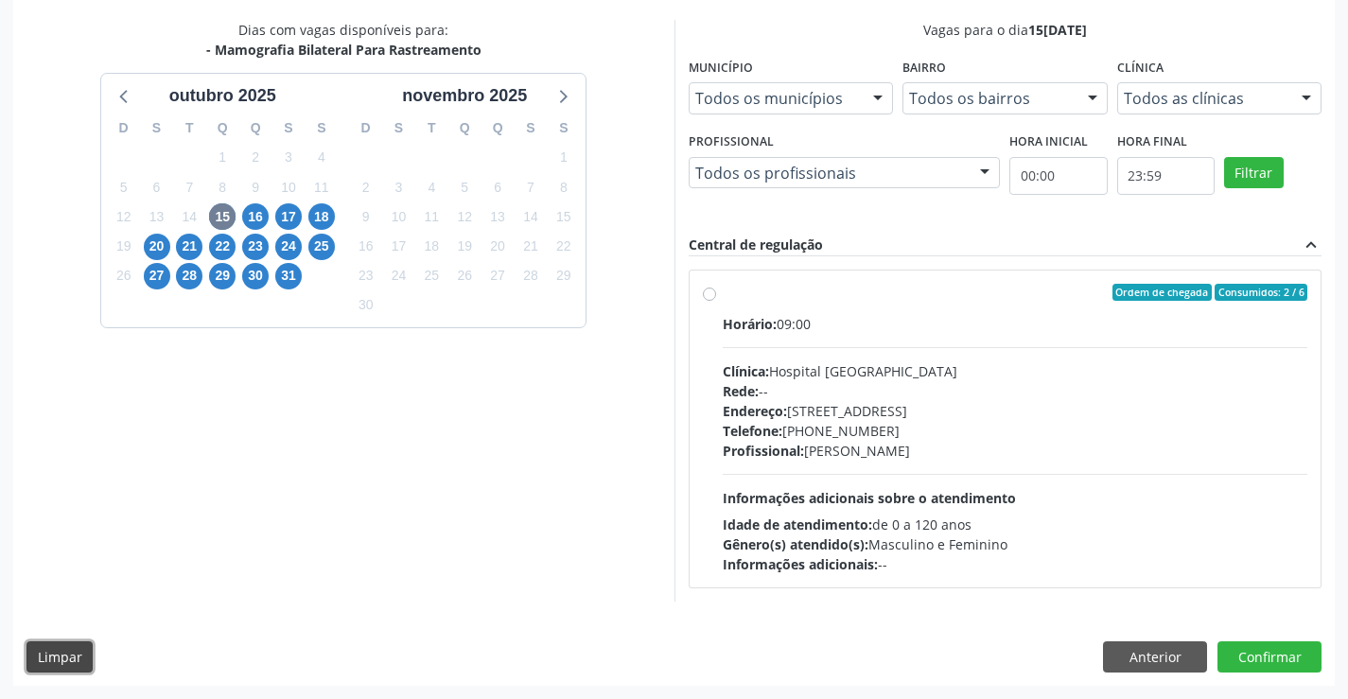
scroll to position [397, 0]
click at [1150, 656] on button "Anterior" at bounding box center [1155, 657] width 104 height 32
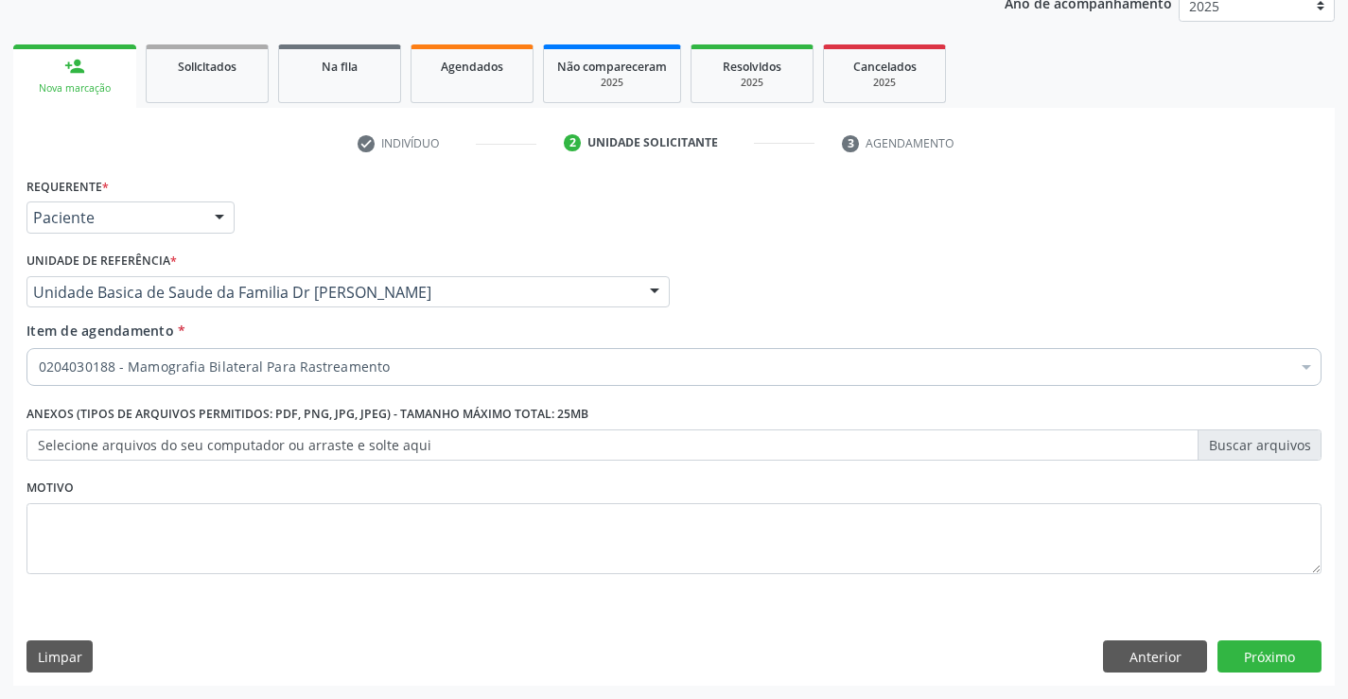
scroll to position [238, 0]
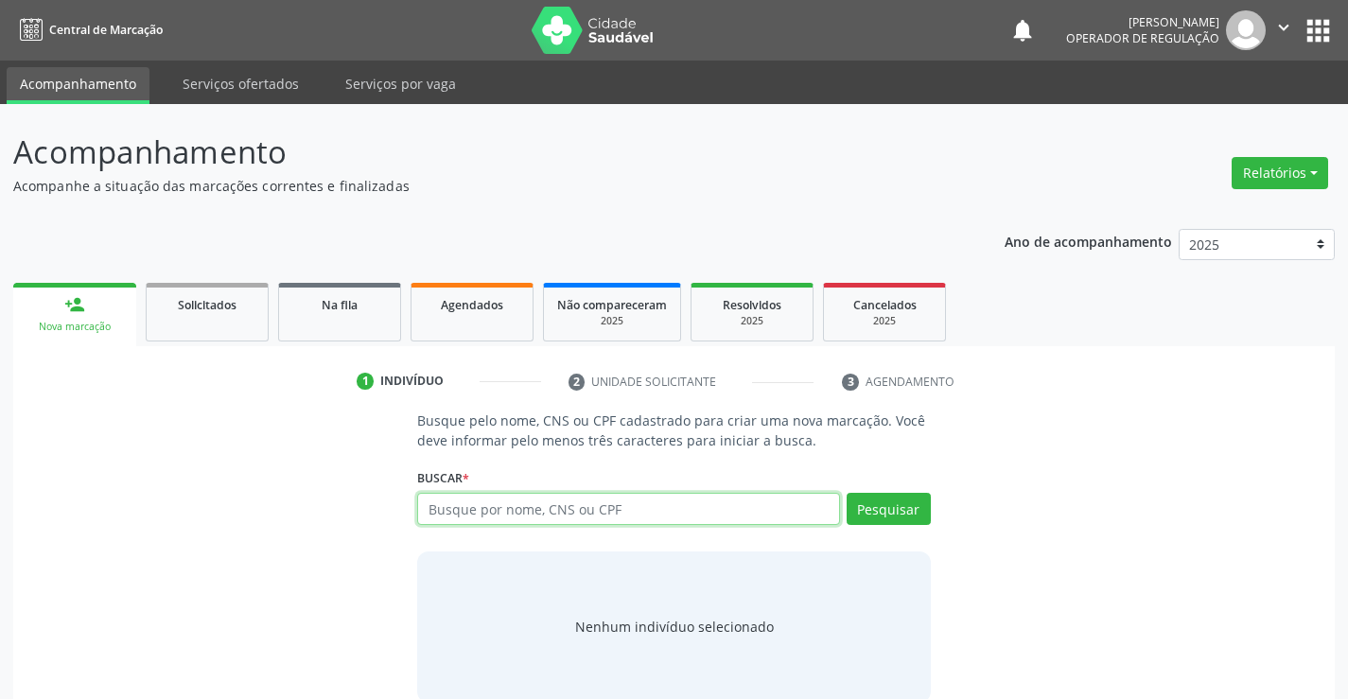
click at [544, 511] on input "text" at bounding box center [628, 509] width 422 height 32
type input "704207276630582"
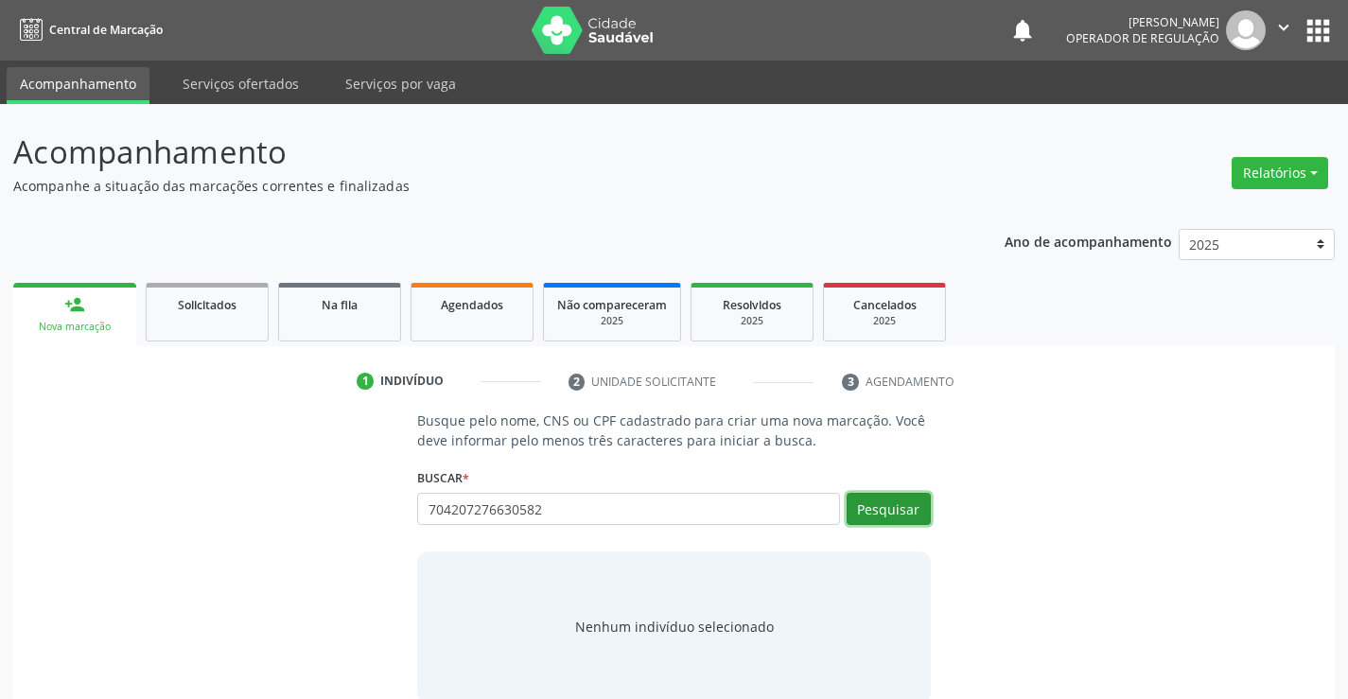
click at [899, 516] on button "Pesquisar" at bounding box center [889, 509] width 84 height 32
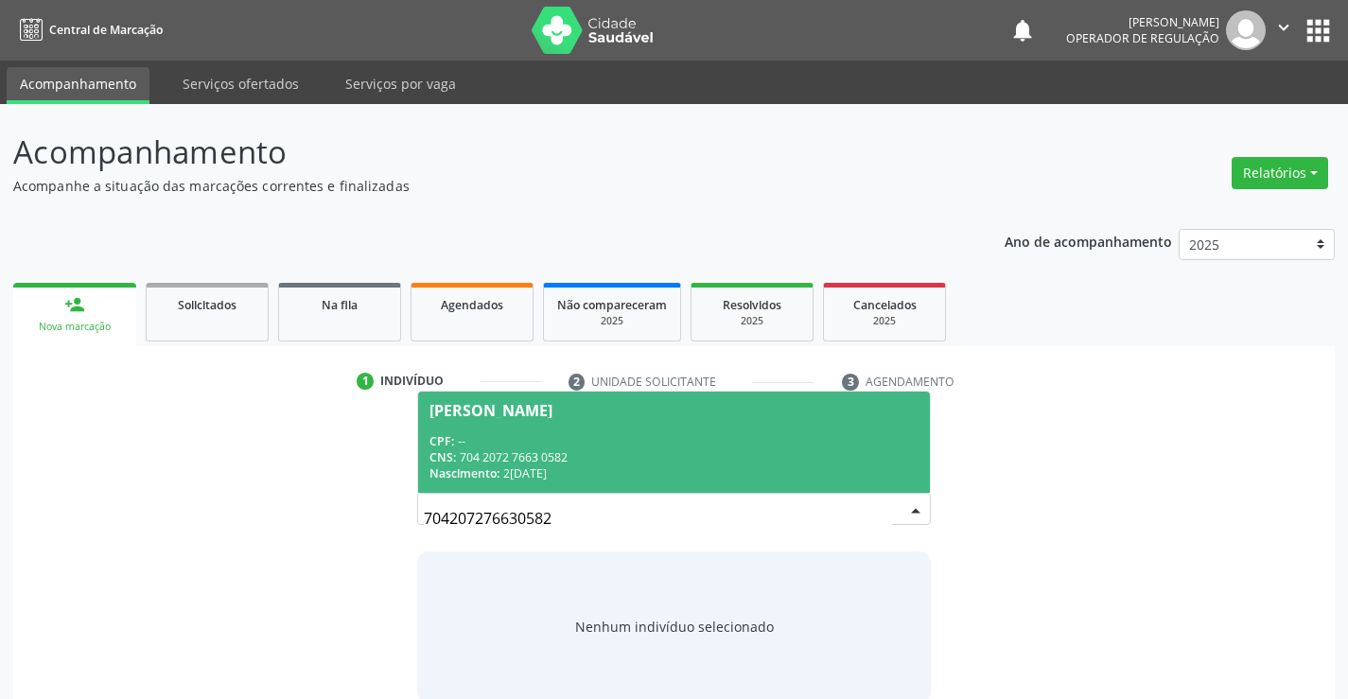
click at [791, 449] on div "CNS: 704 2072 7663 0582" at bounding box center [674, 457] width 488 height 16
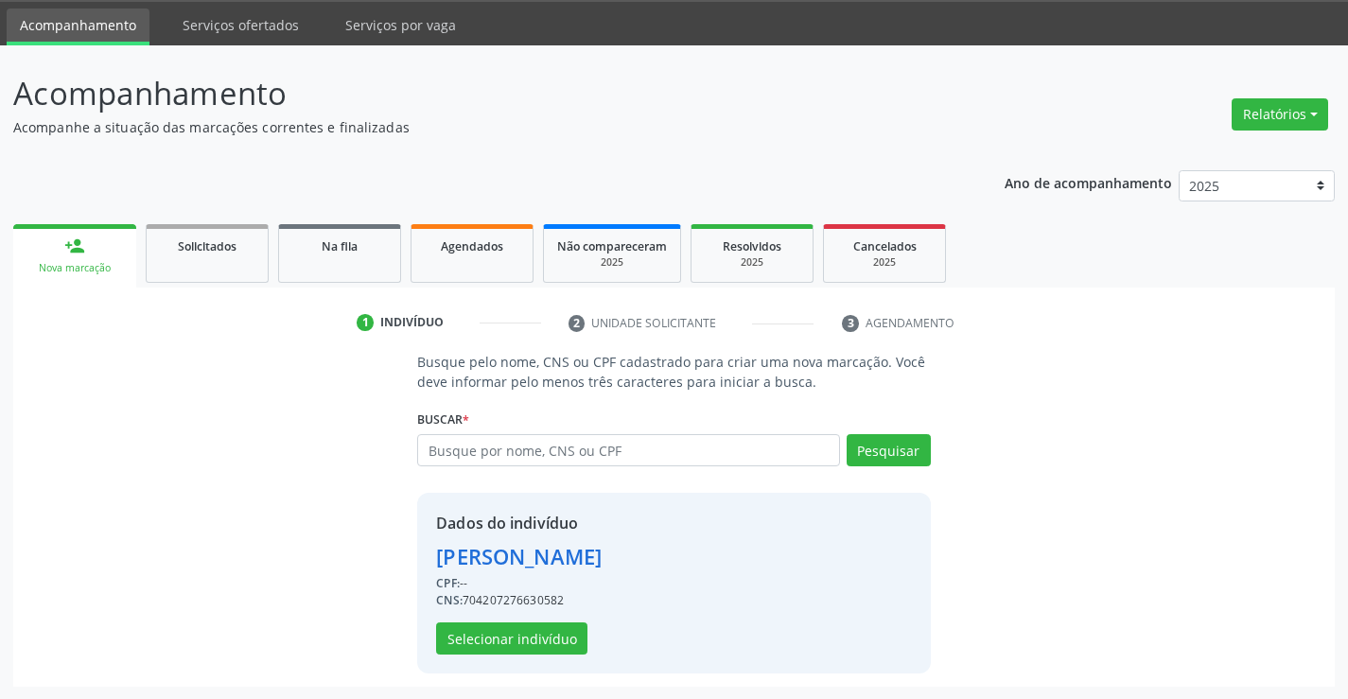
scroll to position [60, 0]
click at [521, 630] on button "Selecionar indivíduo" at bounding box center [511, 638] width 151 height 32
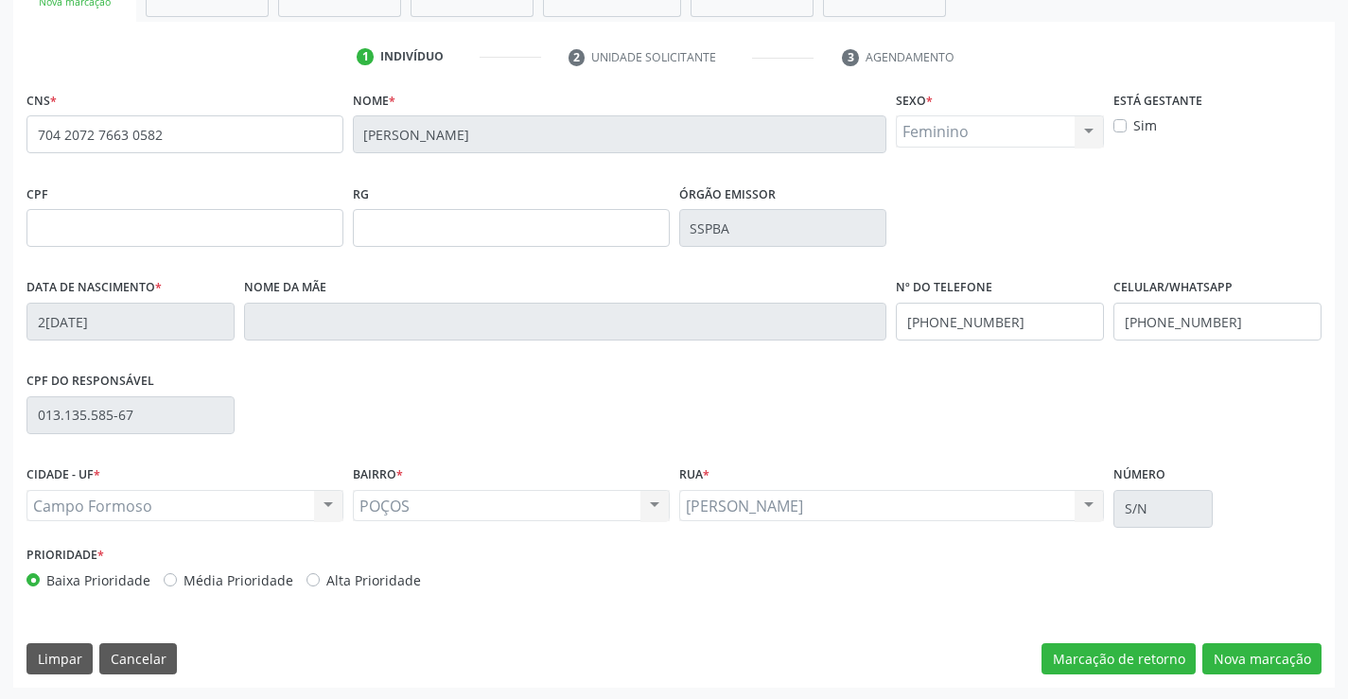
scroll to position [326, 0]
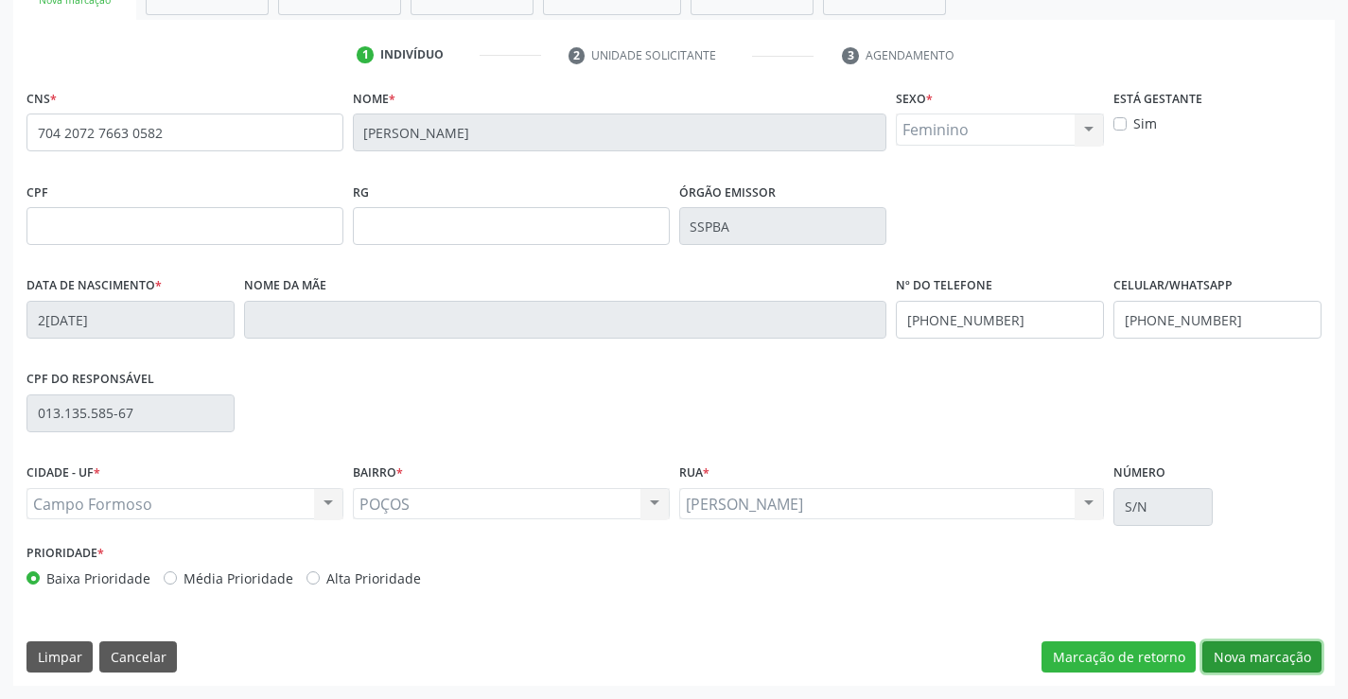
click at [1237, 658] on button "Nova marcação" at bounding box center [1261, 657] width 119 height 32
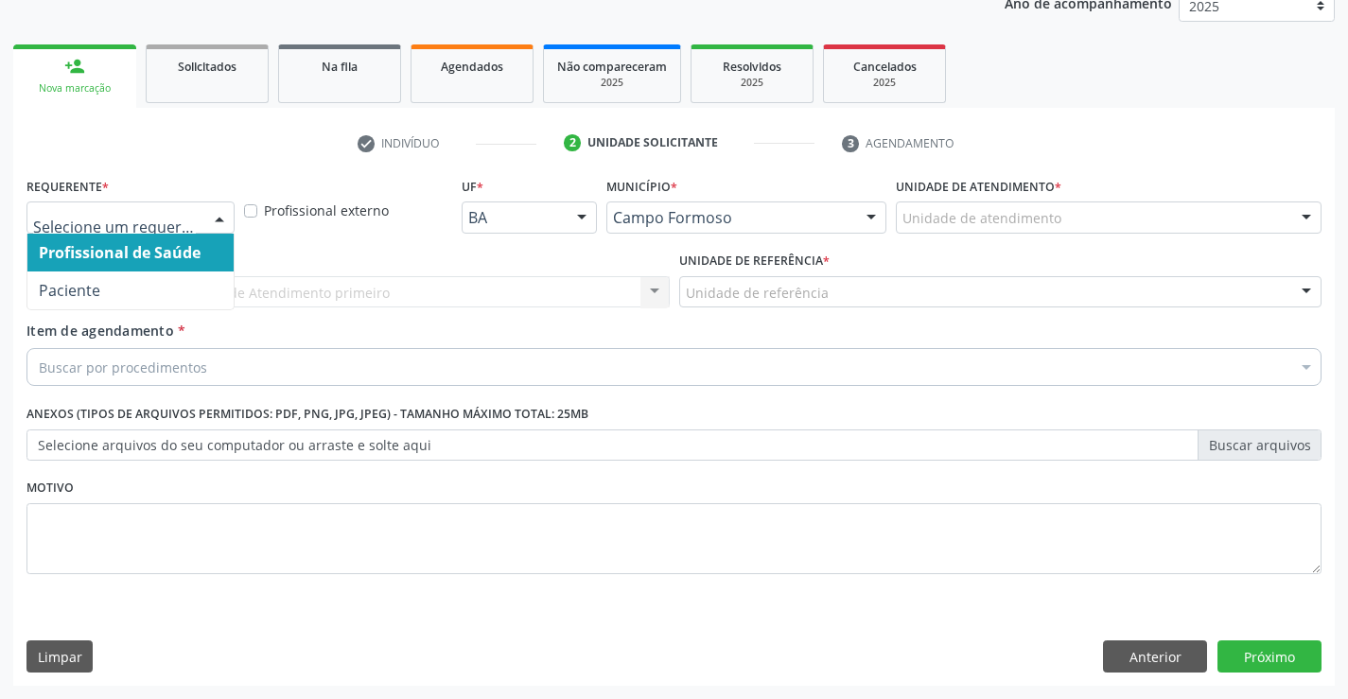
click at [223, 215] on div at bounding box center [219, 218] width 28 height 32
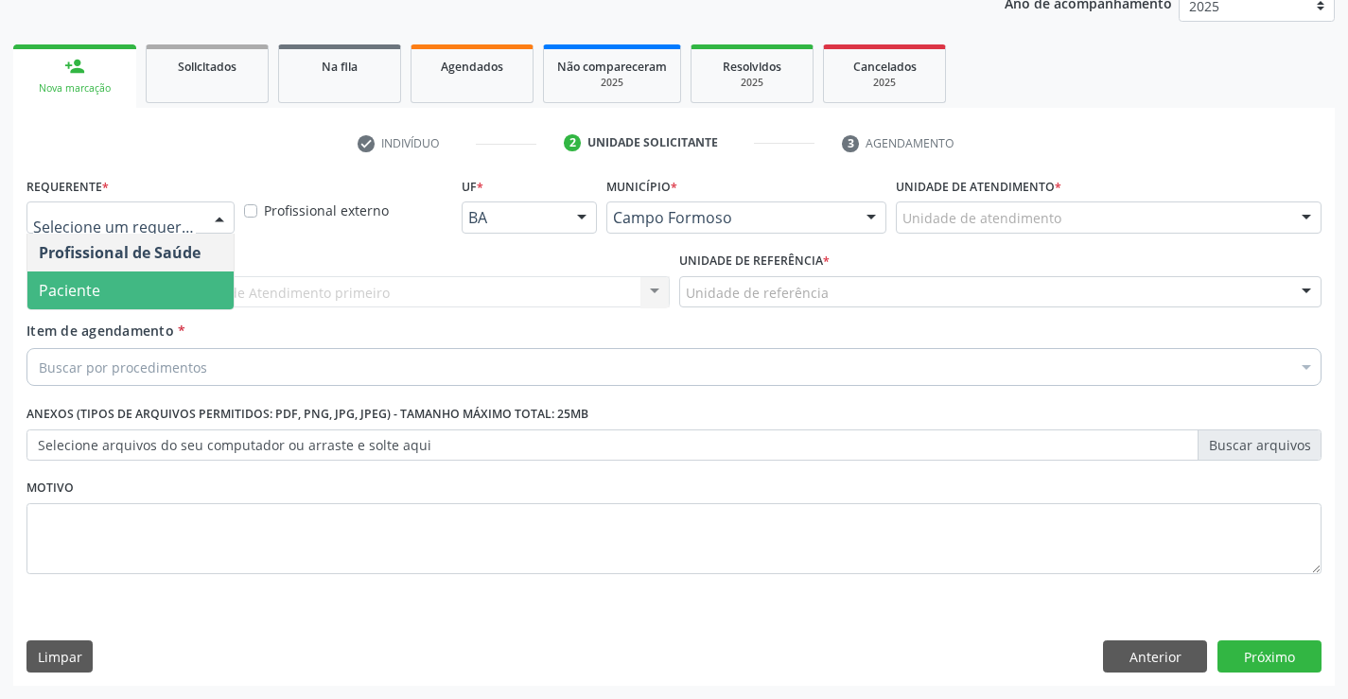
click at [159, 290] on span "Paciente" at bounding box center [130, 291] width 206 height 38
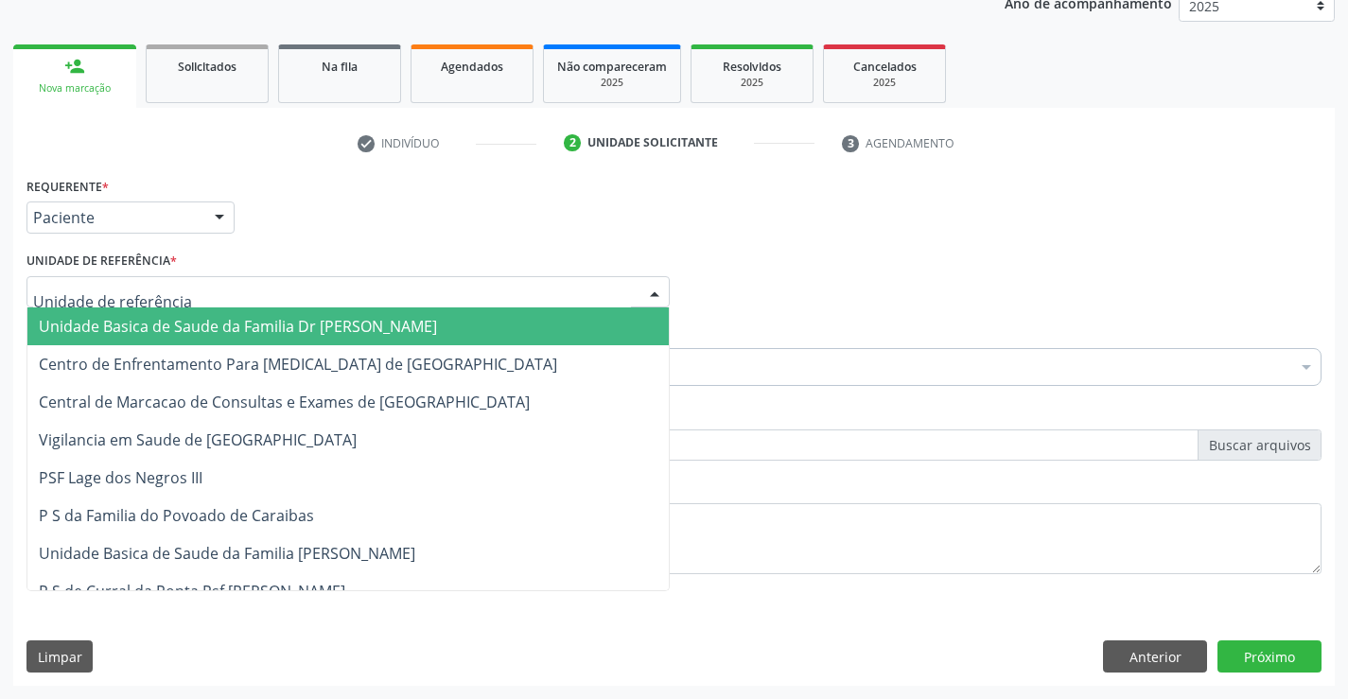
click at [159, 320] on span "Unidade Basica de Saude da Familia Dr [PERSON_NAME]" at bounding box center [238, 326] width 398 height 21
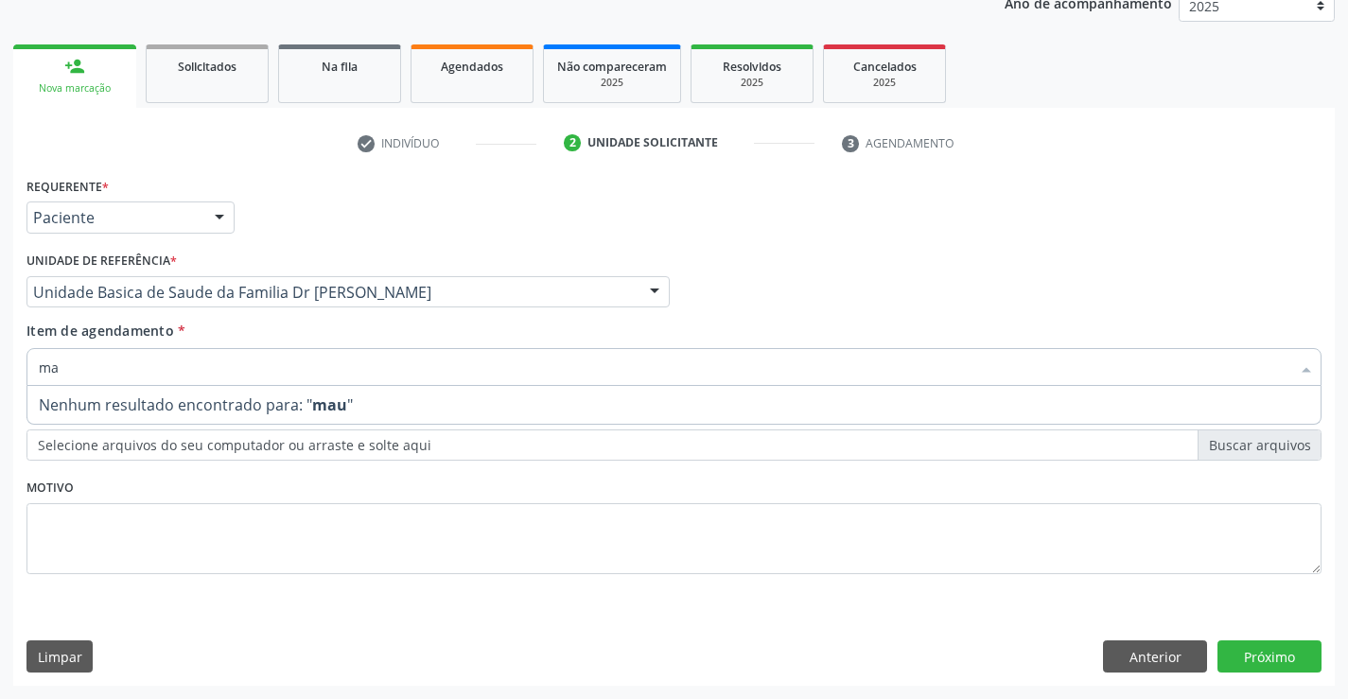
type input "m"
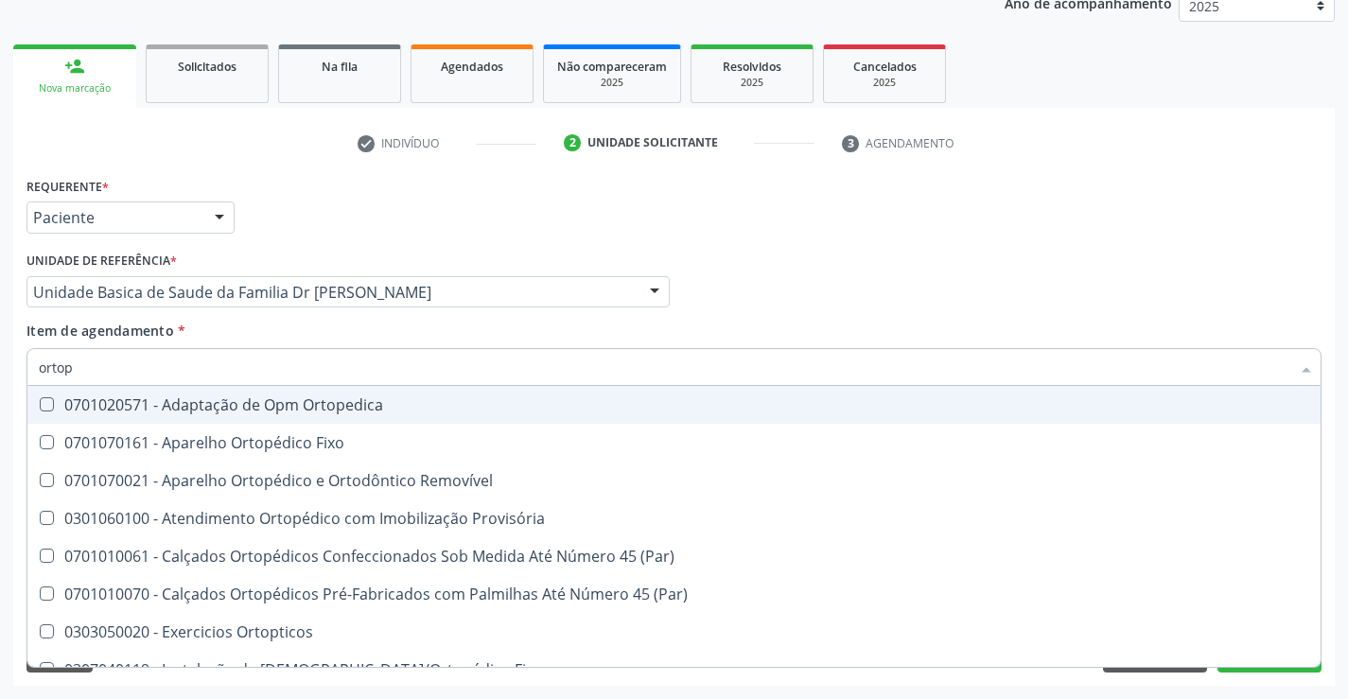
type input "ortope"
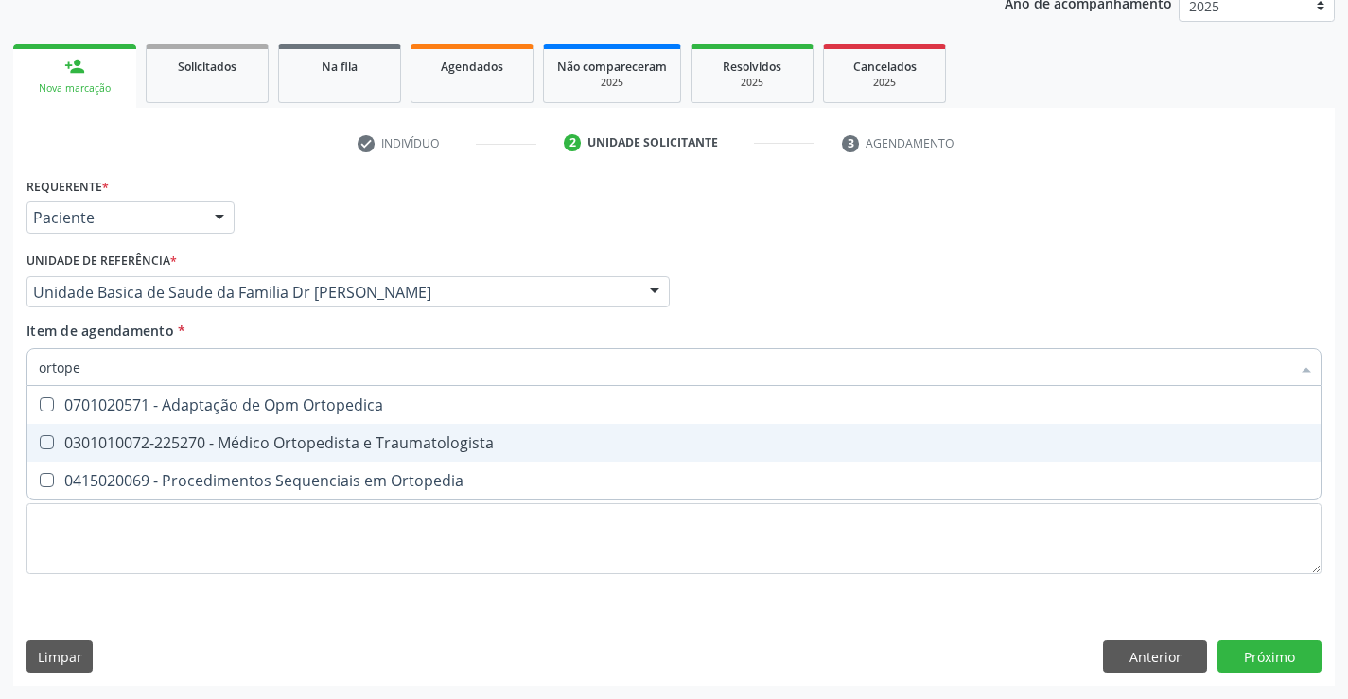
click at [360, 445] on div "0301010072-225270 - Médico Ortopedista e Traumatologista" at bounding box center [674, 442] width 1271 height 15
checkbox Traumatologista "true"
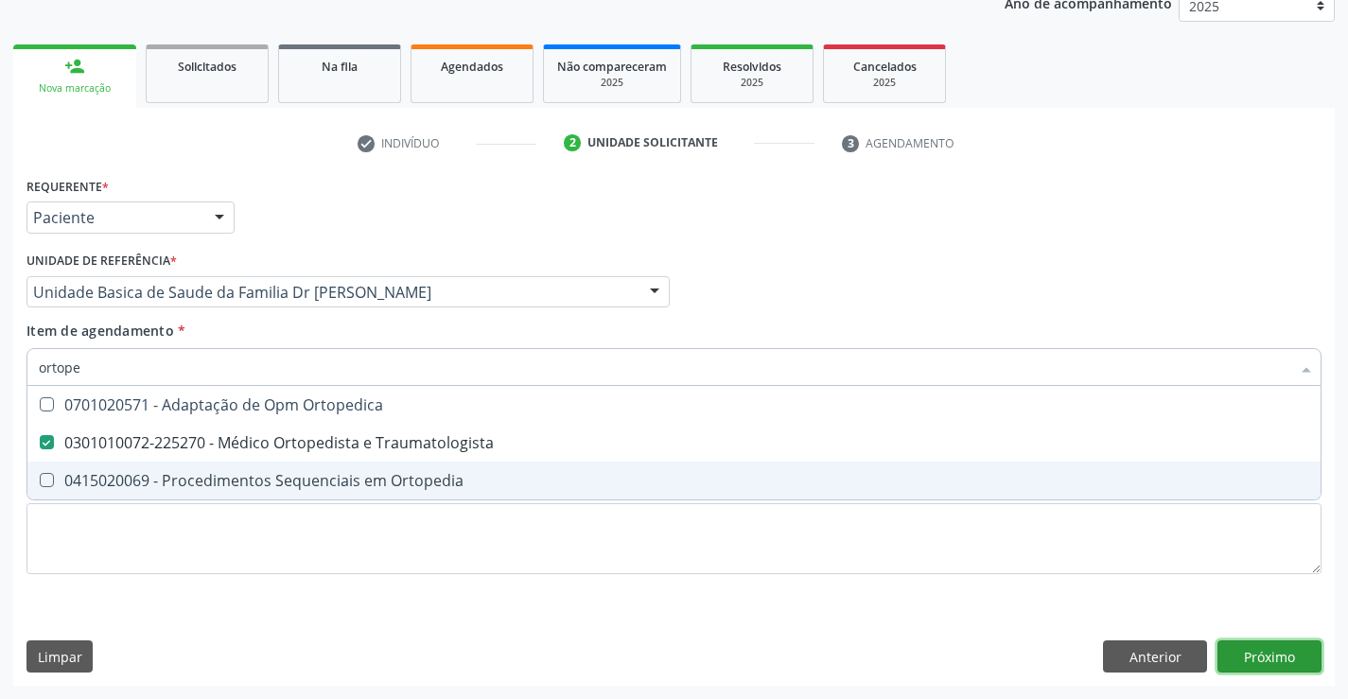
click at [1279, 659] on div "Requerente * Paciente Profissional de Saúde Paciente Nenhum resultado encontrad…" at bounding box center [674, 429] width 1322 height 514
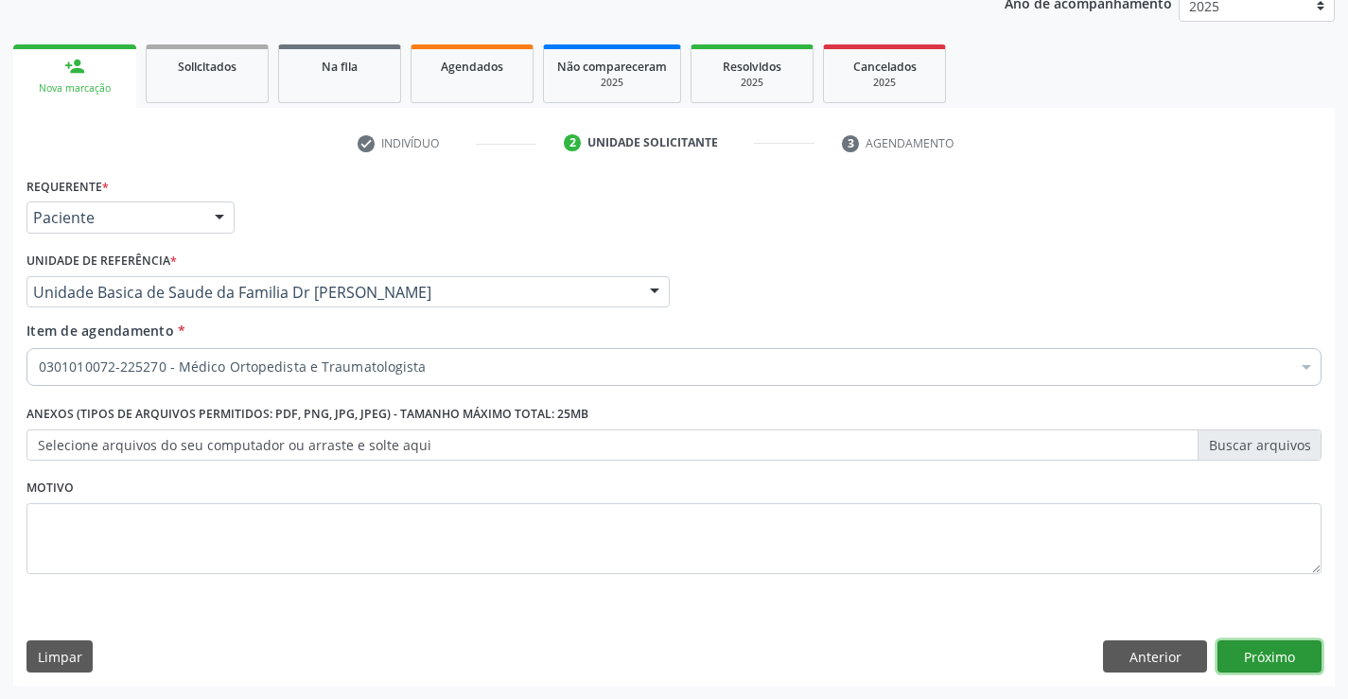
click at [1290, 656] on button "Próximo" at bounding box center [1270, 656] width 104 height 32
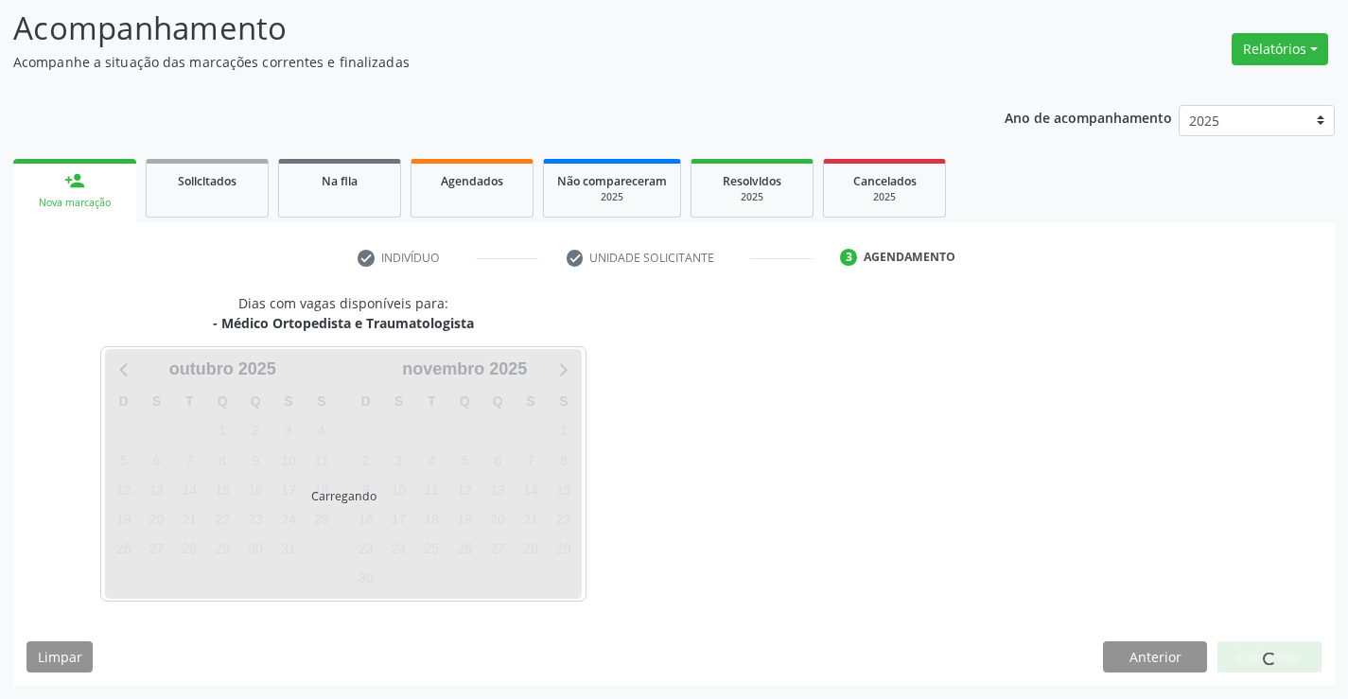
scroll to position [124, 0]
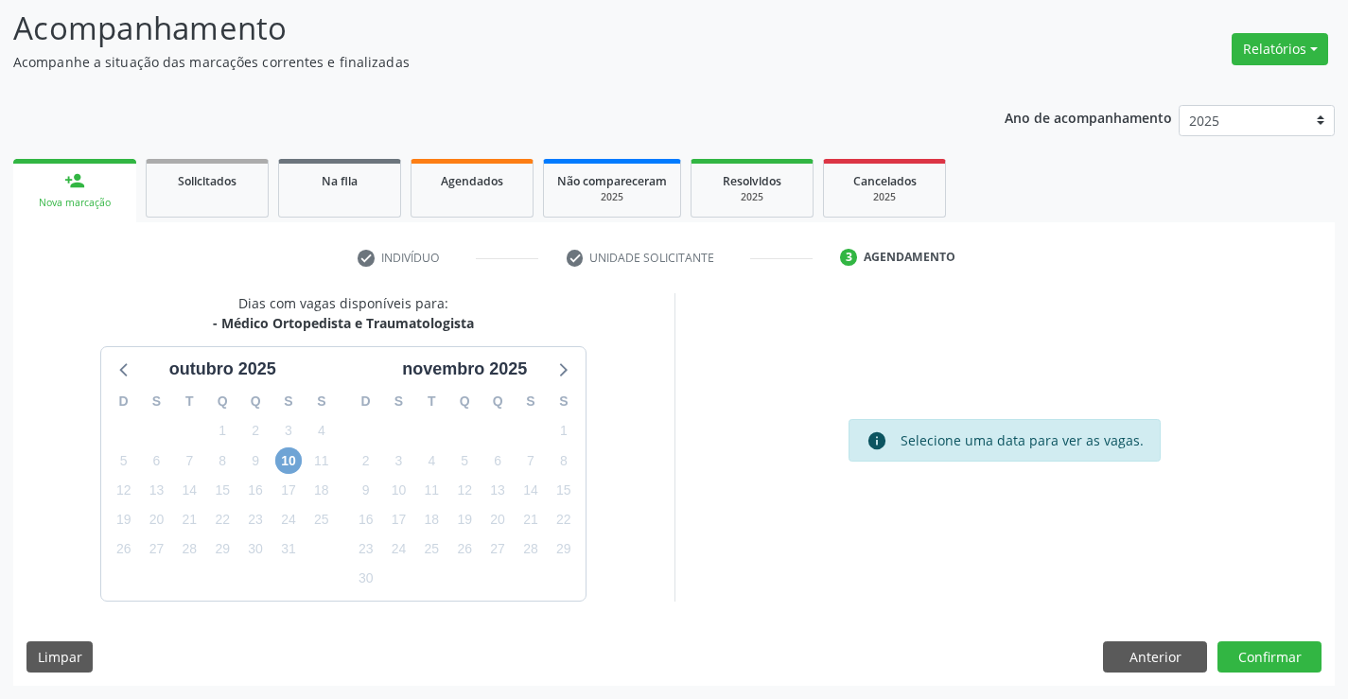
click at [290, 456] on span "10" at bounding box center [288, 460] width 26 height 26
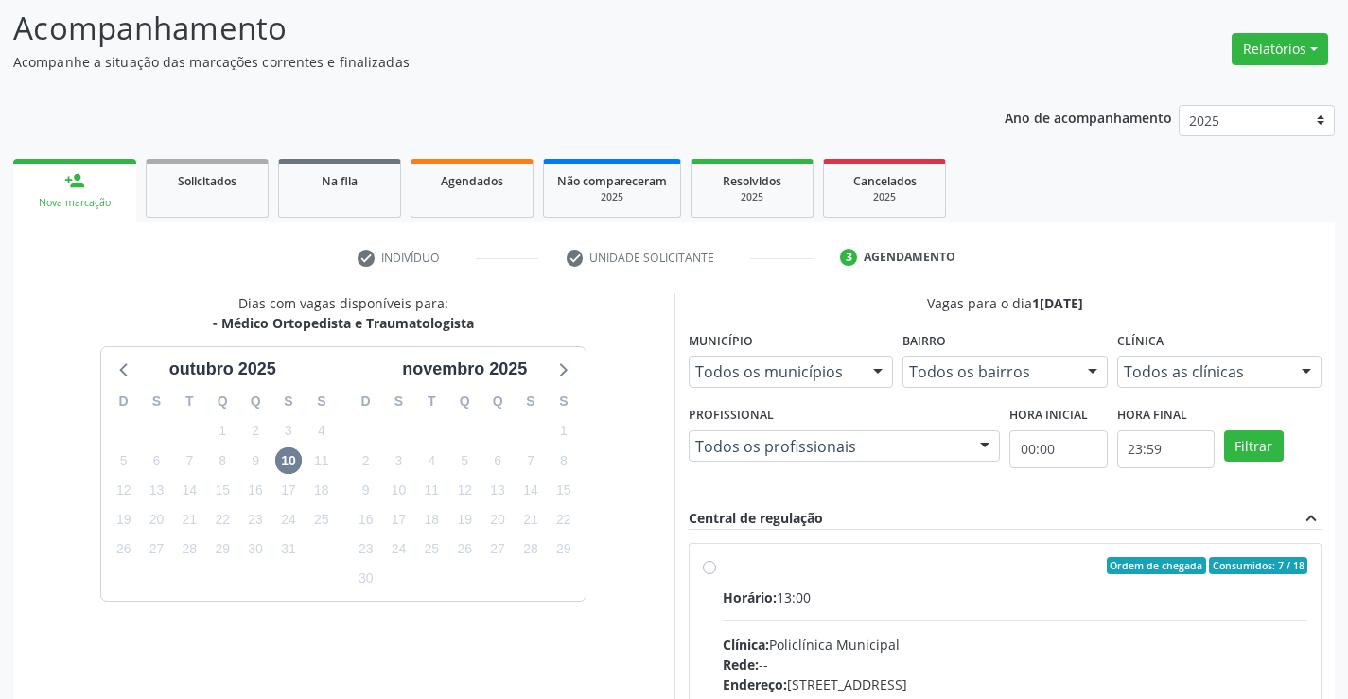
click at [723, 571] on label "Ordem de chegada Consumidos: 7 / 18 Horário: 13:00 Clínica: Policlínica Municip…" at bounding box center [1016, 702] width 586 height 290
click at [714, 571] on input "Ordem de chegada Consumidos: 7 / 18 Horário: 13:00 Clínica: Policlínica Municip…" at bounding box center [709, 565] width 13 height 17
radio input "true"
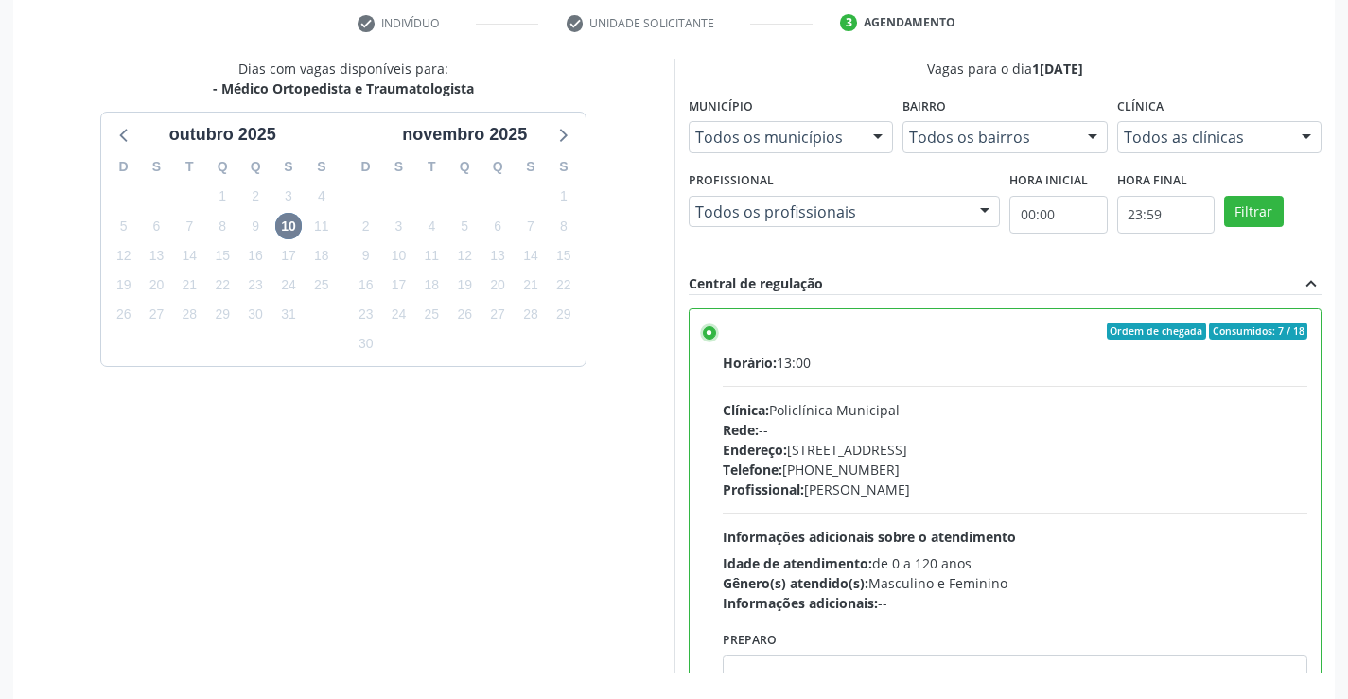
scroll to position [431, 0]
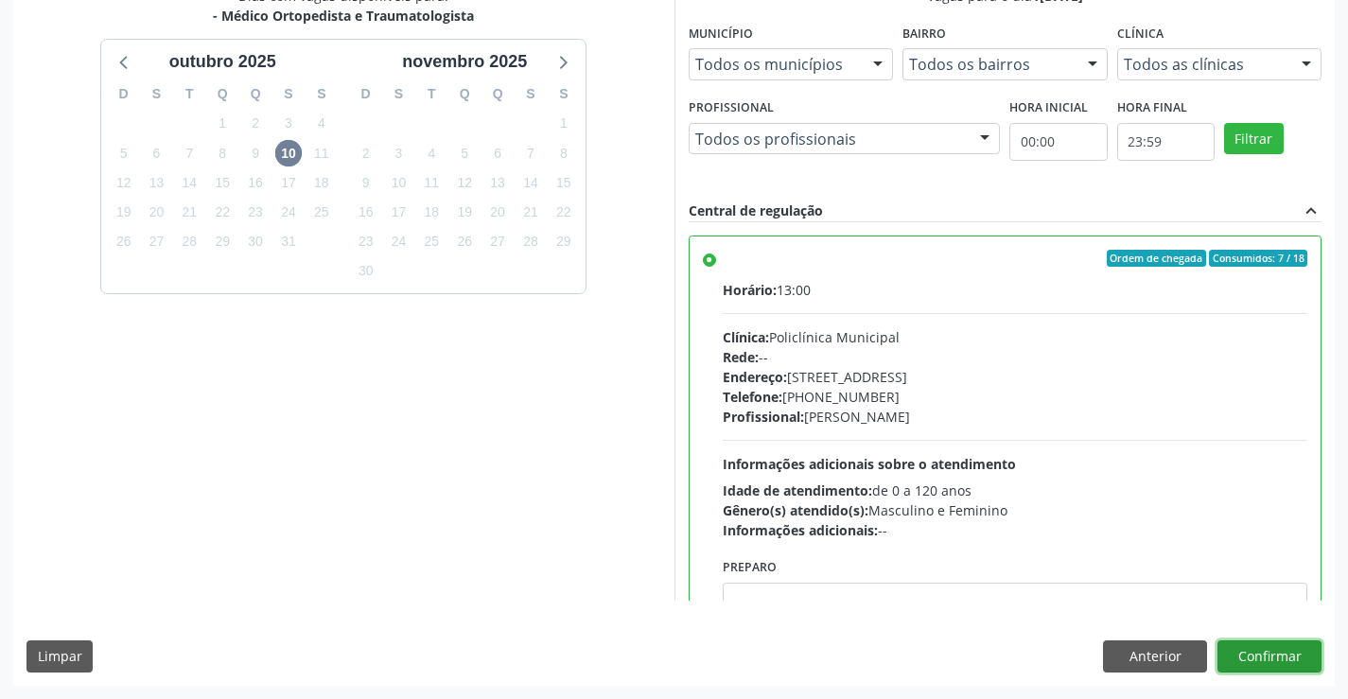
click at [1261, 654] on button "Confirmar" at bounding box center [1270, 656] width 104 height 32
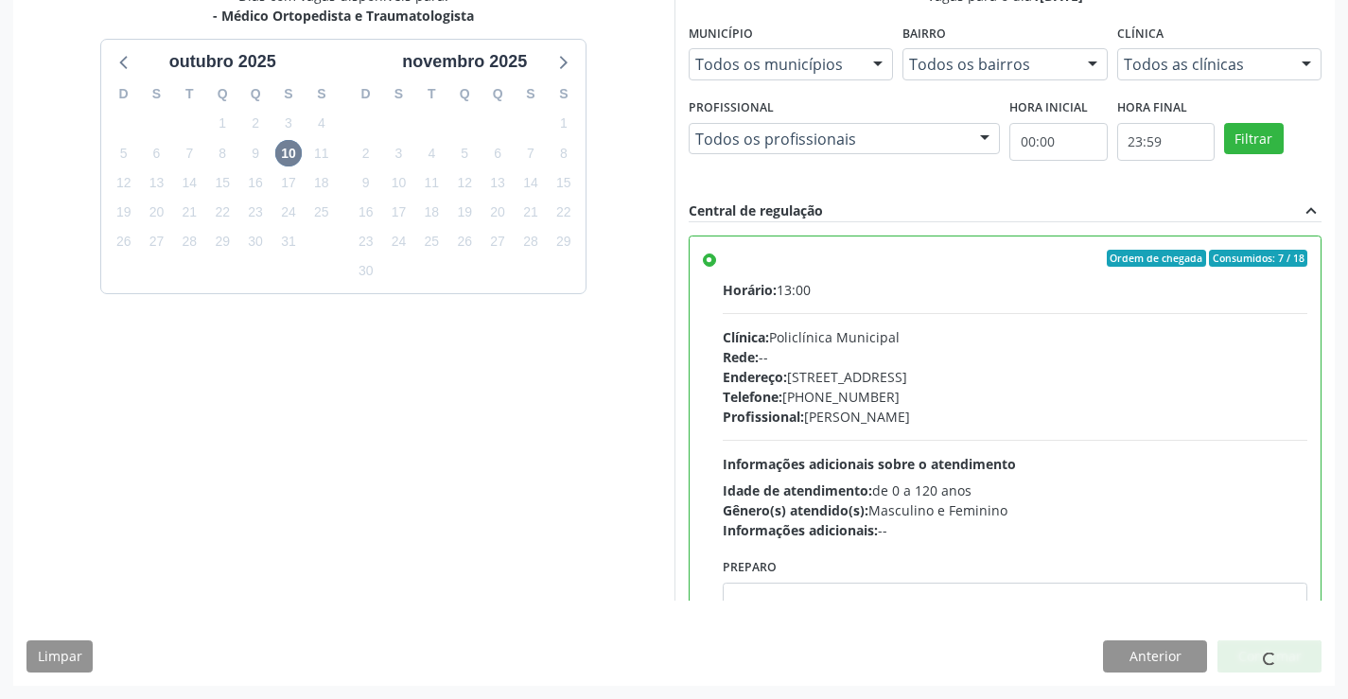
scroll to position [0, 0]
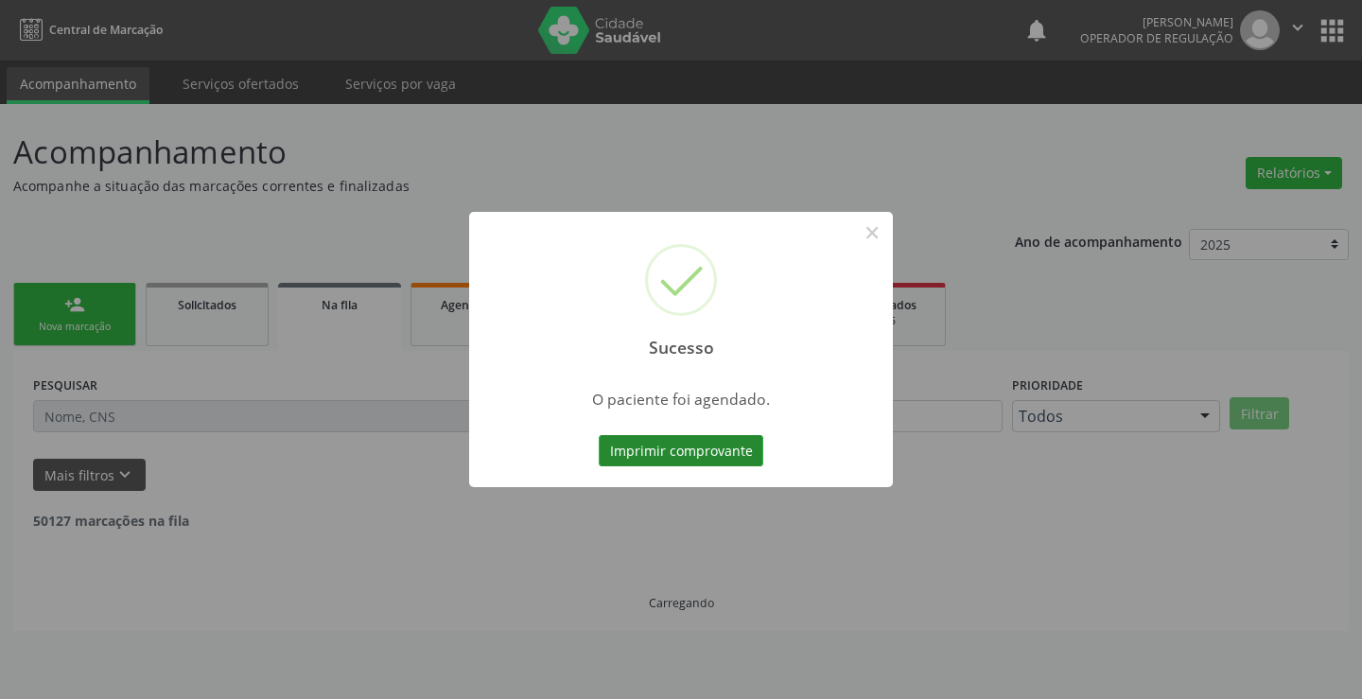
click at [694, 456] on button "Imprimir comprovante" at bounding box center [681, 451] width 165 height 32
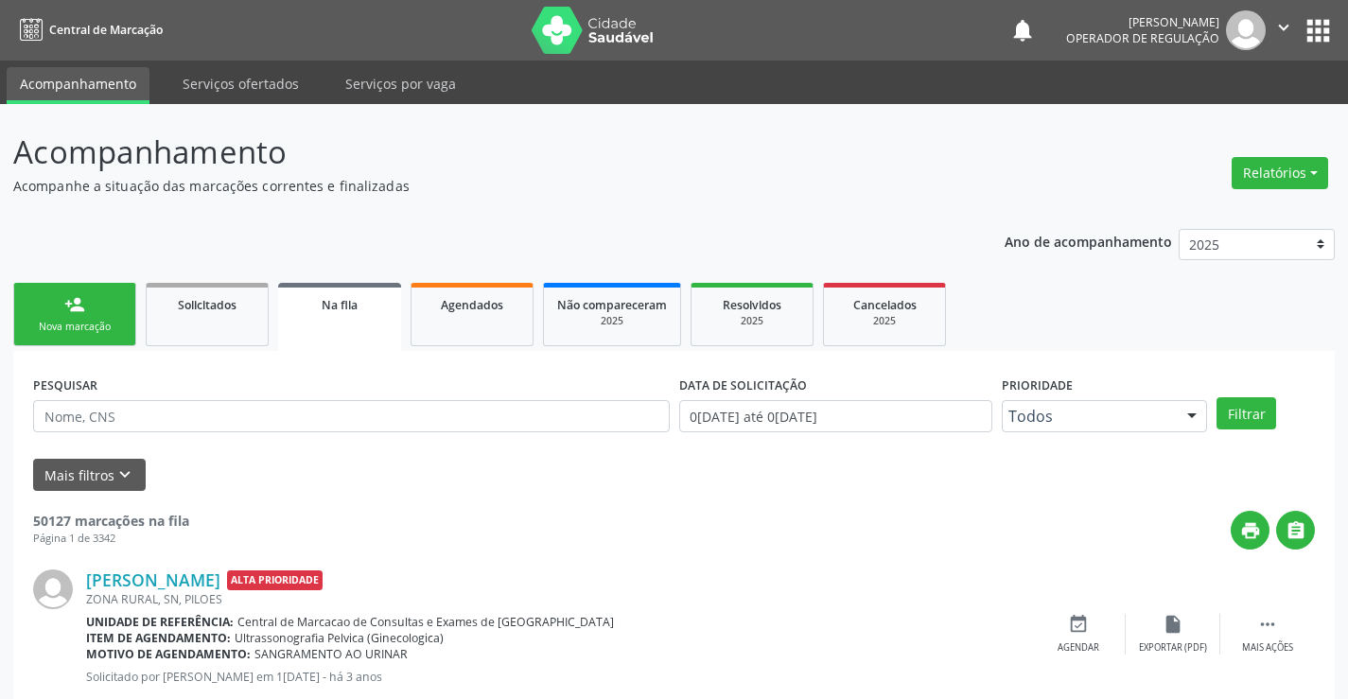
click at [100, 308] on link "person_add Nova marcação" at bounding box center [74, 314] width 123 height 63
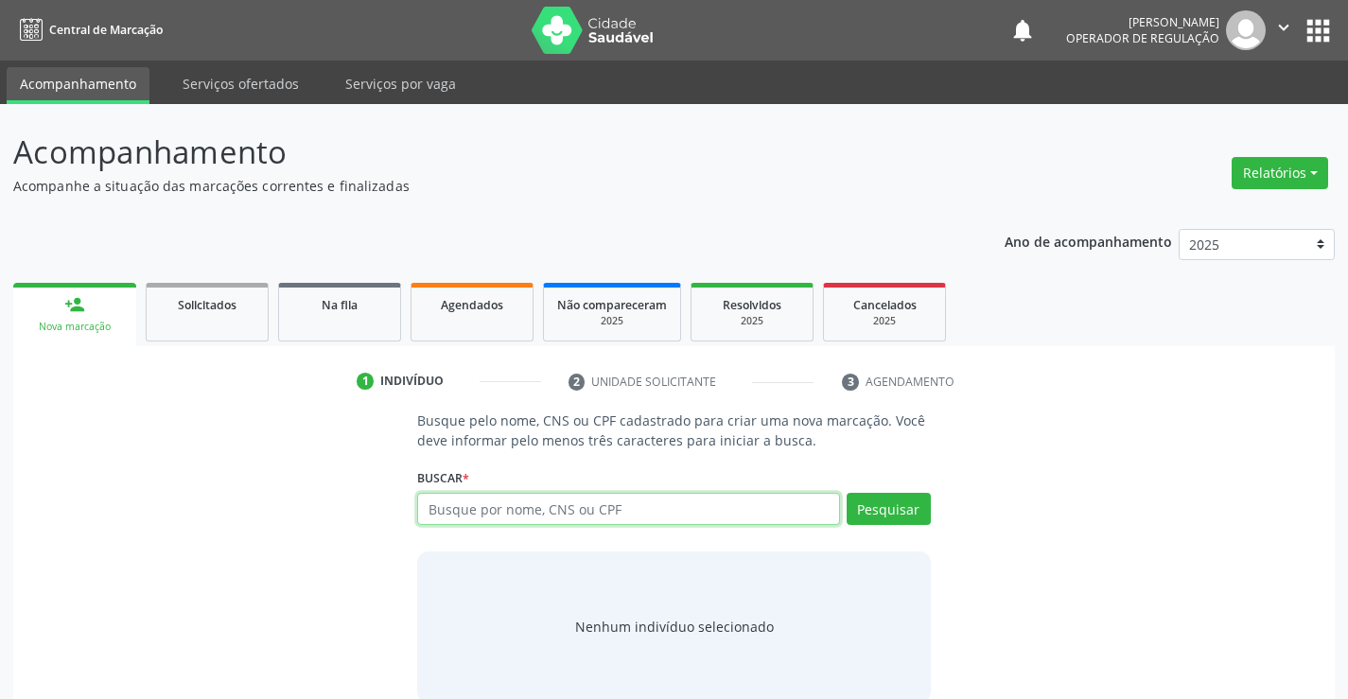
click at [549, 503] on input "text" at bounding box center [628, 509] width 422 height 32
type input "700007950870006"
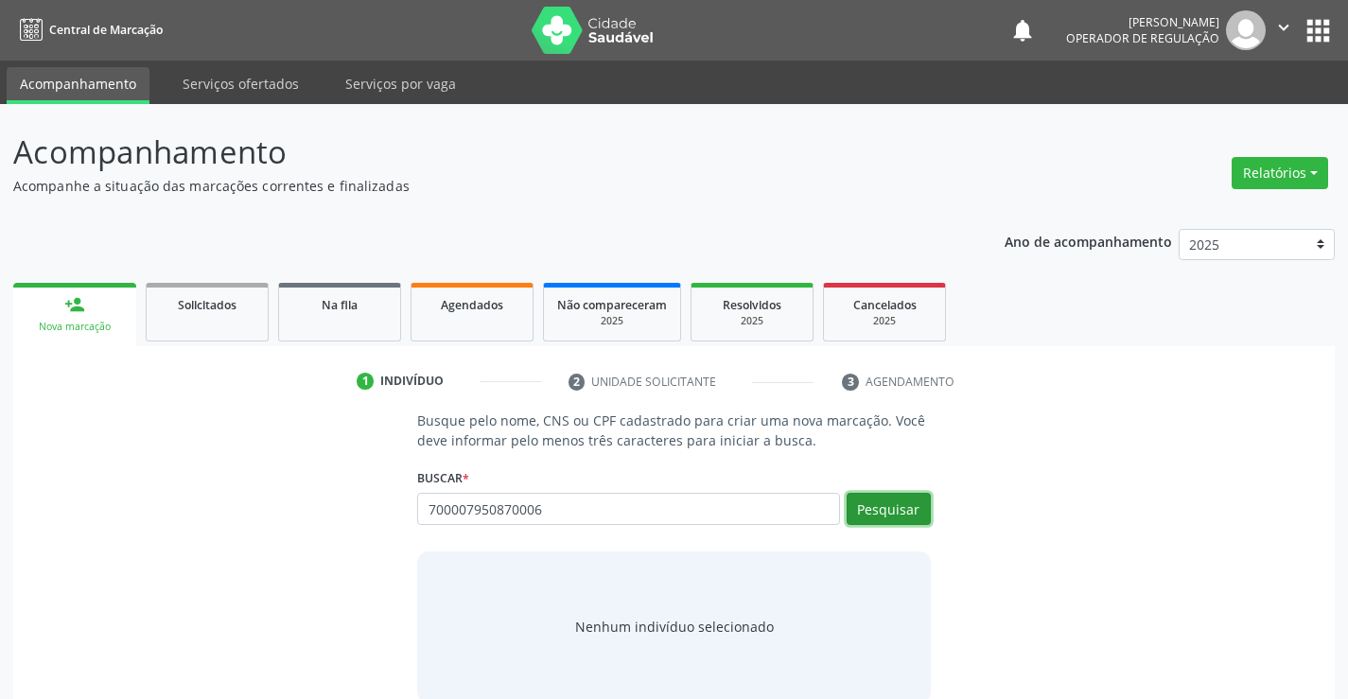
click at [891, 516] on button "Pesquisar" at bounding box center [889, 509] width 84 height 32
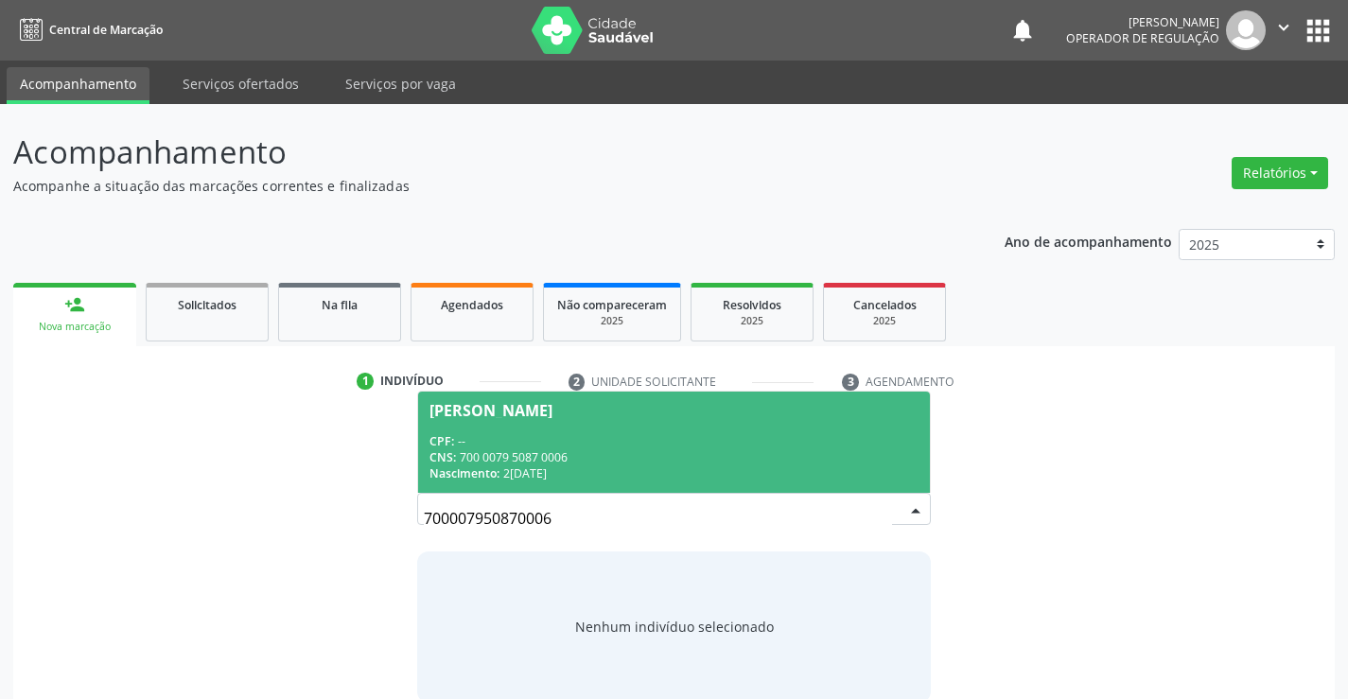
click at [673, 462] on div "CNS: 700 0079 5087 0006" at bounding box center [674, 457] width 488 height 16
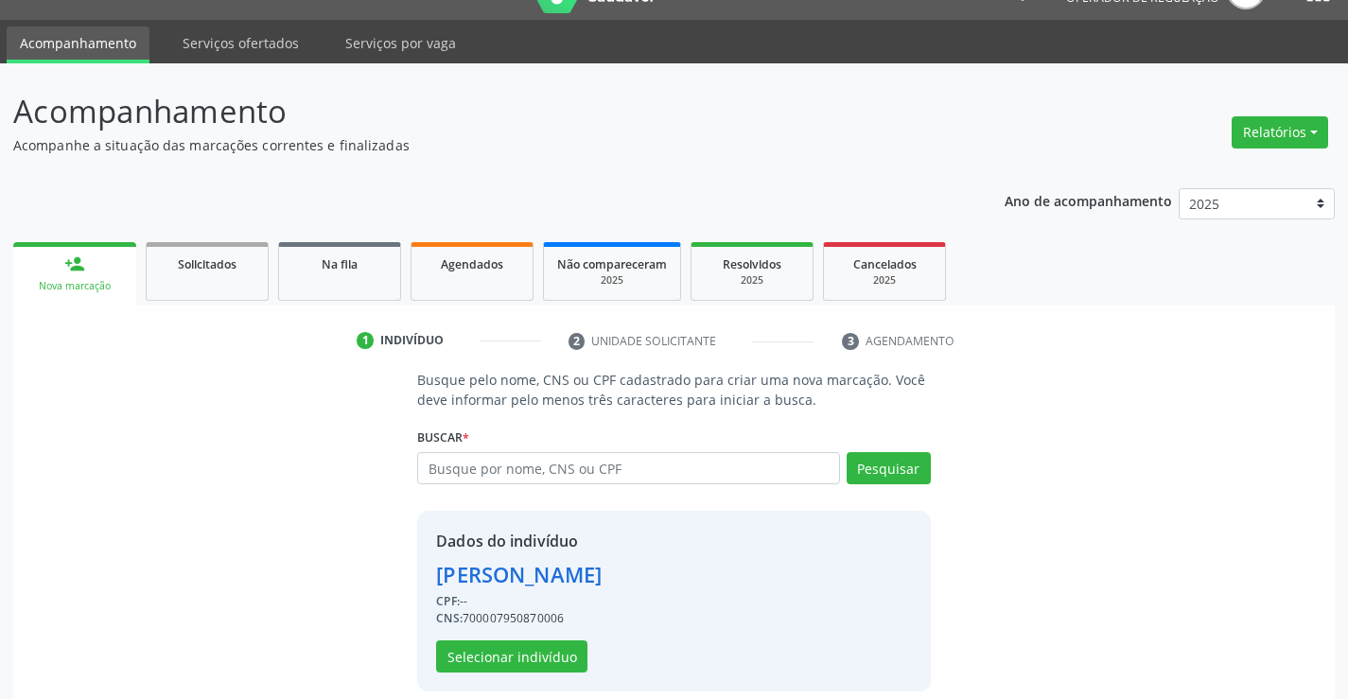
scroll to position [60, 0]
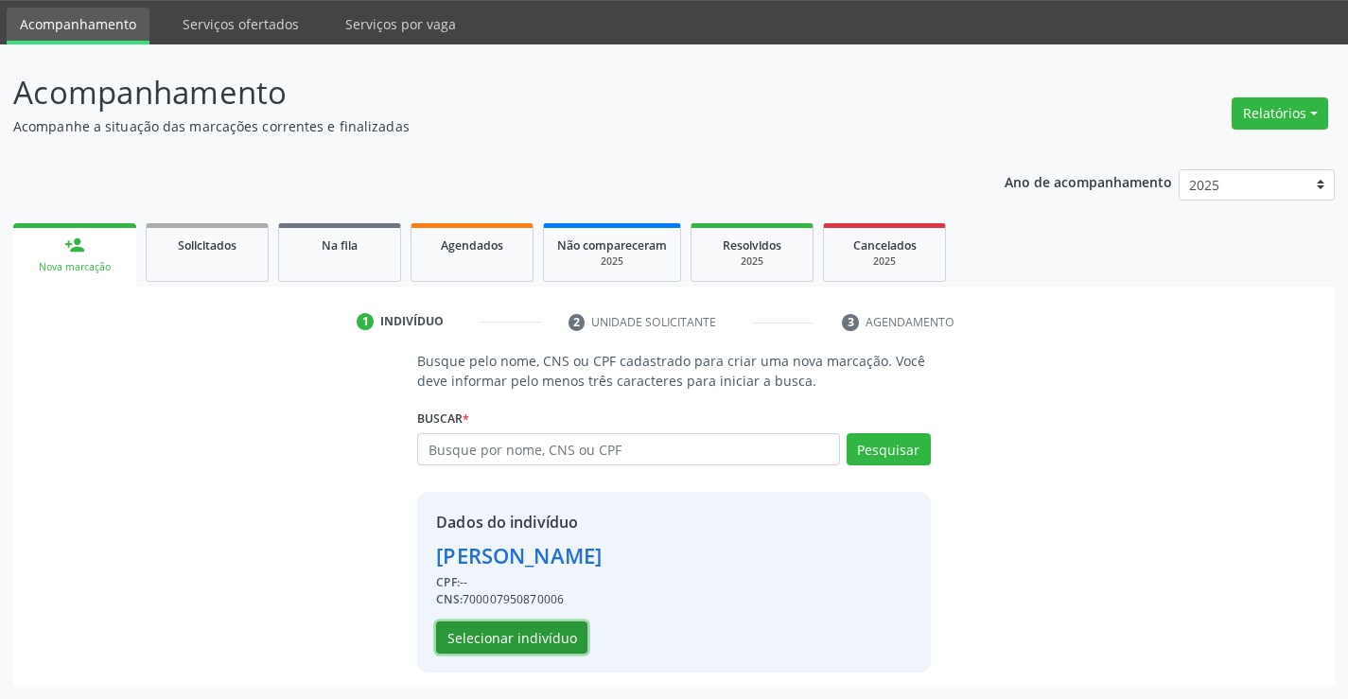
click at [541, 633] on button "Selecionar indivíduo" at bounding box center [511, 638] width 151 height 32
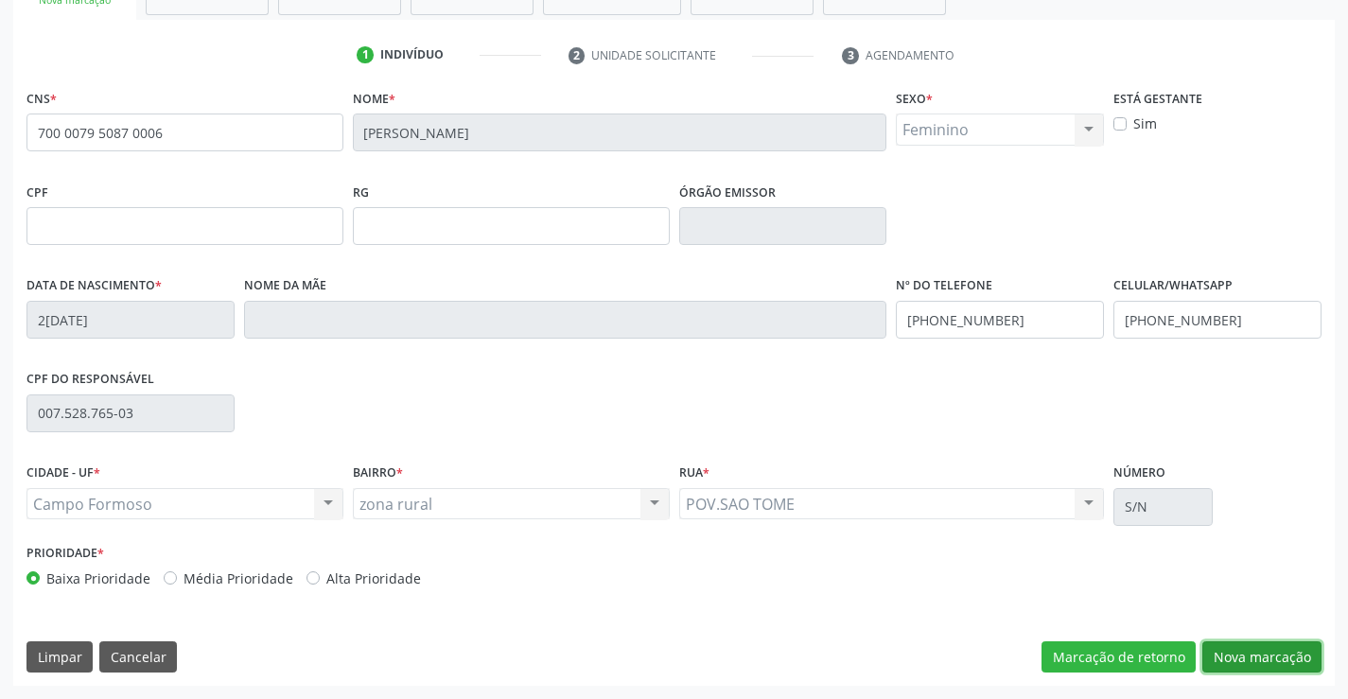
click at [1282, 654] on button "Nova marcação" at bounding box center [1261, 657] width 119 height 32
click at [0, 0] on button "Próximo" at bounding box center [0, 0] width 0 height 0
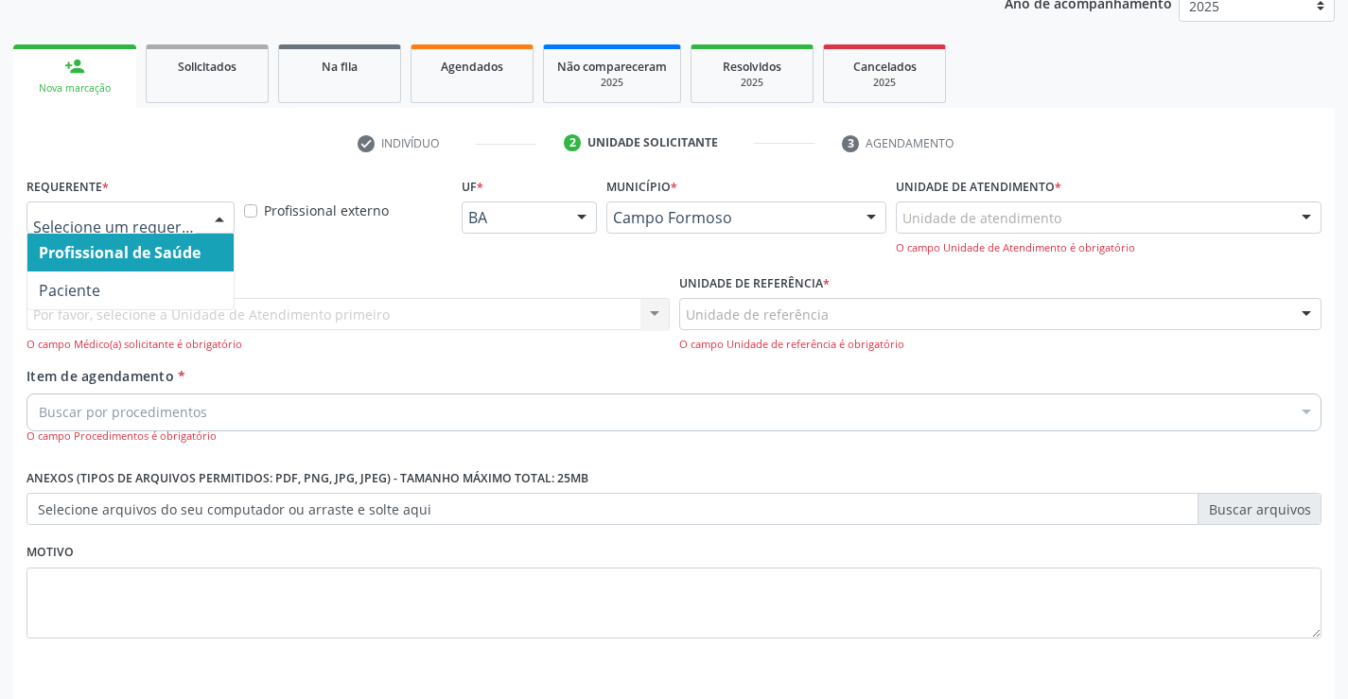
click at [202, 221] on div at bounding box center [130, 218] width 208 height 32
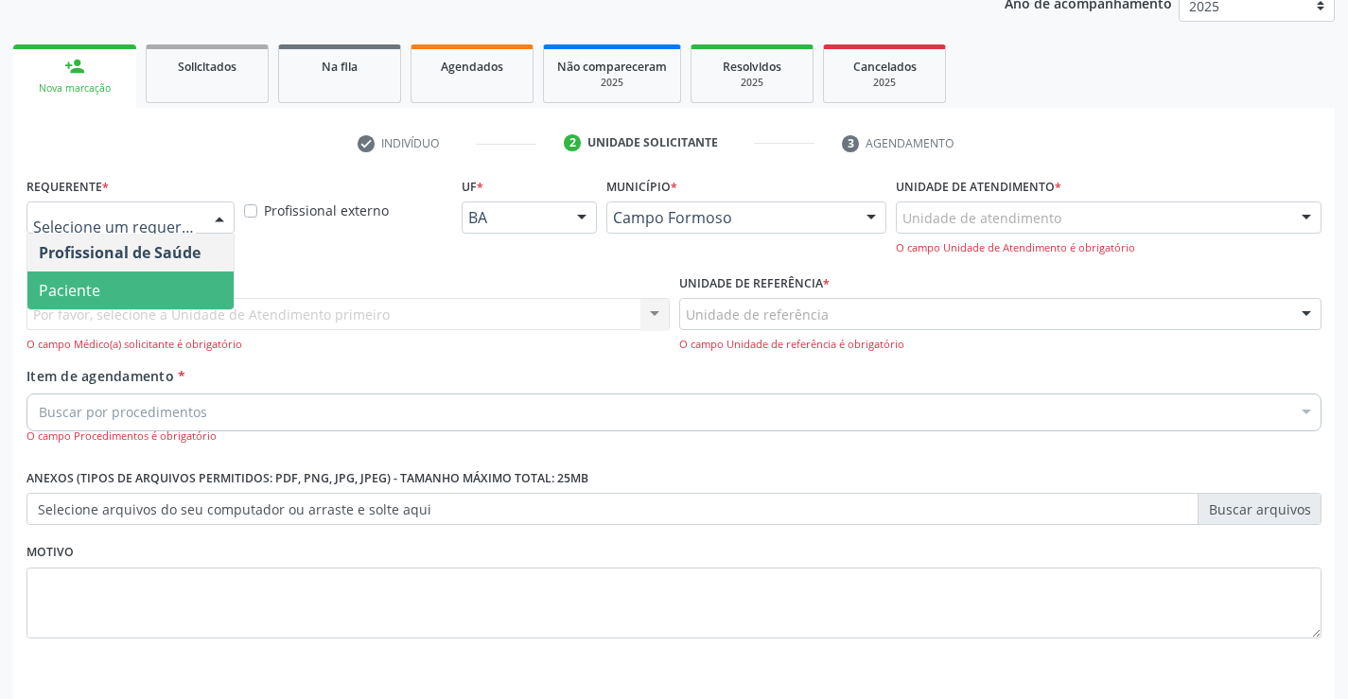
click at [157, 290] on span "Paciente" at bounding box center [130, 291] width 206 height 38
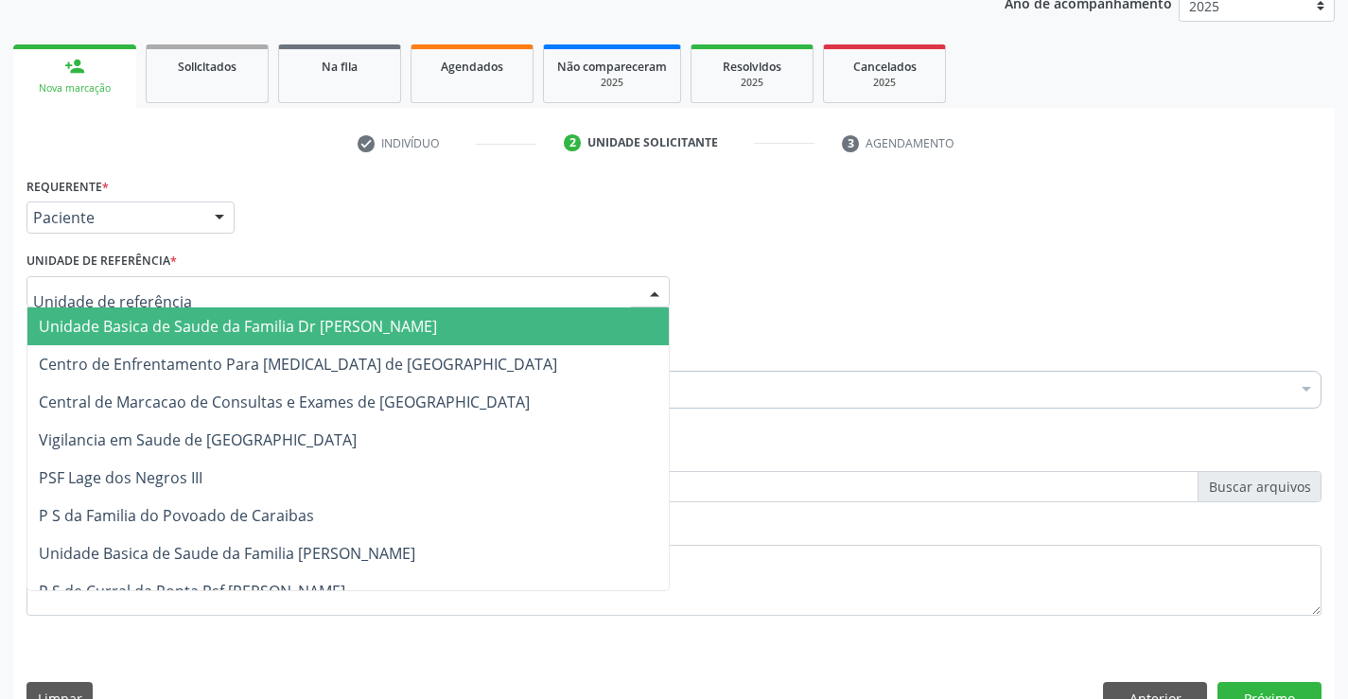
click at [175, 290] on div at bounding box center [347, 292] width 643 height 32
click at [178, 313] on span "Unidade Basica de Saude da Familia Dr [PERSON_NAME]" at bounding box center [347, 326] width 641 height 38
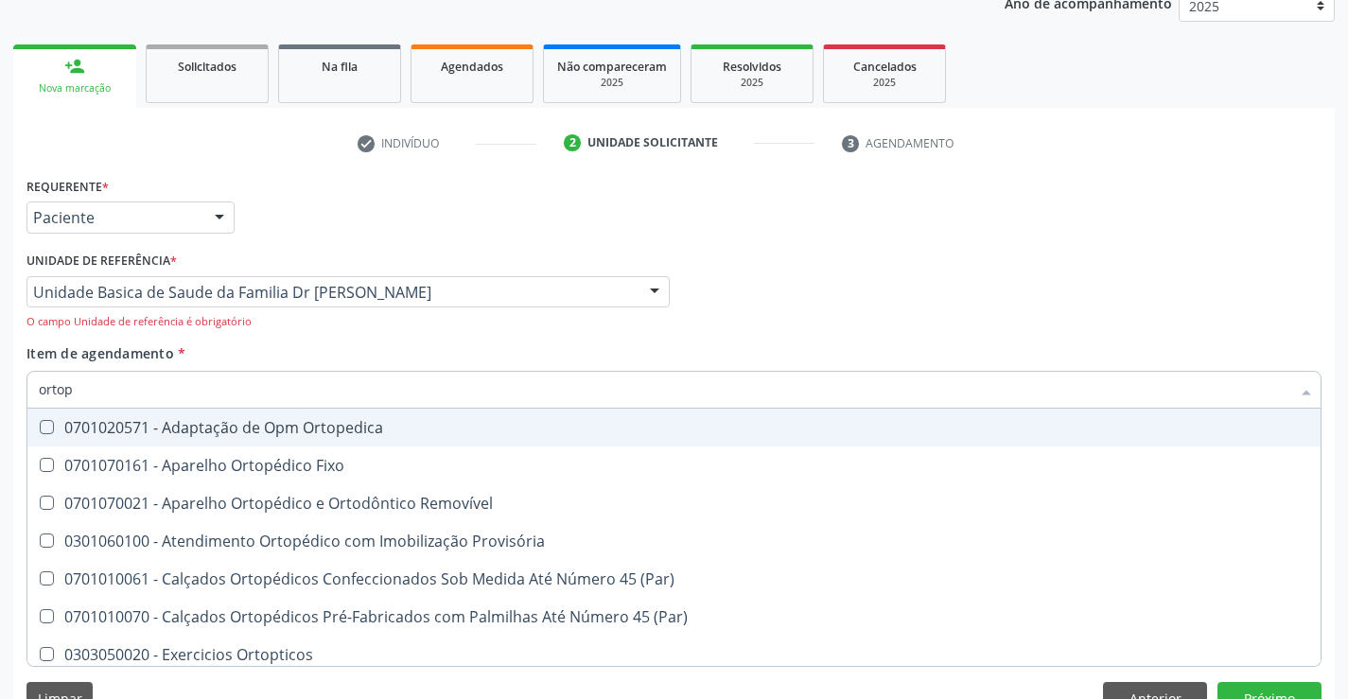
type input "ortope"
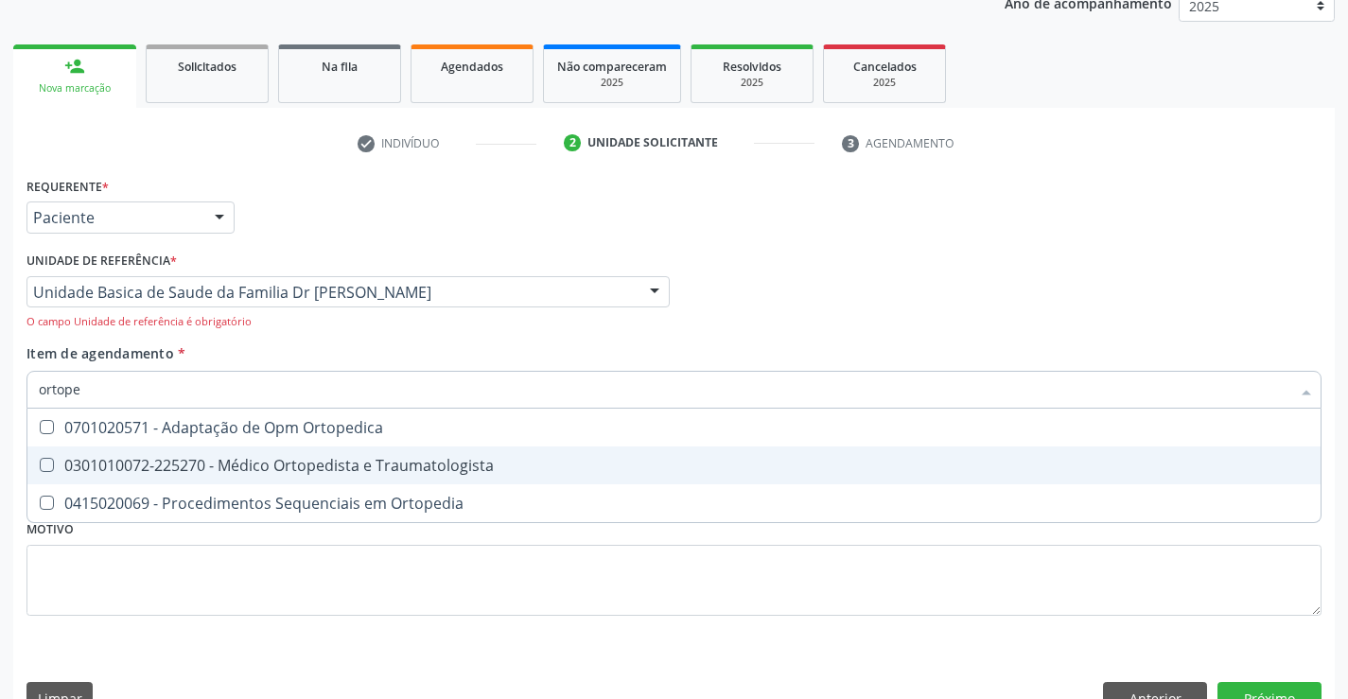
click at [361, 473] on div "0301010072-225270 - Médico Ortopedista e Traumatologista" at bounding box center [674, 465] width 1271 height 15
checkbox Traumatologista "true"
click at [1262, 693] on button "Próximo" at bounding box center [1270, 698] width 104 height 32
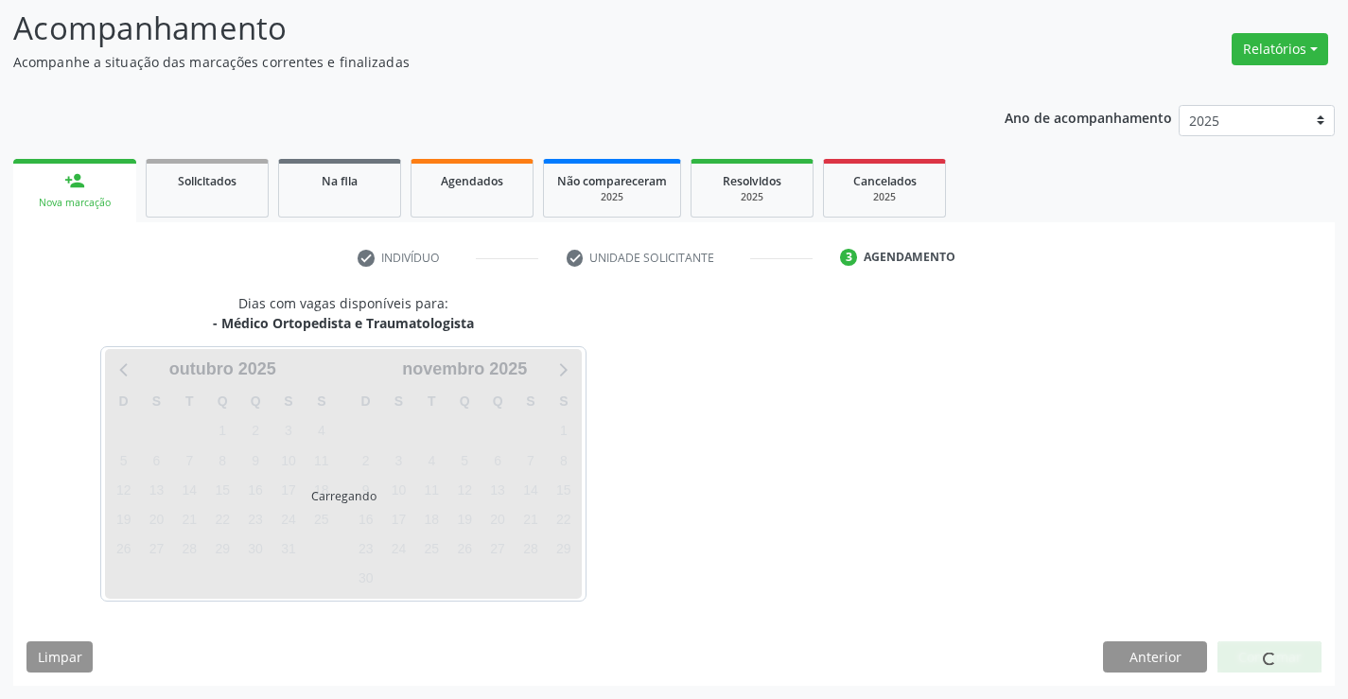
scroll to position [124, 0]
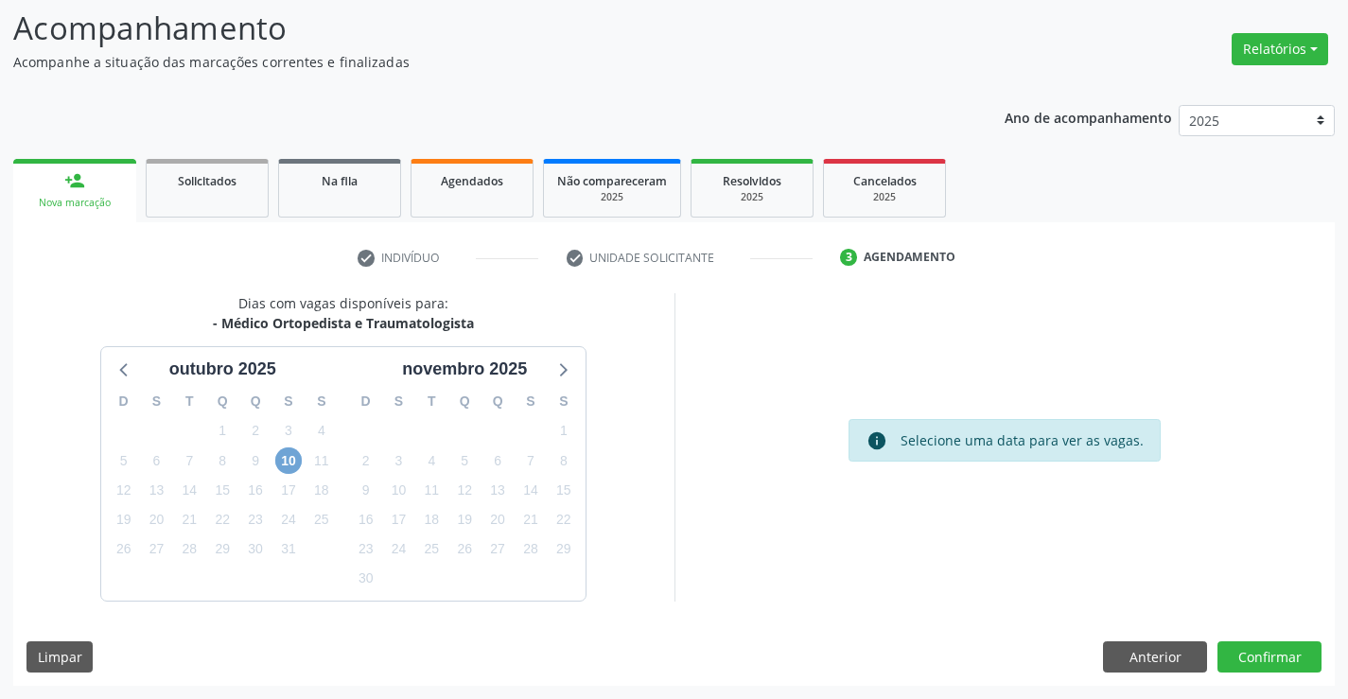
click at [280, 467] on span "10" at bounding box center [288, 460] width 26 height 26
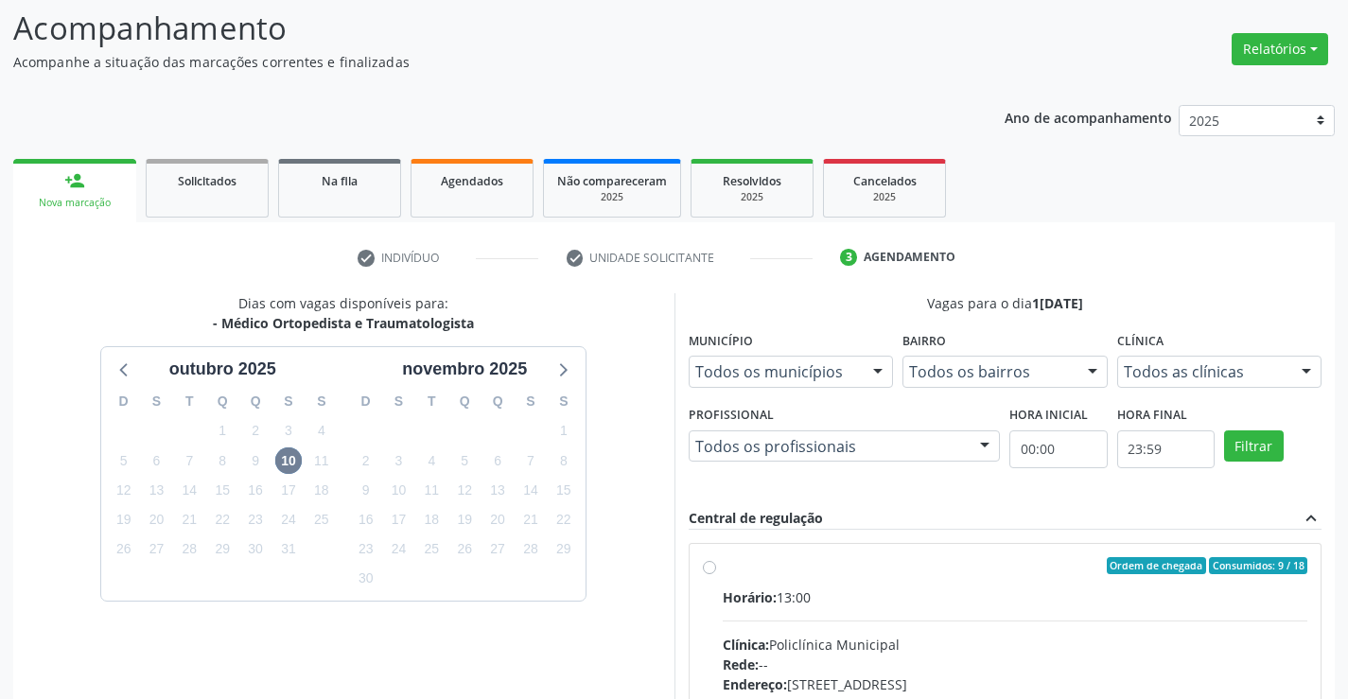
click at [723, 571] on label "Ordem de chegada Consumidos: 9 / 18 Horário: 13:00 Clínica: Policlínica Municip…" at bounding box center [1016, 702] width 586 height 290
click at [712, 571] on input "Ordem de chegada Consumidos: 9 / 18 Horário: 13:00 Clínica: Policlínica Municip…" at bounding box center [709, 565] width 13 height 17
radio input "true"
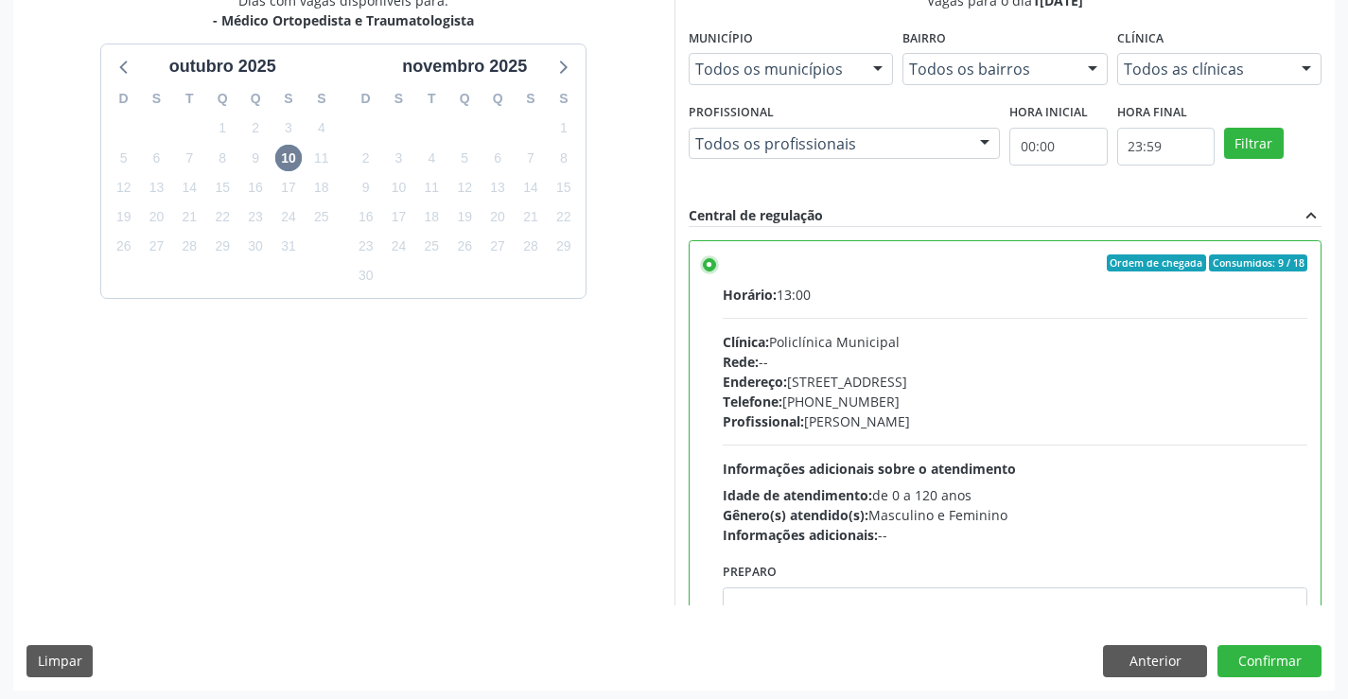
scroll to position [431, 0]
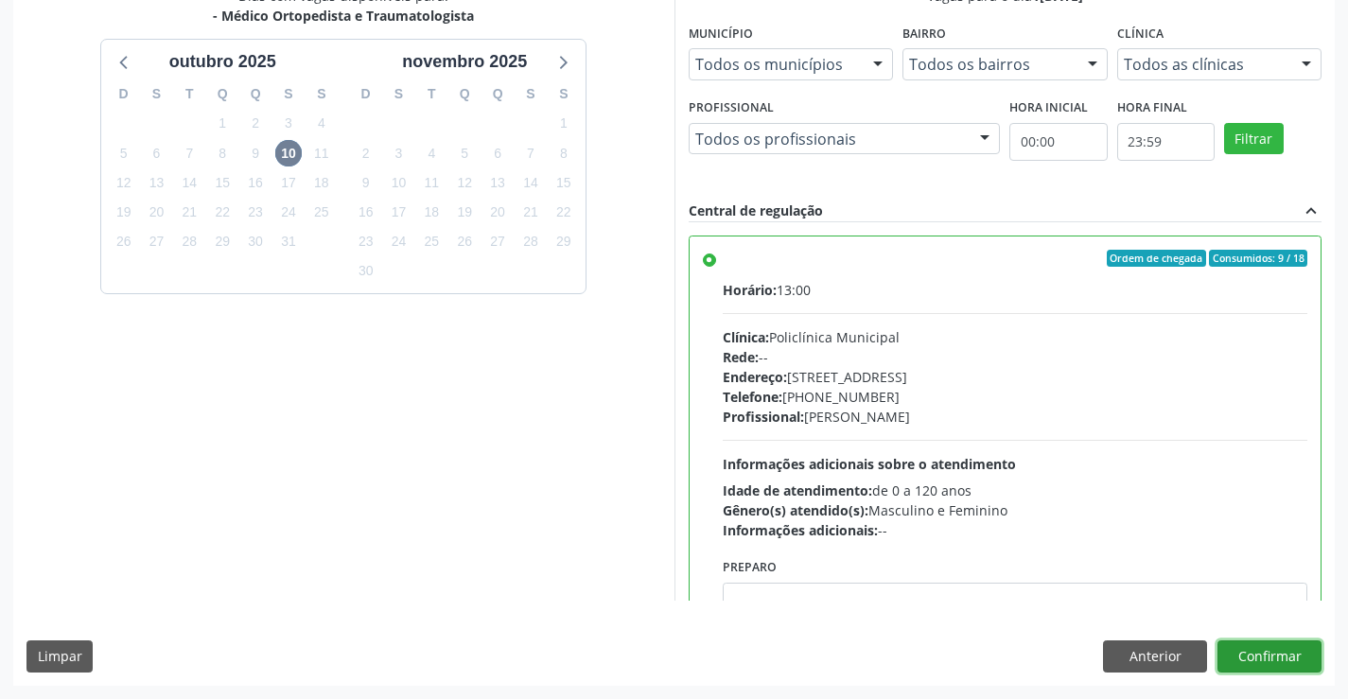
click at [1279, 648] on button "Confirmar" at bounding box center [1270, 656] width 104 height 32
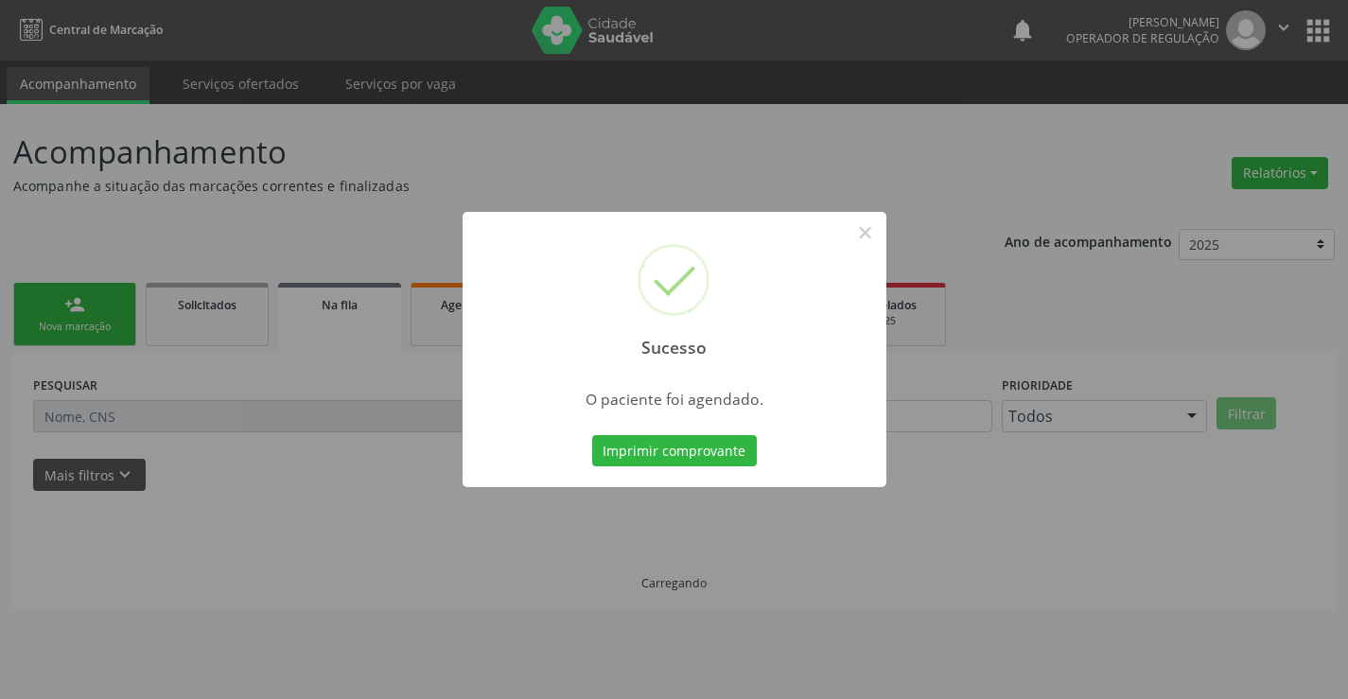
scroll to position [0, 0]
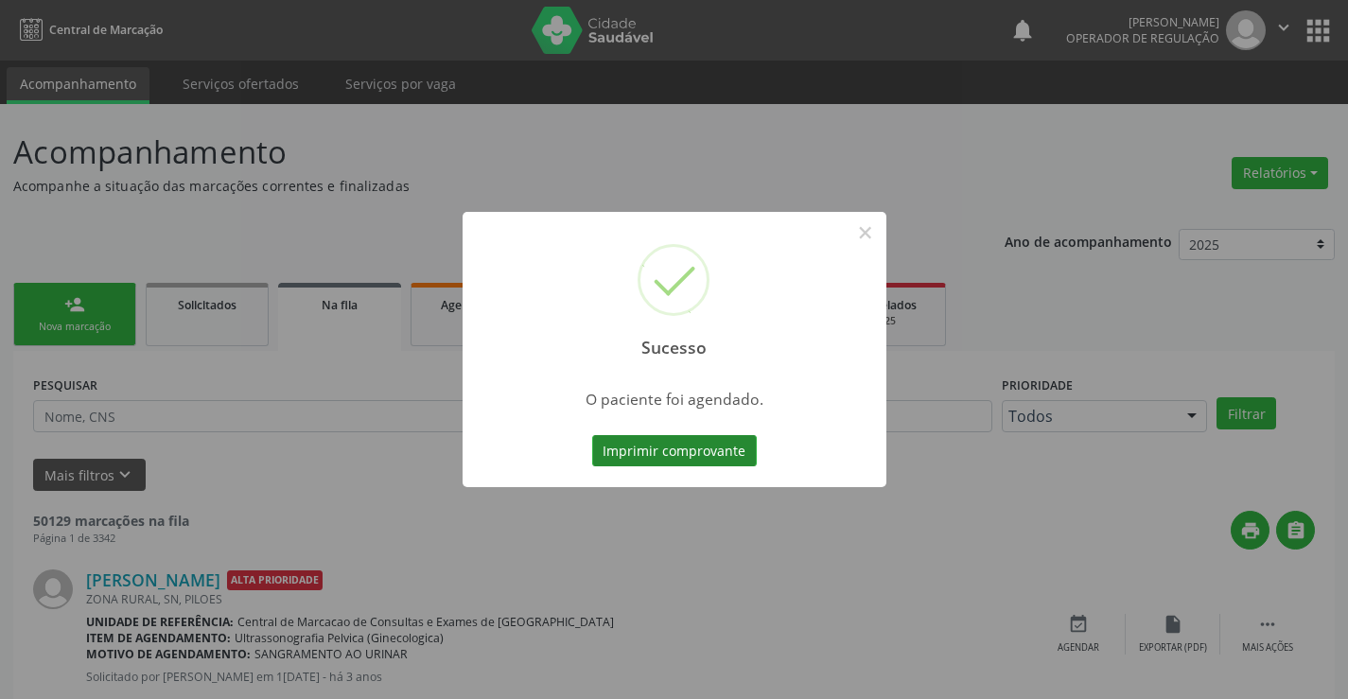
click at [719, 454] on button "Imprimir comprovante" at bounding box center [674, 451] width 165 height 32
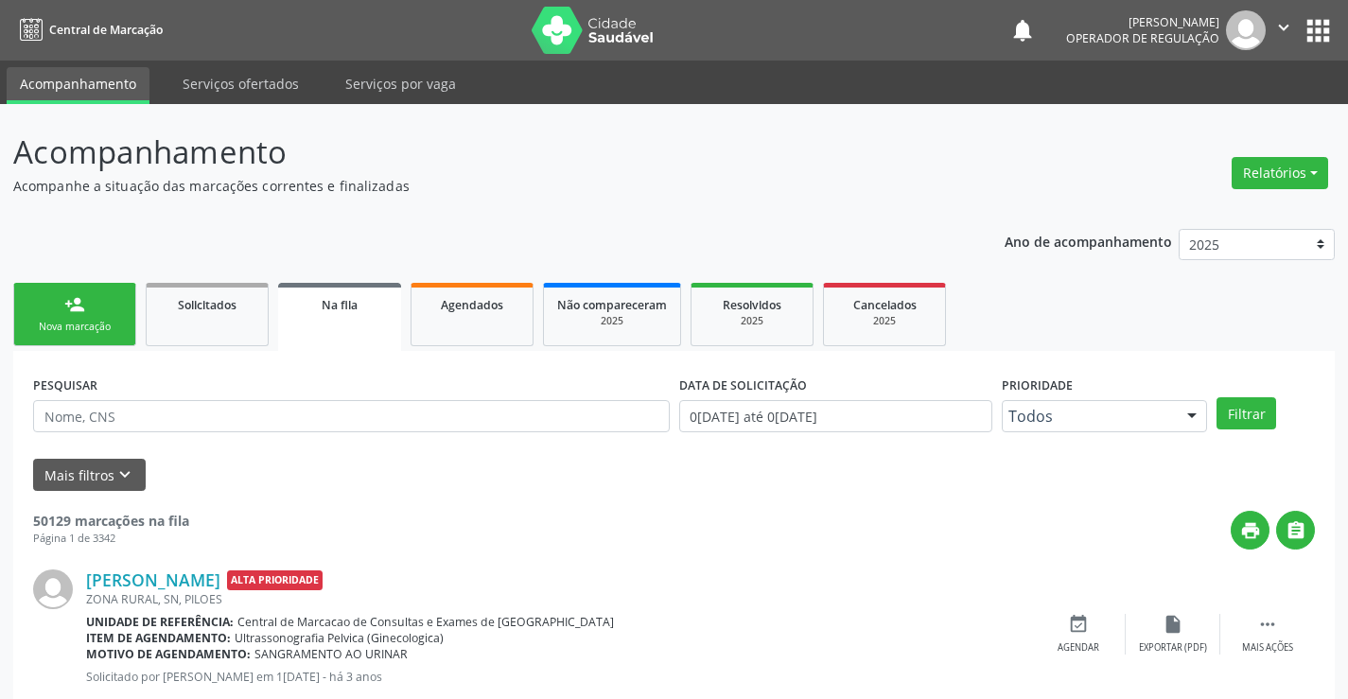
click at [95, 318] on link "person_add Nova marcação" at bounding box center [74, 314] width 123 height 63
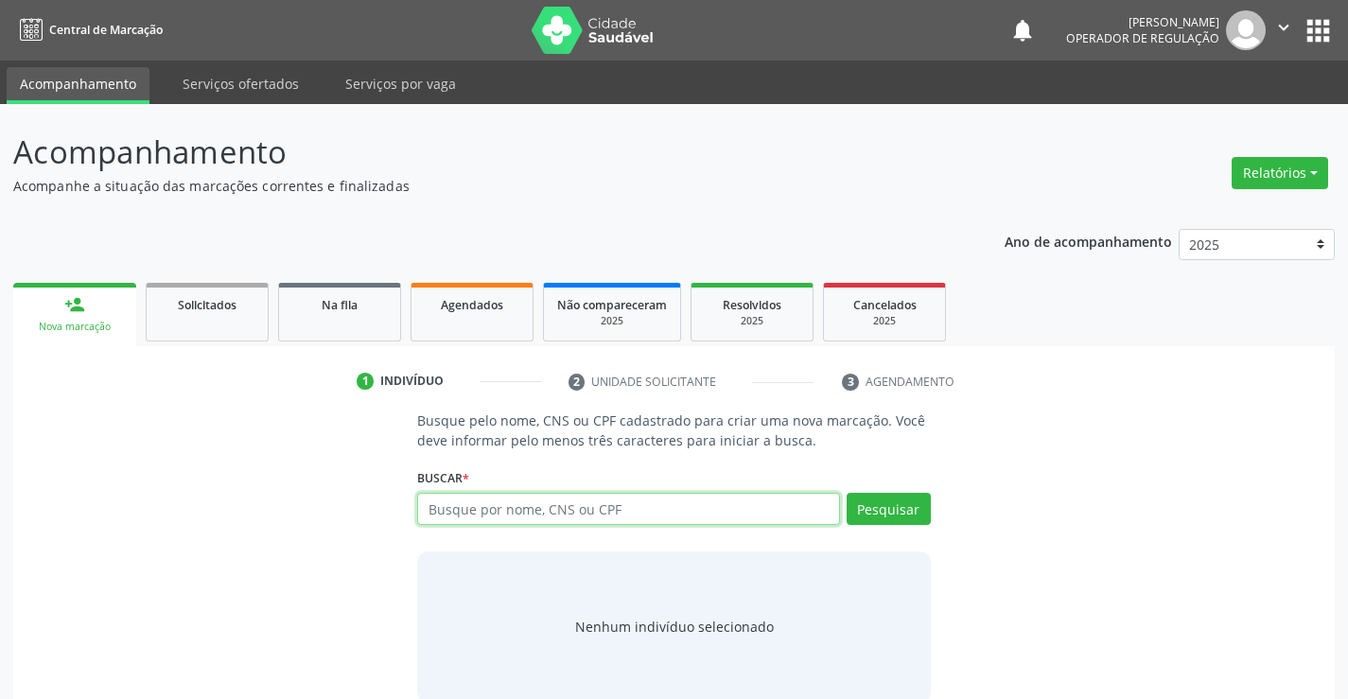
click at [500, 497] on input "text" at bounding box center [628, 509] width 422 height 32
type input "707806633403210"
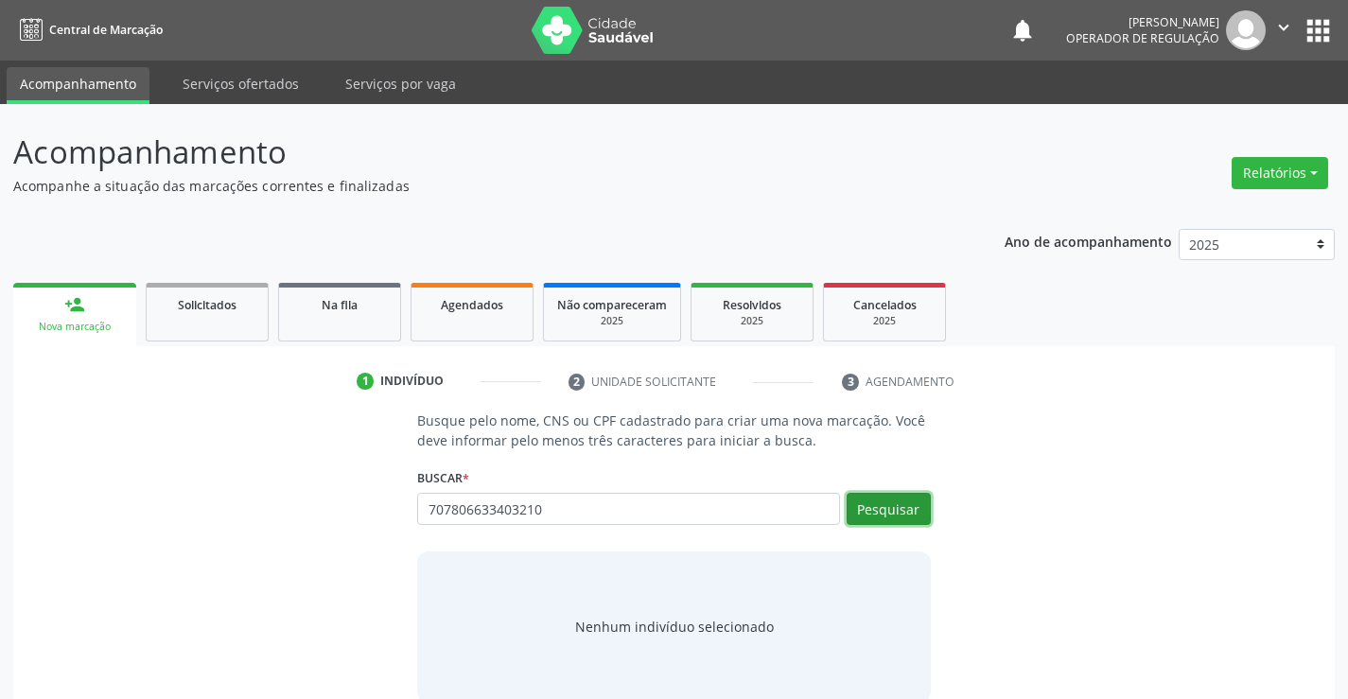
click at [894, 517] on button "Pesquisar" at bounding box center [889, 509] width 84 height 32
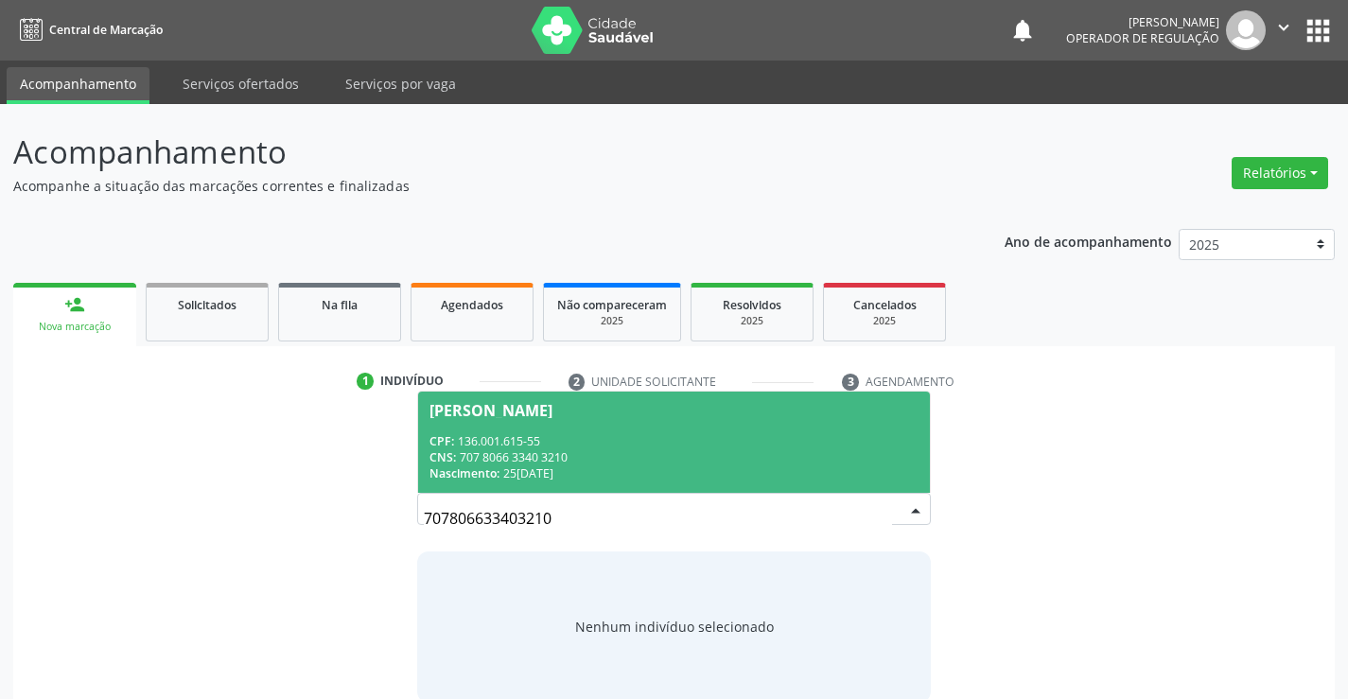
click at [644, 455] on div "CNS: 707 8066 3340 3210" at bounding box center [674, 457] width 488 height 16
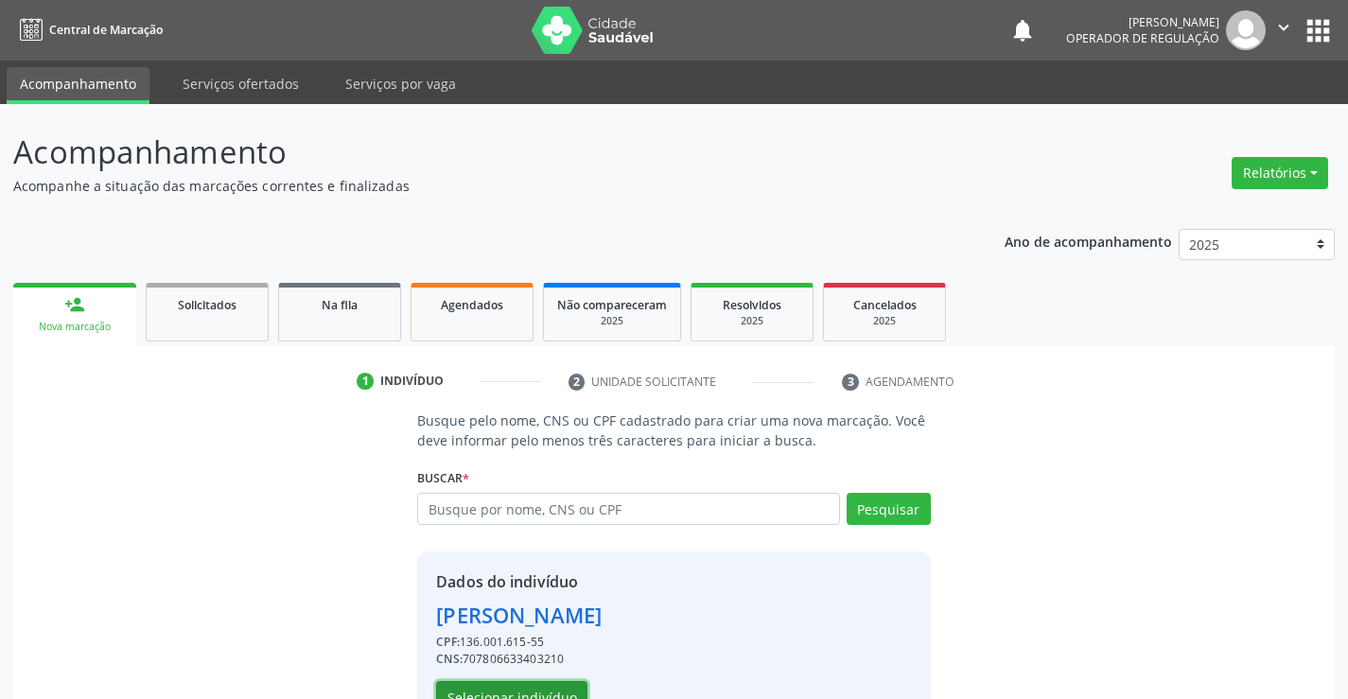
click at [544, 684] on button "Selecionar indivíduo" at bounding box center [511, 697] width 151 height 32
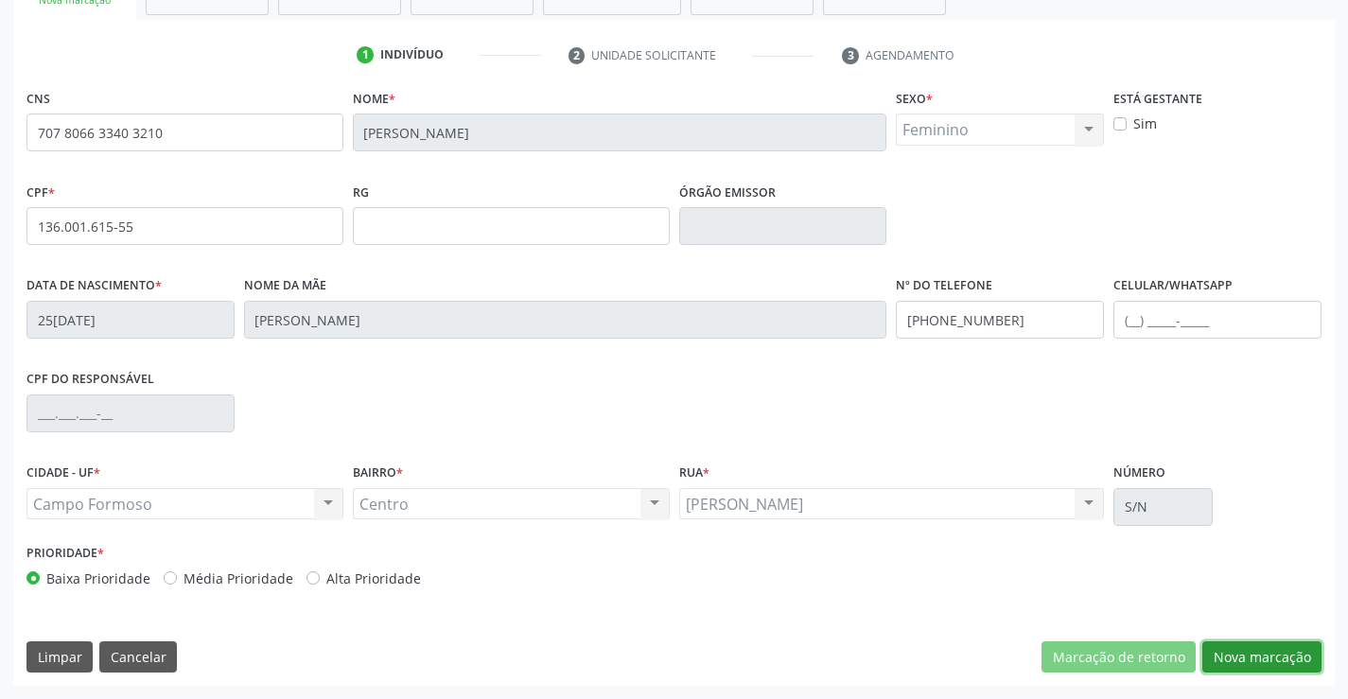
click at [1259, 658] on button "Nova marcação" at bounding box center [1261, 657] width 119 height 32
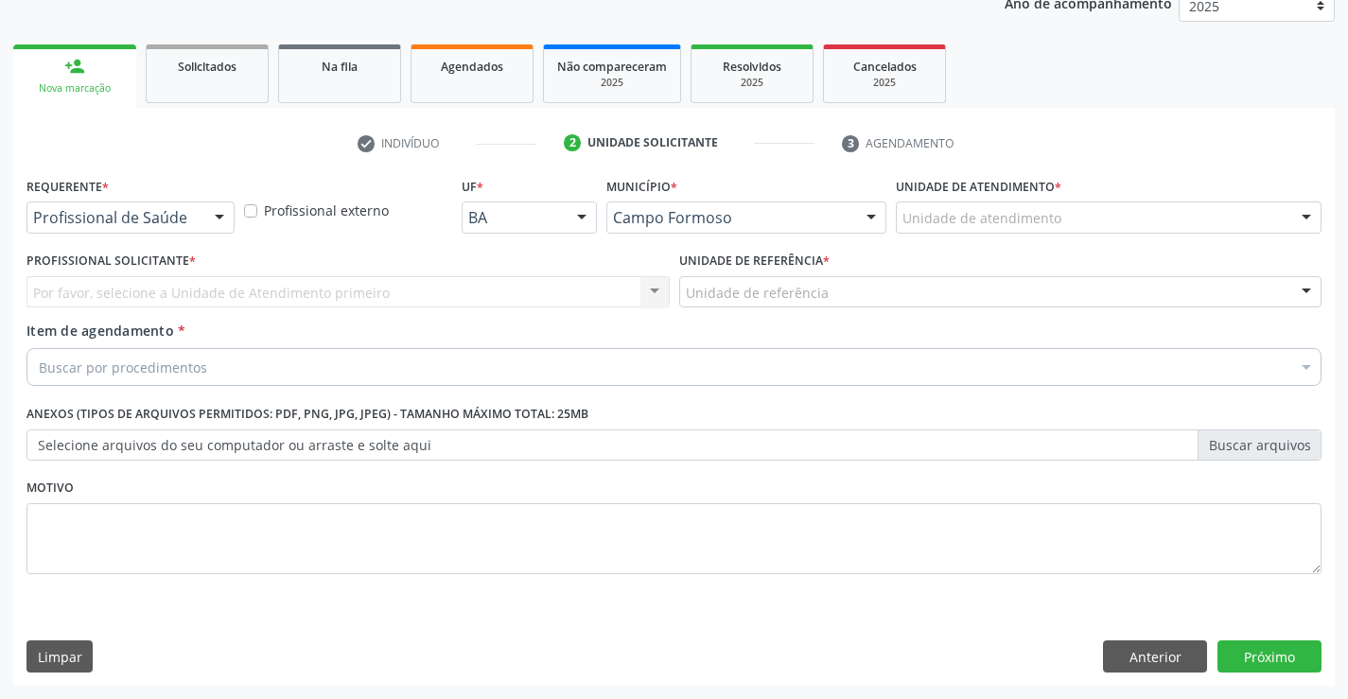
scroll to position [238, 0]
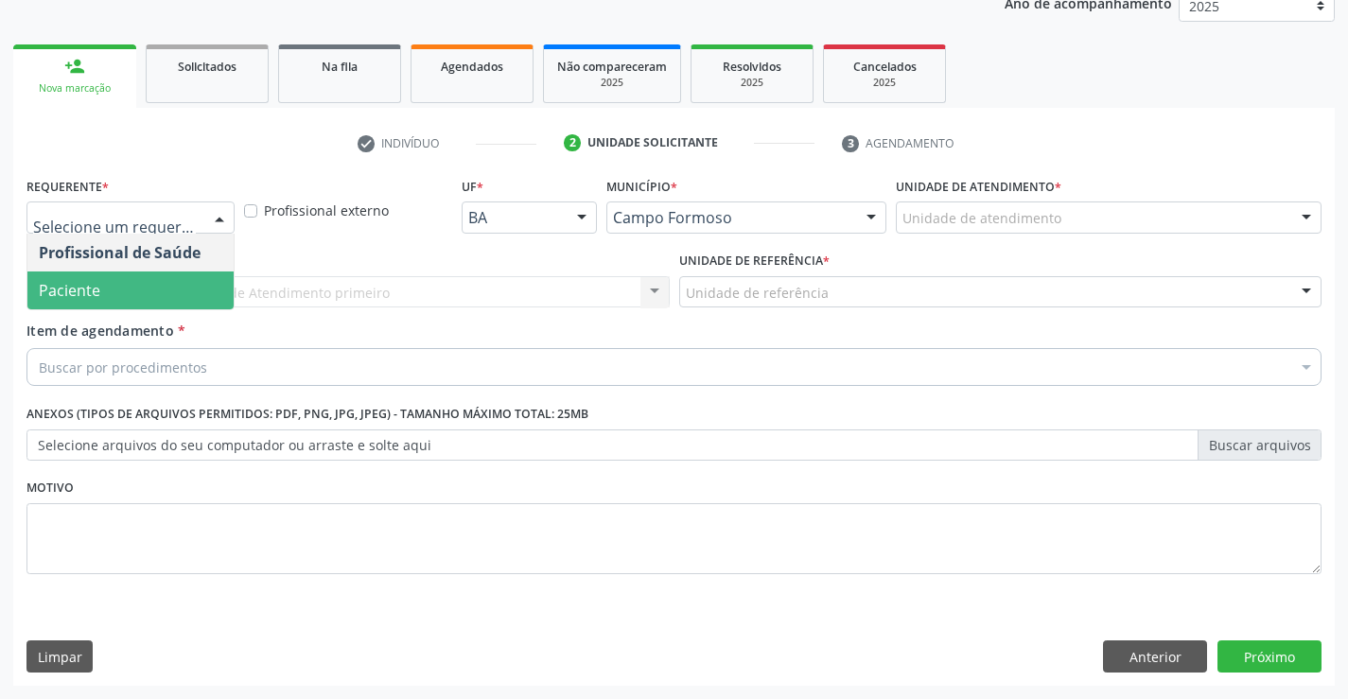
click at [113, 283] on span "Paciente" at bounding box center [130, 291] width 206 height 38
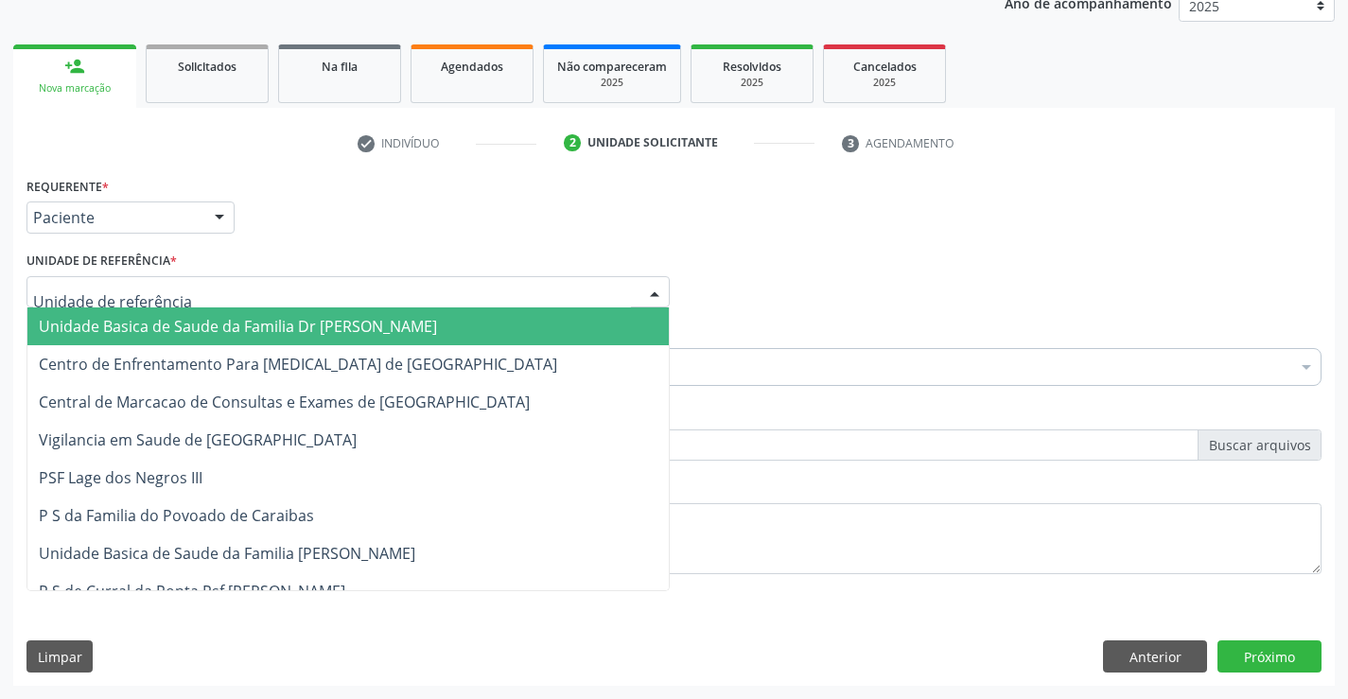
click at [160, 327] on span "Unidade Basica de Saude da Familia Dr [PERSON_NAME]" at bounding box center [238, 326] width 398 height 21
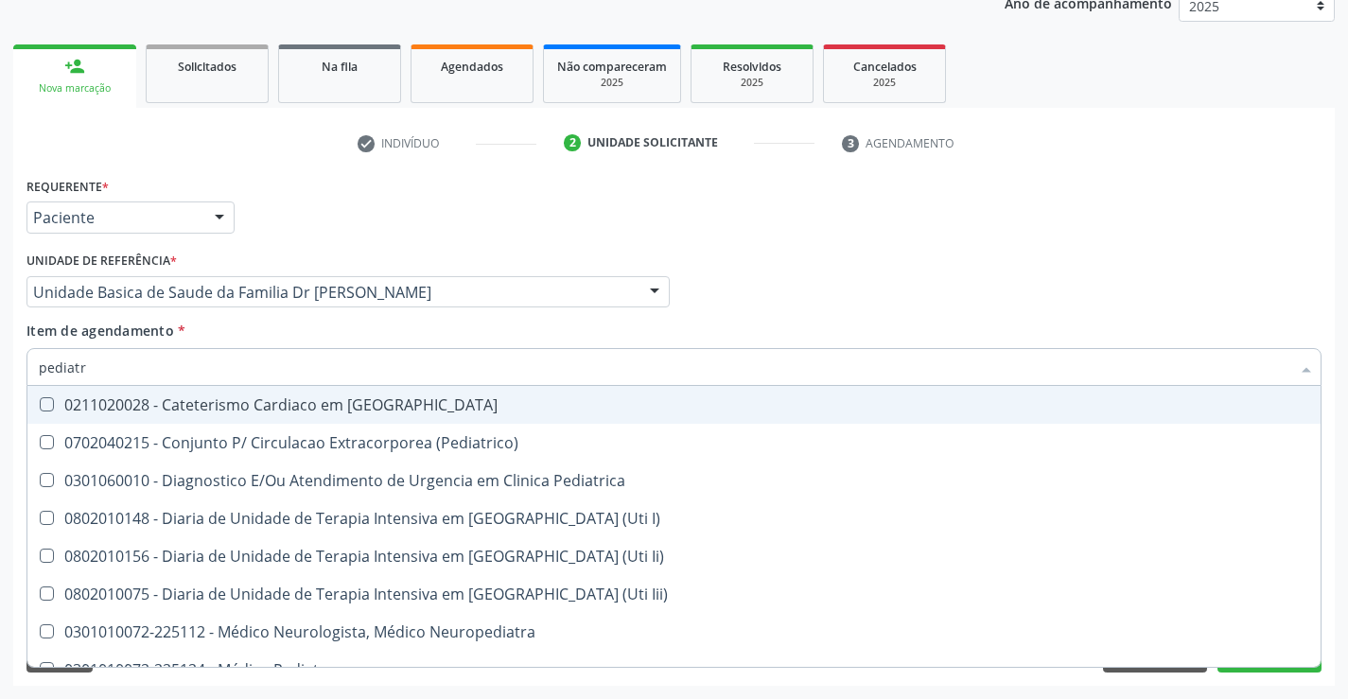
type input "pediatra"
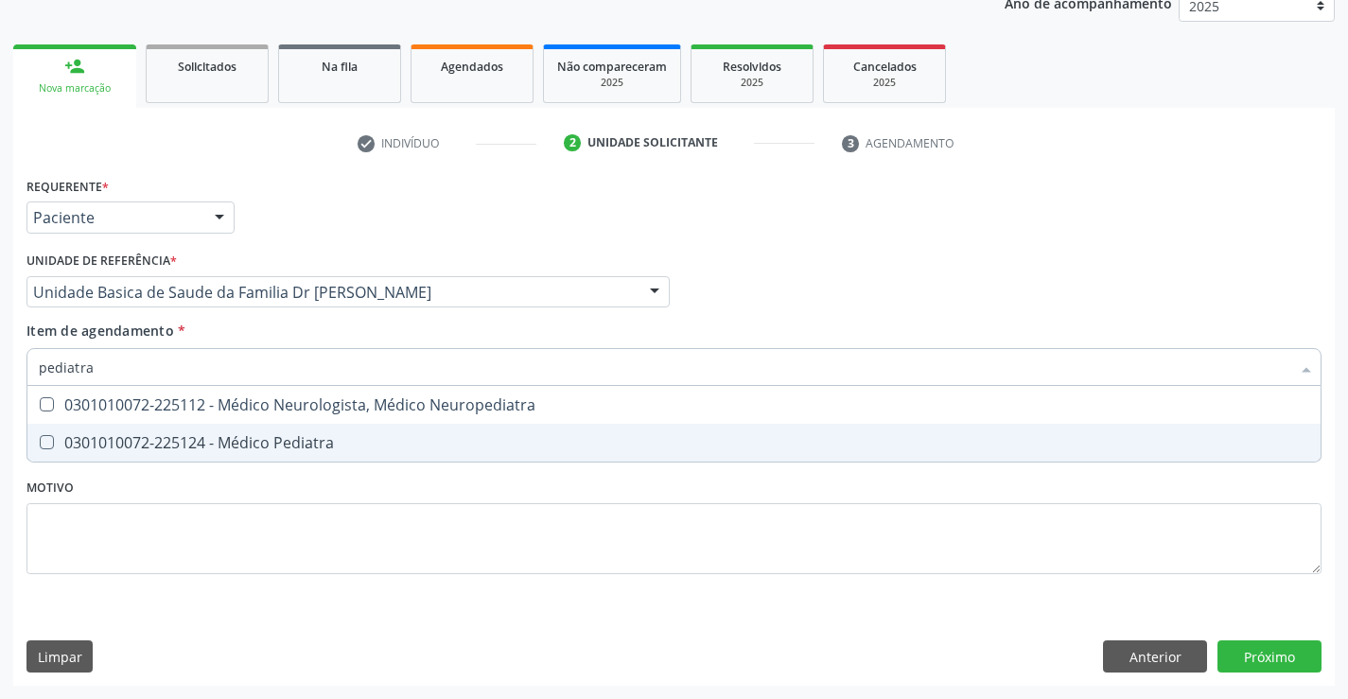
click at [286, 430] on span "0301010072-225124 - Médico Pediatra" at bounding box center [673, 443] width 1293 height 38
checkbox Pediatra "true"
click at [1267, 654] on div "Requerente * Paciente Profissional de Saúde Paciente Nenhum resultado encontrad…" at bounding box center [674, 429] width 1322 height 514
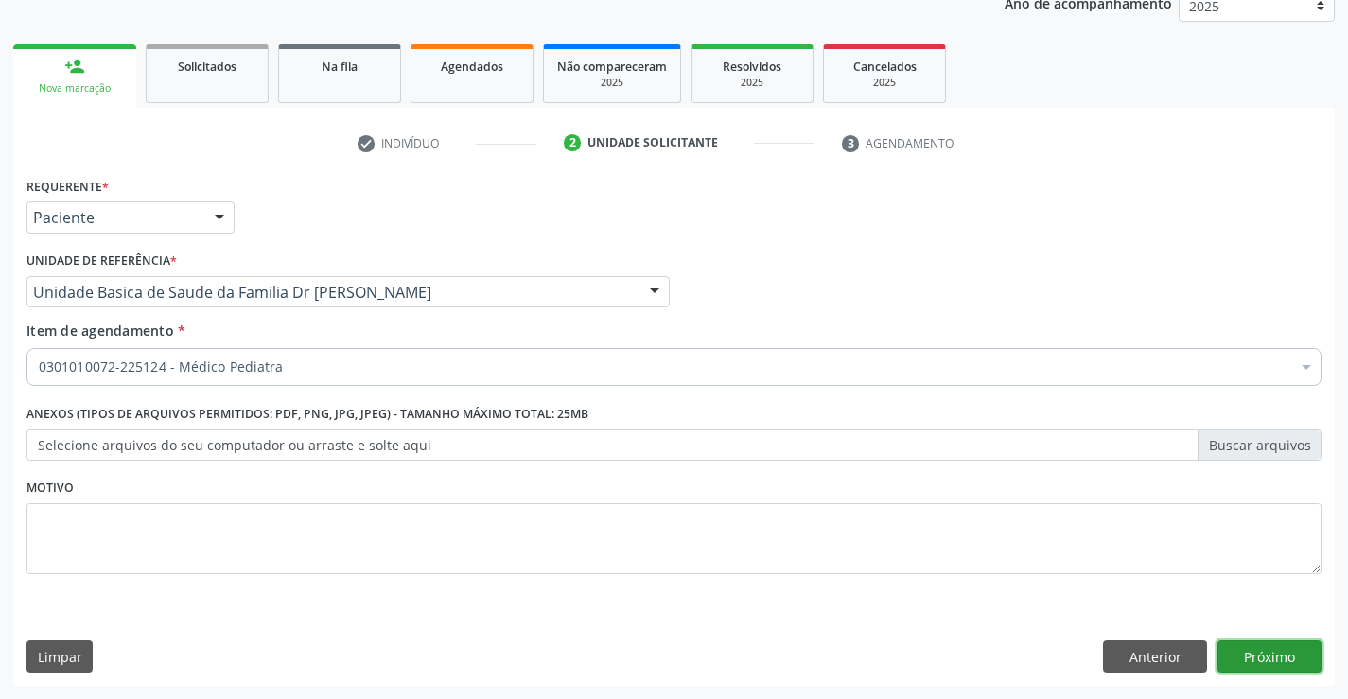
click at [1258, 644] on button "Próximo" at bounding box center [1270, 656] width 104 height 32
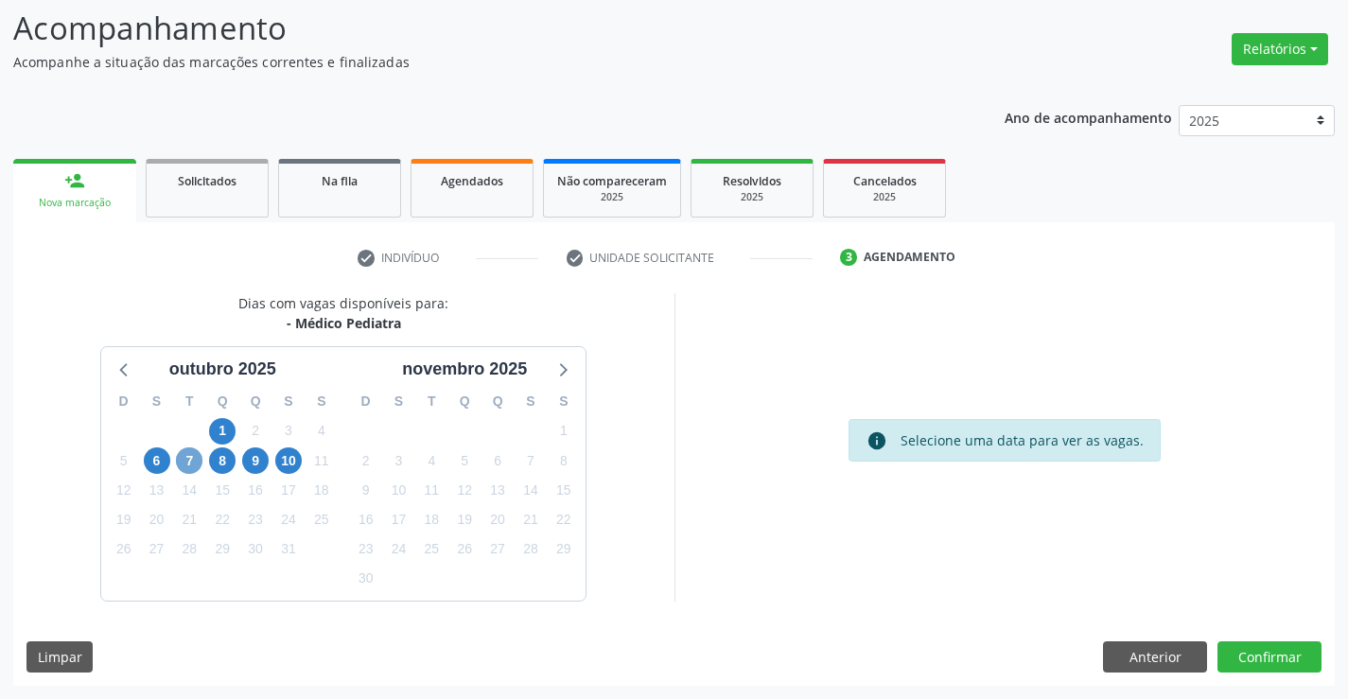
click at [184, 460] on span "7" at bounding box center [189, 460] width 26 height 26
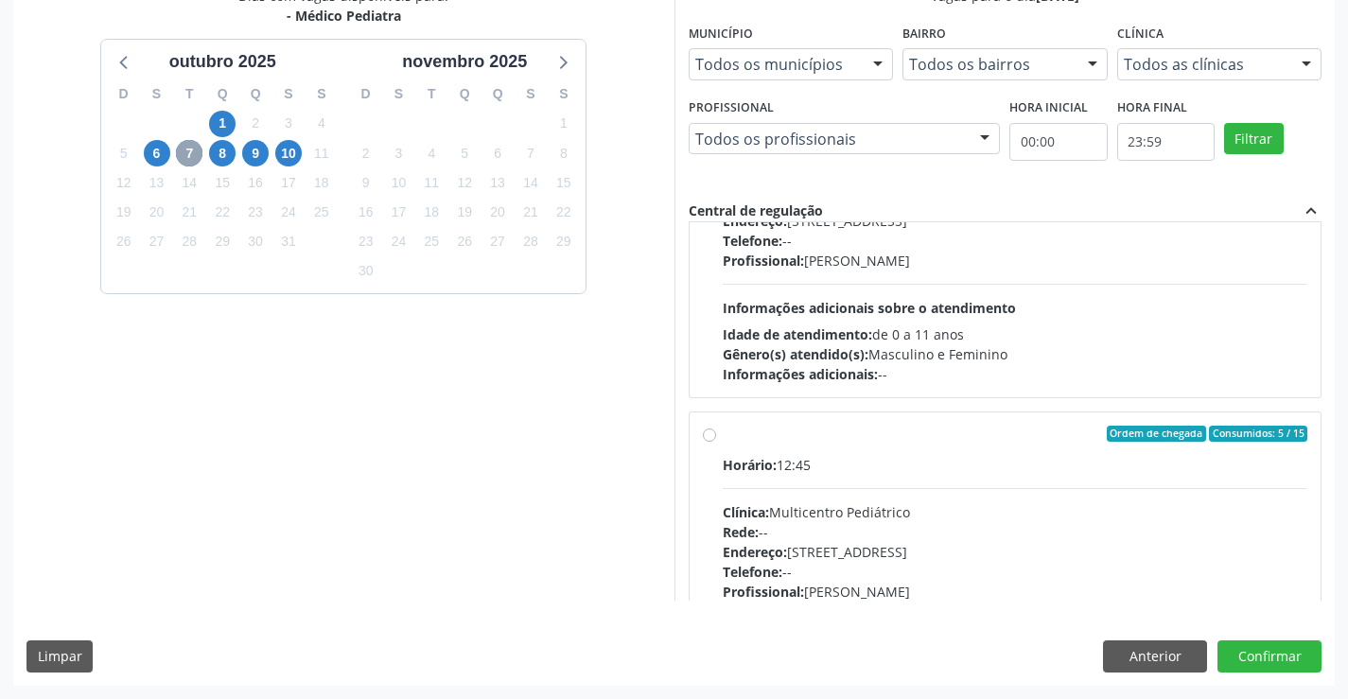
scroll to position [189, 0]
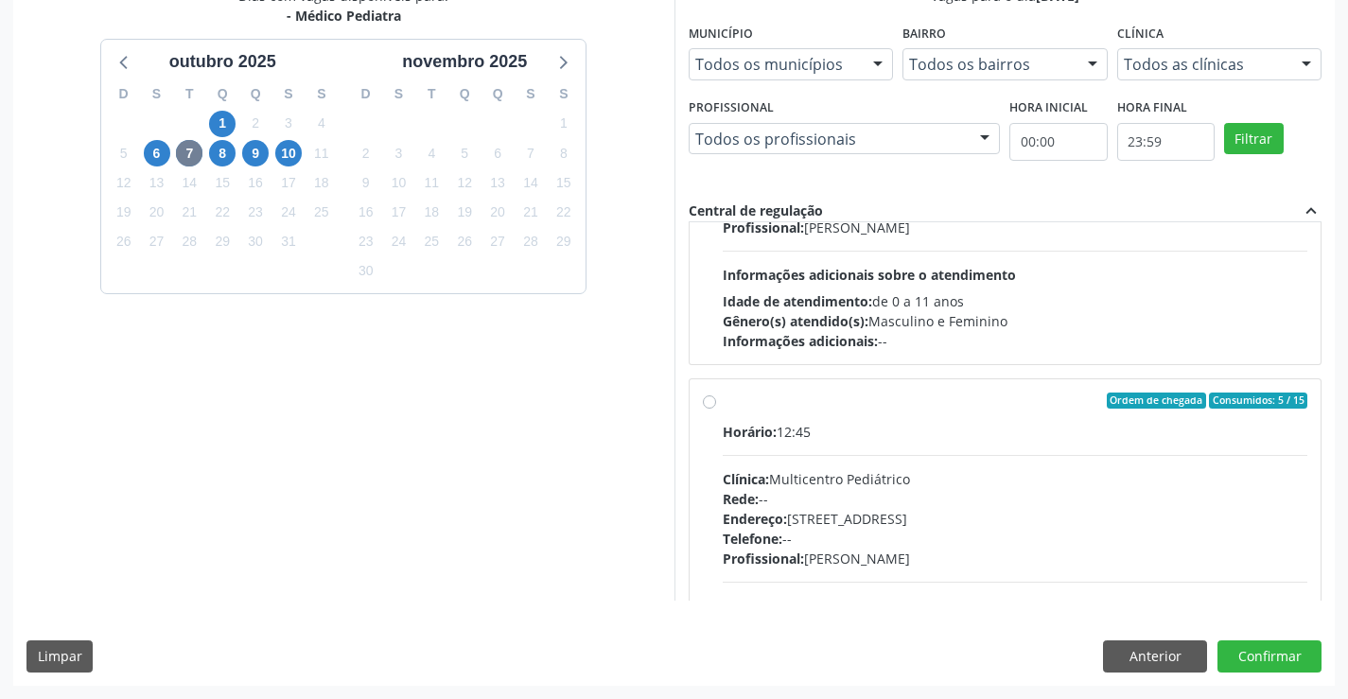
click at [723, 403] on label "Ordem de chegada Consumidos: 5 / 15 Horário: 12:45 Clínica: Multicentro Pediátr…" at bounding box center [1016, 538] width 586 height 290
click at [713, 403] on input "Ordem de chegada Consumidos: 5 / 15 Horário: 12:45 Clínica: Multicentro Pediátr…" at bounding box center [709, 401] width 13 height 17
radio input "true"
click at [1267, 654] on button "Confirmar" at bounding box center [1270, 656] width 104 height 32
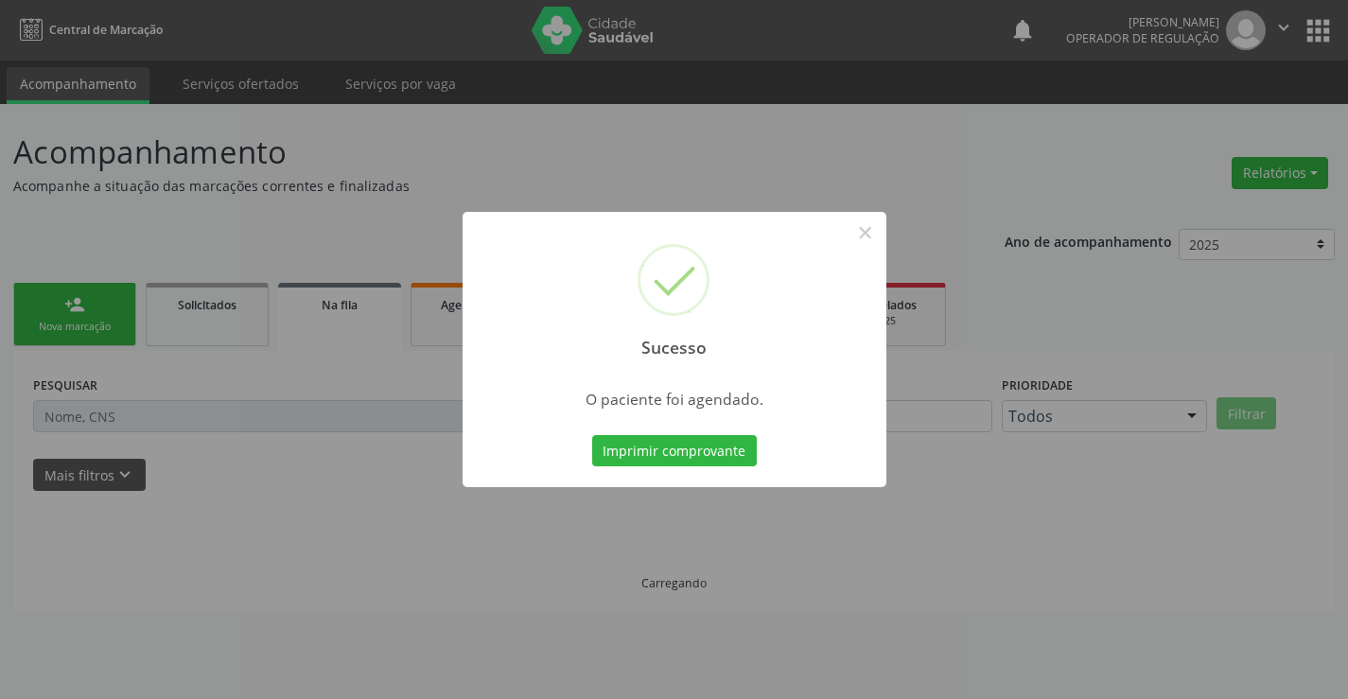
scroll to position [0, 0]
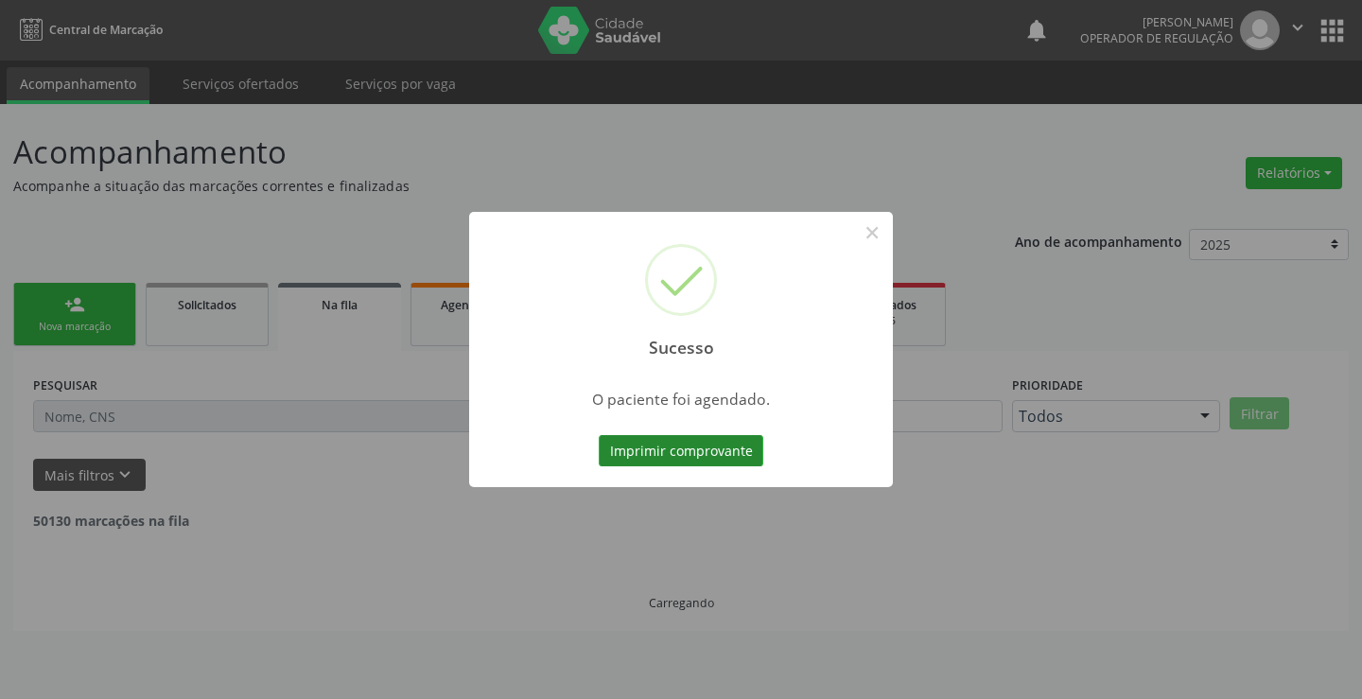
click at [696, 441] on button "Imprimir comprovante" at bounding box center [681, 451] width 165 height 32
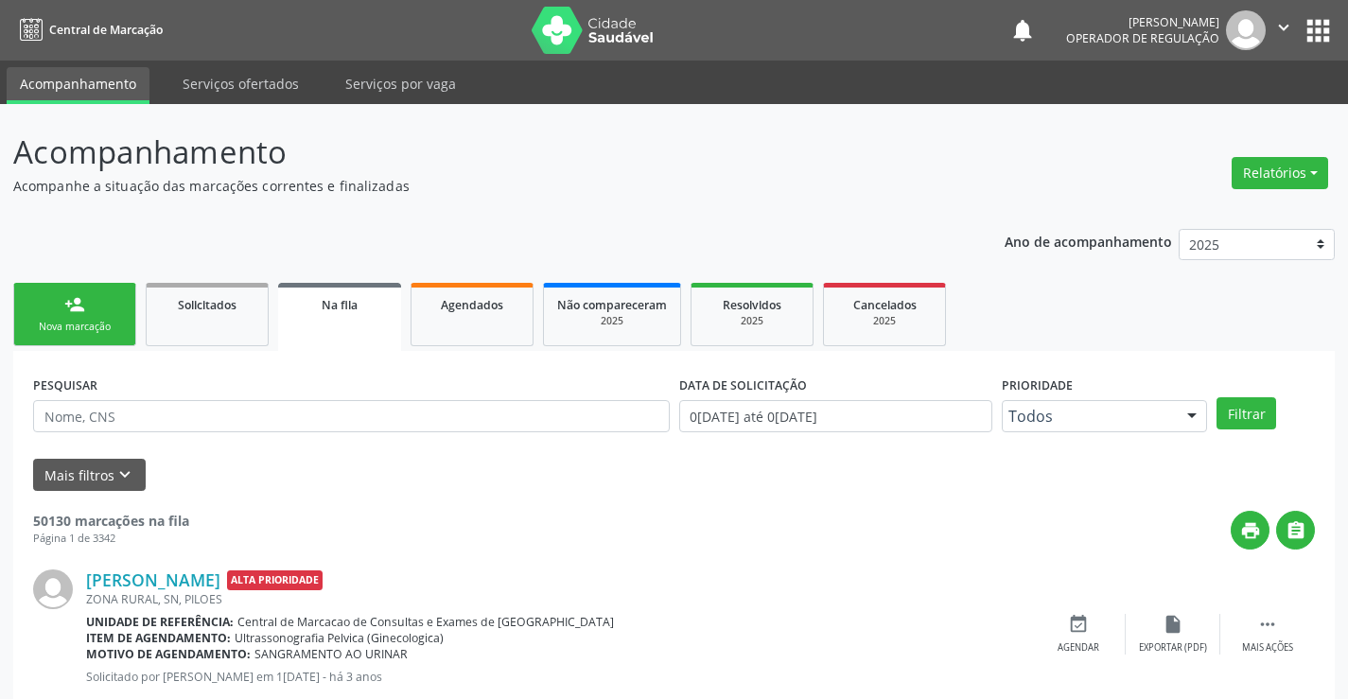
click at [86, 327] on div "Nova marcação" at bounding box center [74, 327] width 95 height 14
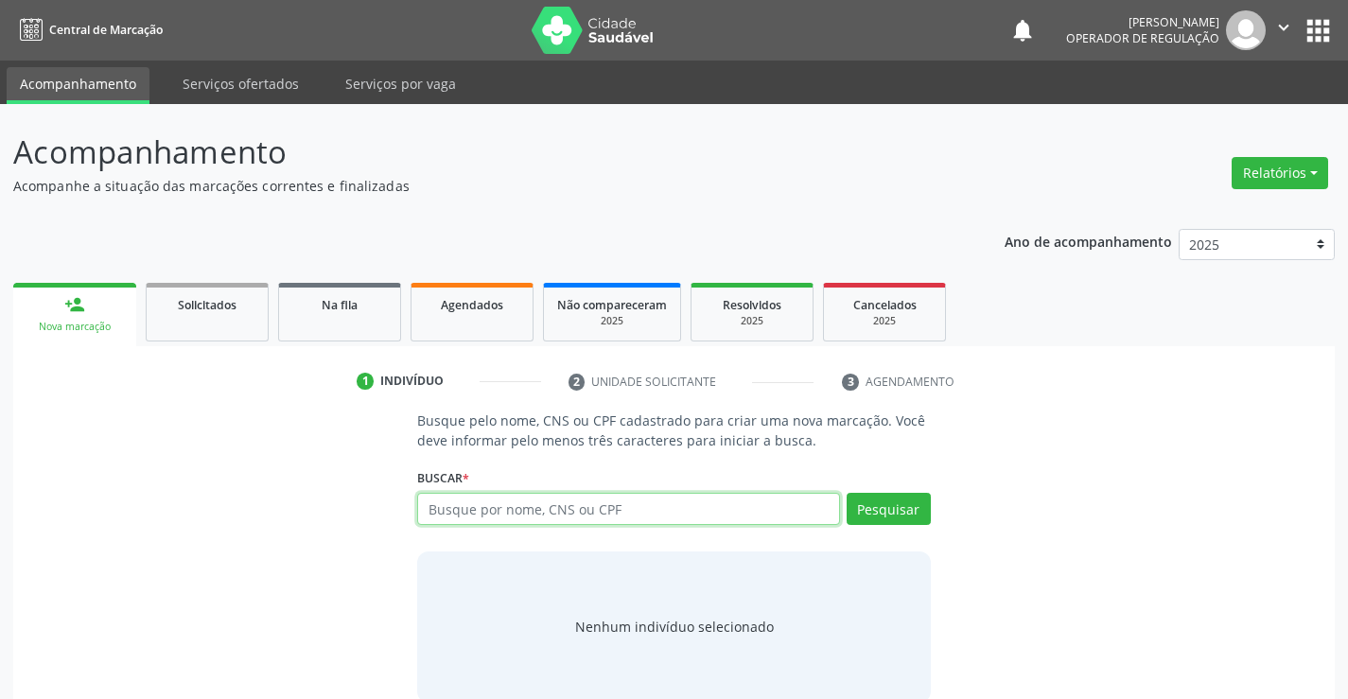
click at [659, 496] on input "text" at bounding box center [628, 509] width 422 height 32
type input "700605920751761"
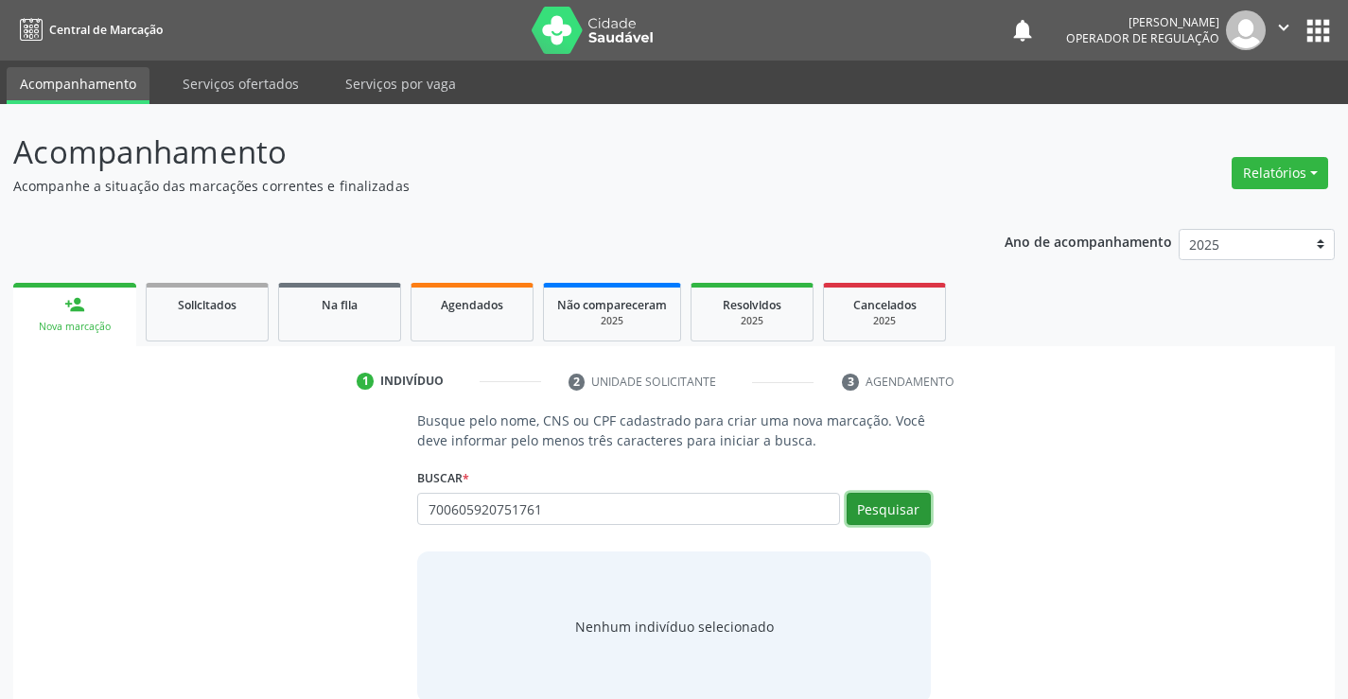
click at [902, 504] on button "Pesquisar" at bounding box center [889, 509] width 84 height 32
type input "700605920751761"
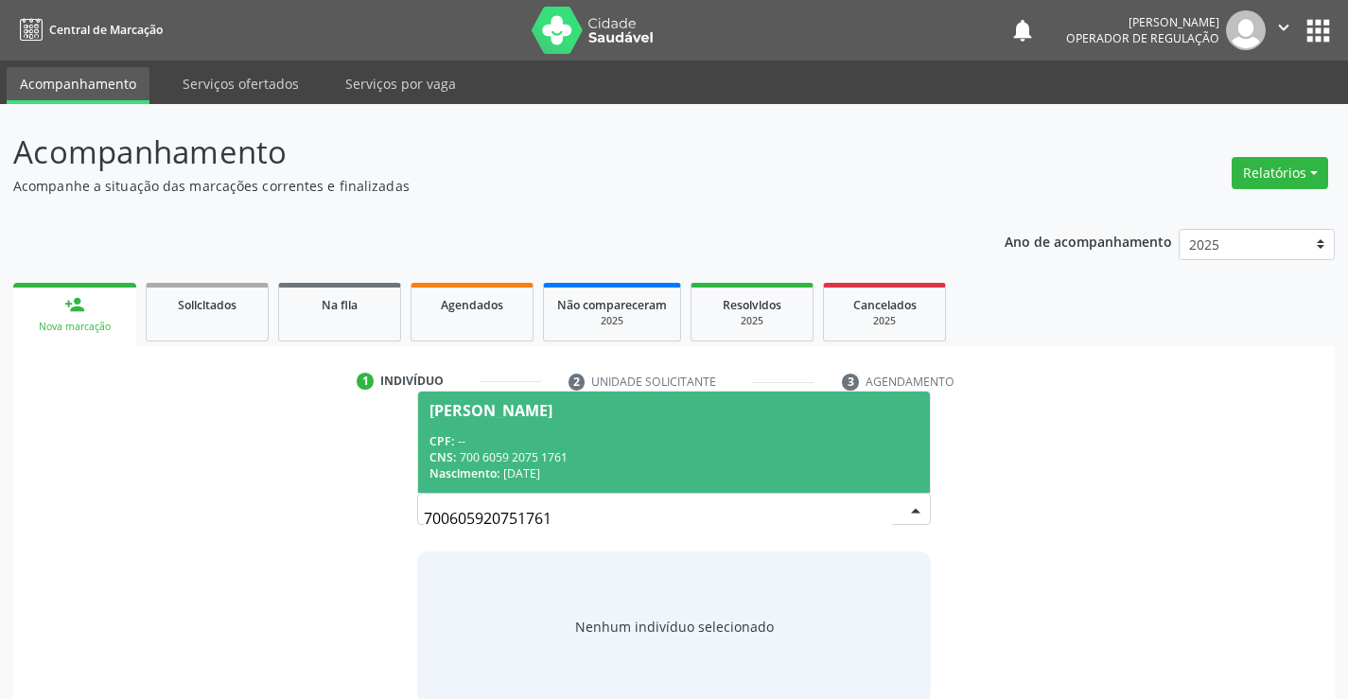
click at [735, 457] on div "CNS: 700 6059 2075 1761" at bounding box center [674, 457] width 488 height 16
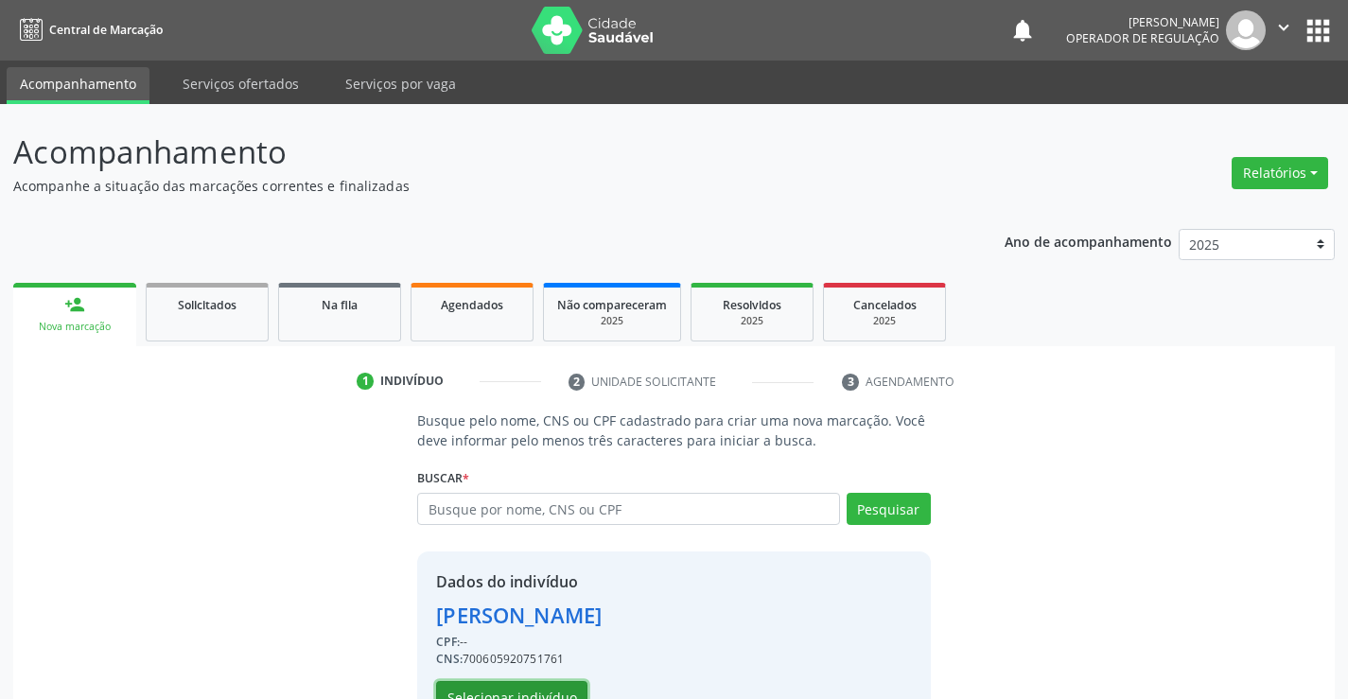
click at [553, 692] on button "Selecionar indivíduo" at bounding box center [511, 697] width 151 height 32
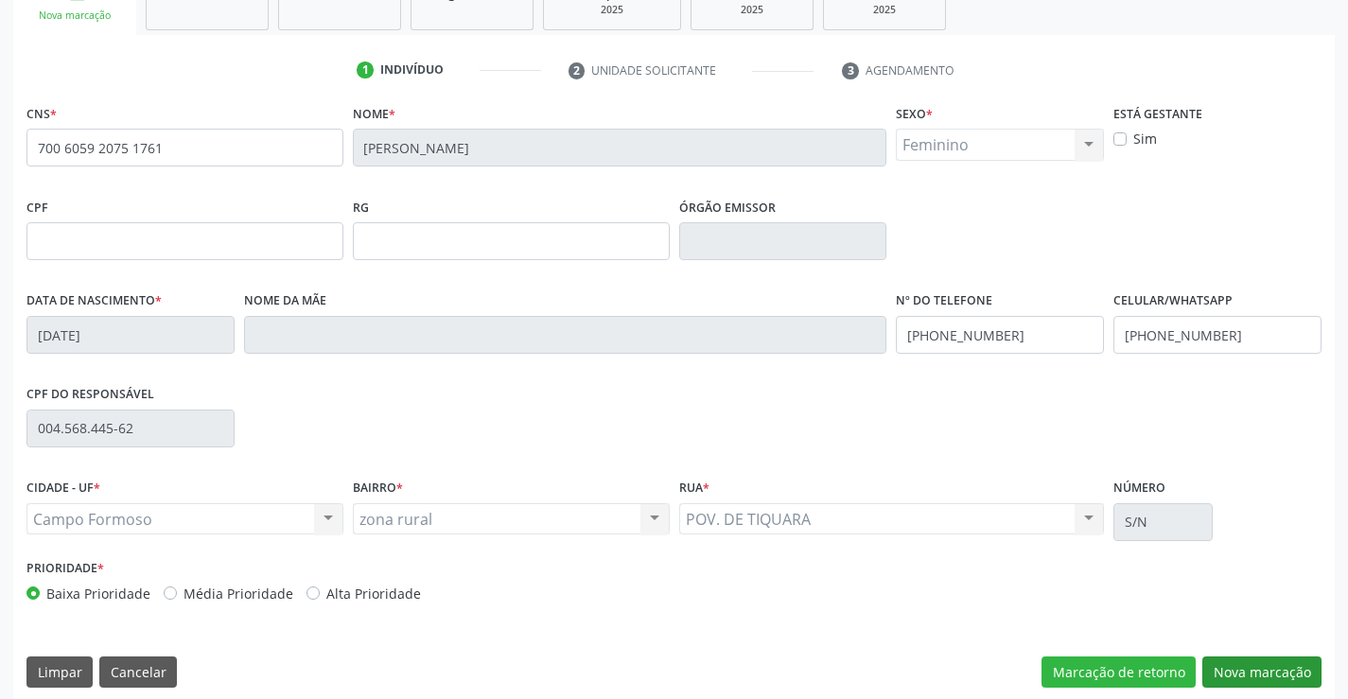
scroll to position [326, 0]
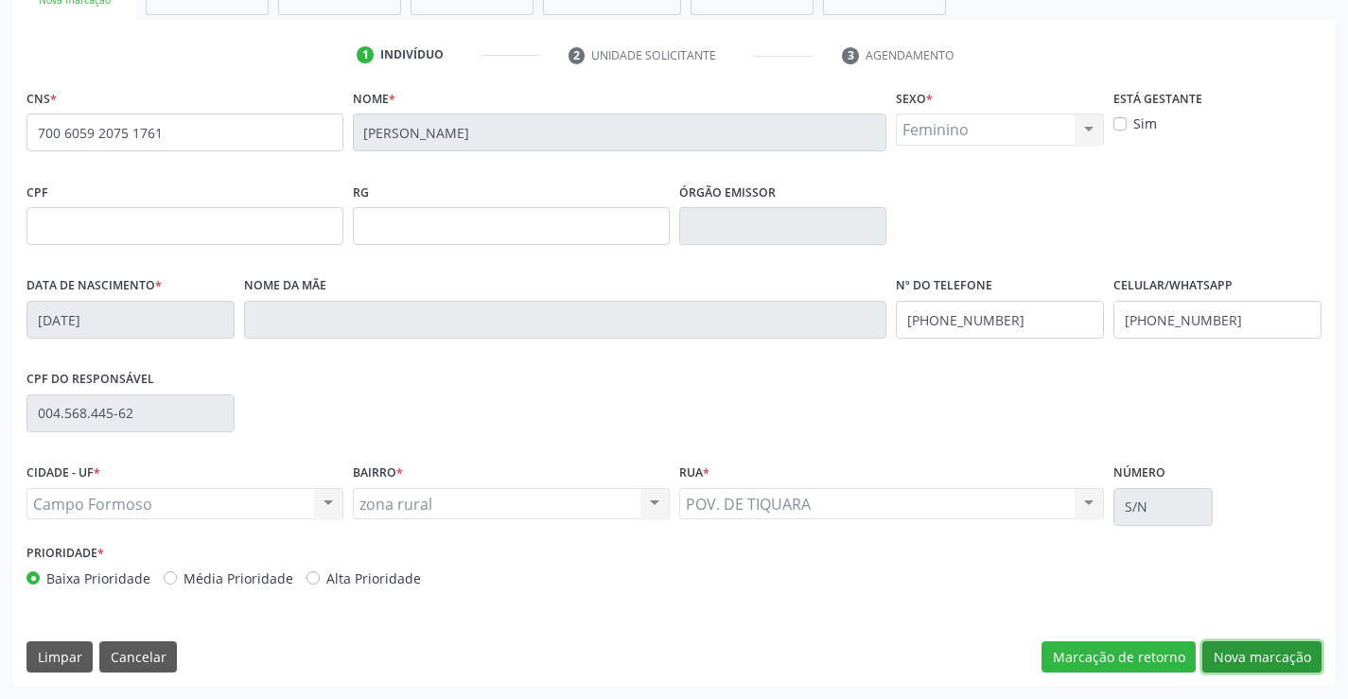
click at [1259, 659] on button "Nova marcação" at bounding box center [1261, 657] width 119 height 32
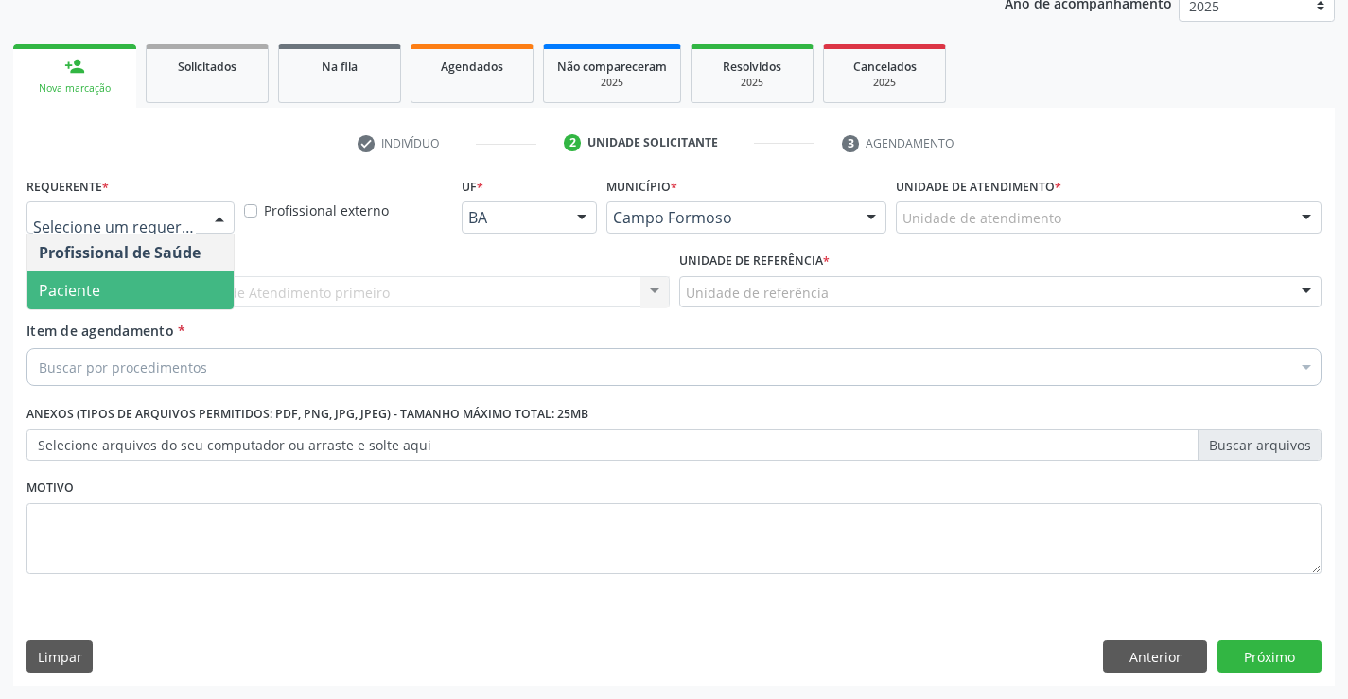
click at [157, 302] on span "Paciente" at bounding box center [130, 291] width 206 height 38
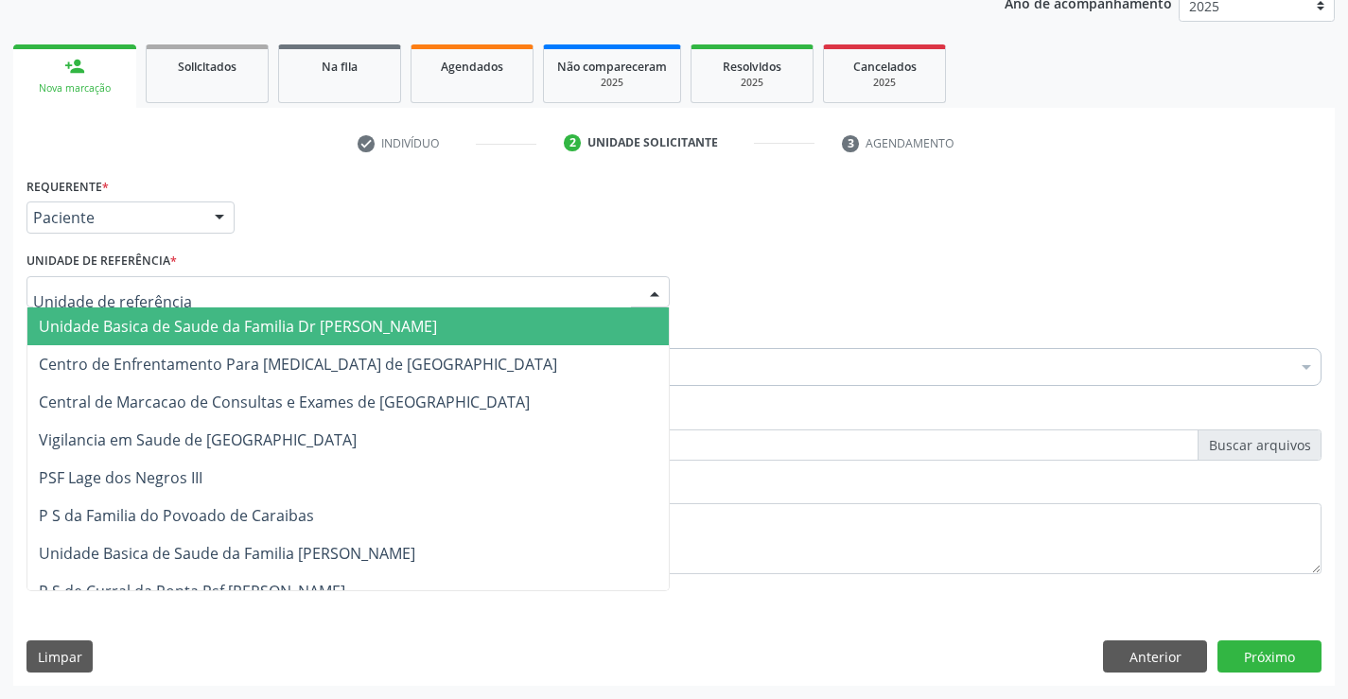
click at [167, 322] on span "Unidade Basica de Saude da Familia Dr [PERSON_NAME]" at bounding box center [238, 326] width 398 height 21
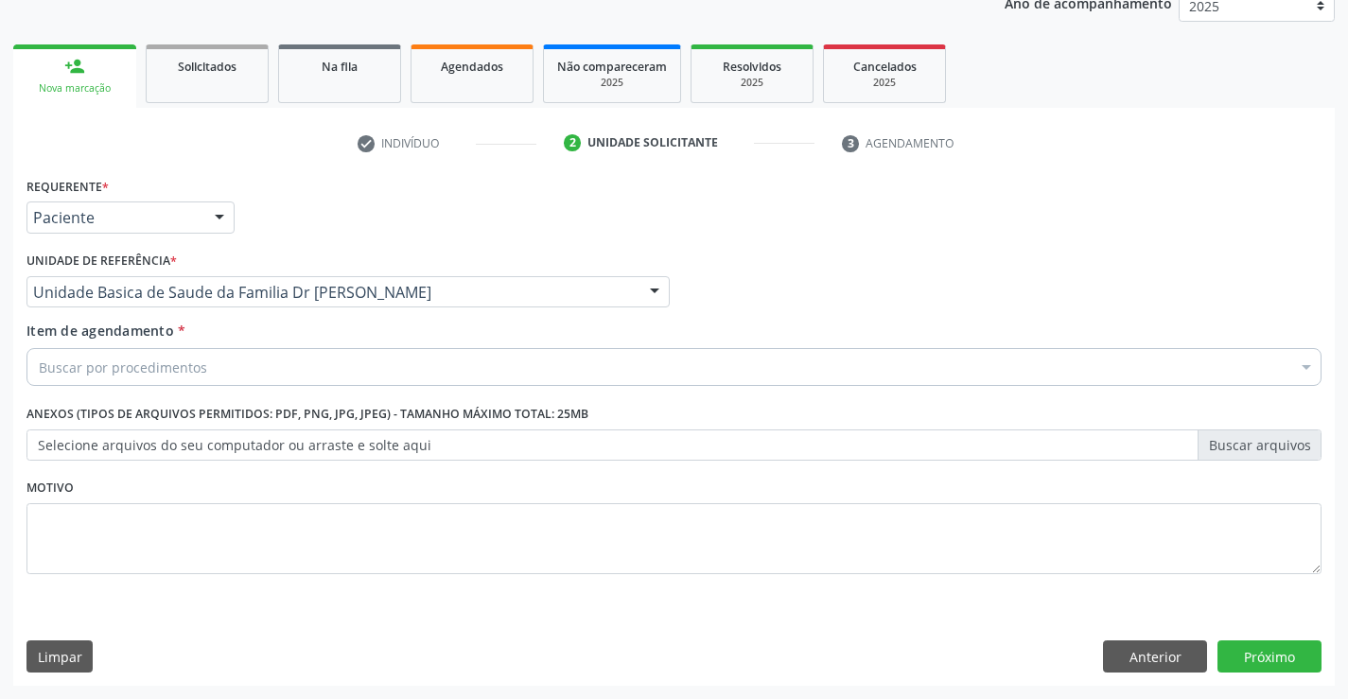
click at [155, 378] on div "Buscar por procedimentos" at bounding box center [673, 367] width 1295 height 38
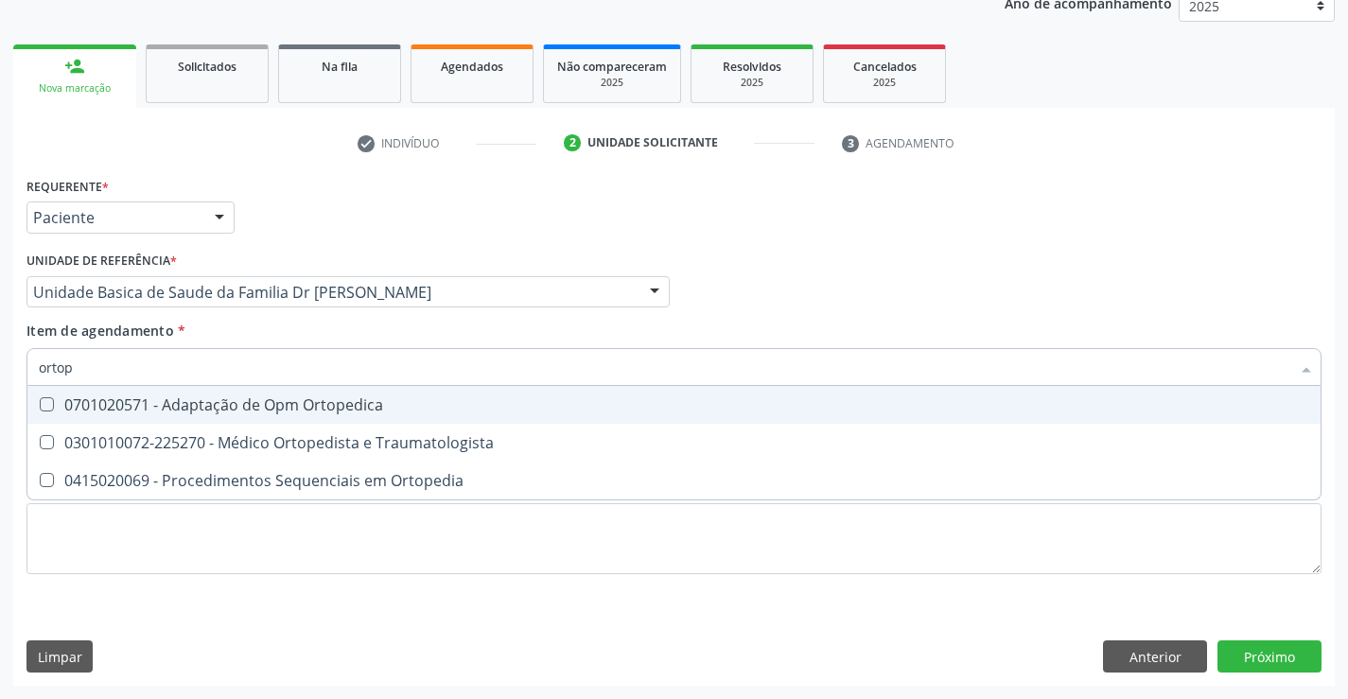
type input "ortope"
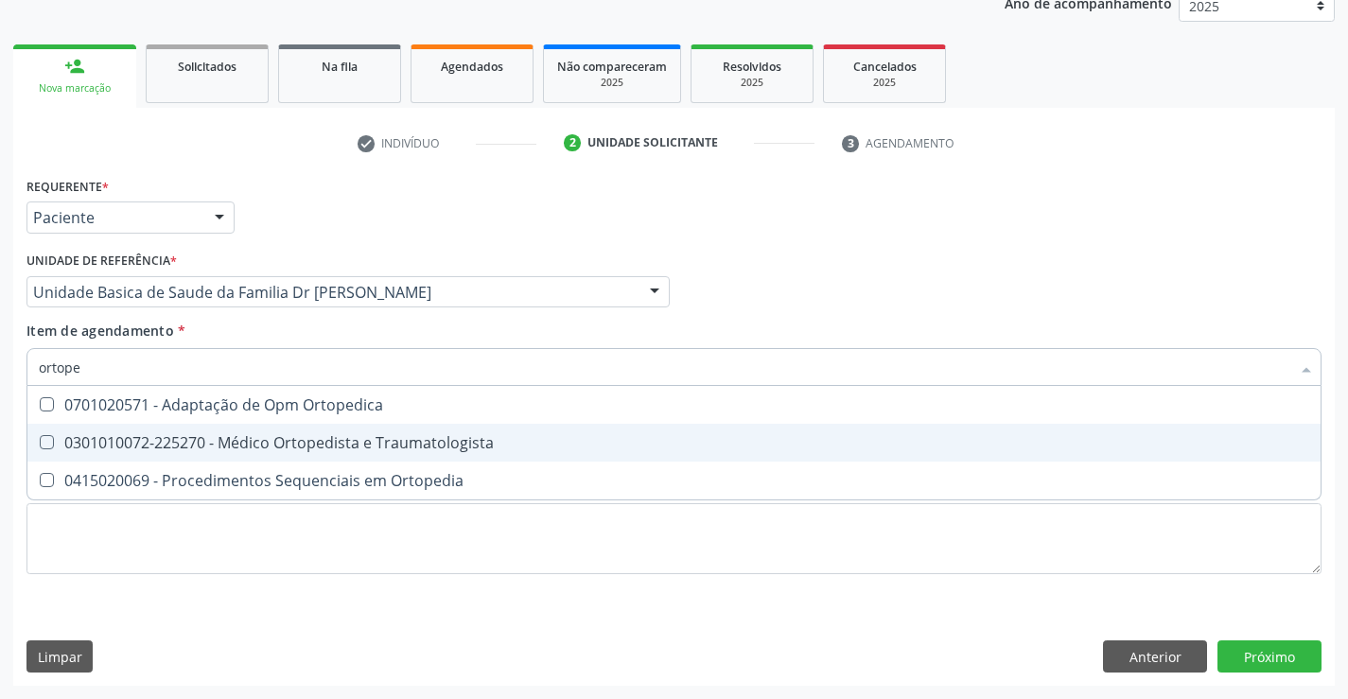
click at [281, 445] on div "0301010072-225270 - Médico Ortopedista e Traumatologista" at bounding box center [674, 442] width 1271 height 15
checkbox Traumatologista "true"
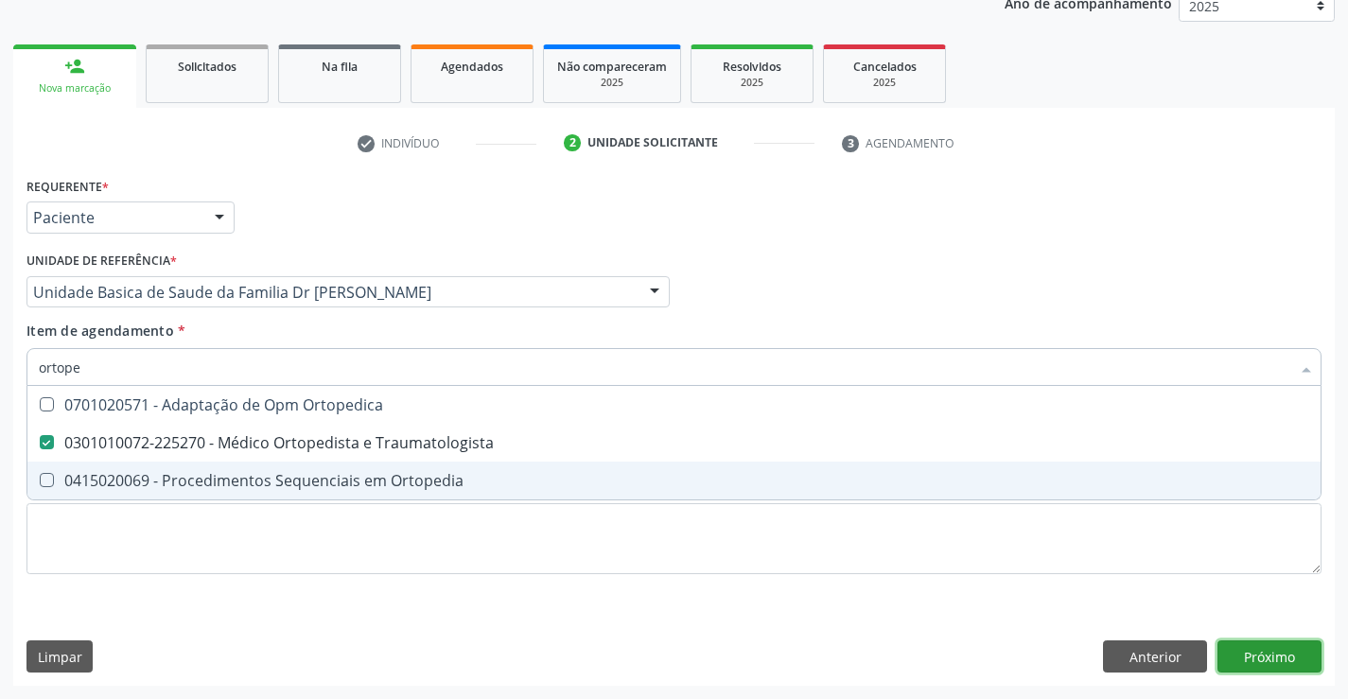
click at [1265, 658] on div "Requerente * Paciente Profissional de Saúde Paciente Nenhum resultado encontrad…" at bounding box center [674, 429] width 1322 height 514
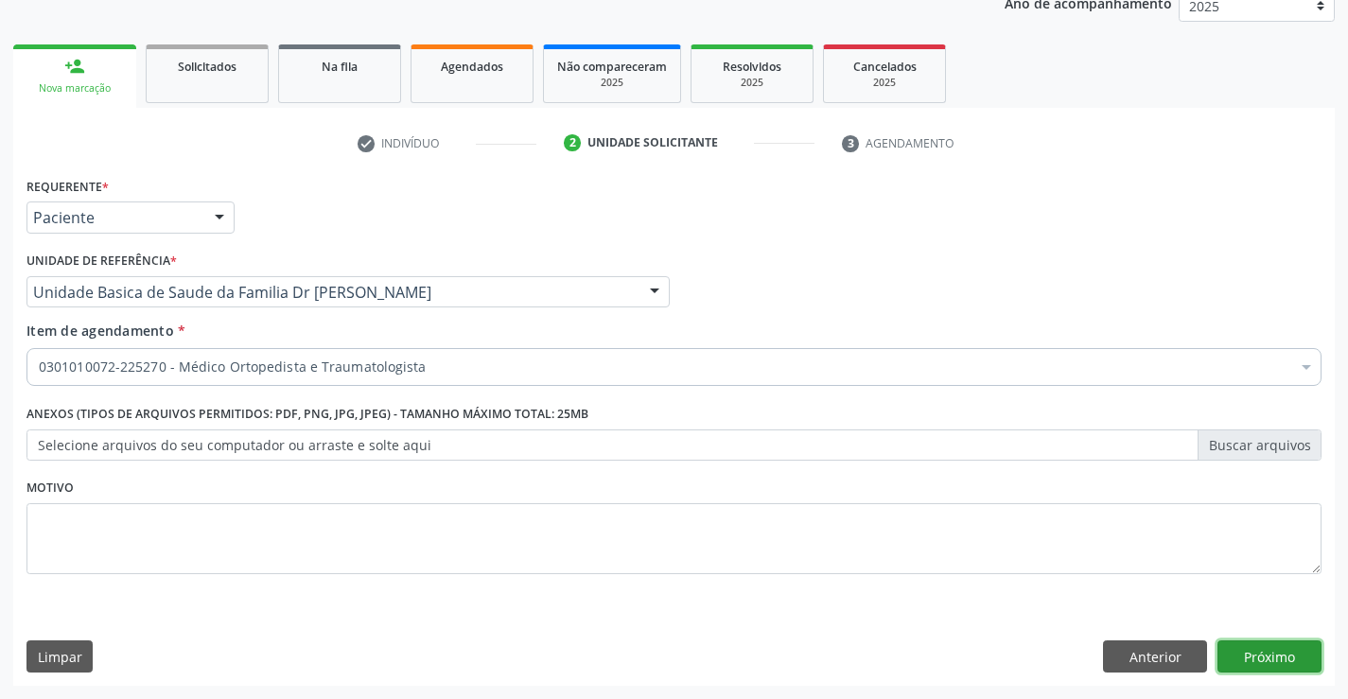
click at [1265, 658] on button "Próximo" at bounding box center [1270, 656] width 104 height 32
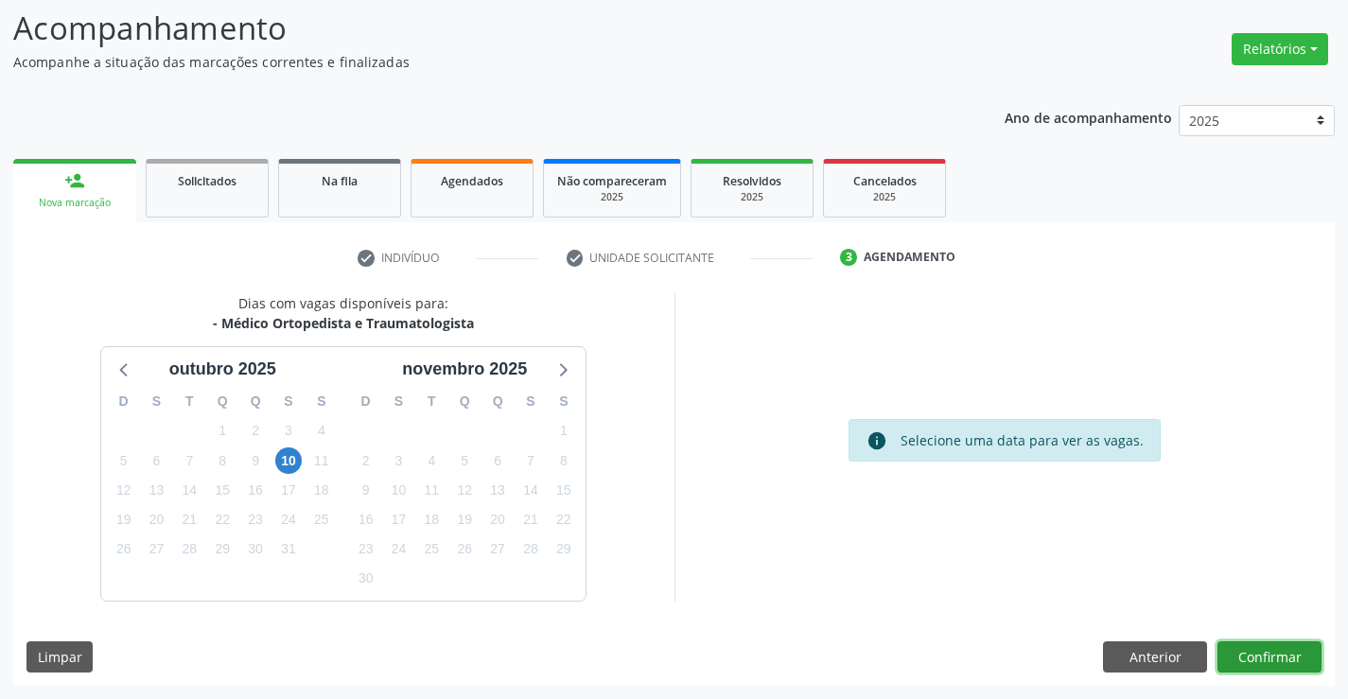
click at [1265, 658] on button "Confirmar" at bounding box center [1270, 657] width 104 height 32
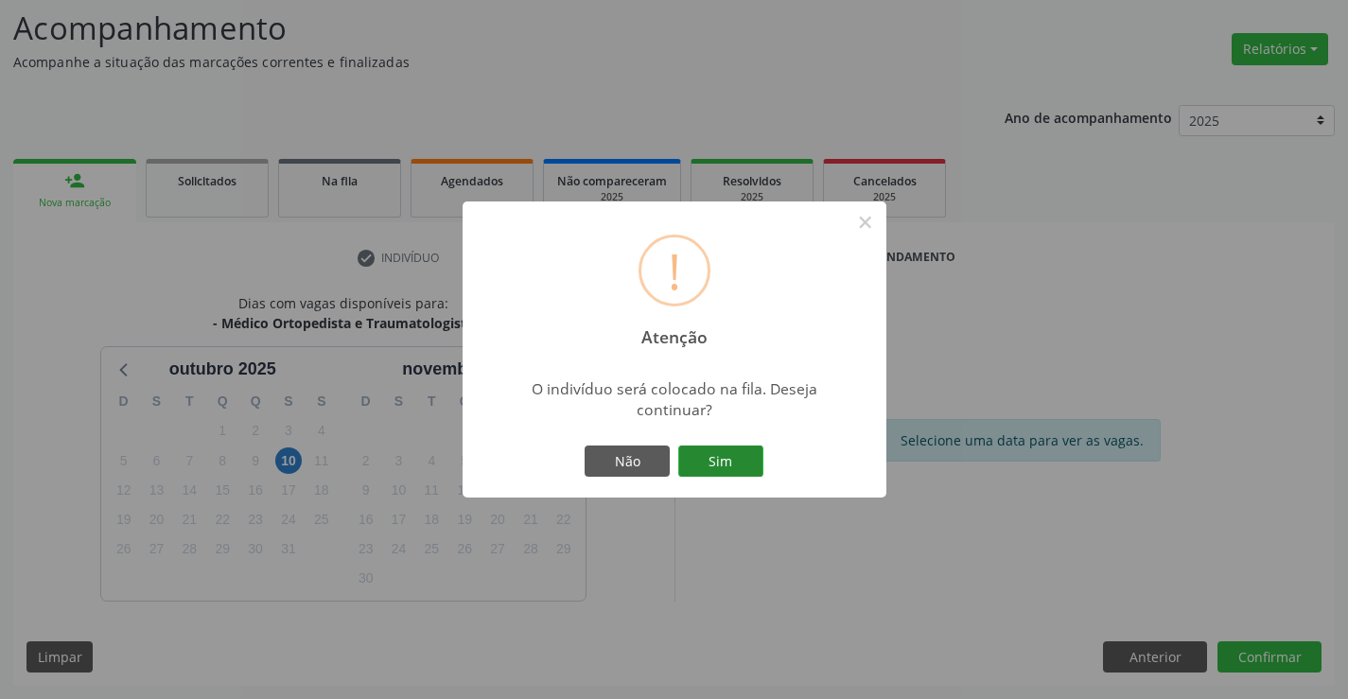
click at [733, 464] on button "Sim" at bounding box center [720, 462] width 85 height 32
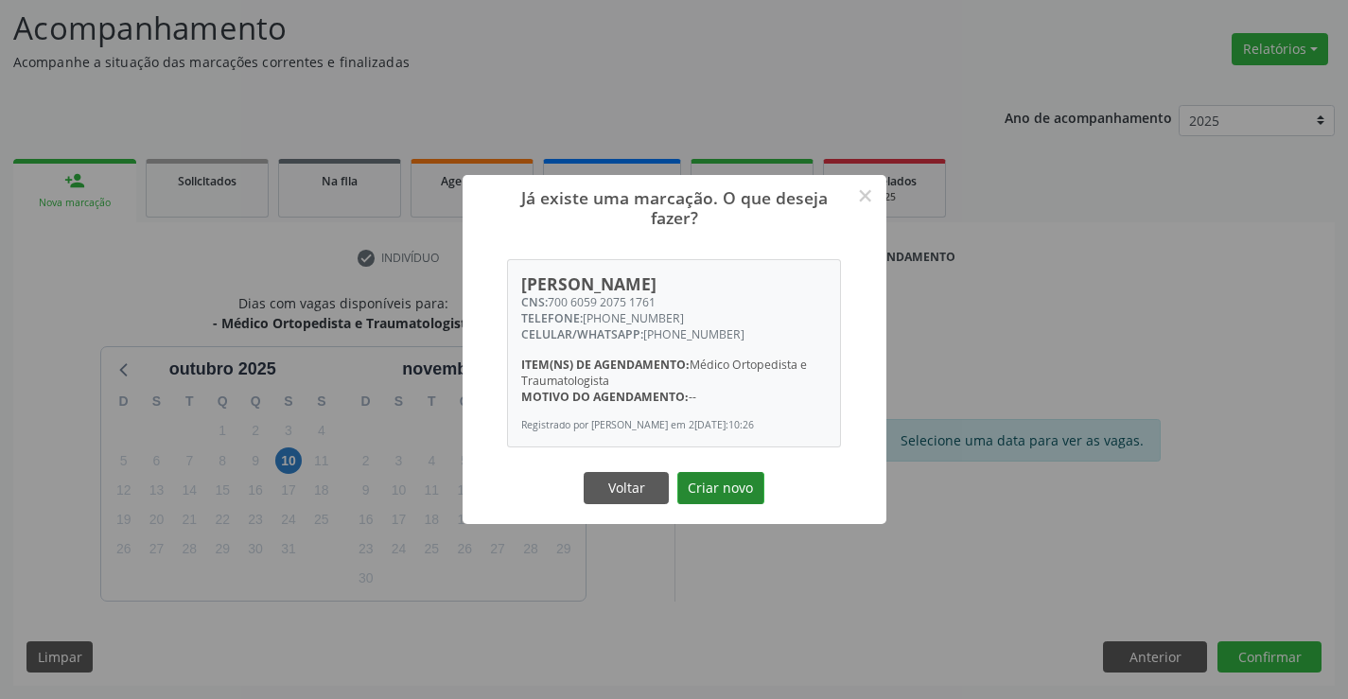
click at [727, 496] on button "Criar novo" at bounding box center [720, 488] width 87 height 32
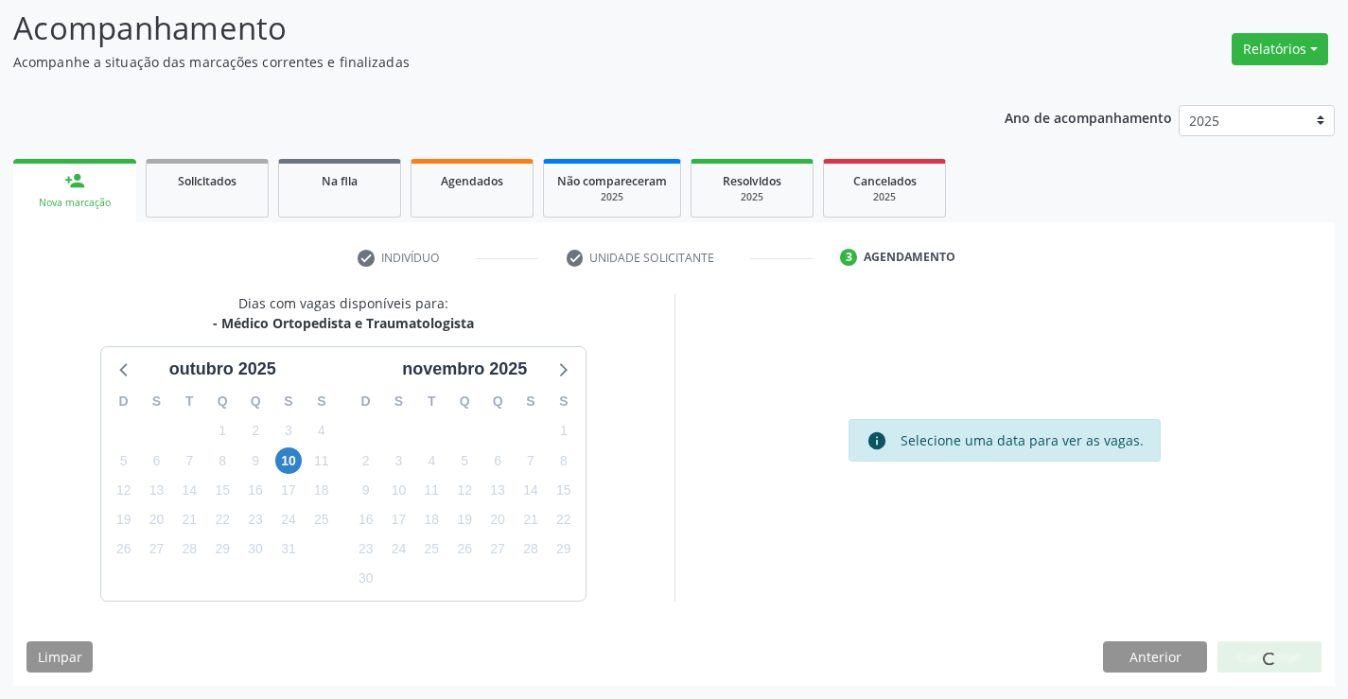
scroll to position [0, 0]
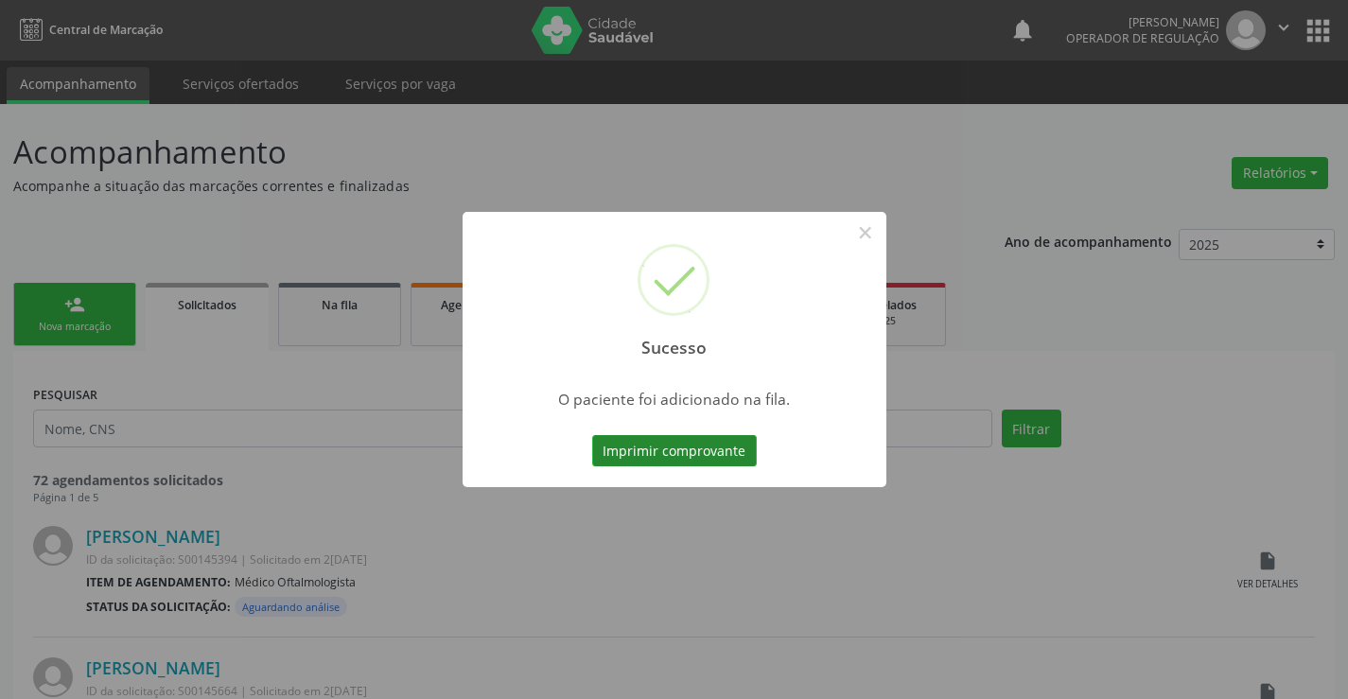
click at [710, 442] on button "Imprimir comprovante" at bounding box center [674, 451] width 165 height 32
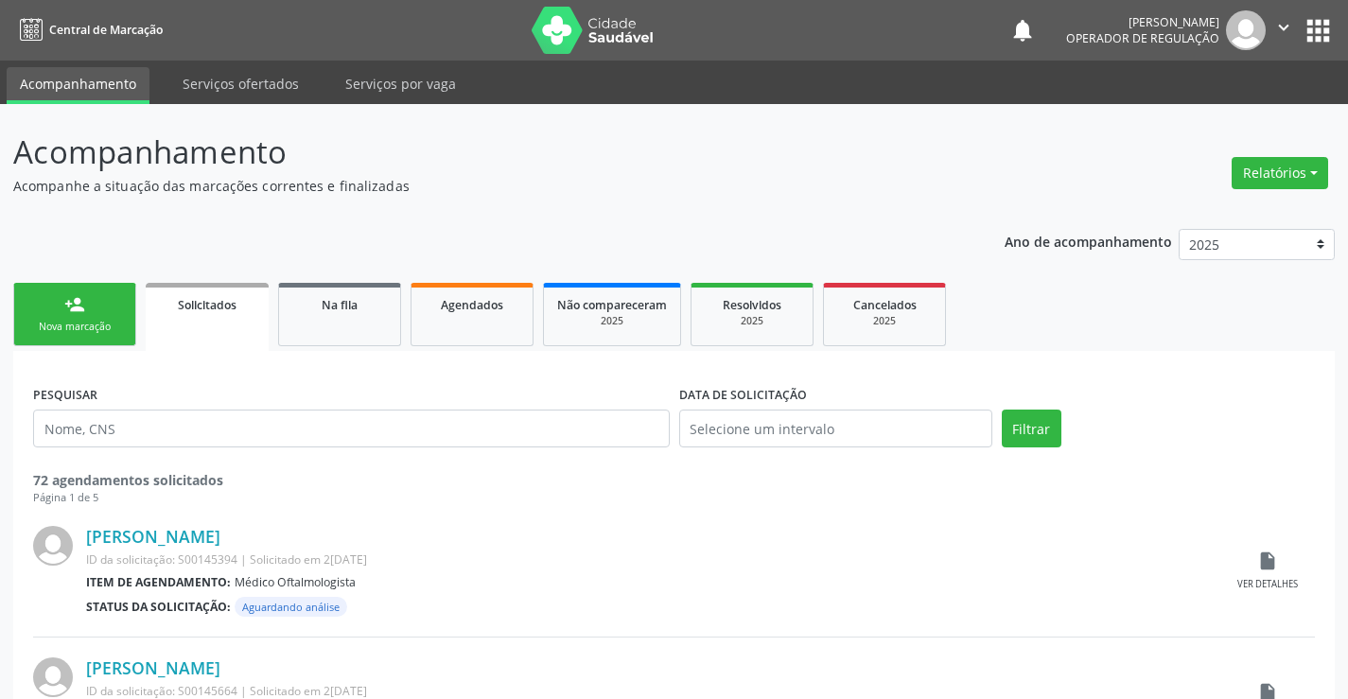
click at [65, 305] on div "person_add" at bounding box center [74, 304] width 21 height 21
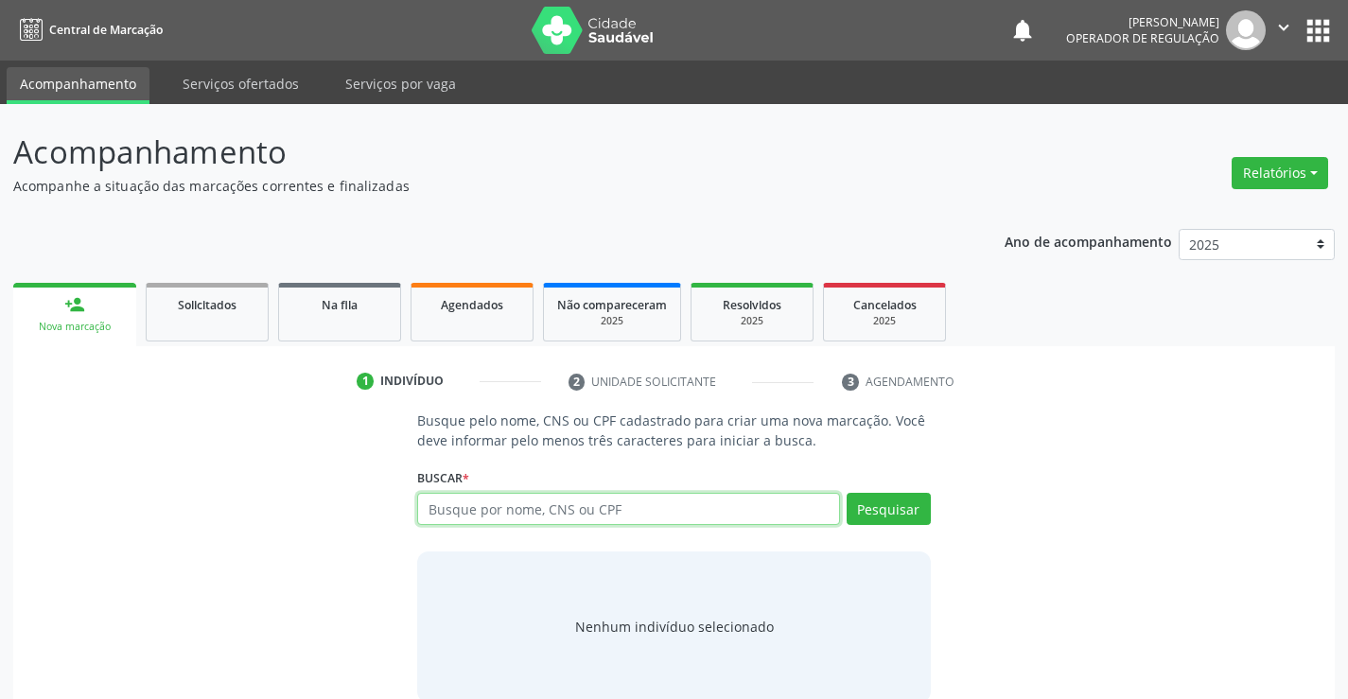
click at [732, 498] on input "text" at bounding box center [628, 509] width 422 height 32
type input "706308790128975"
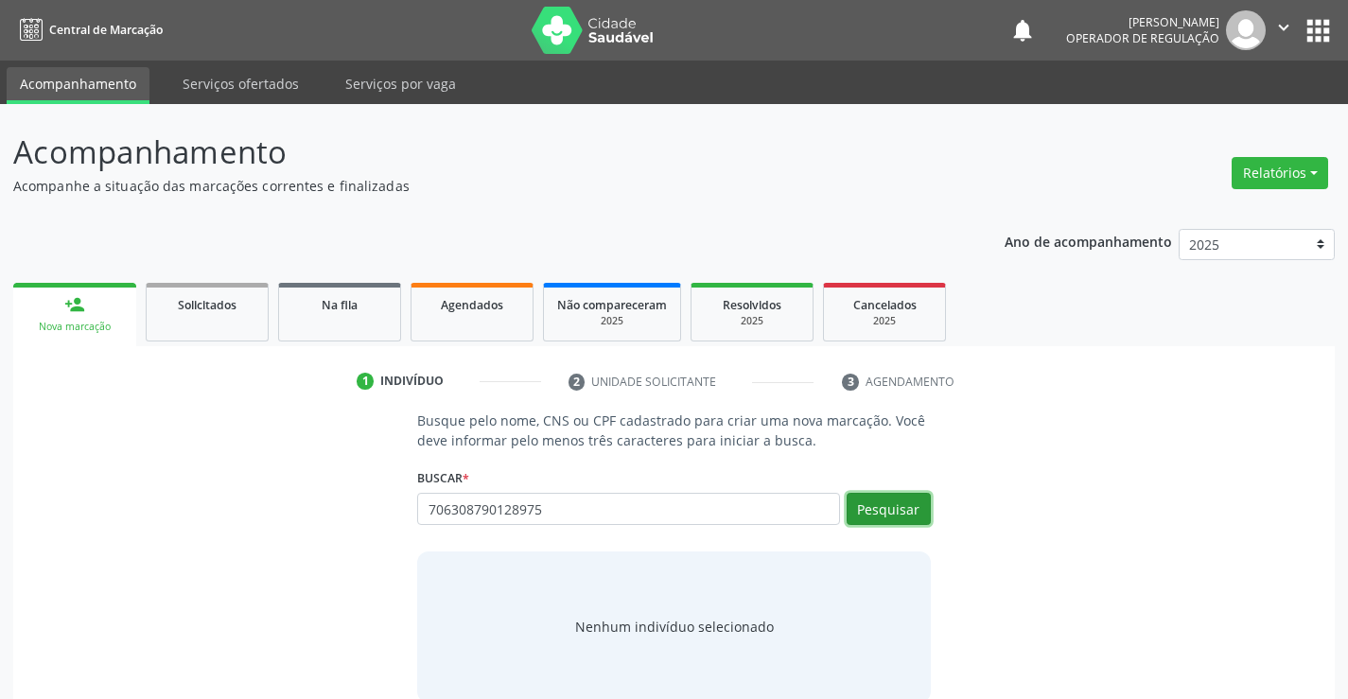
click at [898, 505] on button "Pesquisar" at bounding box center [889, 509] width 84 height 32
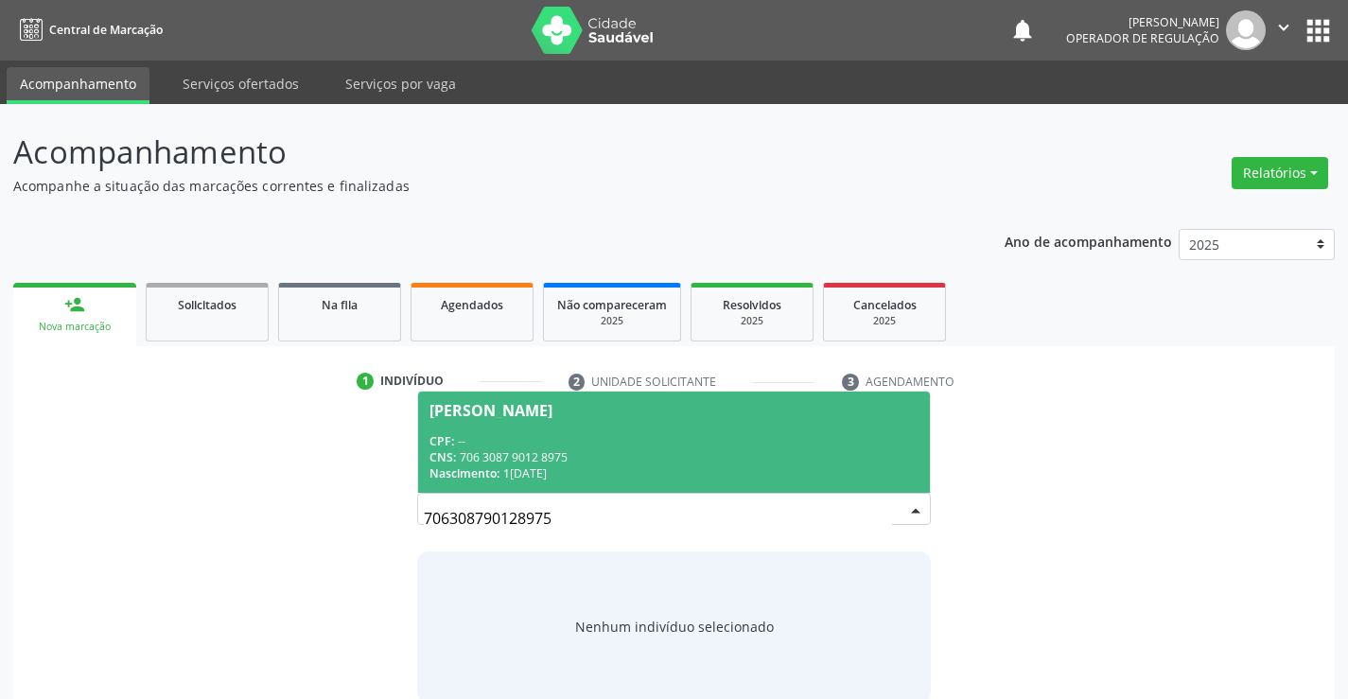
click at [678, 459] on div "CNS: 706 3087 9012 8975" at bounding box center [674, 457] width 488 height 16
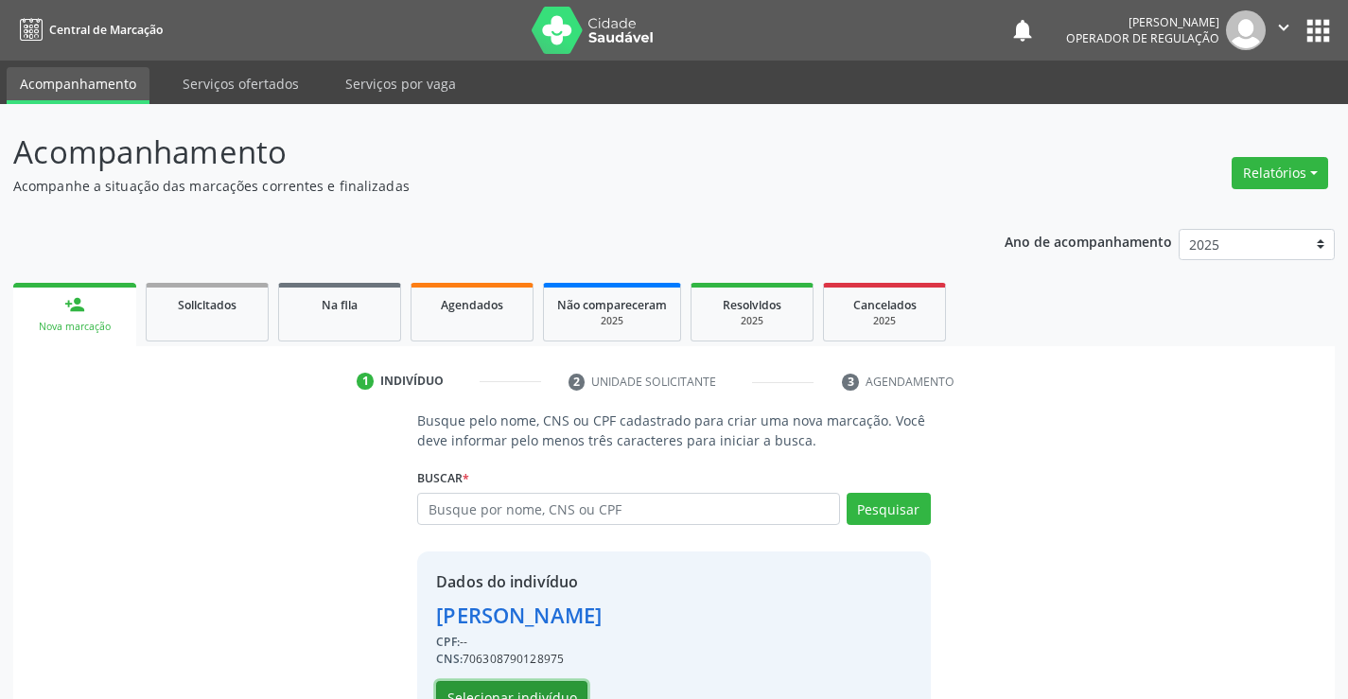
click at [555, 694] on button "Selecionar indivíduo" at bounding box center [511, 697] width 151 height 32
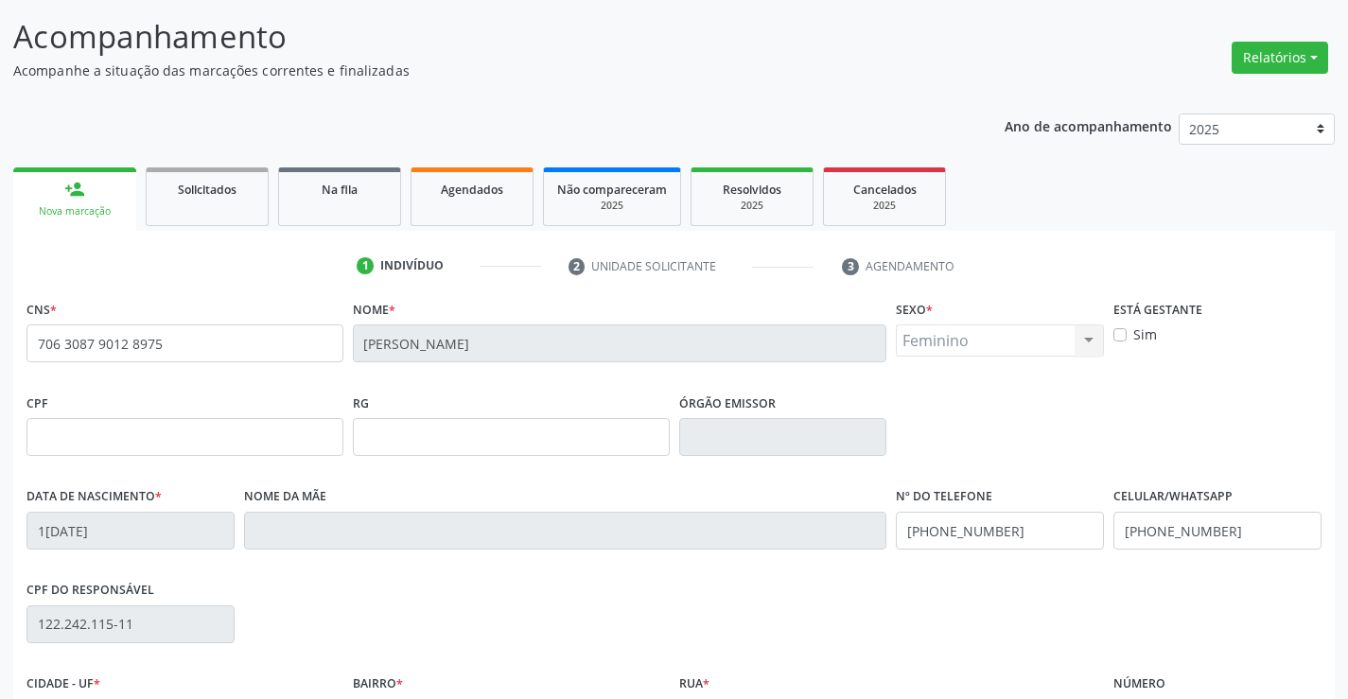
scroll to position [284, 0]
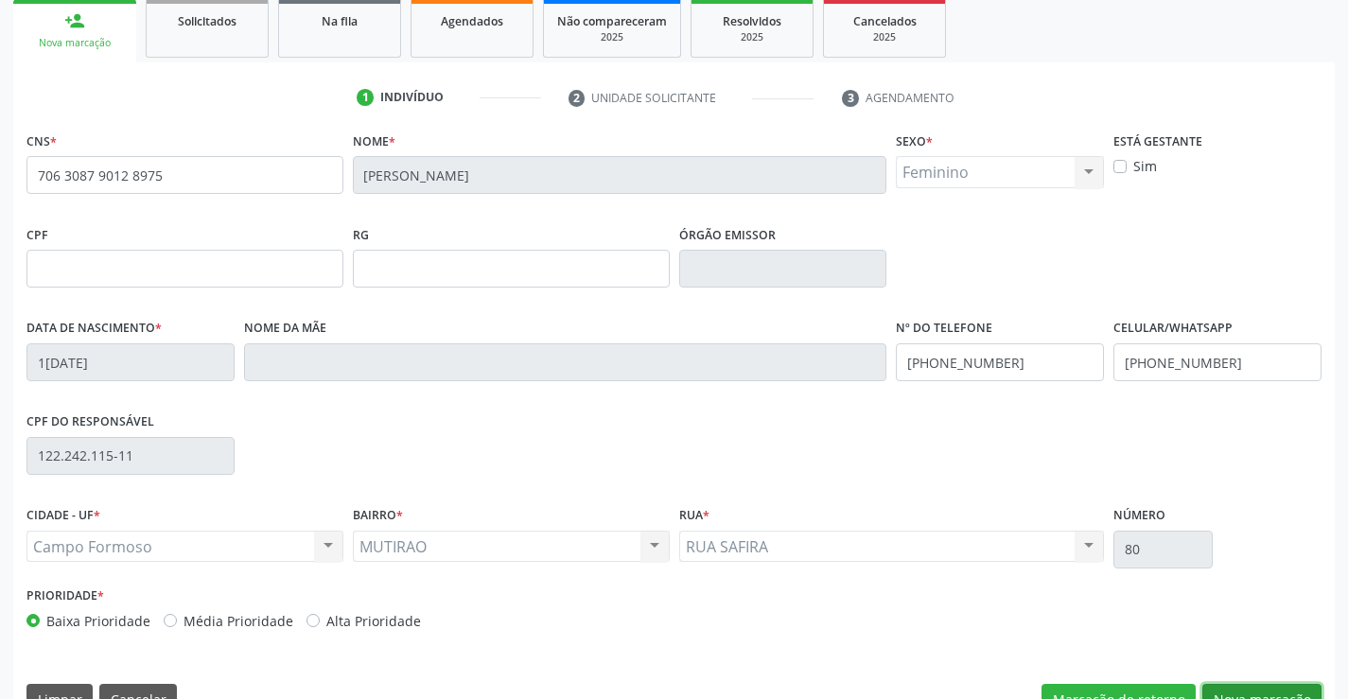
click at [1229, 692] on button "Nova marcação" at bounding box center [1261, 700] width 119 height 32
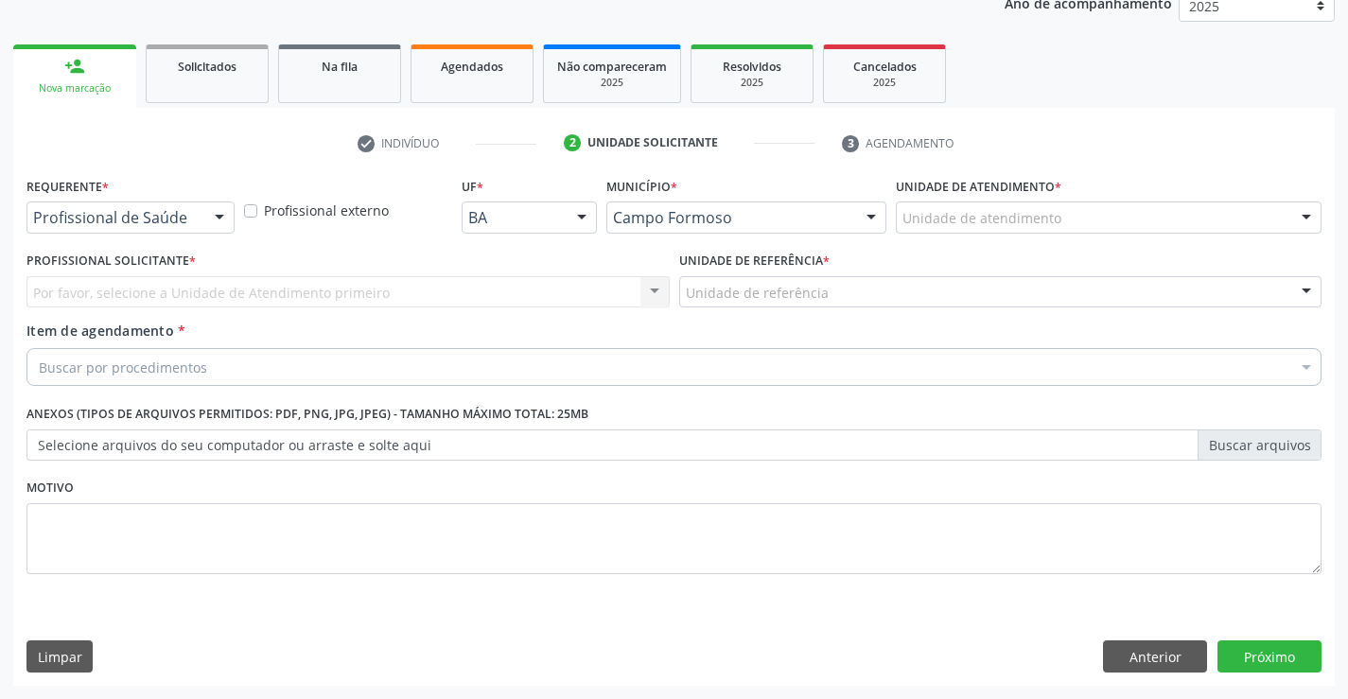
scroll to position [238, 0]
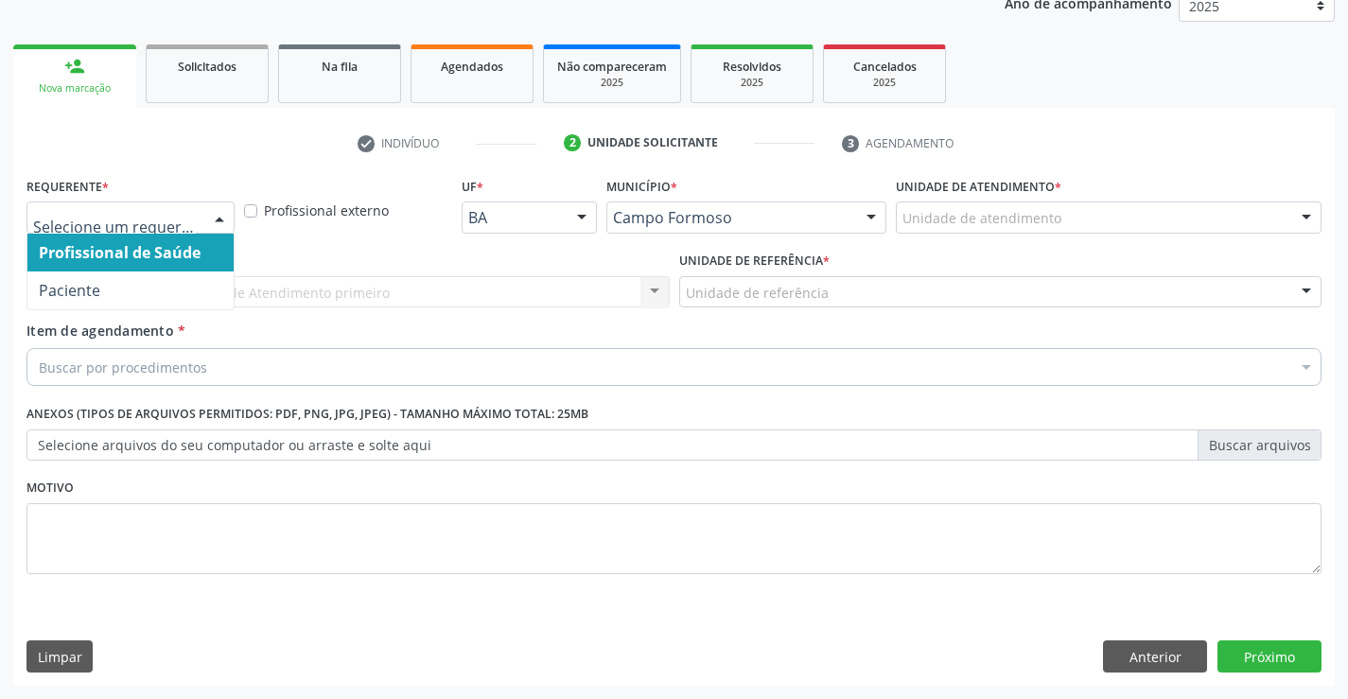
click at [159, 270] on span "Profissional de Saúde" at bounding box center [130, 253] width 206 height 38
click at [207, 219] on div at bounding box center [219, 218] width 28 height 32
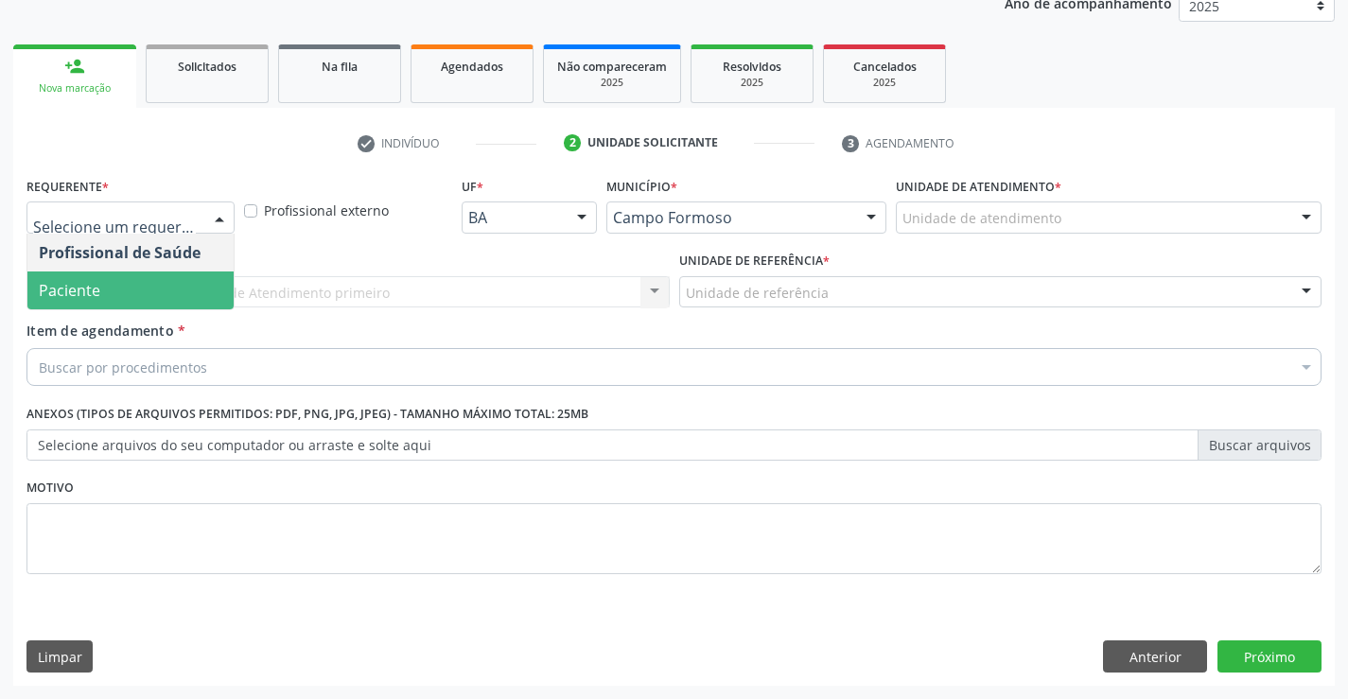
click at [155, 300] on span "Paciente" at bounding box center [130, 291] width 206 height 38
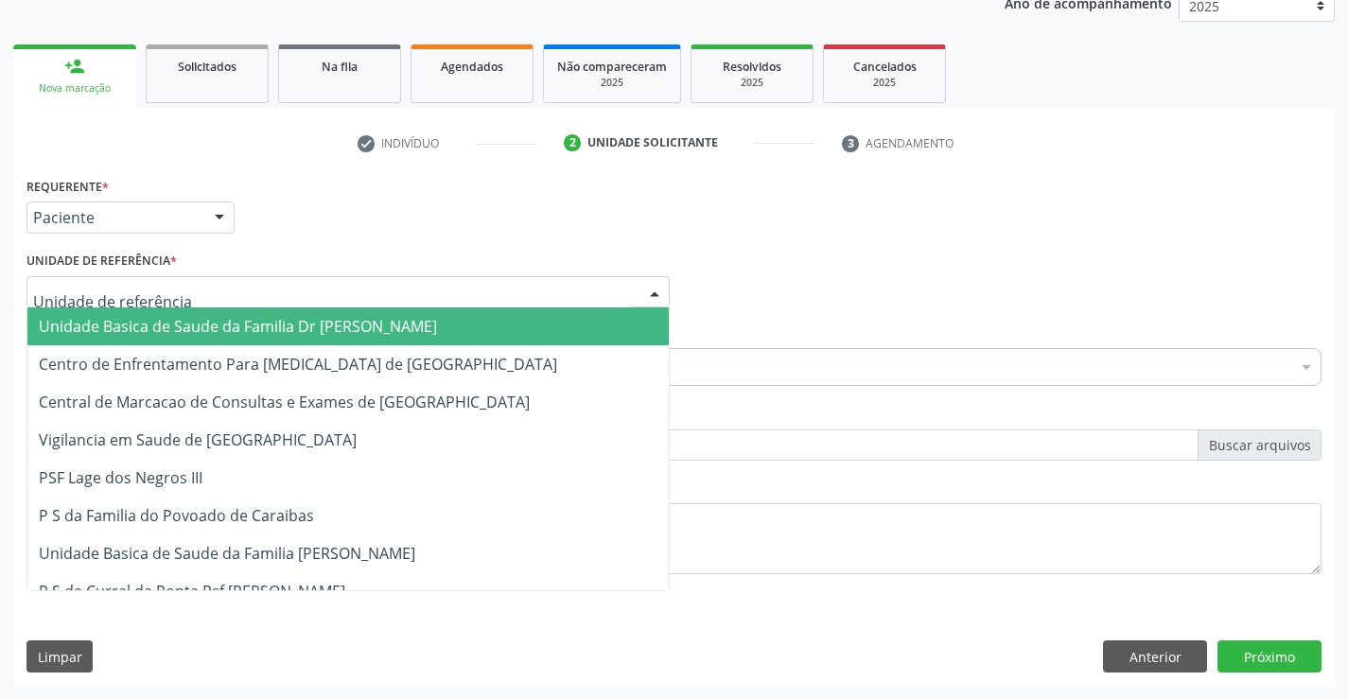
click at [167, 311] on span "Unidade Basica de Saude da Familia Dr [PERSON_NAME]" at bounding box center [347, 326] width 641 height 38
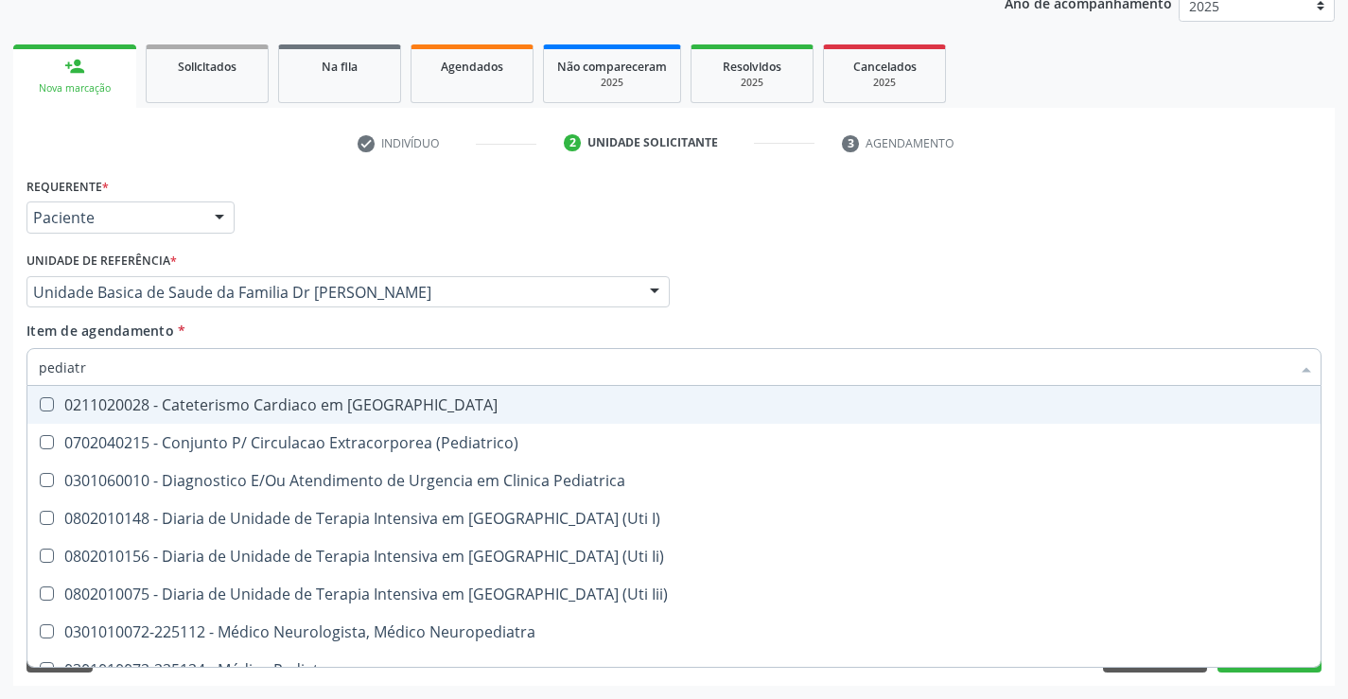
type input "pediatra"
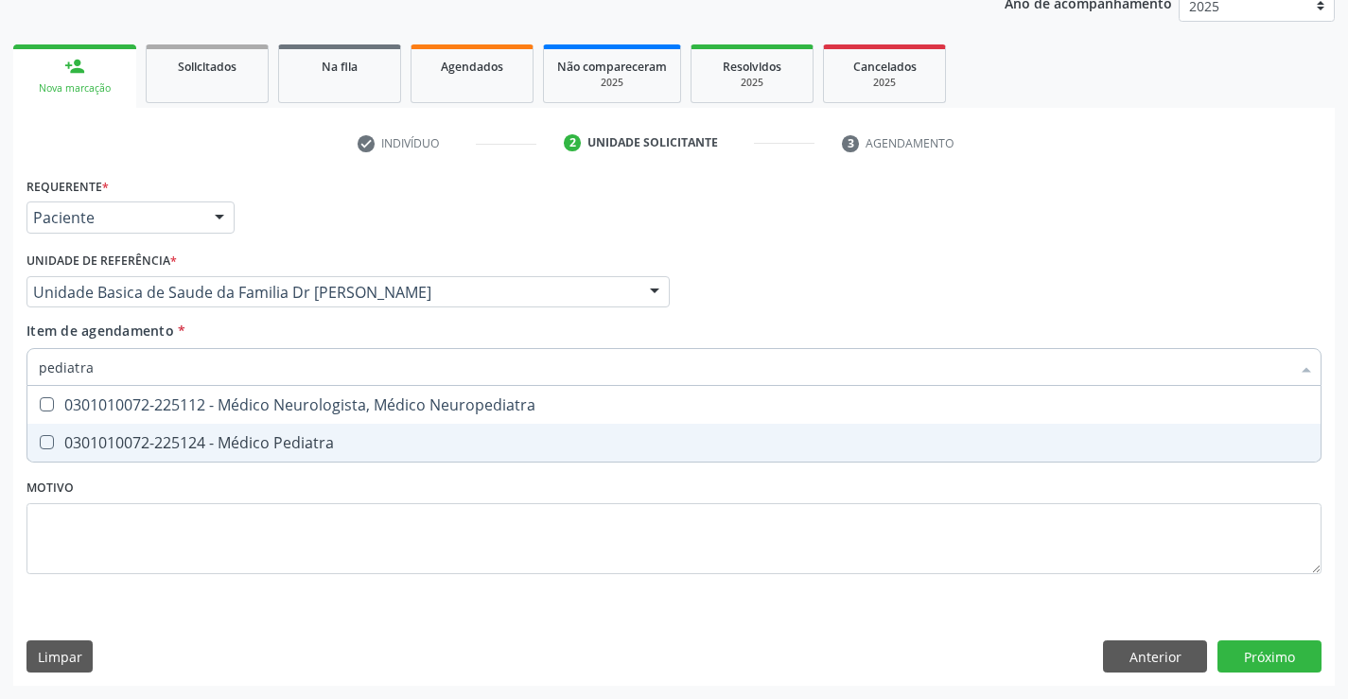
click at [331, 448] on div "0301010072-225124 - Médico Pediatra" at bounding box center [674, 442] width 1271 height 15
checkbox Pediatra "true"
click at [1288, 658] on div "Requerente * Paciente Profissional de Saúde Paciente Nenhum resultado encontrad…" at bounding box center [674, 429] width 1322 height 514
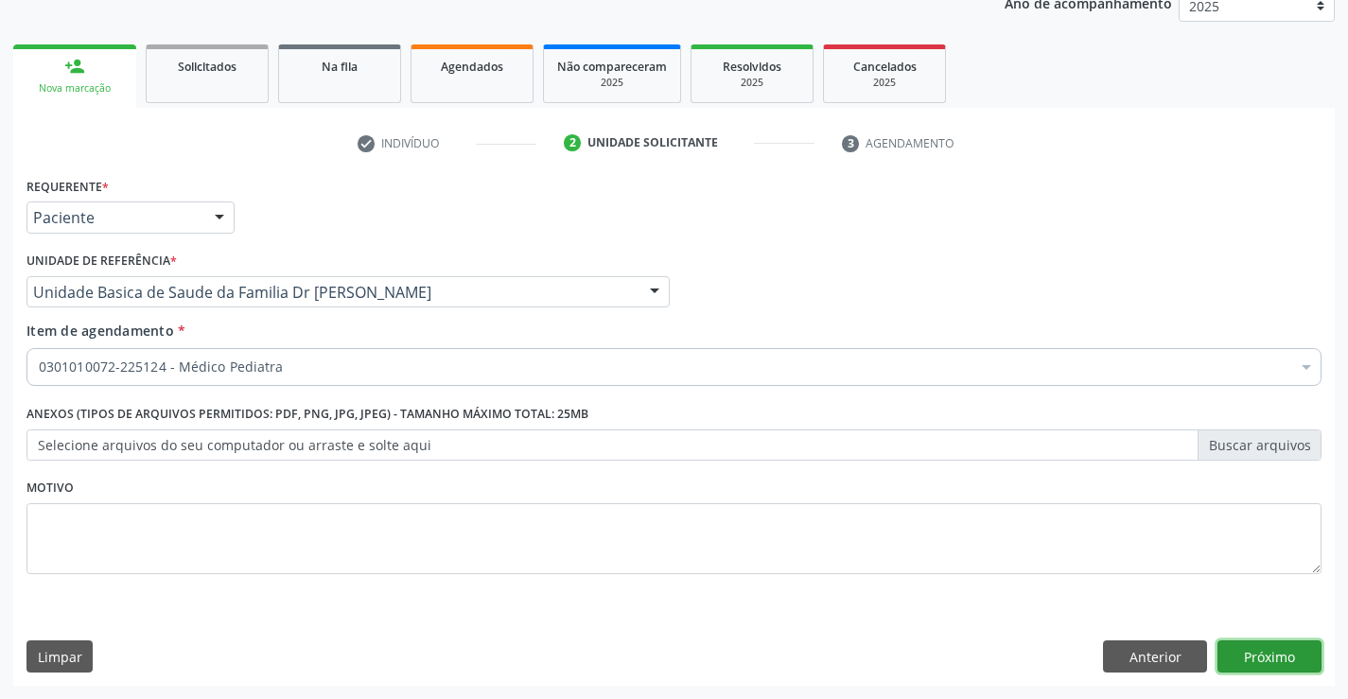
click at [1253, 655] on button "Próximo" at bounding box center [1270, 656] width 104 height 32
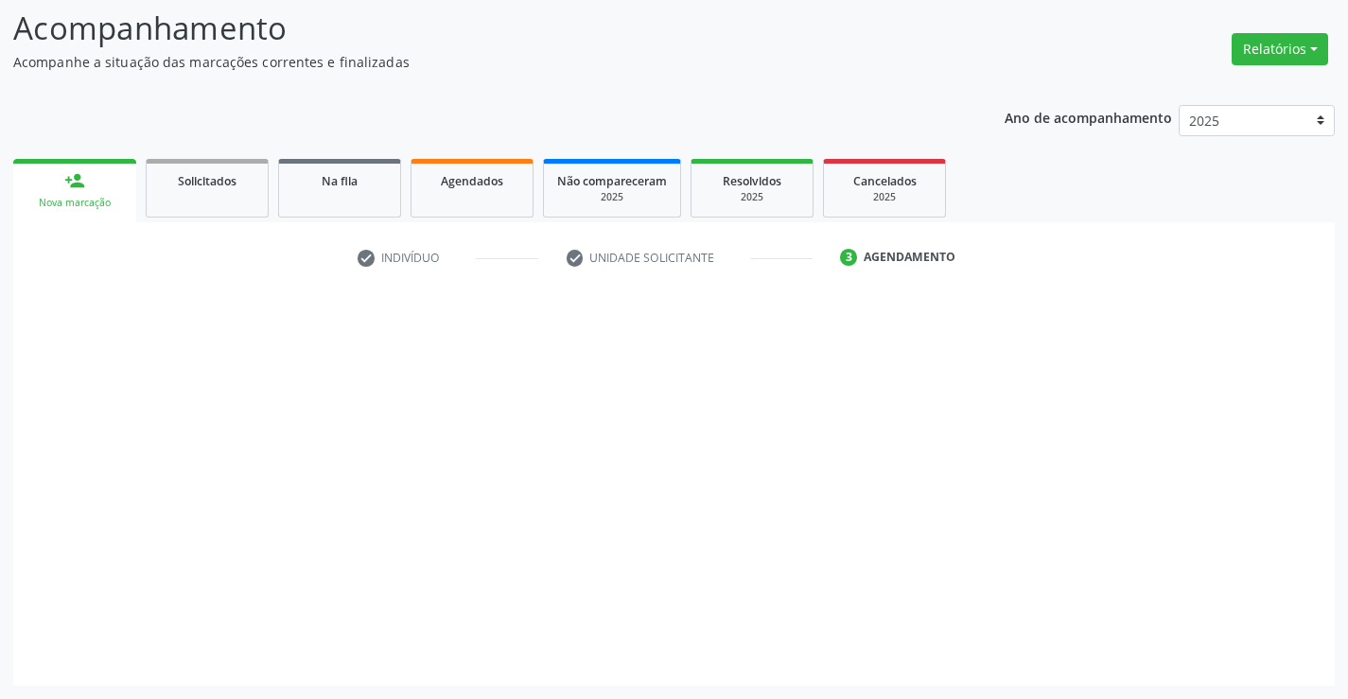
scroll to position [124, 0]
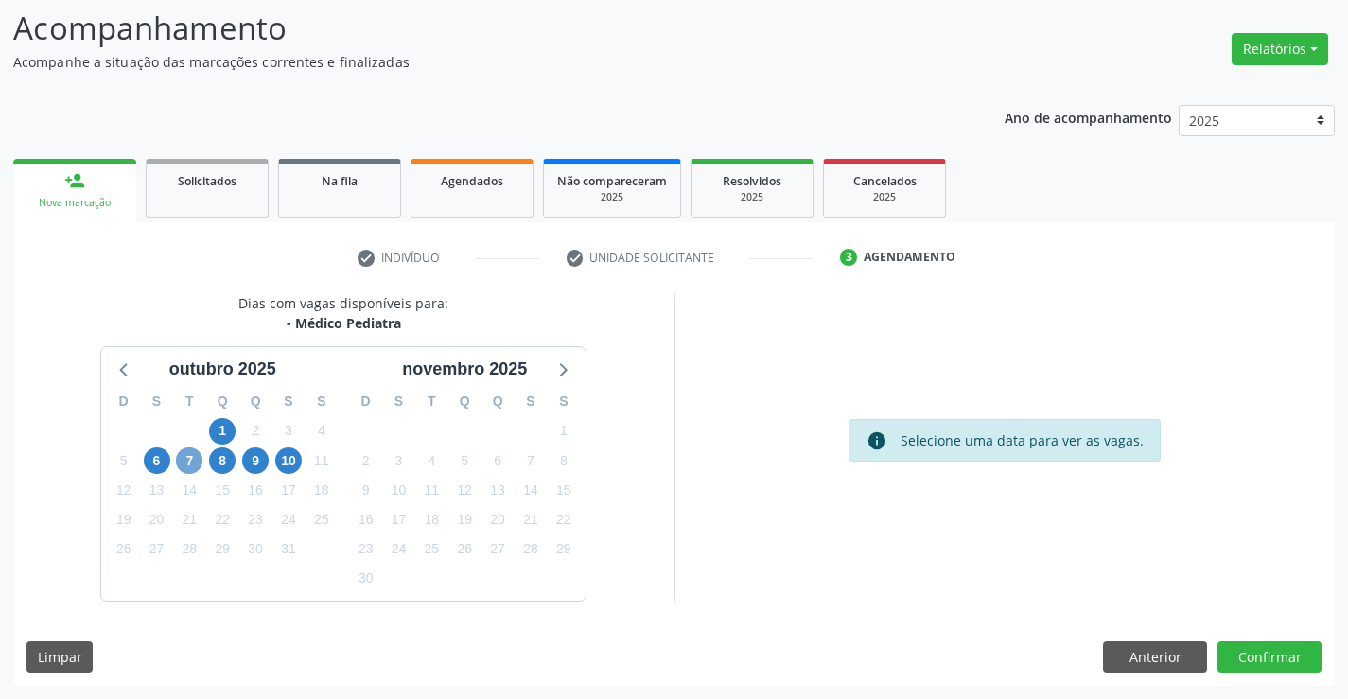
click at [186, 464] on span "7" at bounding box center [189, 460] width 26 height 26
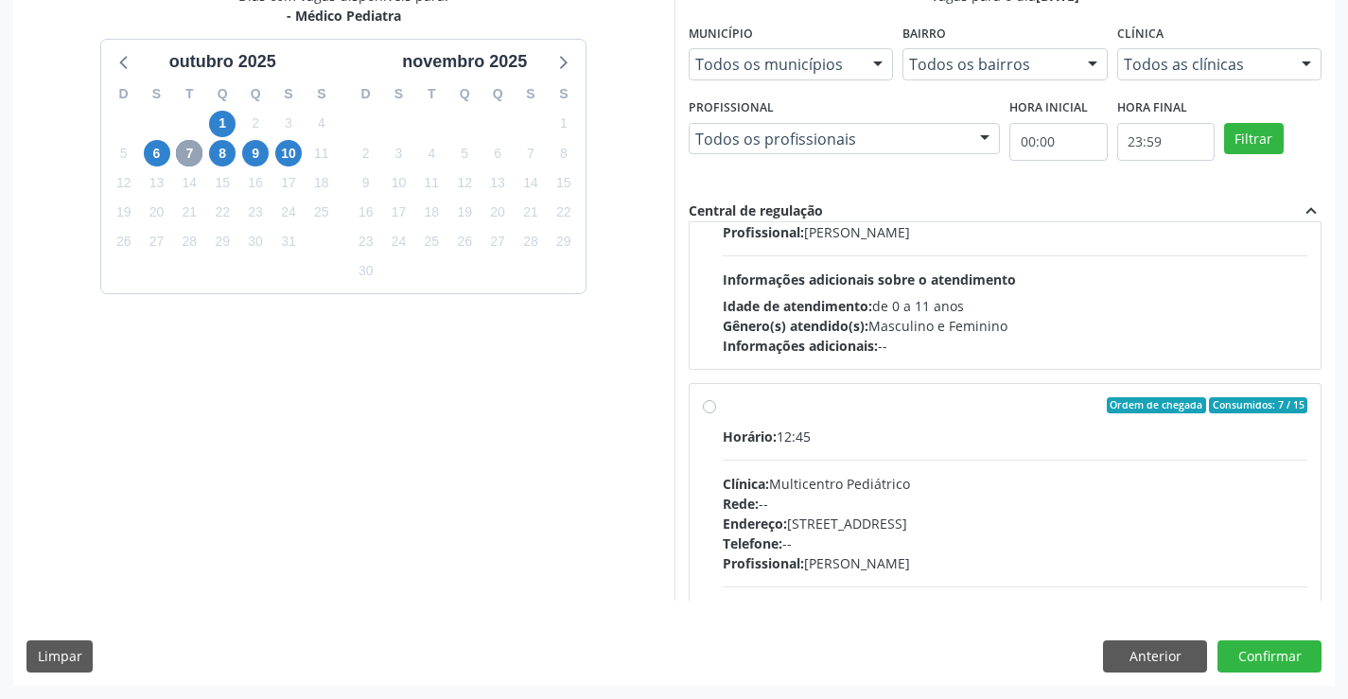
scroll to position [189, 0]
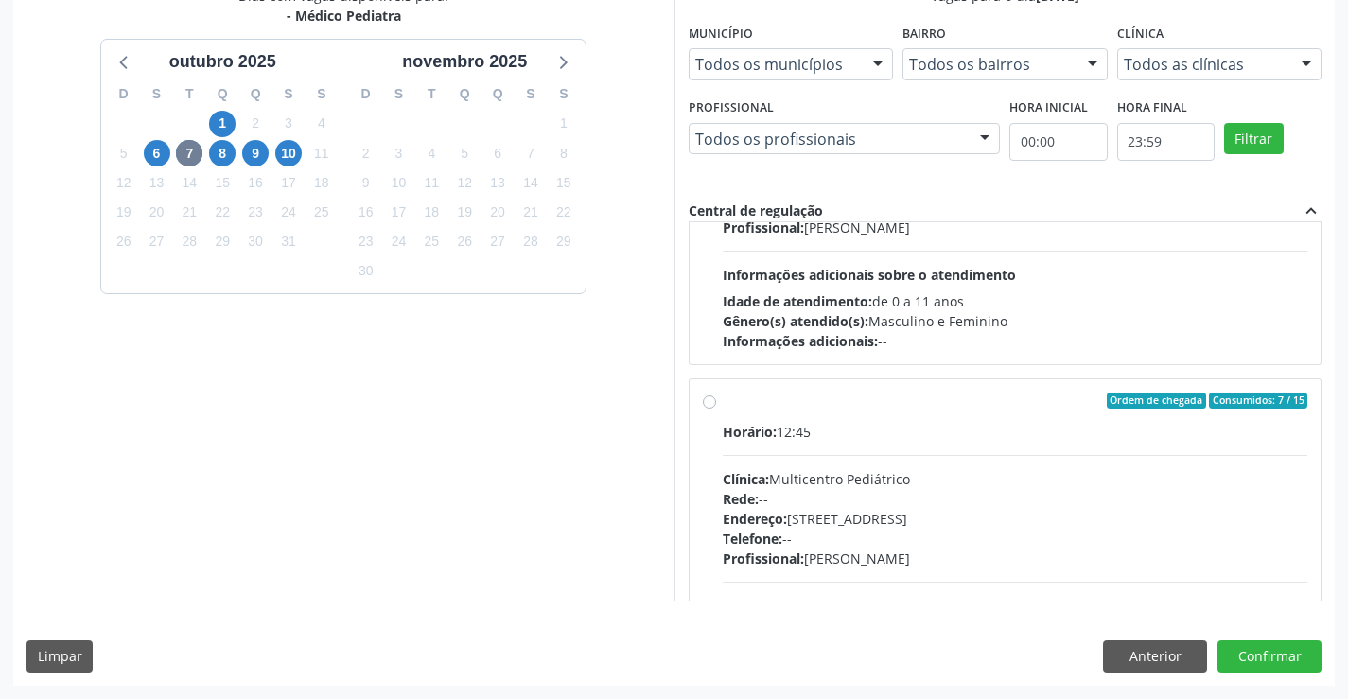
click at [723, 400] on label "Ordem de chegada Consumidos: 7 / 15 Horário: 12:45 Clínica: Multicentro Pediátr…" at bounding box center [1016, 538] width 586 height 290
click at [710, 400] on input "Ordem de chegada Consumidos: 7 / 15 Horário: 12:45 Clínica: Multicentro Pediátr…" at bounding box center [709, 401] width 13 height 17
radio input "true"
click at [1268, 657] on button "Confirmar" at bounding box center [1270, 656] width 104 height 32
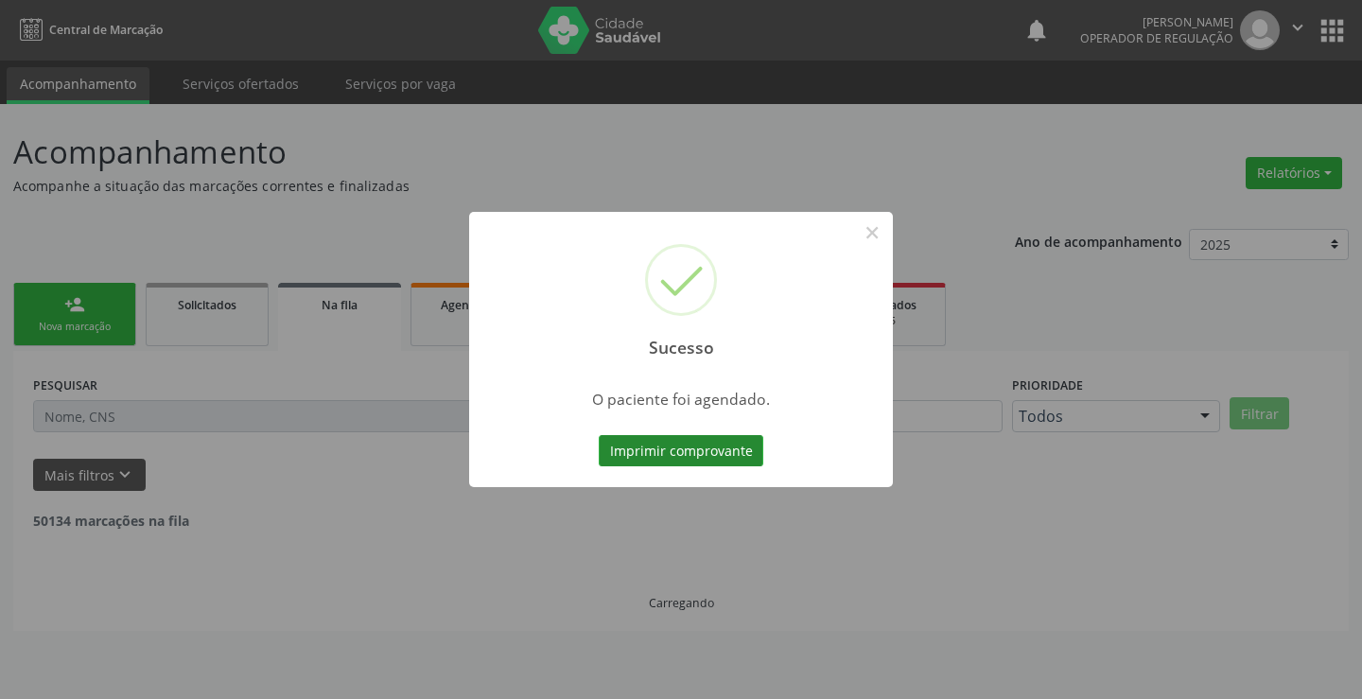
click at [711, 448] on button "Imprimir comprovante" at bounding box center [681, 451] width 165 height 32
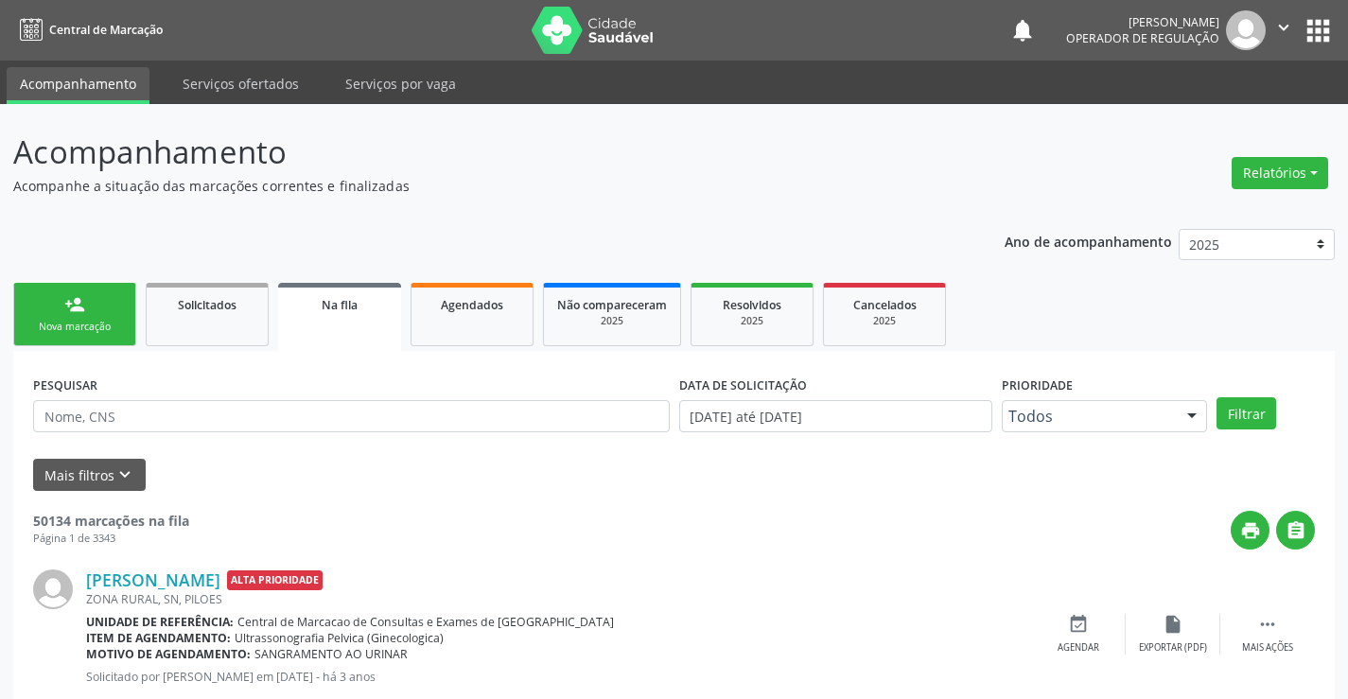
click at [82, 307] on div "person_add" at bounding box center [74, 304] width 21 height 21
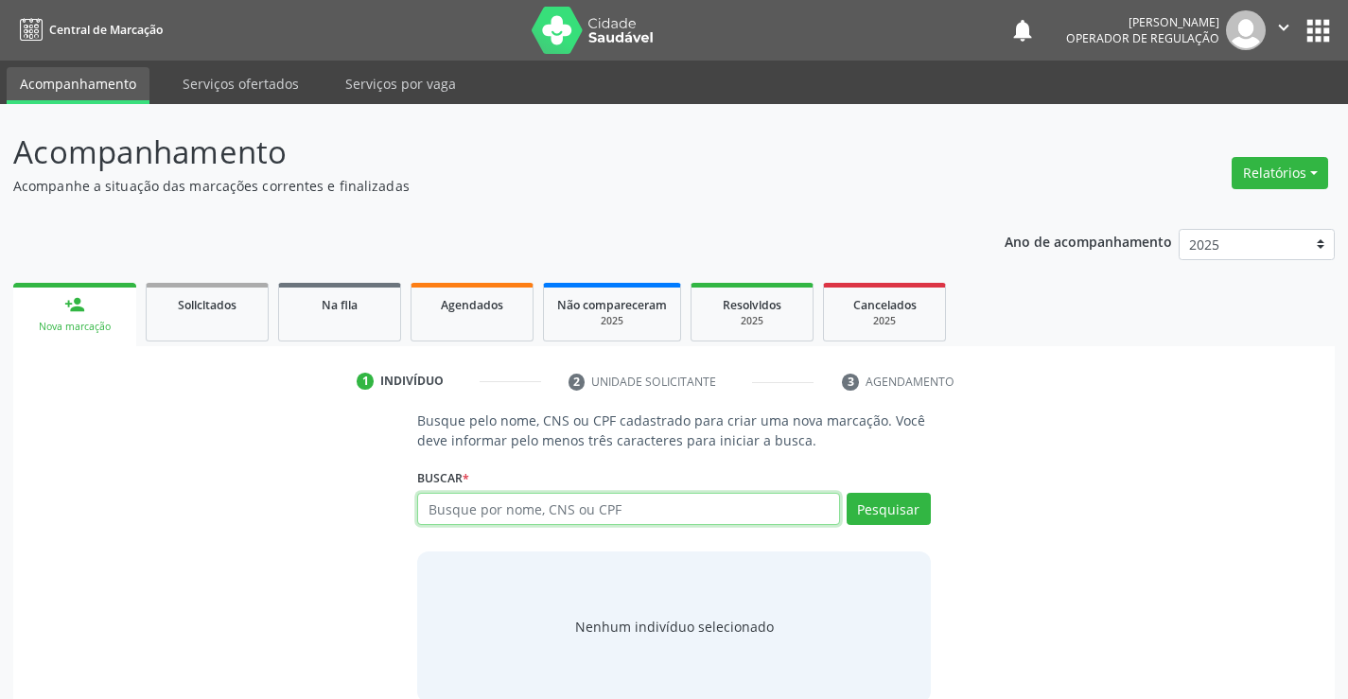
click at [499, 507] on input "text" at bounding box center [628, 509] width 422 height 32
type input "701801266790972"
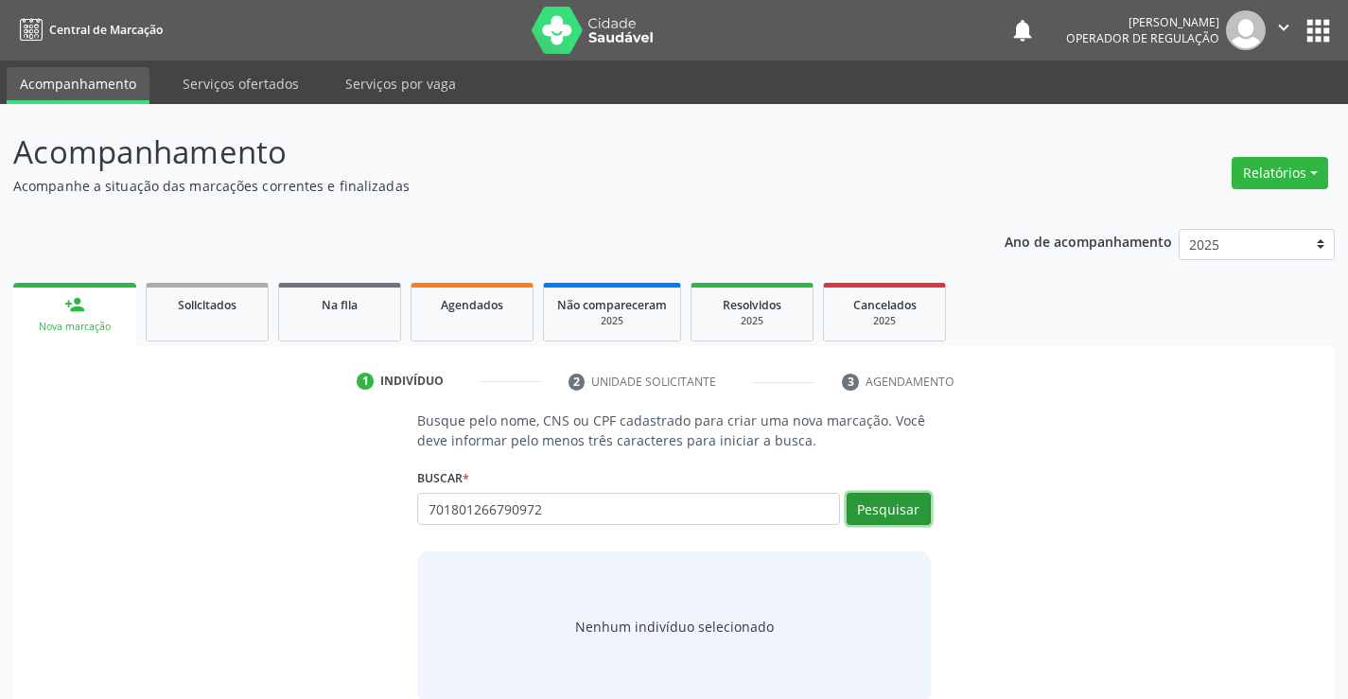
click at [904, 507] on button "Pesquisar" at bounding box center [889, 509] width 84 height 32
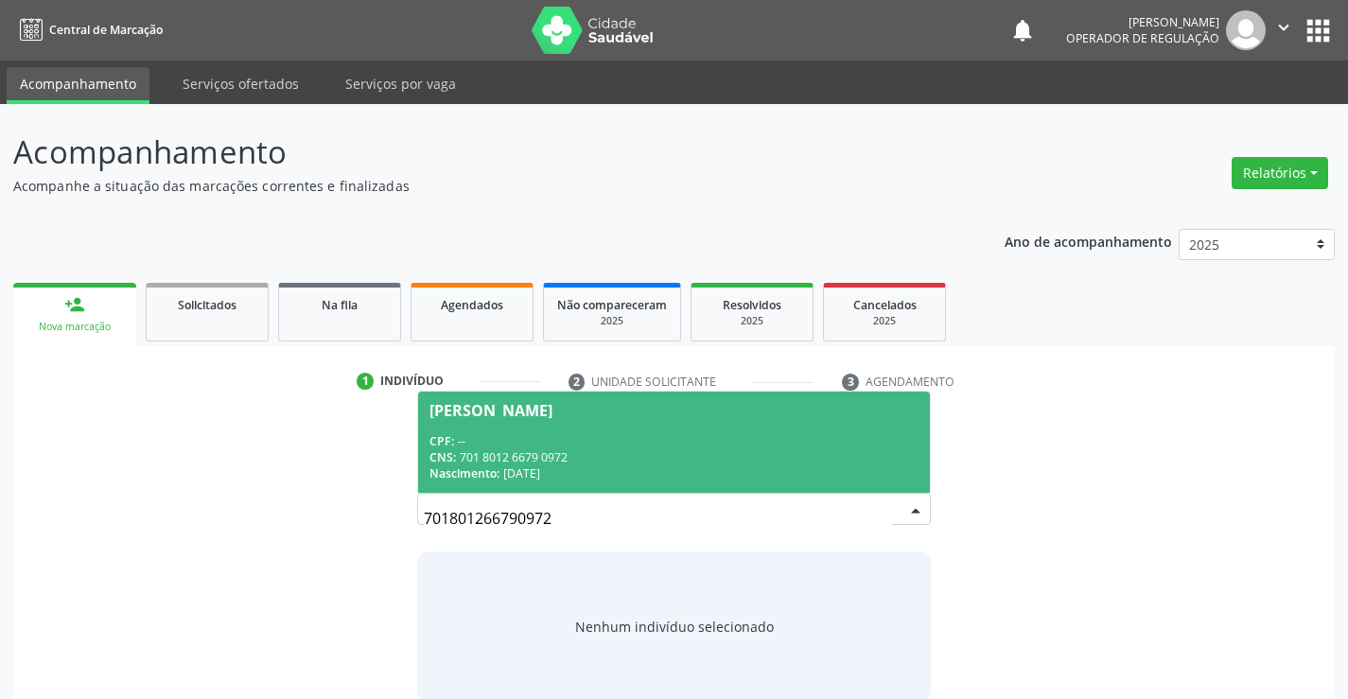
click at [776, 416] on div "[PERSON_NAME]" at bounding box center [674, 410] width 488 height 15
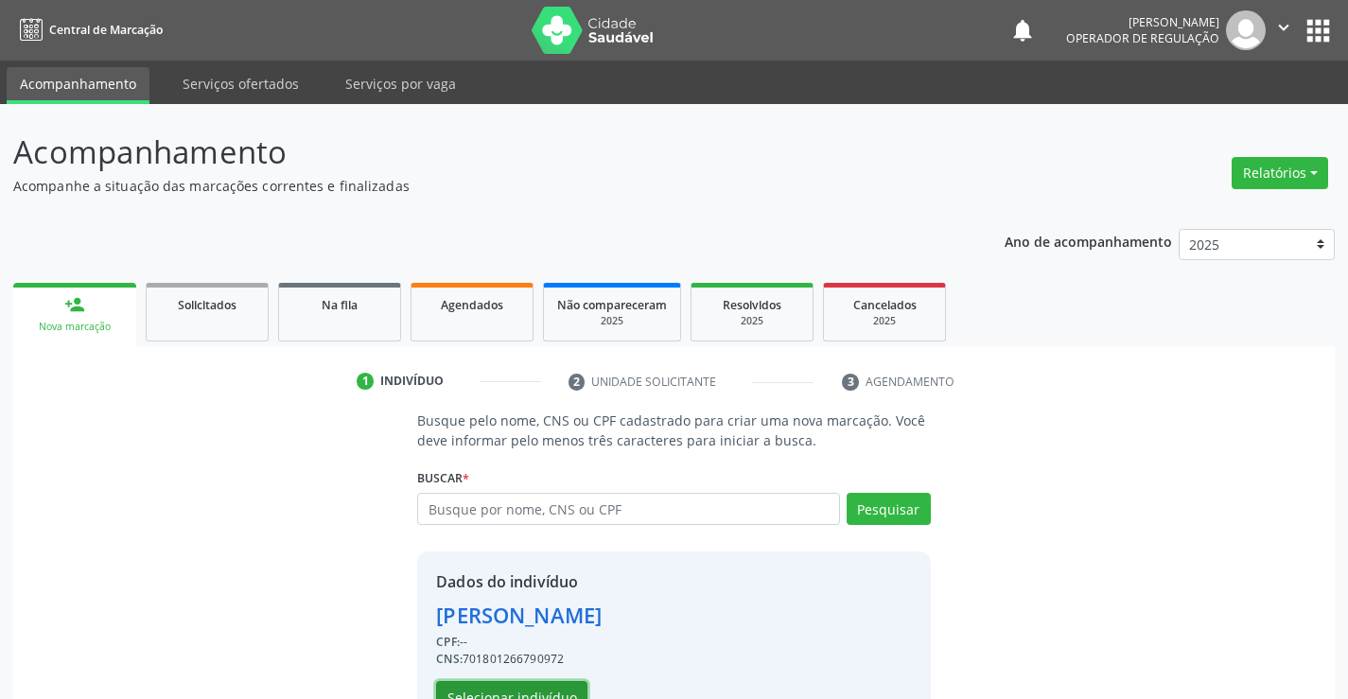
click at [483, 685] on button "Selecionar indivíduo" at bounding box center [511, 697] width 151 height 32
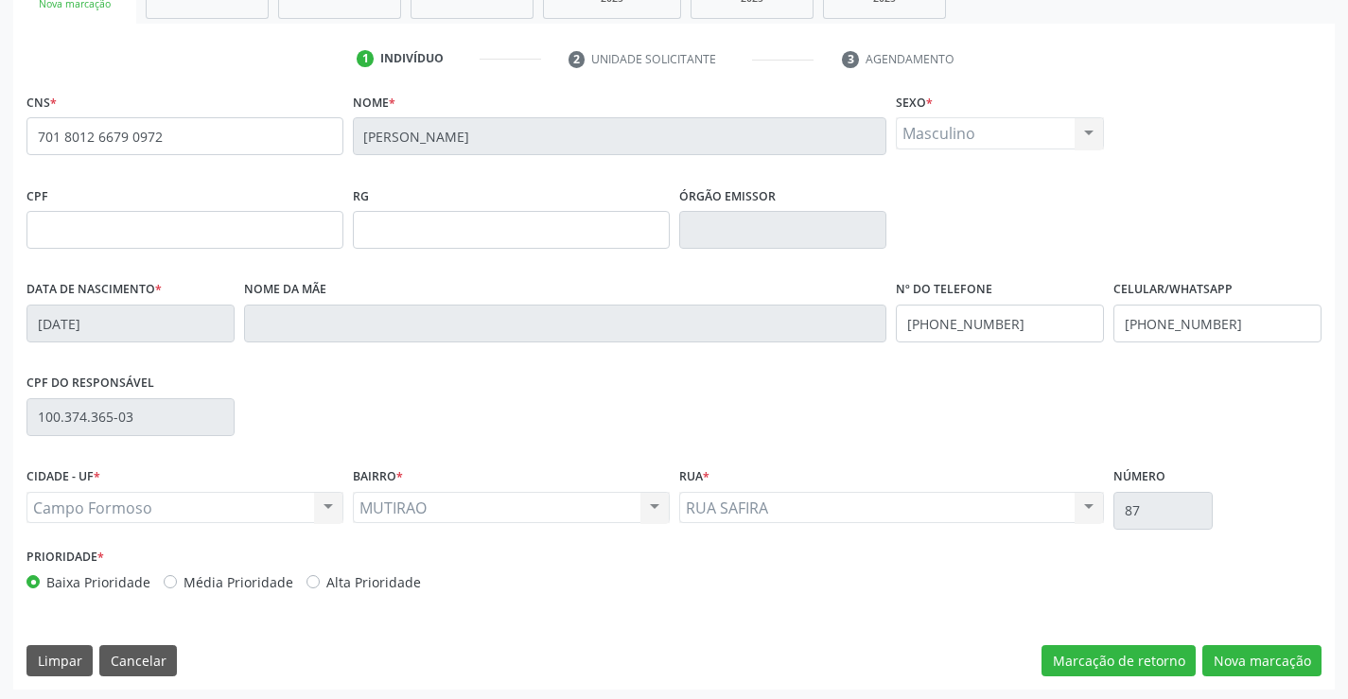
scroll to position [326, 0]
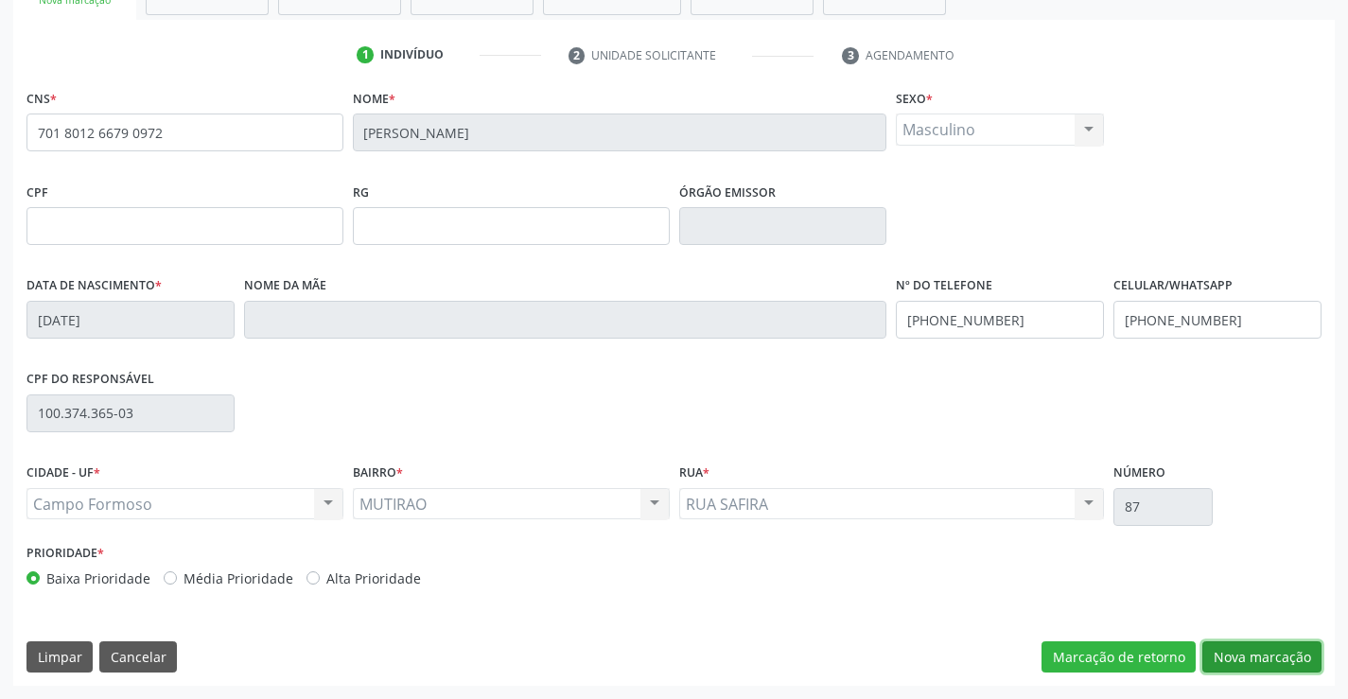
click at [1260, 657] on button "Nova marcação" at bounding box center [1261, 657] width 119 height 32
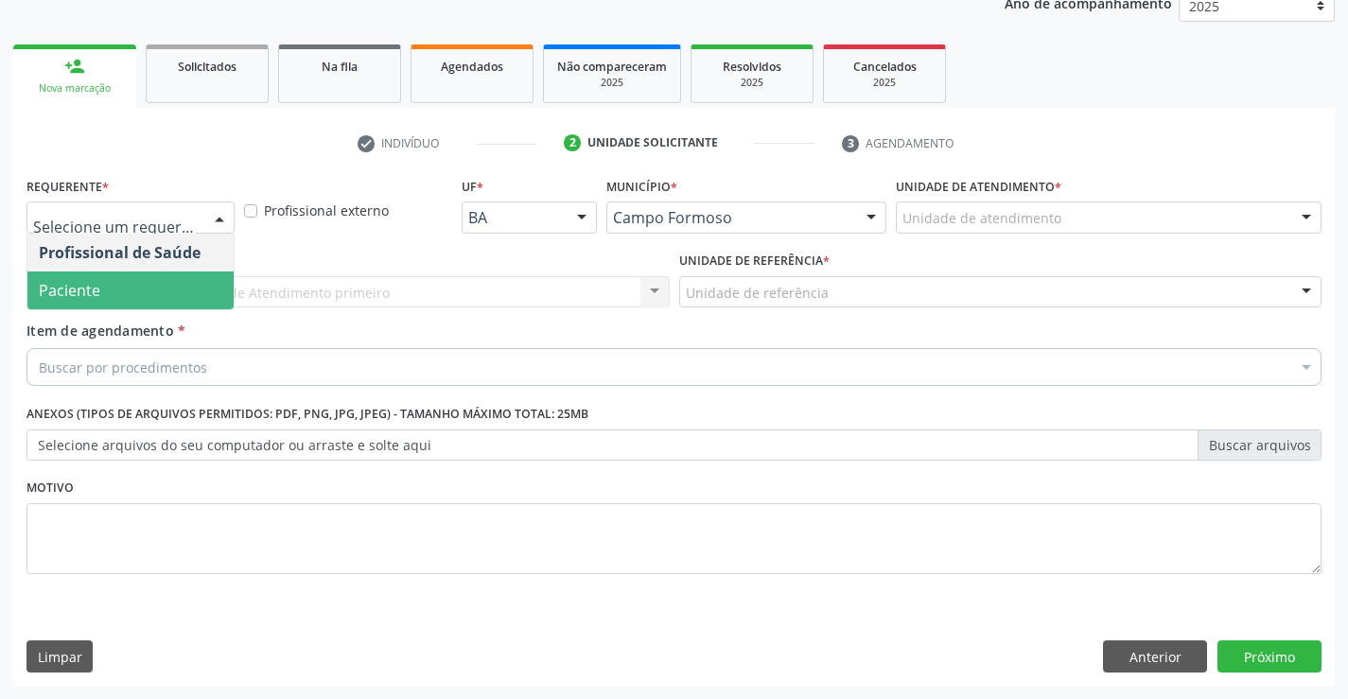
click at [154, 278] on span "Paciente" at bounding box center [130, 291] width 206 height 38
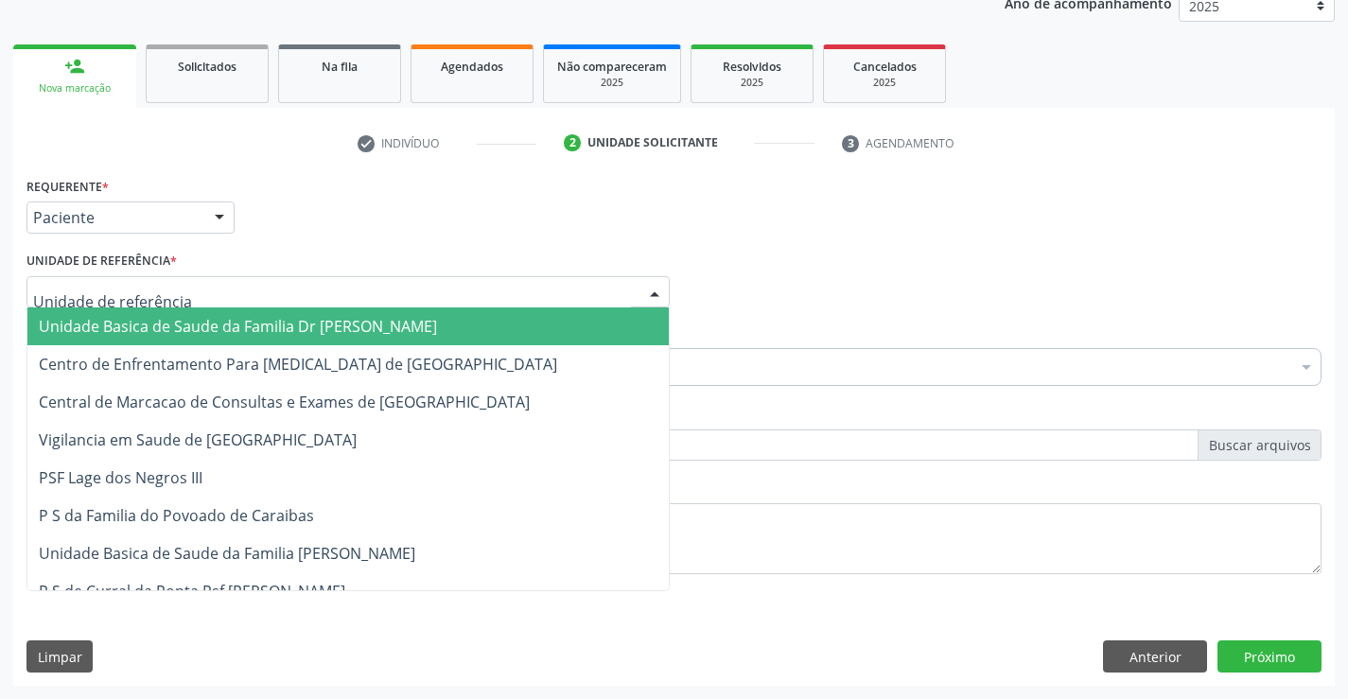
click at [160, 328] on span "Unidade Basica de Saude da Familia Dr [PERSON_NAME]" at bounding box center [238, 326] width 398 height 21
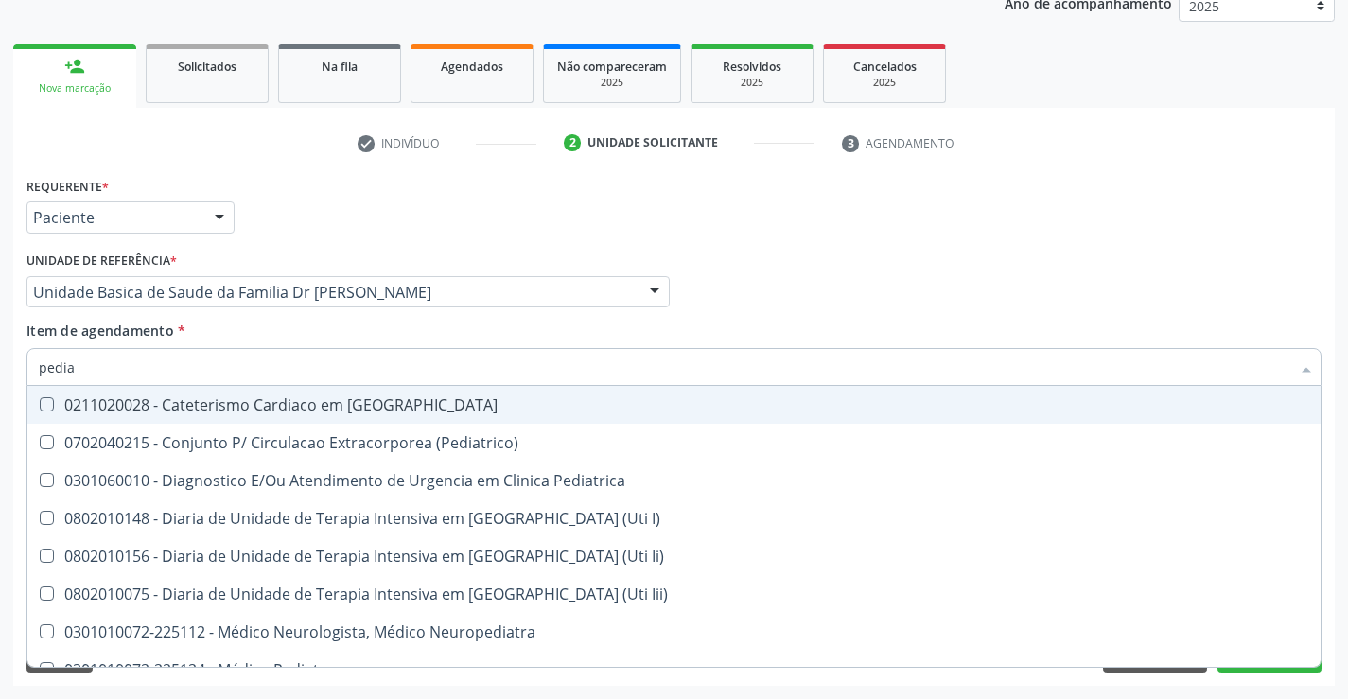
type input "pediat"
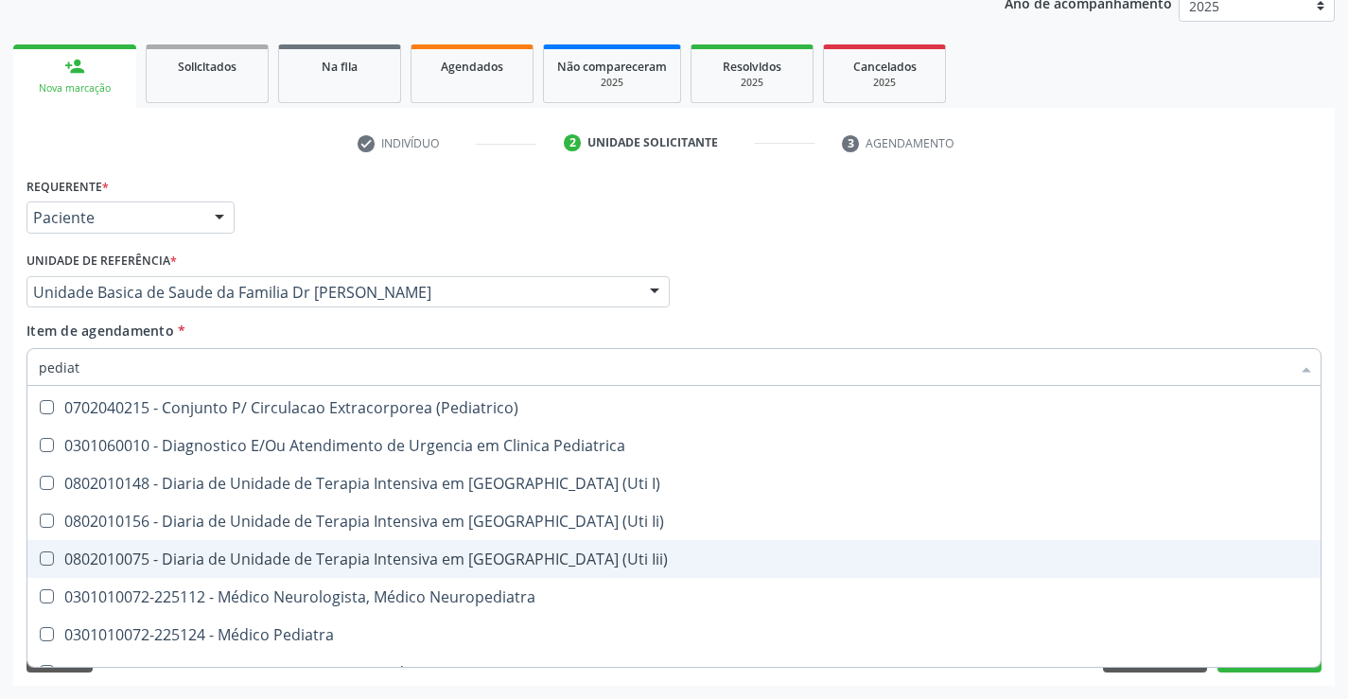
scroll to position [95, 0]
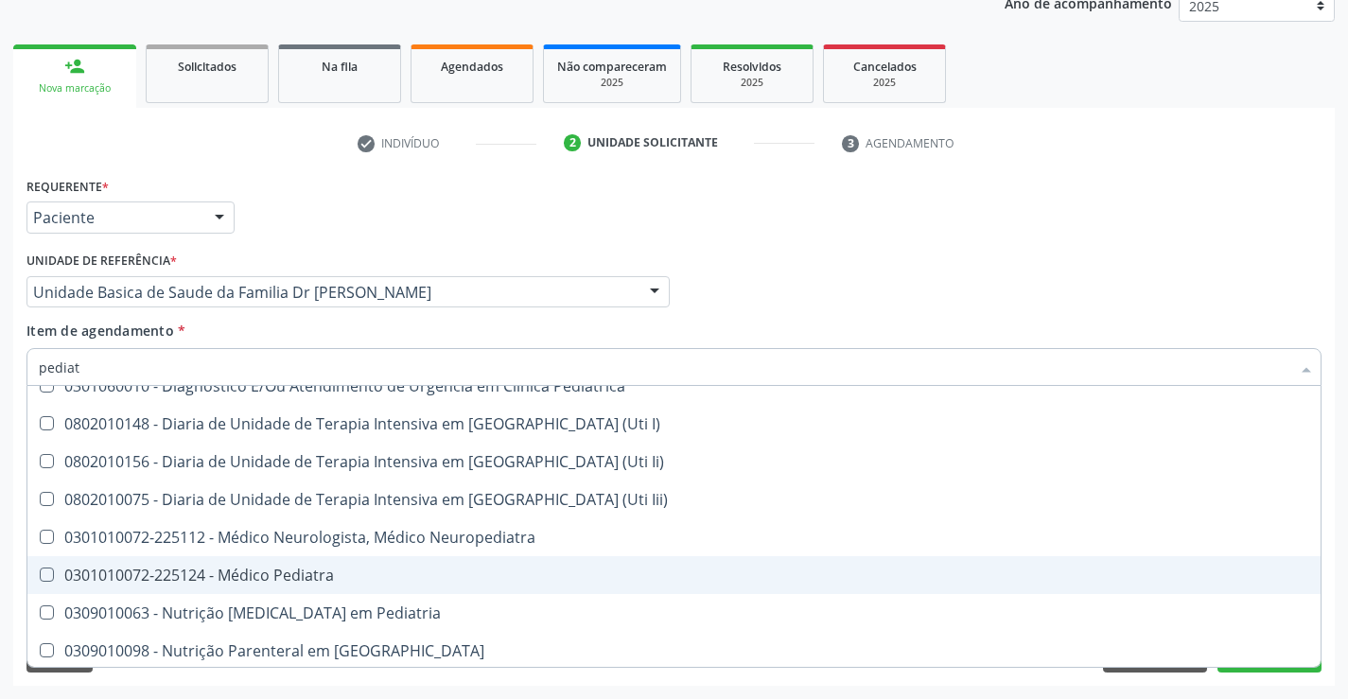
click at [336, 583] on div "0301010072-225124 - Médico Pediatra" at bounding box center [674, 575] width 1271 height 15
checkbox Pediatra "true"
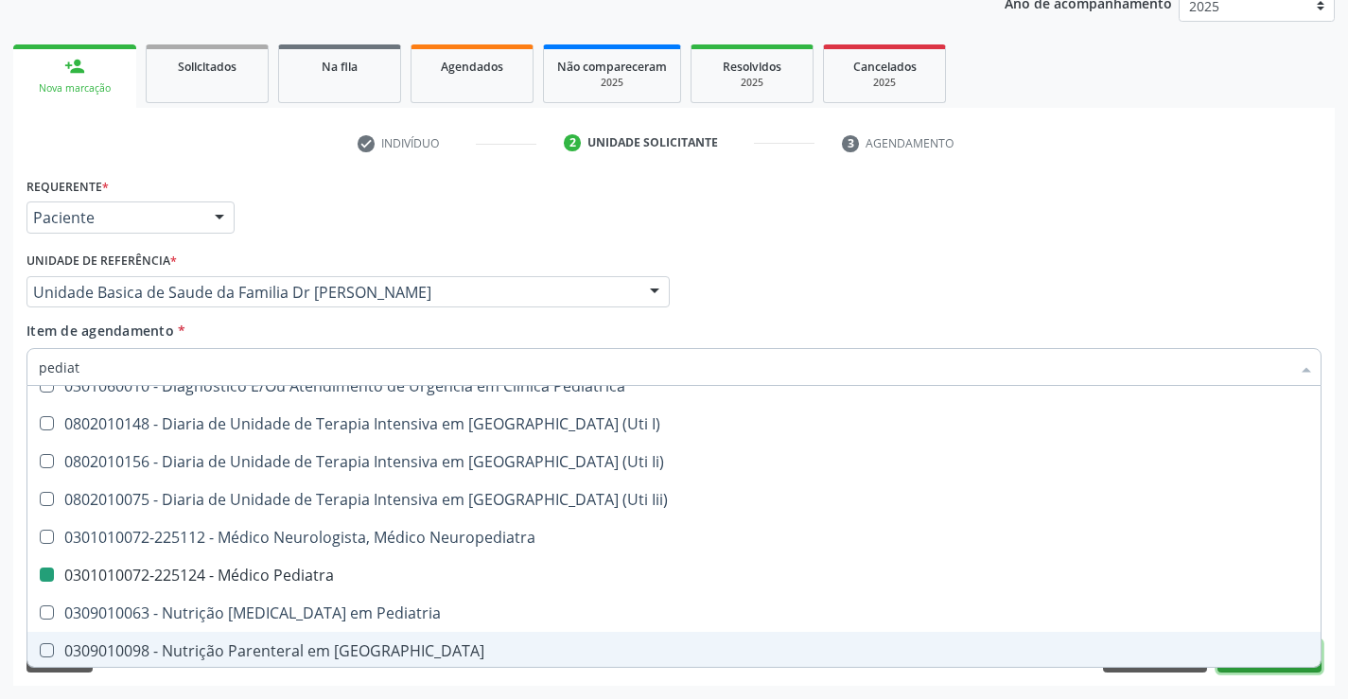
click at [1266, 669] on button "Próximo" at bounding box center [1270, 656] width 104 height 32
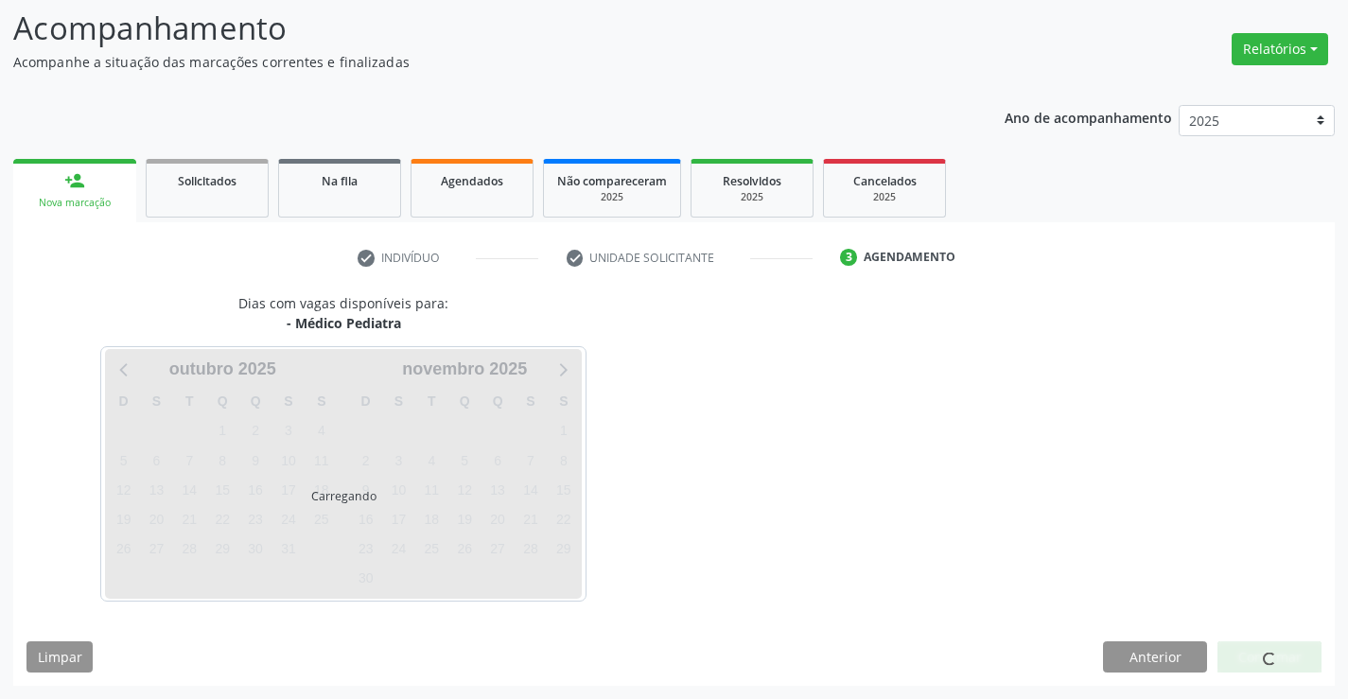
scroll to position [0, 0]
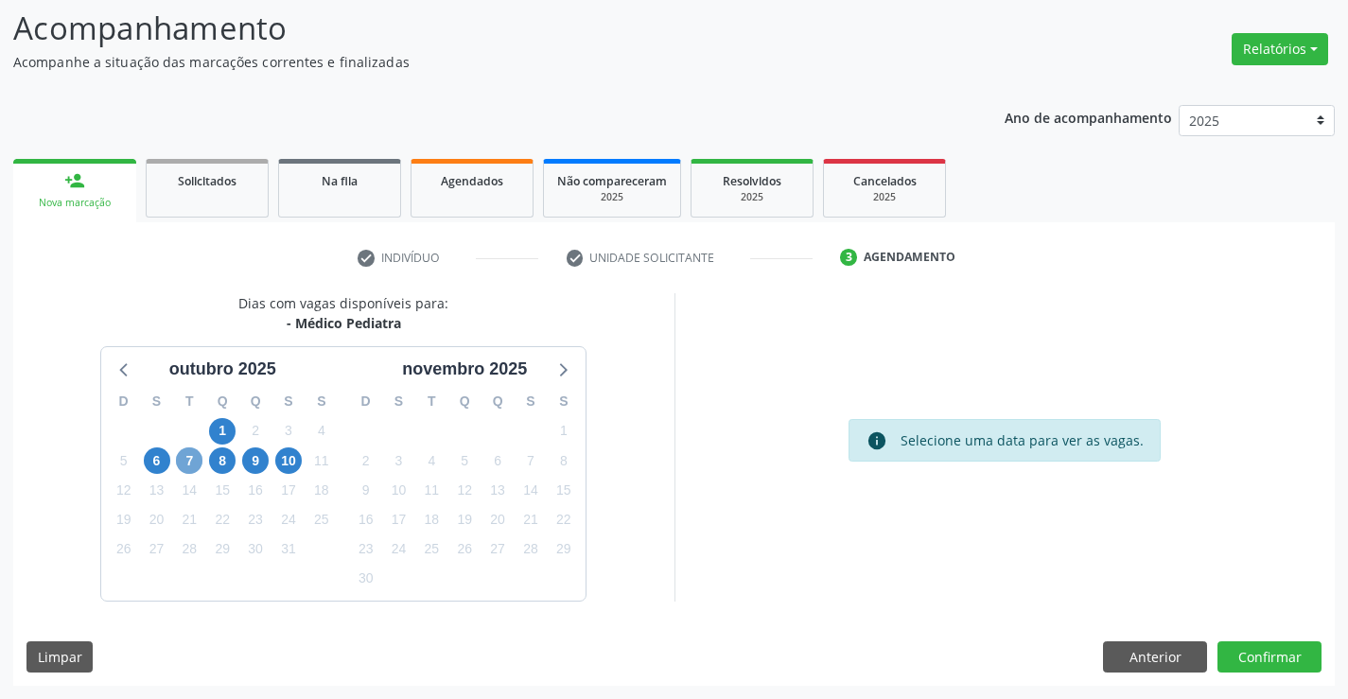
click at [196, 467] on span "7" at bounding box center [189, 460] width 26 height 26
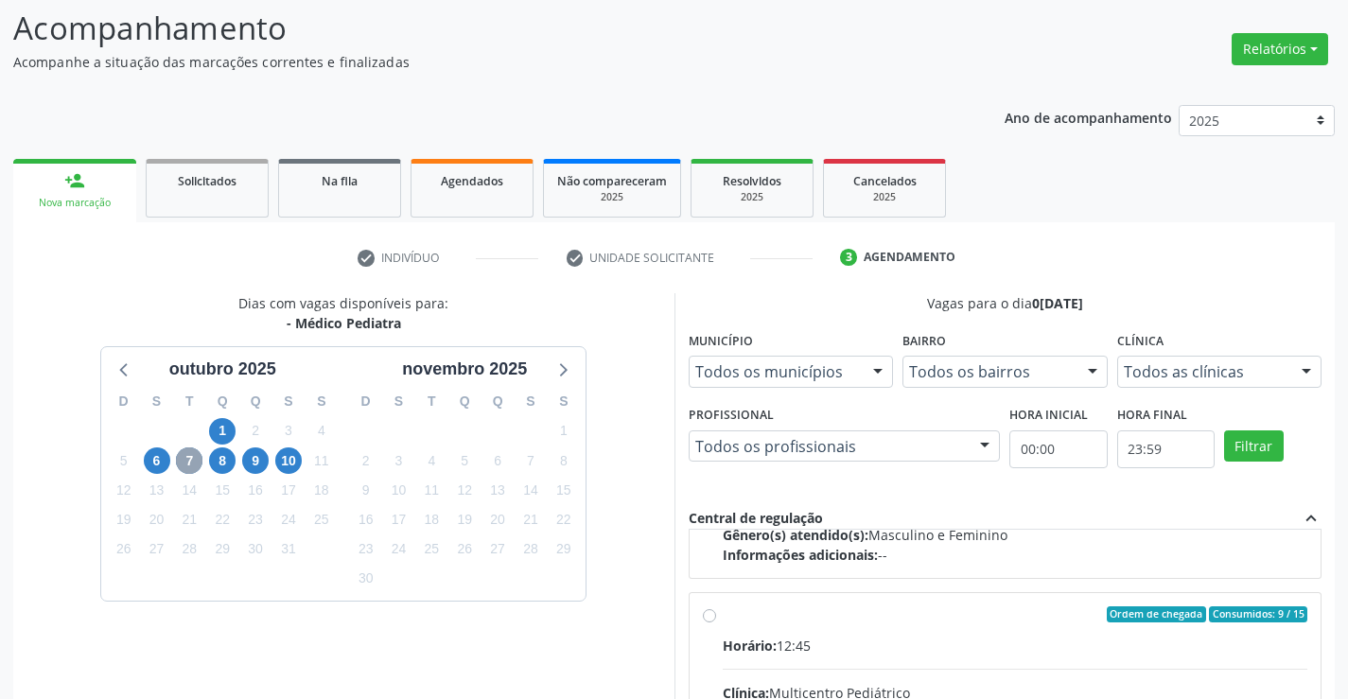
scroll to position [284, 0]
click at [708, 614] on input "Ordem de chegada Consumidos: 9 / 15 Horário: 12:45 Clínica: Multicentro Pediátr…" at bounding box center [709, 613] width 13 height 17
radio input "true"
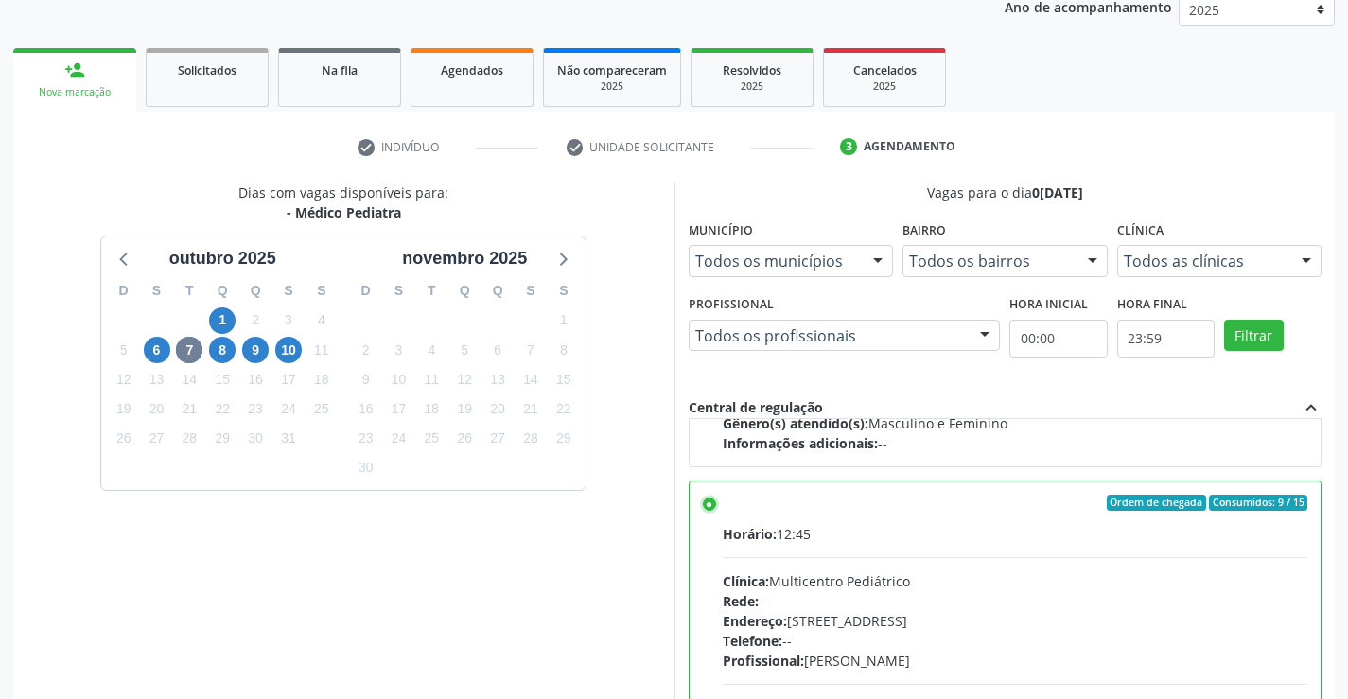
scroll to position [393, 0]
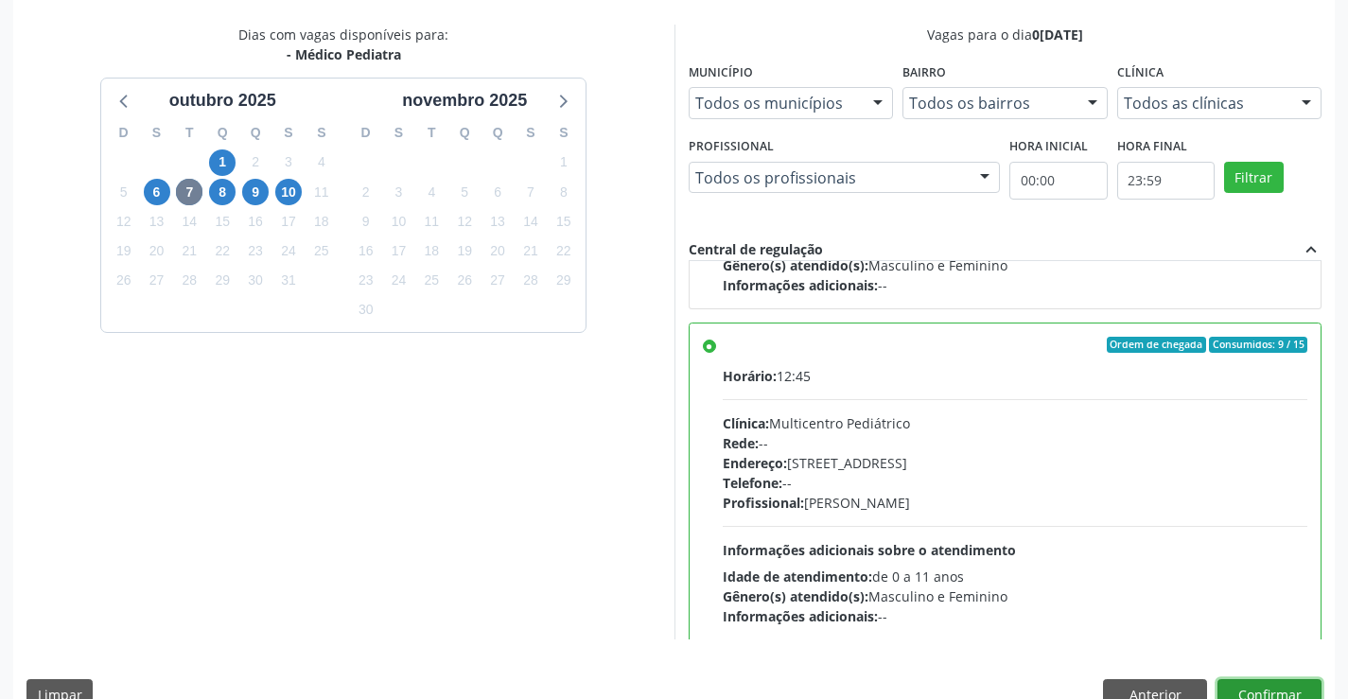
click at [1250, 687] on button "Confirmar" at bounding box center [1270, 695] width 104 height 32
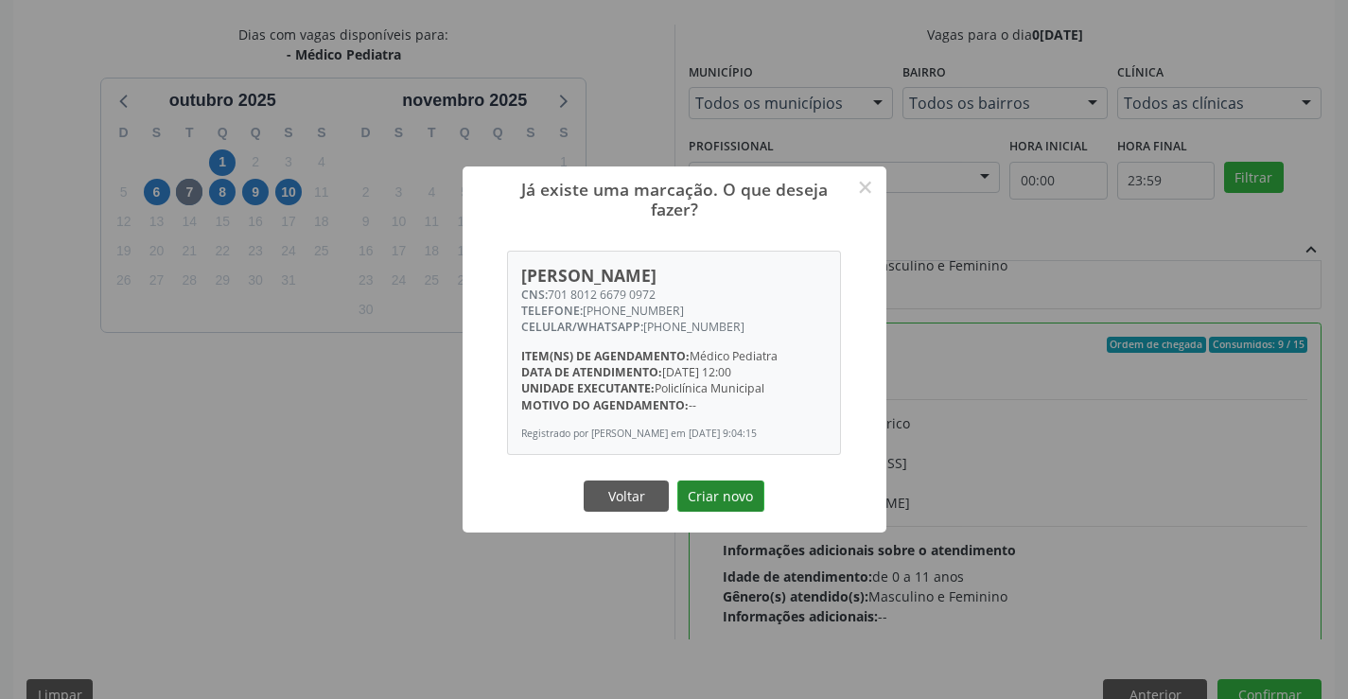
click at [727, 493] on button "Criar novo" at bounding box center [720, 497] width 87 height 32
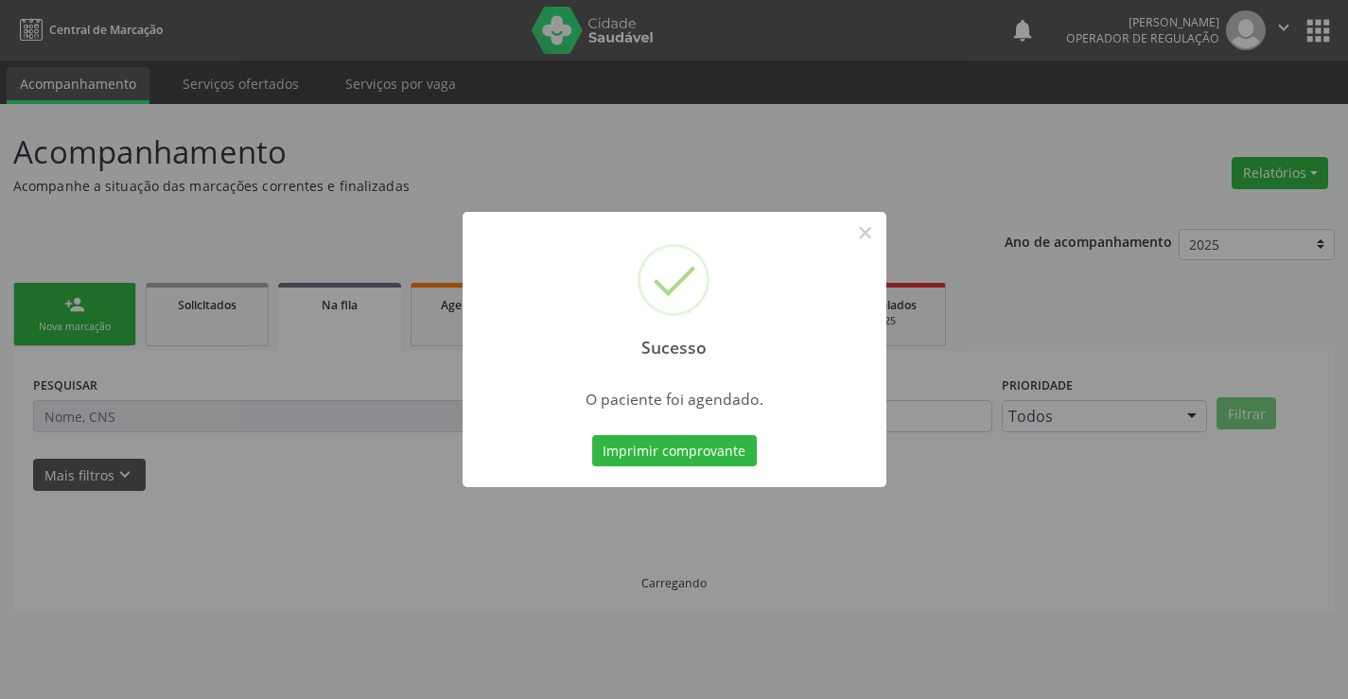
scroll to position [0, 0]
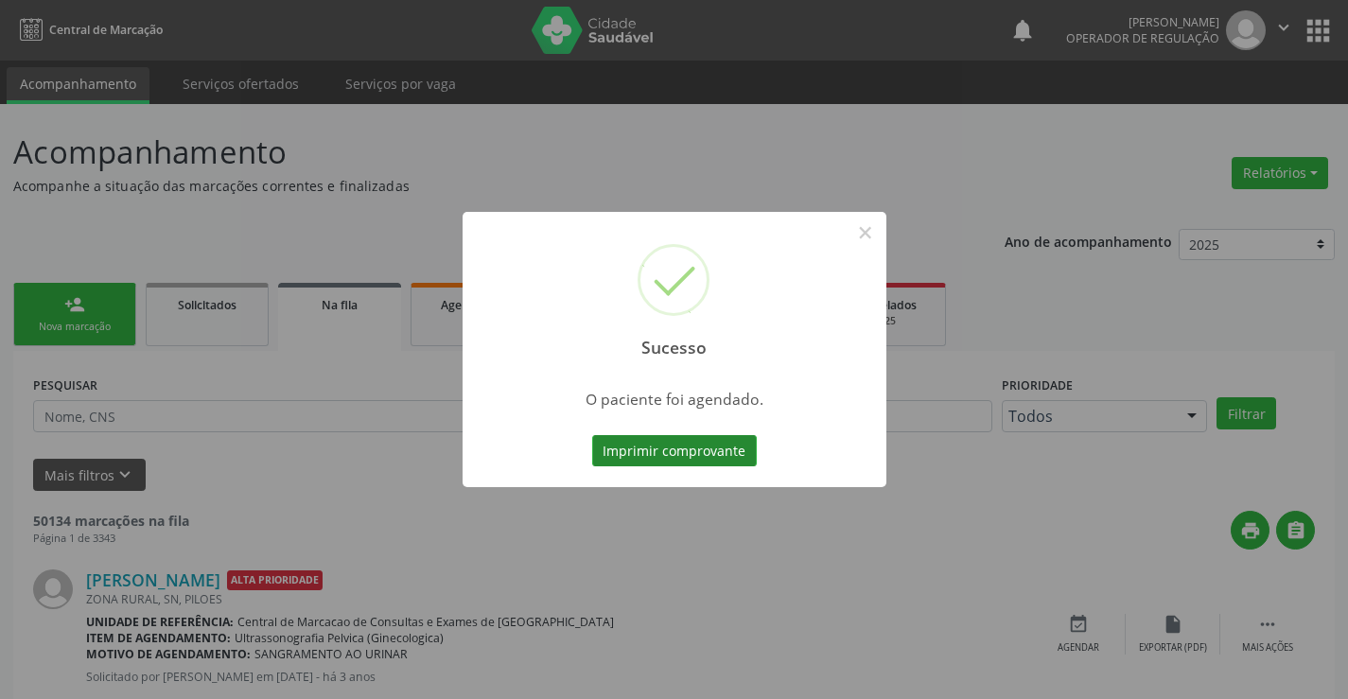
click at [665, 442] on button "Imprimir comprovante" at bounding box center [674, 451] width 165 height 32
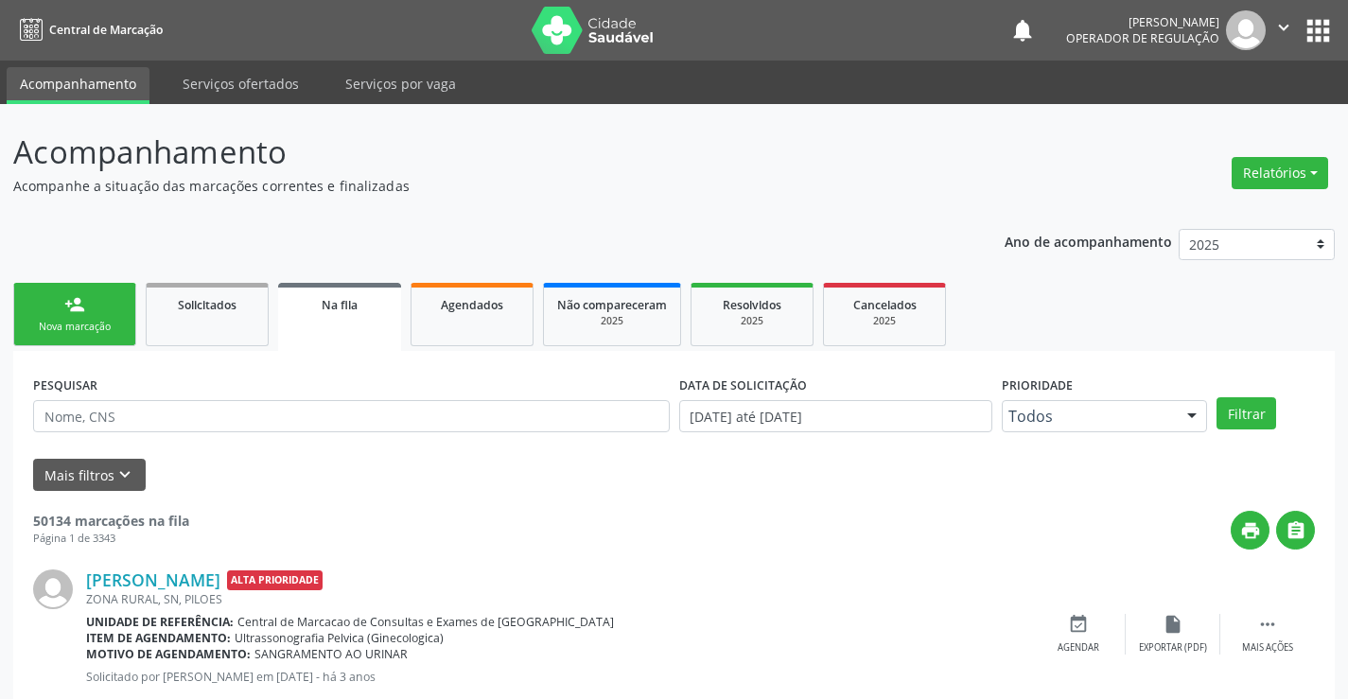
click at [91, 303] on link "person_add Nova marcação" at bounding box center [74, 314] width 123 height 63
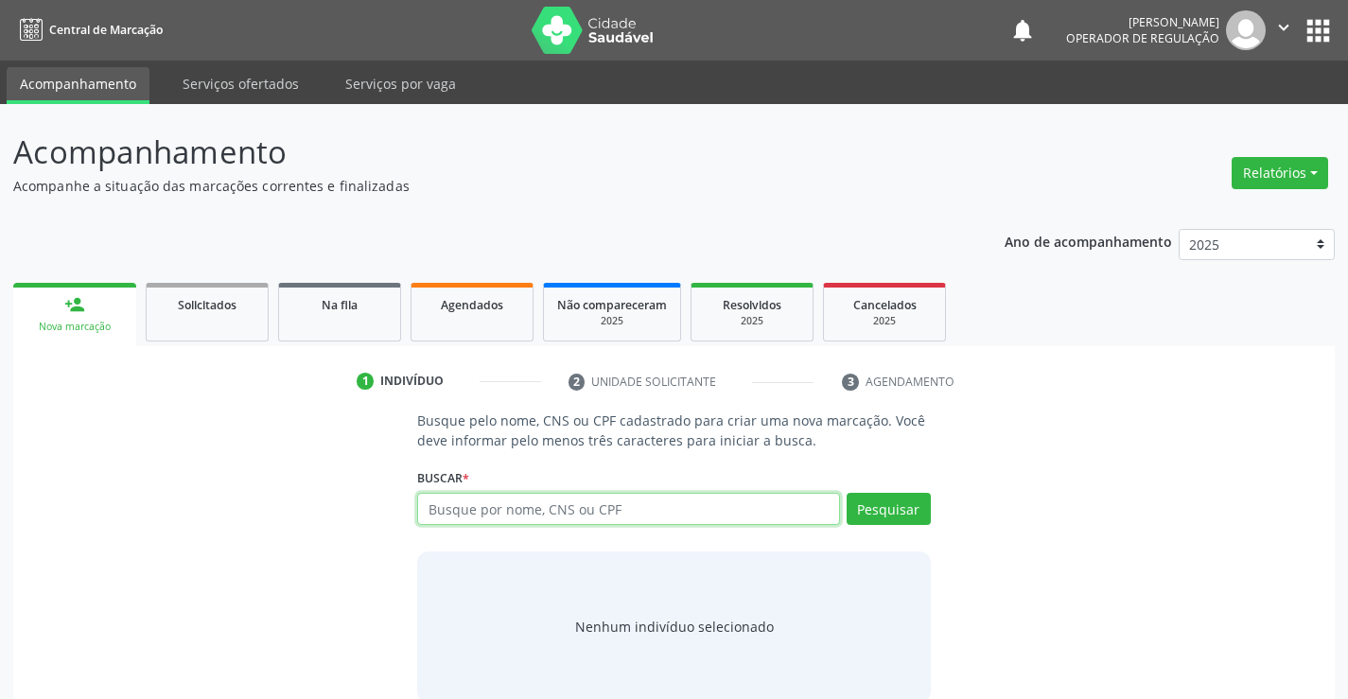
click at [553, 514] on input "text" at bounding box center [628, 509] width 422 height 32
click at [550, 507] on input "707" at bounding box center [628, 509] width 422 height 32
type input "7"
click at [651, 499] on input "text" at bounding box center [628, 509] width 422 height 32
click at [649, 517] on input "text" at bounding box center [628, 509] width 422 height 32
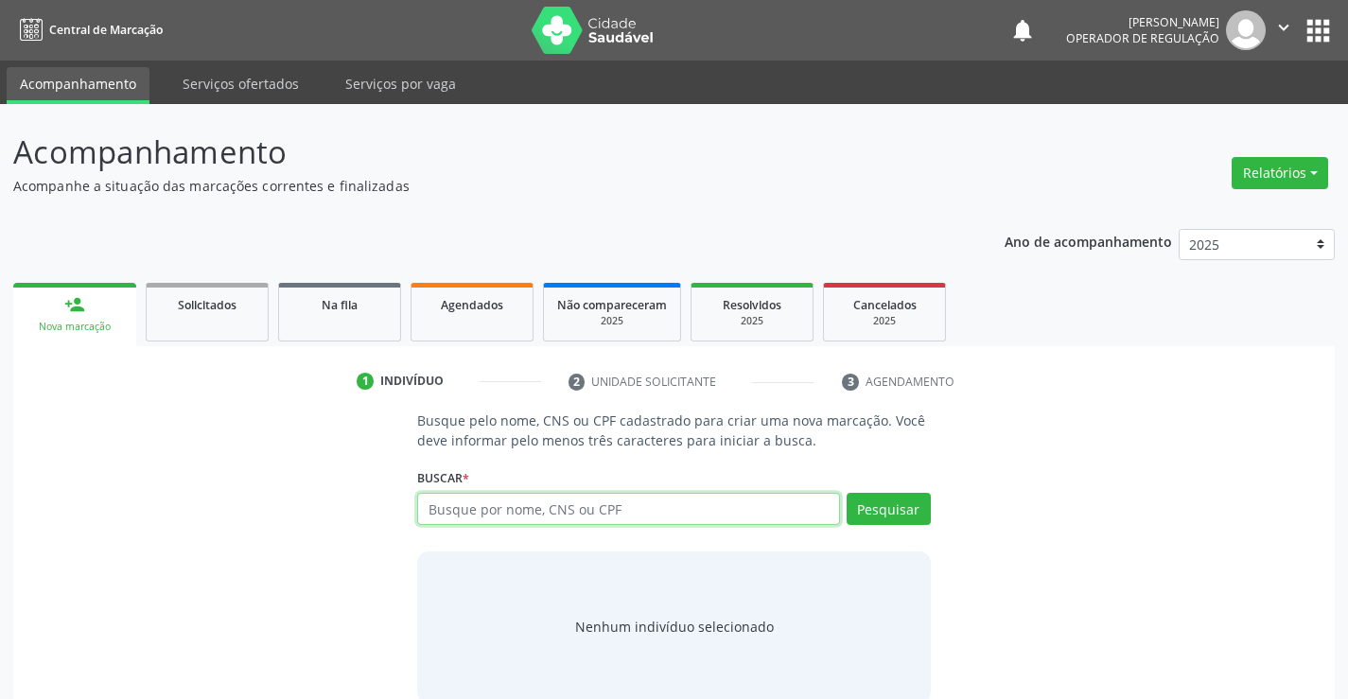
click at [649, 517] on input "text" at bounding box center [628, 509] width 422 height 32
click at [568, 504] on input "text" at bounding box center [628, 509] width 422 height 32
click at [565, 511] on input "text" at bounding box center [628, 509] width 422 height 32
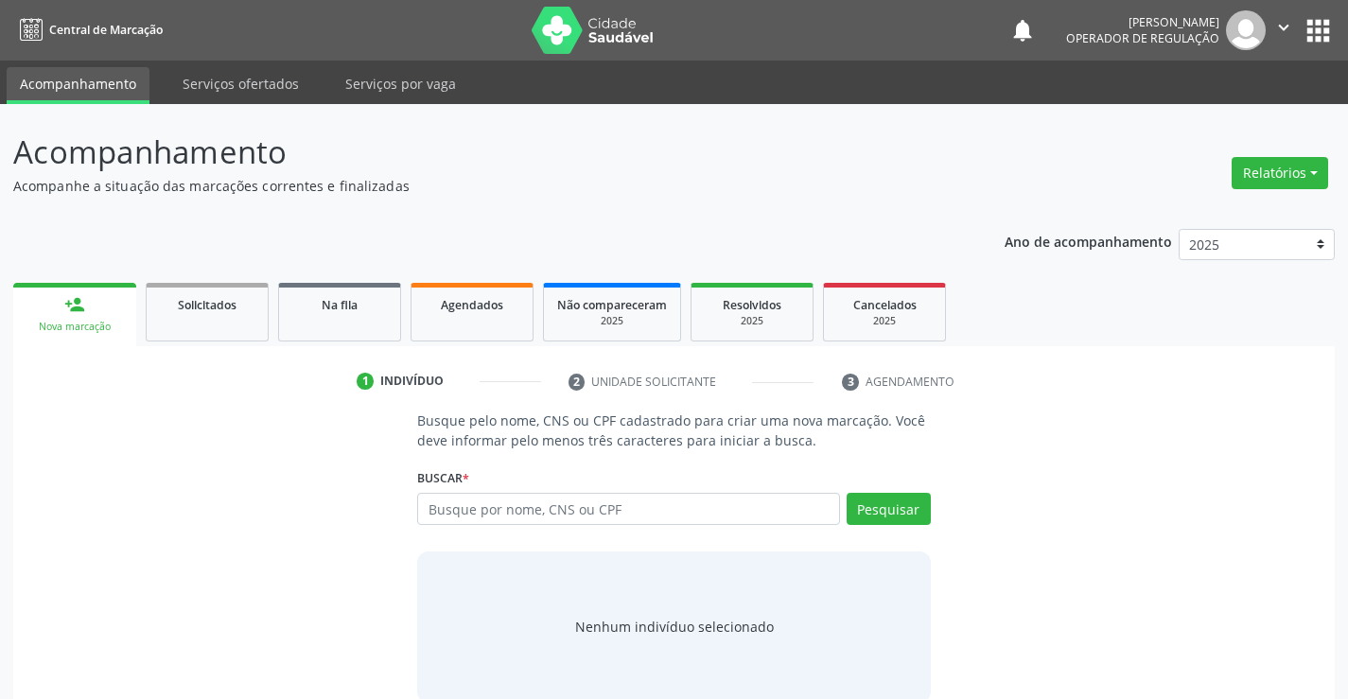
click at [556, 512] on input "text" at bounding box center [628, 509] width 422 height 32
click at [467, 508] on input "text" at bounding box center [628, 509] width 422 height 32
type input "/"
type input "707605219917990"
click at [886, 506] on button "Pesquisar" at bounding box center [889, 509] width 84 height 32
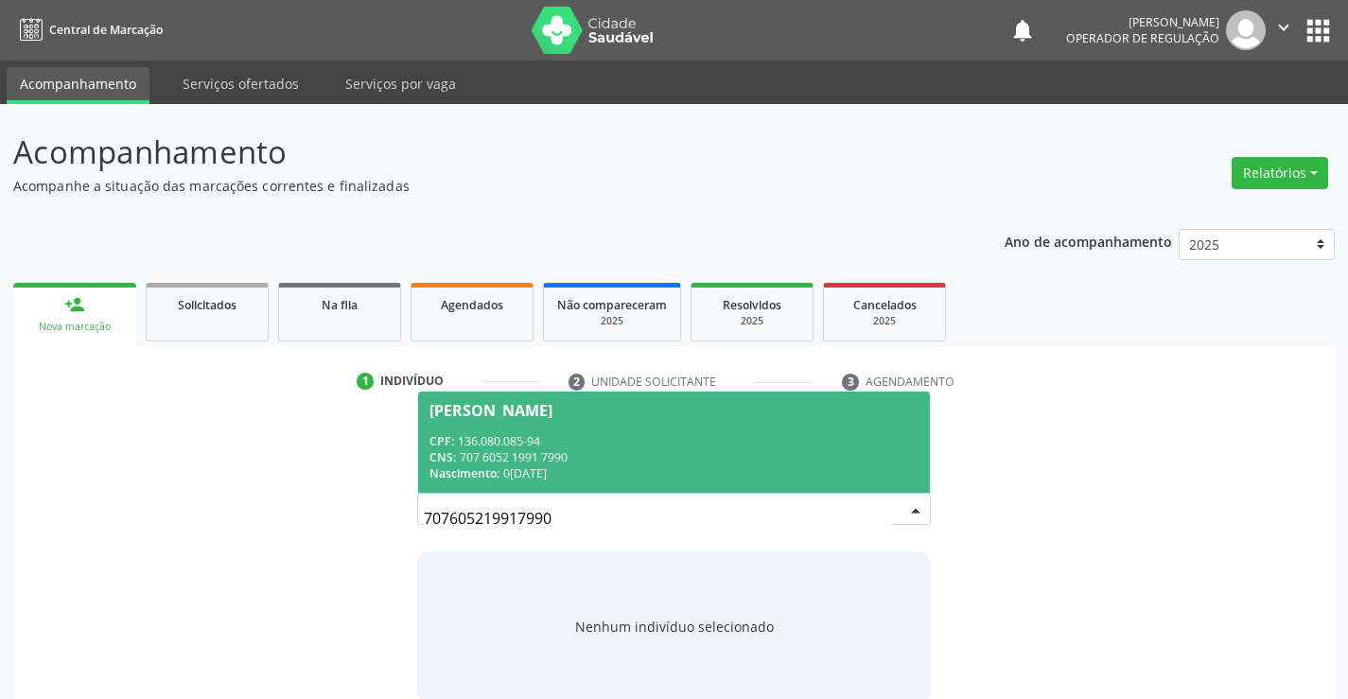
click at [596, 436] on div "CPF: 136.080.085-94" at bounding box center [674, 441] width 488 height 16
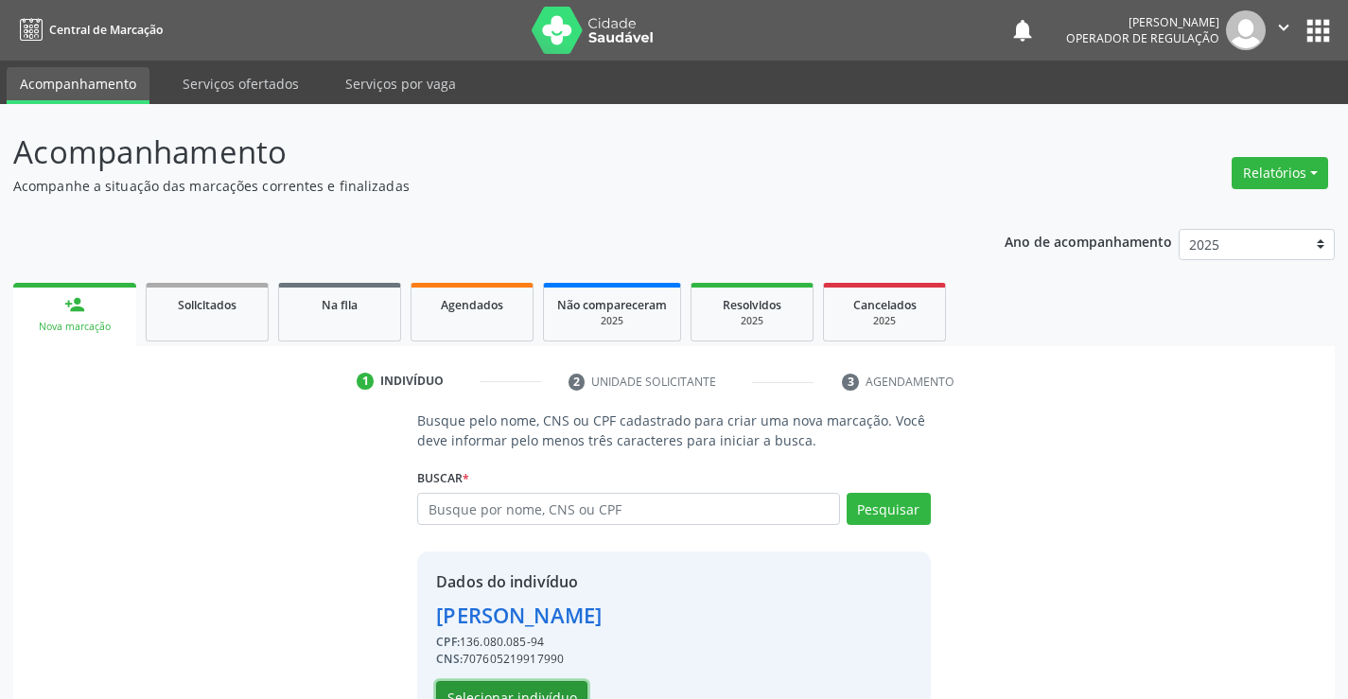
click at [555, 688] on button "Selecionar indivíduo" at bounding box center [511, 697] width 151 height 32
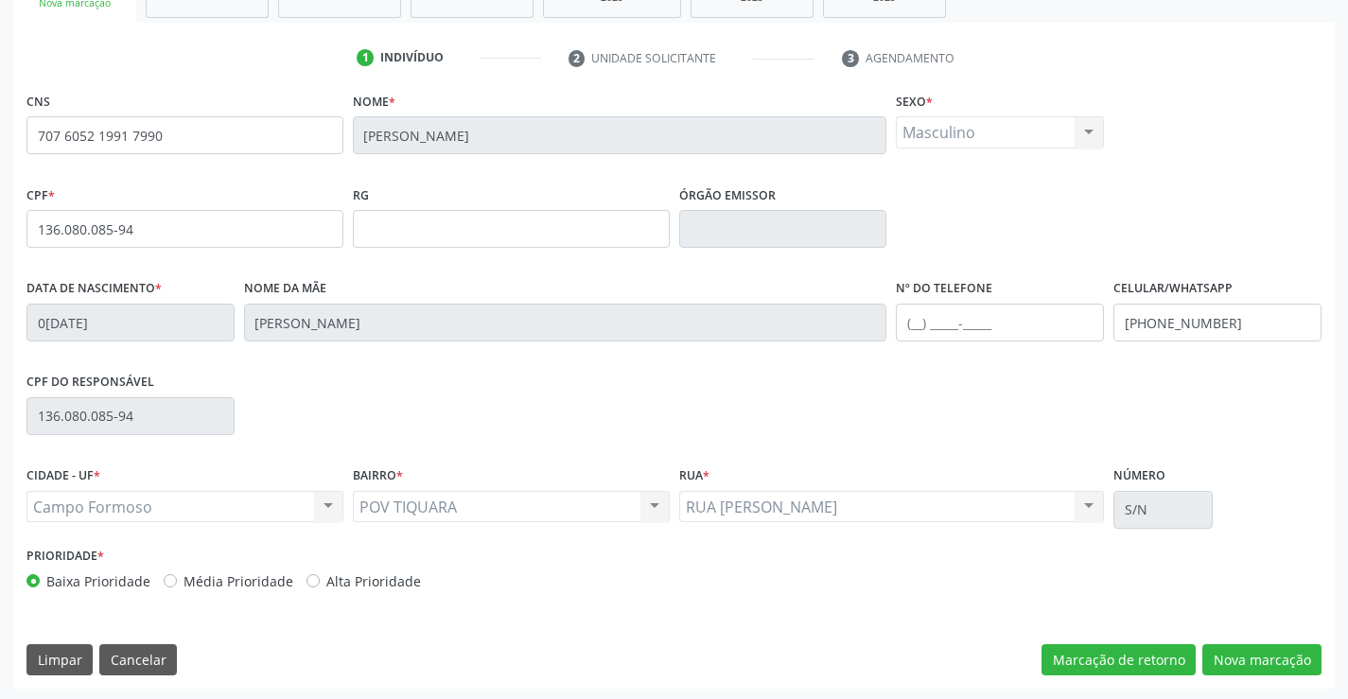
scroll to position [326, 0]
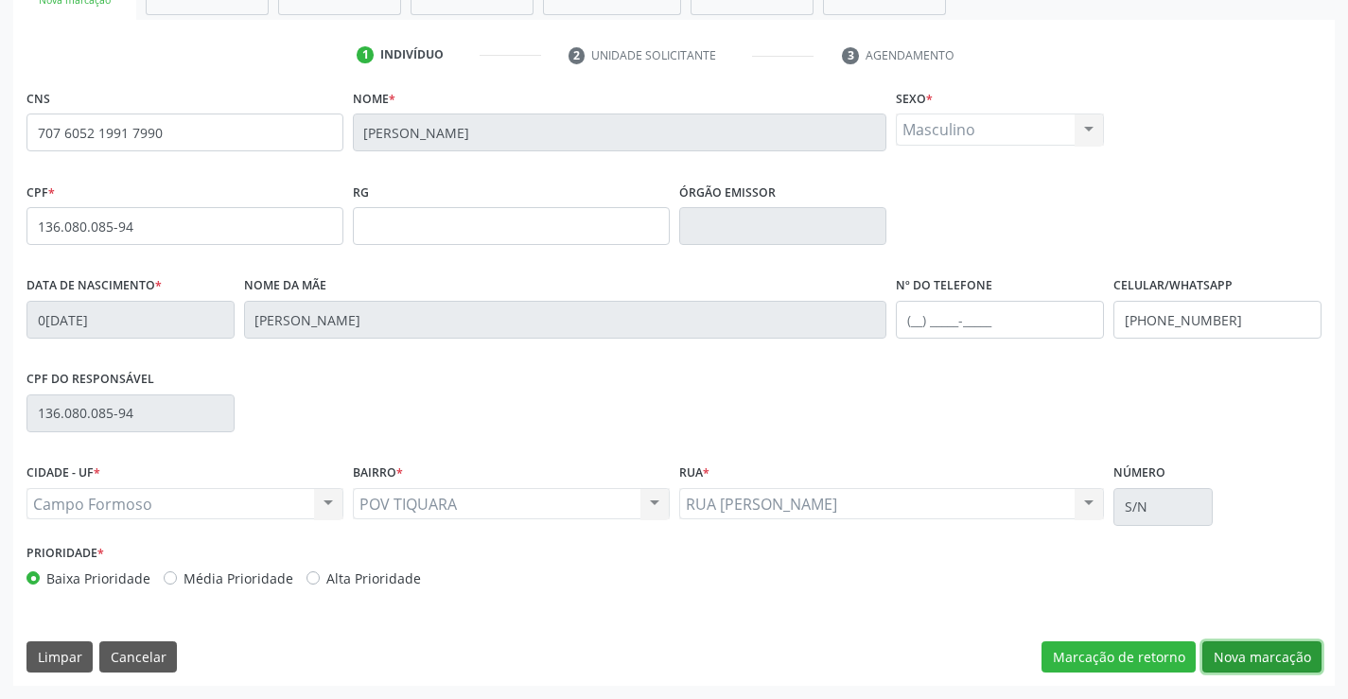
click at [1250, 658] on button "Nova marcação" at bounding box center [1261, 657] width 119 height 32
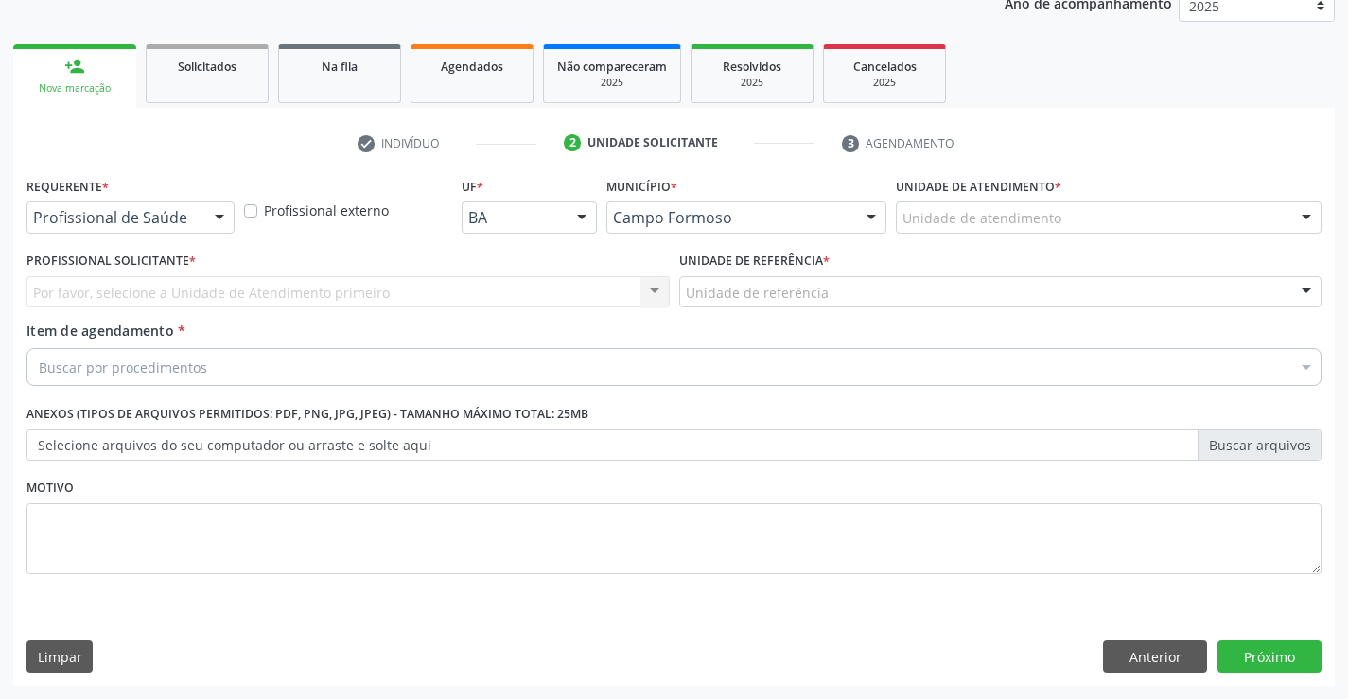
scroll to position [238, 0]
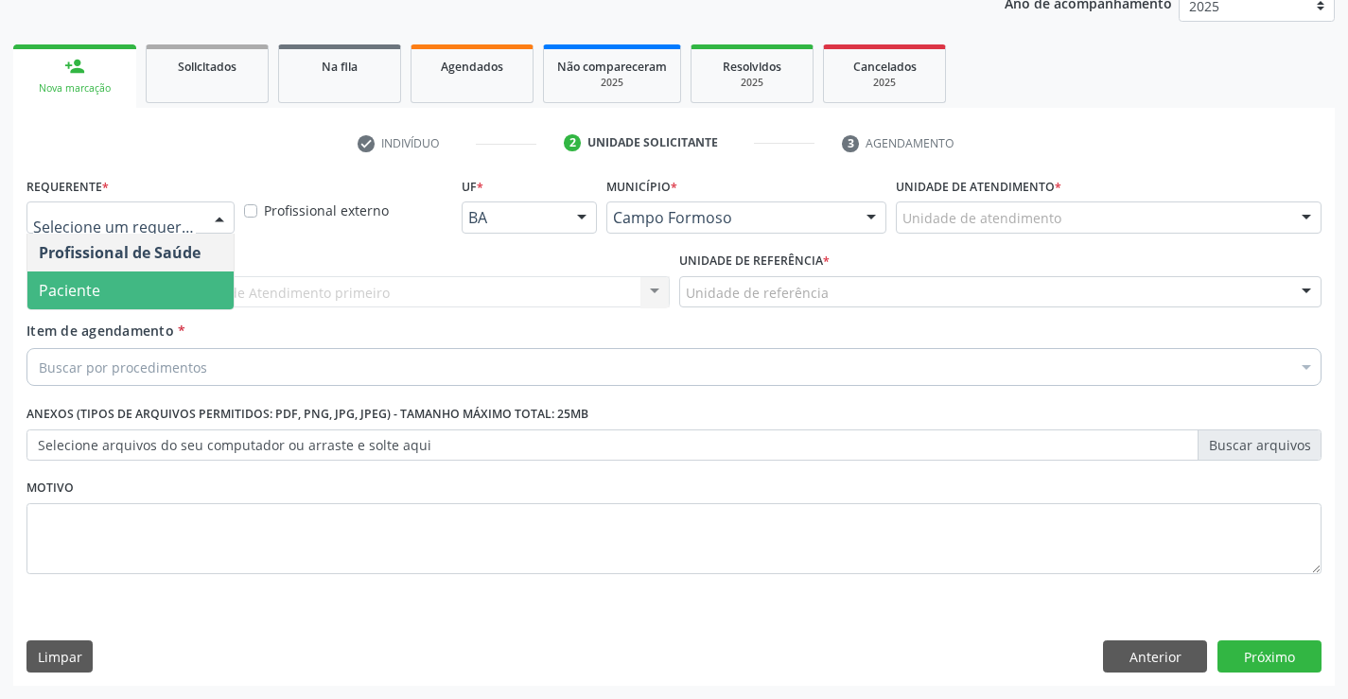
click at [134, 287] on span "Paciente" at bounding box center [130, 291] width 206 height 38
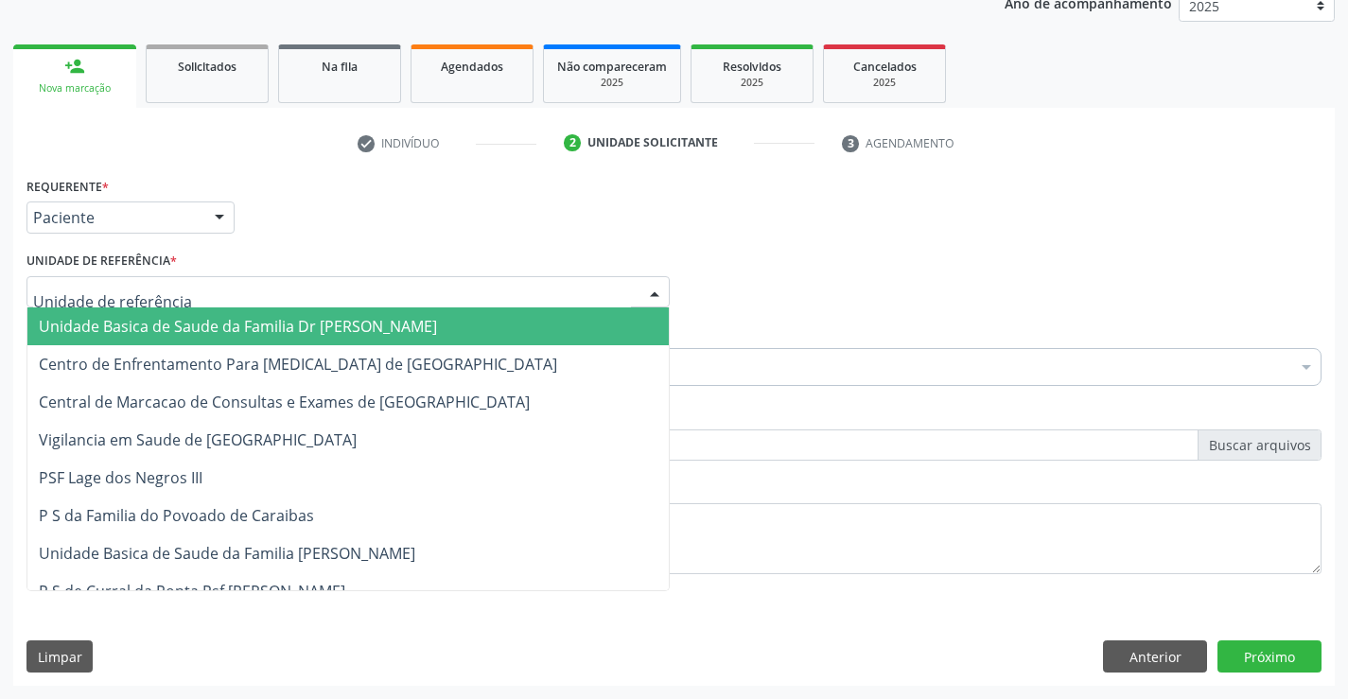
click at [154, 323] on span "Unidade Basica de Saude da Familia Dr [PERSON_NAME]" at bounding box center [238, 326] width 398 height 21
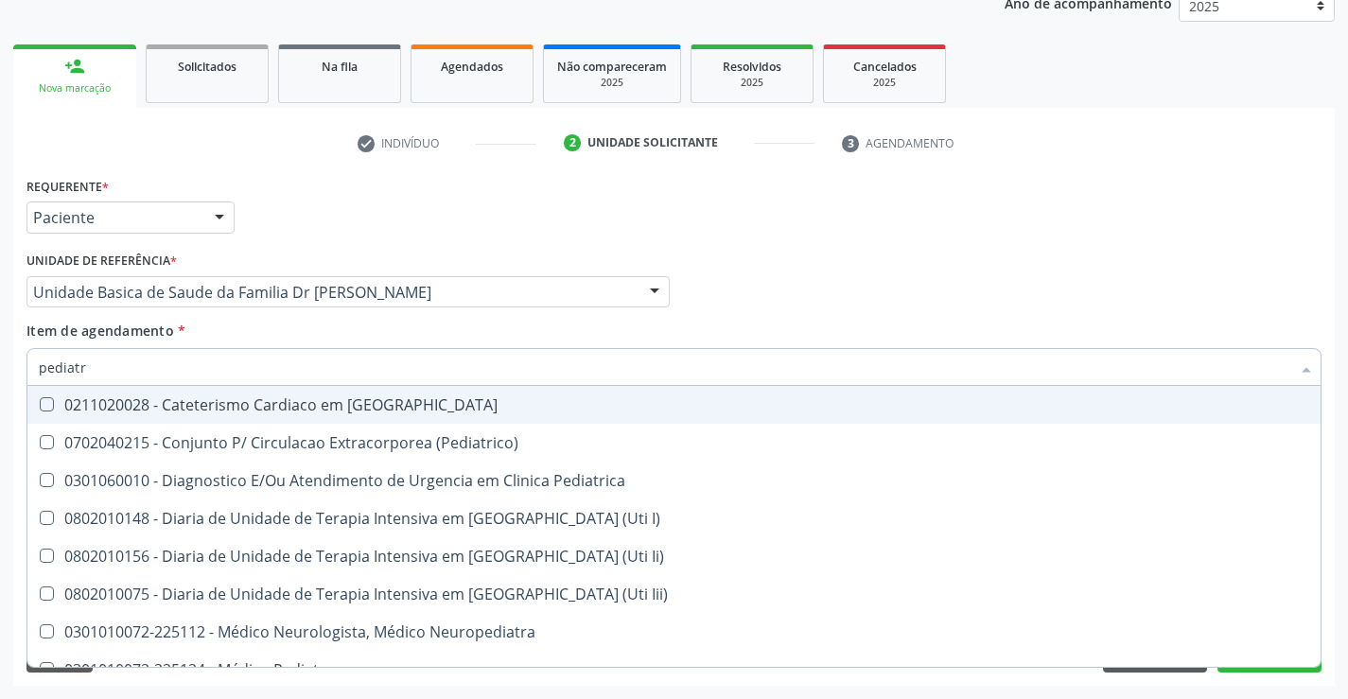
type input "pediatra"
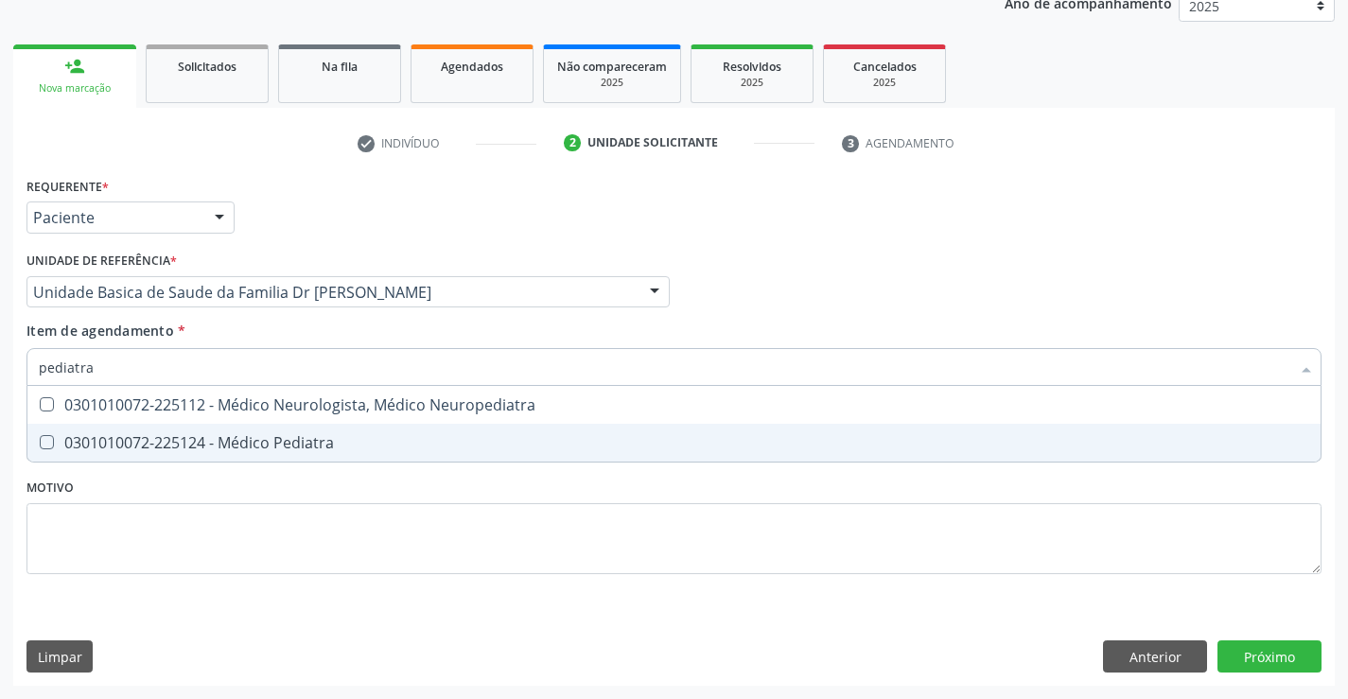
click at [231, 448] on div "0301010072-225124 - Médico Pediatra" at bounding box center [674, 442] width 1271 height 15
checkbox Pediatra "true"
click at [1279, 649] on div "Requerente * Paciente Profissional de Saúde Paciente Nenhum resultado encontrad…" at bounding box center [674, 429] width 1322 height 514
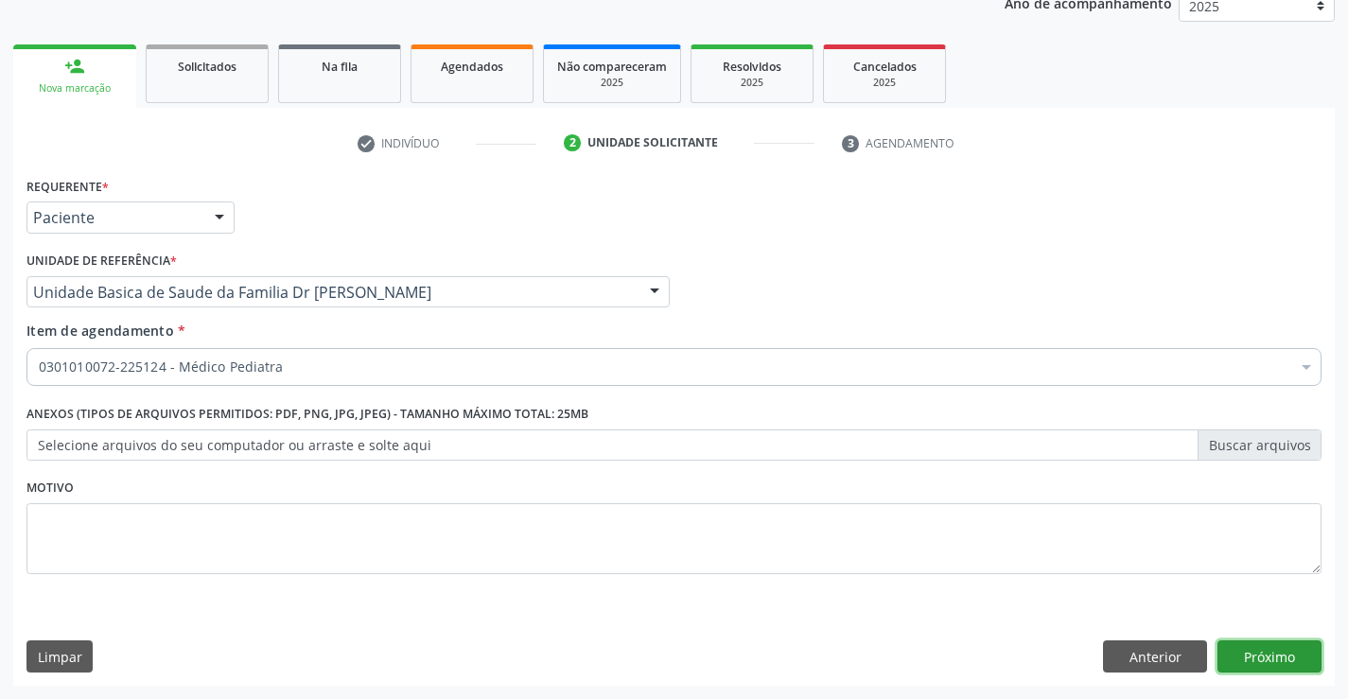
click at [1281, 660] on button "Próximo" at bounding box center [1270, 656] width 104 height 32
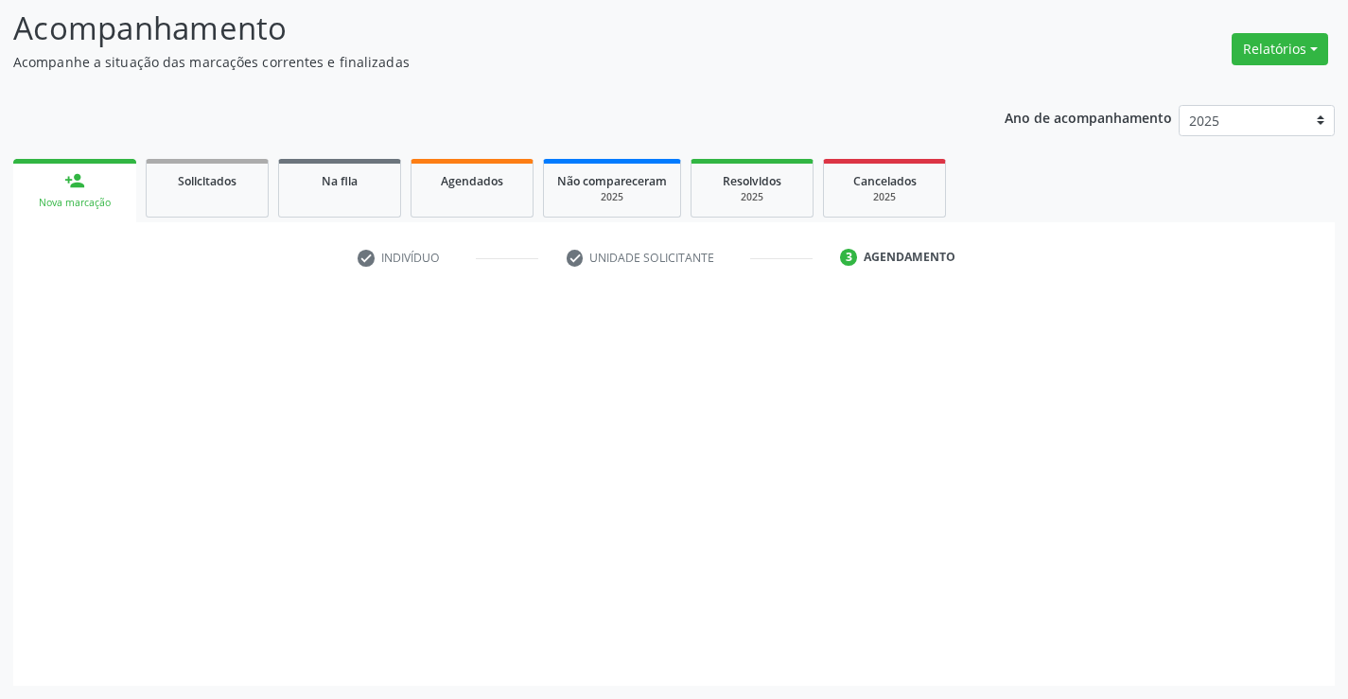
scroll to position [124, 0]
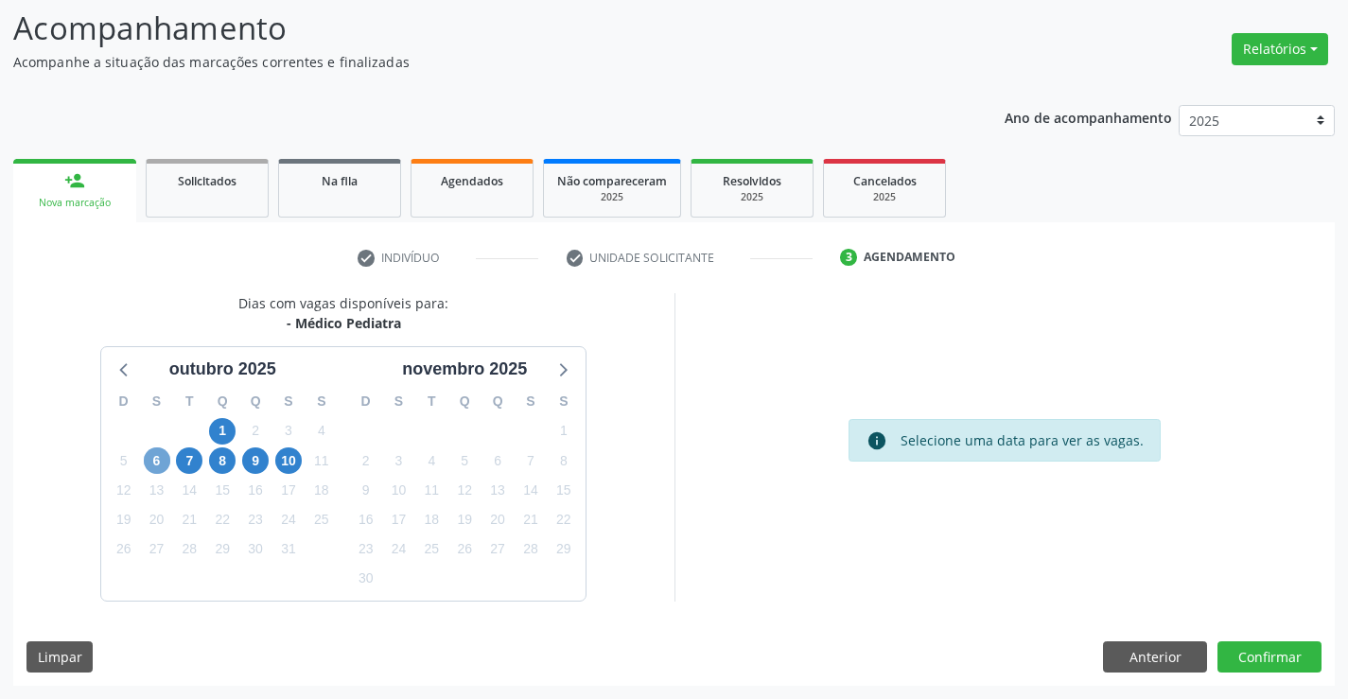
click at [161, 466] on span "6" at bounding box center [157, 460] width 26 height 26
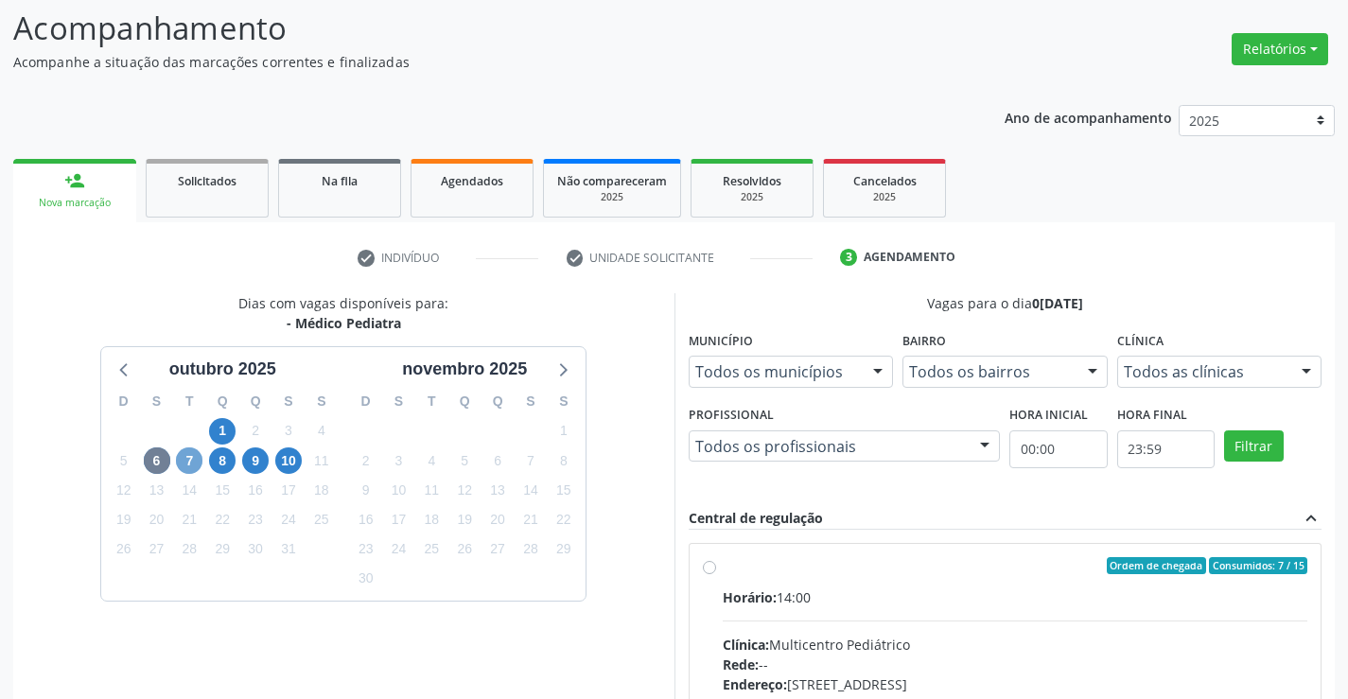
click at [191, 458] on span "7" at bounding box center [189, 460] width 26 height 26
click at [723, 568] on label "Ordem de chegada Consumidos: 2 / 15 Horário: 08:00 Clínica: Multicentro Pediátr…" at bounding box center [1016, 702] width 586 height 290
click at [713, 568] on input "Ordem de chegada Consumidos: 2 / 15 Horário: 08:00 Clínica: Multicentro Pediátr…" at bounding box center [709, 565] width 13 height 17
radio input "true"
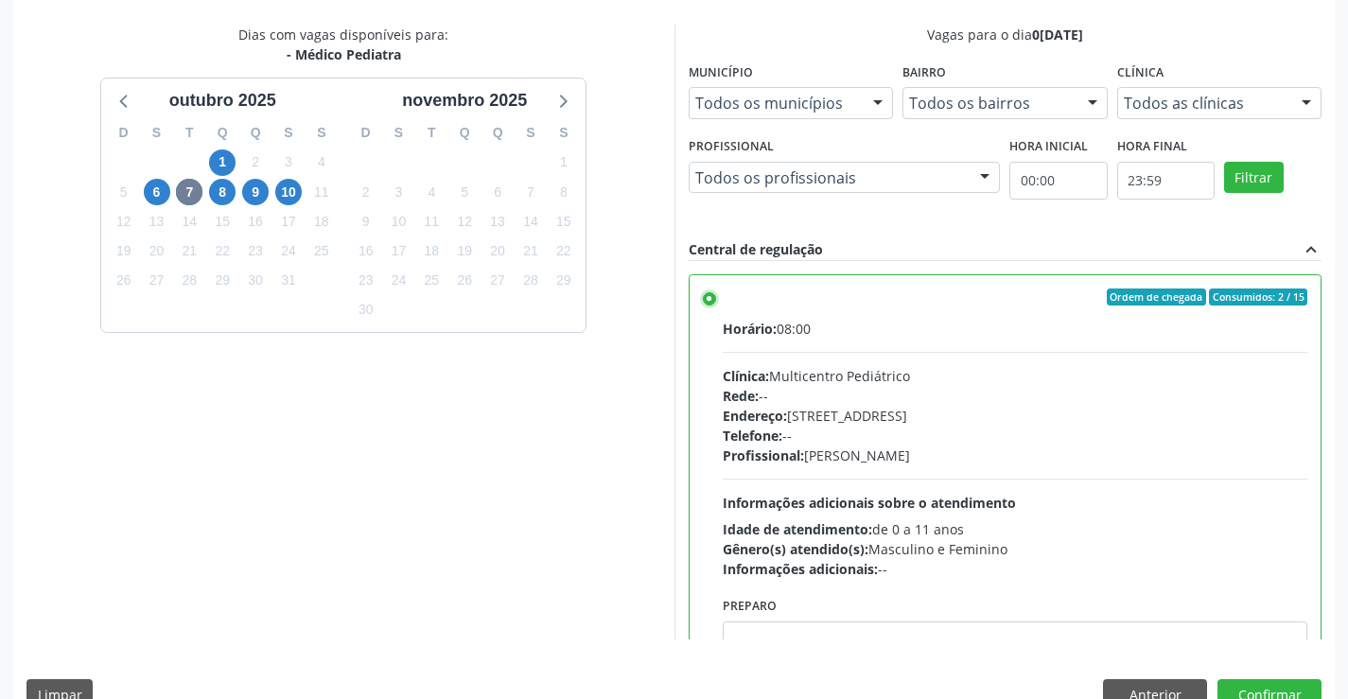
scroll to position [401, 0]
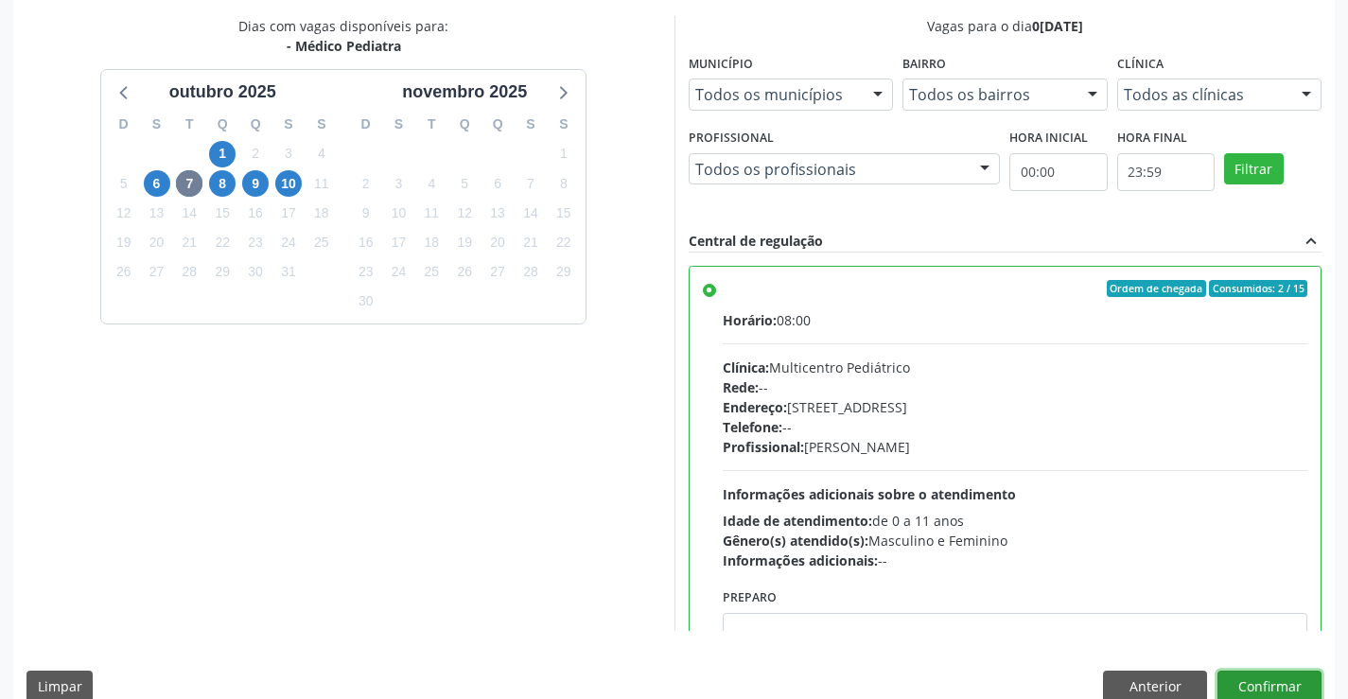
click at [1258, 686] on button "Confirmar" at bounding box center [1270, 687] width 104 height 32
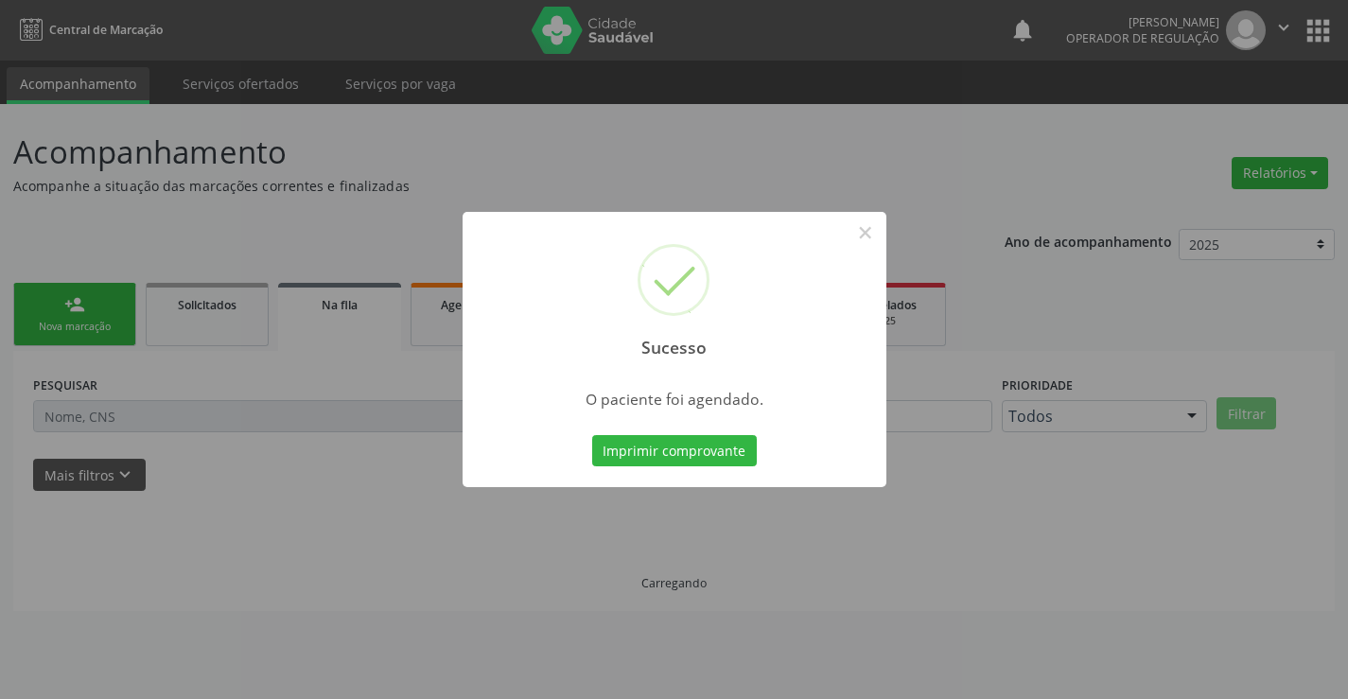
scroll to position [0, 0]
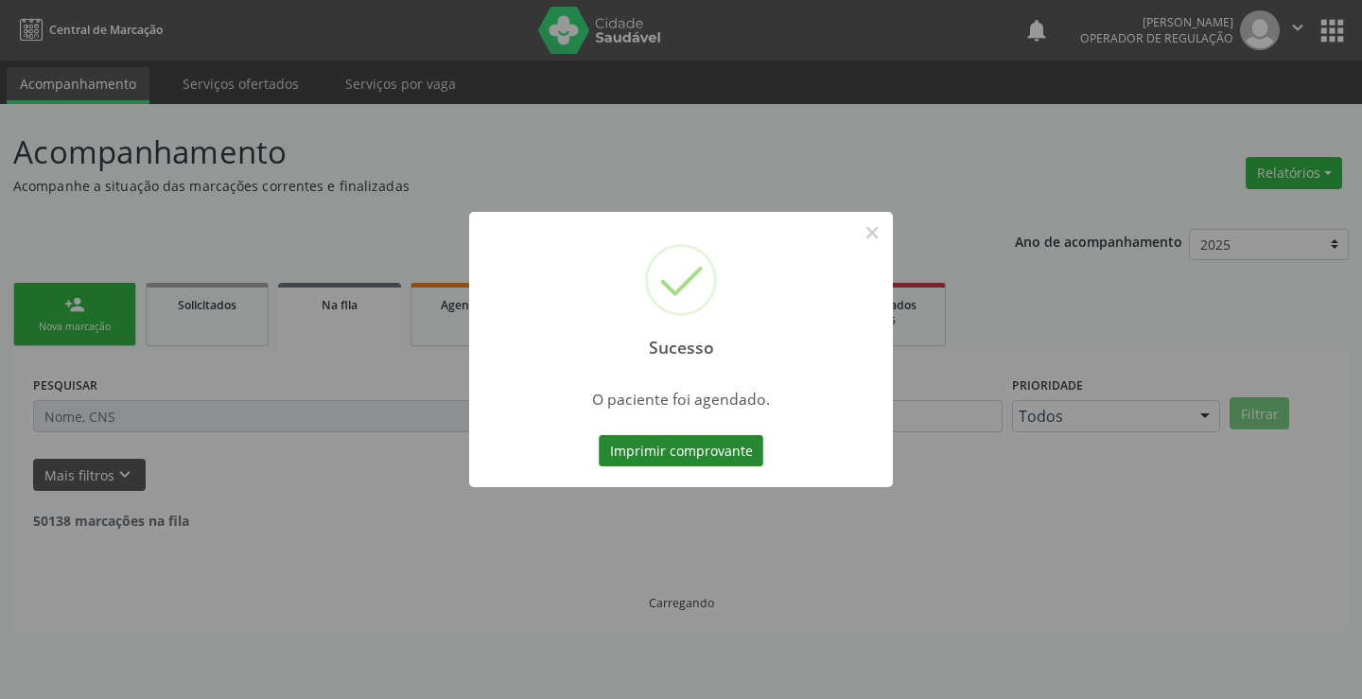
click at [719, 458] on button "Imprimir comprovante" at bounding box center [681, 451] width 165 height 32
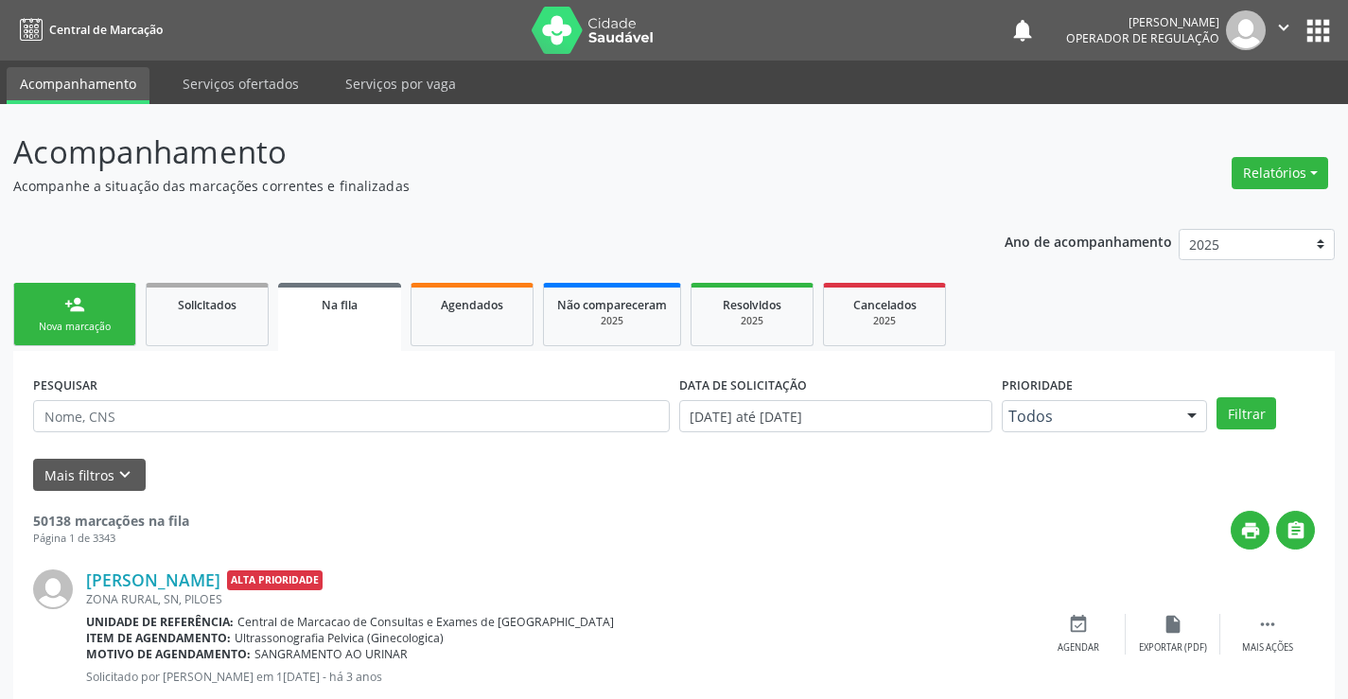
click at [371, 321] on link "Na fila" at bounding box center [339, 317] width 123 height 68
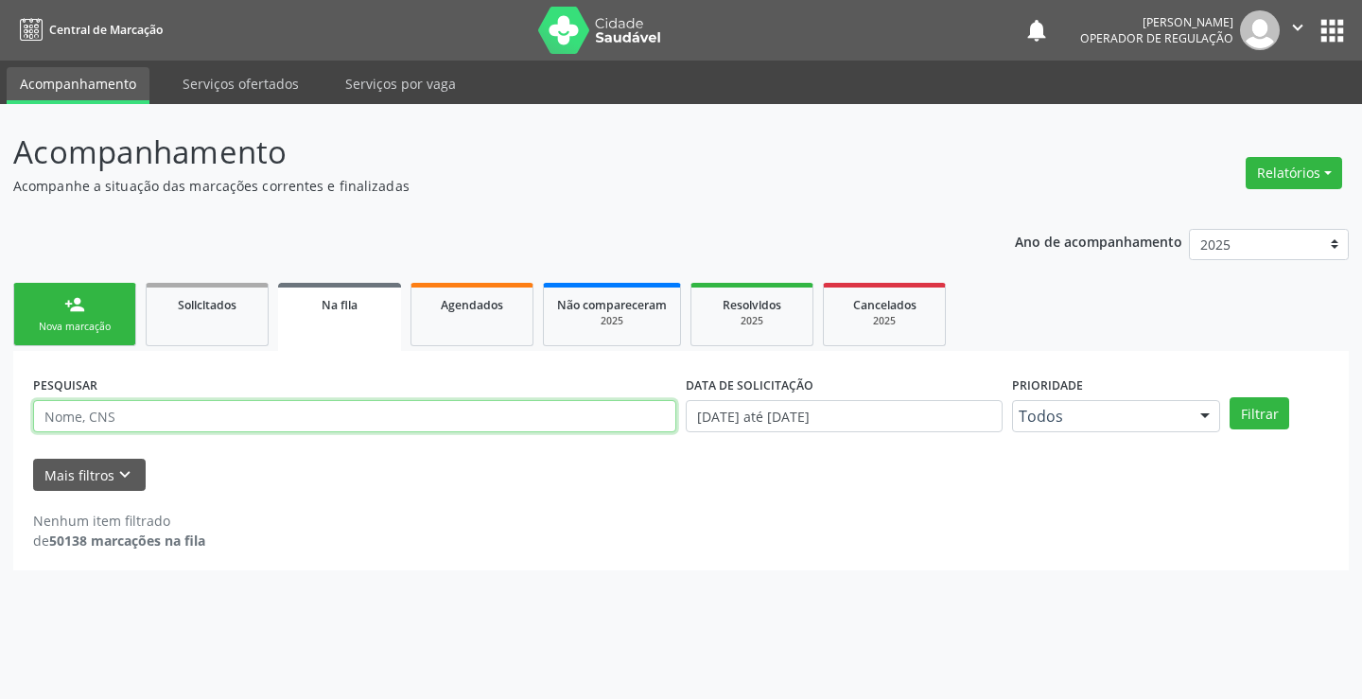
click at [179, 419] on input "text" at bounding box center [354, 416] width 643 height 32
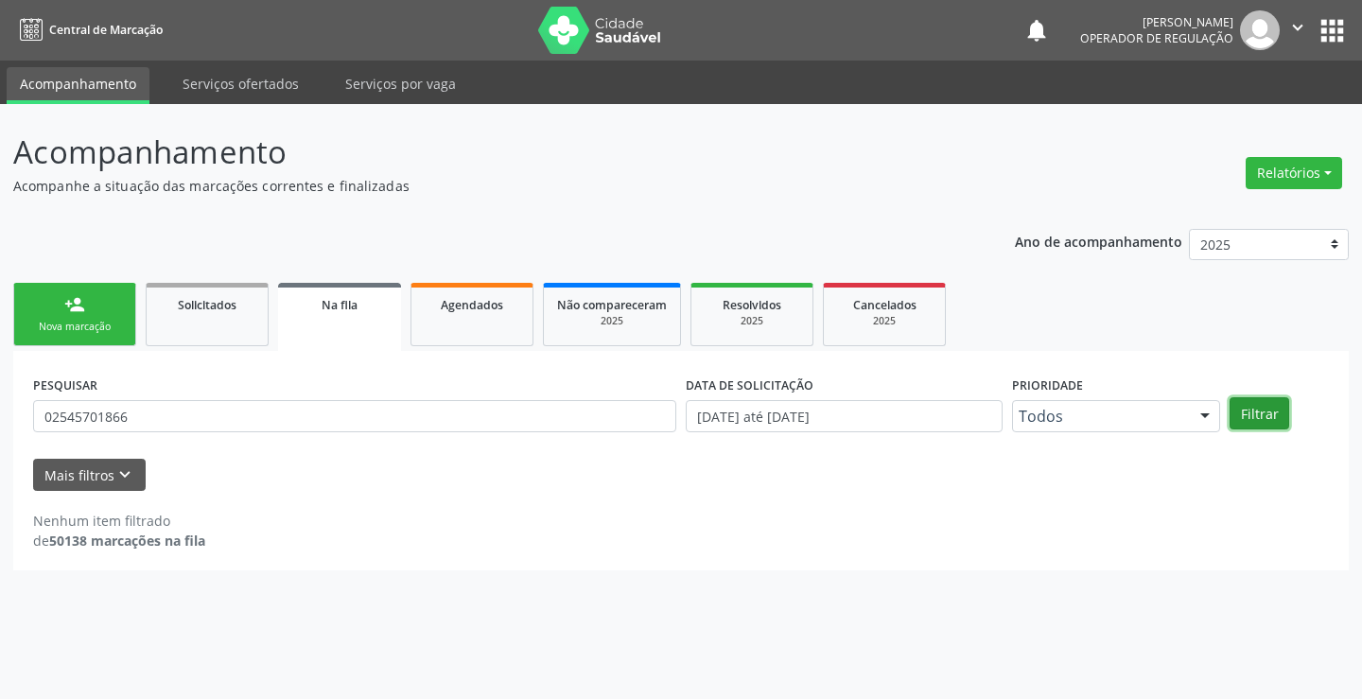
click at [1263, 422] on button "Filtrar" at bounding box center [1260, 413] width 60 height 32
click at [201, 419] on input "02545701866" at bounding box center [354, 416] width 643 height 32
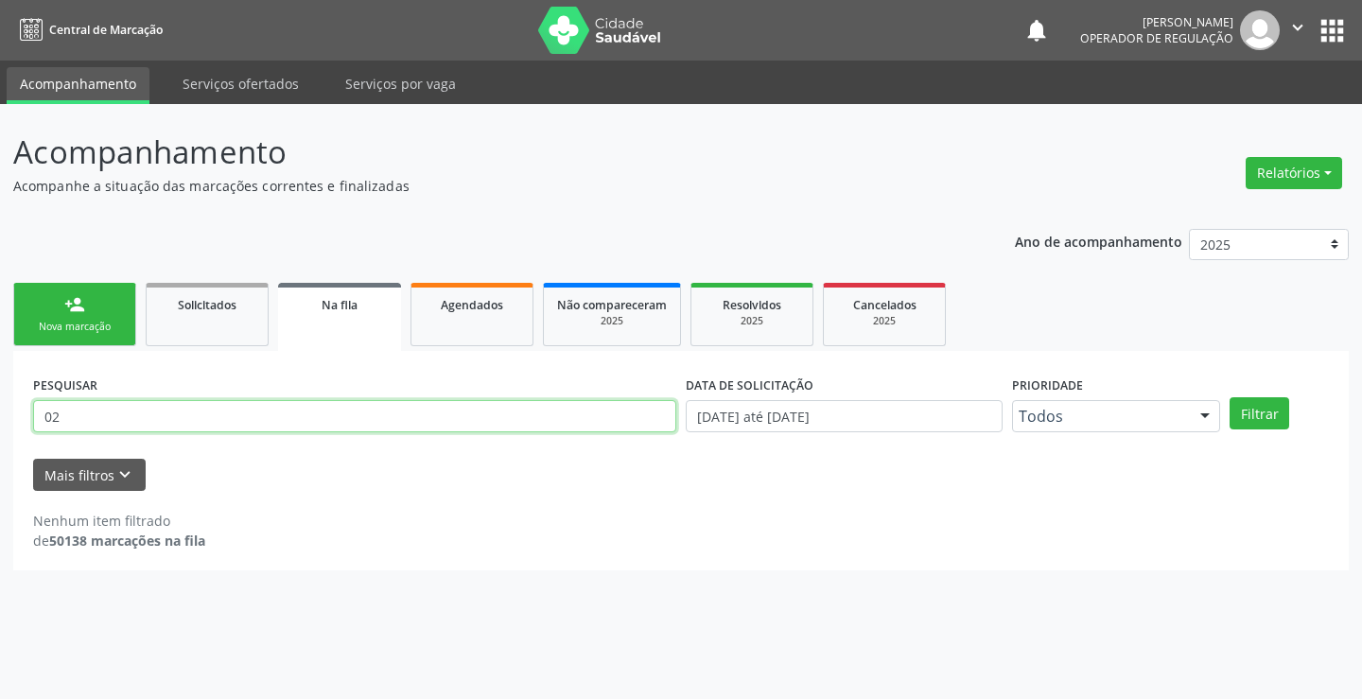
type input "0"
type input "joao carvalho dos santos"
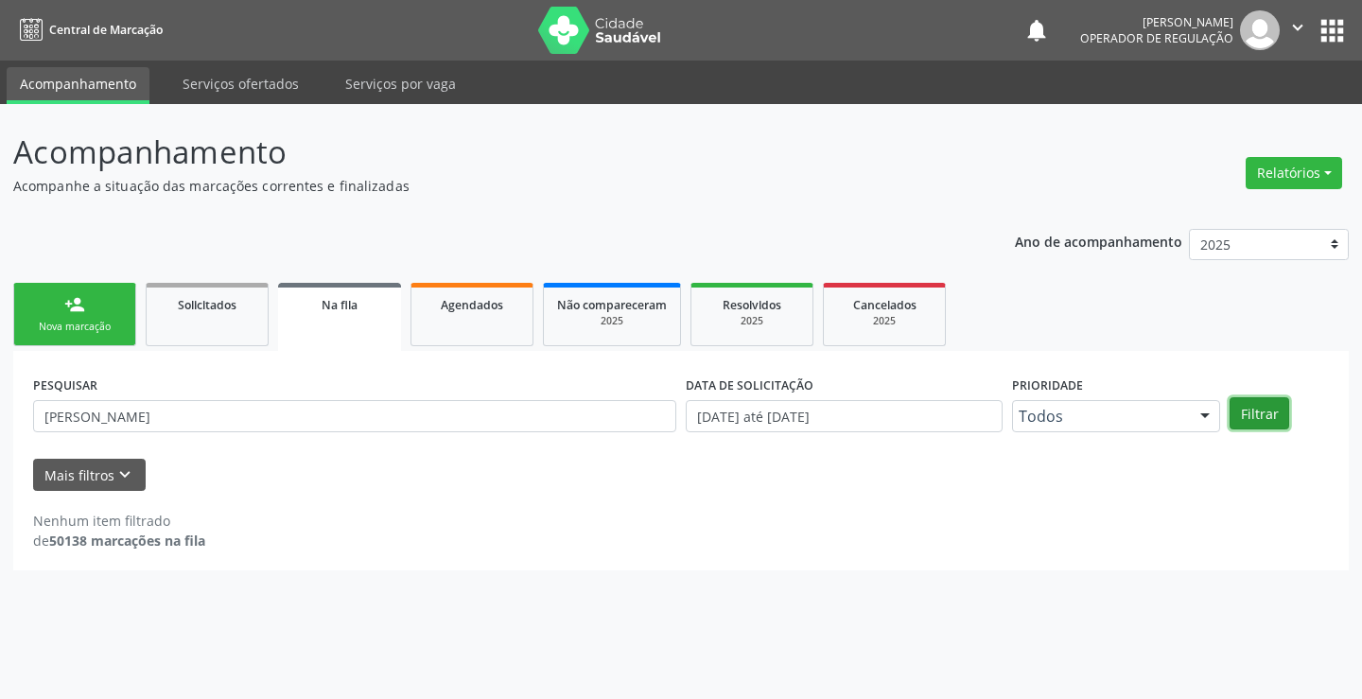
click at [1268, 414] on button "Filtrar" at bounding box center [1260, 413] width 60 height 32
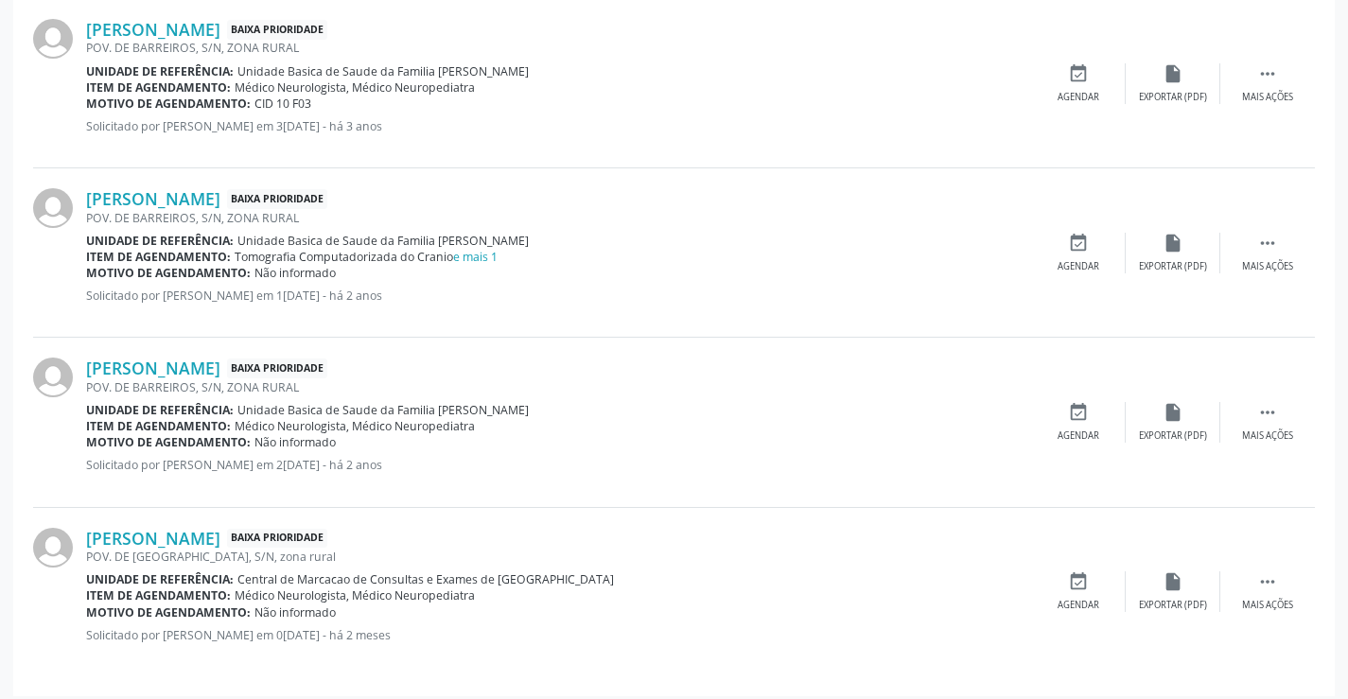
scroll to position [578, 0]
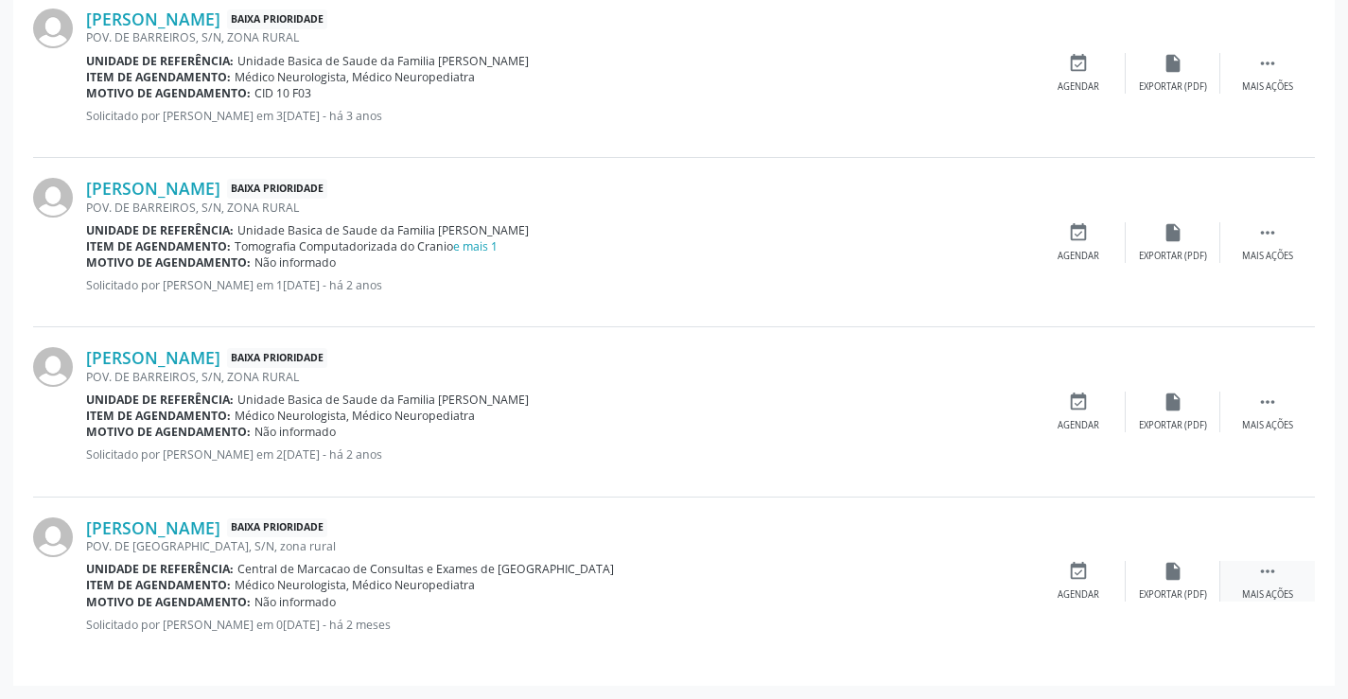
click at [1263, 573] on icon "" at bounding box center [1267, 571] width 21 height 21
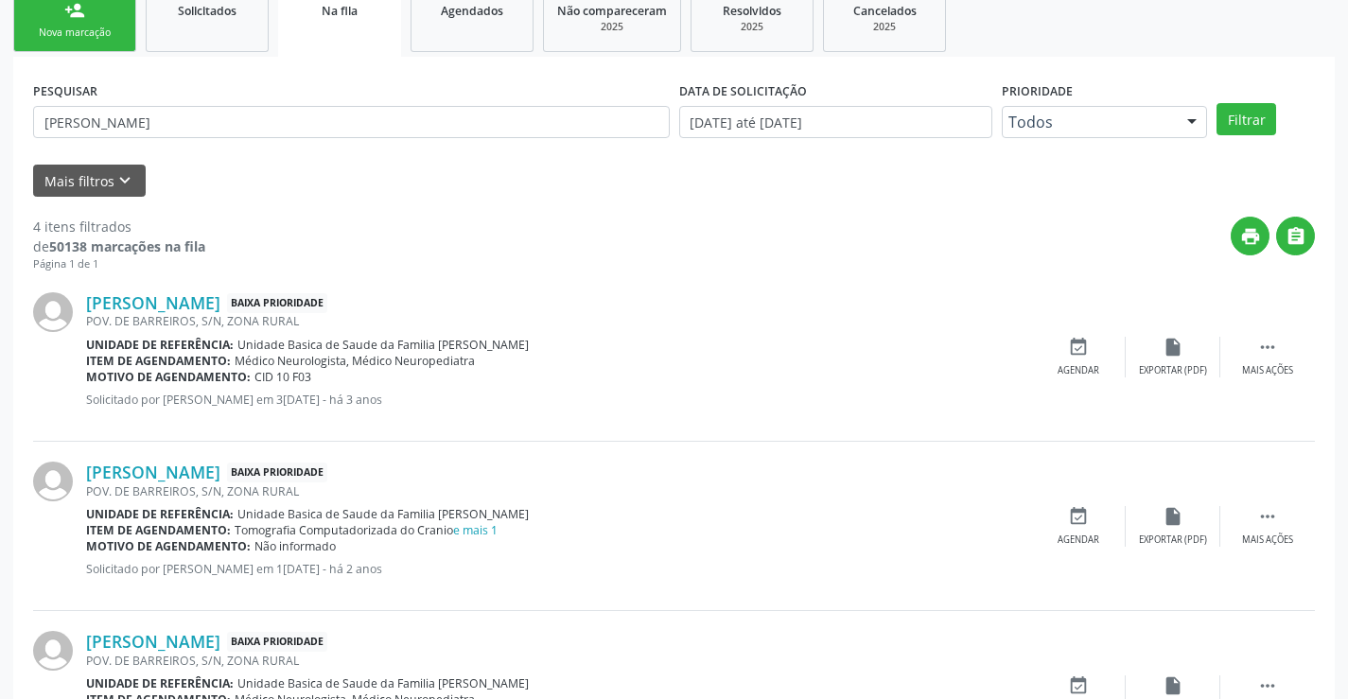
scroll to position [10, 0]
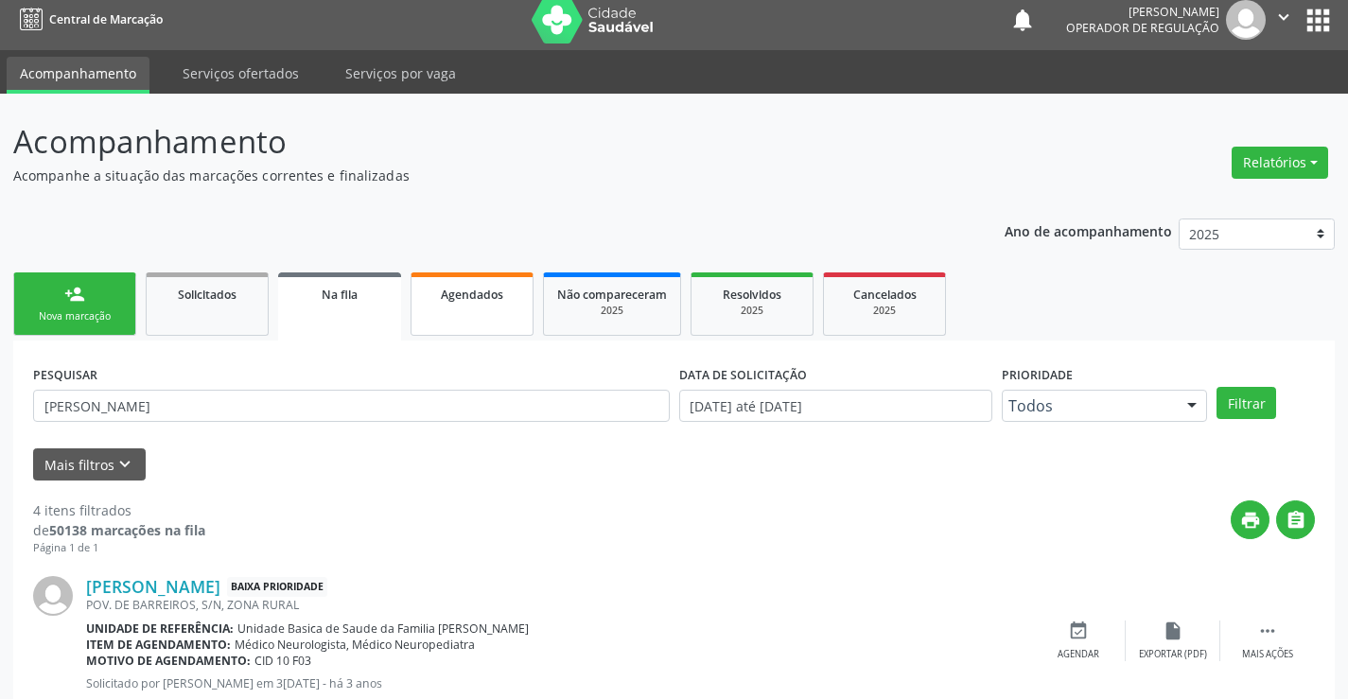
click at [483, 299] on span "Agendados" at bounding box center [472, 295] width 62 height 16
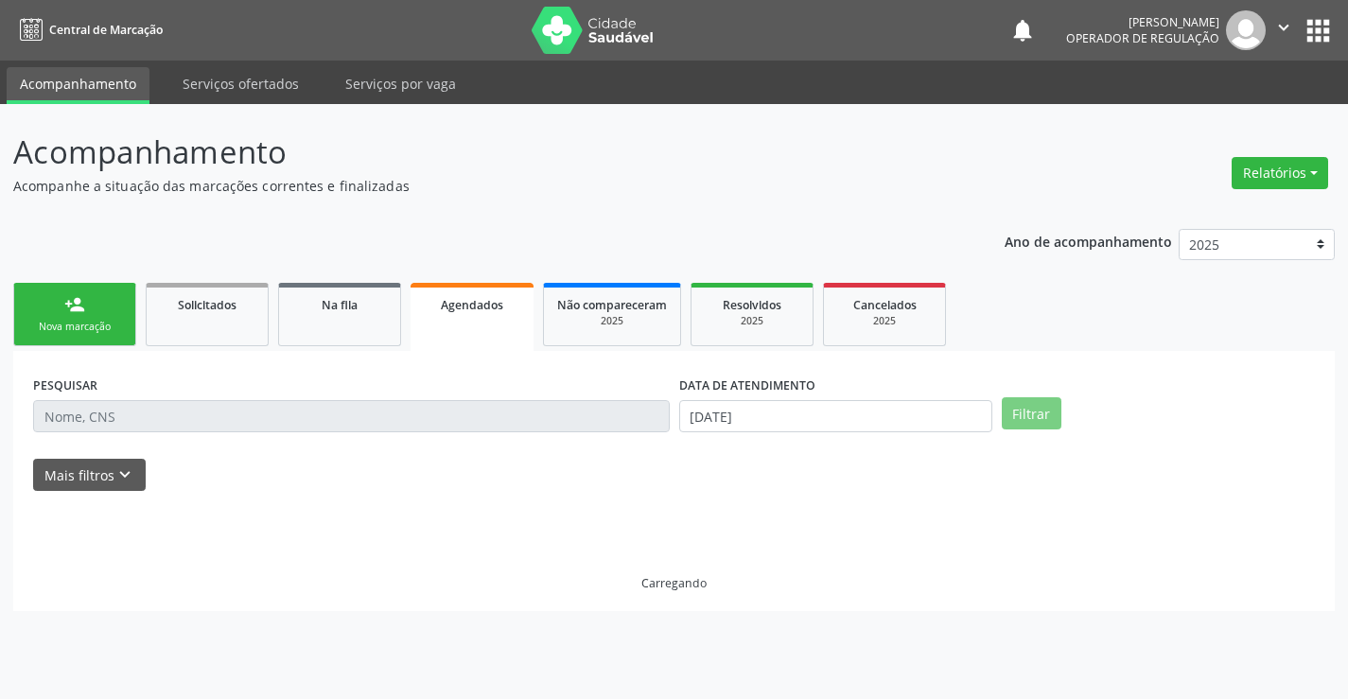
scroll to position [0, 0]
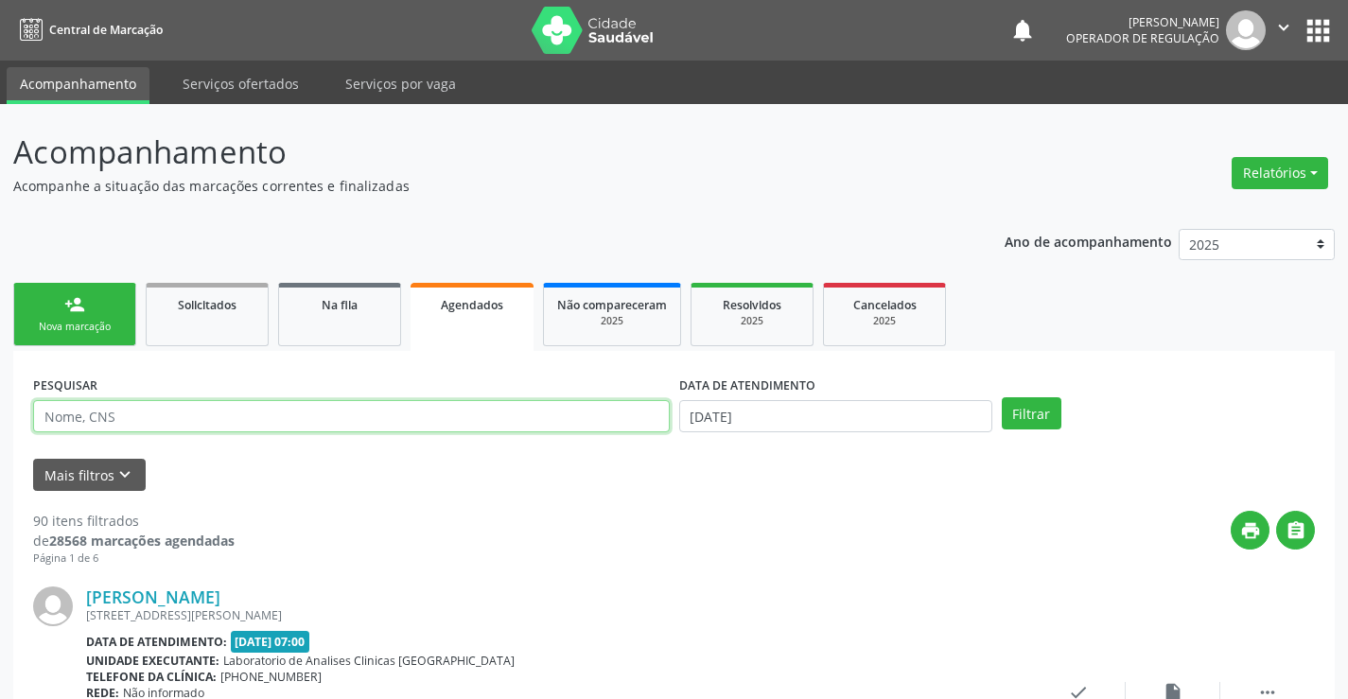
drag, startPoint x: 483, startPoint y: 299, endPoint x: 369, endPoint y: 409, distance: 158.6
click at [369, 409] on input "text" at bounding box center [351, 416] width 637 height 32
type input "700003704372506"
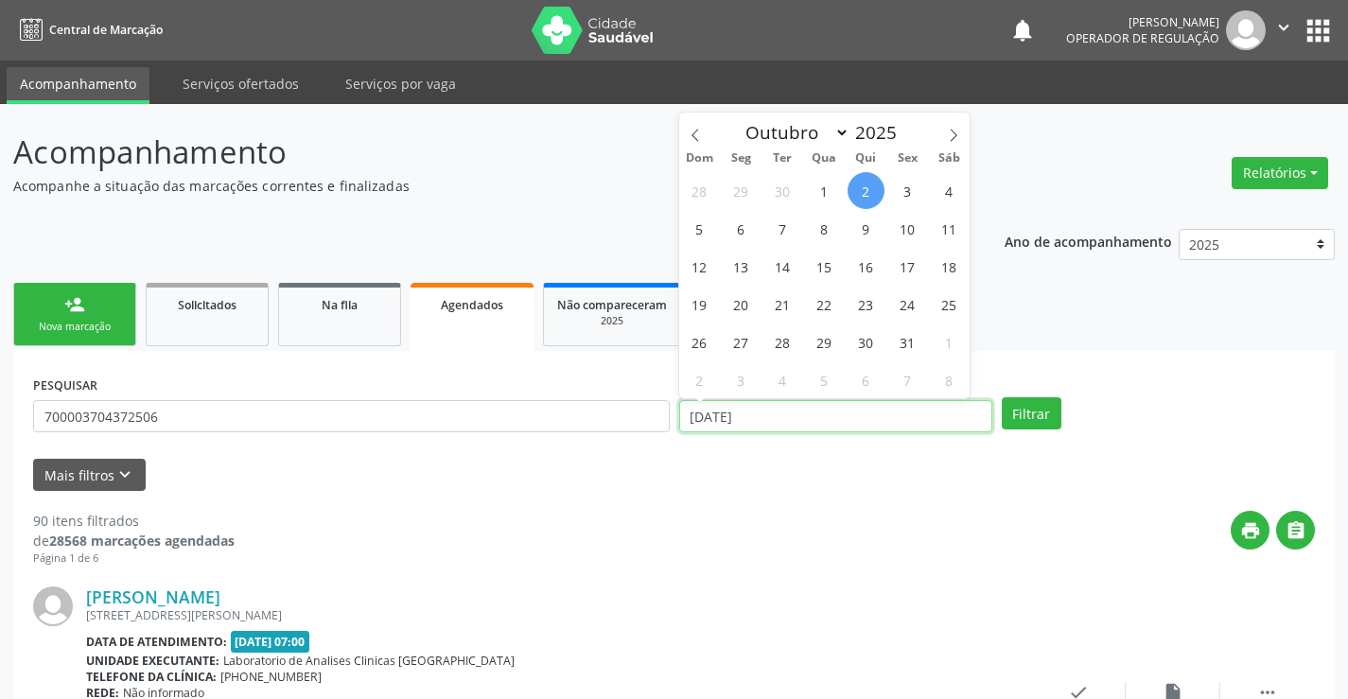
click at [819, 415] on input "02/10/2025" at bounding box center [835, 416] width 313 height 32
click at [905, 197] on span "3" at bounding box center [907, 190] width 37 height 37
type input "03/10/2025"
click at [905, 197] on span "3" at bounding box center [907, 190] width 37 height 37
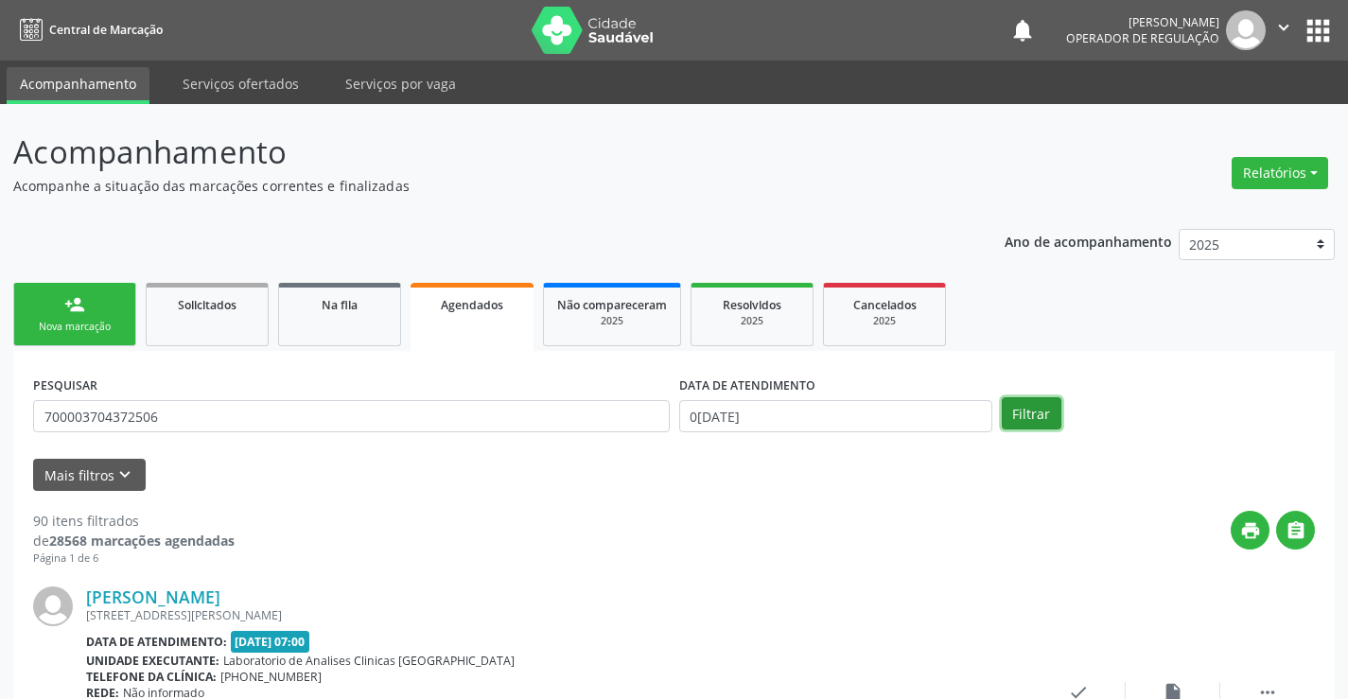
click at [1032, 401] on button "Filtrar" at bounding box center [1032, 413] width 60 height 32
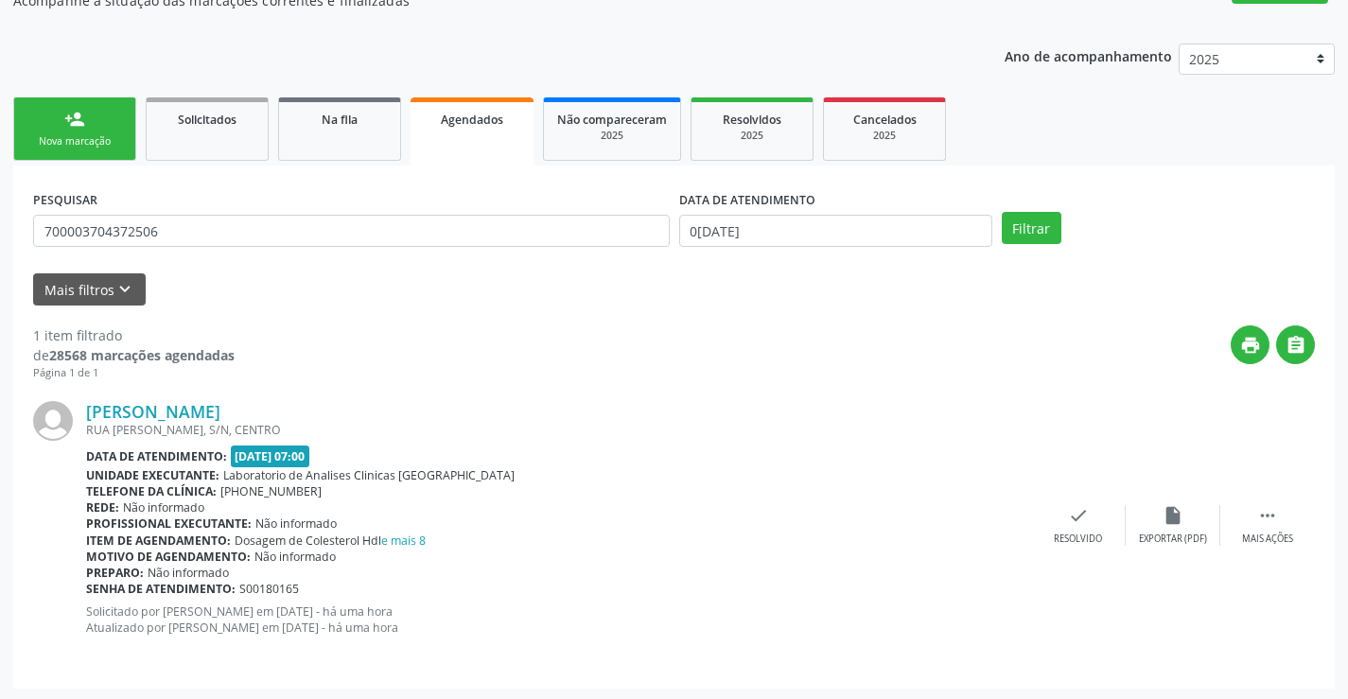
scroll to position [188, 0]
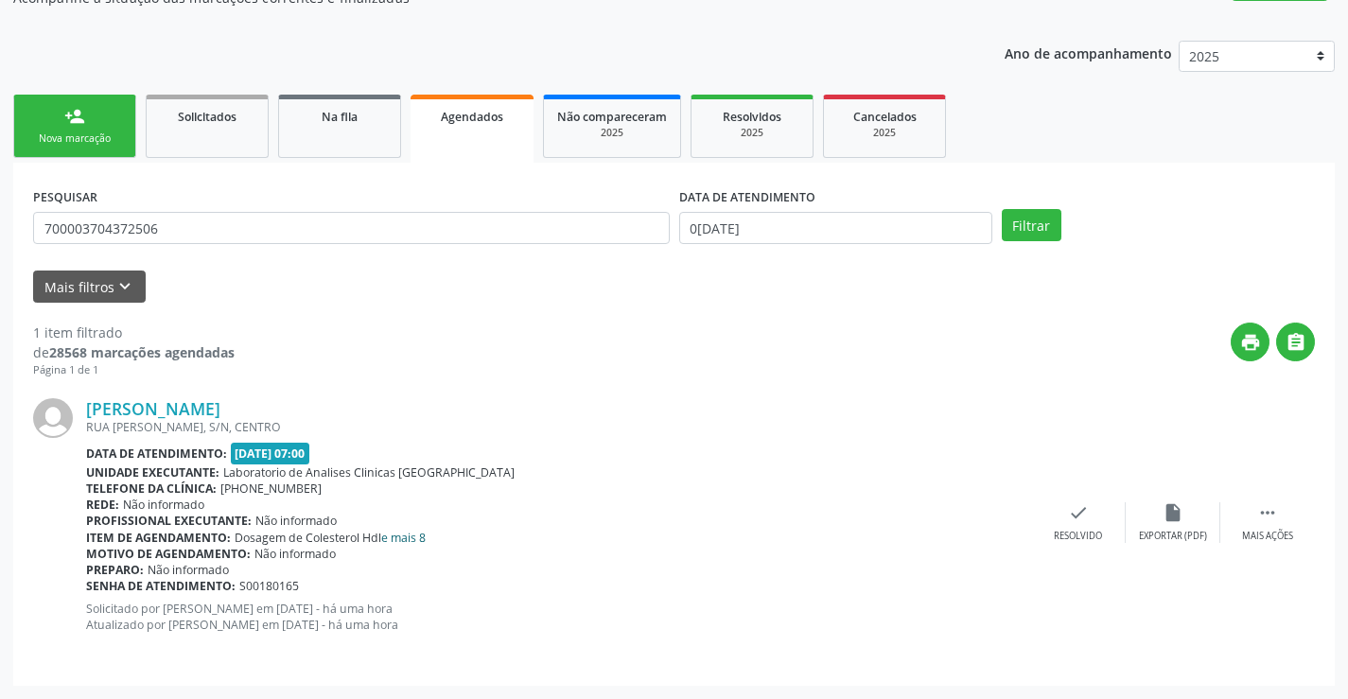
click at [413, 538] on link "e mais 8" at bounding box center [403, 538] width 44 height 16
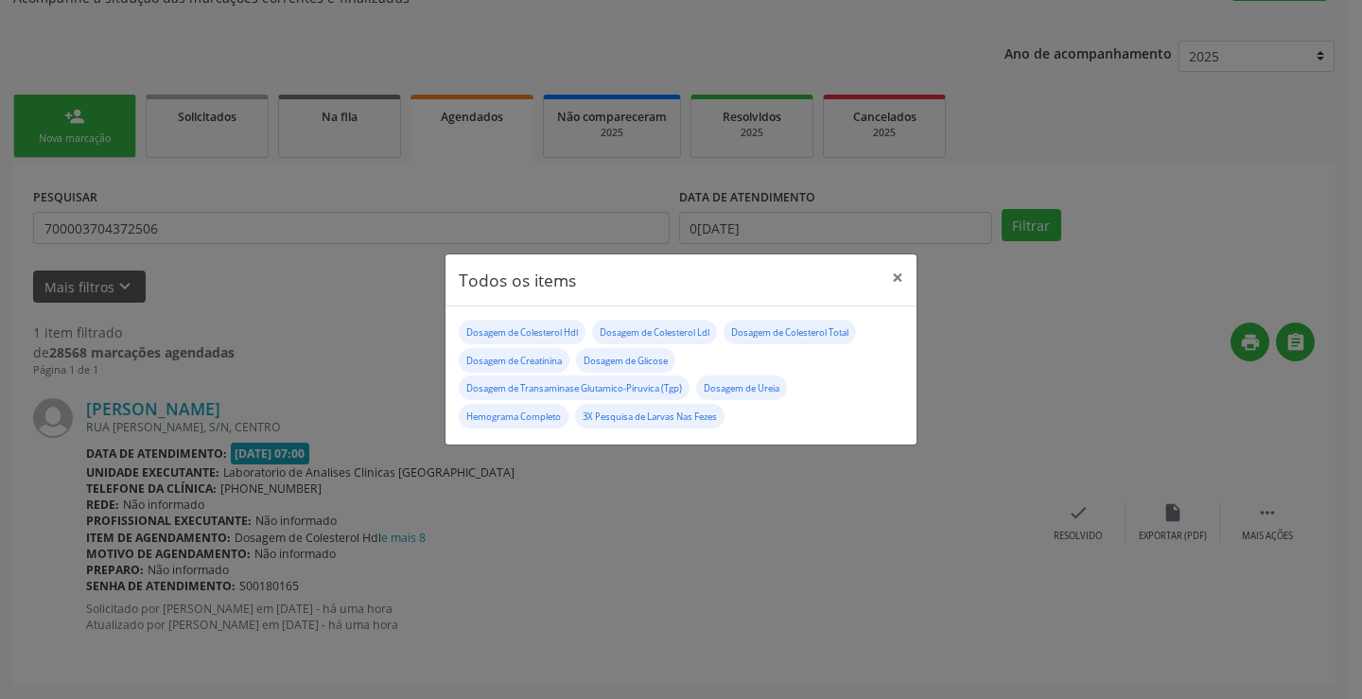
click at [703, 550] on div "Todos os items × Dosagem de Colesterol Hdl Dosagem de Colesterol Ldl Dosagem de…" at bounding box center [681, 349] width 1362 height 699
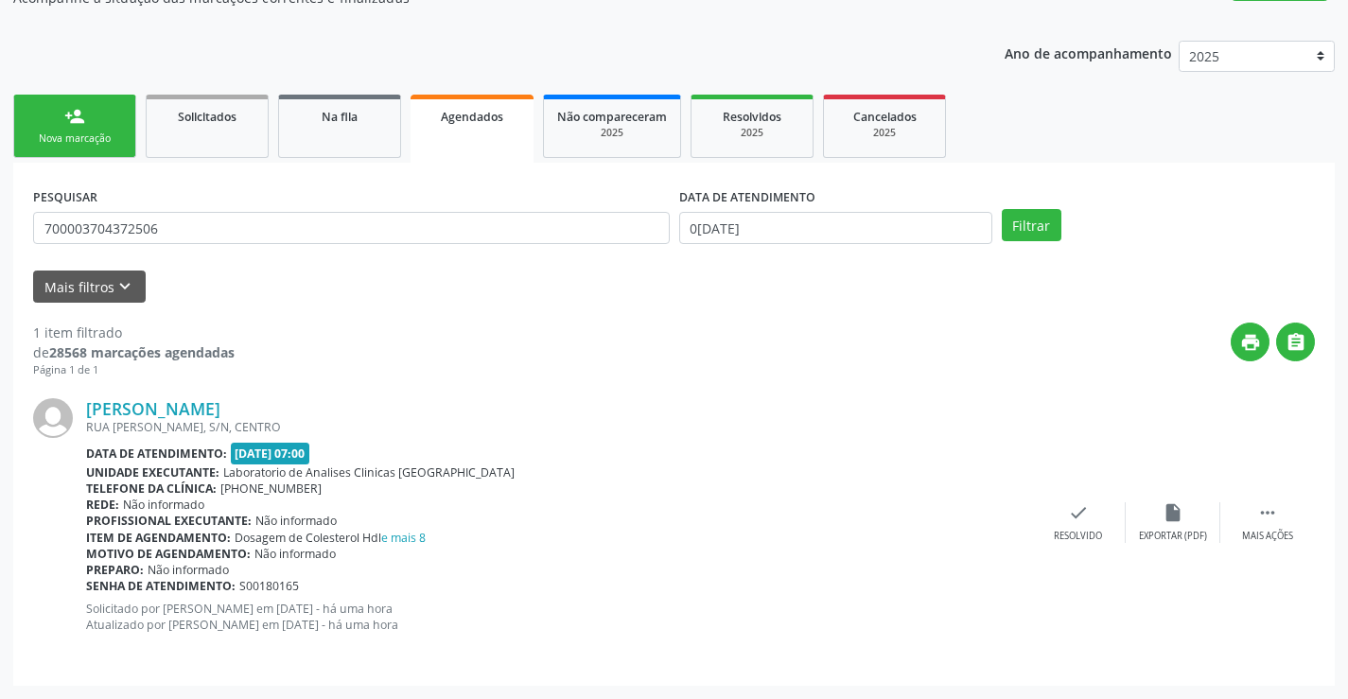
click at [80, 127] on link "person_add Nova marcação" at bounding box center [74, 126] width 123 height 63
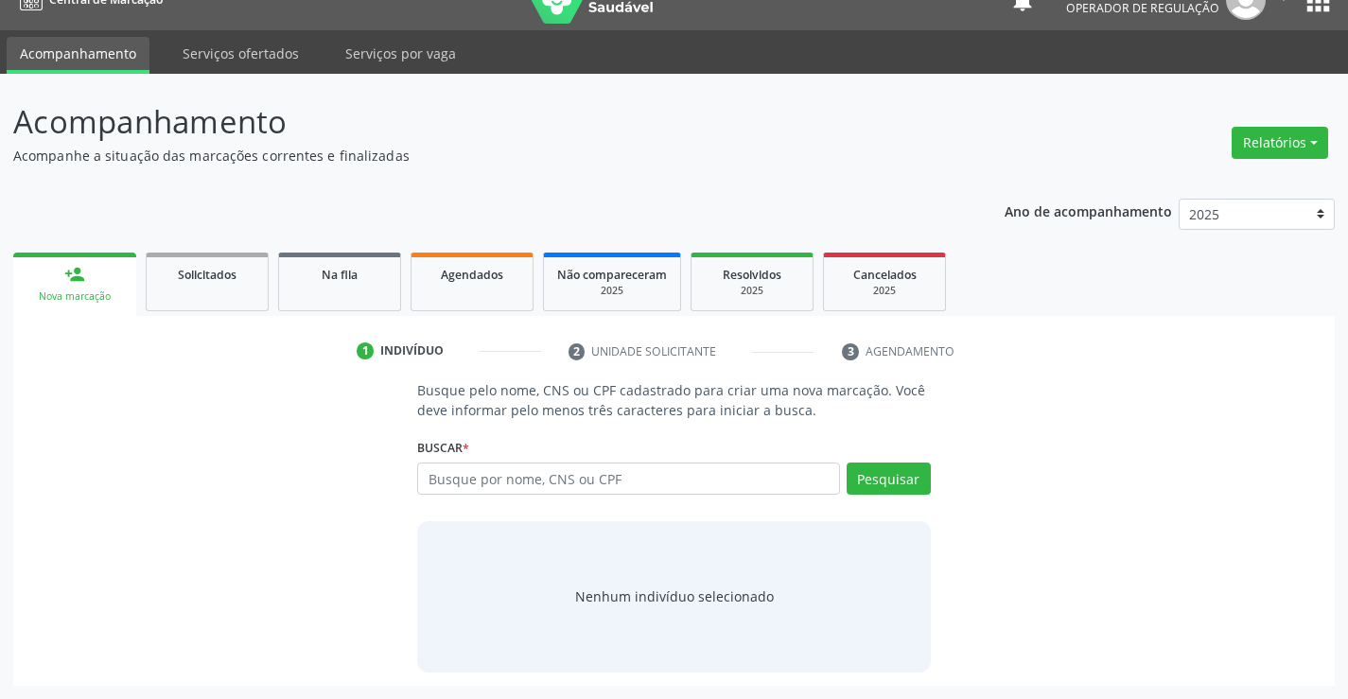
scroll to position [30, 0]
click at [566, 484] on input "text" at bounding box center [628, 479] width 422 height 32
click at [511, 480] on input "text" at bounding box center [628, 479] width 422 height 32
type input "701001823696697"
click at [887, 481] on button "Pesquisar" at bounding box center [889, 479] width 84 height 32
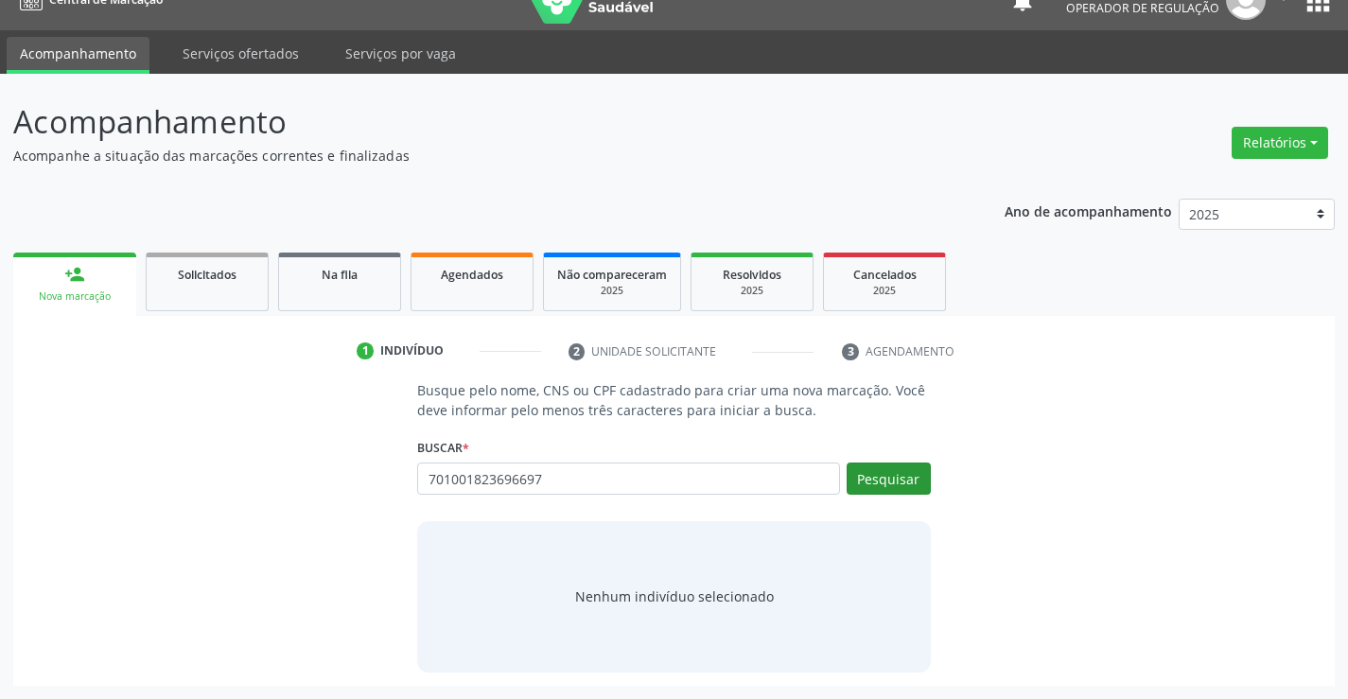
type input "701001823696697"
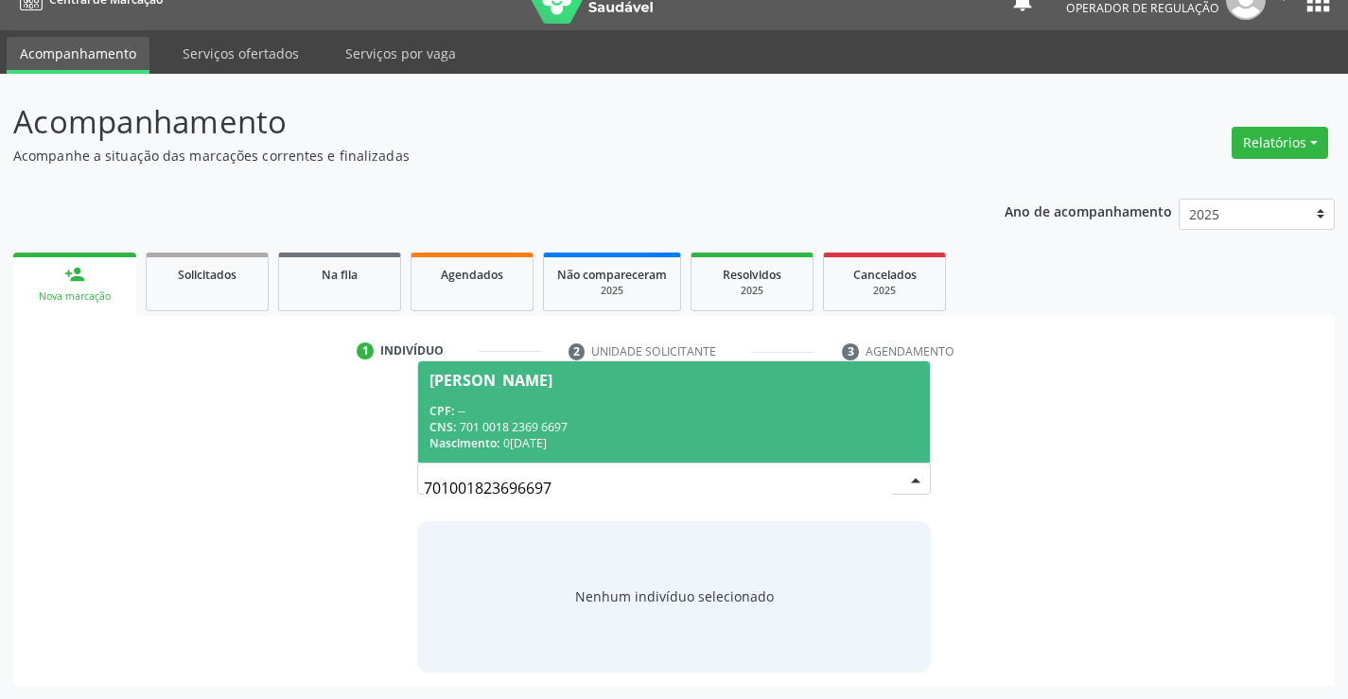
click at [631, 392] on span "Renata Luzia de Miranda CPF: -- CNS: 701 0018 2369 6697 Nascimento: 08/04/1997" at bounding box center [673, 411] width 511 height 101
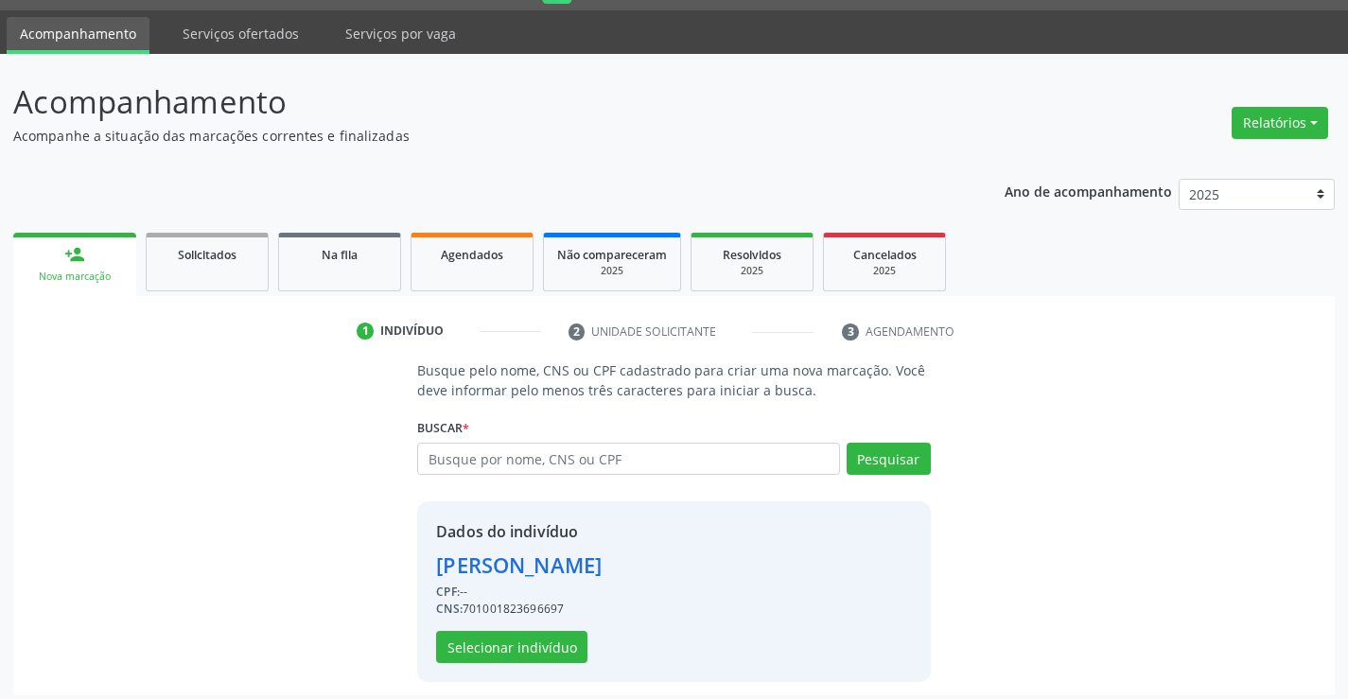
scroll to position [60, 0]
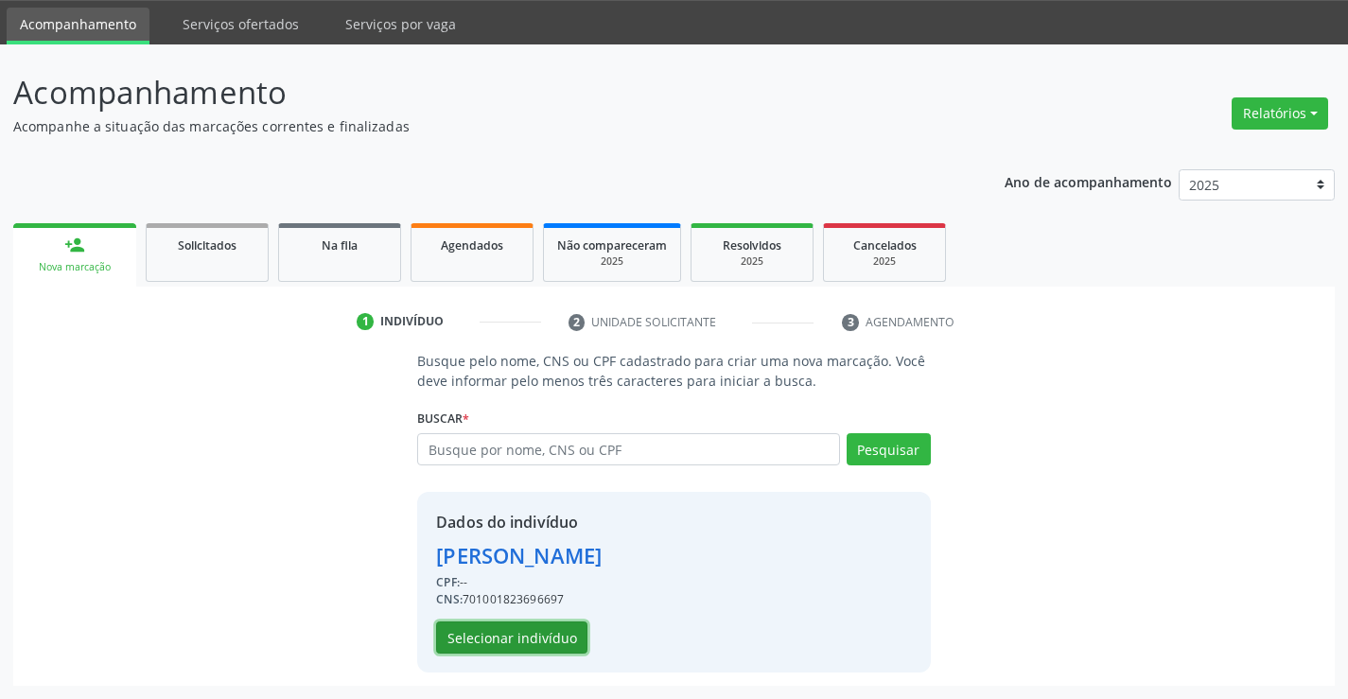
click at [553, 633] on button "Selecionar indivíduo" at bounding box center [511, 638] width 151 height 32
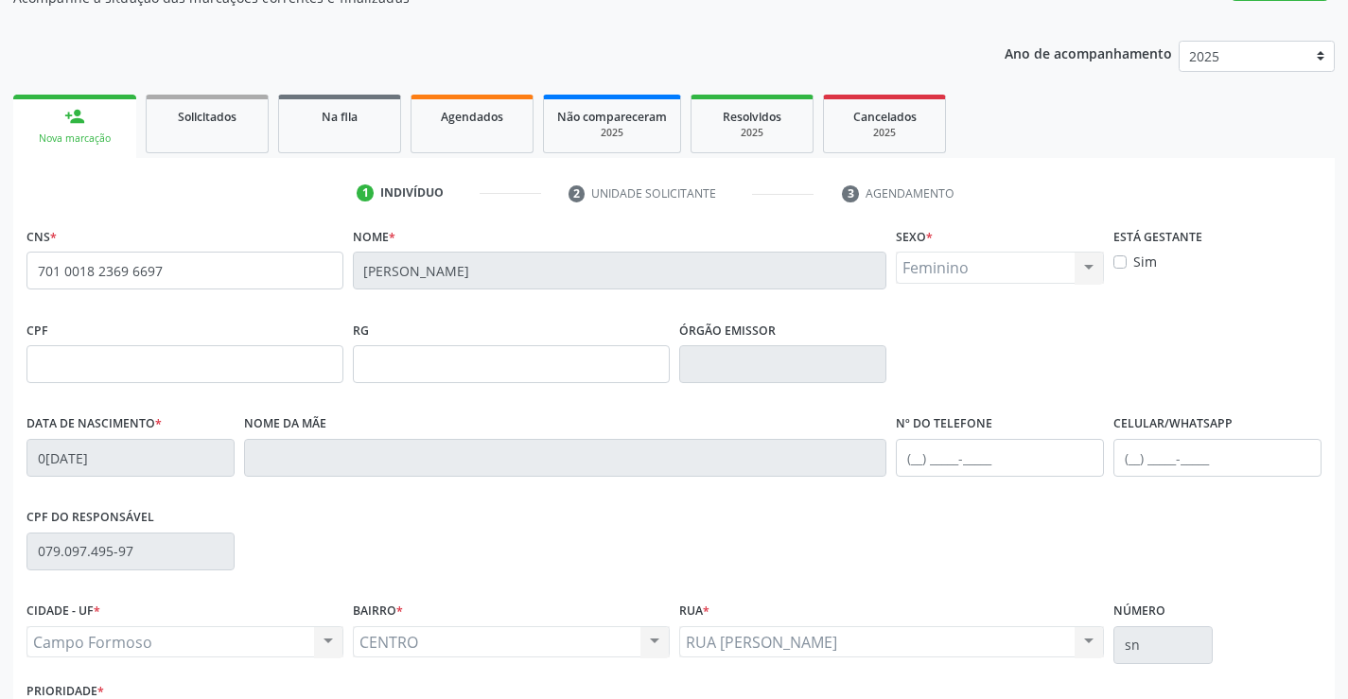
scroll to position [326, 0]
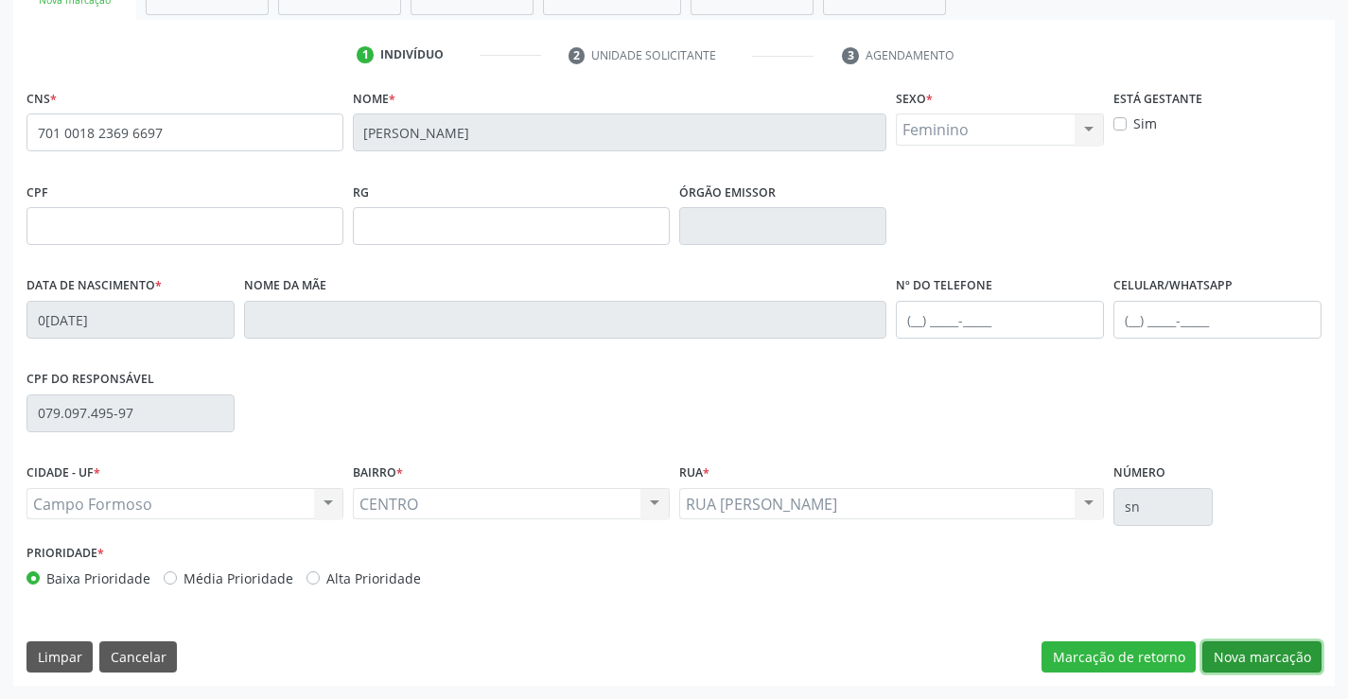
click at [1230, 658] on button "Nova marcação" at bounding box center [1261, 657] width 119 height 32
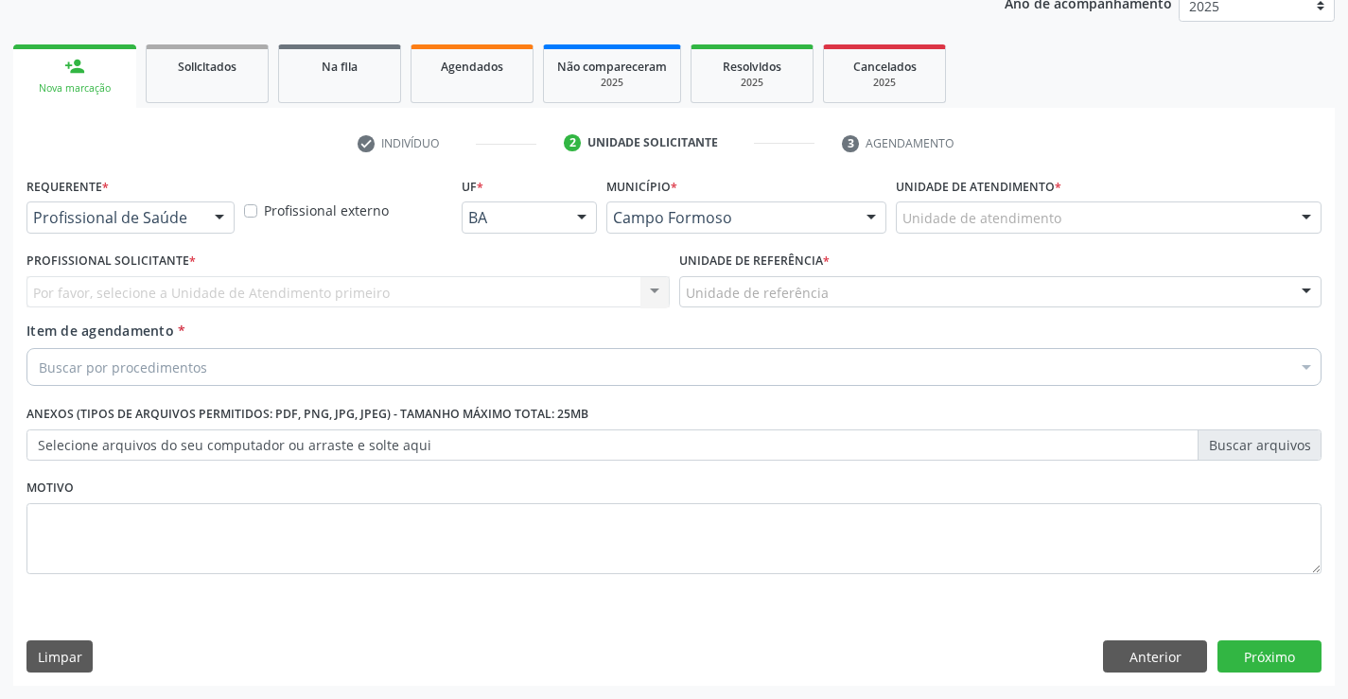
scroll to position [238, 0]
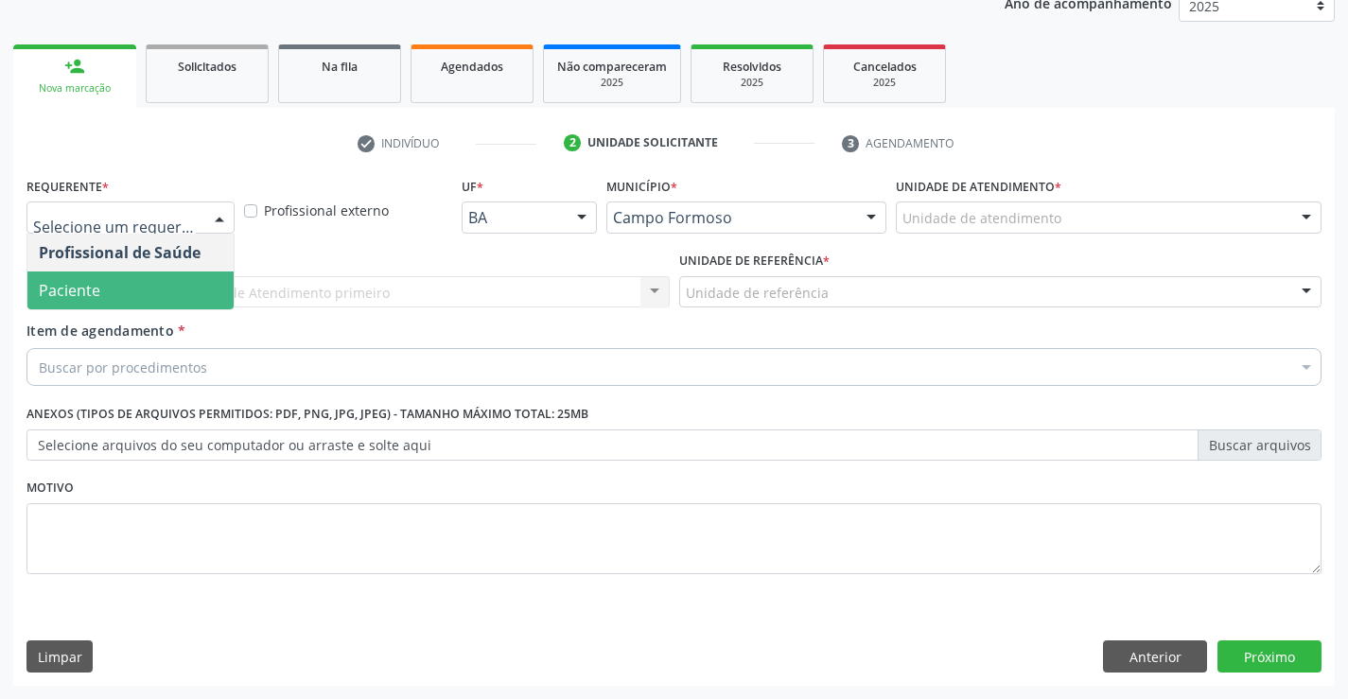
click at [143, 290] on span "Paciente" at bounding box center [130, 291] width 206 height 38
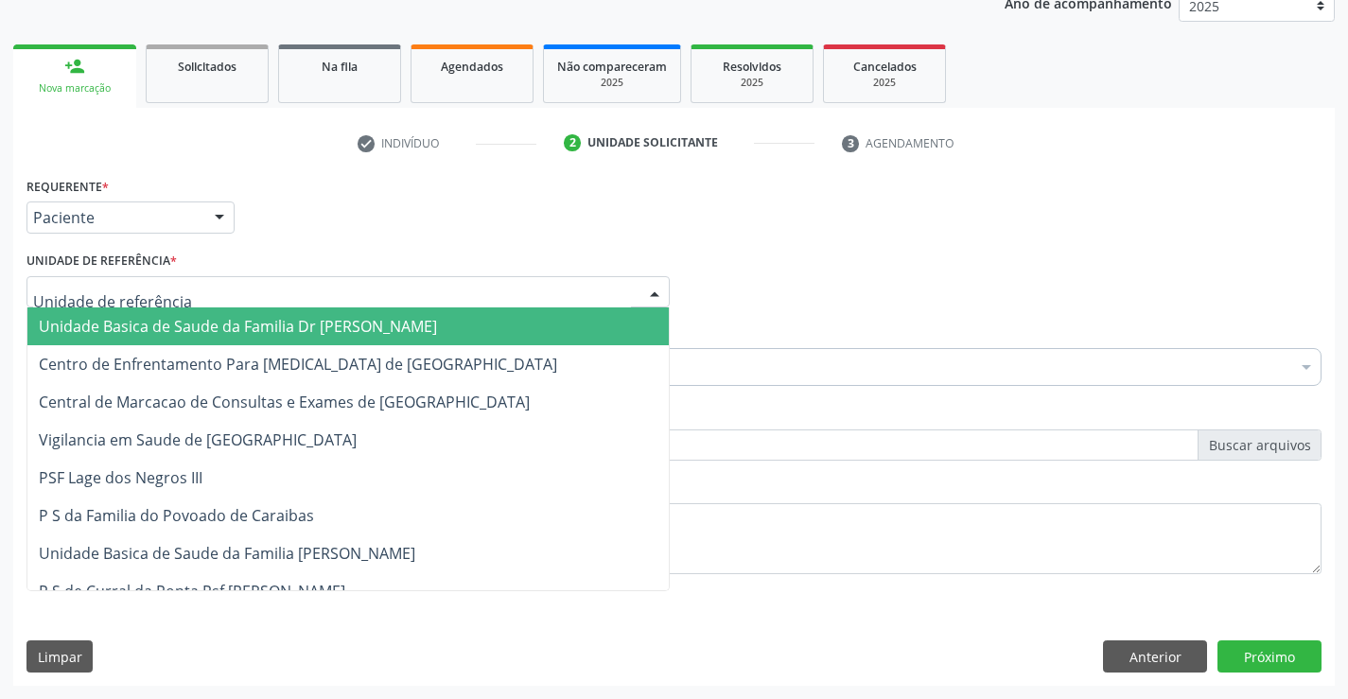
click at [160, 316] on span "Unidade Basica de Saude da Familia Dr [PERSON_NAME]" at bounding box center [238, 326] width 398 height 21
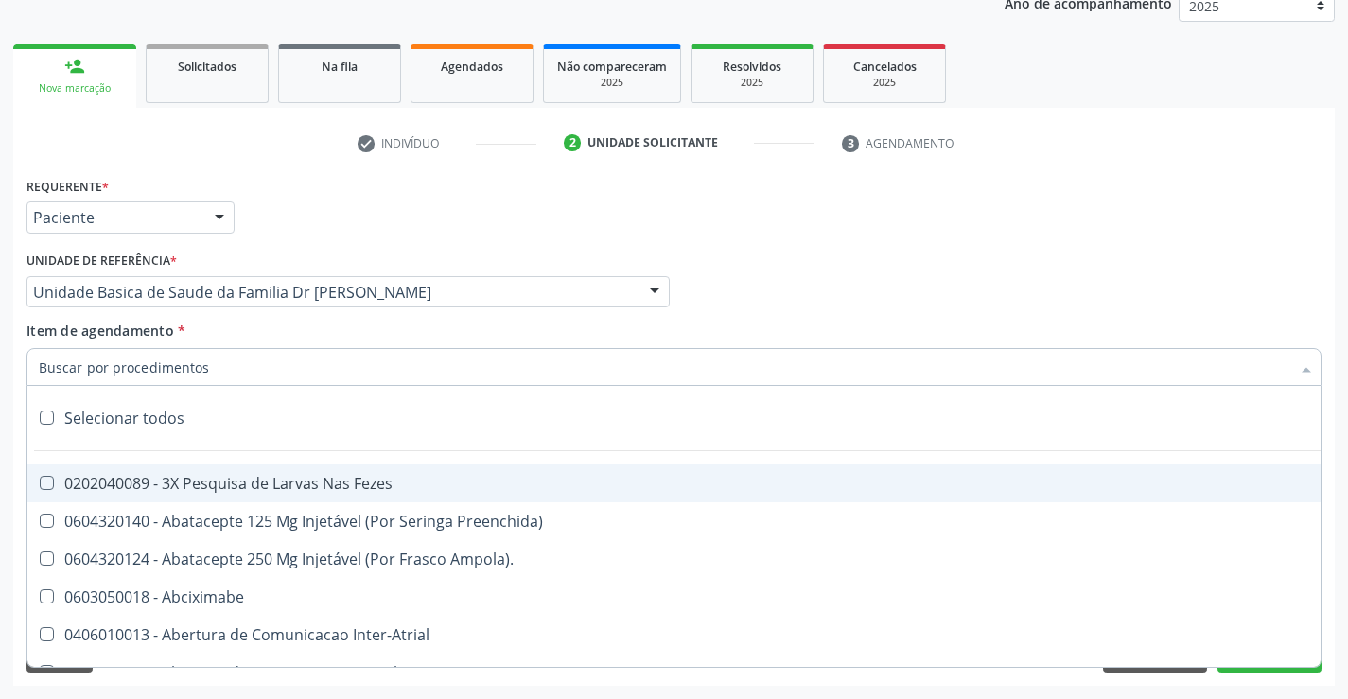
type input "o"
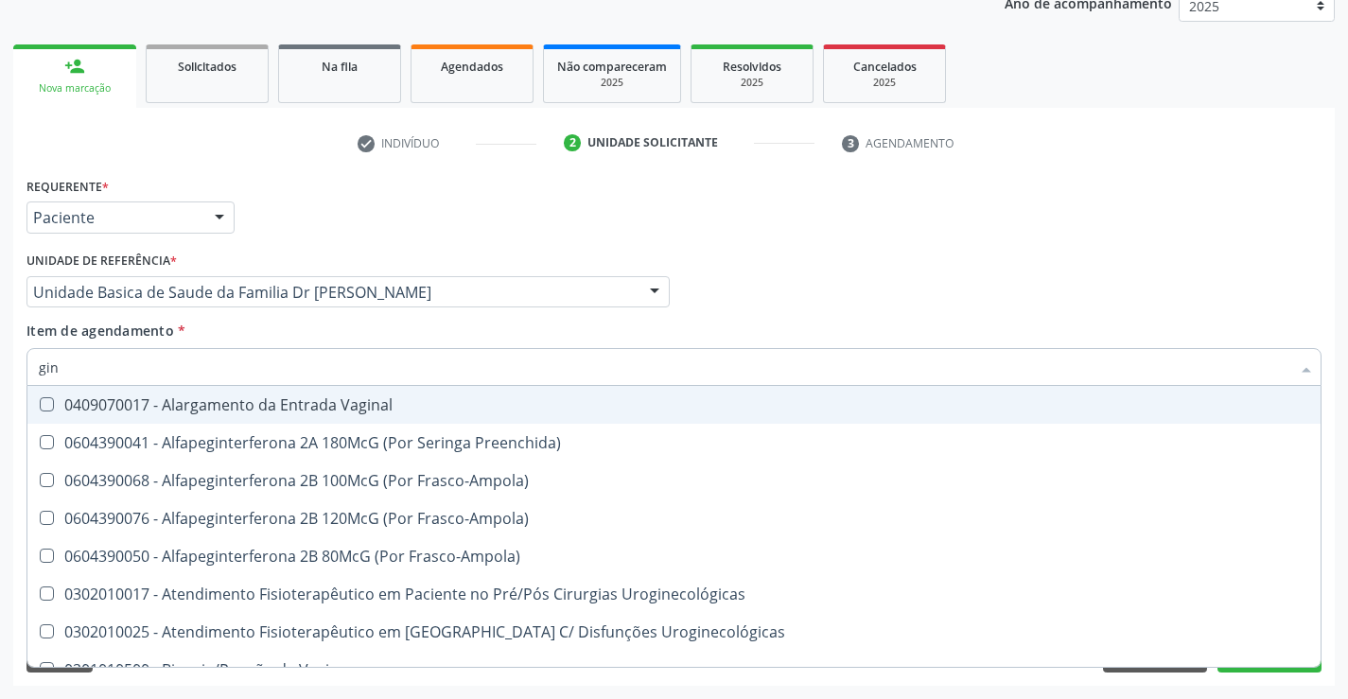
type input "gine"
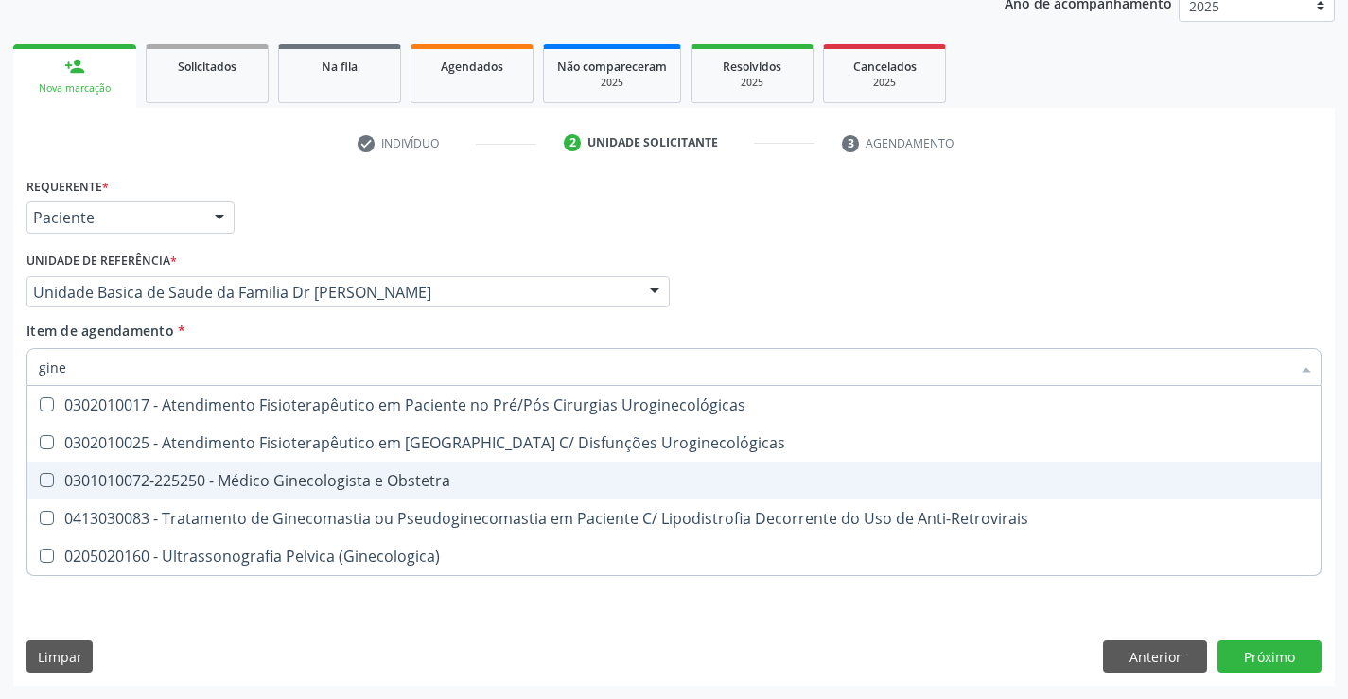
click at [316, 483] on div "0301010072-225250 - Médico Ginecologista e Obstetra" at bounding box center [674, 480] width 1271 height 15
checkbox Obstetra "true"
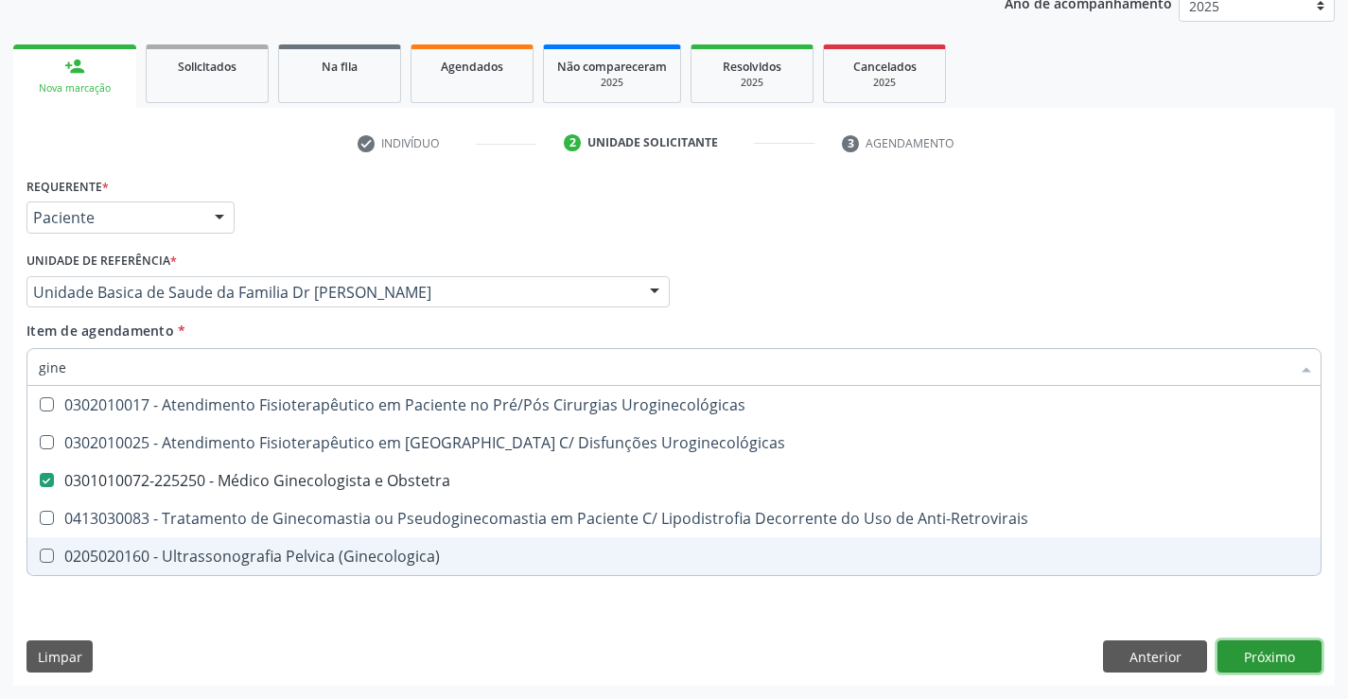
click at [1274, 644] on div "Requerente * Paciente Profissional de Saúde Paciente Nenhum resultado encontrad…" at bounding box center [674, 429] width 1322 height 514
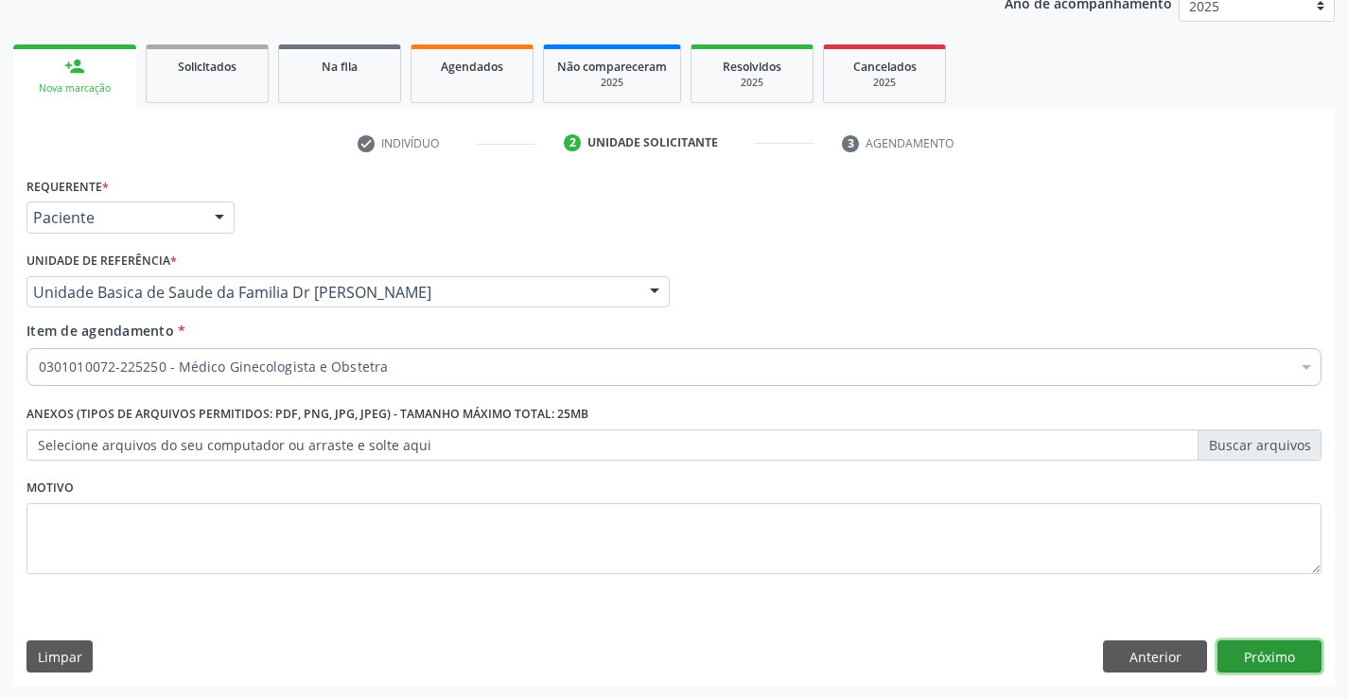
click at [1281, 654] on button "Próximo" at bounding box center [1270, 656] width 104 height 32
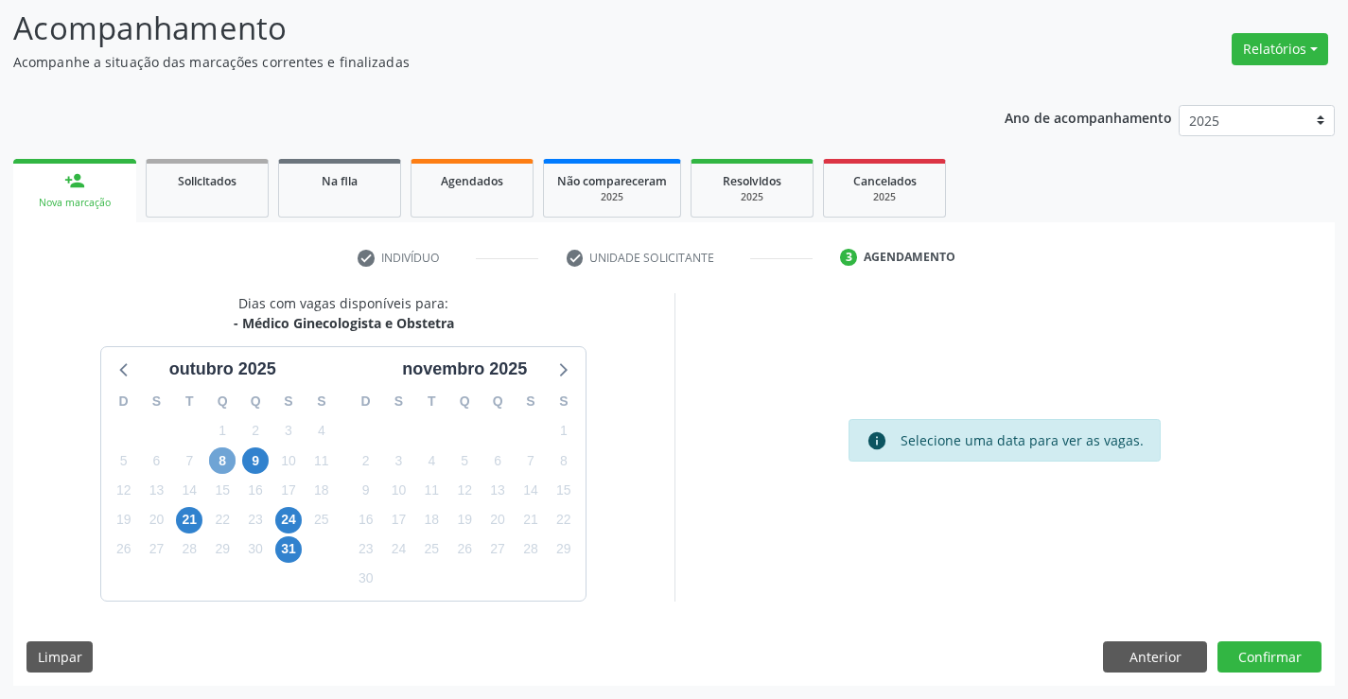
click at [221, 463] on span "8" at bounding box center [222, 460] width 26 height 26
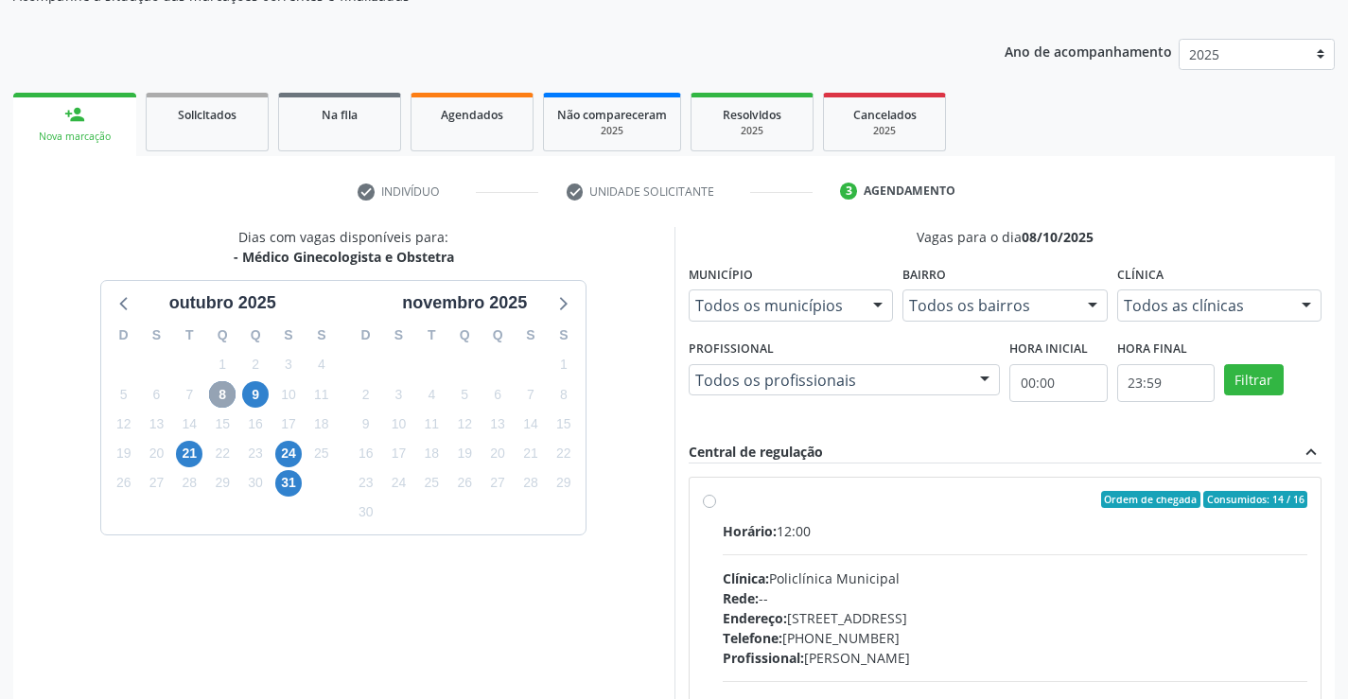
scroll to position [397, 0]
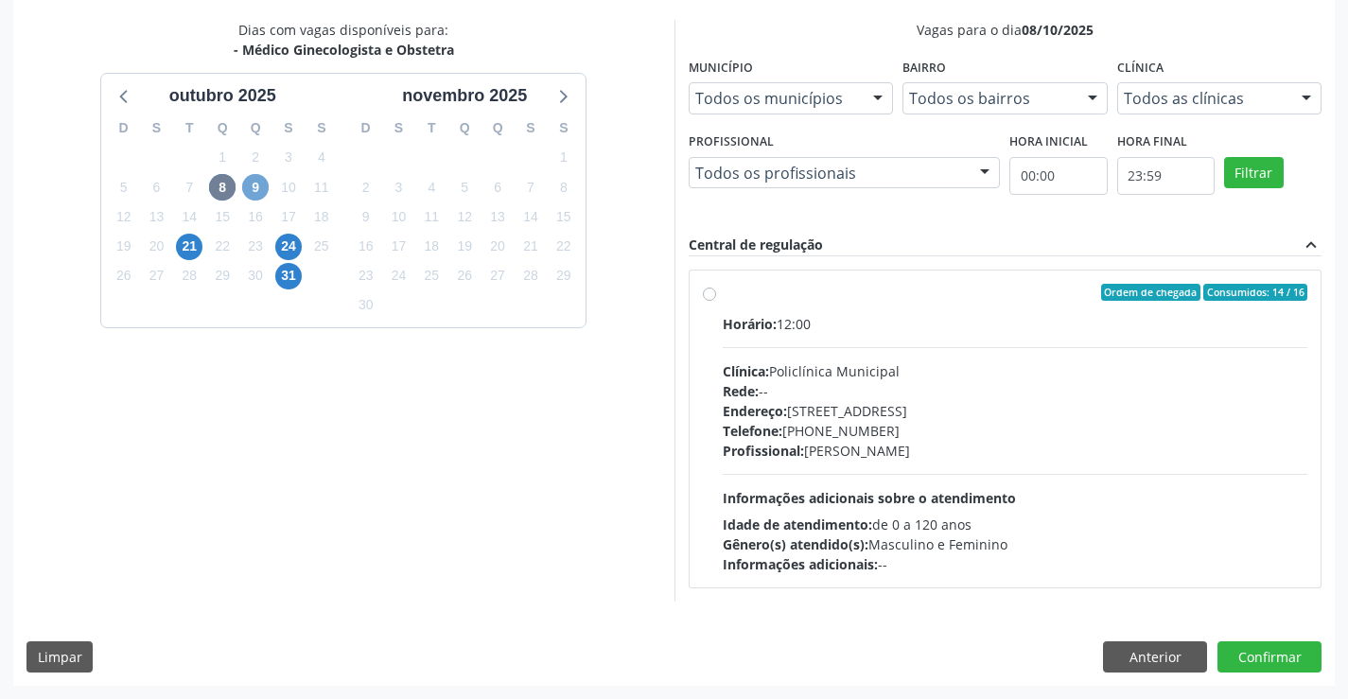
click at [246, 182] on span "9" at bounding box center [255, 187] width 26 height 26
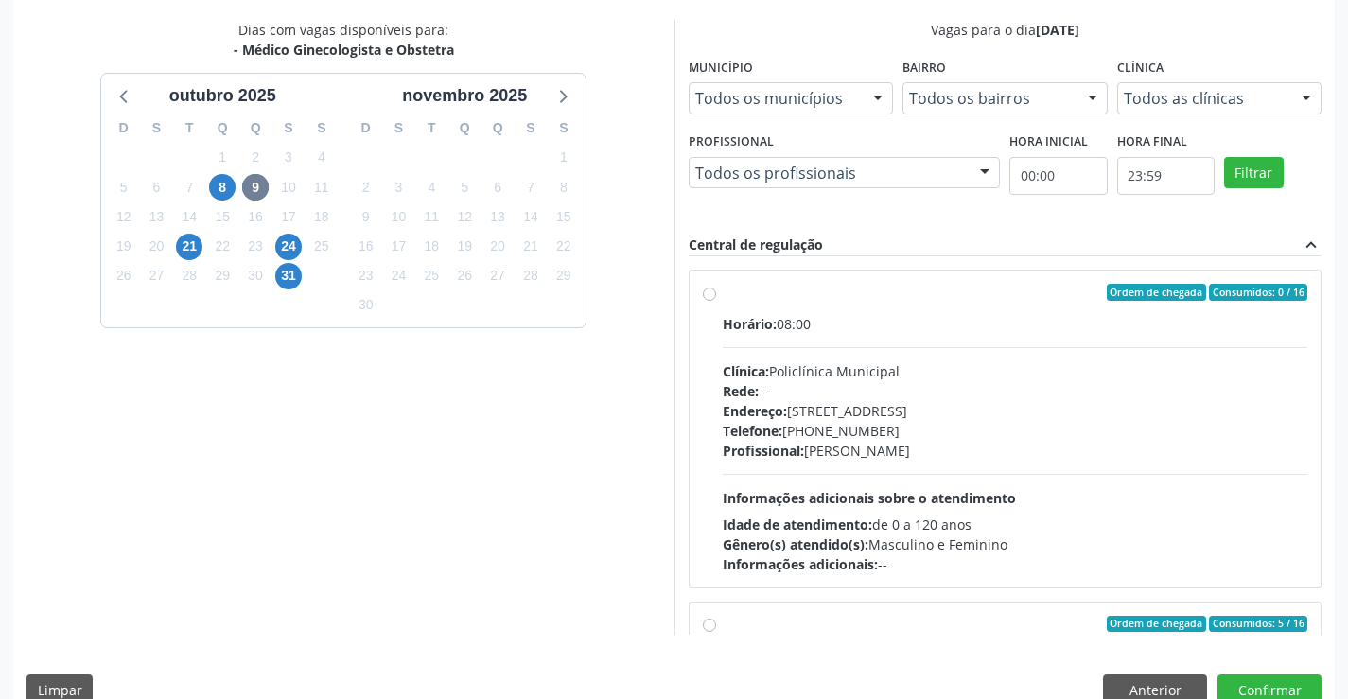
click at [723, 297] on label "Ordem de chegada Consumidos: 0 / 16 Horário: 08:00 Clínica: Policlínica Municip…" at bounding box center [1016, 429] width 586 height 290
click at [707, 297] on input "Ordem de chegada Consumidos: 0 / 16 Horário: 08:00 Clínica: Policlínica Municip…" at bounding box center [709, 292] width 13 height 17
radio input "true"
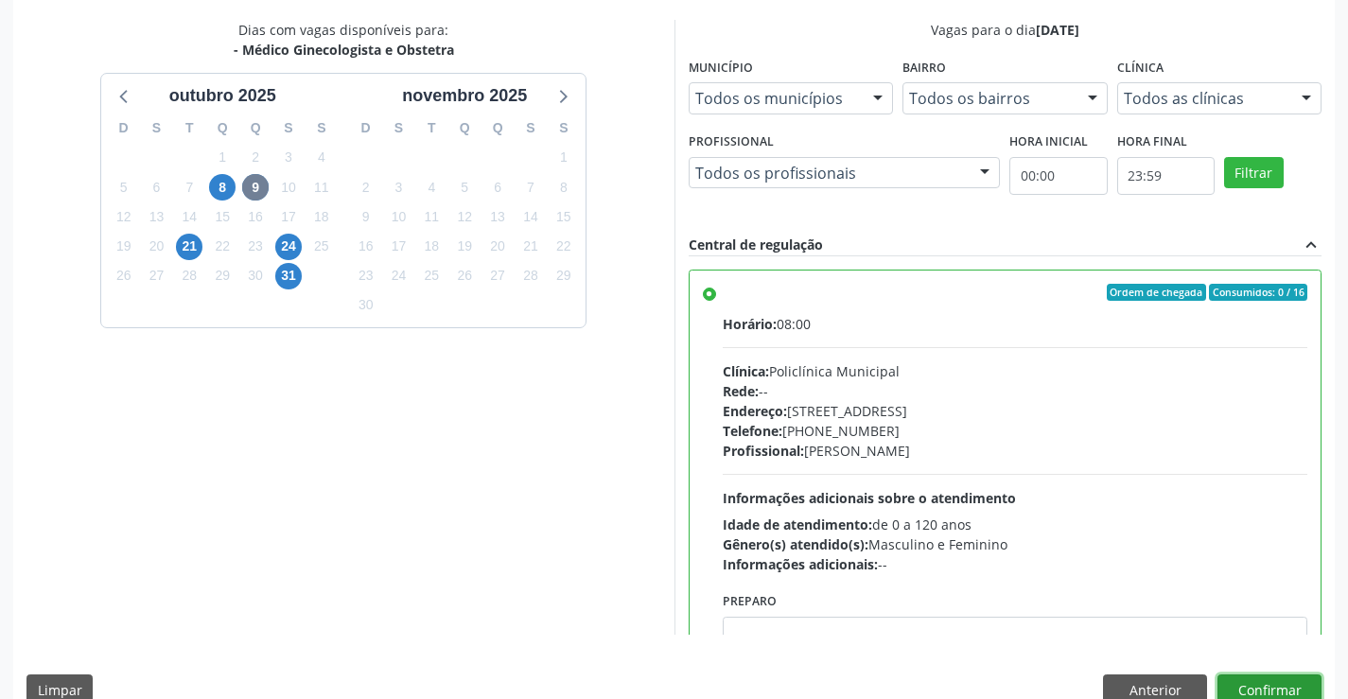
click at [1276, 684] on button "Confirmar" at bounding box center [1270, 691] width 104 height 32
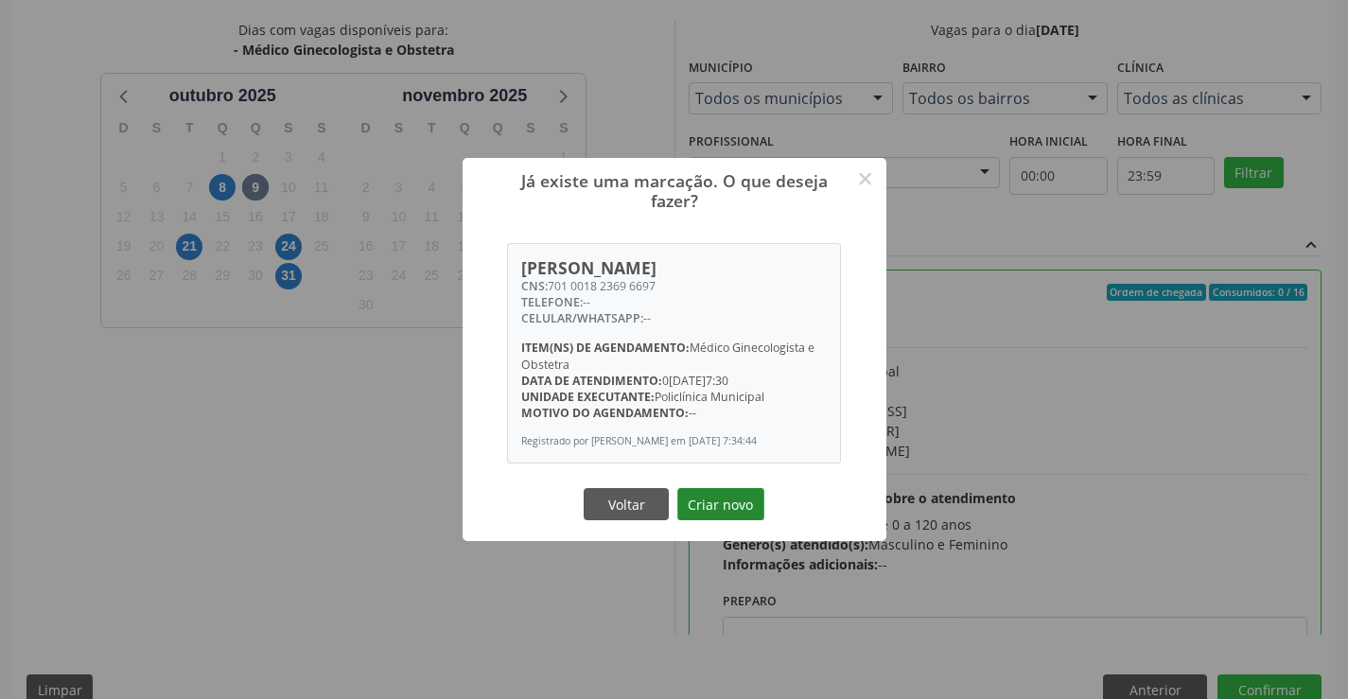
click at [729, 505] on button "Criar novo" at bounding box center [720, 504] width 87 height 32
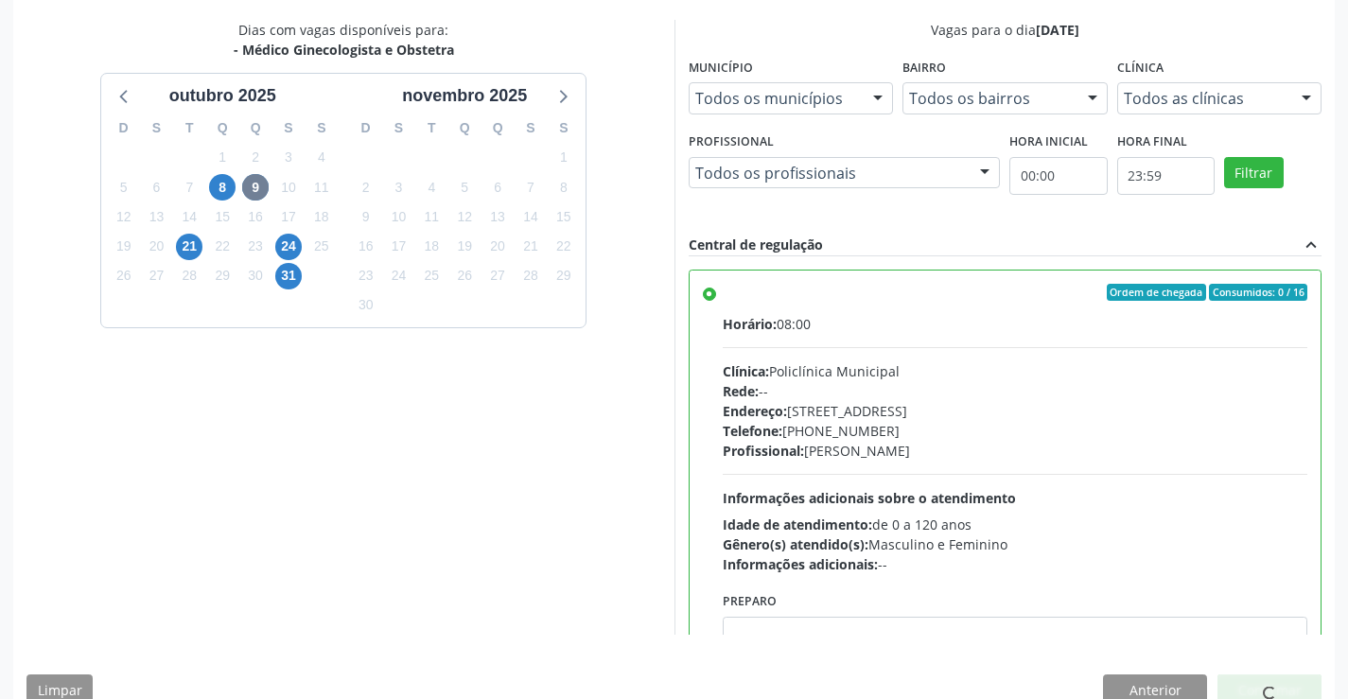
scroll to position [0, 0]
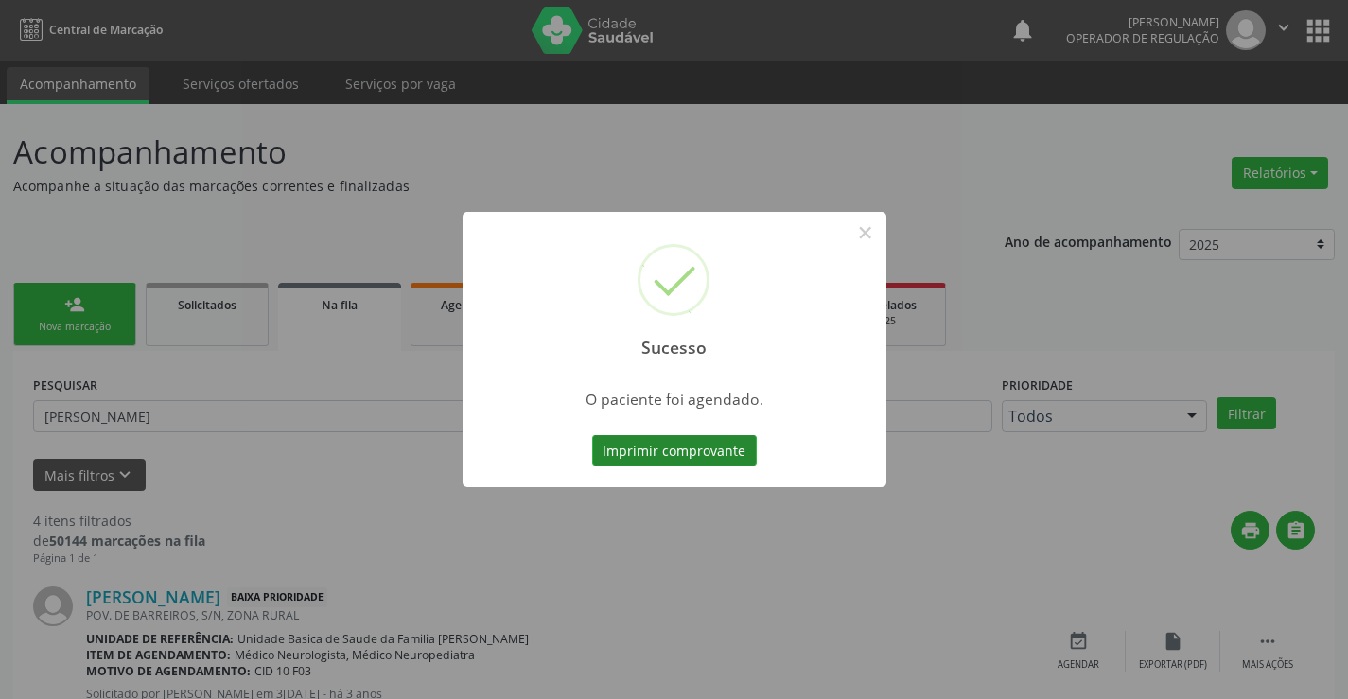
click at [729, 465] on button "Imprimir comprovante" at bounding box center [674, 451] width 165 height 32
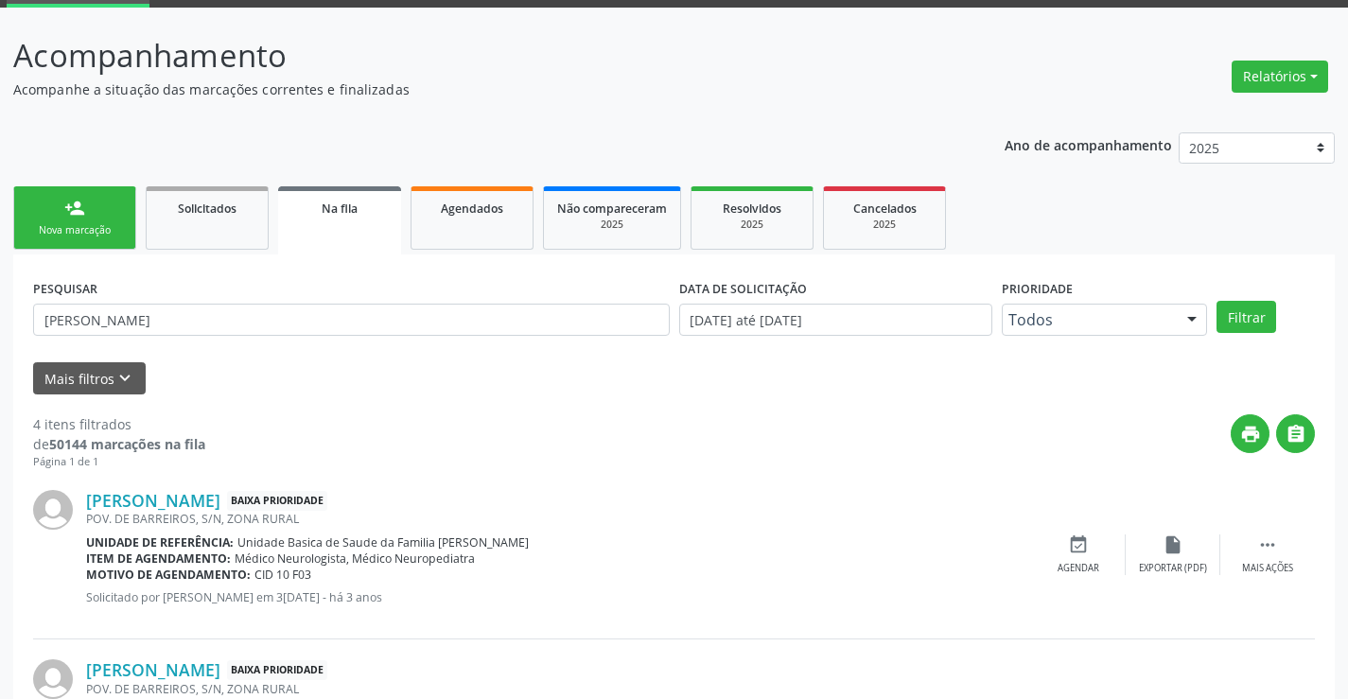
scroll to position [95, 0]
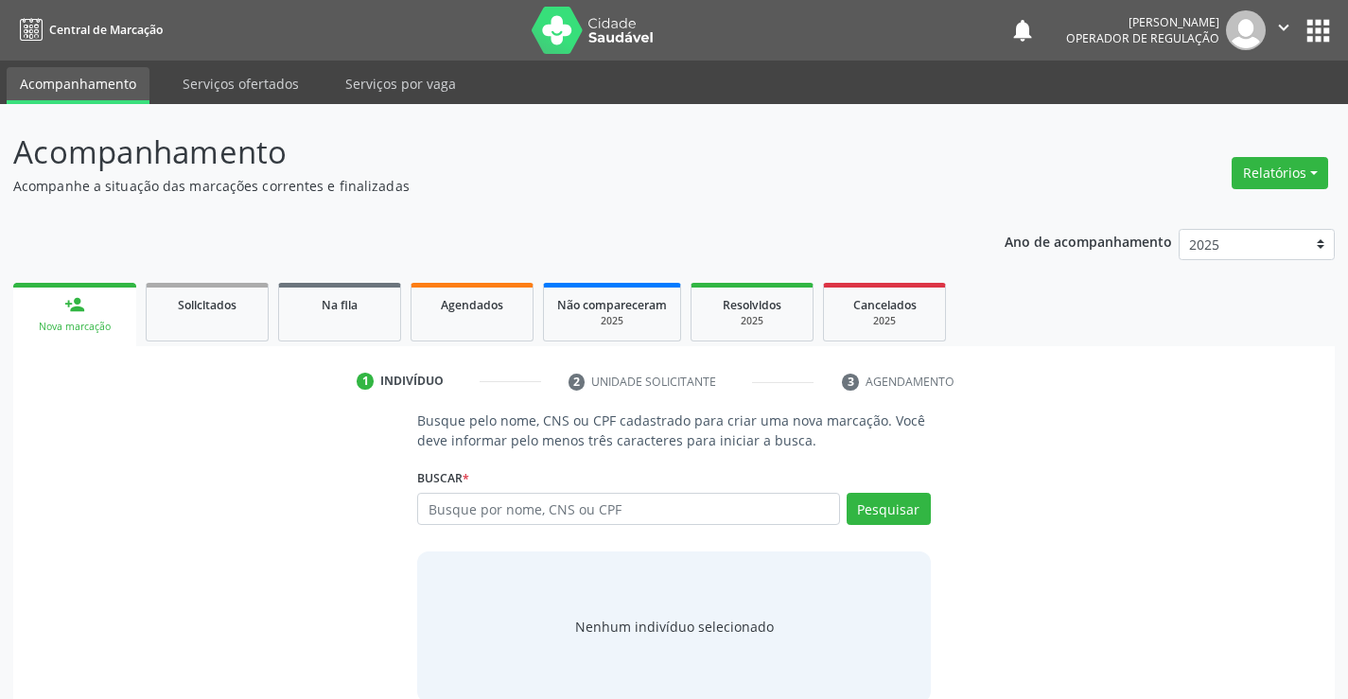
click at [595, 518] on input "text" at bounding box center [628, 509] width 422 height 32
type input "705404492428595"
click at [898, 515] on button "Pesquisar" at bounding box center [889, 509] width 84 height 32
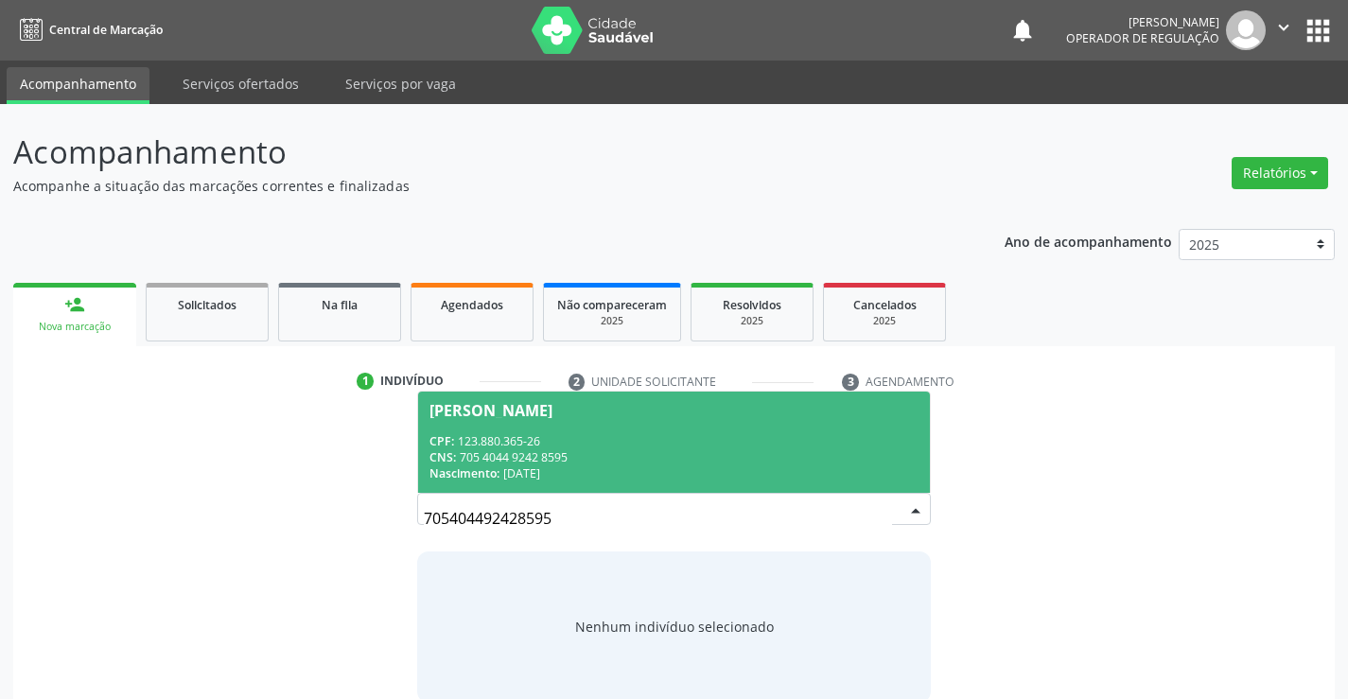
click at [725, 430] on span "[PERSON_NAME] CPF: 123.880.365-26 CNS: 705 4044 9242 8595 Nascimento: [DATE]" at bounding box center [673, 442] width 511 height 101
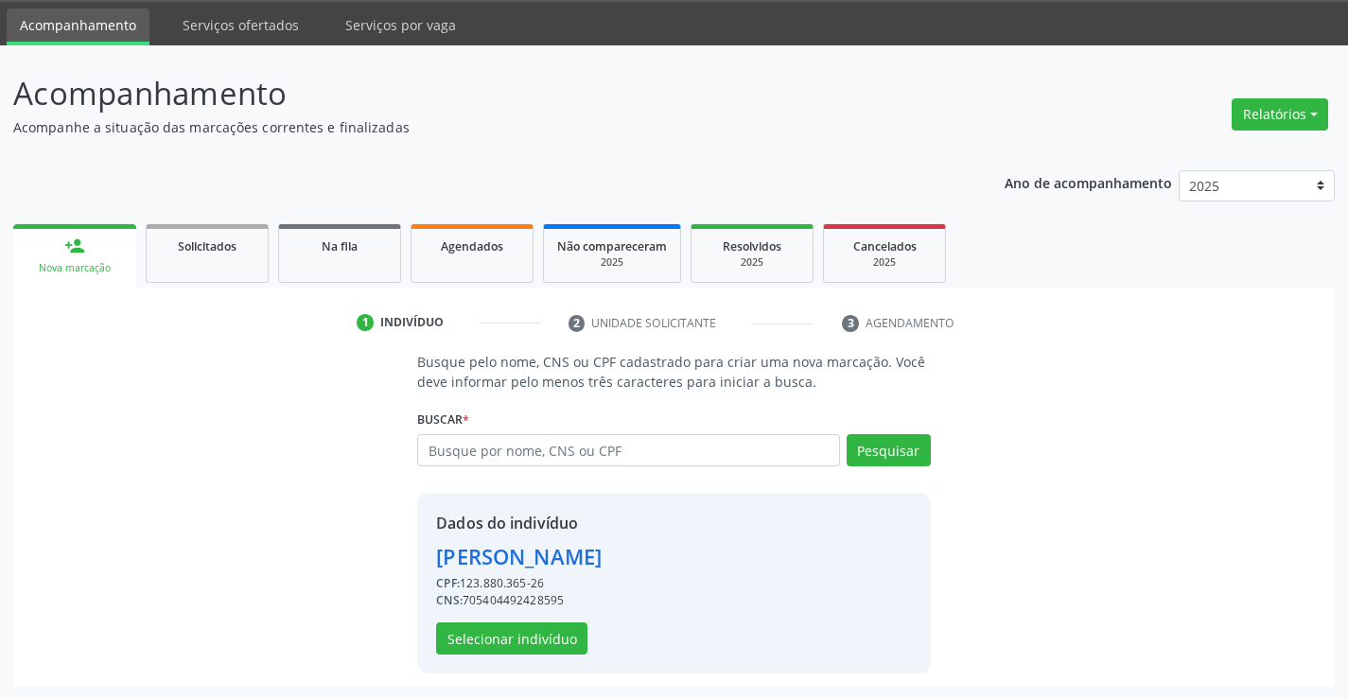
scroll to position [60, 0]
click at [540, 640] on button "Selecionar indivíduo" at bounding box center [511, 638] width 151 height 32
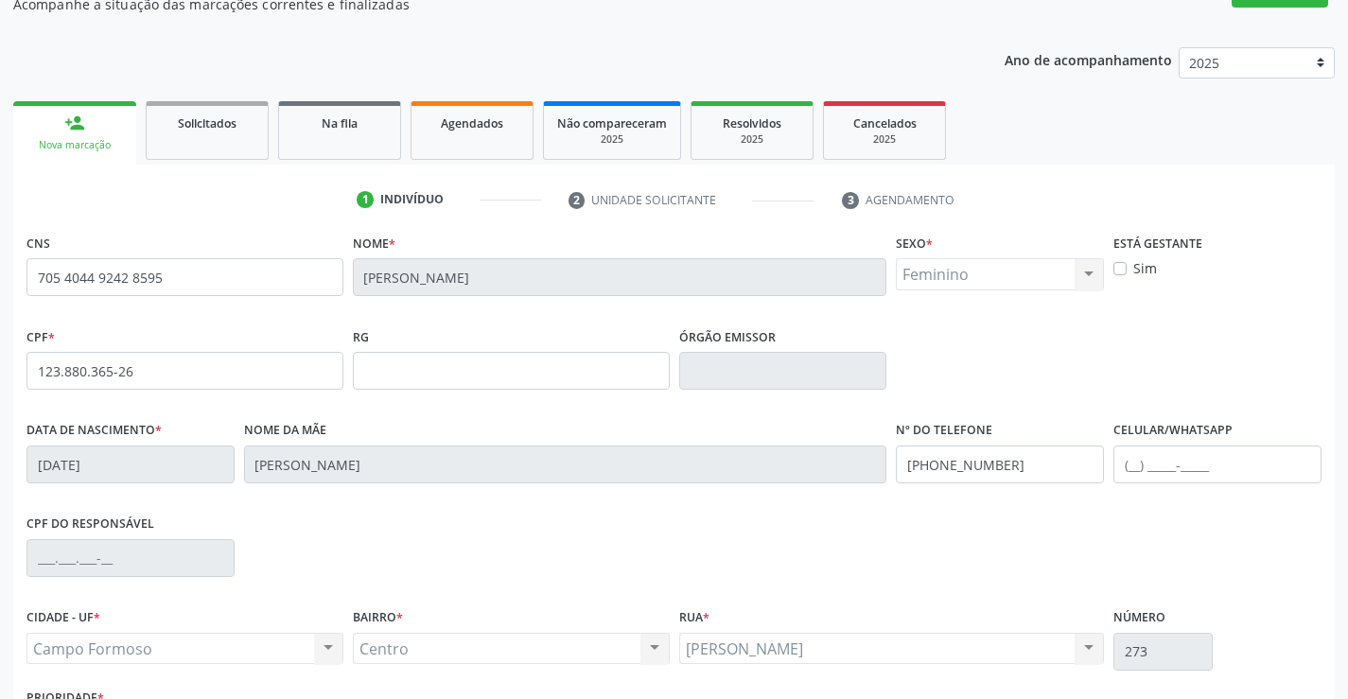
scroll to position [326, 0]
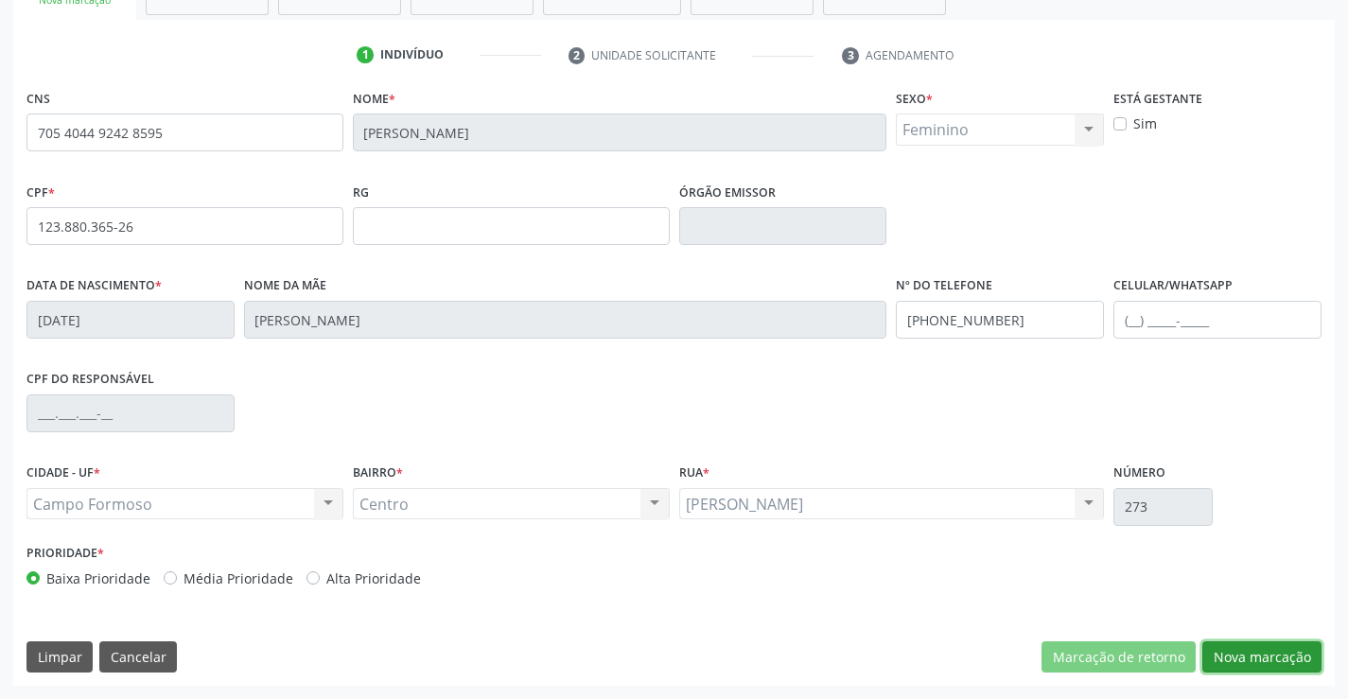
click at [1257, 659] on button "Nova marcação" at bounding box center [1261, 657] width 119 height 32
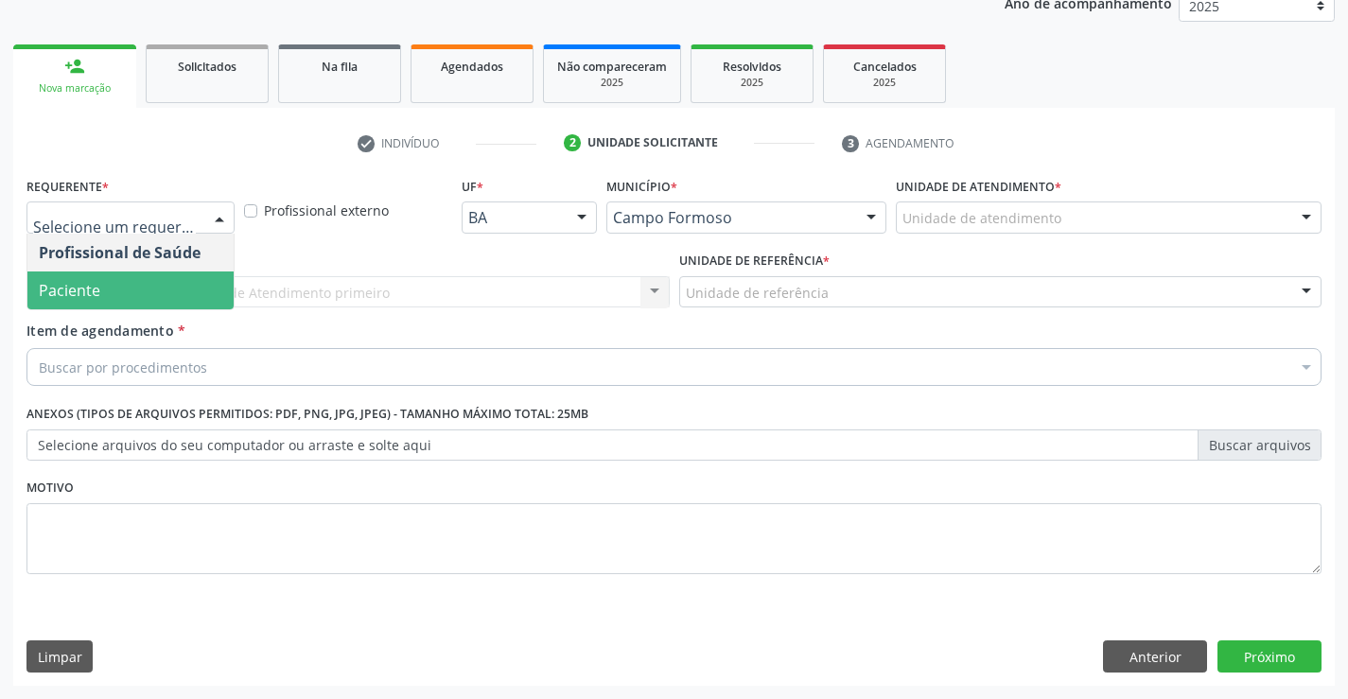
click at [152, 290] on span "Paciente" at bounding box center [130, 291] width 206 height 38
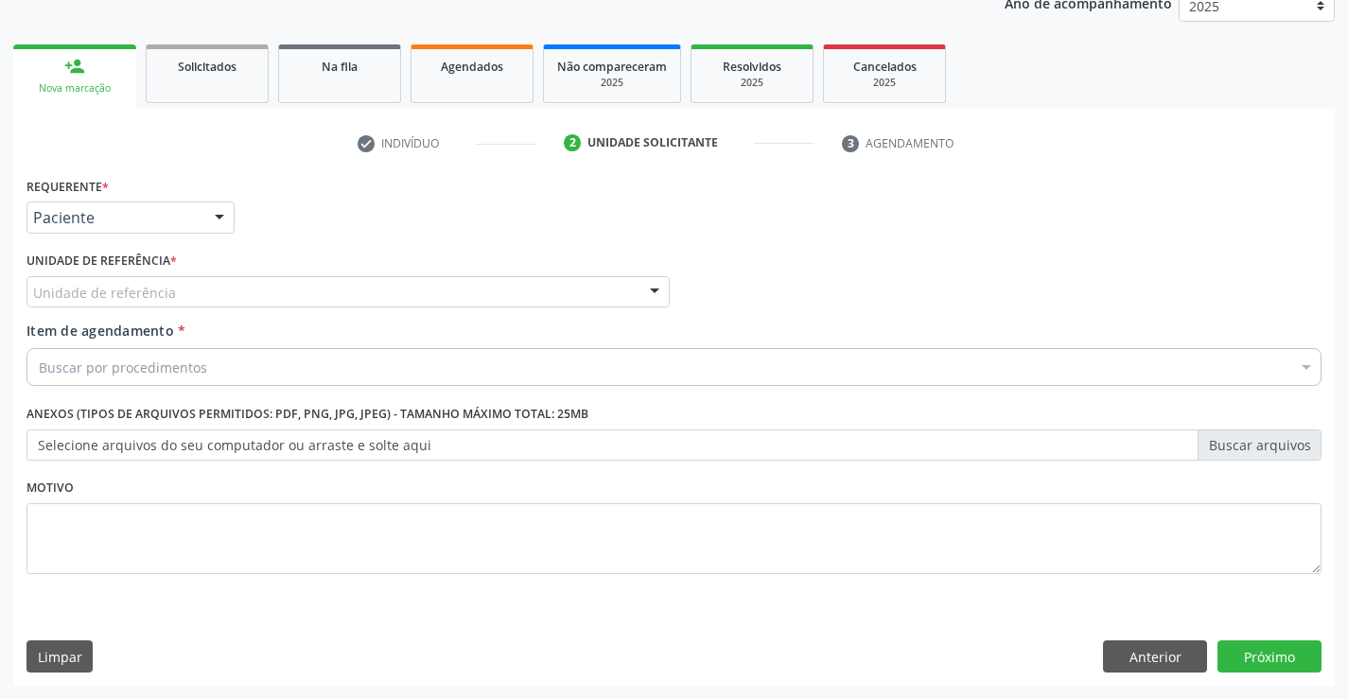
click at [173, 288] on div "Unidade de referência" at bounding box center [347, 292] width 643 height 32
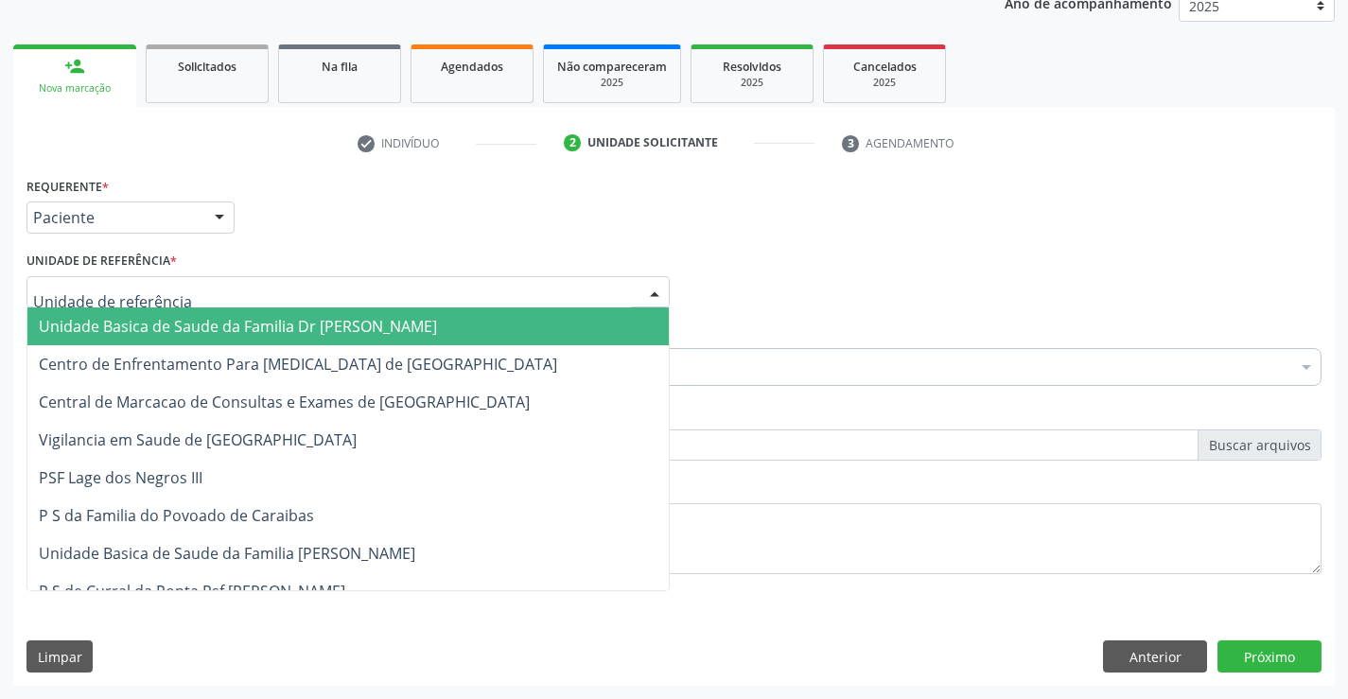
click at [173, 324] on span "Unidade Basica de Saude da Familia Dr [PERSON_NAME]" at bounding box center [238, 326] width 398 height 21
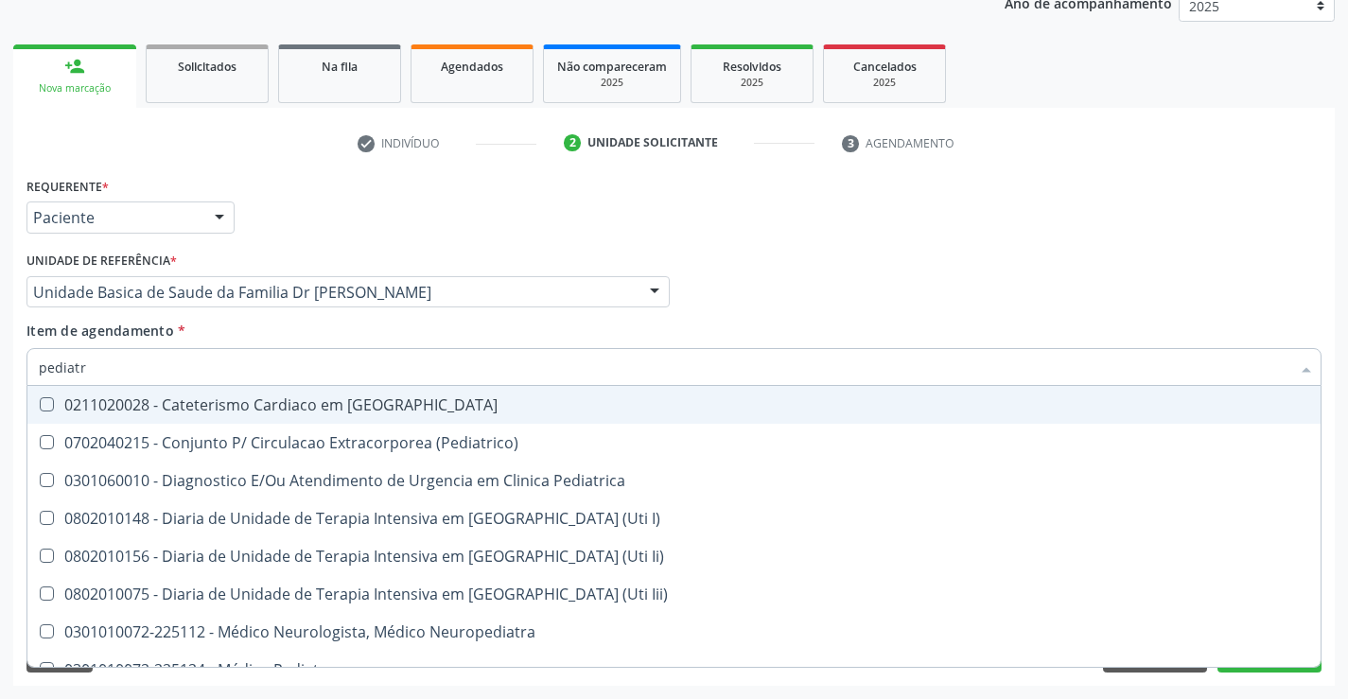
type input "pediatra"
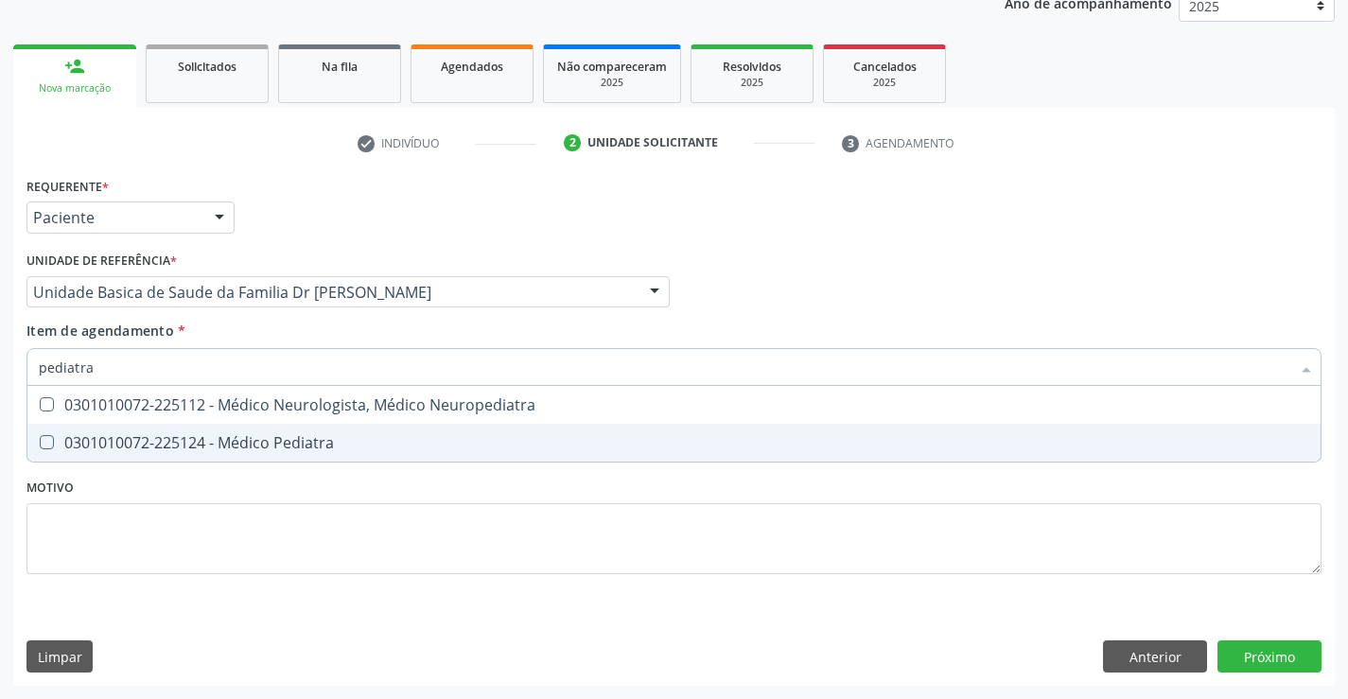
click at [310, 440] on div "0301010072-225124 - Médico Pediatra" at bounding box center [674, 442] width 1271 height 15
checkbox Pediatra "true"
click at [1275, 652] on div "Requerente * Paciente Profissional de Saúde Paciente Nenhum resultado encontrad…" at bounding box center [674, 429] width 1322 height 514
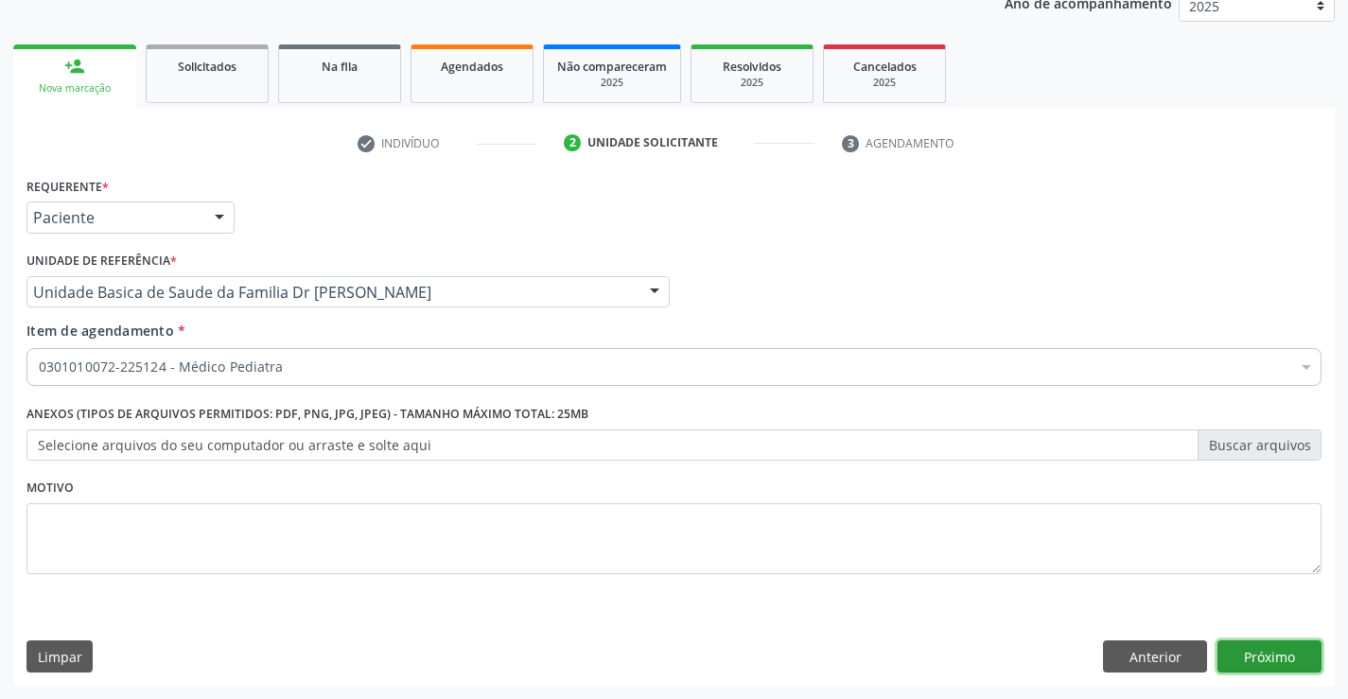
click at [1275, 652] on button "Próximo" at bounding box center [1270, 656] width 104 height 32
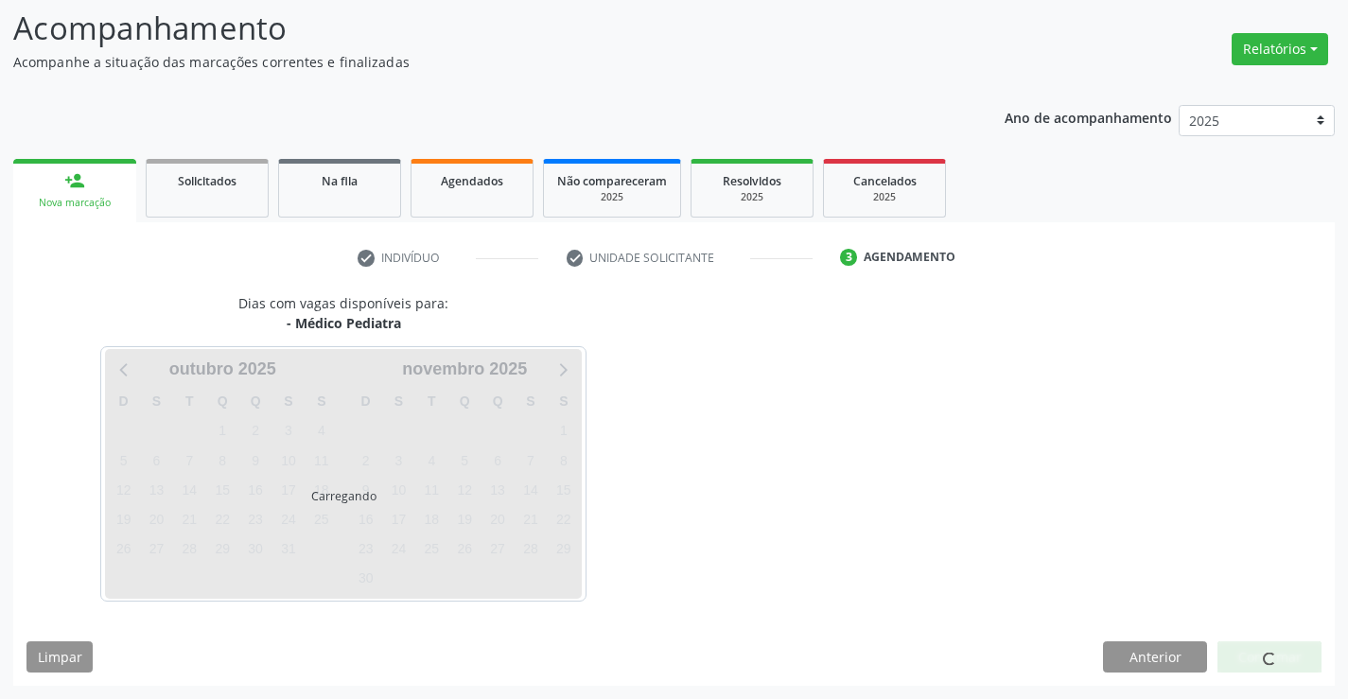
scroll to position [124, 0]
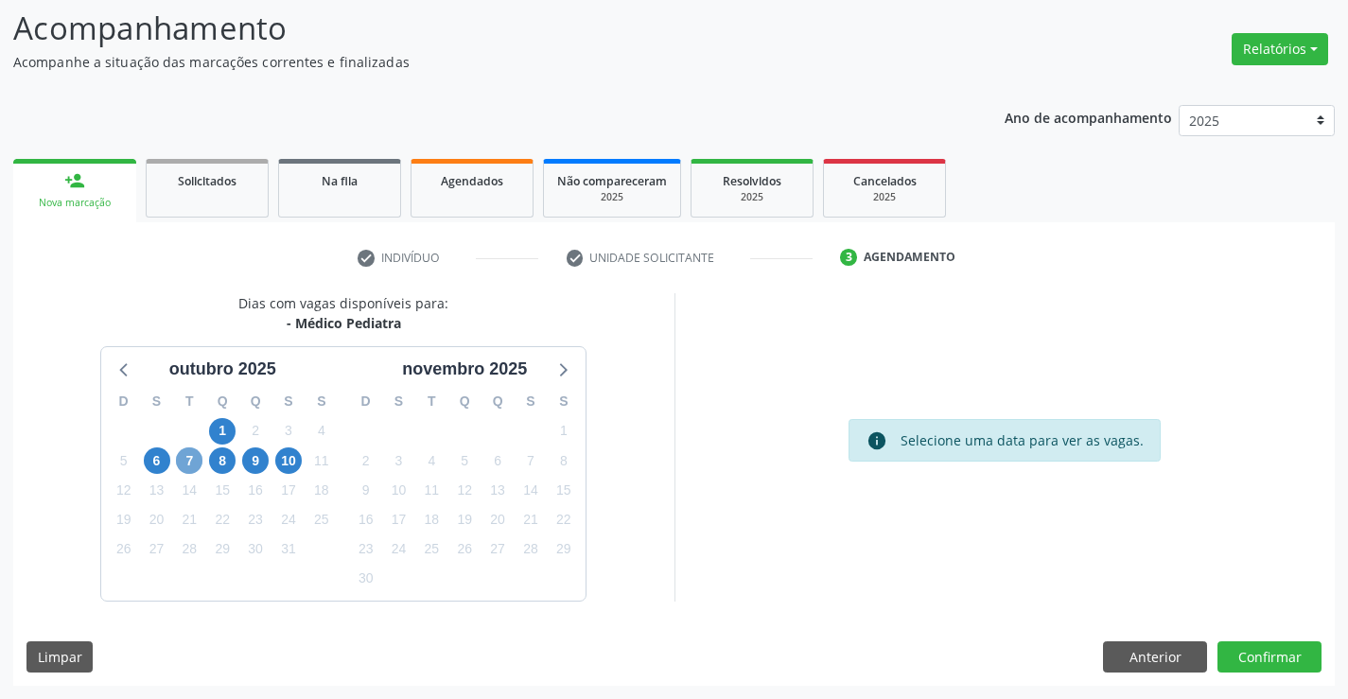
click at [192, 469] on span "7" at bounding box center [189, 460] width 26 height 26
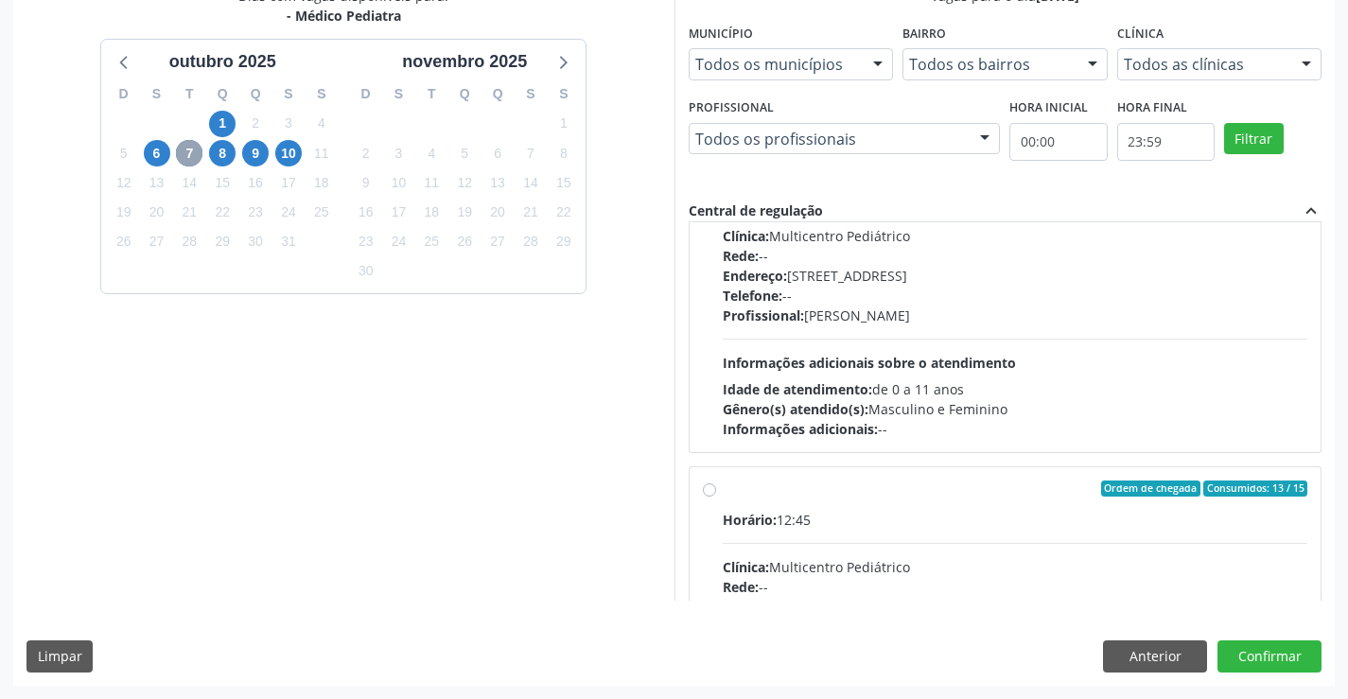
scroll to position [284, 0]
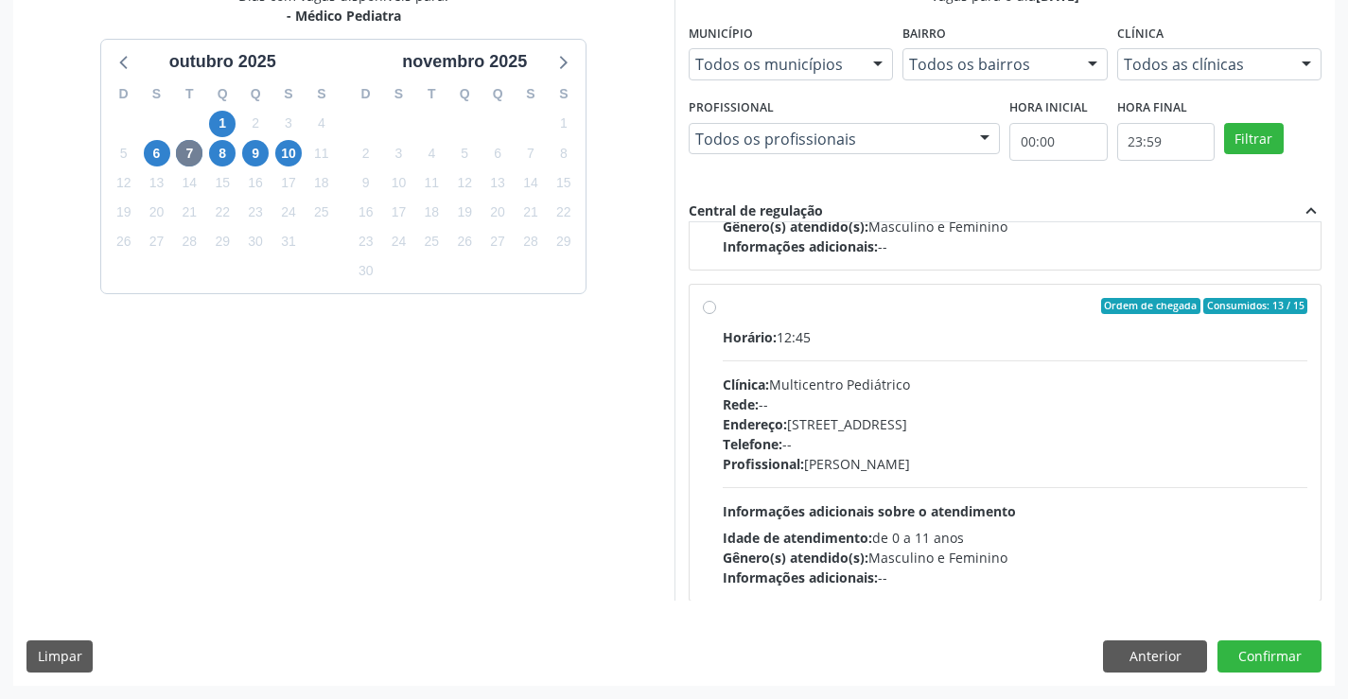
click at [708, 299] on div "Ordem de chegada Consumidos: 13 / 15 Horário: 12:45 Clínica: Multicentro Pediát…" at bounding box center [1005, 443] width 605 height 290
radio input "true"
click at [1261, 654] on button "Confirmar" at bounding box center [1270, 656] width 104 height 32
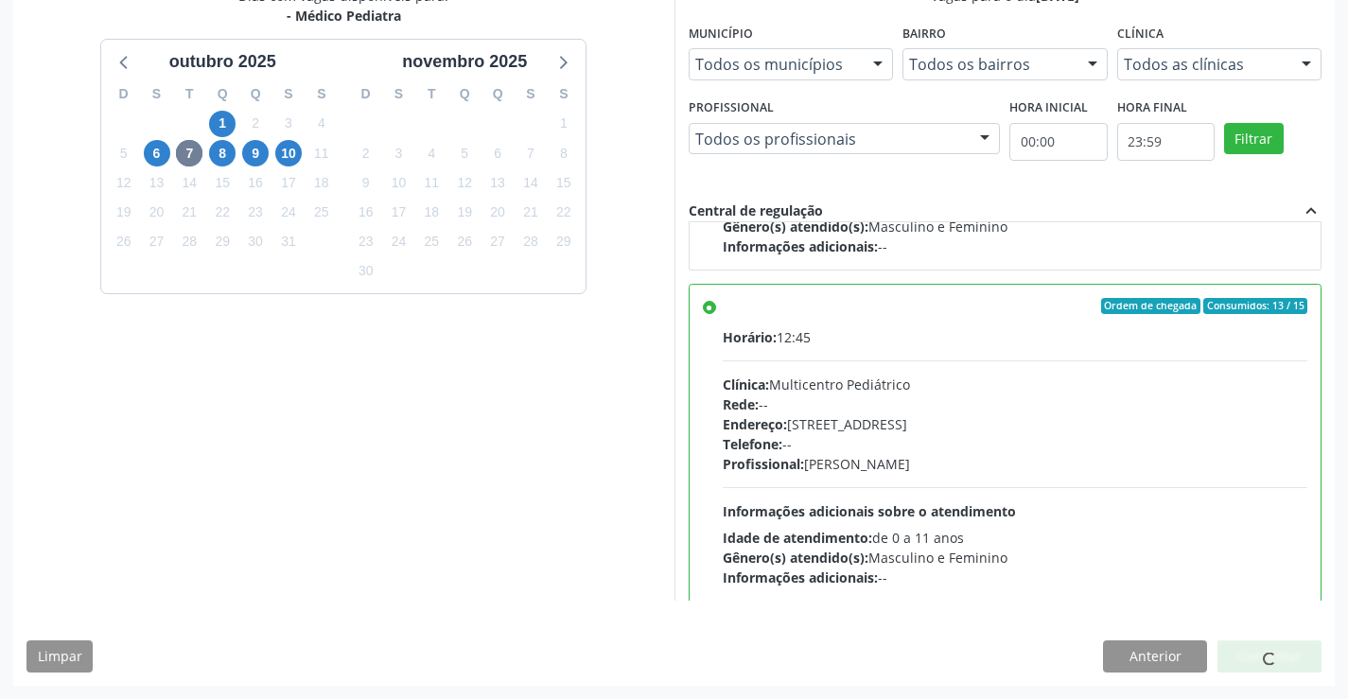
scroll to position [0, 0]
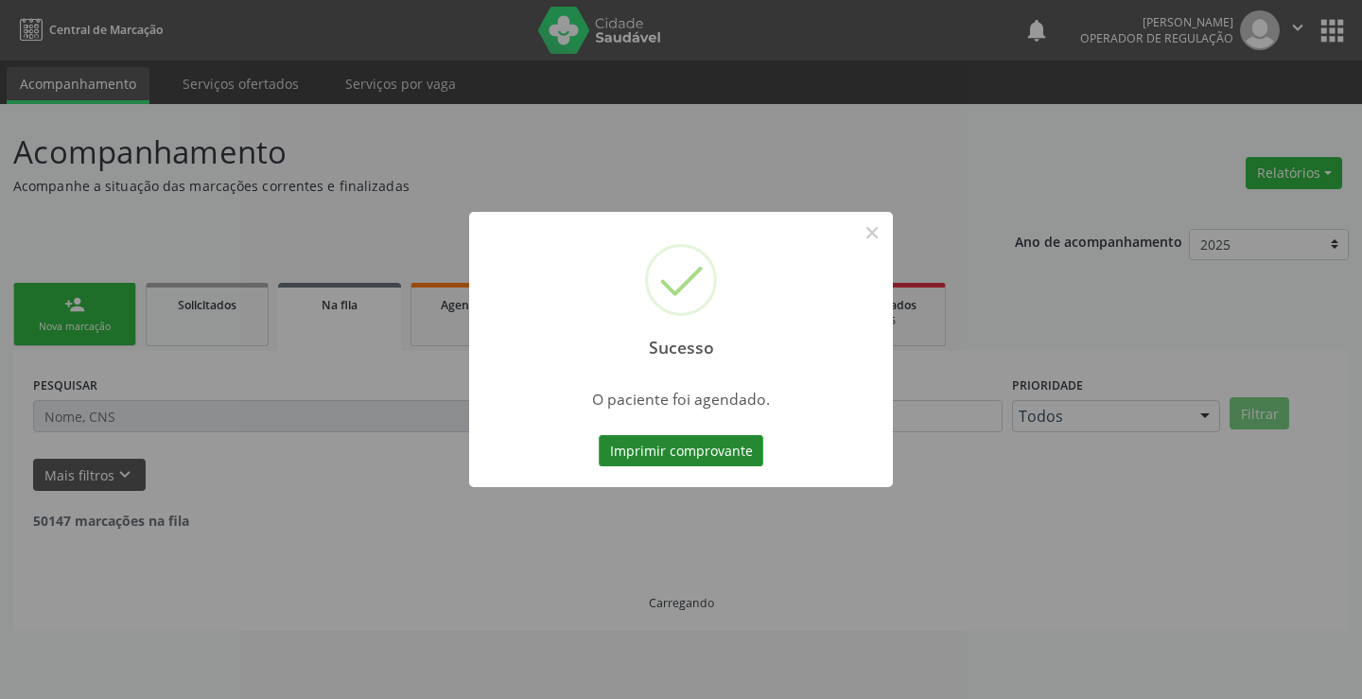
click at [724, 451] on button "Imprimir comprovante" at bounding box center [681, 451] width 165 height 32
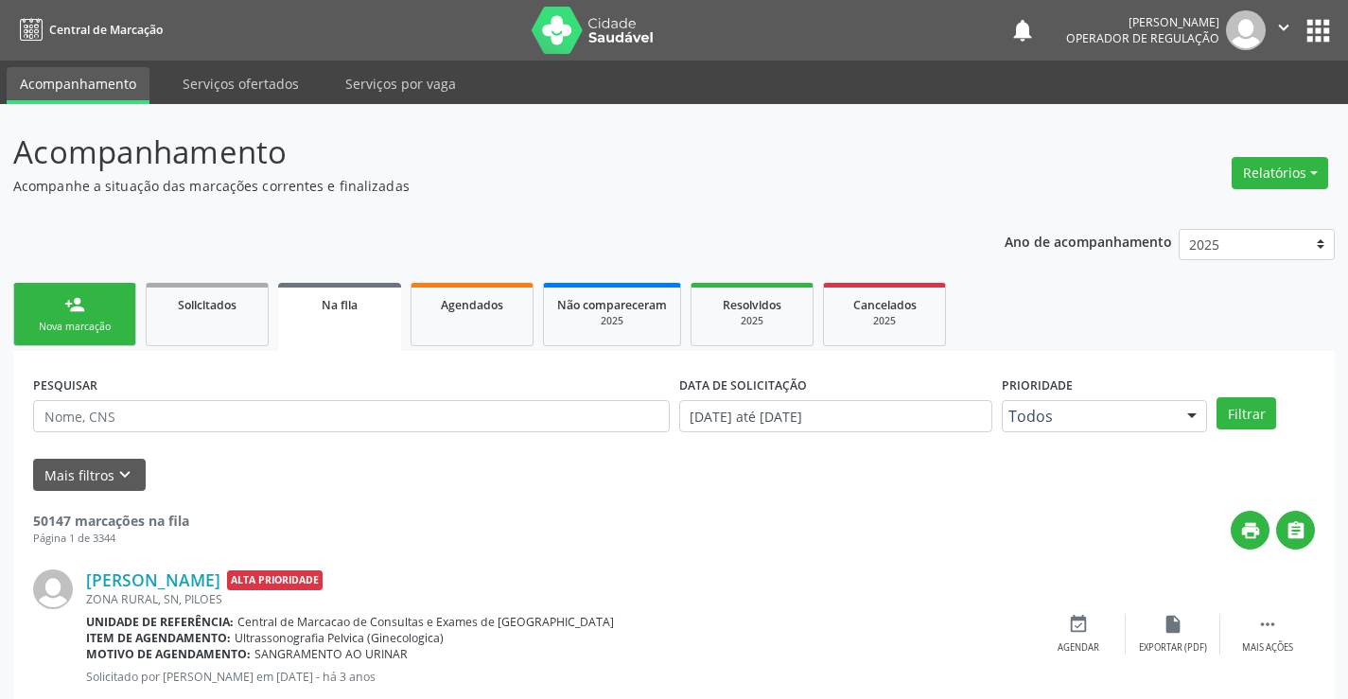
click at [104, 320] on div "Nova marcação" at bounding box center [74, 327] width 95 height 14
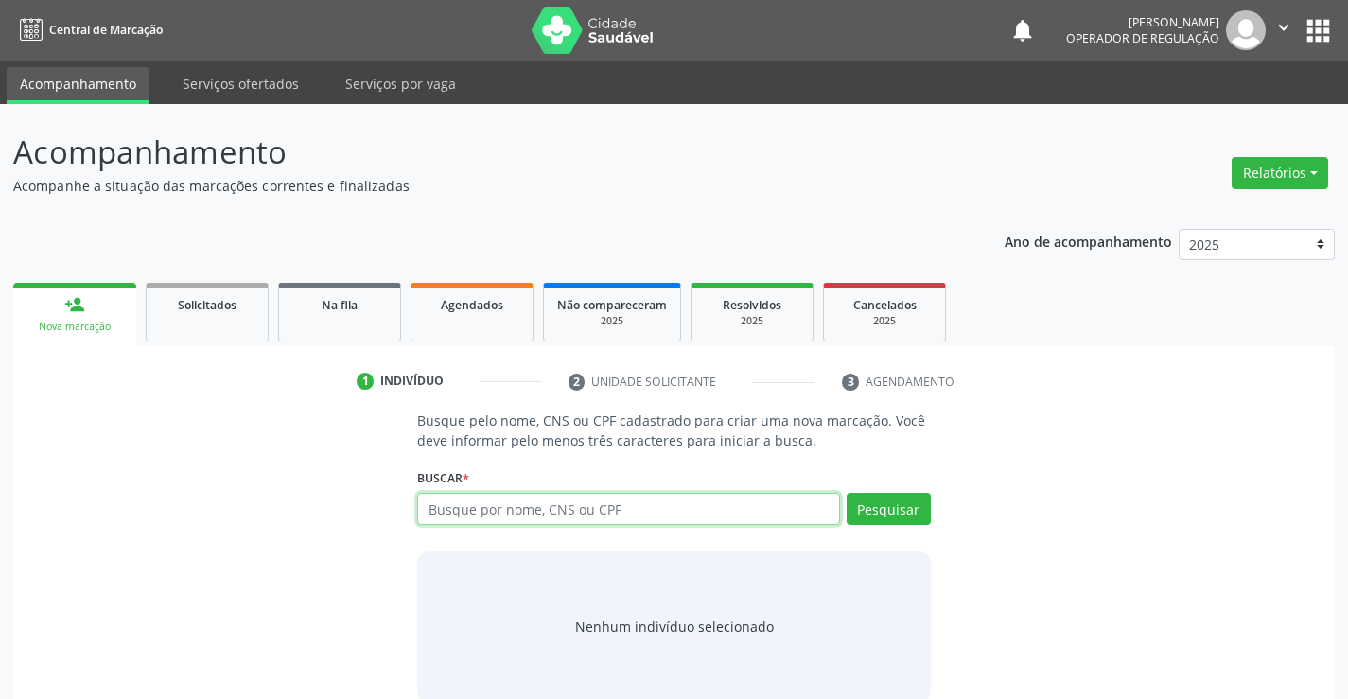
click at [494, 511] on input "text" at bounding box center [628, 509] width 422 height 32
type input "706100518206060"
click at [931, 510] on div "Busque pelo nome, CNS ou CPF cadastrado para criar uma nova marcação. Você deve…" at bounding box center [673, 556] width 539 height 291
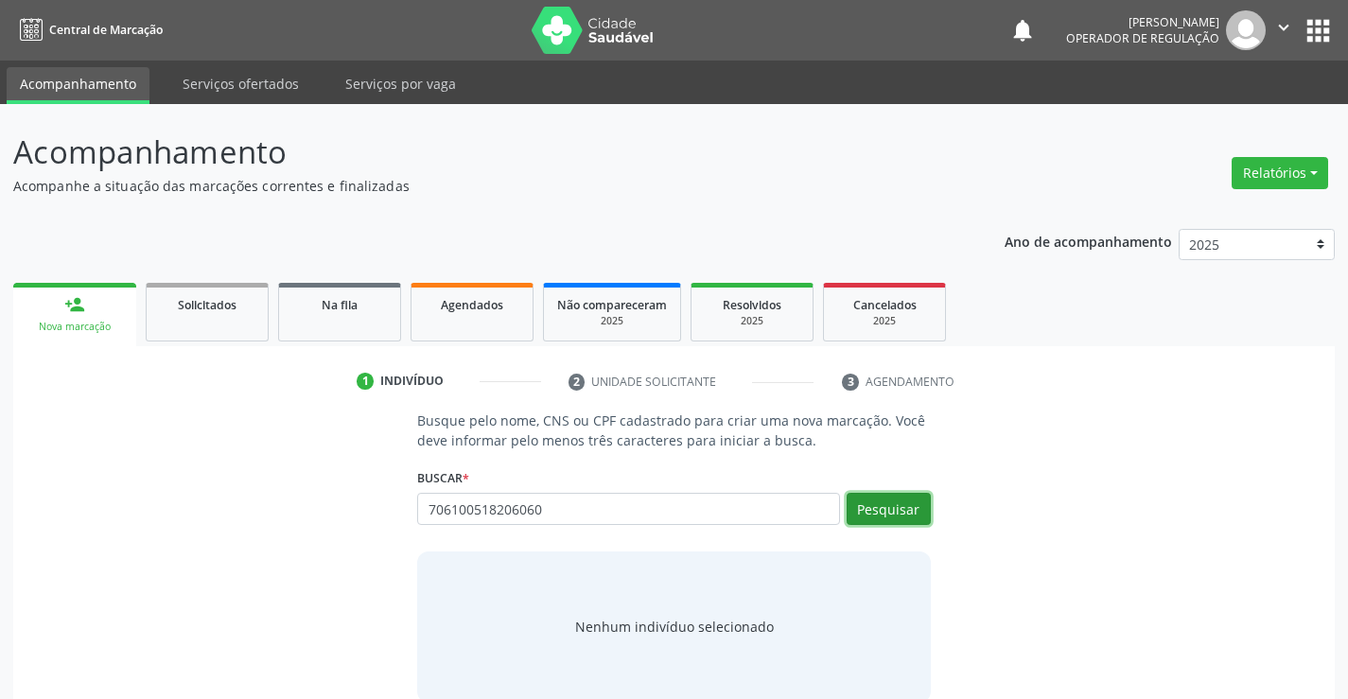
click at [914, 513] on button "Pesquisar" at bounding box center [889, 509] width 84 height 32
type input "706100518206060"
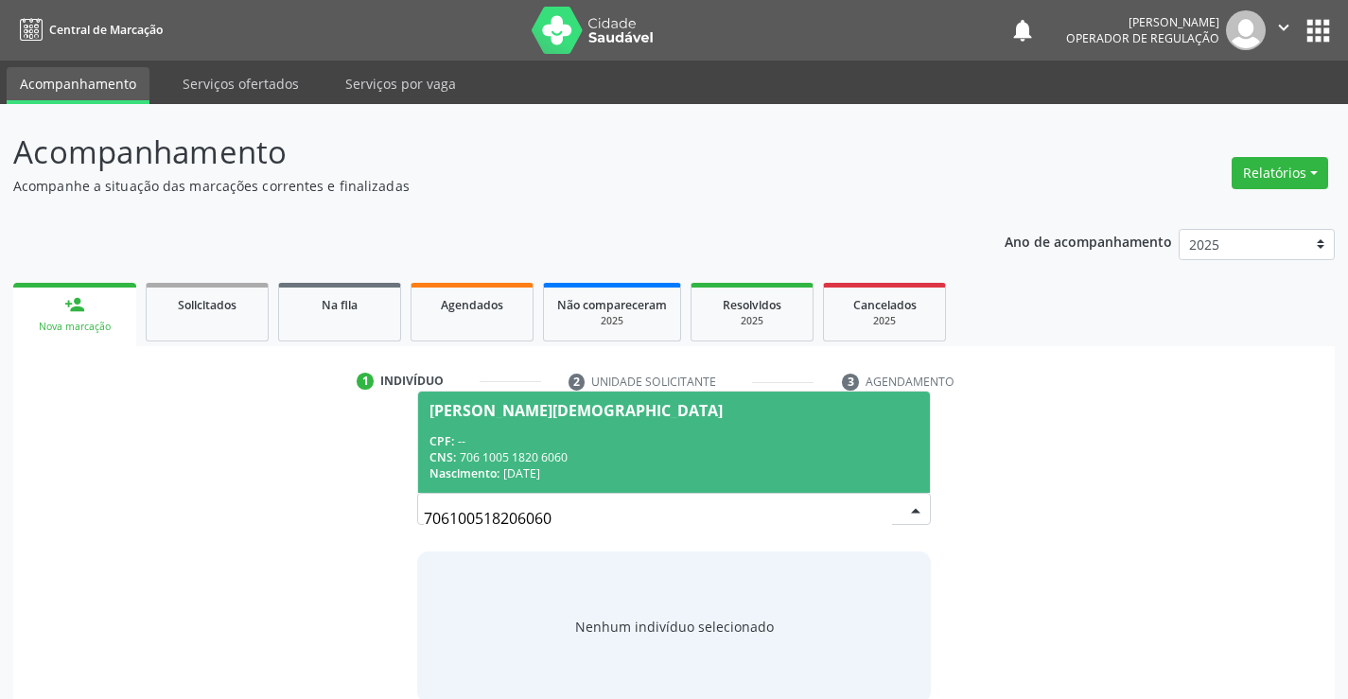
click at [596, 436] on div "CPF: --" at bounding box center [674, 441] width 488 height 16
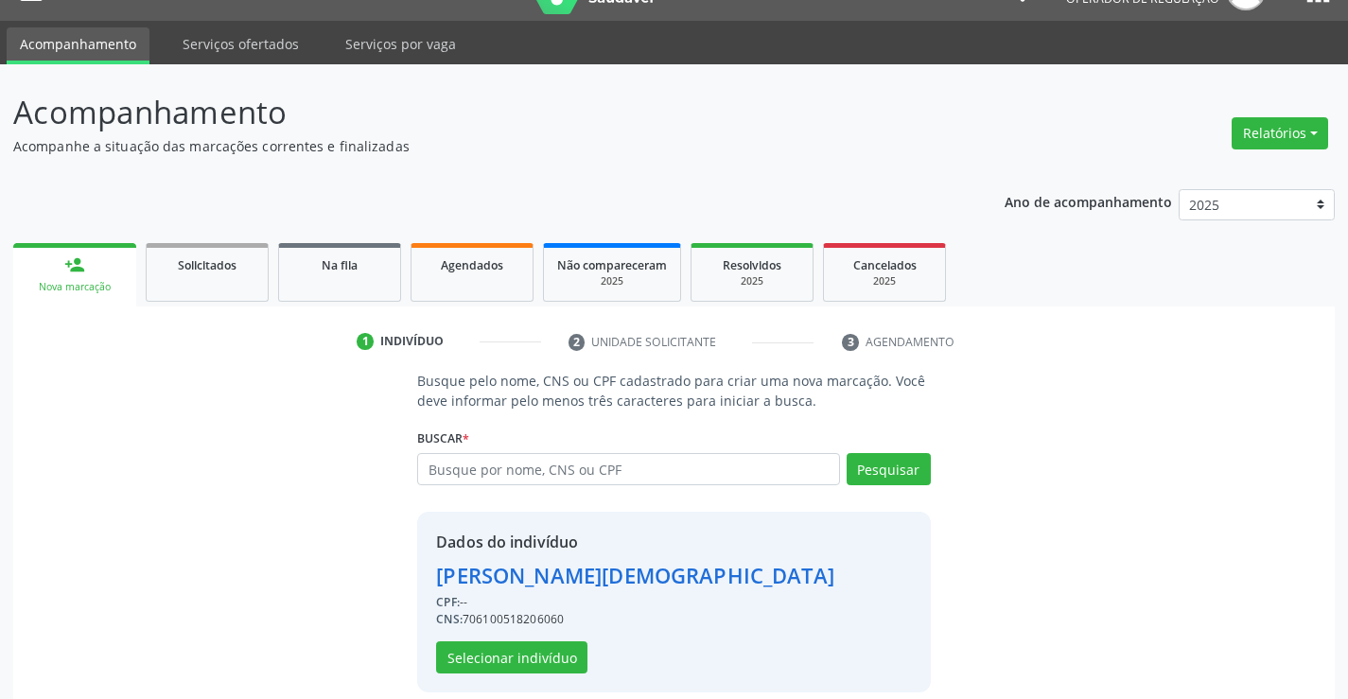
scroll to position [60, 0]
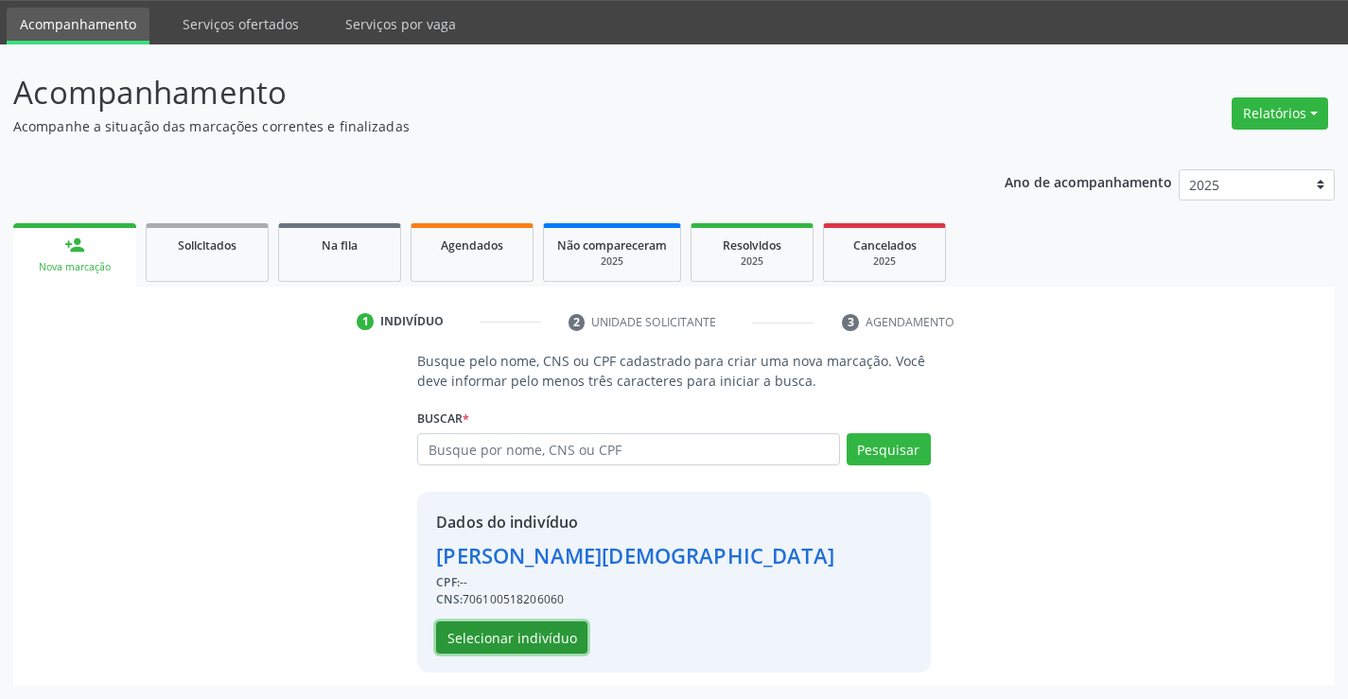
click at [515, 633] on button "Selecionar indivíduo" at bounding box center [511, 638] width 151 height 32
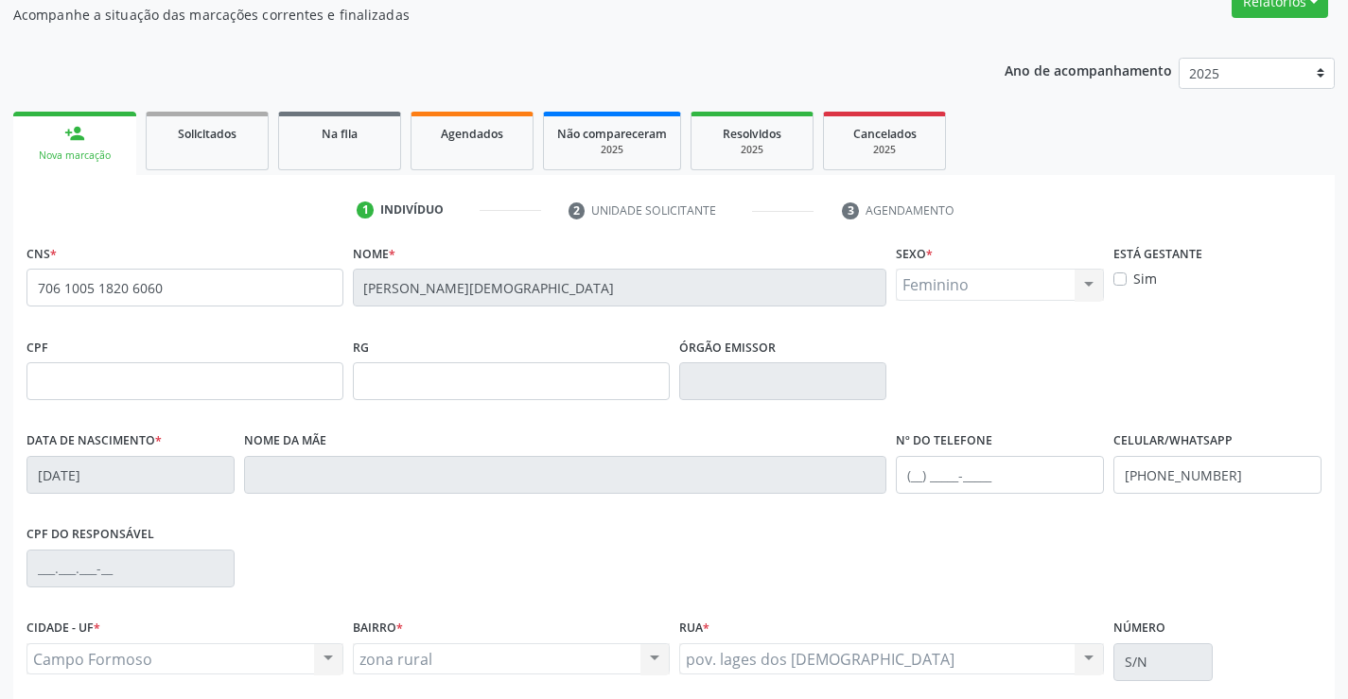
scroll to position [326, 0]
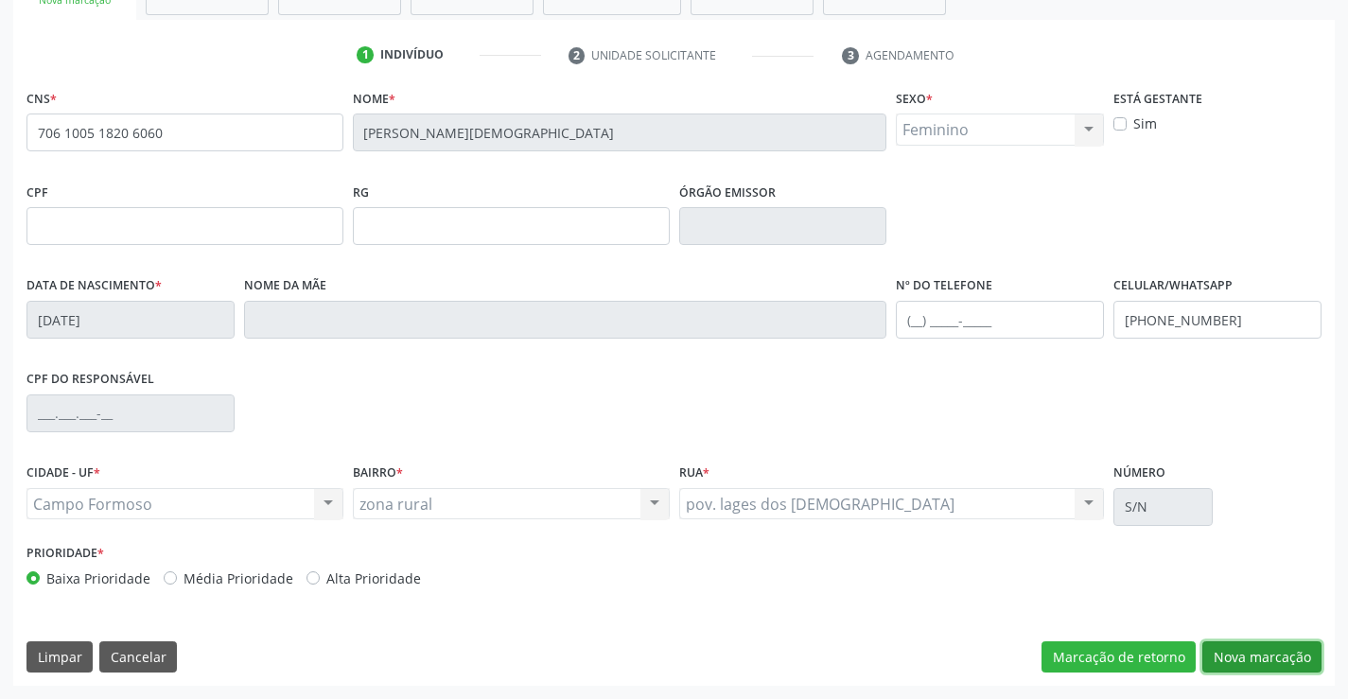
click at [1246, 658] on button "Nova marcação" at bounding box center [1261, 657] width 119 height 32
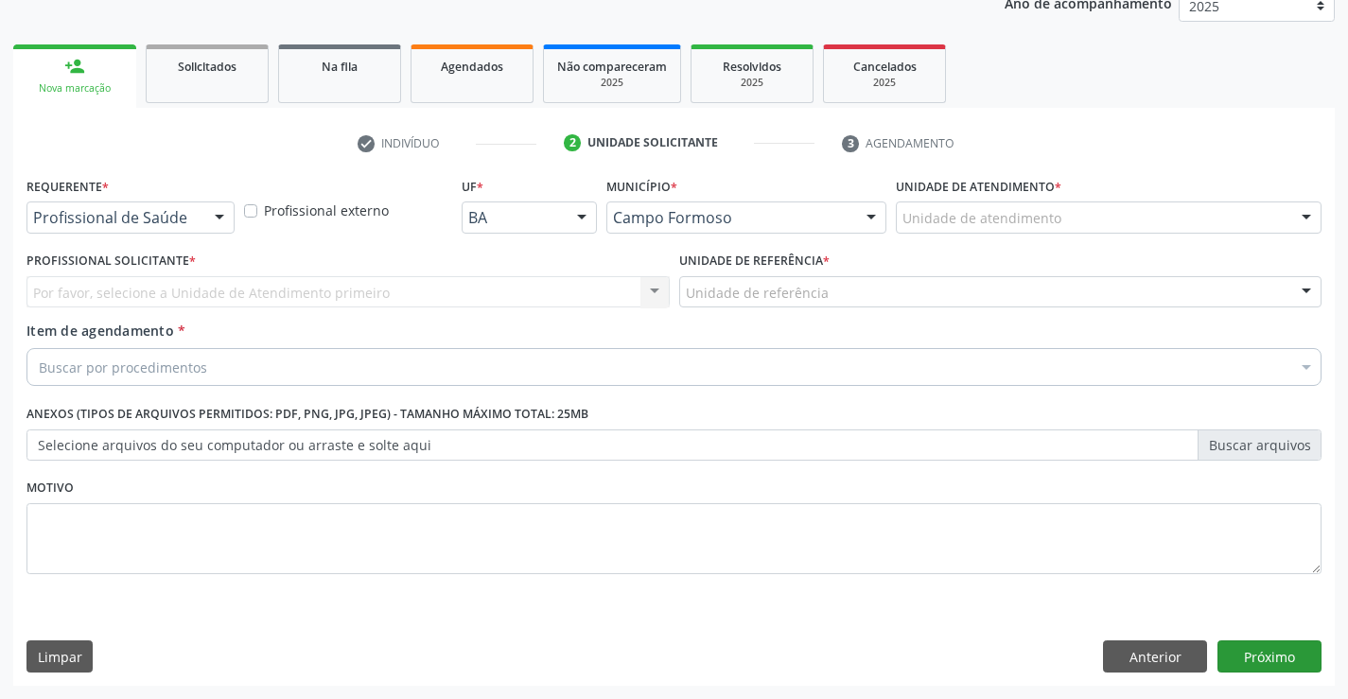
scroll to position [238, 0]
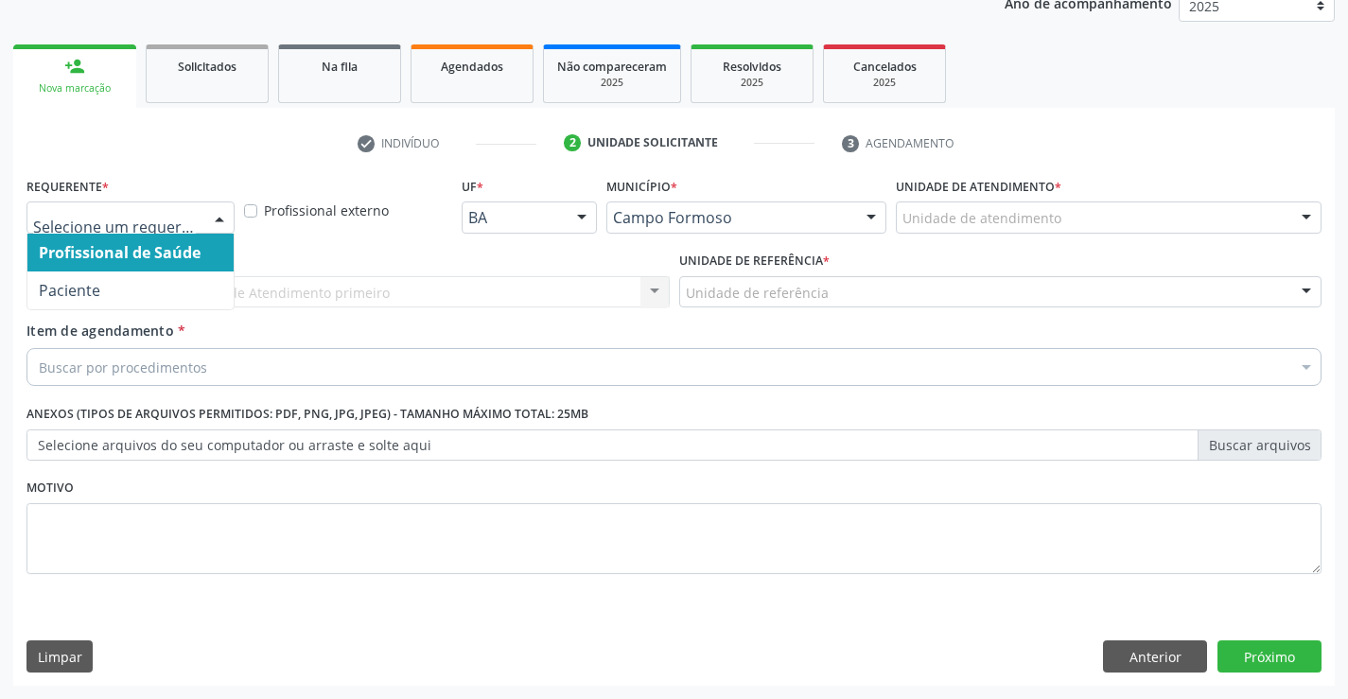
click at [206, 220] on div at bounding box center [219, 218] width 28 height 32
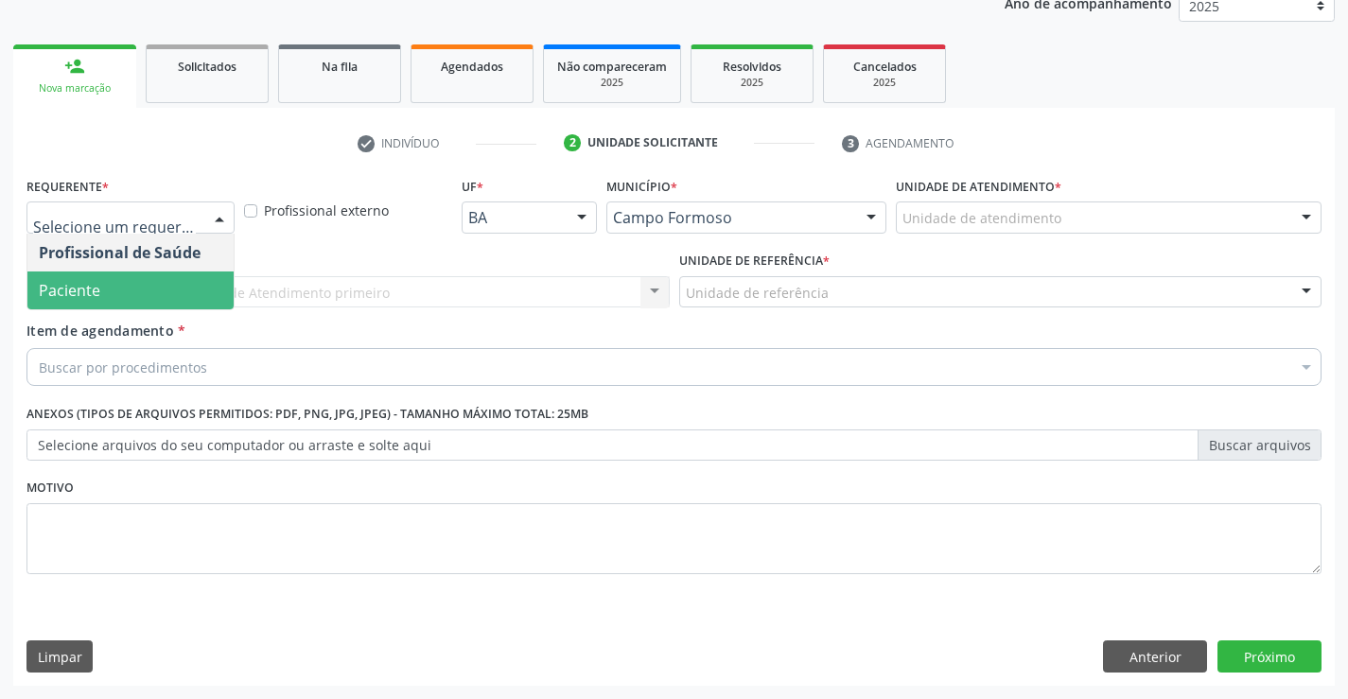
click at [175, 288] on span "Paciente" at bounding box center [130, 291] width 206 height 38
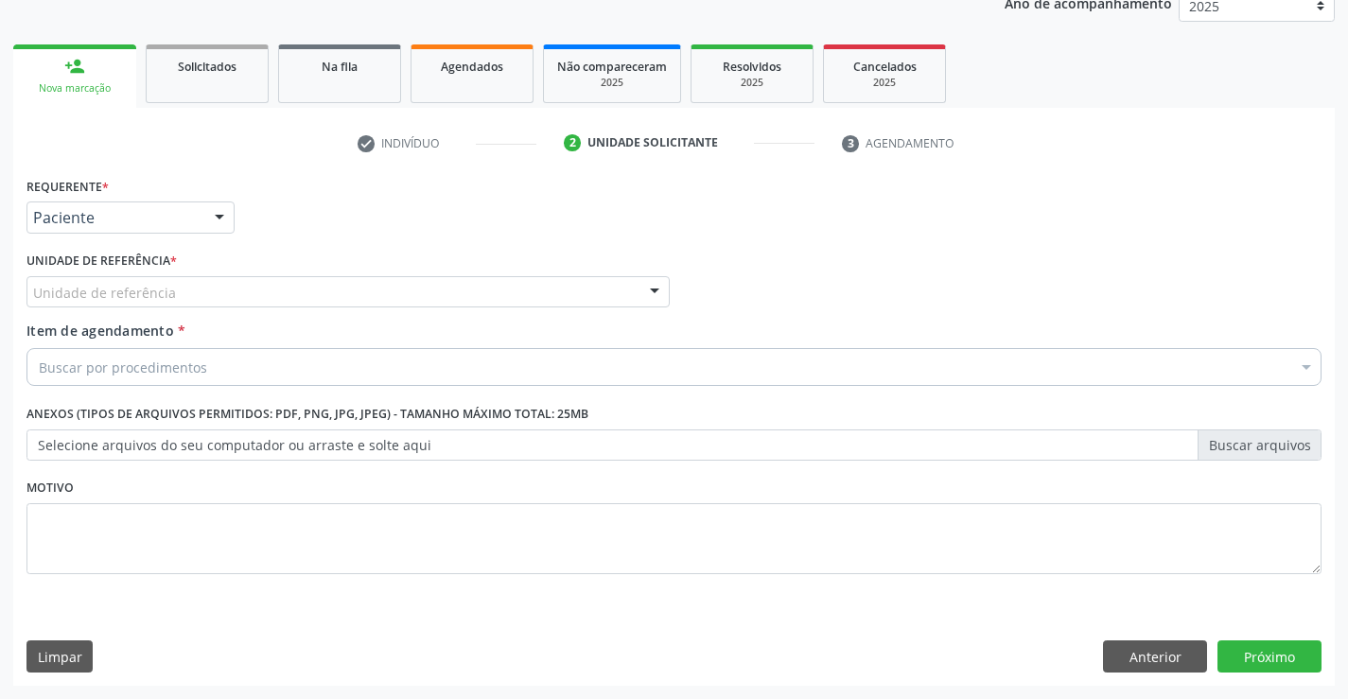
click at [219, 290] on div "Unidade de referência" at bounding box center [347, 292] width 643 height 32
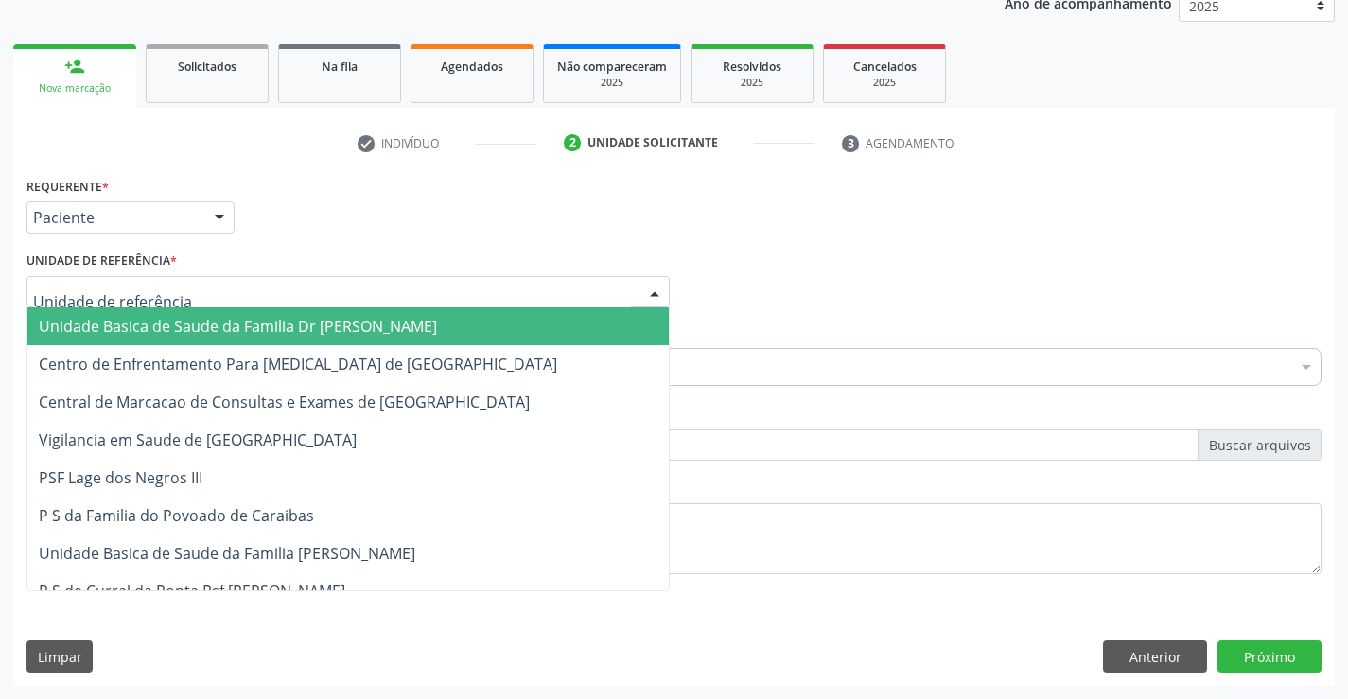
click at [257, 324] on span "Unidade Basica de Saude da Familia Dr [PERSON_NAME]" at bounding box center [238, 326] width 398 height 21
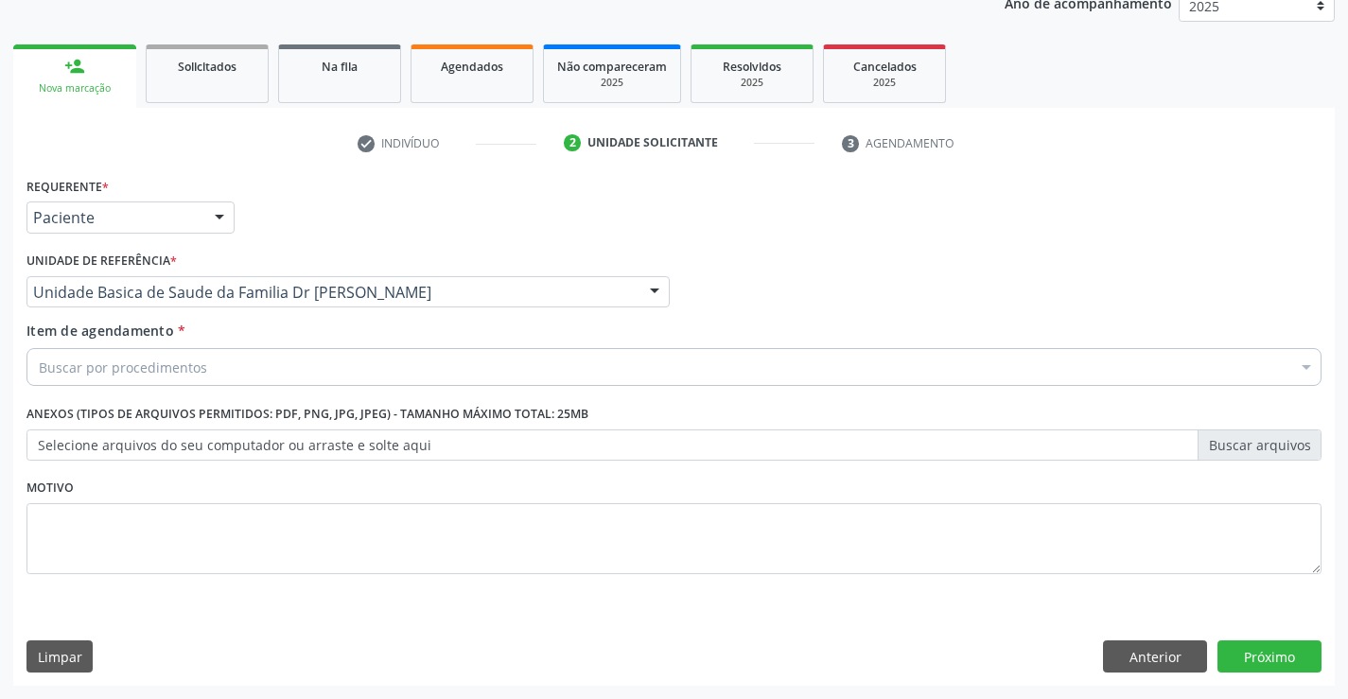
click at [259, 362] on div "Buscar por procedimentos" at bounding box center [673, 367] width 1295 height 38
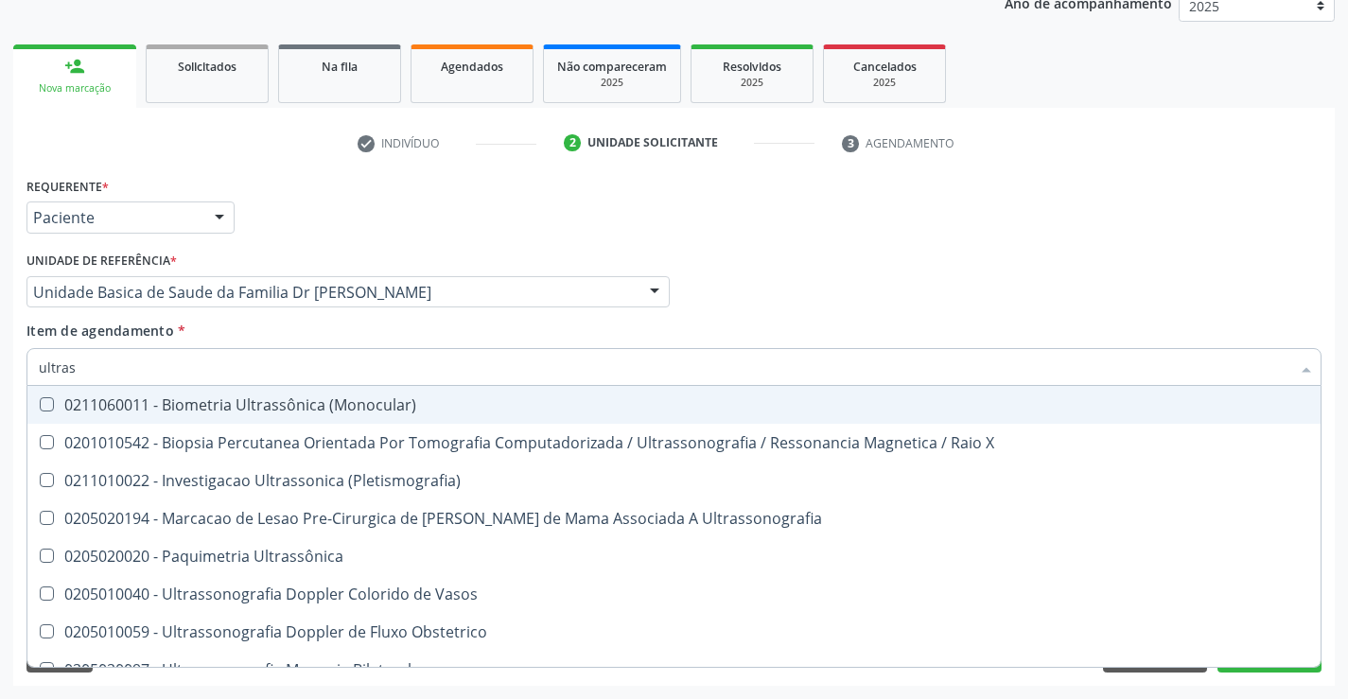
type input "ultrass"
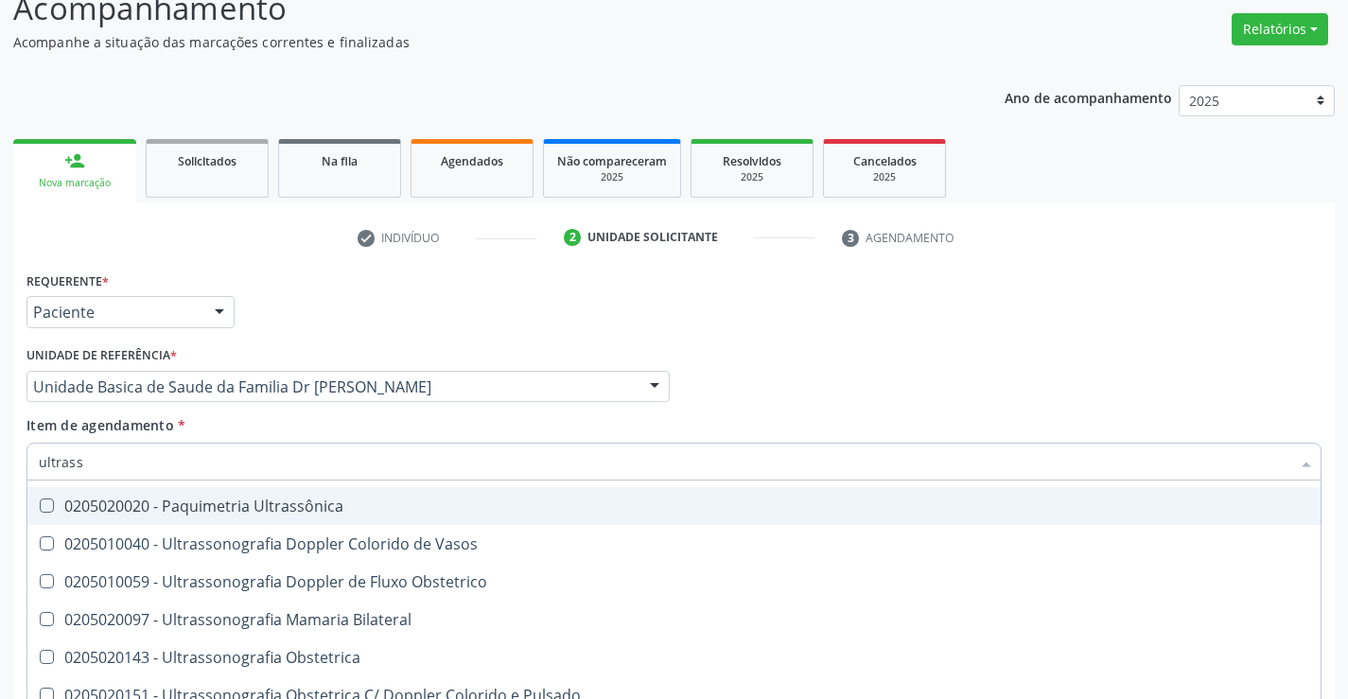
scroll to position [189, 0]
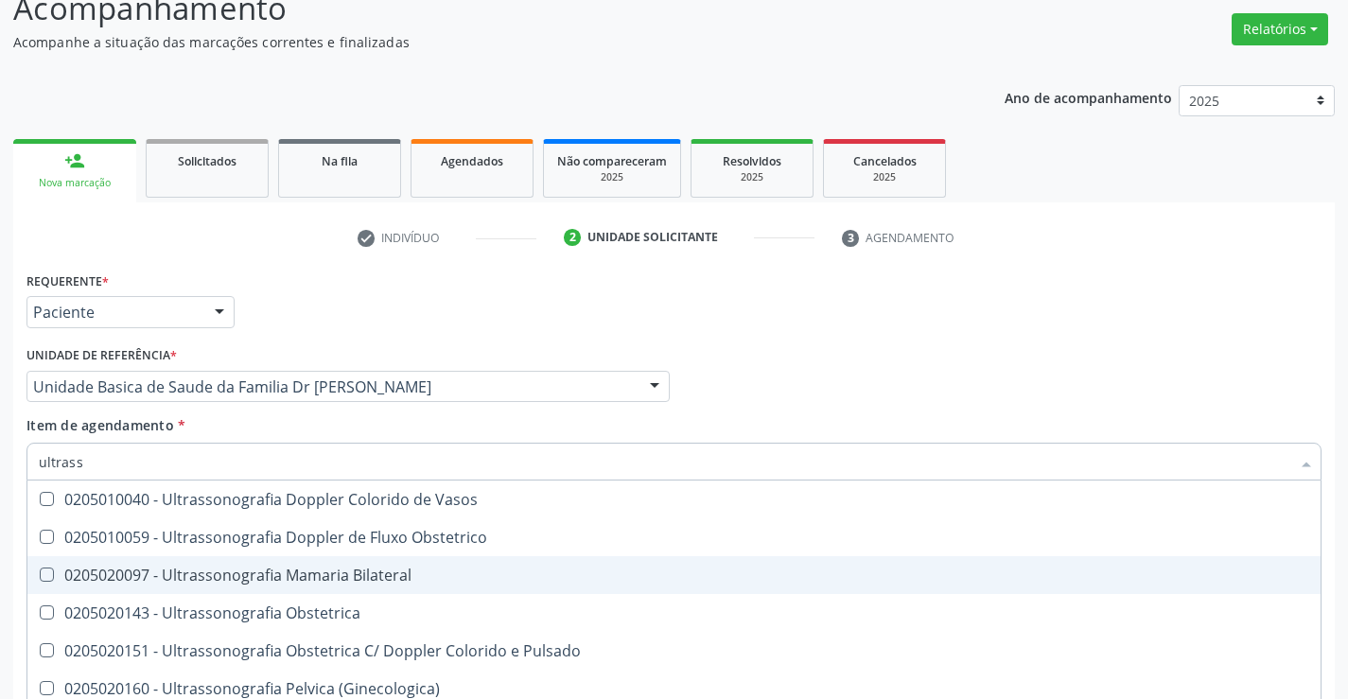
click at [402, 569] on div "0205020097 - Ultrassonografia Mamaria Bilateral" at bounding box center [674, 575] width 1271 height 15
checkbox Bilateral "true"
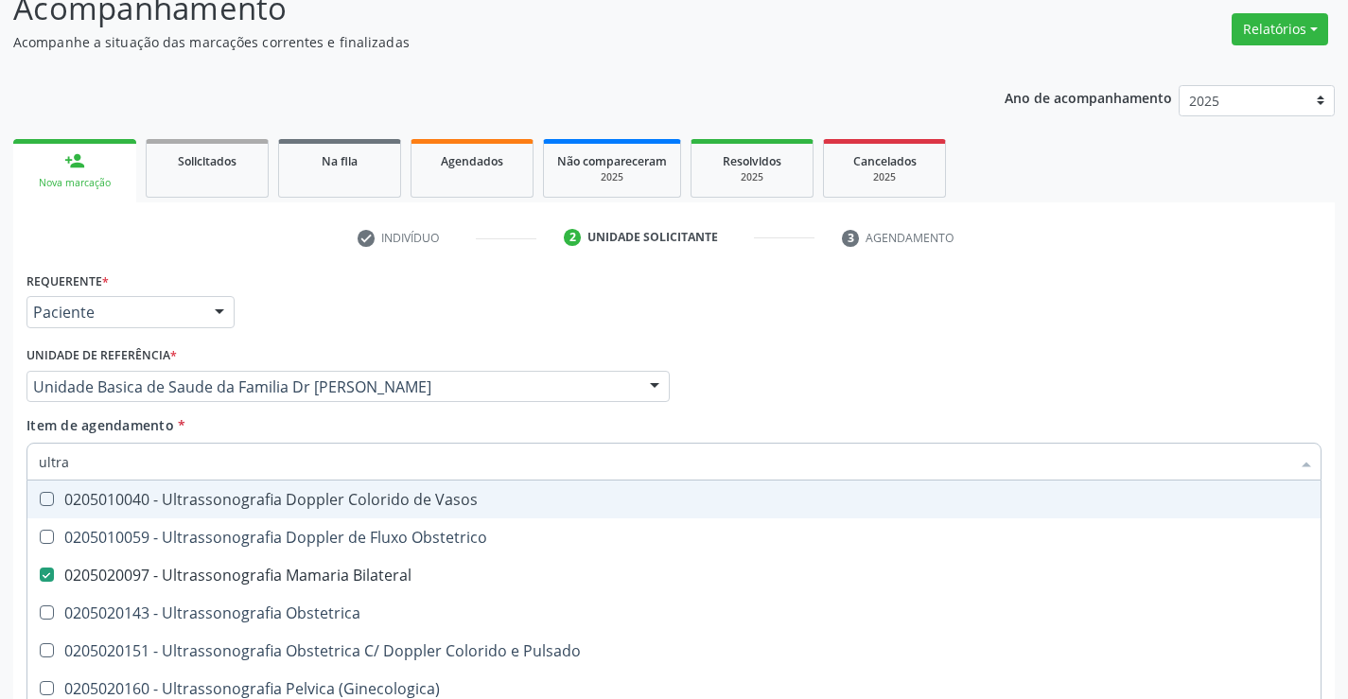
type input "ultr"
checkbox Bilateral "false"
checkbox Obstetrica "true"
type input "u"
checkbox Obstetrica "false"
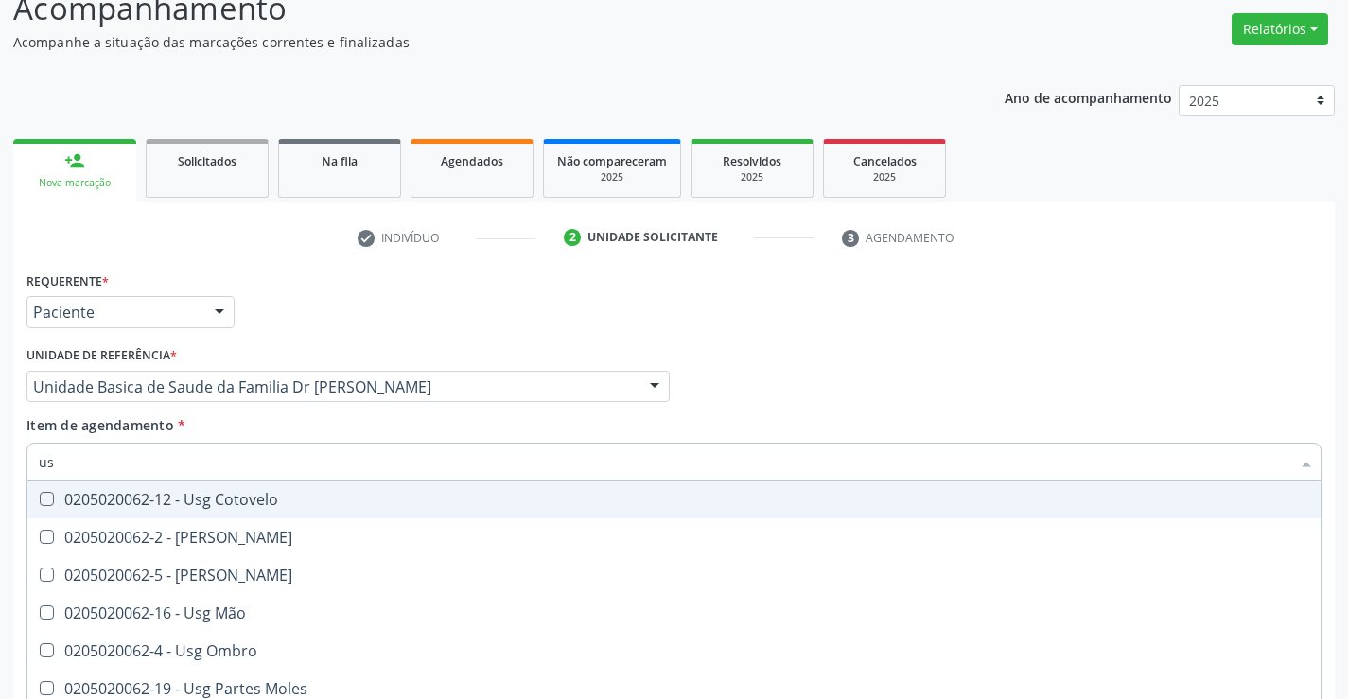
type input "usg"
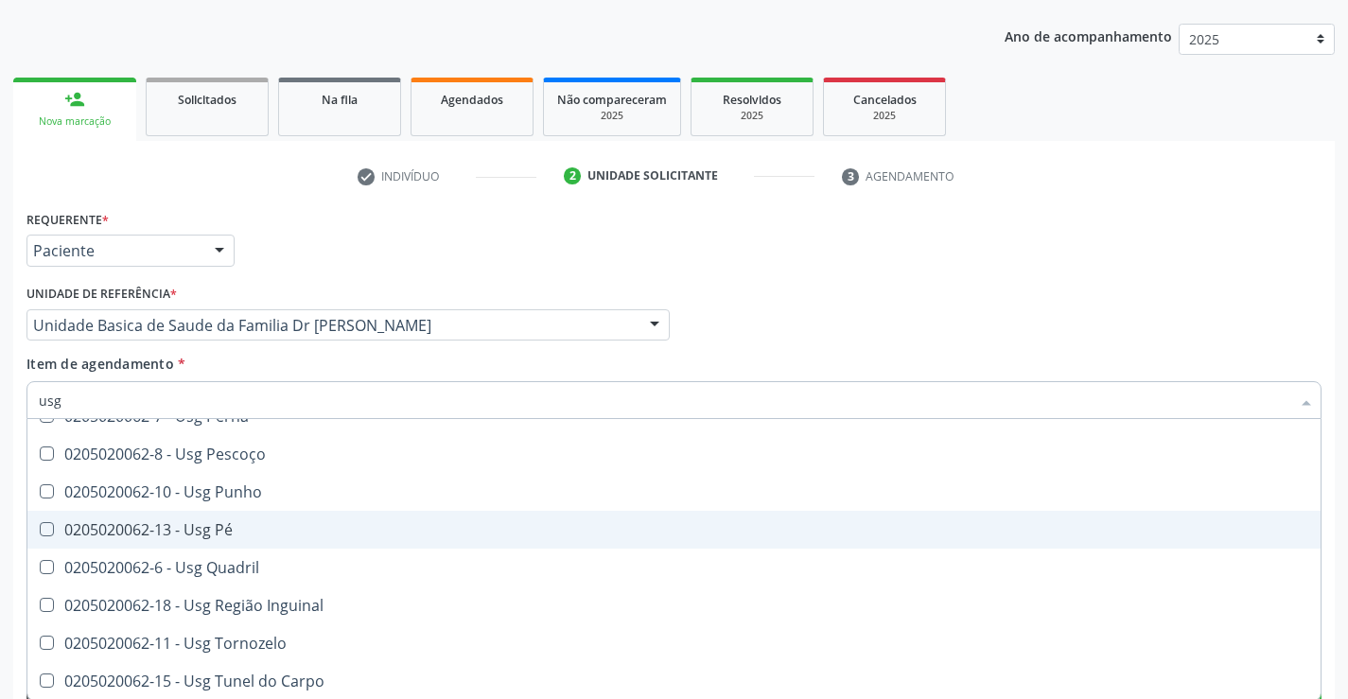
scroll to position [238, 0]
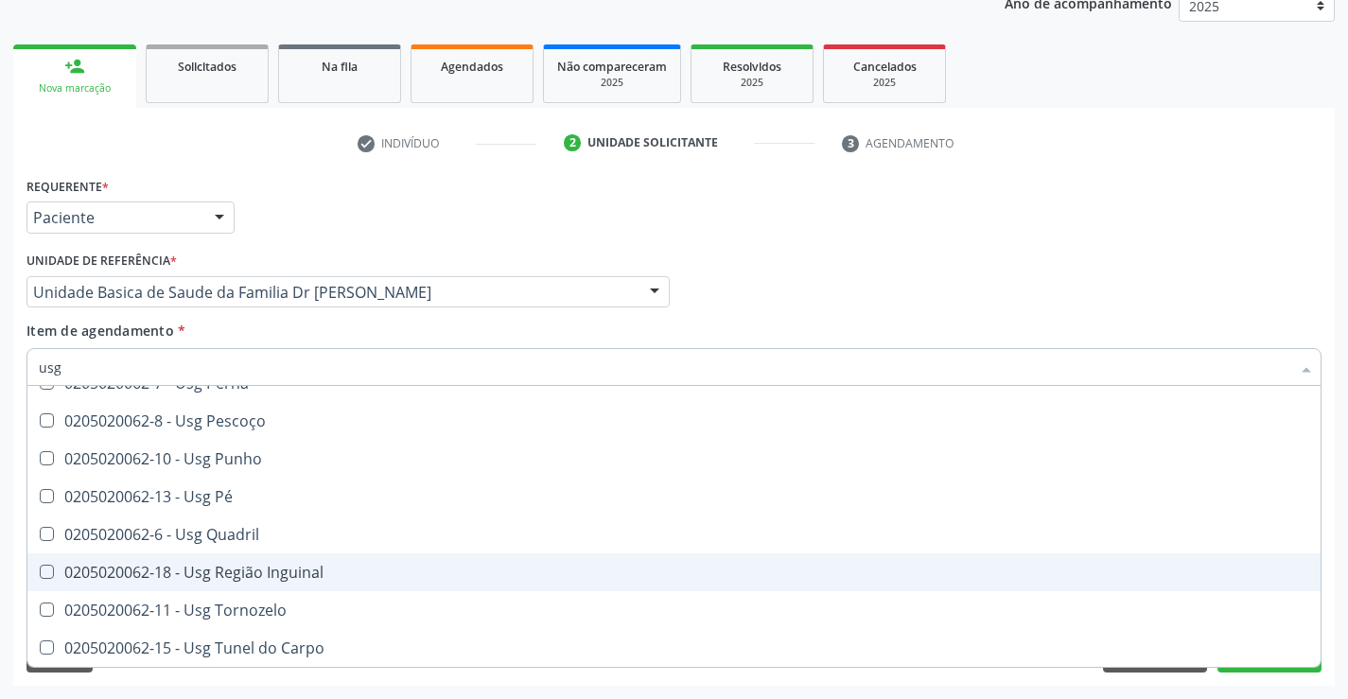
click at [319, 575] on div "0205020062-18 - Usg Região Inguinal" at bounding box center [674, 572] width 1271 height 15
checkbox Inguinal "true"
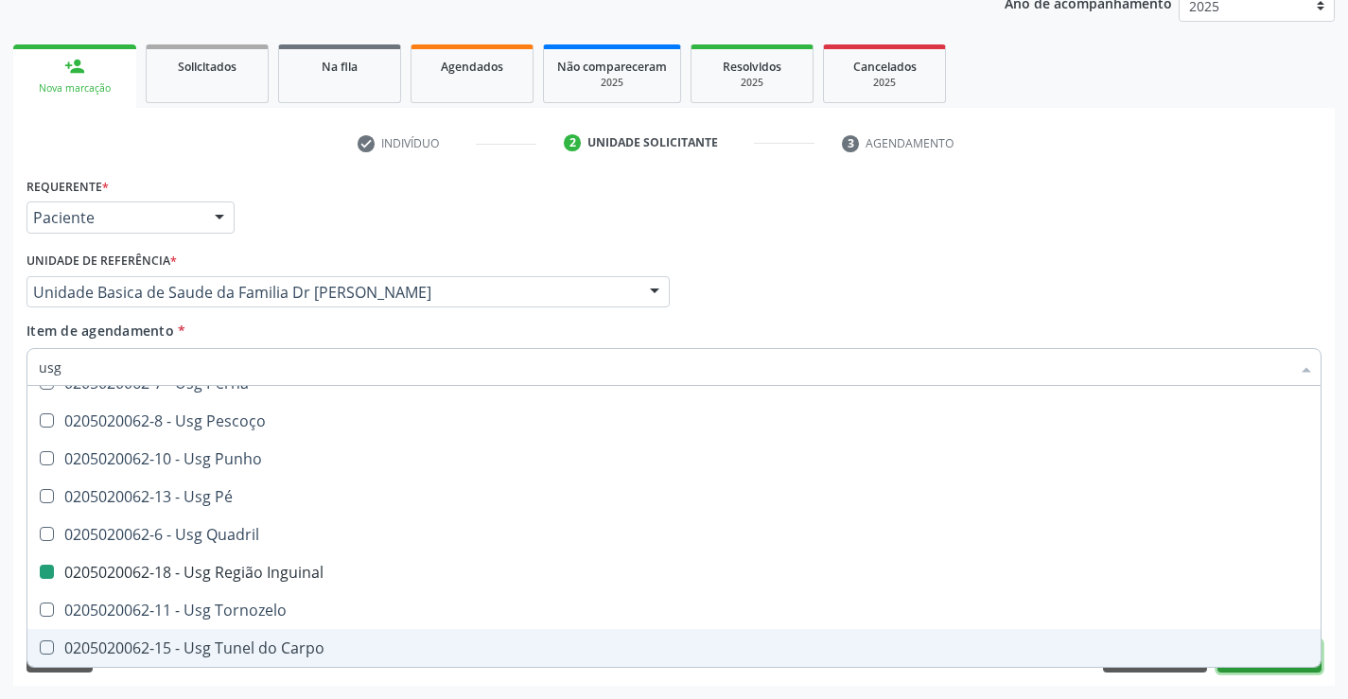
click at [1273, 671] on button "Próximo" at bounding box center [1270, 656] width 104 height 32
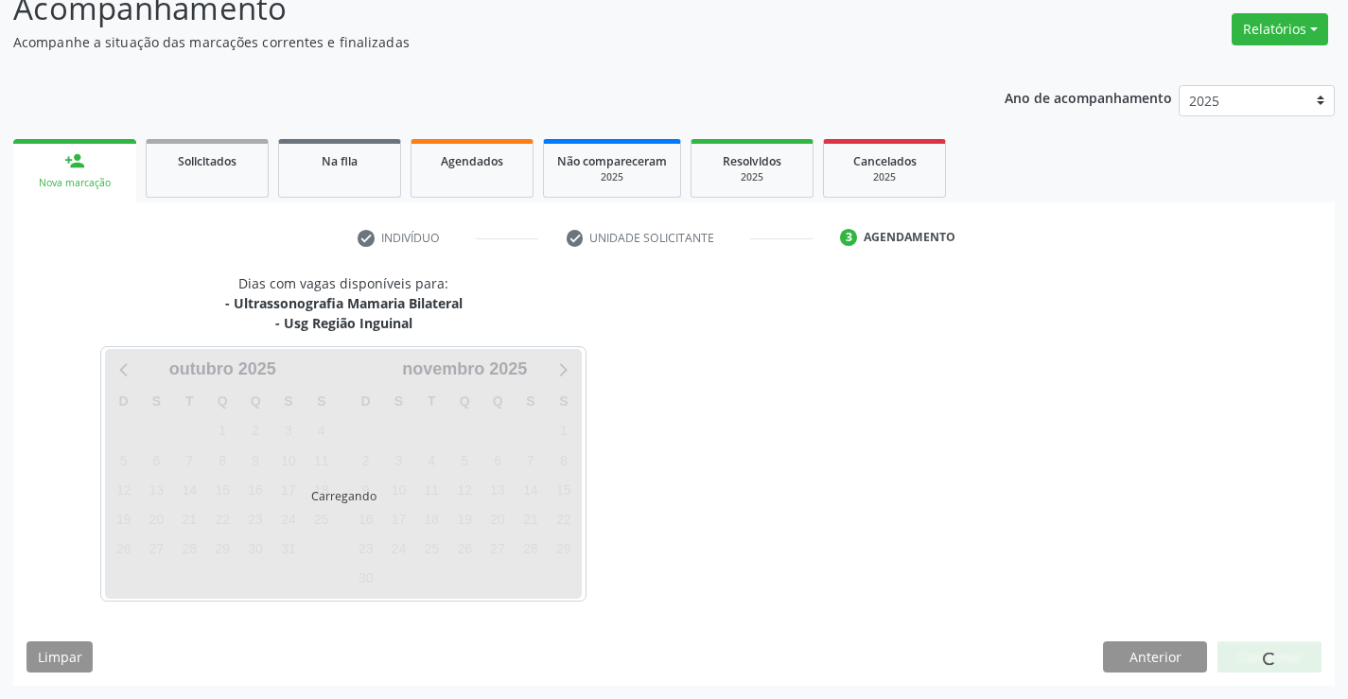
scroll to position [0, 0]
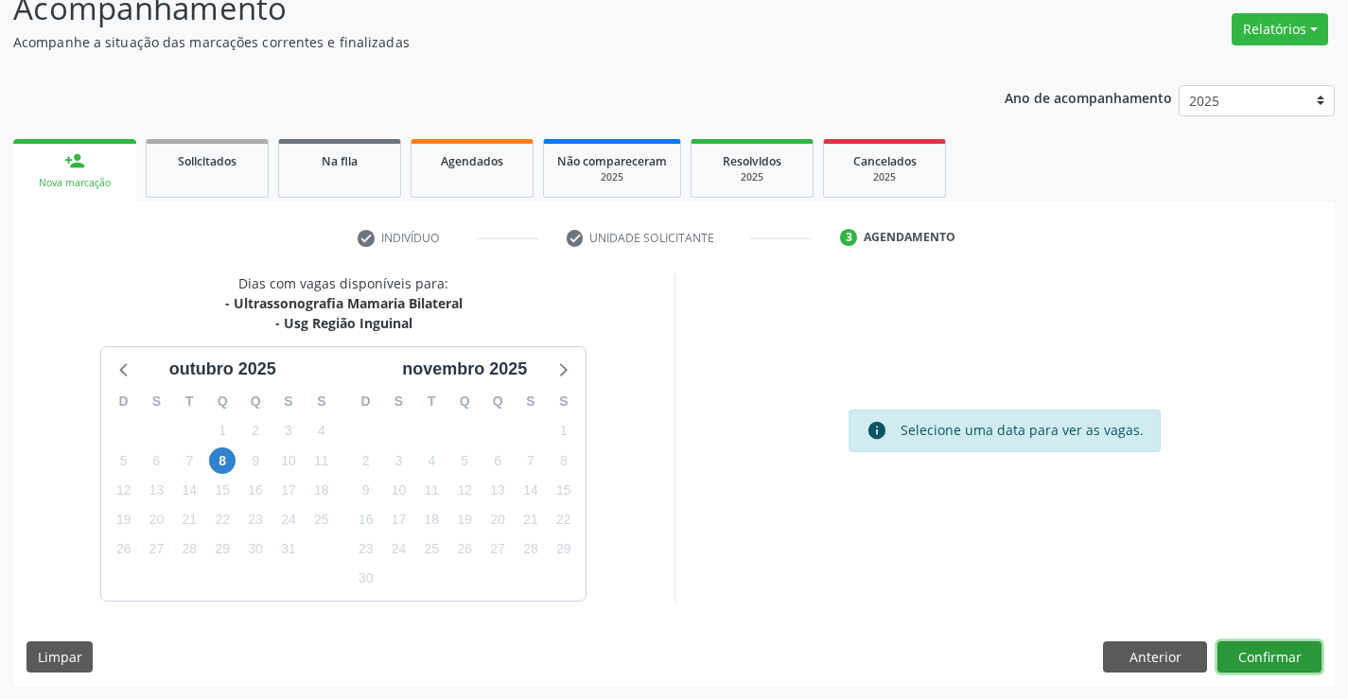
click at [1271, 654] on button "Confirmar" at bounding box center [1270, 657] width 104 height 32
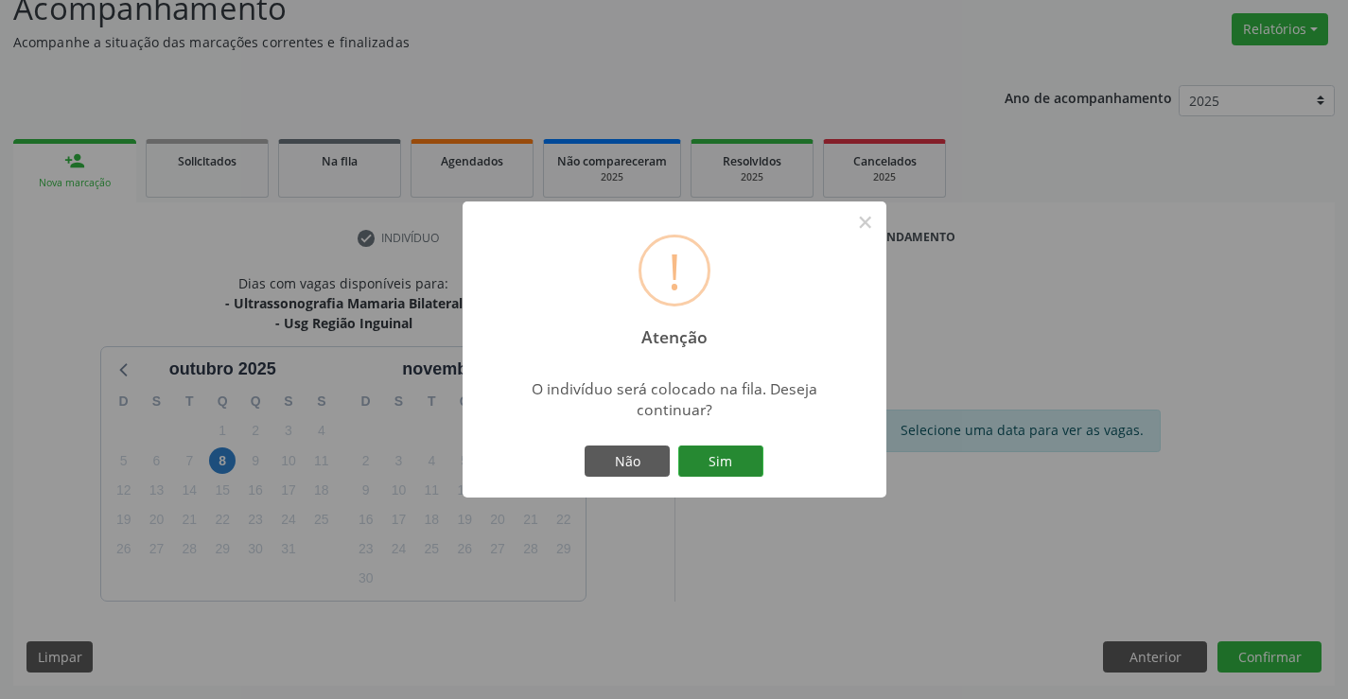
click at [745, 475] on button "Sim" at bounding box center [720, 462] width 85 height 32
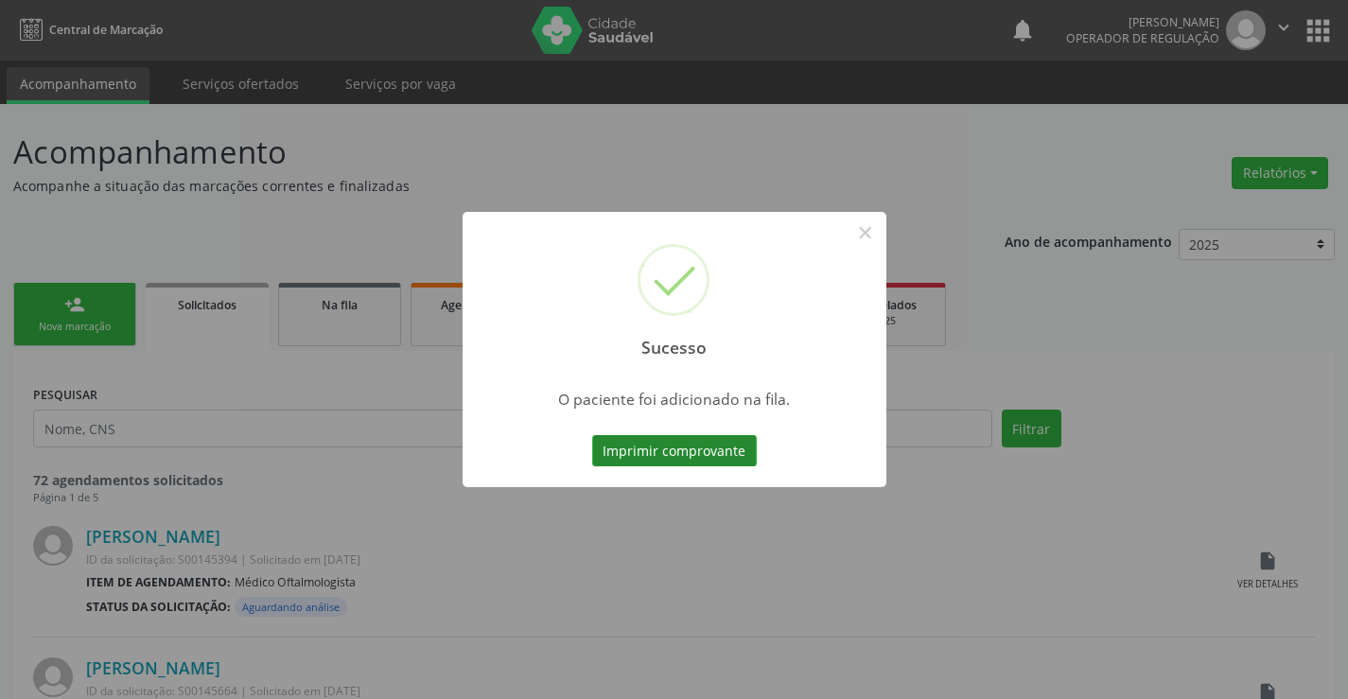
click at [718, 449] on button "Imprimir comprovante" at bounding box center [674, 451] width 165 height 32
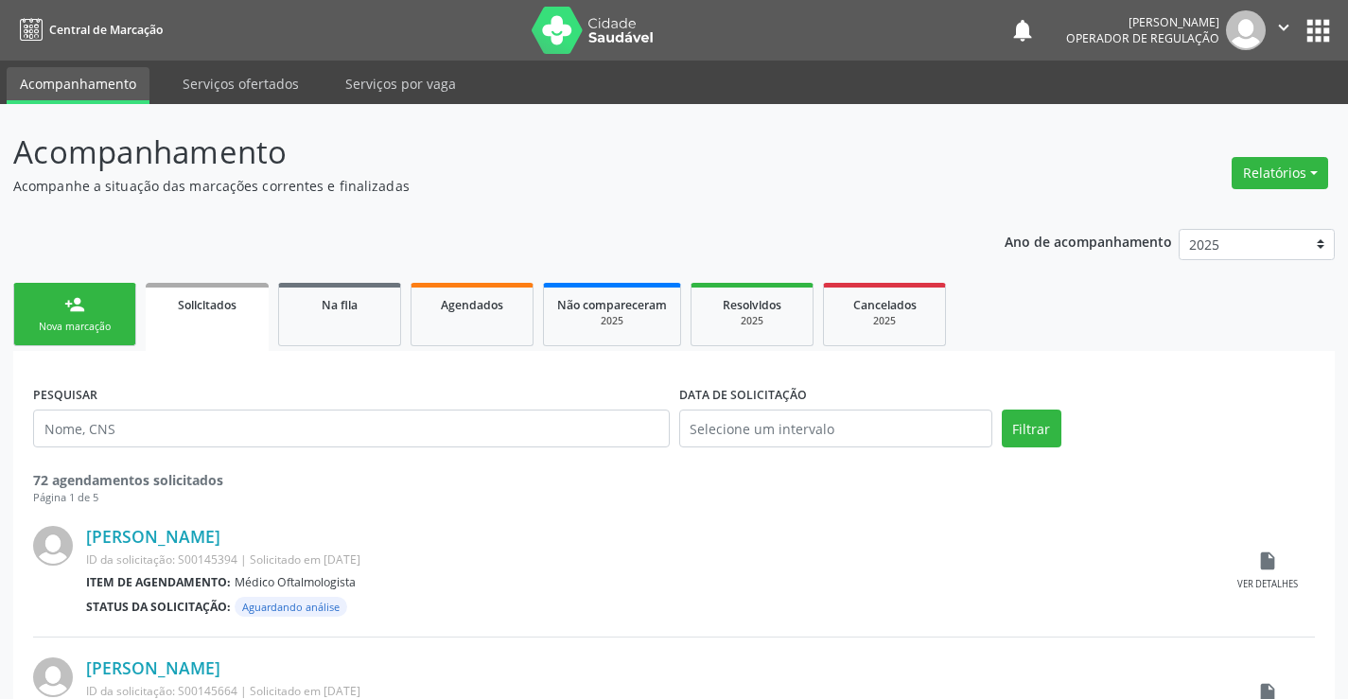
click at [101, 324] on div "Nova marcação" at bounding box center [74, 327] width 95 height 14
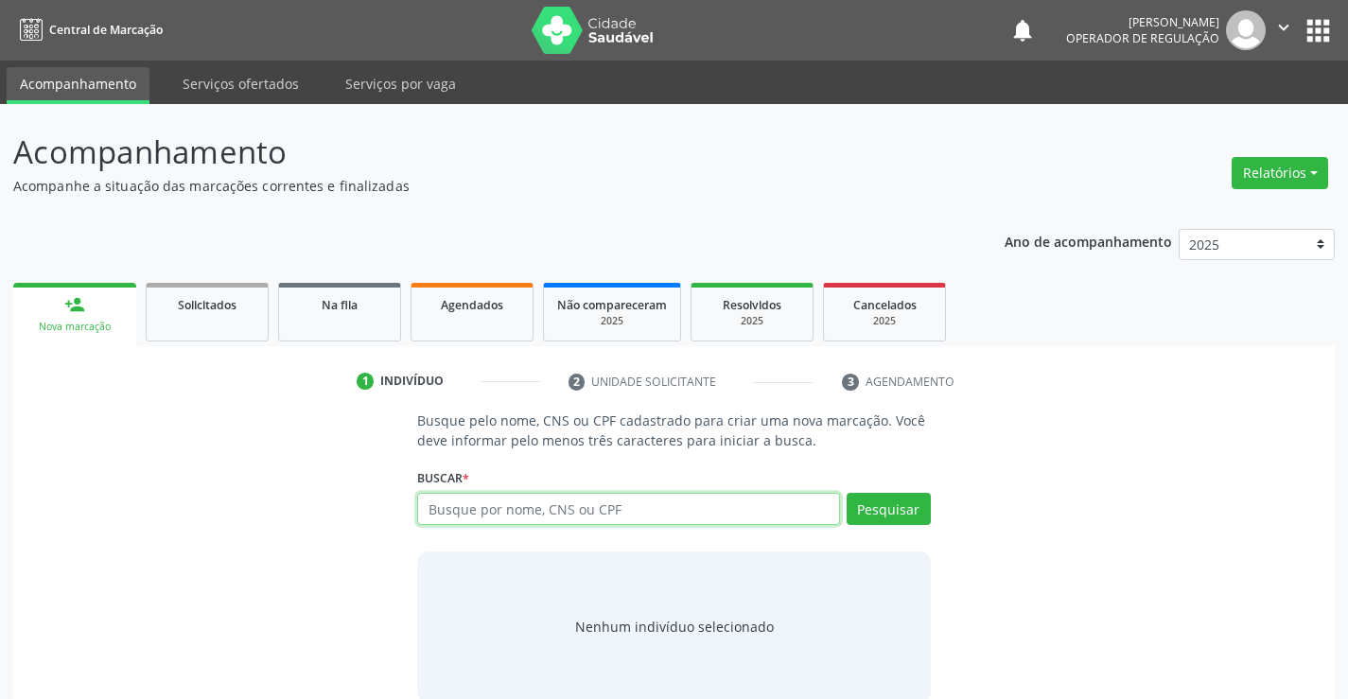
click at [573, 510] on input "text" at bounding box center [628, 509] width 422 height 32
type input "702800189926469"
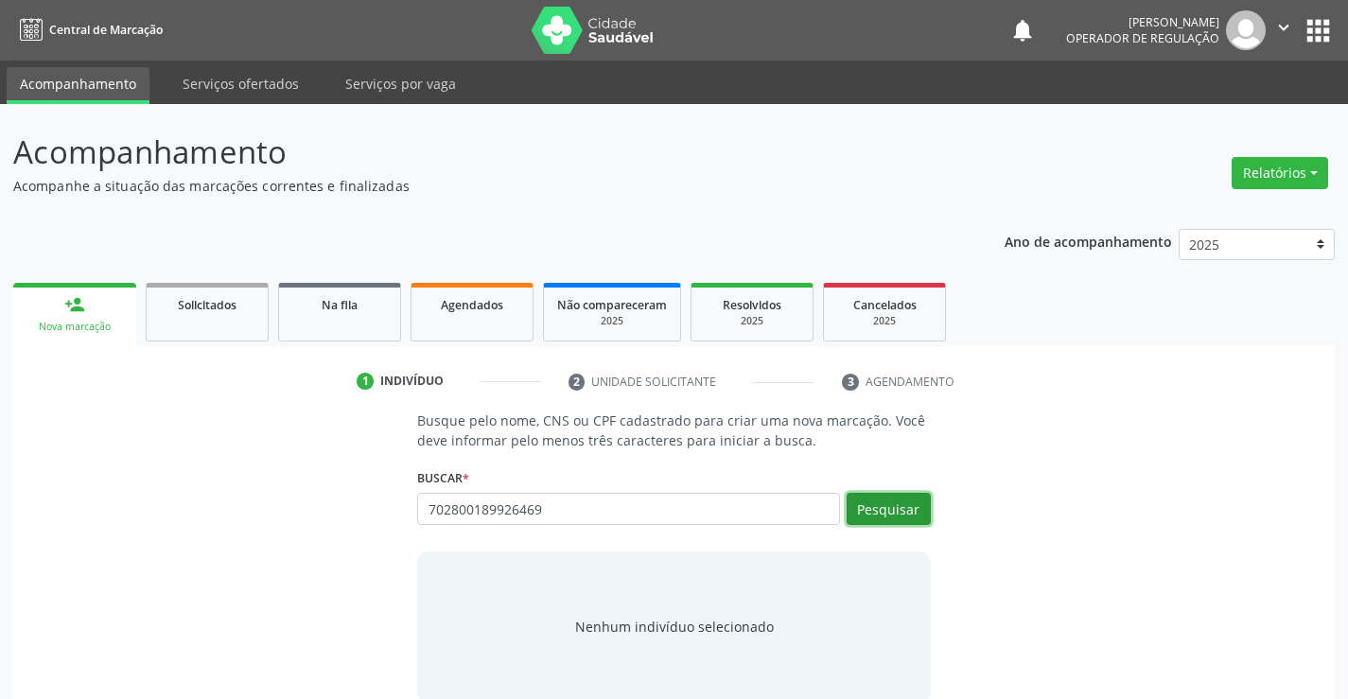
click at [906, 500] on button "Pesquisar" at bounding box center [889, 509] width 84 height 32
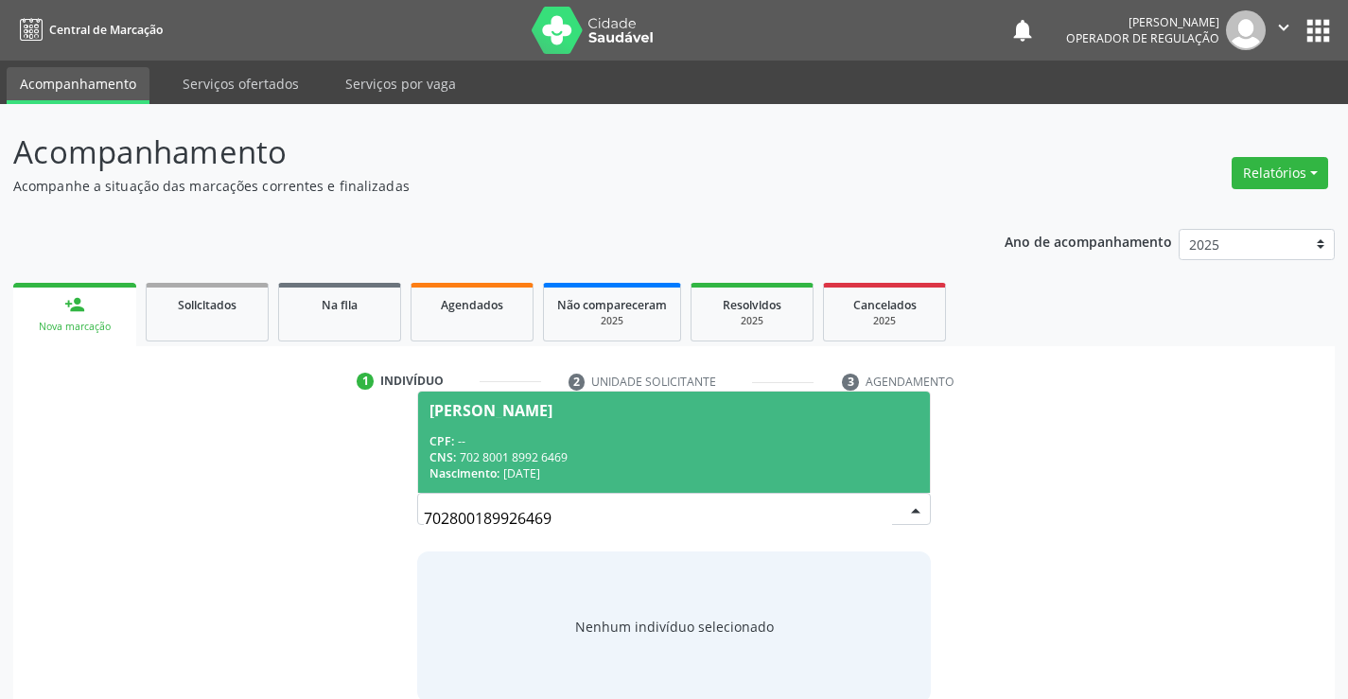
click at [738, 425] on span "[PERSON_NAME] CPF: -- CNS: 702 8001 8992 6469 Nascimento: [DATE]" at bounding box center [673, 442] width 511 height 101
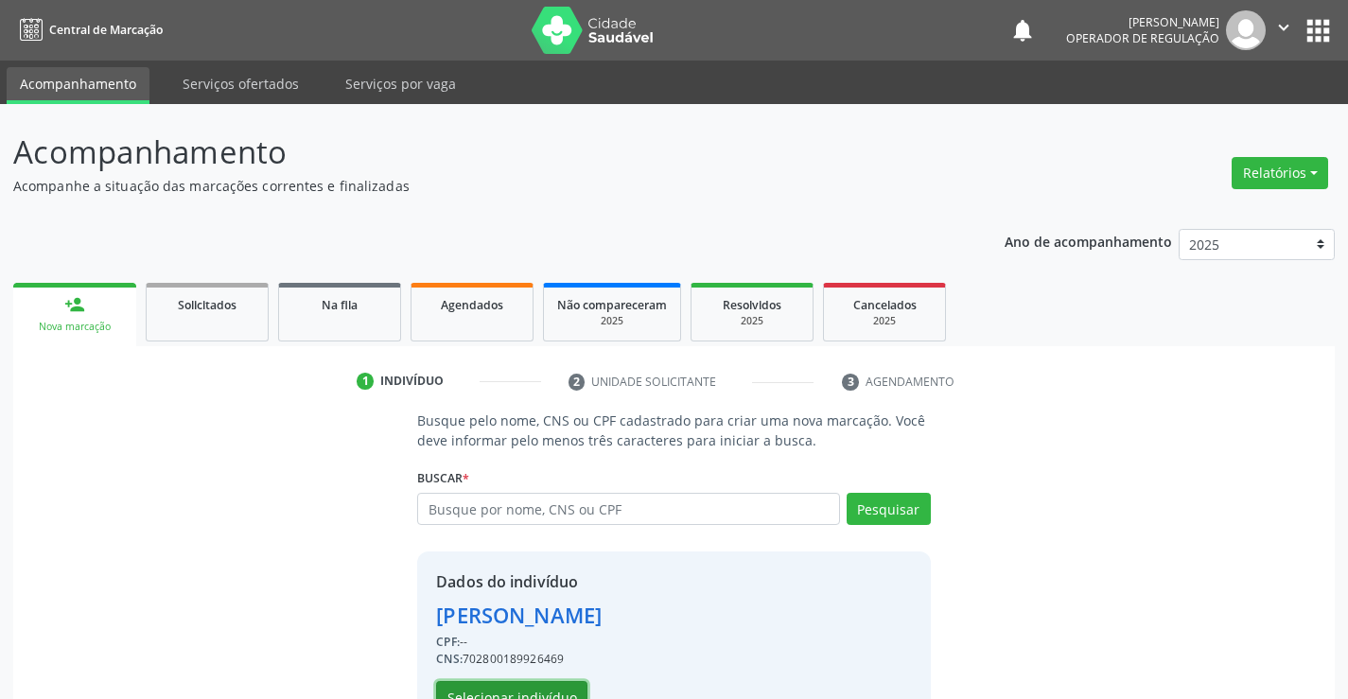
click at [529, 688] on button "Selecionar indivíduo" at bounding box center [511, 697] width 151 height 32
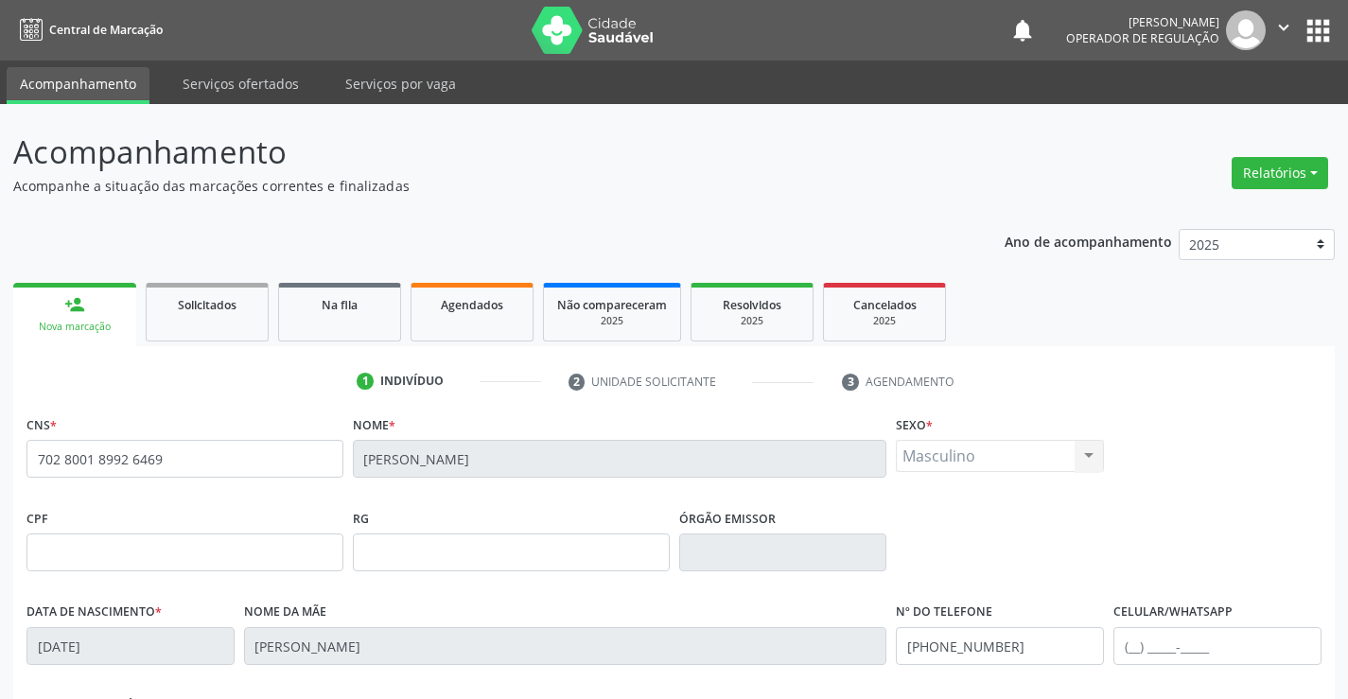
scroll to position [284, 0]
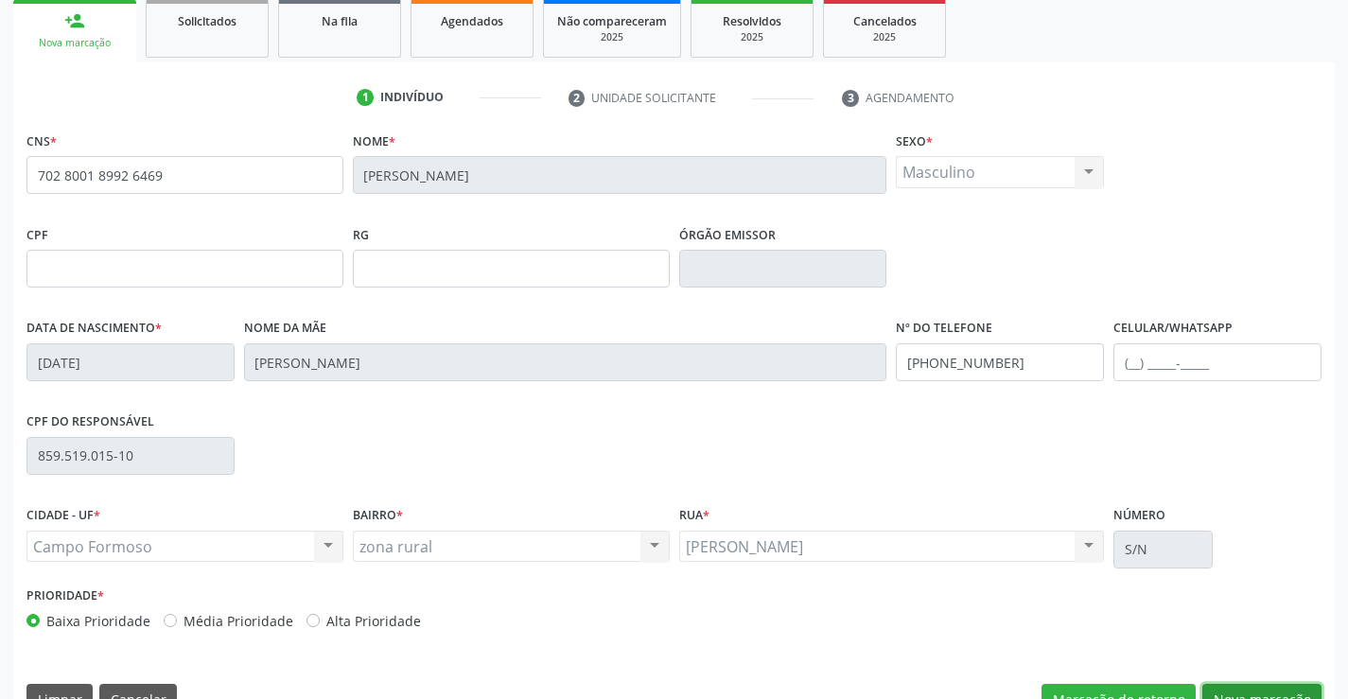
click at [1225, 687] on button "Nova marcação" at bounding box center [1261, 700] width 119 height 32
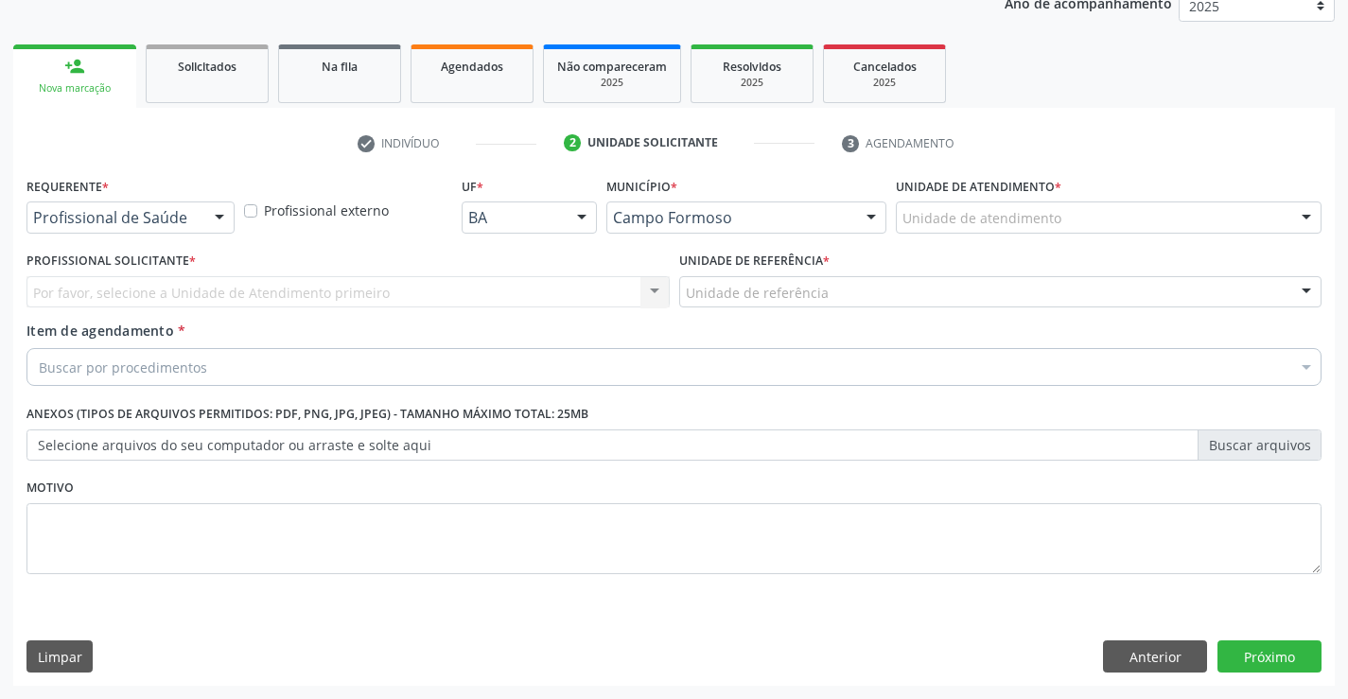
scroll to position [238, 0]
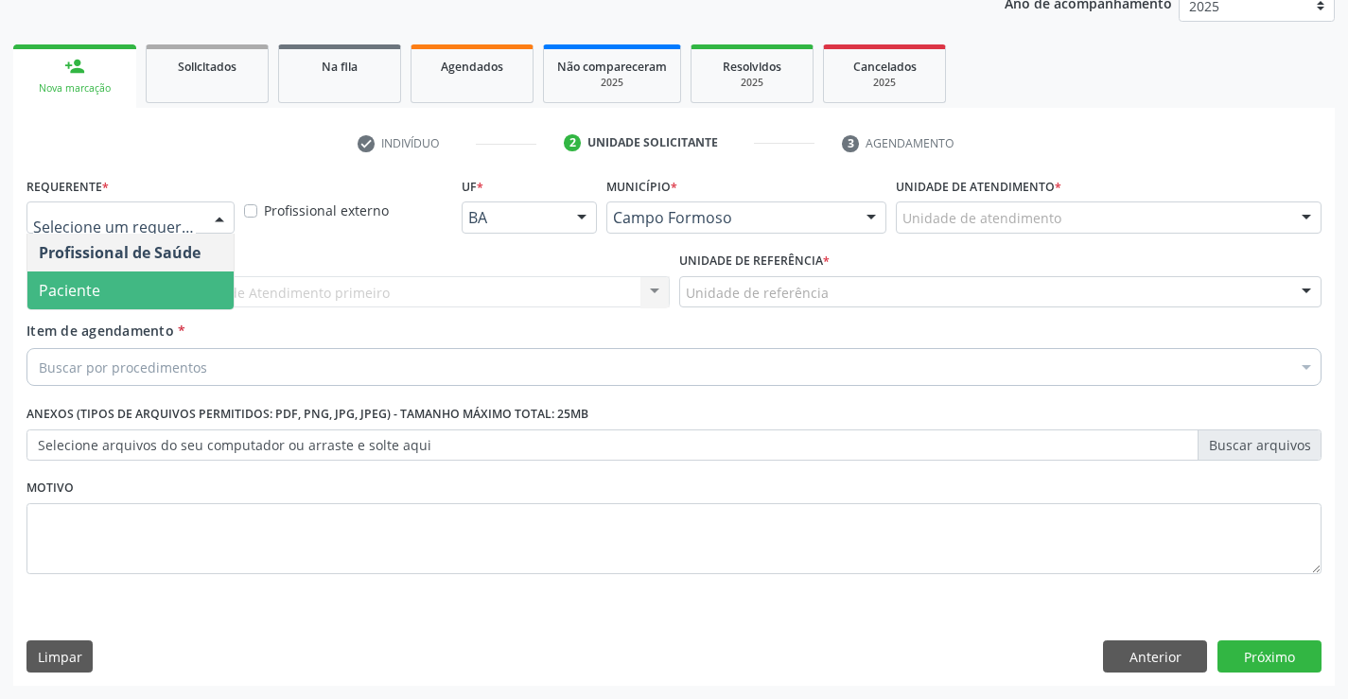
click at [114, 285] on span "Paciente" at bounding box center [130, 291] width 206 height 38
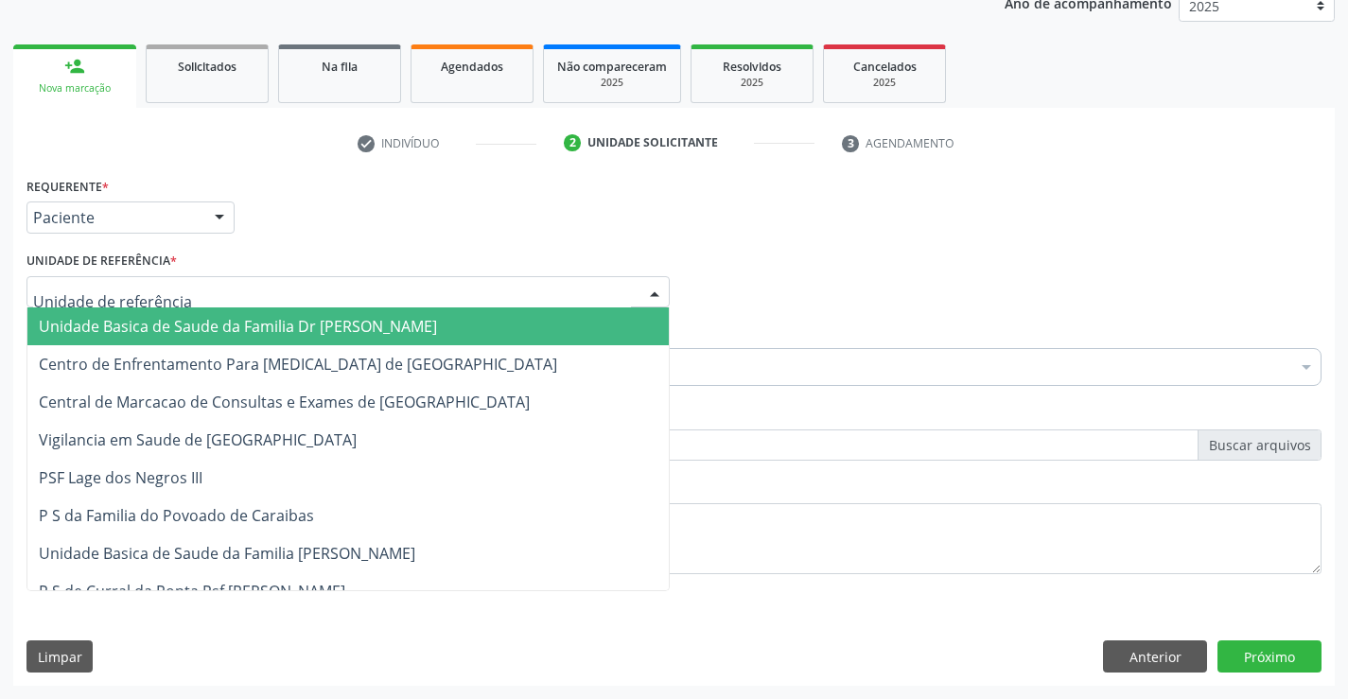
click at [143, 320] on span "Unidade Basica de Saude da Familia Dr [PERSON_NAME]" at bounding box center [238, 326] width 398 height 21
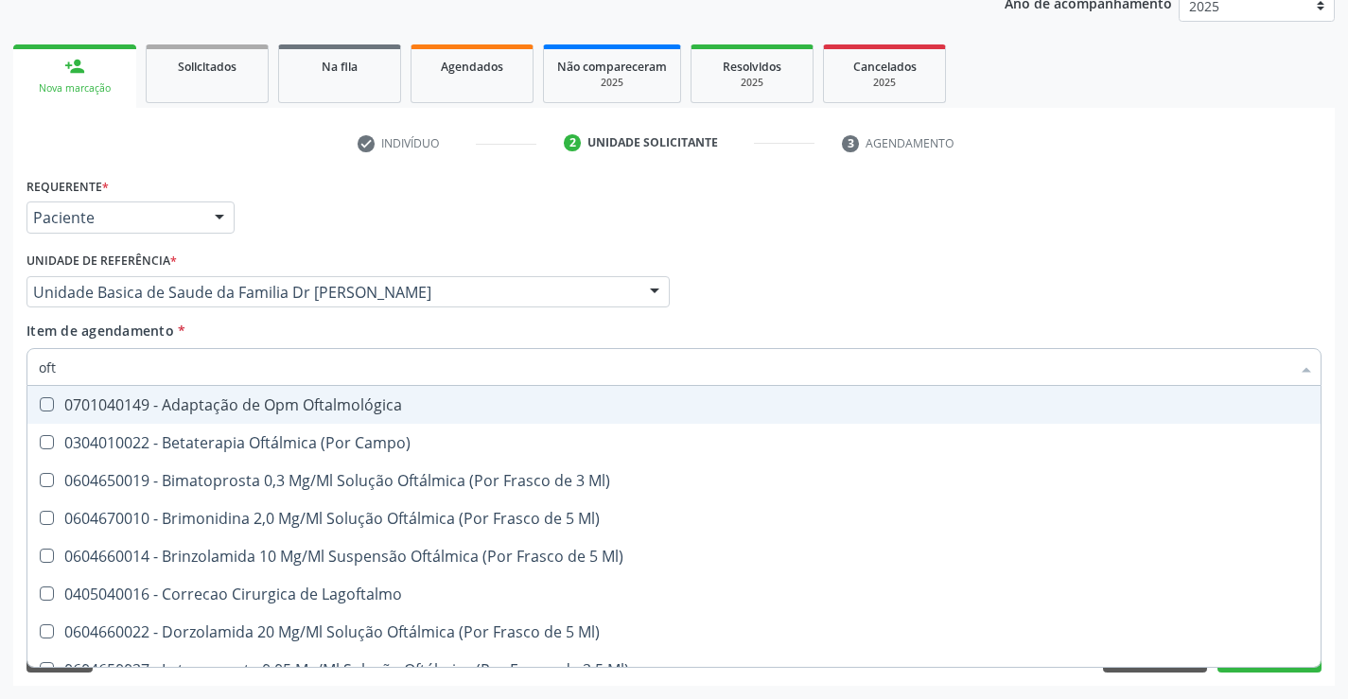
type input "ofta"
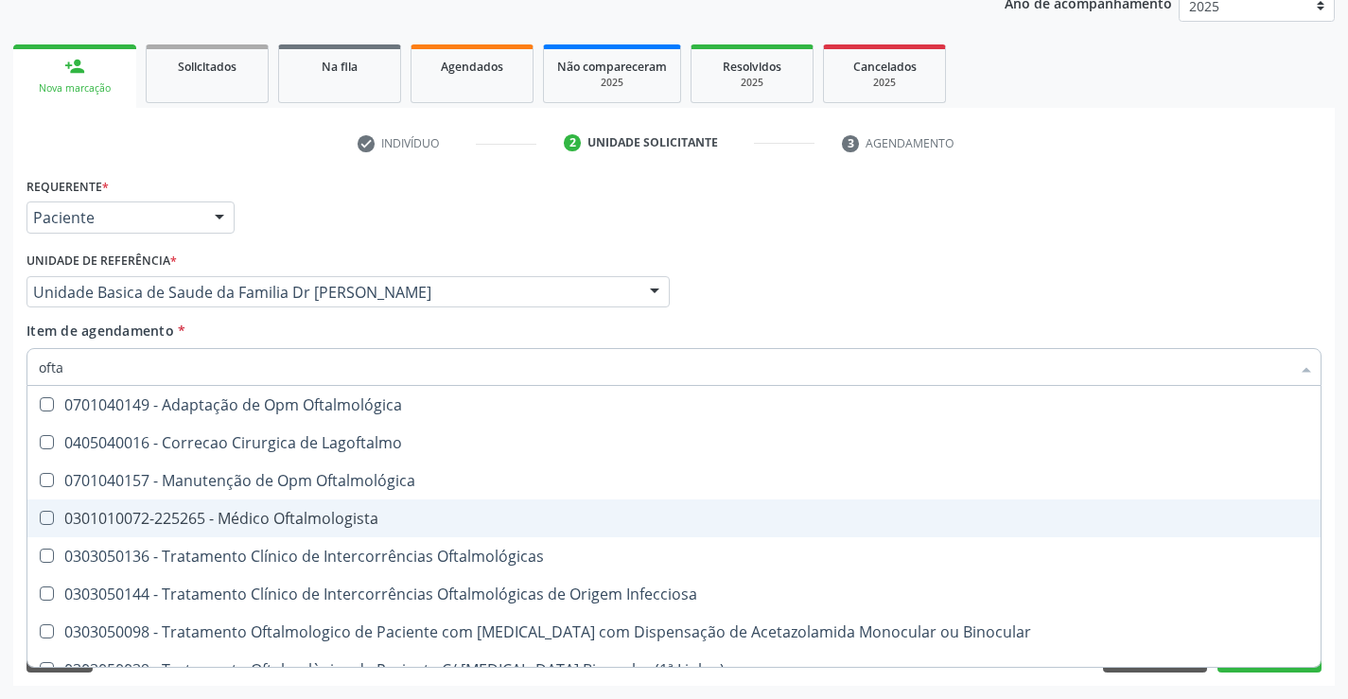
click at [277, 511] on div "0301010072-225265 - Médico Oftalmologista" at bounding box center [674, 518] width 1271 height 15
checkbox Oftalmologista "true"
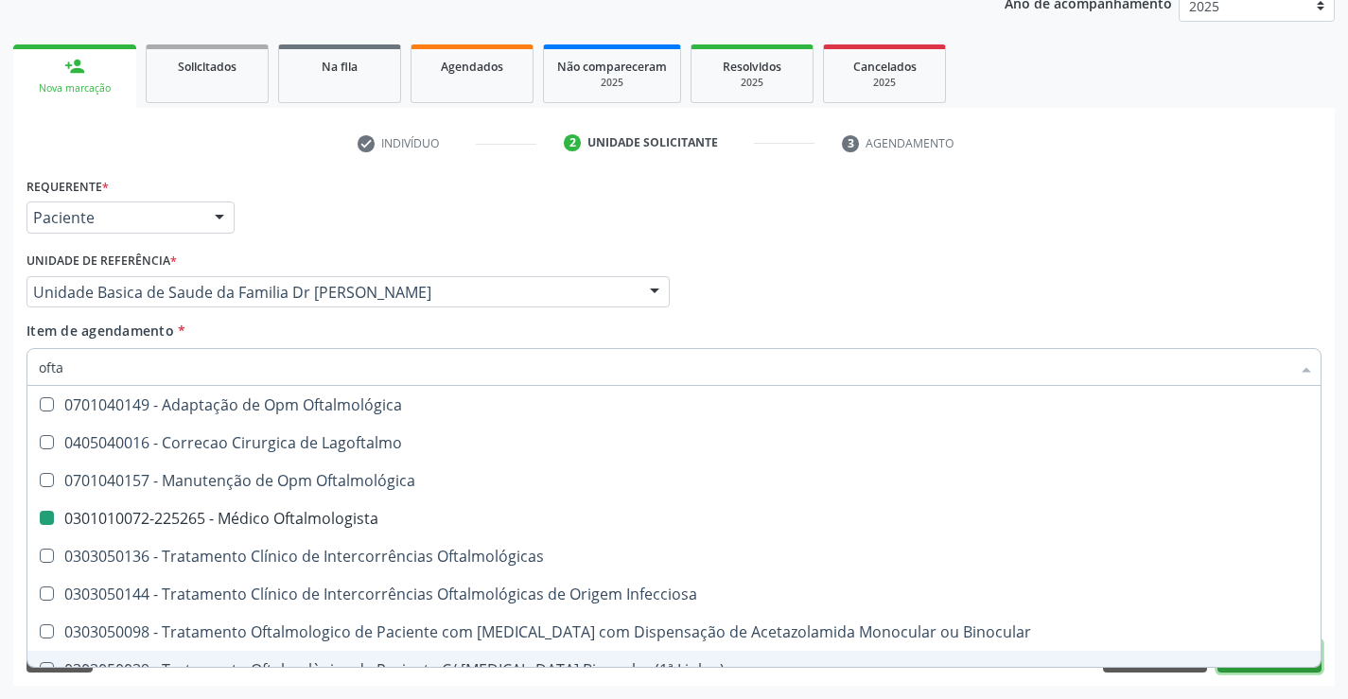
click at [1251, 670] on button "Próximo" at bounding box center [1270, 656] width 104 height 32
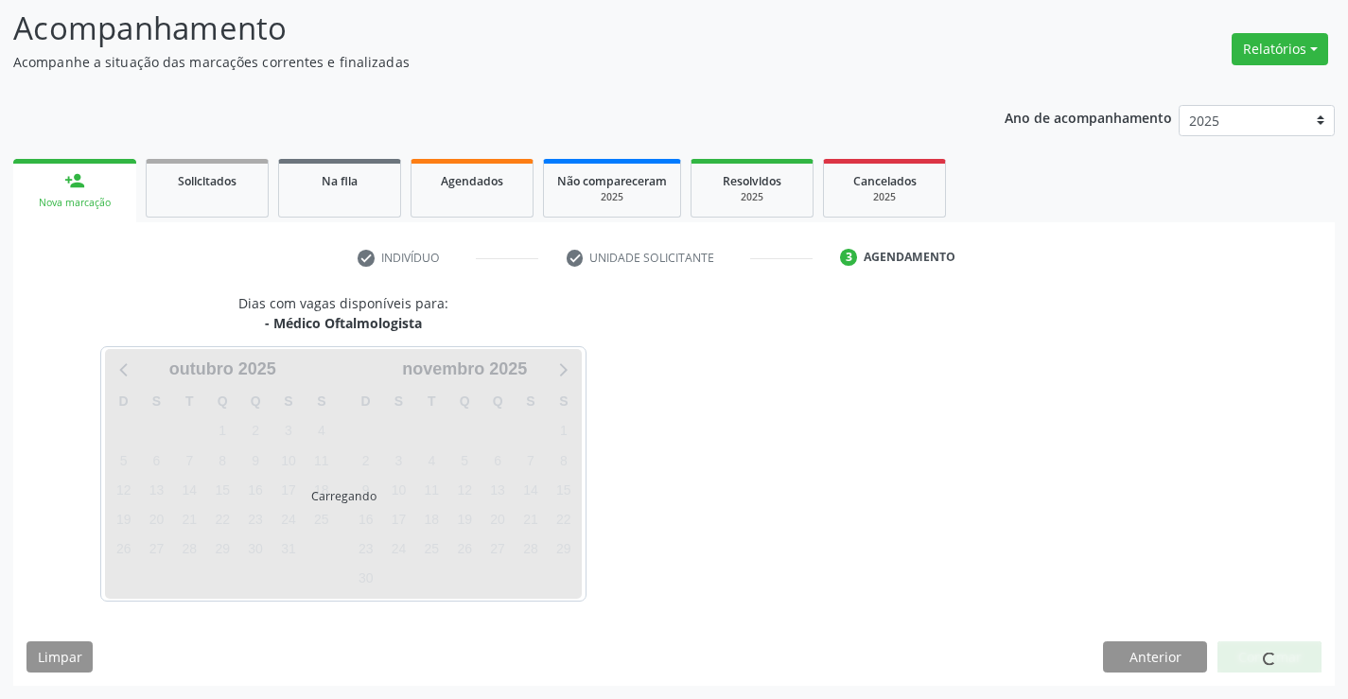
scroll to position [180, 0]
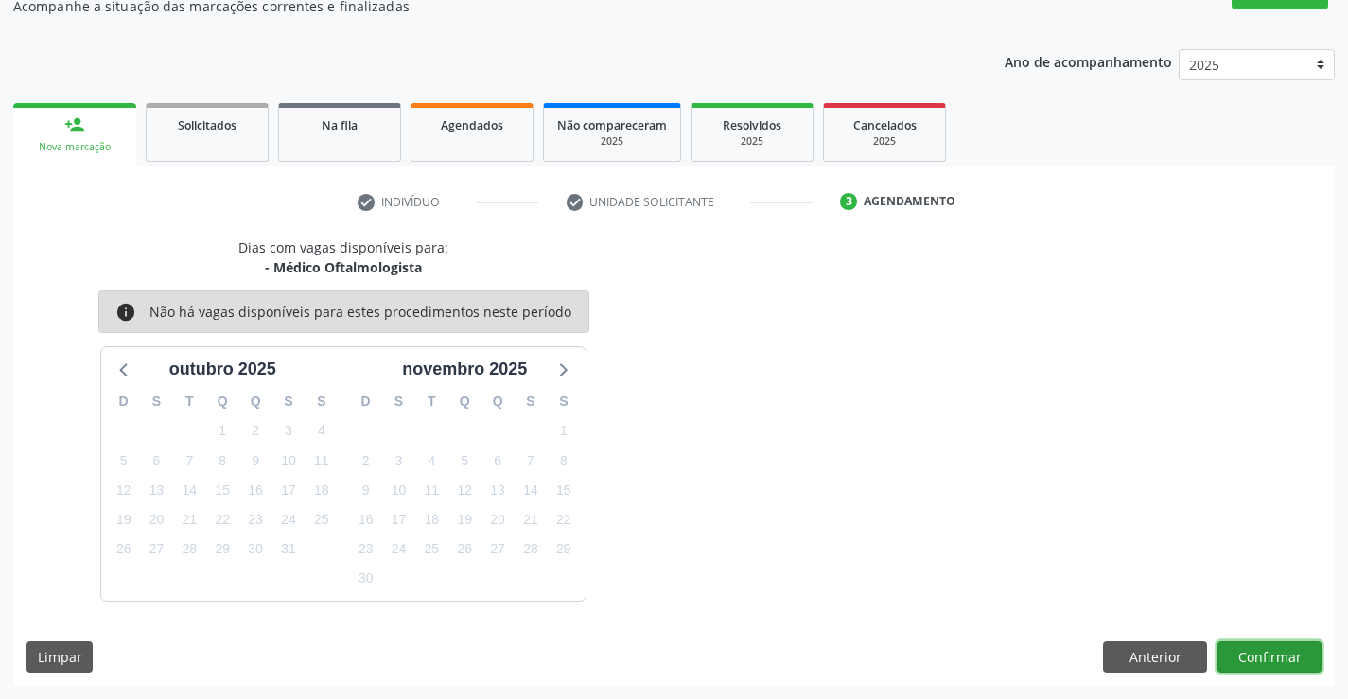
click at [1263, 655] on button "Confirmar" at bounding box center [1270, 657] width 104 height 32
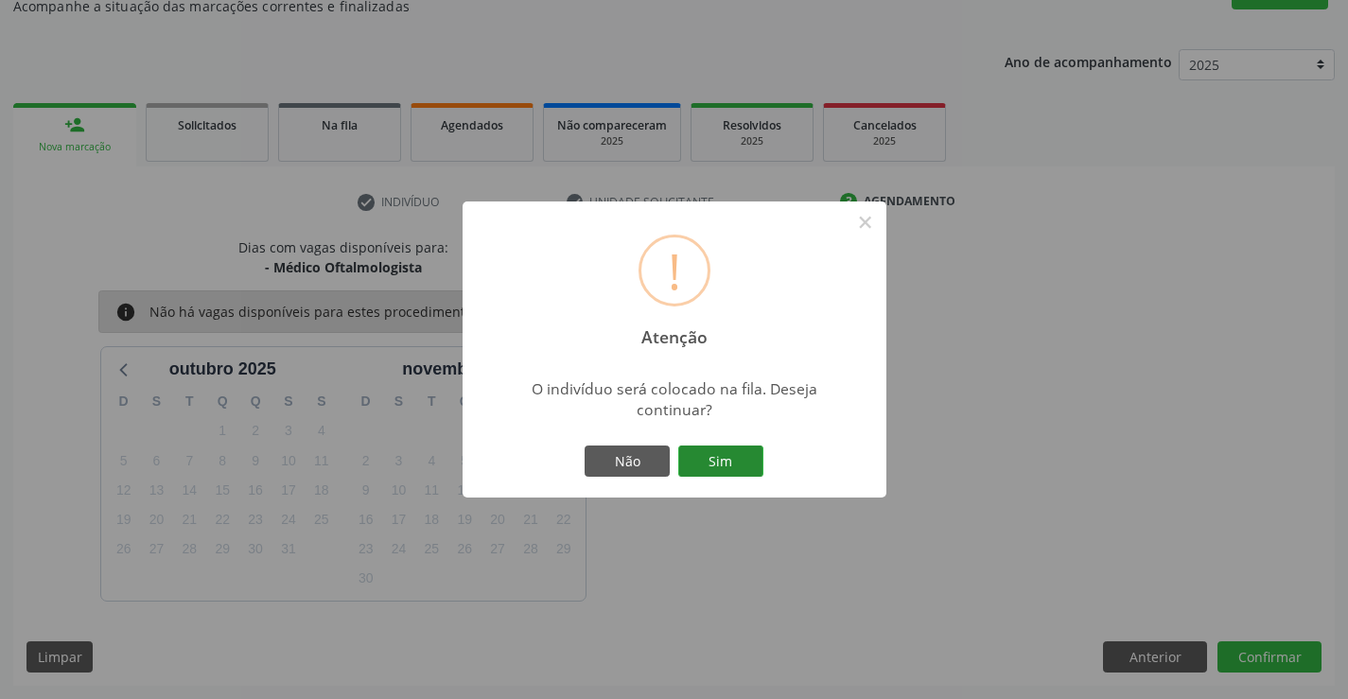
click at [715, 464] on button "Sim" at bounding box center [720, 462] width 85 height 32
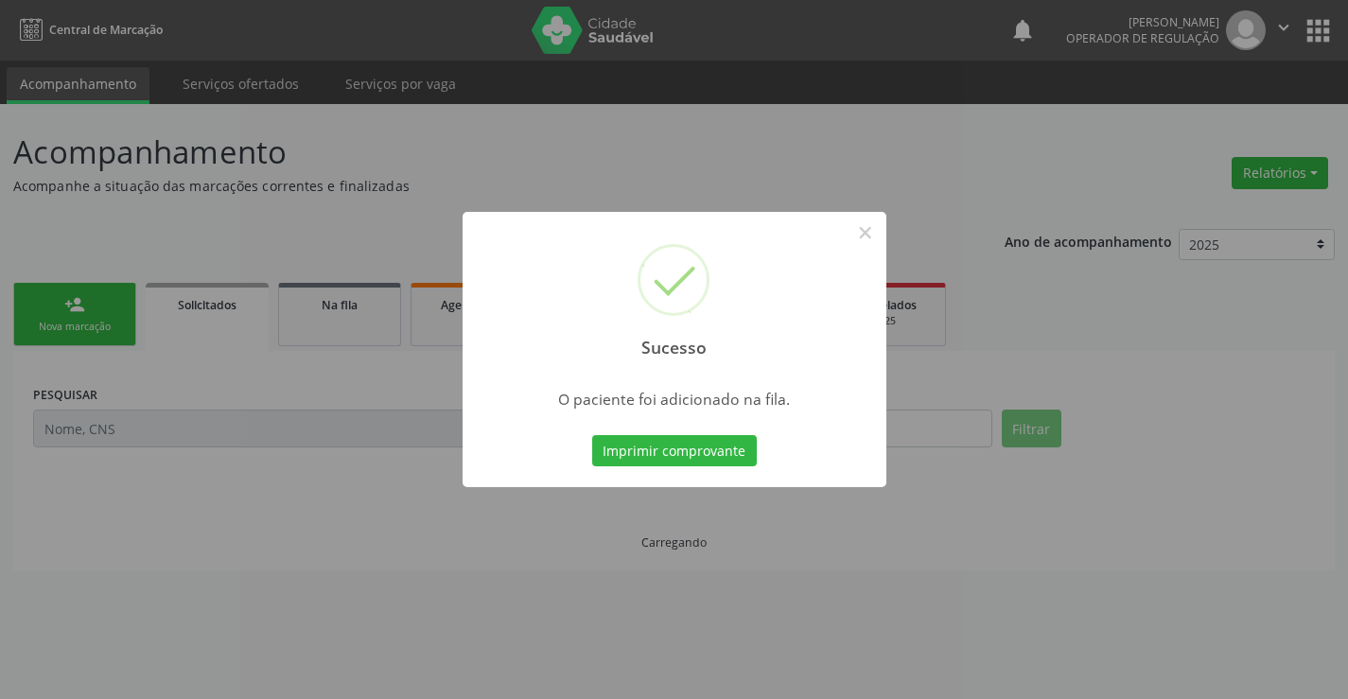
scroll to position [0, 0]
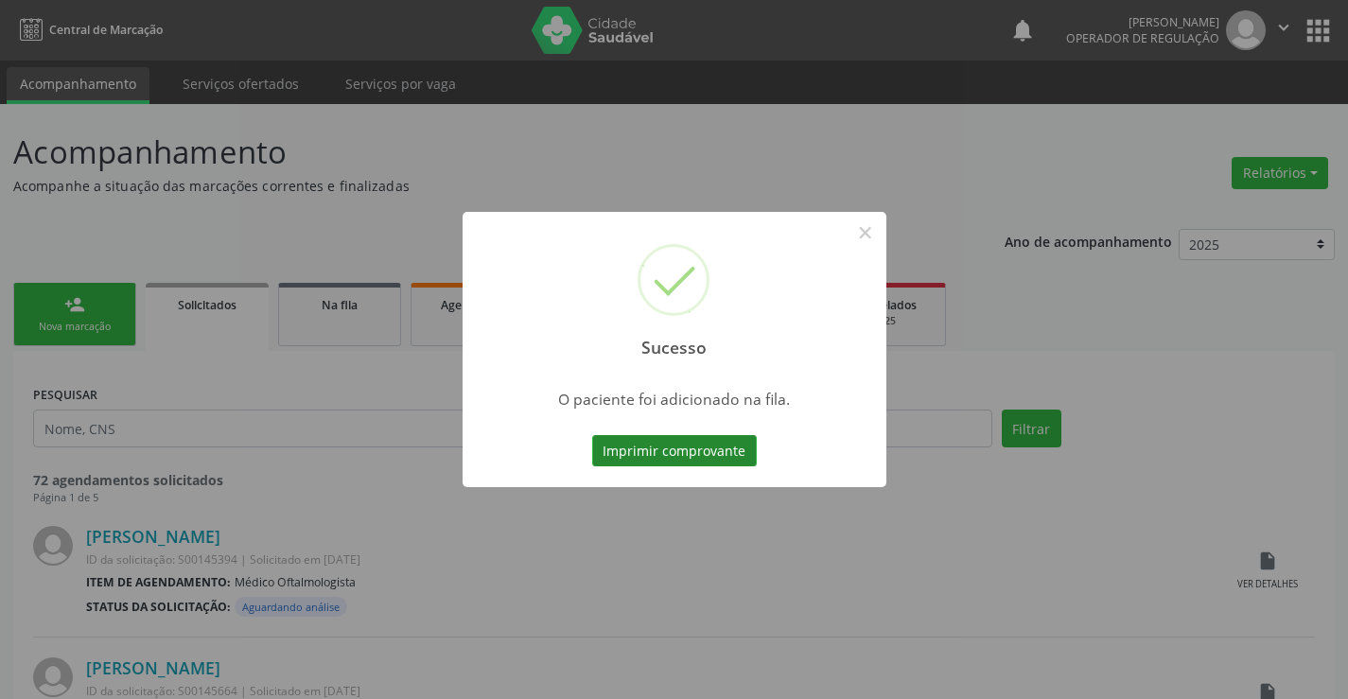
click at [707, 447] on button "Imprimir comprovante" at bounding box center [674, 451] width 165 height 32
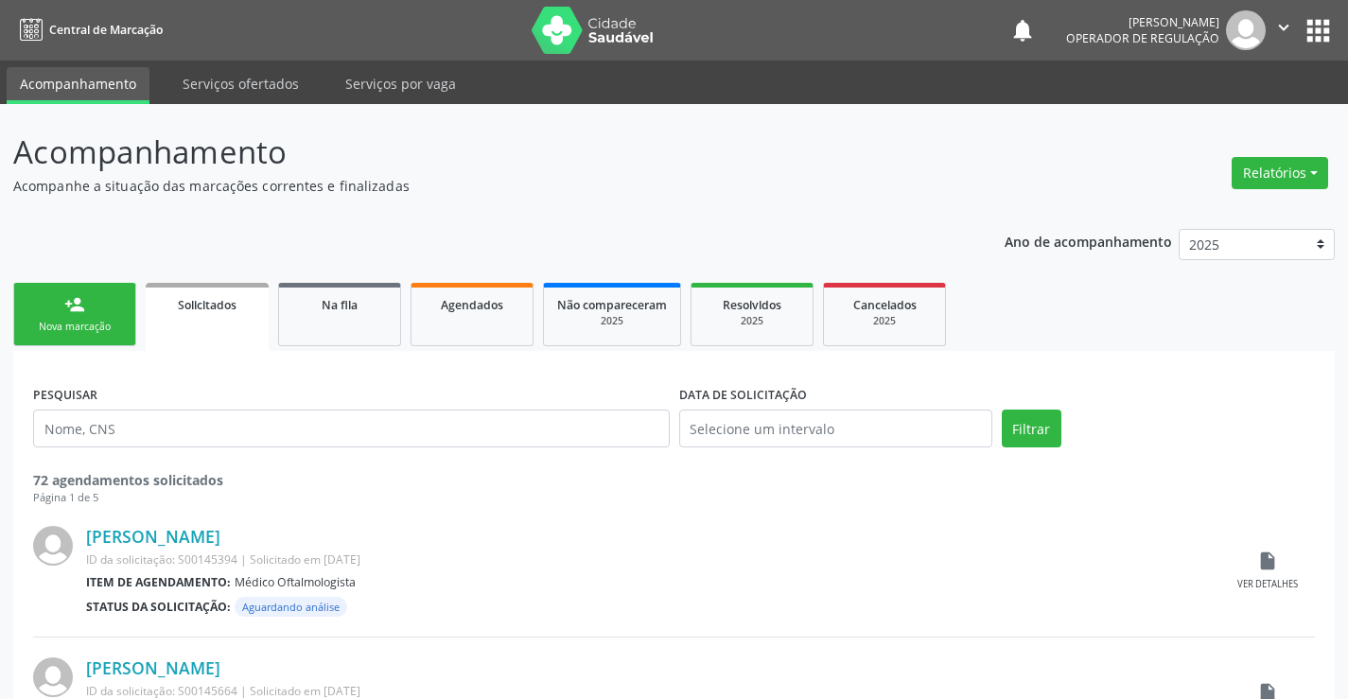
click at [95, 321] on div "Nova marcação" at bounding box center [74, 327] width 95 height 14
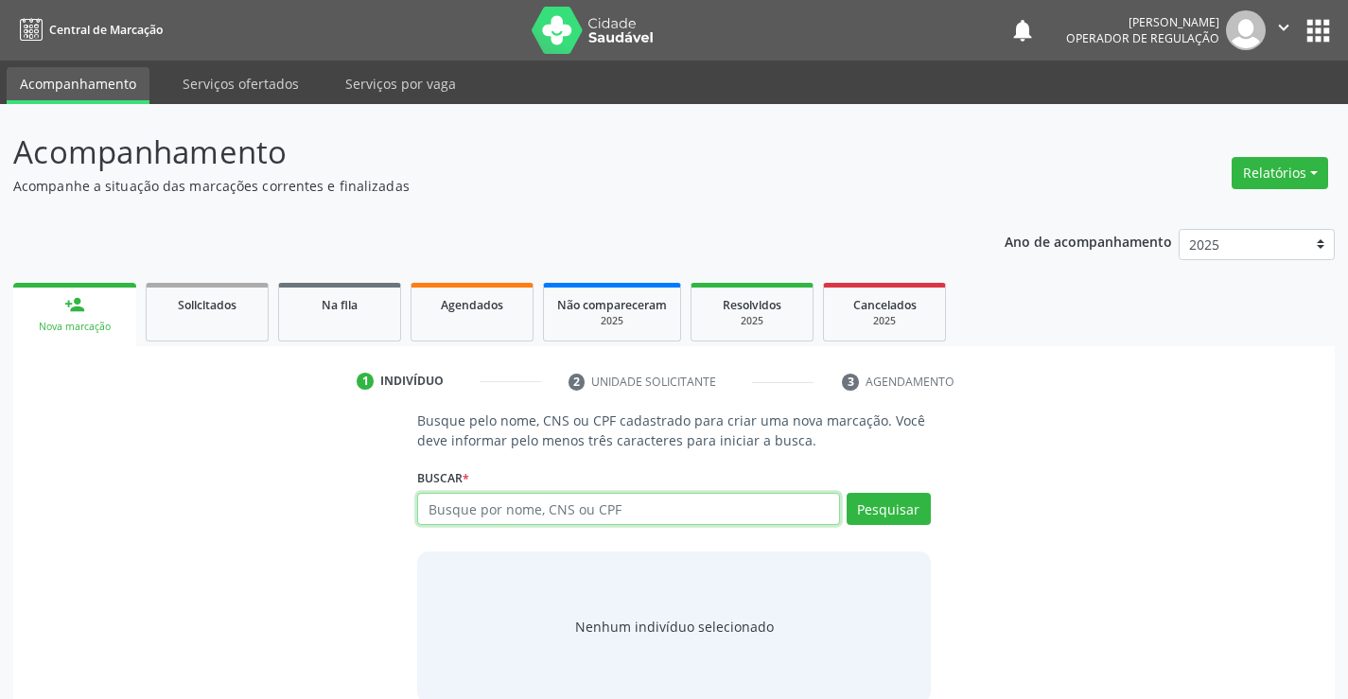
click at [490, 515] on input "text" at bounding box center [628, 509] width 422 height 32
type input "70120603919729"
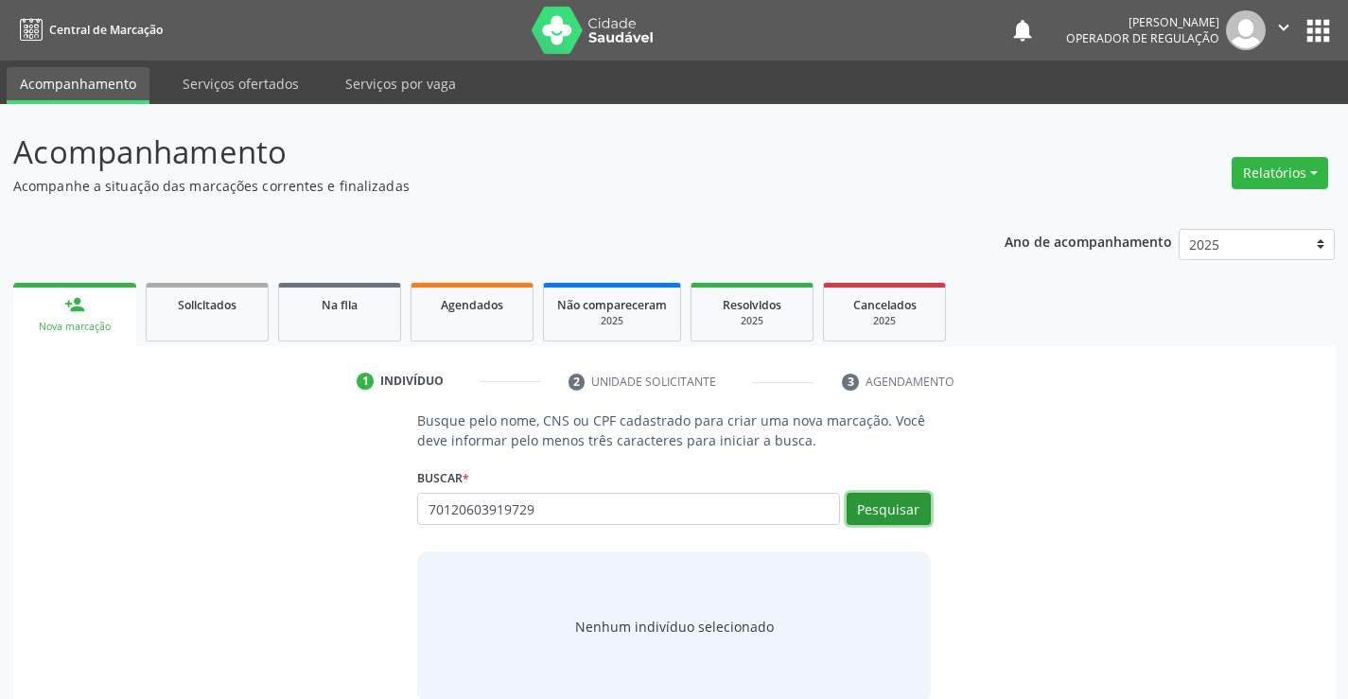
click at [884, 505] on button "Pesquisar" at bounding box center [889, 509] width 84 height 32
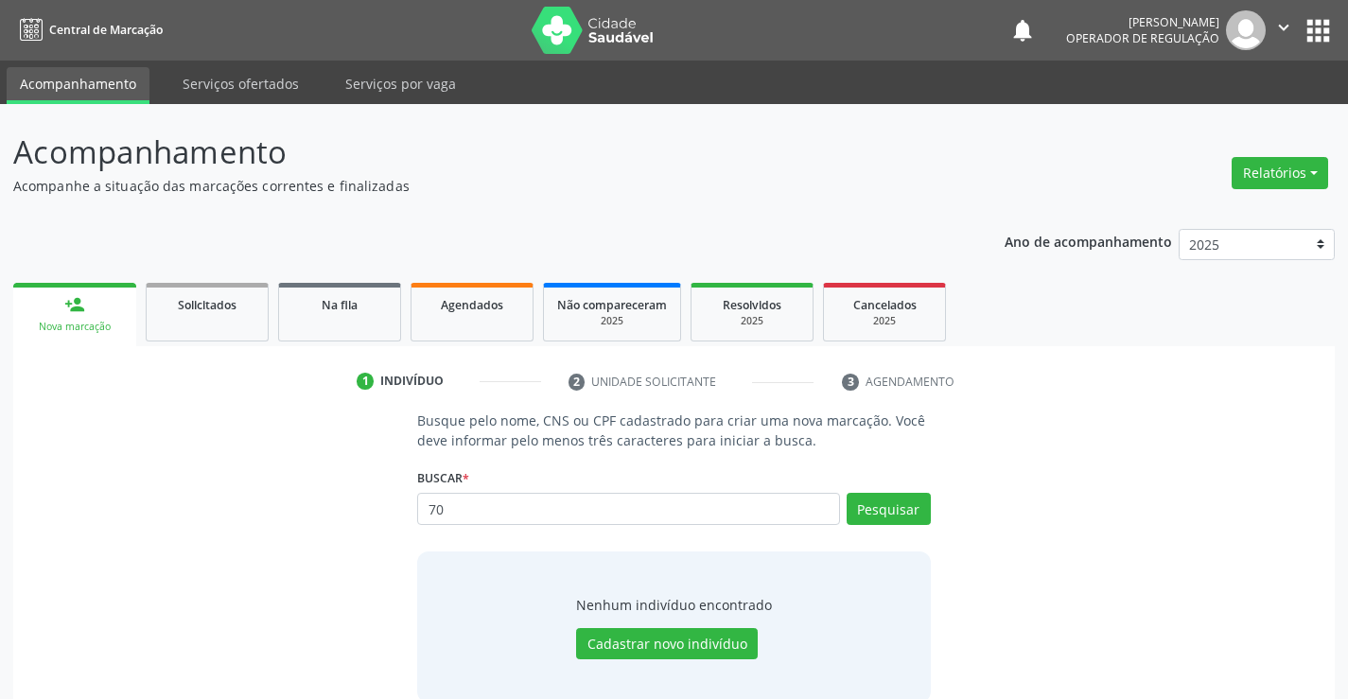
type input "7"
type input "00225119544"
click at [901, 509] on button "Pesquisar" at bounding box center [889, 509] width 84 height 32
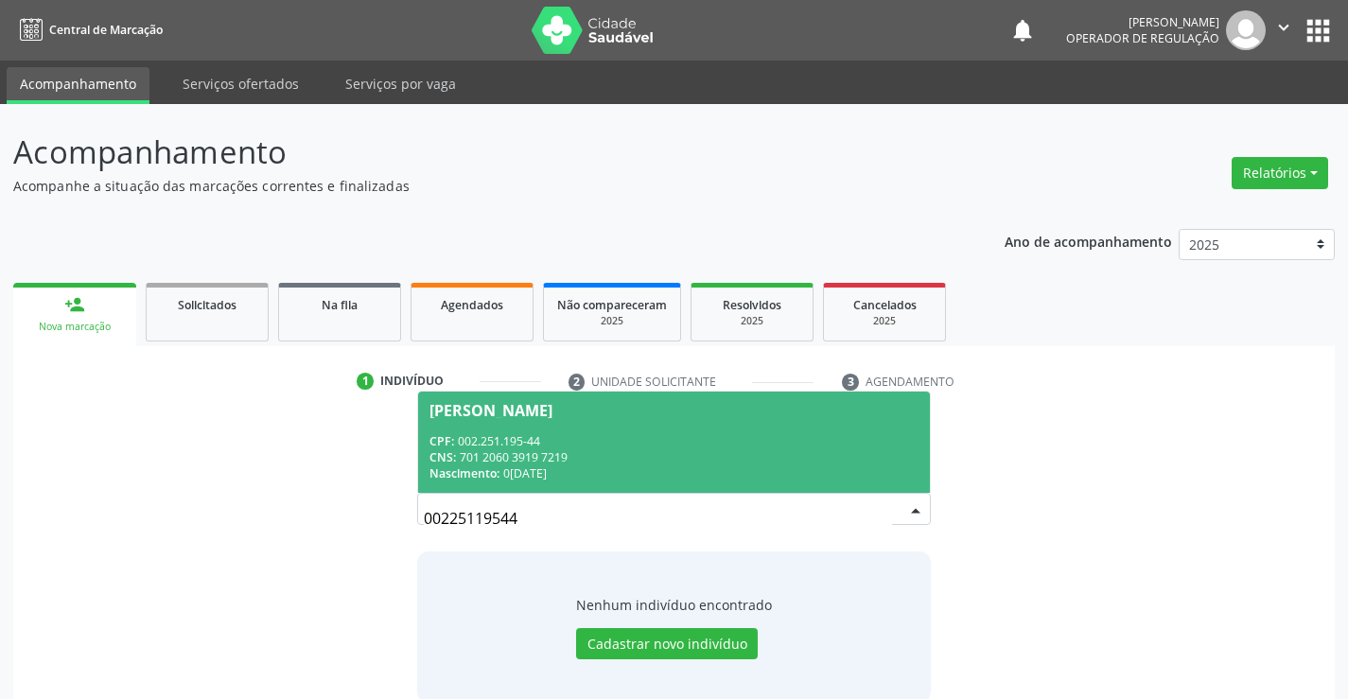
click at [640, 441] on div "CPF: 002.251.195-44" at bounding box center [674, 441] width 488 height 16
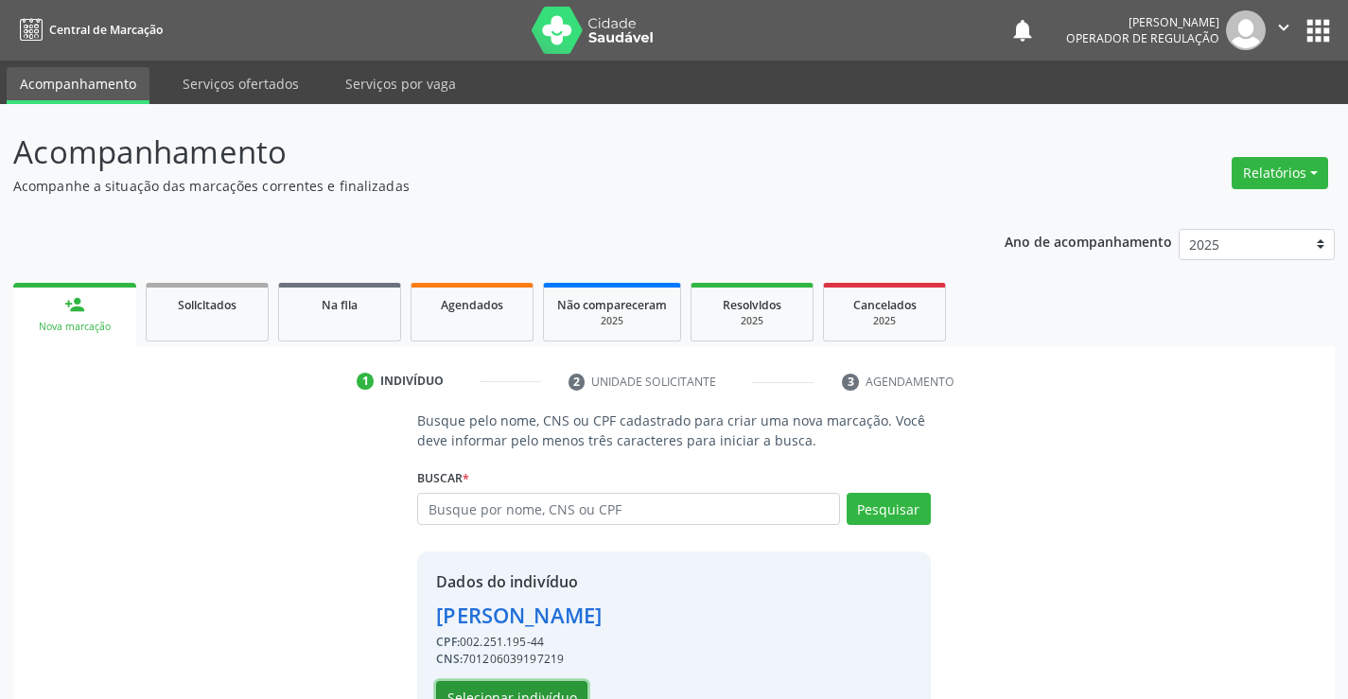
click at [546, 694] on button "Selecionar indivíduo" at bounding box center [511, 697] width 151 height 32
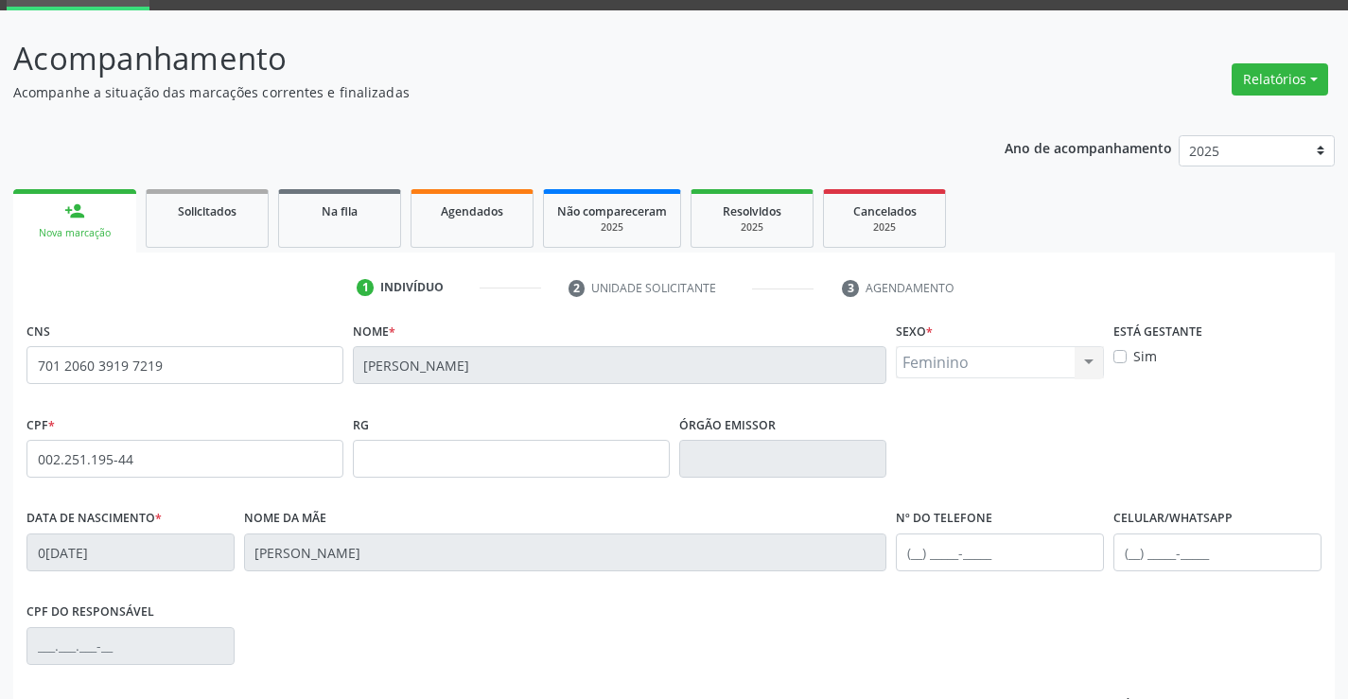
scroll to position [326, 0]
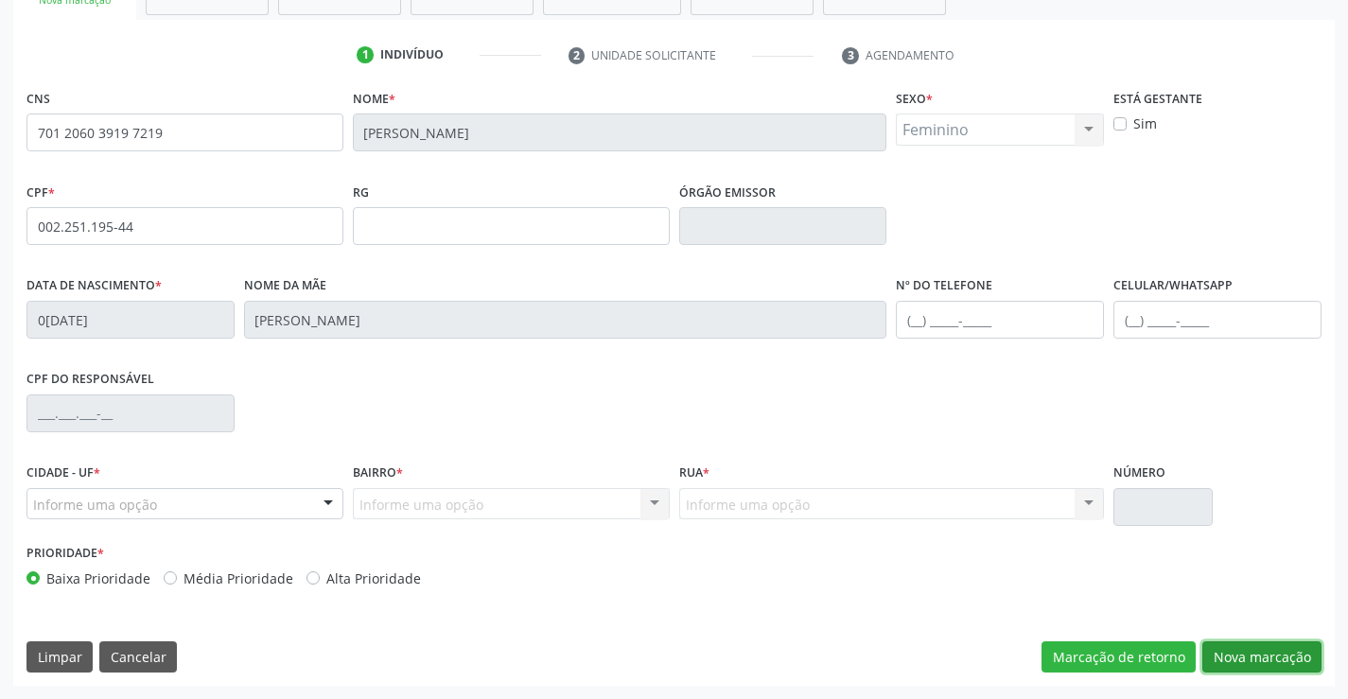
click at [1258, 646] on button "Nova marcação" at bounding box center [1261, 657] width 119 height 32
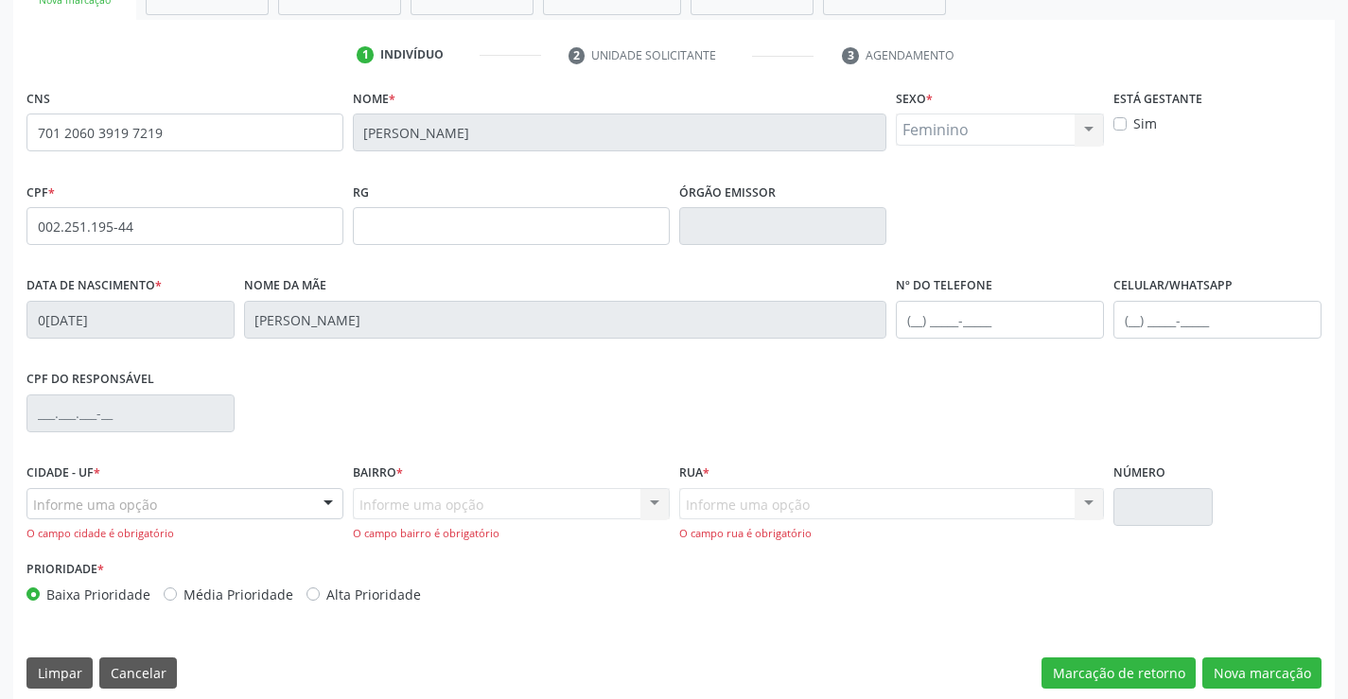
click at [223, 490] on div "Informe uma opção" at bounding box center [184, 504] width 317 height 32
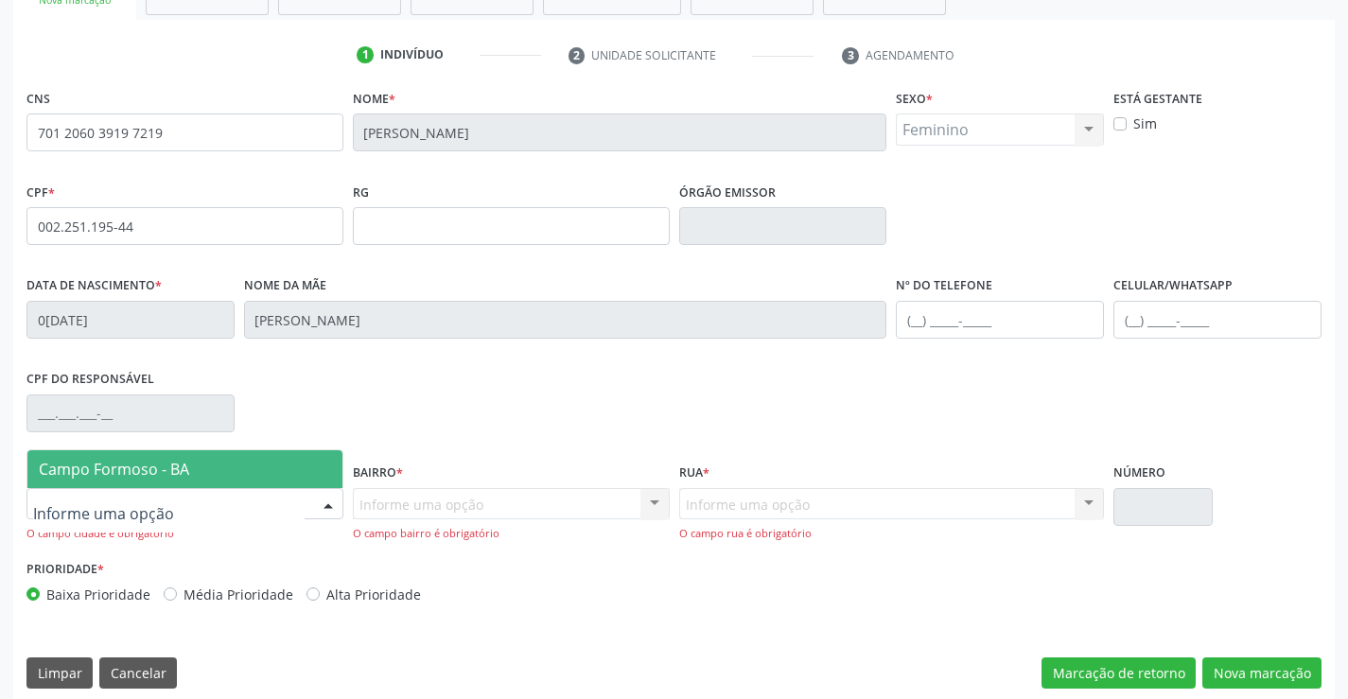
click at [237, 453] on span "Campo Formoso - BA" at bounding box center [184, 469] width 315 height 38
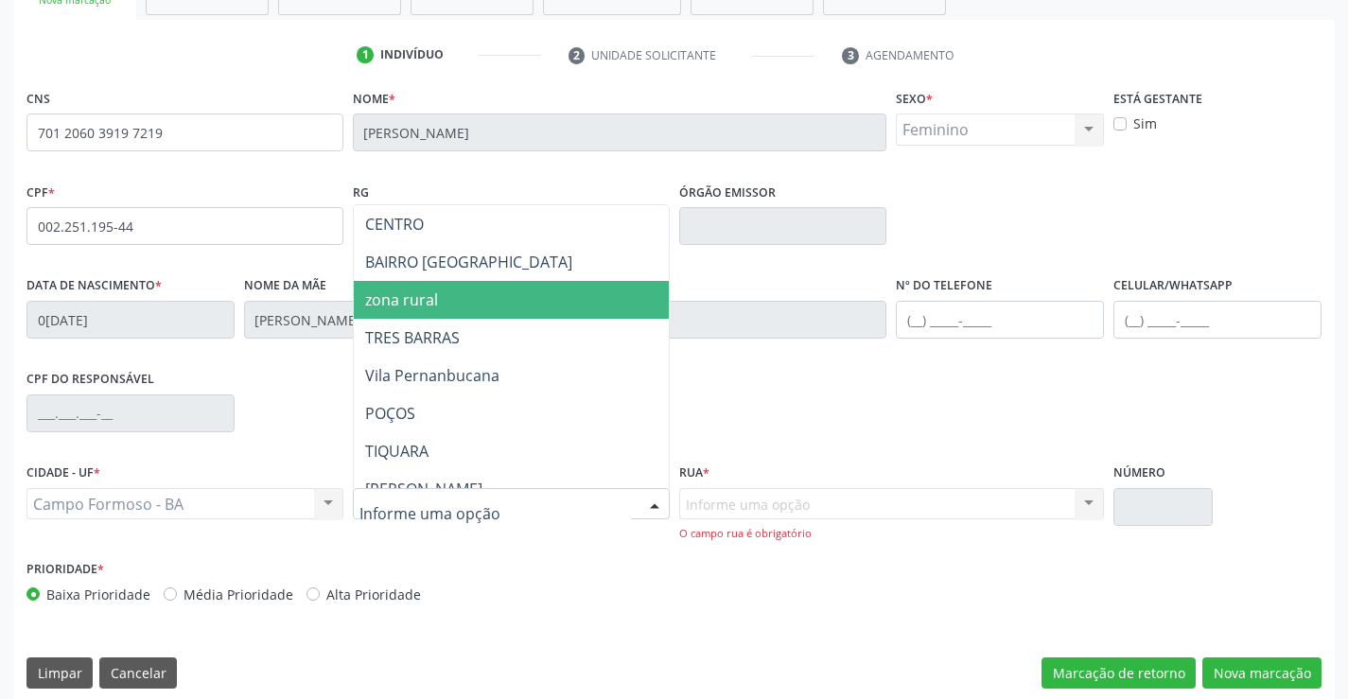
click at [444, 307] on span "zona rural" at bounding box center [558, 300] width 409 height 38
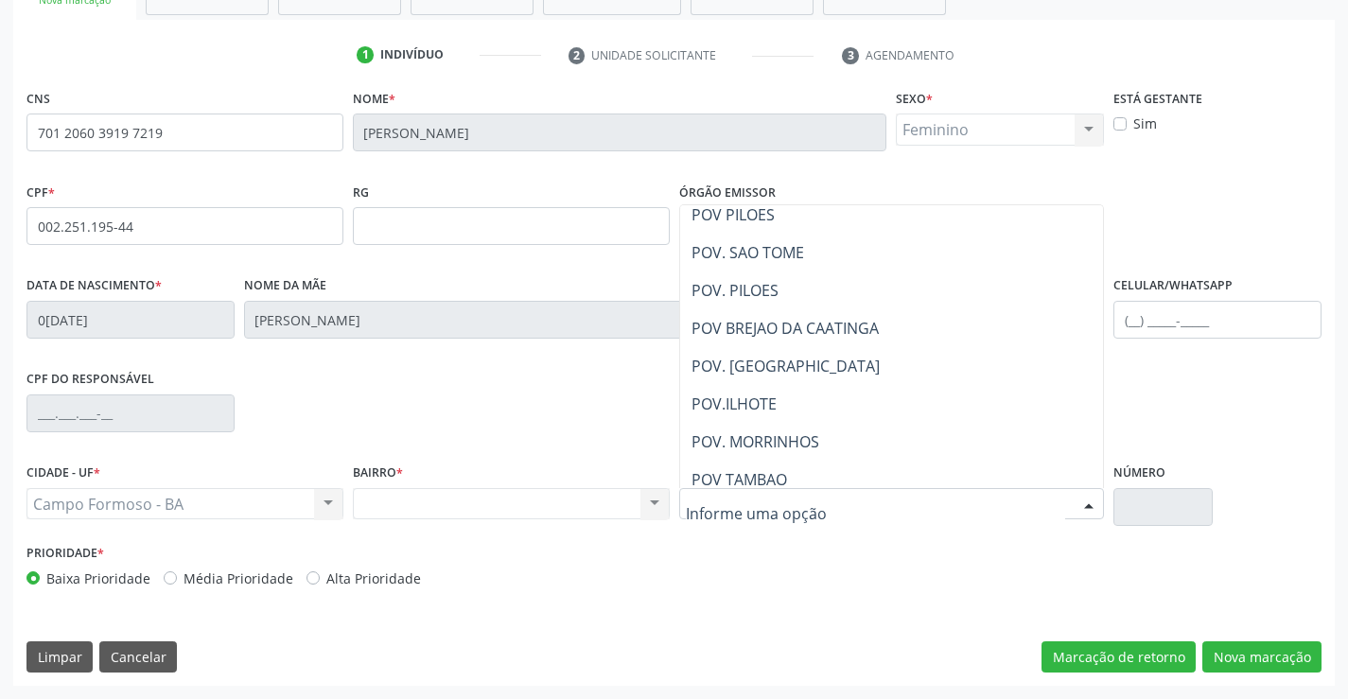
scroll to position [1230, 0]
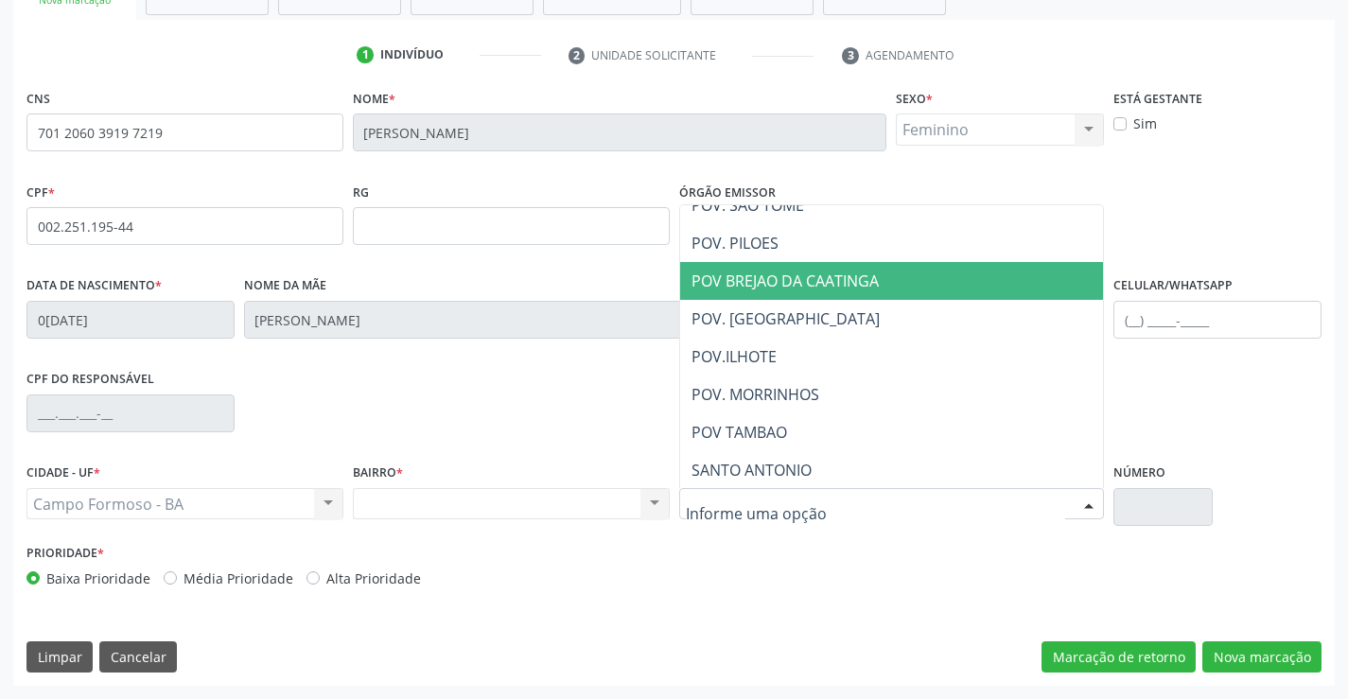
click at [838, 282] on span "POV BREJAO DA CAATINGA" at bounding box center [785, 281] width 187 height 21
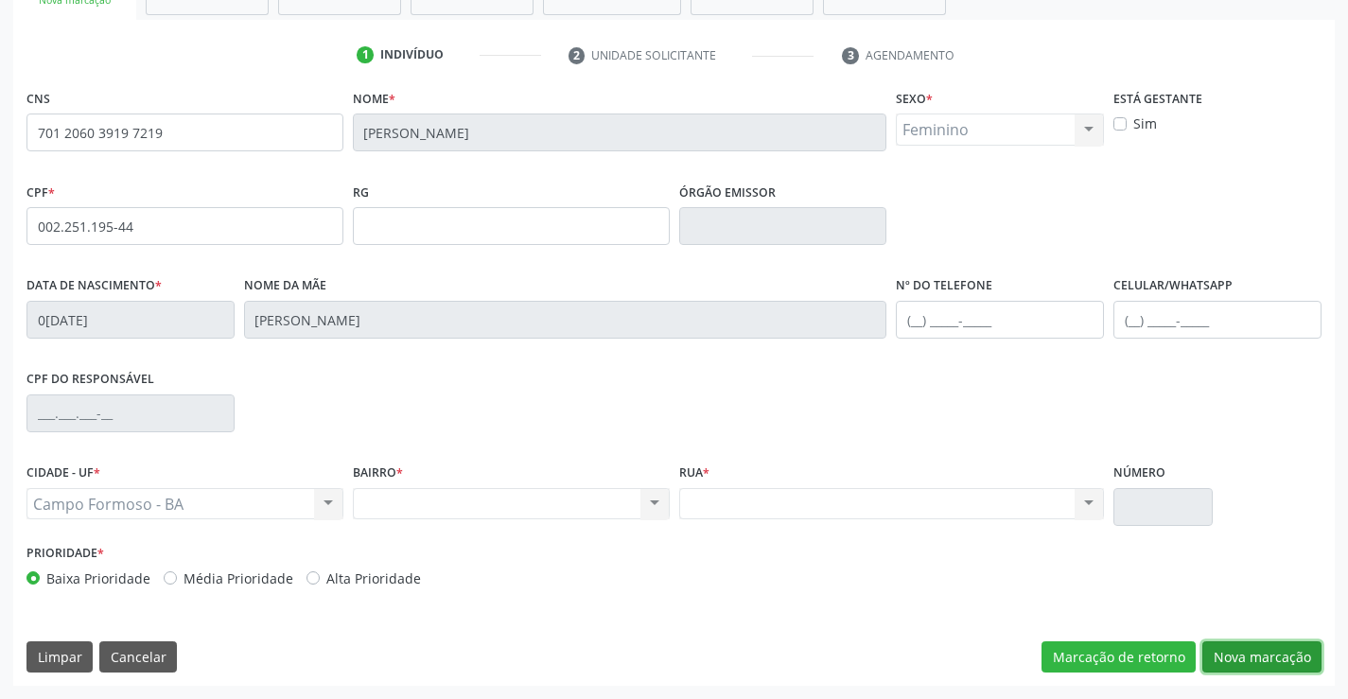
click at [1273, 660] on button "Nova marcação" at bounding box center [1261, 657] width 119 height 32
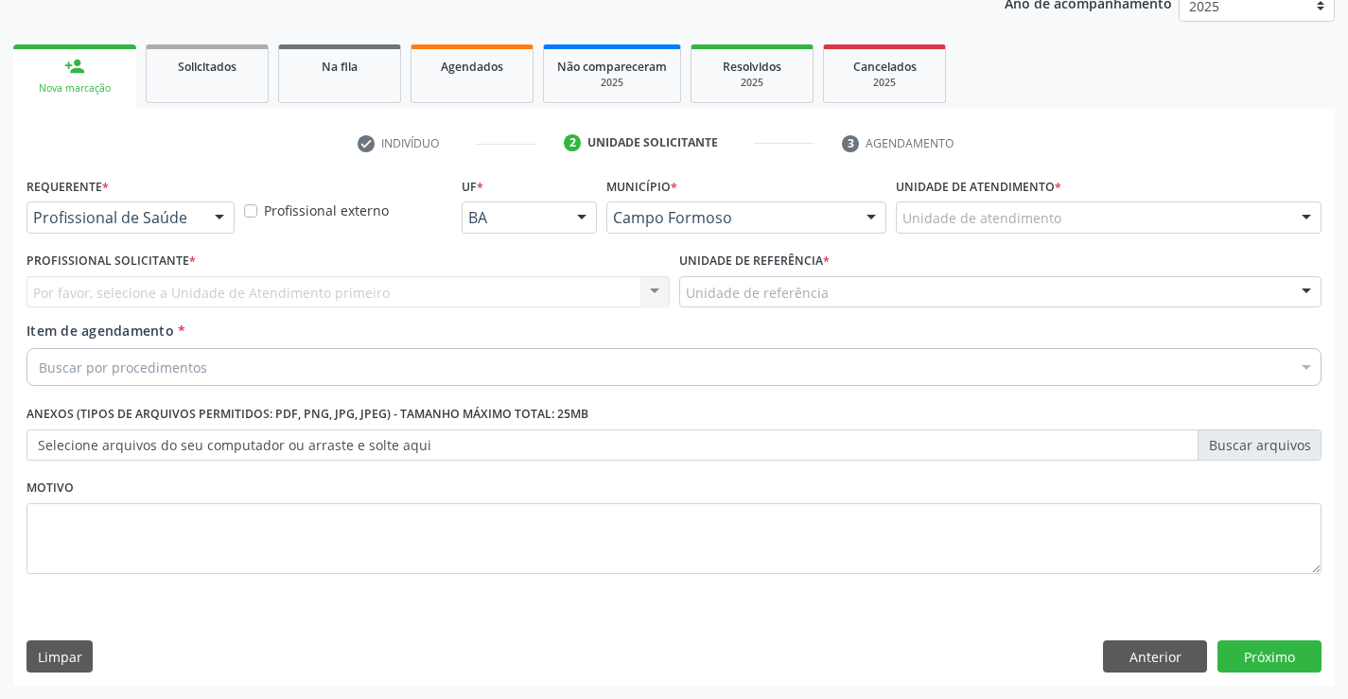
scroll to position [238, 0]
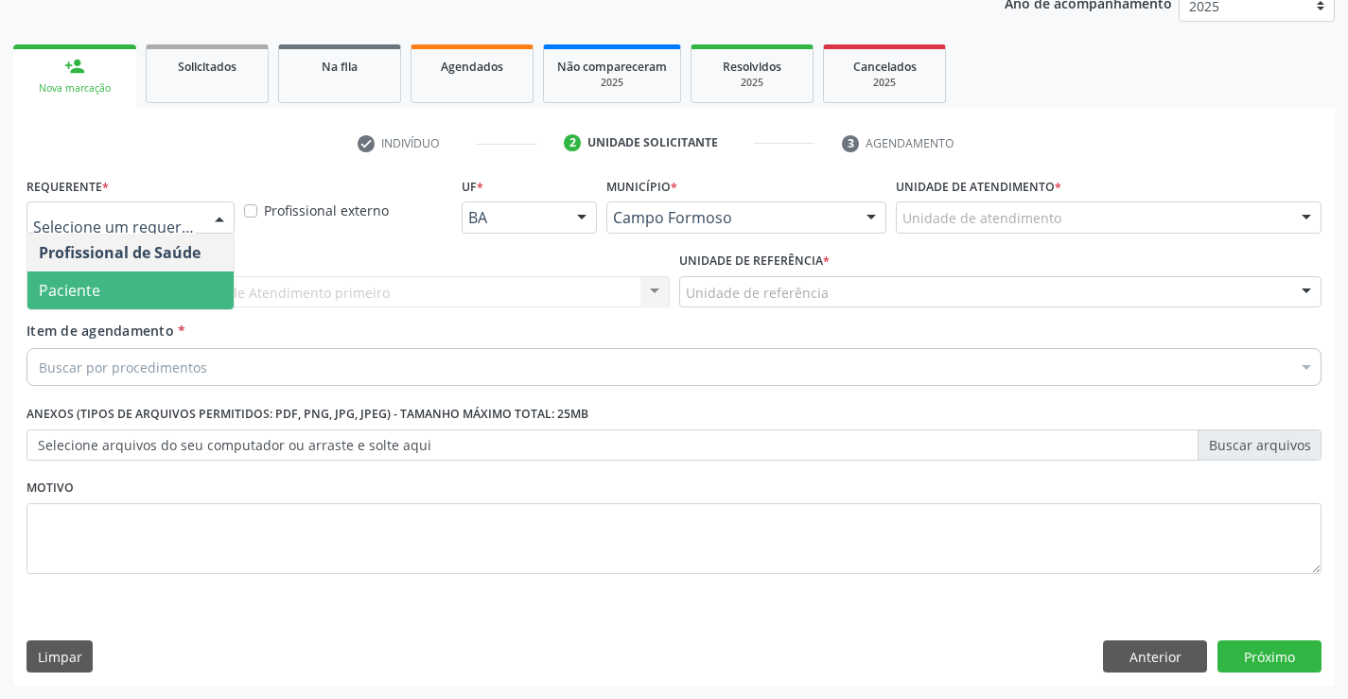
click at [122, 275] on span "Paciente" at bounding box center [130, 291] width 206 height 38
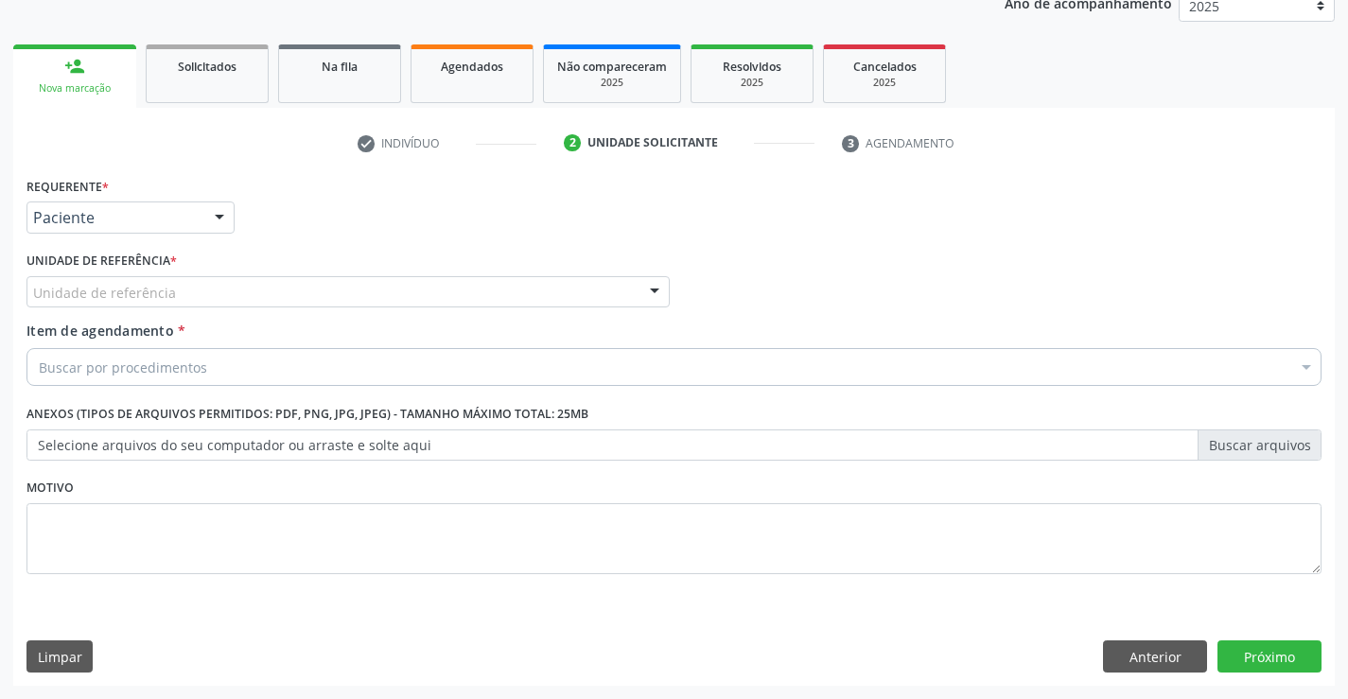
click at [125, 279] on div "Unidade de referência" at bounding box center [347, 292] width 643 height 32
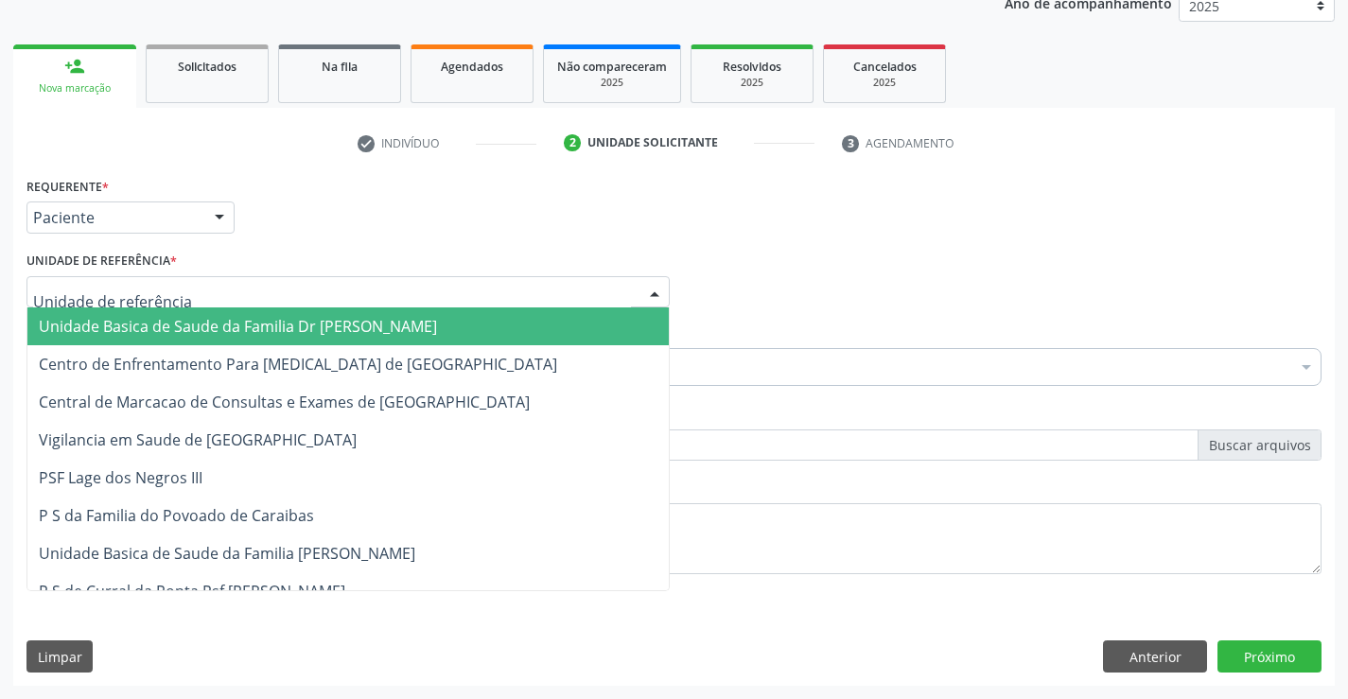
click at [125, 318] on span "Unidade Basica de Saude da Familia Dr [PERSON_NAME]" at bounding box center [238, 326] width 398 height 21
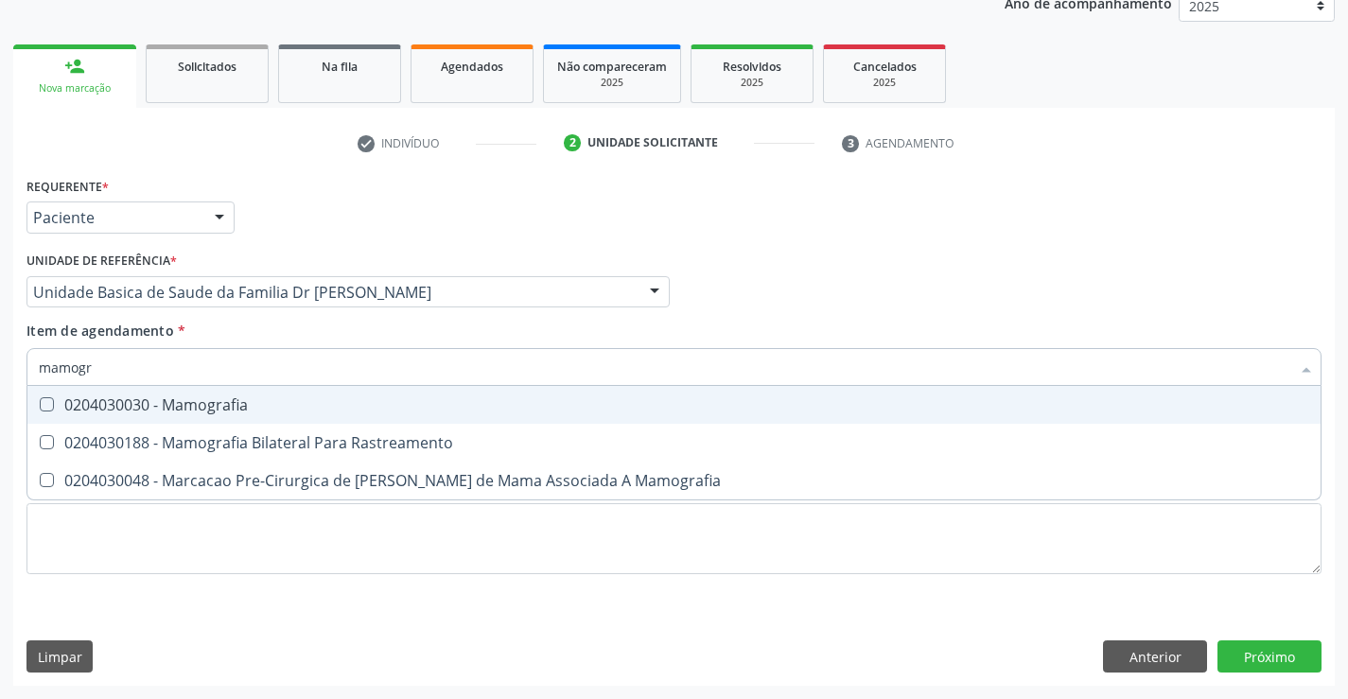
type input "mamogra"
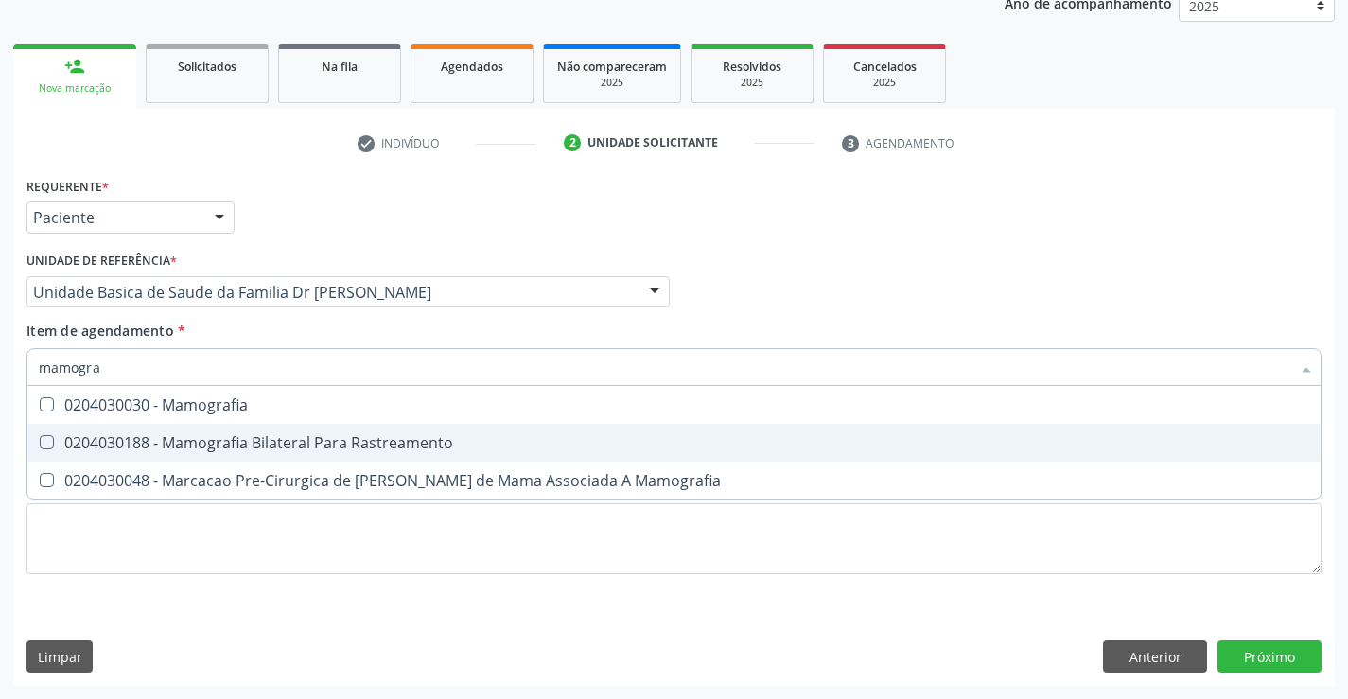
click at [216, 430] on span "0204030188 - Mamografia Bilateral Para Rastreamento" at bounding box center [673, 443] width 1293 height 38
checkbox Rastreamento "true"
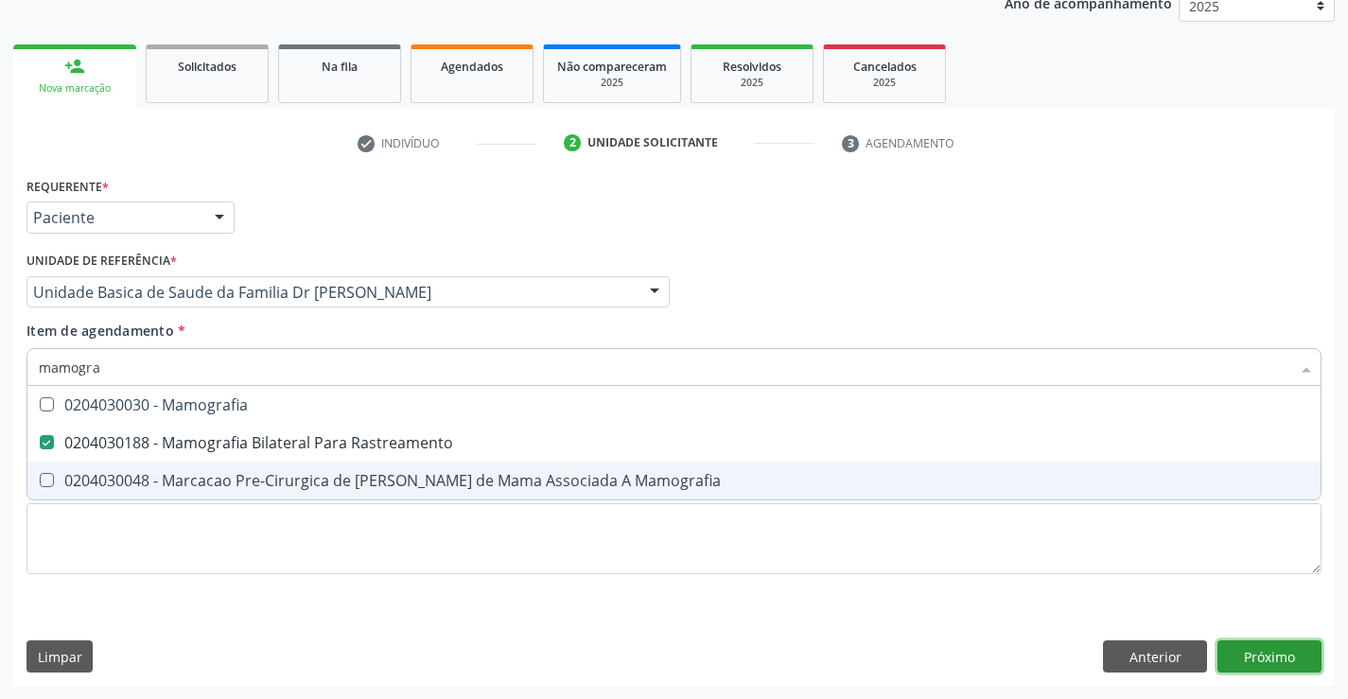
click at [1292, 666] on div "Requerente * Paciente Profissional de Saúde Paciente Nenhum resultado encontrad…" at bounding box center [674, 429] width 1322 height 514
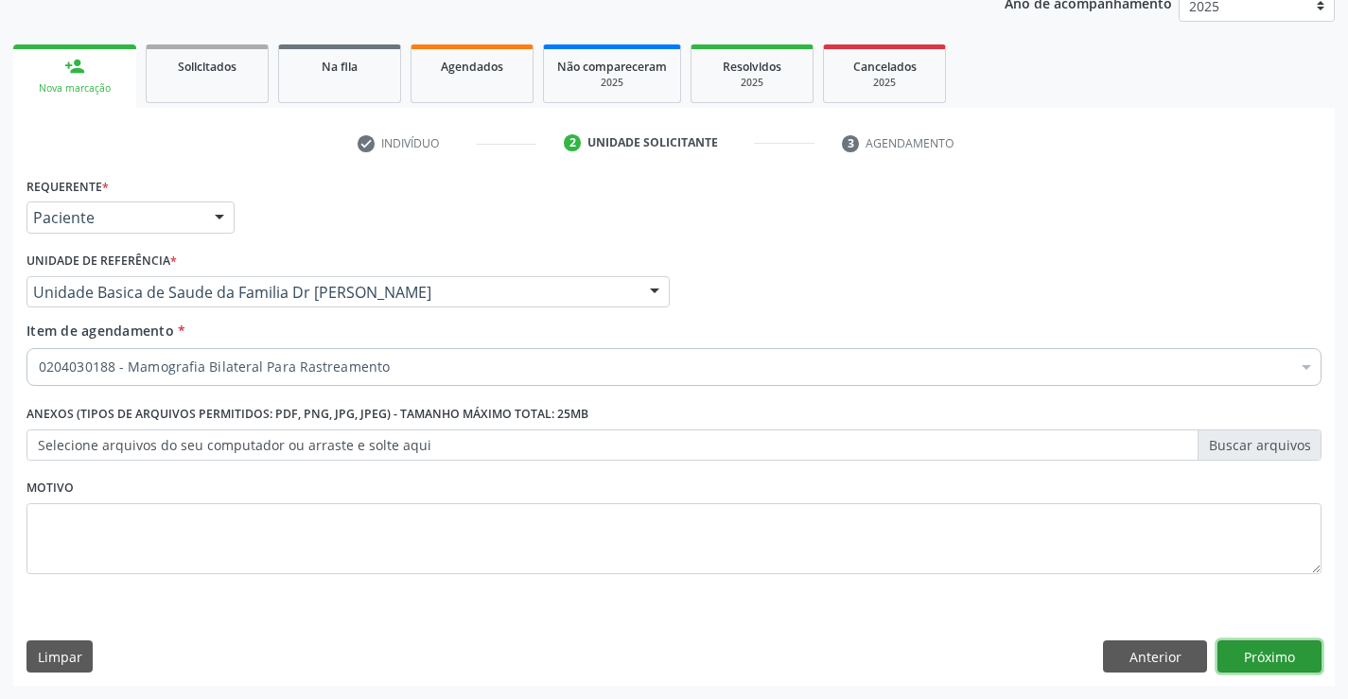
click at [1264, 663] on button "Próximo" at bounding box center [1270, 656] width 104 height 32
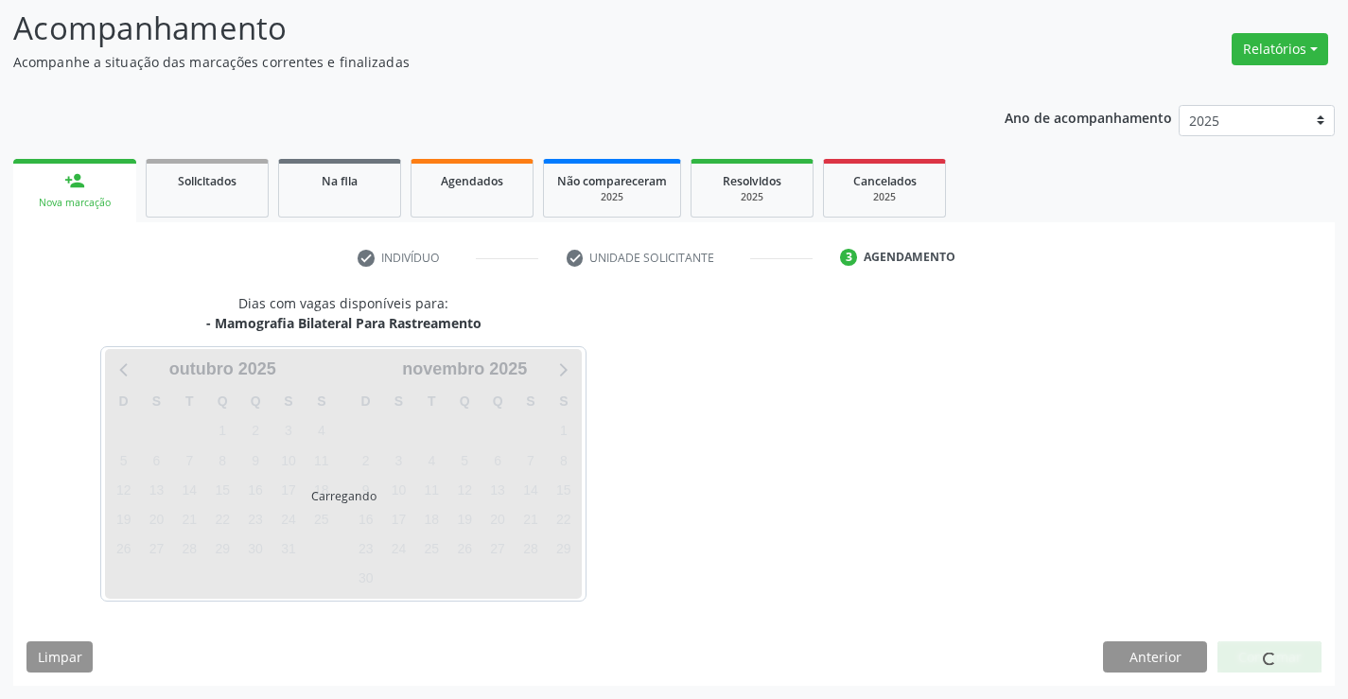
scroll to position [124, 0]
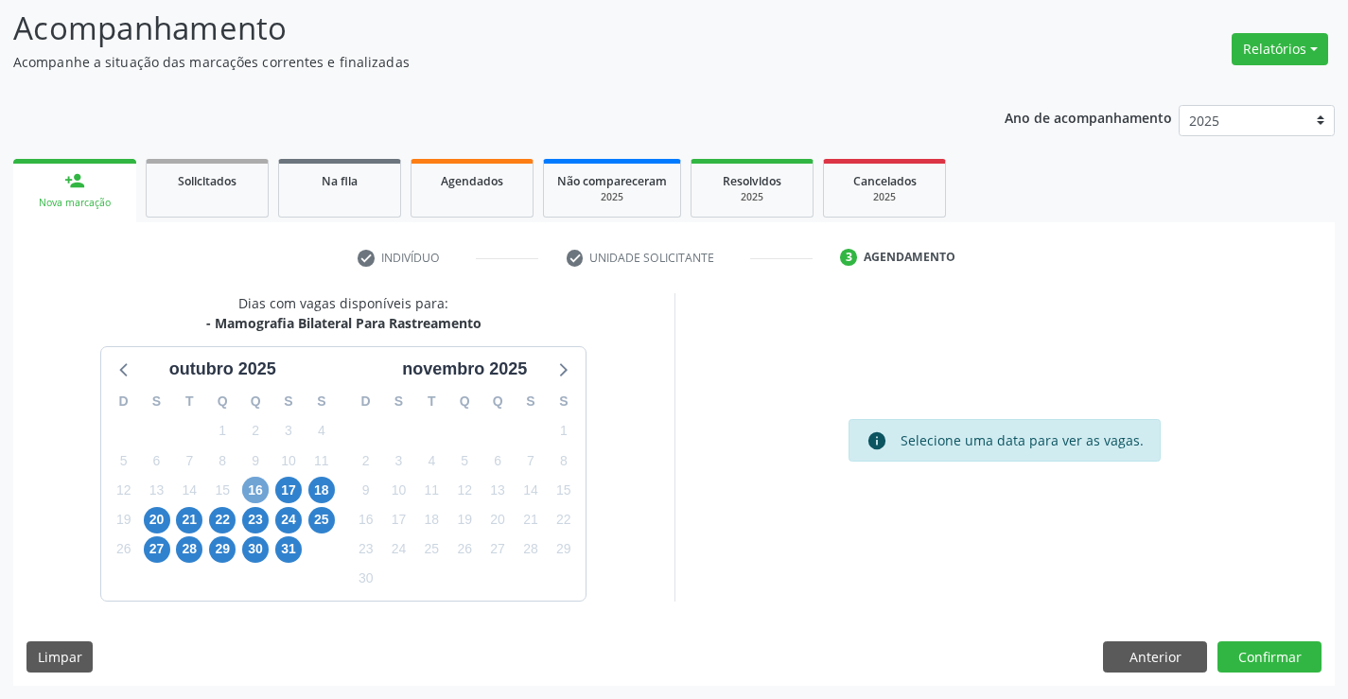
click at [252, 485] on span "16" at bounding box center [255, 490] width 26 height 26
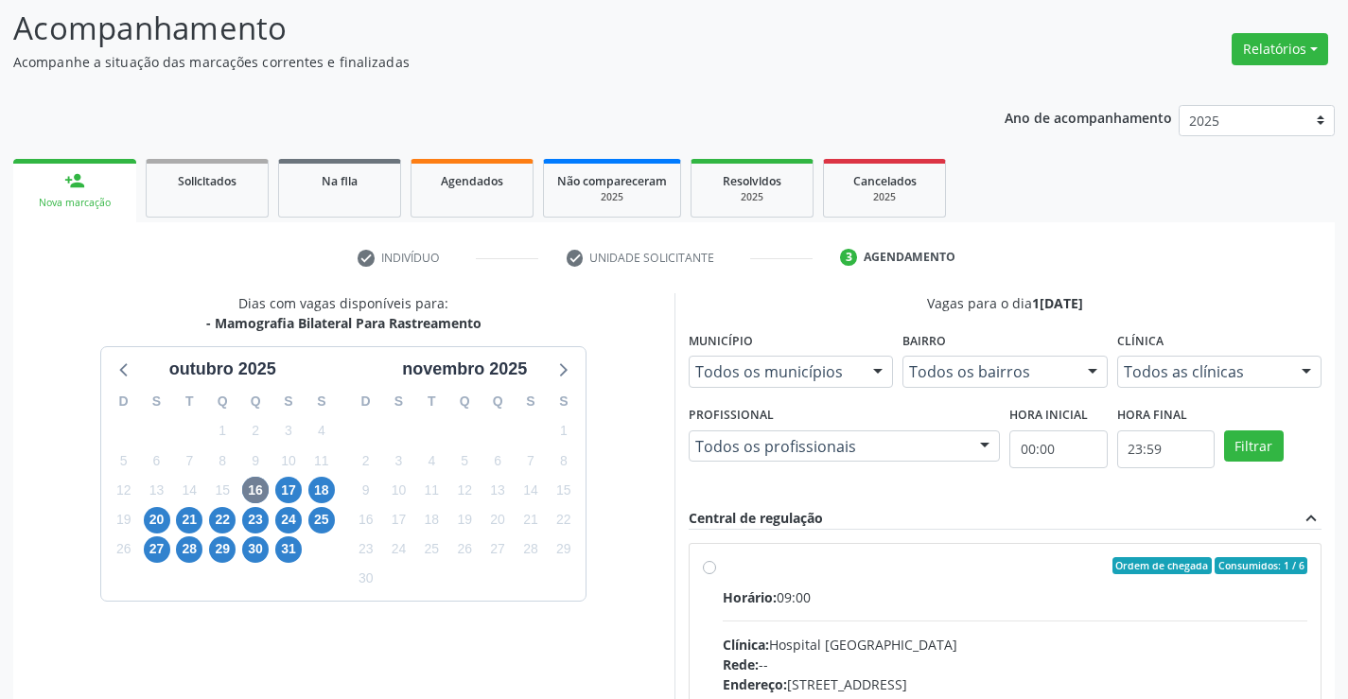
click at [723, 561] on label "Ordem de chegada Consumidos: 1 / 6 Horário: 09:00 Clínica: Hospital [GEOGRAPHIC…" at bounding box center [1016, 702] width 586 height 290
click at [711, 561] on input "Ordem de chegada Consumidos: 1 / 6 Horário: 09:00 Clínica: Hospital [GEOGRAPHIC…" at bounding box center [709, 565] width 13 height 17
radio input "true"
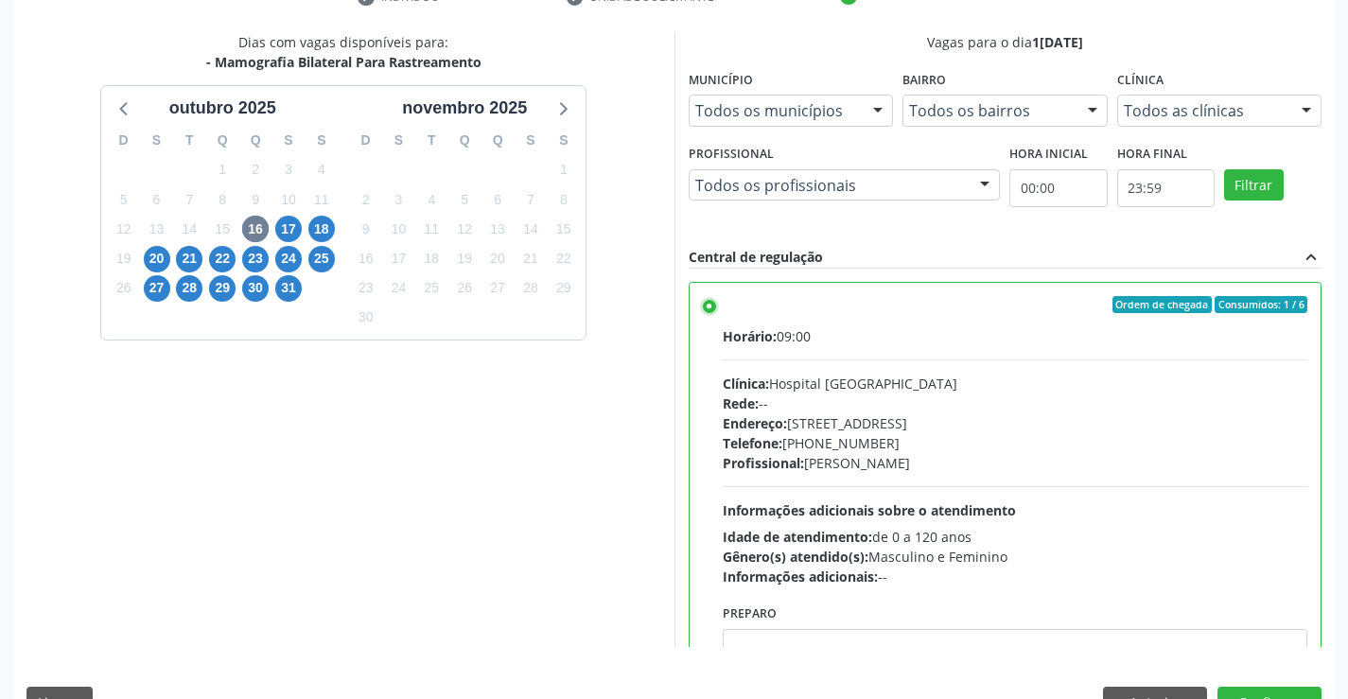
scroll to position [431, 0]
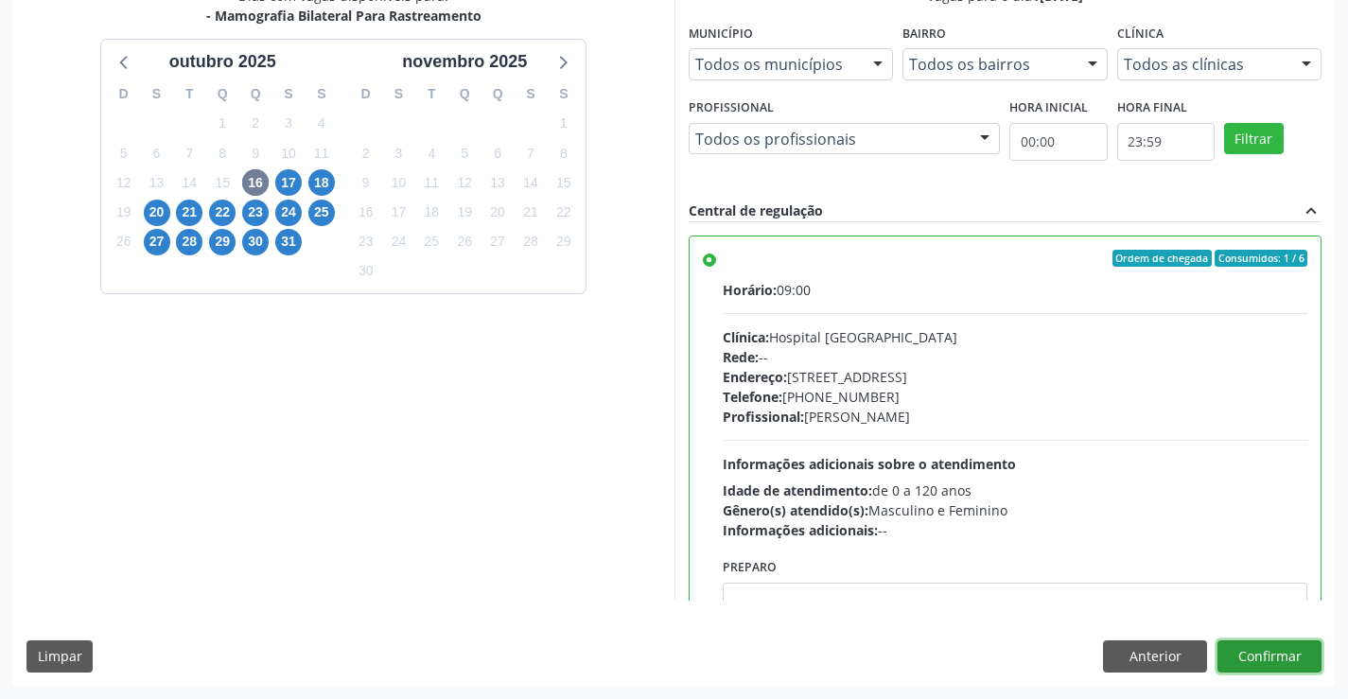
click at [1278, 657] on button "Confirmar" at bounding box center [1270, 656] width 104 height 32
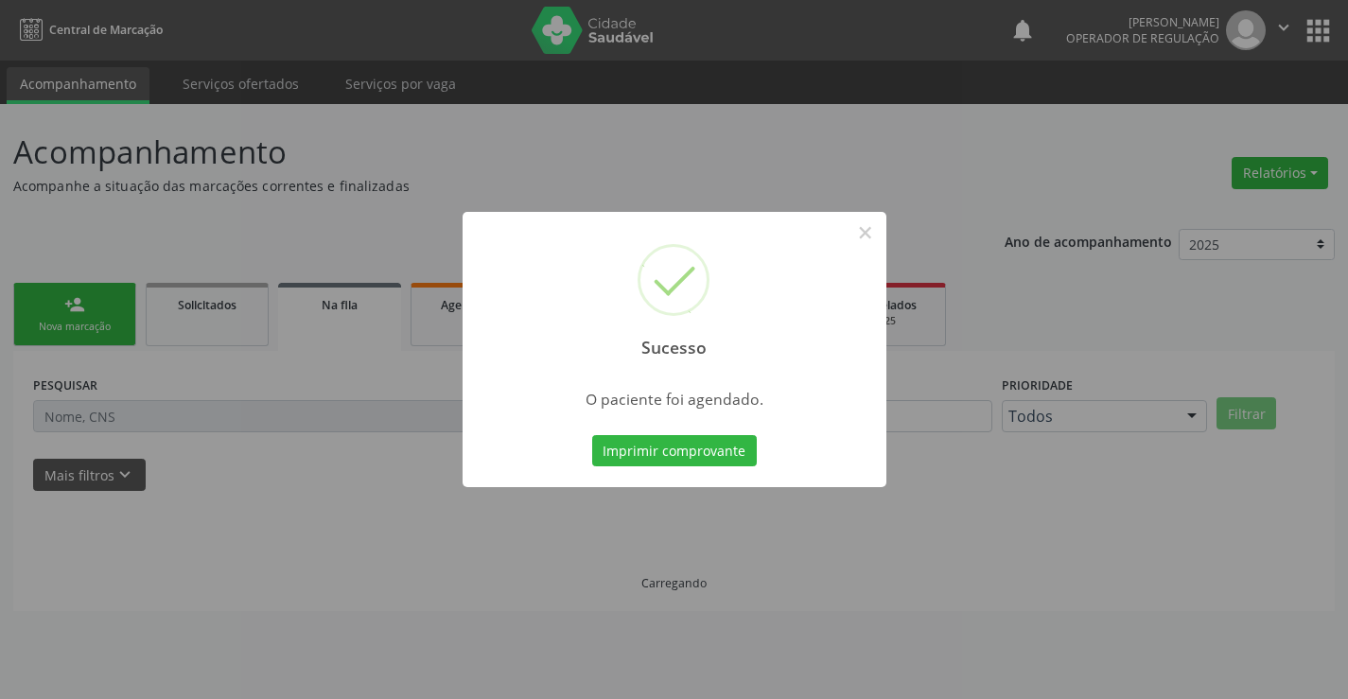
scroll to position [0, 0]
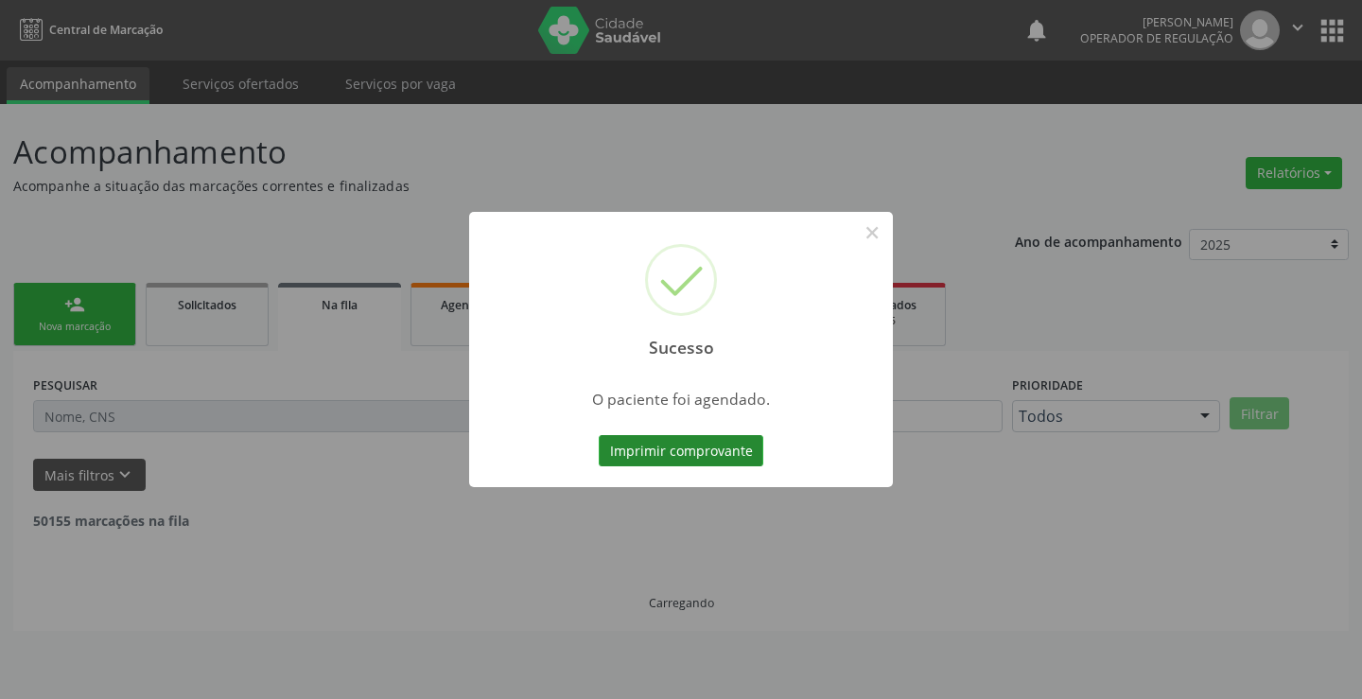
click at [681, 443] on button "Imprimir comprovante" at bounding box center [681, 451] width 165 height 32
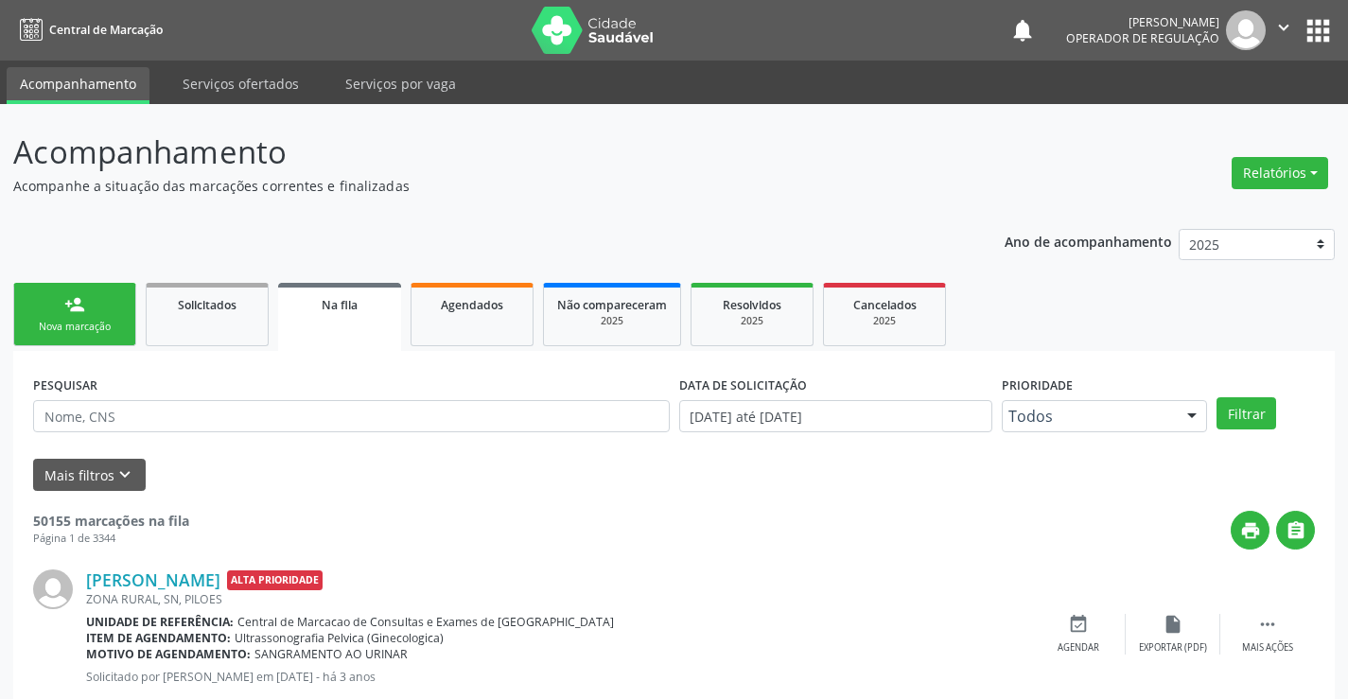
click at [103, 304] on link "person_add Nova marcação" at bounding box center [74, 314] width 123 height 63
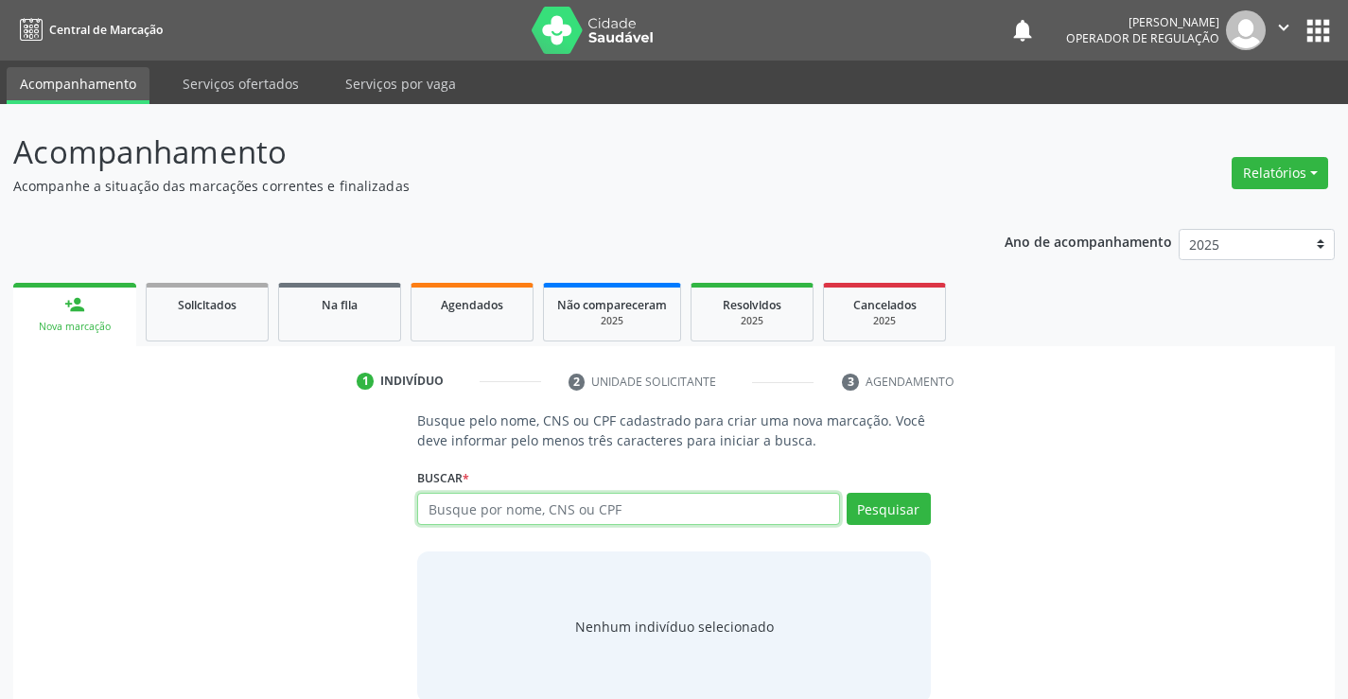
click at [559, 513] on input "text" at bounding box center [628, 509] width 422 height 32
type input "702409526995128"
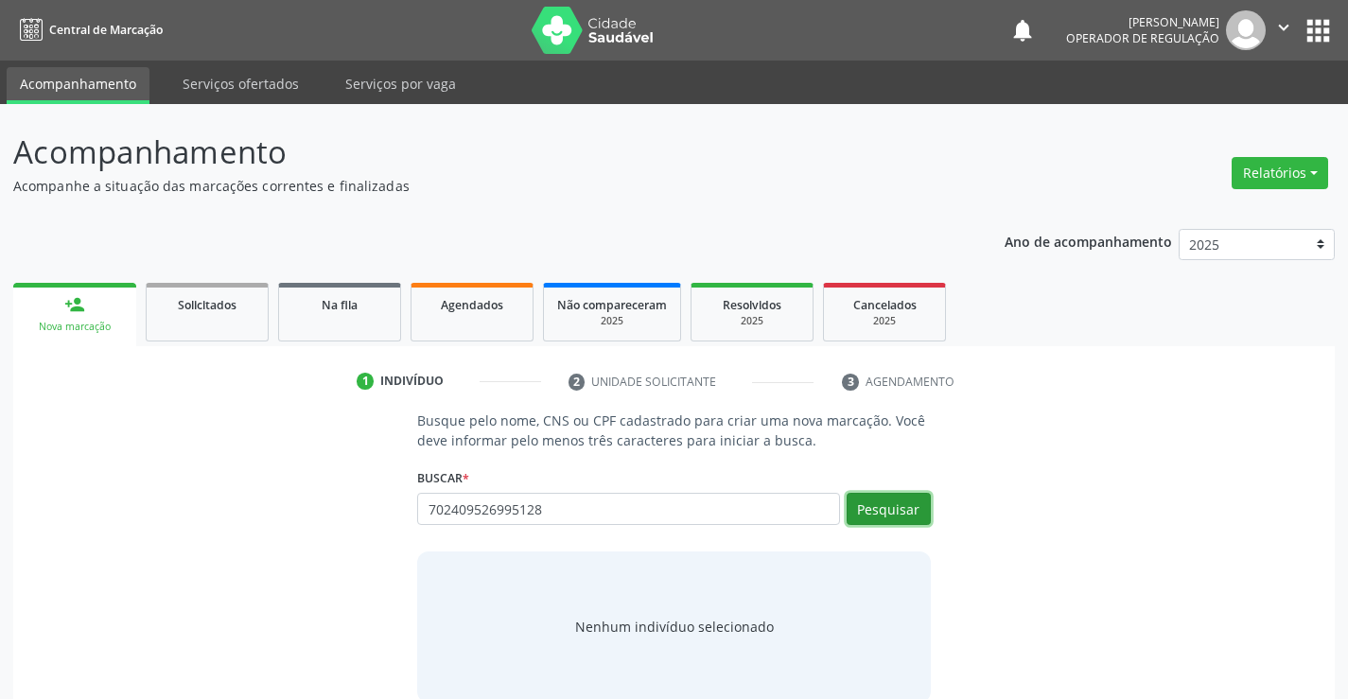
click at [903, 509] on button "Pesquisar" at bounding box center [889, 509] width 84 height 32
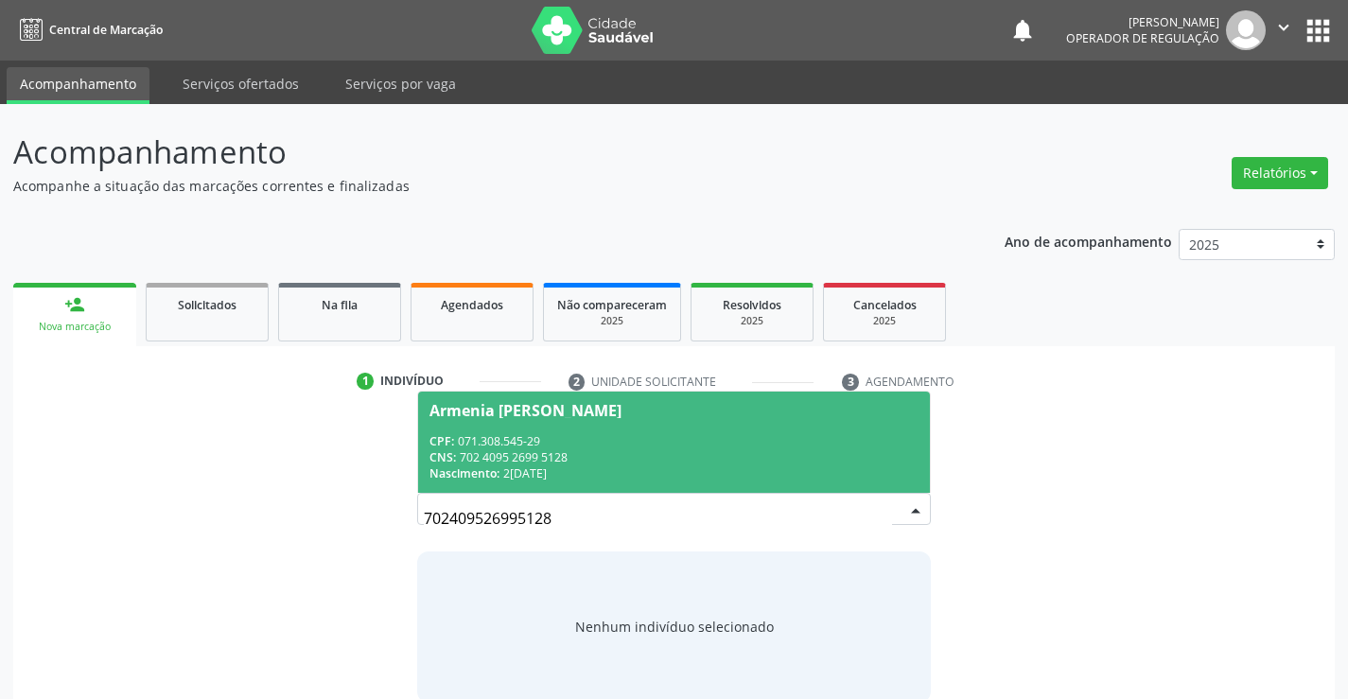
click at [603, 442] on div "CPF: 071.308.545-29" at bounding box center [674, 441] width 488 height 16
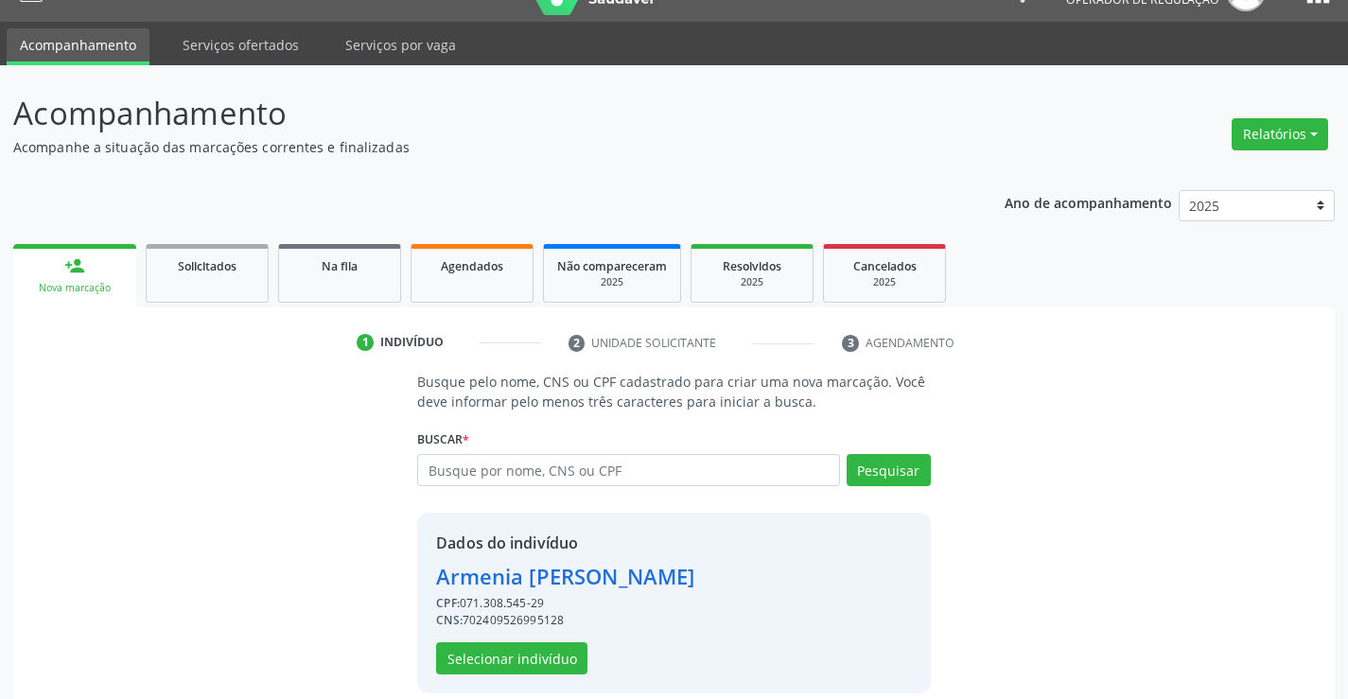
scroll to position [60, 0]
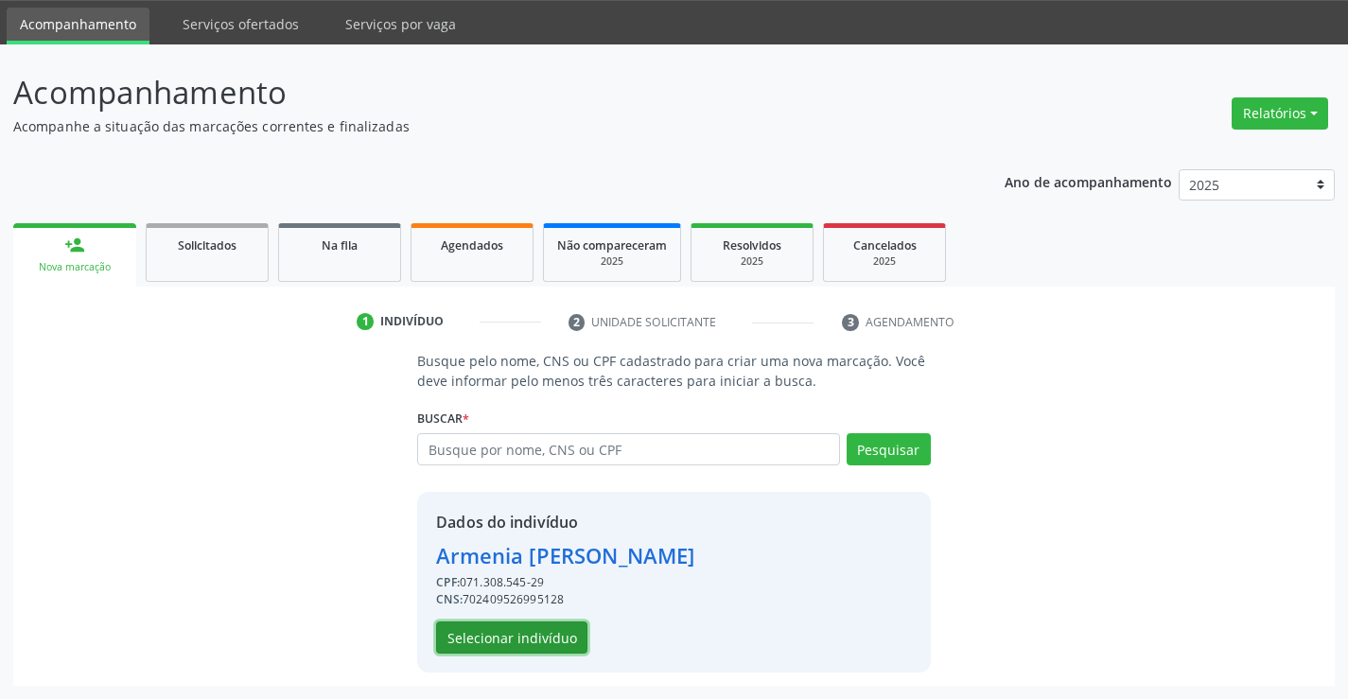
click at [549, 642] on button "Selecionar indivíduo" at bounding box center [511, 638] width 151 height 32
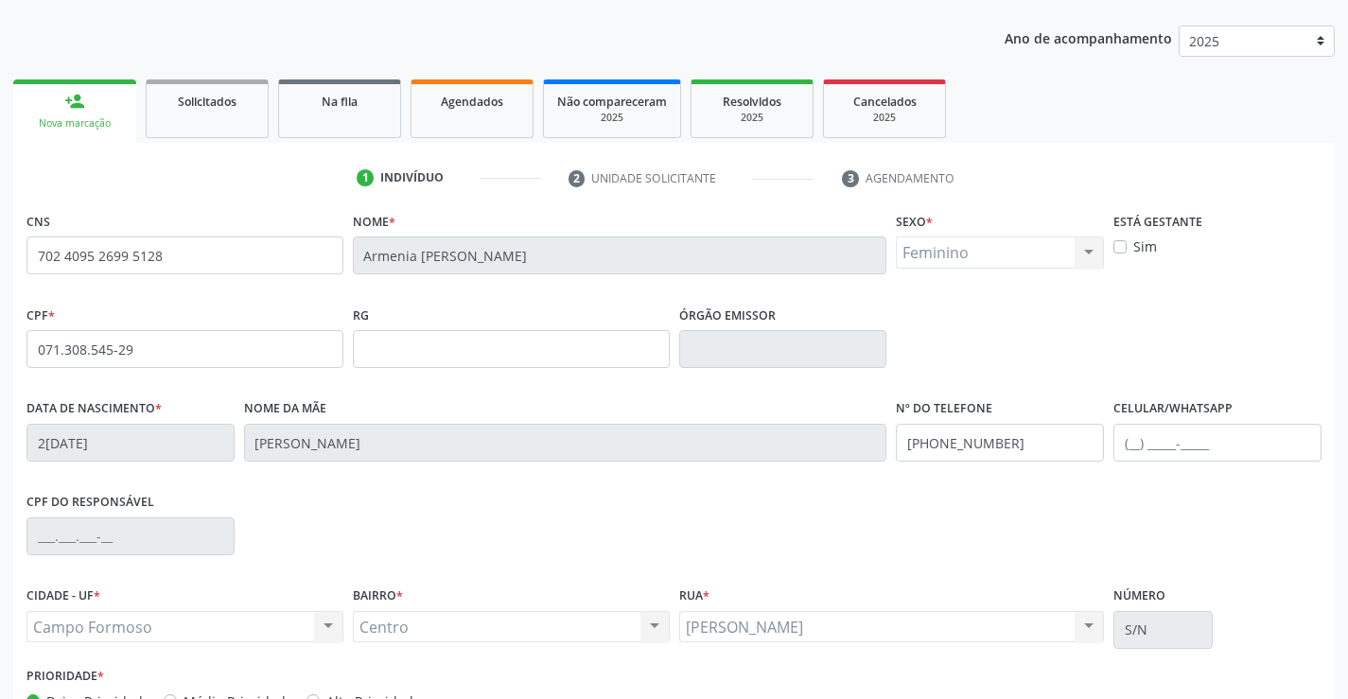
scroll to position [326, 0]
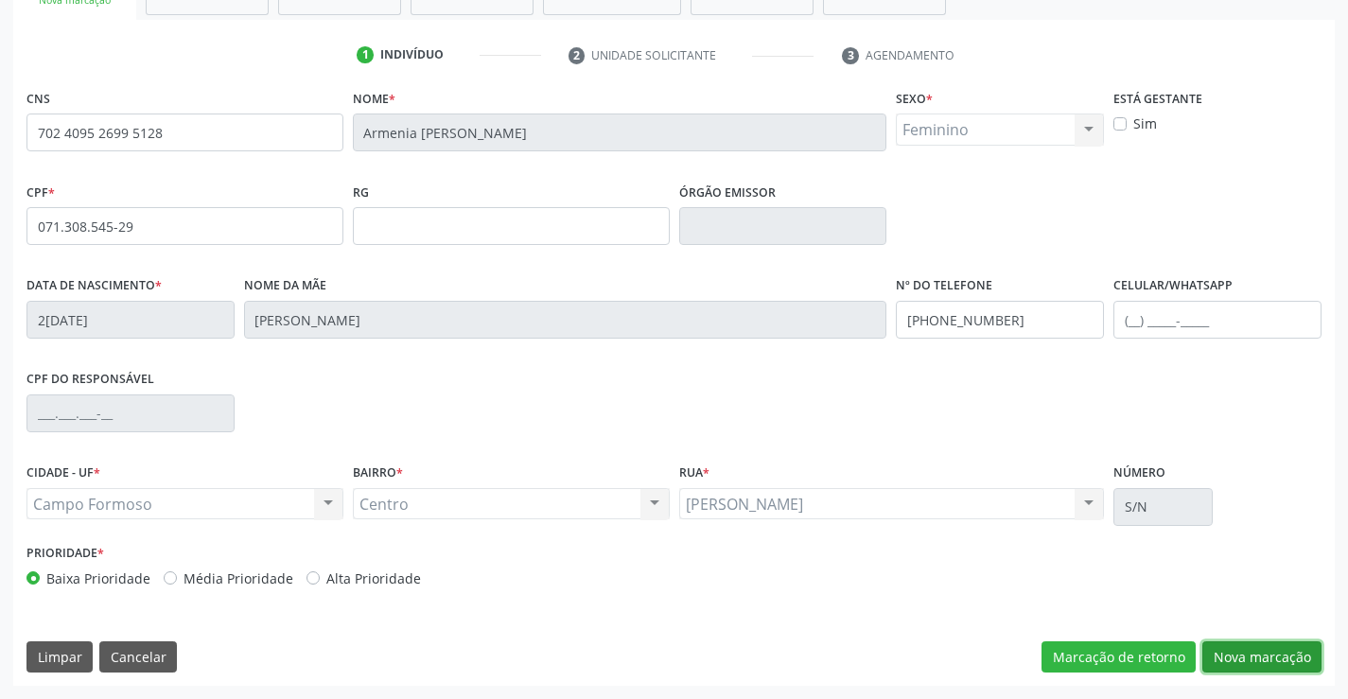
click at [1241, 656] on button "Nova marcação" at bounding box center [1261, 657] width 119 height 32
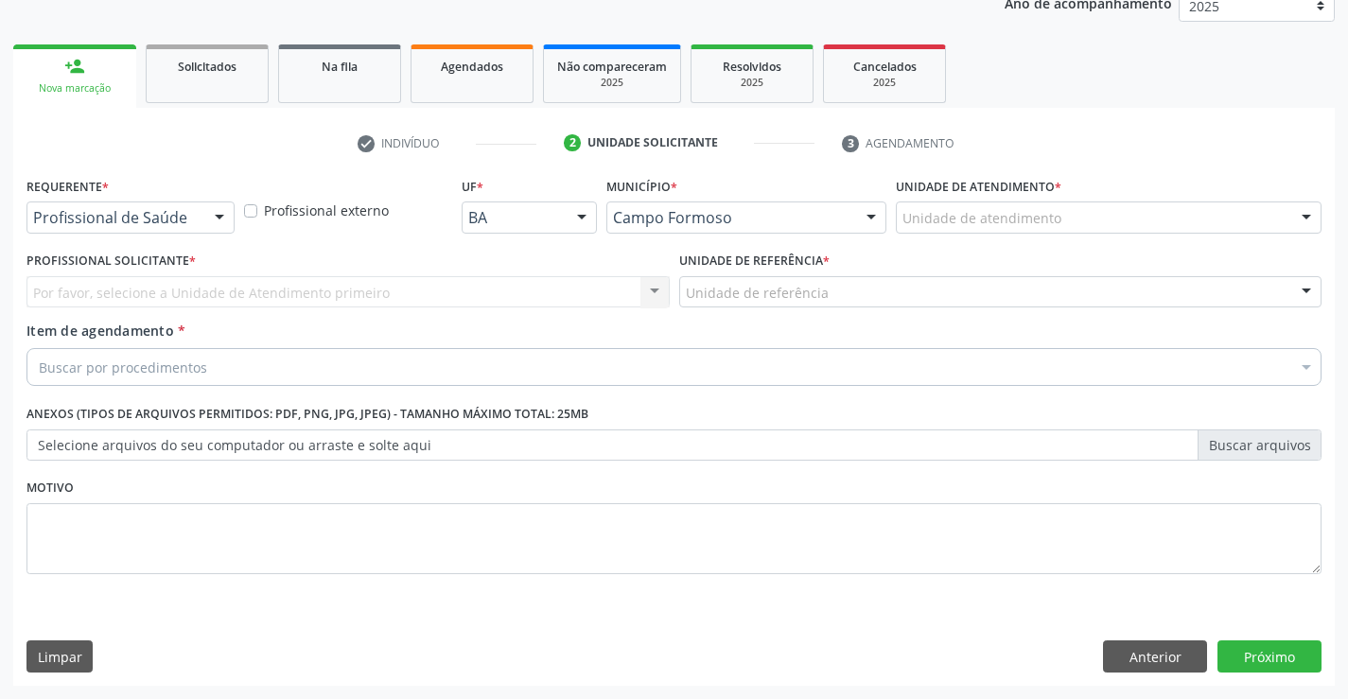
scroll to position [238, 0]
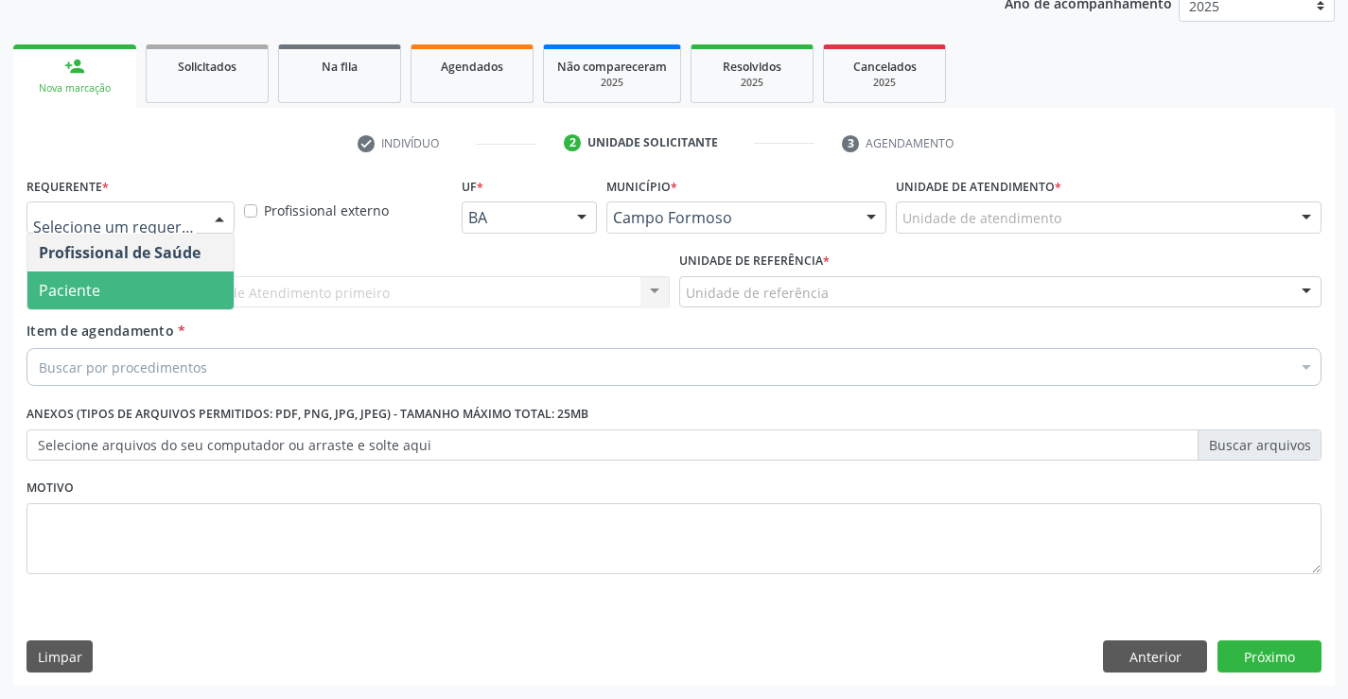
click at [136, 294] on span "Paciente" at bounding box center [130, 291] width 206 height 38
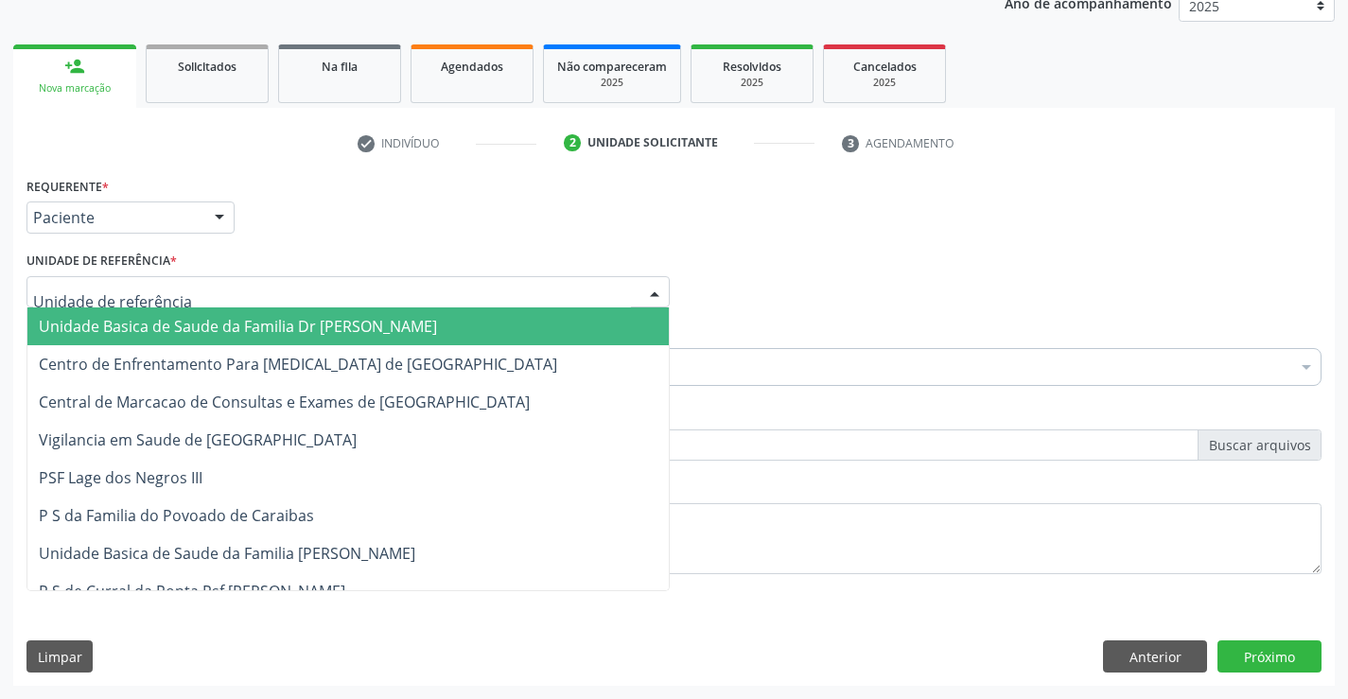
click at [152, 330] on span "Unidade Basica de Saude da Familia Dr [PERSON_NAME]" at bounding box center [238, 326] width 398 height 21
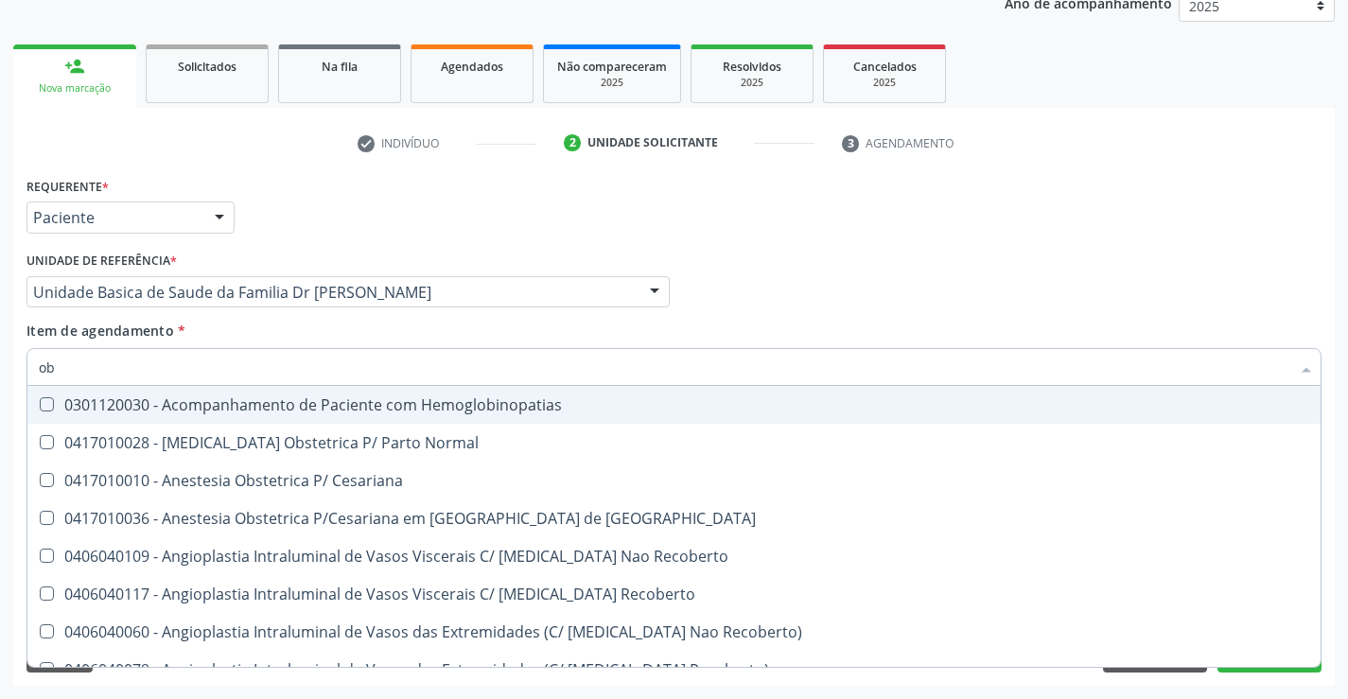
type input "o"
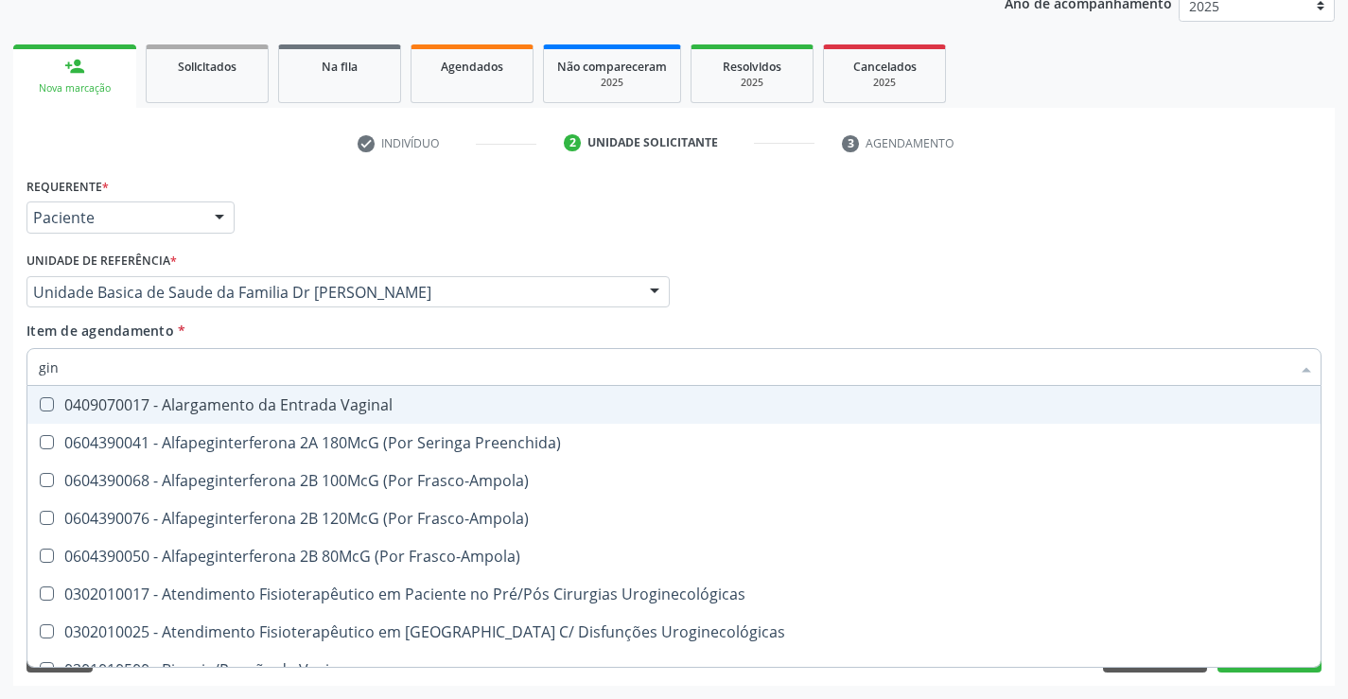
type input "gine"
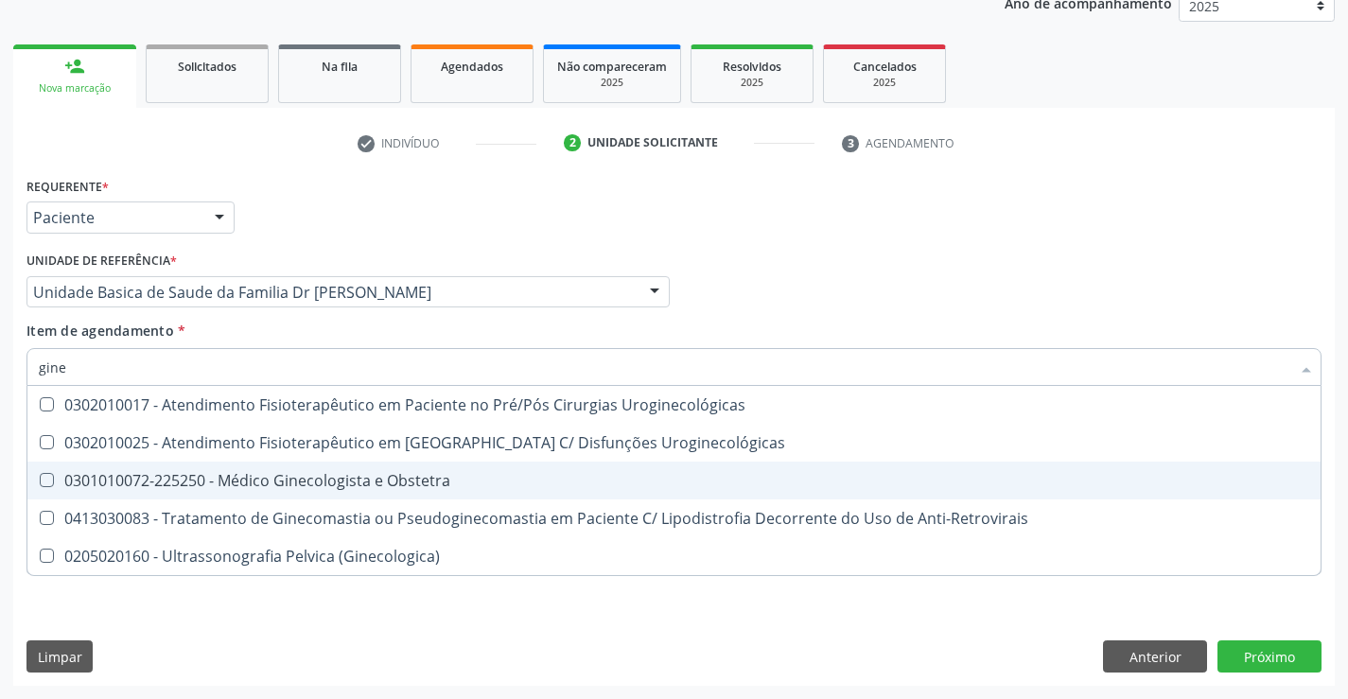
click at [255, 474] on div "0301010072-225250 - Médico Ginecologista e Obstetra" at bounding box center [674, 480] width 1271 height 15
checkbox Obstetra "true"
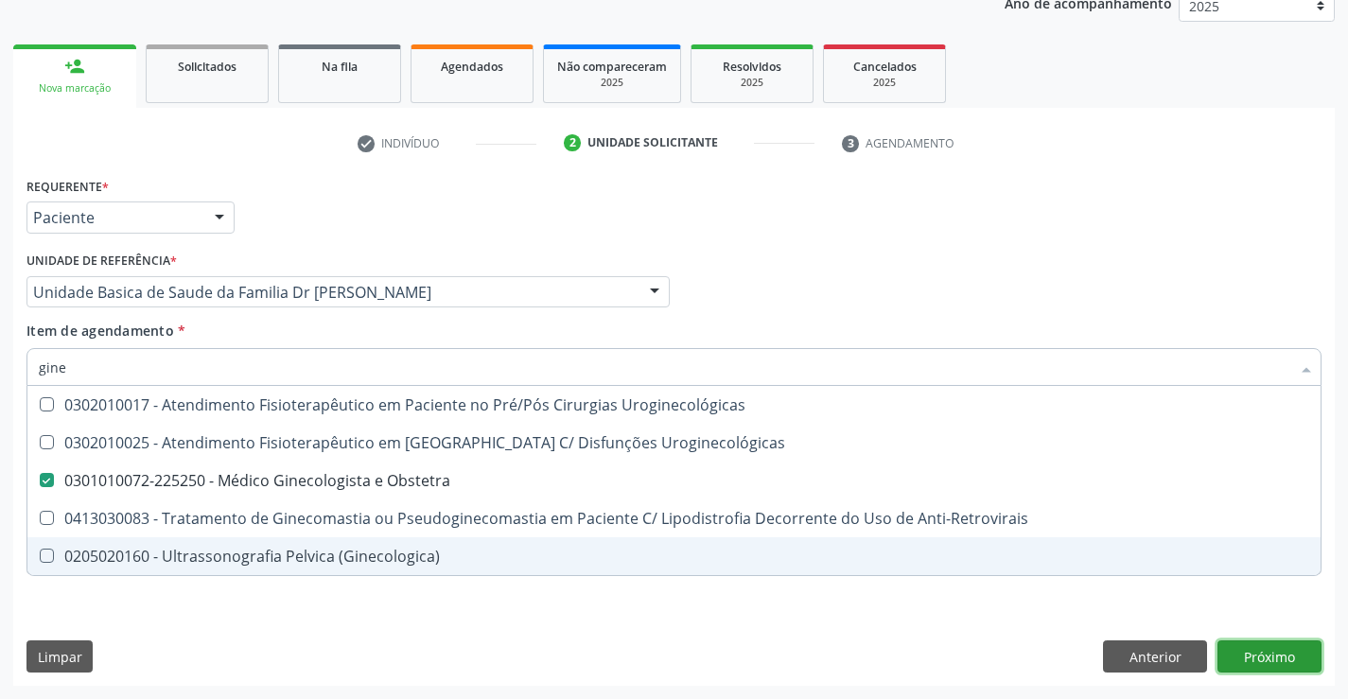
click at [1261, 657] on div "Requerente * Paciente Profissional de Saúde Paciente Nenhum resultado encontrad…" at bounding box center [674, 429] width 1322 height 514
checkbox Uroginecológicas "true"
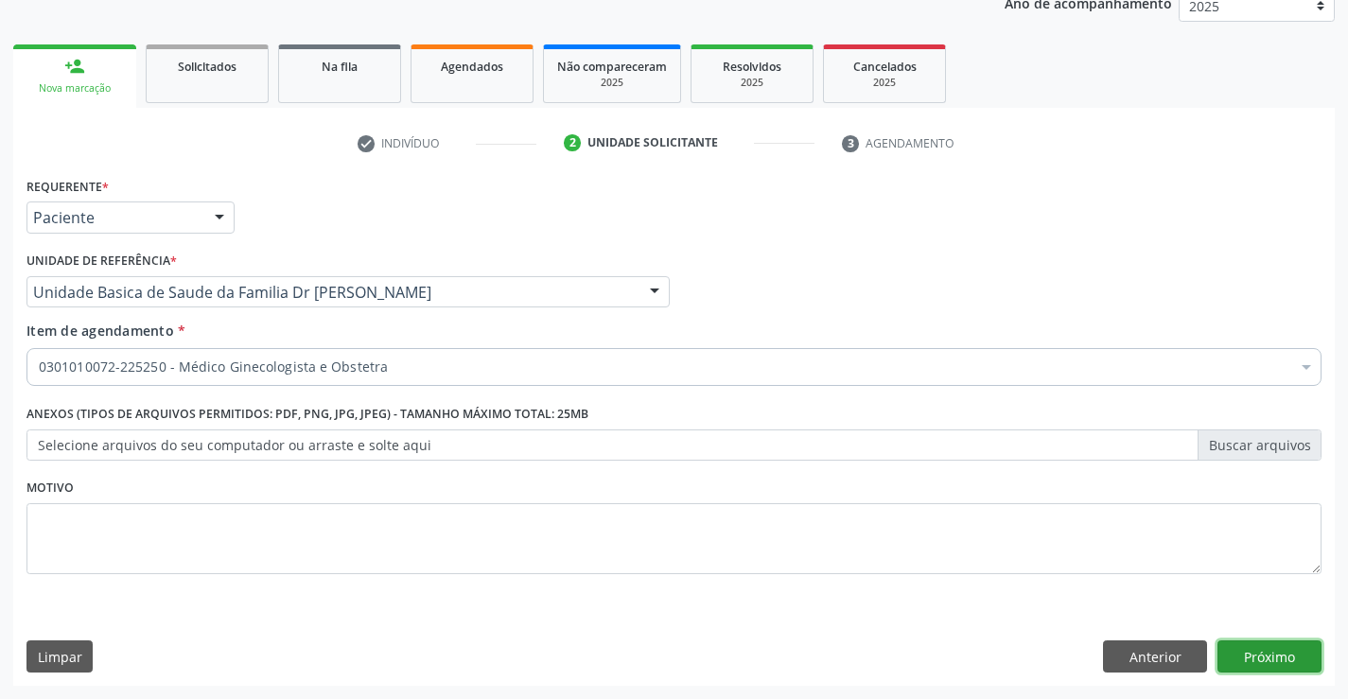
click at [1266, 661] on button "Próximo" at bounding box center [1270, 656] width 104 height 32
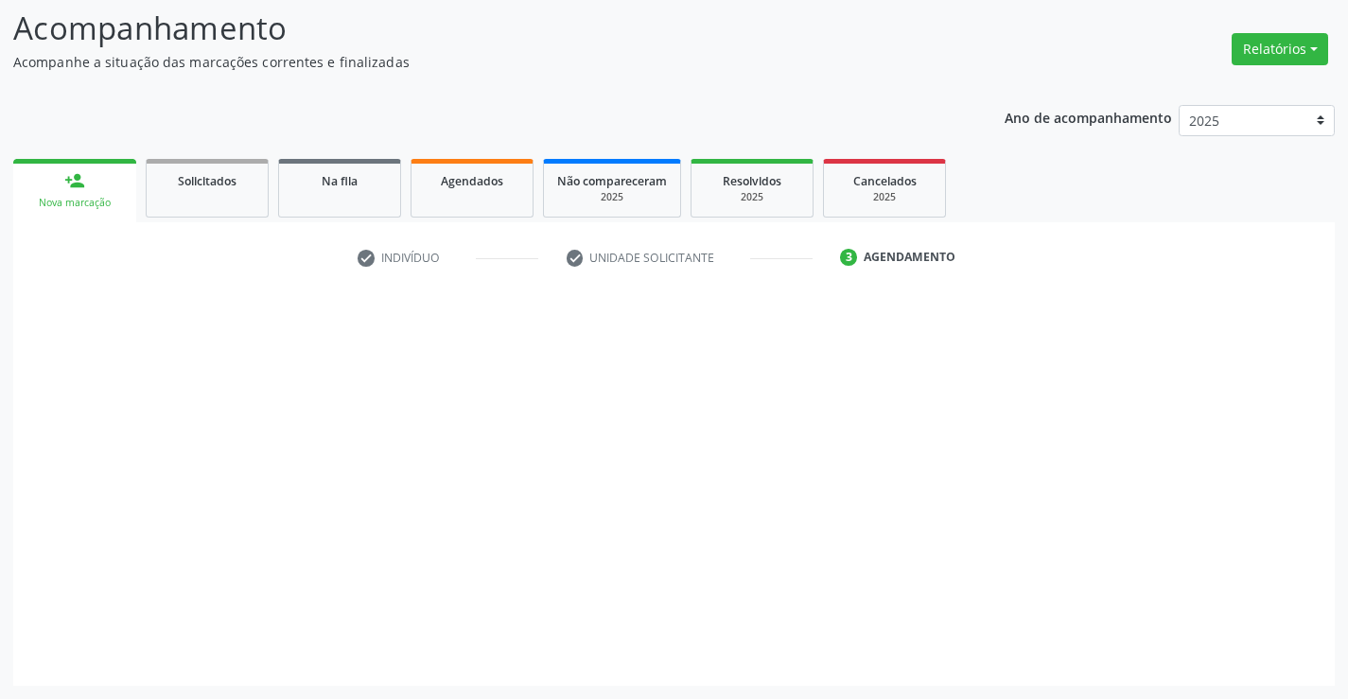
scroll to position [124, 0]
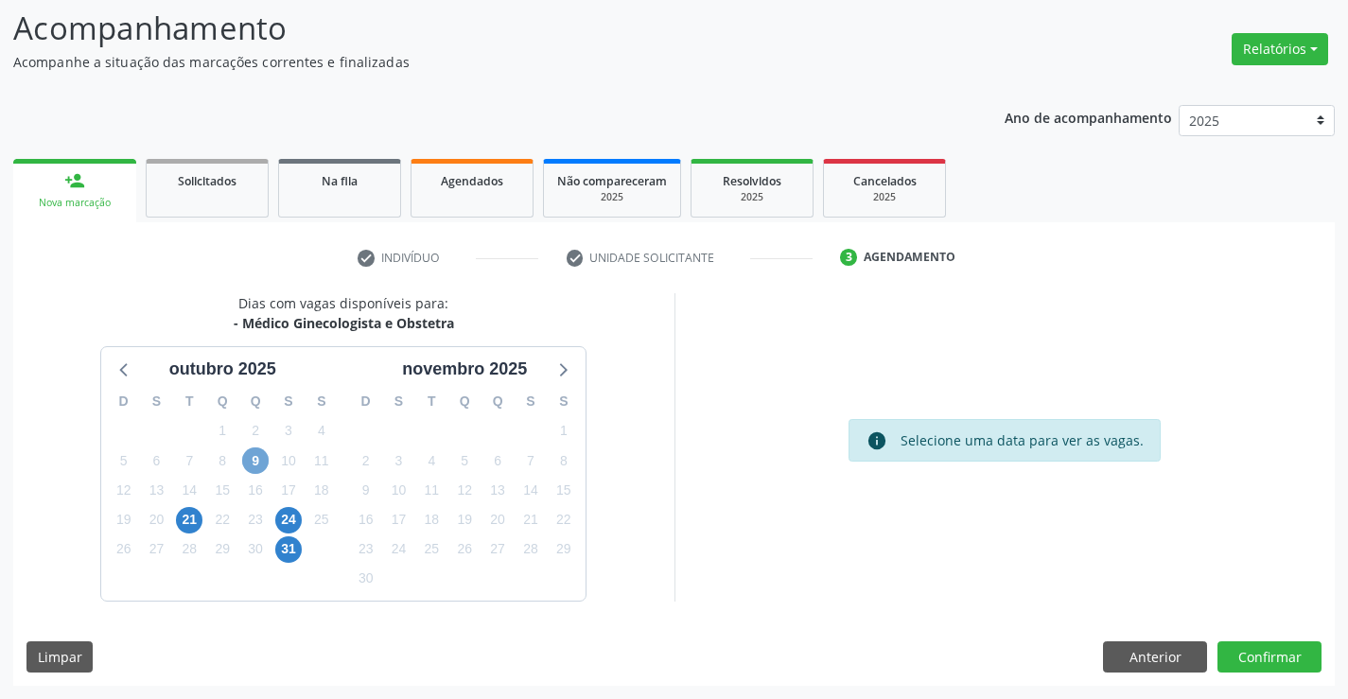
click at [259, 461] on span "9" at bounding box center [255, 460] width 26 height 26
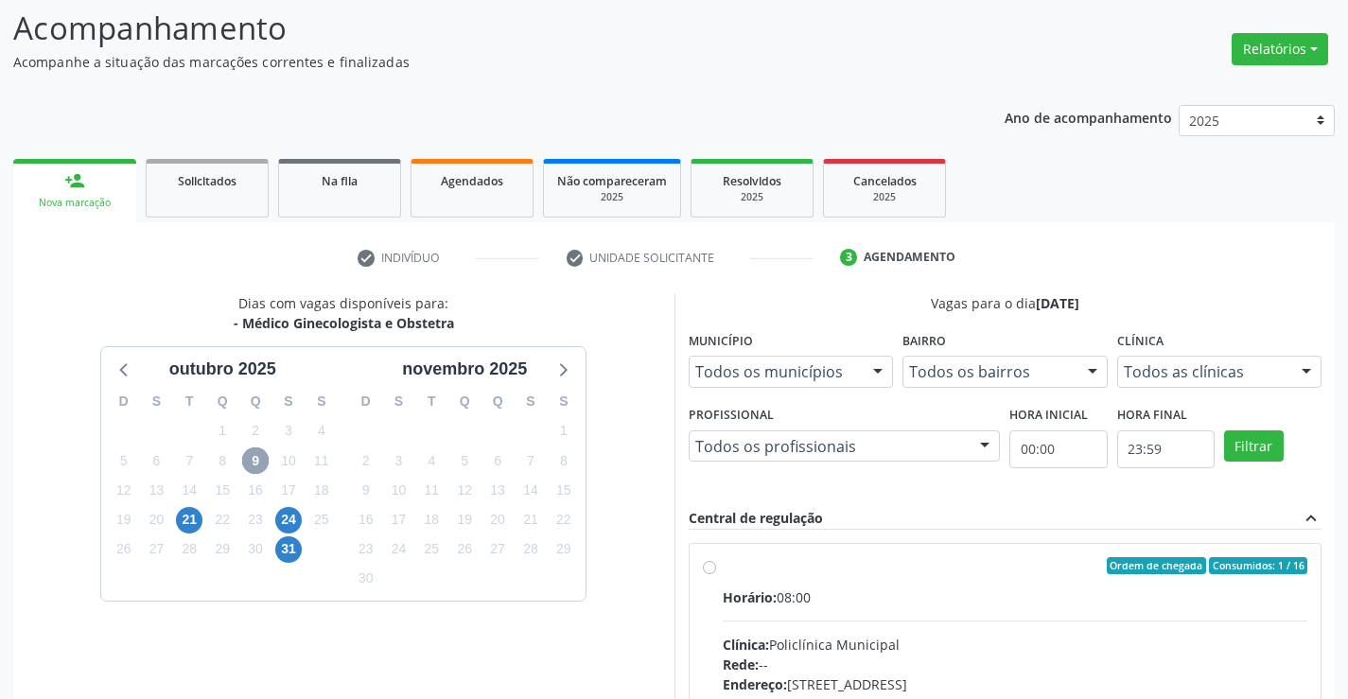
scroll to position [431, 0]
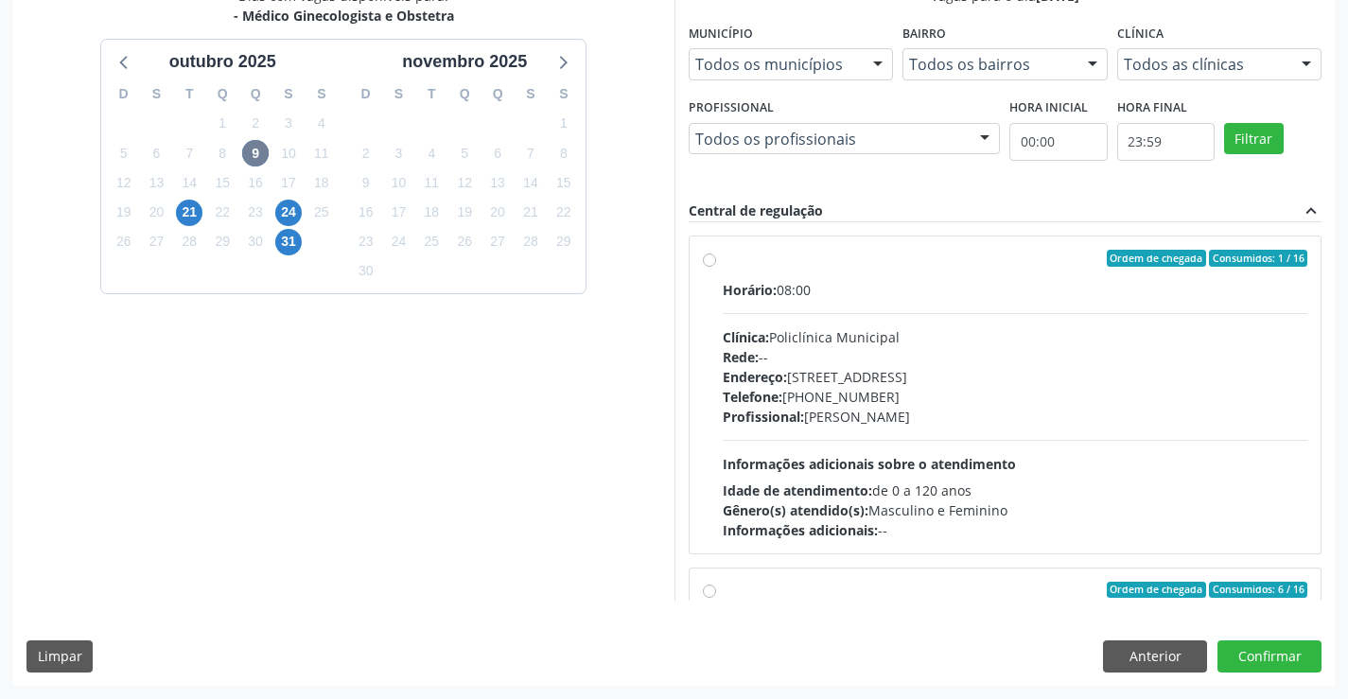
click at [723, 256] on label "Ordem de chegada Consumidos: 1 / 16 Horário: 08:00 Clínica: Policlínica Municip…" at bounding box center [1016, 395] width 586 height 290
click at [711, 256] on input "Ordem de chegada Consumidos: 1 / 16 Horário: 08:00 Clínica: Policlínica Municip…" at bounding box center [709, 258] width 13 height 17
radio input "true"
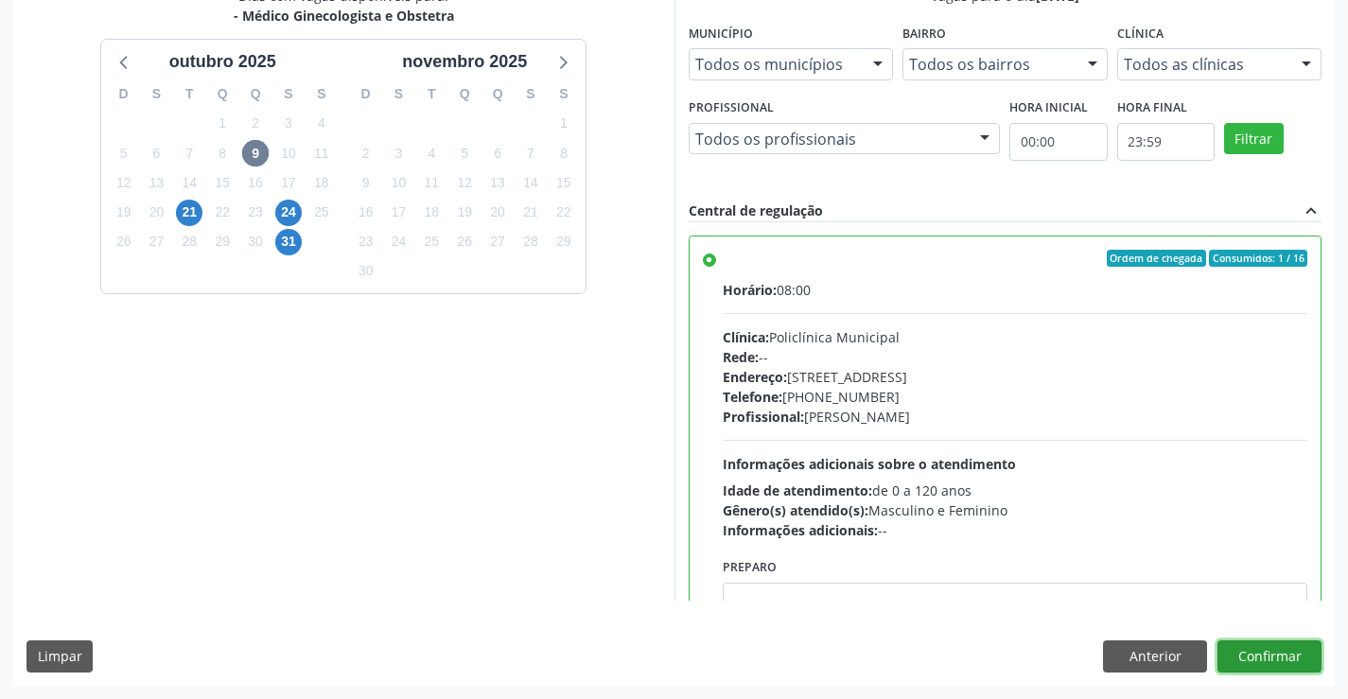
click at [1288, 648] on button "Confirmar" at bounding box center [1270, 656] width 104 height 32
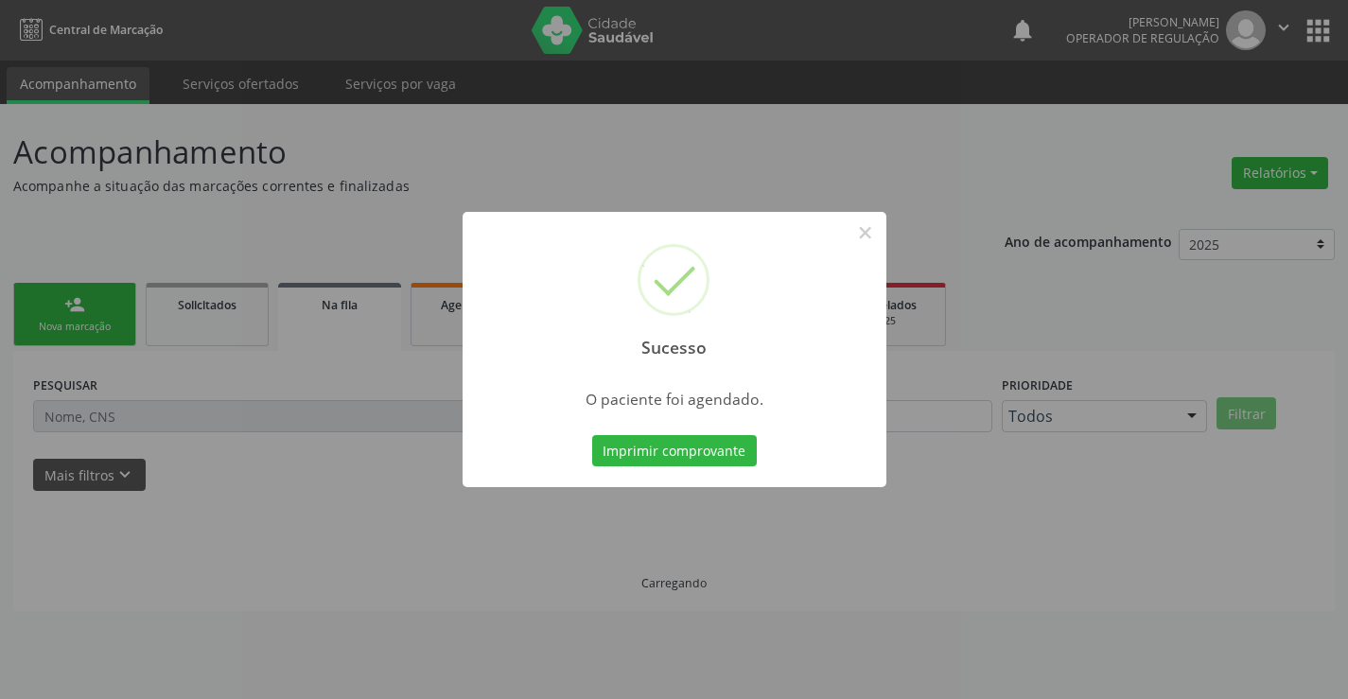
scroll to position [0, 0]
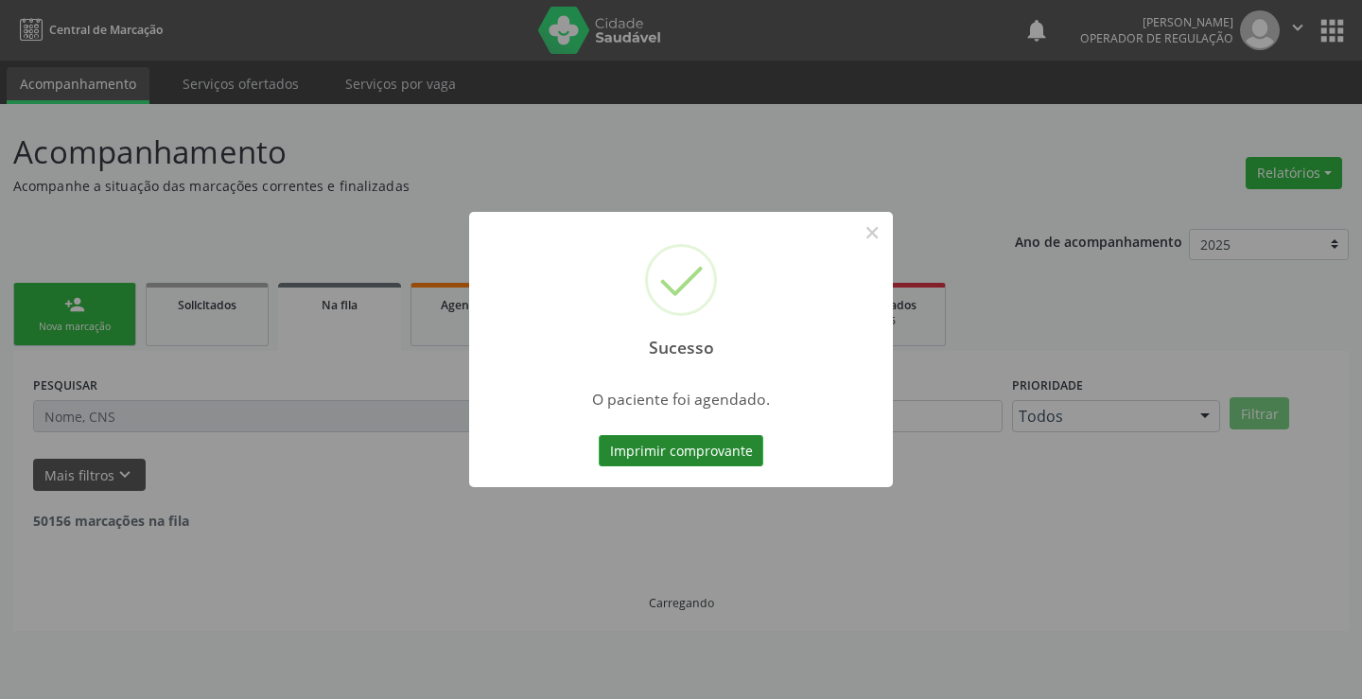
click at [713, 450] on button "Imprimir comprovante" at bounding box center [681, 451] width 165 height 32
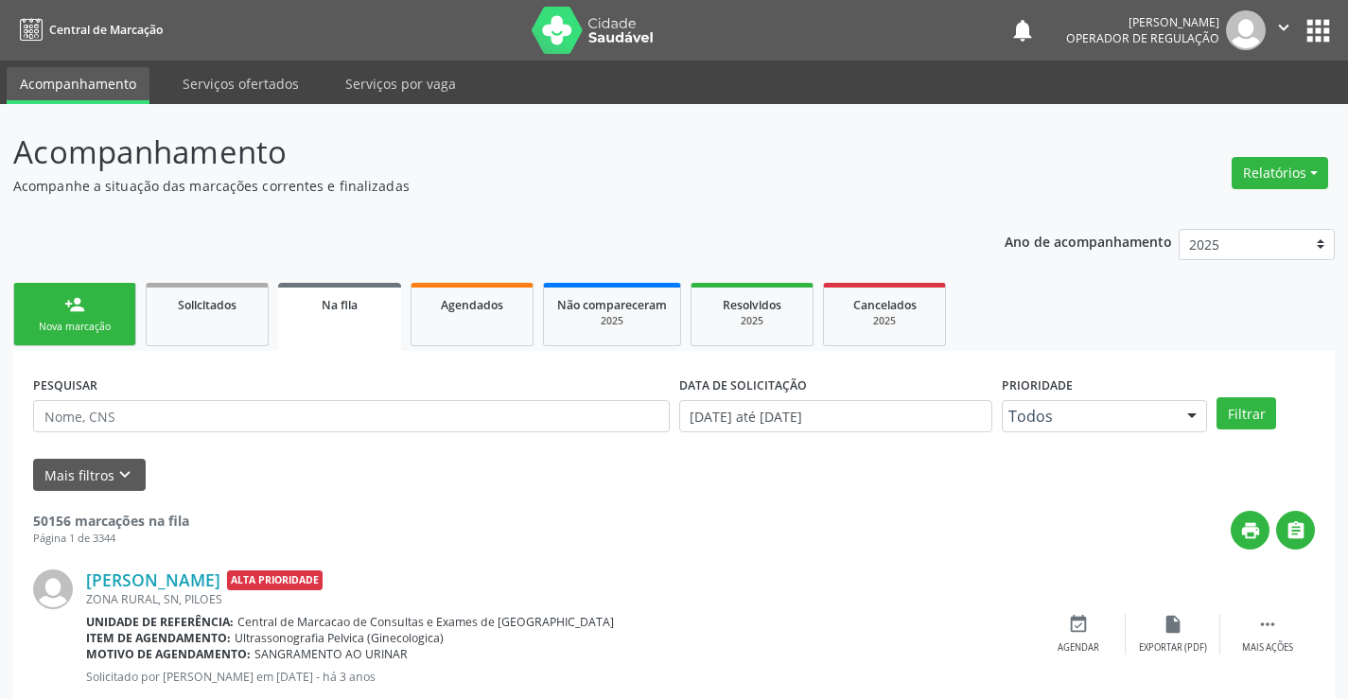
click at [101, 311] on link "person_add Nova marcação" at bounding box center [74, 314] width 123 height 63
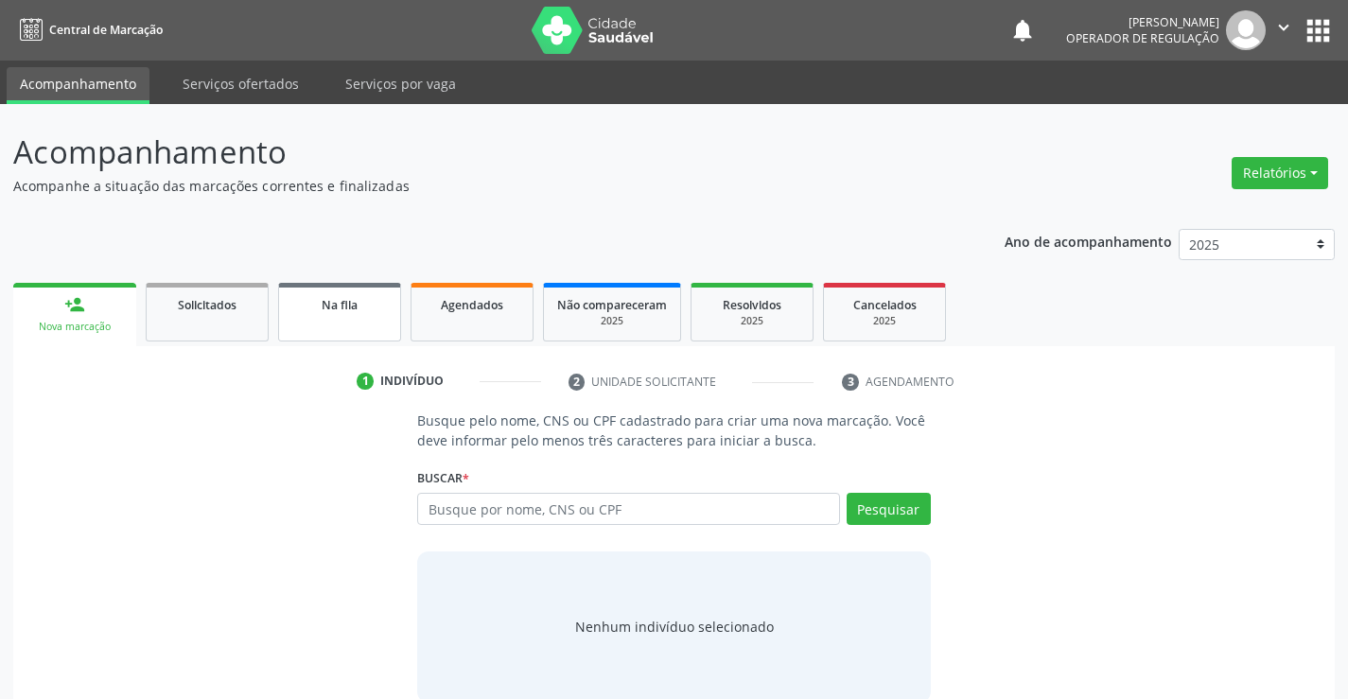
click at [340, 310] on span "Na fila" at bounding box center [340, 305] width 36 height 16
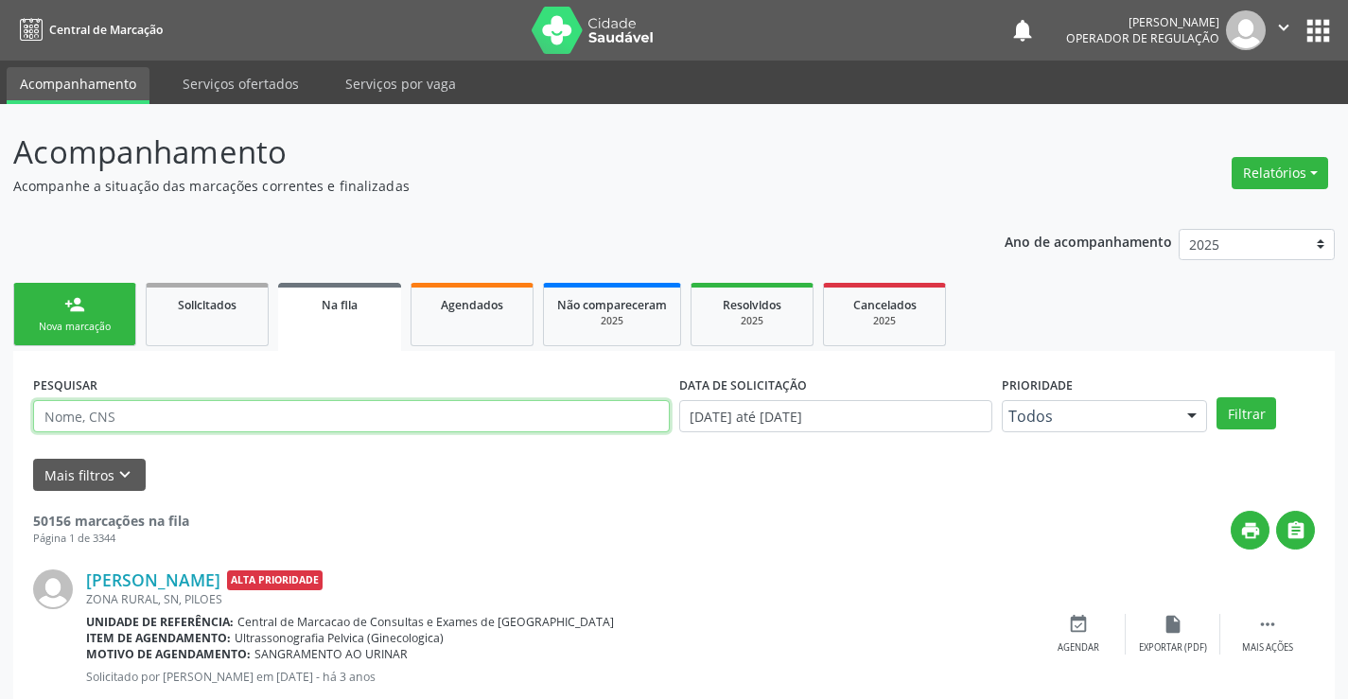
click at [269, 412] on input "text" at bounding box center [351, 416] width 637 height 32
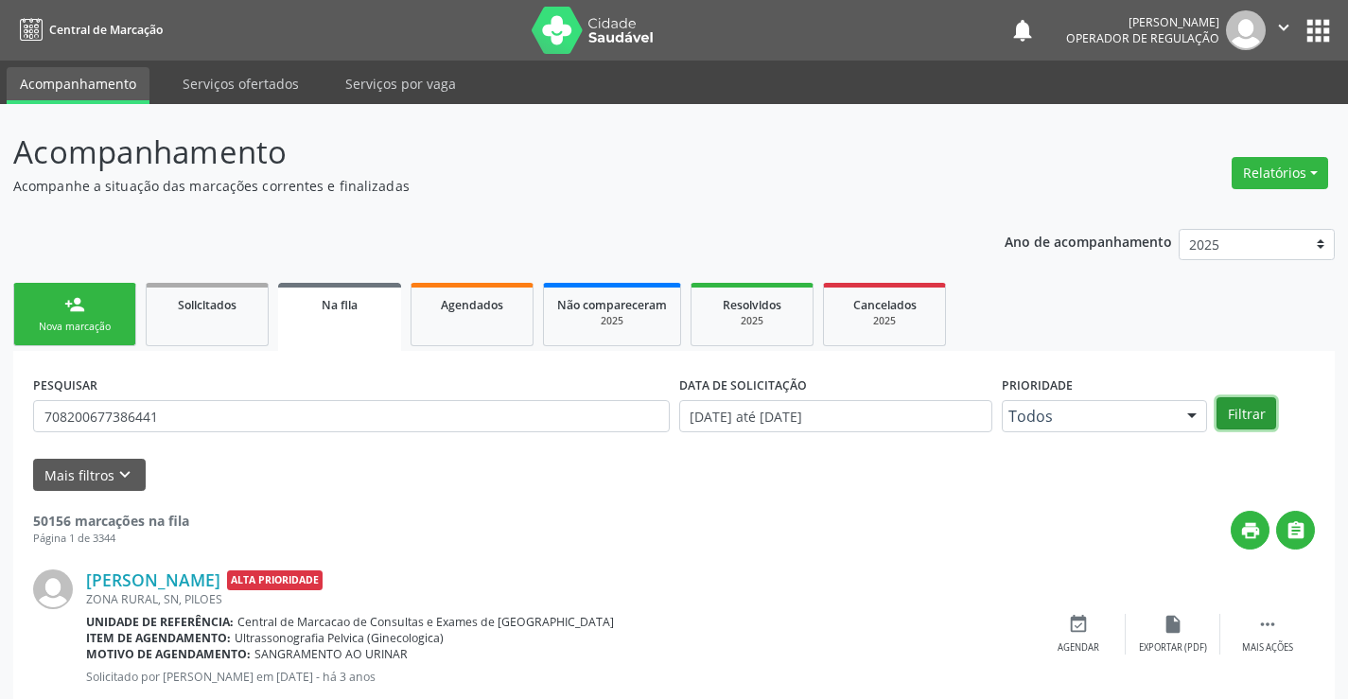
click at [1258, 411] on button "Filtrar" at bounding box center [1247, 413] width 60 height 32
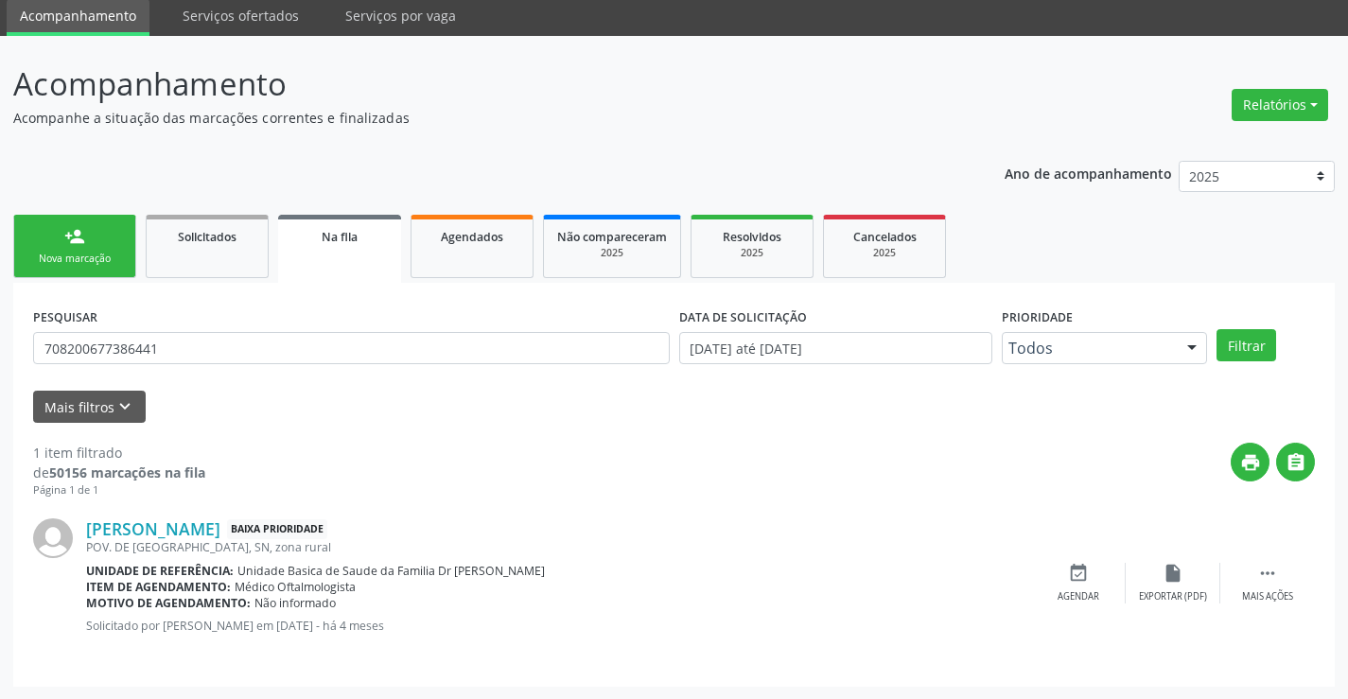
scroll to position [69, 0]
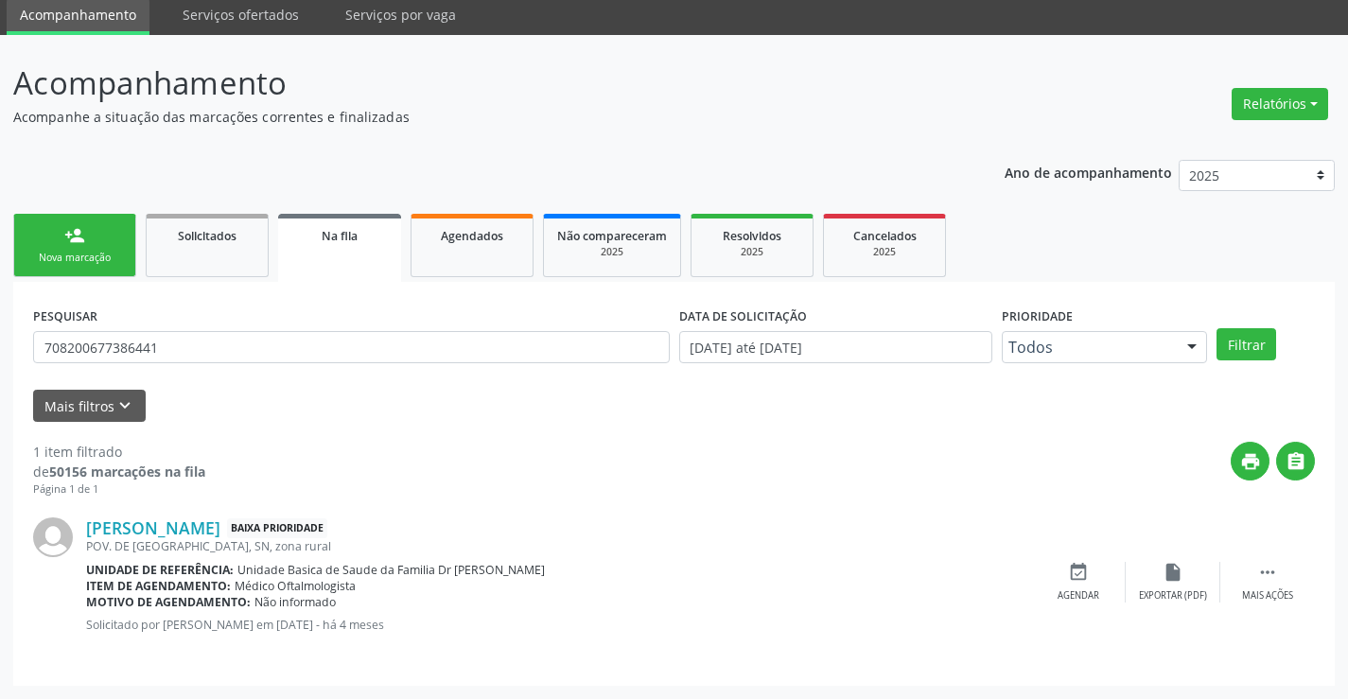
click at [320, 237] on div "Na fila" at bounding box center [339, 235] width 97 height 20
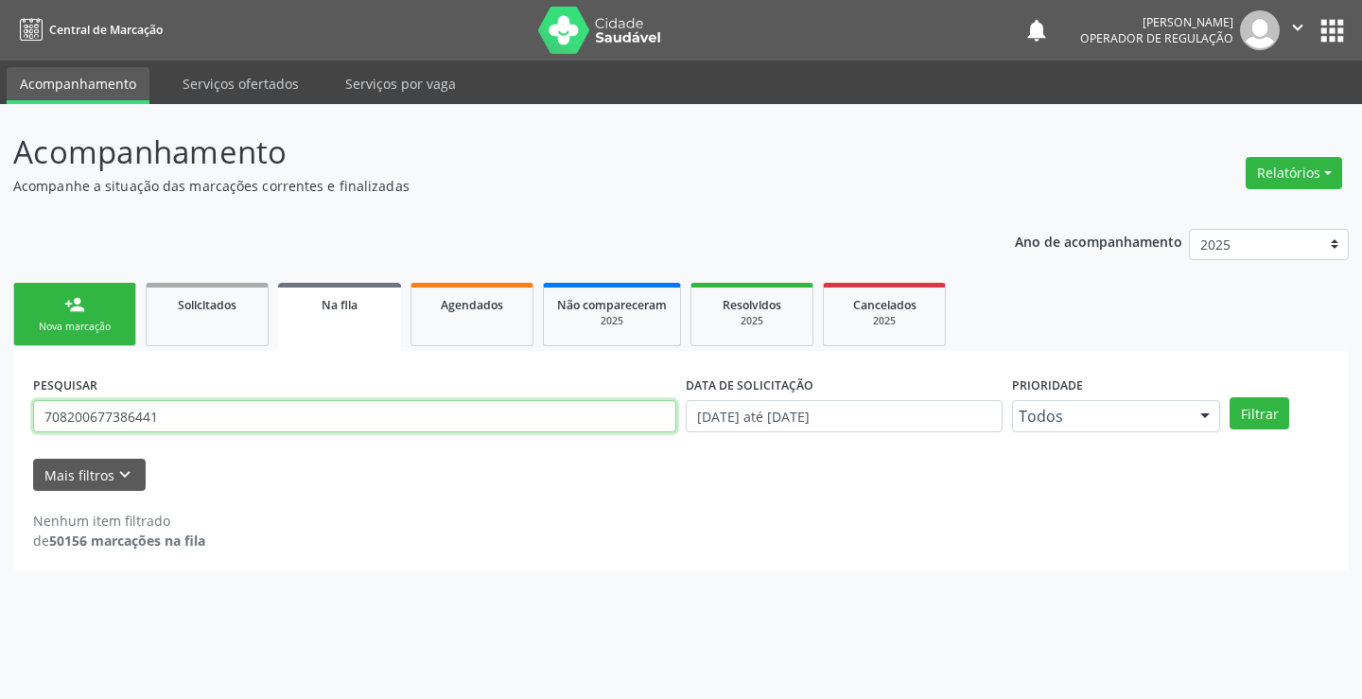
click at [174, 419] on input "708200677386441" at bounding box center [354, 416] width 643 height 32
type input "7"
type input "702800189926469"
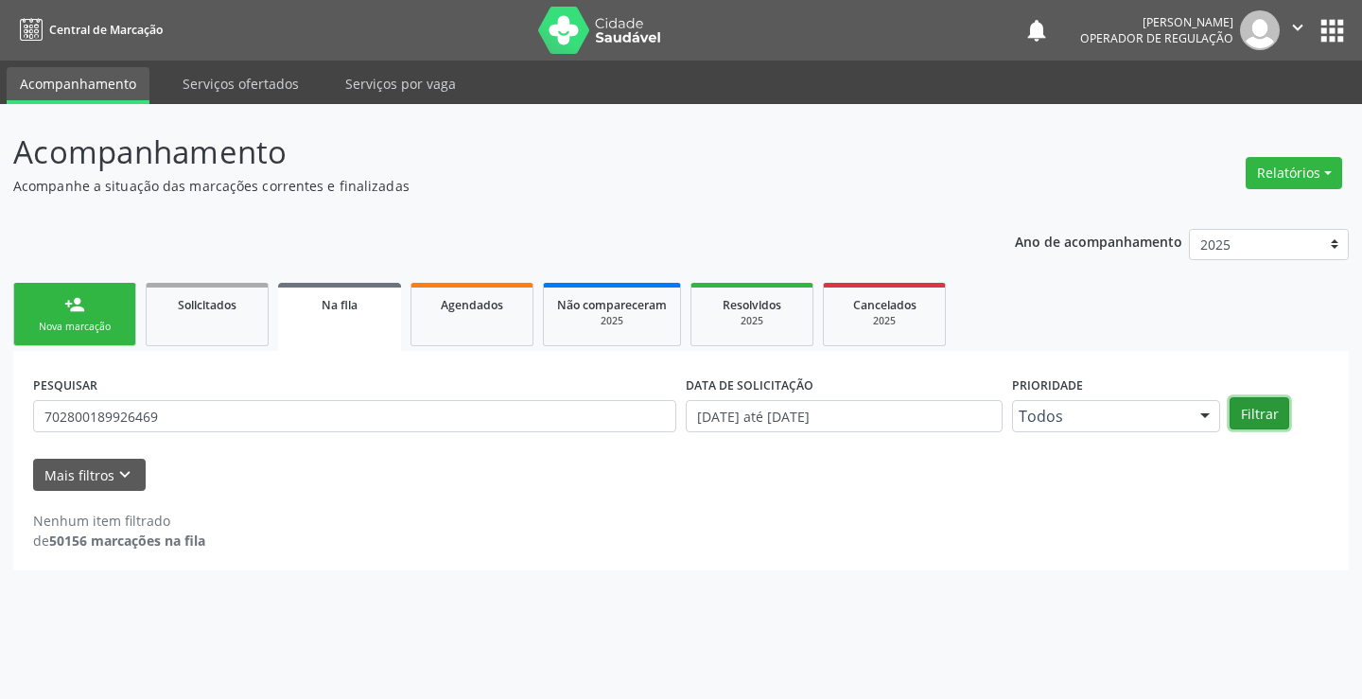
click at [1271, 410] on button "Filtrar" at bounding box center [1260, 413] width 60 height 32
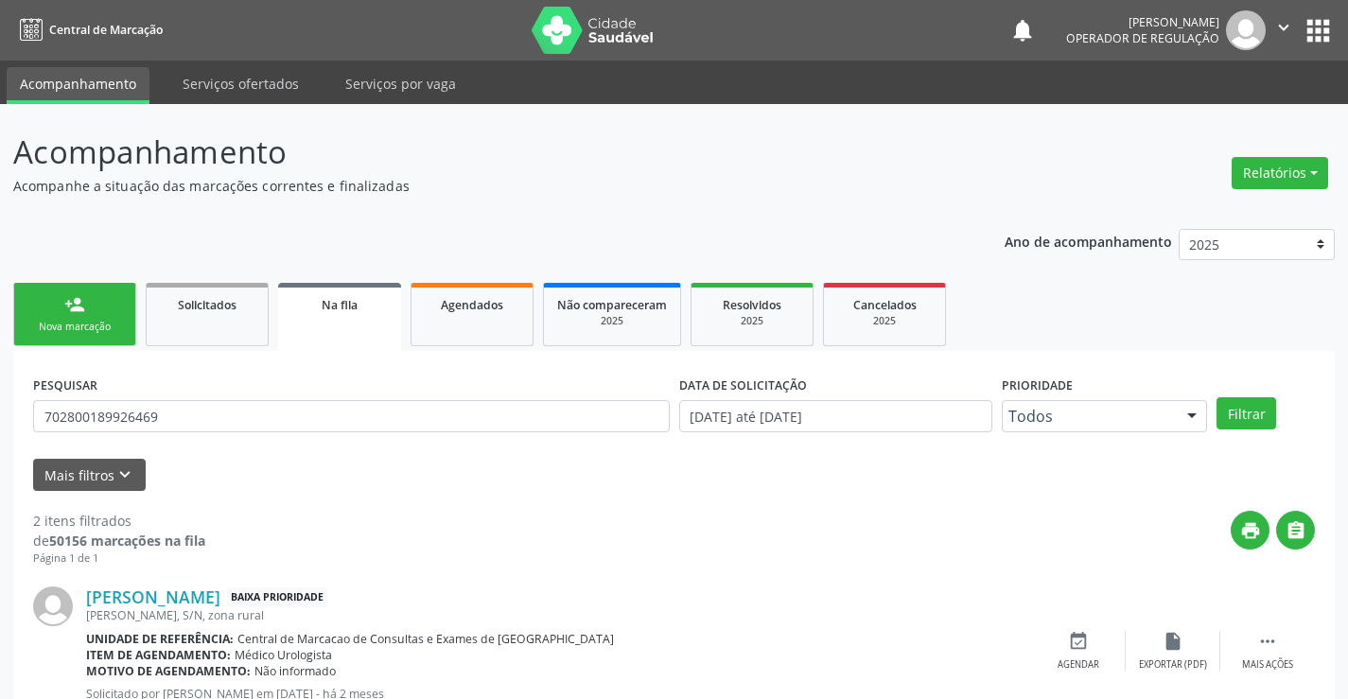
click at [1277, 35] on icon "" at bounding box center [1283, 27] width 21 height 21
click at [1205, 119] on link "Sair" at bounding box center [1235, 115] width 131 height 26
